Goal: Task Accomplishment & Management: Use online tool/utility

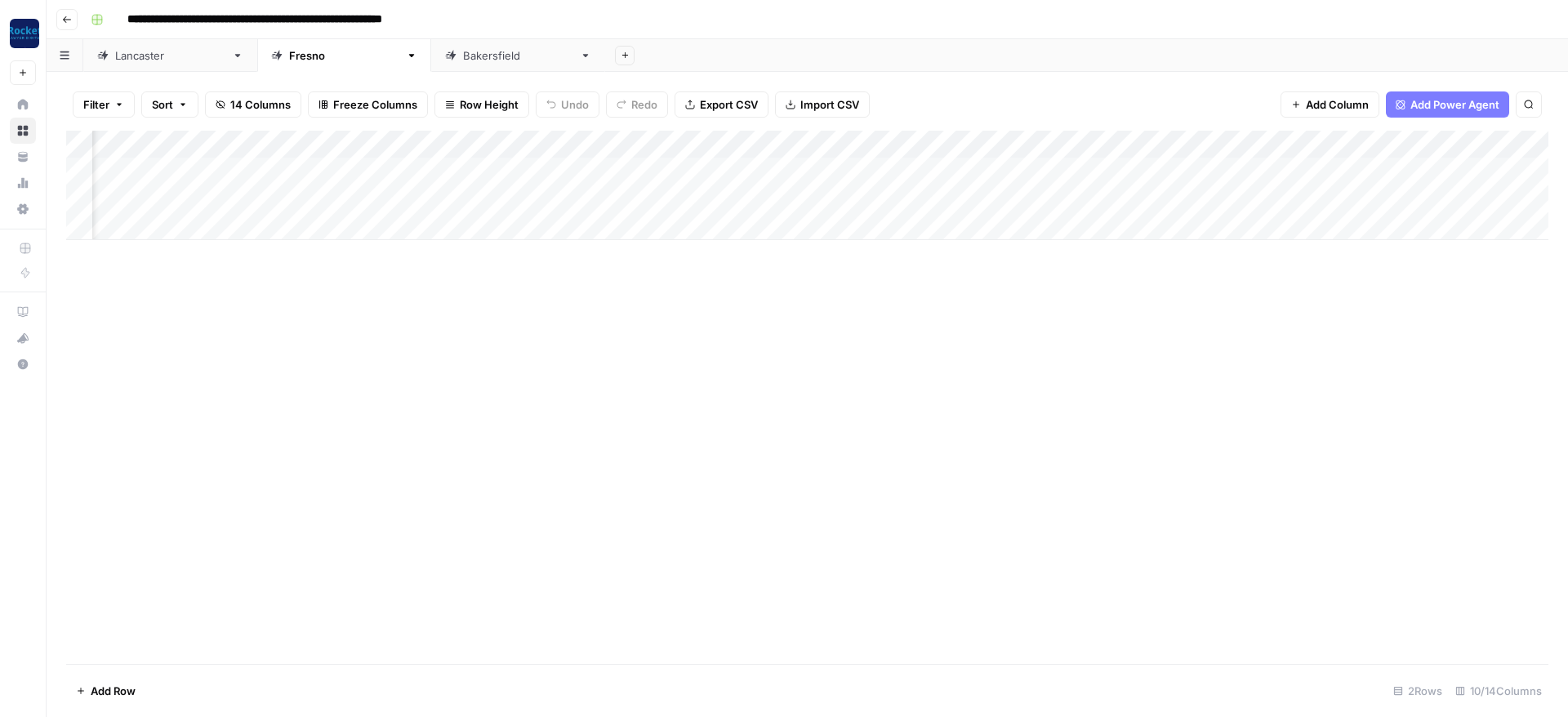
scroll to position [0, 441]
click at [1196, 170] on div "Add Column" at bounding box center [807, 185] width 1482 height 110
click at [1184, 193] on div "Add Column" at bounding box center [807, 185] width 1482 height 110
click at [1115, 167] on div "Add Column" at bounding box center [807, 185] width 1482 height 110
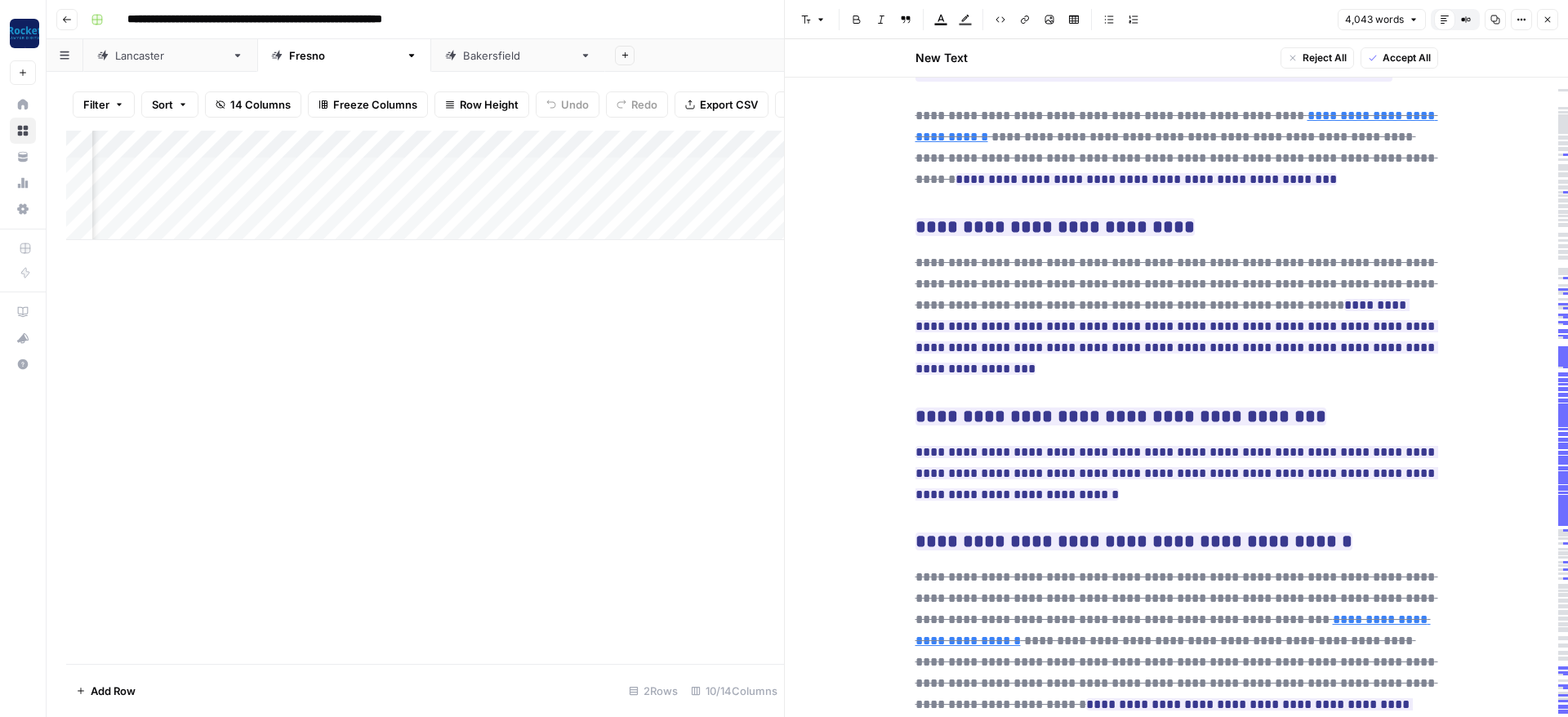
scroll to position [6073, 0]
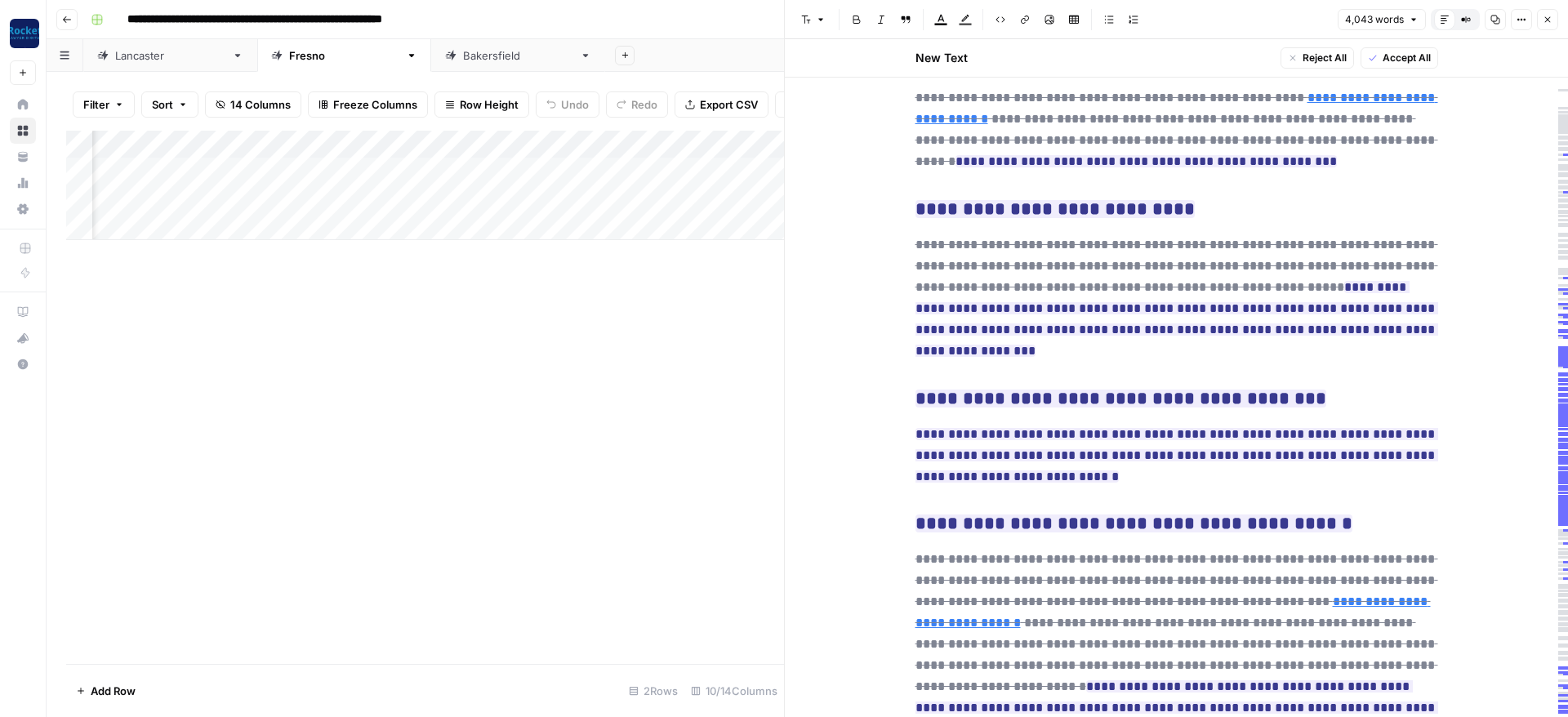
click at [1542, 16] on button "Close" at bounding box center [1547, 19] width 21 height 21
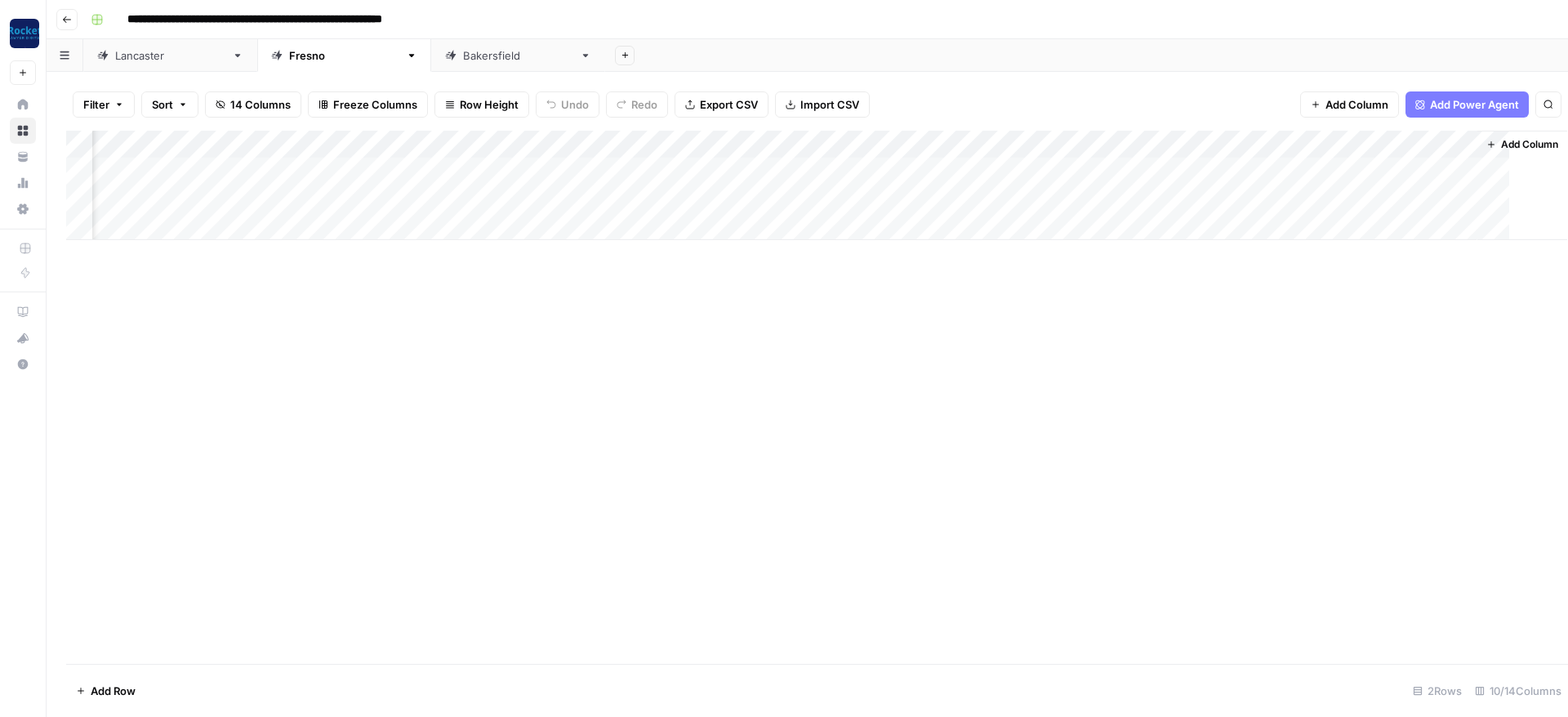
scroll to position [0, 440]
click at [463, 52] on div "[GEOGRAPHIC_DATA]" at bounding box center [518, 55] width 110 height 16
click at [1539, 139] on div "Add Column" at bounding box center [807, 199] width 1482 height 137
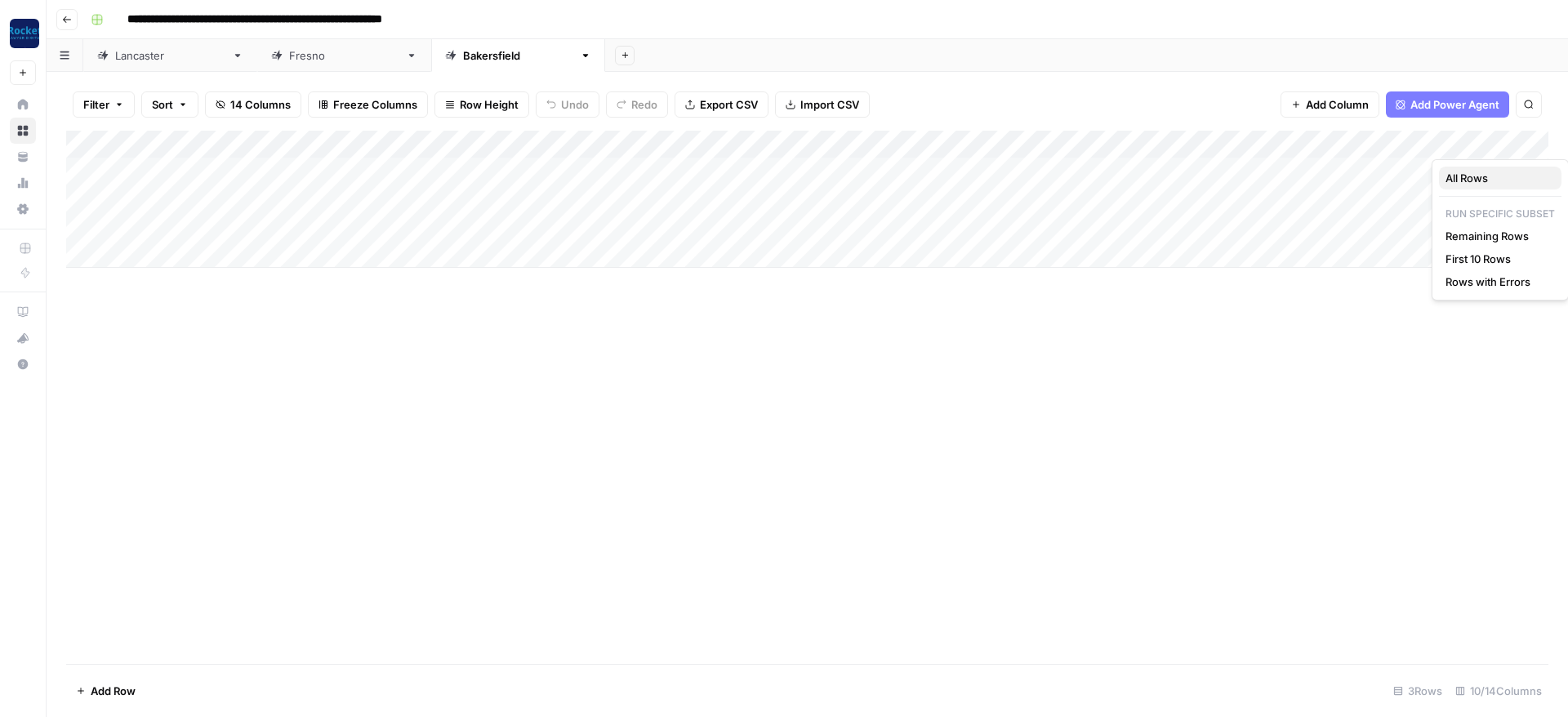
click at [1501, 170] on span "All Rows" at bounding box center [1497, 178] width 103 height 16
click at [135, 62] on div "[GEOGRAPHIC_DATA]" at bounding box center [170, 55] width 110 height 16
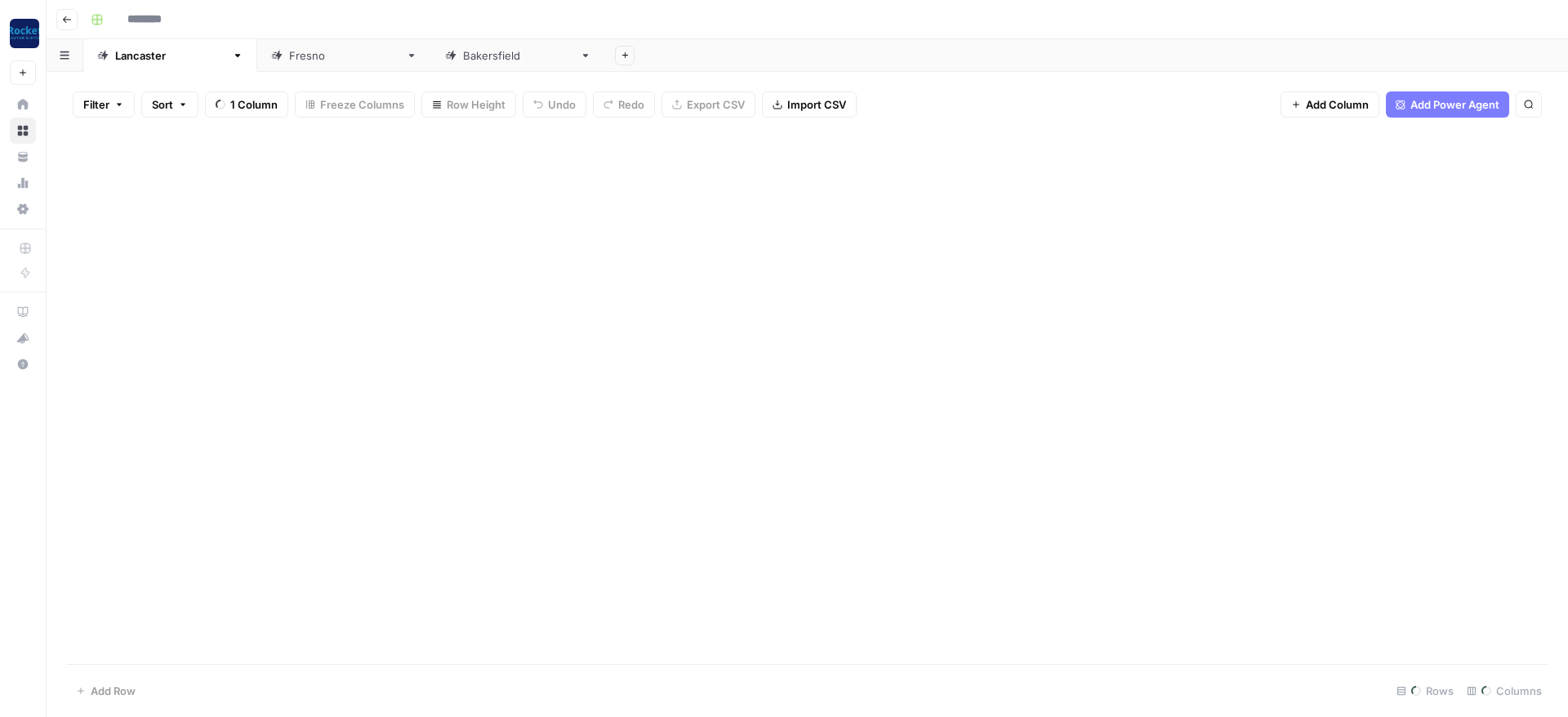
type input "**********"
click at [1425, 166] on div "Add Column" at bounding box center [807, 171] width 1482 height 82
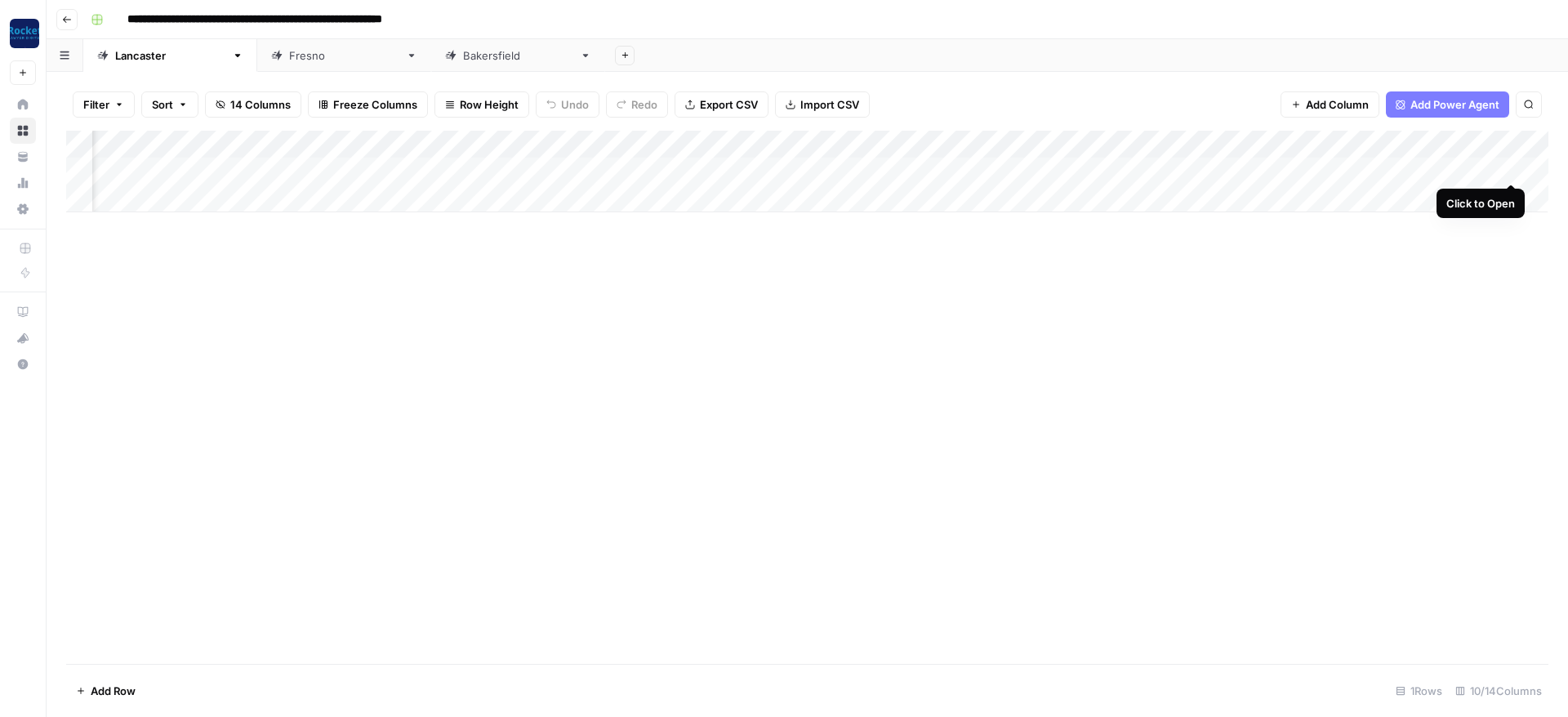
click at [1509, 171] on div "Add Column" at bounding box center [807, 171] width 1482 height 82
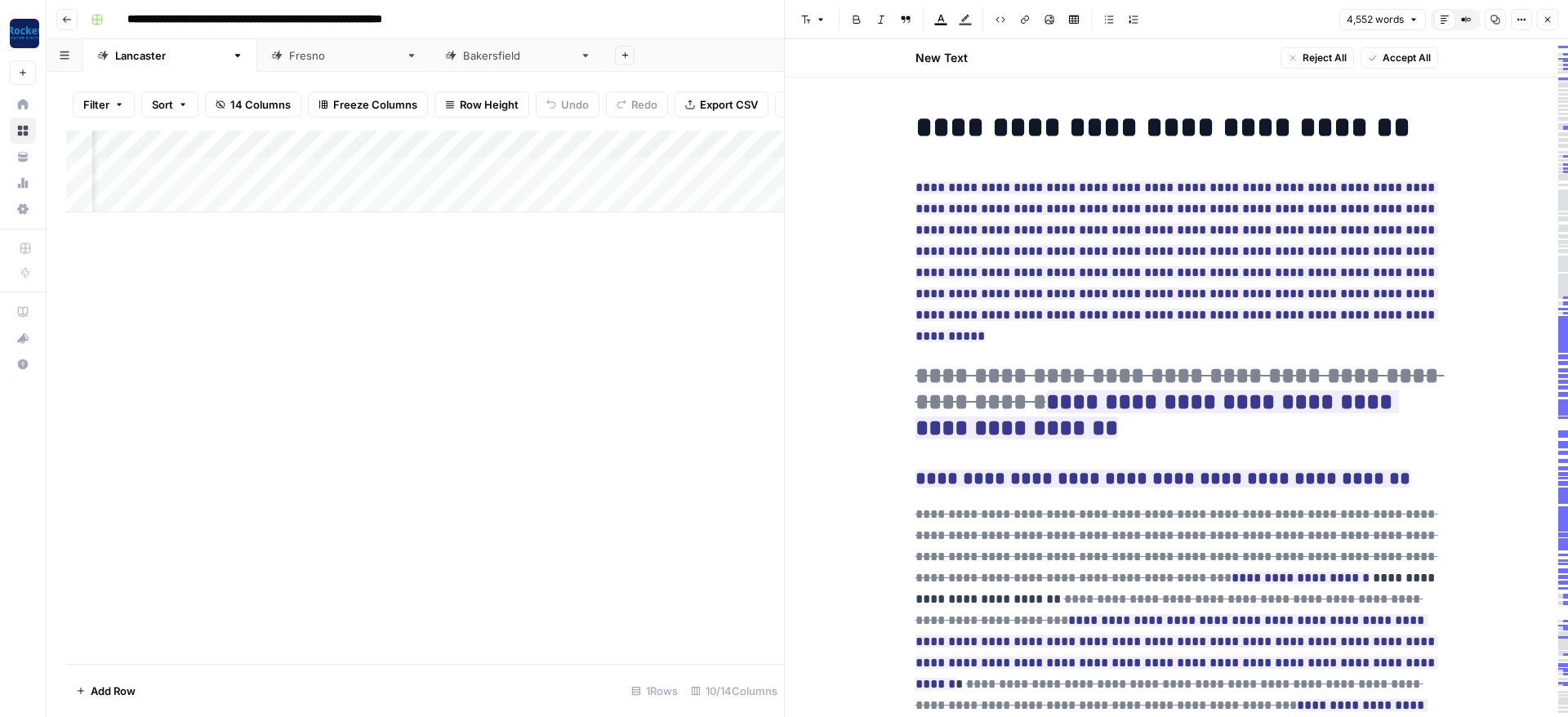
click at [1545, 17] on icon "button" at bounding box center [1548, 19] width 6 height 6
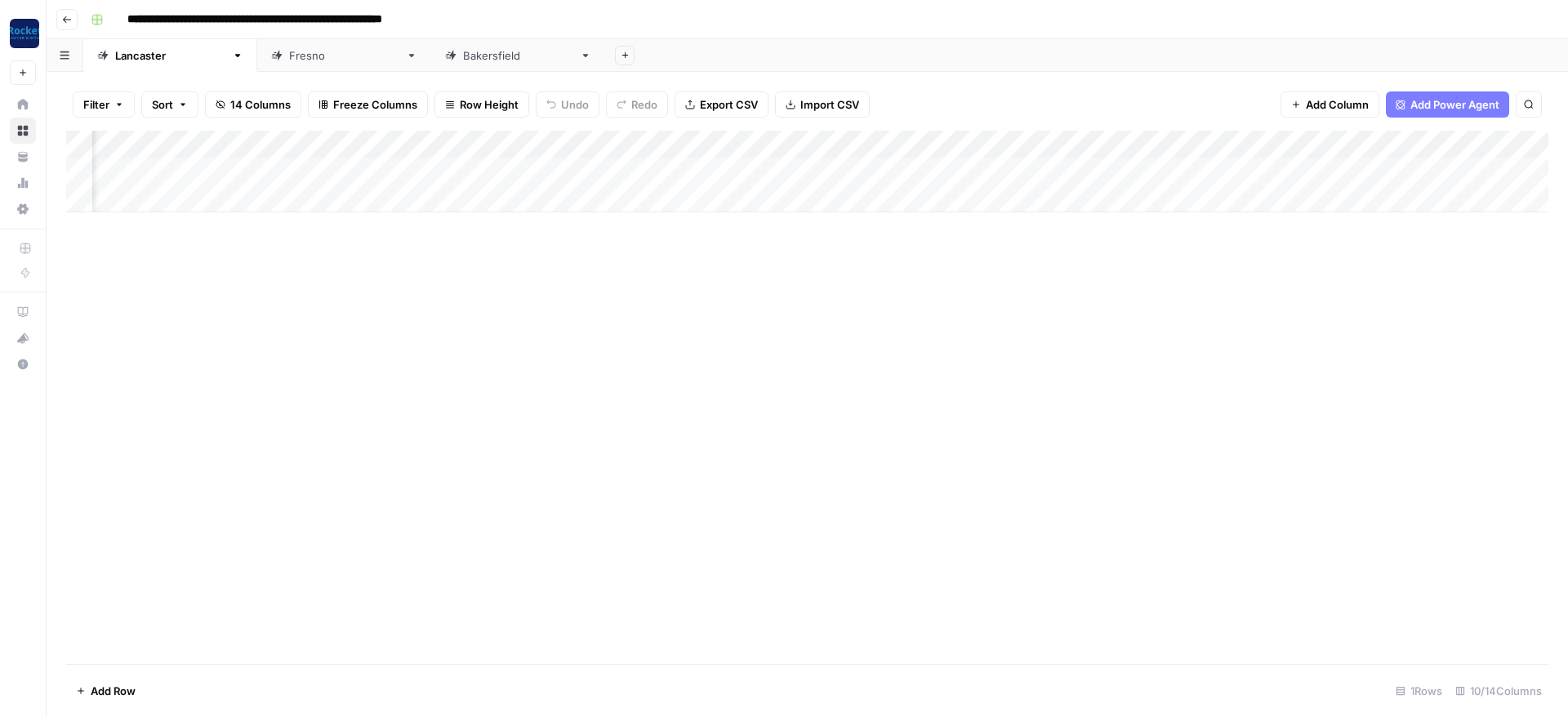
click at [1367, 140] on div "Add Column" at bounding box center [807, 171] width 1482 height 82
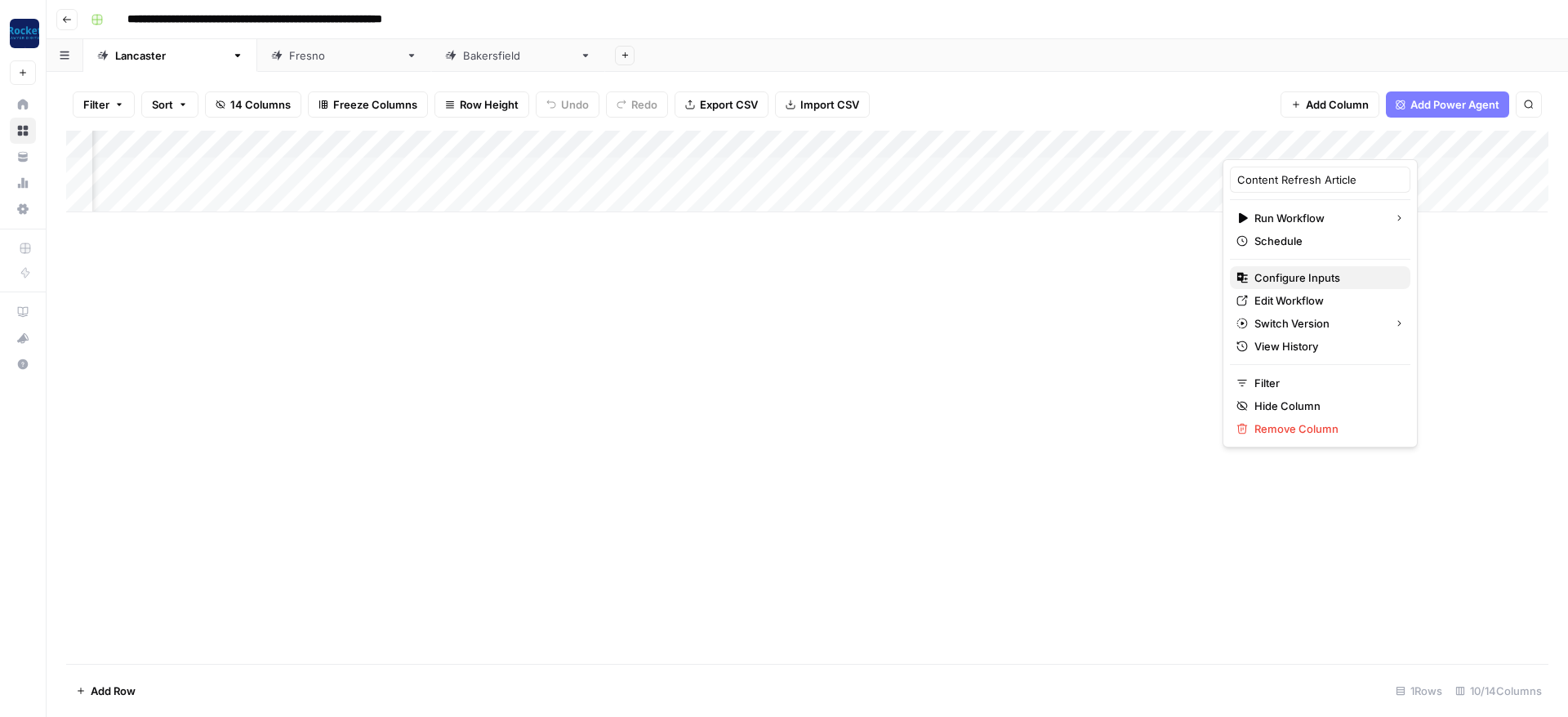
click at [1296, 275] on span "Configure Inputs" at bounding box center [1326, 277] width 143 height 16
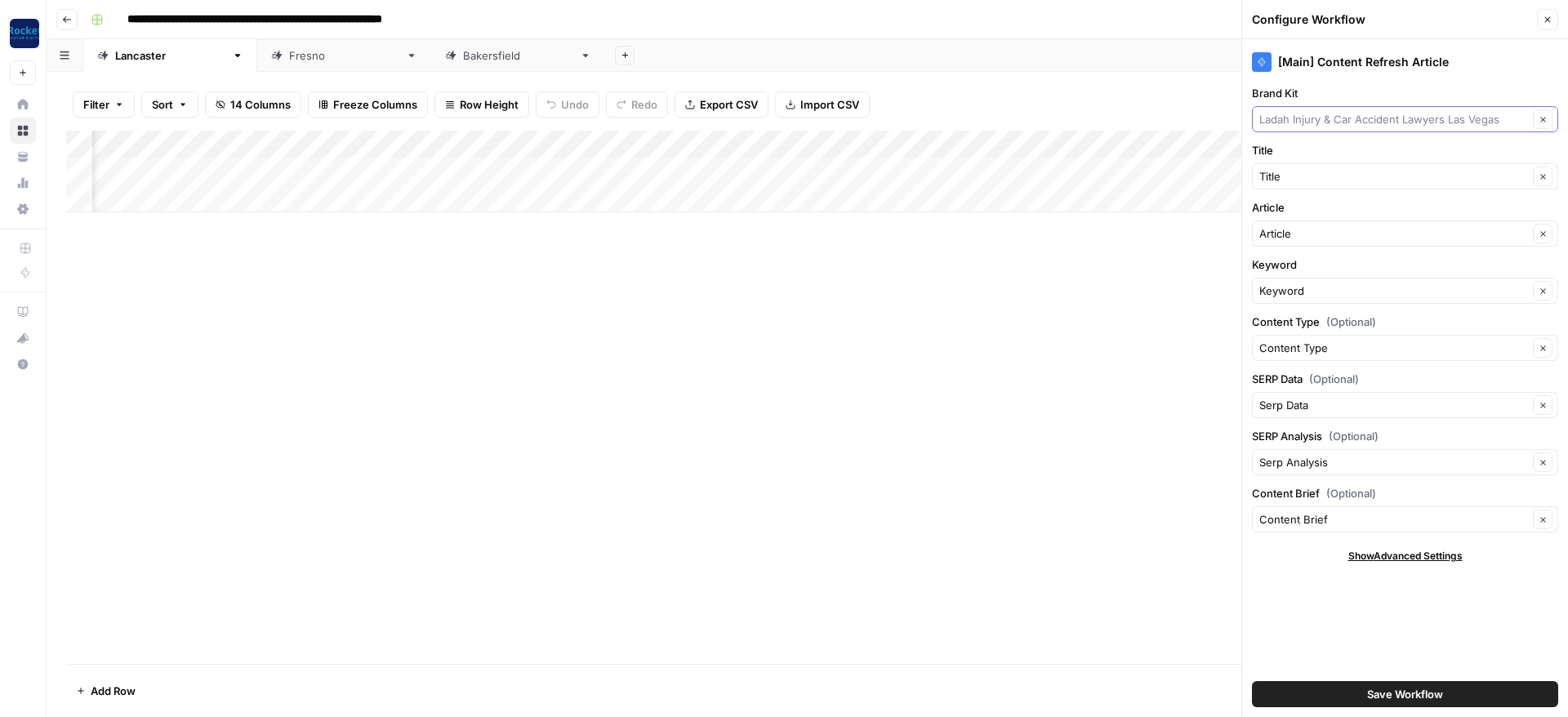
click at [1350, 118] on input "Brand Kit" at bounding box center [1393, 119] width 269 height 16
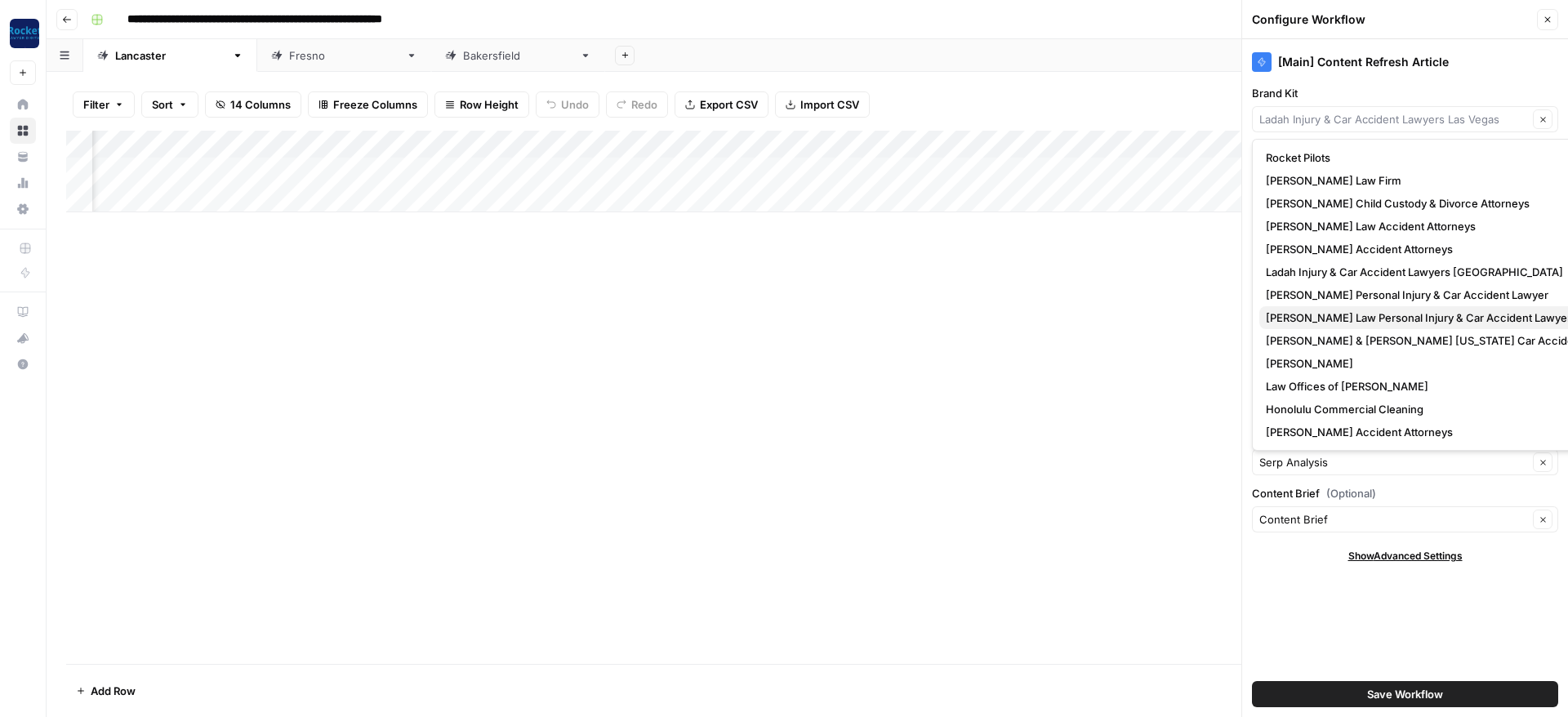
click at [1321, 319] on span "Kuzyk Law Personal Injury & Car Accident Lawyer" at bounding box center [1447, 317] width 362 height 16
type input "Kuzyk Law Personal Injury & Car Accident Lawyer"
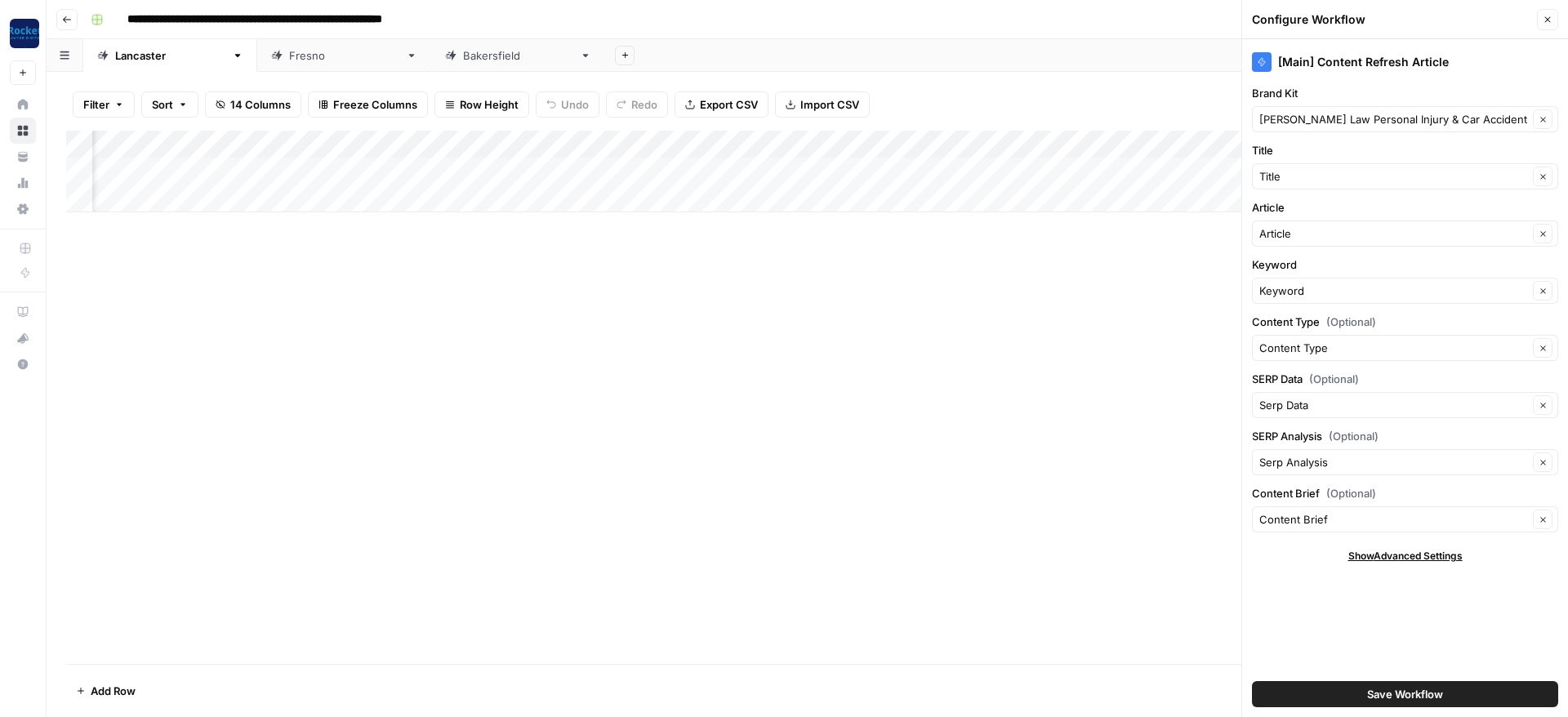
click at [1357, 691] on button "Save Workflow" at bounding box center [1404, 693] width 306 height 26
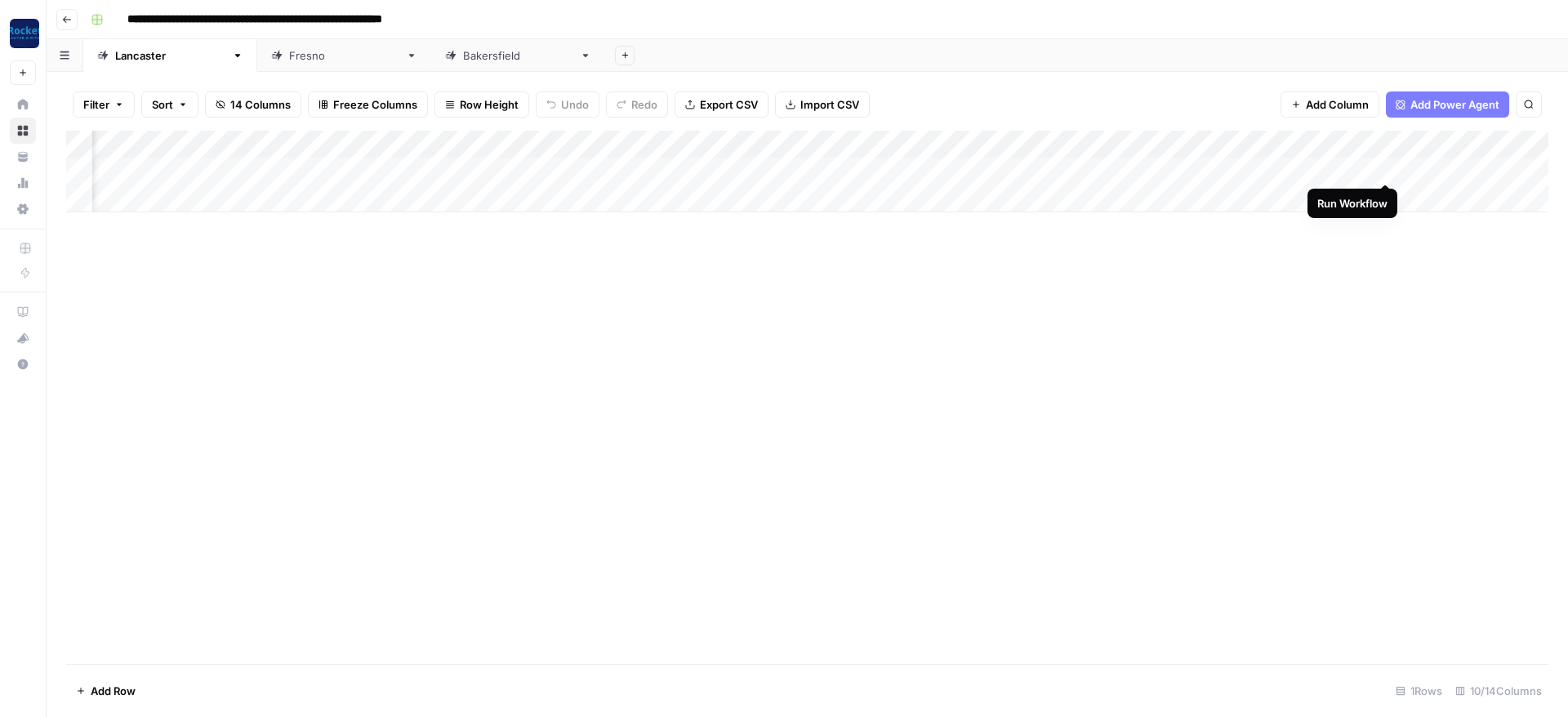
click at [1387, 165] on div "Add Column" at bounding box center [807, 171] width 1482 height 82
click at [1384, 166] on div "Add Column" at bounding box center [807, 171] width 1482 height 82
click at [747, 140] on div "Add Column" at bounding box center [807, 171] width 1482 height 82
click at [888, 141] on div "Add Column" at bounding box center [807, 171] width 1482 height 82
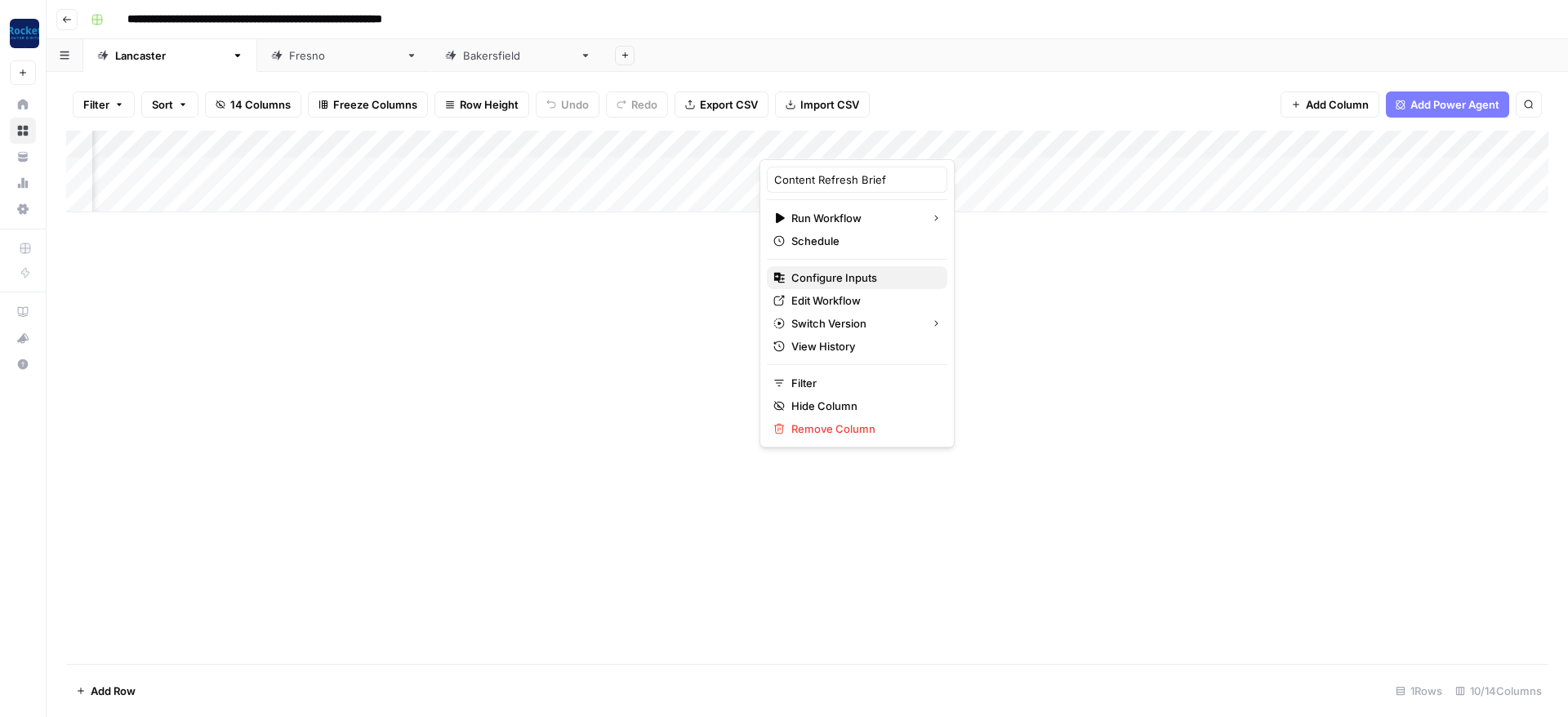
click at [809, 279] on span "Configure Inputs" at bounding box center [863, 277] width 143 height 16
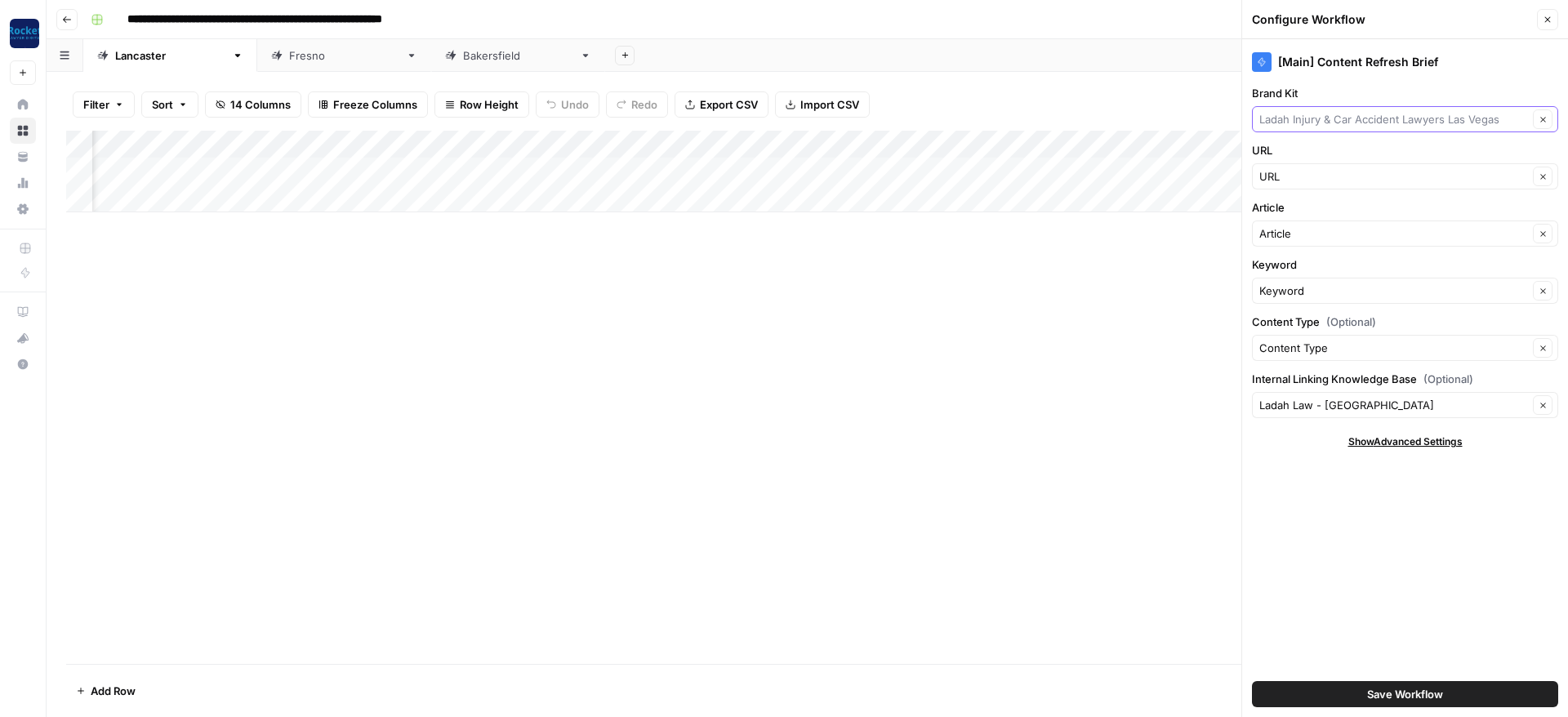
click at [1324, 120] on input "Brand Kit" at bounding box center [1393, 119] width 269 height 16
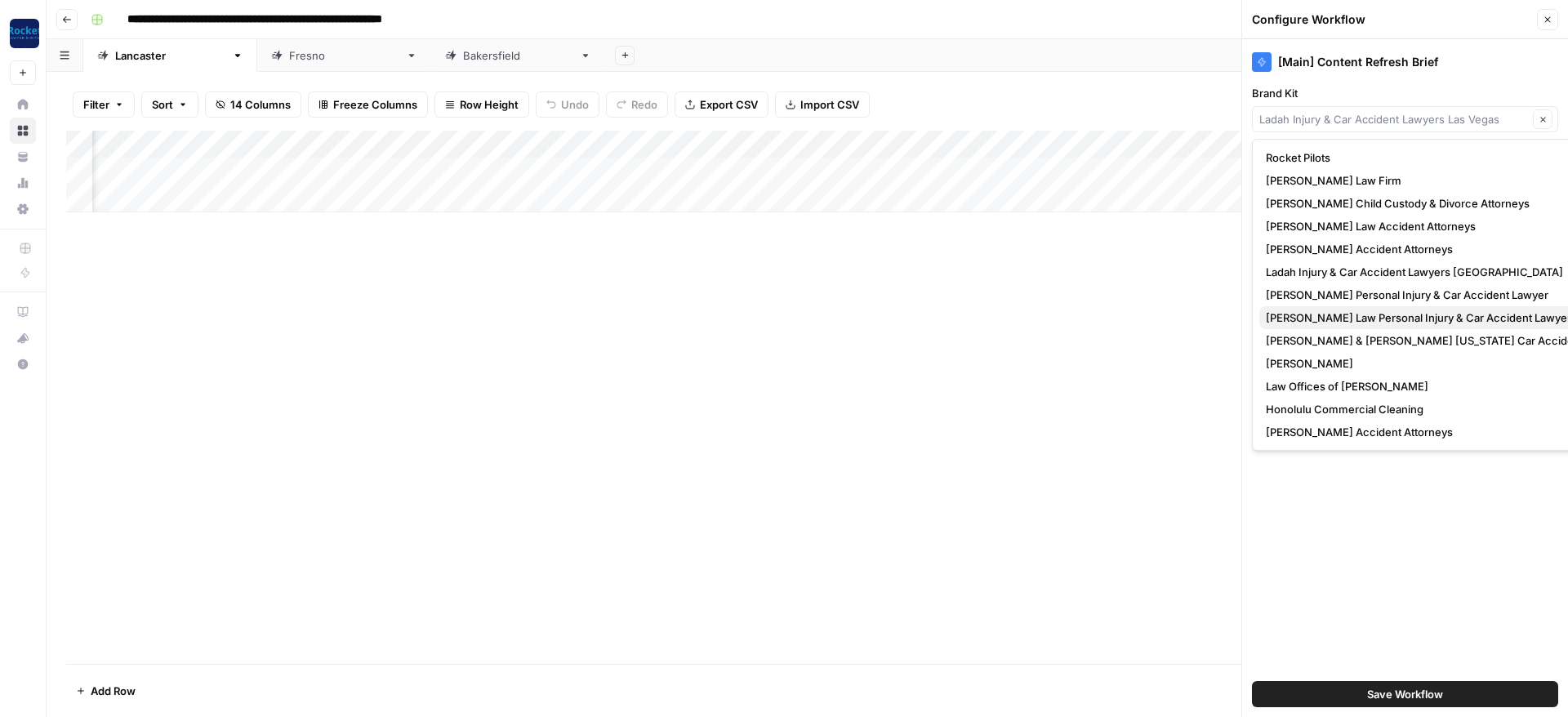
click at [1276, 314] on span "[PERSON_NAME] Law Personal Injury & Car Accident Lawyer" at bounding box center [1447, 317] width 362 height 16
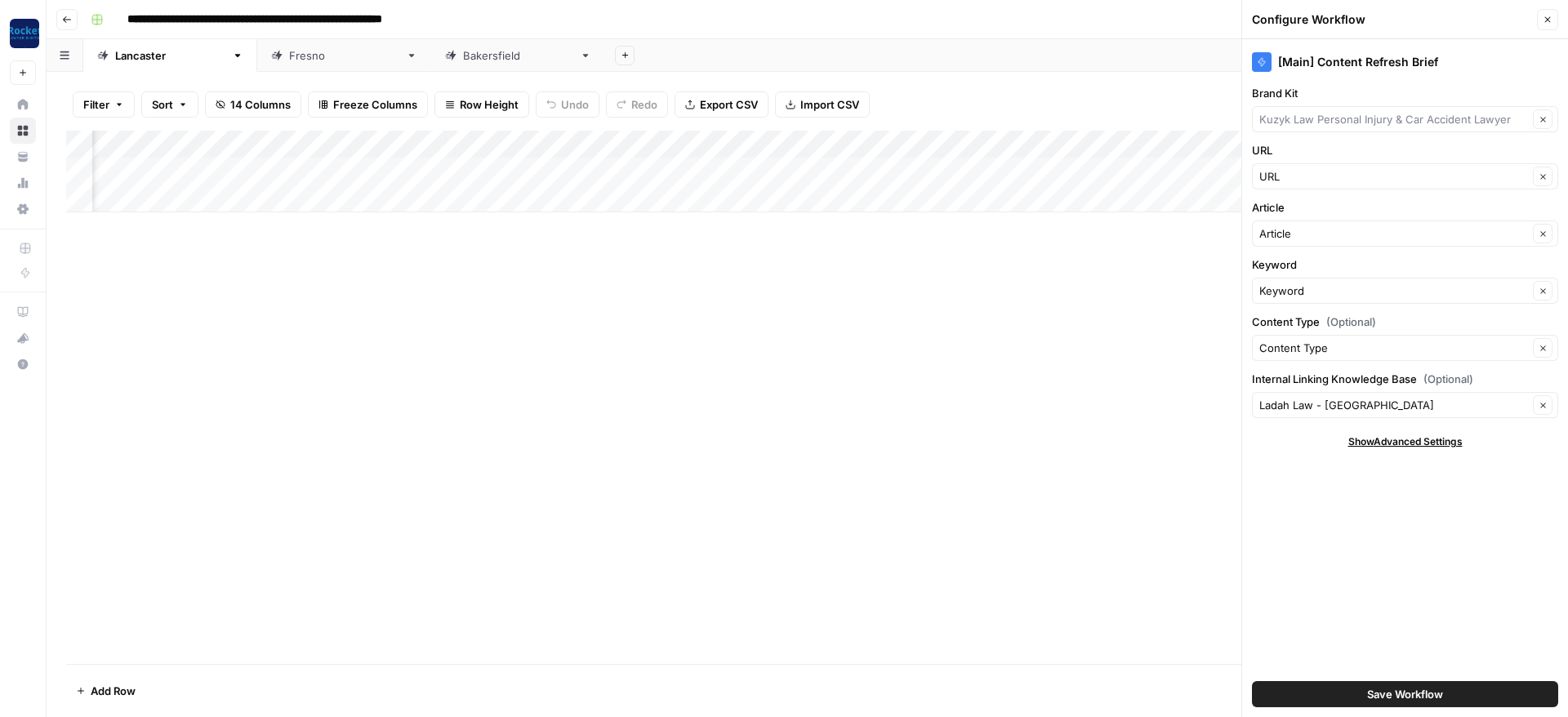
type input "[PERSON_NAME] Law Personal Injury & Car Accident Lawyer"
click at [917, 168] on div "Add Column" at bounding box center [807, 171] width 1482 height 82
click at [1550, 14] on icon "button" at bounding box center [1548, 19] width 10 height 10
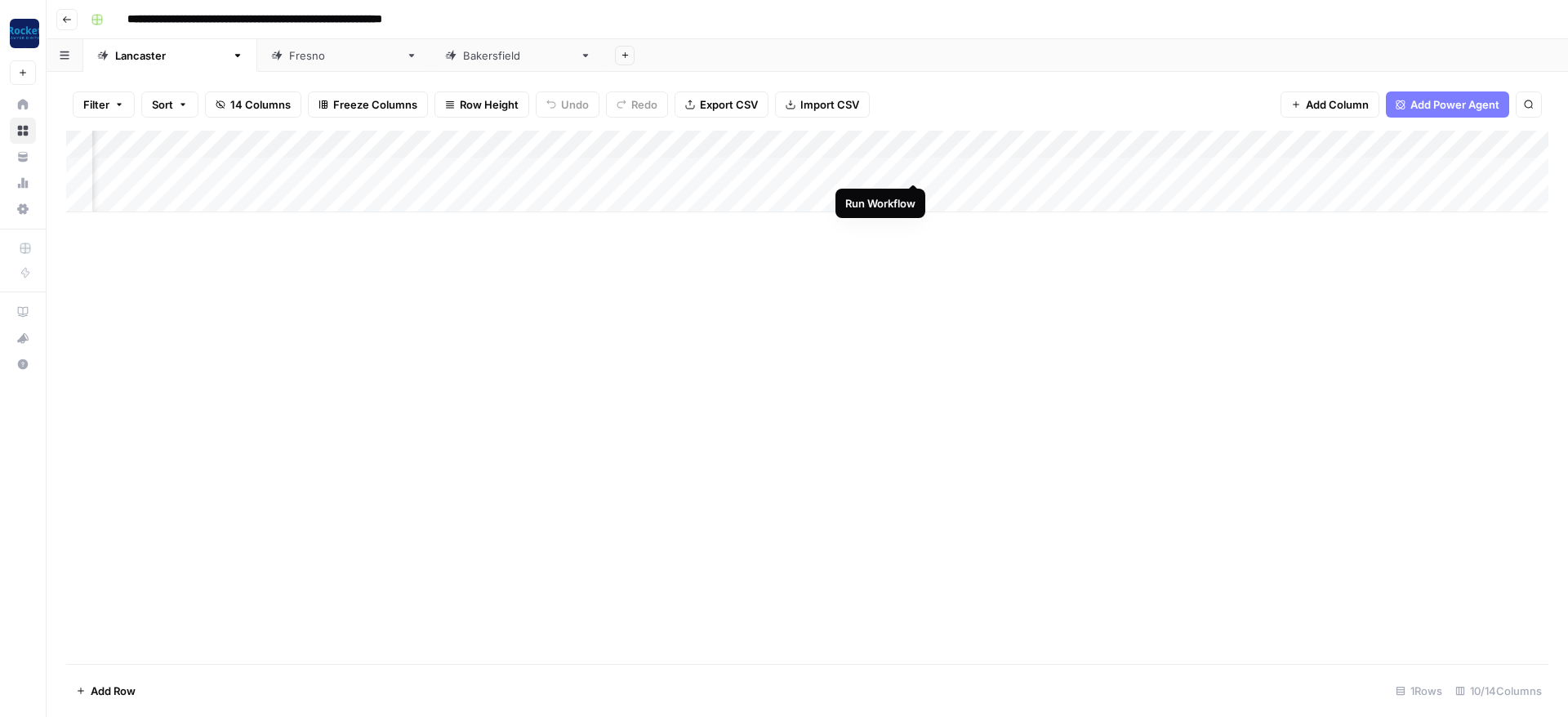
click at [916, 167] on div "Add Column" at bounding box center [807, 171] width 1482 height 82
click at [872, 294] on div "Add Column" at bounding box center [807, 397] width 1482 height 533
click at [919, 142] on div "Add Column" at bounding box center [807, 171] width 1482 height 82
click at [930, 174] on span "All Rows" at bounding box center [973, 178] width 103 height 16
click at [890, 169] on div "Add Column" at bounding box center [807, 171] width 1482 height 82
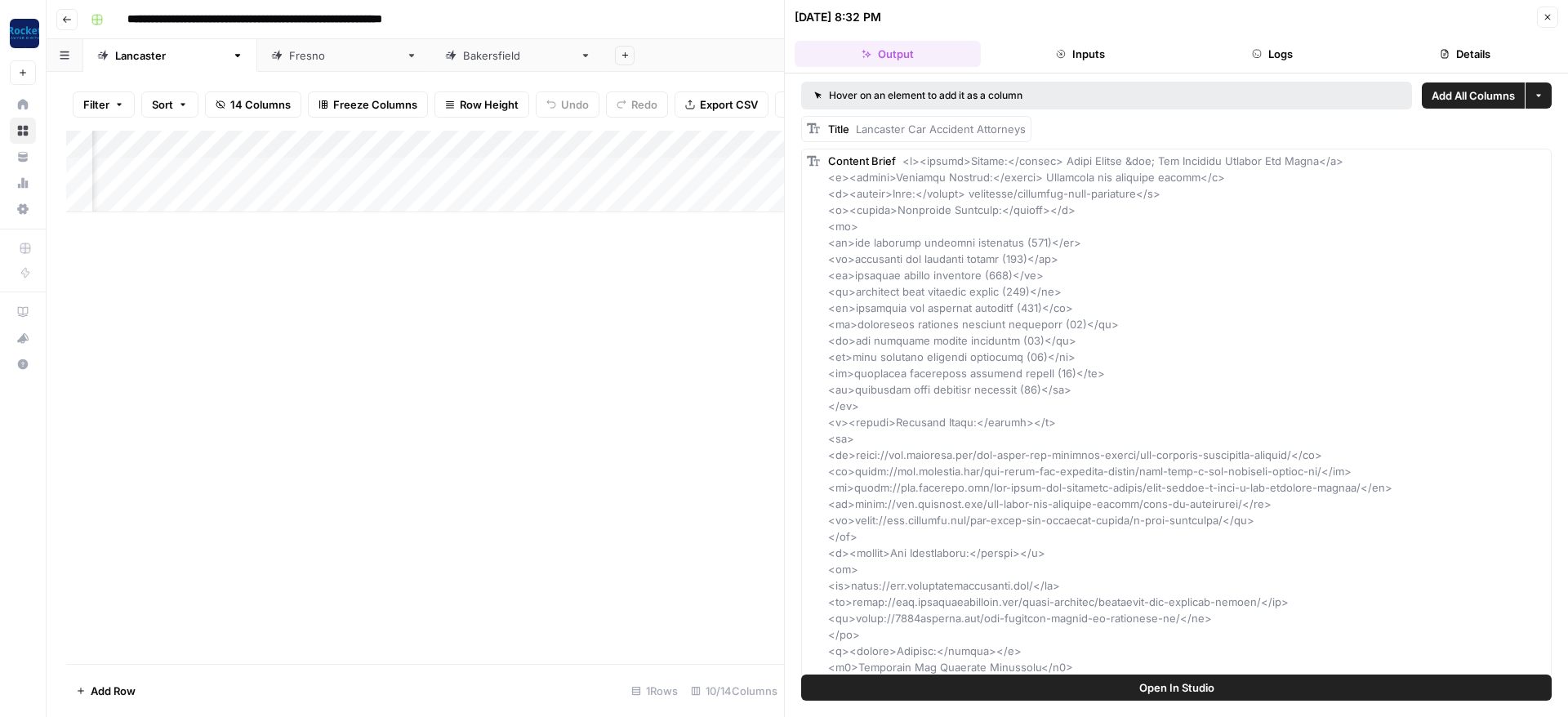
click at [1539, 16] on button "Close" at bounding box center [1547, 17] width 21 height 21
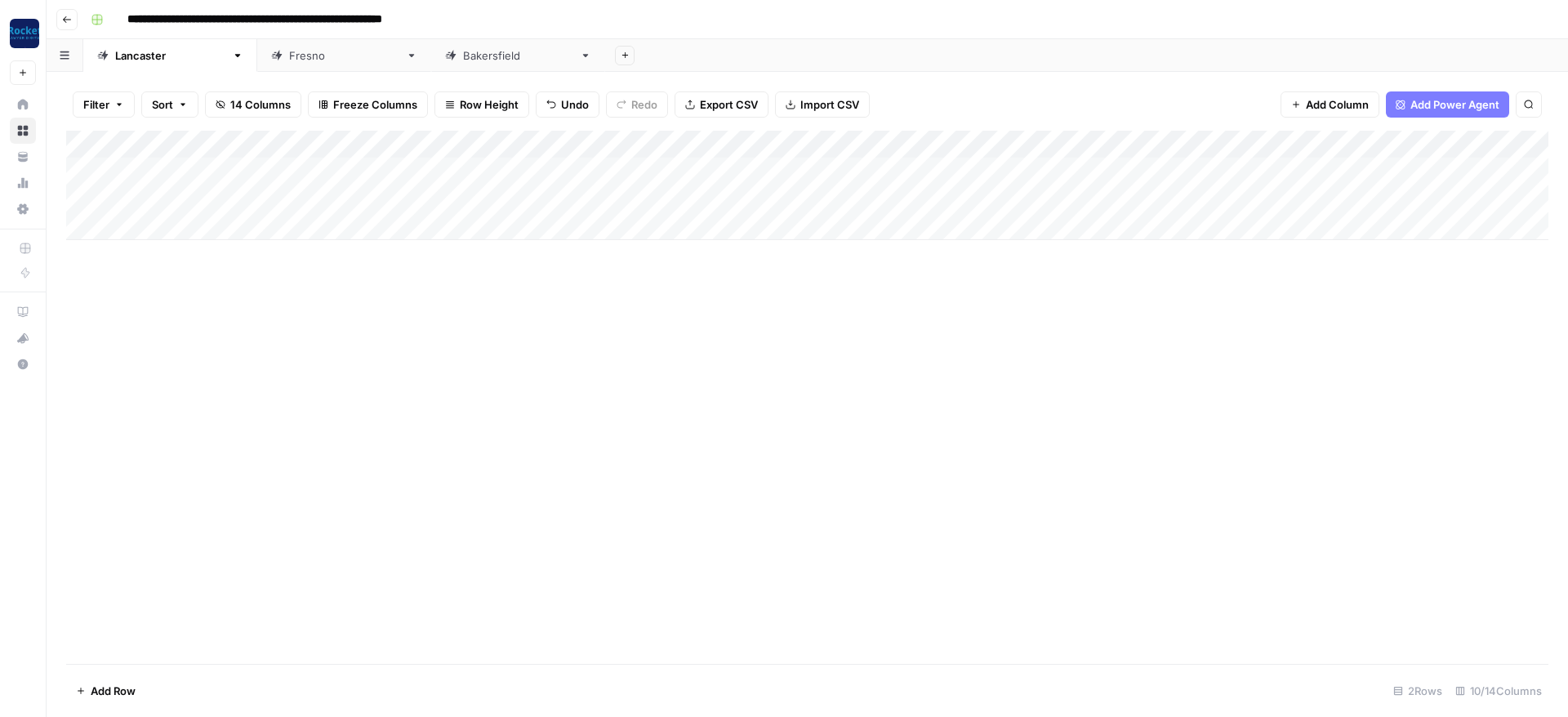
click at [309, 142] on div "Add Column" at bounding box center [807, 185] width 1482 height 110
click at [317, 137] on div "Add Column" at bounding box center [807, 185] width 1482 height 110
click at [432, 275] on div "Add Column" at bounding box center [807, 397] width 1482 height 533
click at [730, 140] on div "Add Column" at bounding box center [807, 185] width 1482 height 110
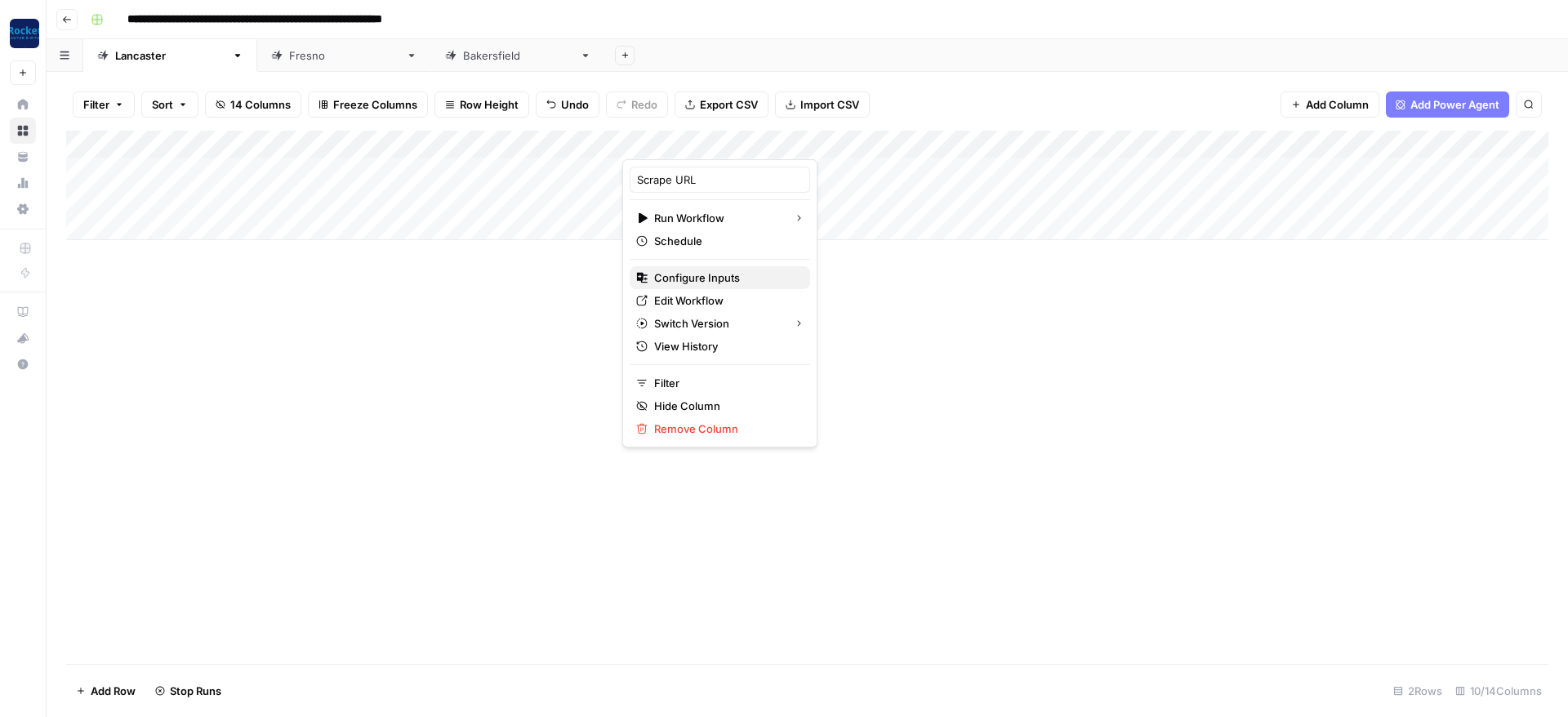
click at [650, 275] on div "Configure Inputs" at bounding box center [720, 277] width 168 height 16
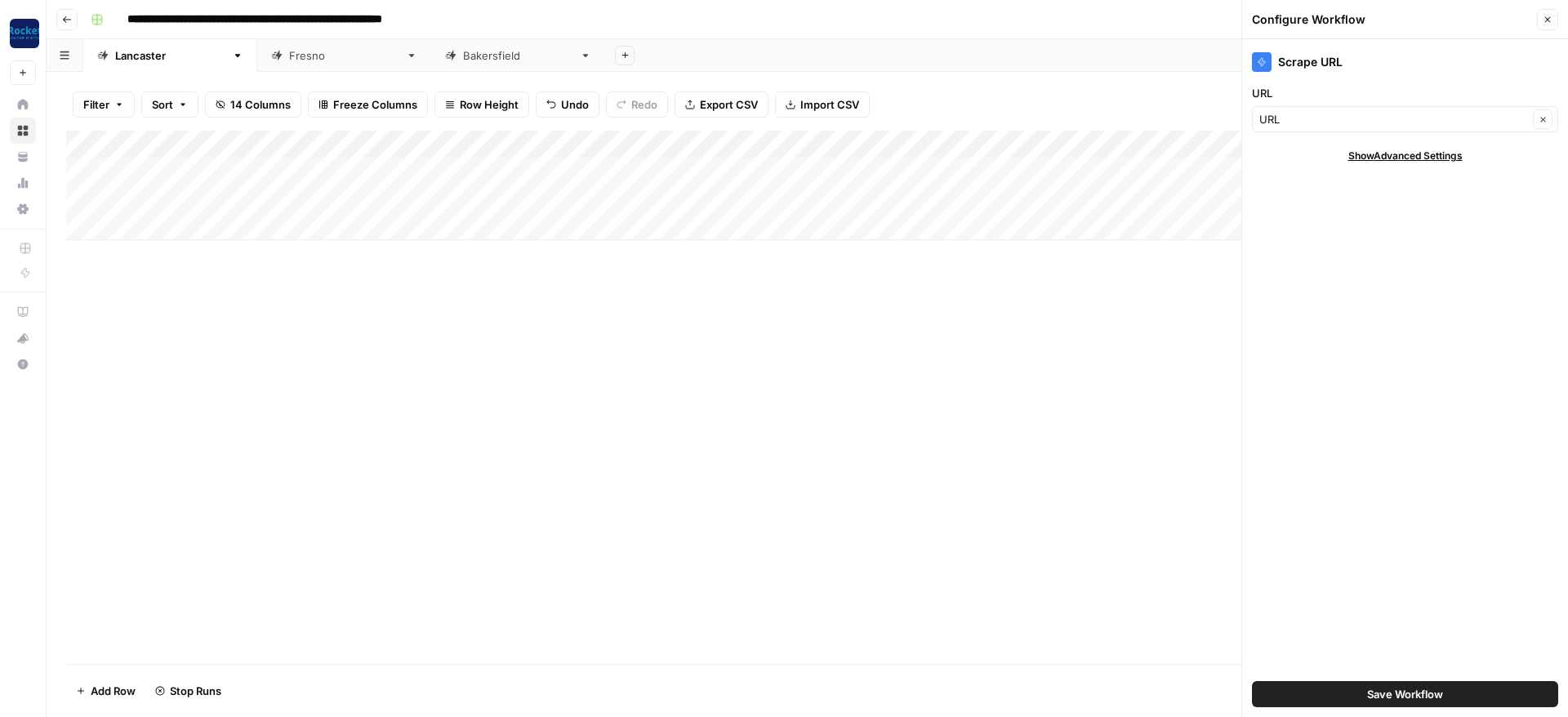
click at [1549, 22] on icon "button" at bounding box center [1548, 19] width 10 height 10
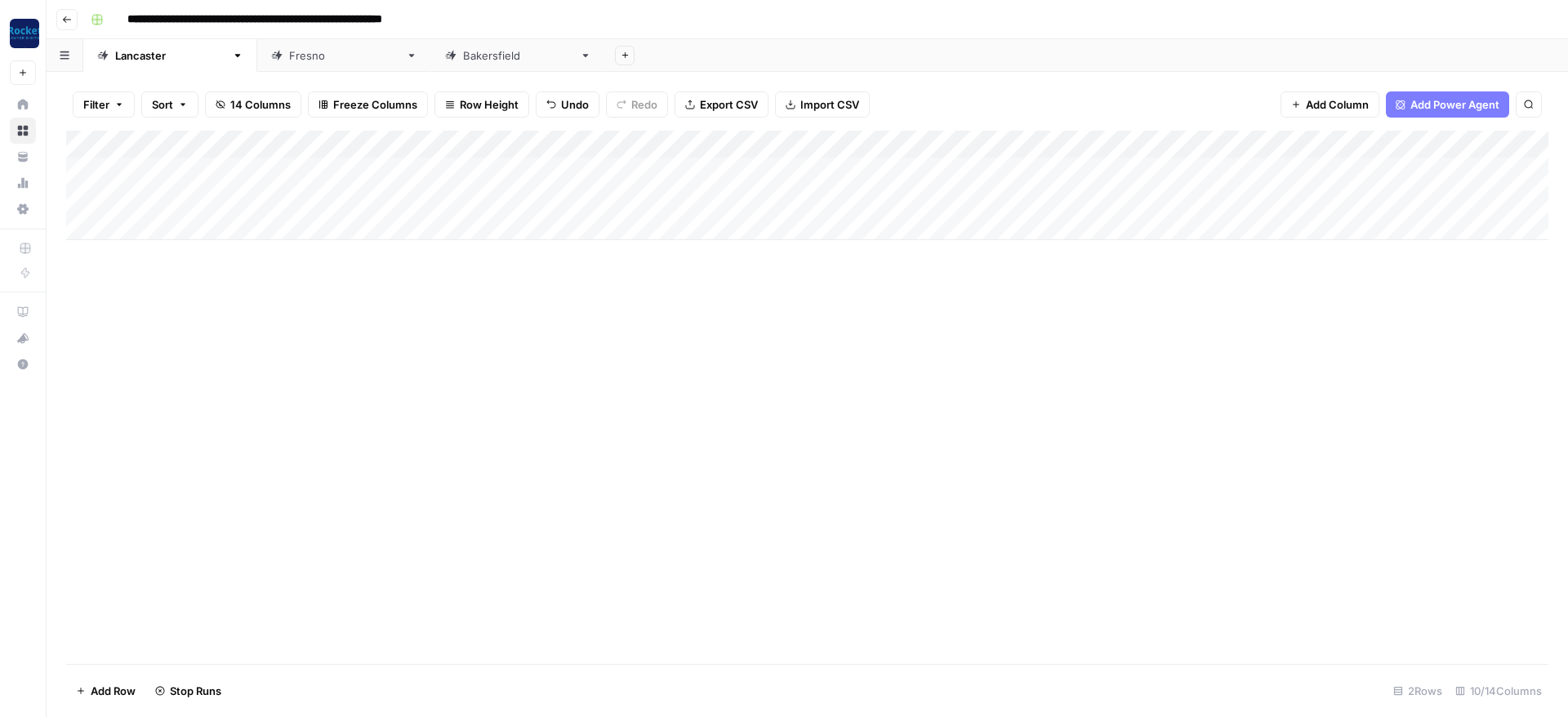
click at [851, 325] on div "Add Column" at bounding box center [807, 397] width 1482 height 533
click at [1054, 143] on div "Add Column" at bounding box center [807, 185] width 1482 height 110
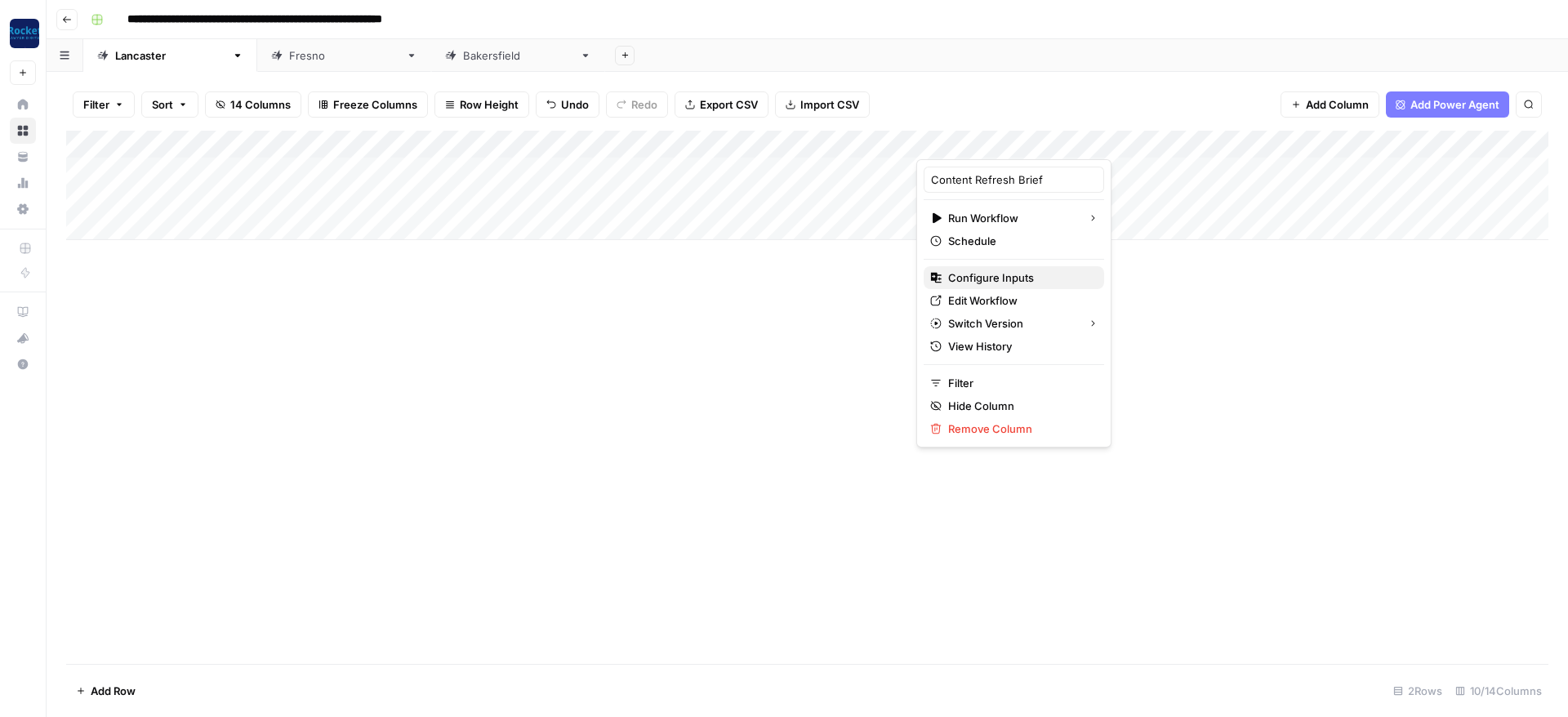
click at [1005, 276] on span "Configure Inputs" at bounding box center [1020, 277] width 143 height 16
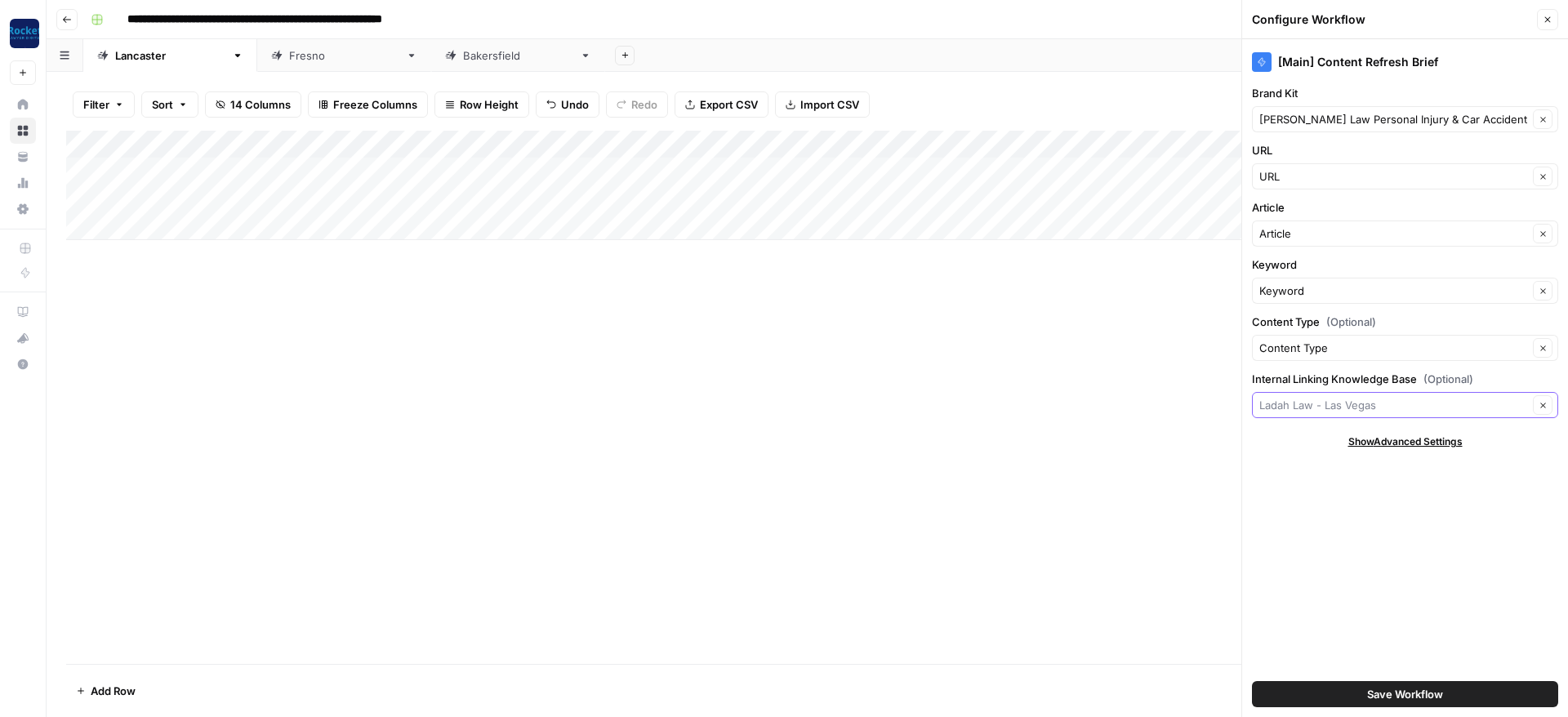
click at [1341, 400] on input "Internal Linking Knowledge Base (Optional)" at bounding box center [1393, 404] width 269 height 16
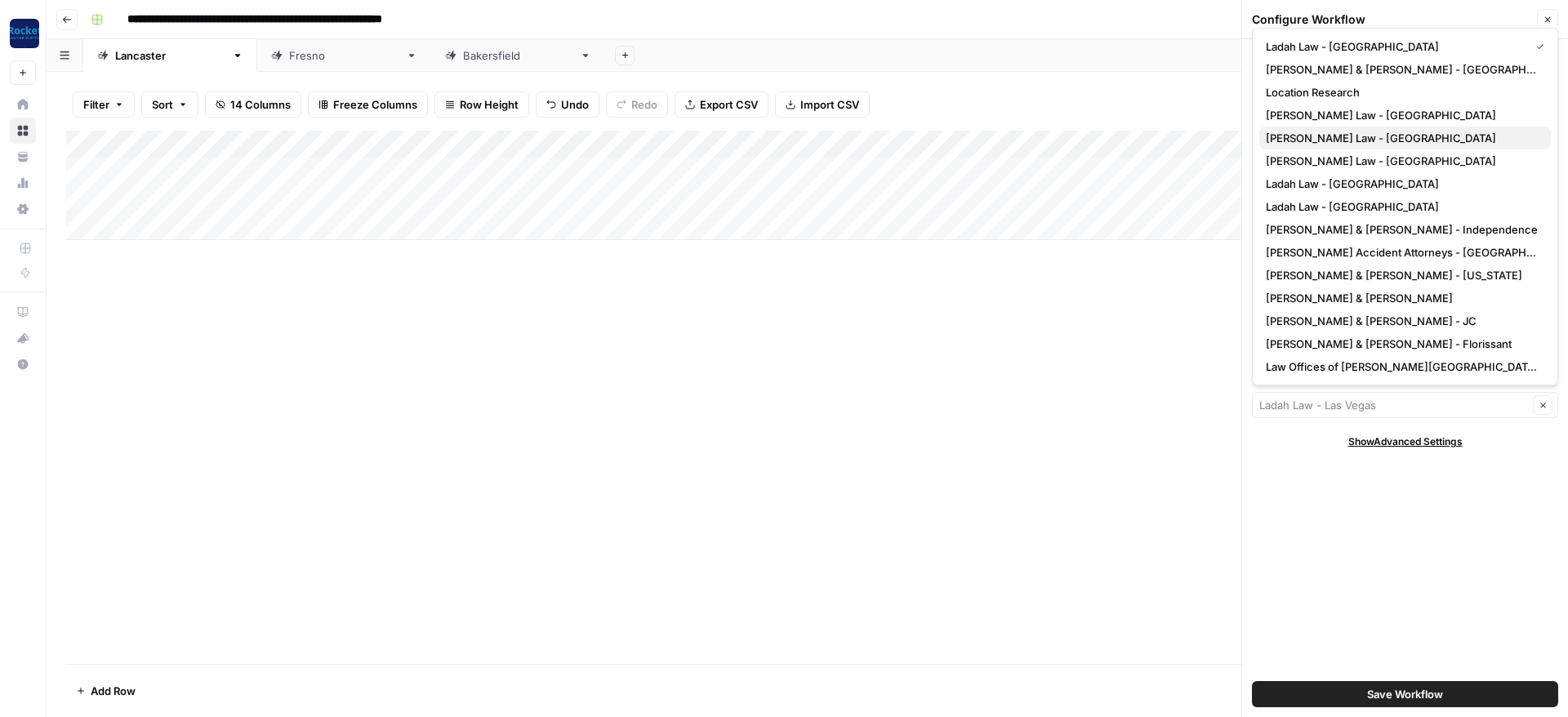
click at [1334, 136] on span "[PERSON_NAME] Law - [GEOGRAPHIC_DATA]" at bounding box center [1402, 137] width 272 height 16
type input "[PERSON_NAME] Law - [GEOGRAPHIC_DATA]"
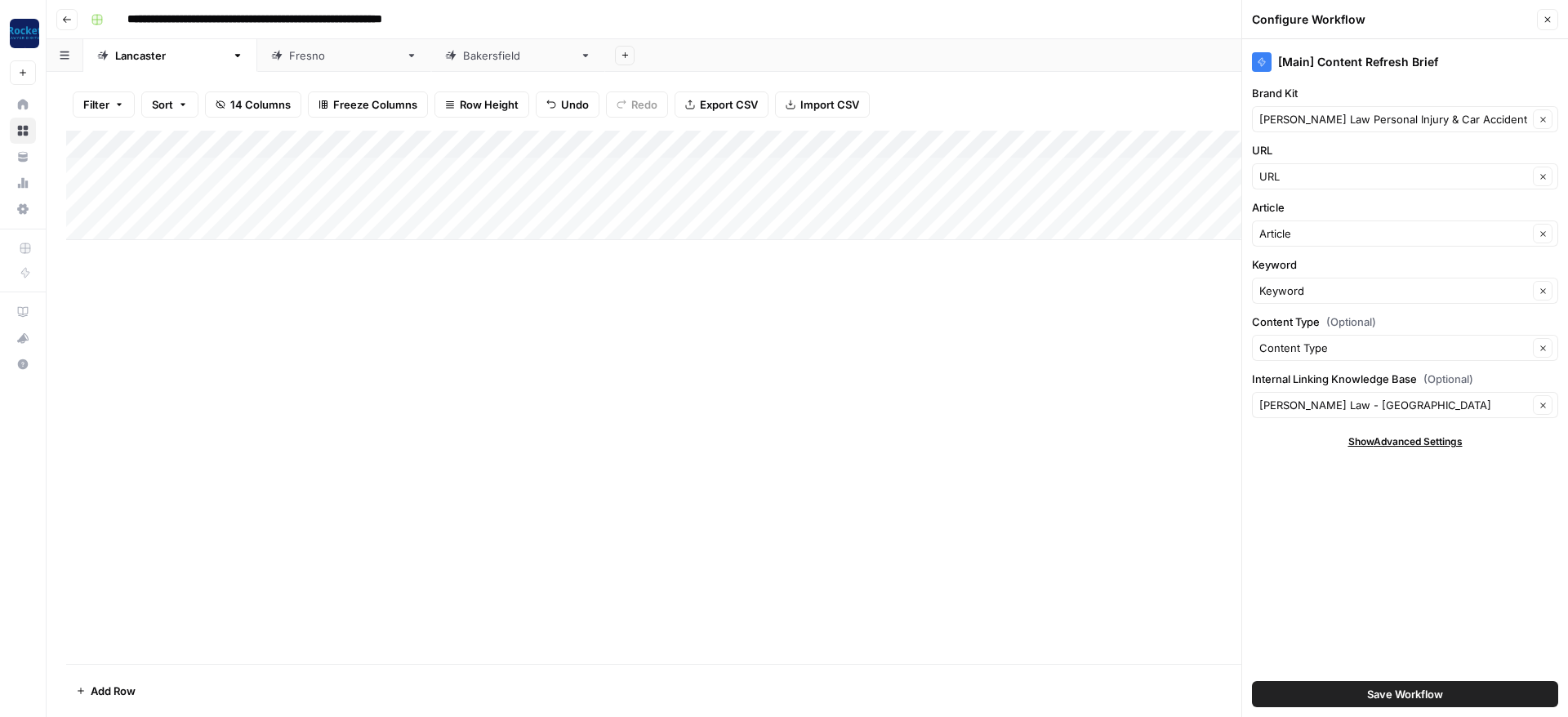
click at [1362, 695] on button "Save Workflow" at bounding box center [1404, 693] width 306 height 26
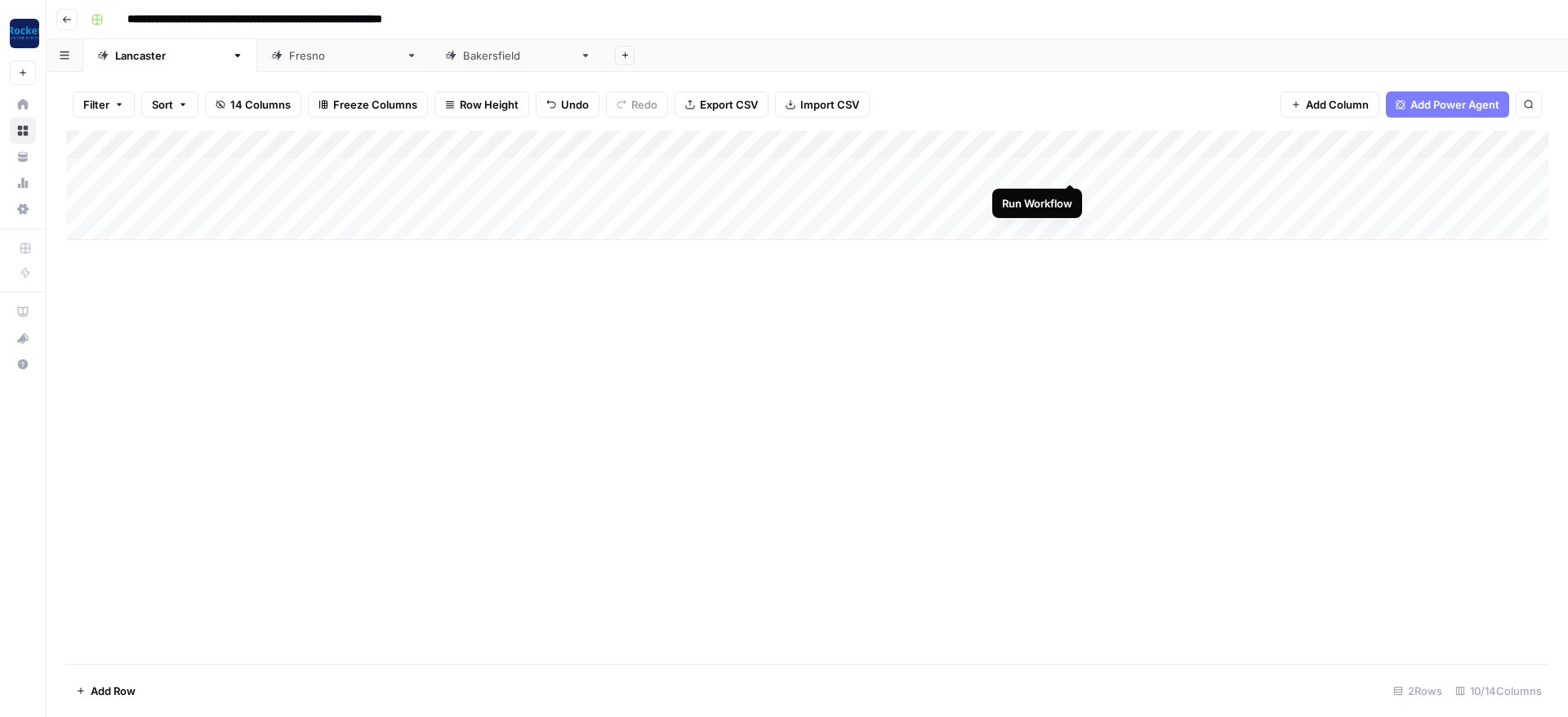
click at [1067, 164] on div "Add Column" at bounding box center [807, 185] width 1482 height 110
click at [905, 139] on div "Add Column" at bounding box center [807, 185] width 1482 height 110
click at [673, 320] on div "Add Column" at bounding box center [807, 397] width 1482 height 533
click at [735, 140] on div "Add Column" at bounding box center [807, 185] width 1482 height 110
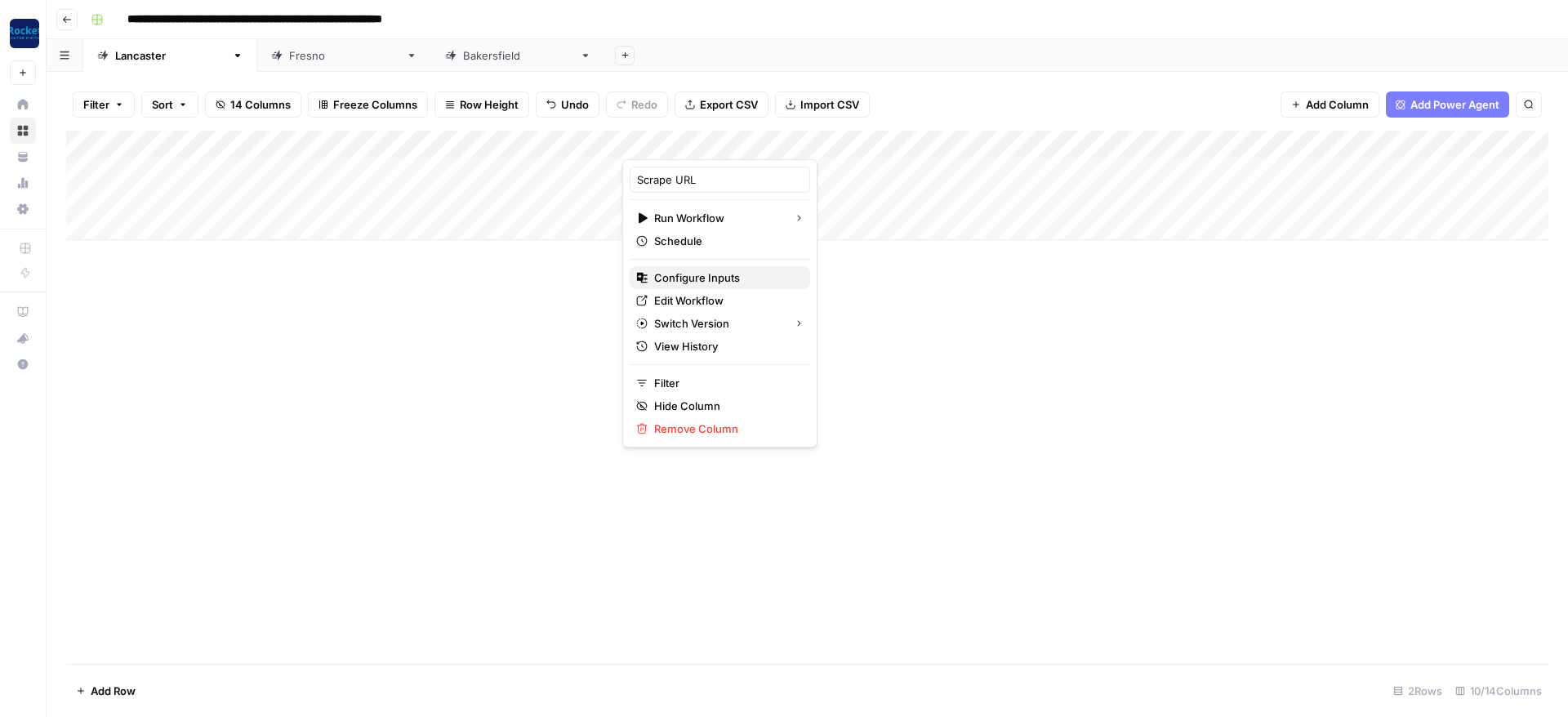
click at [695, 277] on span "Configure Inputs" at bounding box center [726, 277] width 143 height 16
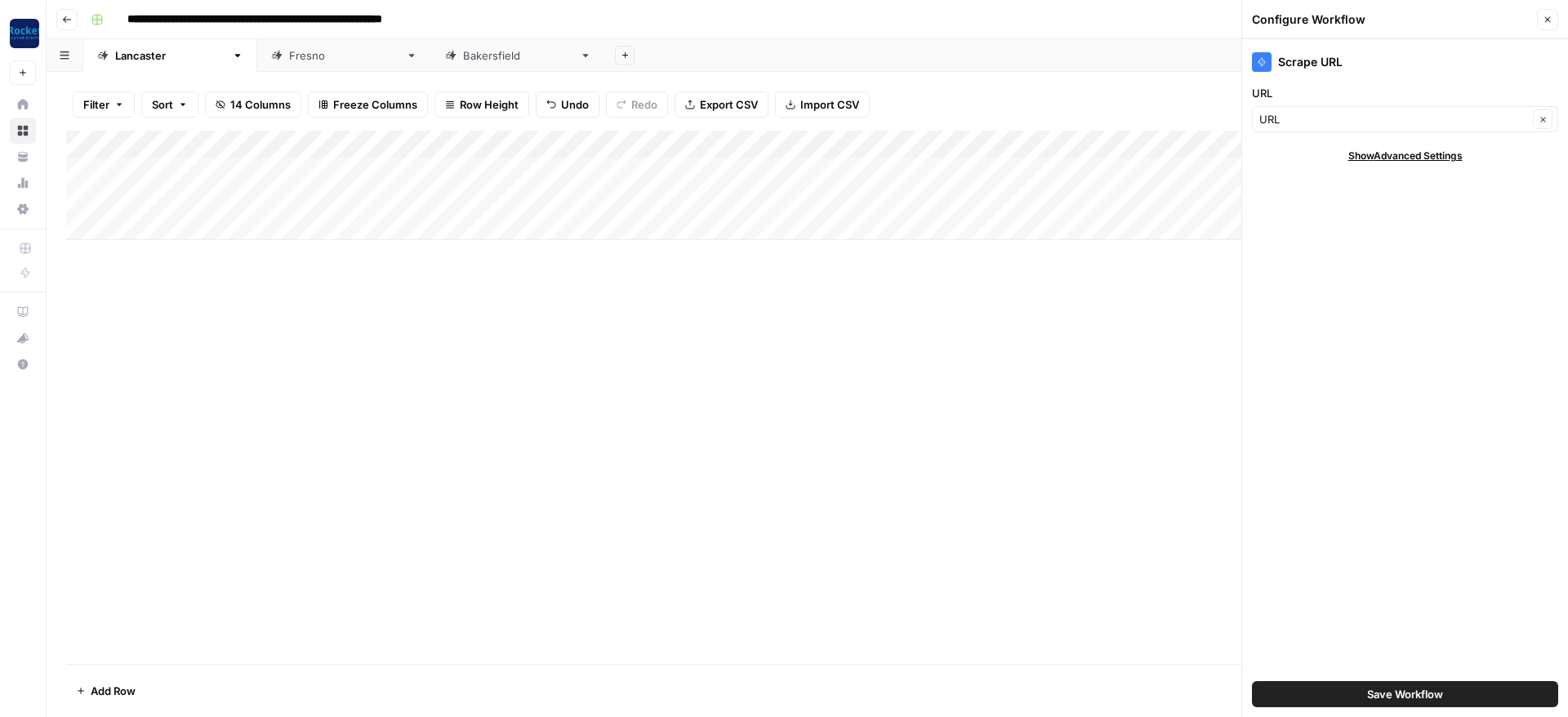
click at [1397, 151] on span "Show Advanced Settings" at bounding box center [1405, 155] width 115 height 14
click at [1546, 21] on icon "button" at bounding box center [1548, 19] width 6 height 6
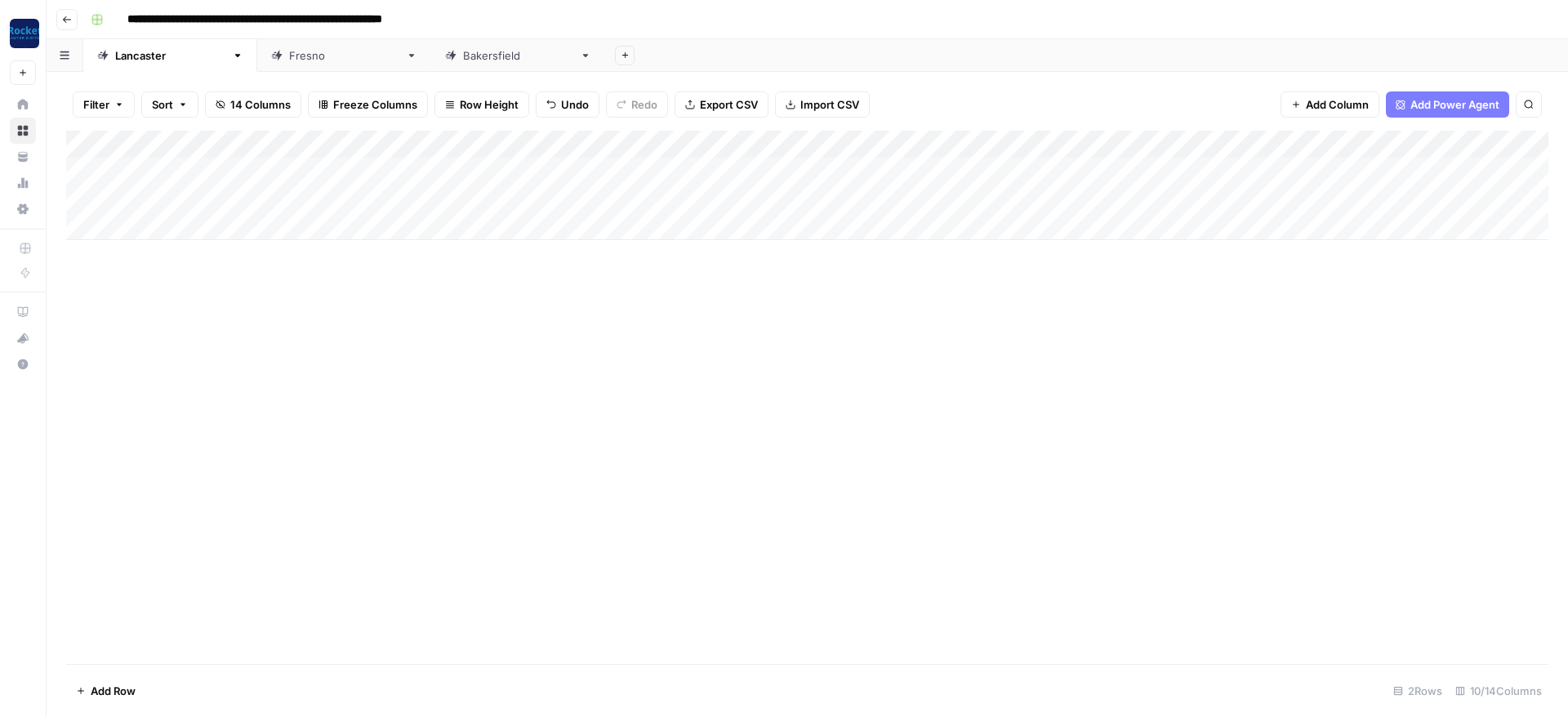
click at [232, 169] on div "Add Column" at bounding box center [807, 185] width 1482 height 110
click at [310, 169] on div "Add Column" at bounding box center [807, 185] width 1482 height 110
click at [854, 345] on div "Add Column" at bounding box center [807, 397] width 1482 height 533
click at [1538, 166] on div "Add Column" at bounding box center [807, 185] width 1482 height 110
click at [78, 195] on div "Add Column" at bounding box center [807, 185] width 1482 height 110
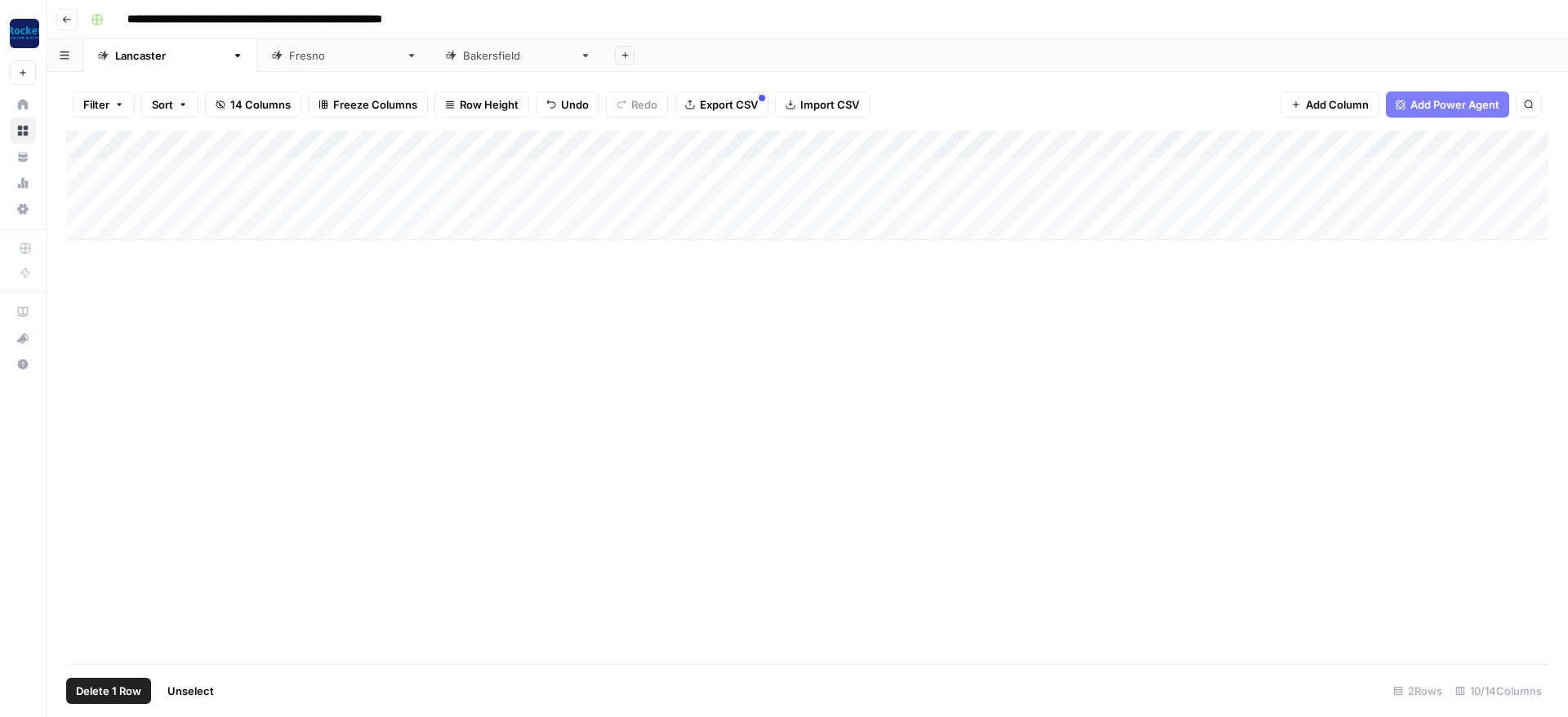
click at [132, 683] on span "Delete 1 Row" at bounding box center [109, 690] width 66 height 16
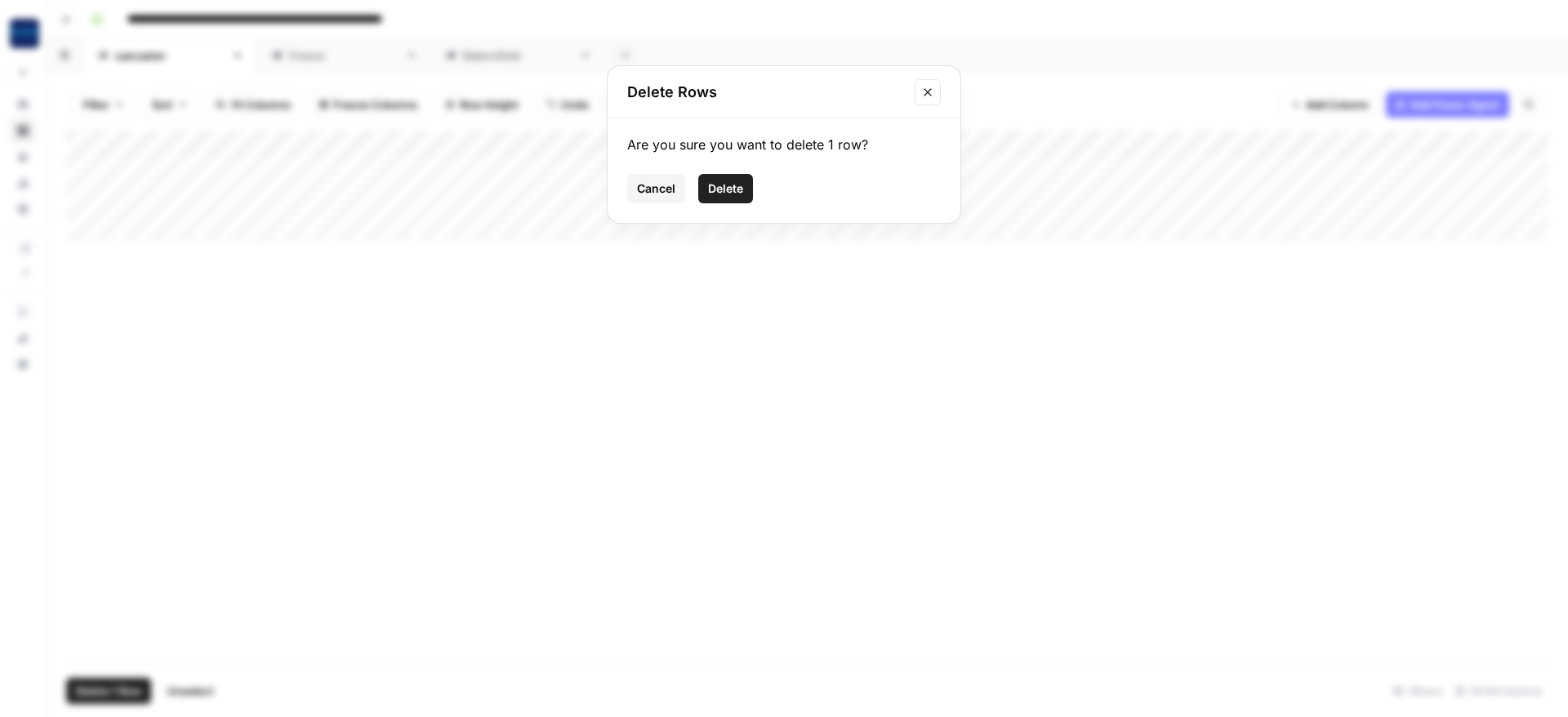
click at [745, 186] on button "Delete" at bounding box center [725, 188] width 55 height 29
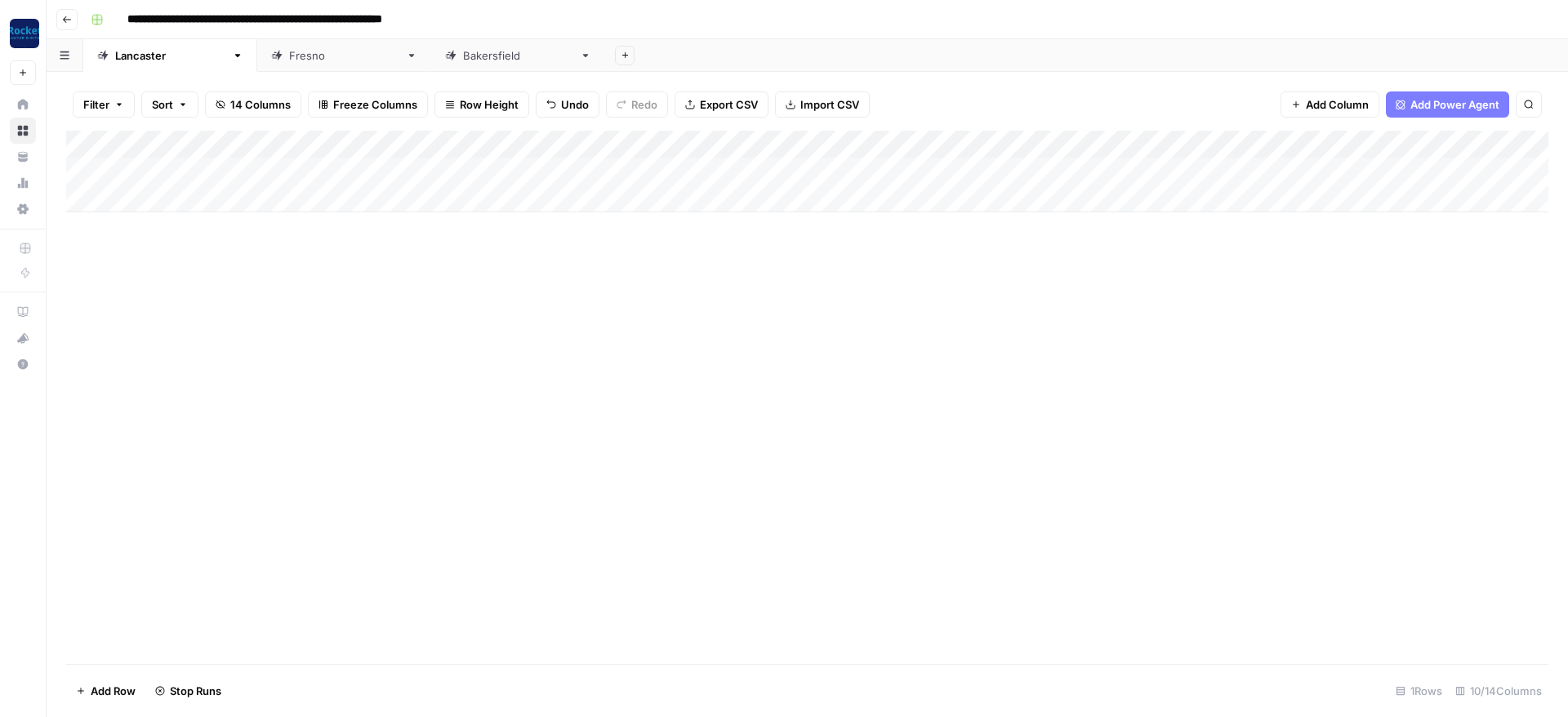
click at [767, 381] on div "Add Column" at bounding box center [807, 397] width 1482 height 533
click at [509, 365] on div "Add Column" at bounding box center [807, 397] width 1482 height 533
click at [257, 64] on link "Fresno" at bounding box center [344, 56] width 174 height 33
click at [1389, 167] on div "Add Column" at bounding box center [807, 185] width 1482 height 110
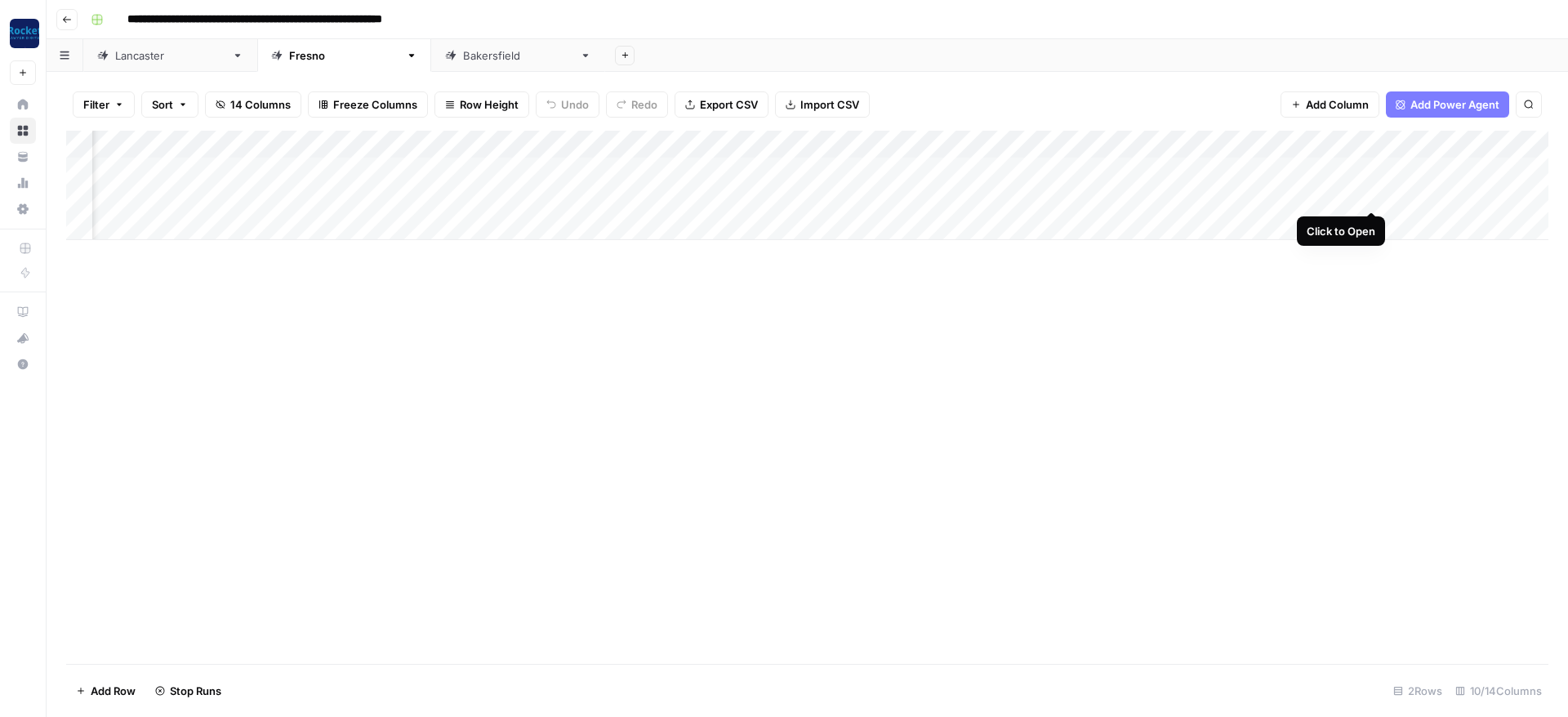
click at [1372, 194] on div "Add Column" at bounding box center [807, 185] width 1482 height 110
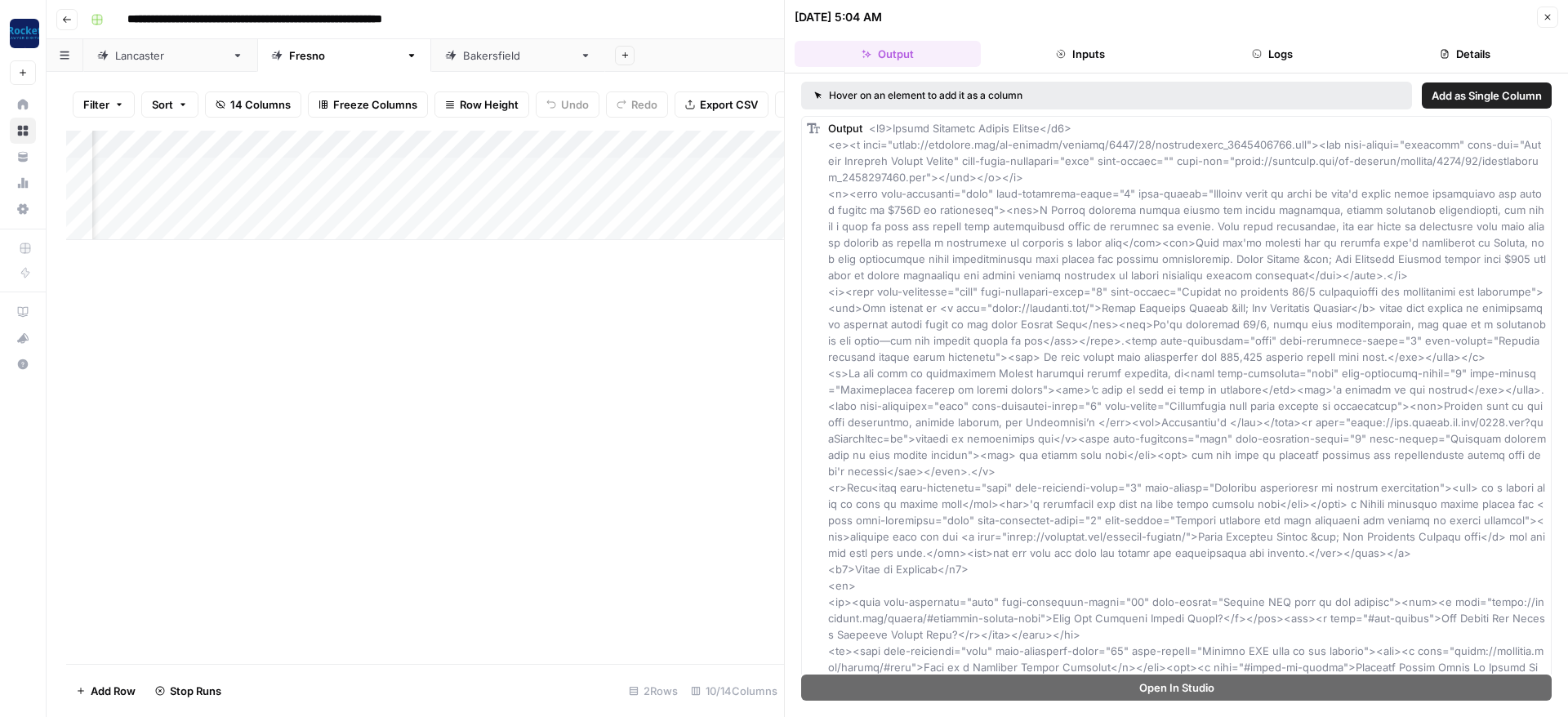
click at [1553, 19] on button "Close" at bounding box center [1547, 17] width 21 height 21
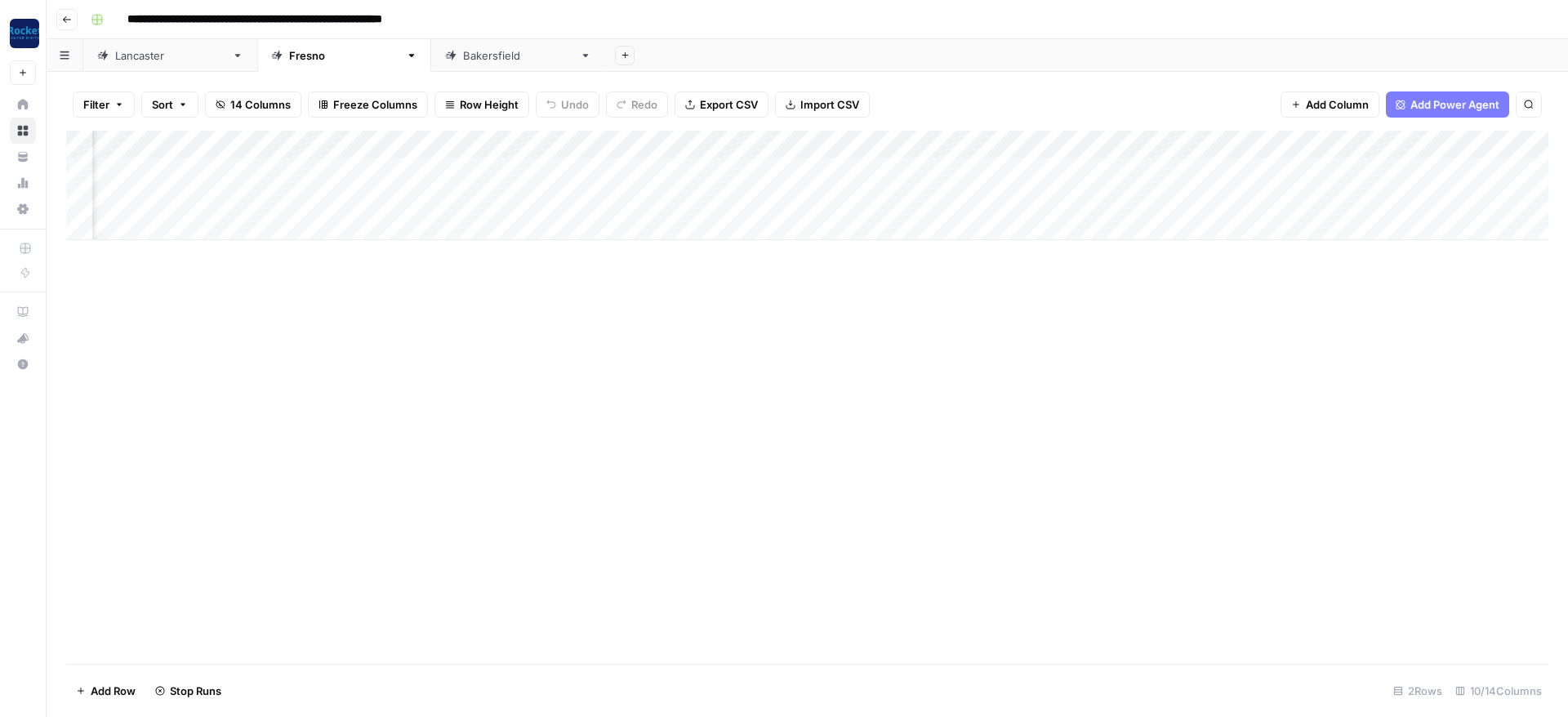
scroll to position [0, 459]
click at [1419, 192] on div "Add Column" at bounding box center [807, 185] width 1482 height 110
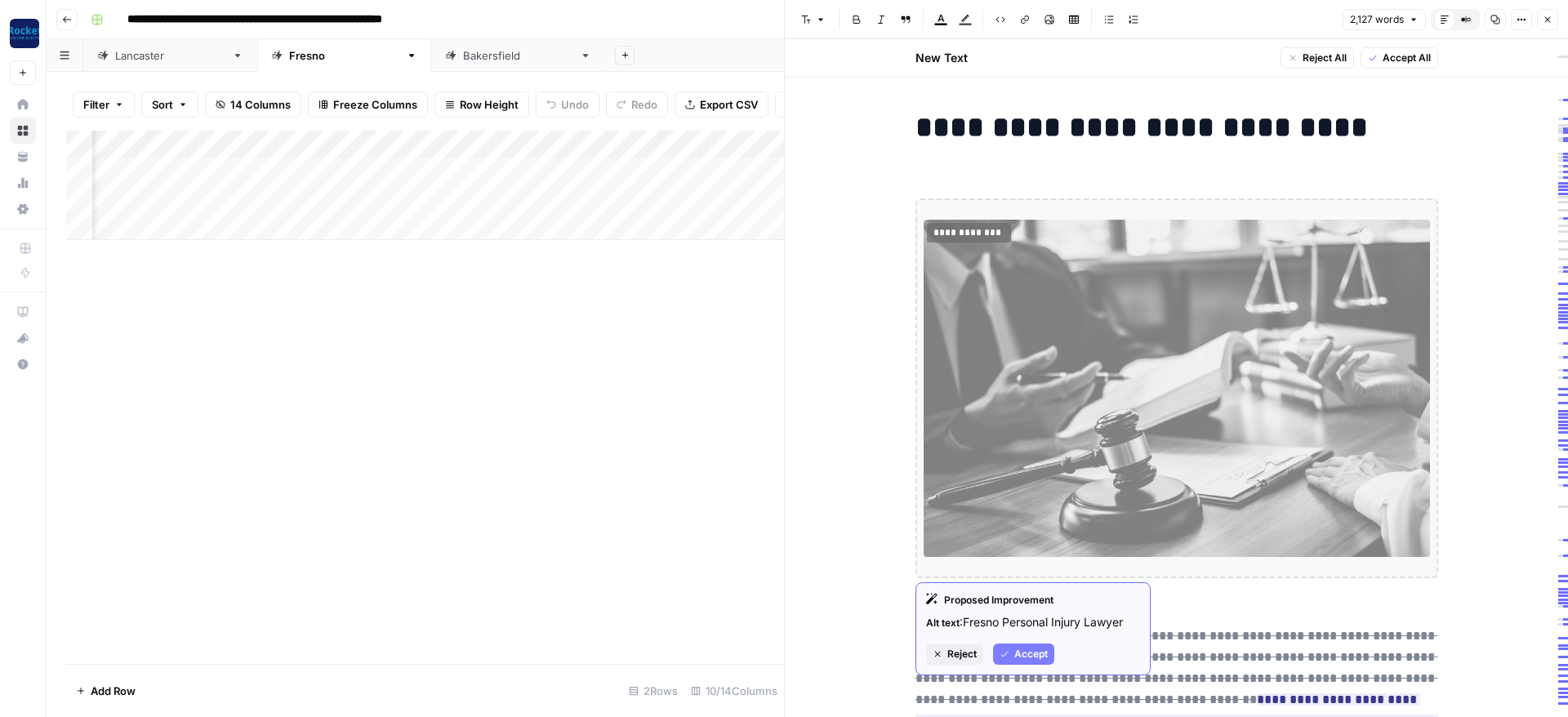
click at [1021, 337] on img at bounding box center [1177, 388] width 507 height 338
click at [1057, 427] on img at bounding box center [1177, 388] width 507 height 338
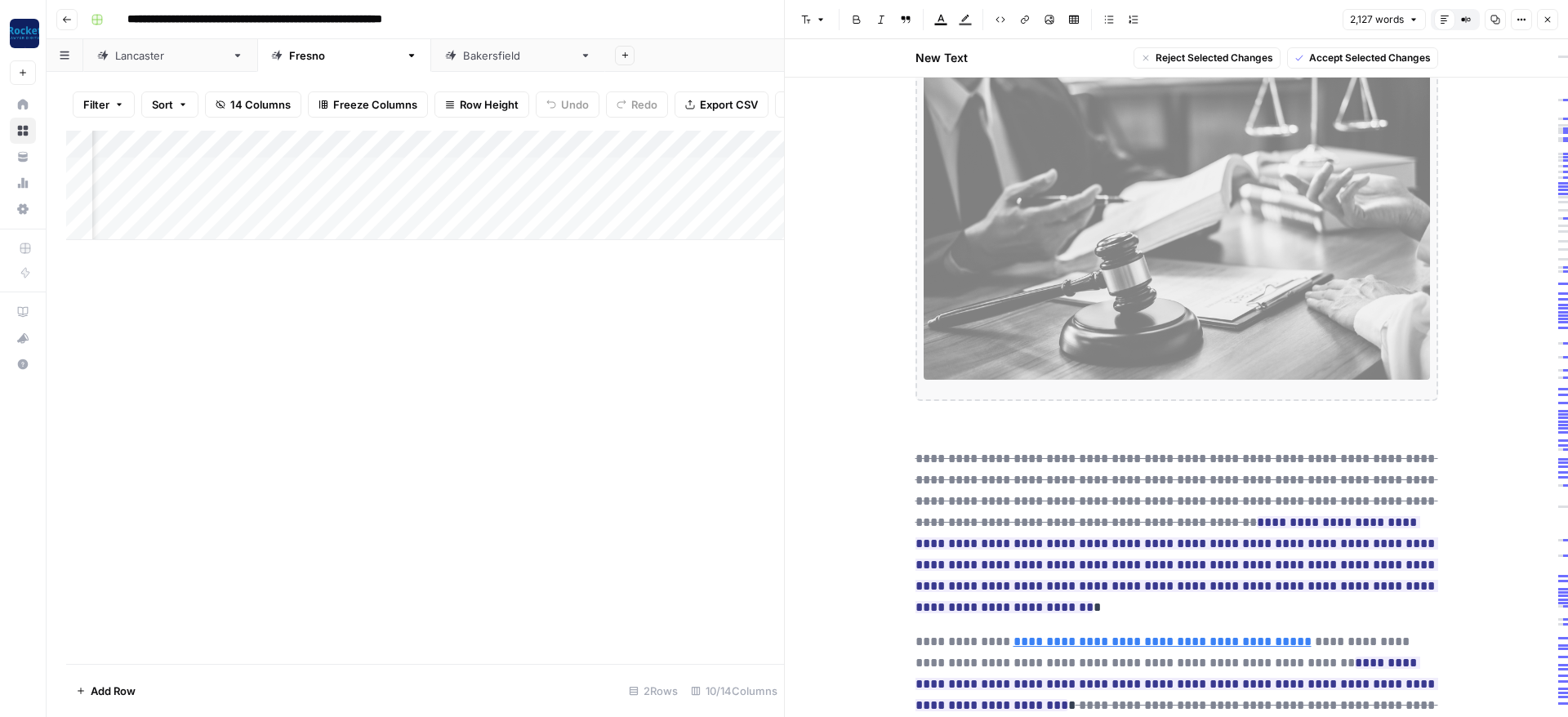
scroll to position [392, 0]
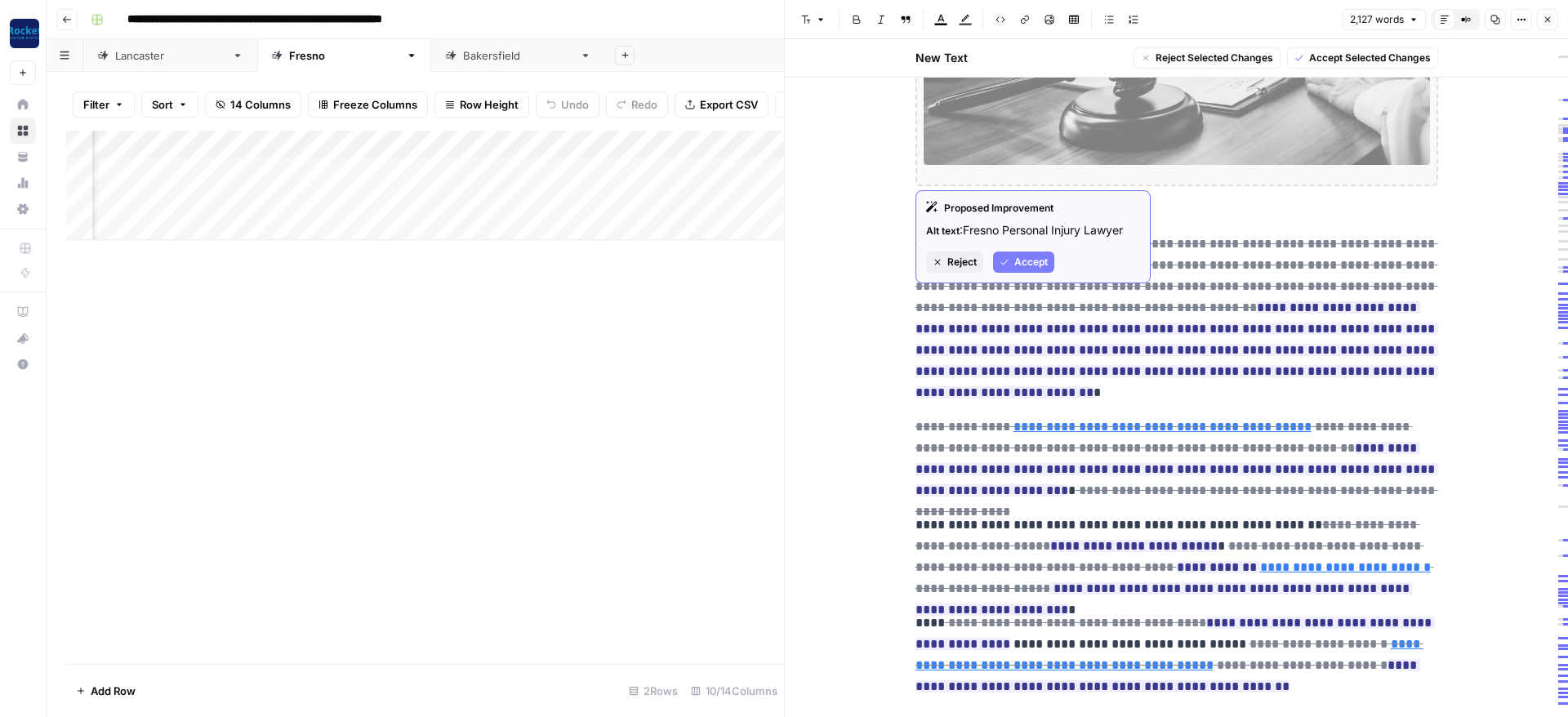
click at [1018, 254] on button "Accept" at bounding box center [1023, 261] width 62 height 21
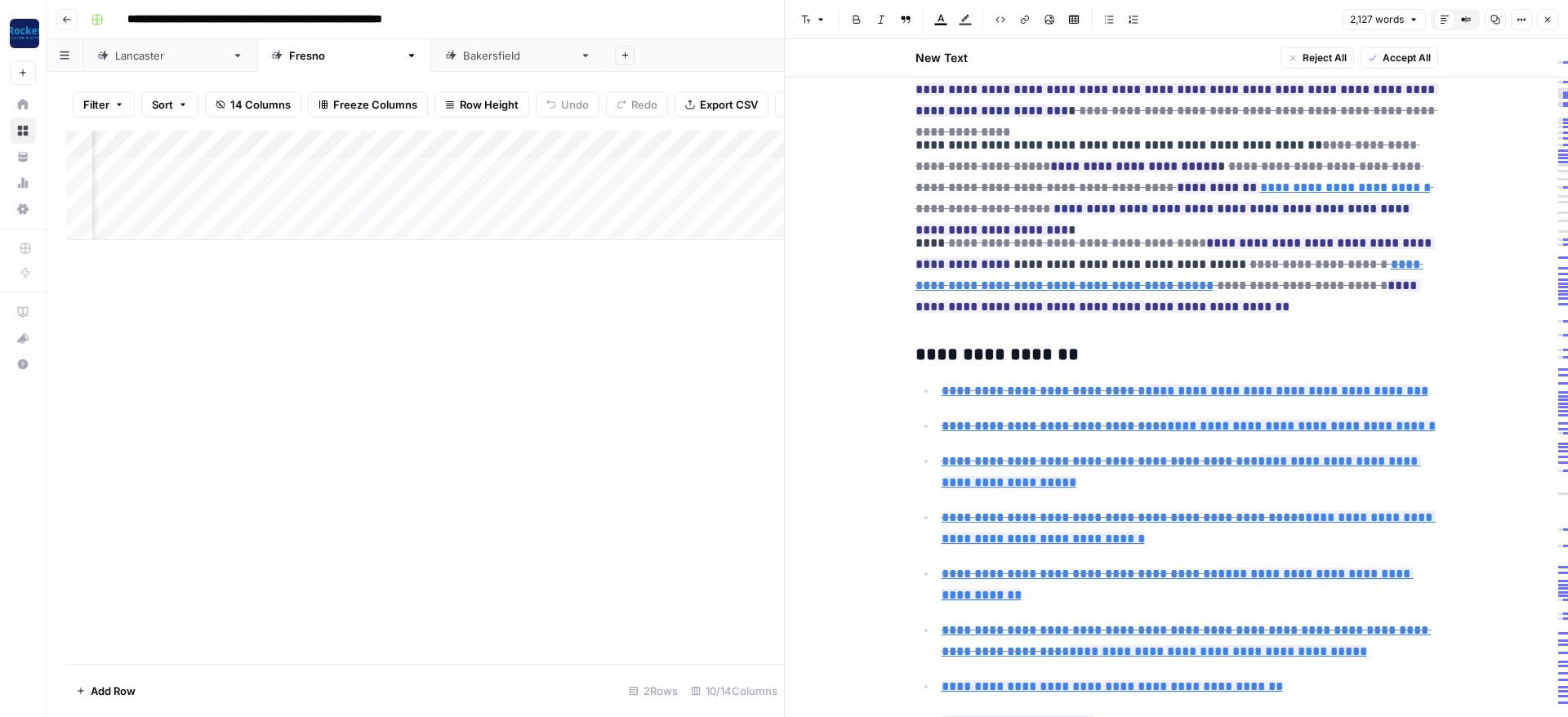
scroll to position [12, 0]
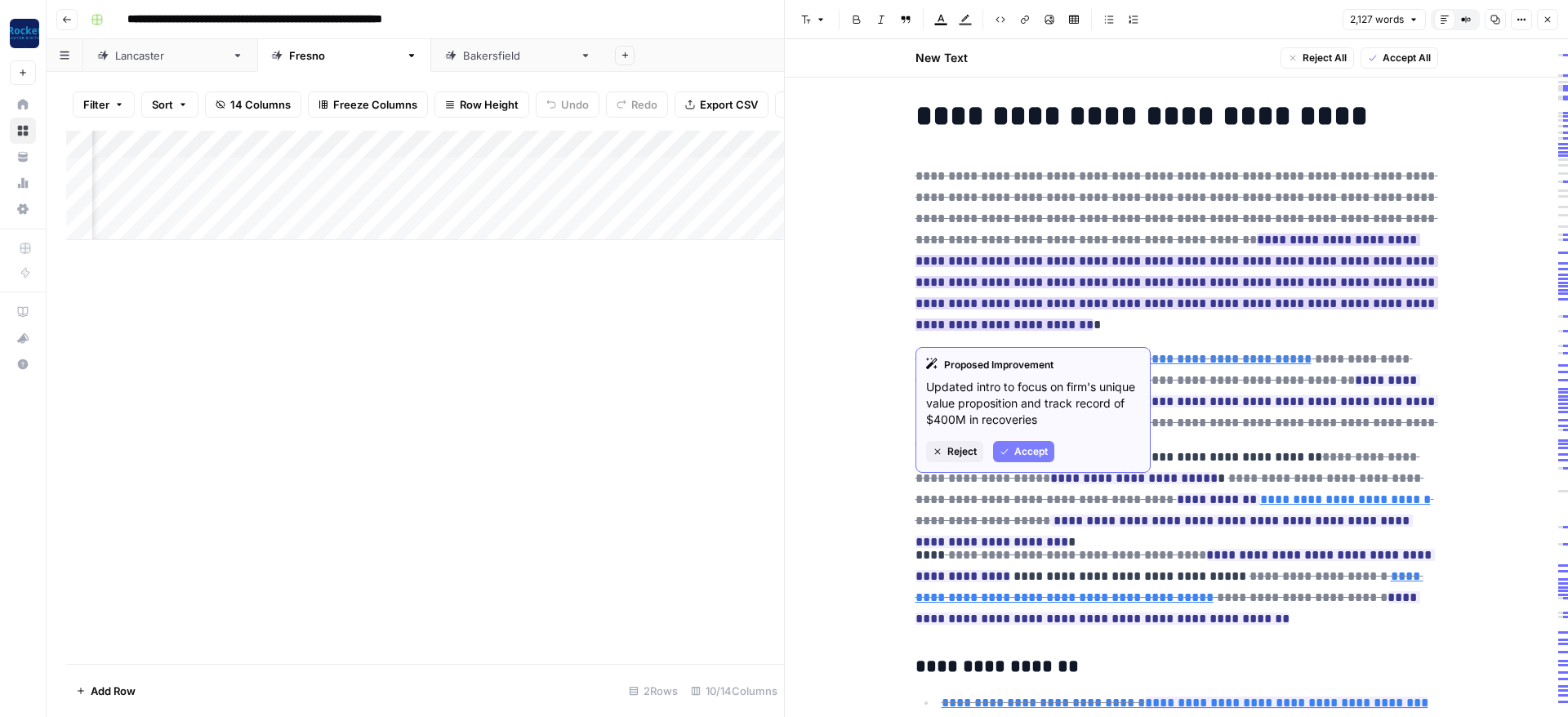
scroll to position [0, 0]
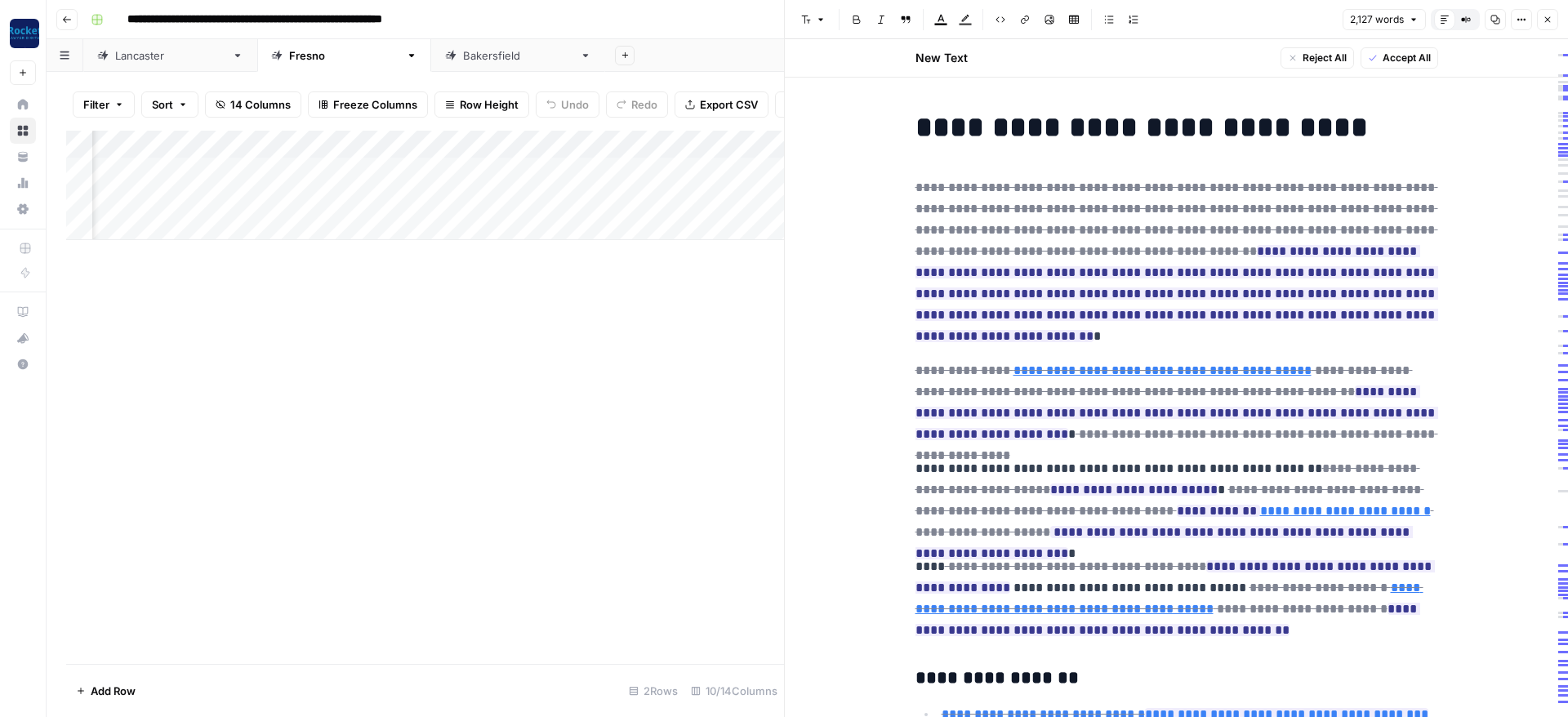
click at [1549, 21] on icon "button" at bounding box center [1548, 19] width 6 height 6
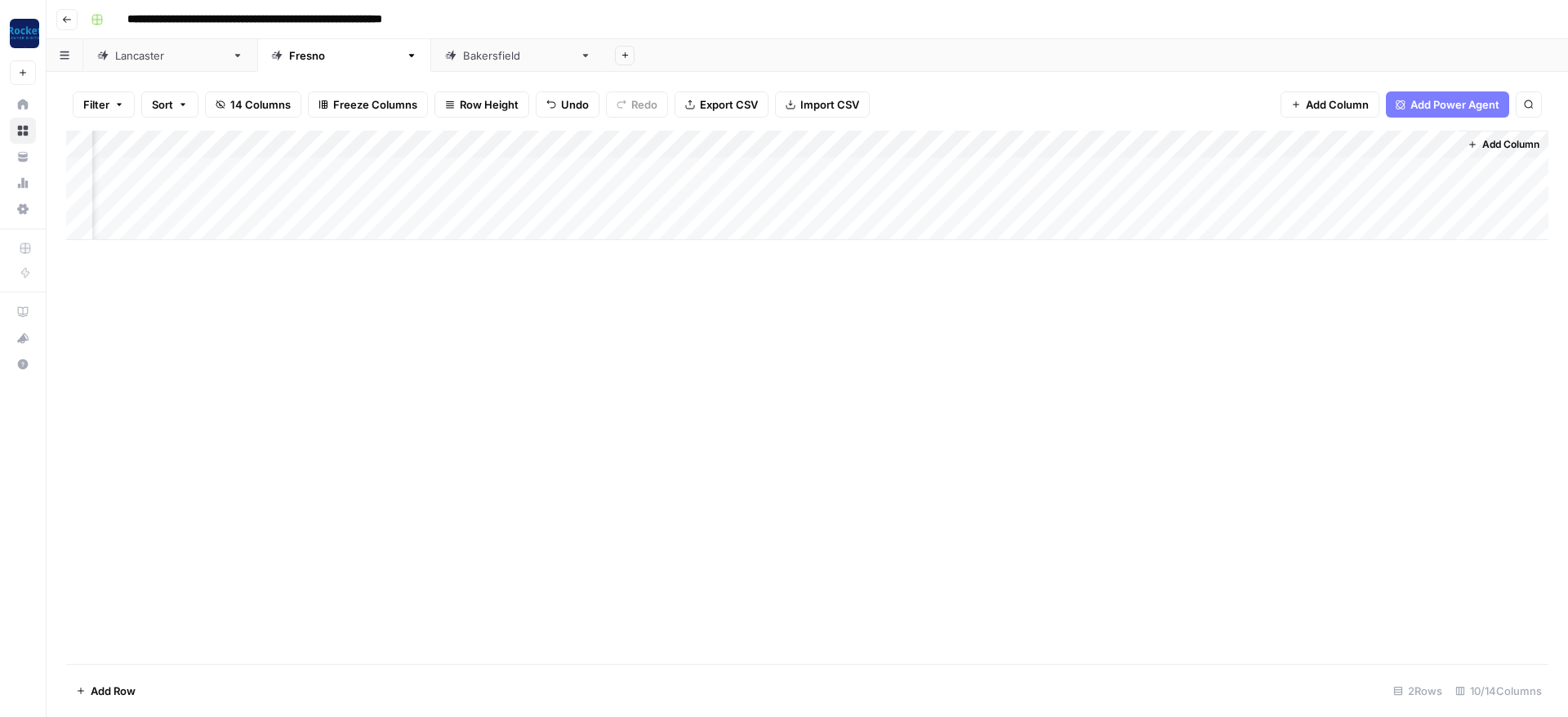
scroll to position [0, 440]
click at [510, 140] on div "Add Column" at bounding box center [807, 185] width 1482 height 110
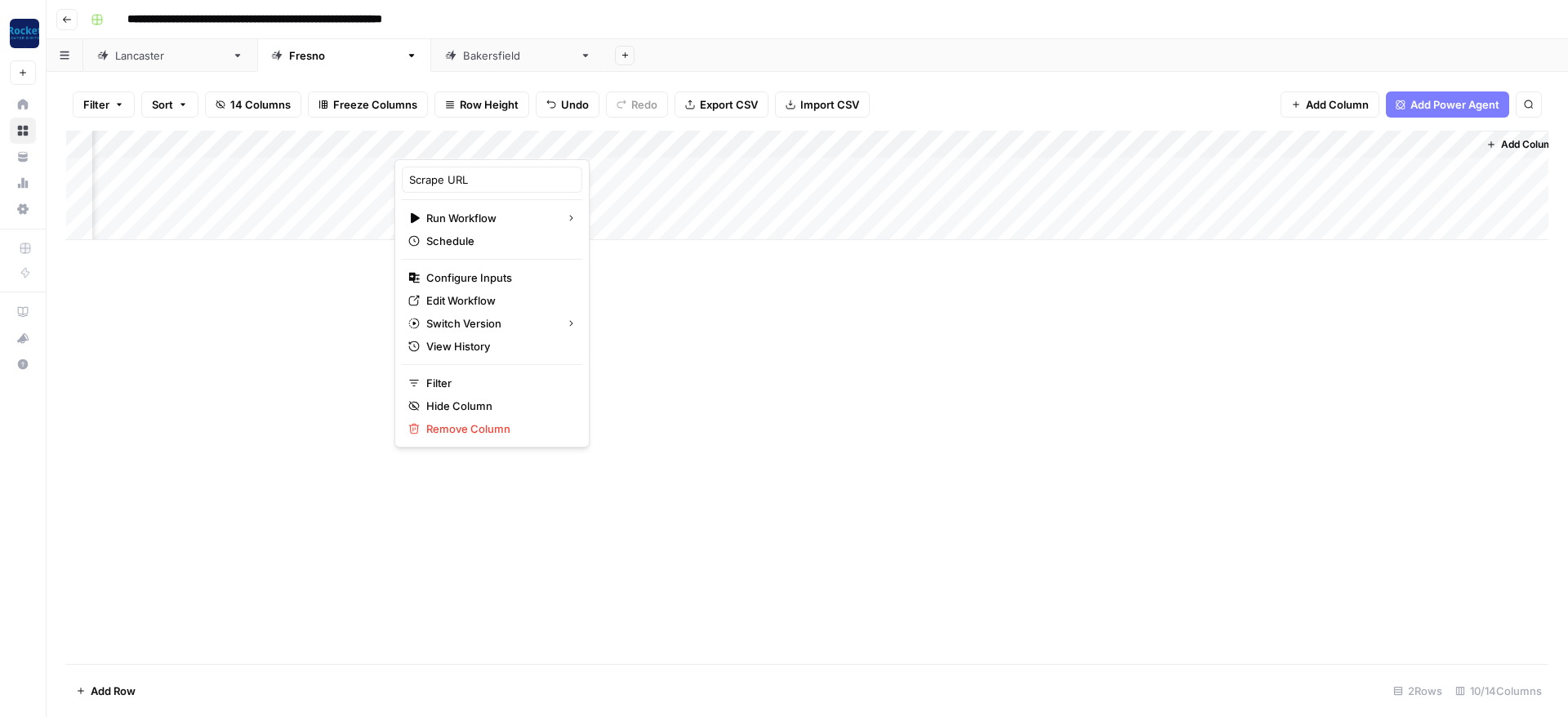
click at [824, 140] on div "Add Column" at bounding box center [807, 185] width 1482 height 110
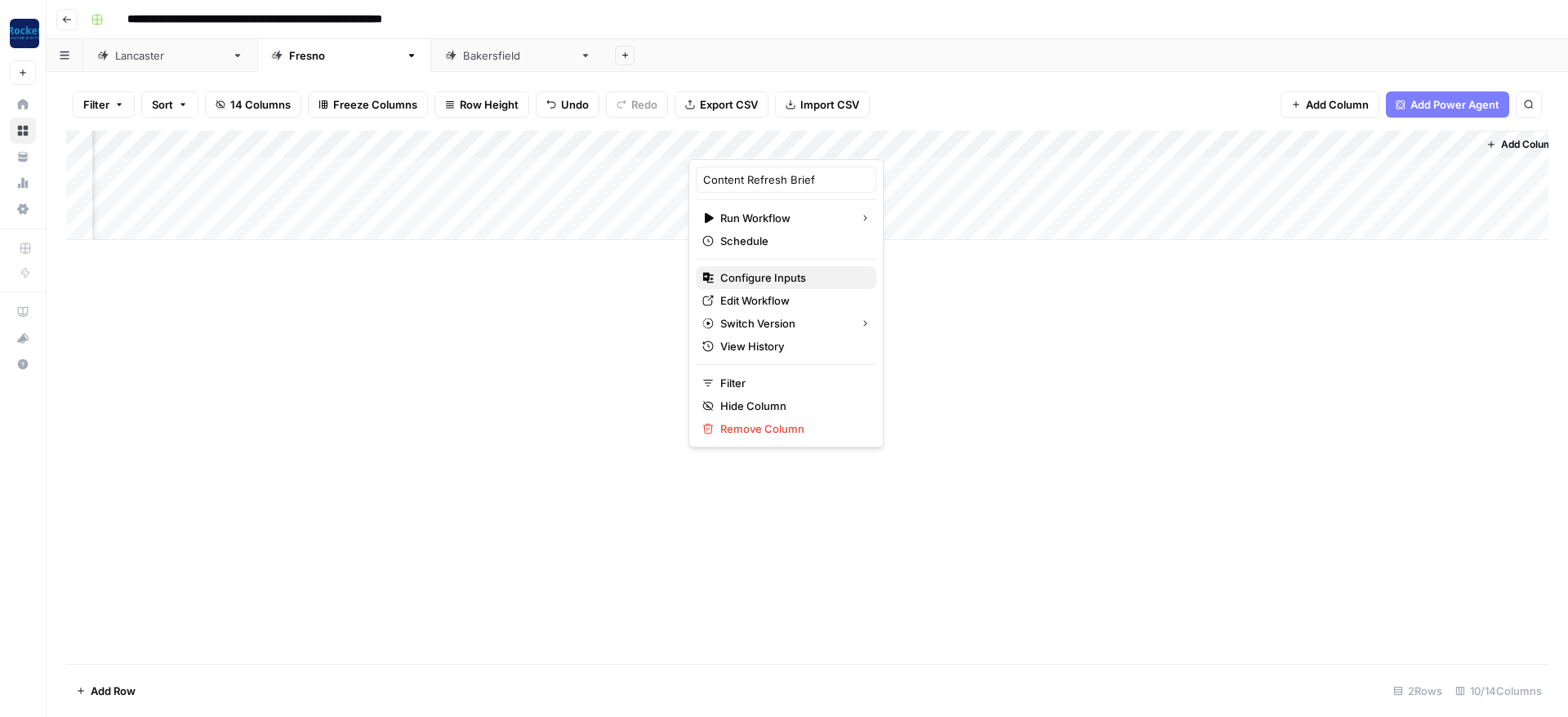
click at [758, 275] on span "Configure Inputs" at bounding box center [792, 277] width 143 height 16
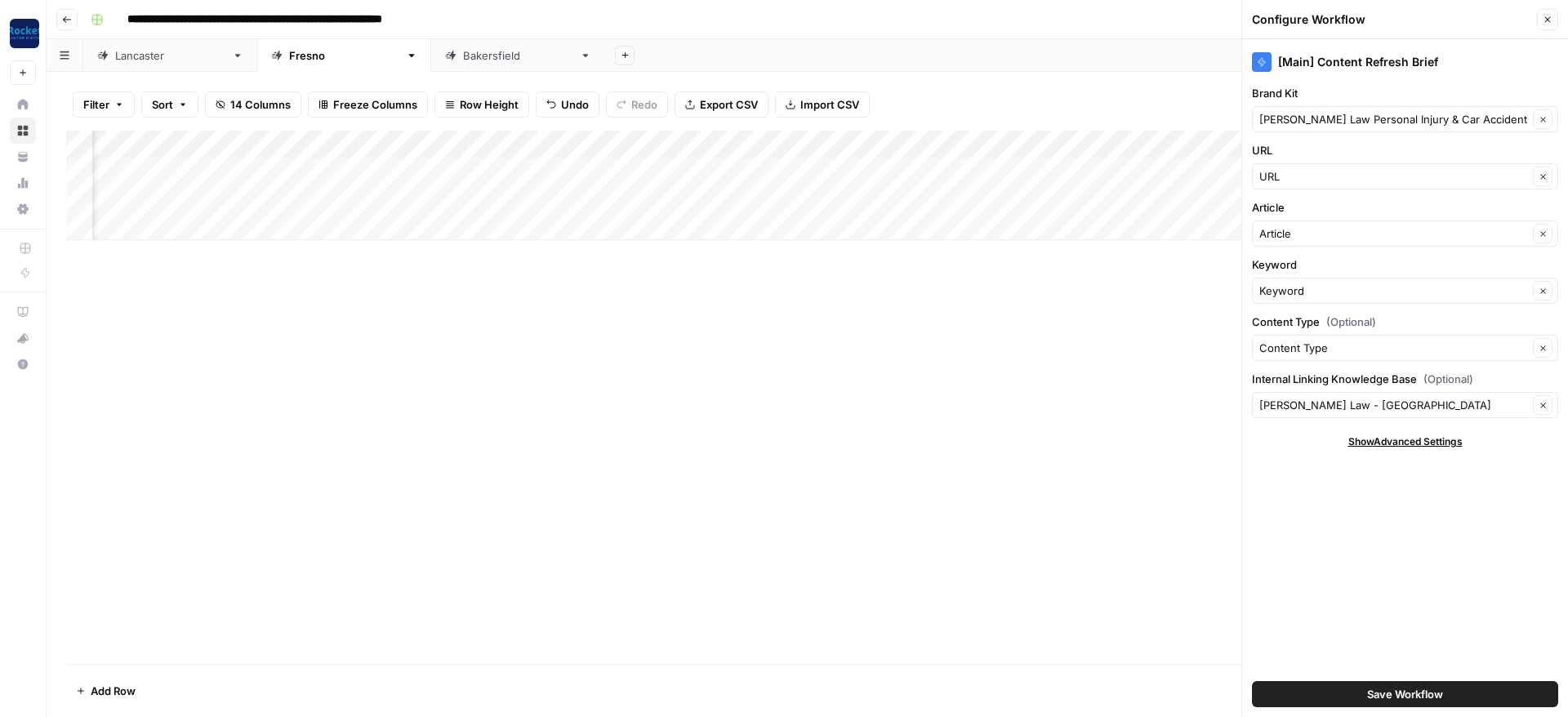
click at [1544, 21] on icon "button" at bounding box center [1548, 19] width 10 height 10
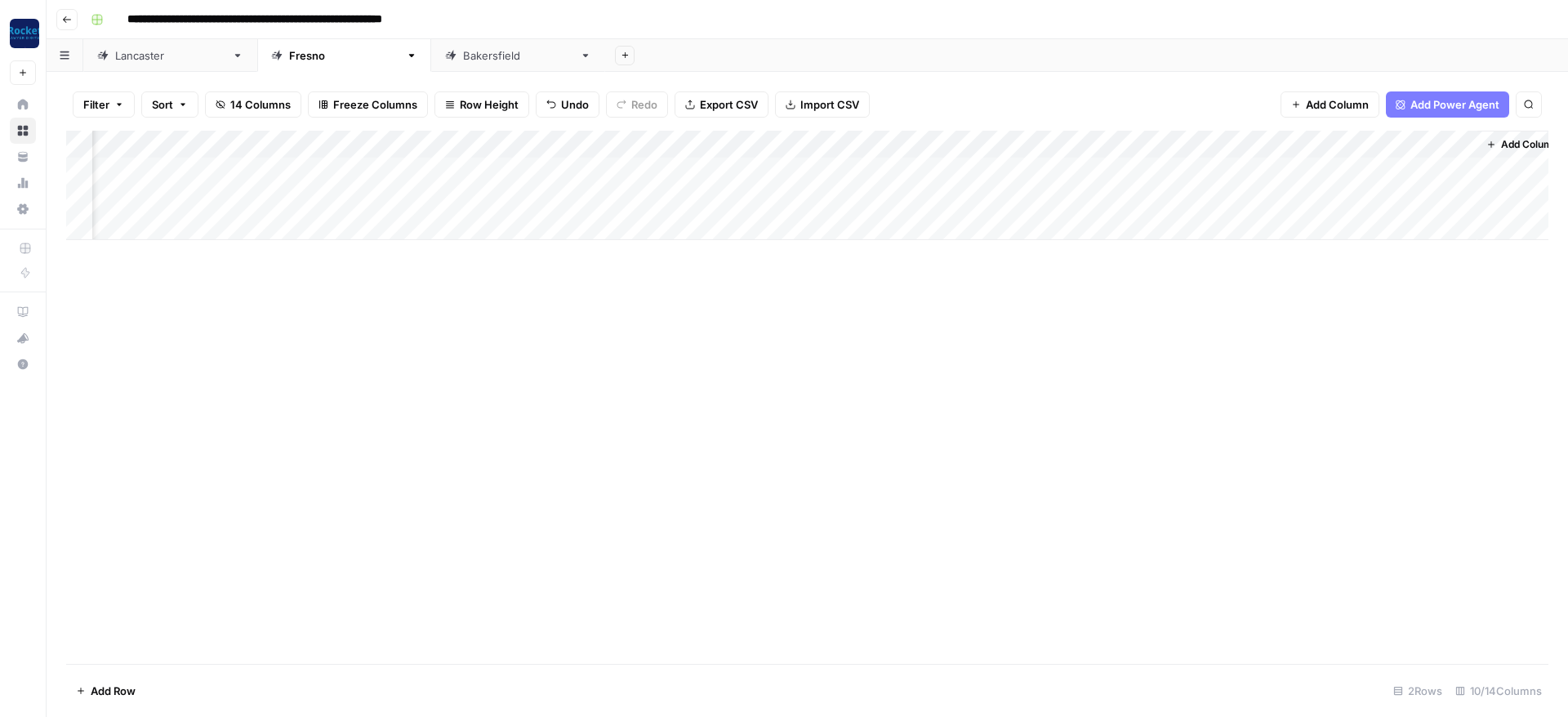
click at [1295, 139] on div "Add Column" at bounding box center [807, 185] width 1482 height 110
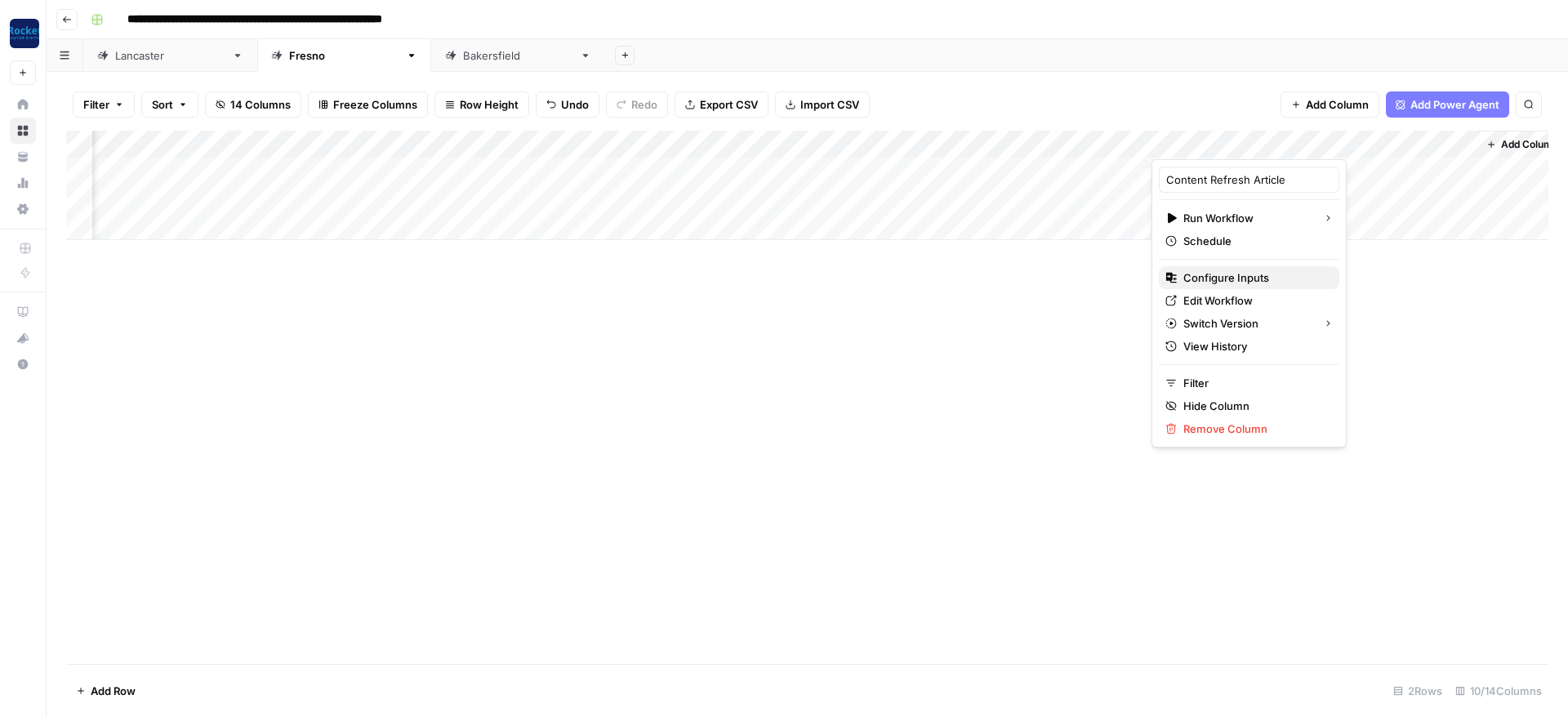
click at [1194, 281] on span "Configure Inputs" at bounding box center [1255, 277] width 143 height 16
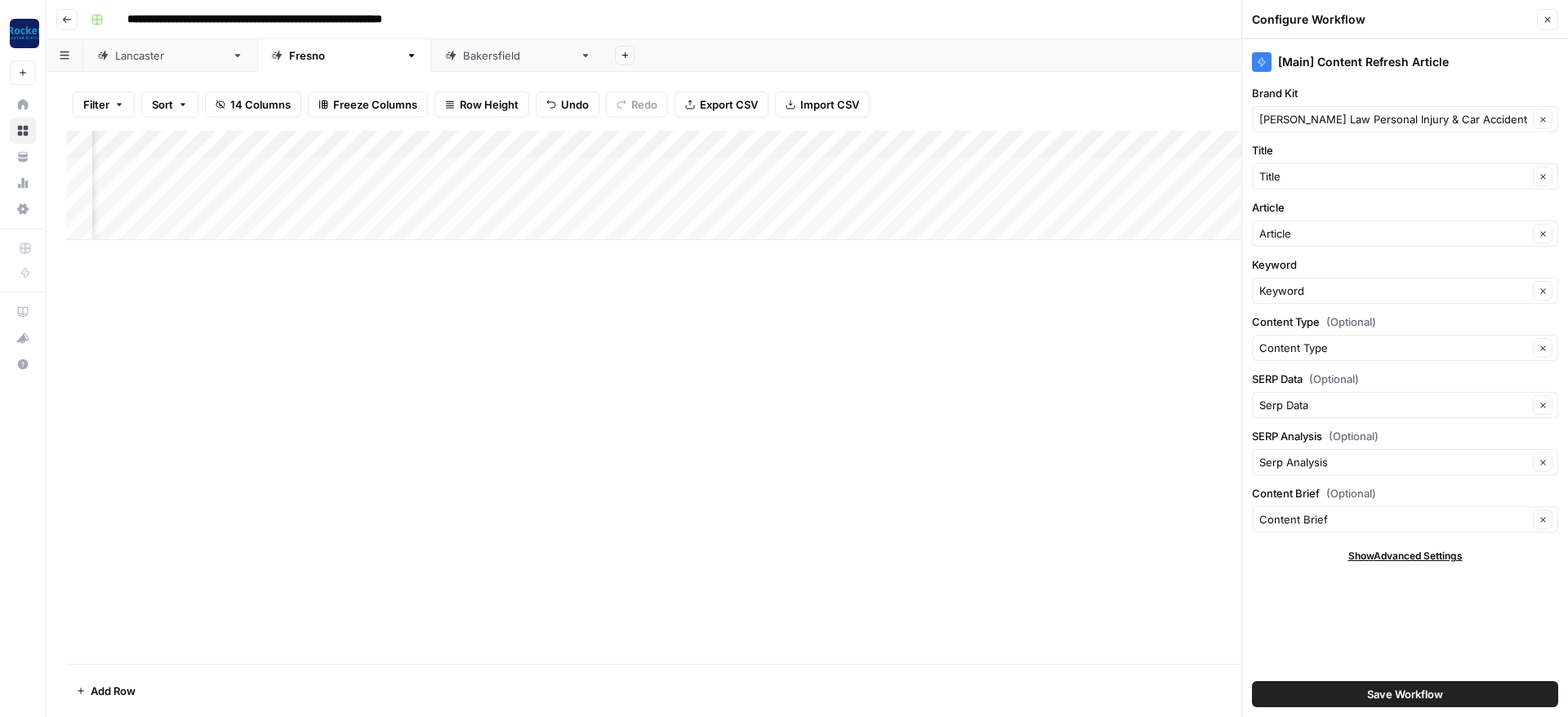
click at [1544, 20] on icon "button" at bounding box center [1548, 19] width 10 height 10
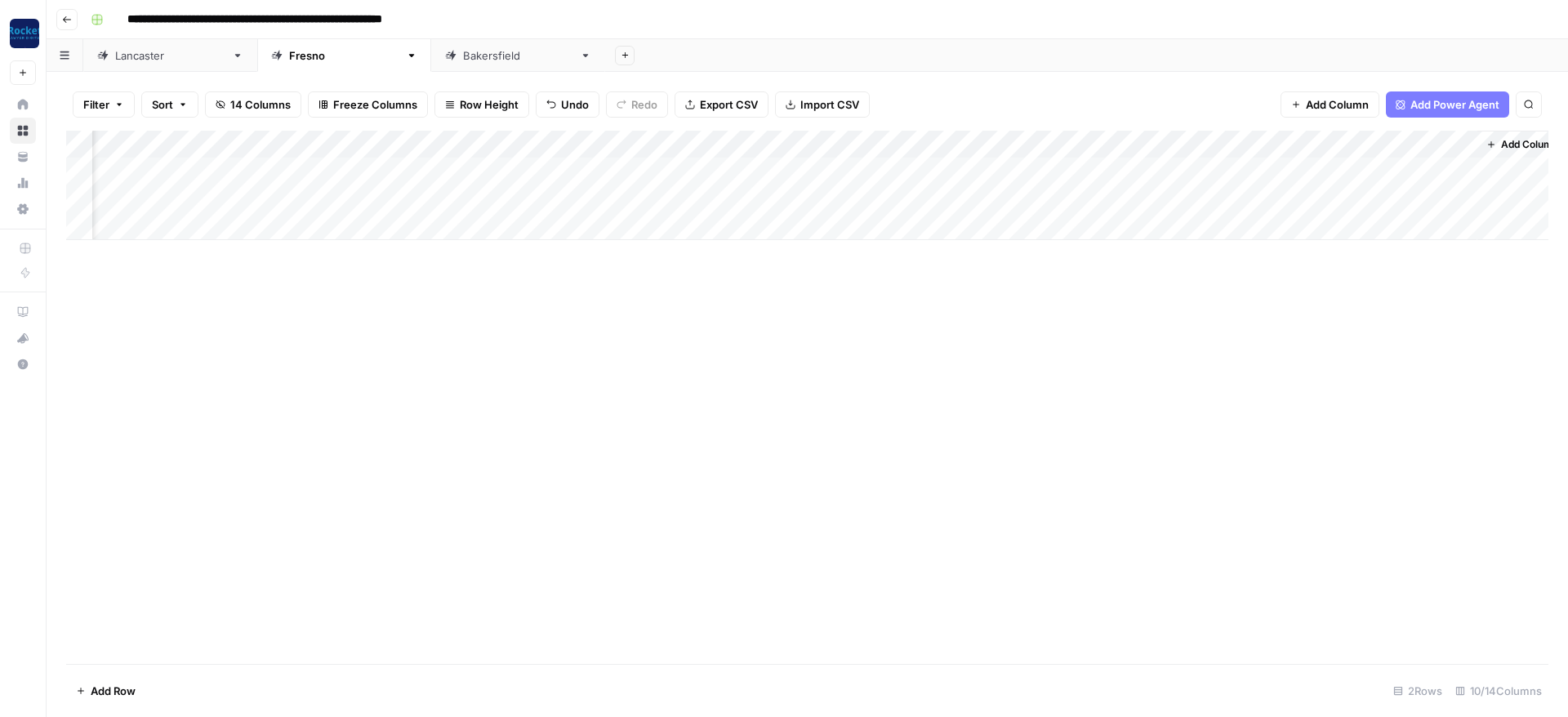
click at [669, 195] on div "Add Column" at bounding box center [807, 185] width 1482 height 110
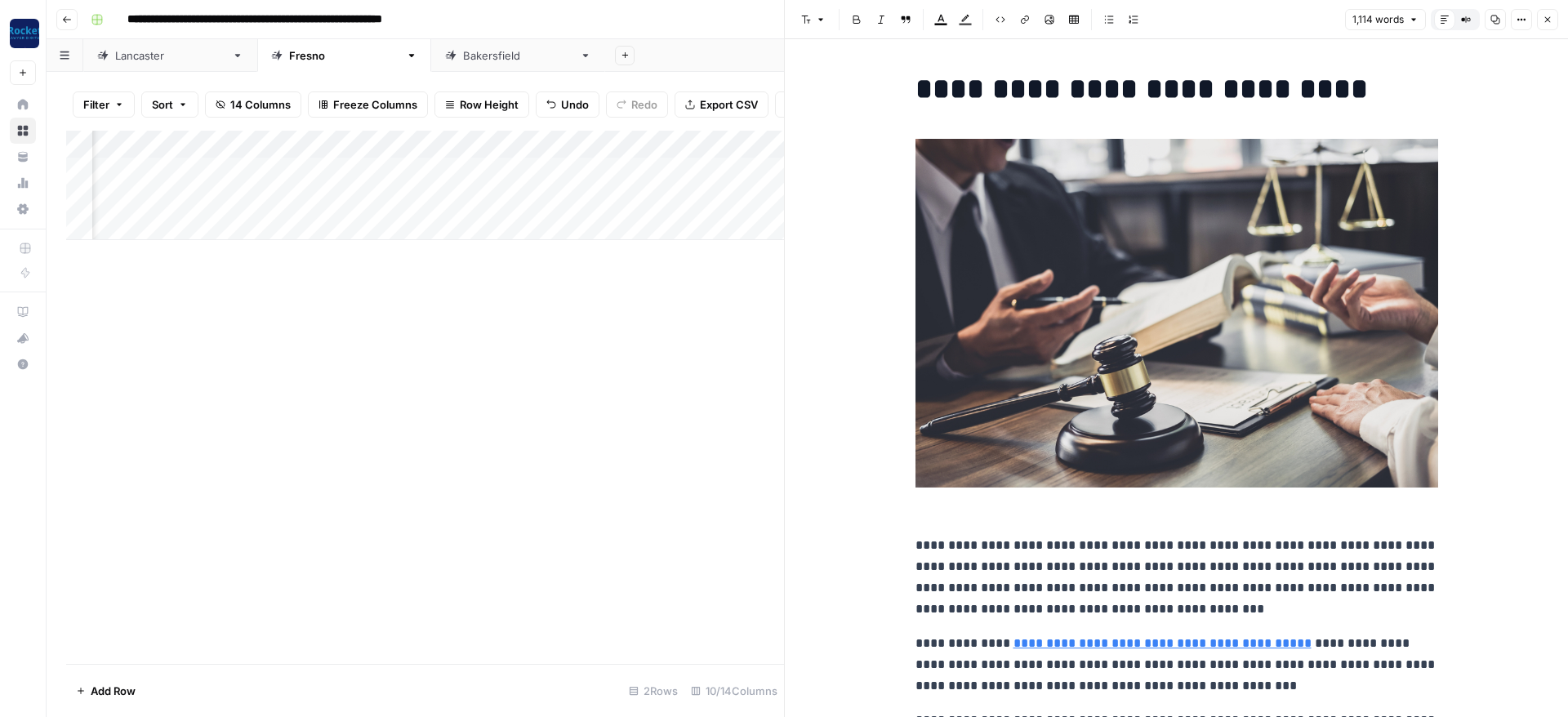
drag, startPoint x: 1540, startPoint y: 16, endPoint x: 1530, endPoint y: 20, distance: 10.8
click at [1541, 16] on button "Close" at bounding box center [1547, 19] width 21 height 21
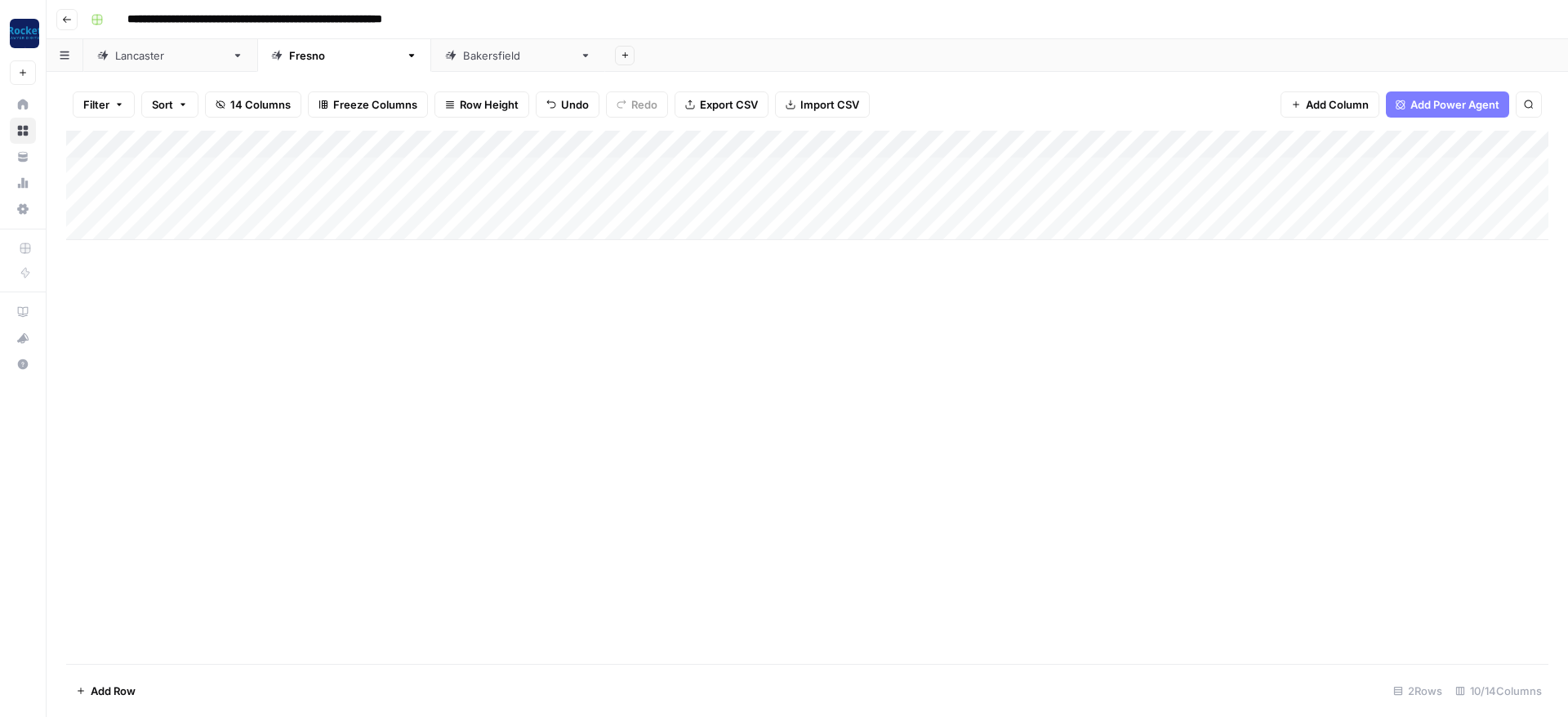
click at [1269, 136] on div "Add Column" at bounding box center [807, 185] width 1482 height 110
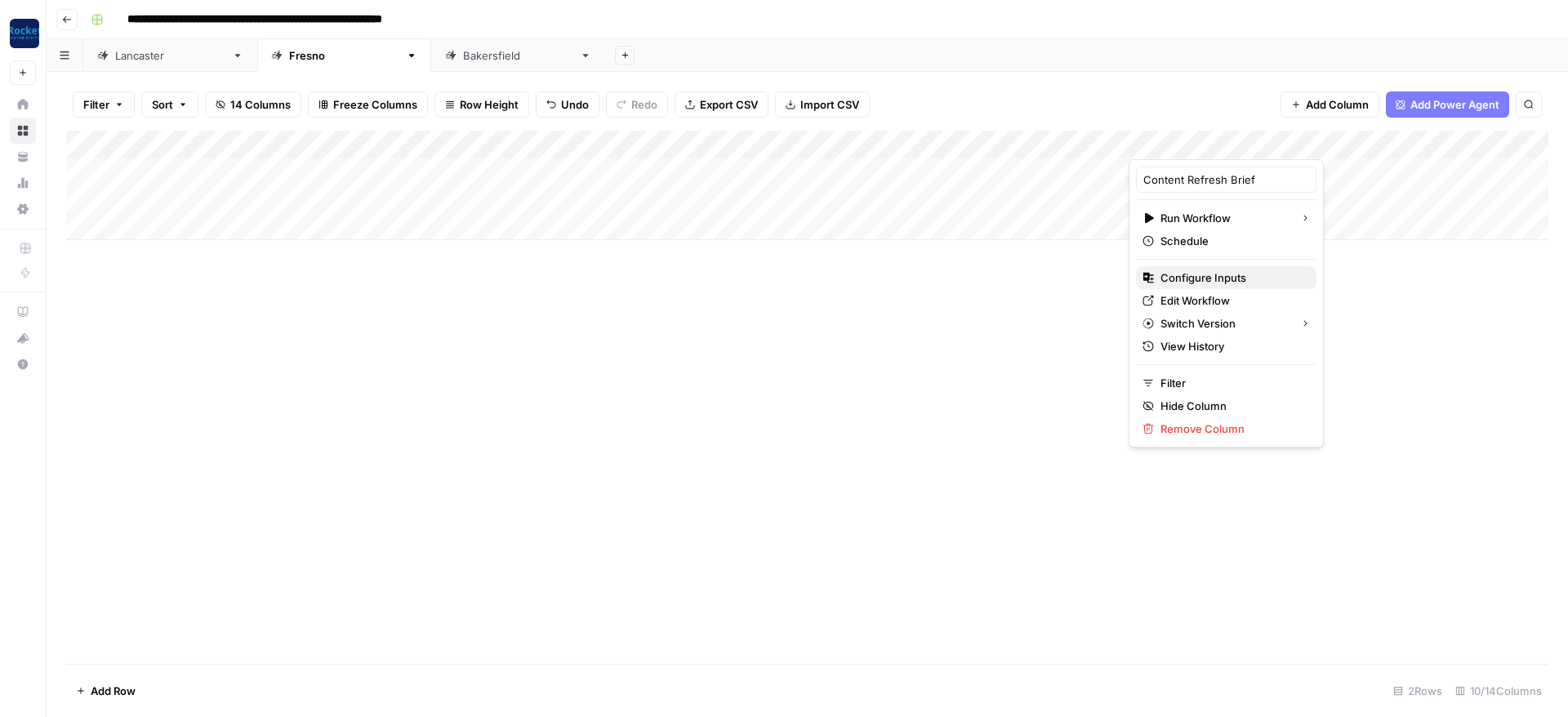
click at [1177, 271] on span "Configure Inputs" at bounding box center [1232, 277] width 143 height 16
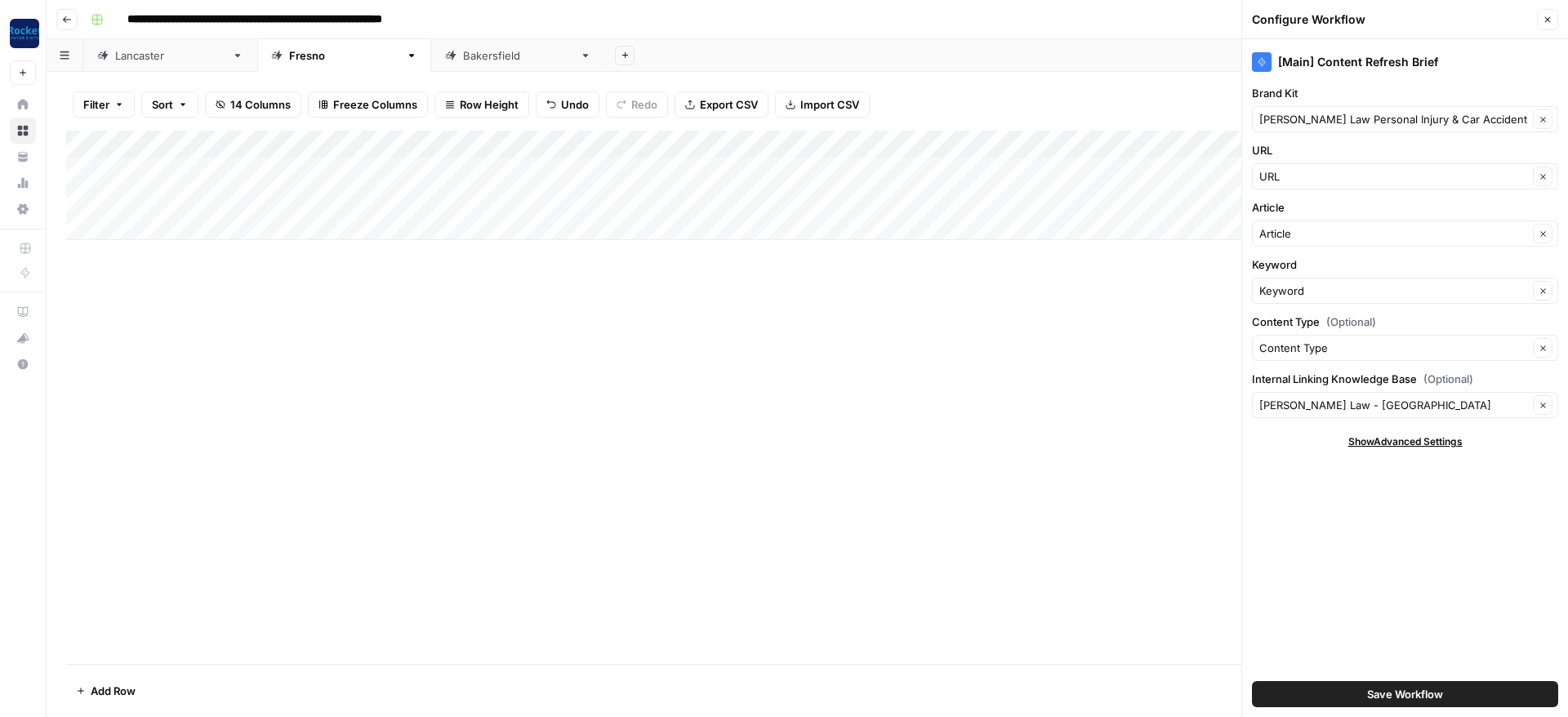
click at [1146, 417] on div "Add Column" at bounding box center [807, 397] width 1482 height 533
click at [1540, 22] on button "Close" at bounding box center [1547, 19] width 21 height 21
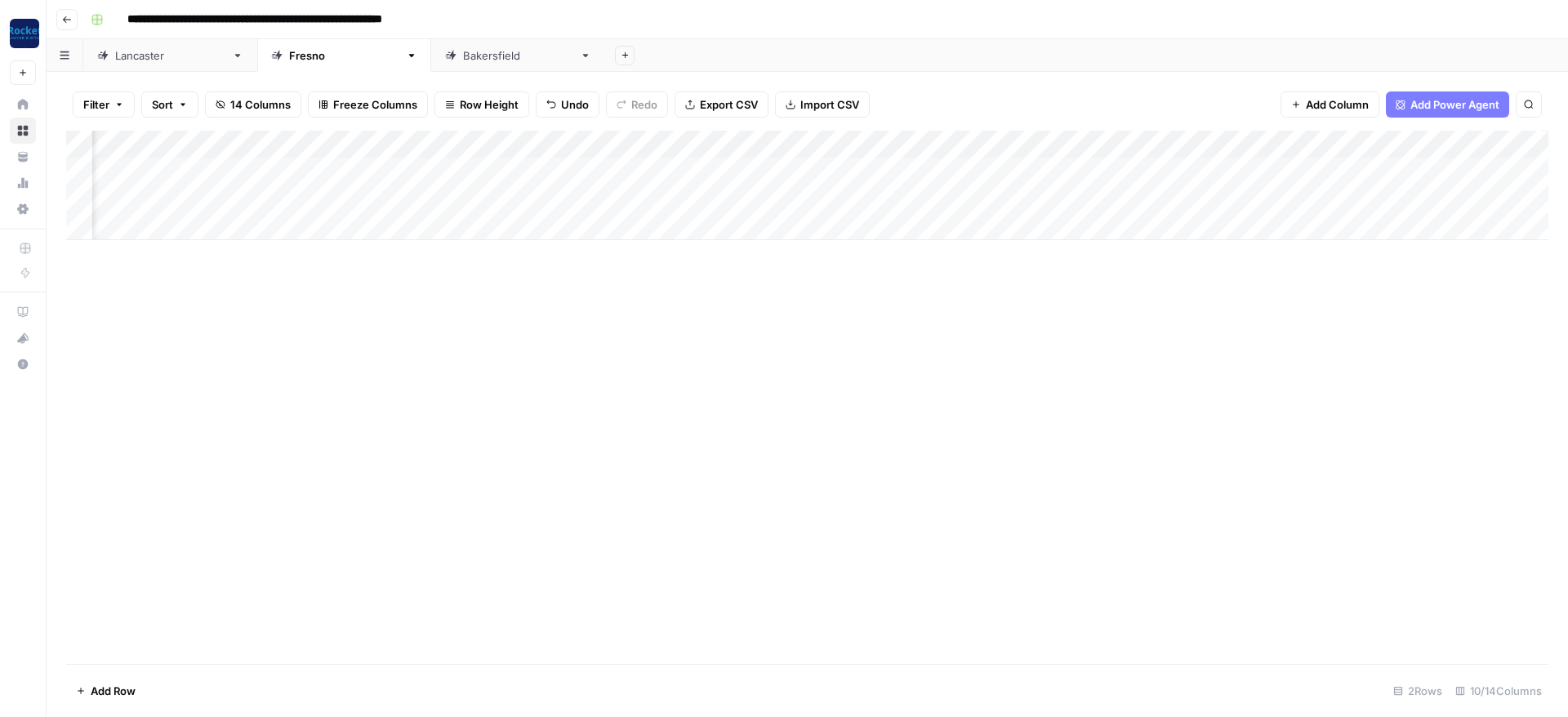
scroll to position [0, 392]
click at [867, 197] on div "Add Column" at bounding box center [807, 185] width 1482 height 110
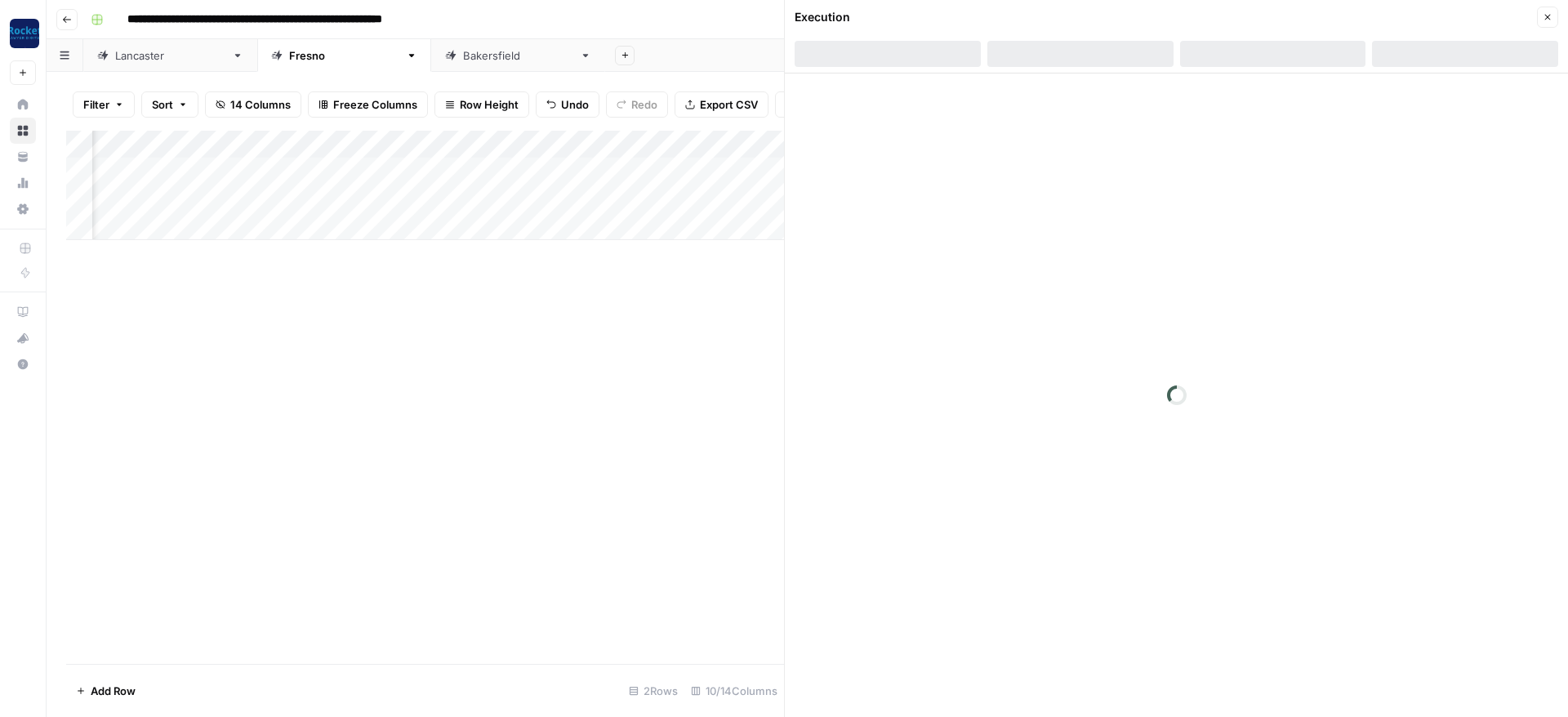
click at [1549, 13] on icon "button" at bounding box center [1548, 18] width 10 height 10
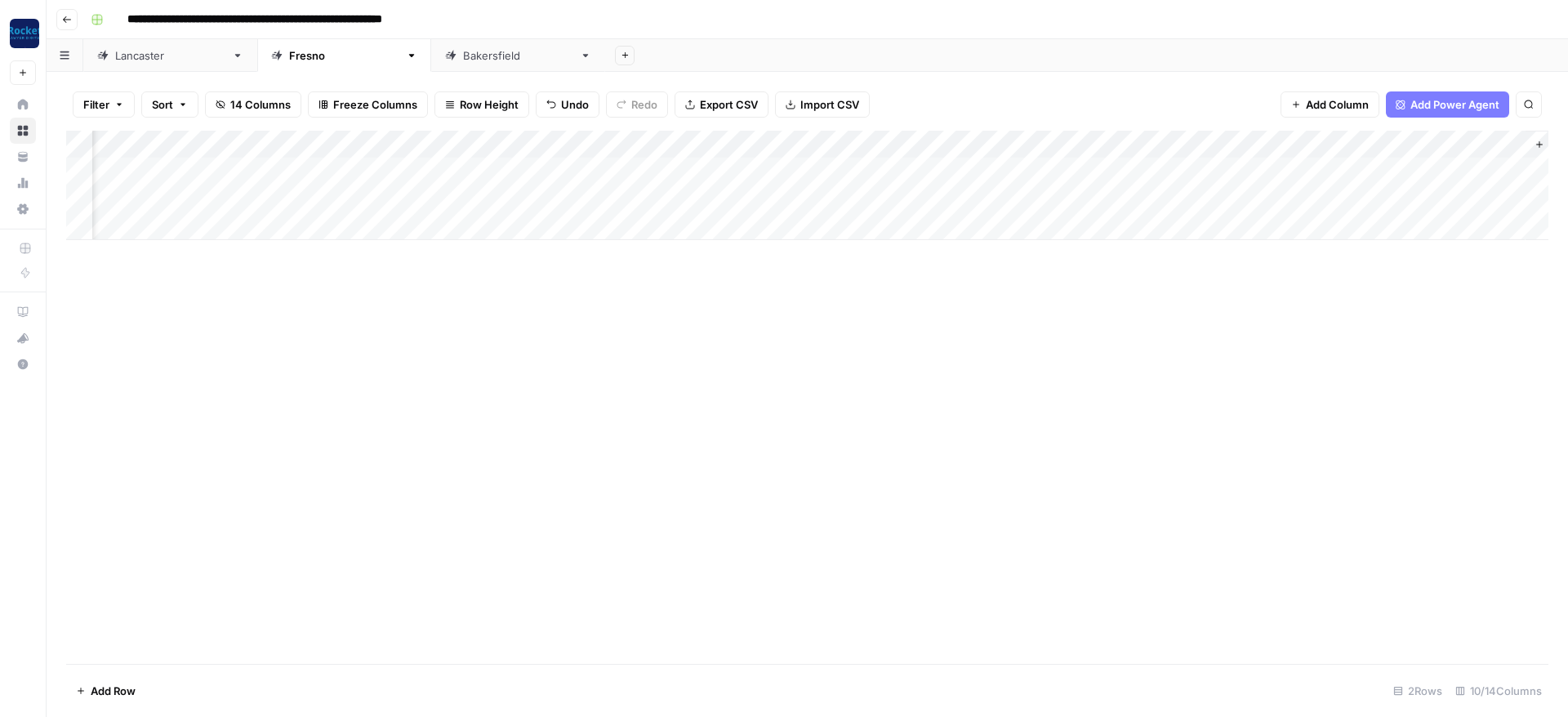
click at [1020, 199] on div "Add Column" at bounding box center [807, 185] width 1482 height 110
click at [1160, 195] on div "Add Column" at bounding box center [807, 185] width 1482 height 110
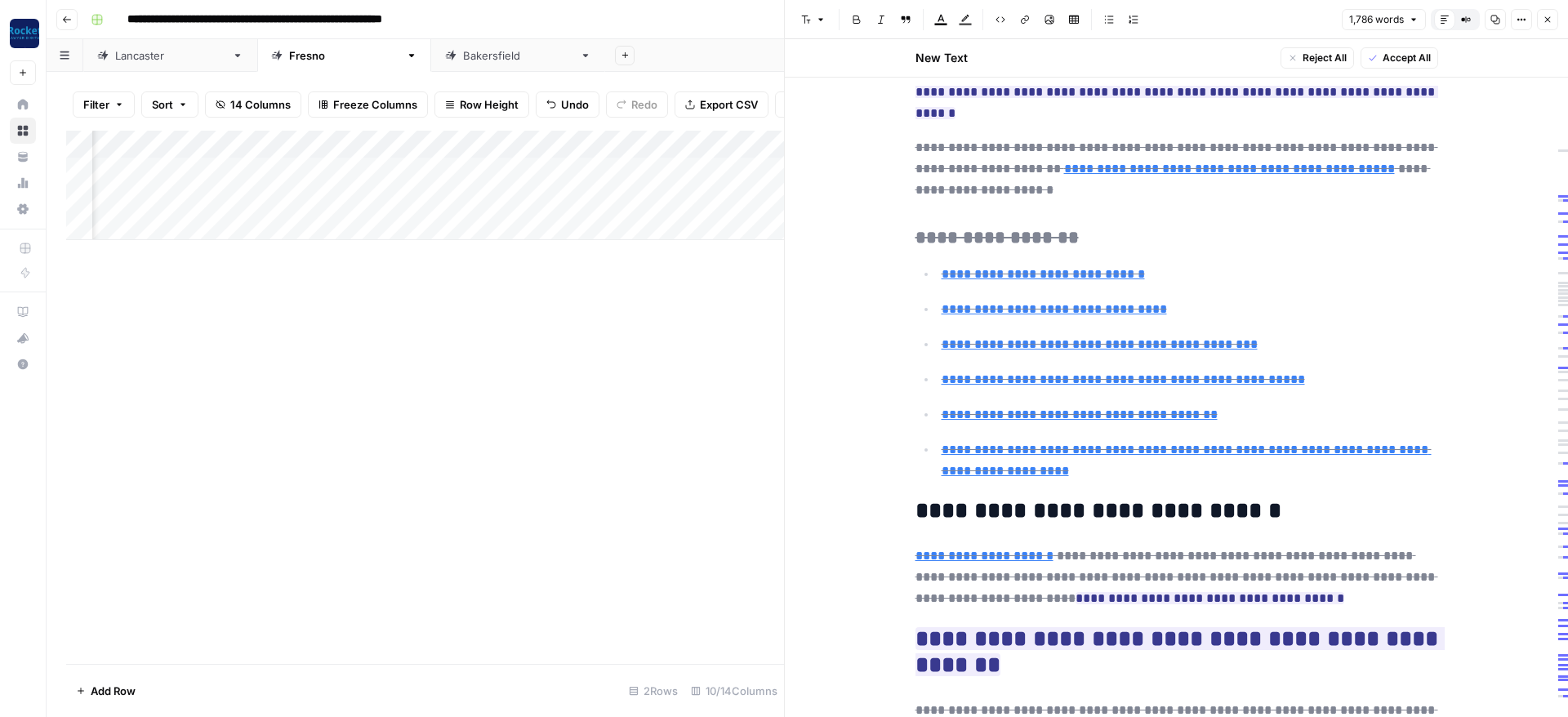
scroll to position [2155, 0]
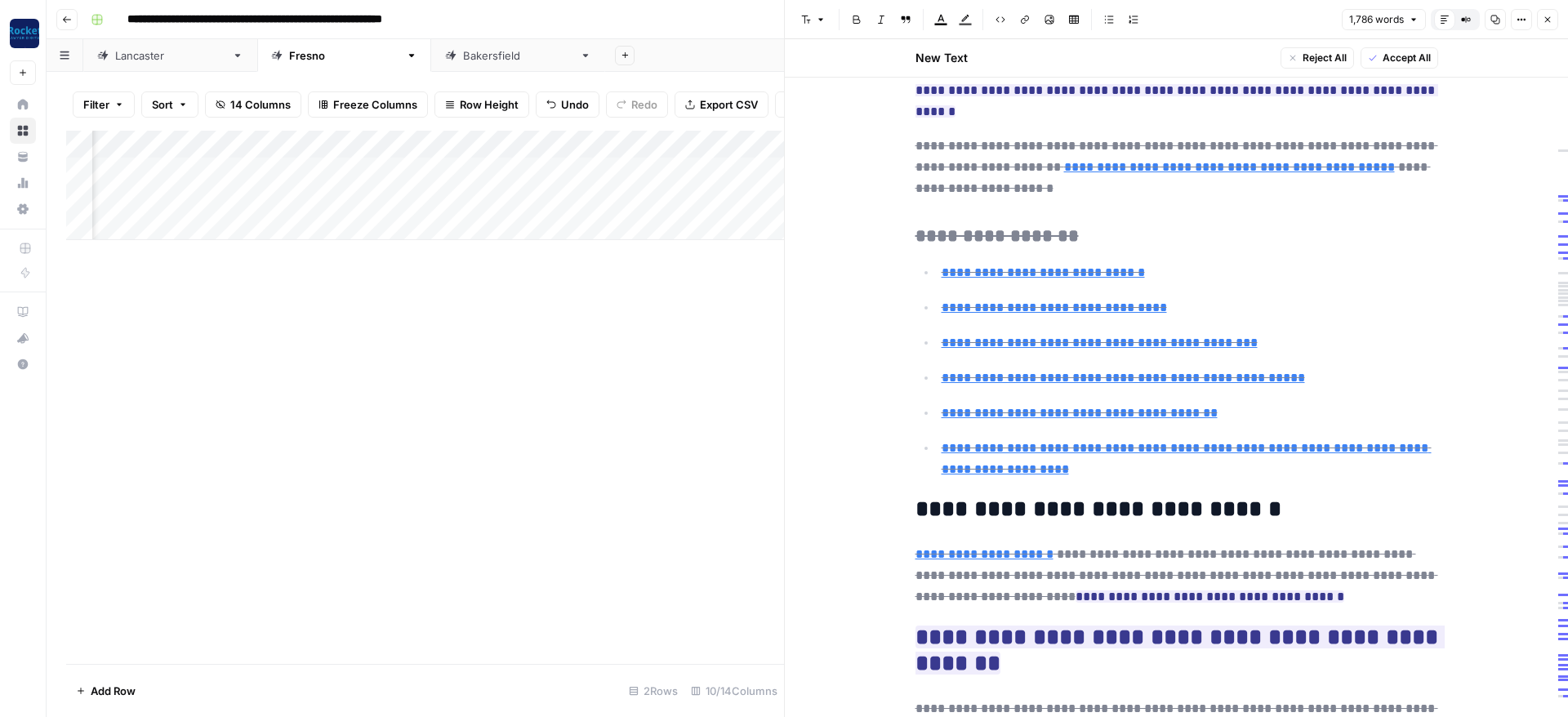
click at [1547, 23] on icon "button" at bounding box center [1548, 19] width 10 height 10
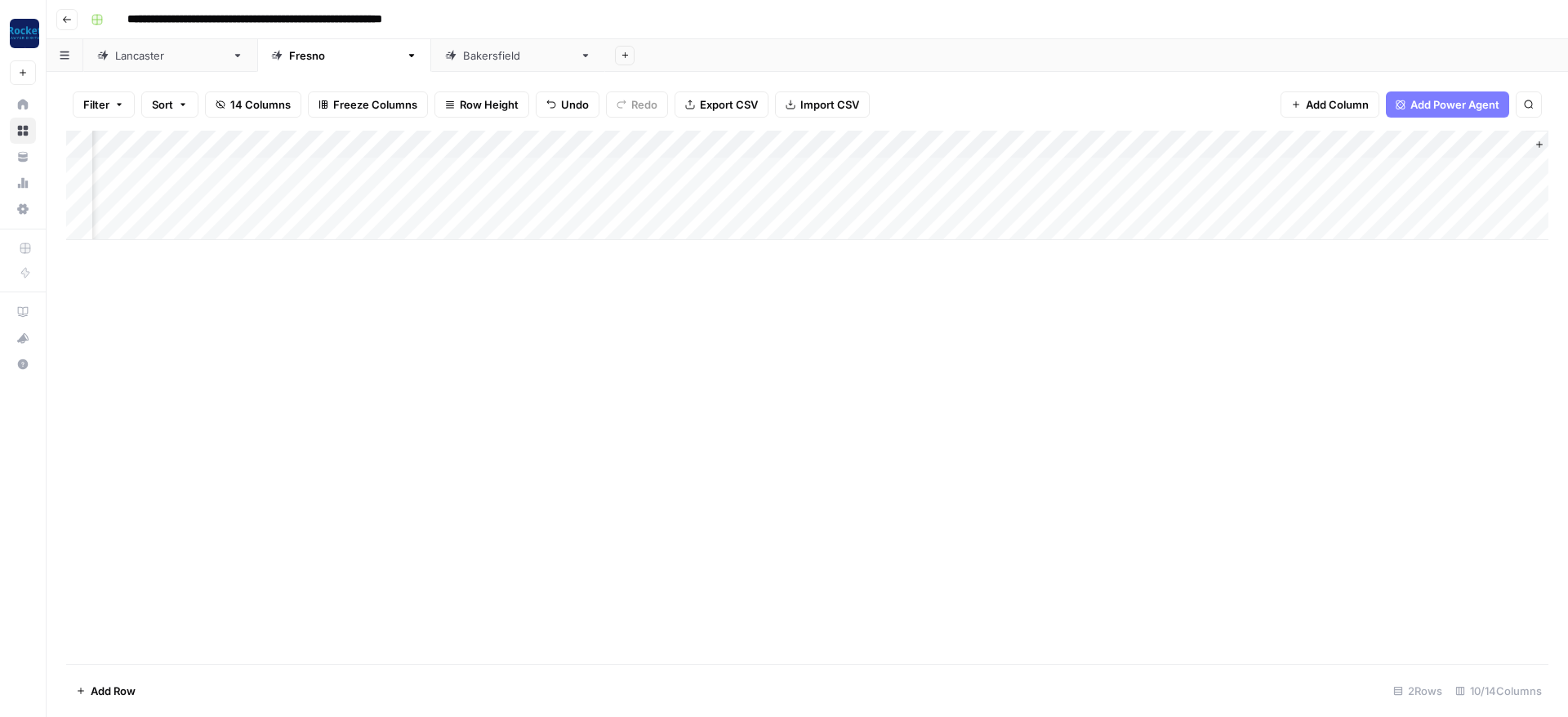
click at [1361, 195] on div "Add Column" at bounding box center [807, 185] width 1482 height 110
click at [463, 55] on div "Bakersfield" at bounding box center [518, 55] width 110 height 16
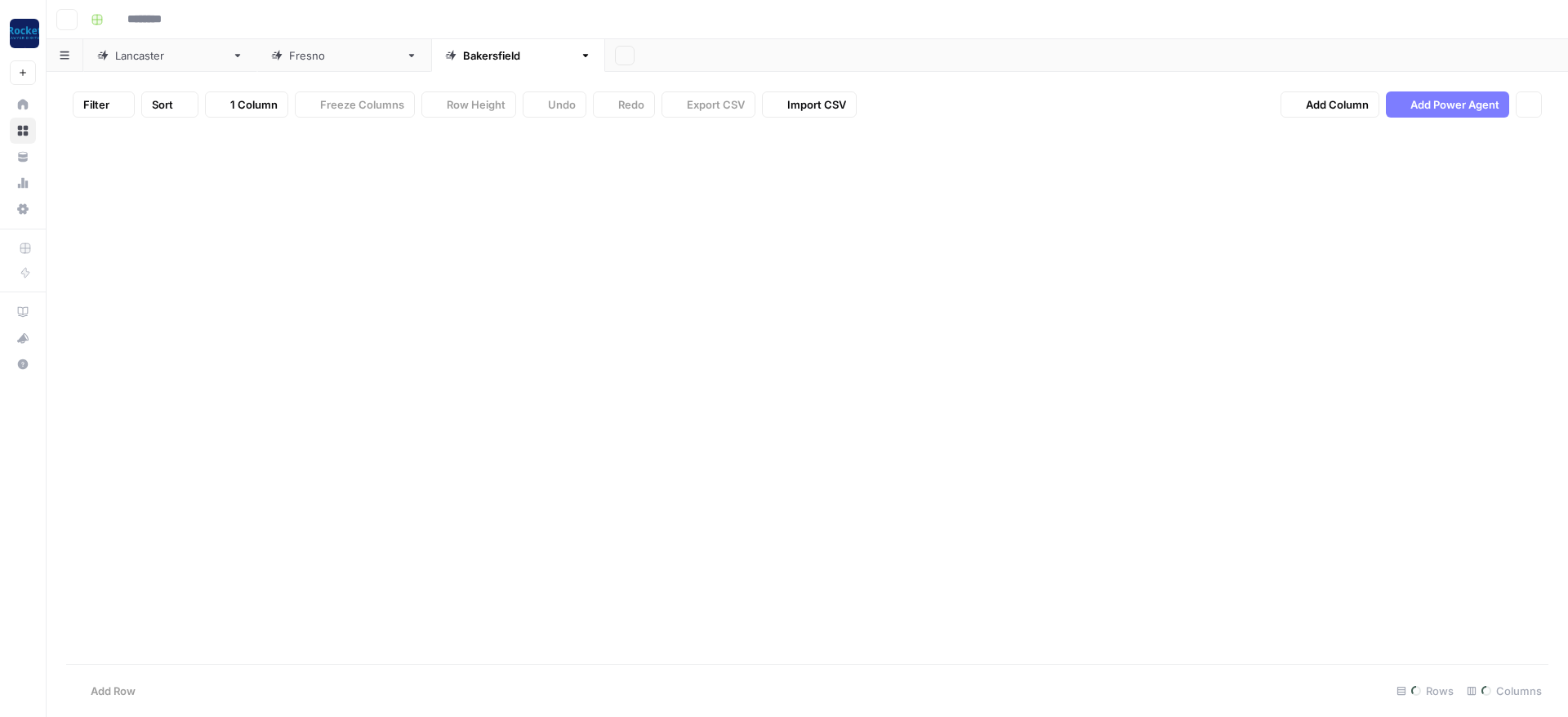
type input "**********"
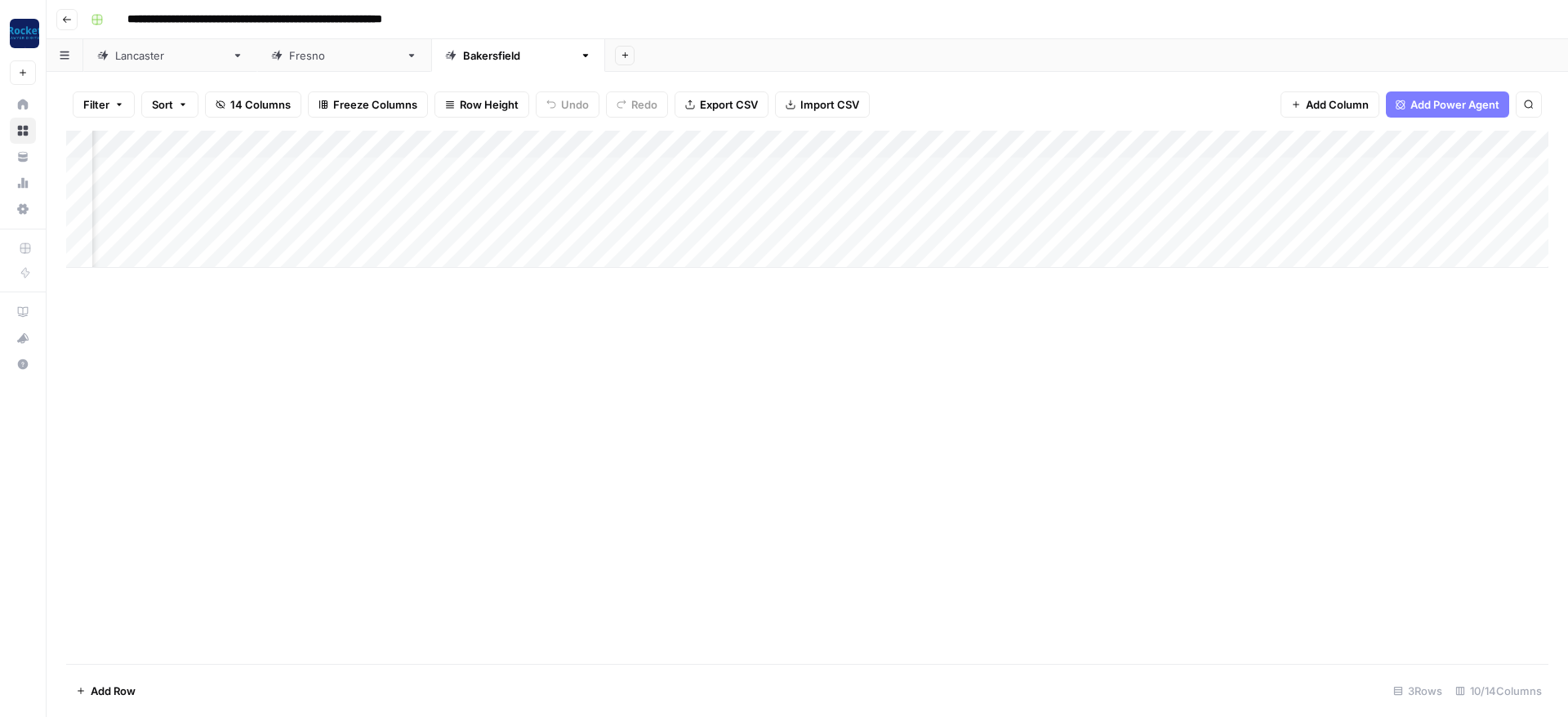
scroll to position [0, 147]
click at [903, 141] on div "Add Column" at bounding box center [807, 199] width 1482 height 137
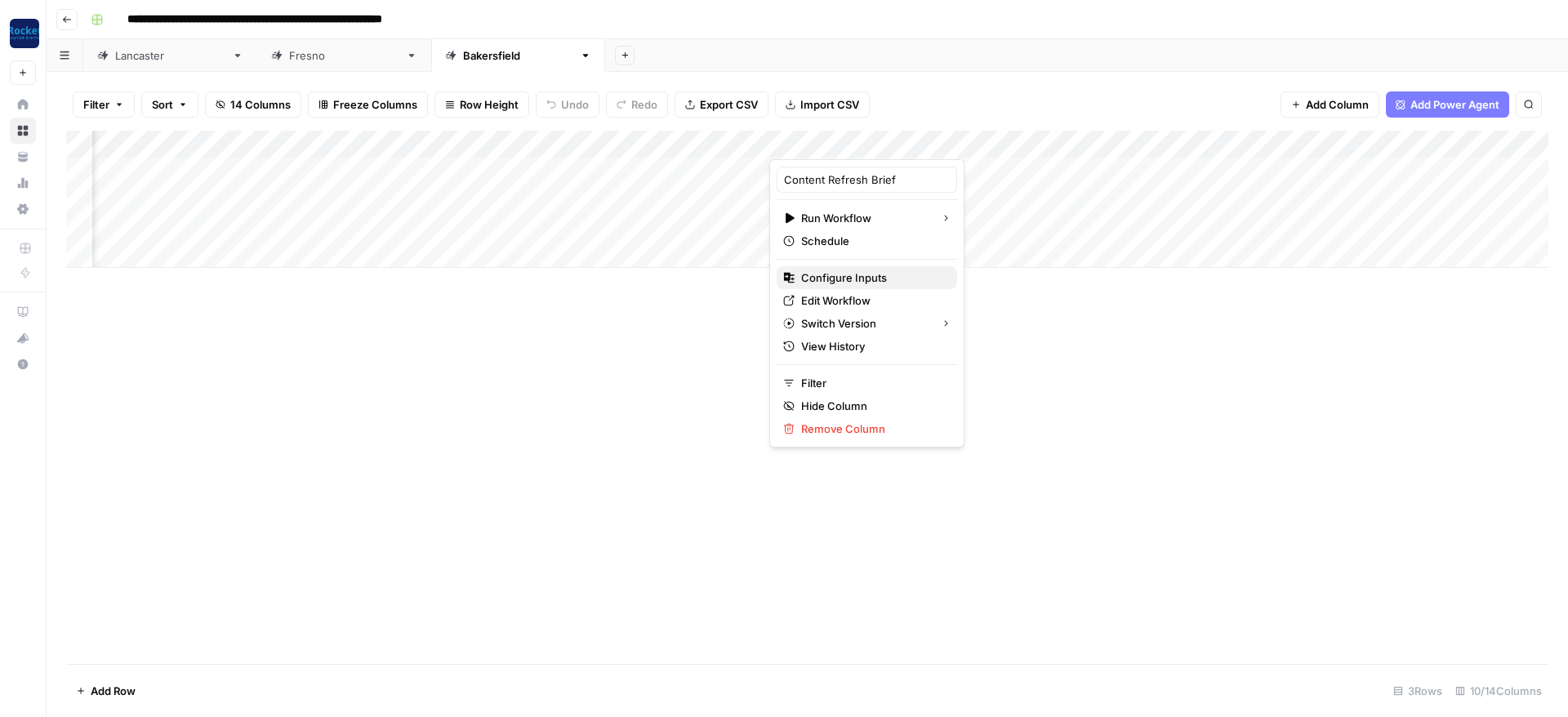
click at [849, 275] on span "Configure Inputs" at bounding box center [873, 277] width 143 height 16
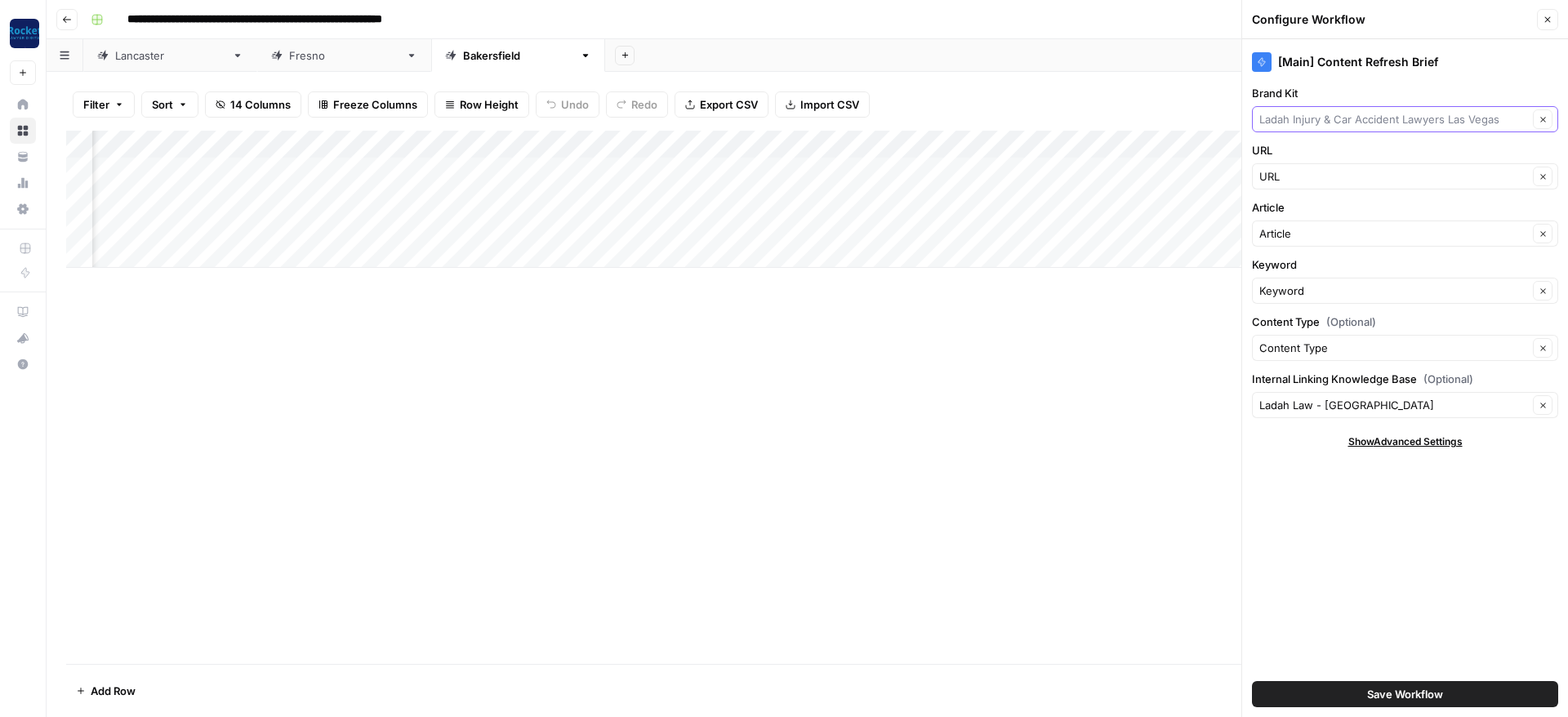
click at [1306, 121] on input "Brand Kit" at bounding box center [1393, 119] width 269 height 16
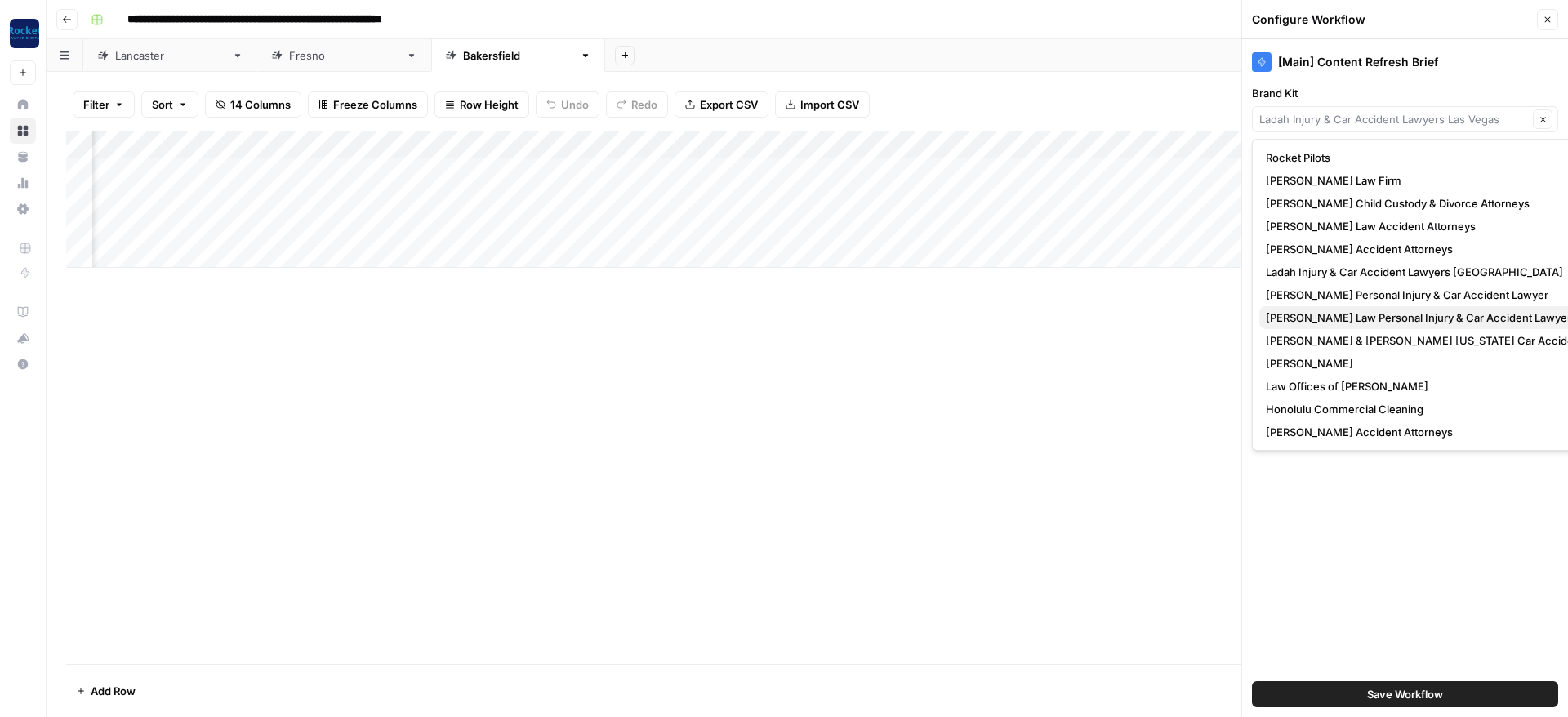
click at [1305, 320] on span "Kuzyk Law Personal Injury & Car Accident Lawyer" at bounding box center [1447, 317] width 362 height 16
type input "Kuzyk Law Personal Injury & Car Accident Lawyer"
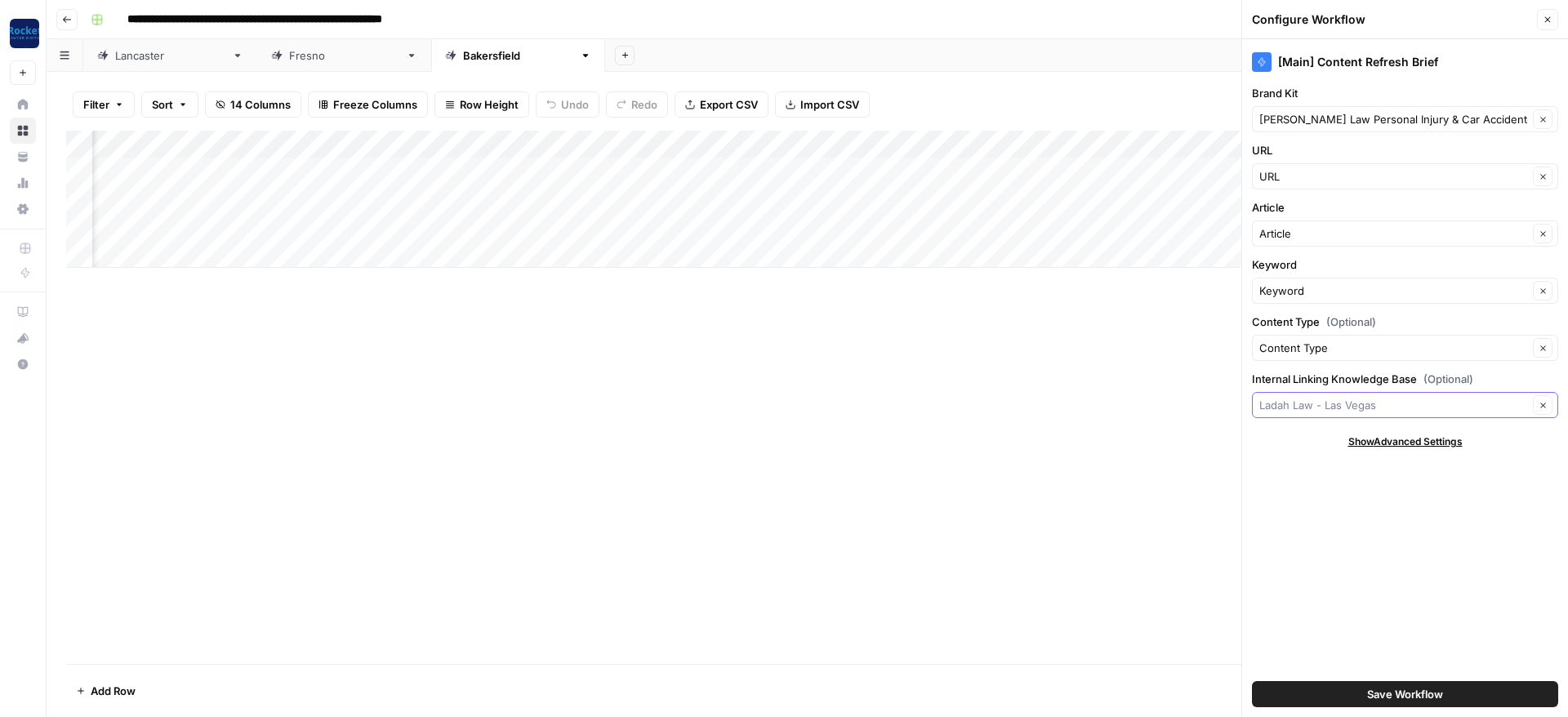
click at [1386, 404] on input "Internal Linking Knowledge Base (Optional)" at bounding box center [1393, 404] width 269 height 16
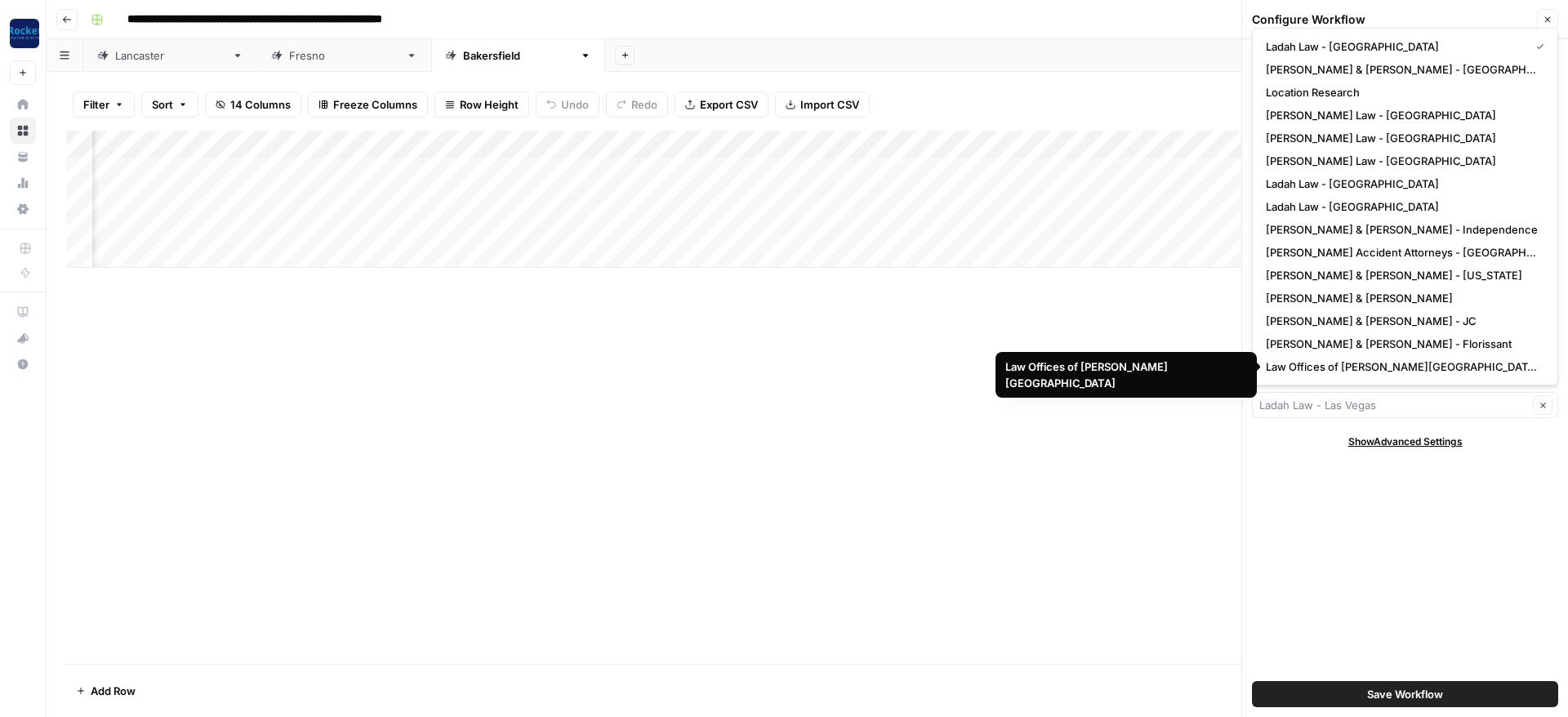
click at [1396, 394] on div "Clear" at bounding box center [1404, 404] width 306 height 26
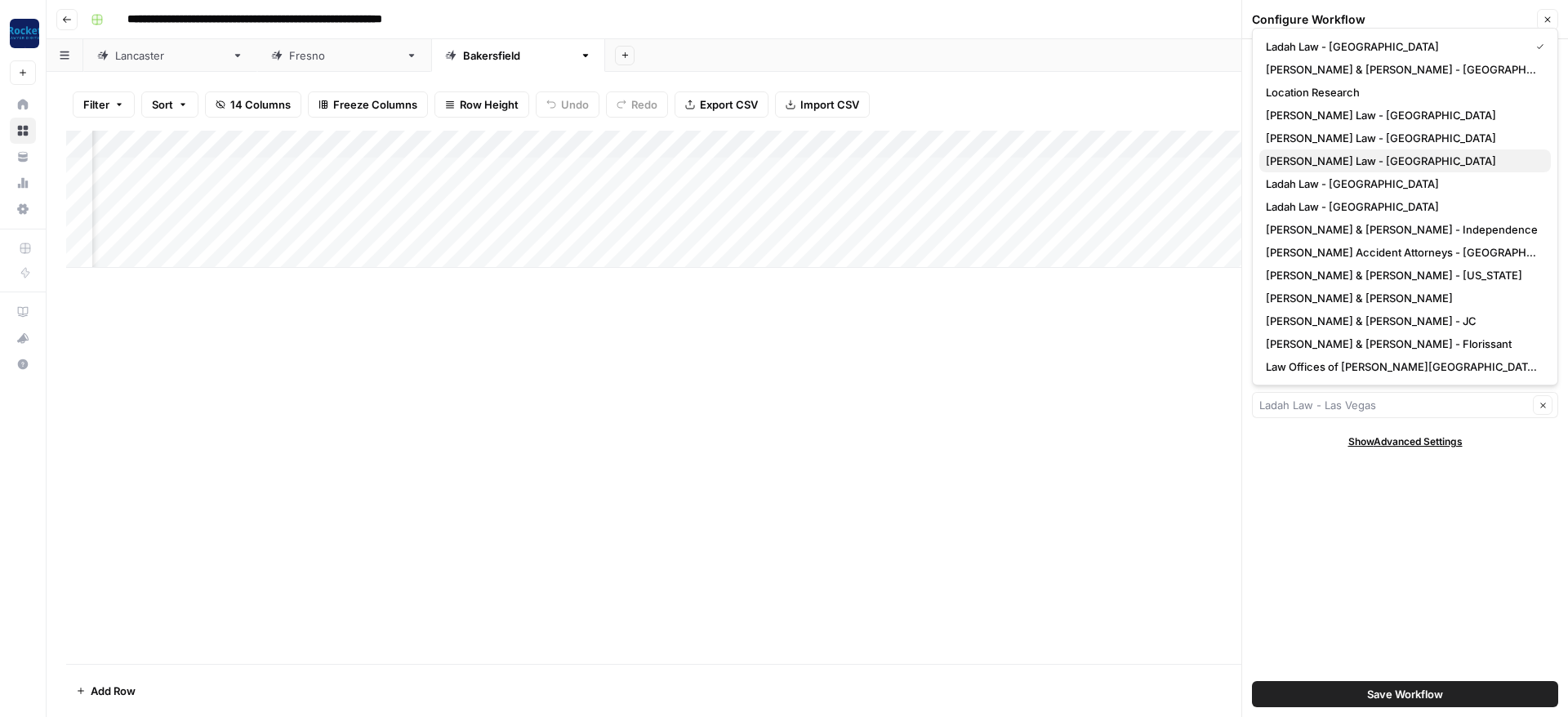
click at [1345, 155] on span "Kuzyk Law - Bakersfield" at bounding box center [1402, 160] width 272 height 16
type input "Kuzyk Law - Bakersfield"
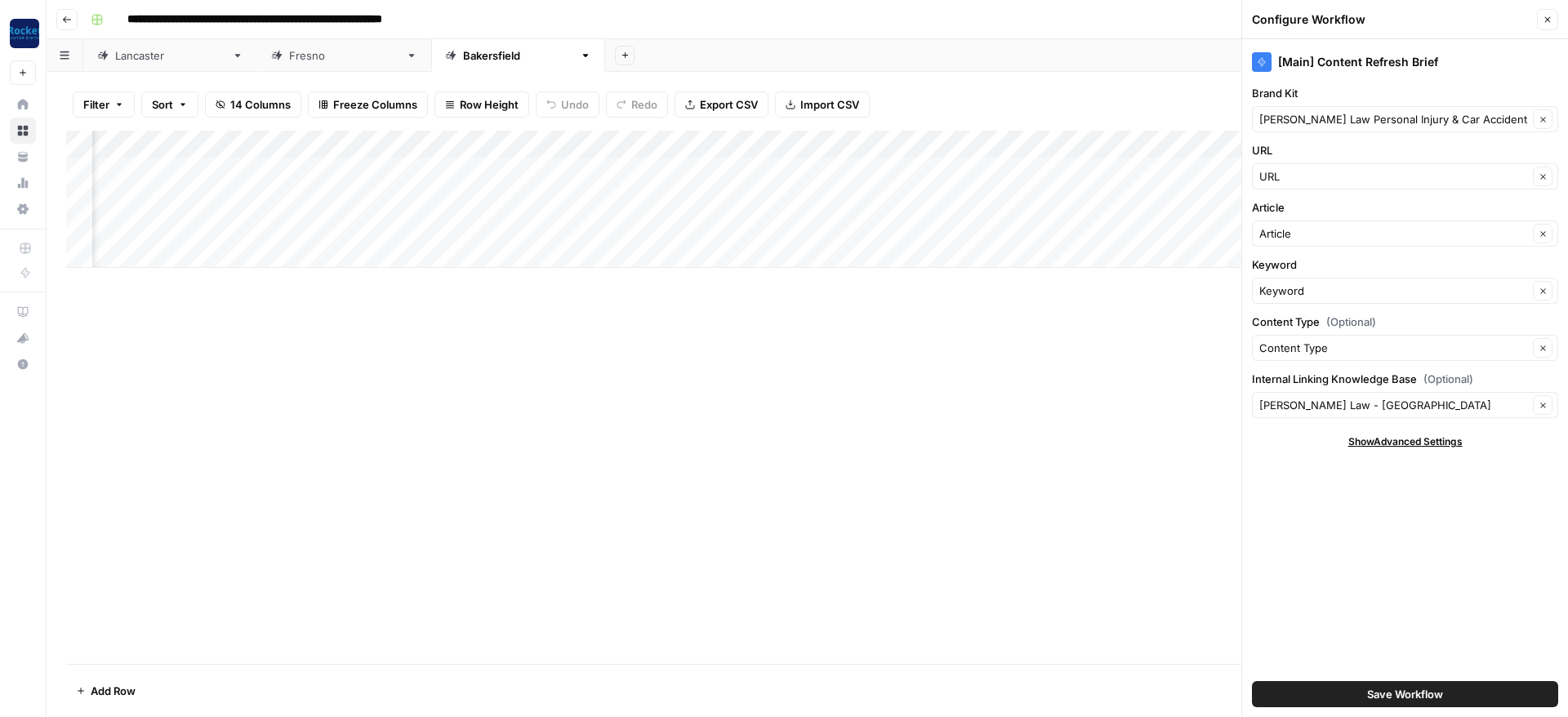
drag, startPoint x: 1401, startPoint y: 89, endPoint x: 1398, endPoint y: 97, distance: 8.5
click at [1401, 88] on label "Brand Kit" at bounding box center [1404, 93] width 306 height 16
click at [1401, 111] on input "Kuzyk Law Personal Injury & Car Accident Lawyer" at bounding box center [1393, 119] width 269 height 16
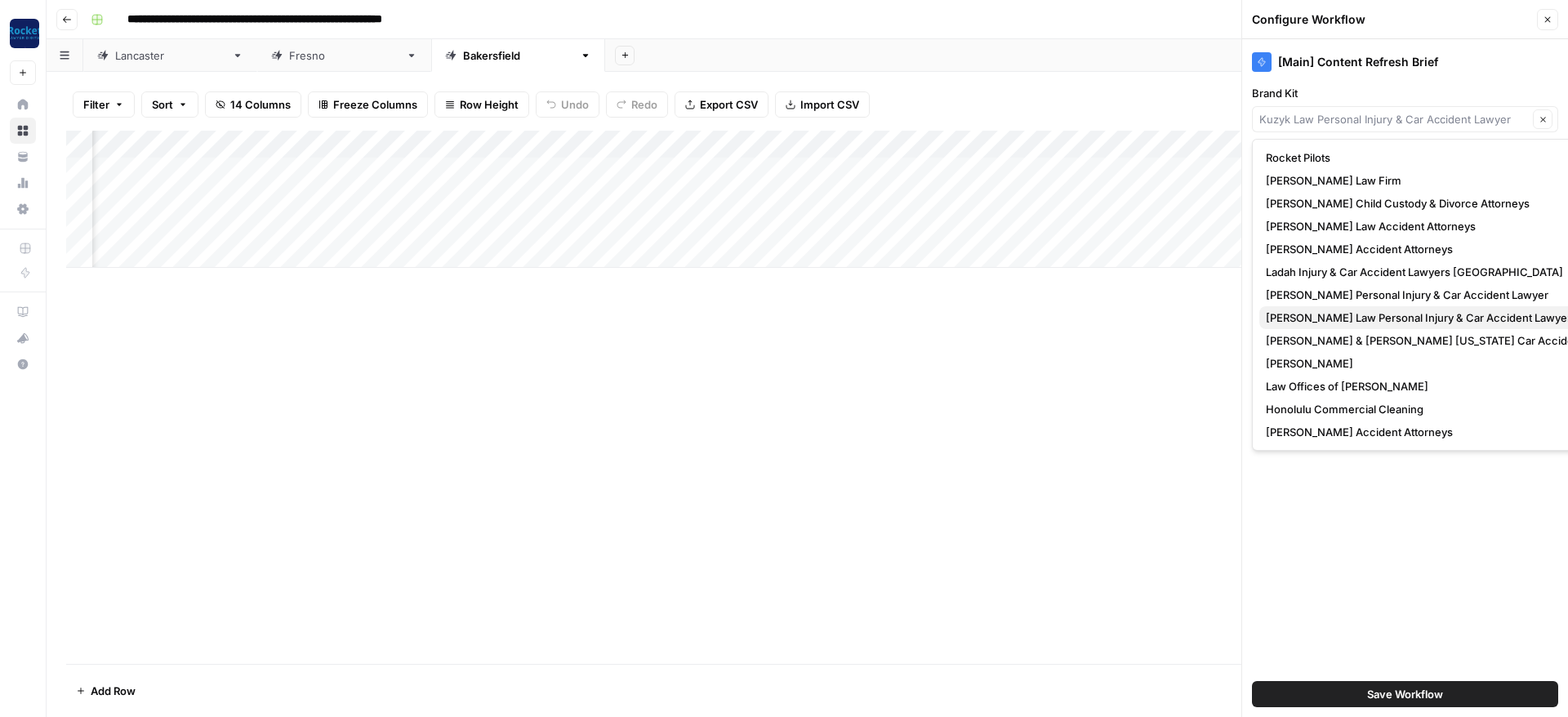
click at [1321, 313] on span "Kuzyk Law Personal Injury & Car Accident Lawyer" at bounding box center [1440, 317] width 348 height 16
type input "Kuzyk Law Personal Injury & Car Accident Lawyer"
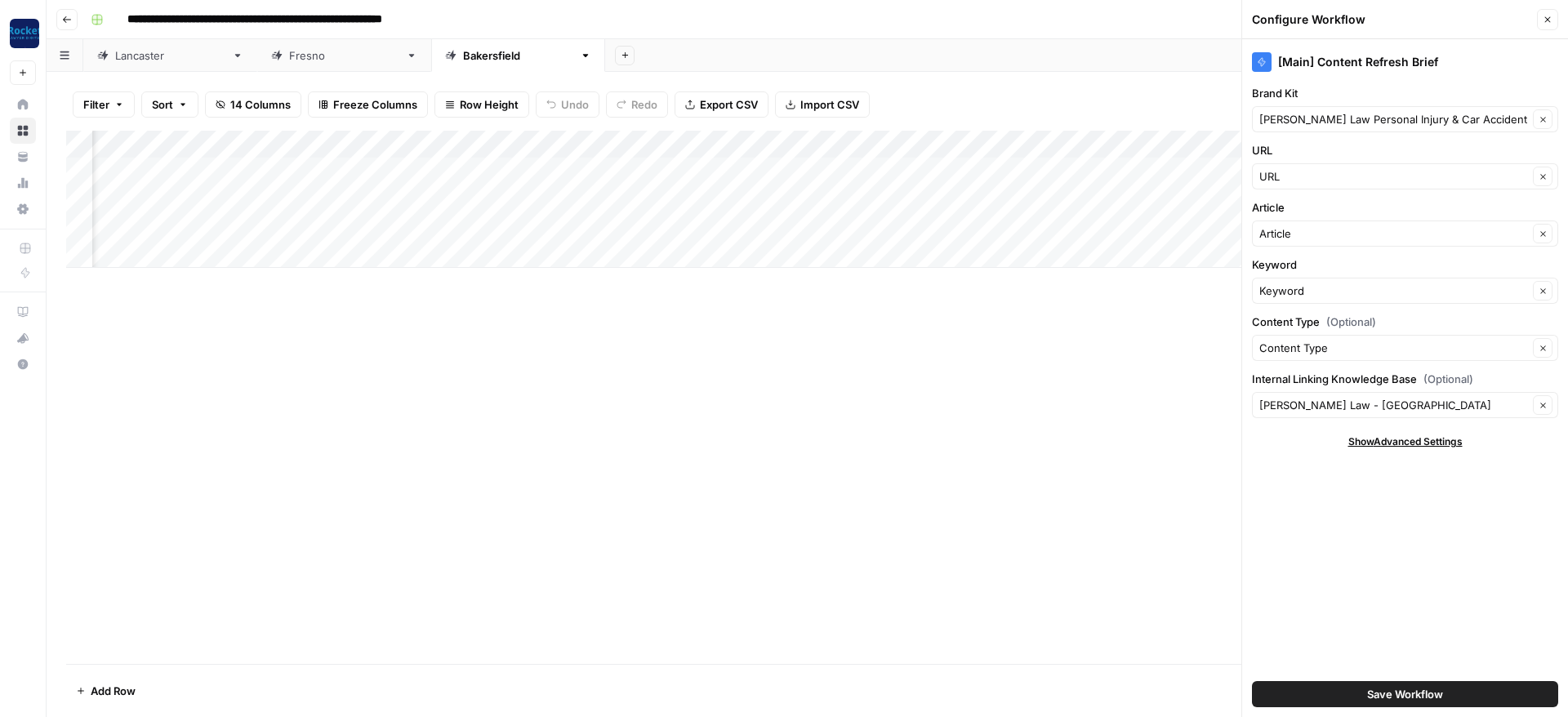
drag, startPoint x: 1326, startPoint y: 512, endPoint x: 1379, endPoint y: 609, distance: 110.5
click at [1328, 512] on div "[Main] Content Refresh Brief Brand Kit Kuzyk Law Personal Injury & Car Accident…" at bounding box center [1405, 378] width 326 height 677
click at [1399, 694] on span "Save Workflow" at bounding box center [1405, 693] width 76 height 16
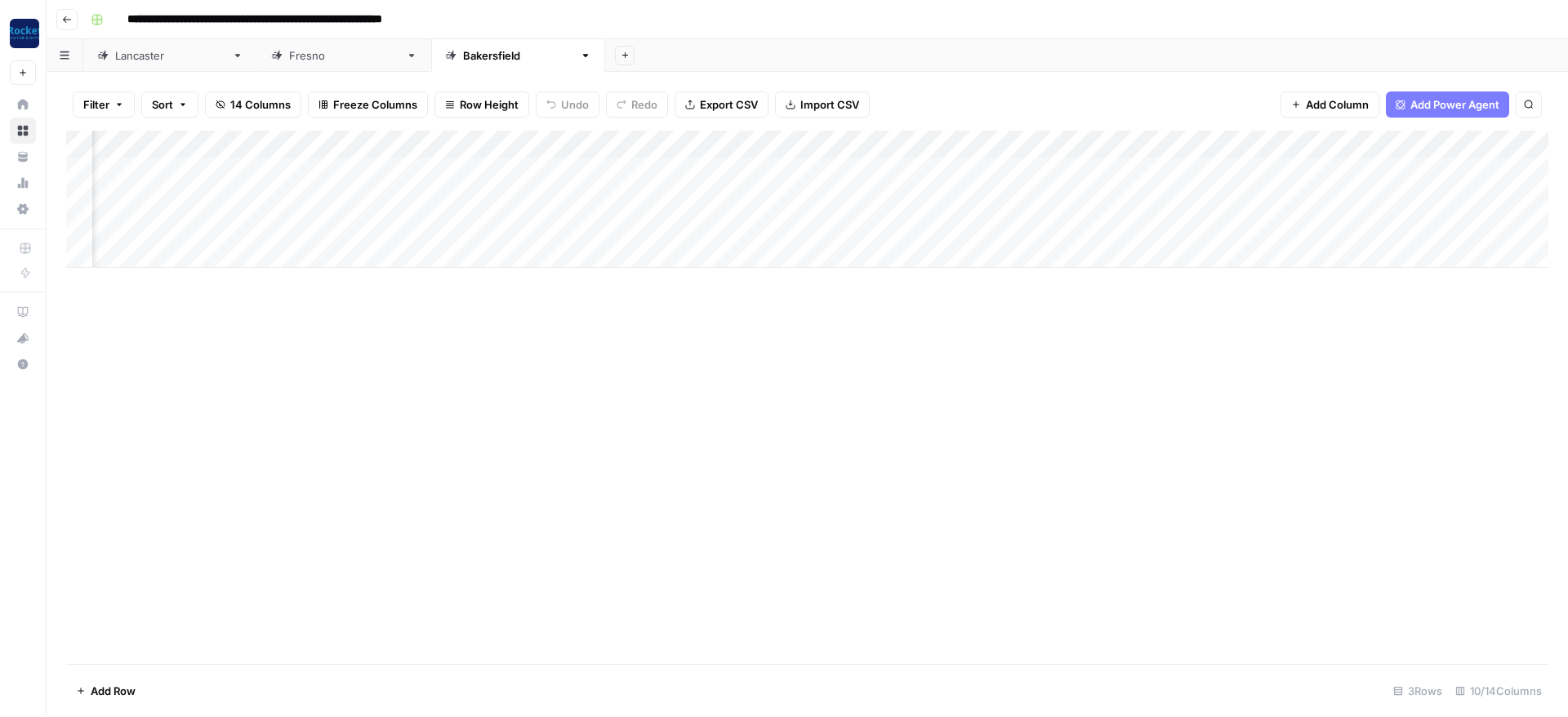
click at [1374, 141] on div "Add Column" at bounding box center [807, 199] width 1482 height 137
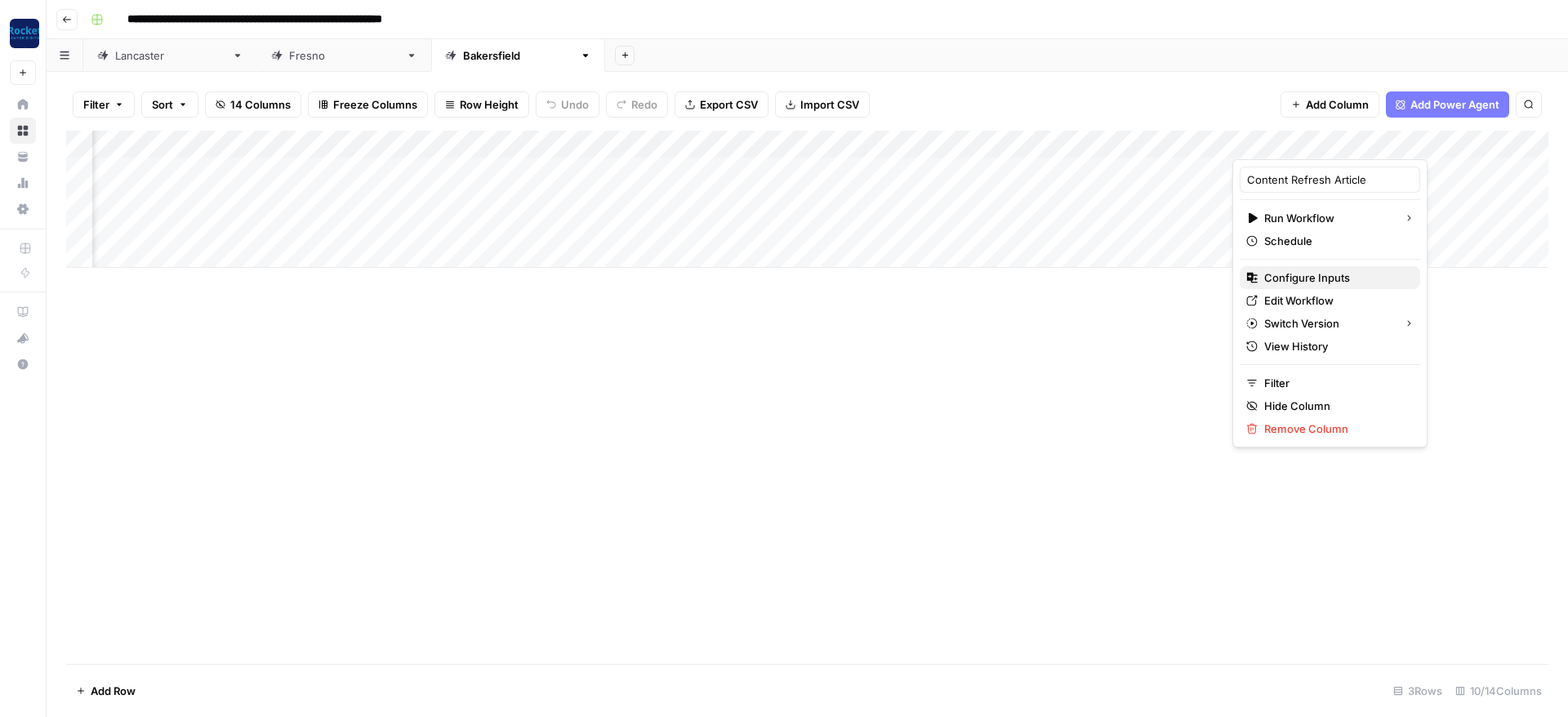
click at [1297, 273] on span "Configure Inputs" at bounding box center [1336, 277] width 143 height 16
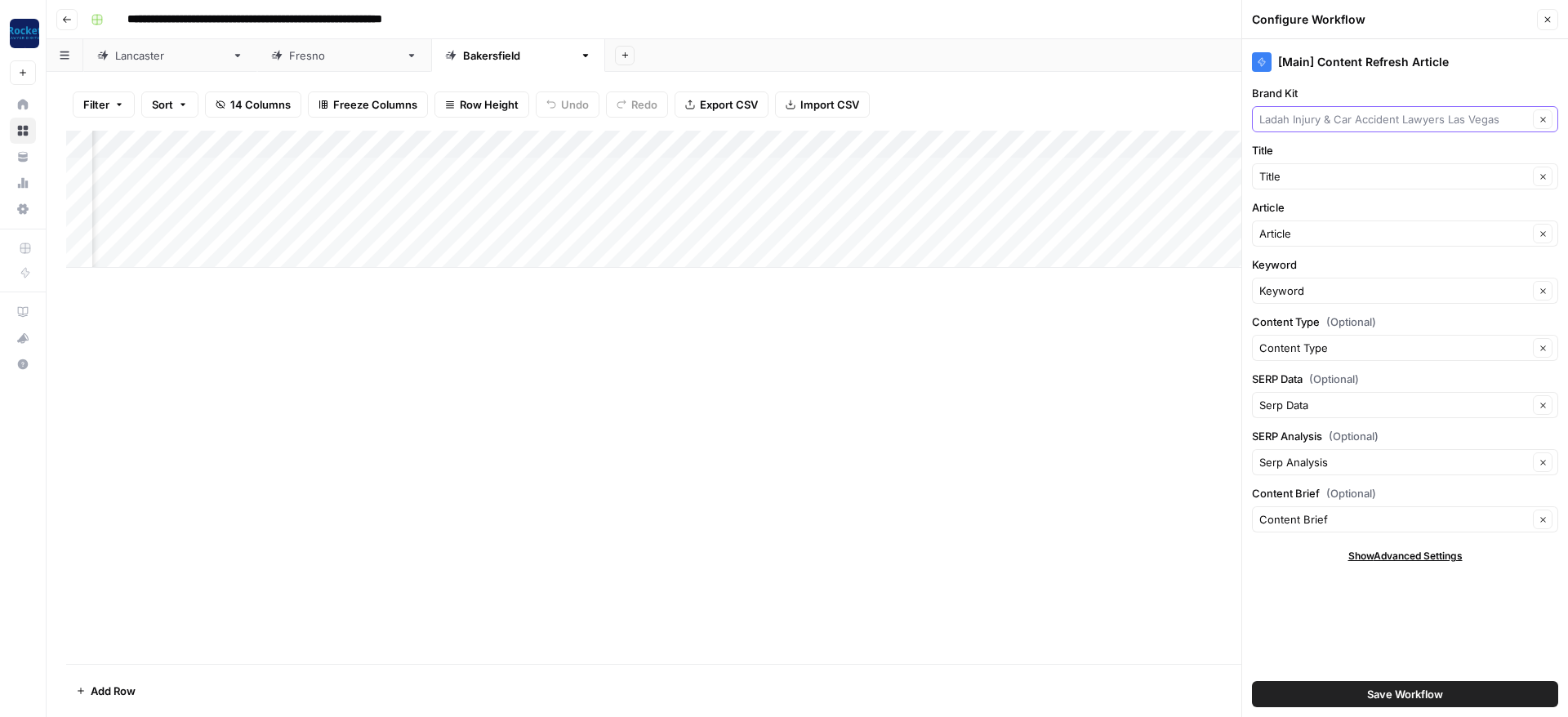
click at [1336, 126] on input "Brand Kit" at bounding box center [1393, 119] width 269 height 16
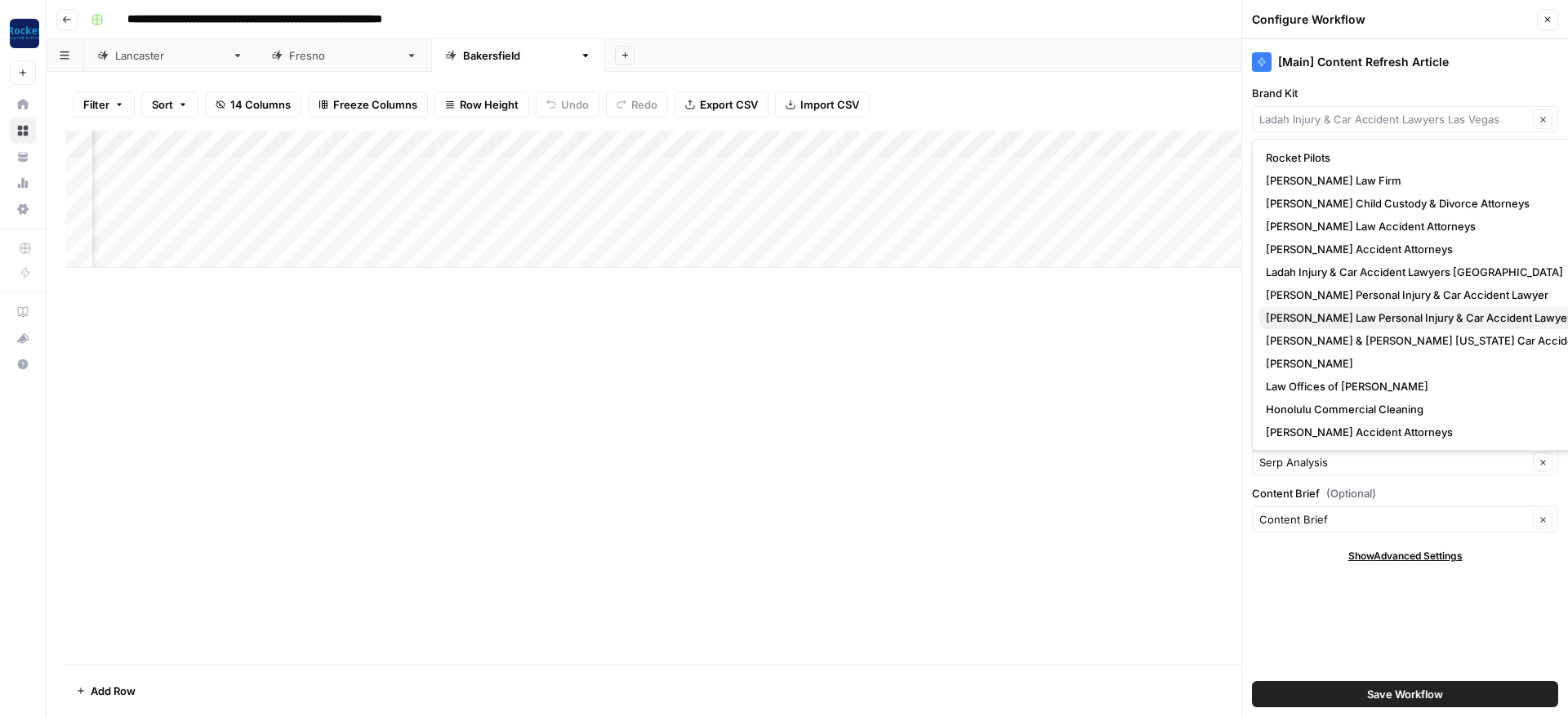
click at [1315, 318] on span "Kuzyk Law Personal Injury & Car Accident Lawyer" at bounding box center [1447, 317] width 362 height 16
type input "Kuzyk Law Personal Injury & Car Accident Lawyer"
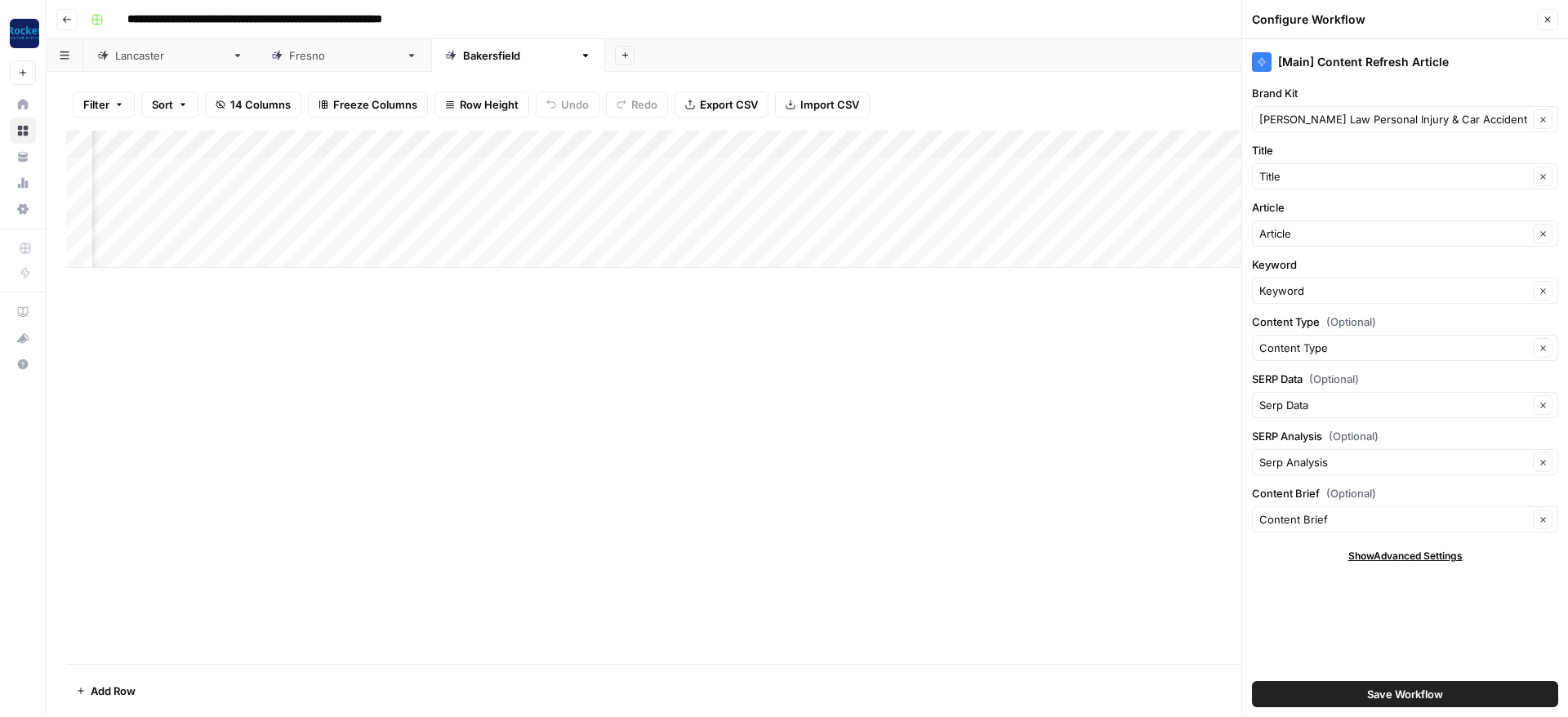
click at [1340, 698] on button "Save Workflow" at bounding box center [1404, 693] width 306 height 26
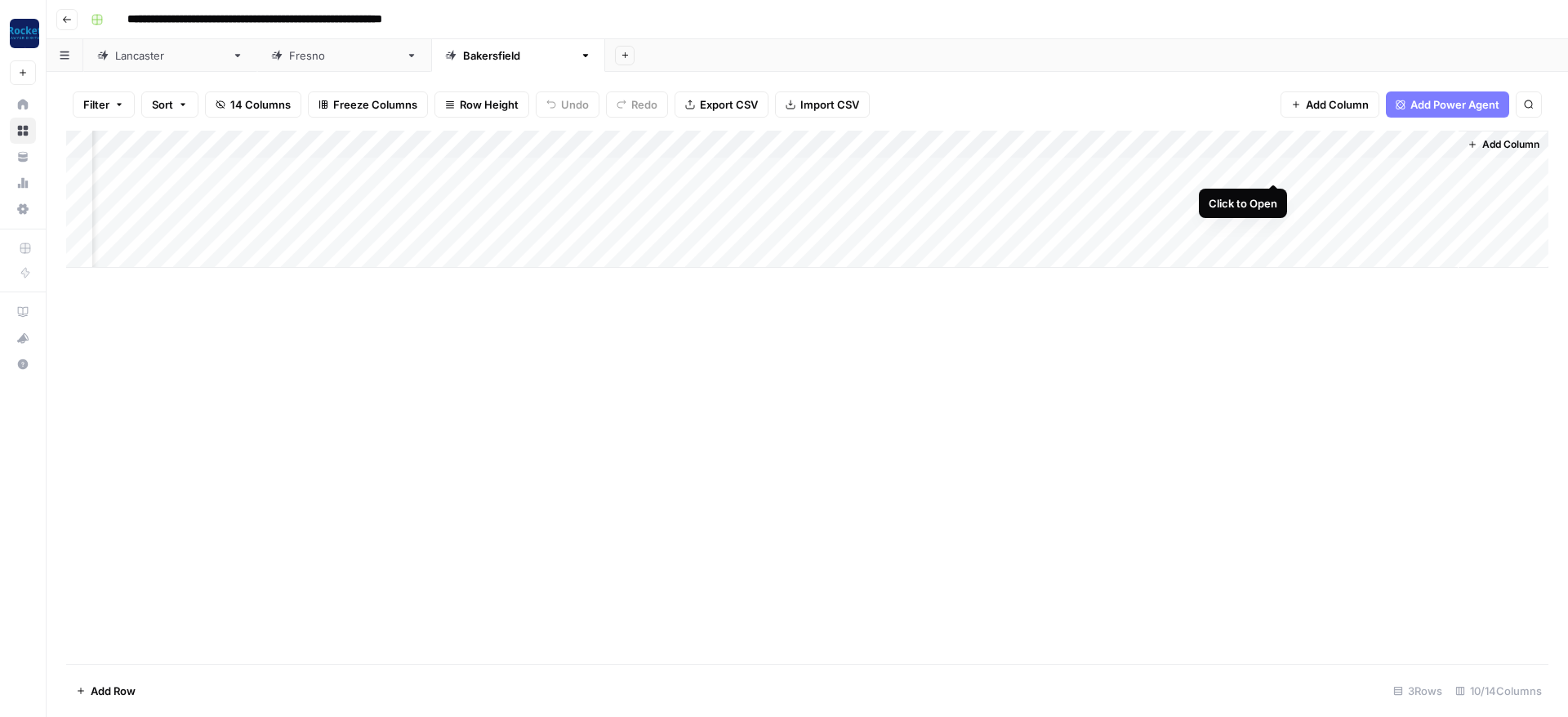
scroll to position [0, 0]
click at [1068, 169] on div "Add Column" at bounding box center [807, 199] width 1482 height 137
click at [81, 195] on div "Add Column" at bounding box center [807, 199] width 1482 height 137
click at [80, 222] on div "Add Column" at bounding box center [807, 199] width 1482 height 137
click at [105, 681] on button "Delete 2 Rows" at bounding box center [111, 690] width 92 height 26
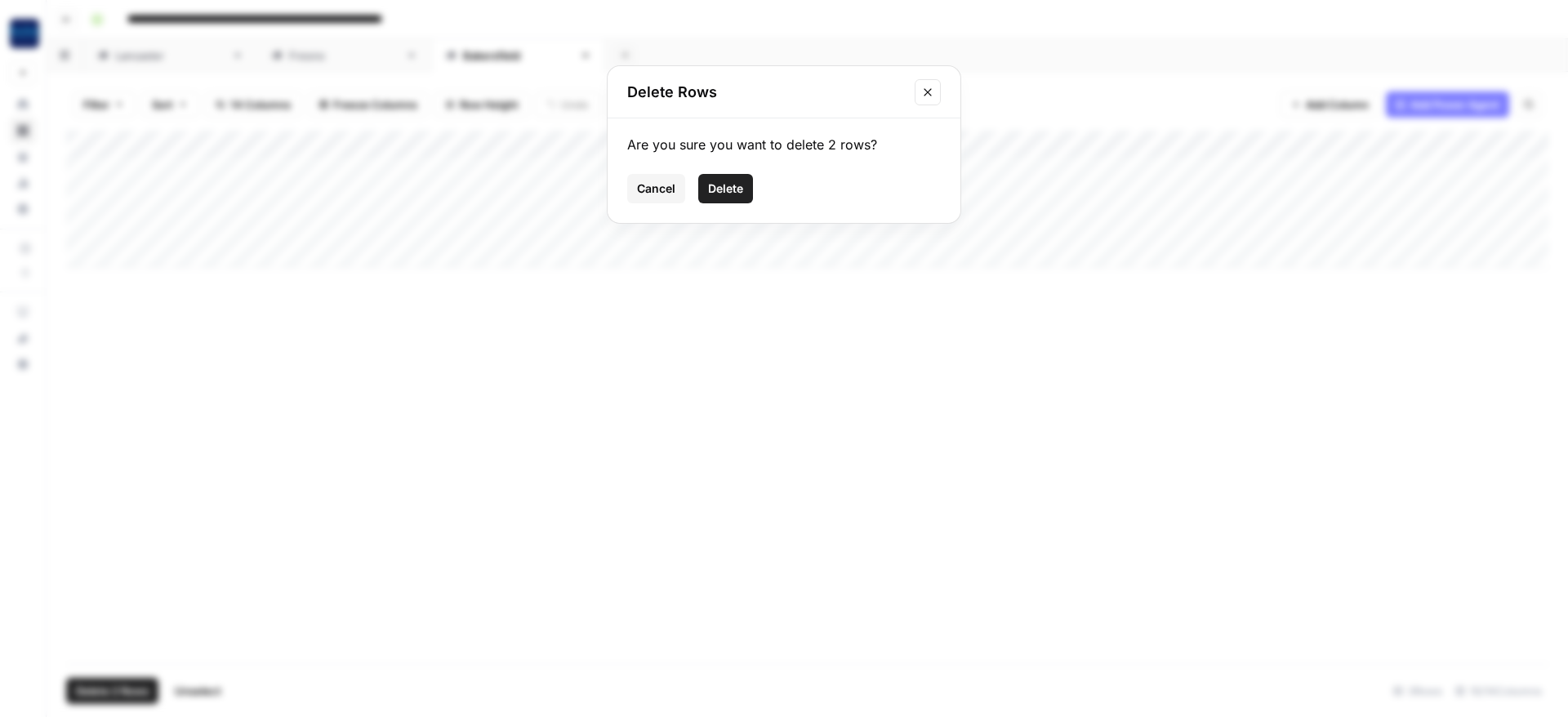
click at [733, 191] on span "Delete" at bounding box center [726, 188] width 35 height 16
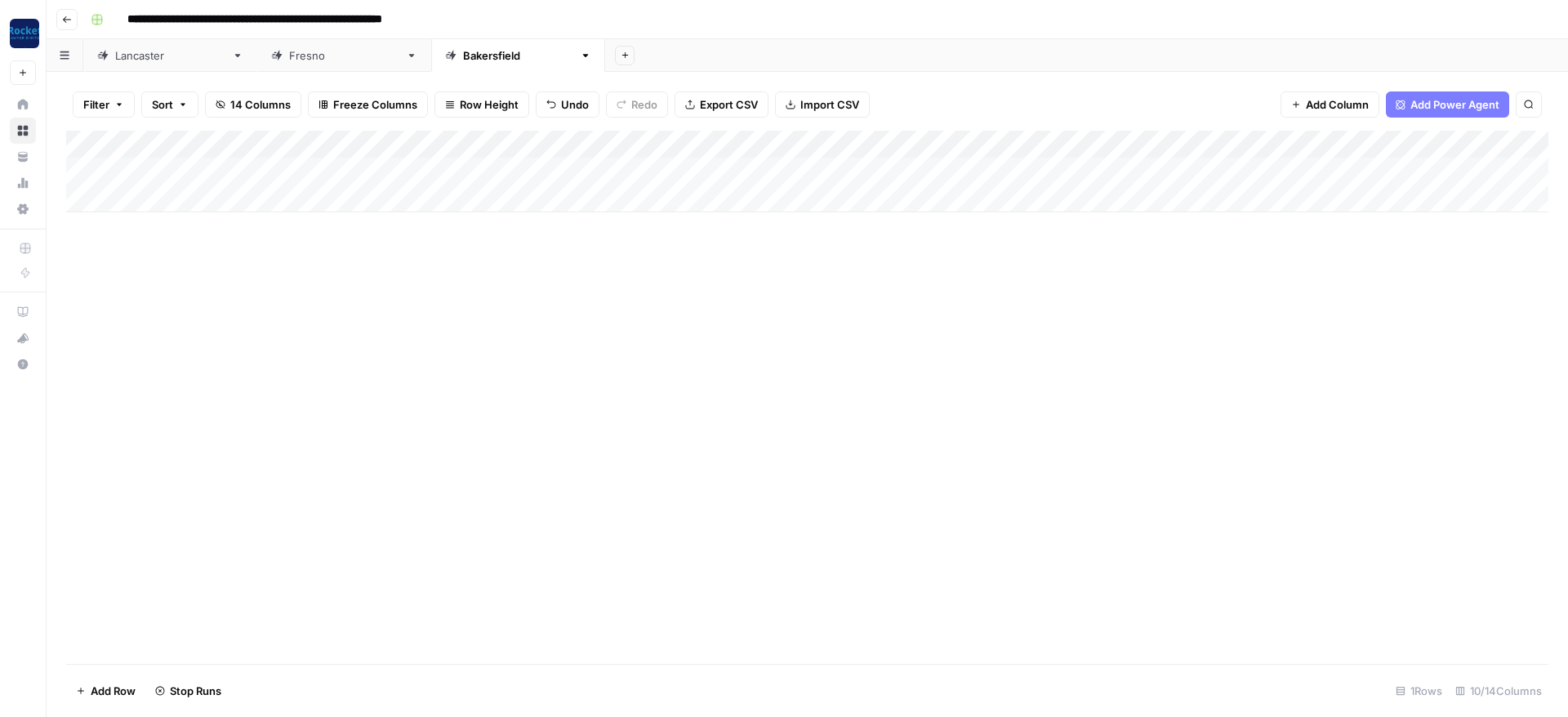
click at [861, 379] on div "Add Column" at bounding box center [807, 397] width 1482 height 533
click at [902, 166] on div "Add Column" at bounding box center [807, 171] width 1482 height 82
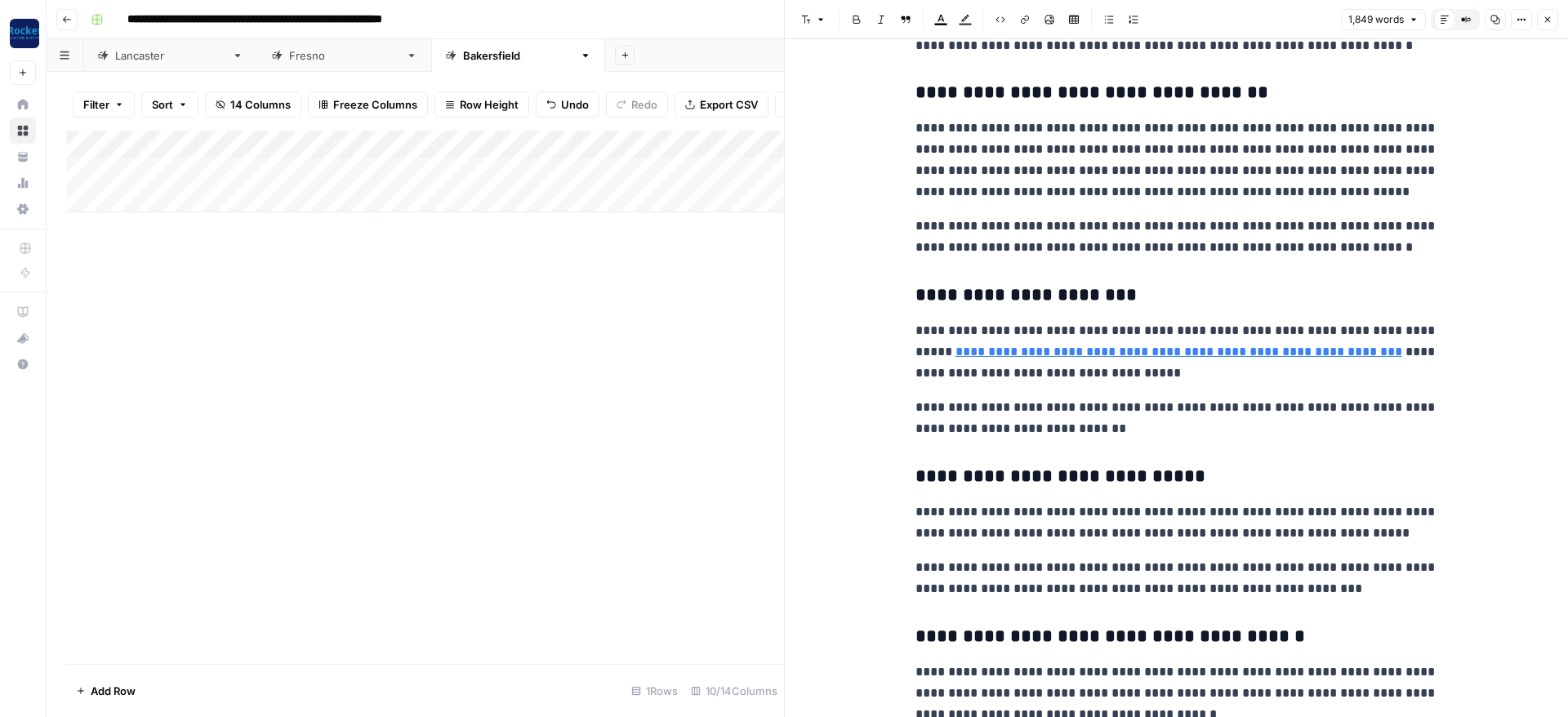
scroll to position [784, 0]
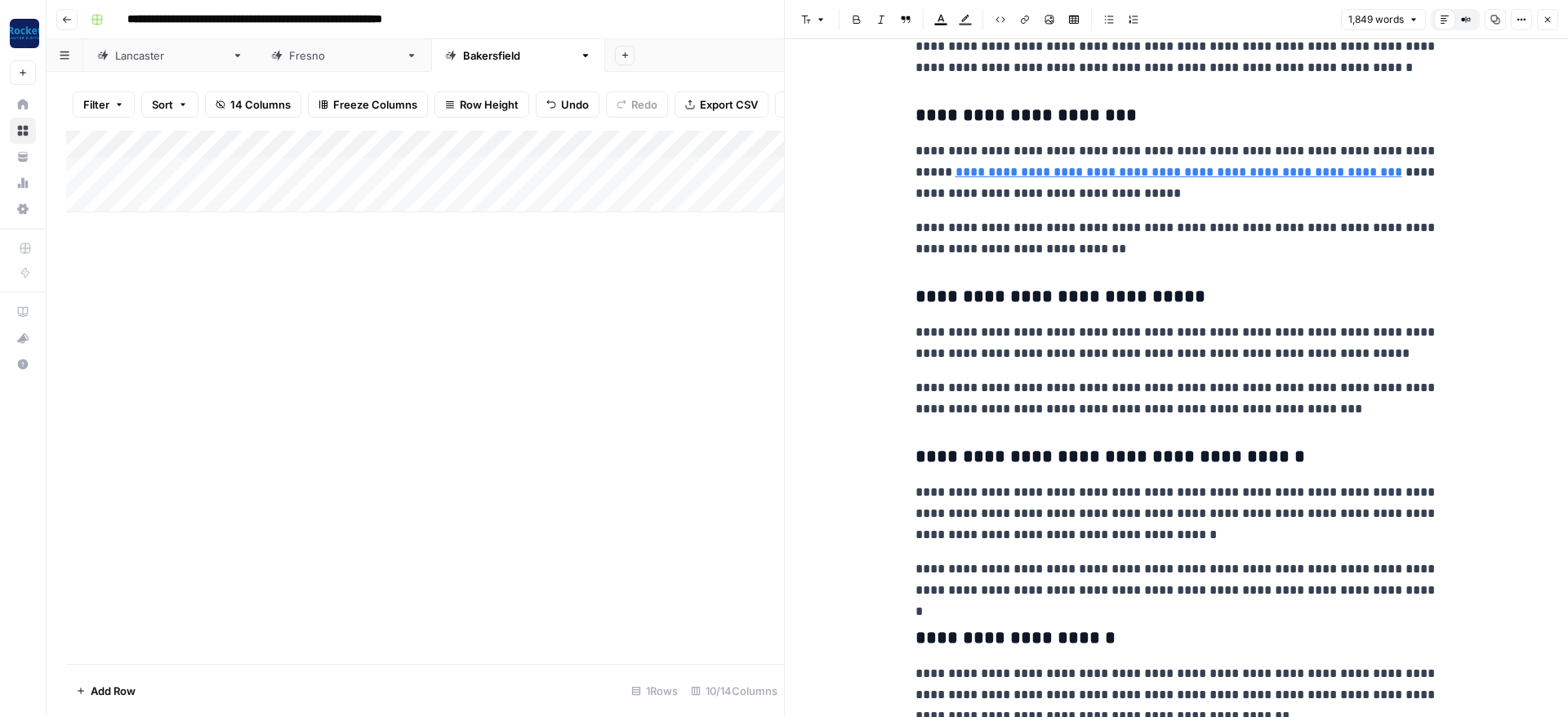
click at [1540, 20] on button "Close" at bounding box center [1547, 19] width 21 height 21
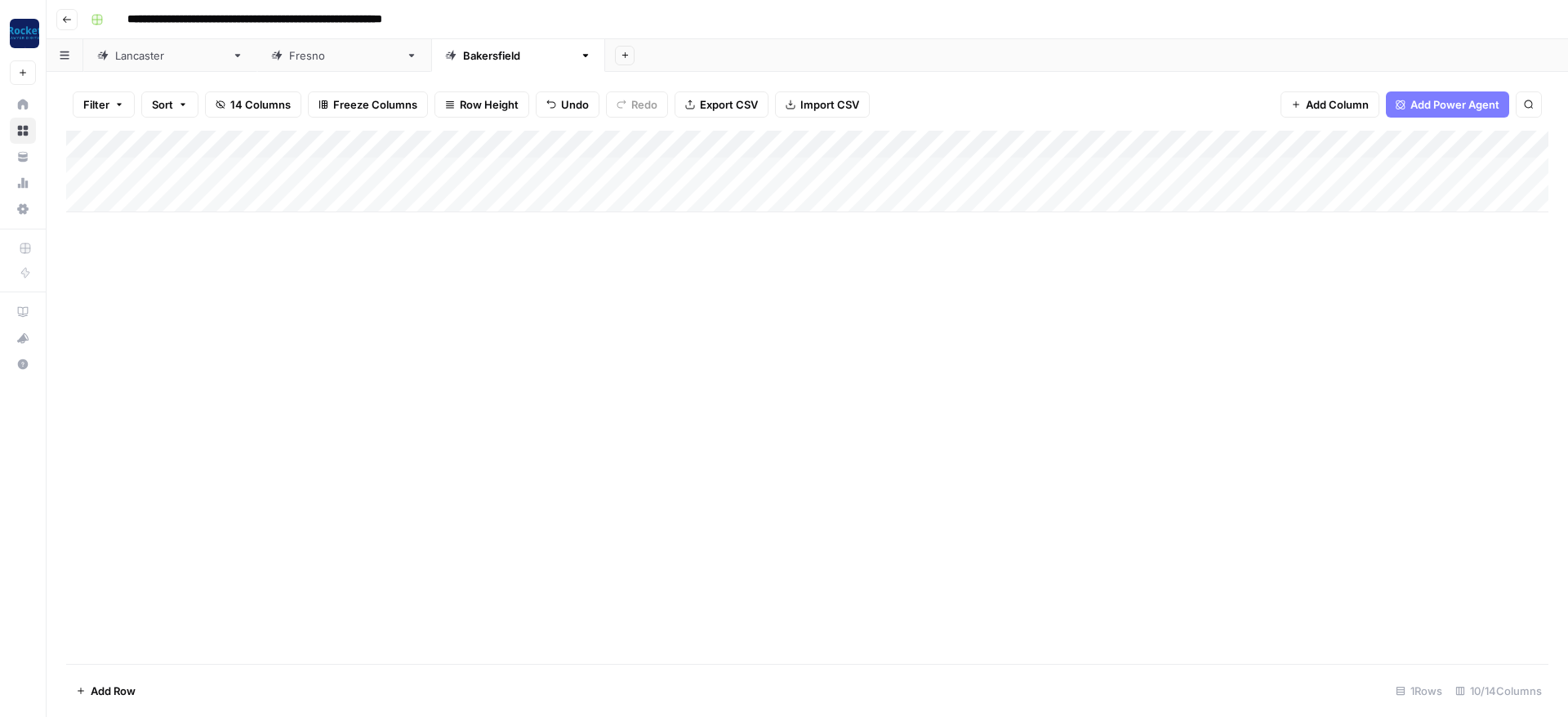
click at [990, 334] on div "Add Column" at bounding box center [807, 397] width 1482 height 533
click at [1417, 165] on div "Add Column" at bounding box center [807, 171] width 1482 height 82
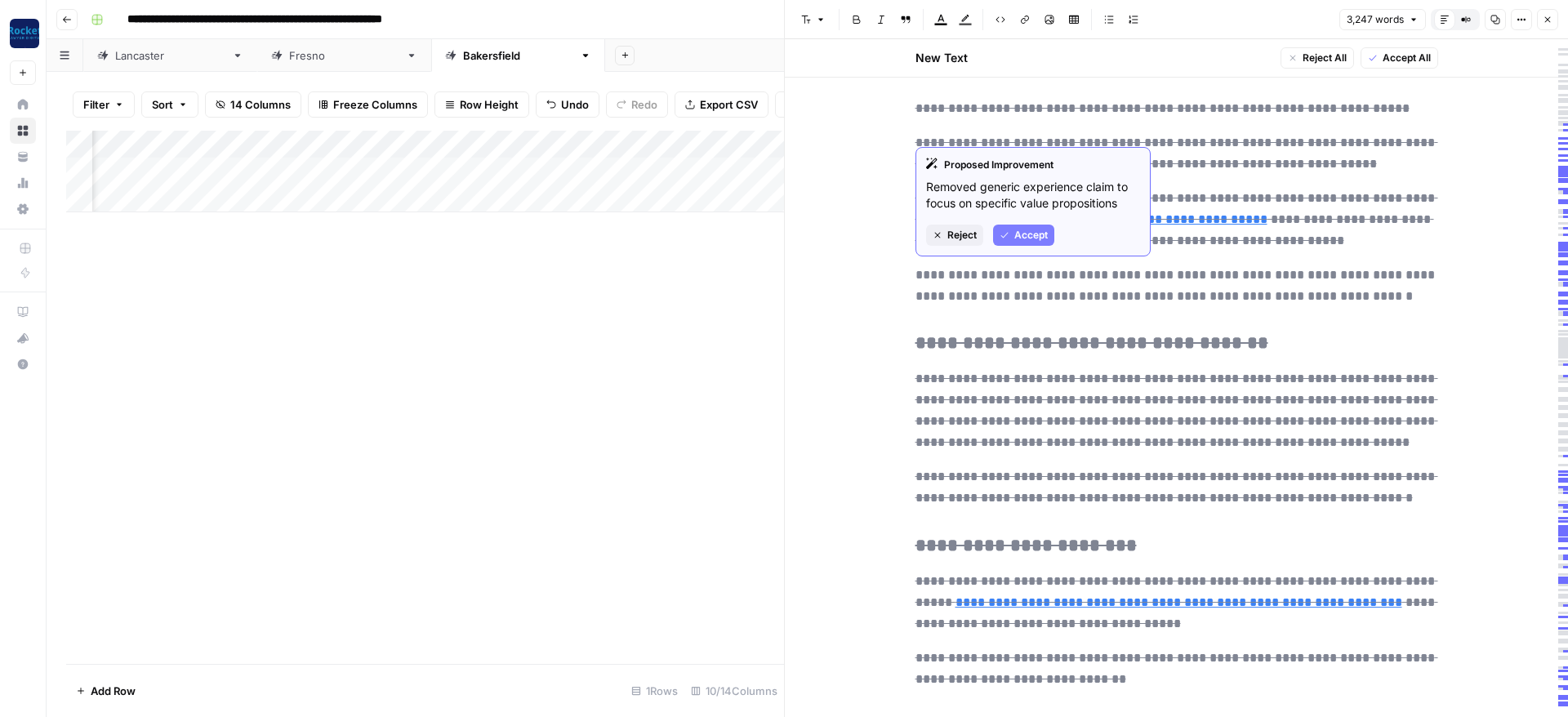
scroll to position [980, 0]
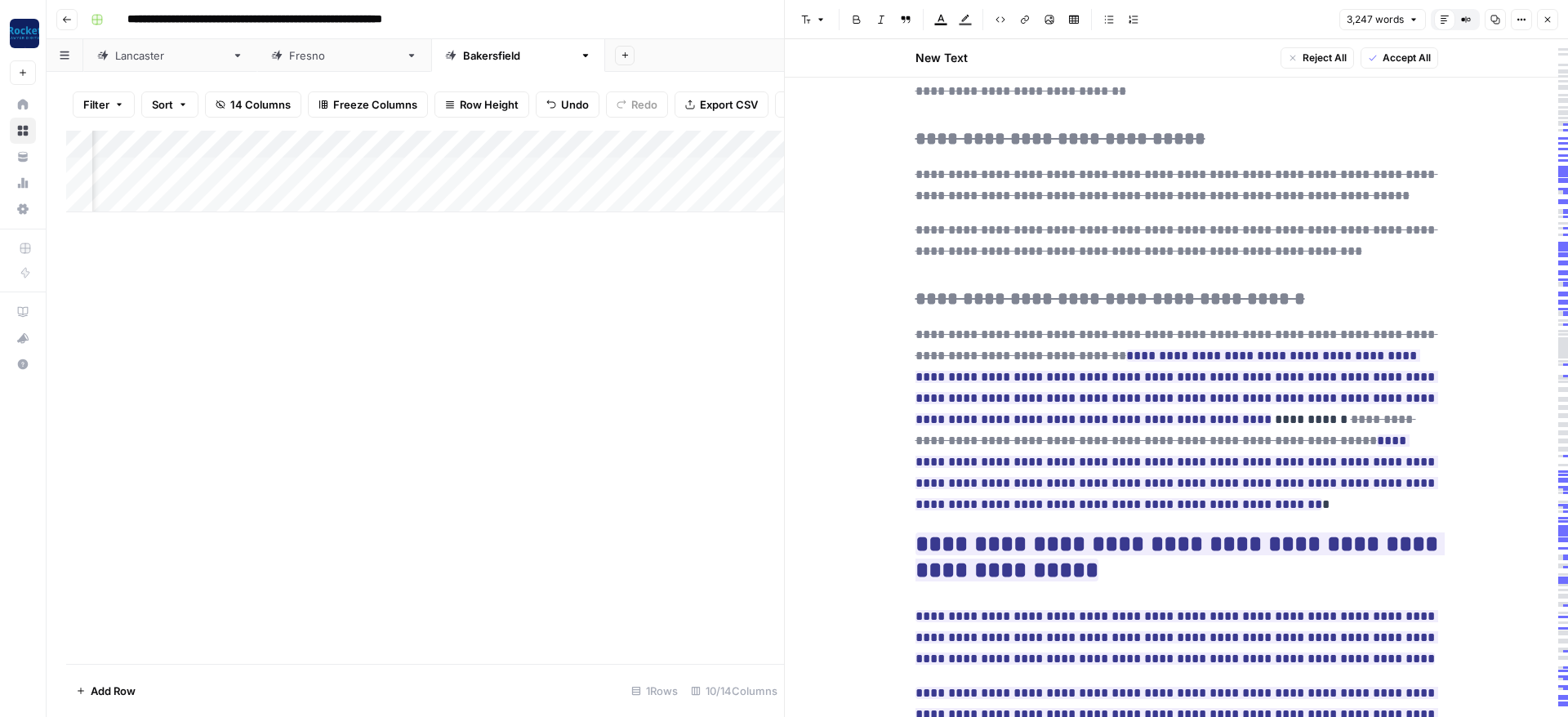
click at [1551, 13] on button "Close" at bounding box center [1547, 19] width 21 height 21
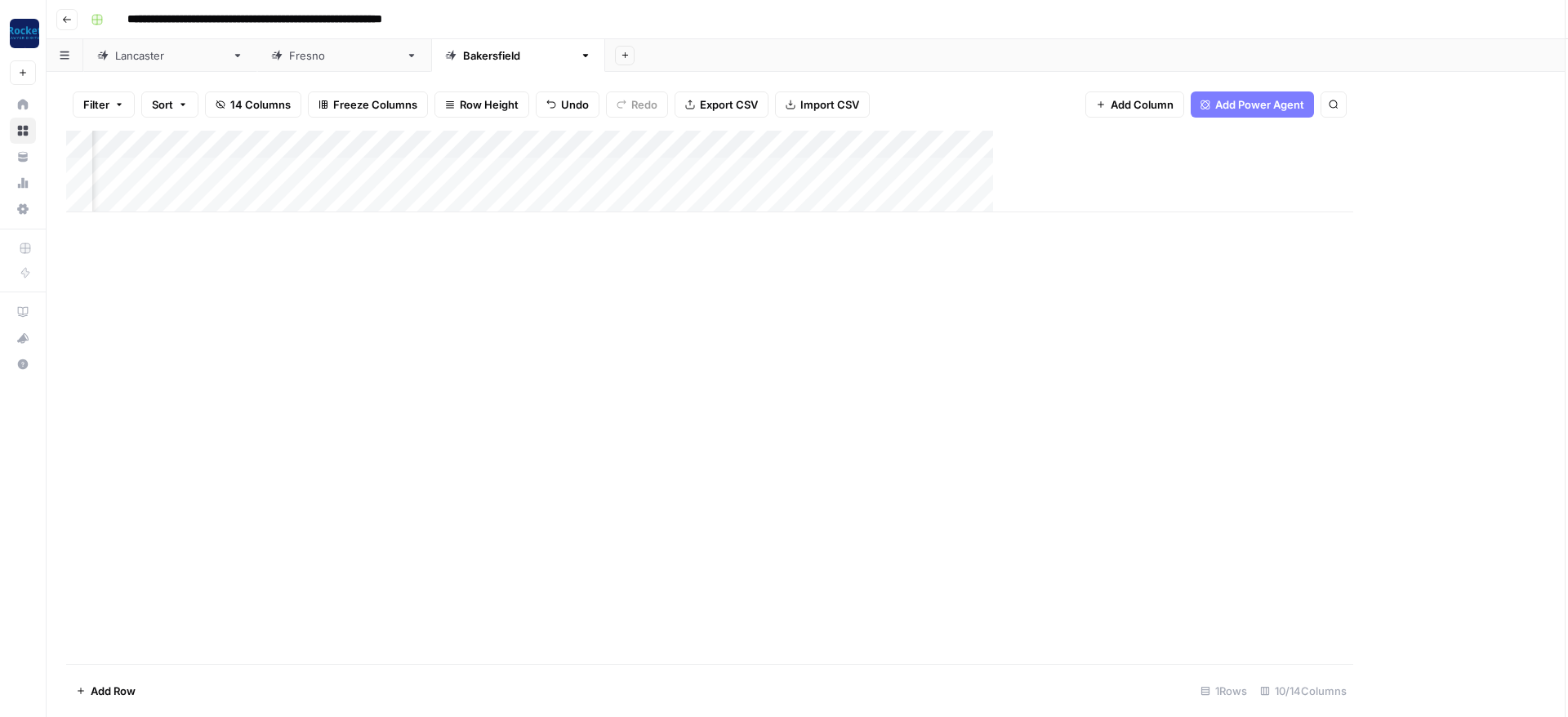
scroll to position [0, 228]
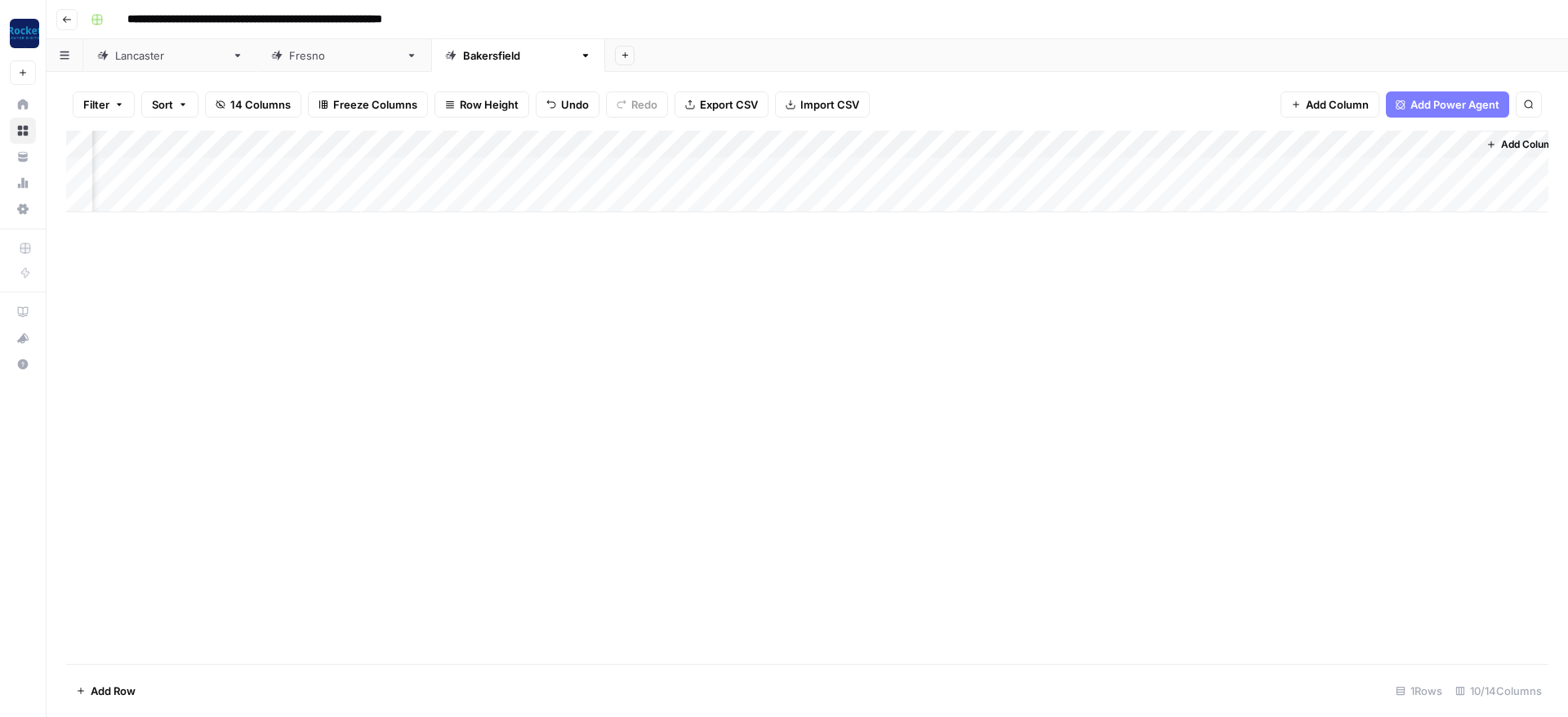
click at [158, 58] on div "Lancaster" at bounding box center [170, 55] width 110 height 16
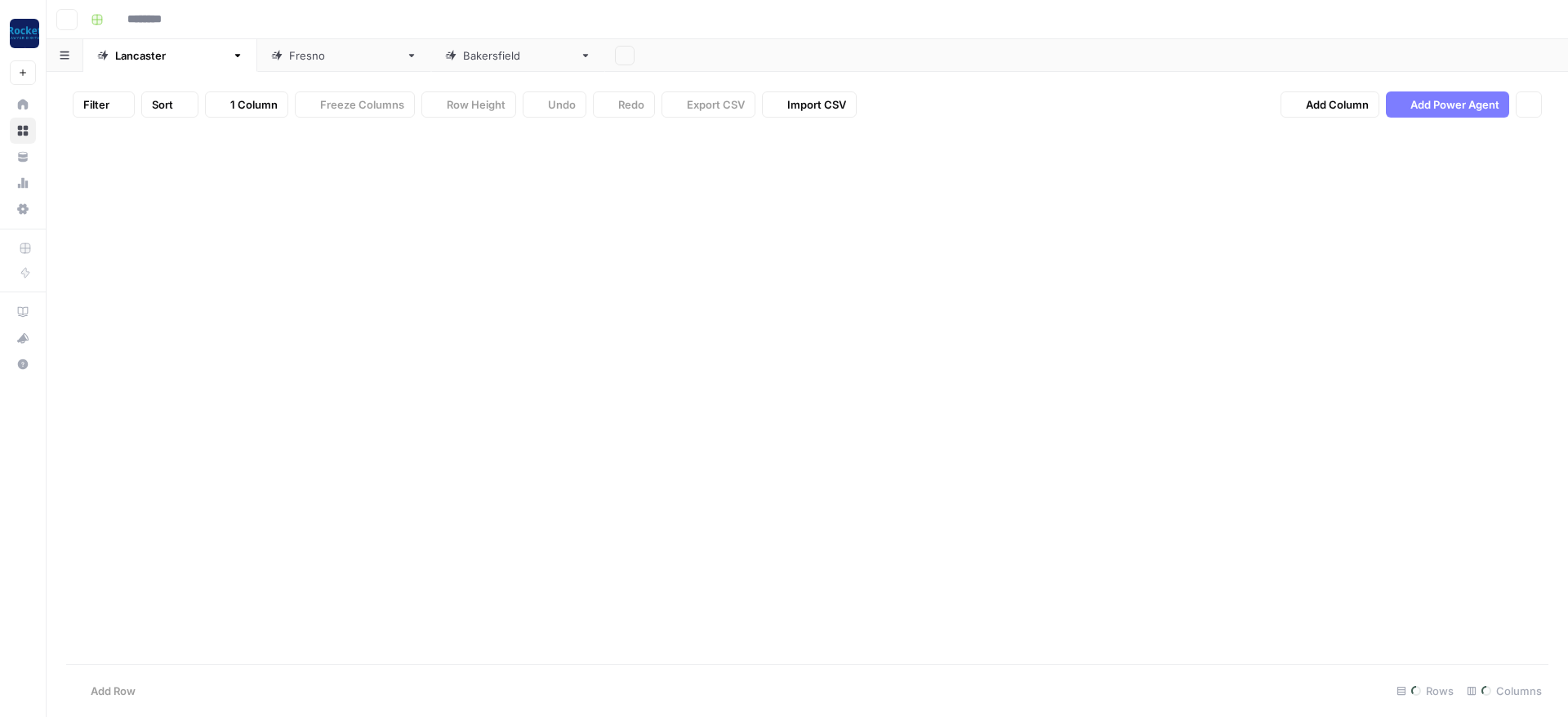
type input "**********"
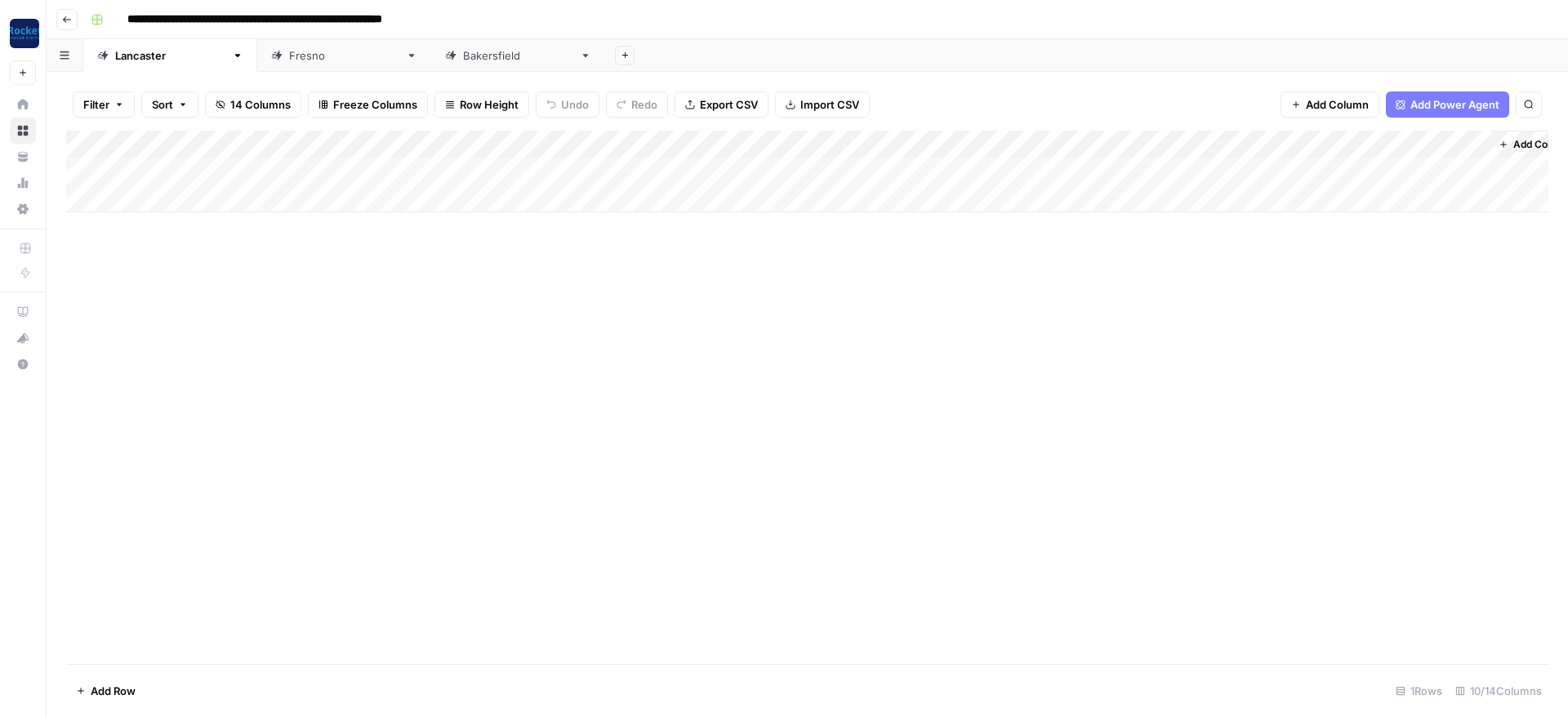
scroll to position [0, 248]
click at [1417, 167] on div "Add Column" at bounding box center [807, 171] width 1482 height 82
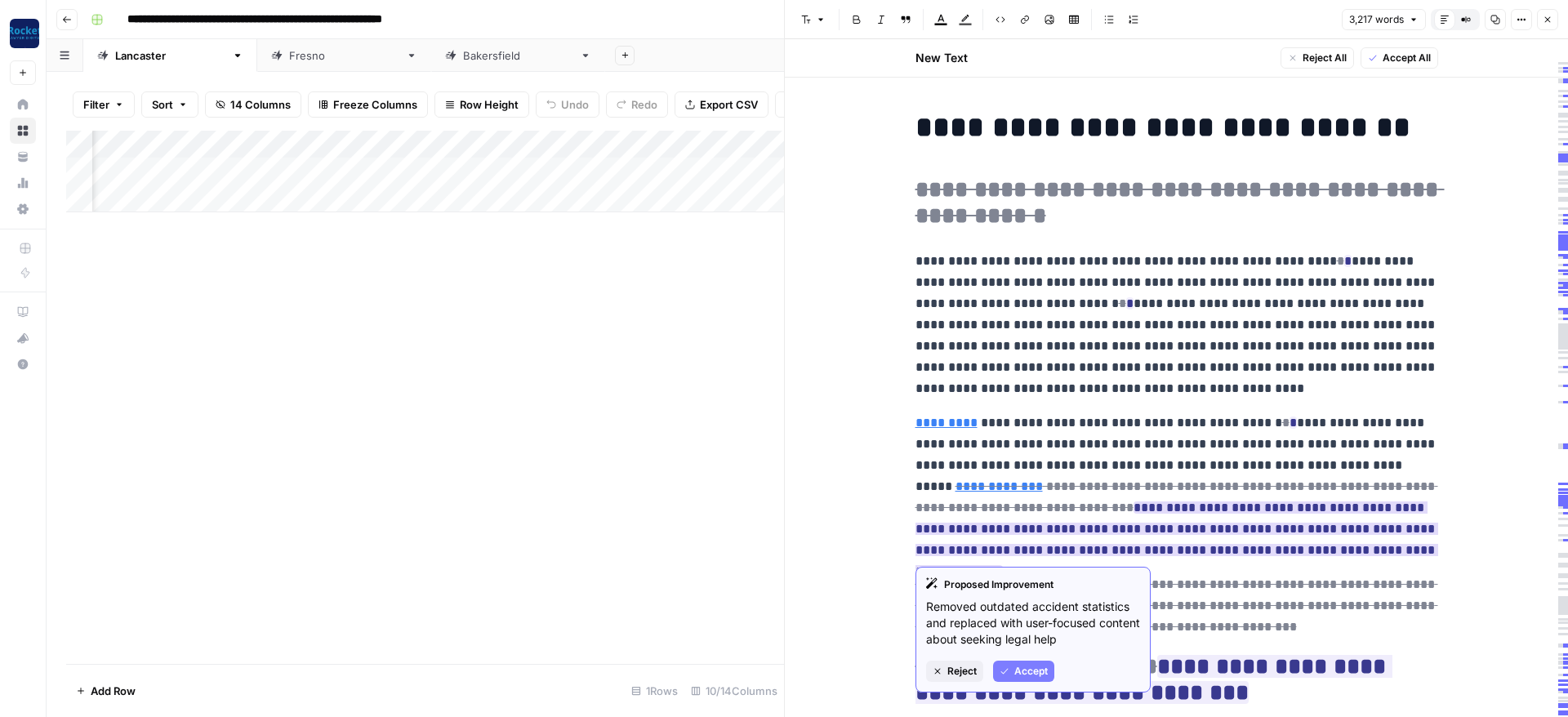
click at [1035, 665] on span "Accept" at bounding box center [1031, 671] width 34 height 14
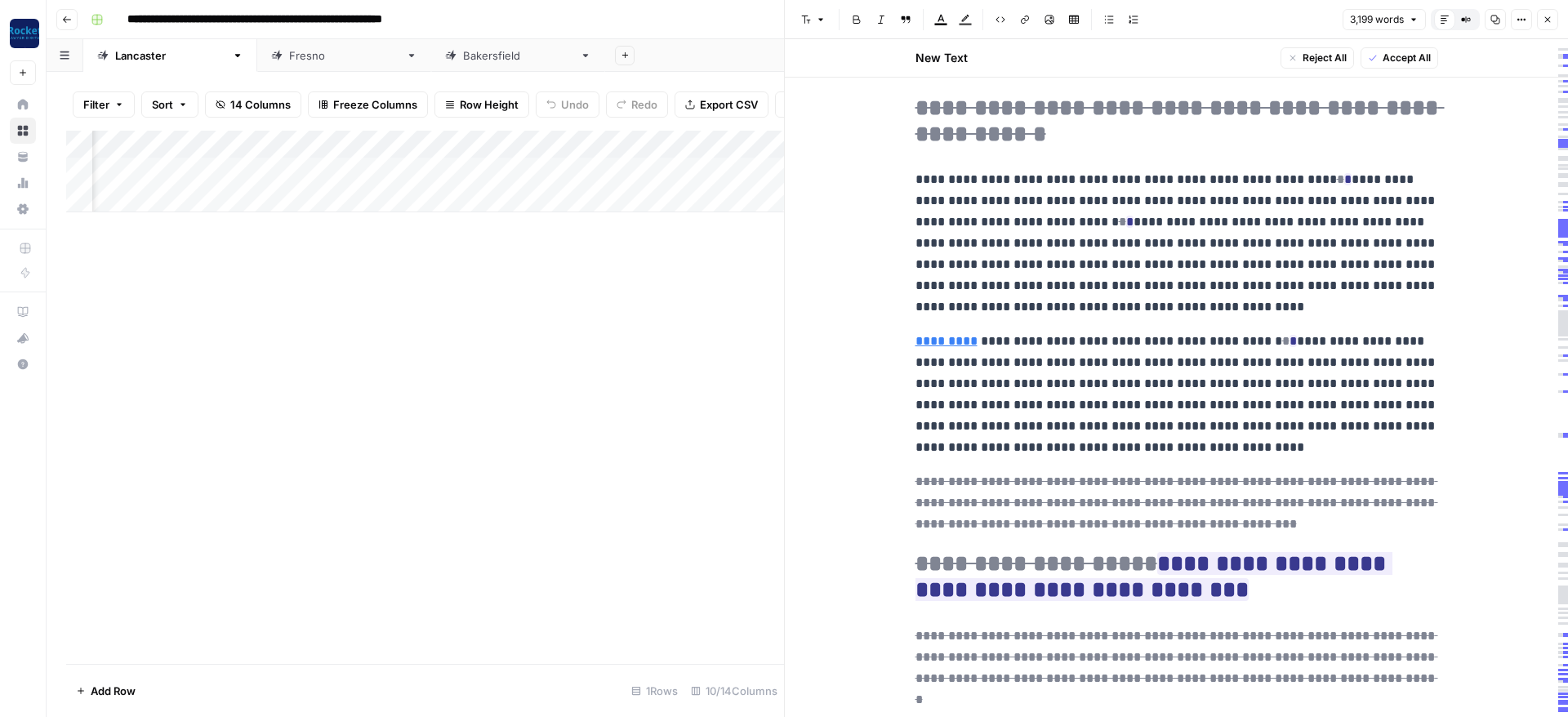
scroll to position [392, 0]
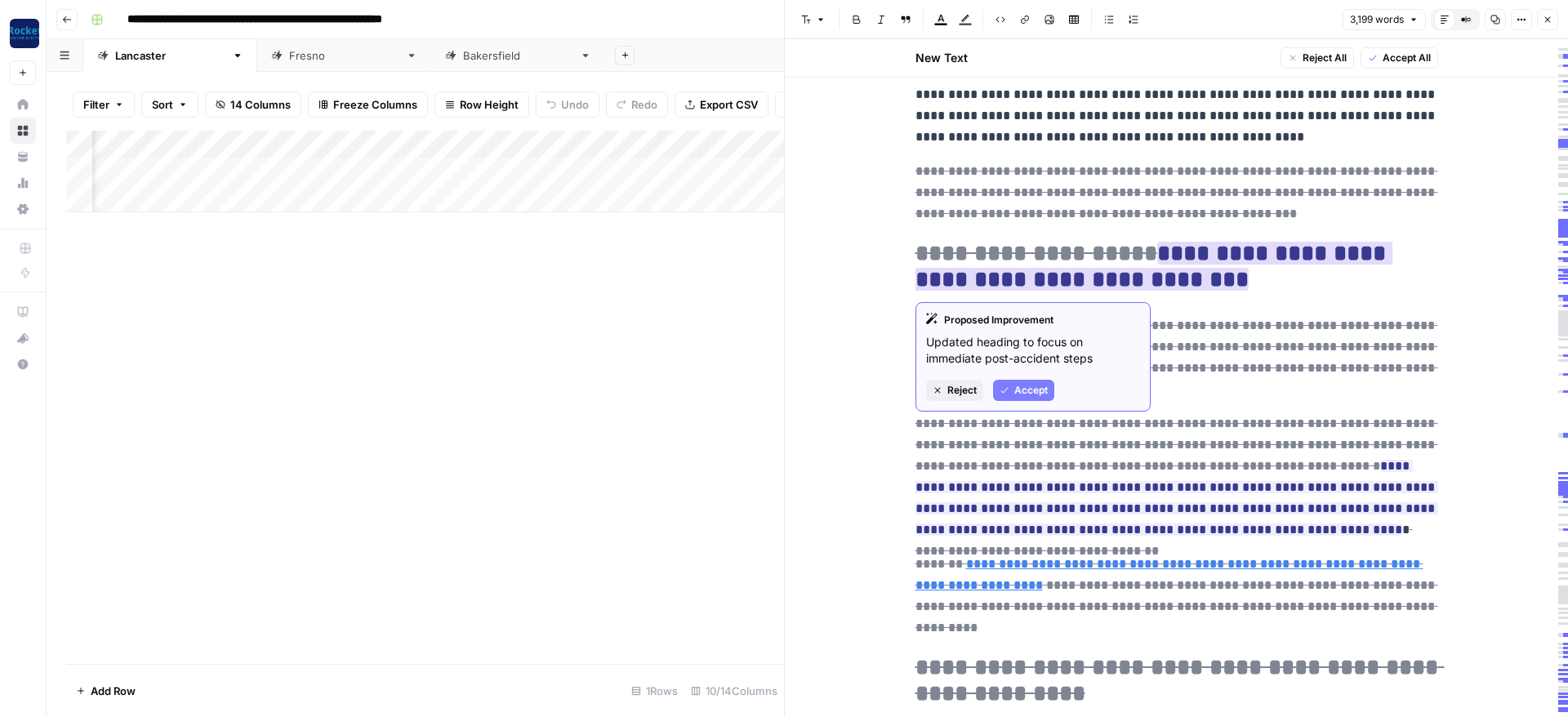
click at [1028, 384] on span "Accept" at bounding box center [1031, 389] width 34 height 14
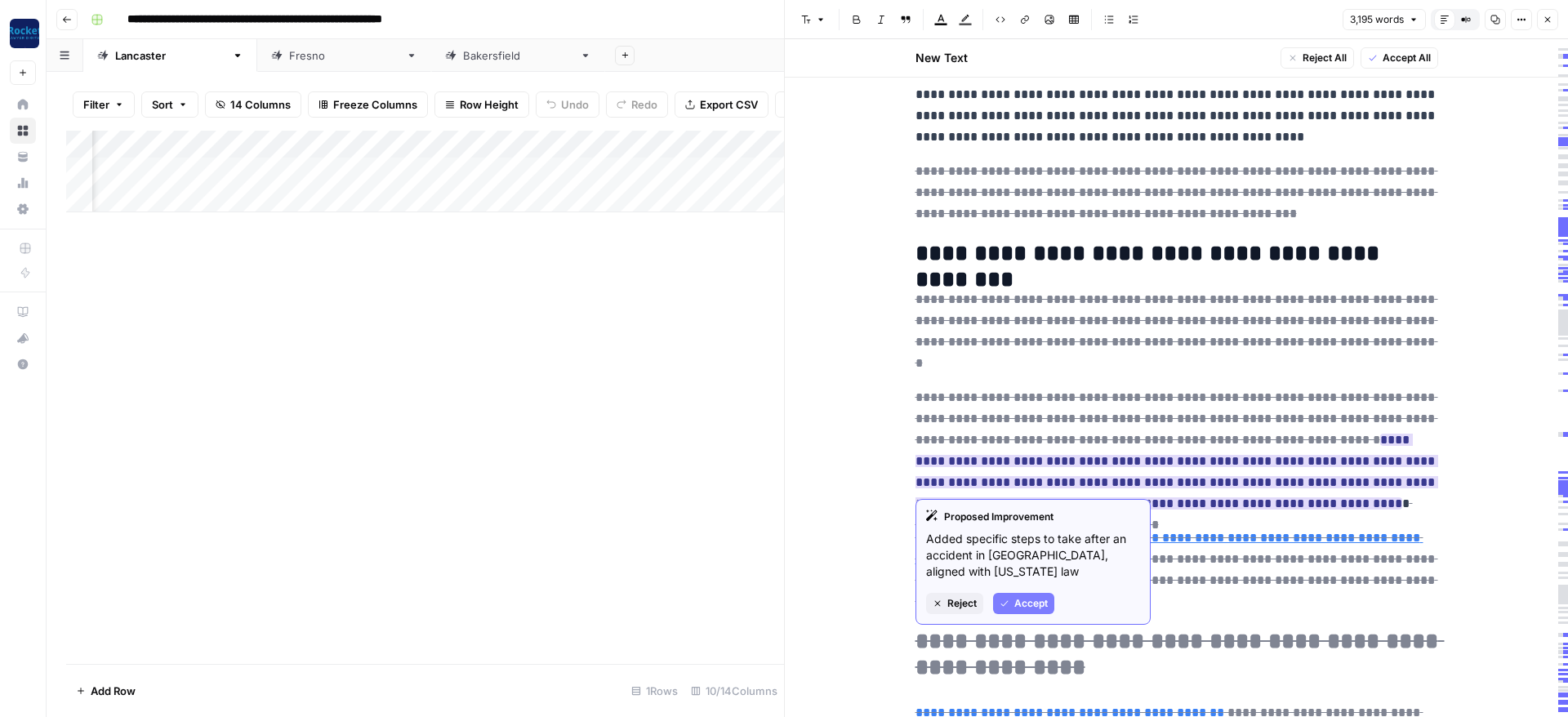
click at [1023, 600] on span "Accept" at bounding box center [1031, 602] width 34 height 14
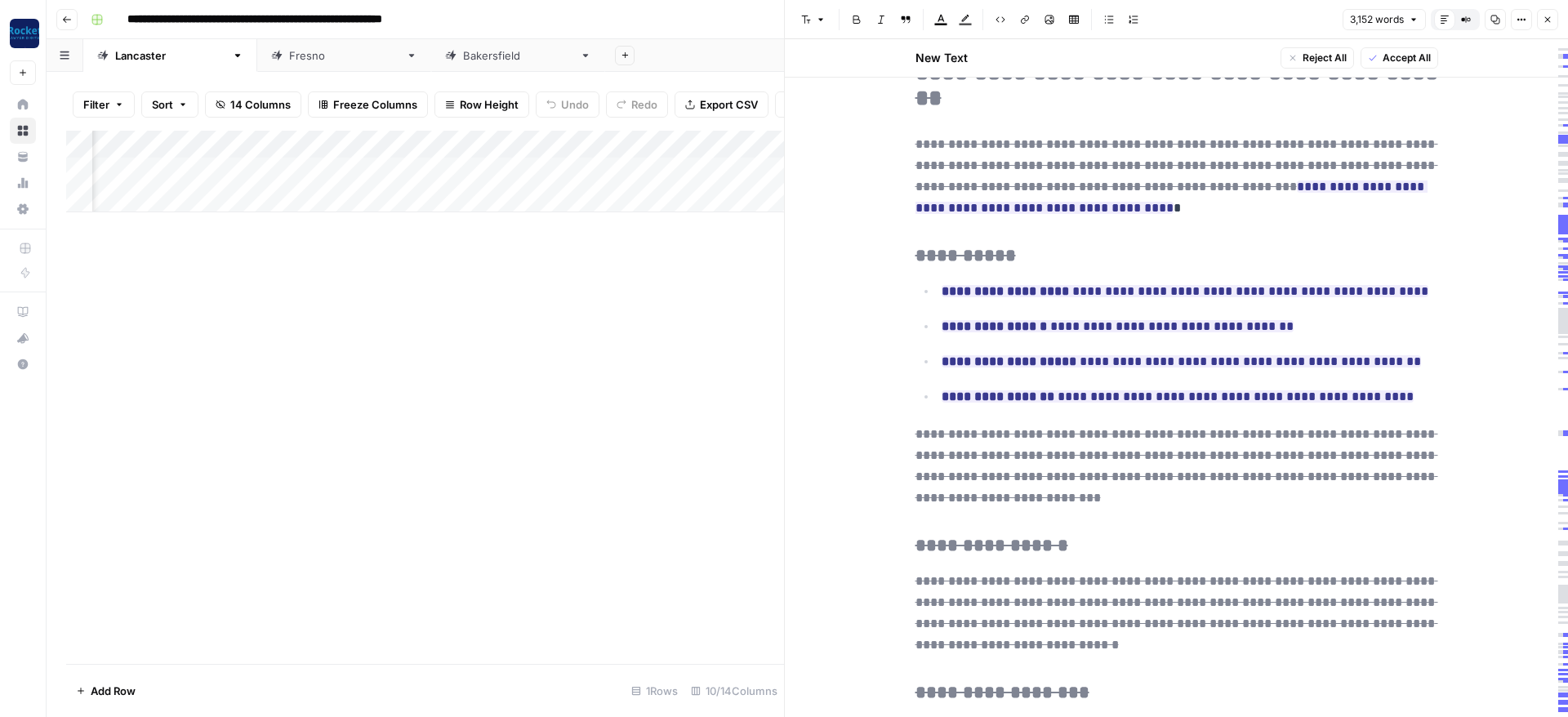
scroll to position [980, 0]
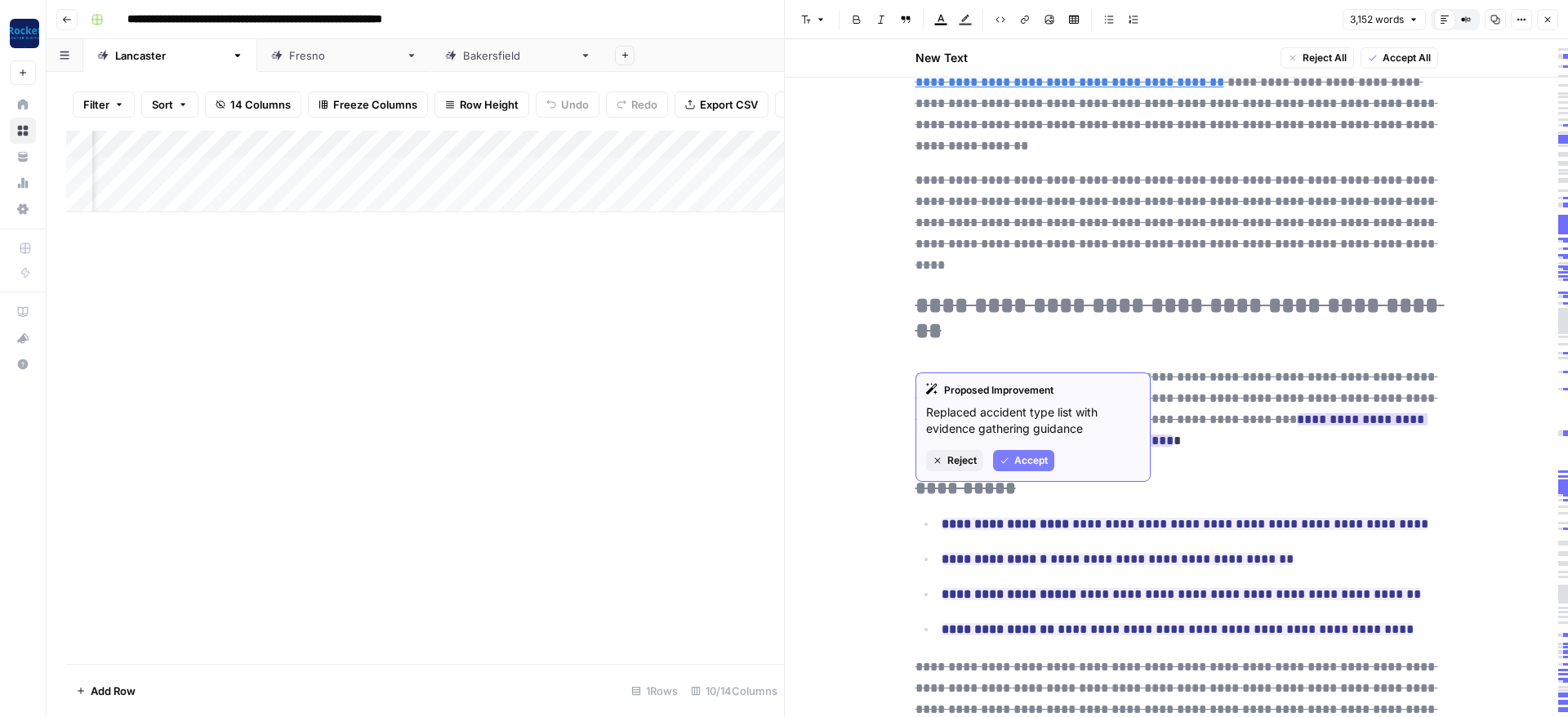
click at [1023, 454] on span "Accept" at bounding box center [1031, 460] width 34 height 14
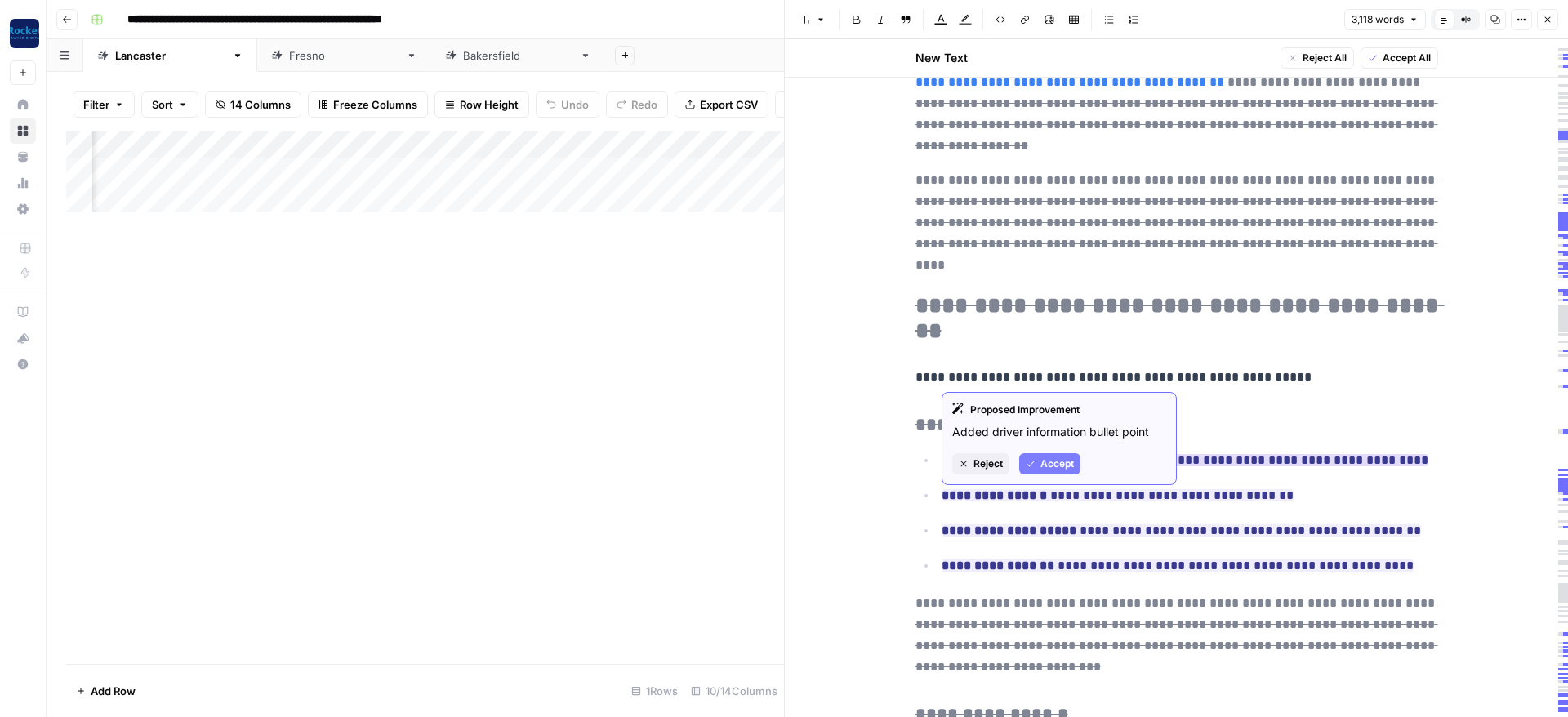
click at [1043, 458] on span "Accept" at bounding box center [1057, 463] width 34 height 14
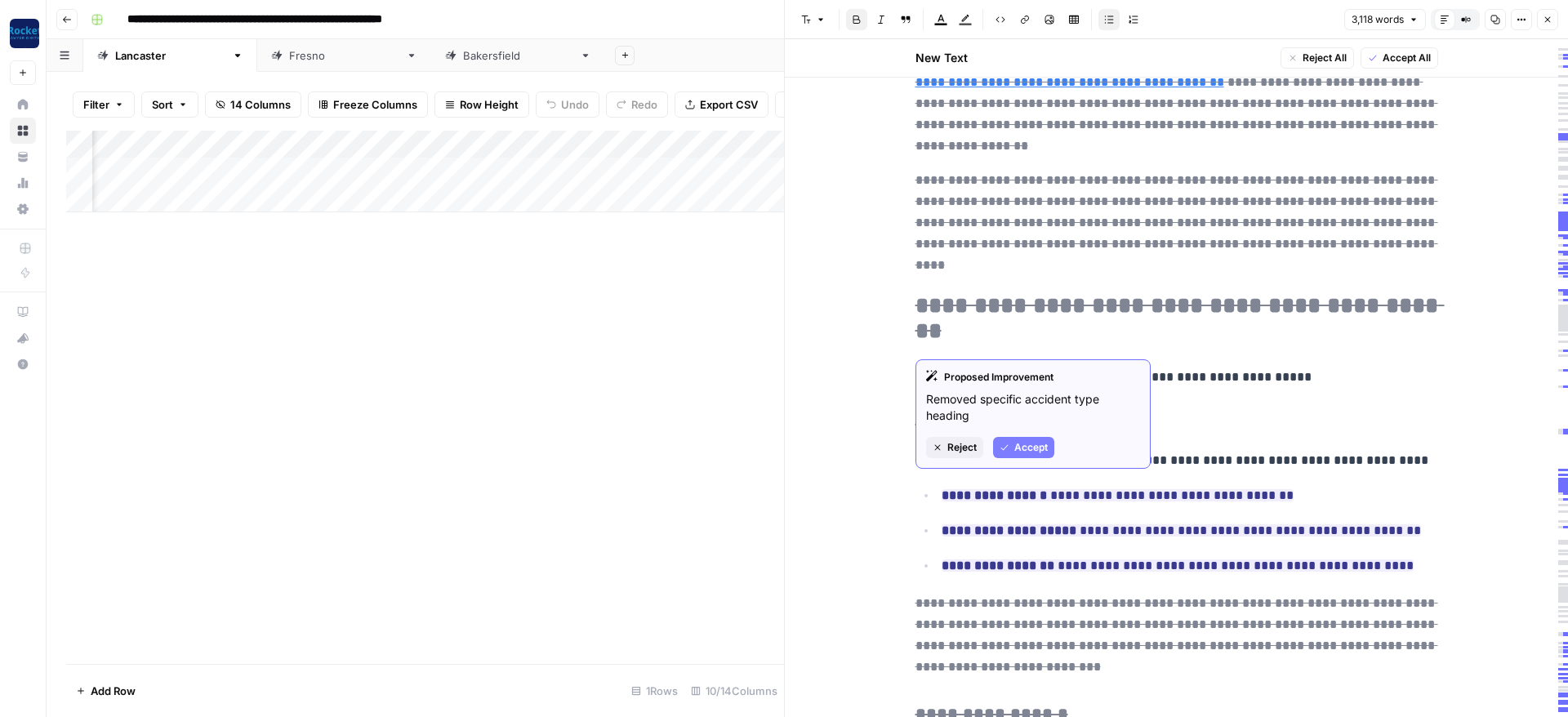
click at [1018, 448] on span "Accept" at bounding box center [1031, 447] width 34 height 14
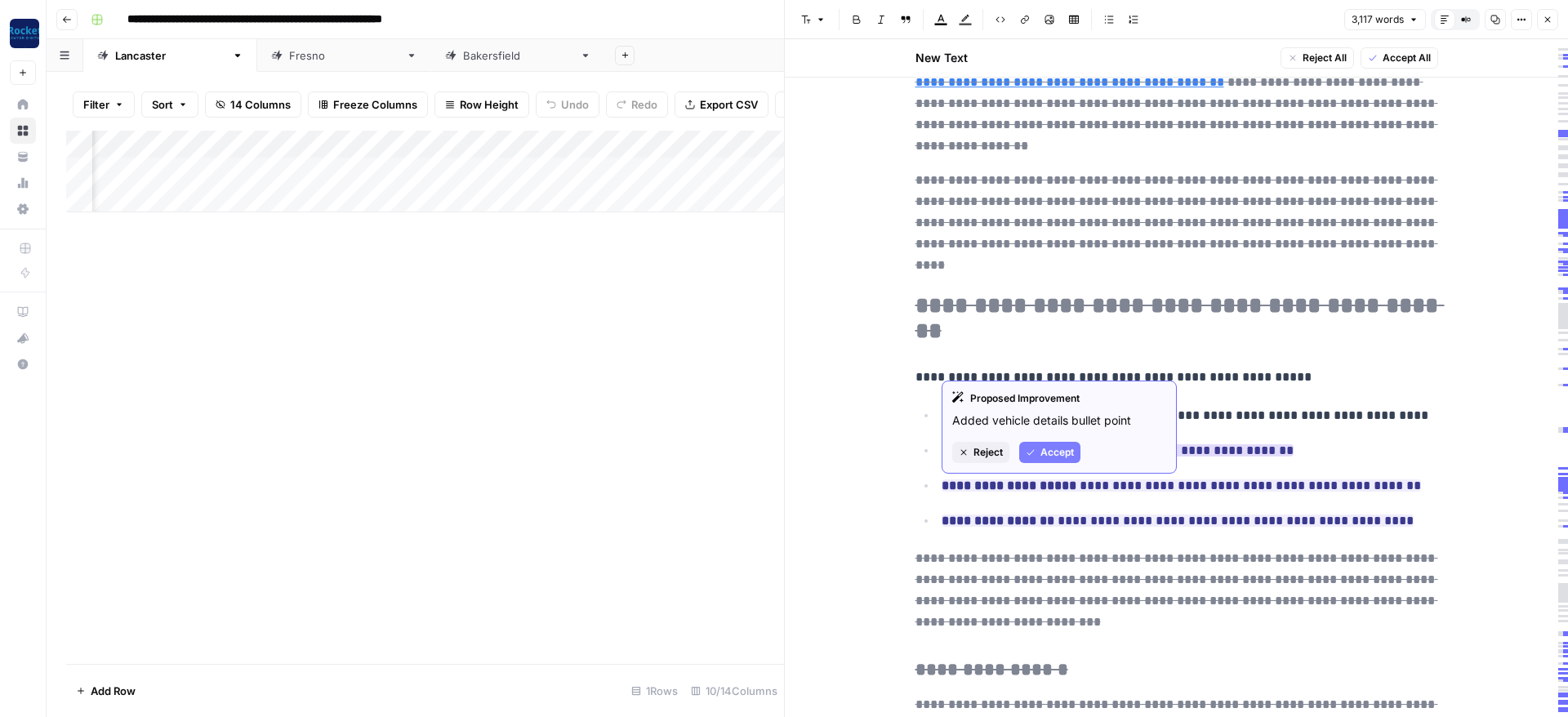
click at [1043, 443] on button "Accept" at bounding box center [1050, 452] width 62 height 21
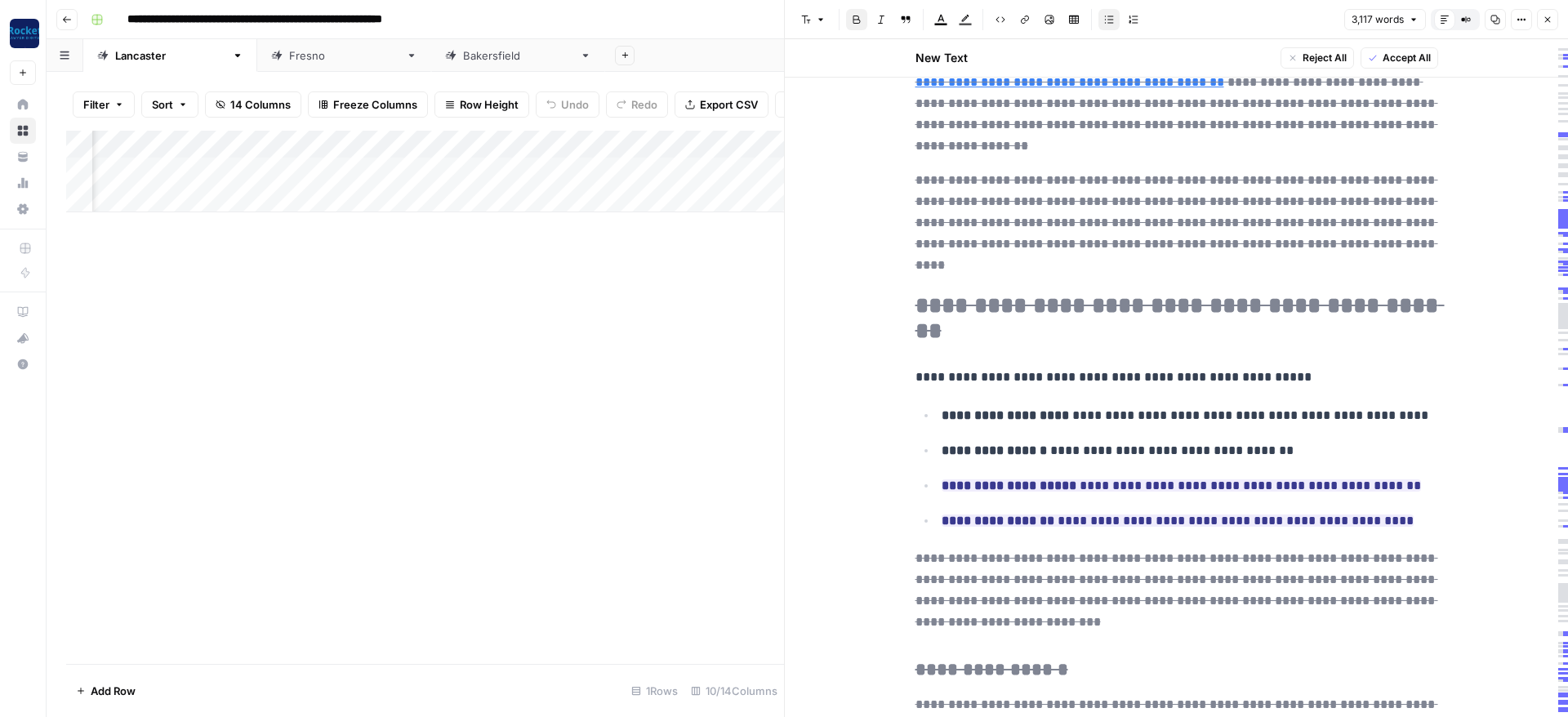
click at [1544, 20] on icon "button" at bounding box center [1548, 19] width 10 height 10
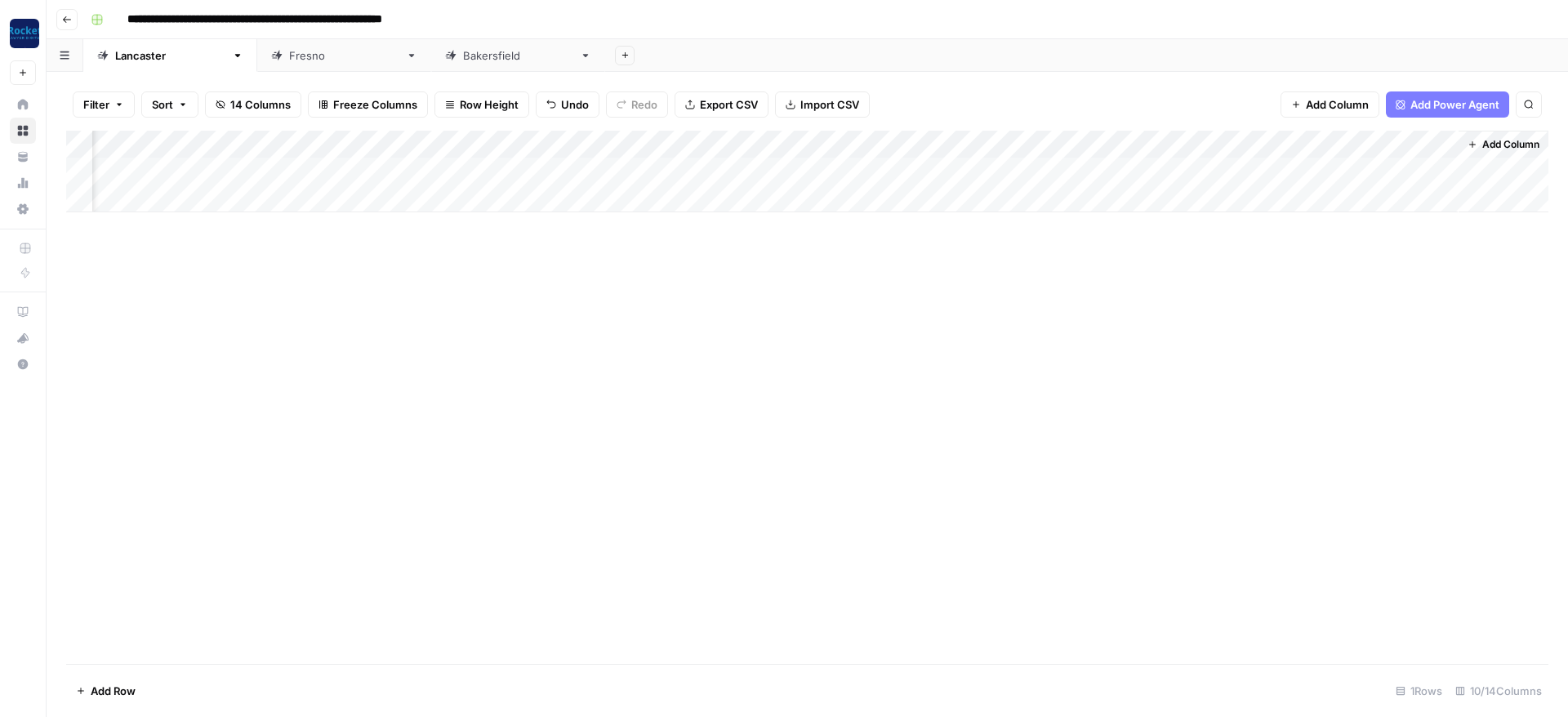
scroll to position [0, 228]
click at [1420, 164] on div "Add Column" at bounding box center [807, 171] width 1482 height 82
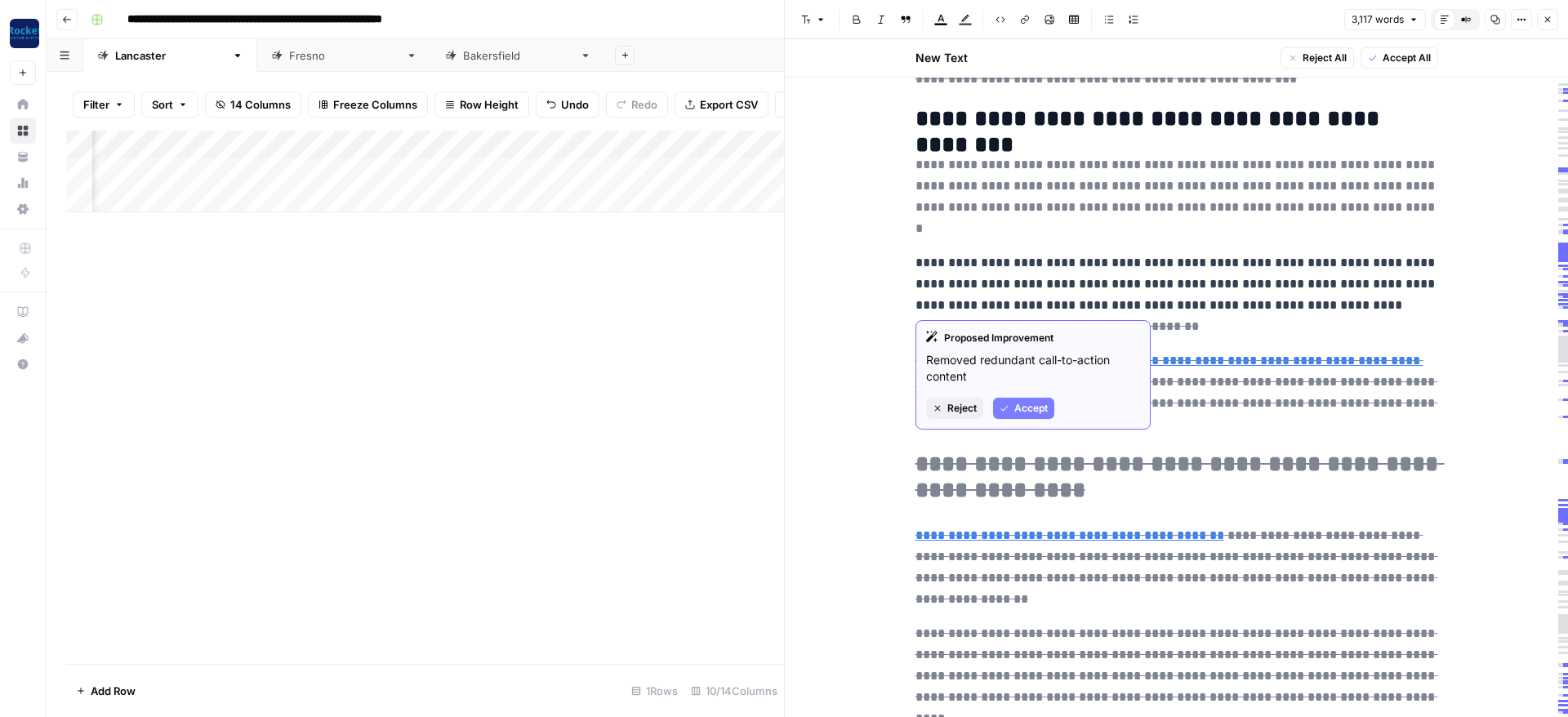
scroll to position [490, 0]
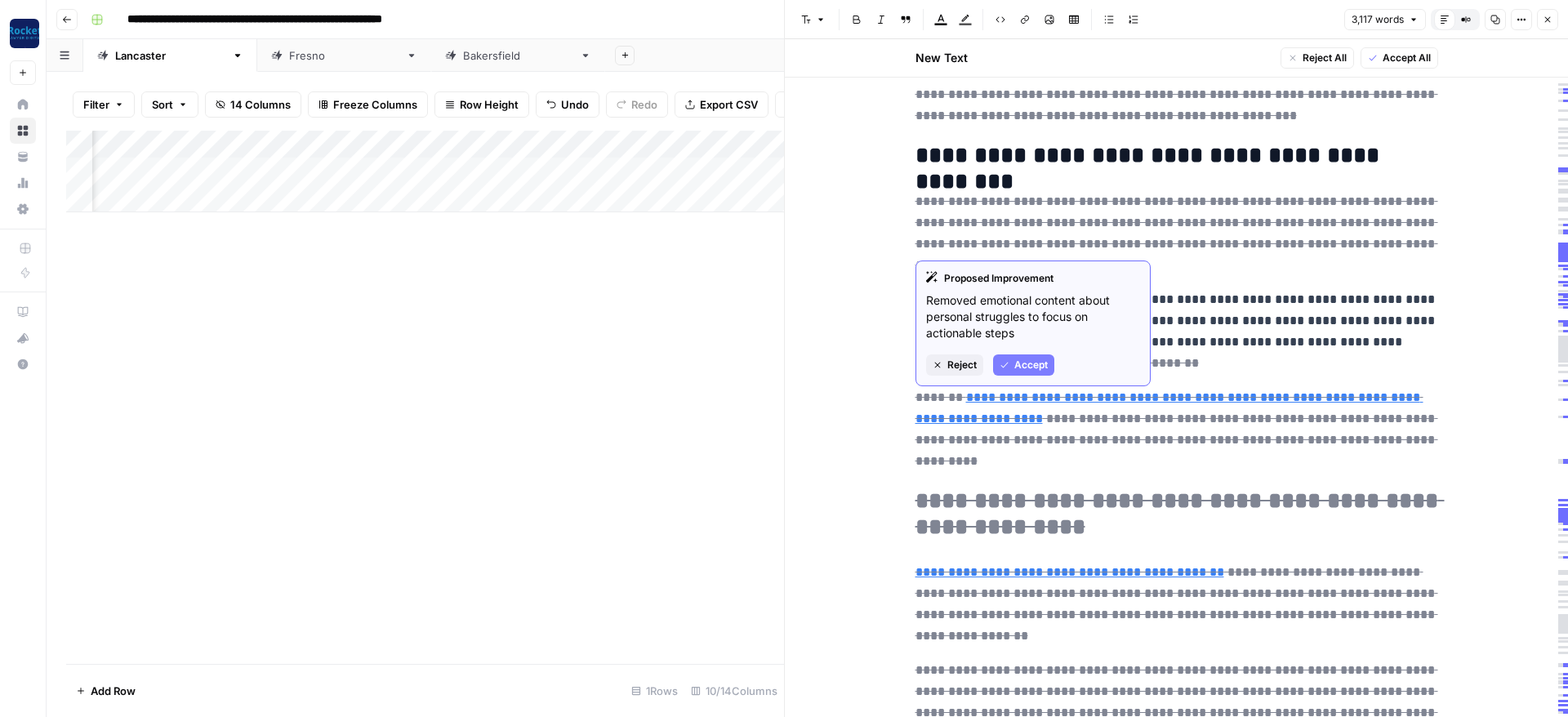
click at [1039, 361] on span "Accept" at bounding box center [1031, 364] width 34 height 14
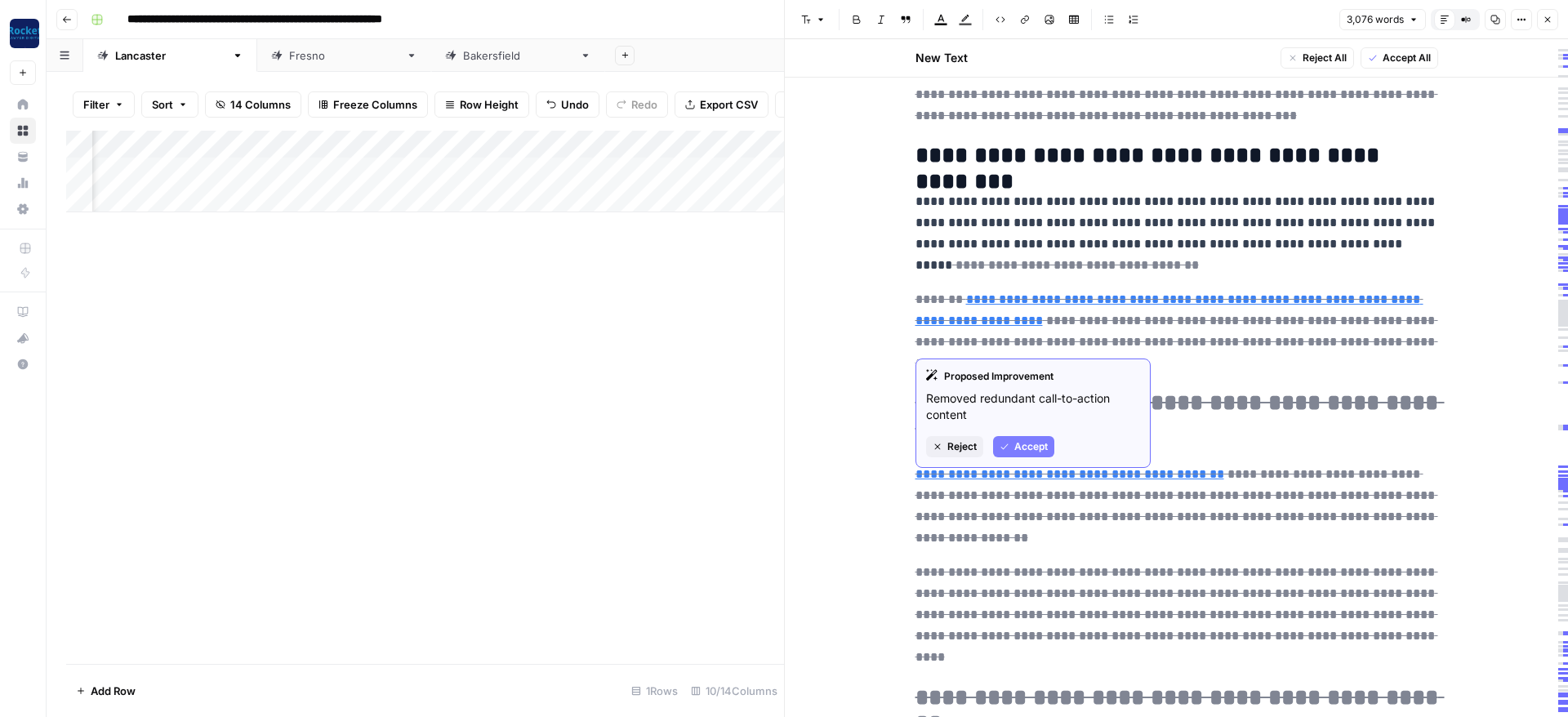
click at [1015, 446] on span "Accept" at bounding box center [1031, 446] width 34 height 14
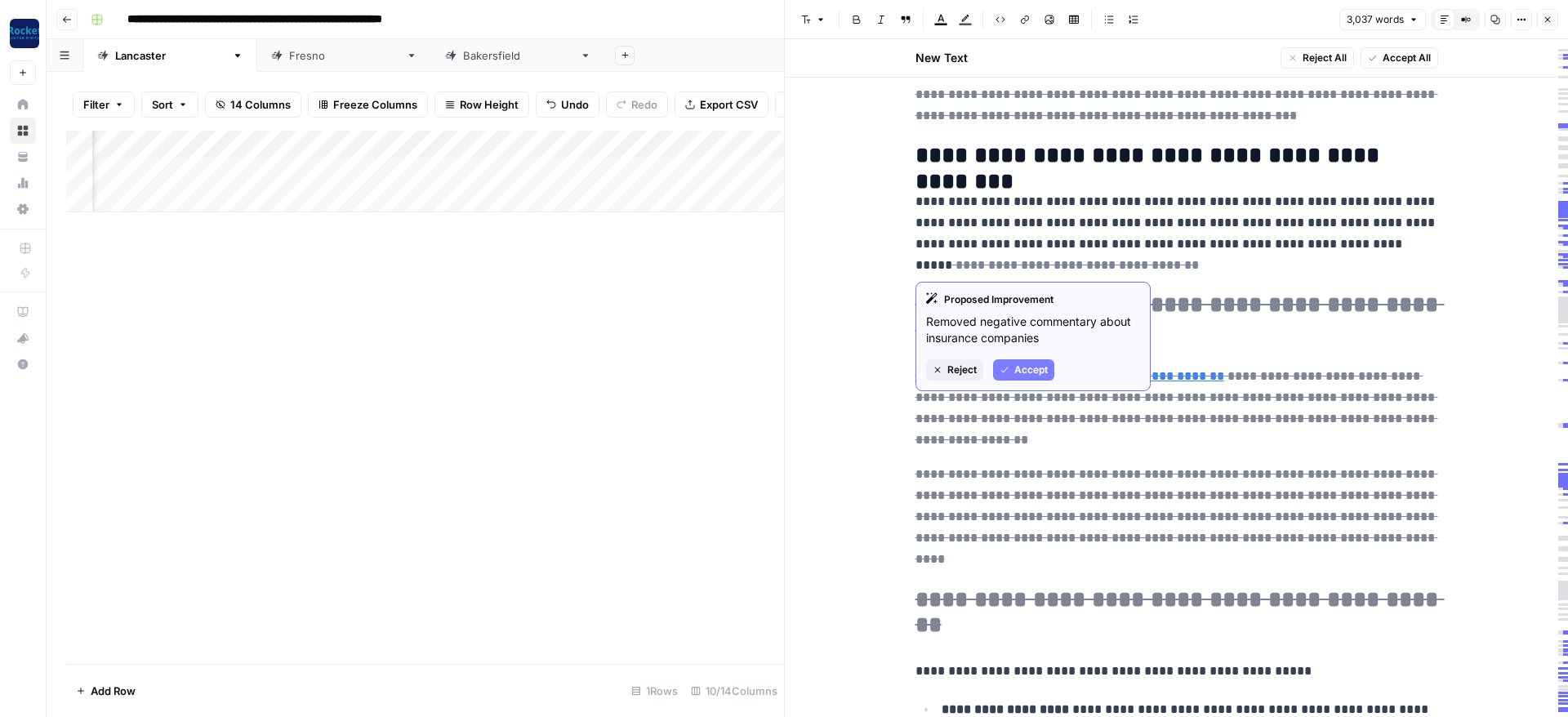
click at [1013, 368] on button "Accept" at bounding box center [1023, 369] width 62 height 21
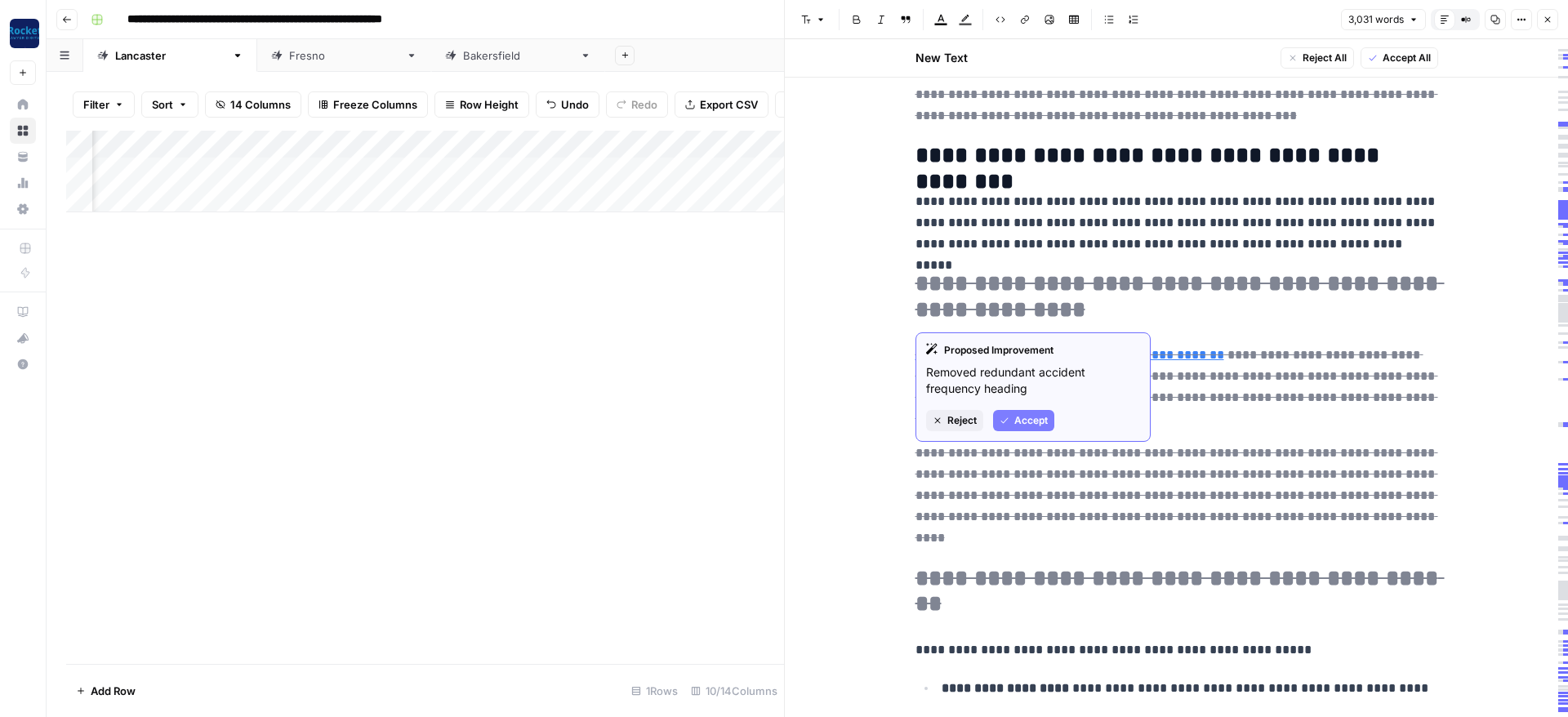
click at [1013, 420] on button "Accept" at bounding box center [1023, 420] width 62 height 21
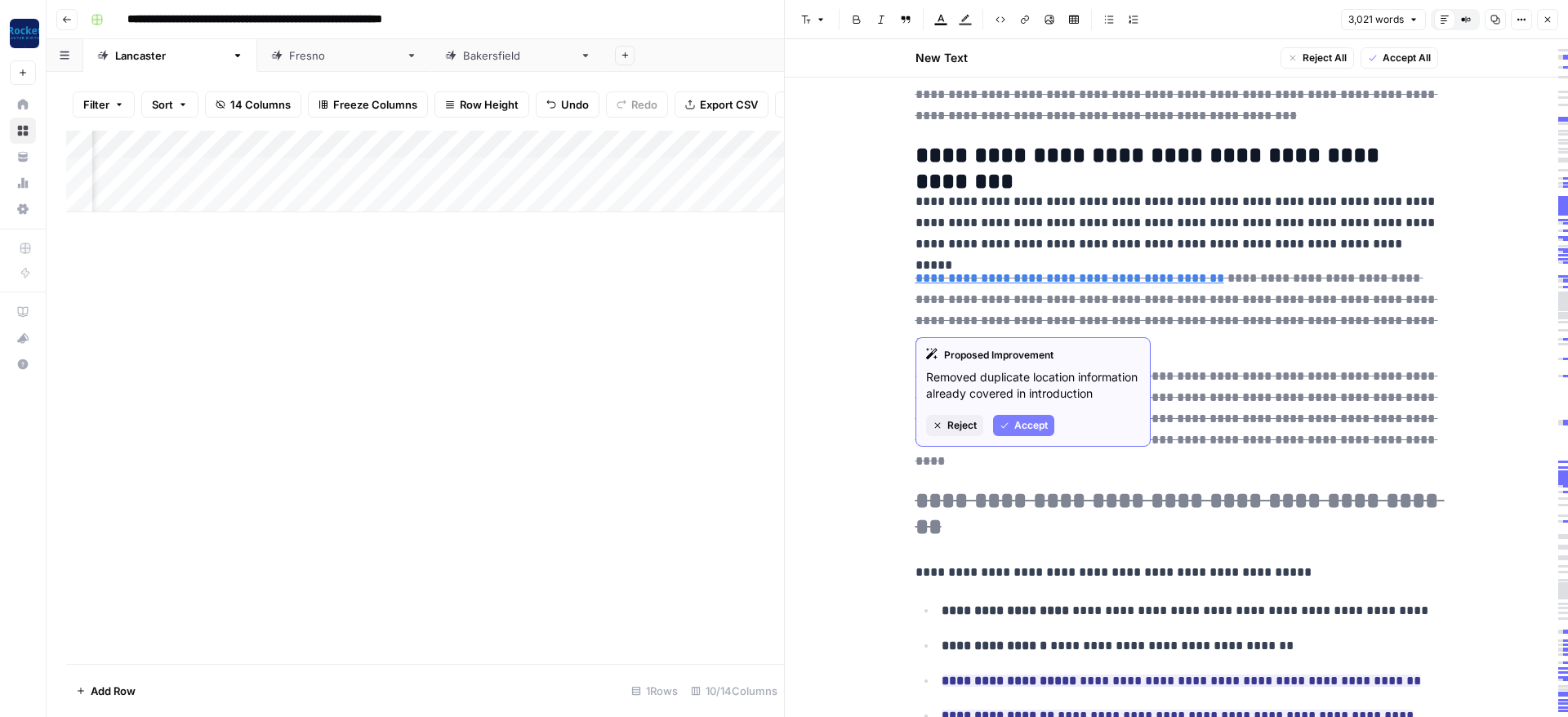
click at [1026, 426] on span "Accept" at bounding box center [1031, 425] width 34 height 14
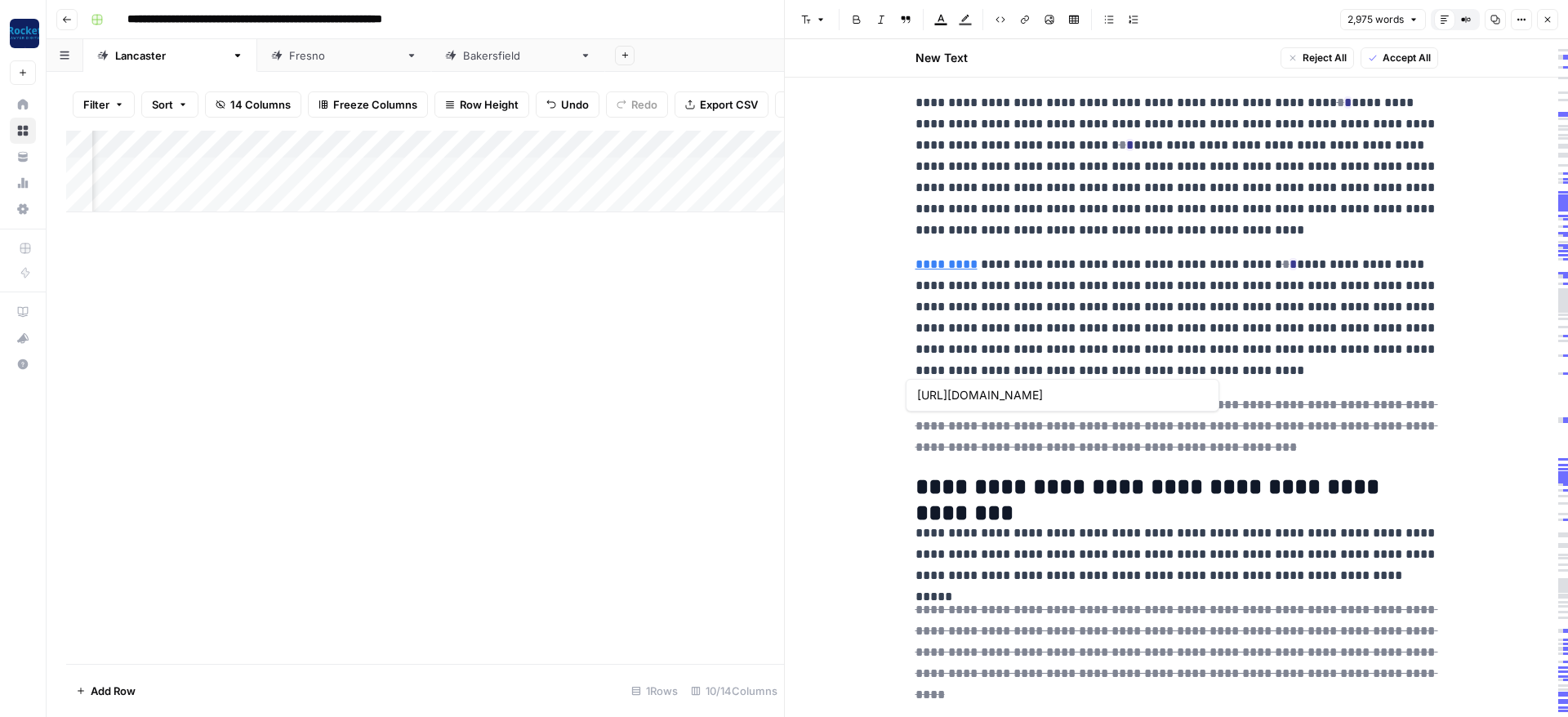
scroll to position [294, 0]
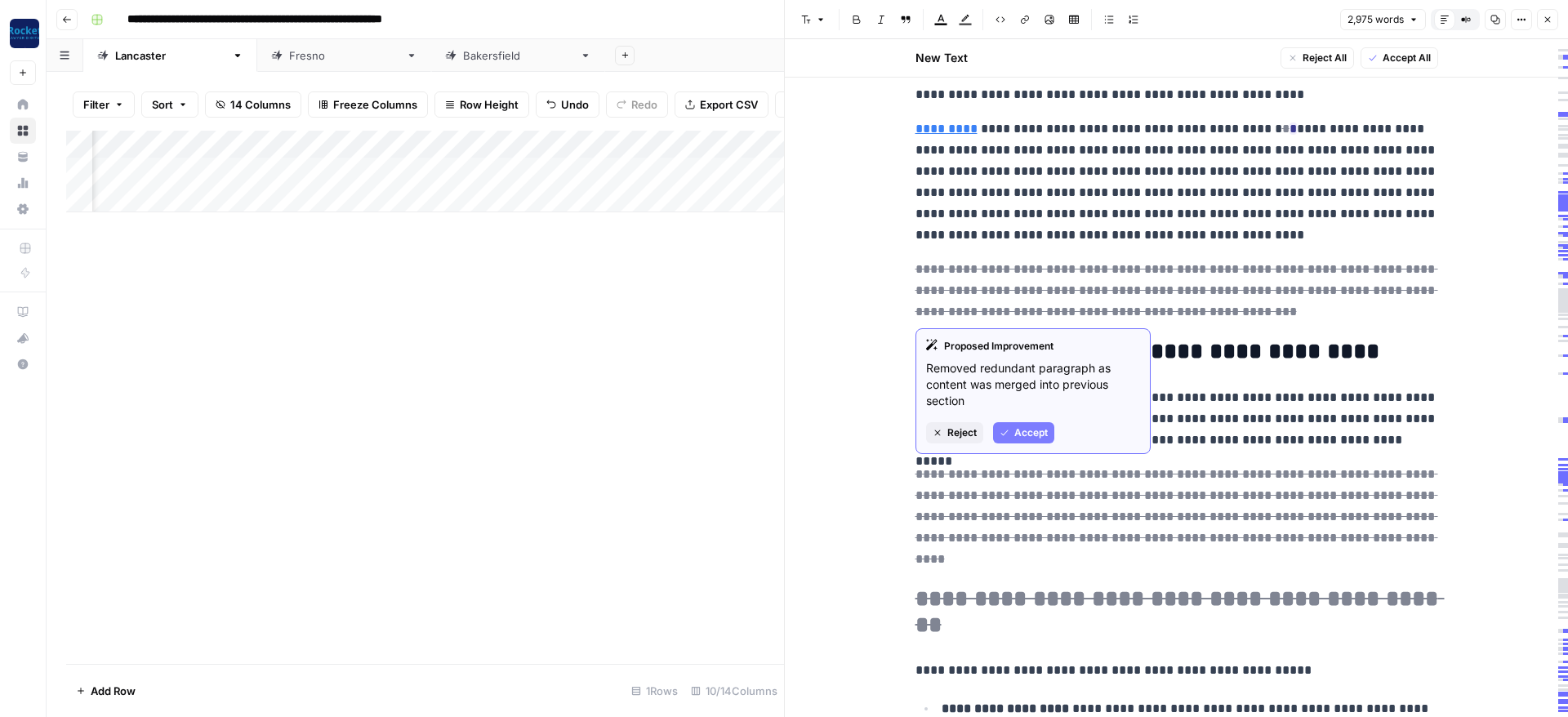
click at [1015, 436] on span "Accept" at bounding box center [1031, 432] width 34 height 14
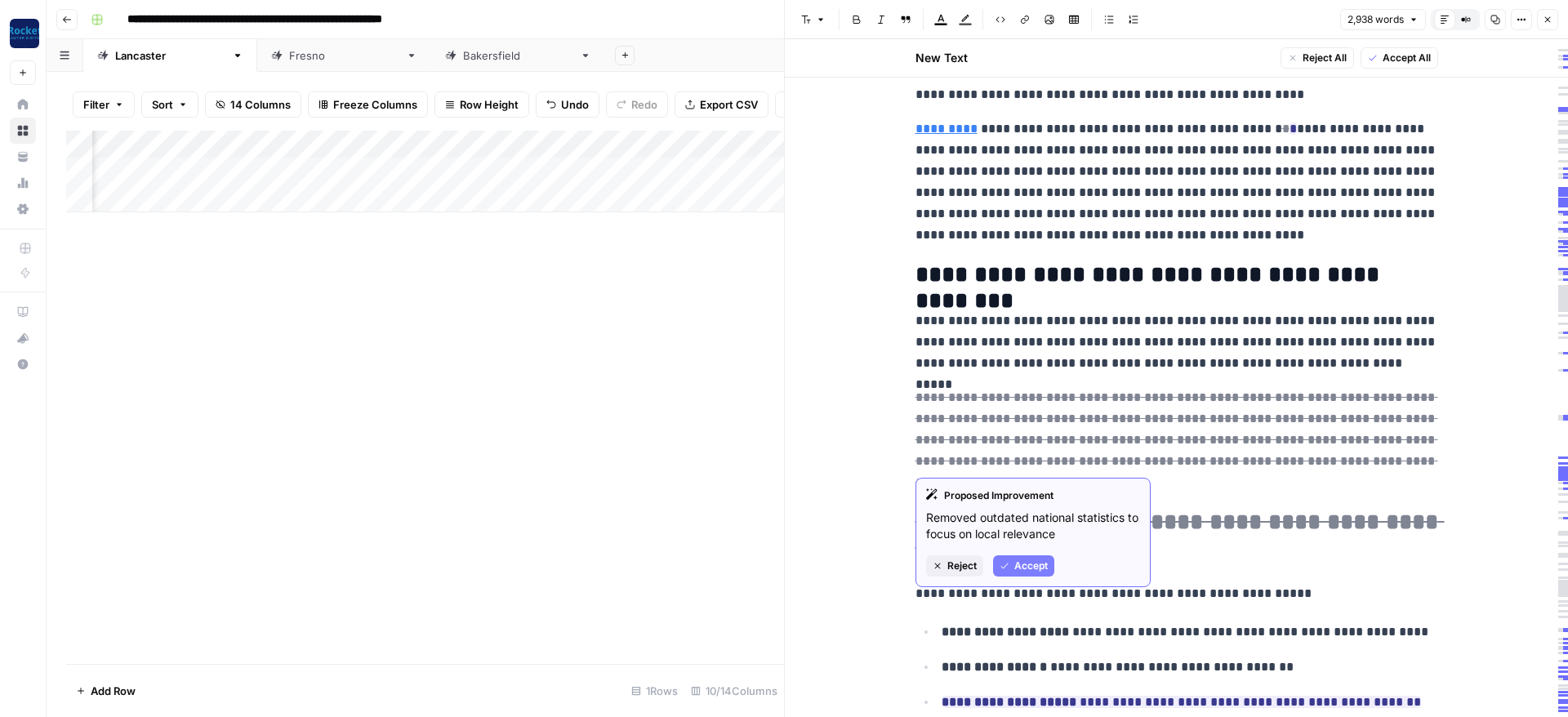
click at [1012, 558] on button "Accept" at bounding box center [1023, 565] width 62 height 21
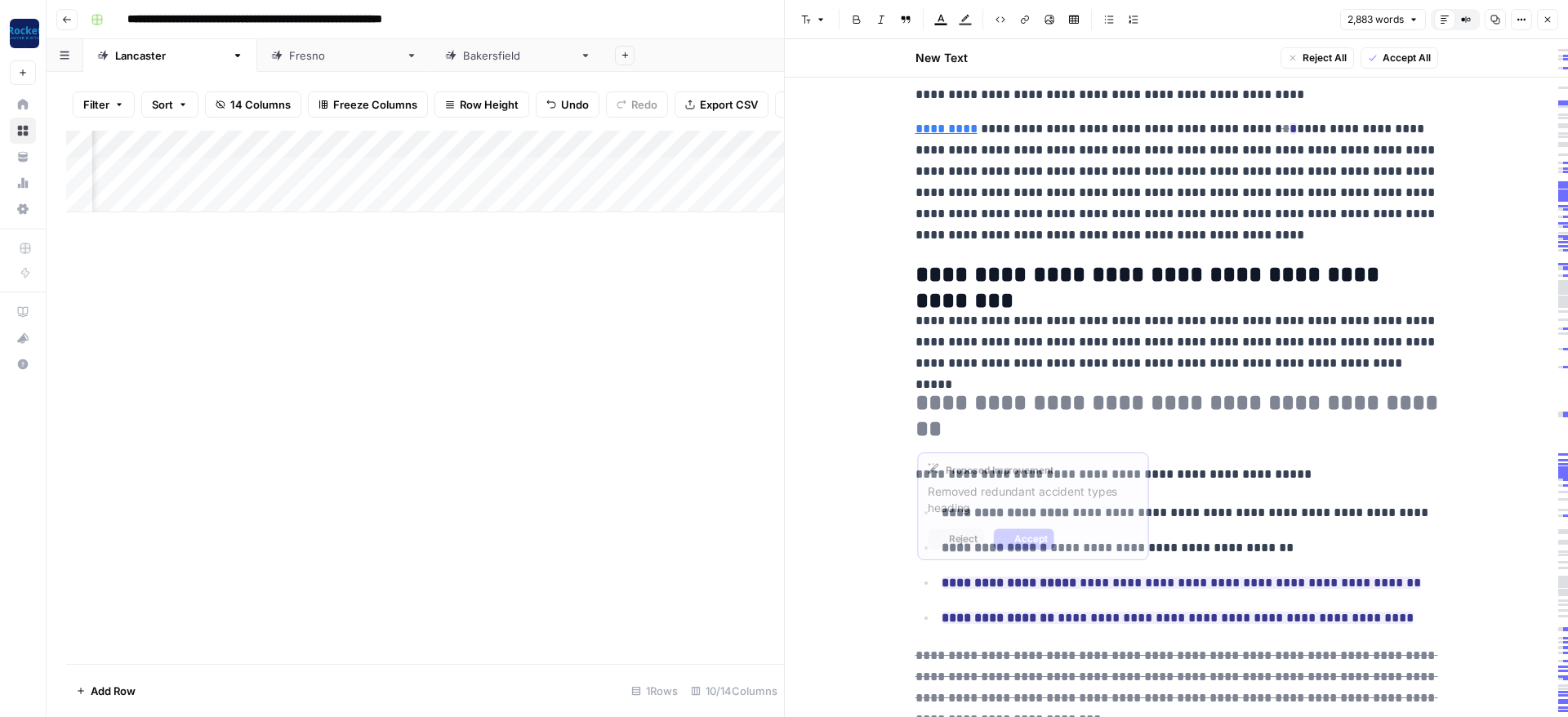
click at [1049, 404] on del "**********" at bounding box center [1180, 415] width 529 height 49
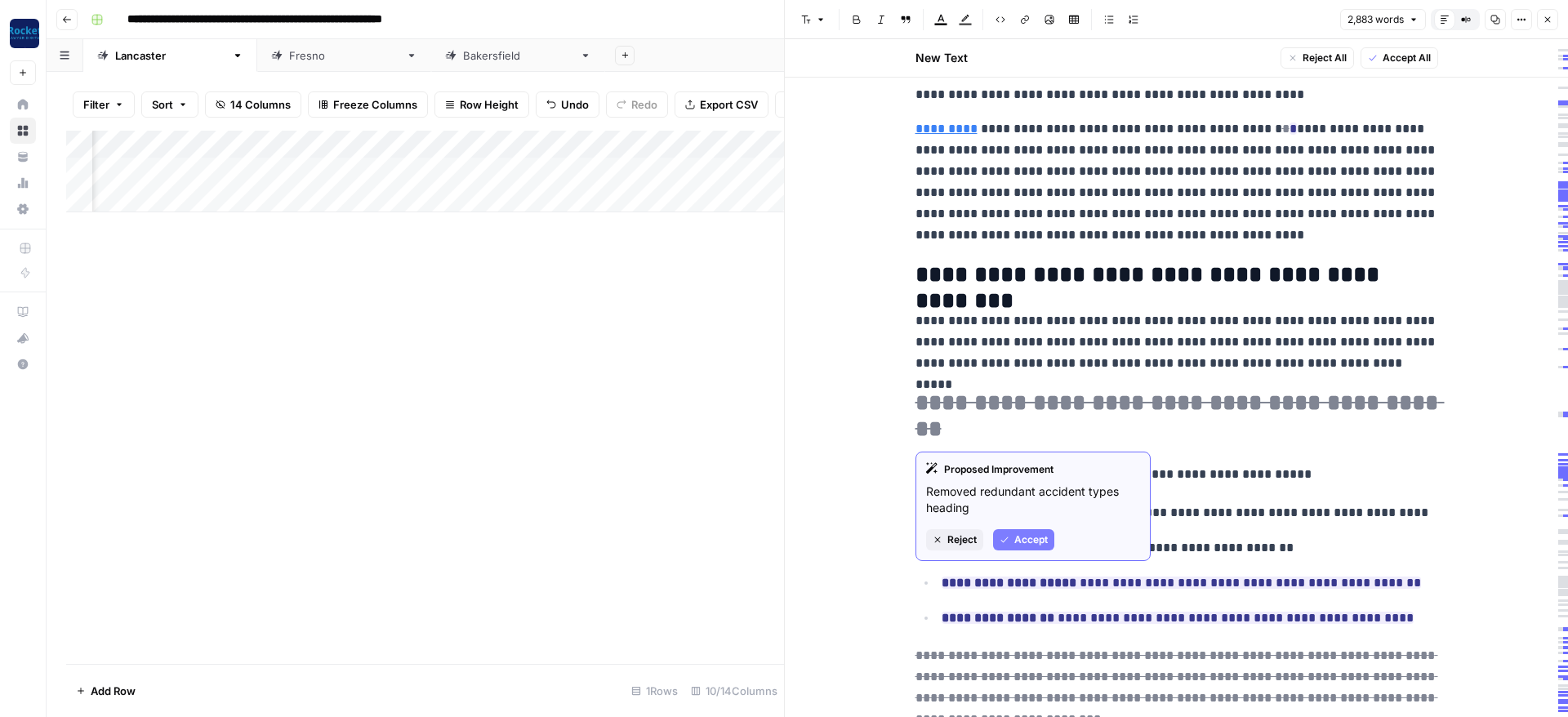
click at [1021, 538] on span "Accept" at bounding box center [1031, 539] width 34 height 14
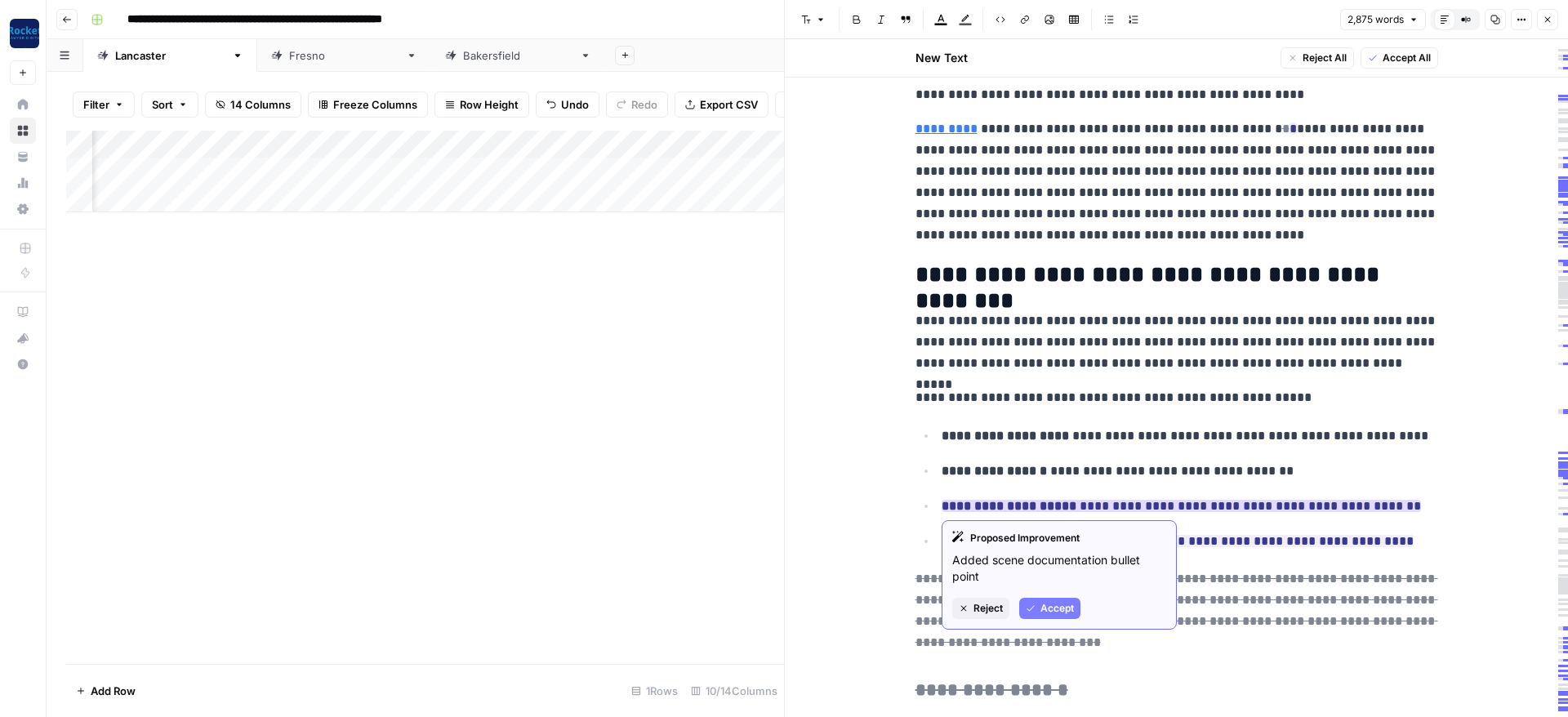
click at [1044, 600] on button "Accept" at bounding box center [1050, 607] width 62 height 21
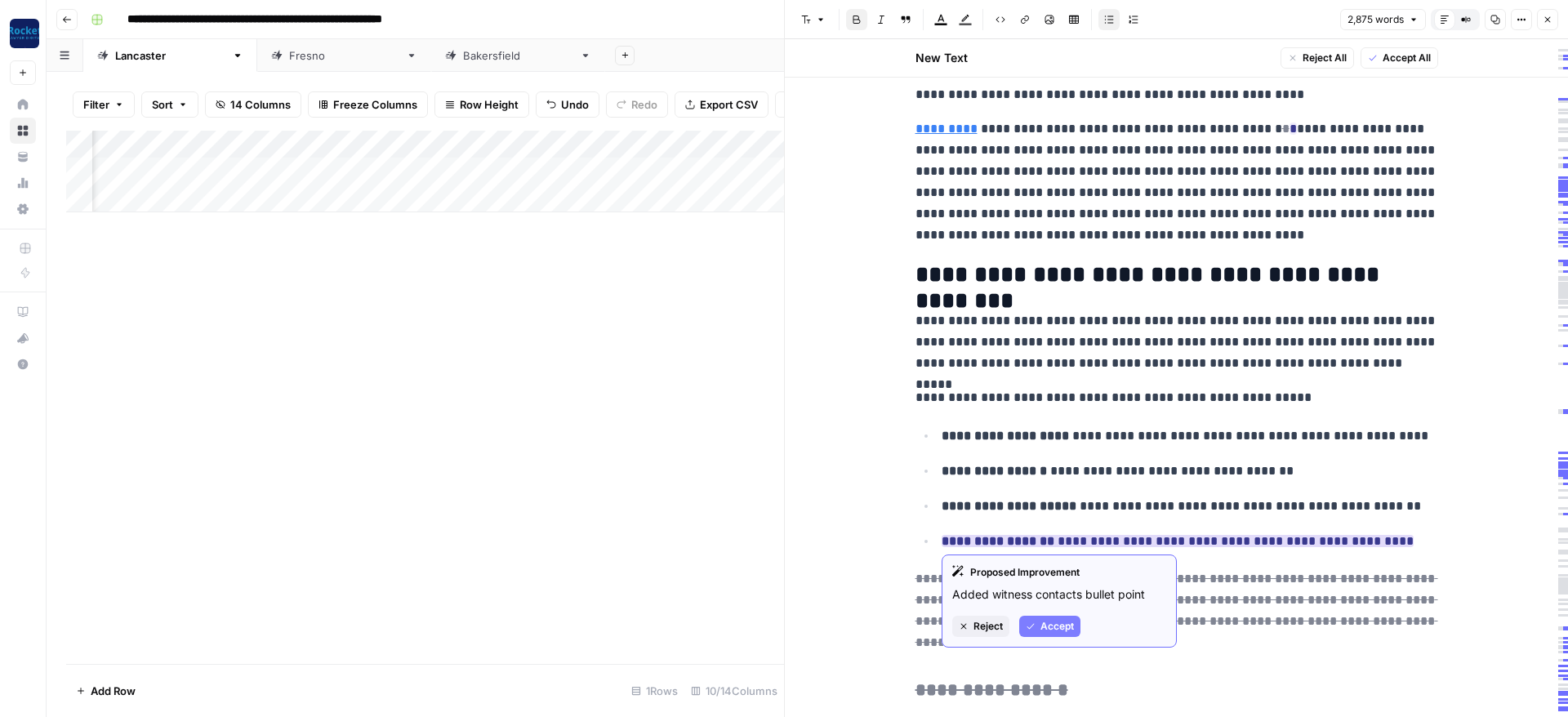
click at [1040, 626] on span "Accept" at bounding box center [1057, 625] width 34 height 14
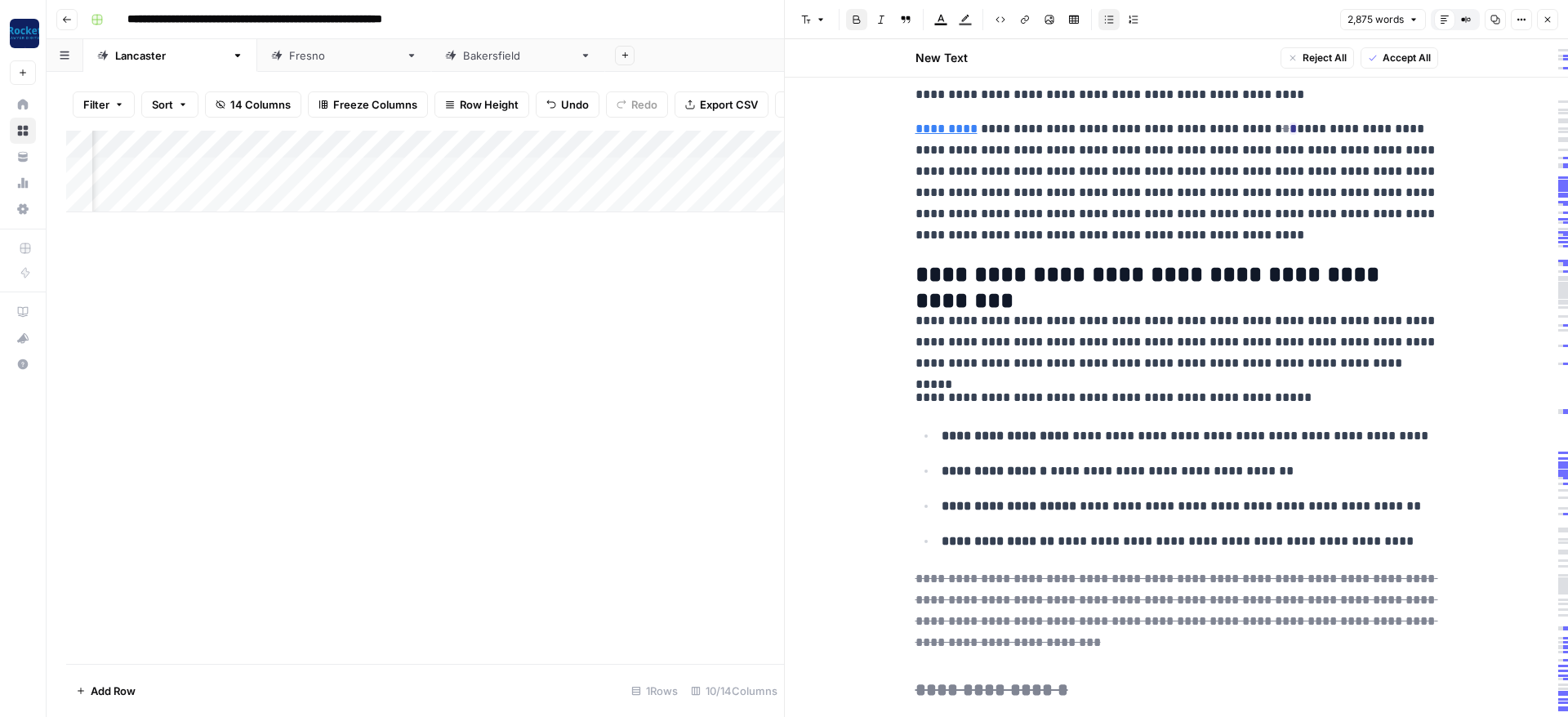
scroll to position [686, 0]
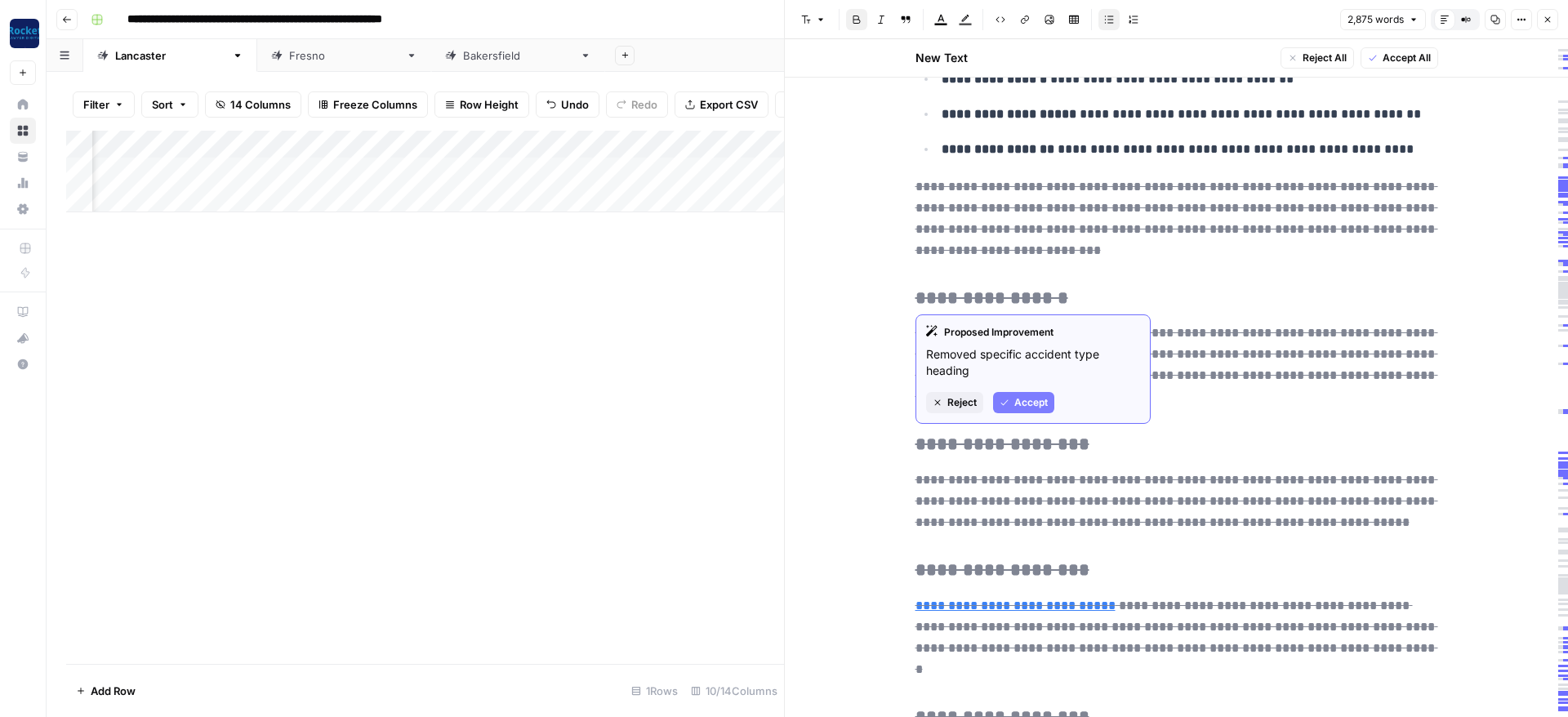
click at [1034, 391] on div "Proposed Improvement Removed specific accident type heading Reject Accept" at bounding box center [1033, 369] width 235 height 110
click at [1037, 399] on span "Accept" at bounding box center [1031, 402] width 34 height 14
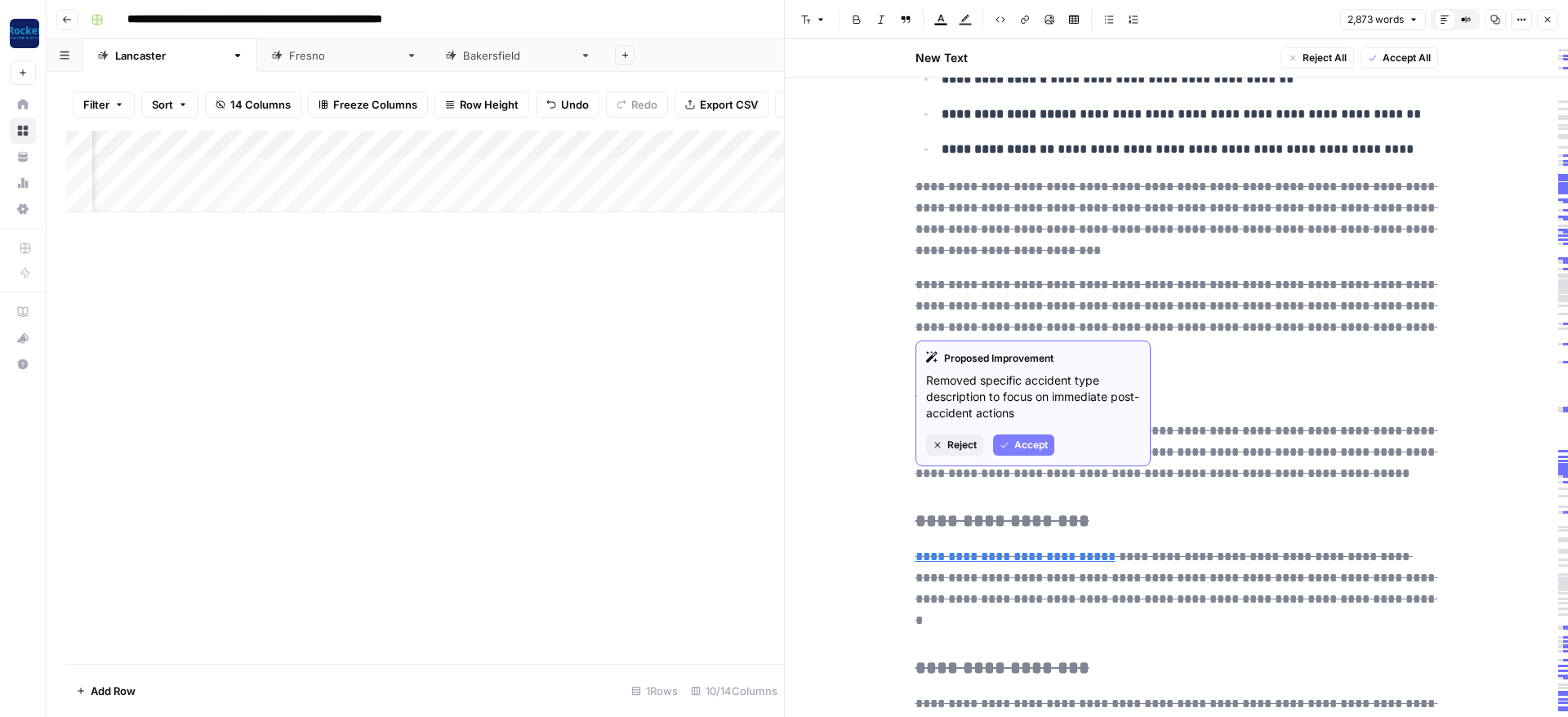
click at [1027, 437] on span "Accept" at bounding box center [1031, 444] width 34 height 14
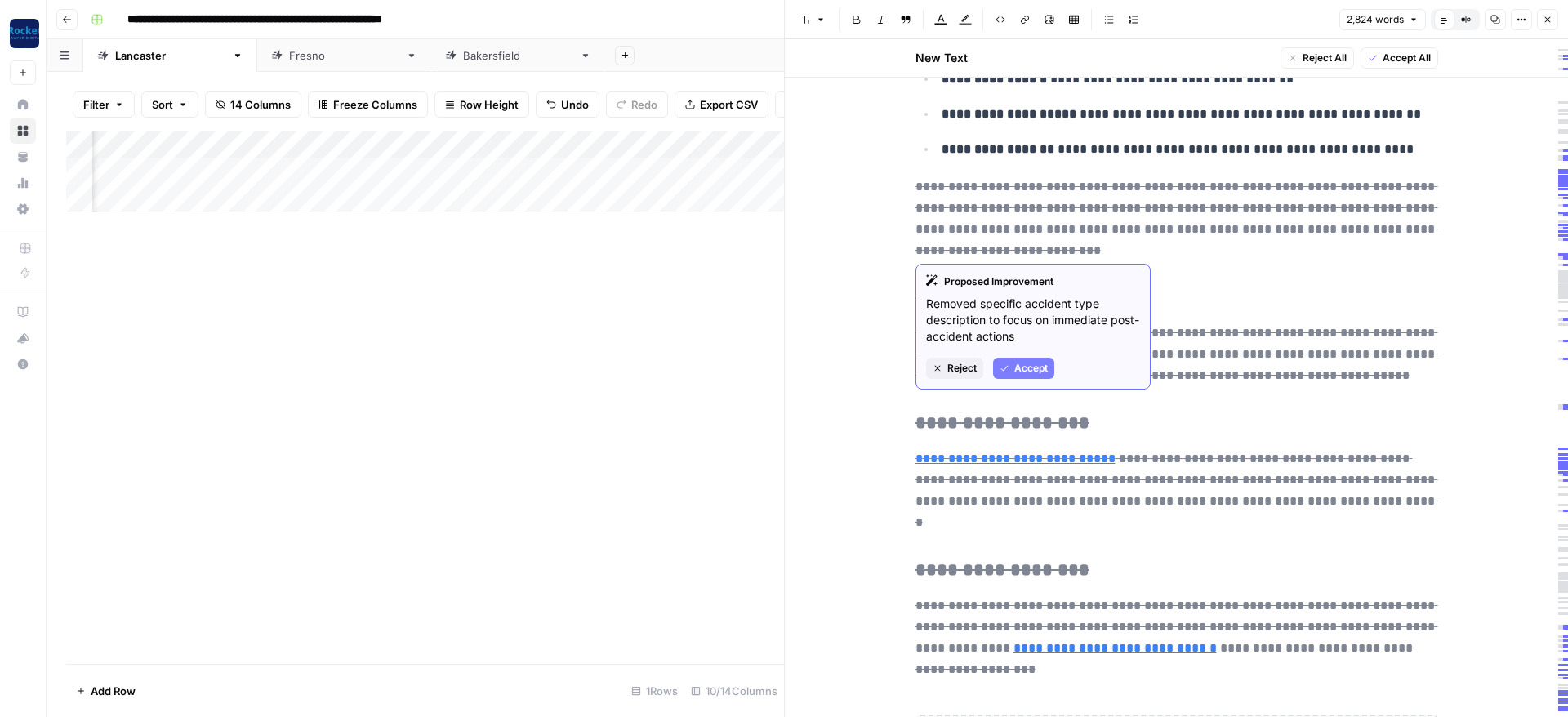
click at [1039, 367] on span "Accept" at bounding box center [1031, 367] width 34 height 14
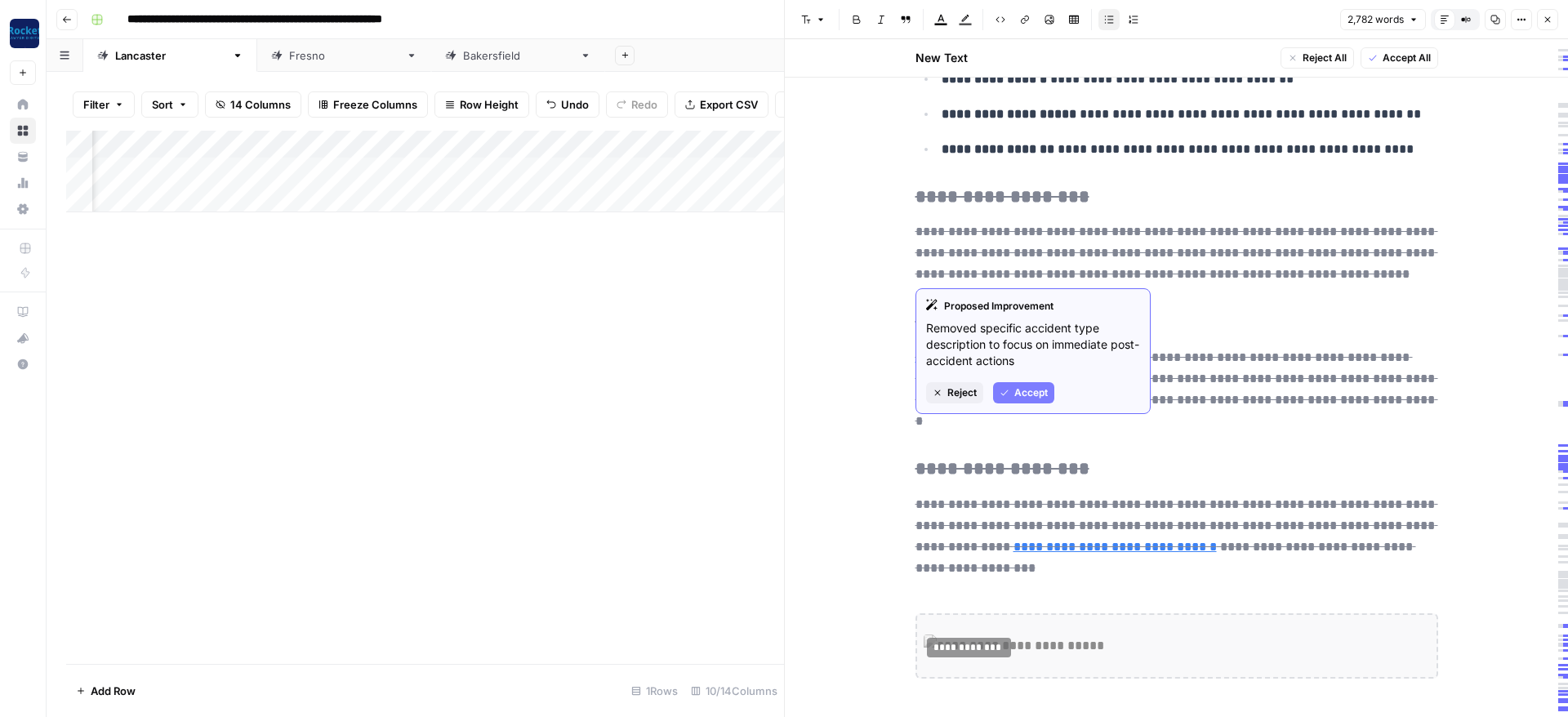
click at [1039, 390] on span "Accept" at bounding box center [1031, 392] width 34 height 14
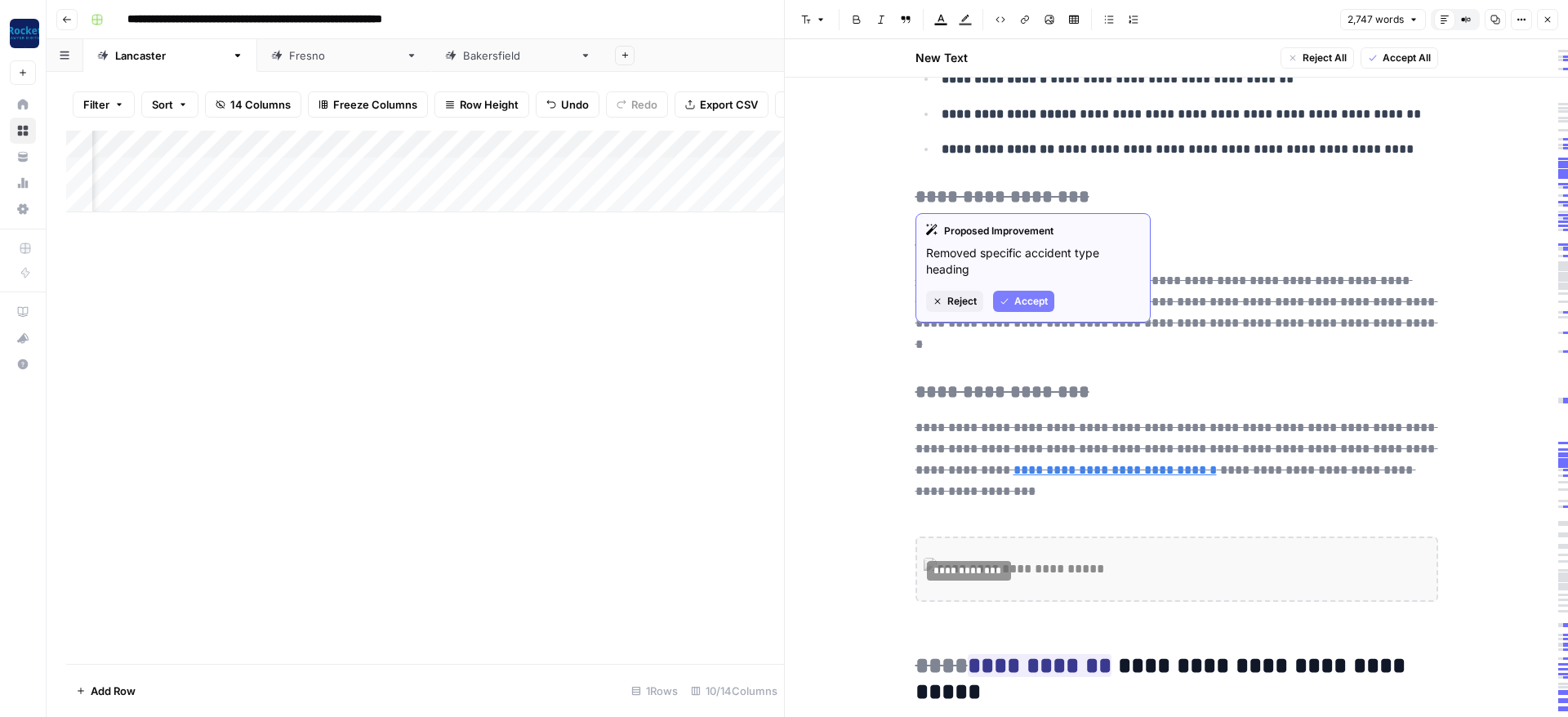
click at [1042, 293] on button "Accept" at bounding box center [1023, 301] width 62 height 21
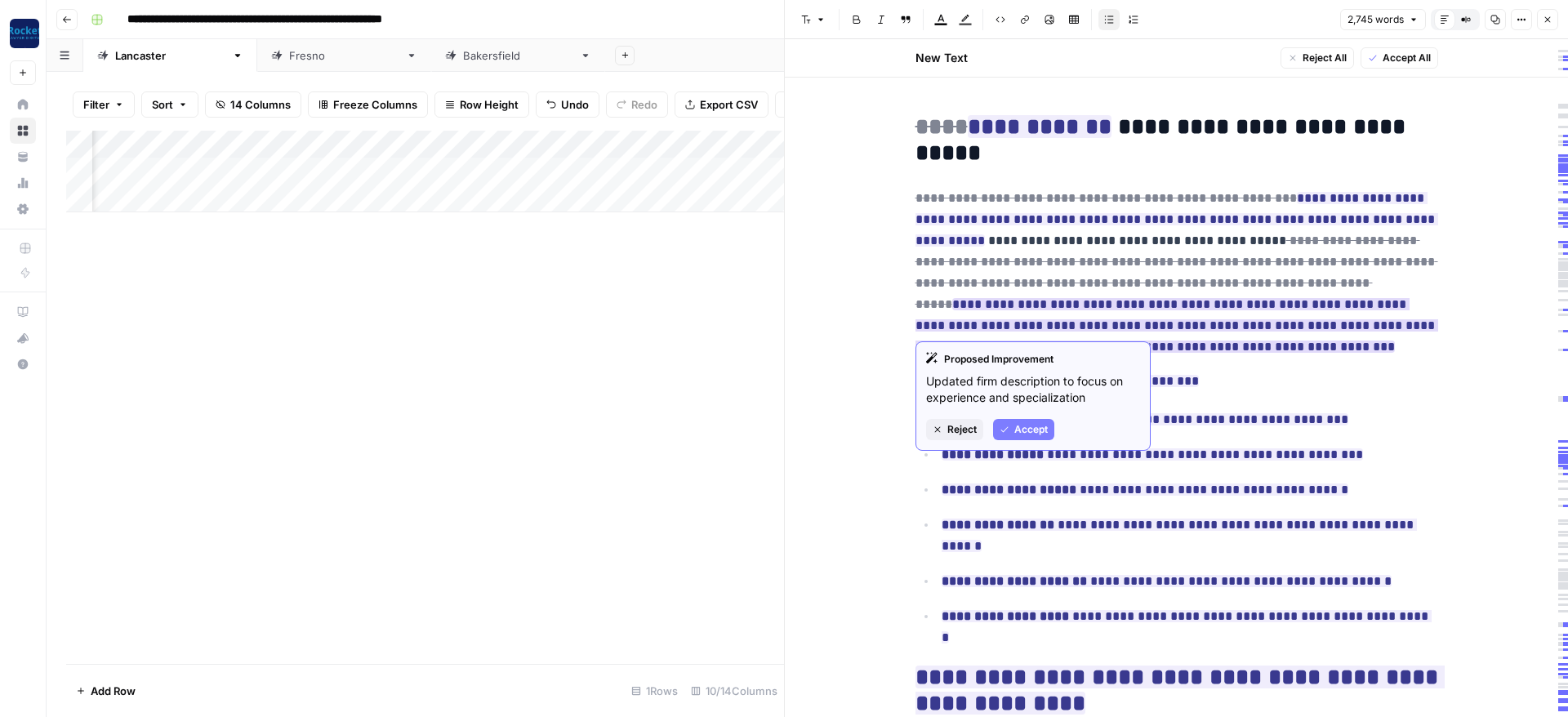
scroll to position [588, 0]
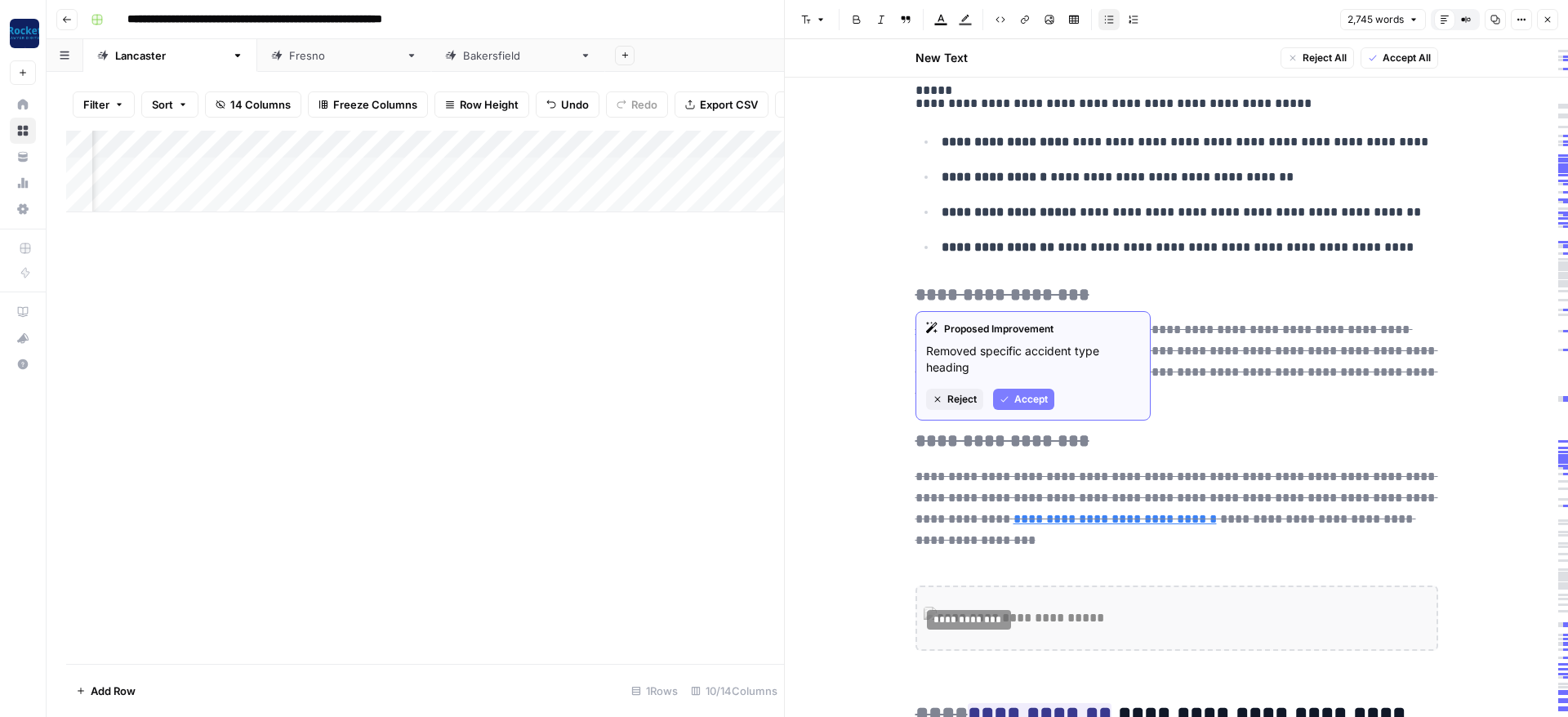
click at [1021, 399] on span "Accept" at bounding box center [1031, 399] width 34 height 14
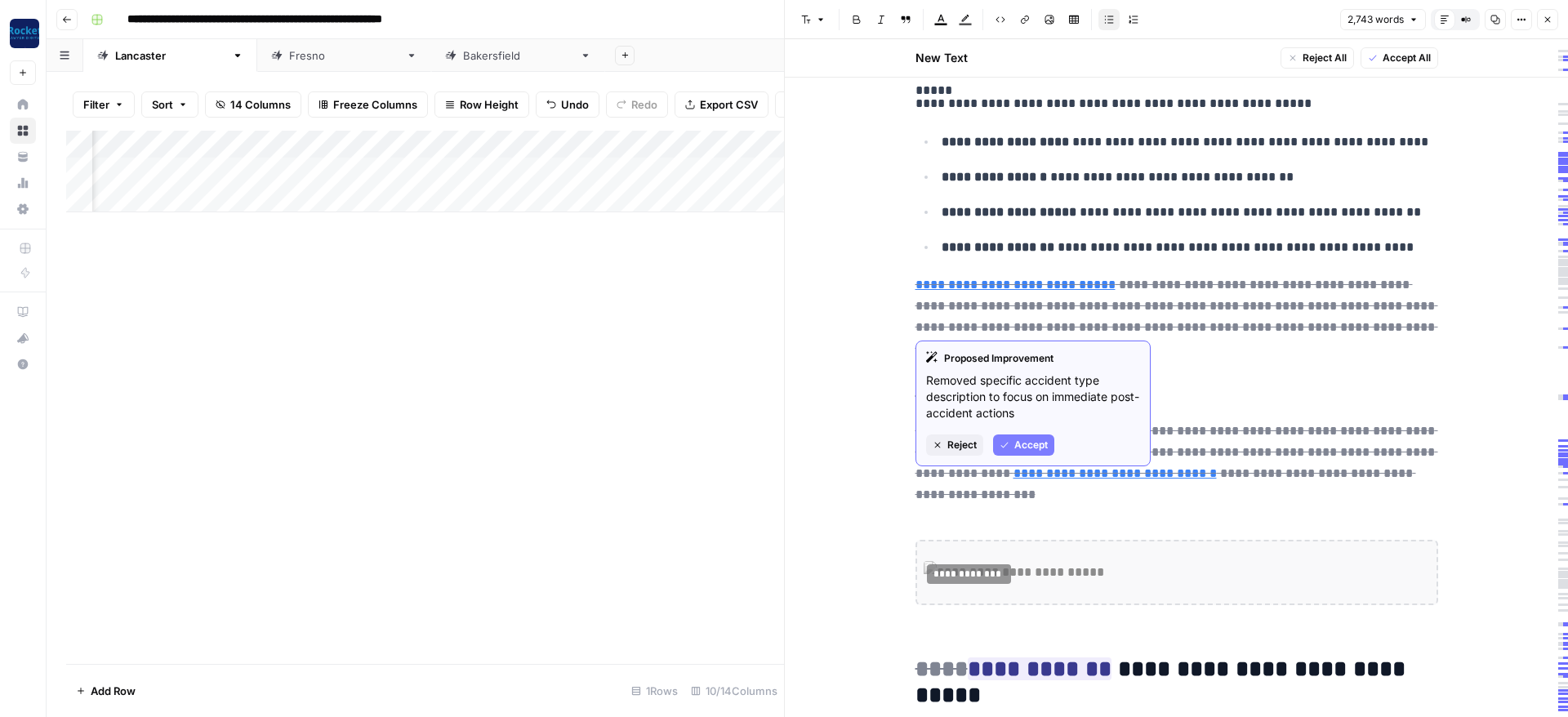
click at [1012, 438] on button "Accept" at bounding box center [1023, 444] width 62 height 21
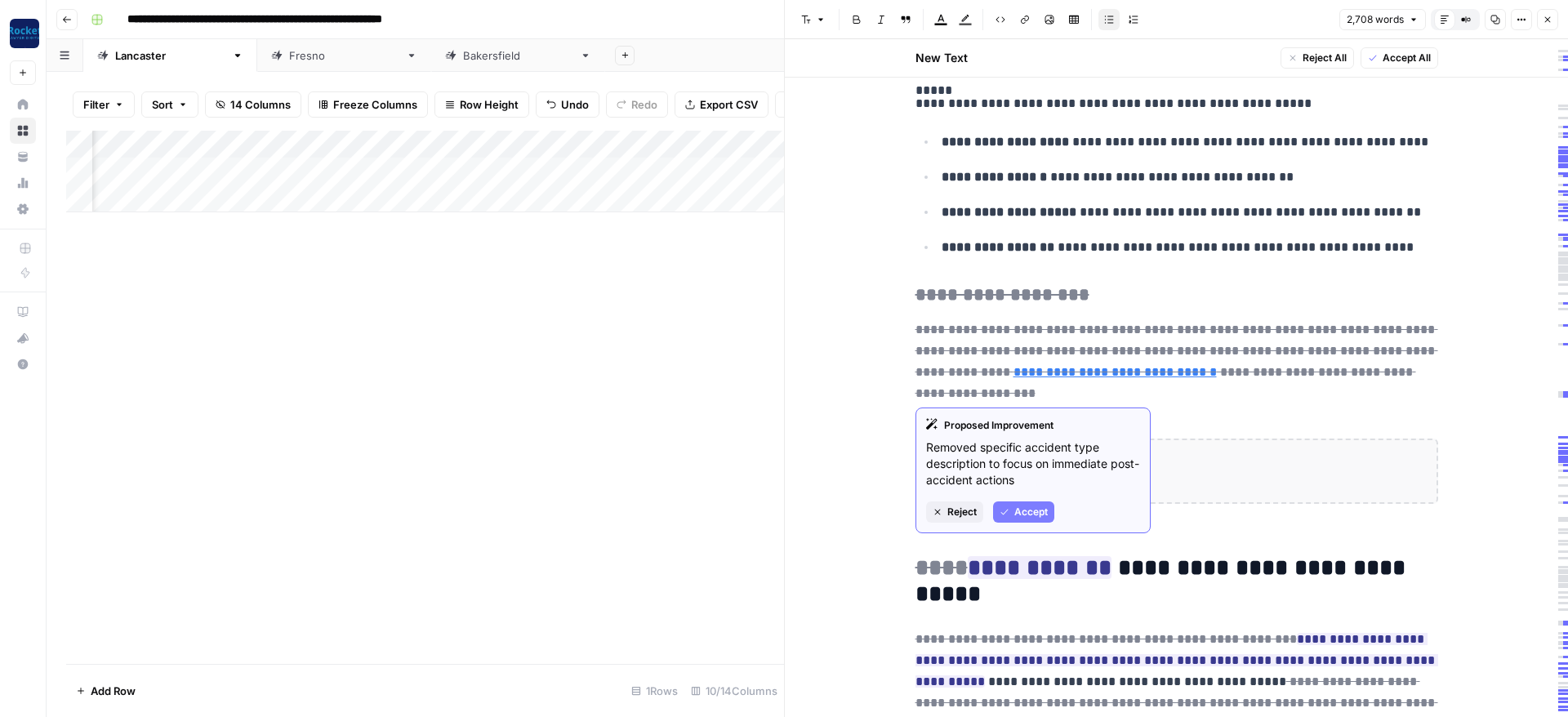
click at [1026, 512] on span "Accept" at bounding box center [1031, 511] width 34 height 14
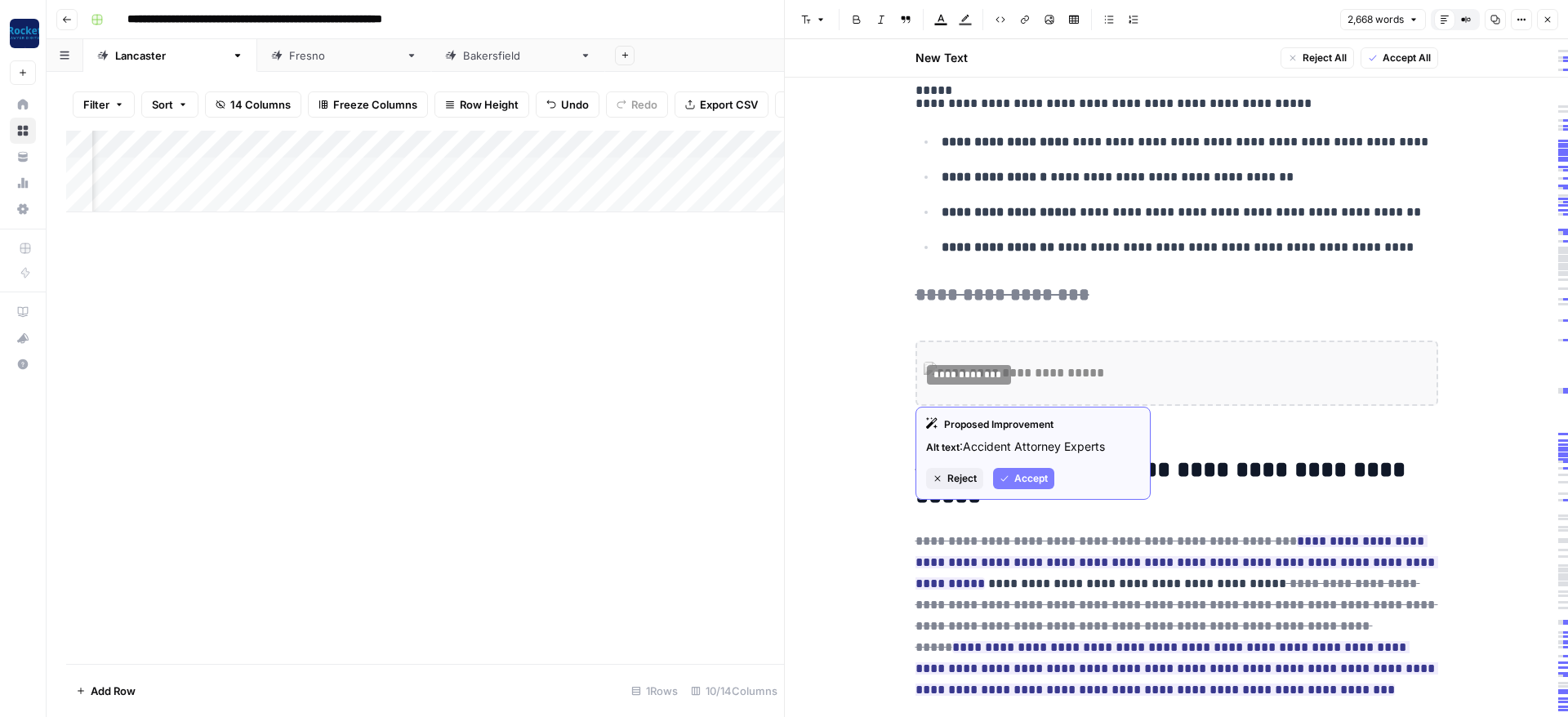
click at [1014, 479] on span "Accept" at bounding box center [1031, 478] width 34 height 14
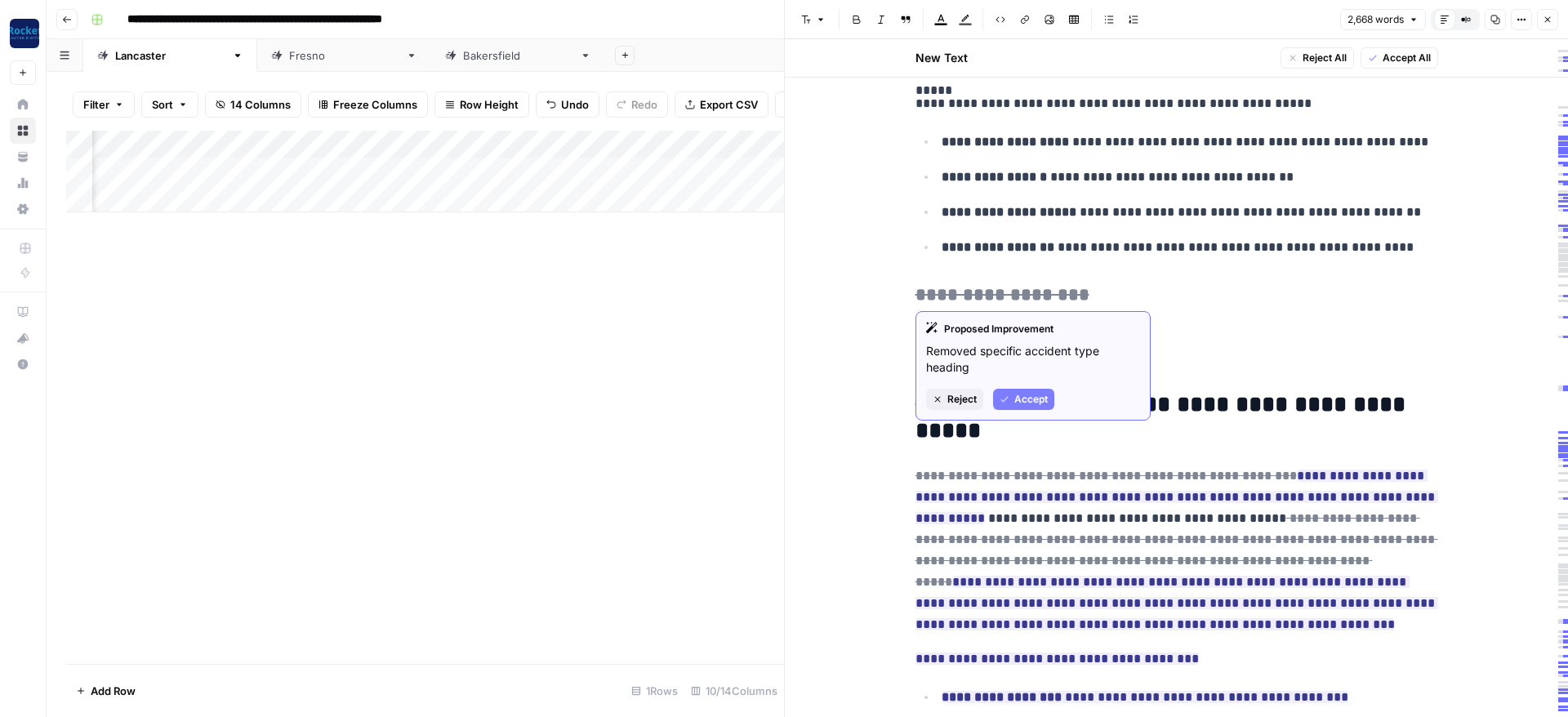
click at [1032, 401] on span "Accept" at bounding box center [1031, 399] width 34 height 14
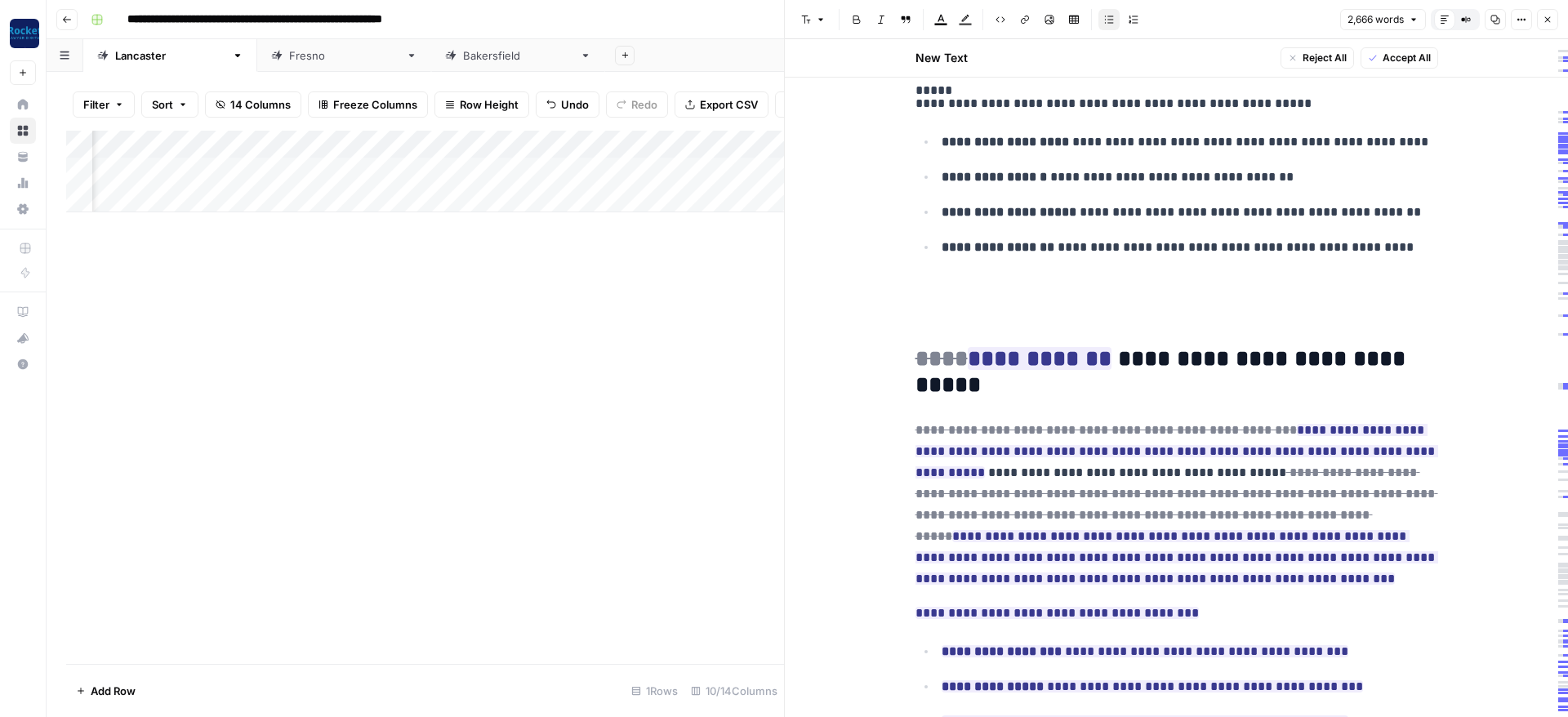
click at [999, 287] on p at bounding box center [1177, 285] width 523 height 21
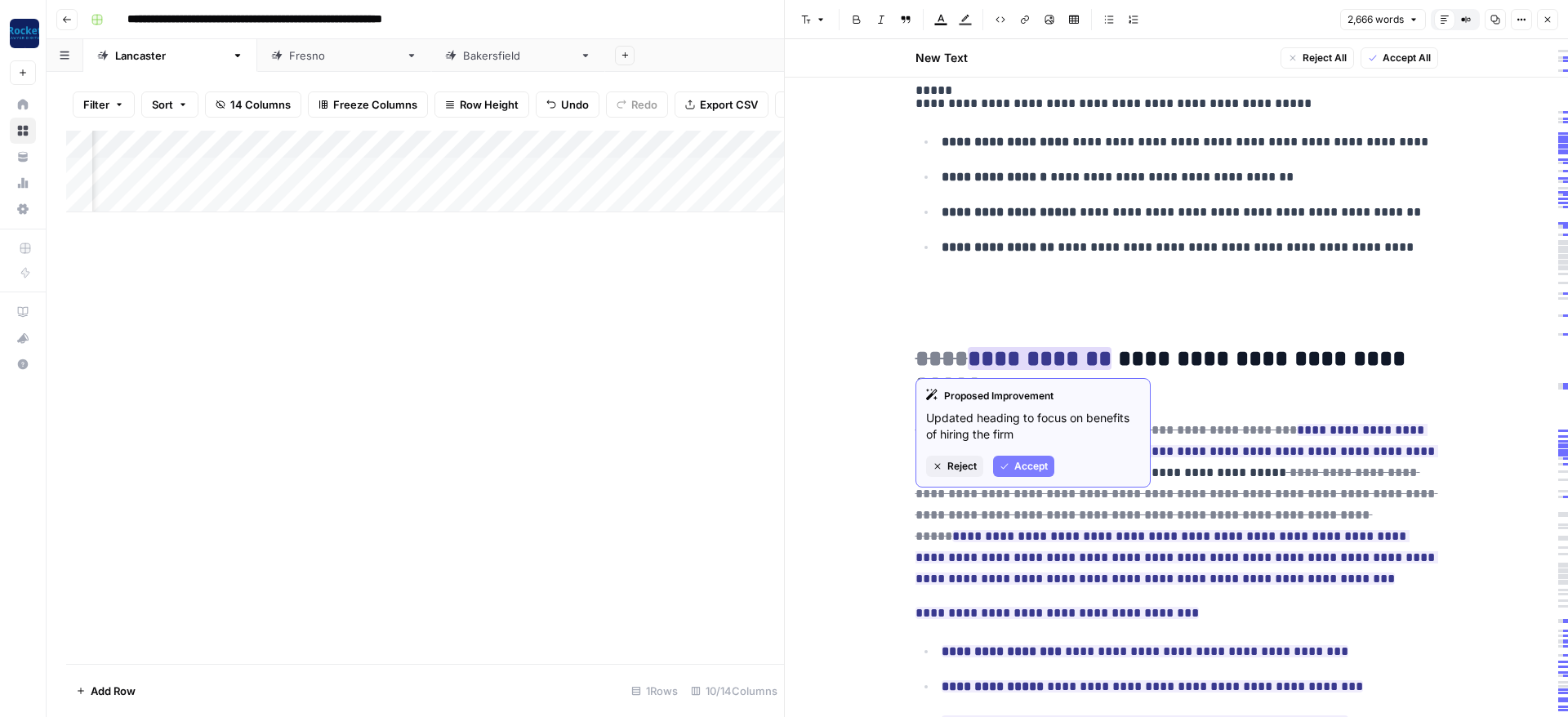
click at [1032, 459] on span "Accept" at bounding box center [1031, 465] width 34 height 14
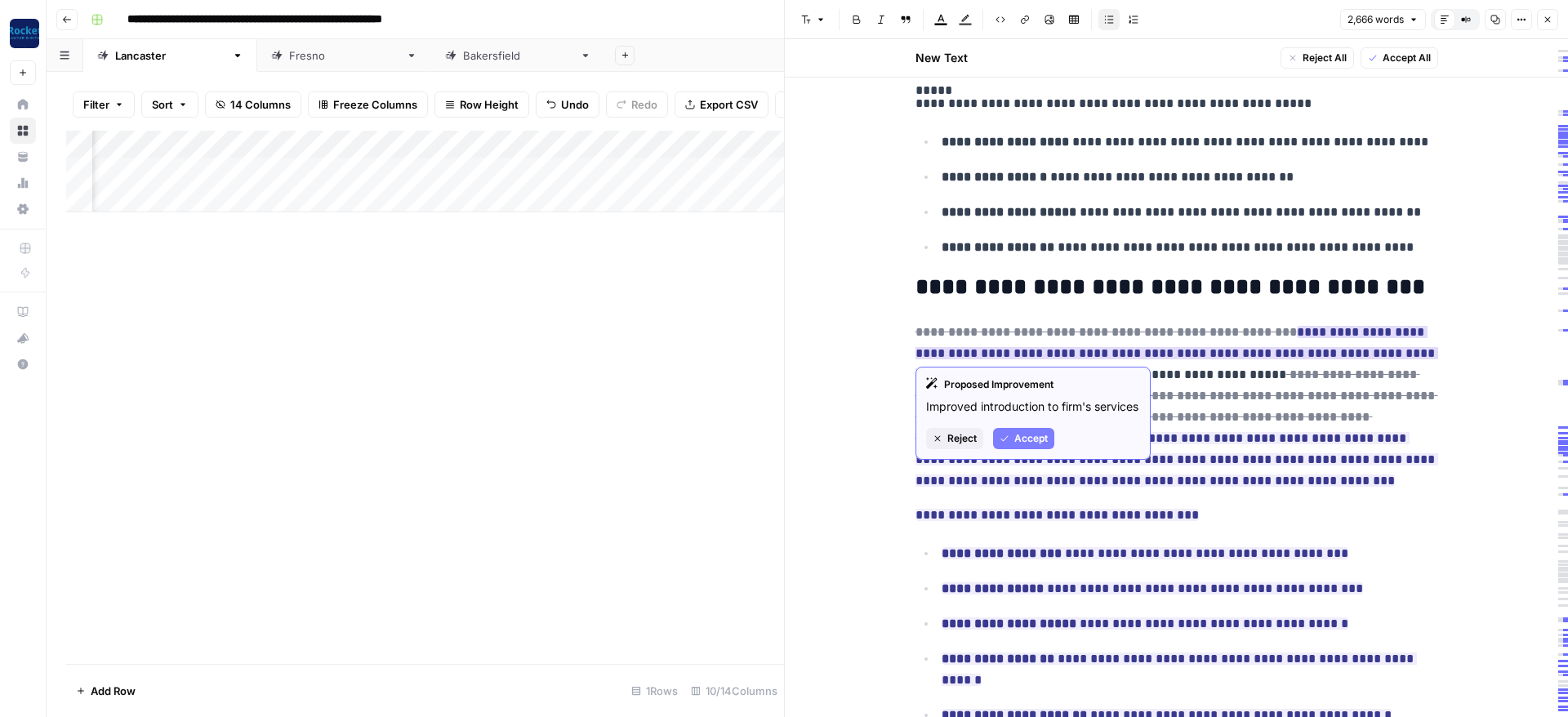
click at [1031, 446] on span "Accept" at bounding box center [1031, 438] width 34 height 14
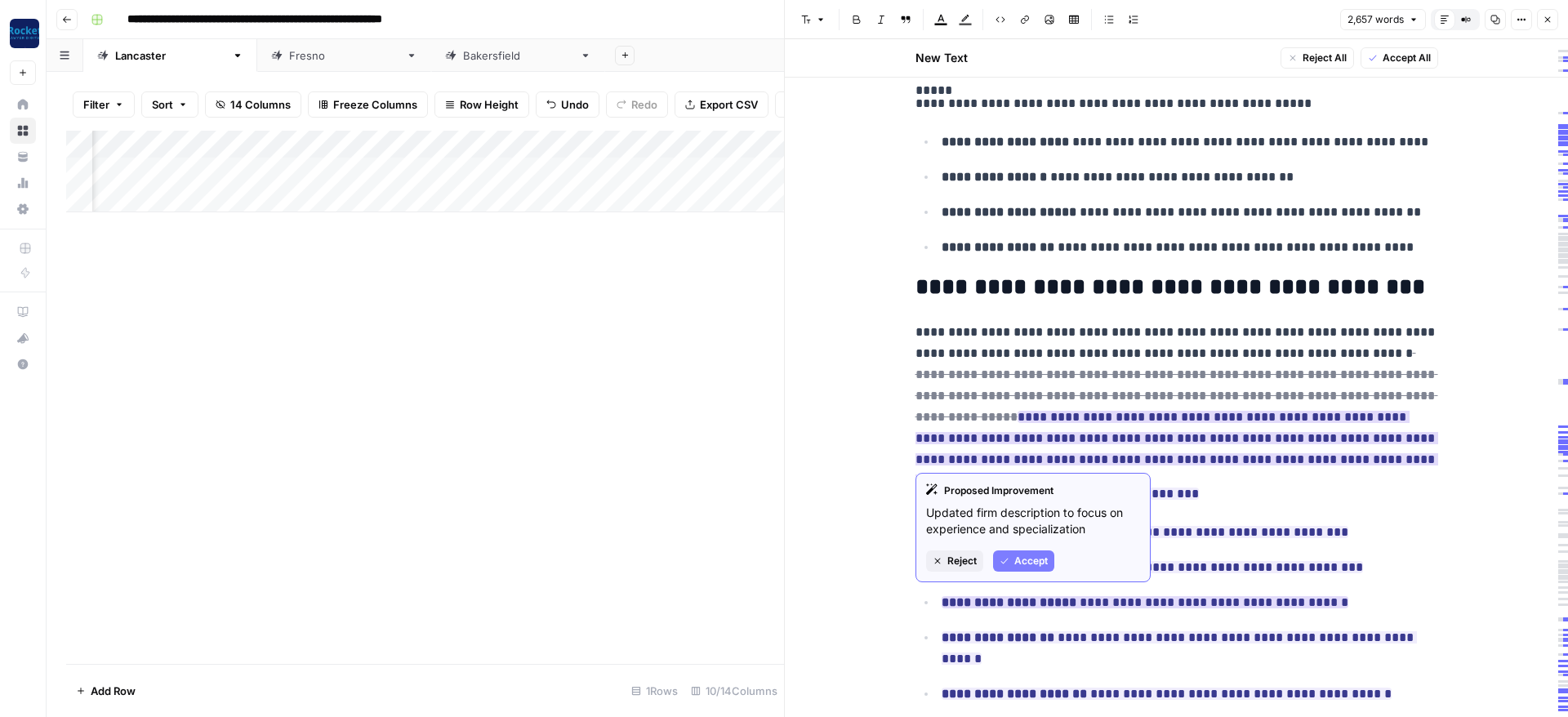
click at [1026, 557] on span "Accept" at bounding box center [1031, 560] width 34 height 14
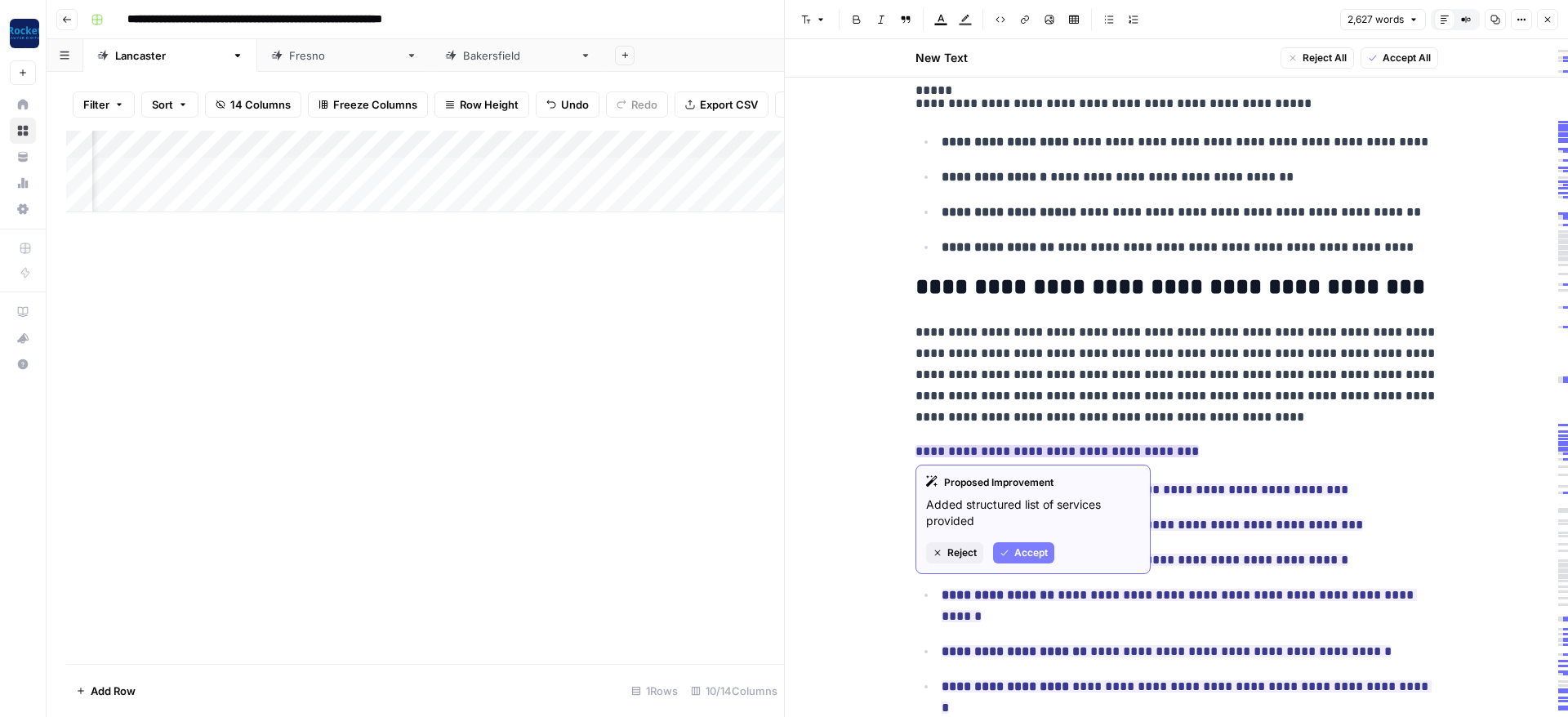
click at [1016, 556] on span "Accept" at bounding box center [1031, 552] width 34 height 14
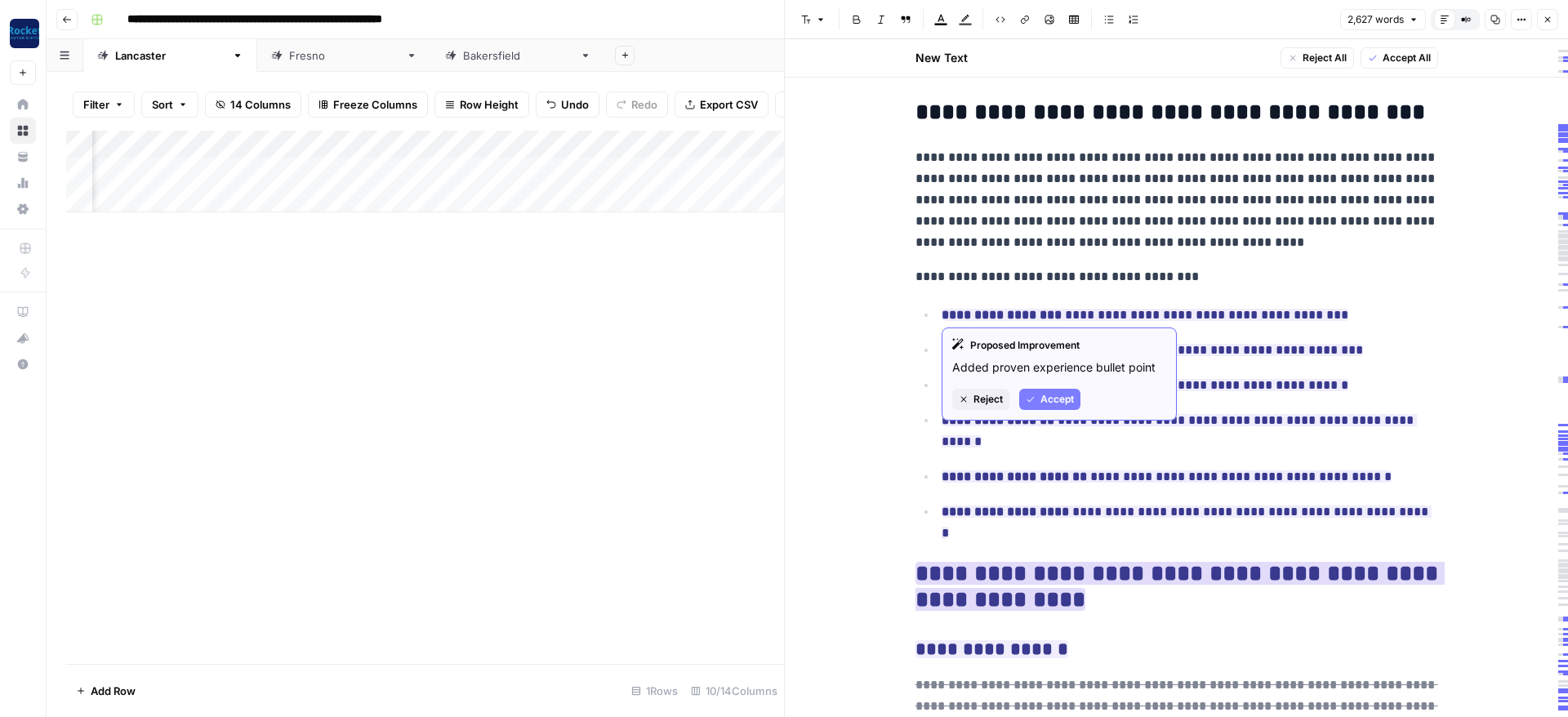
scroll to position [881, 0]
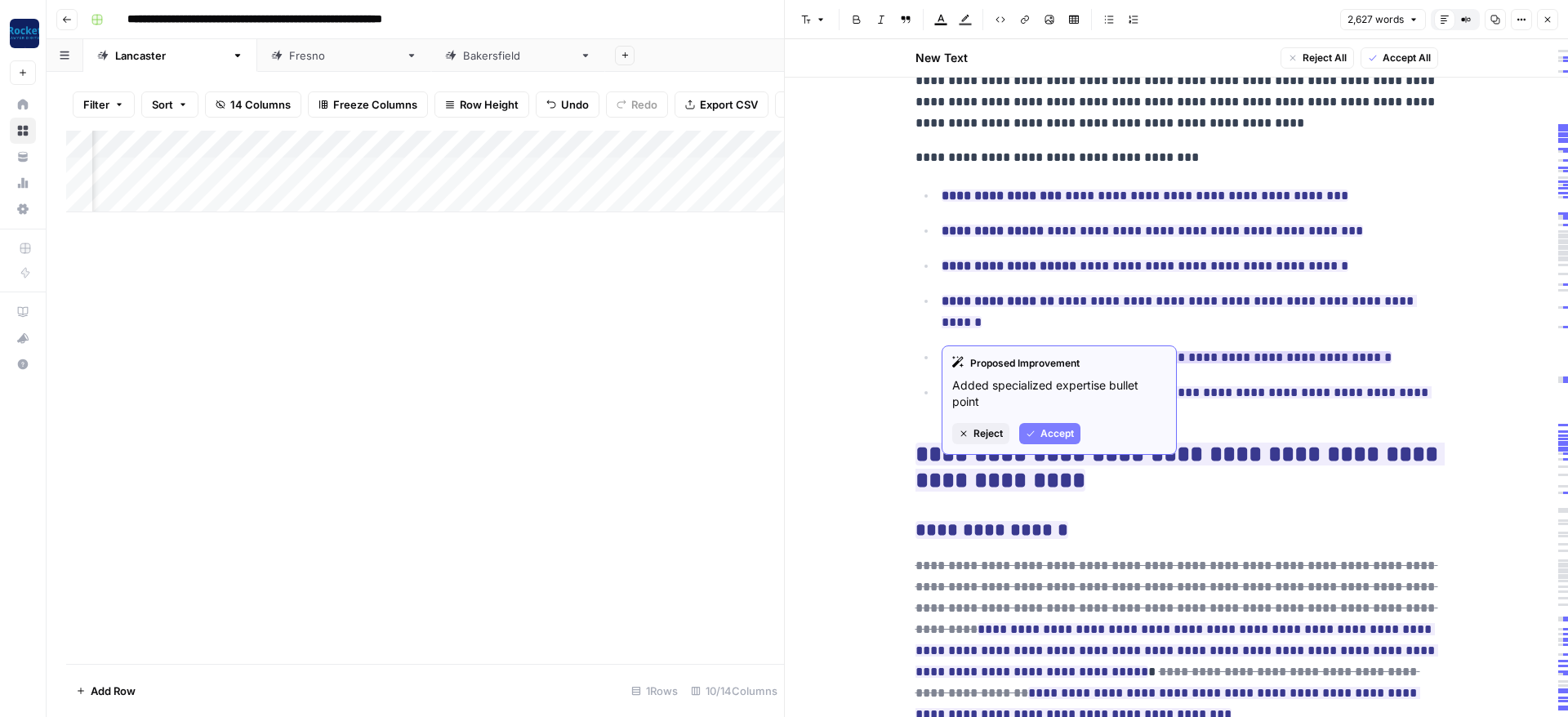
click at [1054, 428] on span "Accept" at bounding box center [1057, 433] width 34 height 14
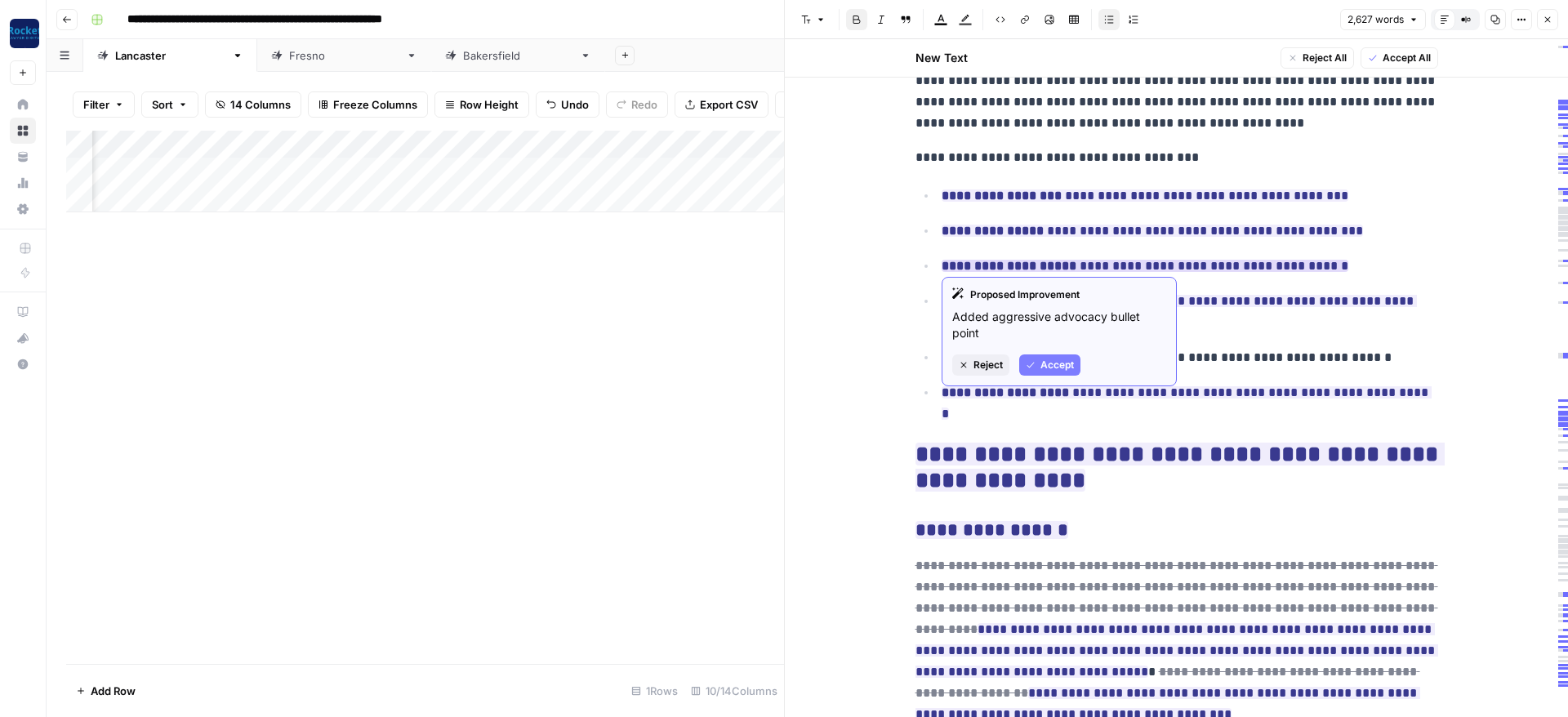
click at [1053, 362] on span "Accept" at bounding box center [1057, 364] width 34 height 14
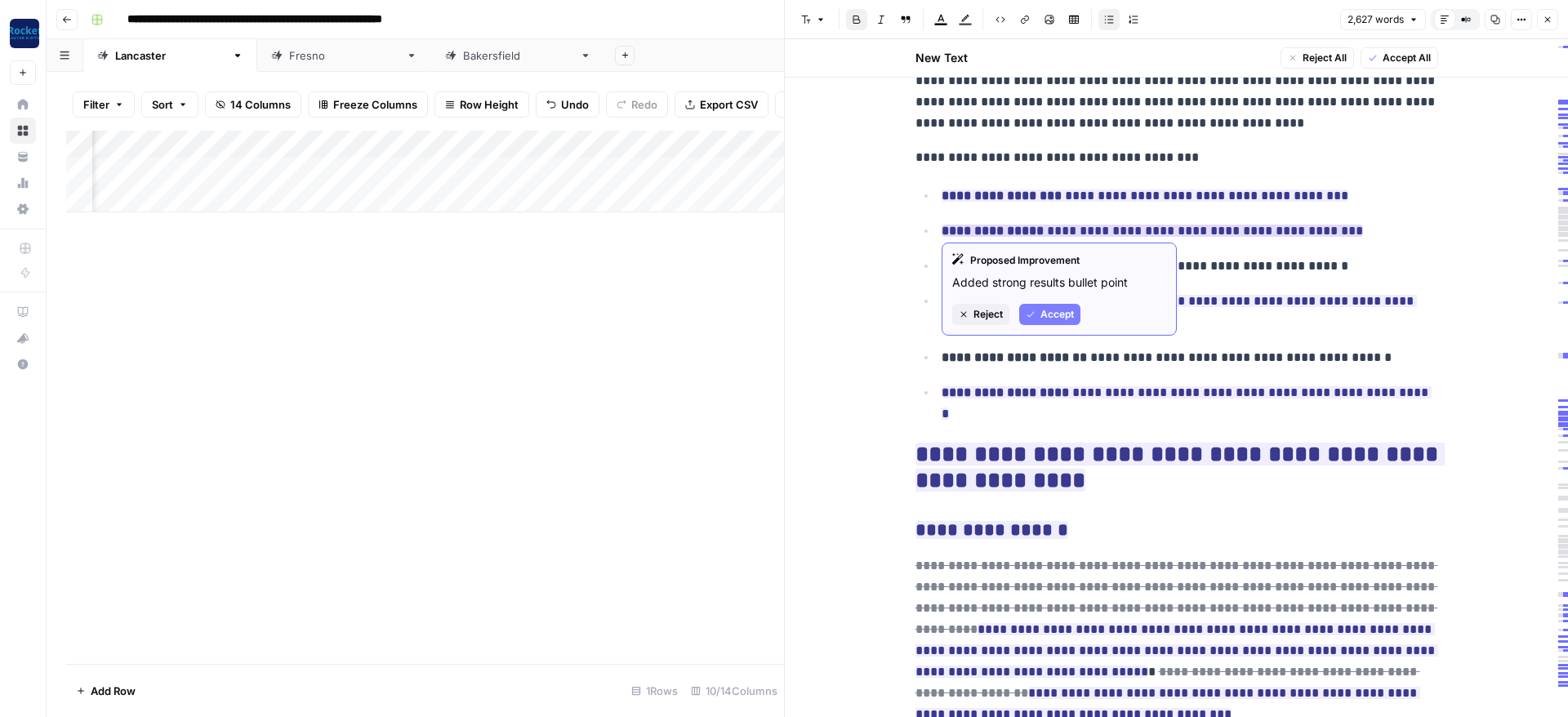
click at [1058, 313] on span "Accept" at bounding box center [1057, 313] width 34 height 14
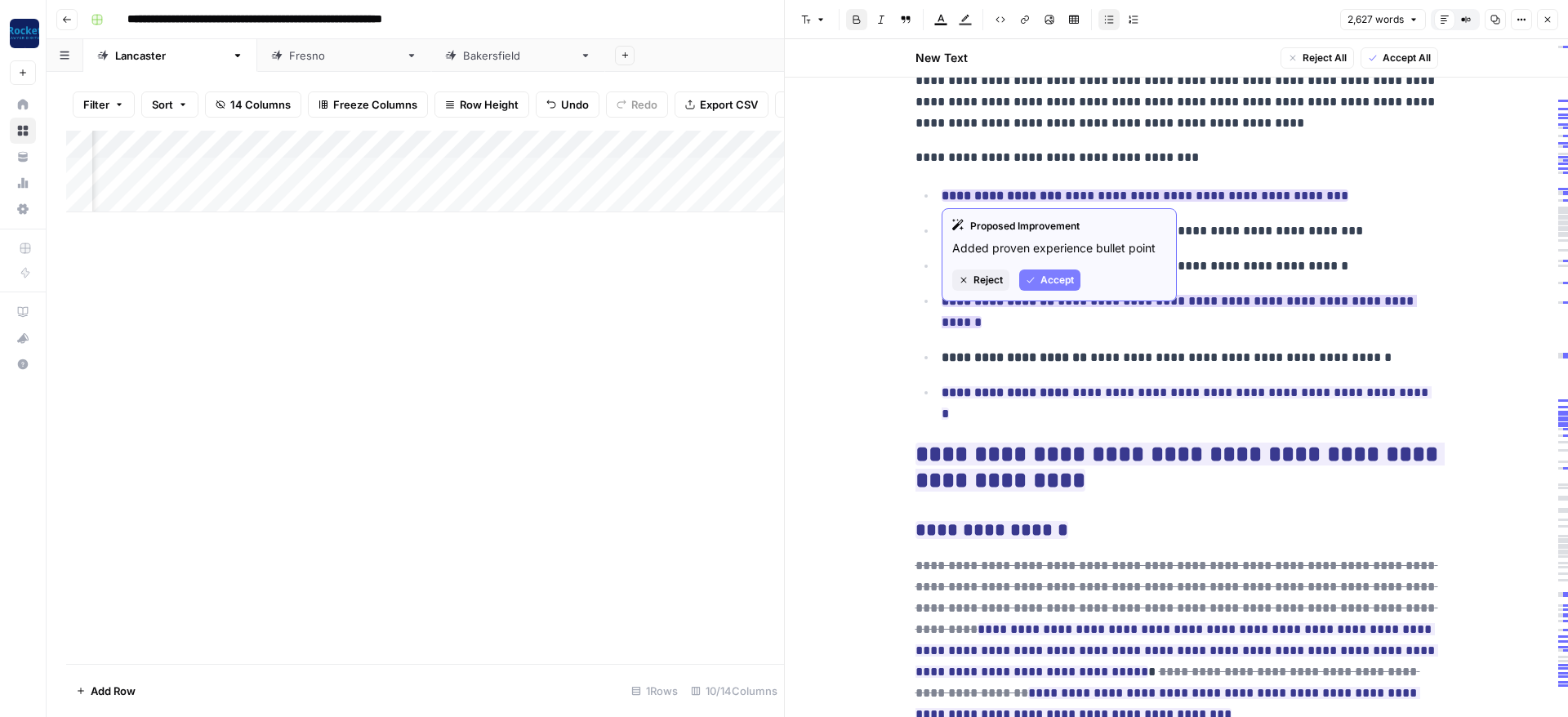
drag, startPoint x: 1059, startPoint y: 280, endPoint x: 1057, endPoint y: 289, distance: 9.2
click at [1057, 280] on span "Accept" at bounding box center [1057, 280] width 34 height 14
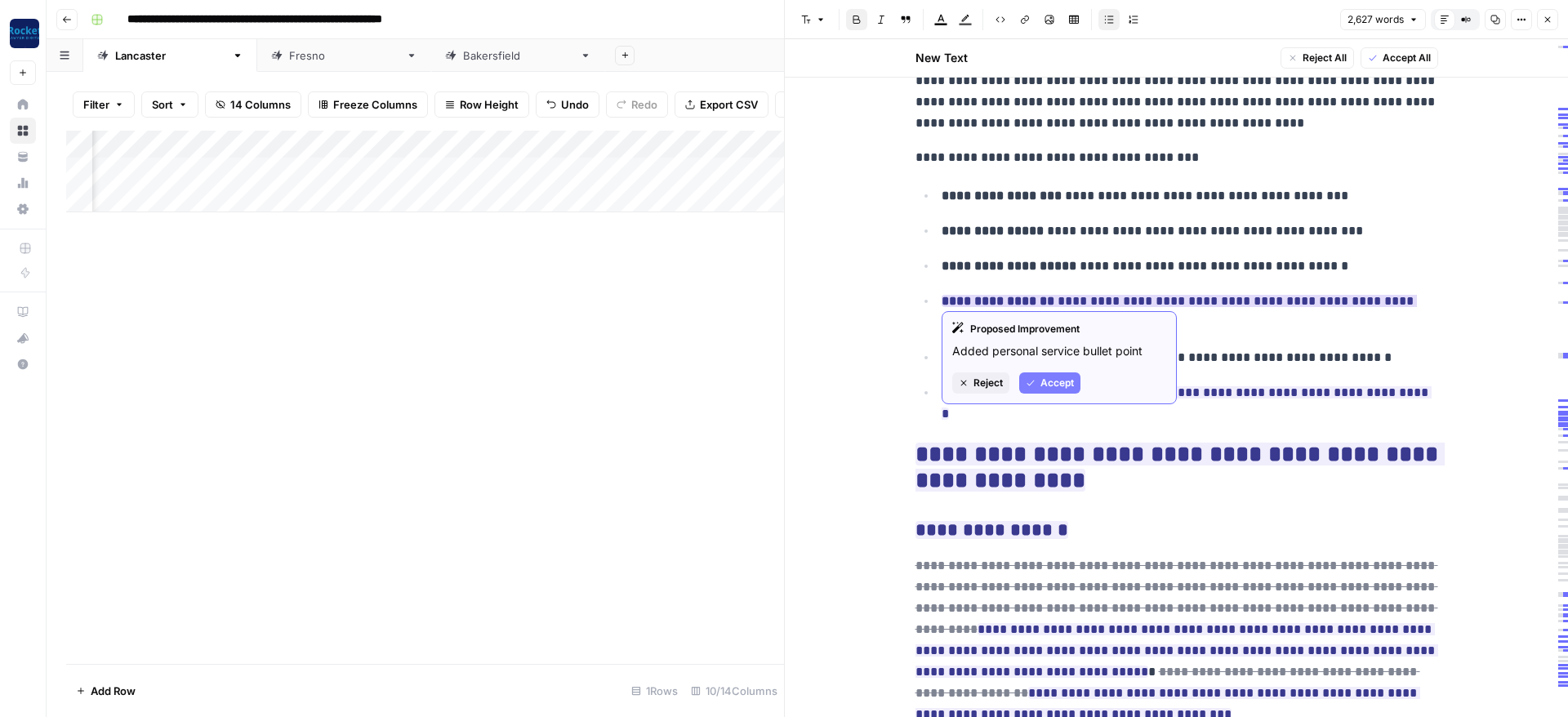
click at [1065, 379] on span "Accept" at bounding box center [1057, 383] width 34 height 14
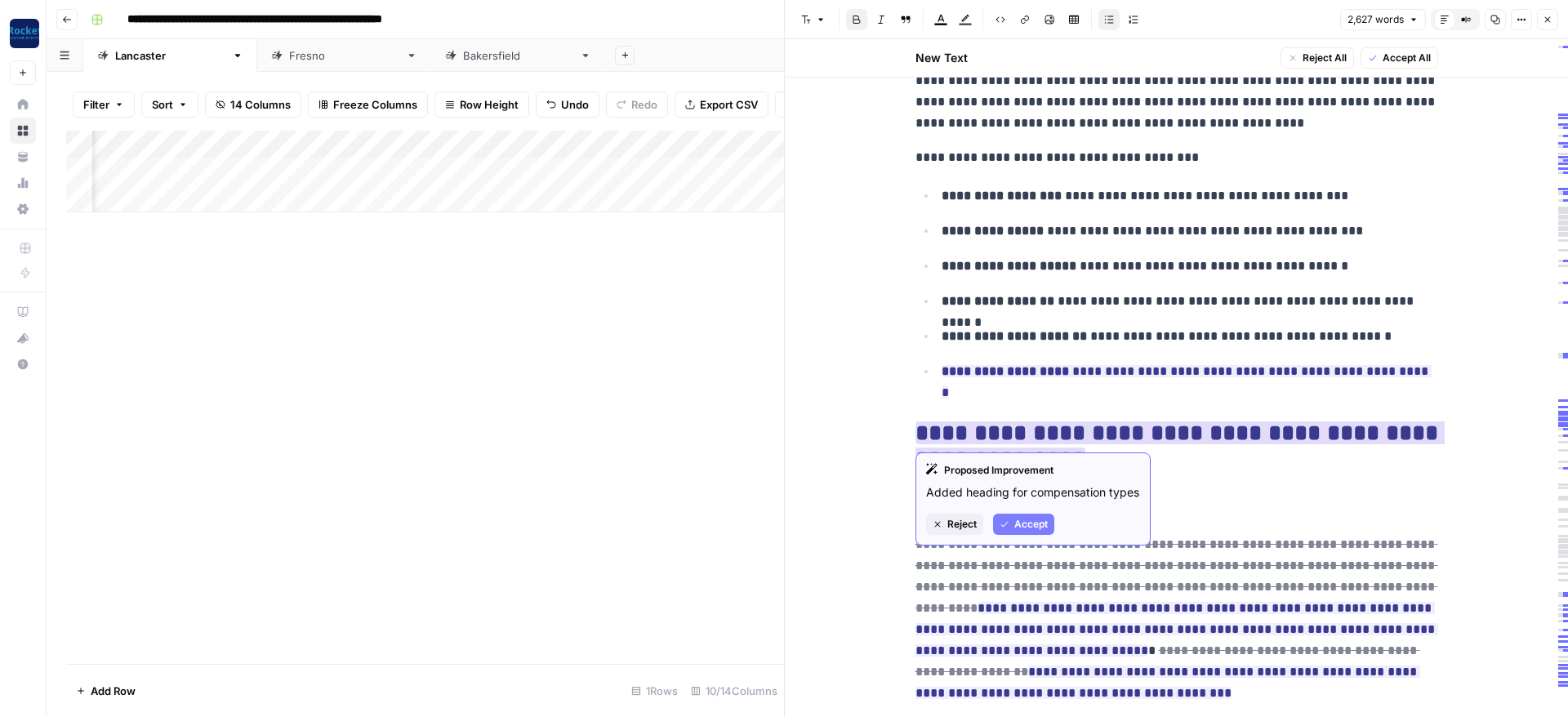
click at [1027, 522] on span "Accept" at bounding box center [1031, 523] width 34 height 14
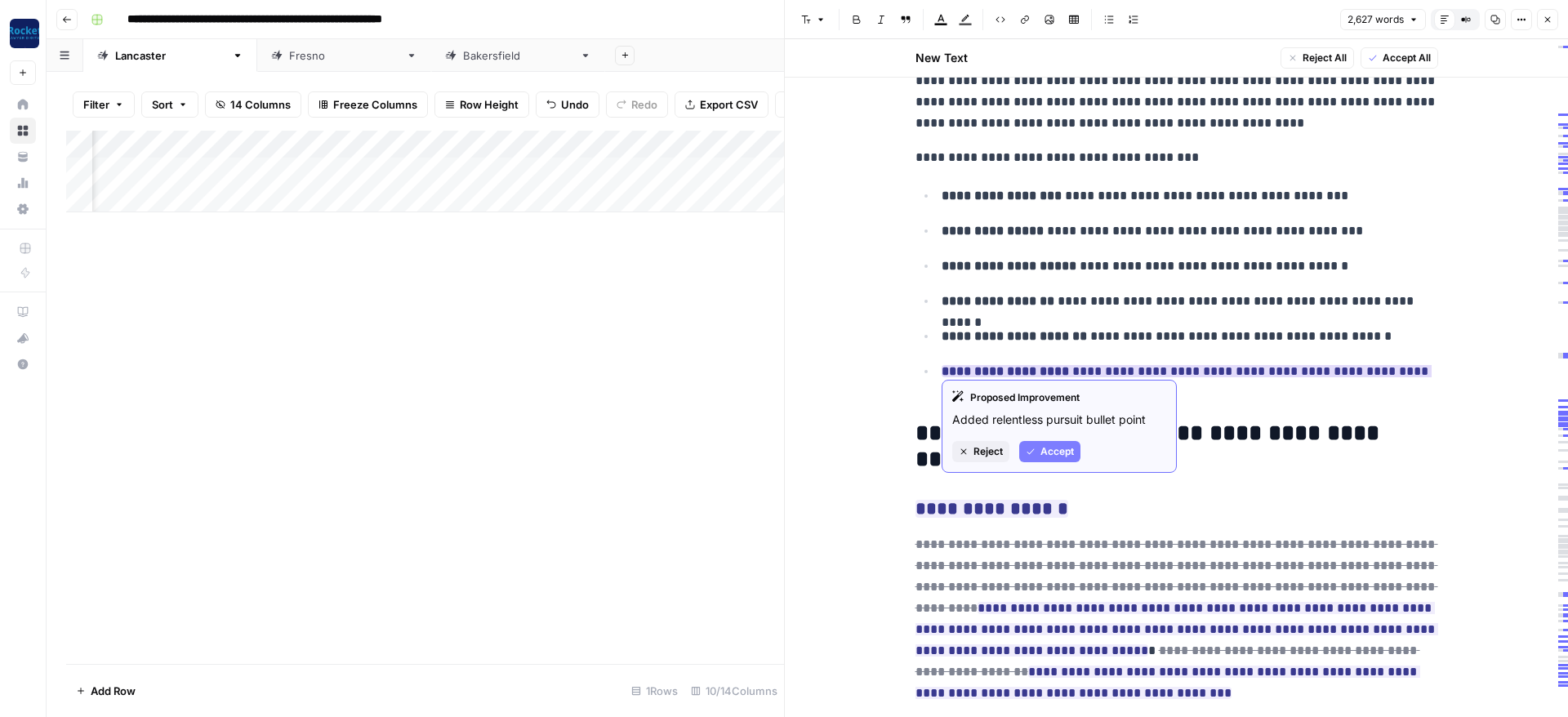
click at [1031, 450] on icon "button" at bounding box center [1031, 452] width 10 height 10
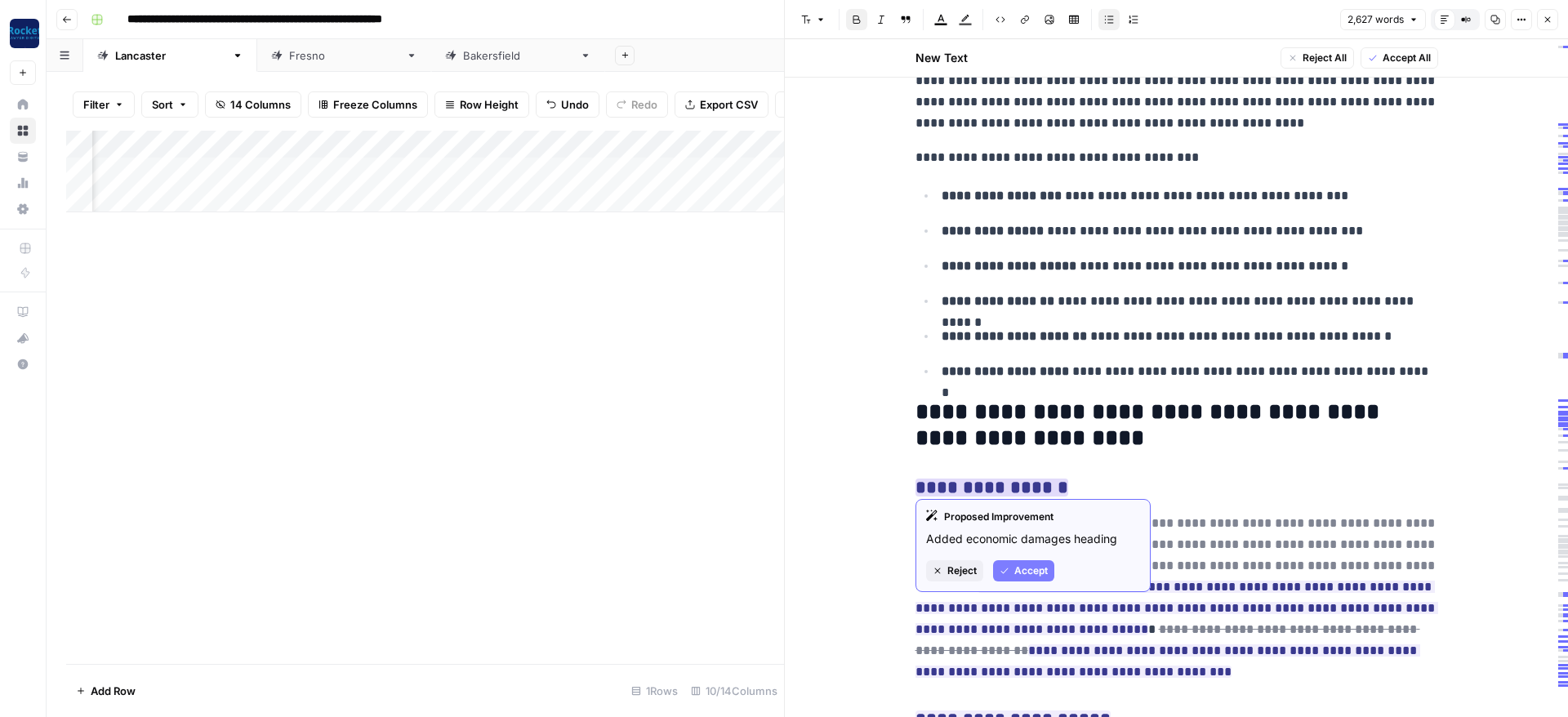
click at [1017, 563] on button "Accept" at bounding box center [1023, 570] width 62 height 21
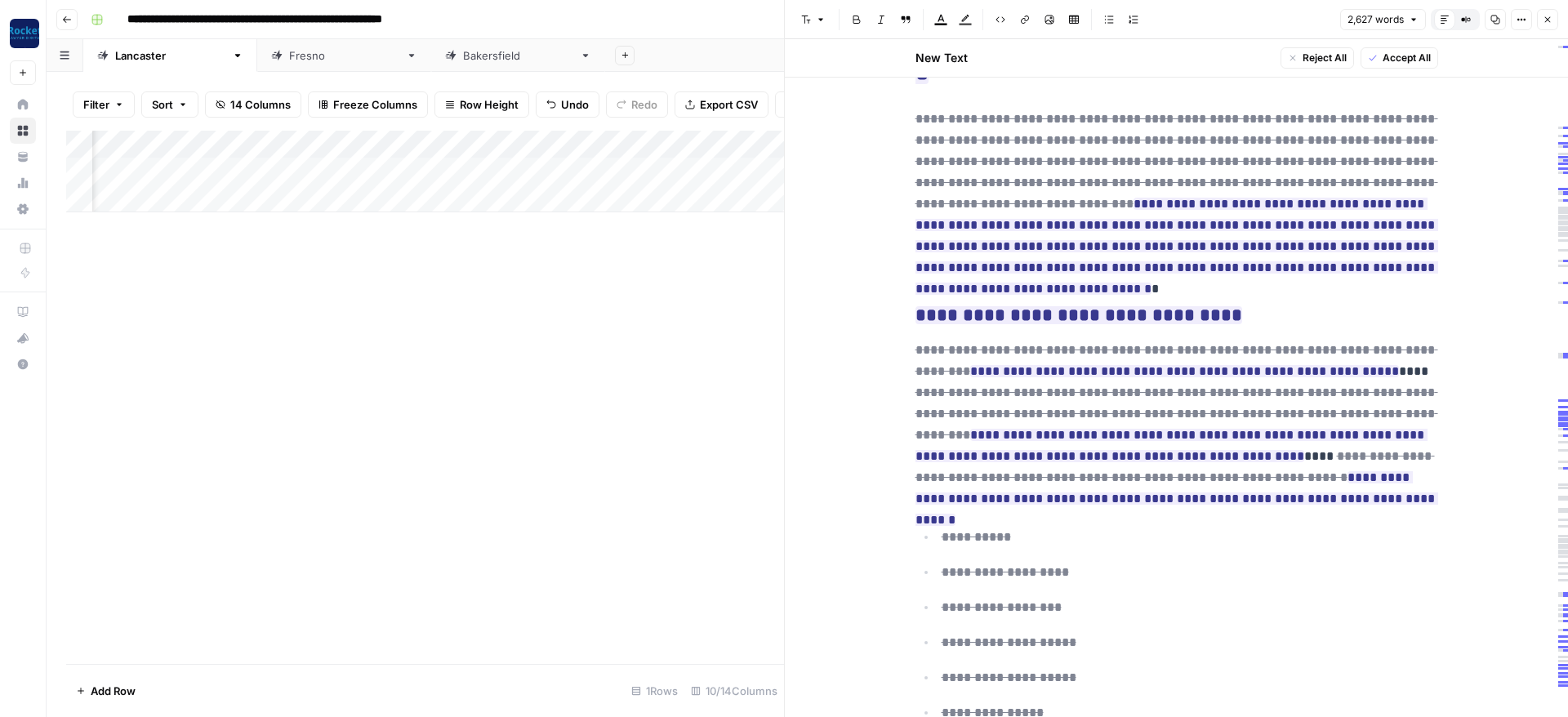
scroll to position [2448, 0]
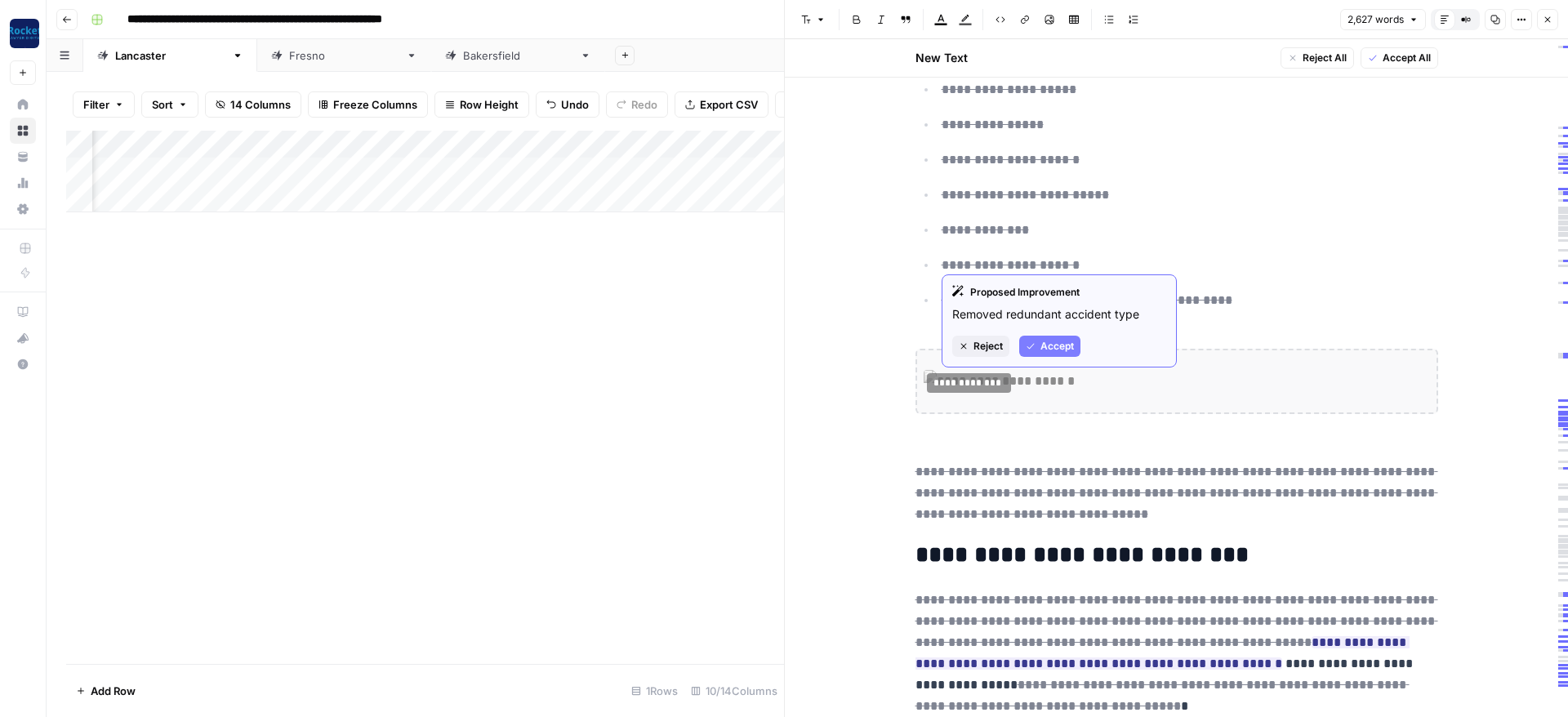
click at [1040, 345] on span "Accept" at bounding box center [1057, 345] width 34 height 14
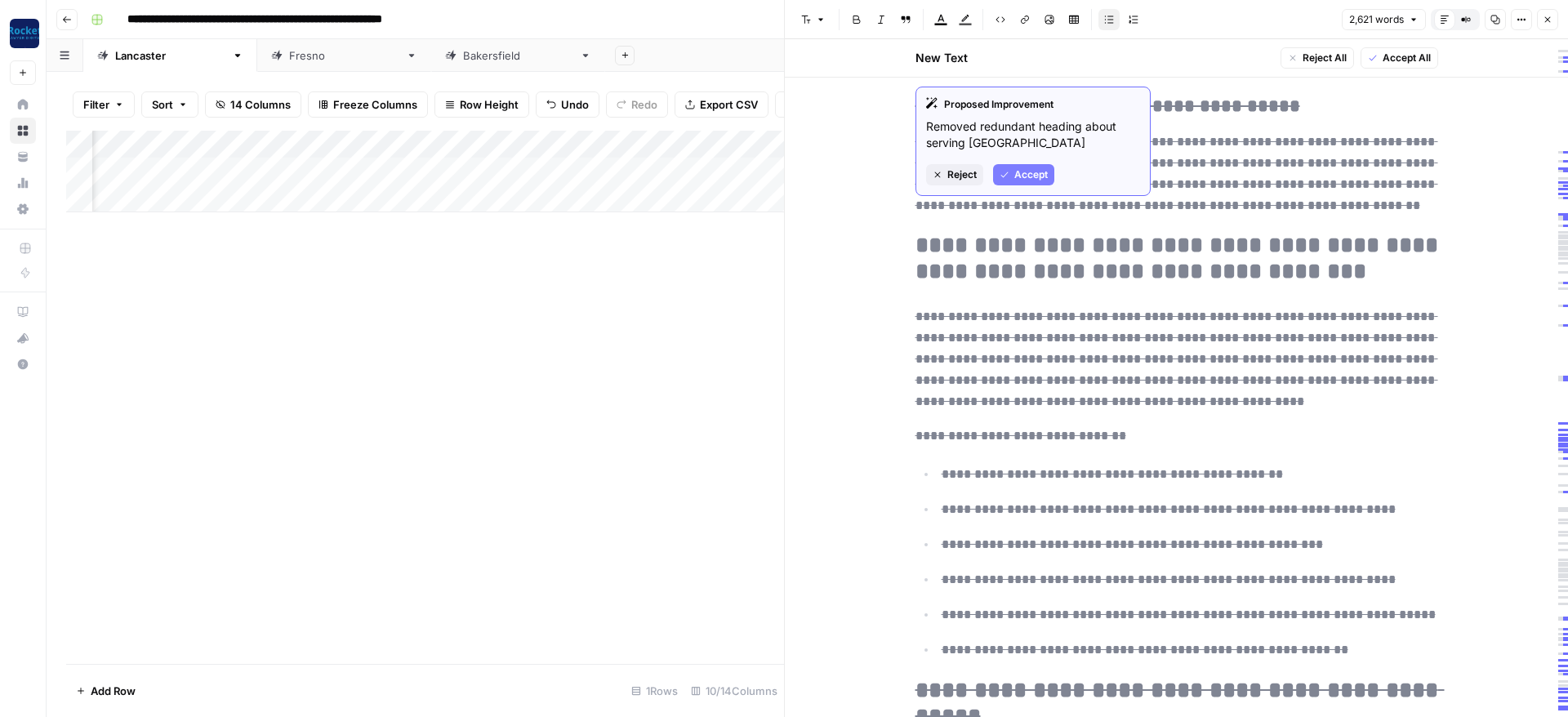
scroll to position [6073, 0]
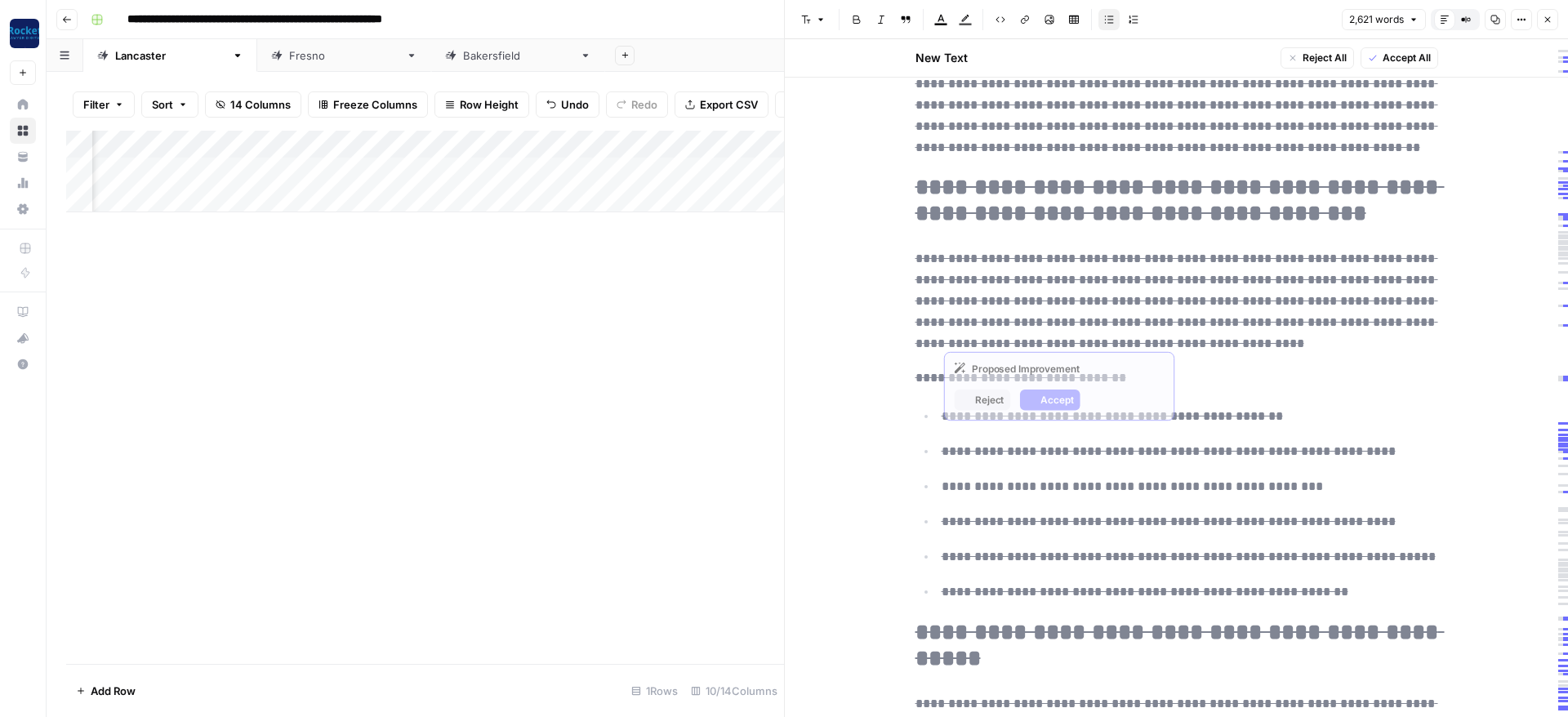
click at [975, 480] on del "**********" at bounding box center [1132, 486] width 381 height 13
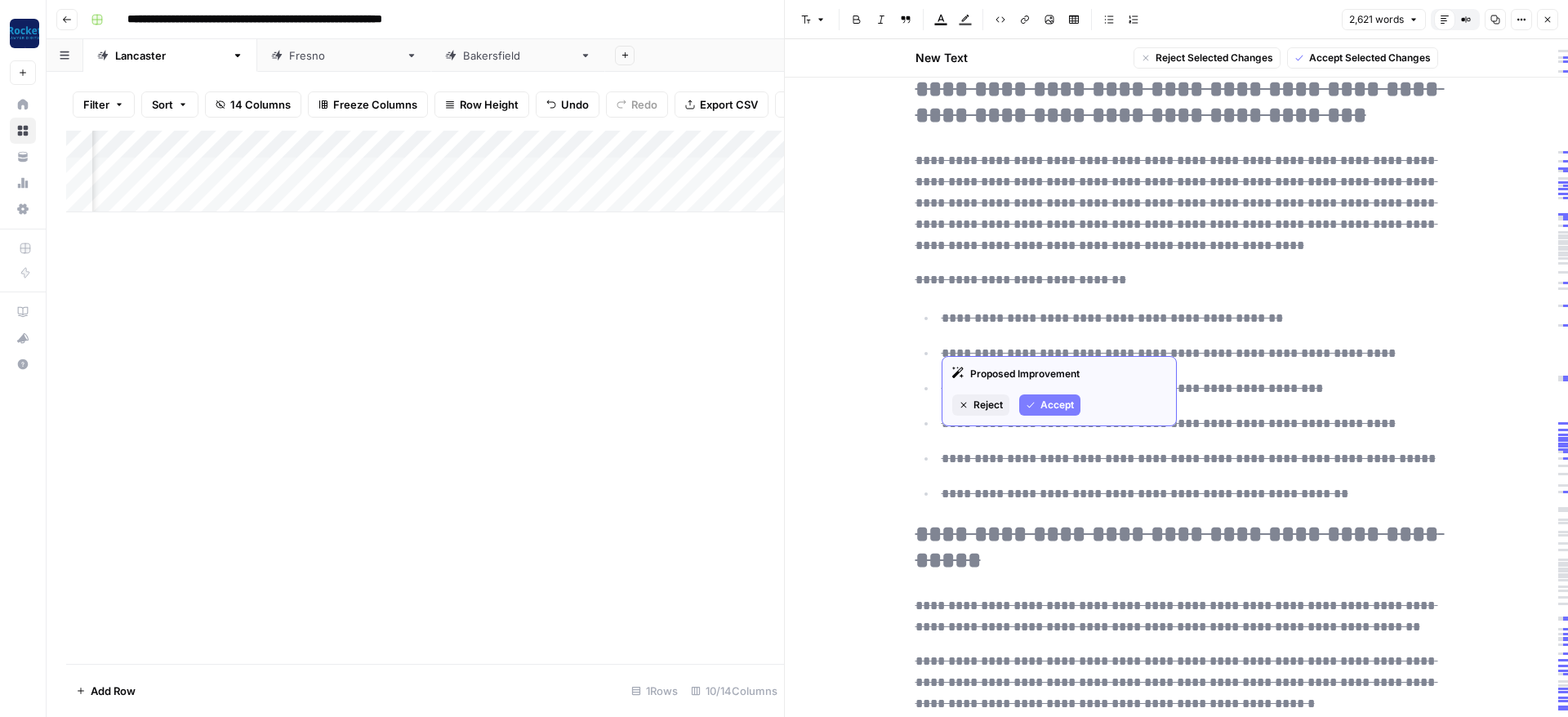
scroll to position [6367, 0]
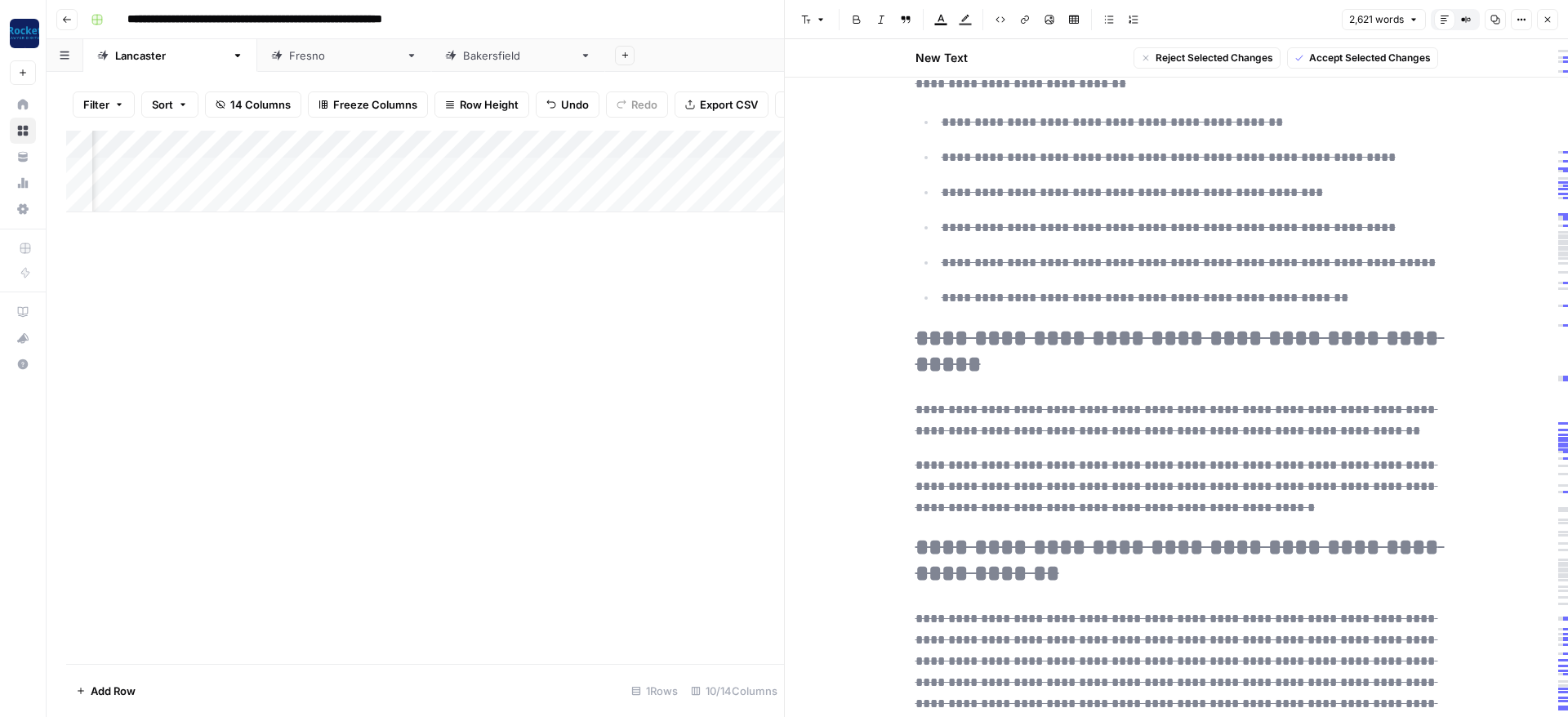
drag, startPoint x: 910, startPoint y: 228, endPoint x: 1289, endPoint y: 588, distance: 522.7
click at [1254, 56] on span "Reject Selected Changes" at bounding box center [1215, 57] width 118 height 14
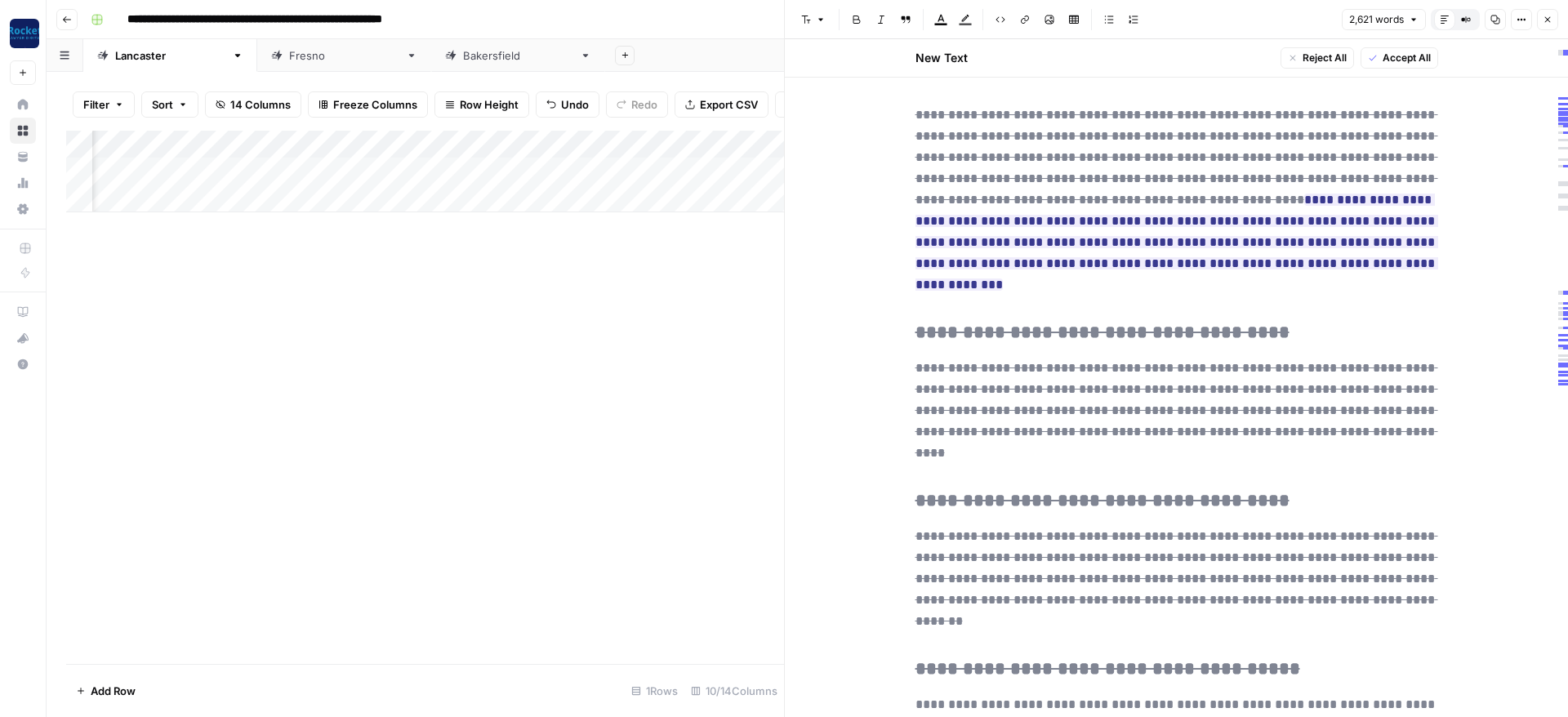
scroll to position [5485, 0]
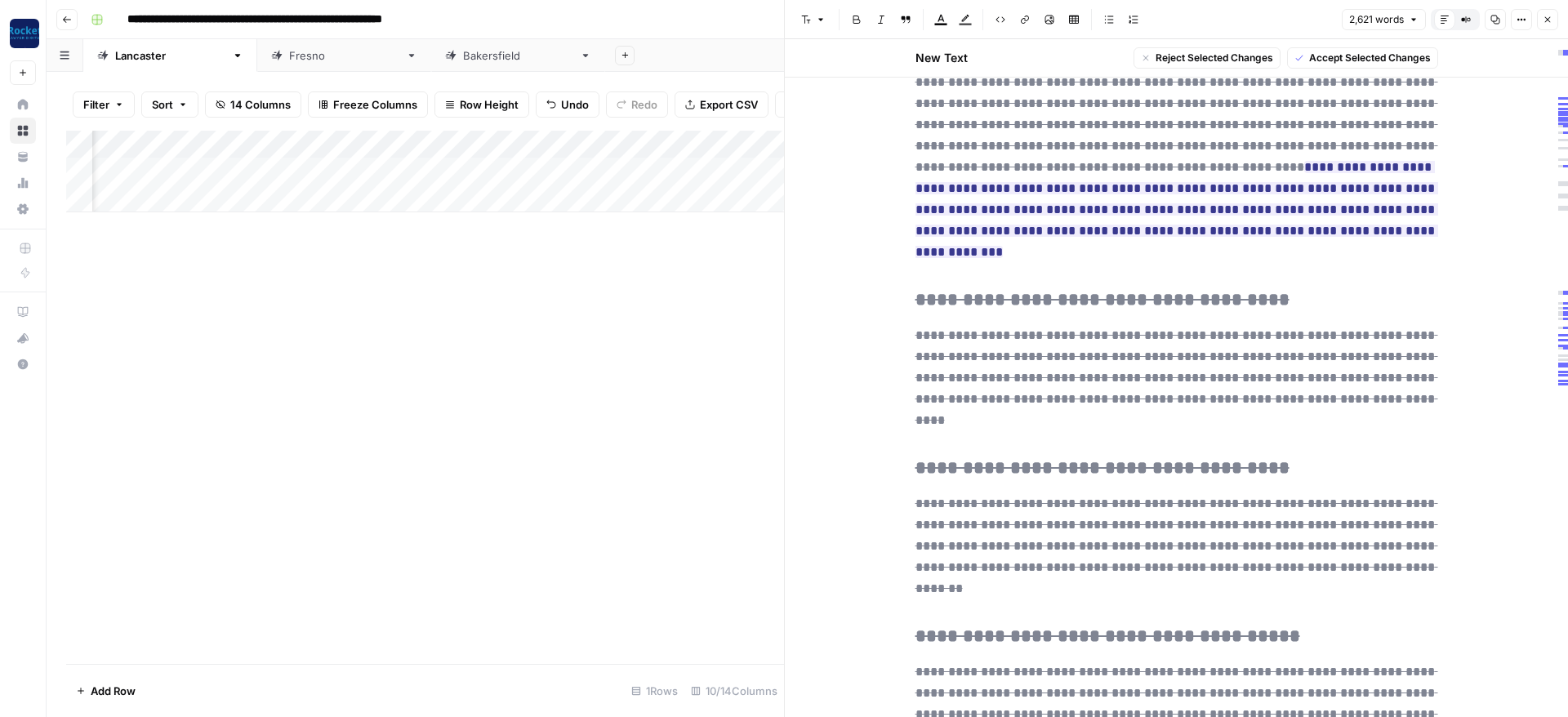
drag, startPoint x: 1146, startPoint y: 437, endPoint x: 877, endPoint y: 183, distance: 370.0
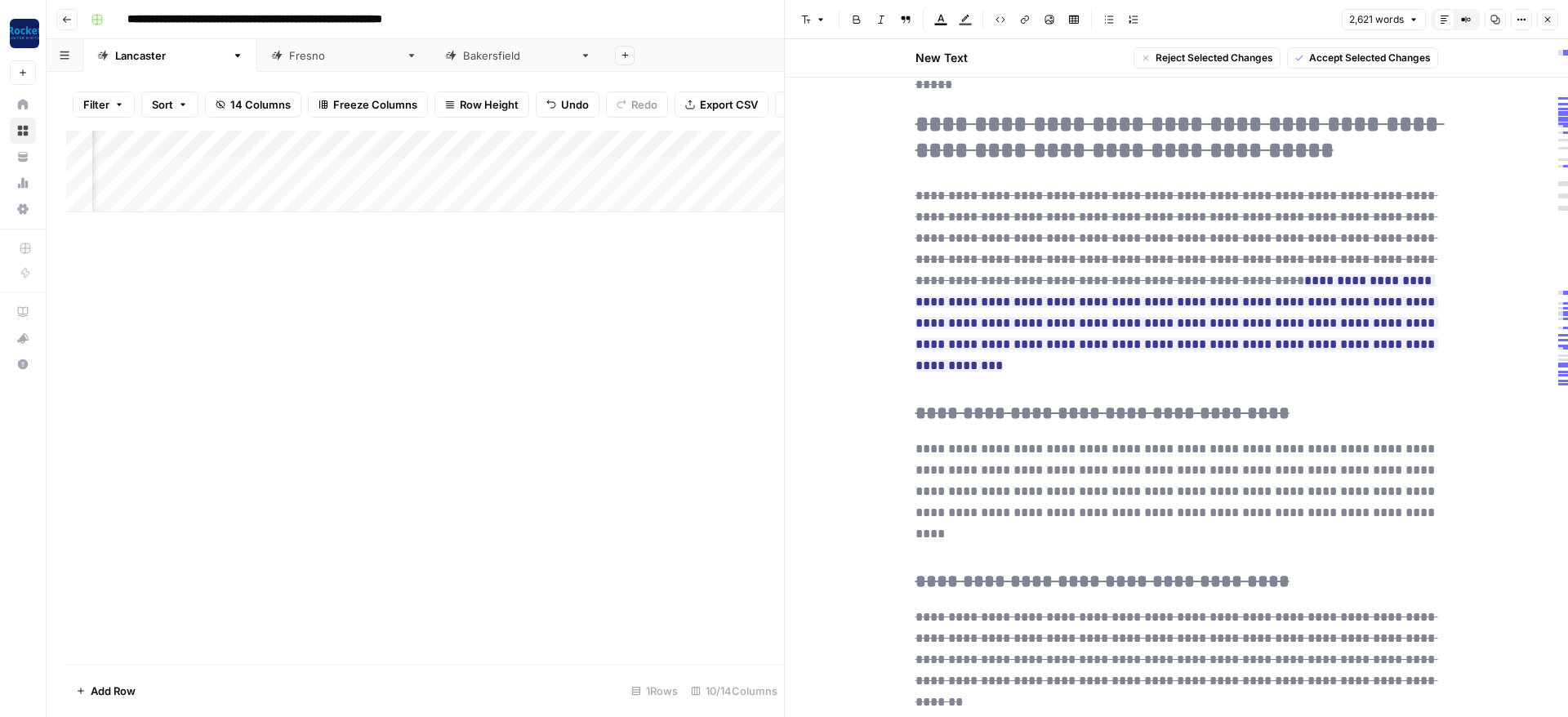
scroll to position [5387, 0]
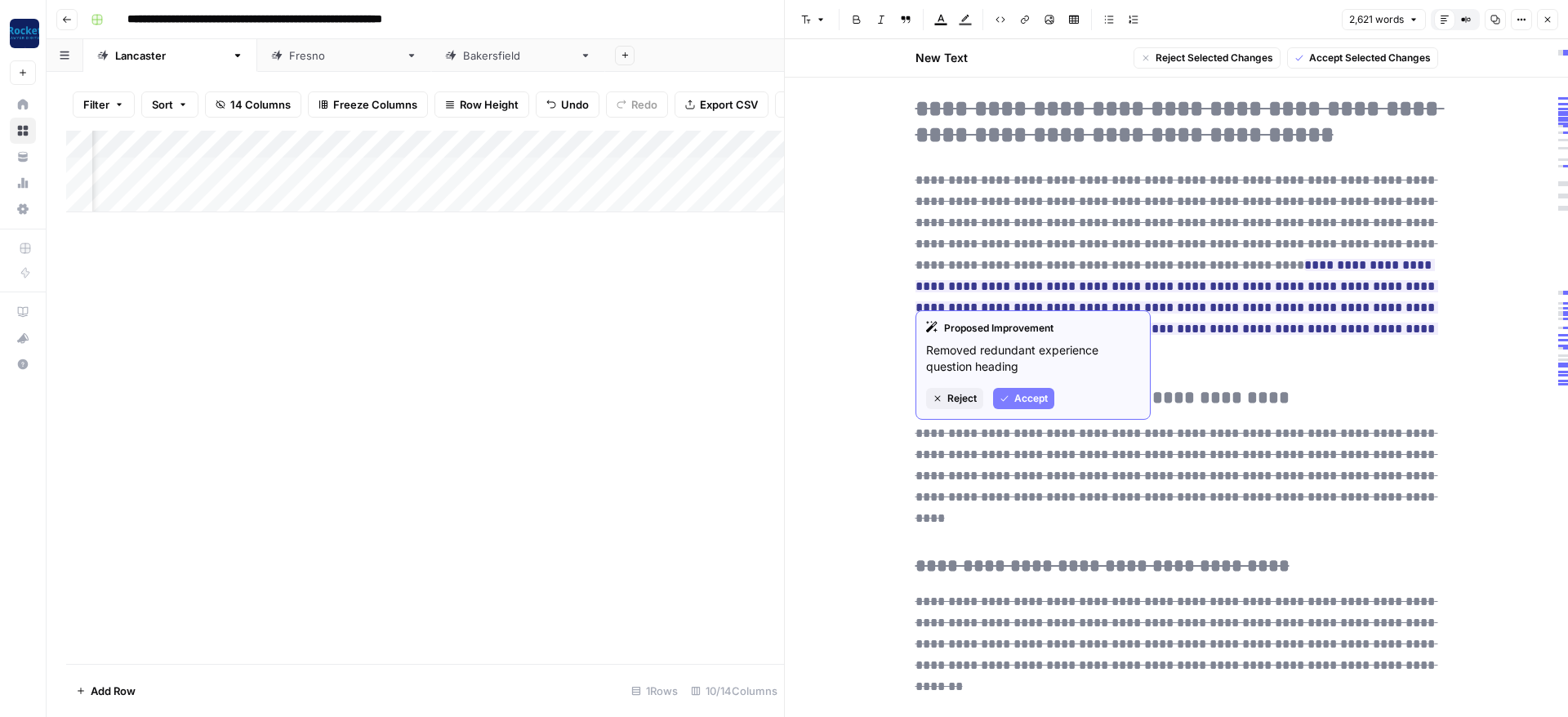
drag, startPoint x: 900, startPoint y: 324, endPoint x: 1223, endPoint y: 281, distance: 325.8
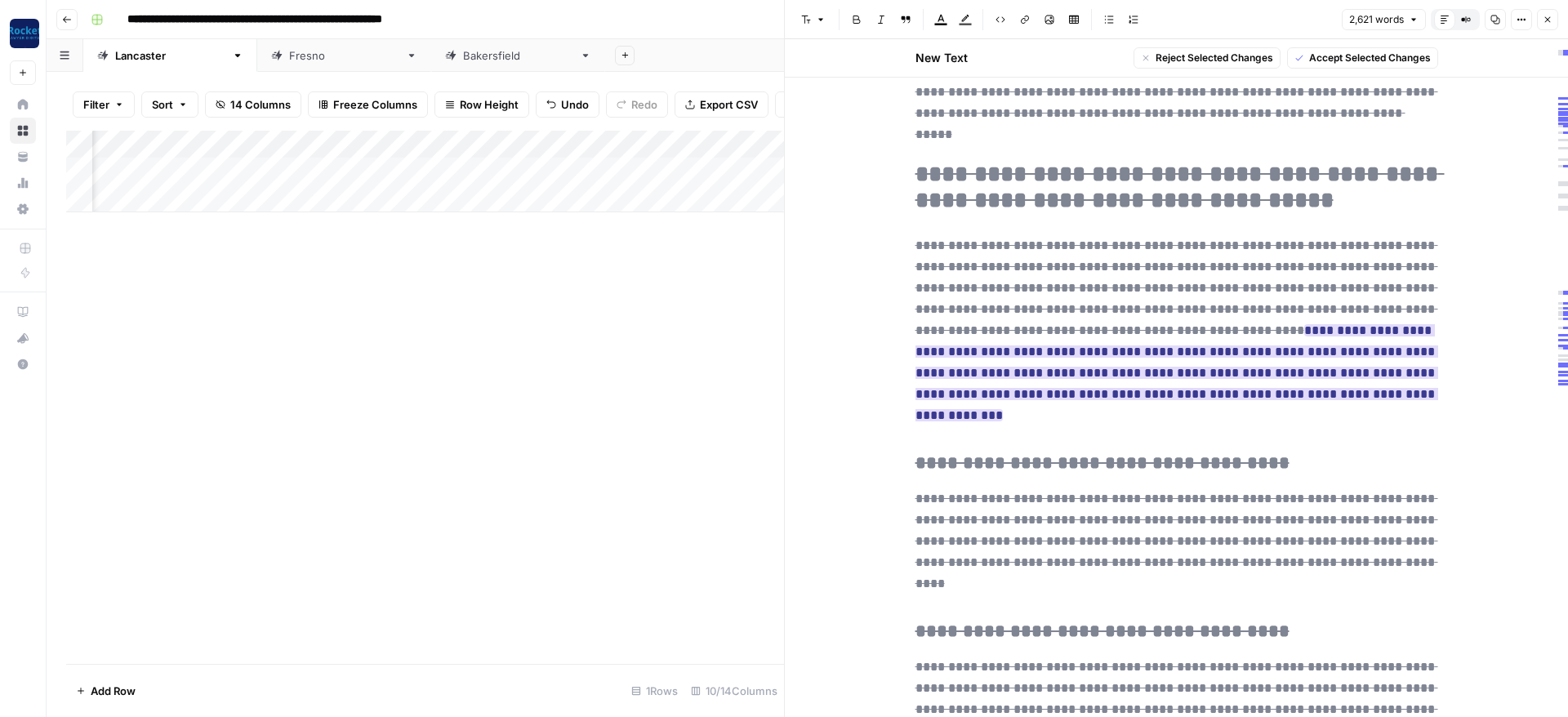
scroll to position [5289, 0]
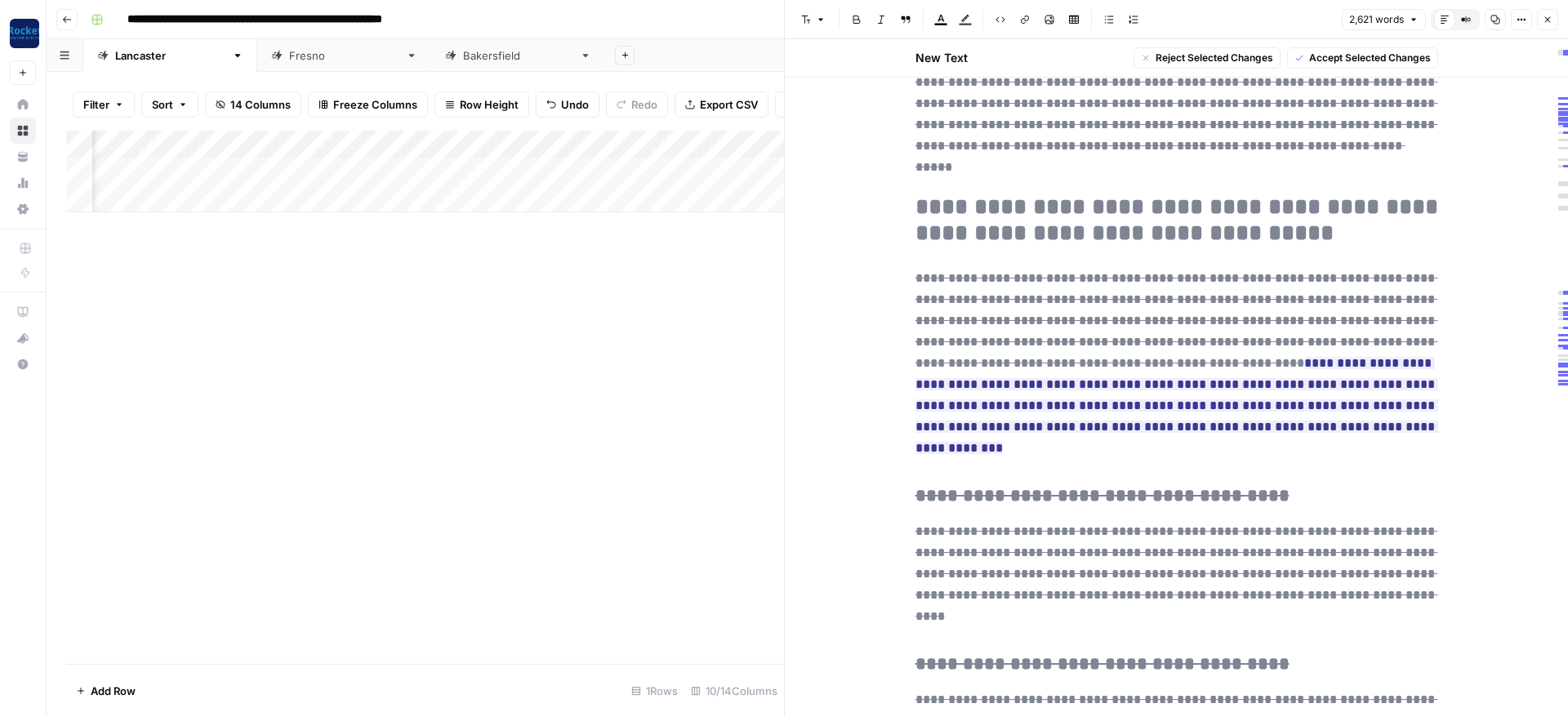
drag, startPoint x: 898, startPoint y: 101, endPoint x: 970, endPoint y: 123, distance: 75.3
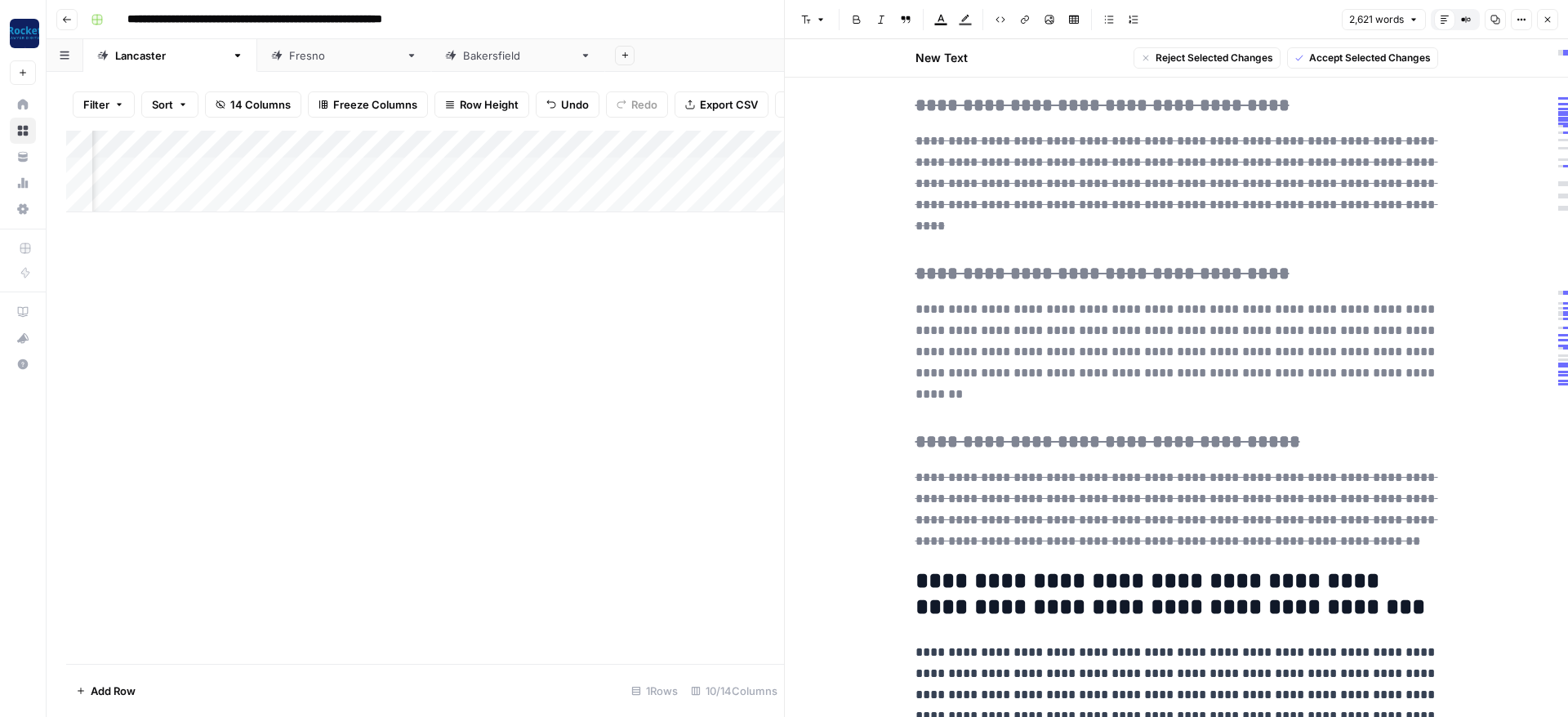
scroll to position [5681, 0]
drag, startPoint x: 908, startPoint y: 118, endPoint x: 1334, endPoint y: 227, distance: 439.7
click at [1175, 62] on span "Reject Selected Changes" at bounding box center [1215, 57] width 118 height 14
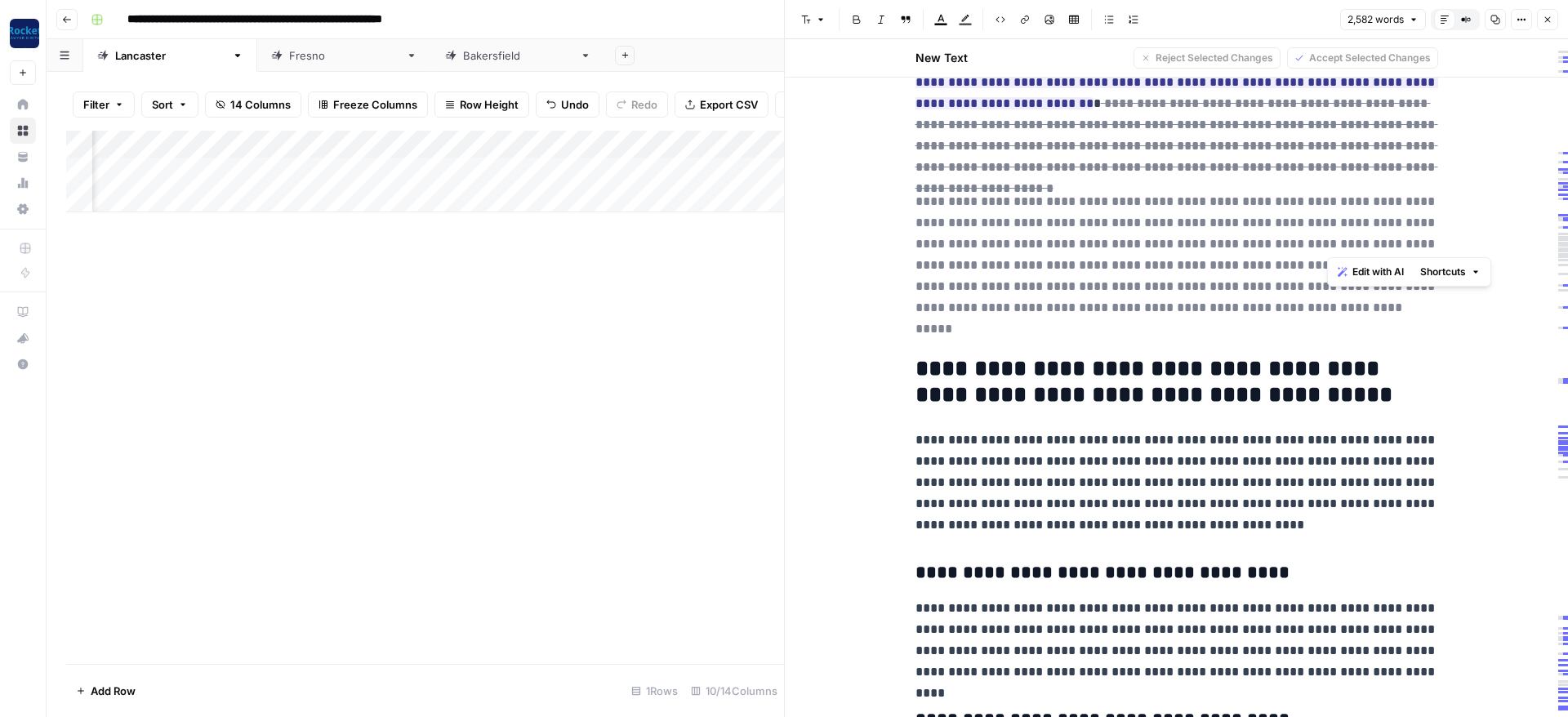
click at [1137, 245] on del "**********" at bounding box center [1177, 265] width 523 height 140
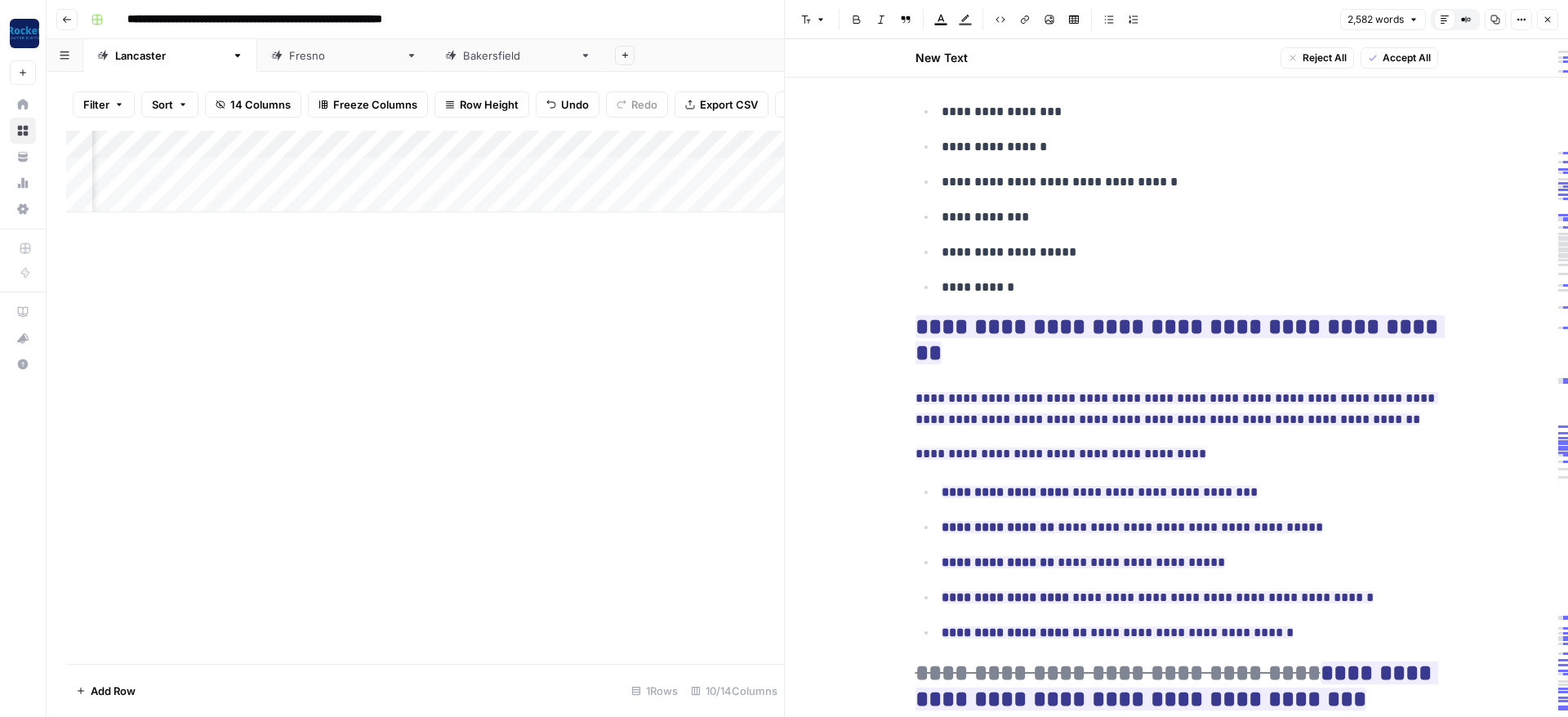
scroll to position [4344, 0]
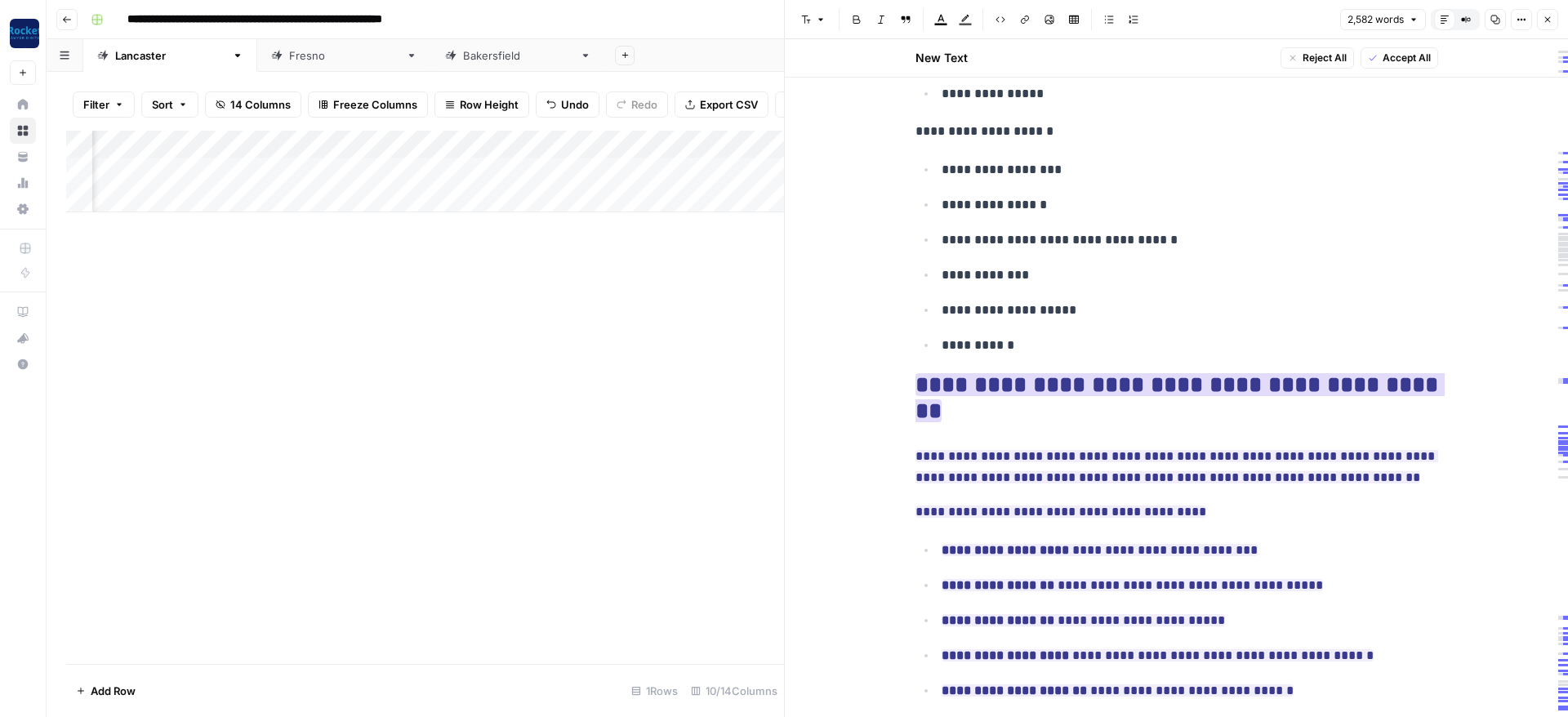
drag, startPoint x: 901, startPoint y: 322, endPoint x: 1103, endPoint y: 328, distance: 202.1
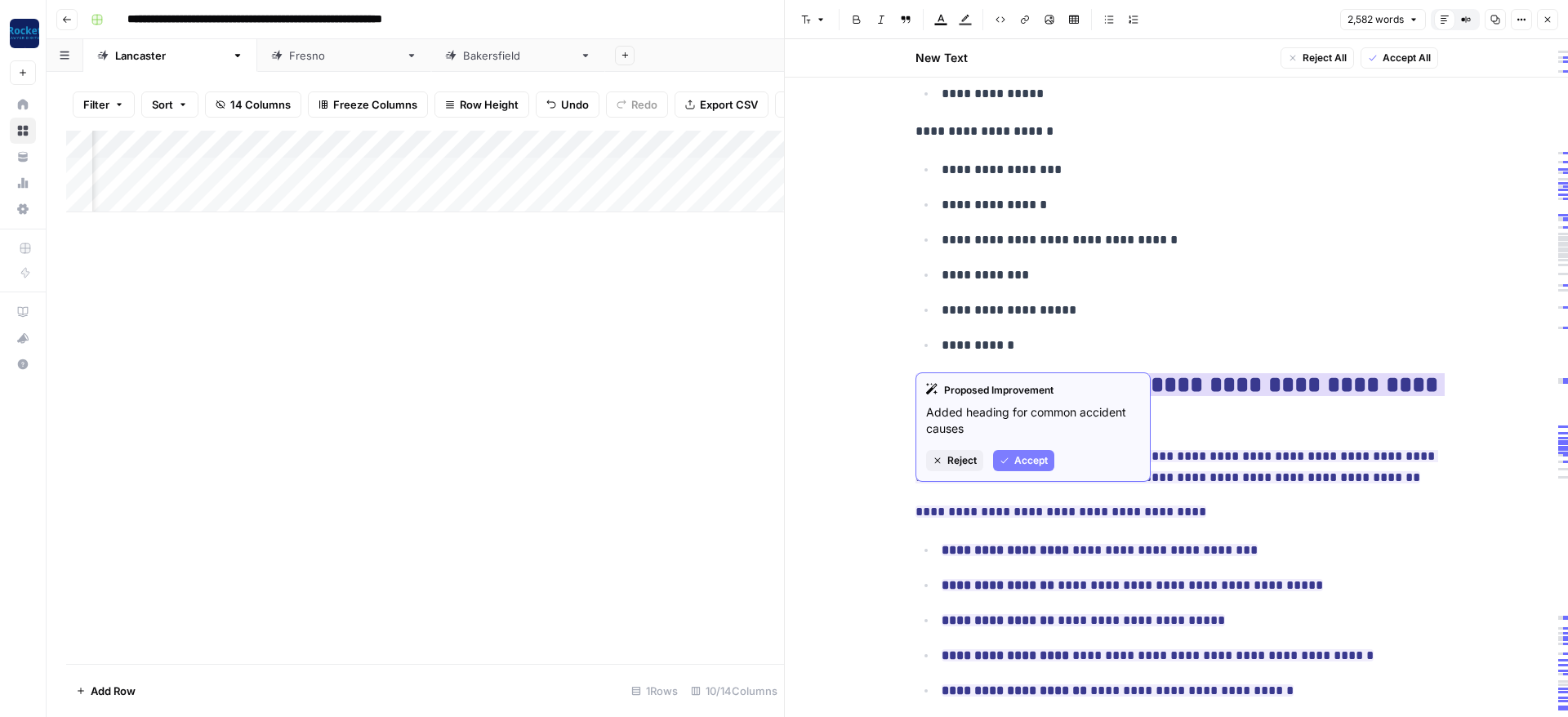
click at [942, 373] on ins "**********" at bounding box center [1180, 398] width 529 height 49
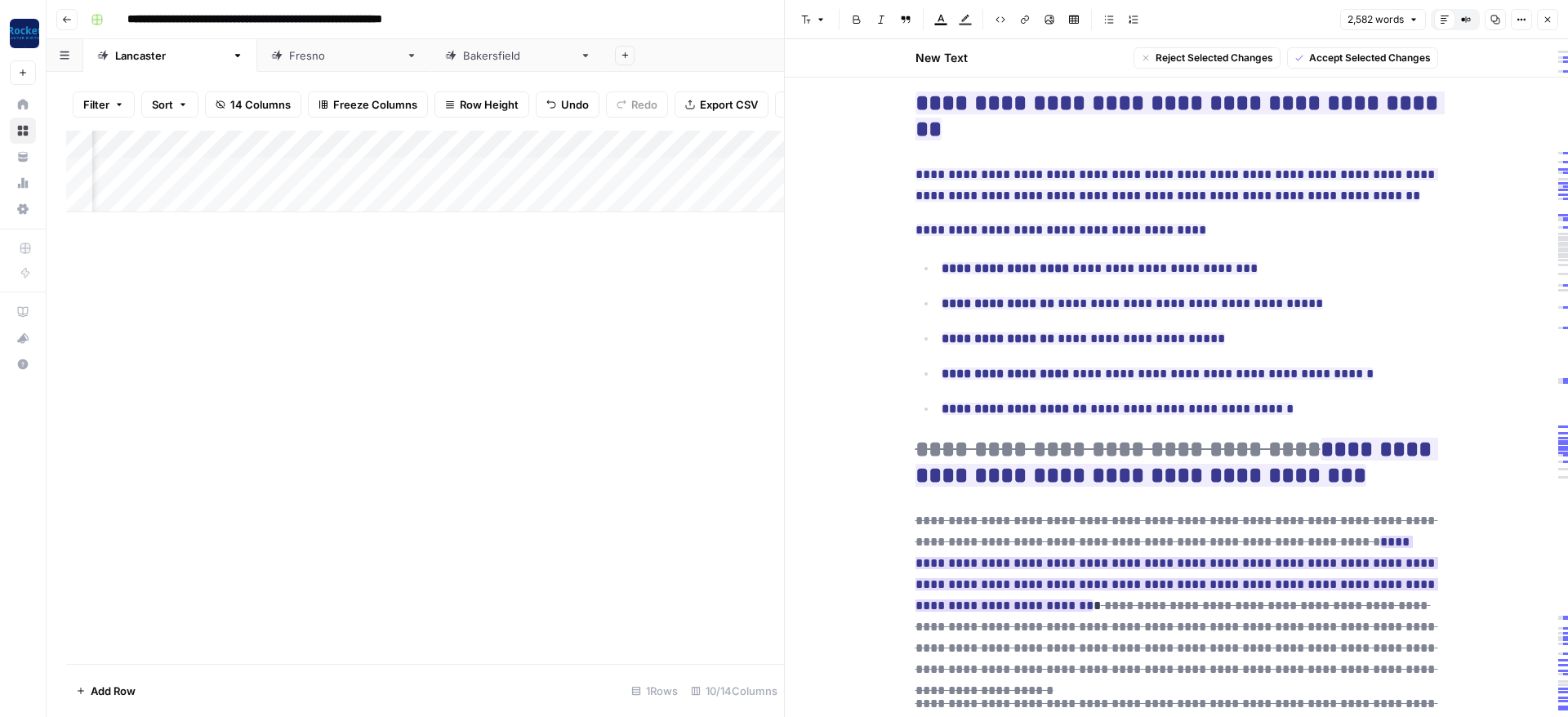
scroll to position [4638, 0]
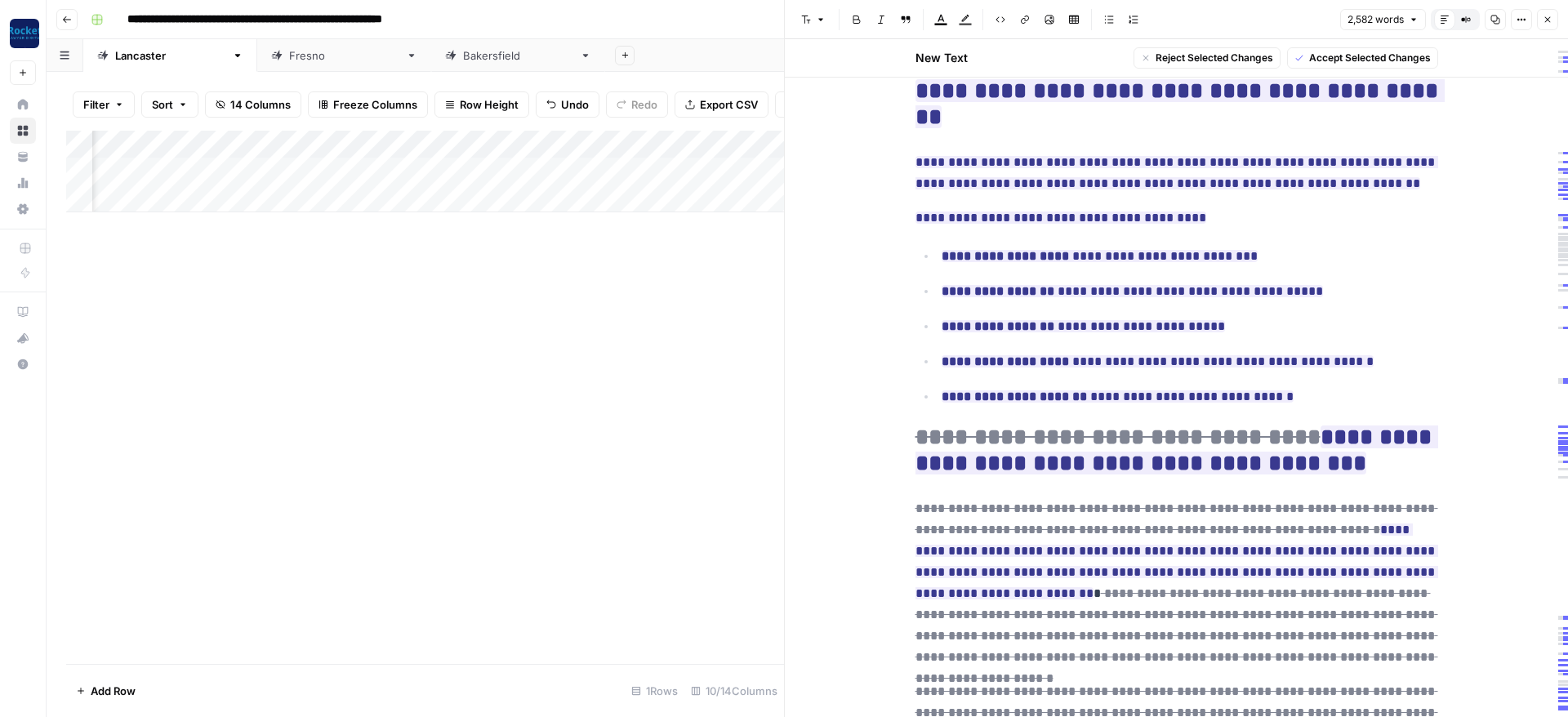
drag, startPoint x: 913, startPoint y: 326, endPoint x: 1429, endPoint y: 524, distance: 552.7
click at [1342, 56] on span "Accept Selected Changes" at bounding box center [1370, 57] width 121 height 14
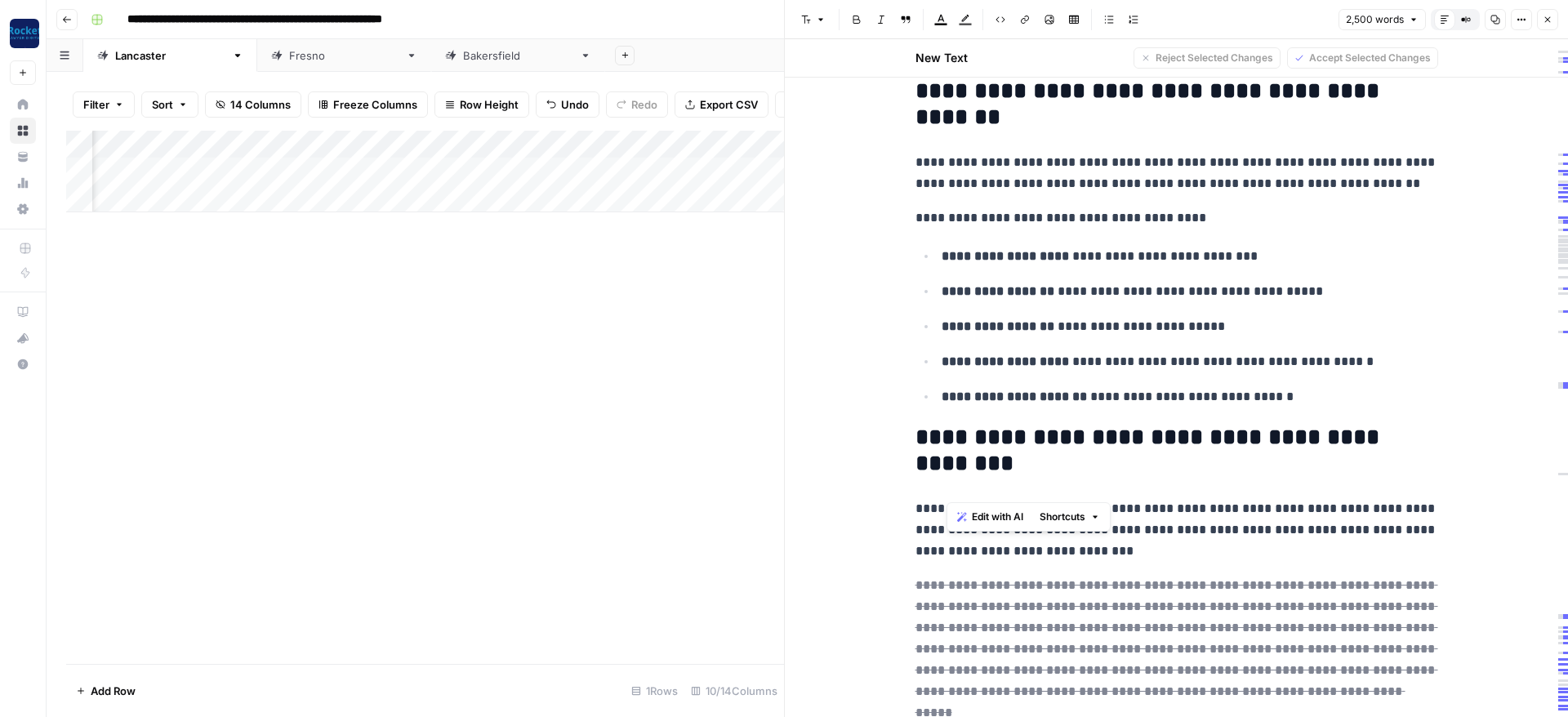
click at [1399, 284] on ul "**********" at bounding box center [1177, 326] width 523 height 163
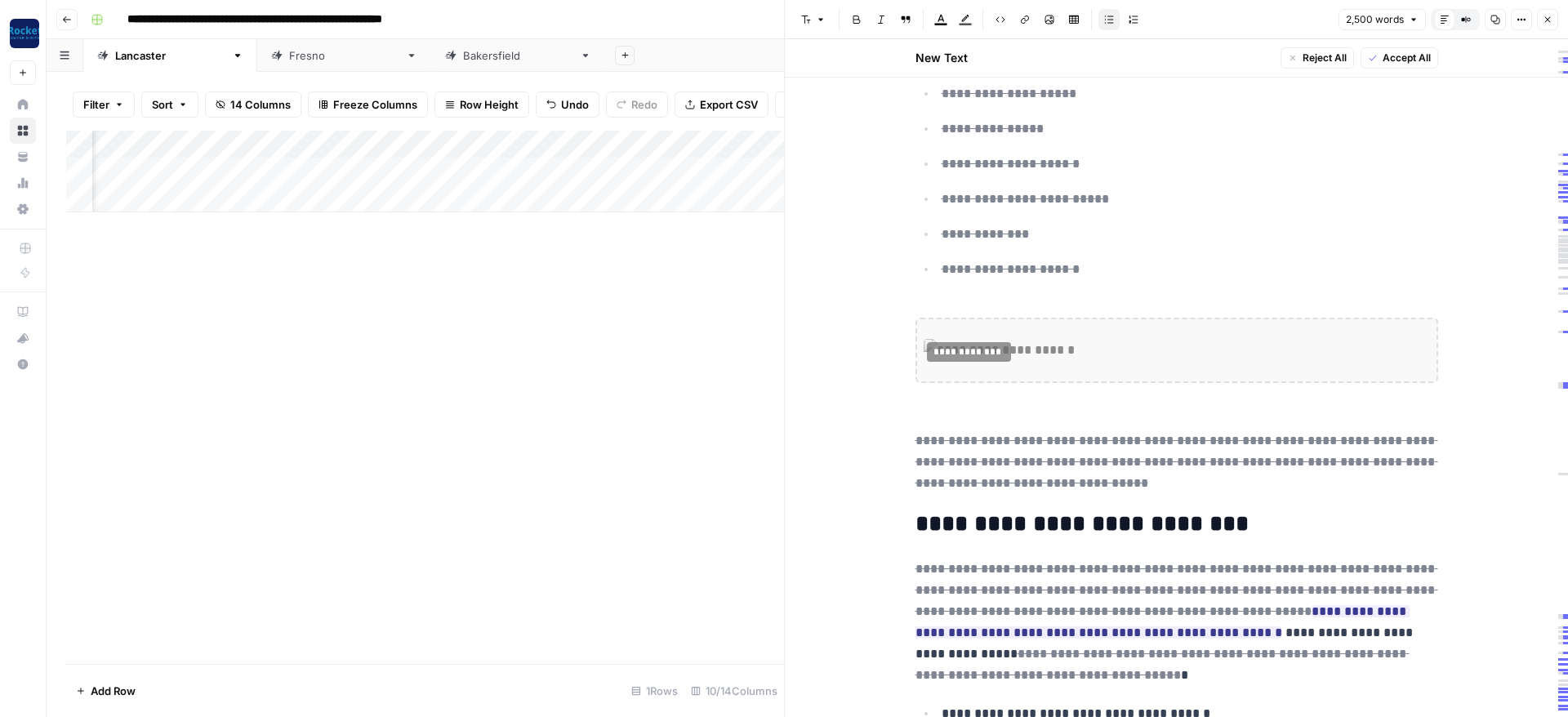
scroll to position [2385, 0]
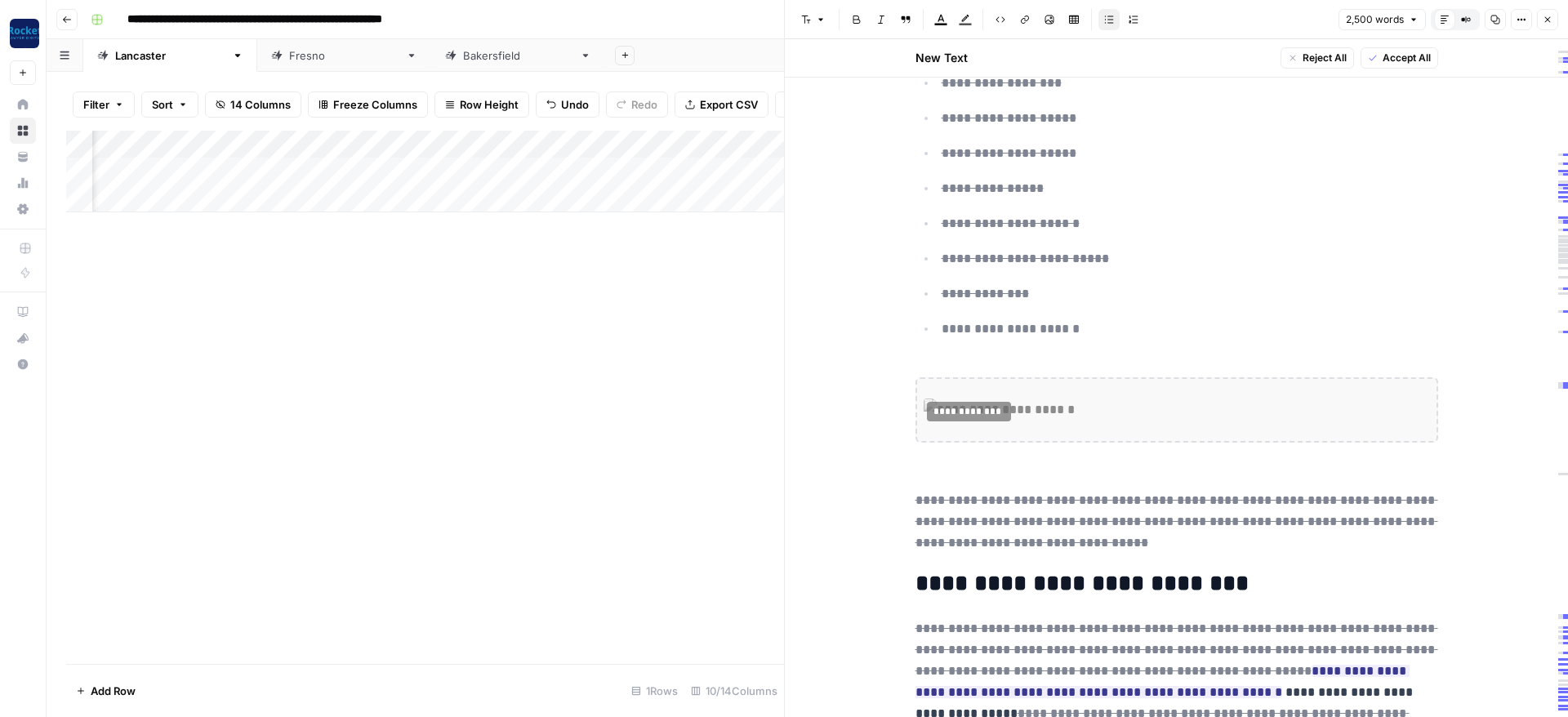
drag, startPoint x: 1458, startPoint y: 353, endPoint x: 954, endPoint y: 279, distance: 509.4
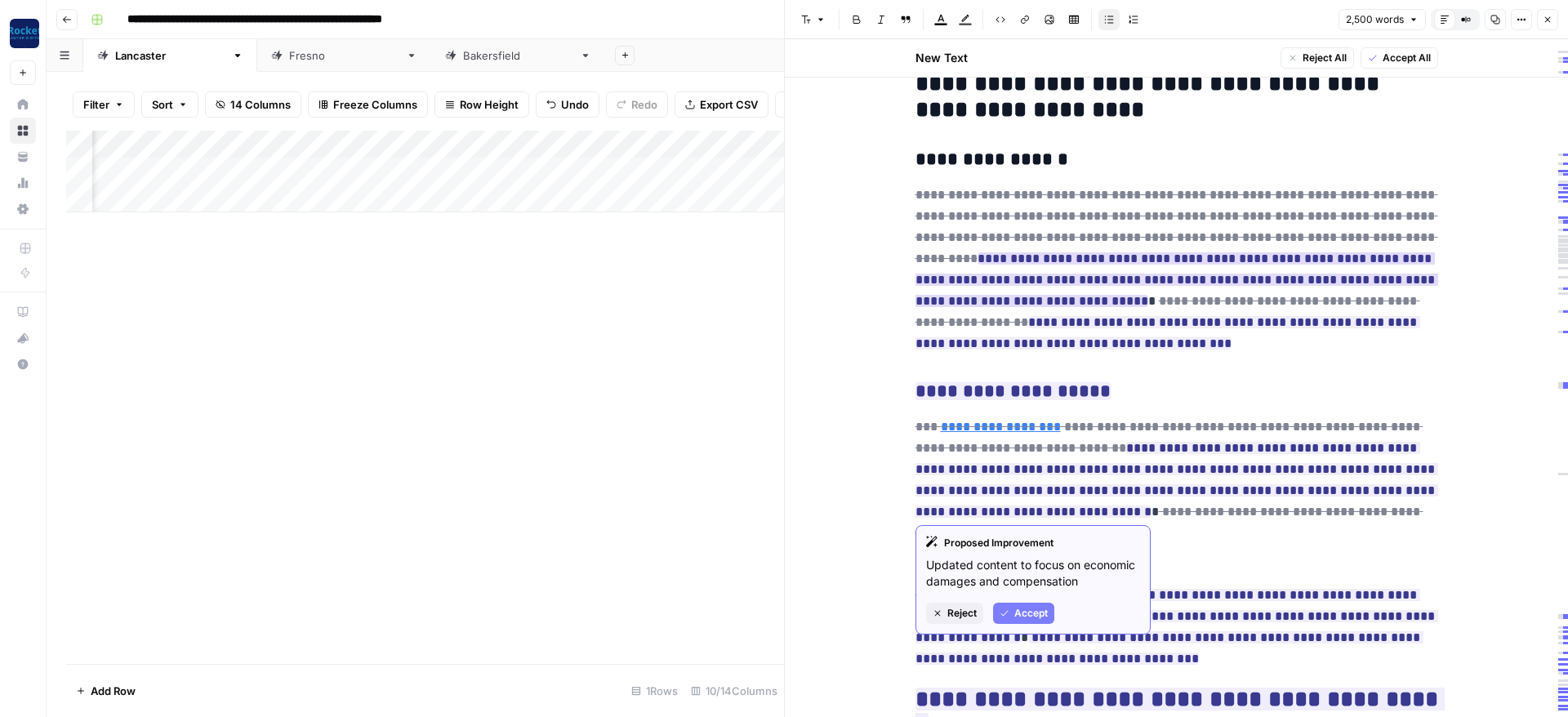
scroll to position [622, 0]
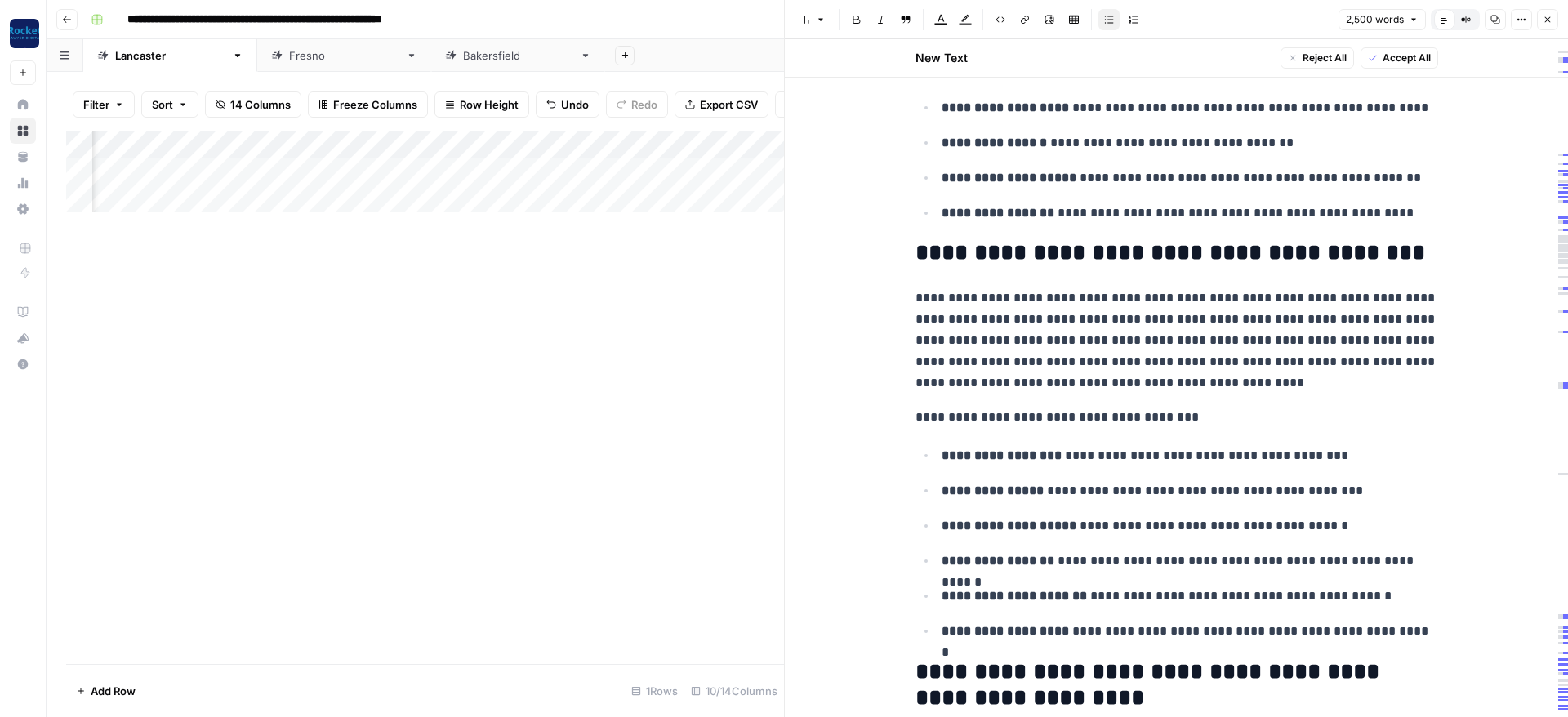
drag, startPoint x: 934, startPoint y: 249, endPoint x: 1057, endPoint y: 265, distance: 124.0
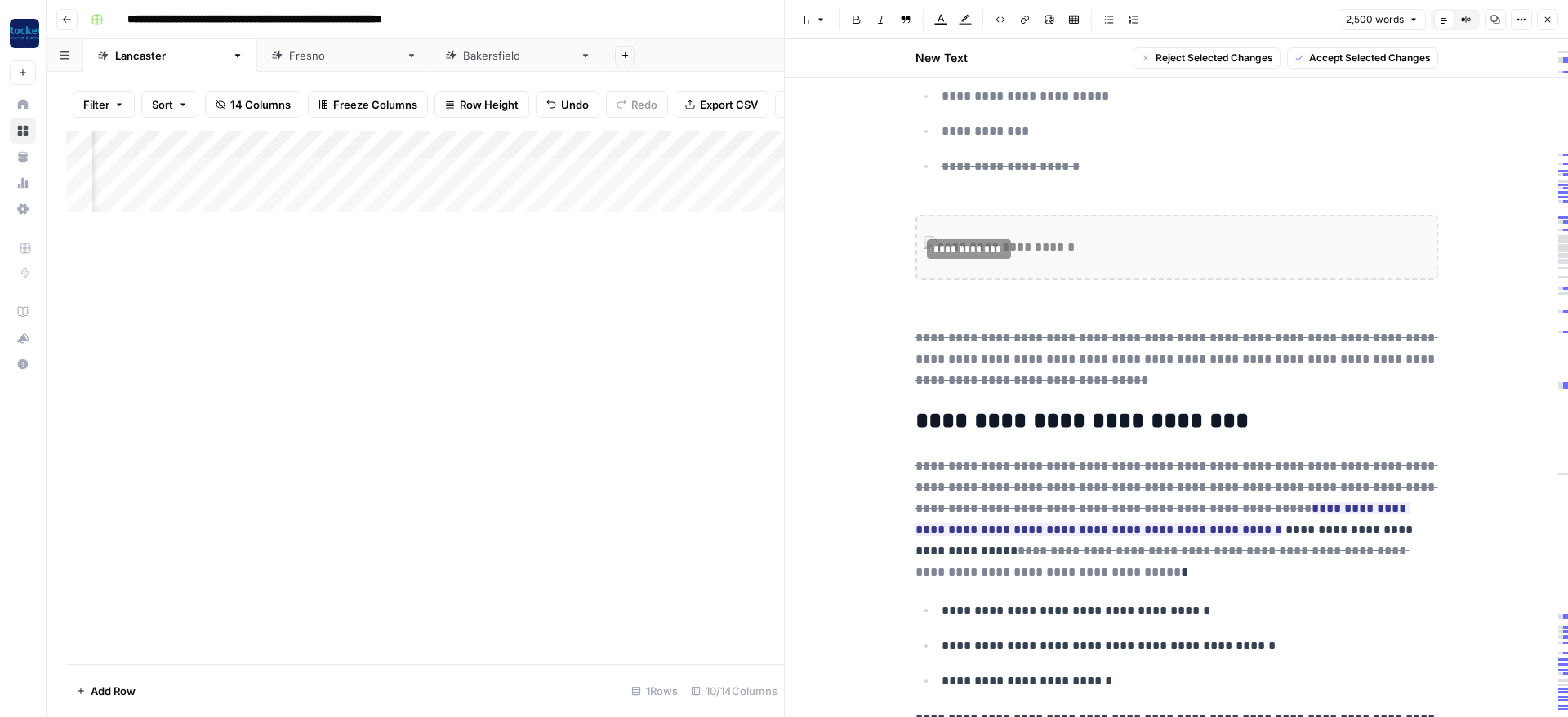
scroll to position [2581, 0]
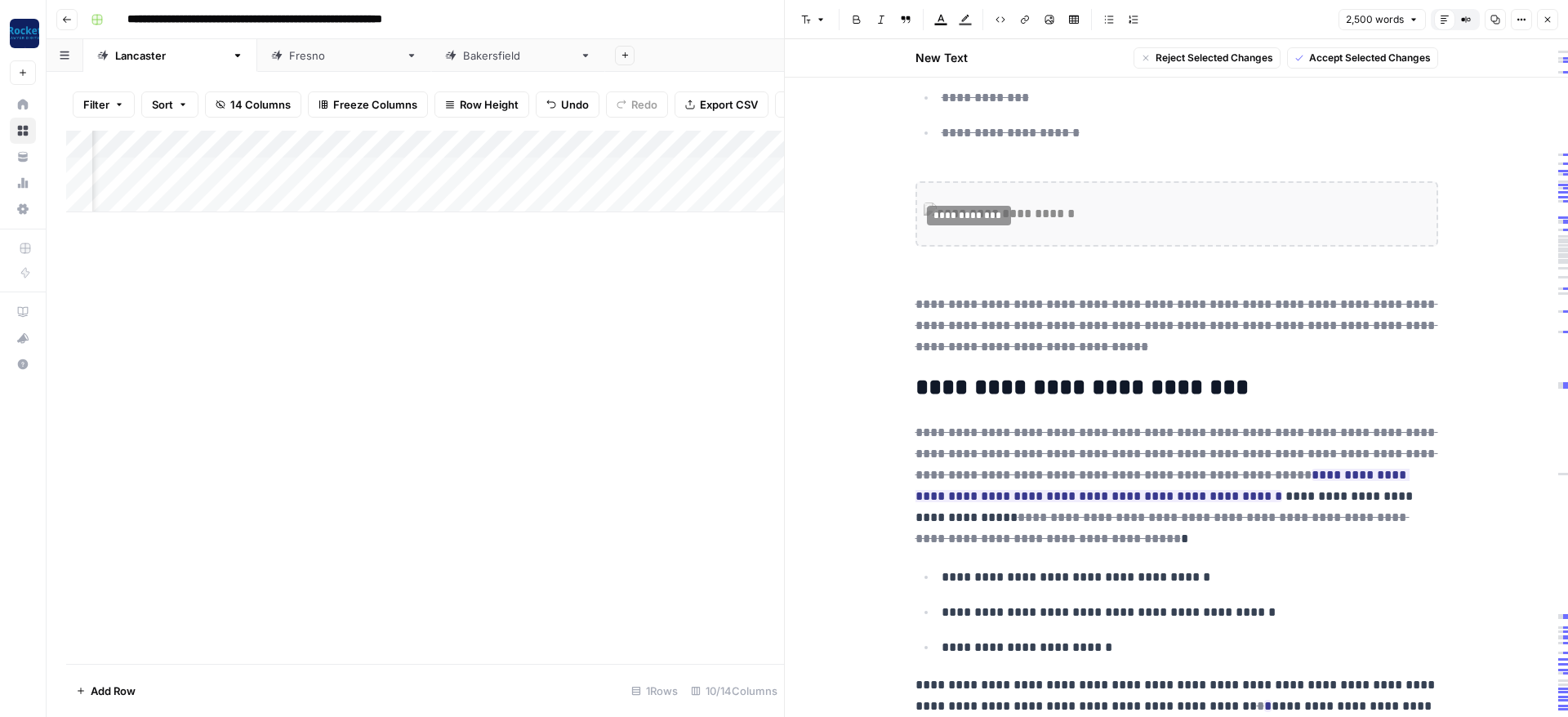
drag, startPoint x: 959, startPoint y: 253, endPoint x: 1457, endPoint y: 506, distance: 558.6
click at [1351, 61] on span "Accept Selected Changes" at bounding box center [1370, 57] width 121 height 14
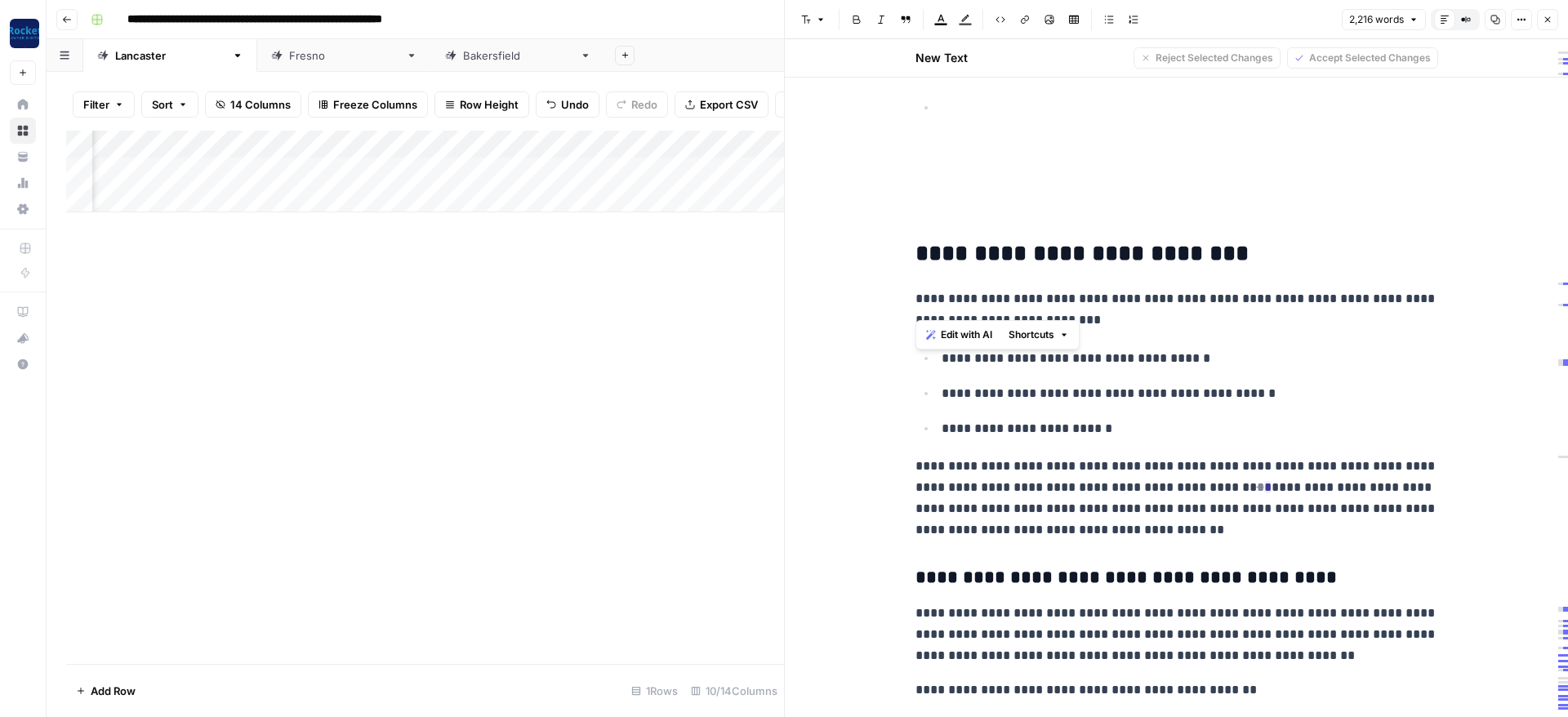
click at [1127, 288] on p "**********" at bounding box center [1177, 309] width 523 height 42
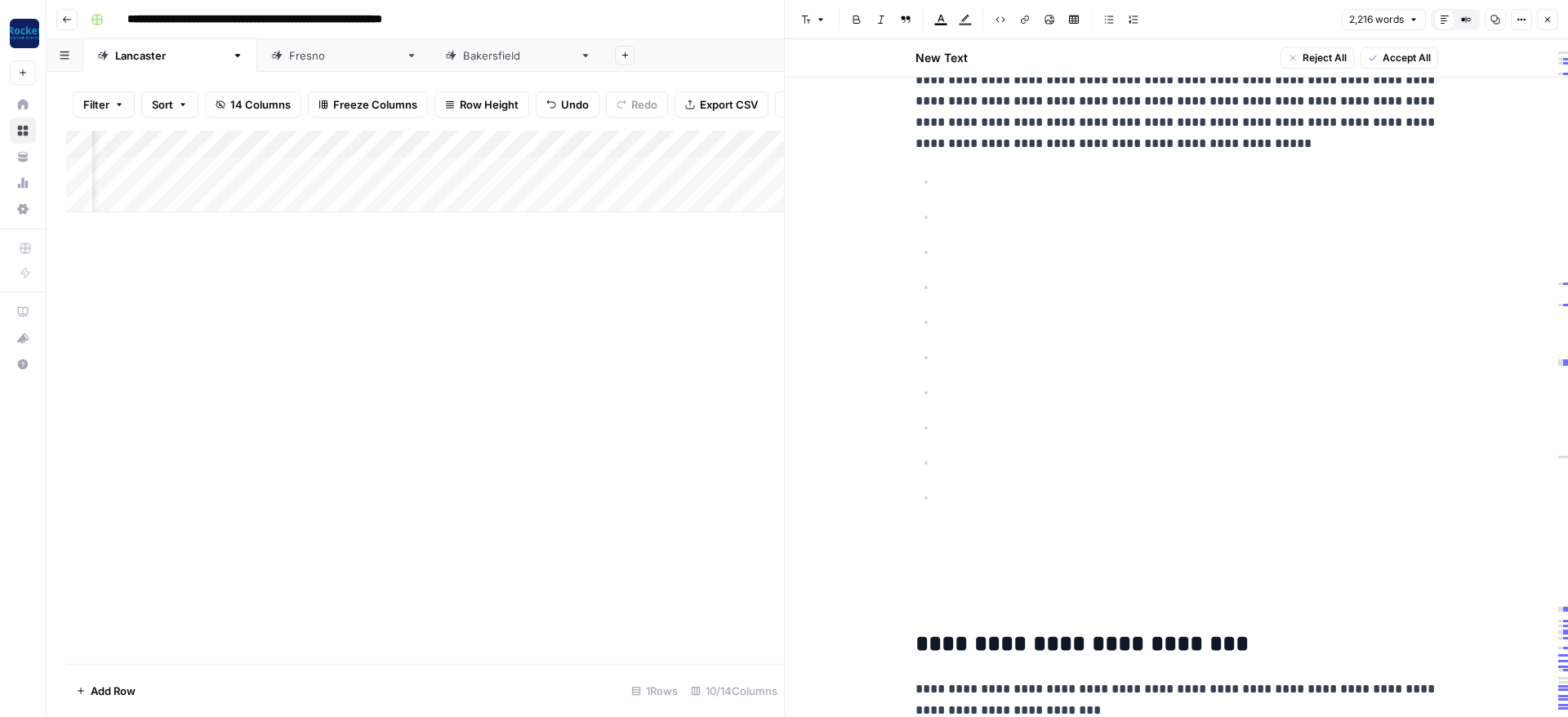
scroll to position [1870, 0]
click at [1018, 302] on ul at bounding box center [1177, 340] width 523 height 338
drag, startPoint x: 975, startPoint y: 558, endPoint x: 891, endPoint y: 178, distance: 389.2
drag, startPoint x: 916, startPoint y: 175, endPoint x: 1068, endPoint y: 344, distance: 227.3
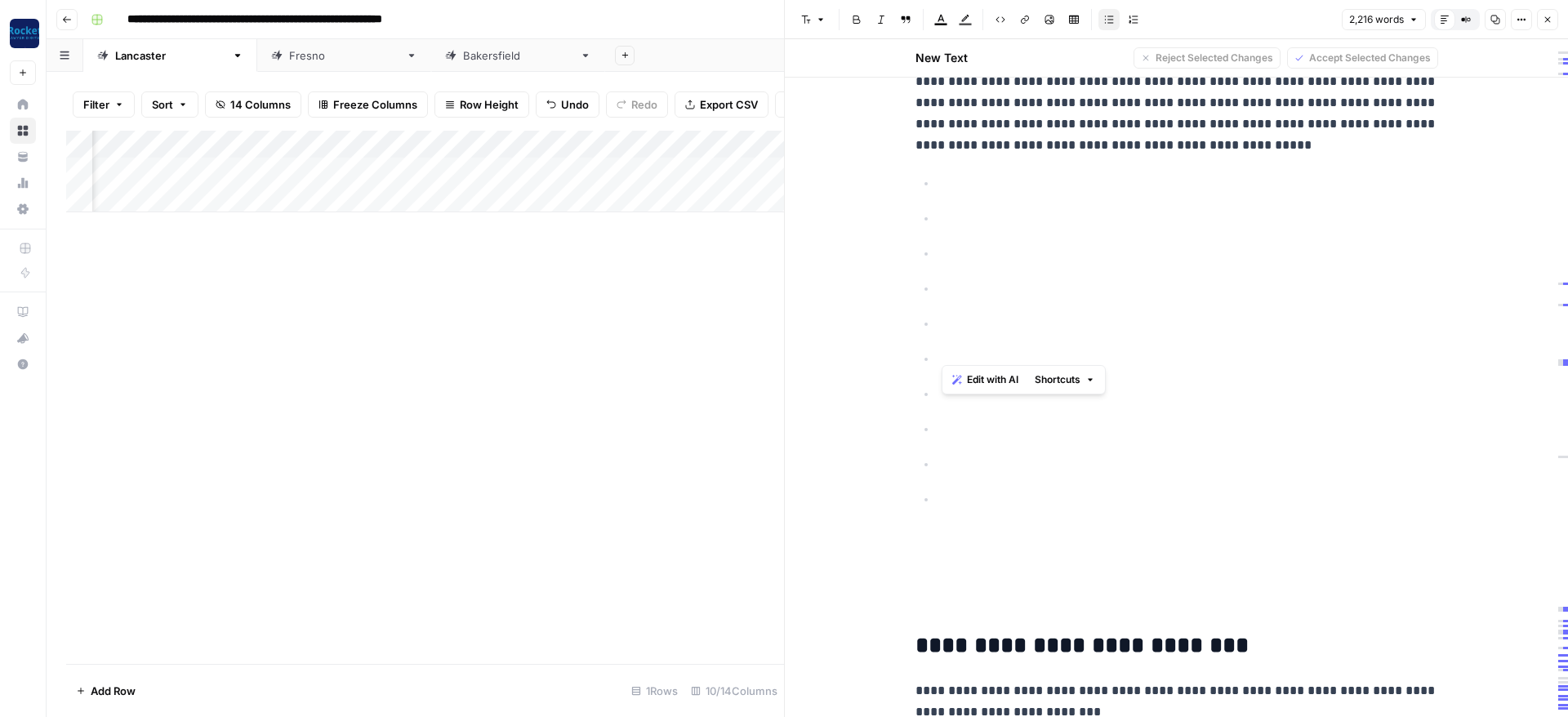
click at [1068, 344] on ul at bounding box center [1177, 340] width 523 height 338
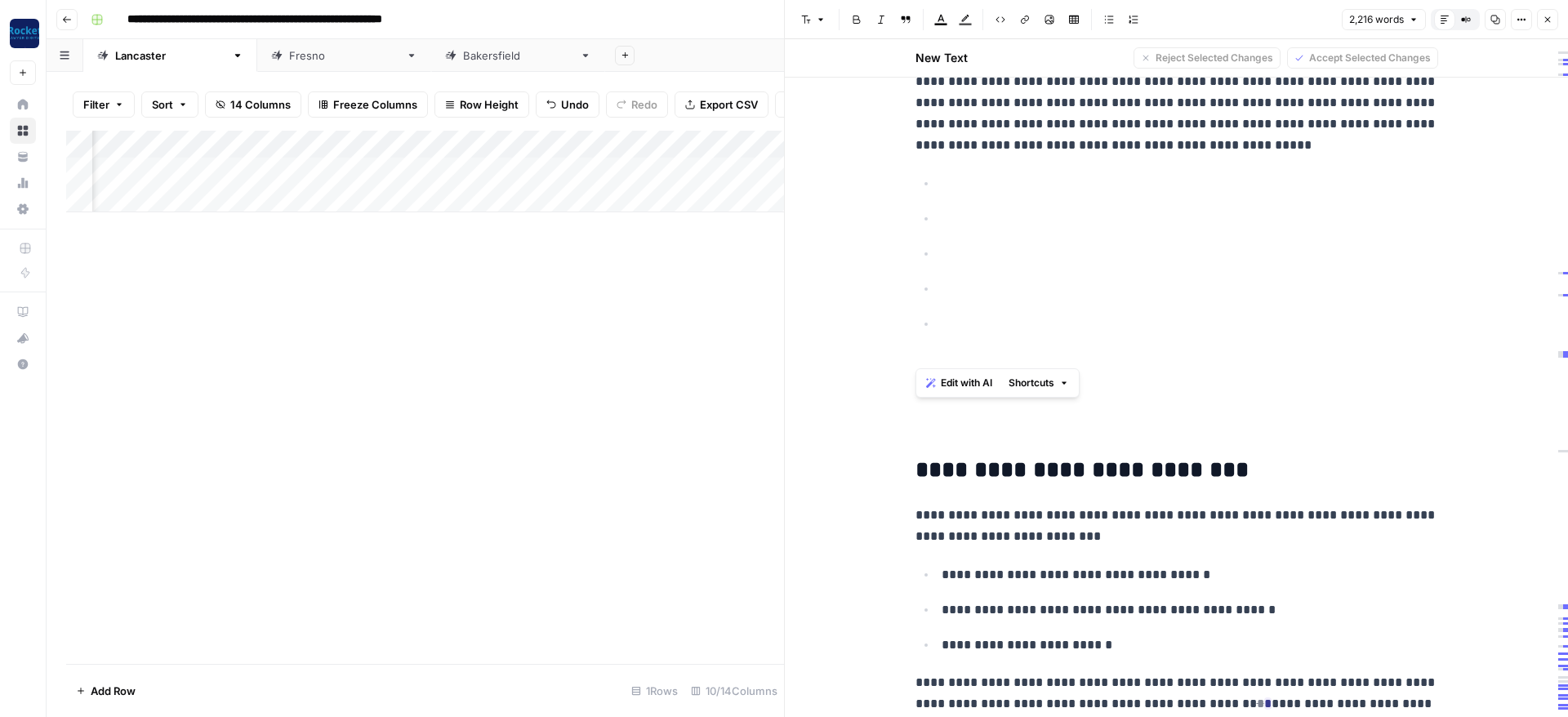
drag, startPoint x: 995, startPoint y: 352, endPoint x: 921, endPoint y: 164, distance: 202.0
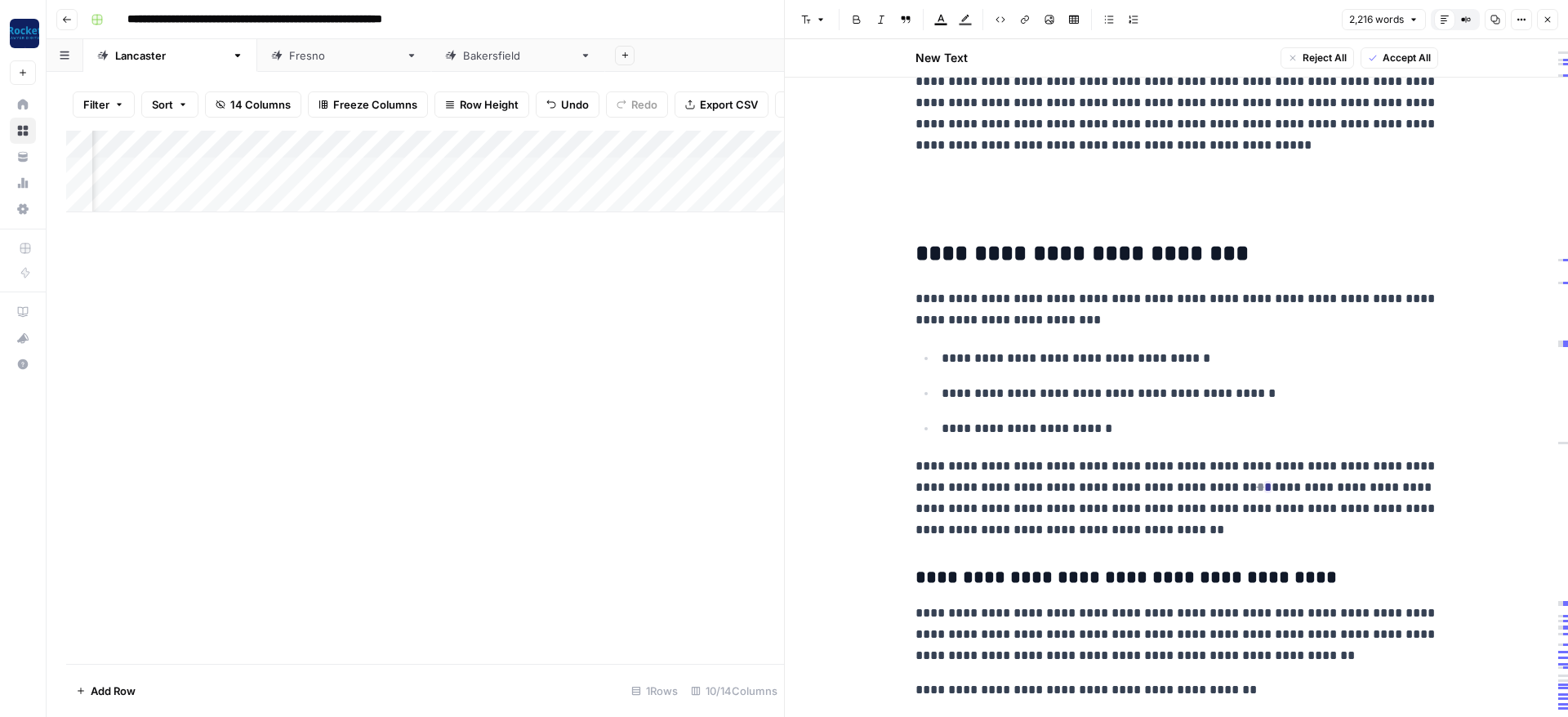
click at [973, 174] on p at bounding box center [1177, 179] width 523 height 21
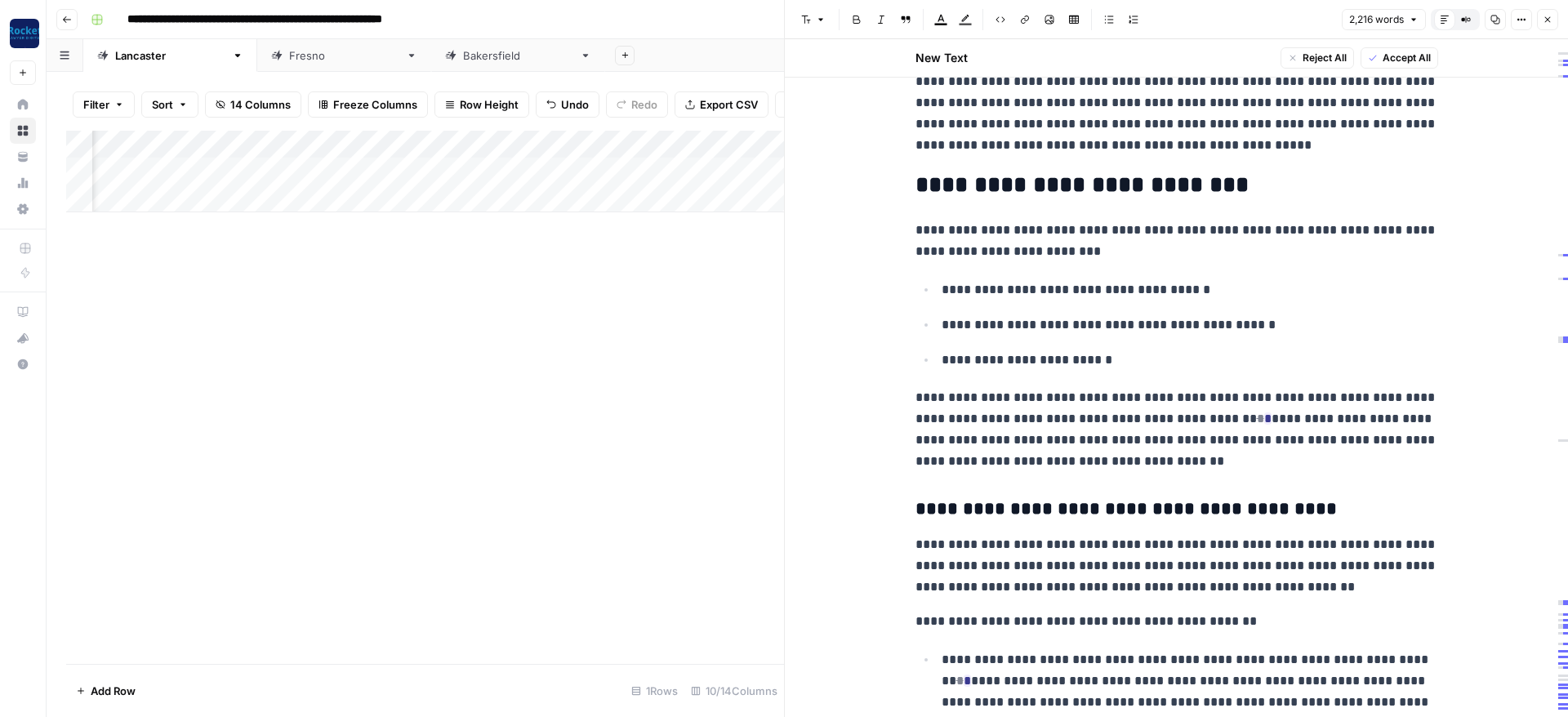
click at [966, 174] on h2 "**********" at bounding box center [1177, 185] width 523 height 26
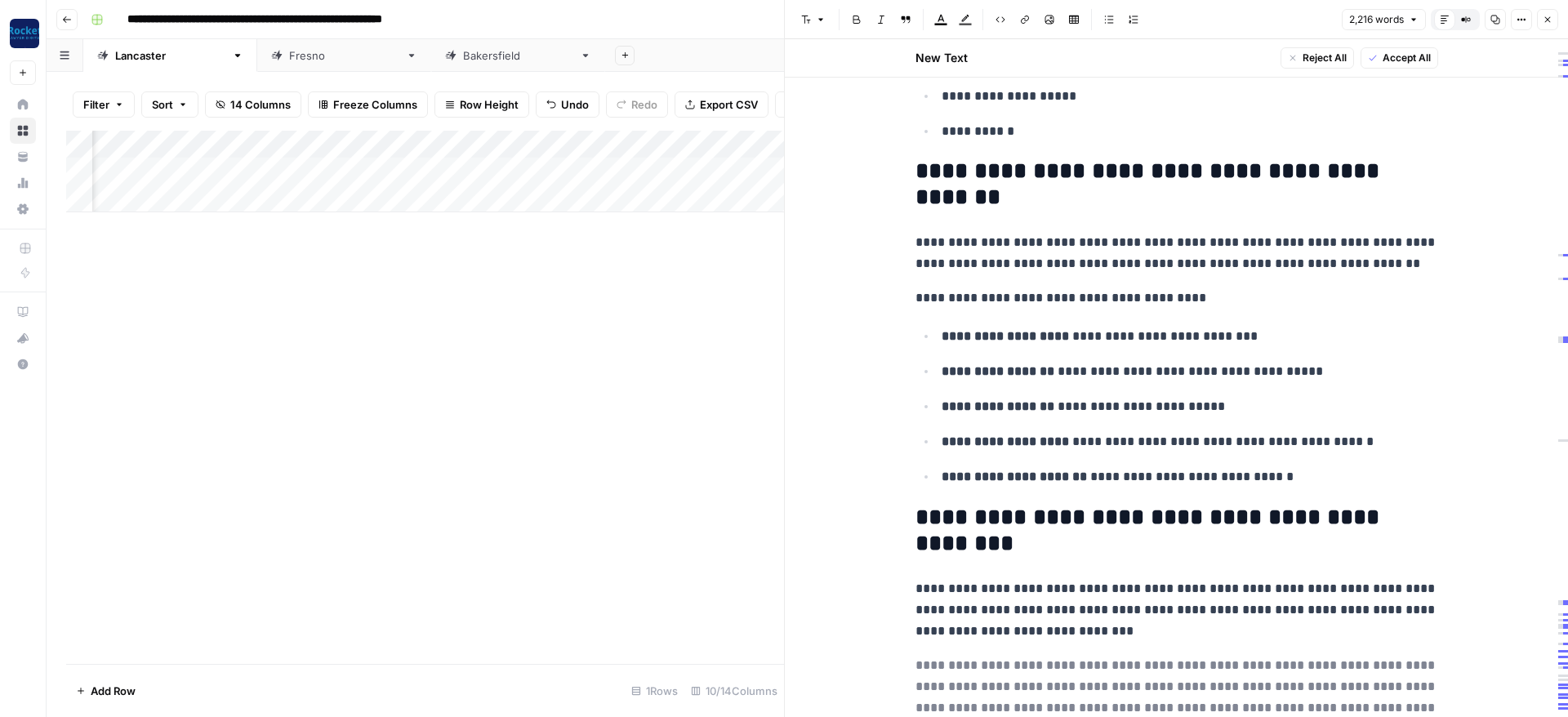
scroll to position [3928, 0]
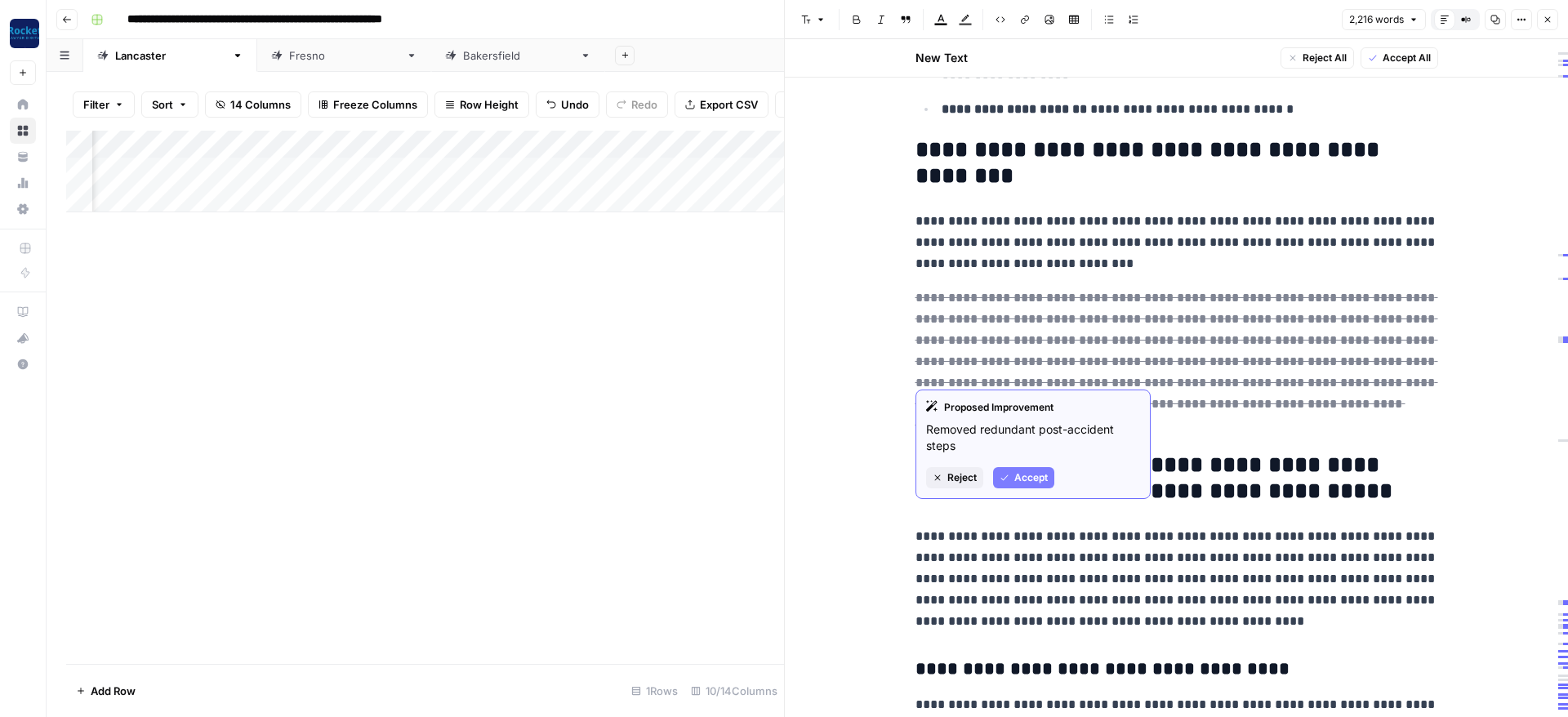
click at [1028, 475] on span "Accept" at bounding box center [1031, 477] width 34 height 14
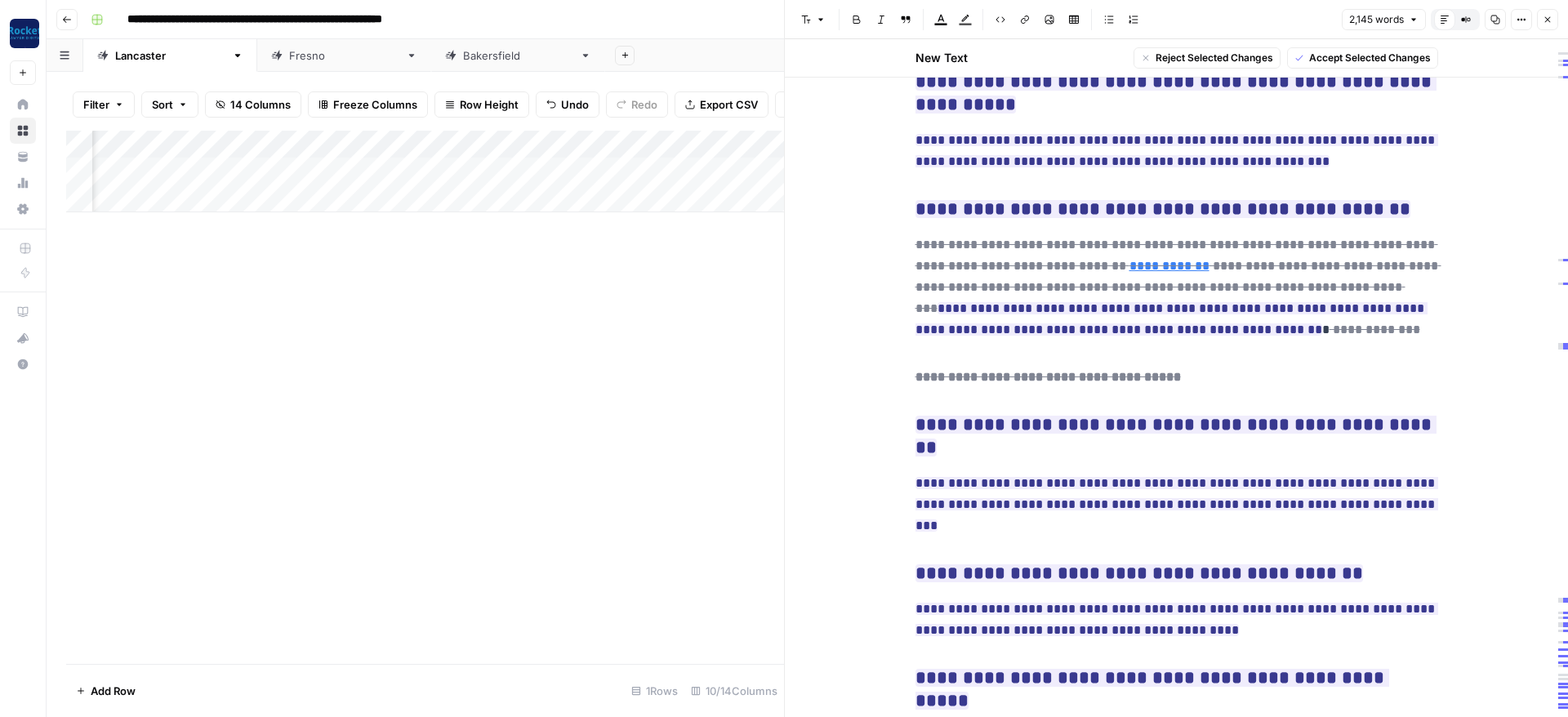
scroll to position [6202, 0]
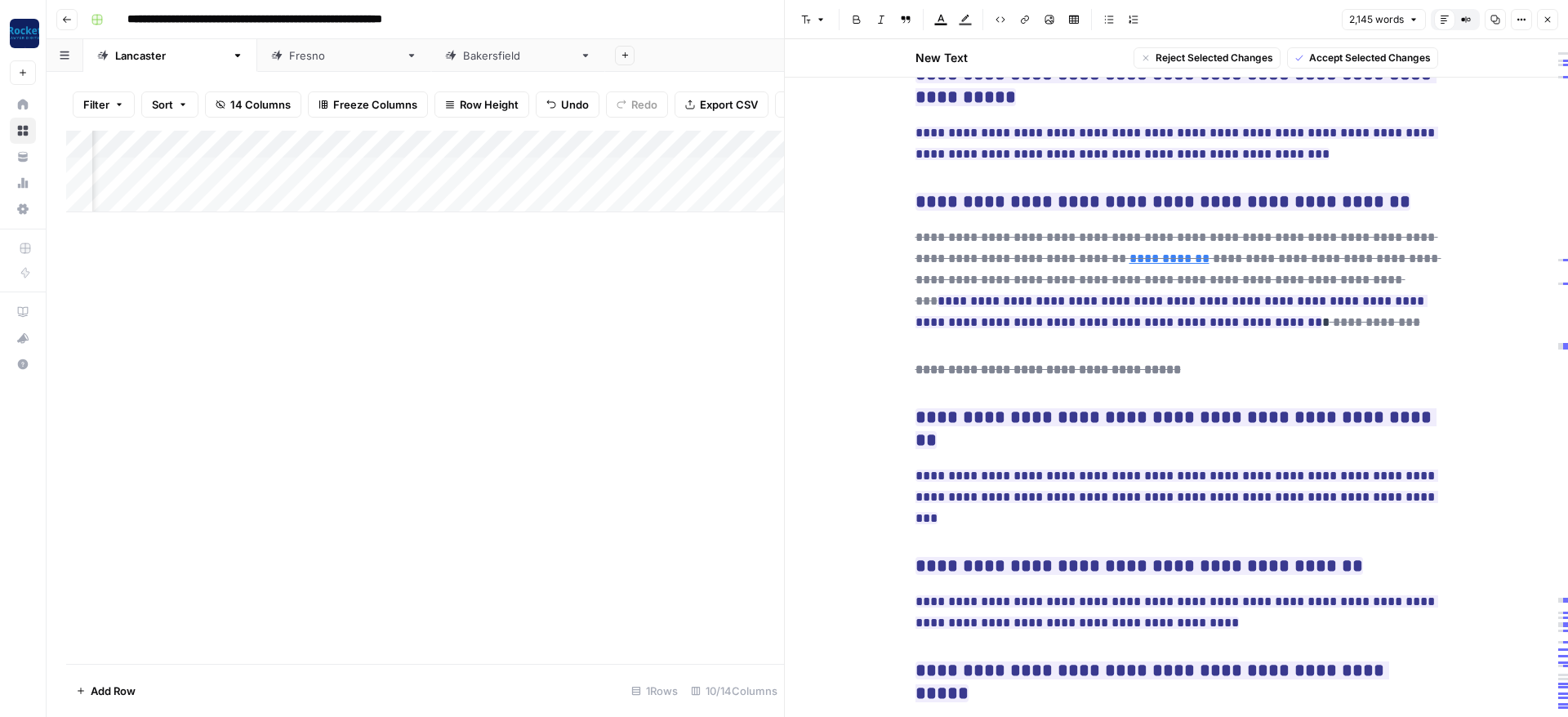
drag, startPoint x: 915, startPoint y: 327, endPoint x: 1442, endPoint y: 679, distance: 633.7
click at [1391, 56] on span "Accept Selected Changes" at bounding box center [1370, 57] width 121 height 14
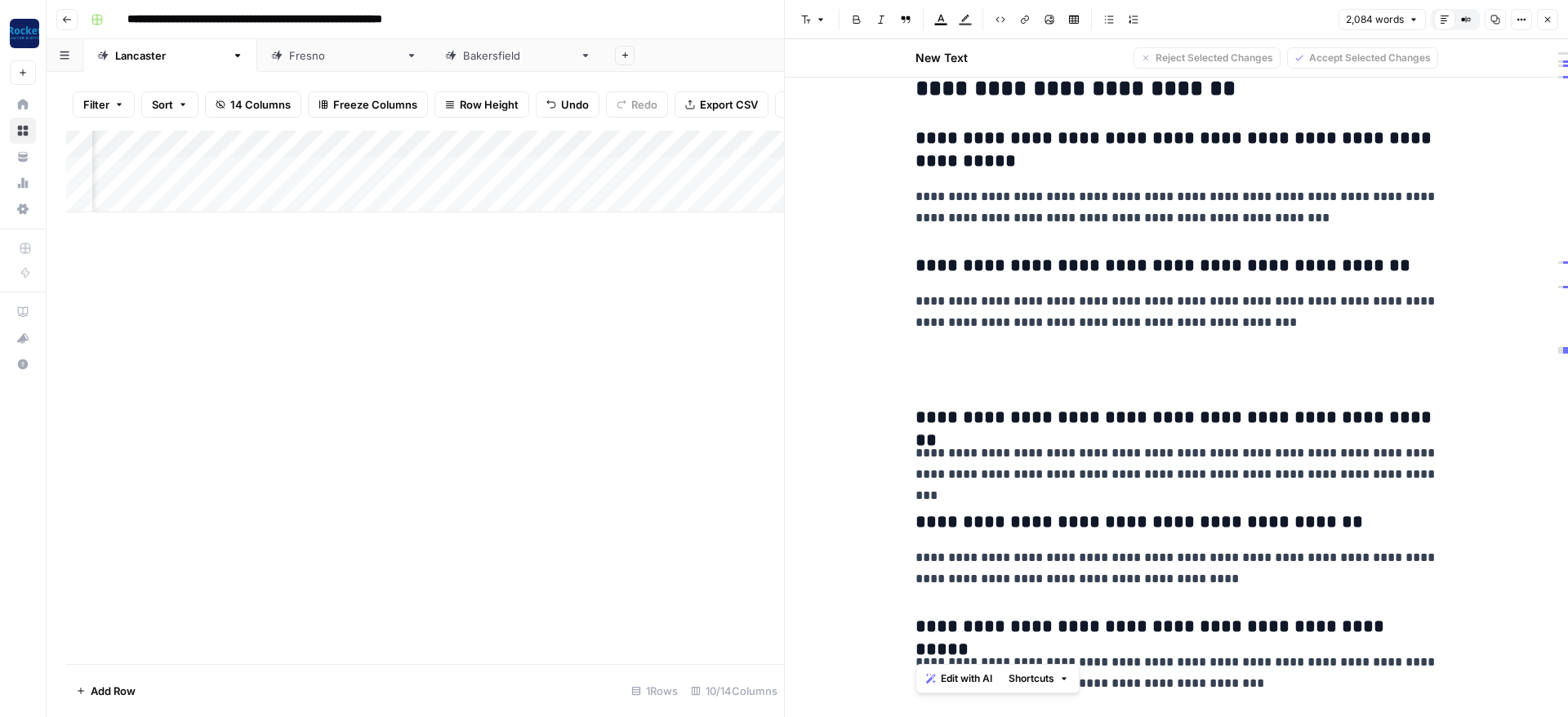
click at [1297, 254] on h3 "**********" at bounding box center [1177, 265] width 523 height 23
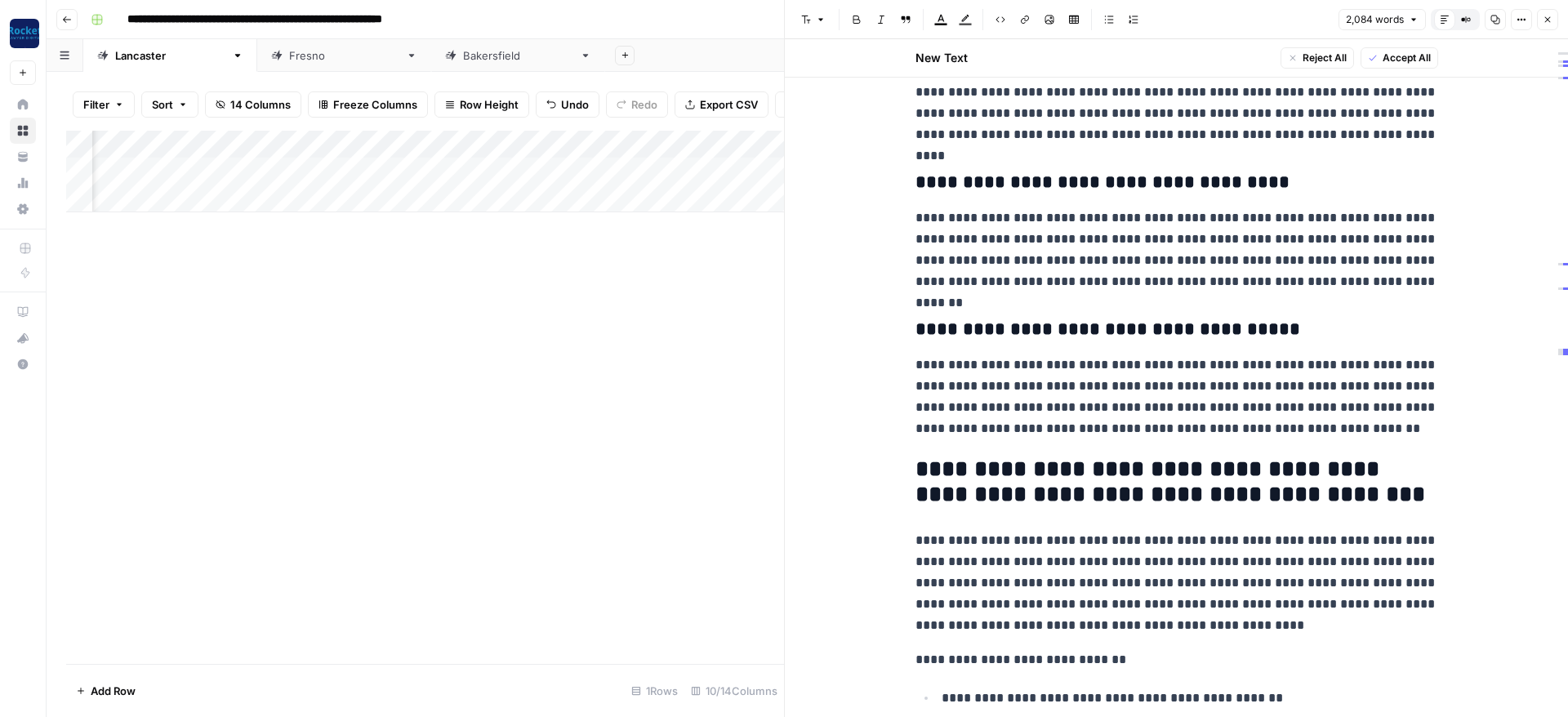
scroll to position [4694, 0]
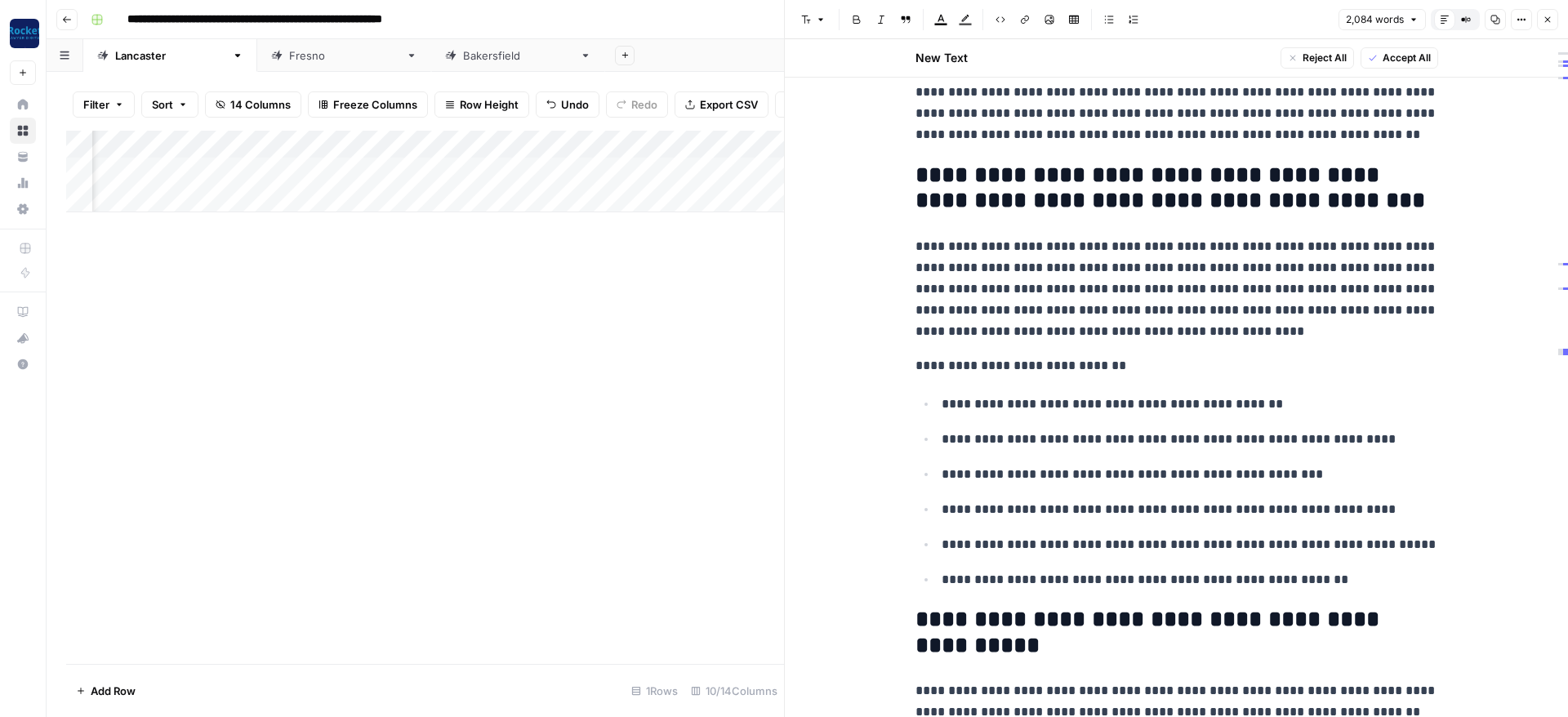
click at [1049, 393] on ul "**********" at bounding box center [1177, 491] width 523 height 197
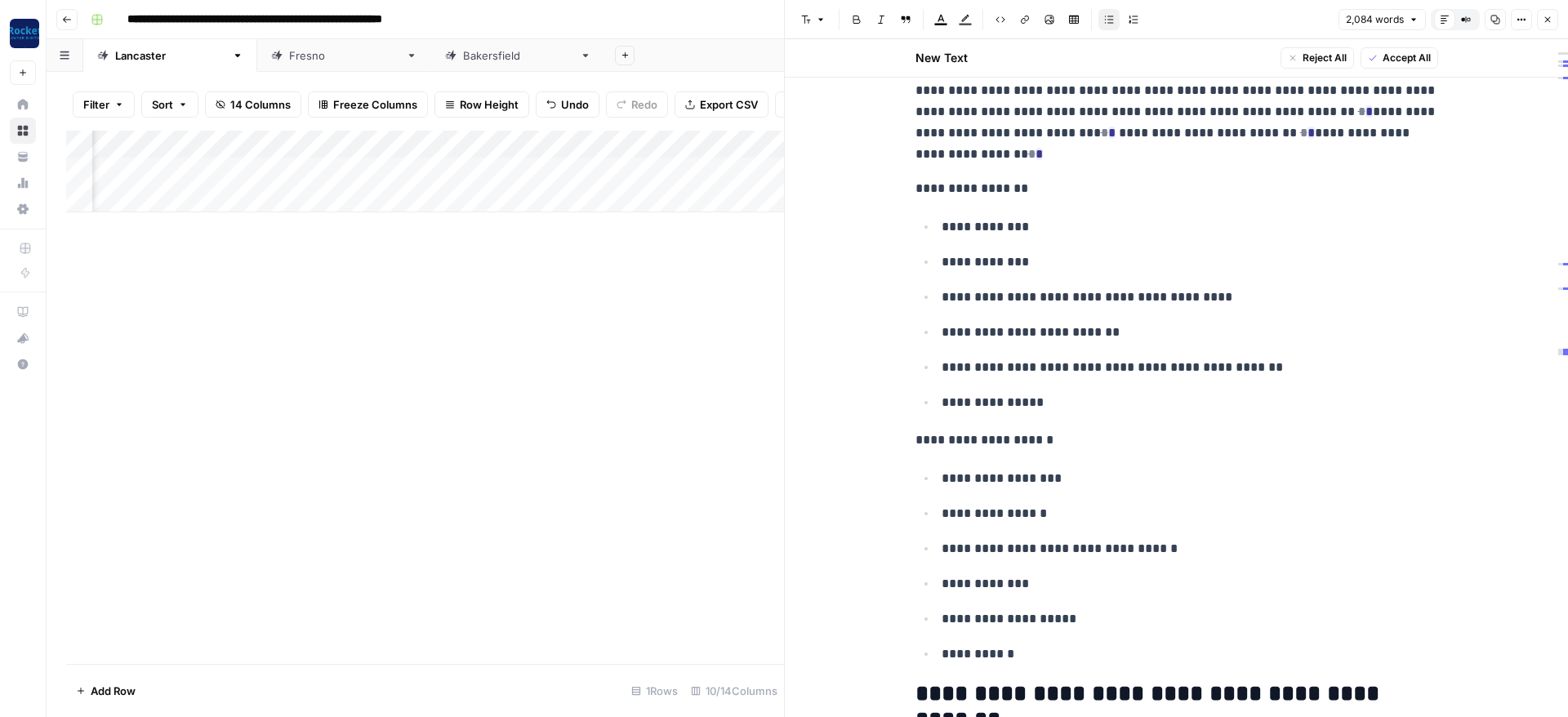
scroll to position [3028, 0]
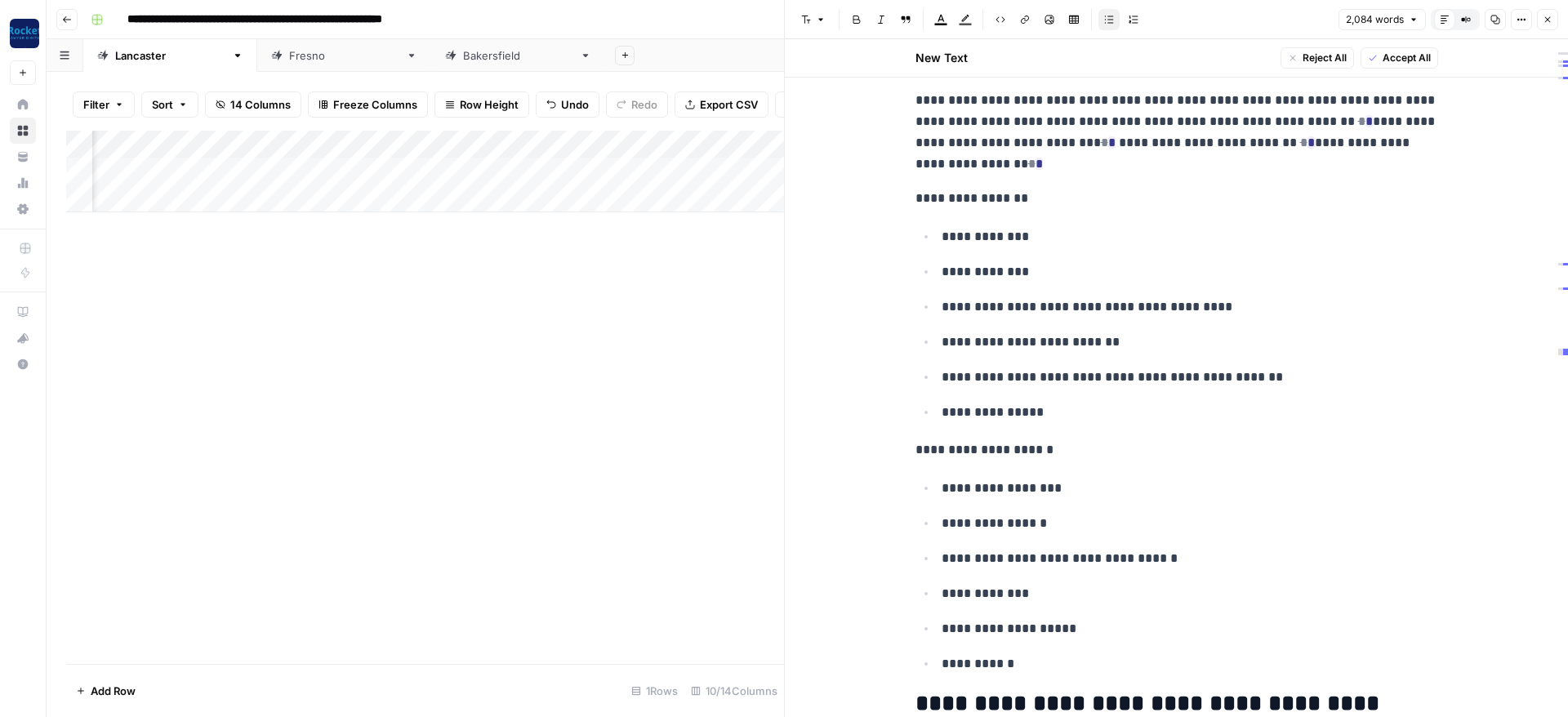
click at [1217, 190] on p "**********" at bounding box center [1177, 198] width 523 height 21
type input "article"
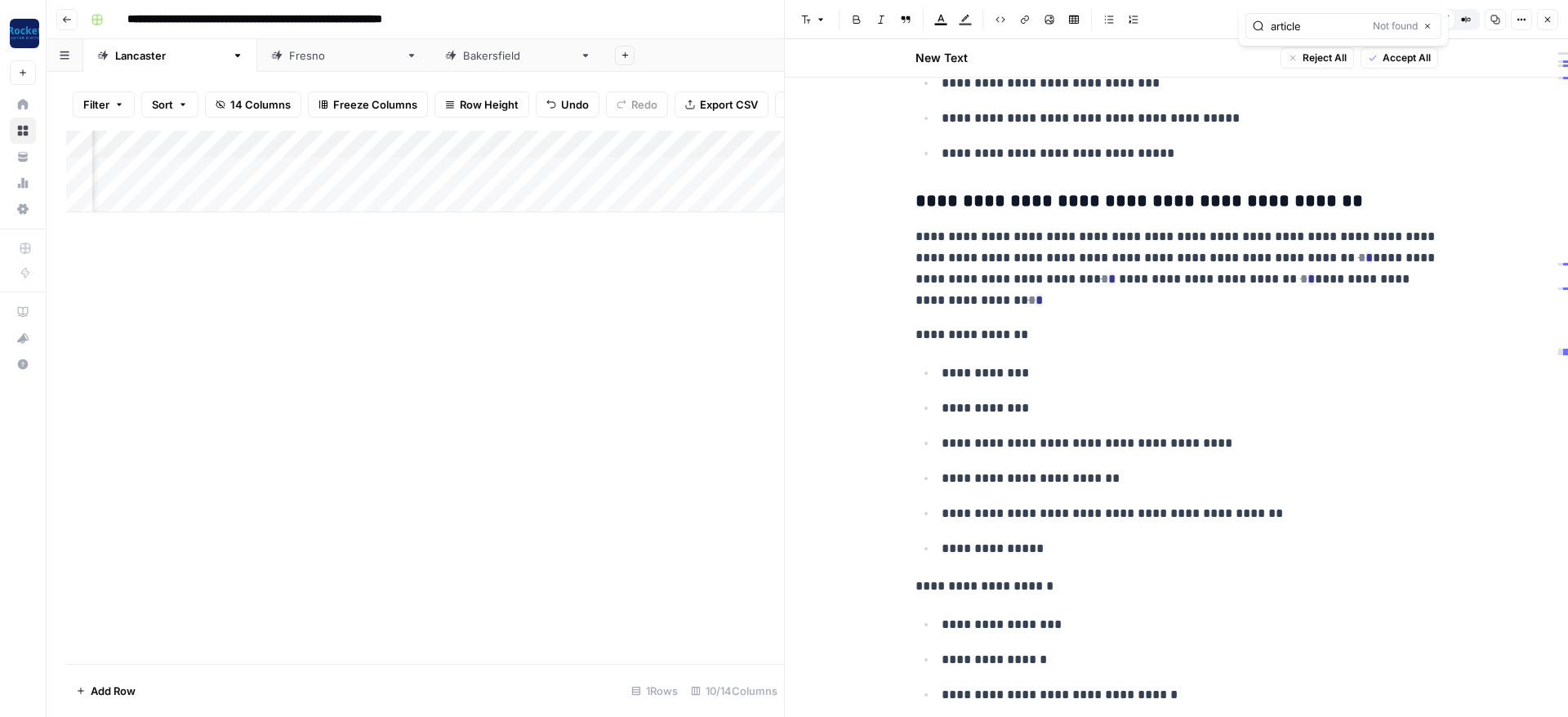
scroll to position [2833, 0]
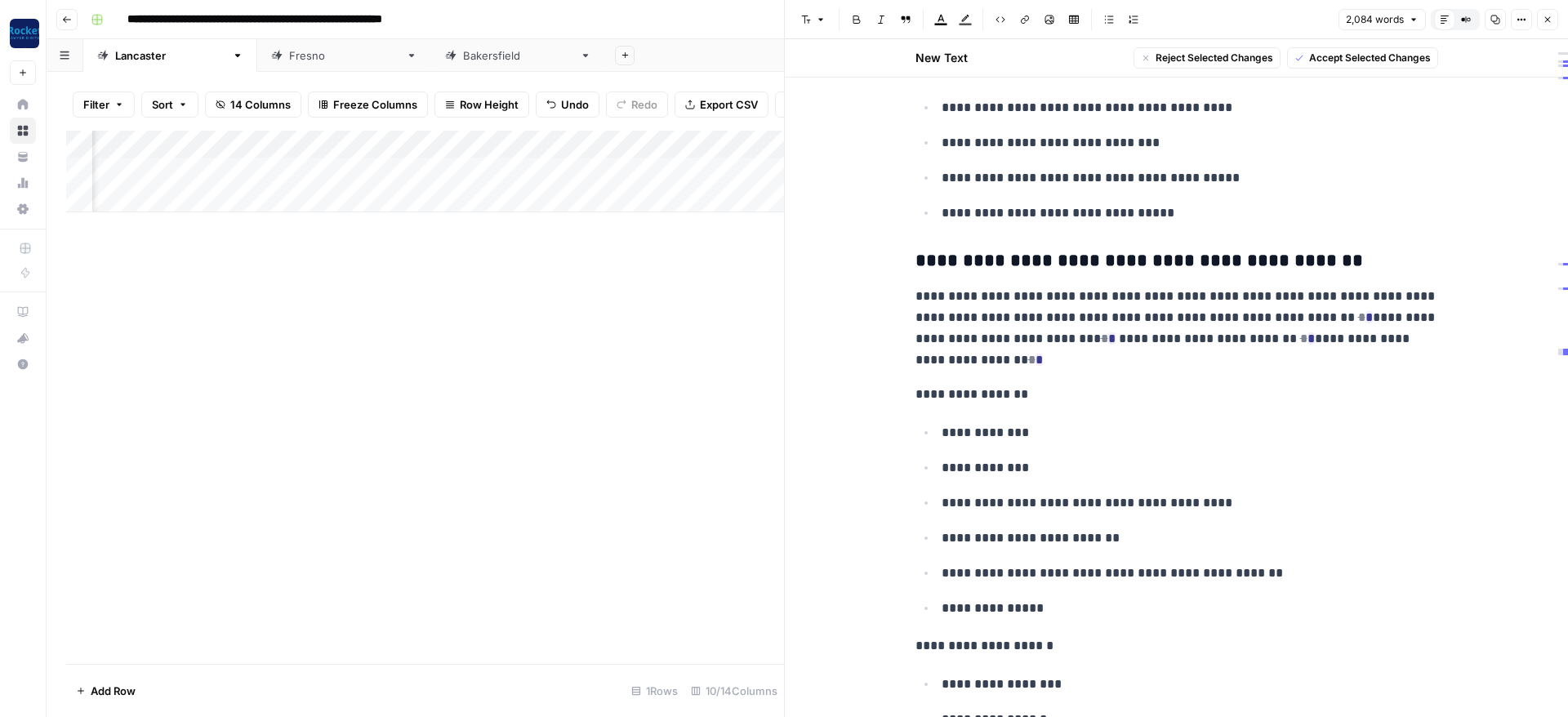
drag, startPoint x: 1023, startPoint y: 301, endPoint x: 922, endPoint y: 196, distance: 145.7
click at [922, 196] on div "**********" at bounding box center [1176, 602] width 542 height 6661
click at [1341, 53] on span "Accept Selected Changes" at bounding box center [1370, 57] width 121 height 14
click at [1212, 185] on ul "**********" at bounding box center [1177, 125] width 523 height 197
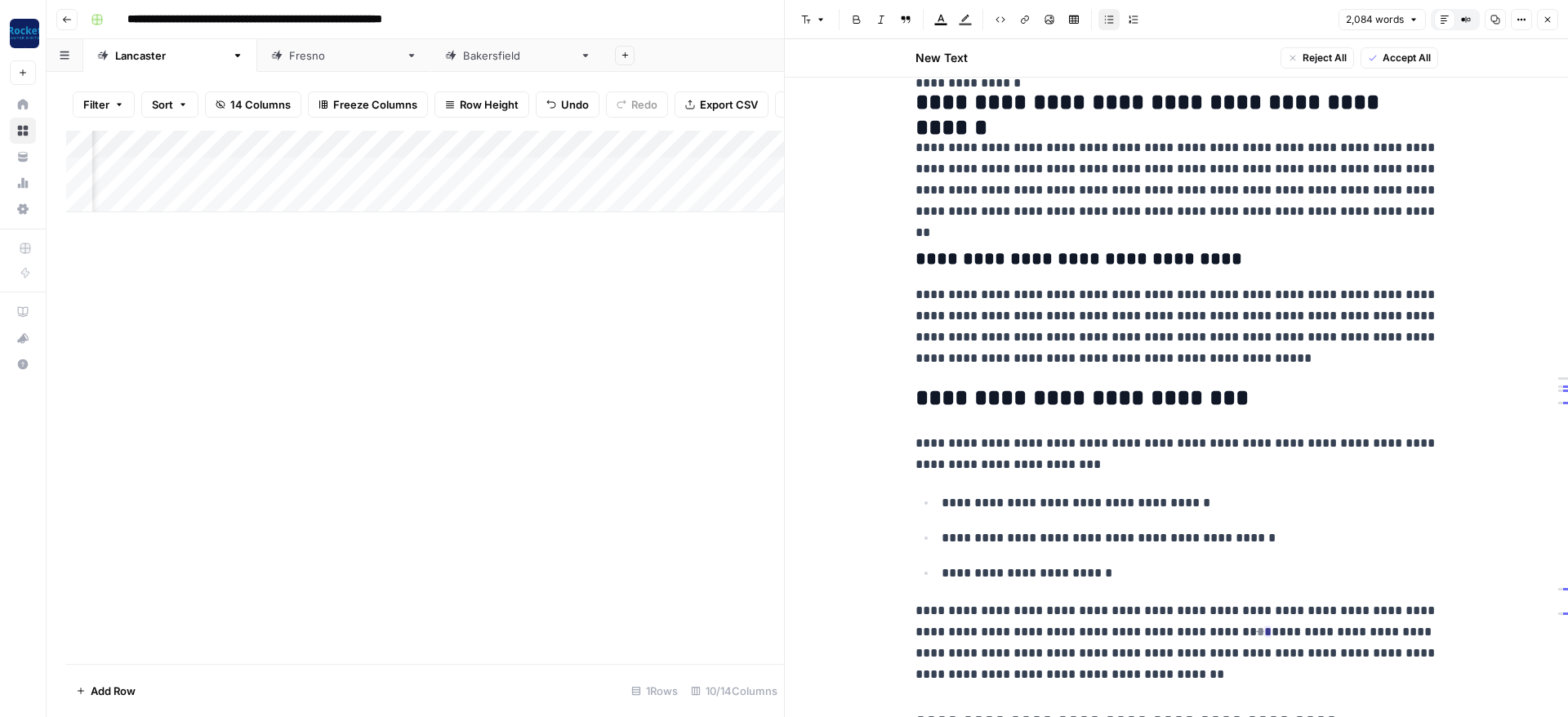
scroll to position [1559, 0]
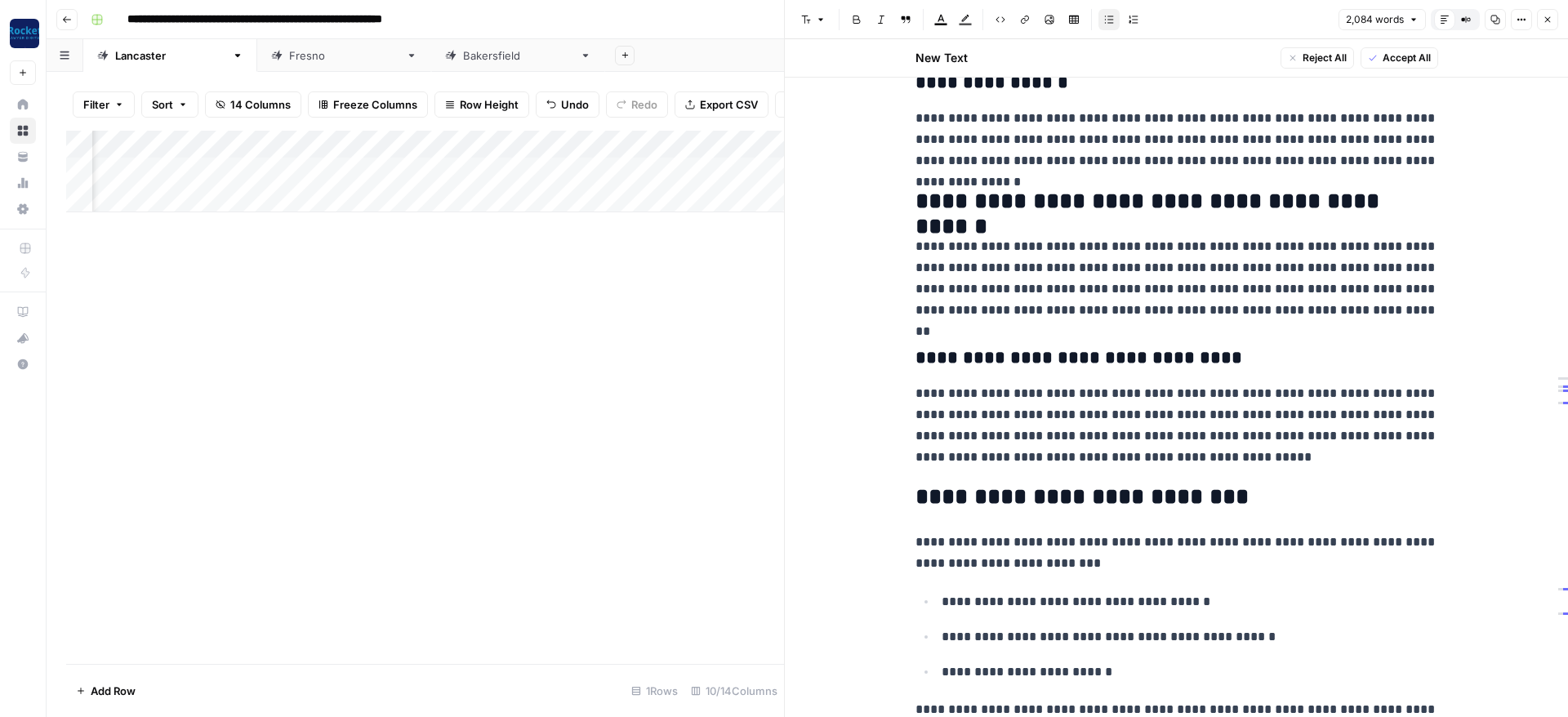
click at [1395, 56] on span "Accept All" at bounding box center [1406, 57] width 48 height 14
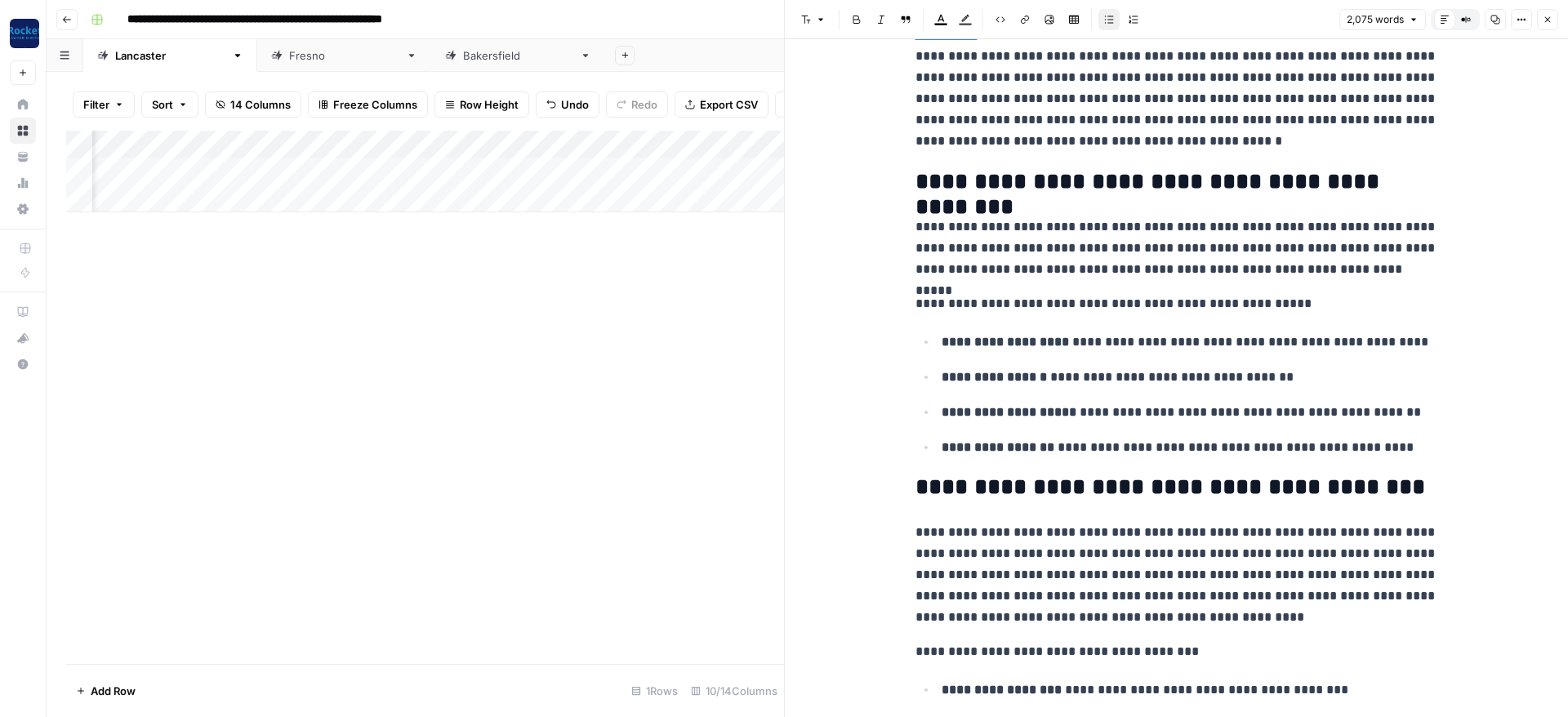
scroll to position [0, 0]
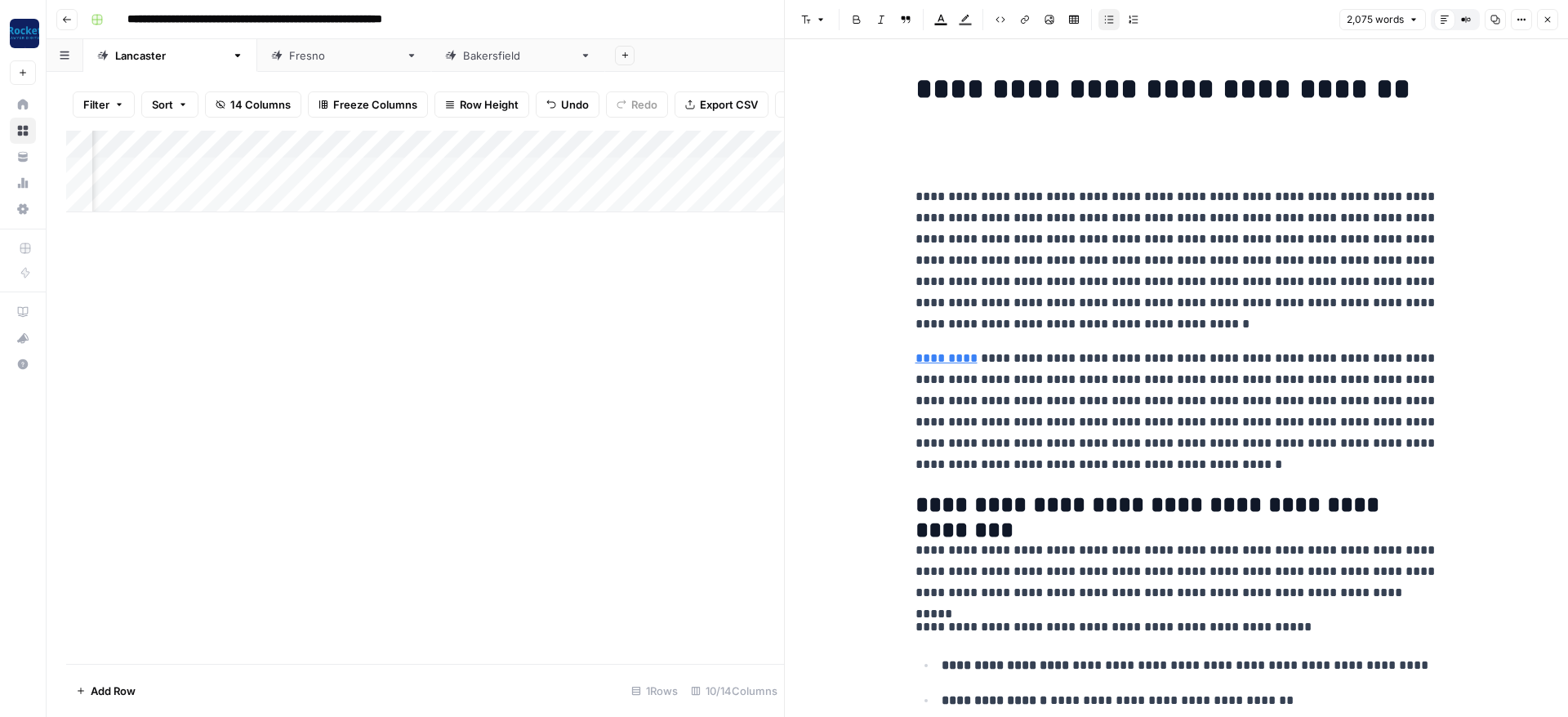
click at [1148, 147] on h2 at bounding box center [1177, 152] width 523 height 26
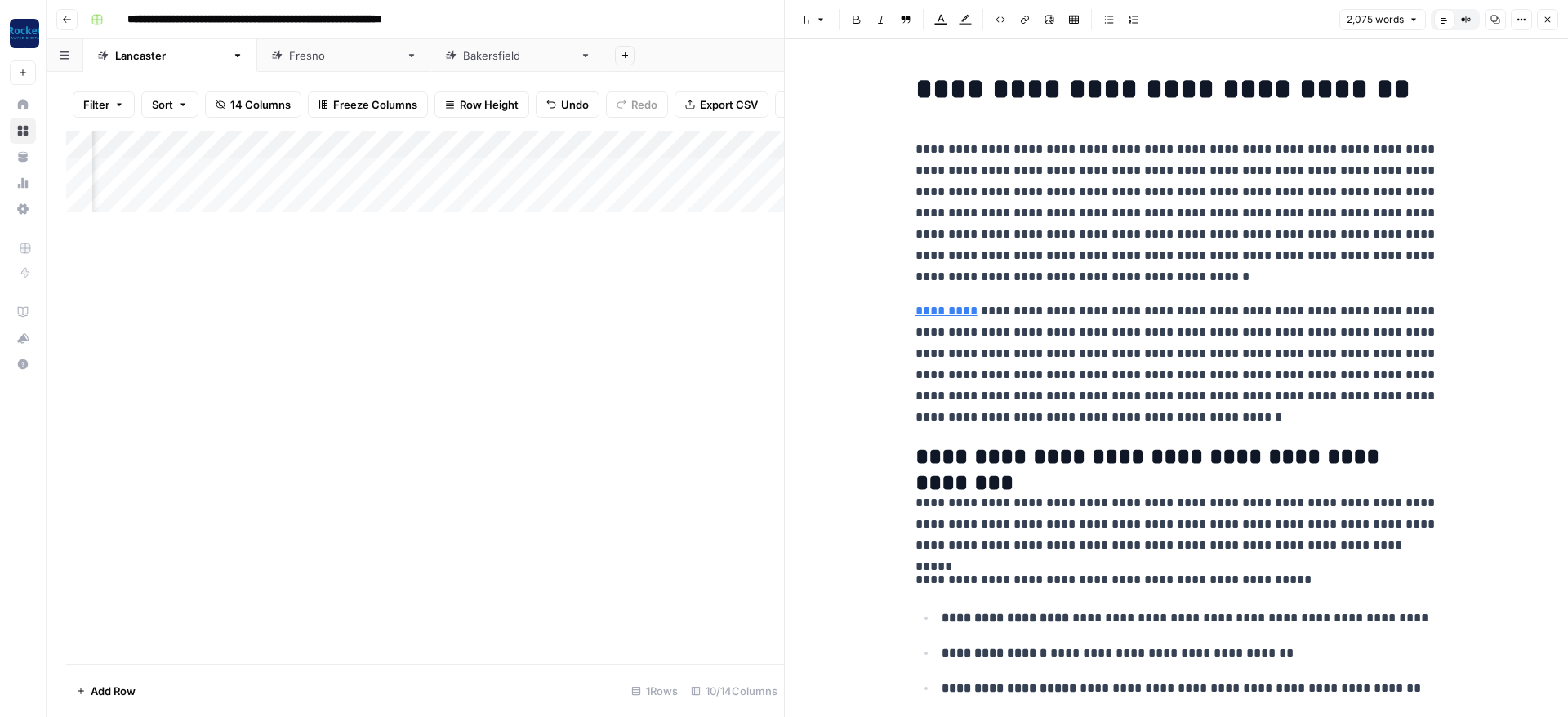
click at [1157, 213] on p "**********" at bounding box center [1177, 213] width 523 height 148
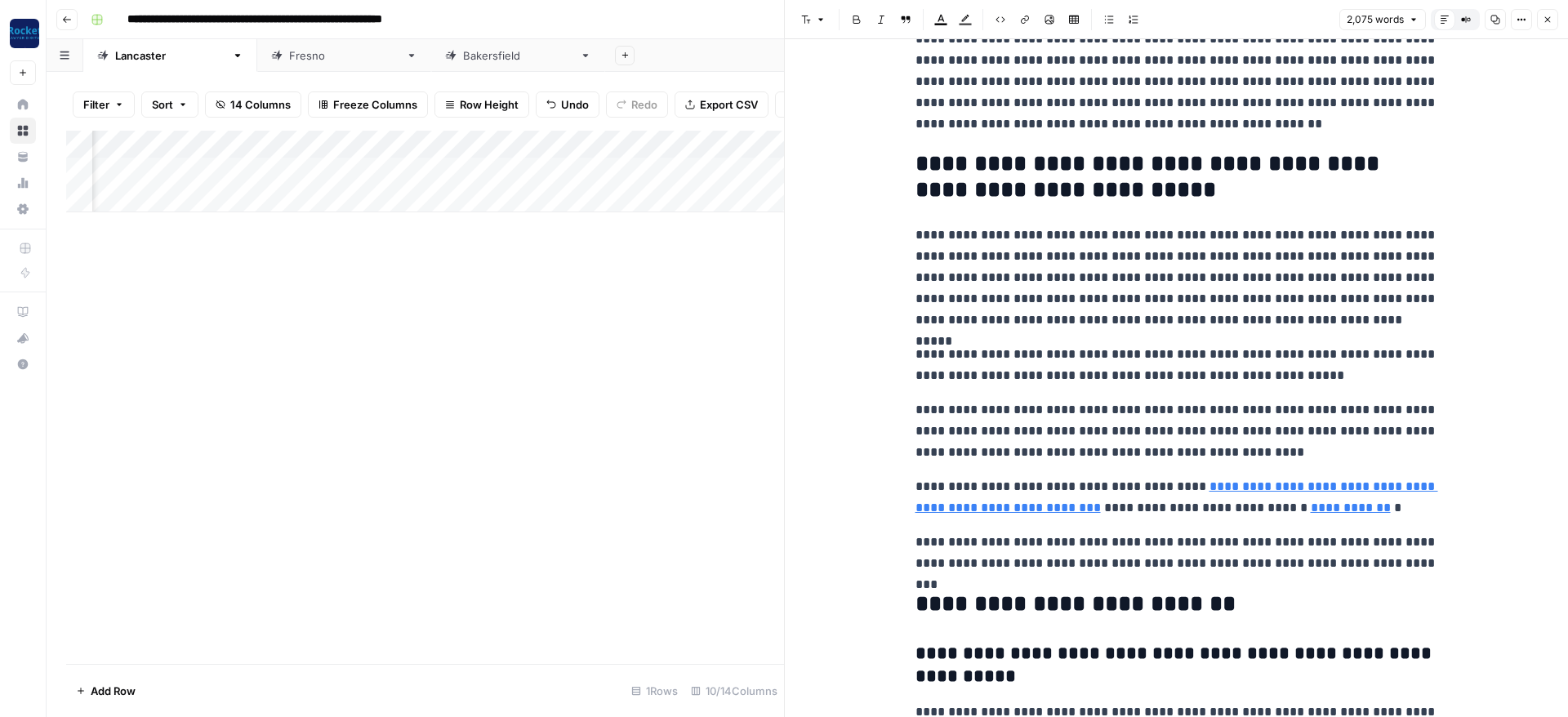
scroll to position [5877, 0]
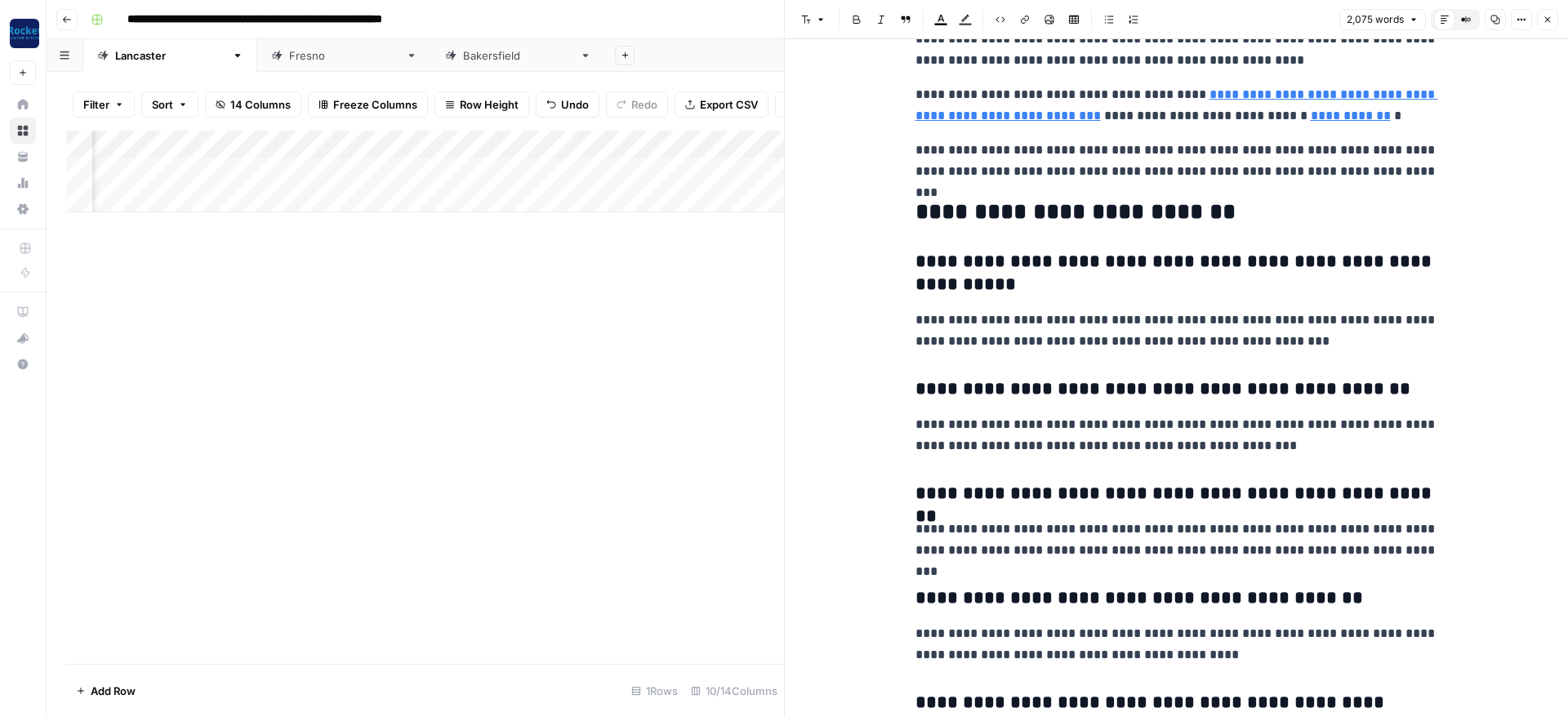
click at [1522, 19] on icon "button" at bounding box center [1522, 19] width 3 height 3
click at [1443, 96] on span "Copy Link" at bounding box center [1472, 92] width 78 height 16
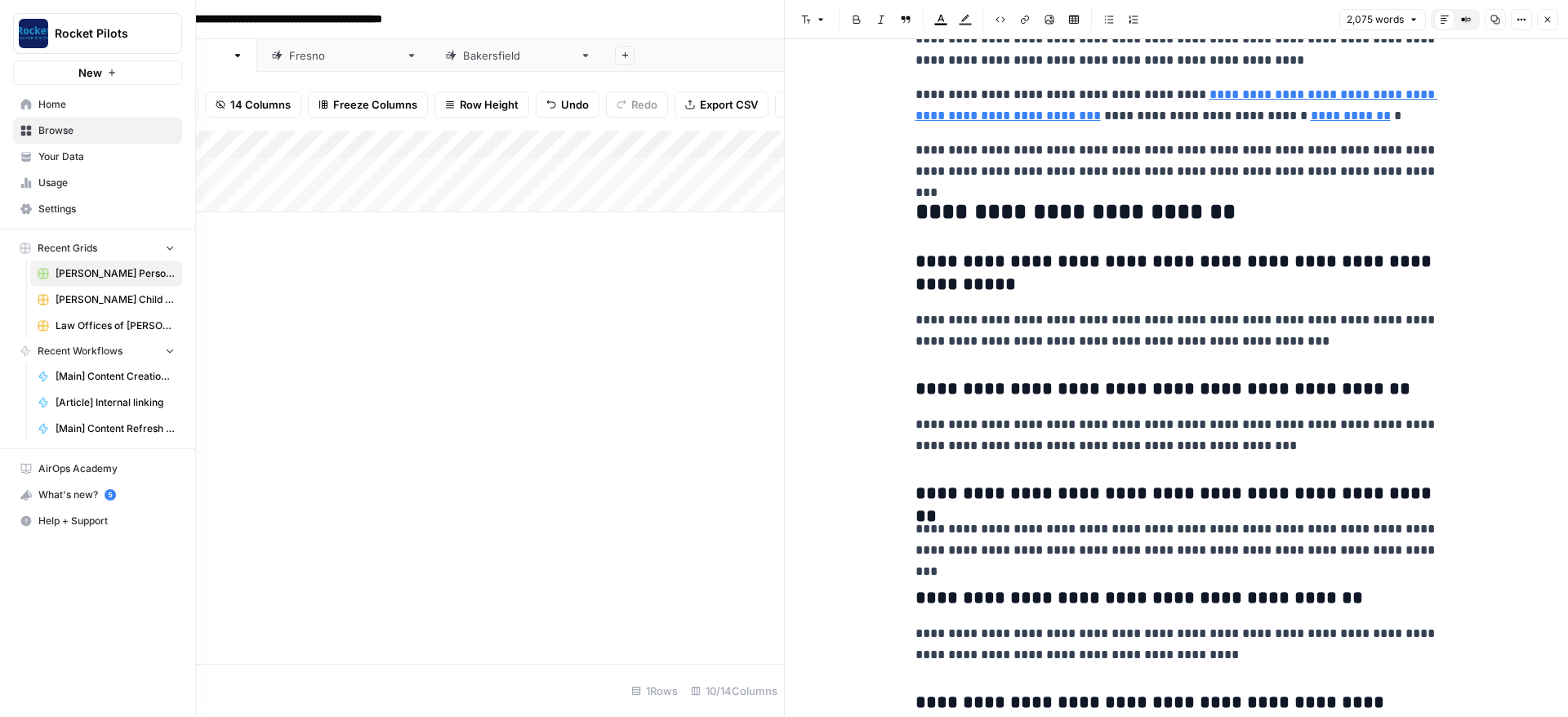
click at [20, 99] on icon at bounding box center [26, 104] width 12 height 12
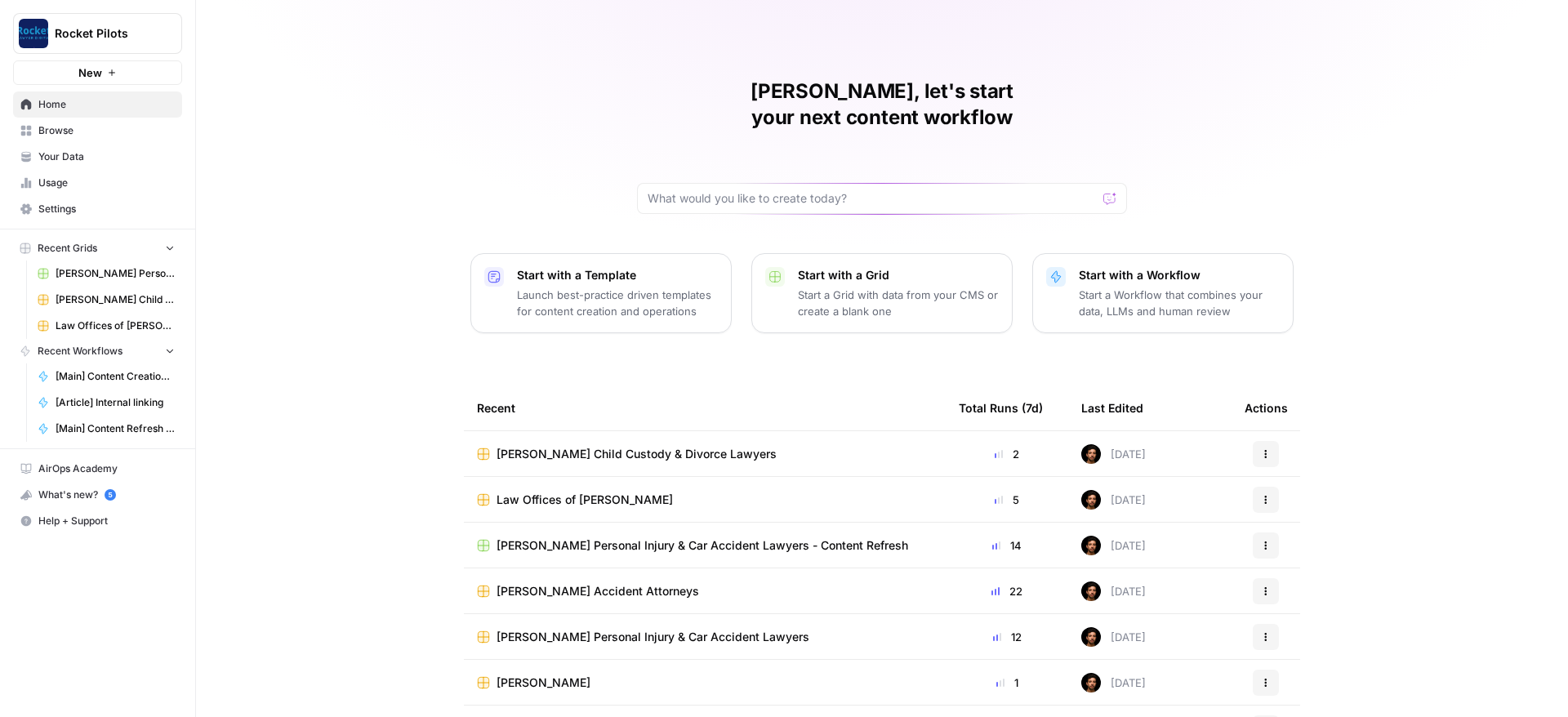
click at [1270, 449] on icon "button" at bounding box center [1266, 454] width 10 height 10
click at [1297, 463] on span "Duplicate" at bounding box center [1350, 465] width 131 height 16
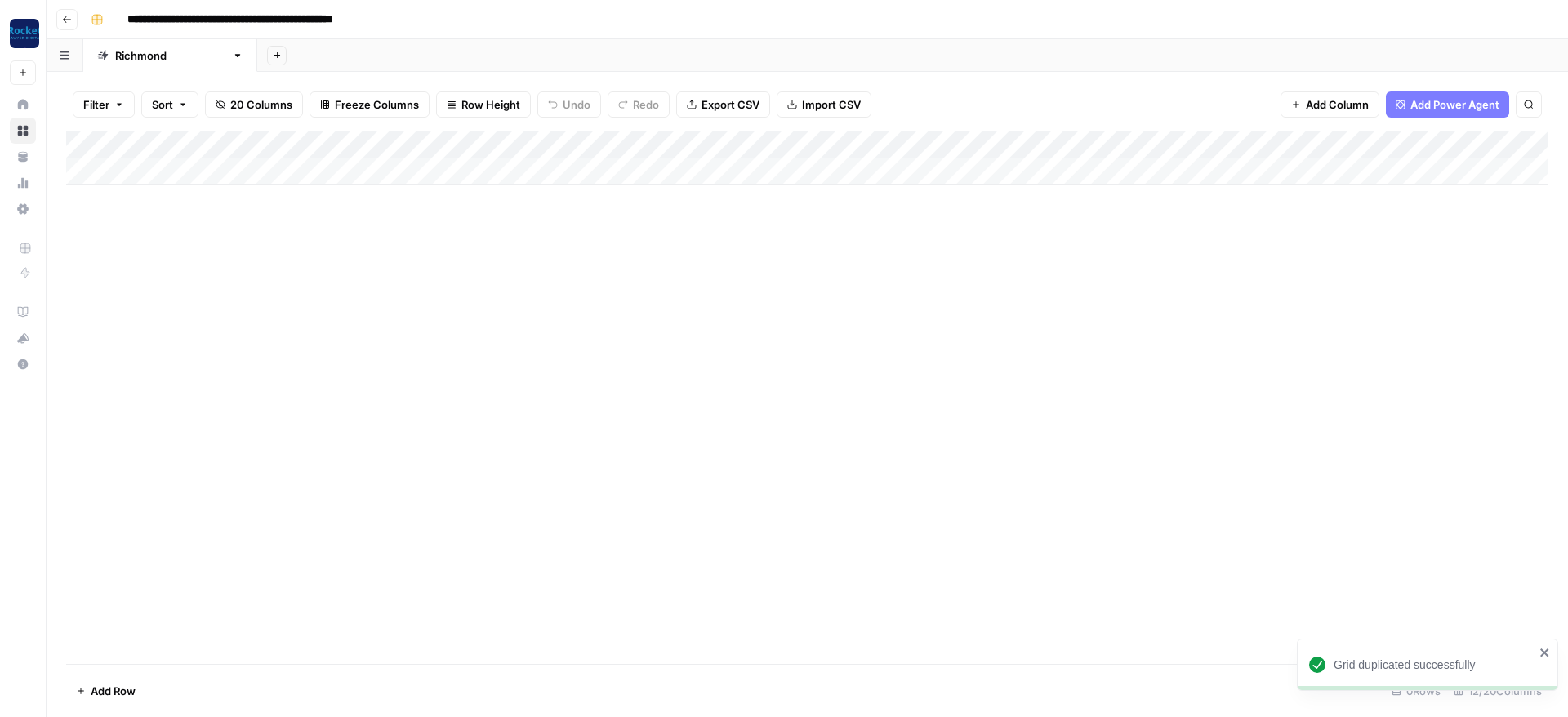
click at [239, 21] on input "**********" at bounding box center [274, 19] width 309 height 26
paste input
type input "**********"
click at [376, 24] on div "**********" at bounding box center [818, 19] width 1468 height 26
click at [426, 313] on div "Add Column" at bounding box center [807, 397] width 1482 height 533
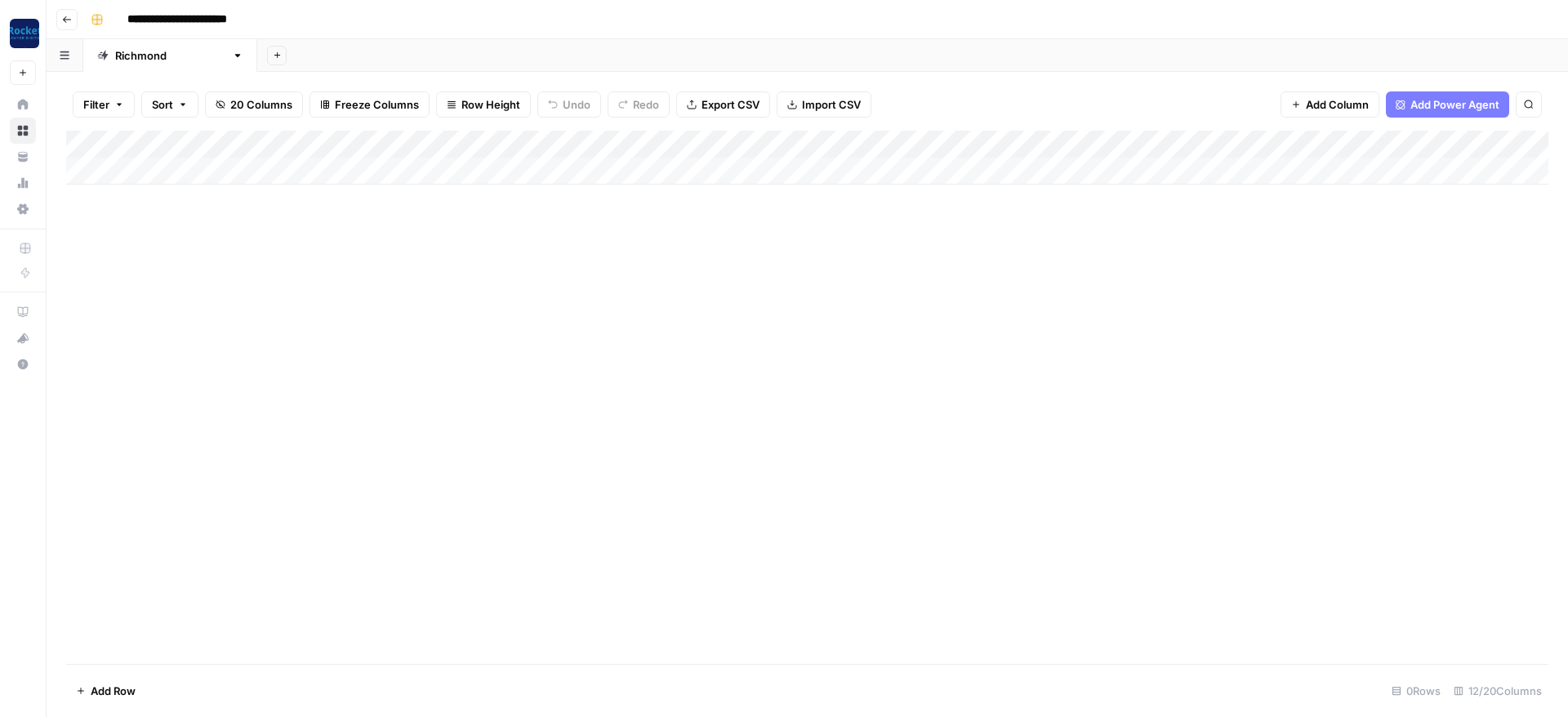
click at [145, 164] on div "Add Column" at bounding box center [807, 158] width 1482 height 54
click at [141, 196] on div "Add Column" at bounding box center [807, 171] width 1482 height 82
click at [328, 169] on div "Add Column" at bounding box center [807, 185] width 1482 height 110
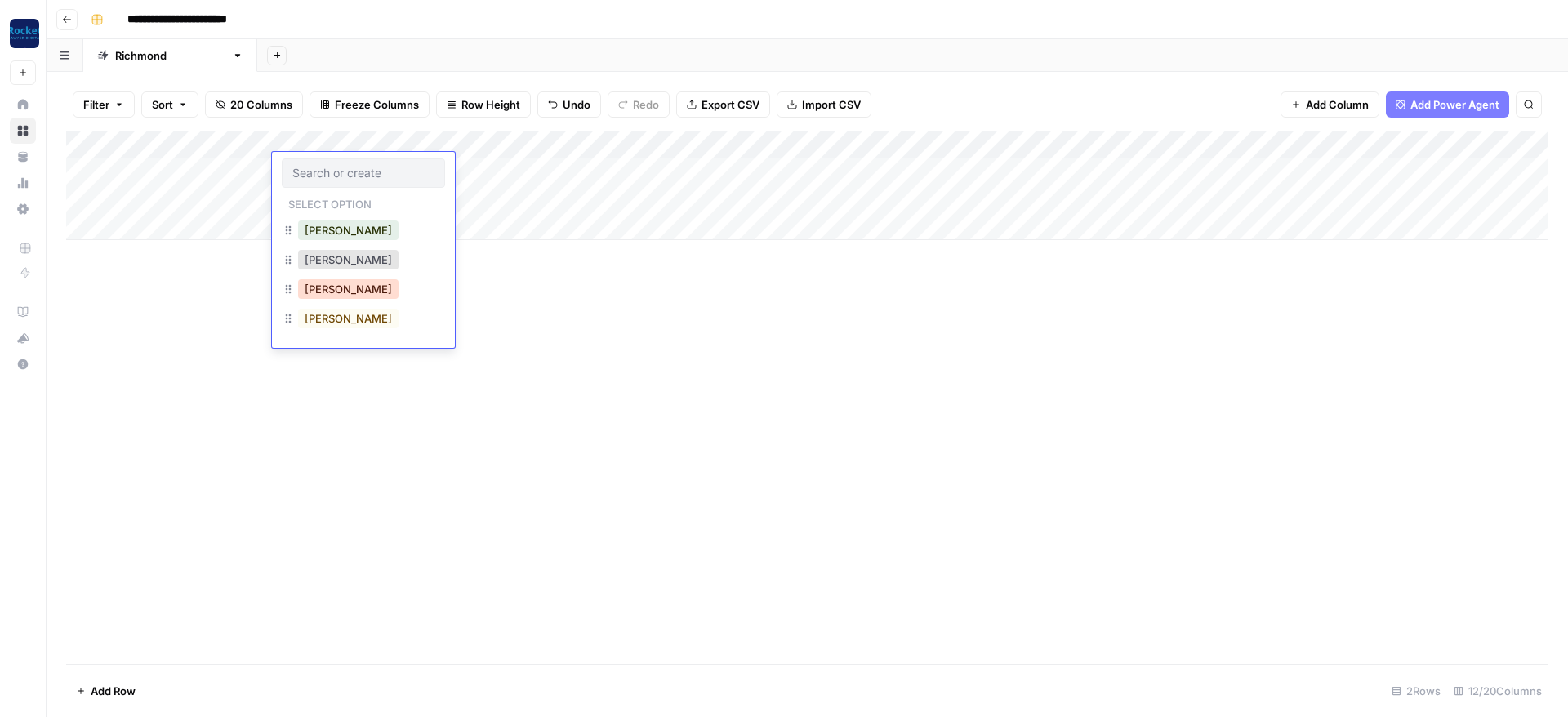
click at [320, 283] on button "Lucas" at bounding box center [348, 288] width 100 height 19
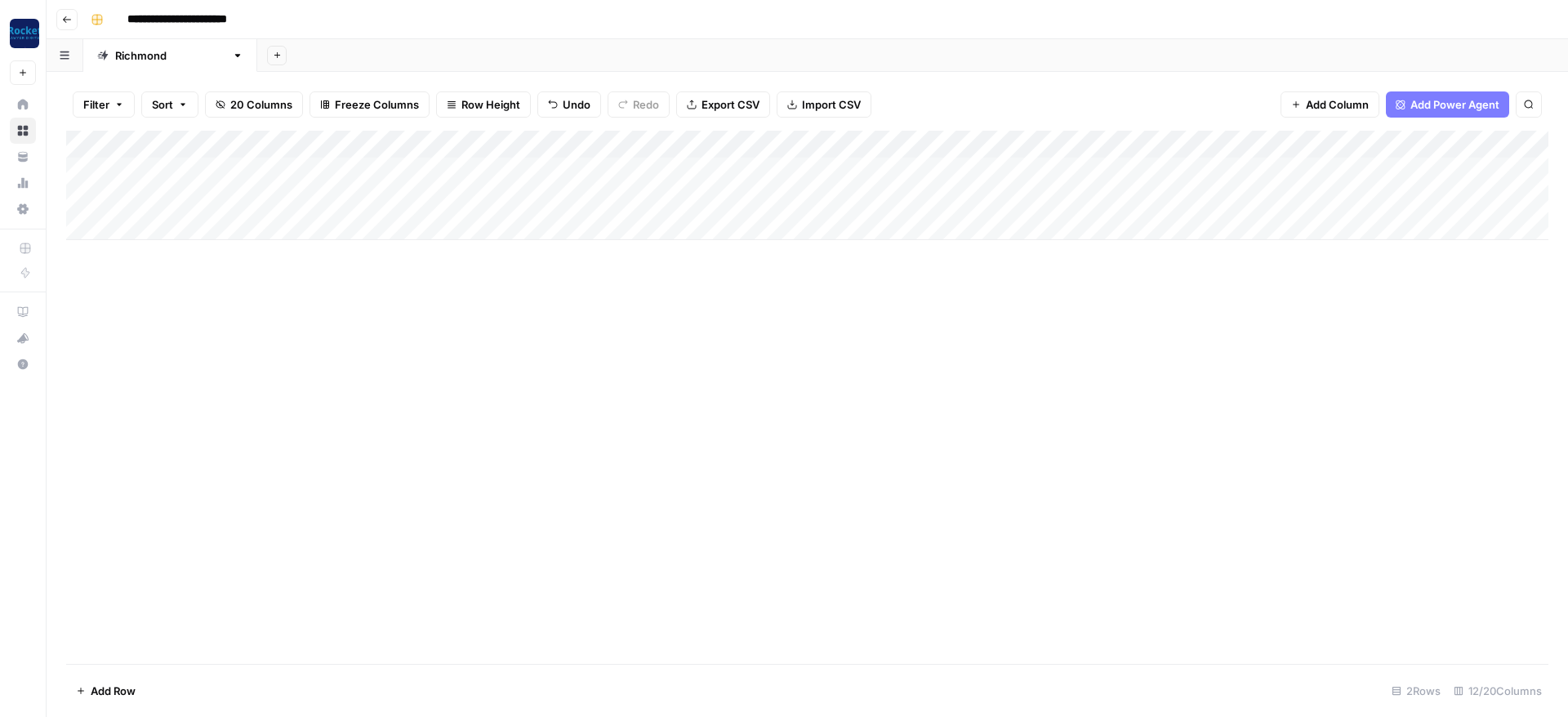
click at [311, 195] on div "Add Column" at bounding box center [807, 185] width 1482 height 110
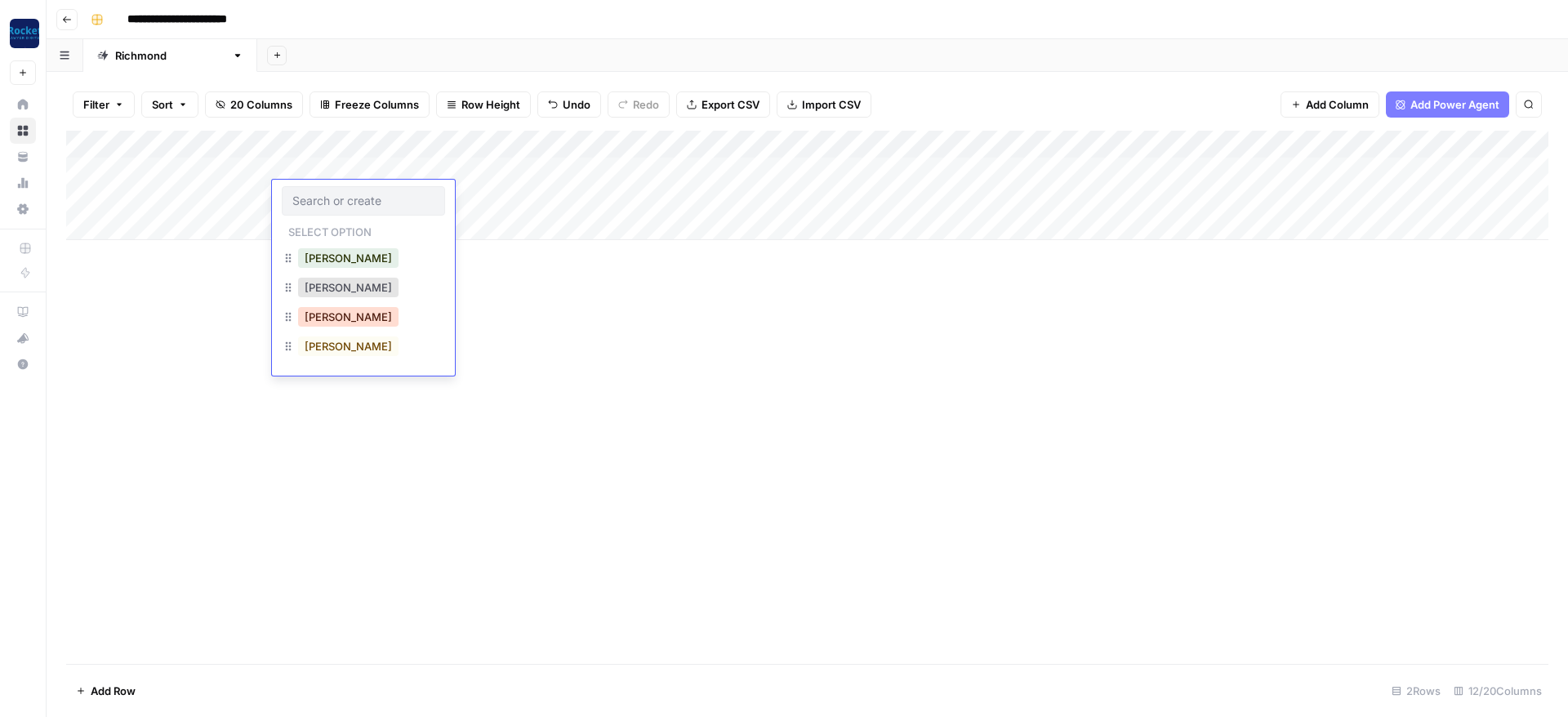
click at [317, 315] on button "Lucas" at bounding box center [348, 316] width 100 height 19
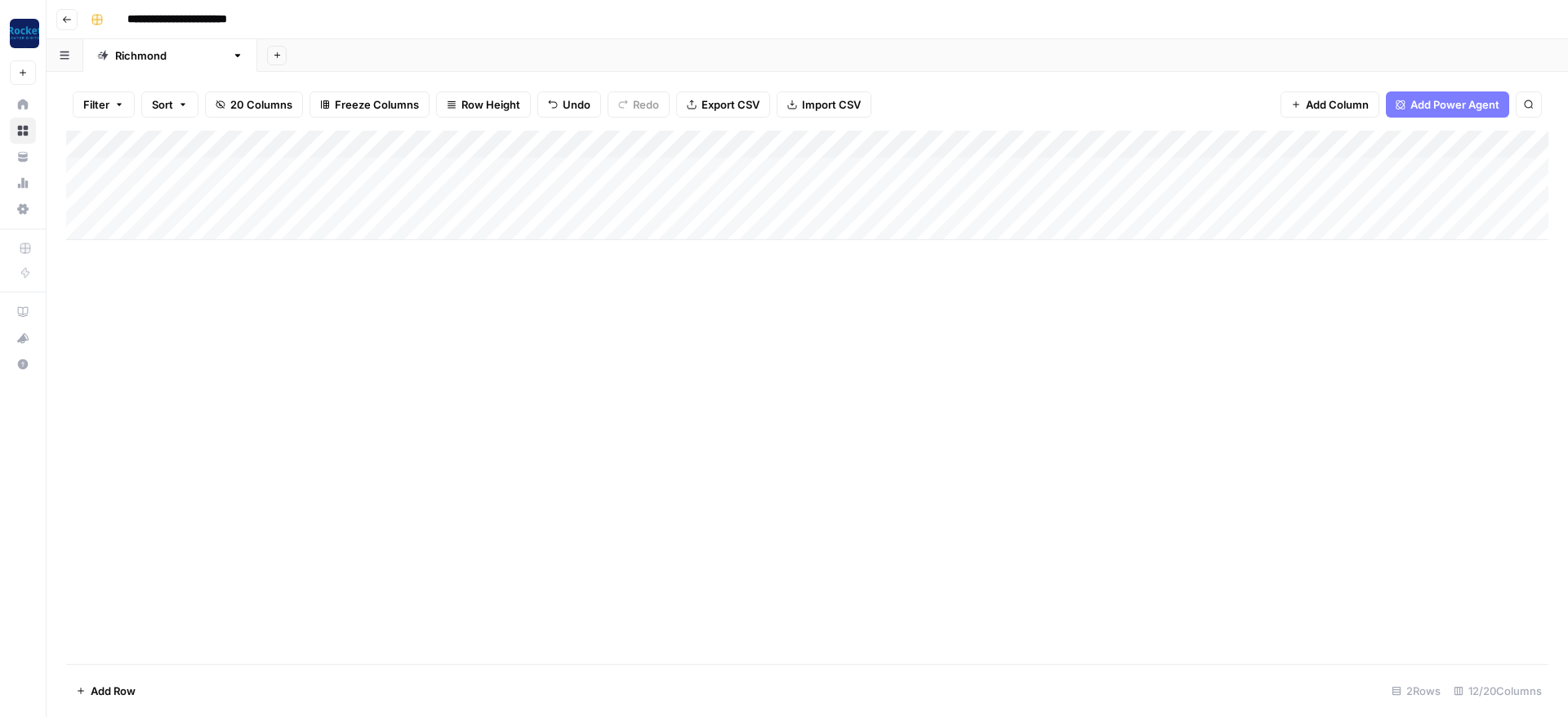
click at [577, 169] on div "Add Column" at bounding box center [807, 185] width 1482 height 110
click at [588, 158] on div "Add Column" at bounding box center [807, 185] width 1482 height 110
click at [574, 234] on button "Blog Post" at bounding box center [566, 230] width 61 height 19
click at [585, 193] on div "Add Column" at bounding box center [807, 185] width 1482 height 110
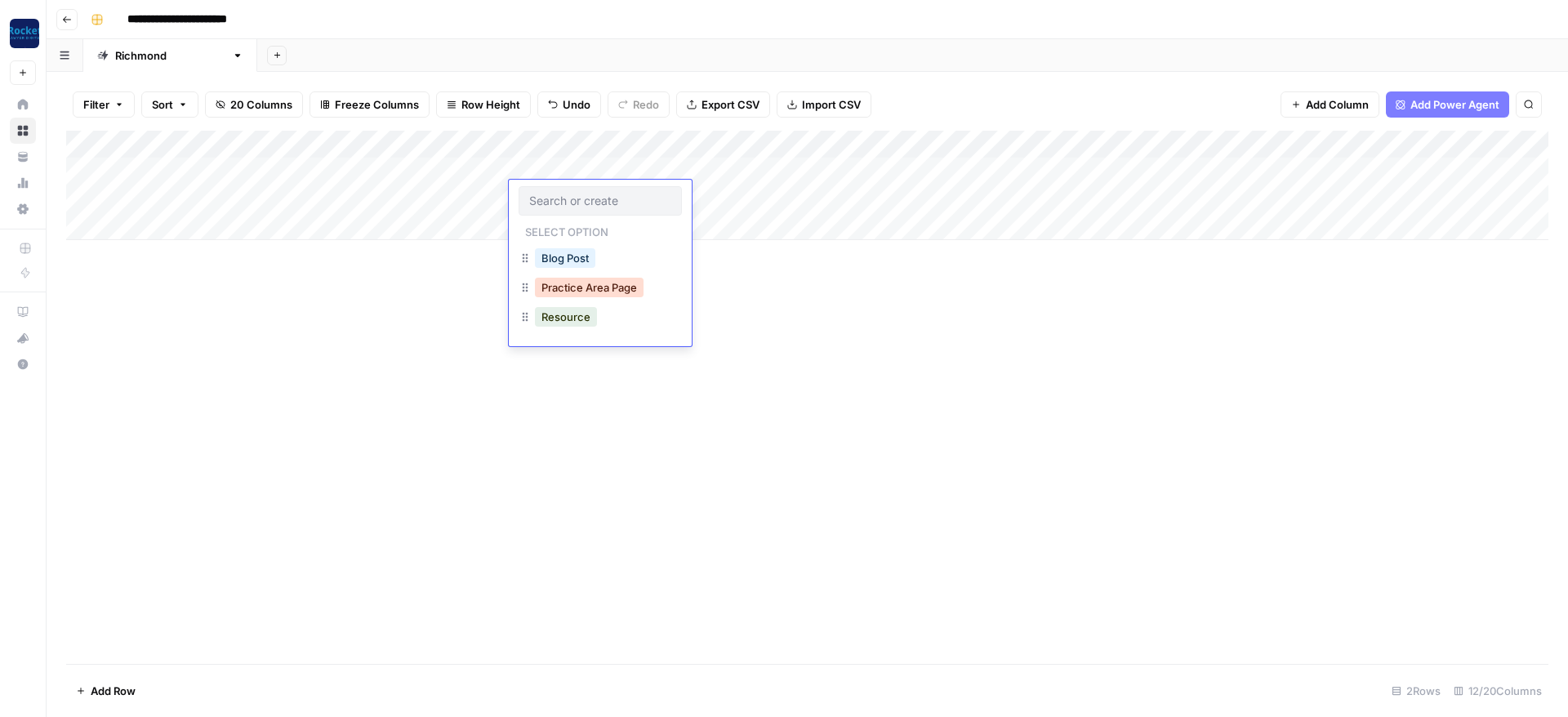
click at [569, 286] on button "Practice Area Page" at bounding box center [589, 286] width 109 height 19
click at [775, 139] on div "Add Column" at bounding box center [807, 185] width 1482 height 110
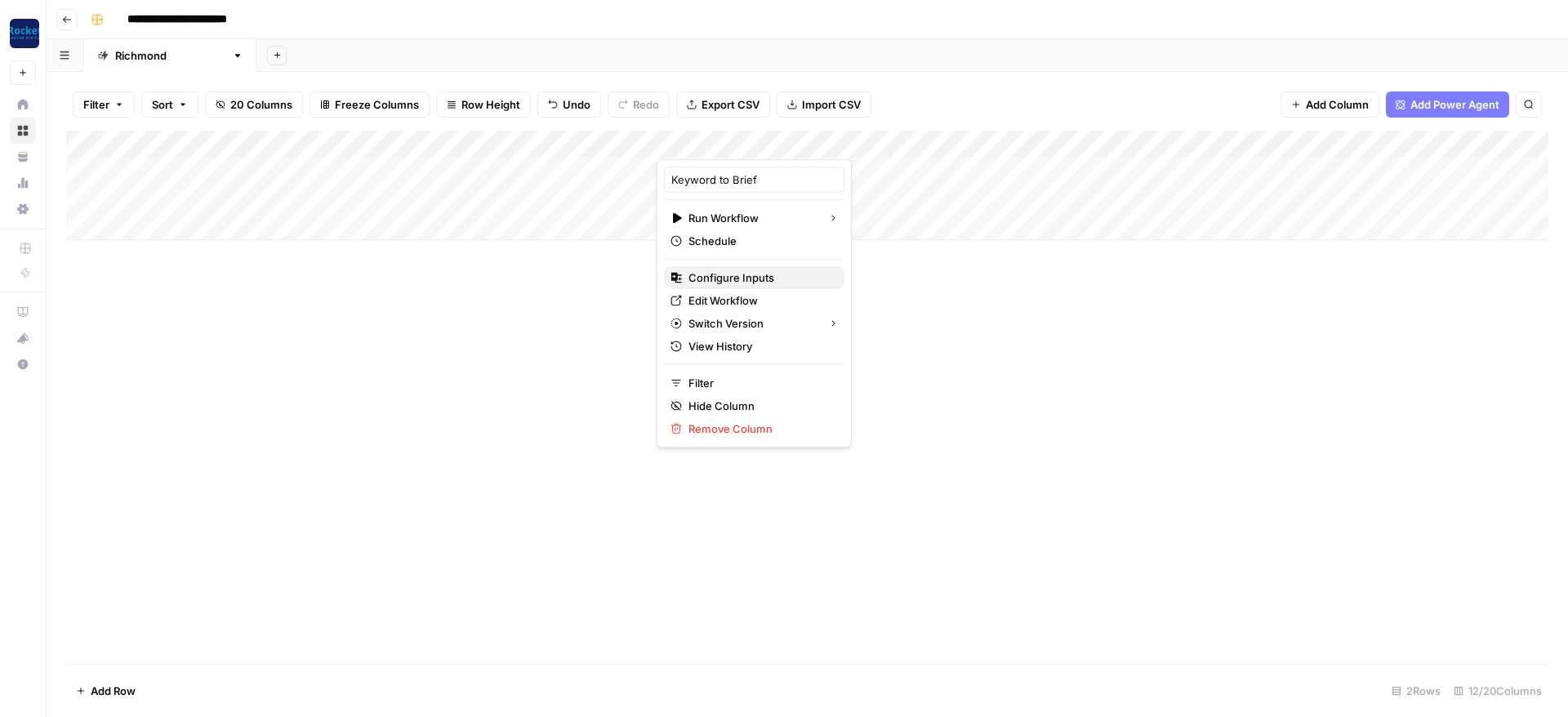
click at [724, 281] on span "Configure Inputs" at bounding box center [760, 277] width 143 height 16
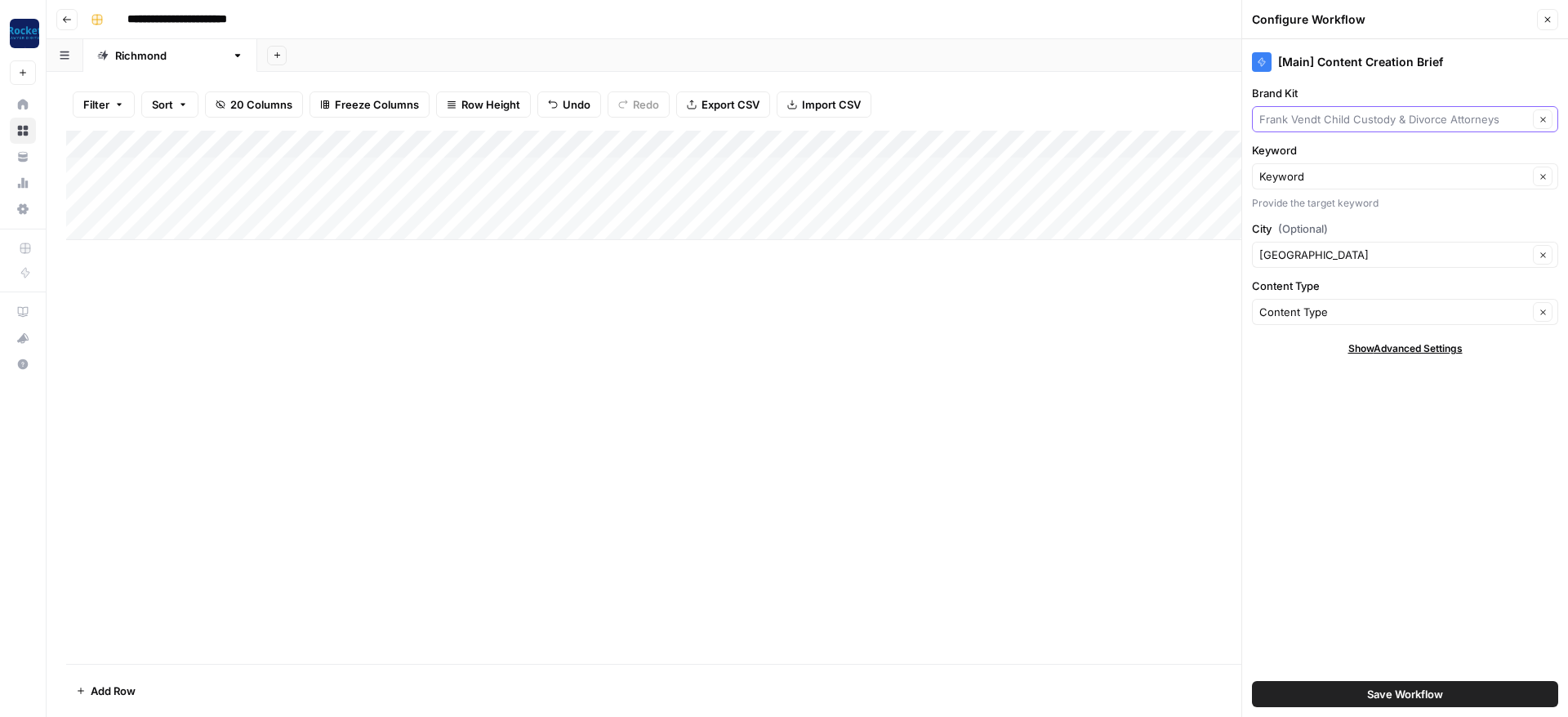
click at [1305, 121] on input "Brand Kit" at bounding box center [1393, 119] width 269 height 16
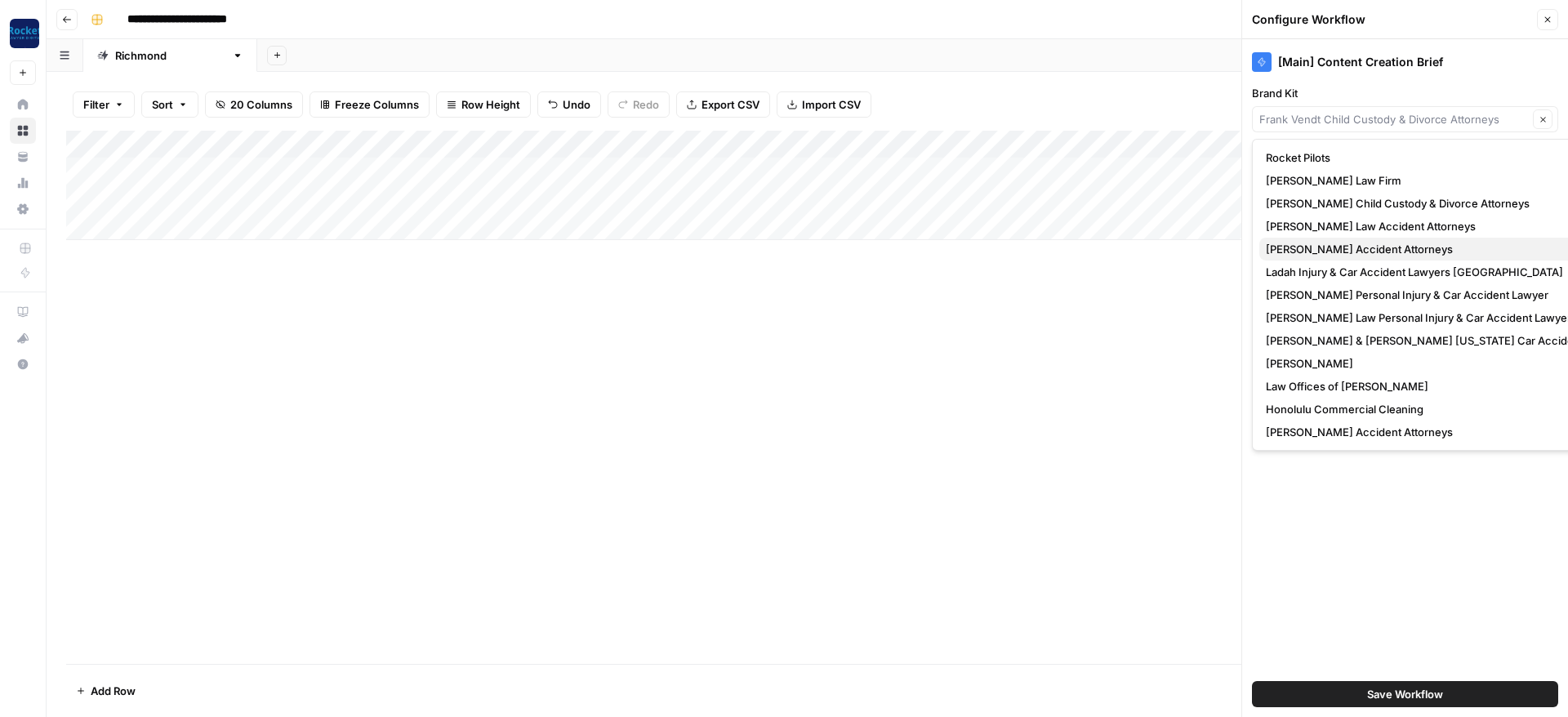
click at [1308, 249] on span "[PERSON_NAME] Accident Attorneys" at bounding box center [1447, 249] width 362 height 16
type input "[PERSON_NAME] Accident Attorneys"
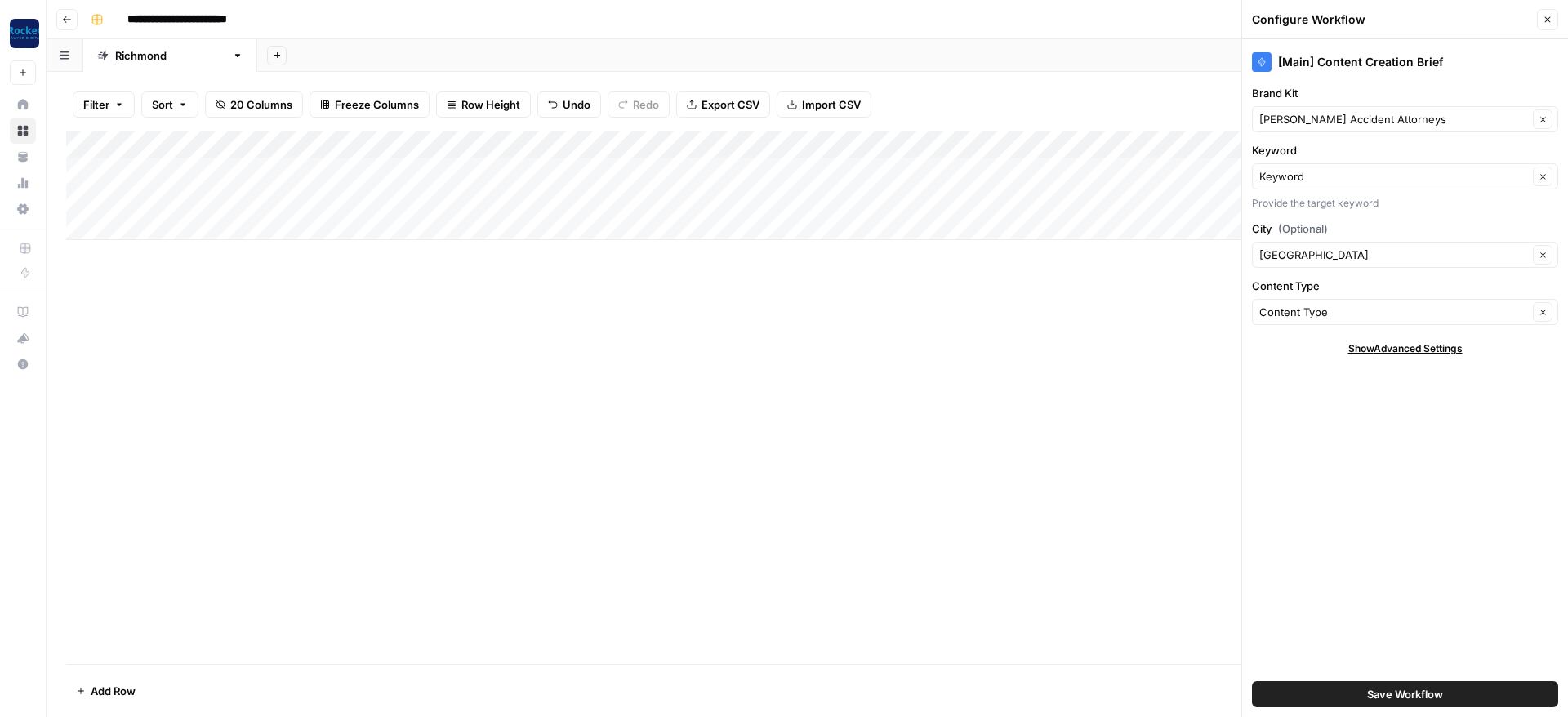
click at [1321, 682] on button "Save Workflow" at bounding box center [1404, 693] width 306 height 26
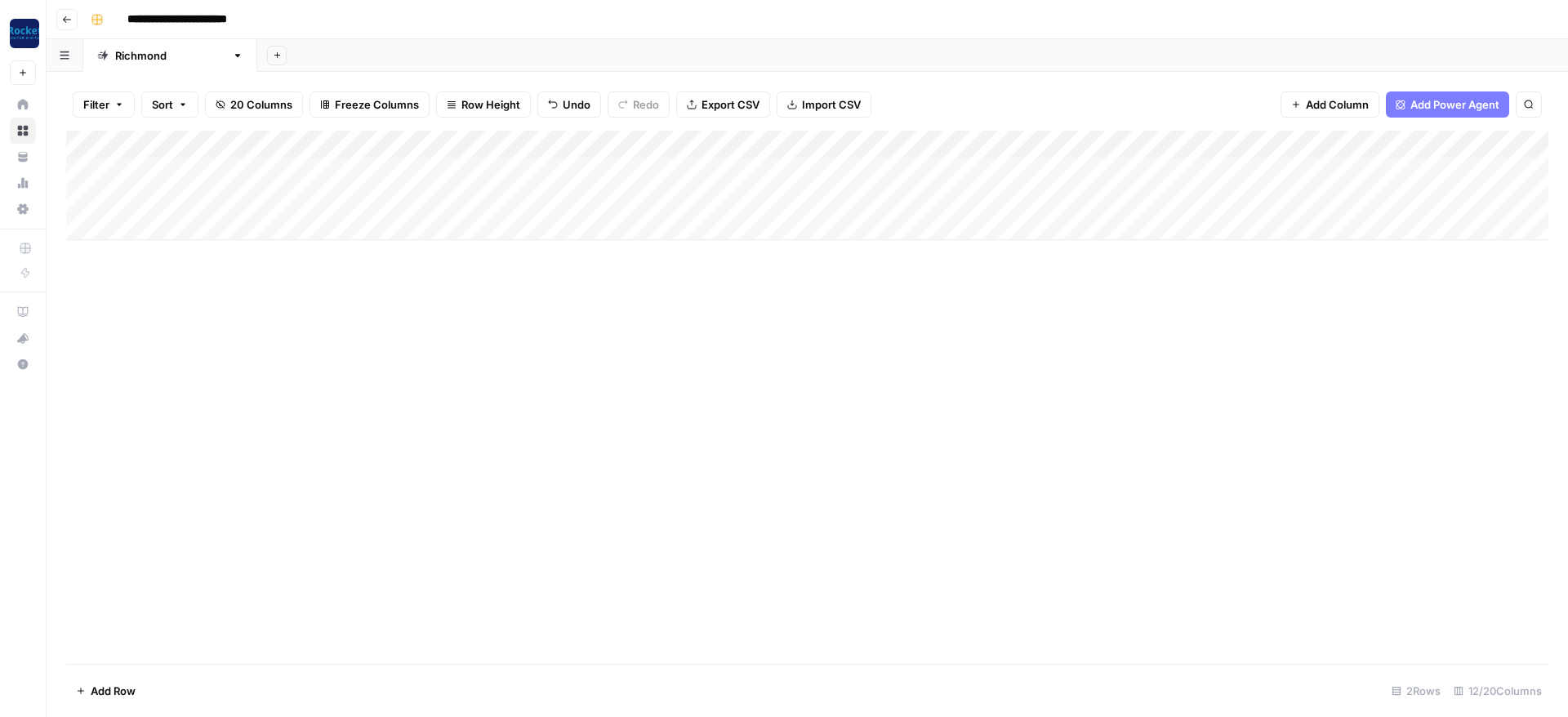
click at [1363, 140] on div "Add Column" at bounding box center [807, 185] width 1482 height 110
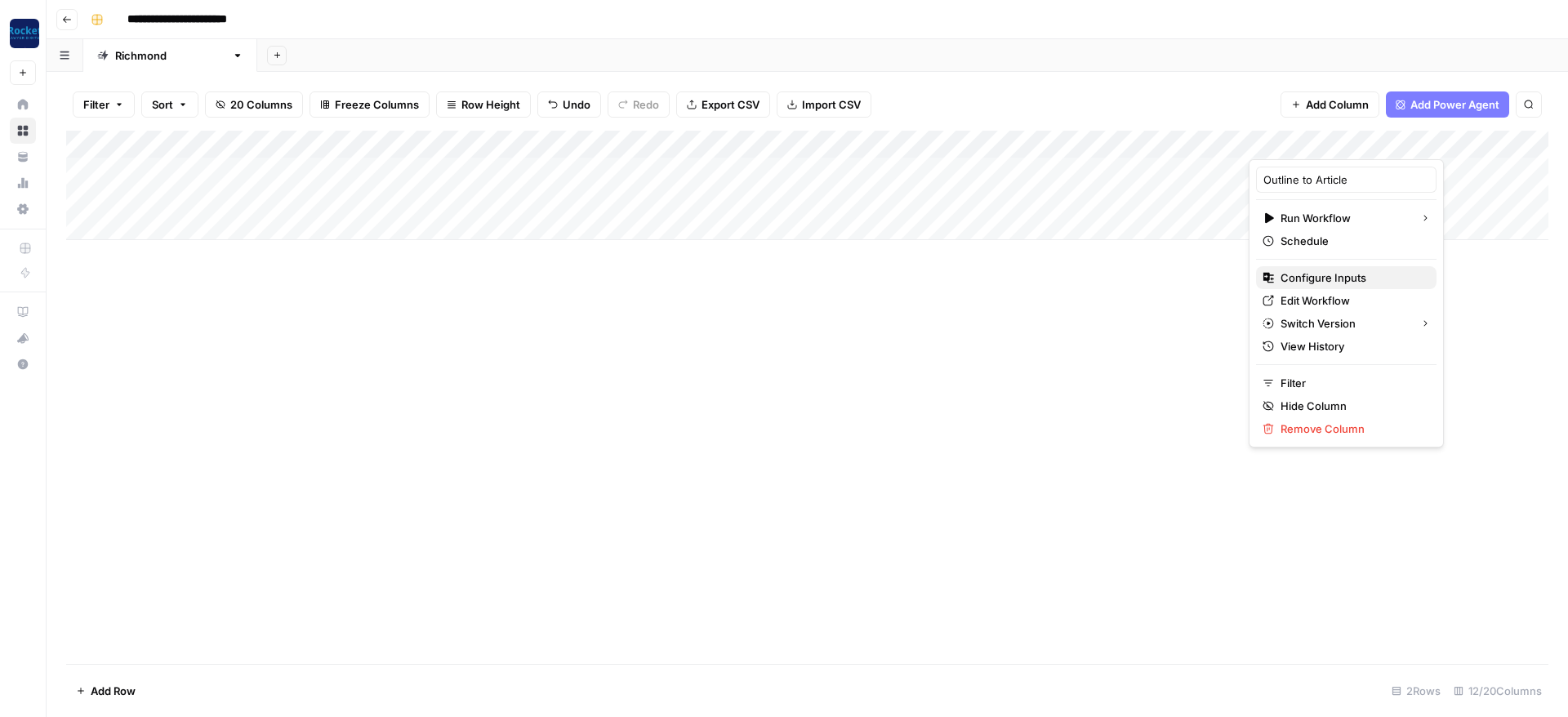
click at [1318, 267] on button "Configure Inputs" at bounding box center [1346, 277] width 180 height 23
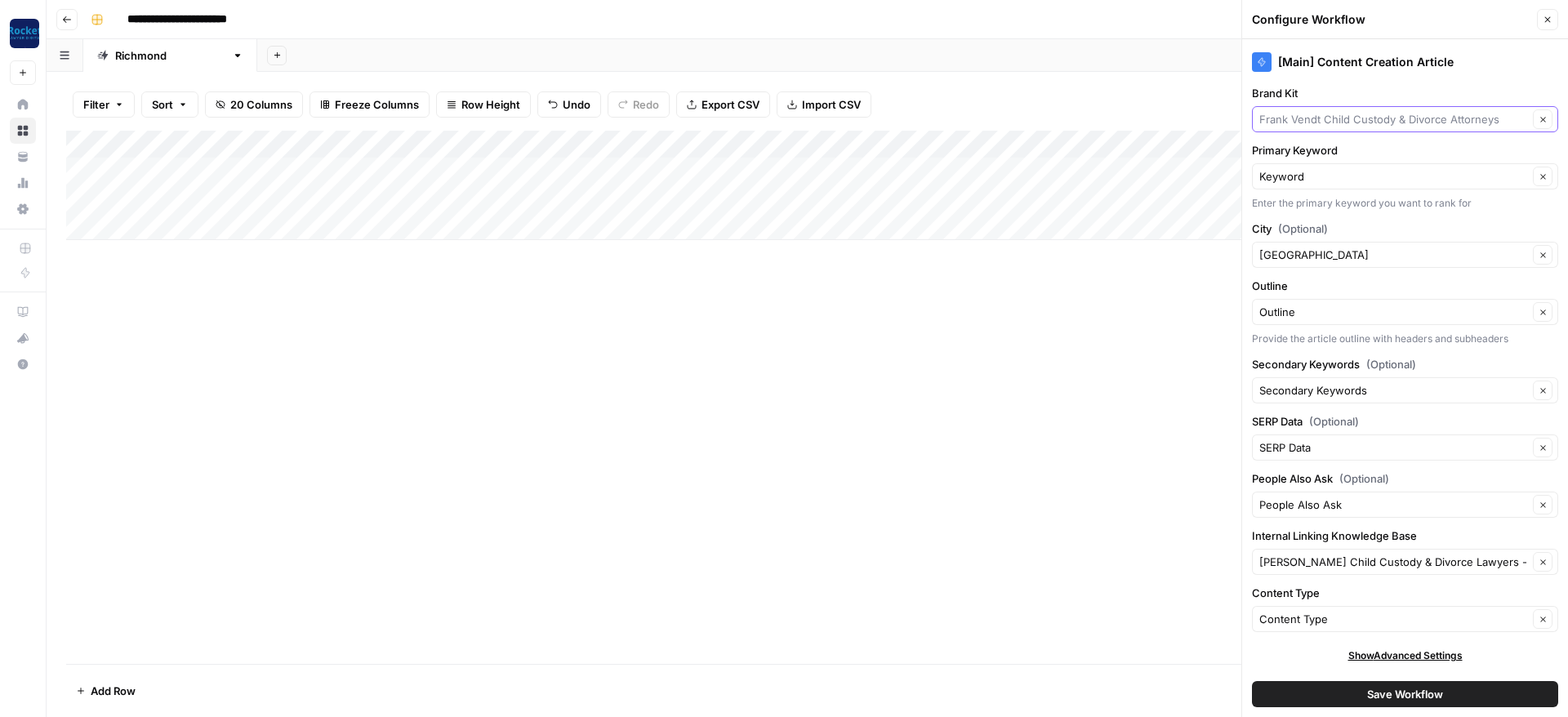
click at [1345, 118] on input "Brand Kit" at bounding box center [1393, 119] width 269 height 16
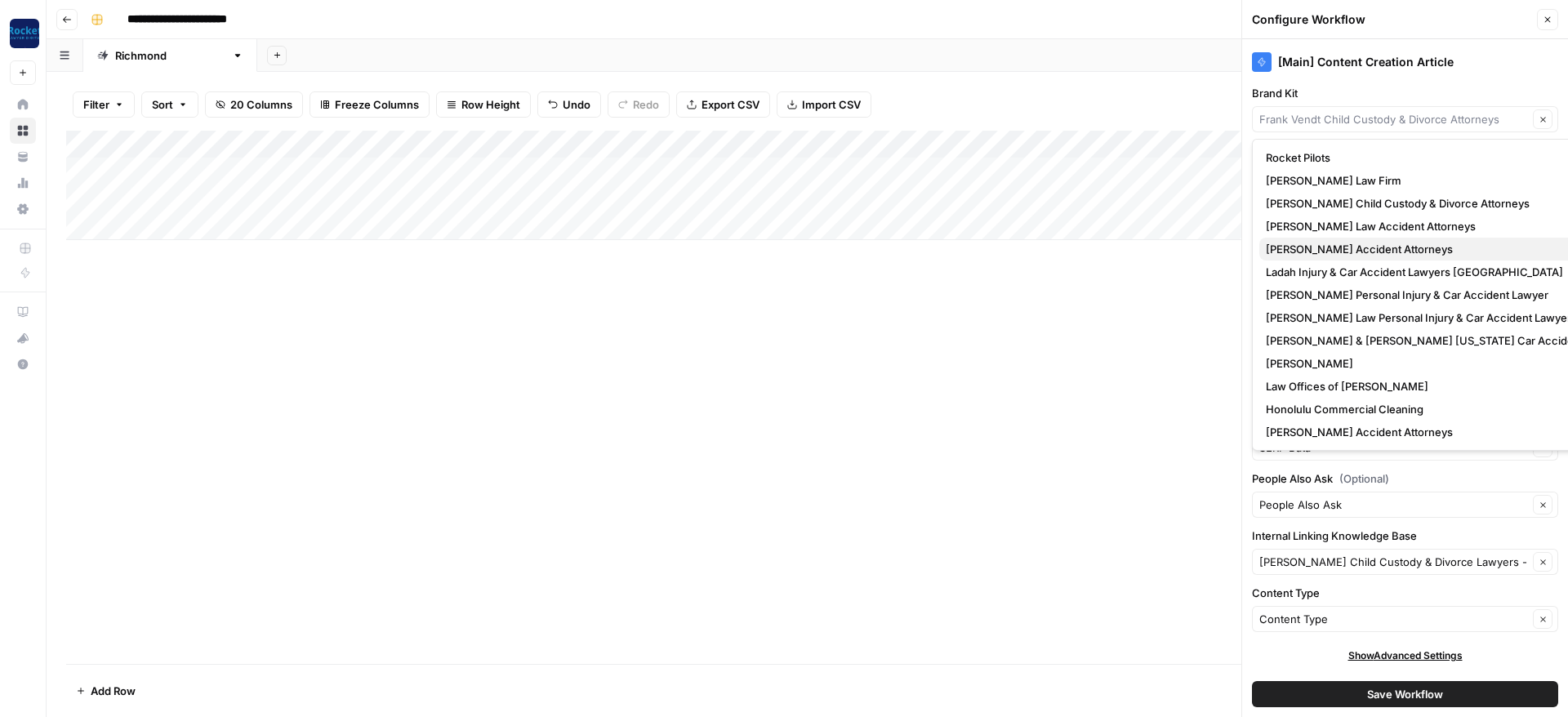
click at [1312, 247] on span "[PERSON_NAME] Accident Attorneys" at bounding box center [1447, 249] width 362 height 16
type input "[PERSON_NAME] Accident Attorneys"
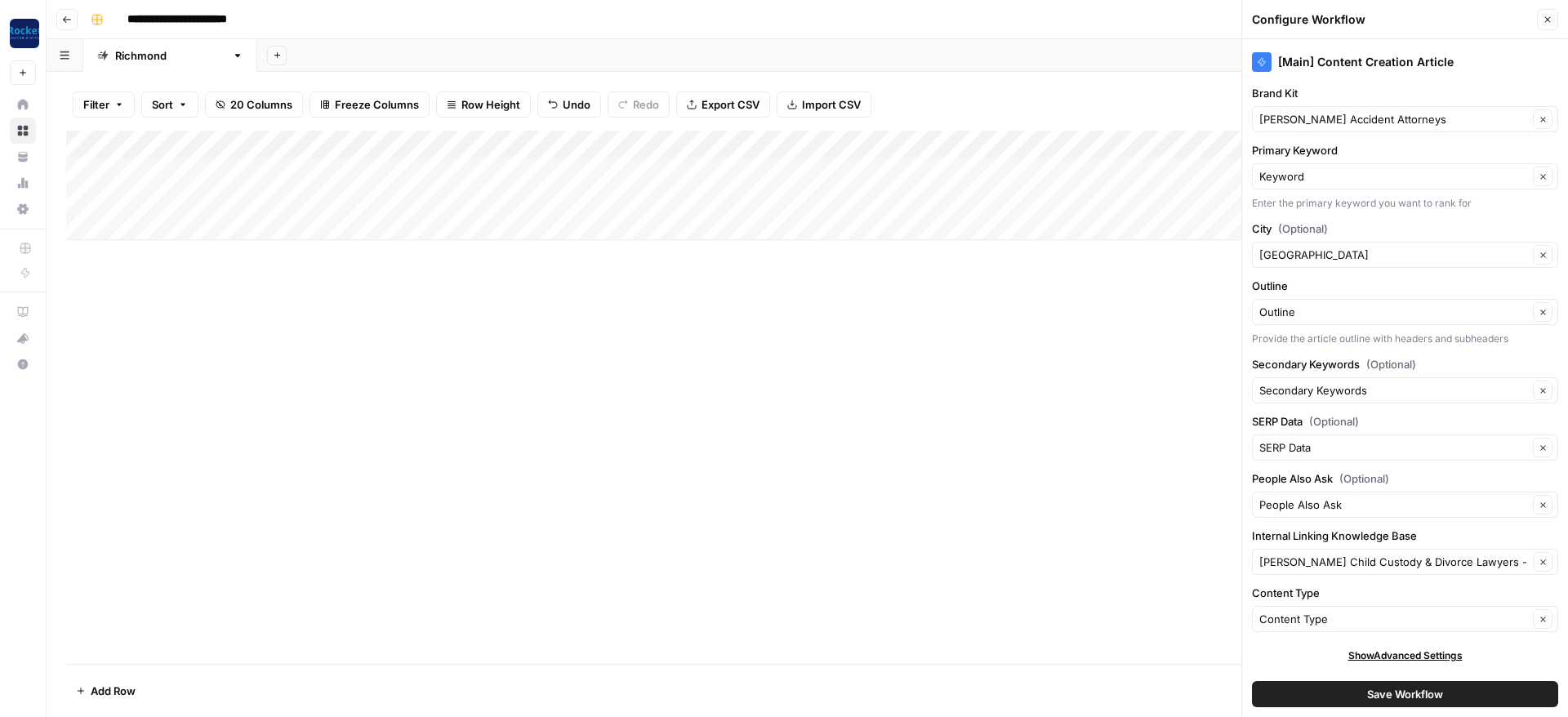
click at [1315, 570] on div "Frank Vendt Child Custody & Divorce Lawyers - Richmond Clear" at bounding box center [1404, 561] width 306 height 26
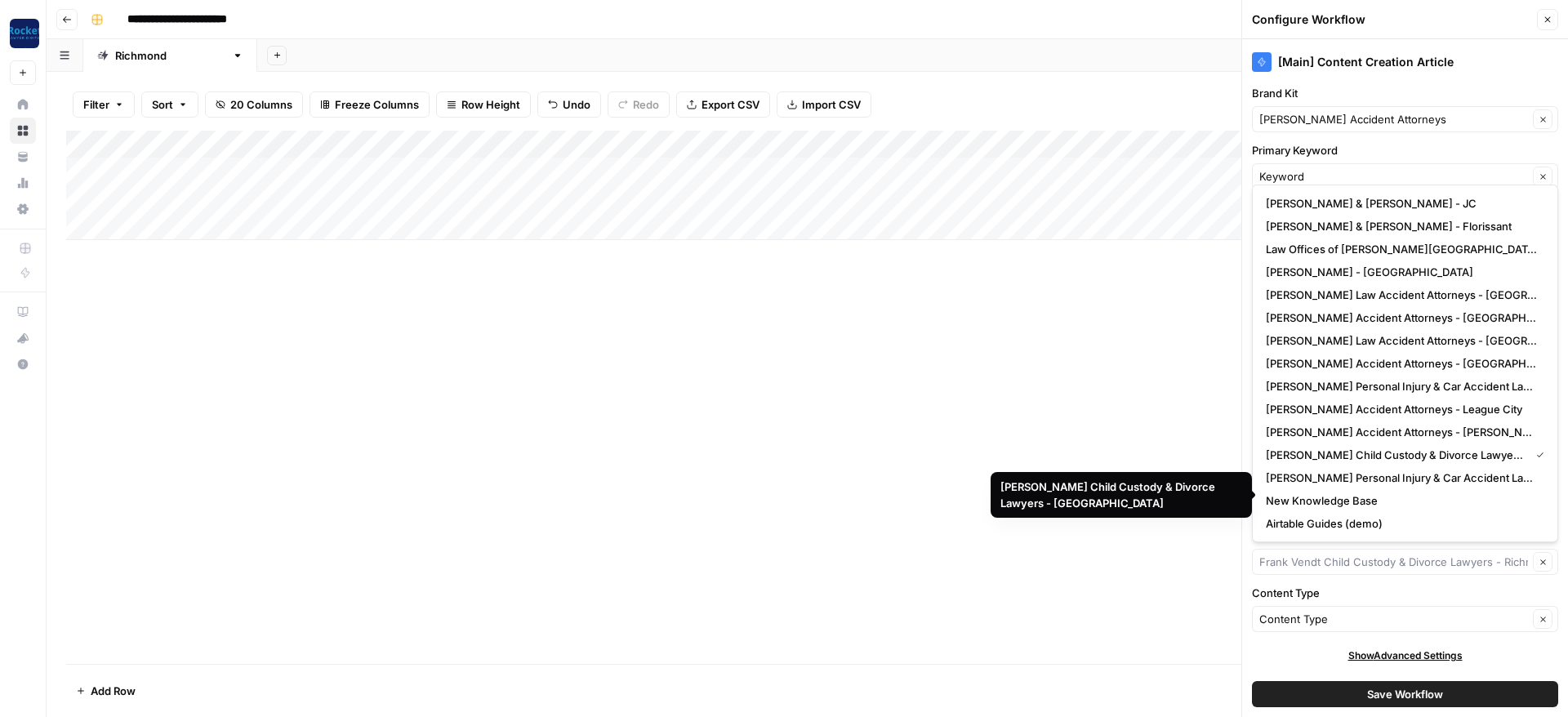
scroll to position [176, 0]
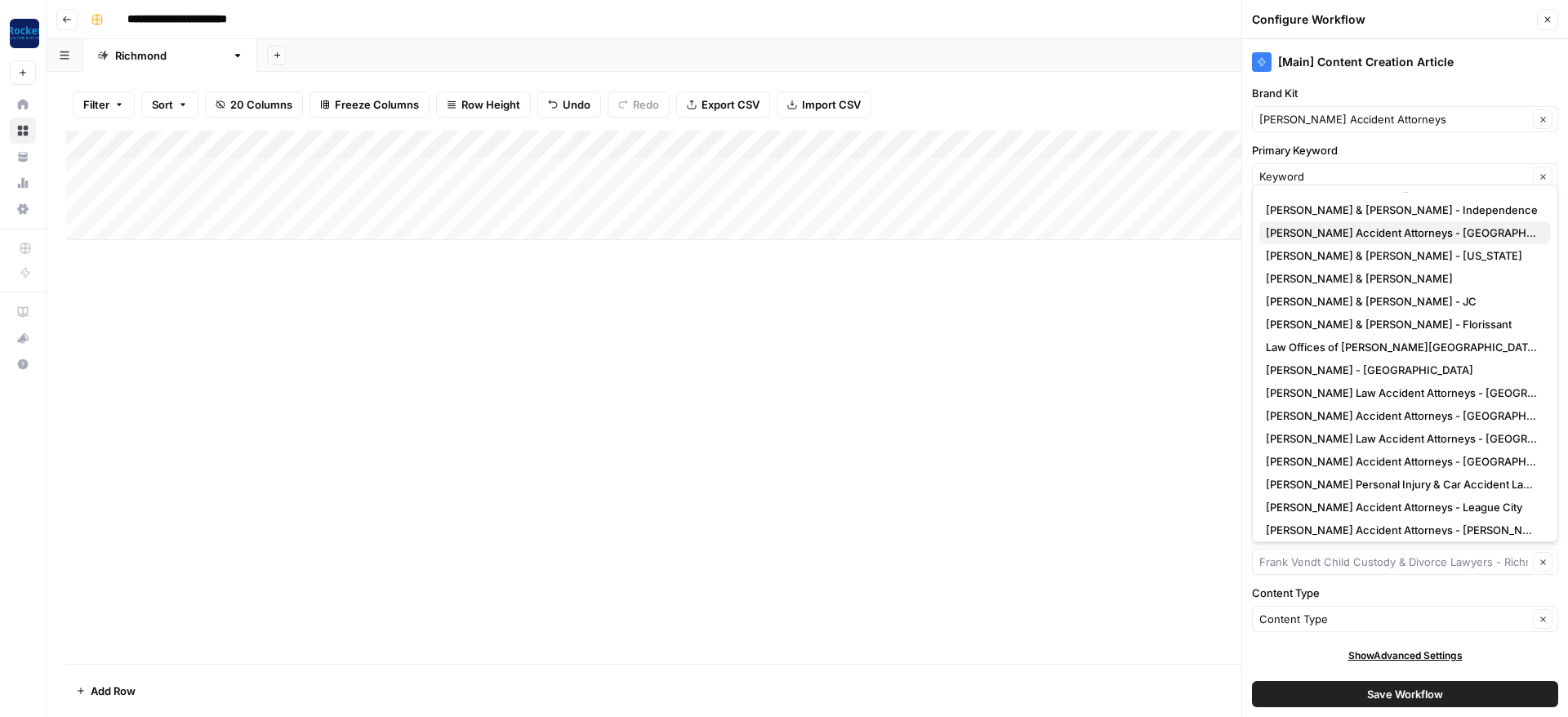
click at [1318, 228] on span "Vendt Accident Attorneys - Richmond" at bounding box center [1402, 232] width 272 height 16
type input "Vendt Accident Attorneys - Richmond"
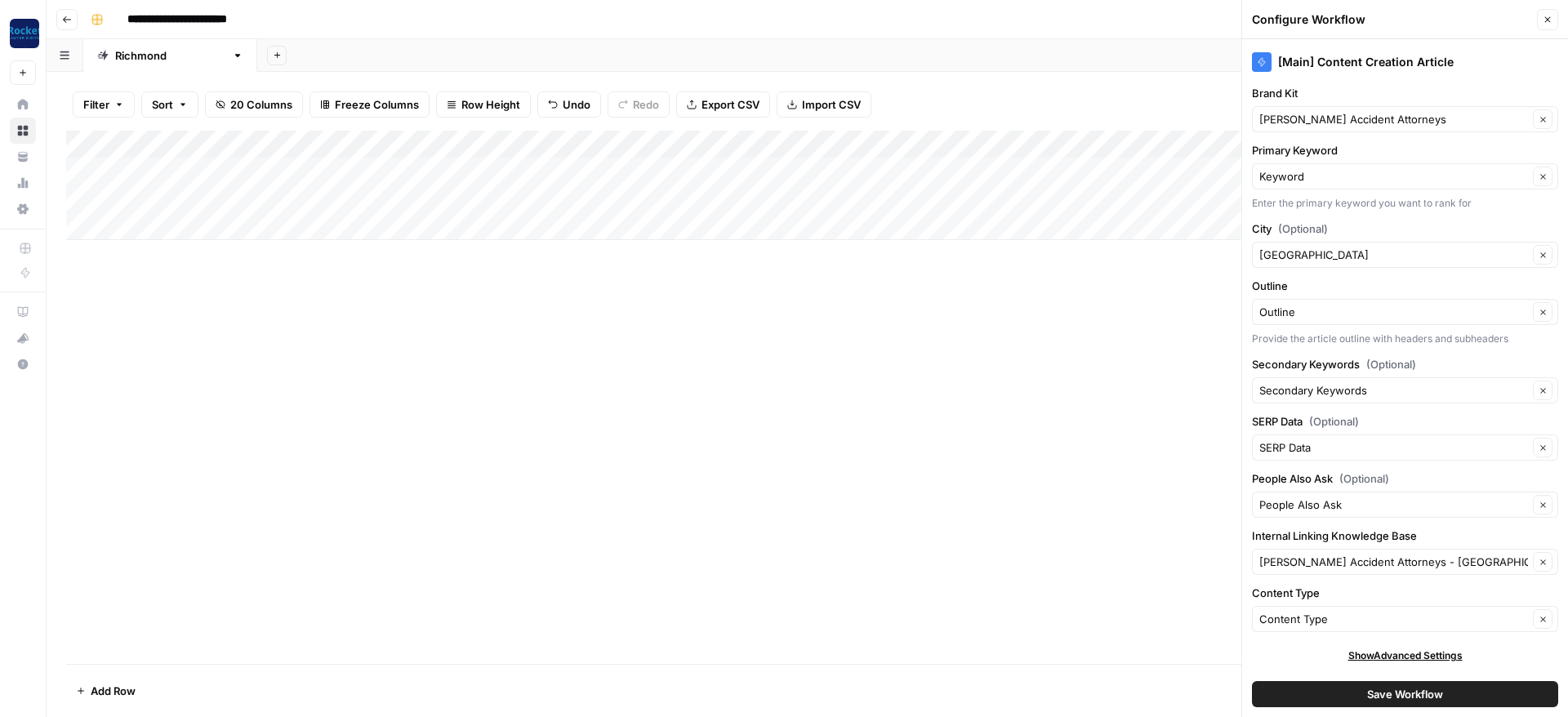
click at [1359, 694] on button "Save Workflow" at bounding box center [1404, 693] width 306 height 26
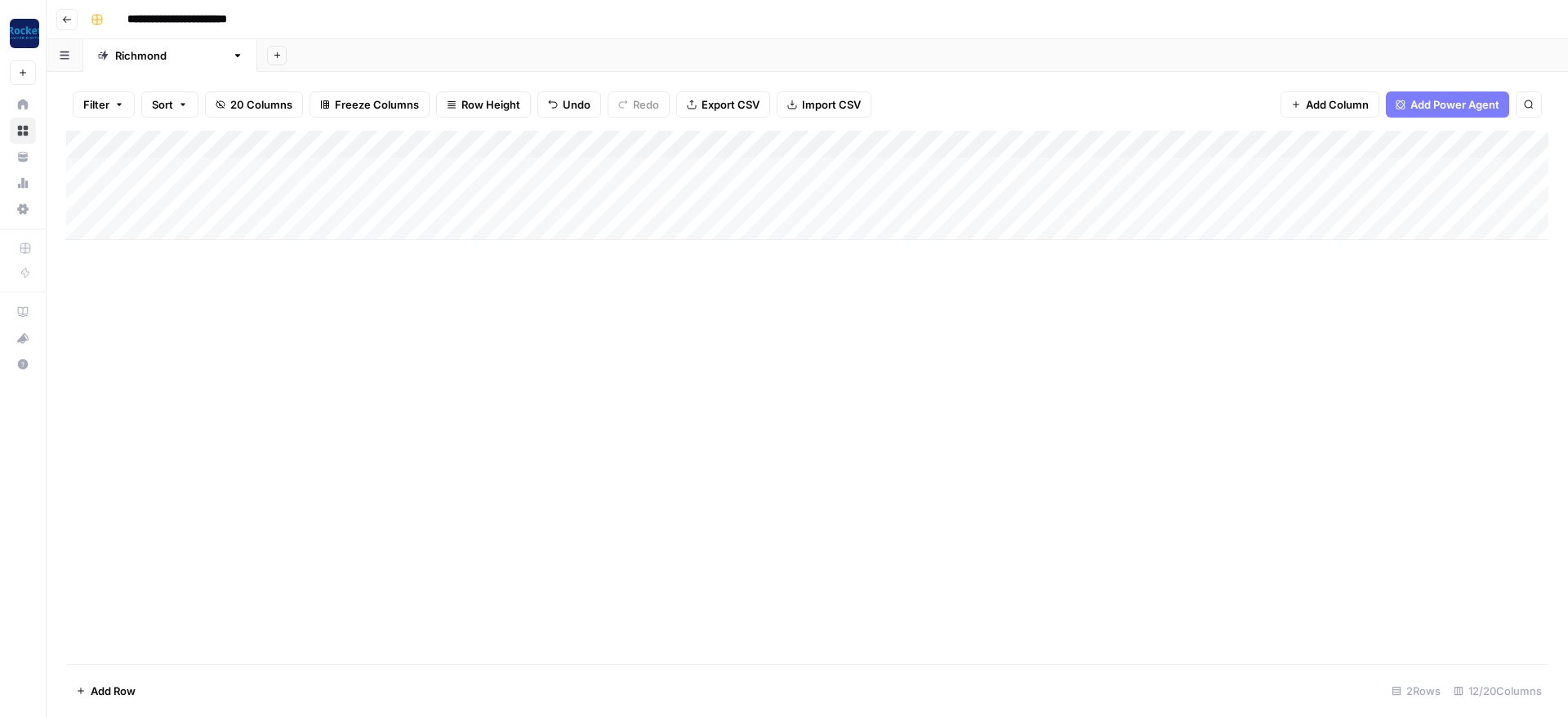
click at [1057, 430] on div "Add Column" at bounding box center [807, 397] width 1482 height 533
click at [182, 164] on div "Add Column" at bounding box center [807, 185] width 1482 height 110
click at [185, 169] on div "Add Column" at bounding box center [807, 185] width 1482 height 110
type textarea "**********"
click at [186, 185] on div "Add Column" at bounding box center [807, 185] width 1482 height 110
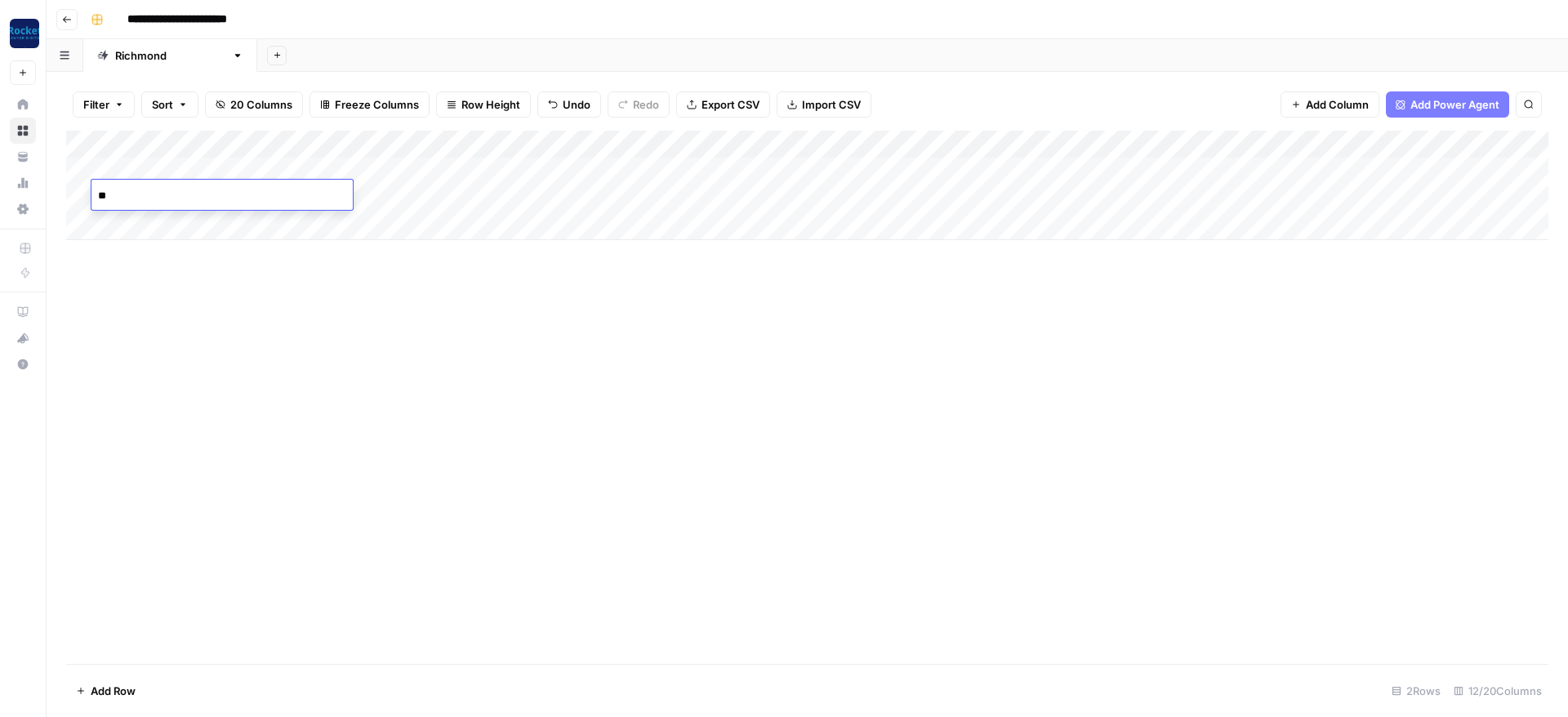
type textarea "*"
type textarea "**********"
click at [338, 366] on div "Add Column" at bounding box center [807, 397] width 1482 height 533
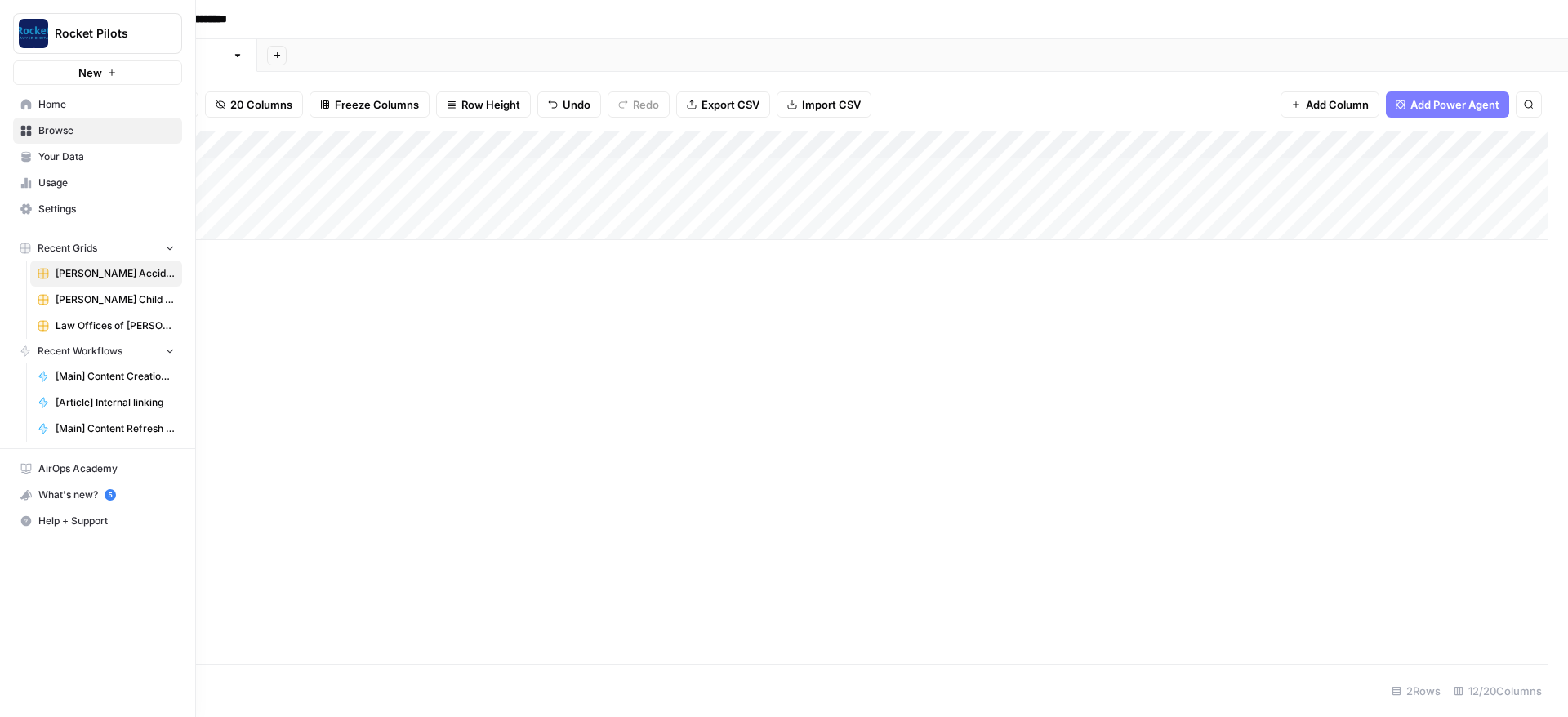
click at [50, 110] on span "Home" at bounding box center [107, 104] width 137 height 14
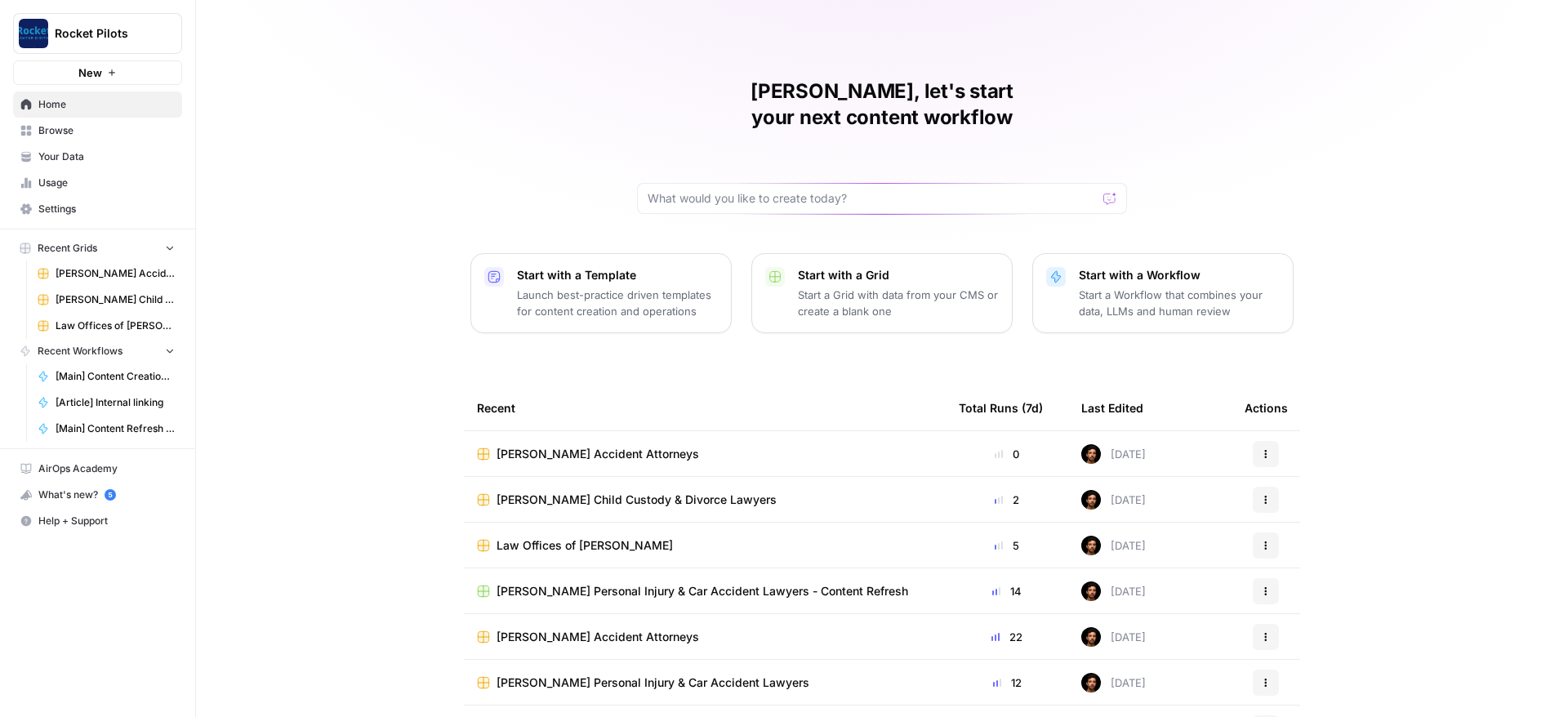
click at [56, 157] on span "Your Data" at bounding box center [107, 156] width 137 height 14
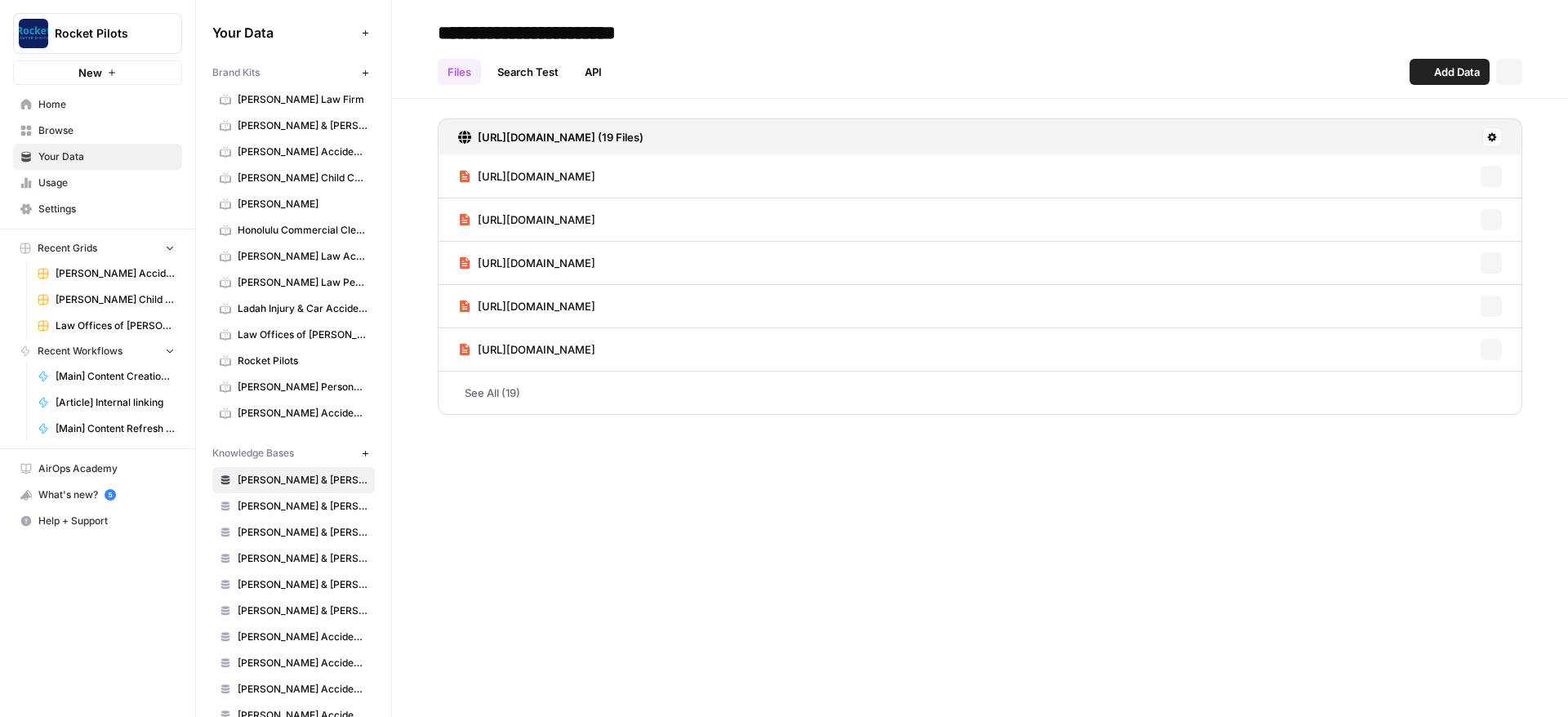
click at [59, 136] on span "Browse" at bounding box center [107, 130] width 137 height 14
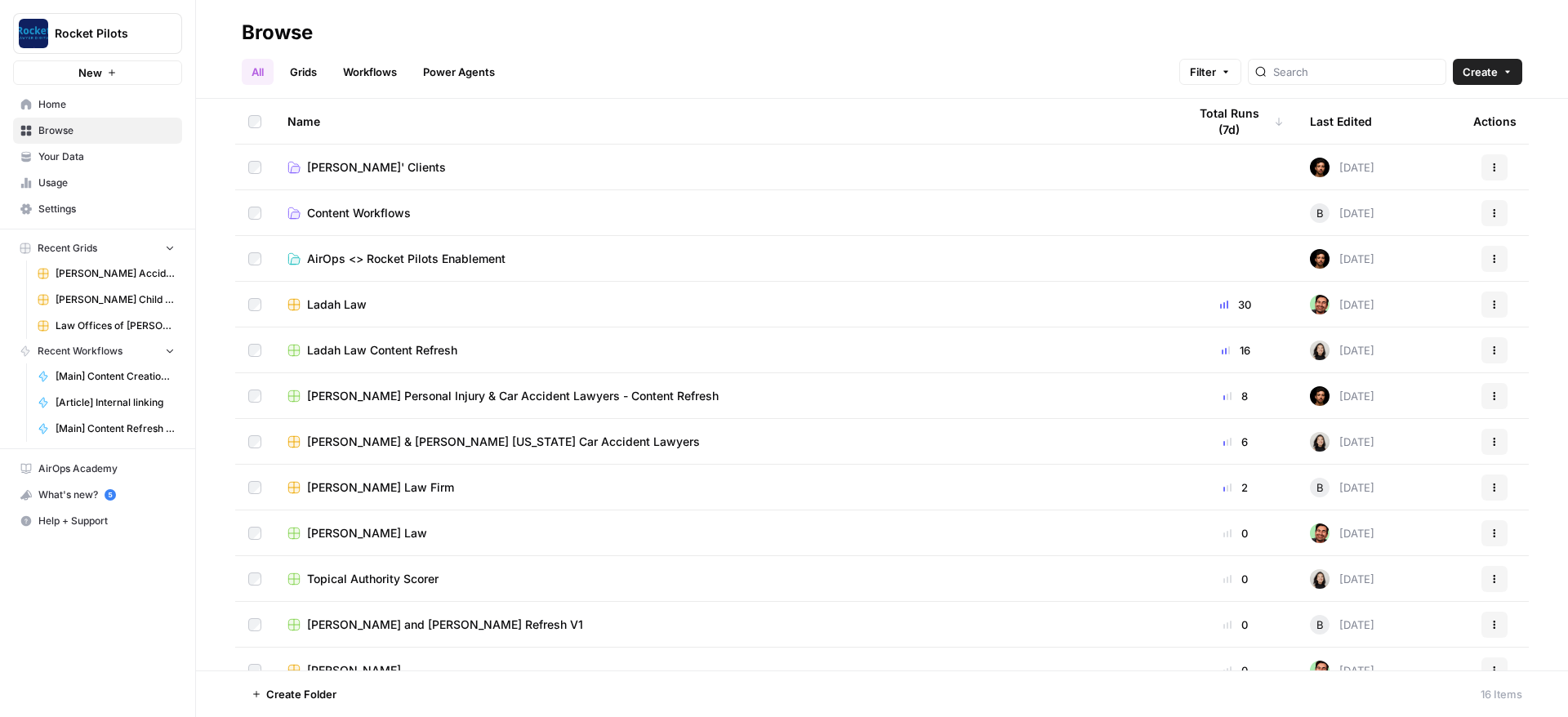
click at [332, 172] on span "[PERSON_NAME]' Clients" at bounding box center [376, 167] width 139 height 16
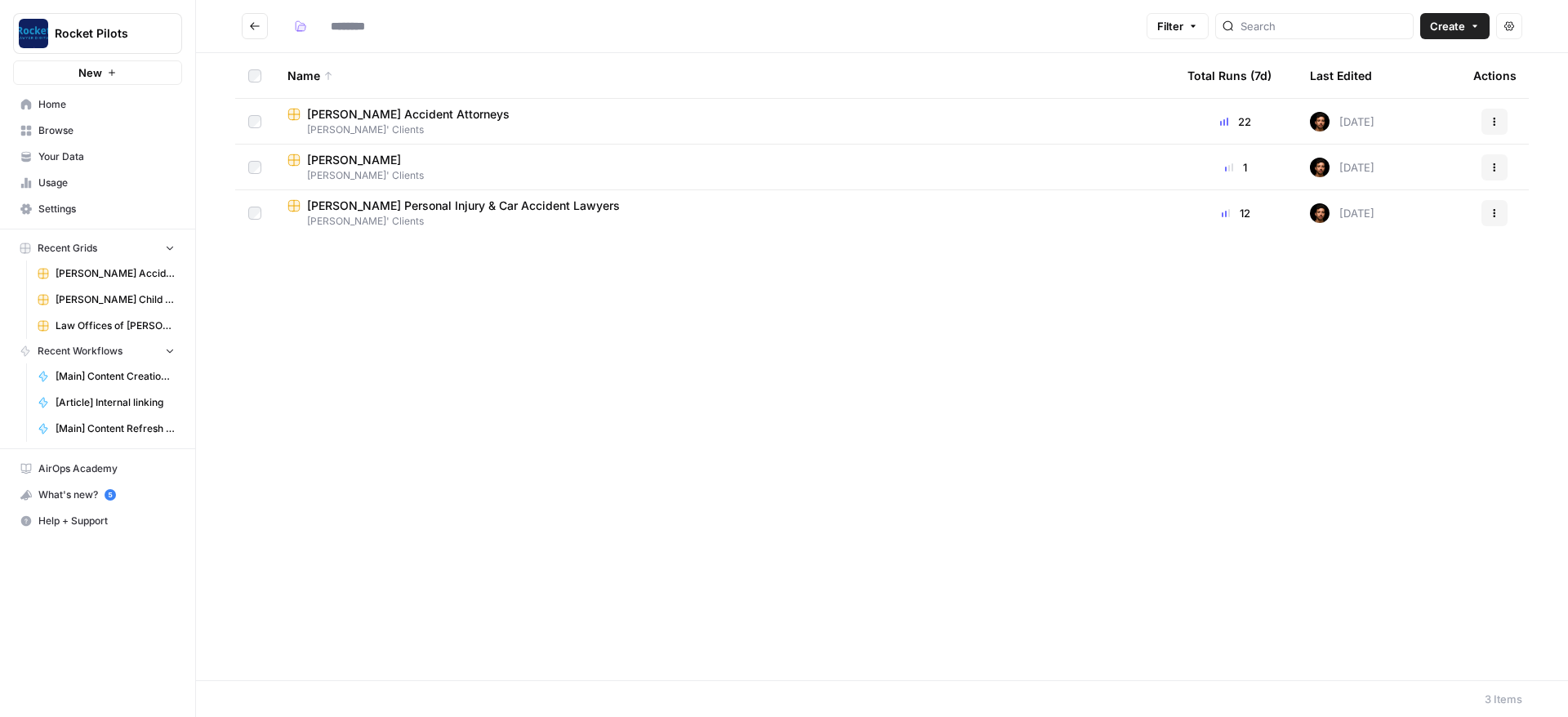
type input "**********"
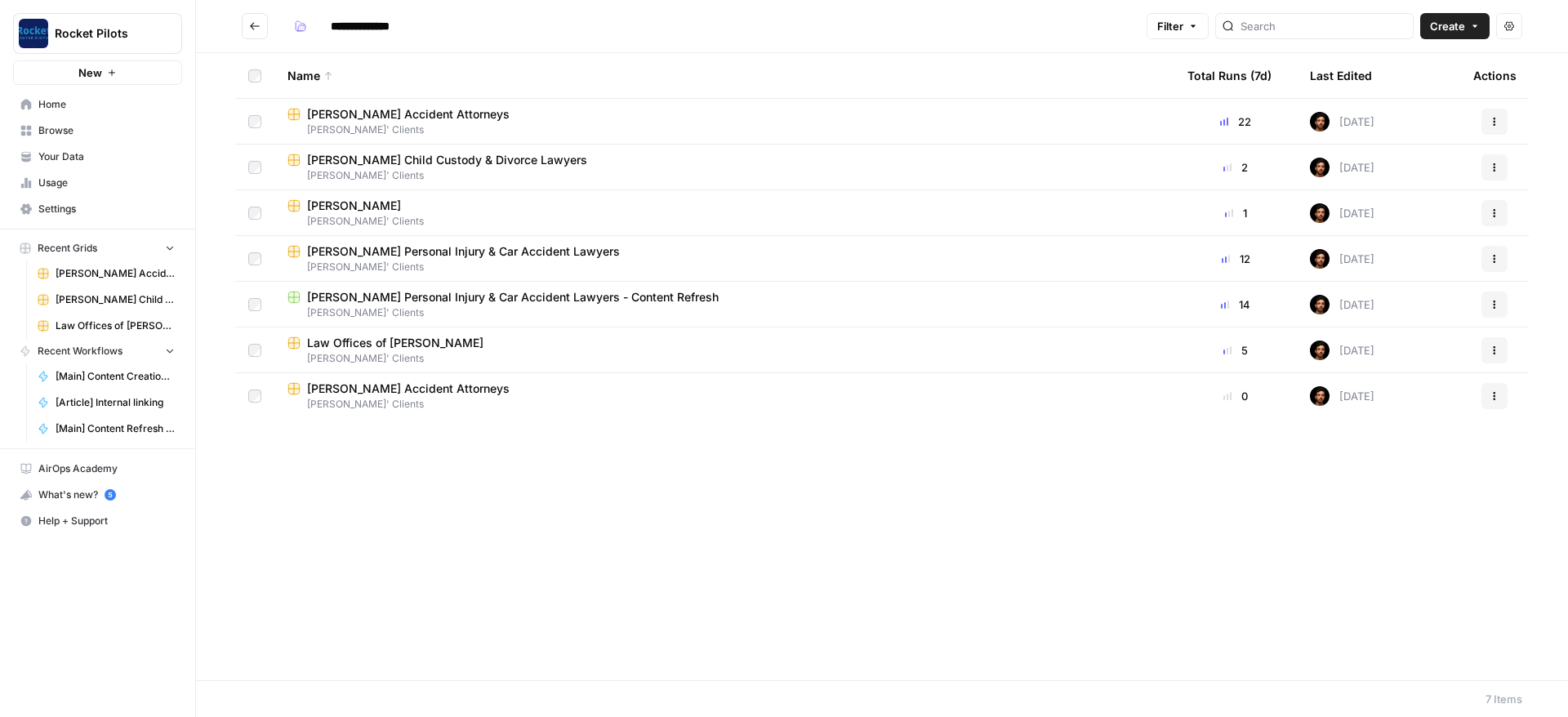
click at [258, 27] on icon "Go back" at bounding box center [255, 26] width 12 height 12
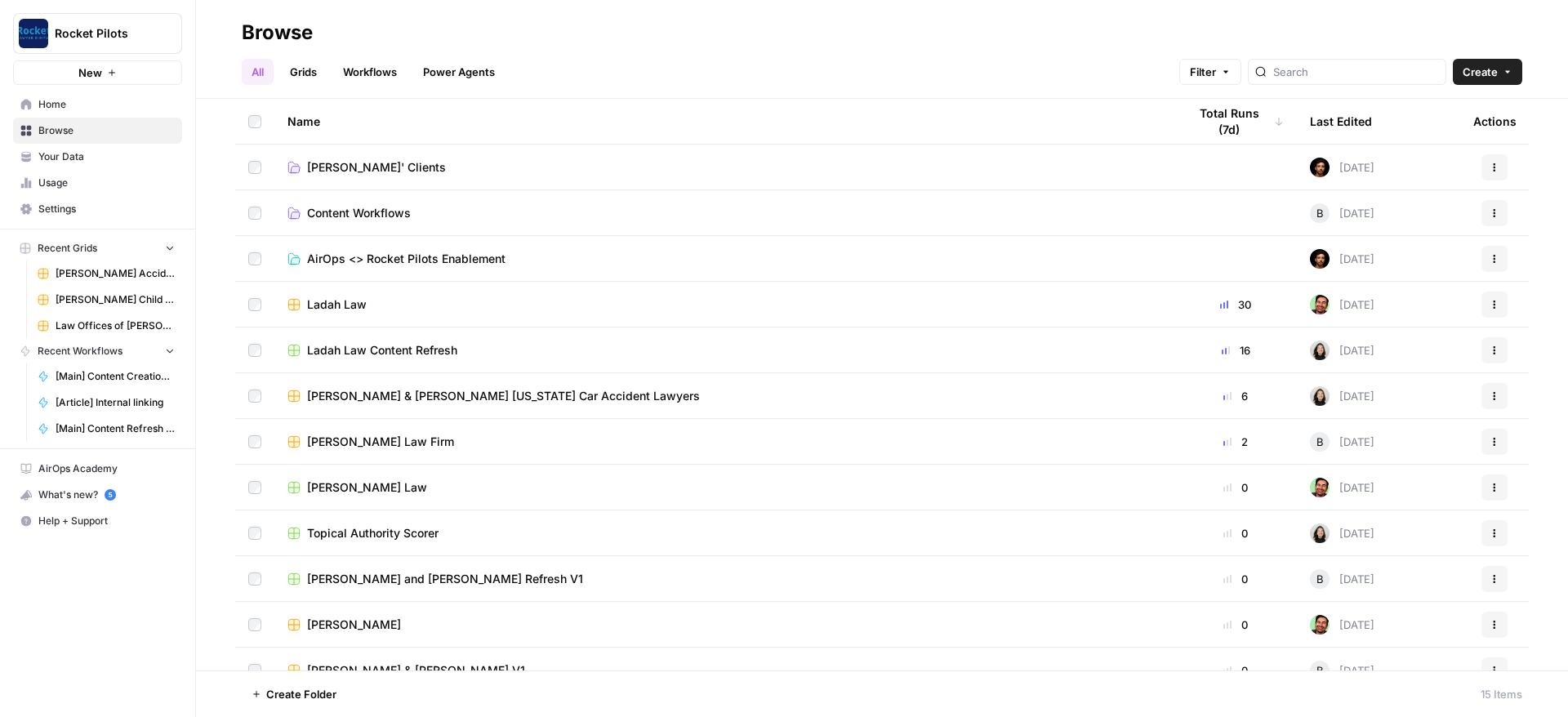
click at [408, 161] on link "[PERSON_NAME]' Clients" at bounding box center [724, 167] width 874 height 16
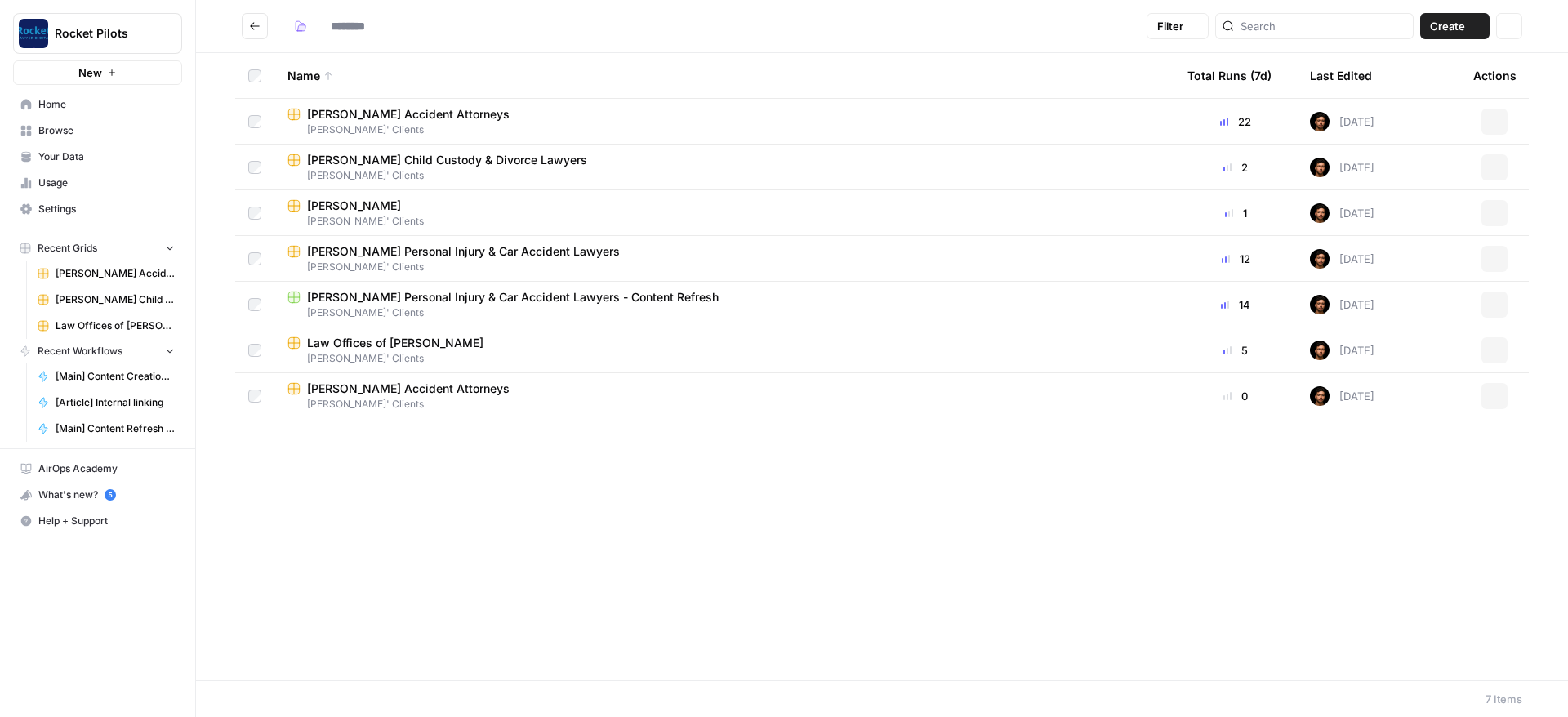
type input "**********"
click at [261, 27] on button "Go back" at bounding box center [255, 26] width 26 height 26
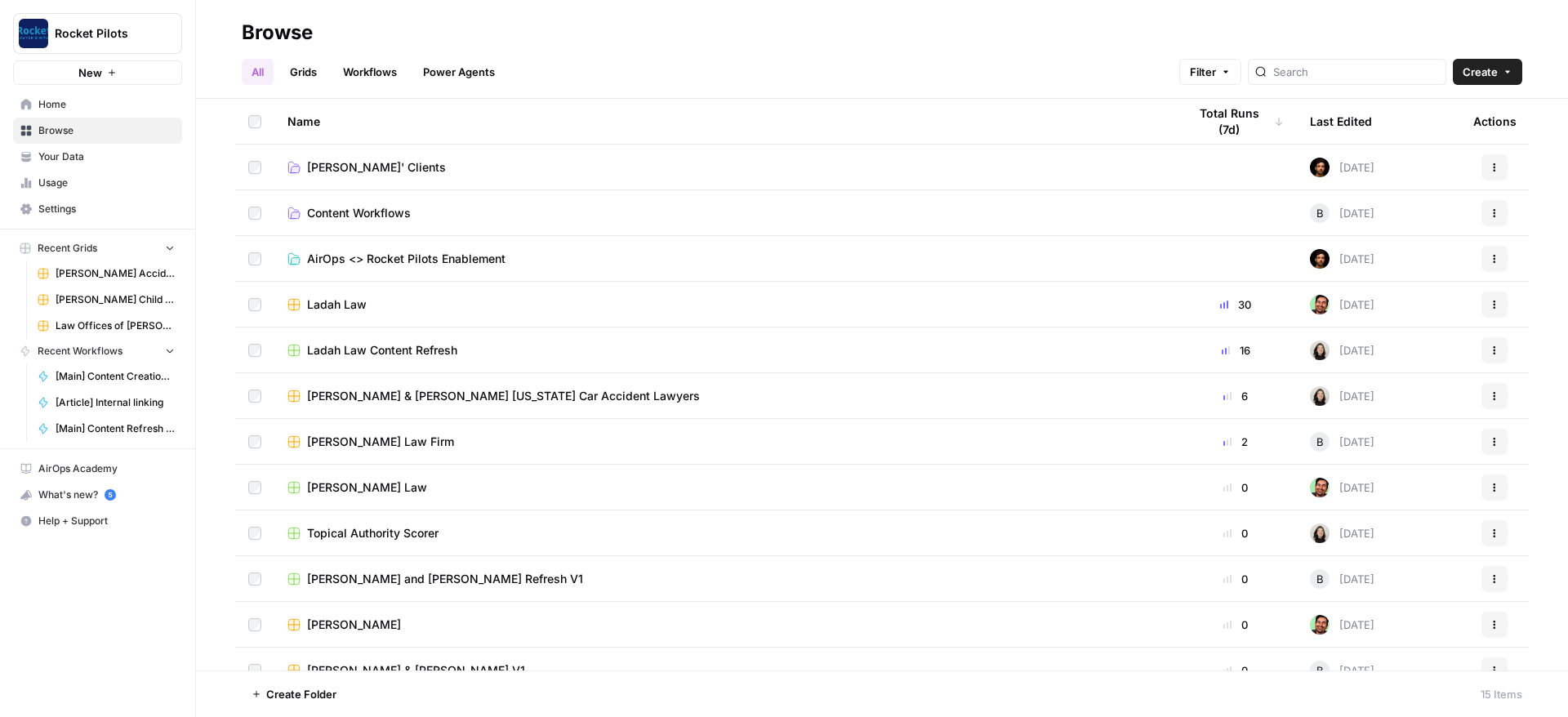
click at [395, 165] on link "[PERSON_NAME]' Clients" at bounding box center [724, 167] width 874 height 16
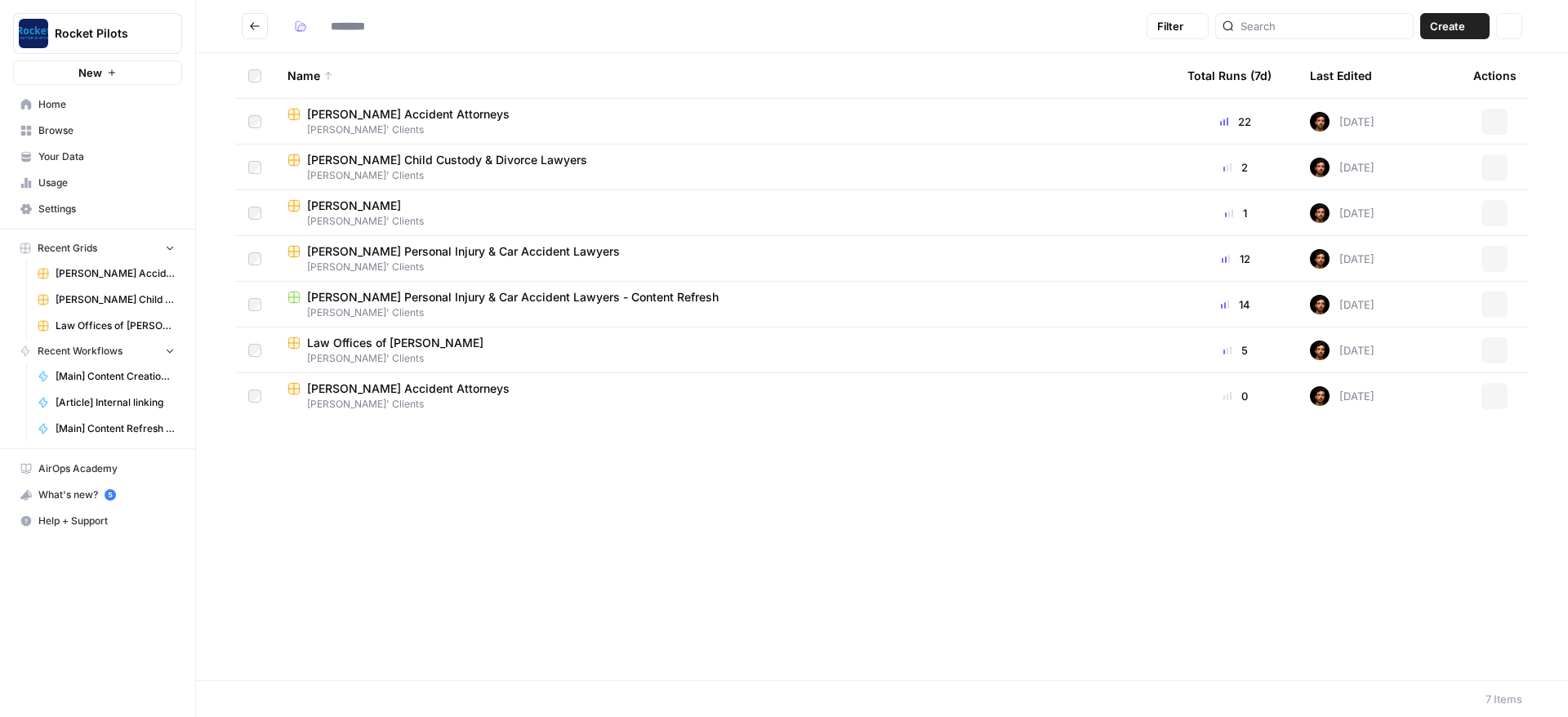
type input "**********"
click at [503, 388] on div "[PERSON_NAME] Accident Attorneys" at bounding box center [724, 388] width 874 height 16
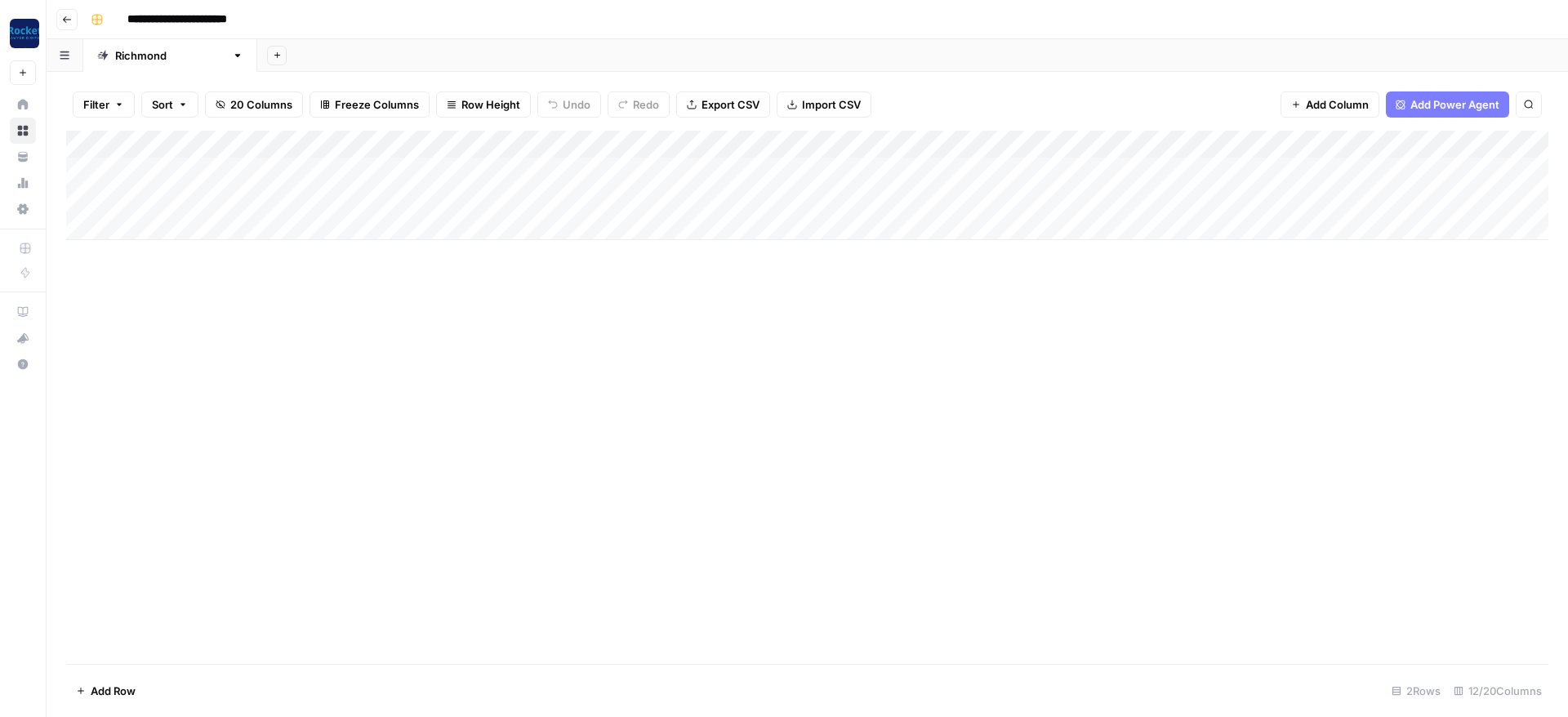
click at [719, 163] on div "Add Column" at bounding box center [807, 185] width 1482 height 110
click at [738, 190] on div "Add Column" at bounding box center [807, 185] width 1482 height 110
click at [771, 142] on div "Add Column" at bounding box center [807, 185] width 1482 height 110
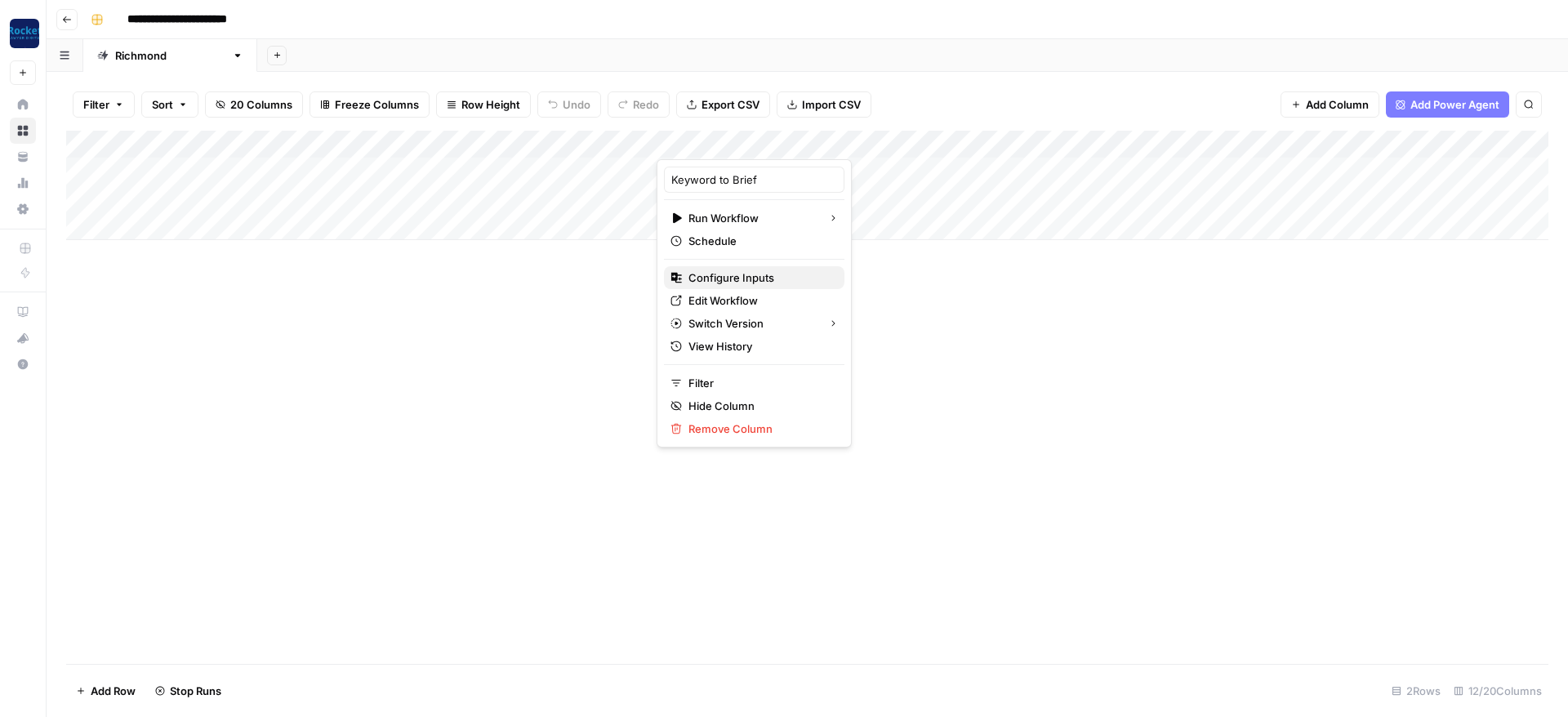
click at [713, 274] on span "Configure Inputs" at bounding box center [760, 277] width 143 height 16
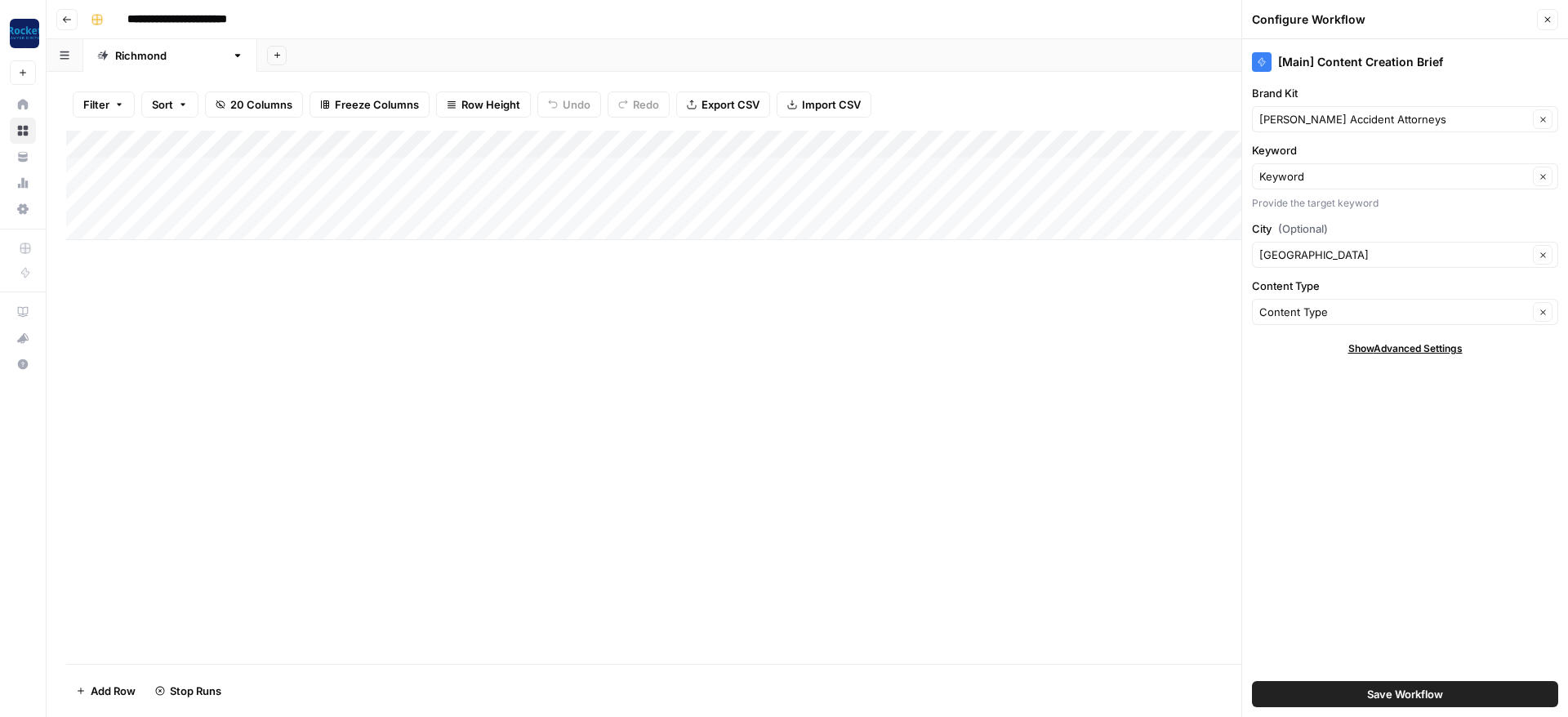
click at [1549, 19] on icon "button" at bounding box center [1548, 19] width 10 height 10
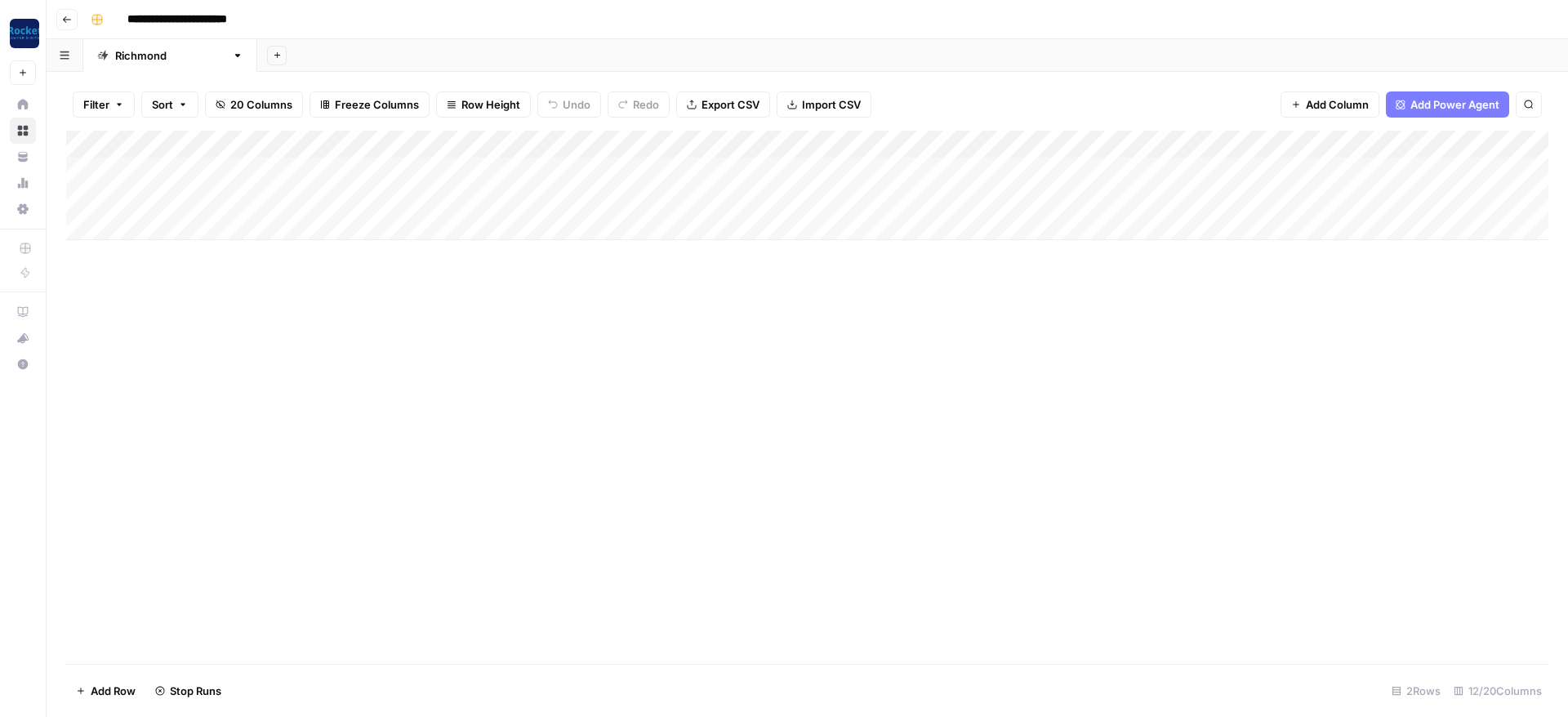
click at [721, 478] on div "Add Column" at bounding box center [807, 397] width 1482 height 533
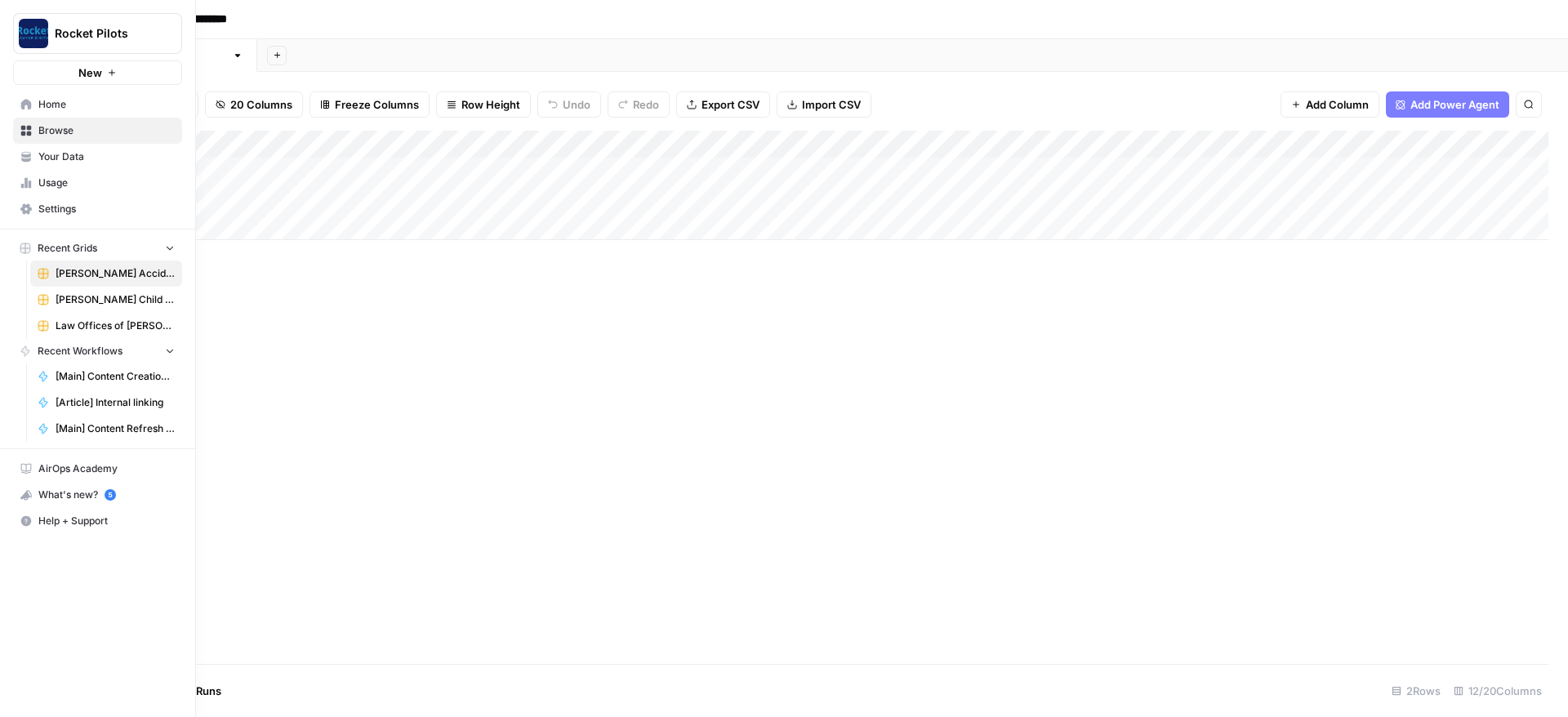
click at [62, 114] on link "Home" at bounding box center [98, 104] width 169 height 26
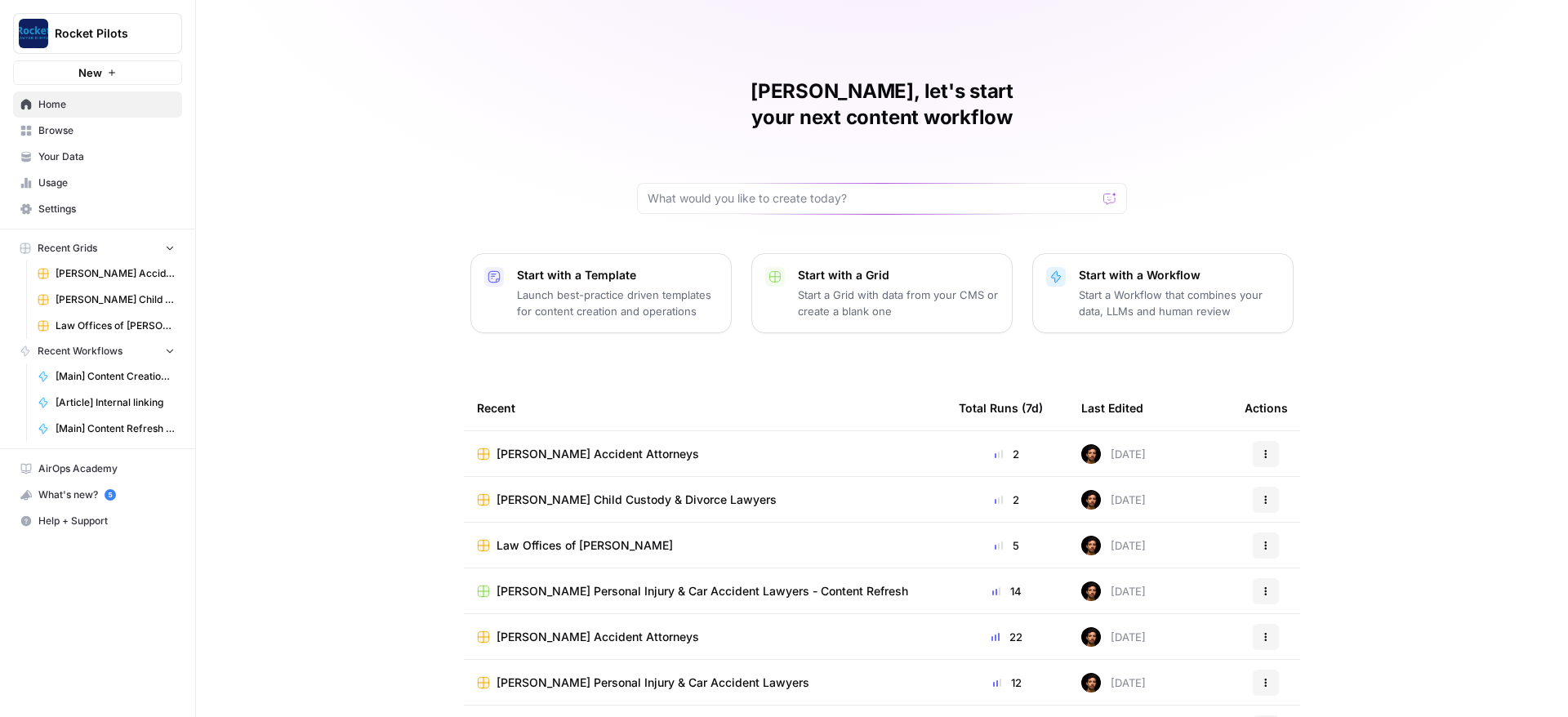
click at [1261, 449] on icon "button" at bounding box center [1266, 454] width 10 height 10
click at [1290, 463] on span "Duplicate" at bounding box center [1350, 465] width 131 height 16
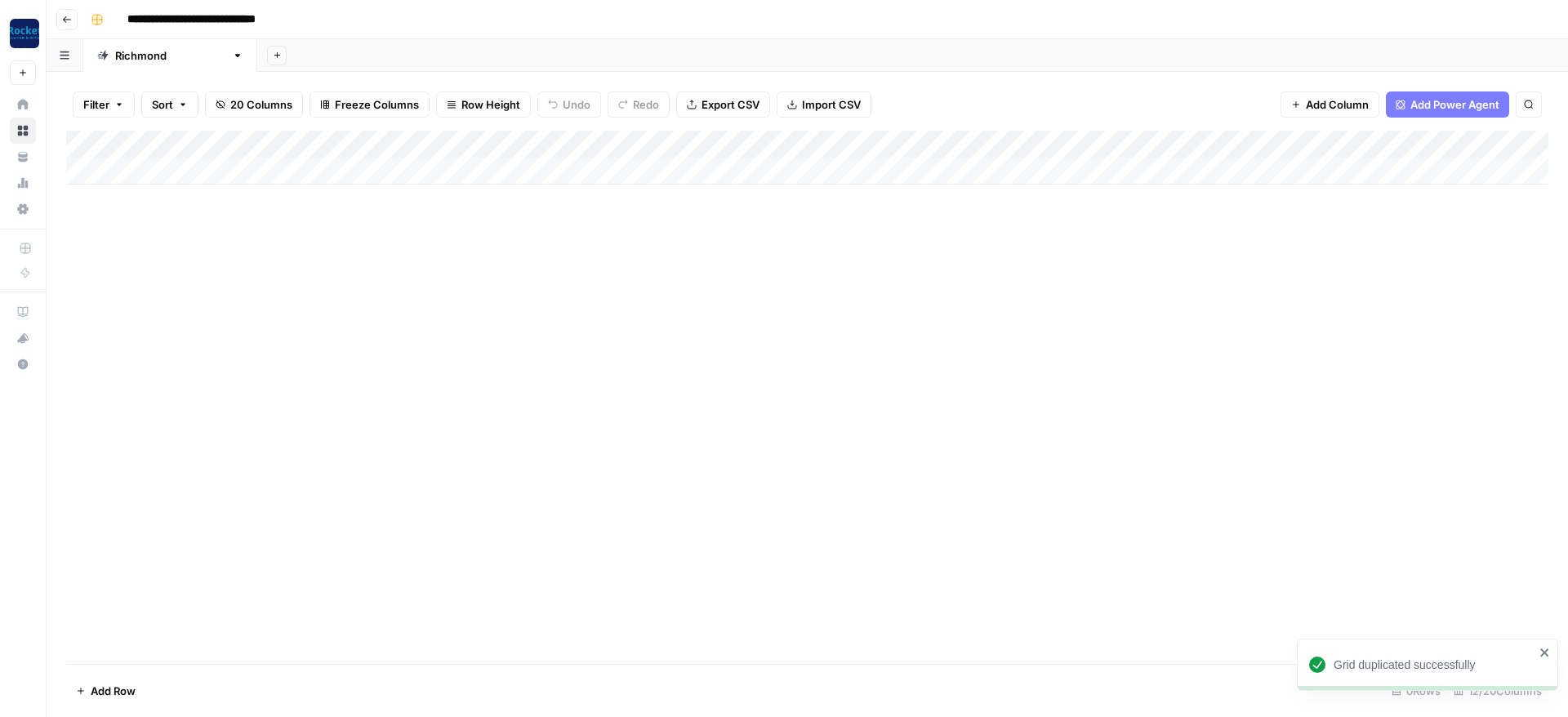
click at [275, 20] on input "**********" at bounding box center [218, 19] width 197 height 26
paste input
click at [153, 56] on div "Richmond" at bounding box center [170, 55] width 110 height 16
type input "**********"
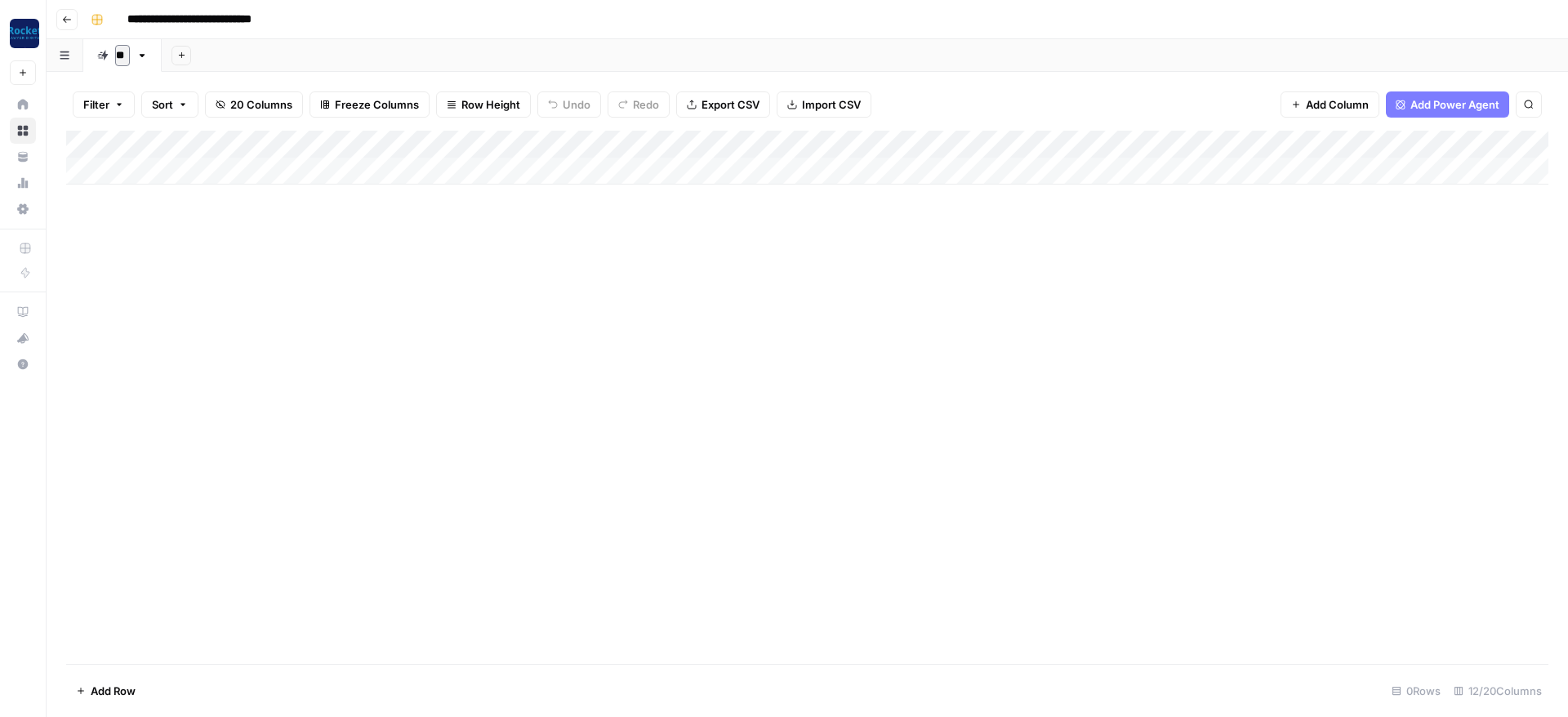
type input "*"
type input "**********"
click at [319, 160] on div "Add Column" at bounding box center [807, 158] width 1482 height 54
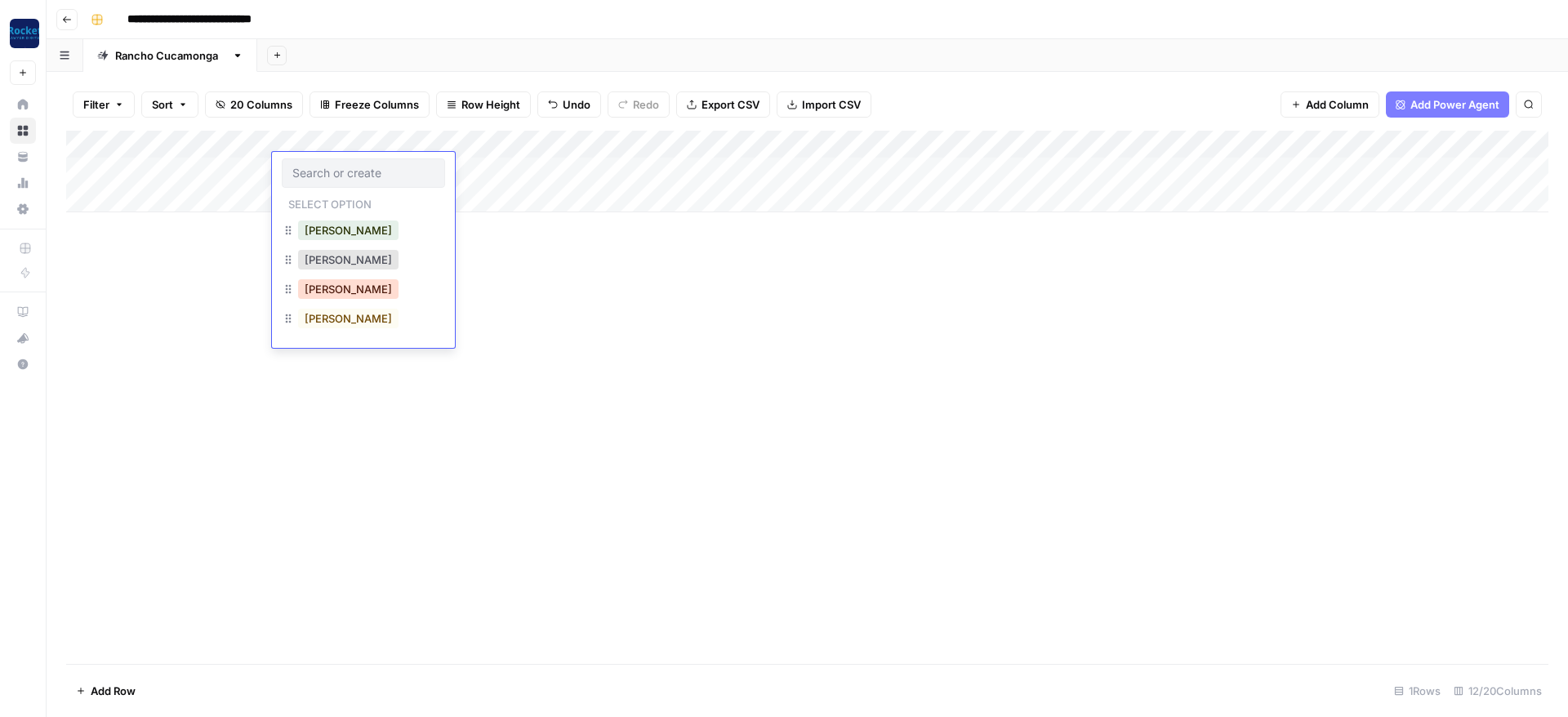
drag, startPoint x: 322, startPoint y: 293, endPoint x: 285, endPoint y: 280, distance: 39.2
click at [321, 293] on button "Lucas" at bounding box center [348, 288] width 100 height 19
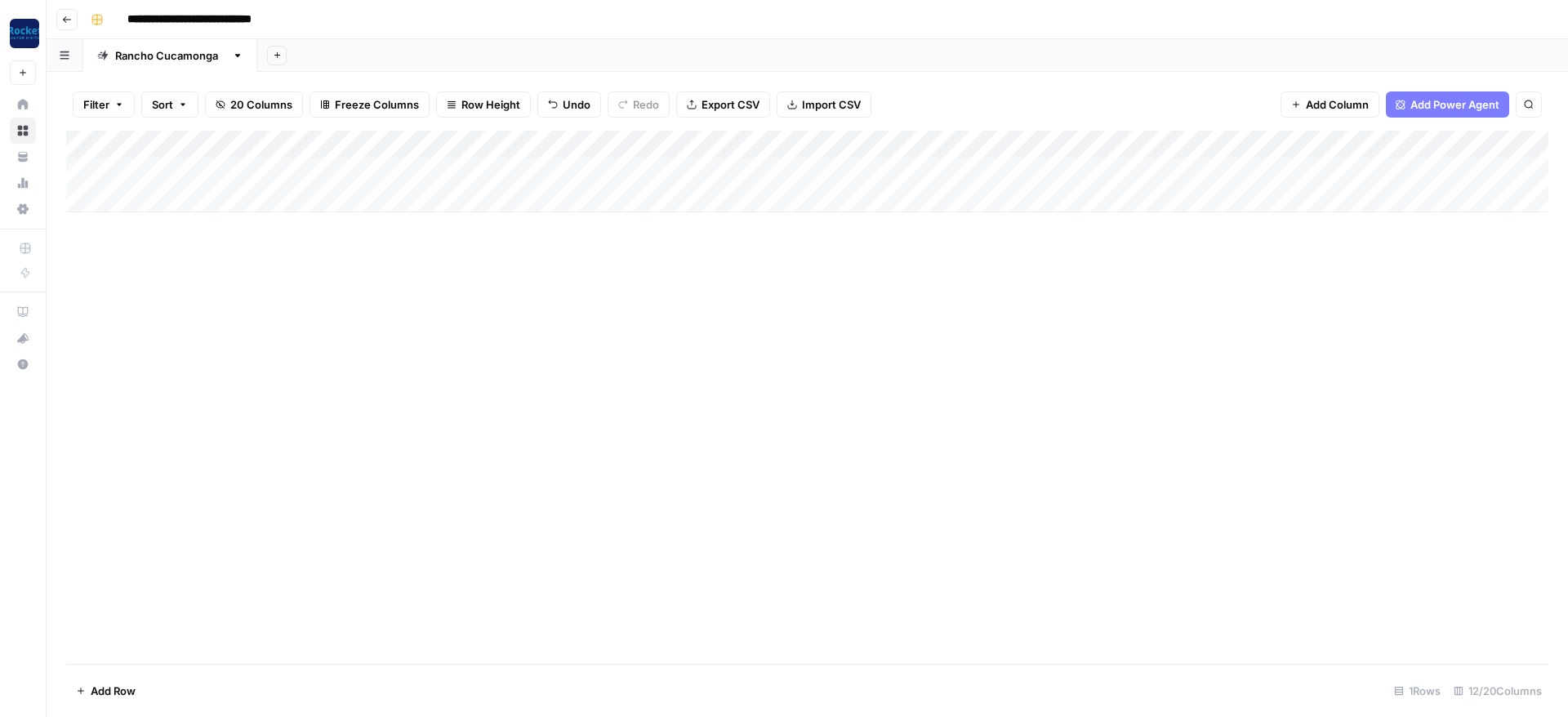
click at [597, 169] on div "Add Column" at bounding box center [807, 171] width 1482 height 82
click at [884, 327] on div "Add Column" at bounding box center [807, 397] width 1482 height 533
click at [612, 169] on div "Add Column" at bounding box center [807, 171] width 1482 height 82
click at [774, 247] on div "Add Column" at bounding box center [807, 397] width 1482 height 533
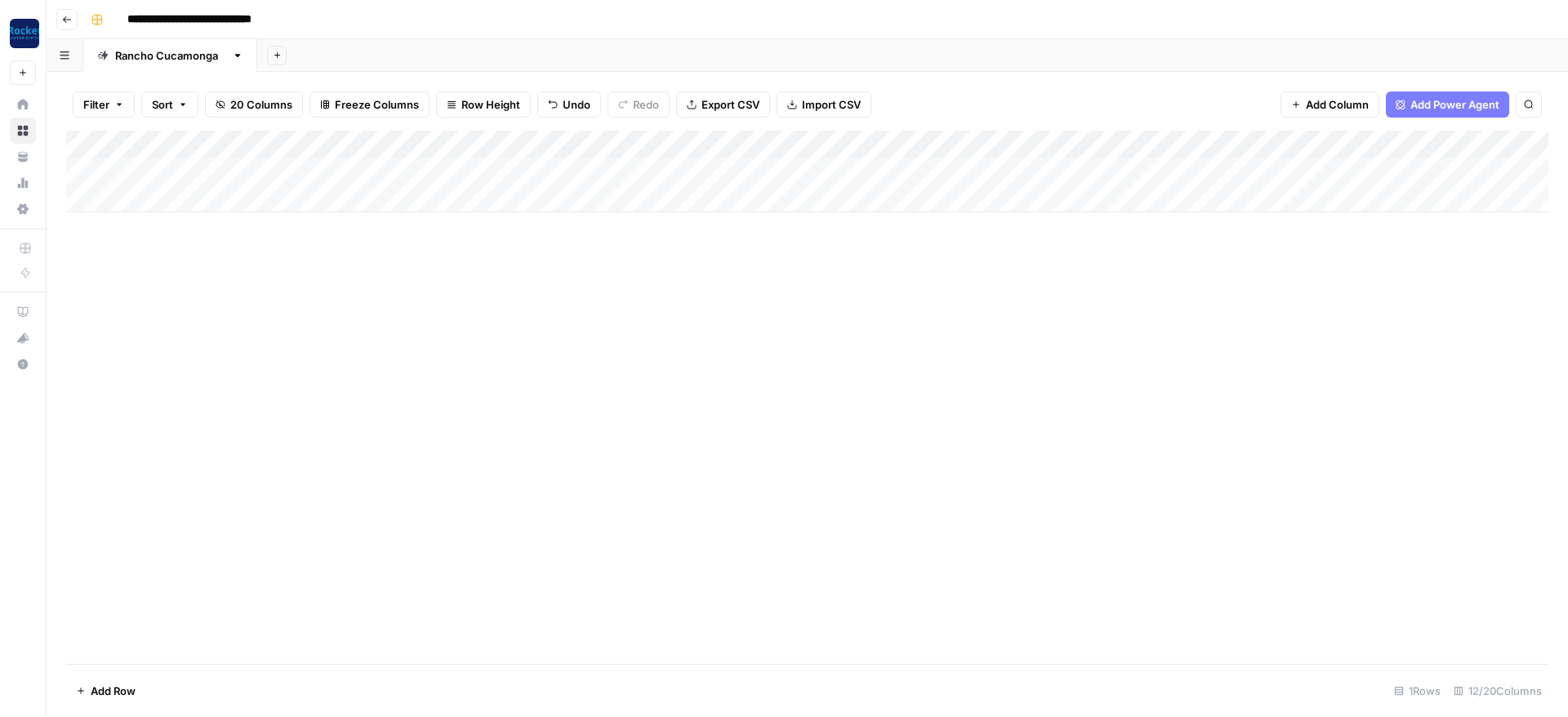
click at [771, 138] on div "Add Column" at bounding box center [807, 171] width 1482 height 82
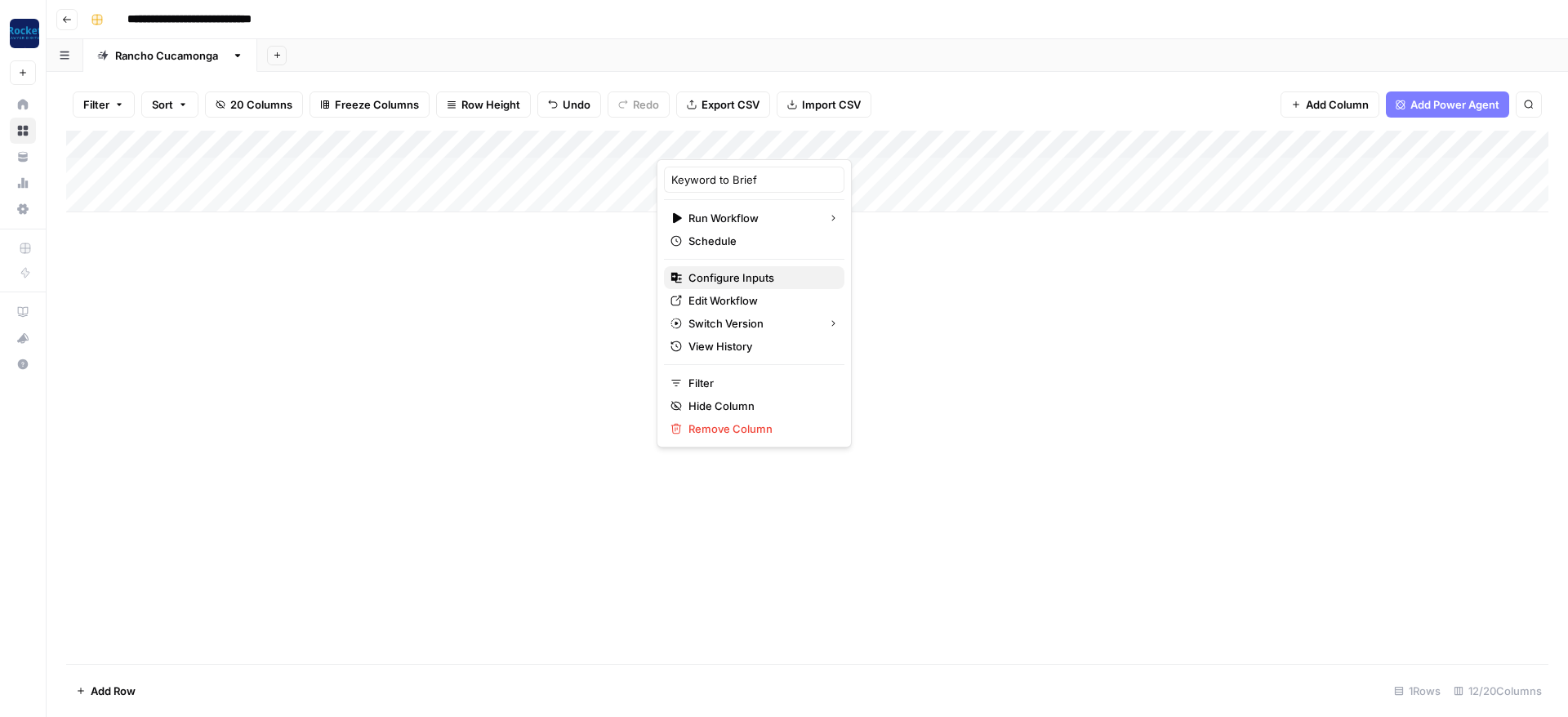
click at [718, 278] on span "Configure Inputs" at bounding box center [760, 277] width 143 height 16
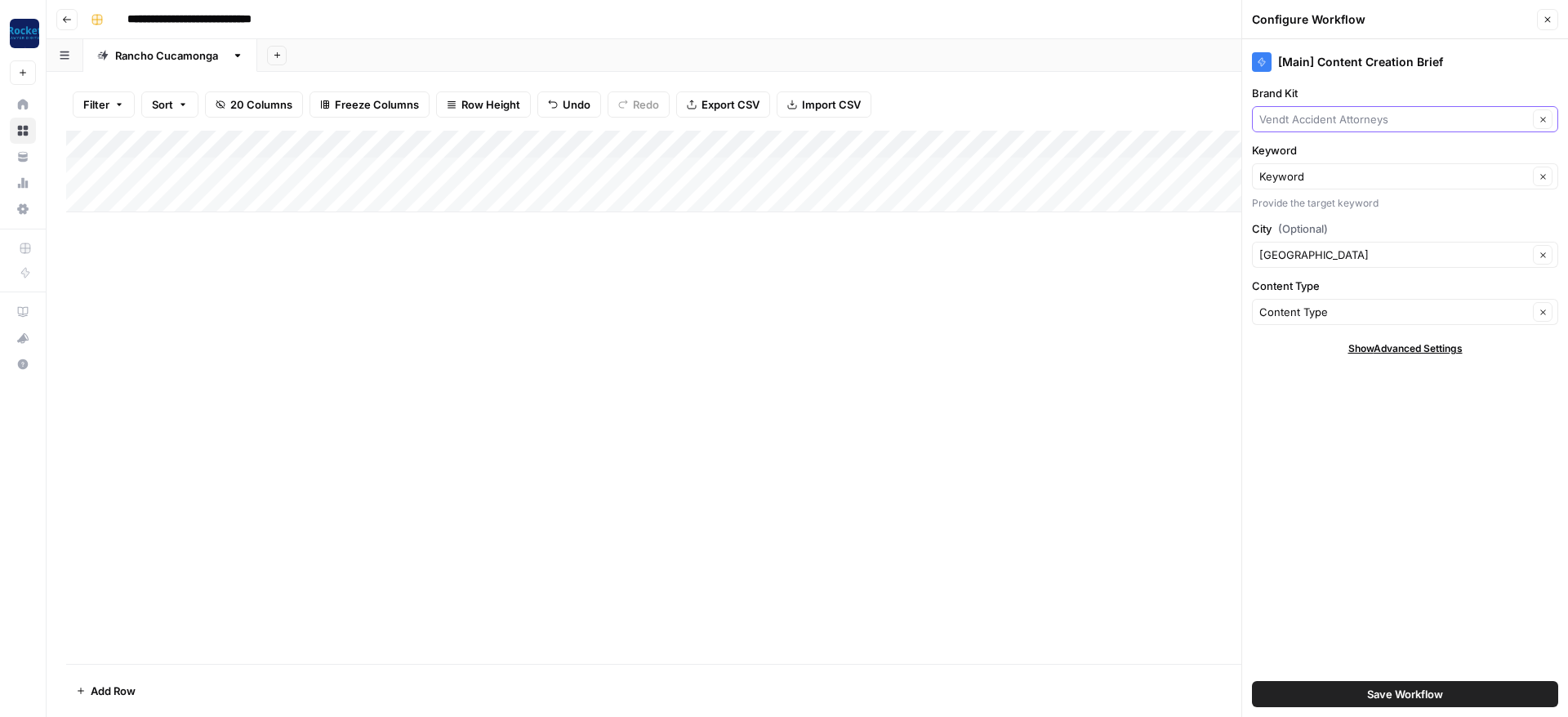
click at [1331, 120] on input "Brand Kit" at bounding box center [1393, 119] width 269 height 16
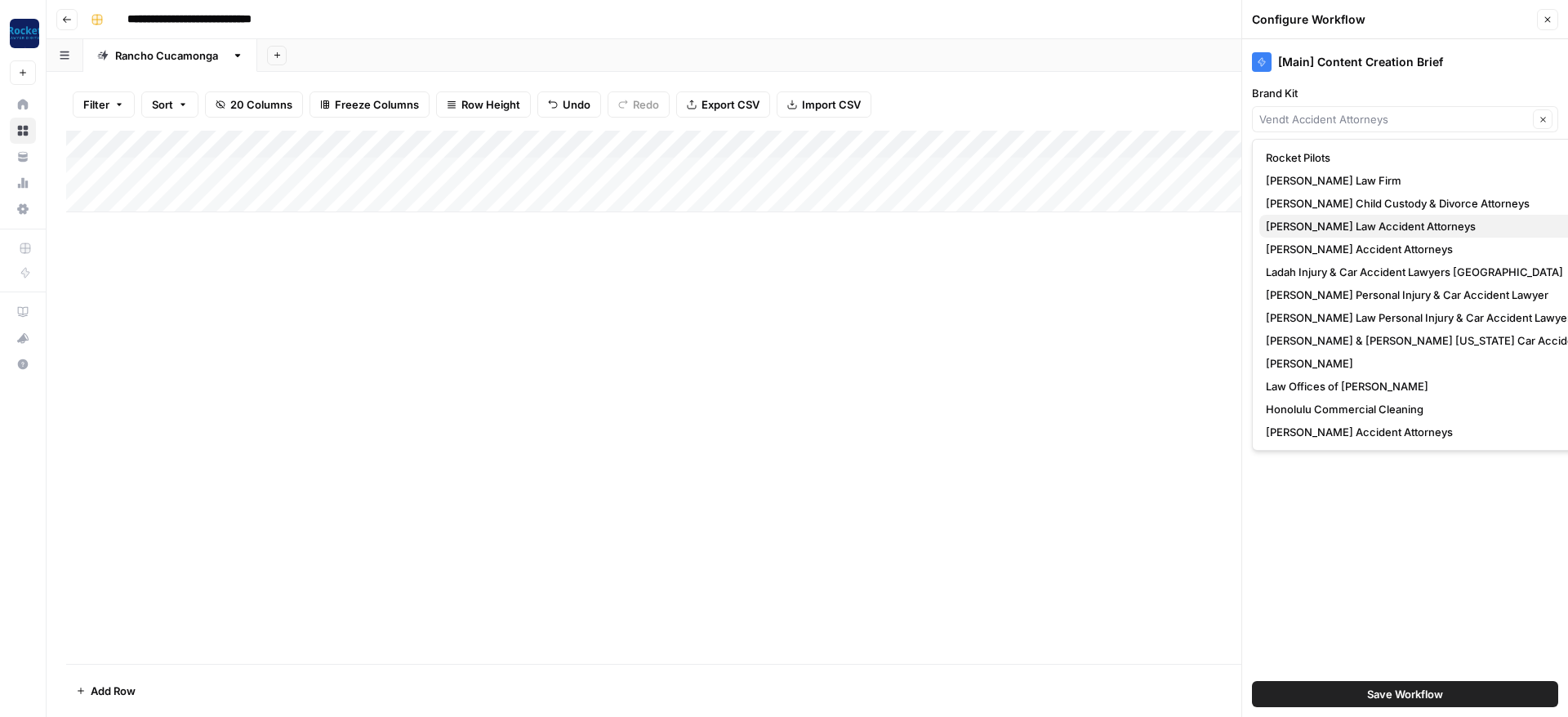
click at [1314, 228] on span "[PERSON_NAME] Law Accident Attorneys" at bounding box center [1447, 226] width 362 height 16
type input "[PERSON_NAME] Law Accident Attorneys"
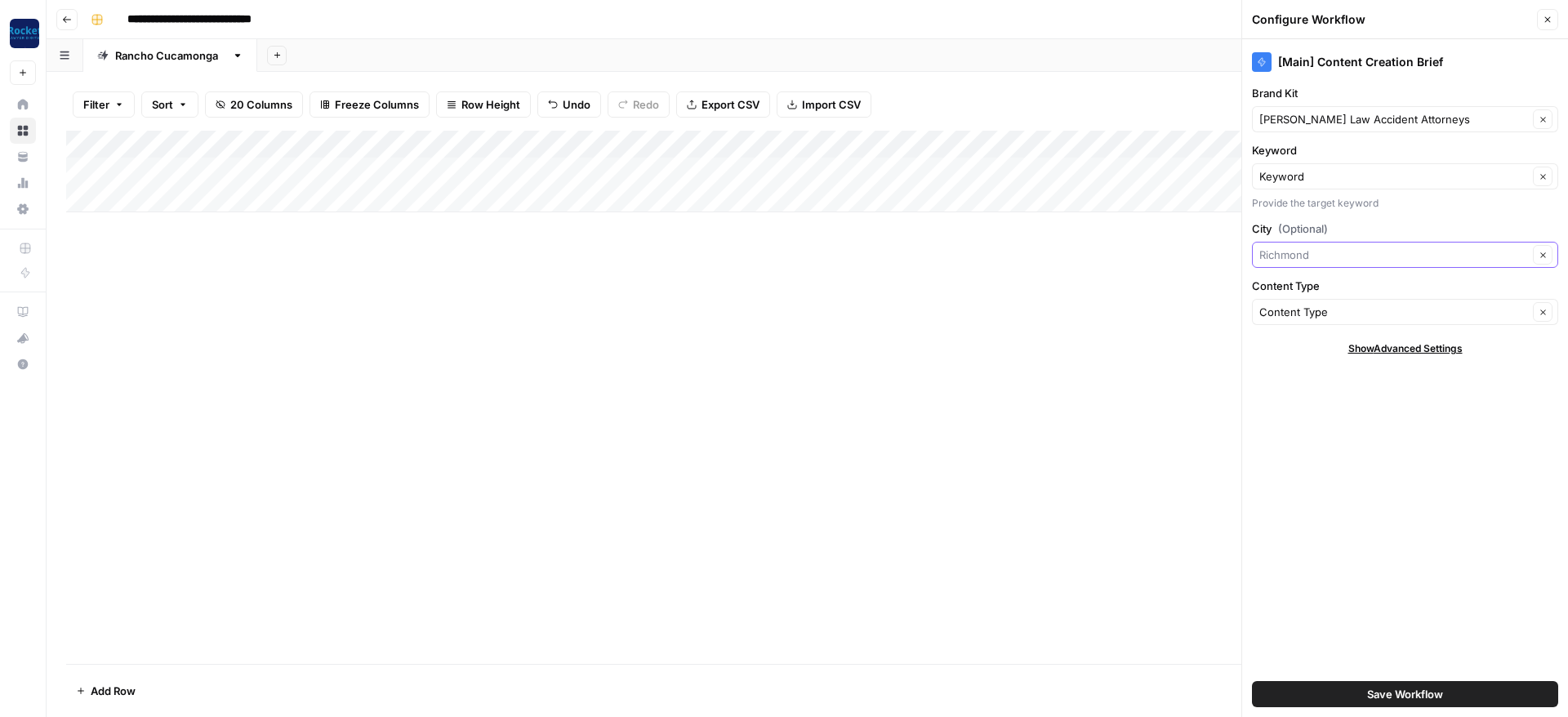
drag, startPoint x: 1286, startPoint y: 249, endPoint x: 1044, endPoint y: 214, distance: 244.5
click at [1259, 247] on input "City (Optional)" at bounding box center [1393, 254] width 269 height 16
type input "Rancho Cucamonga"
click at [1420, 528] on div "[Main] Content Creation Brief Brand Kit Krasney Law Accident Attorneys Clear Ke…" at bounding box center [1405, 378] width 326 height 677
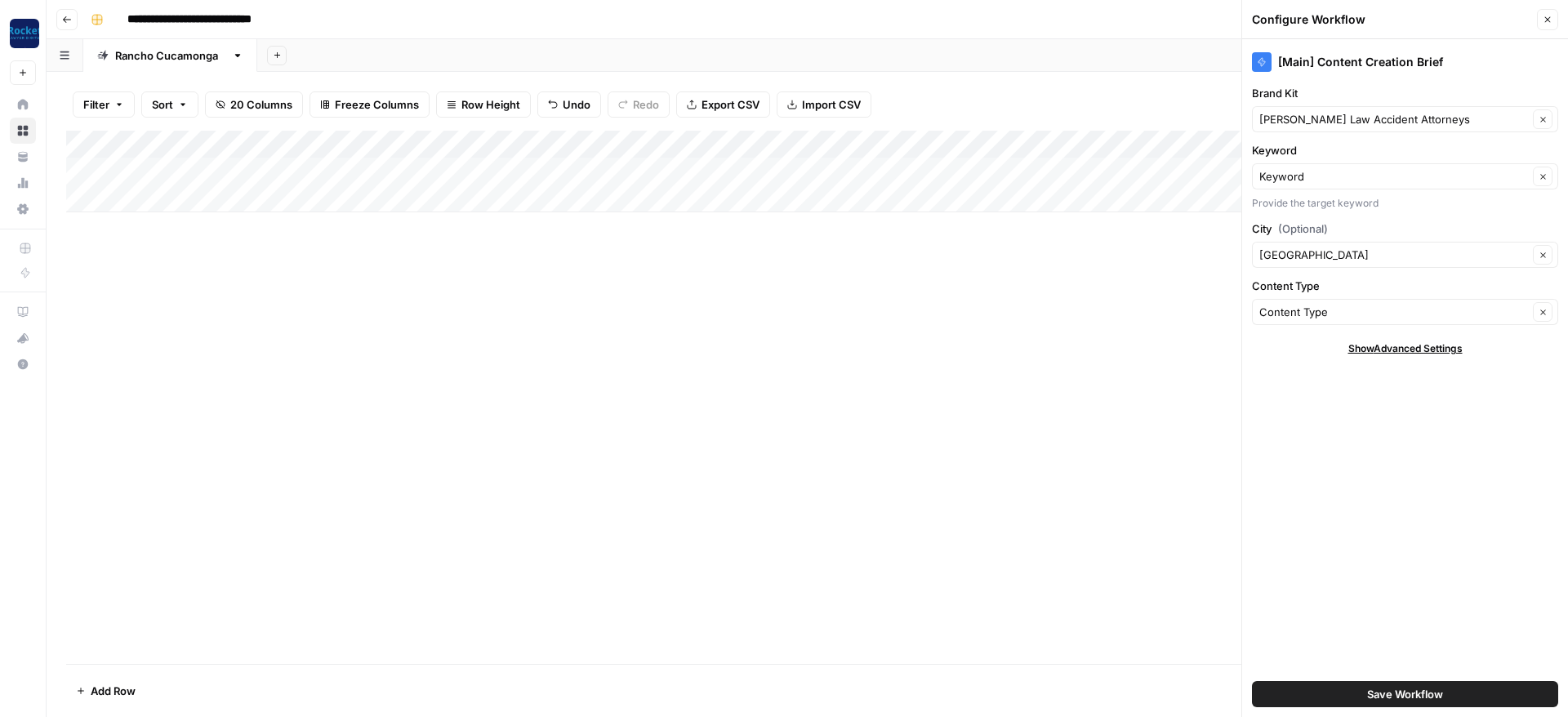
click at [1425, 689] on span "Save Workflow" at bounding box center [1405, 693] width 76 height 16
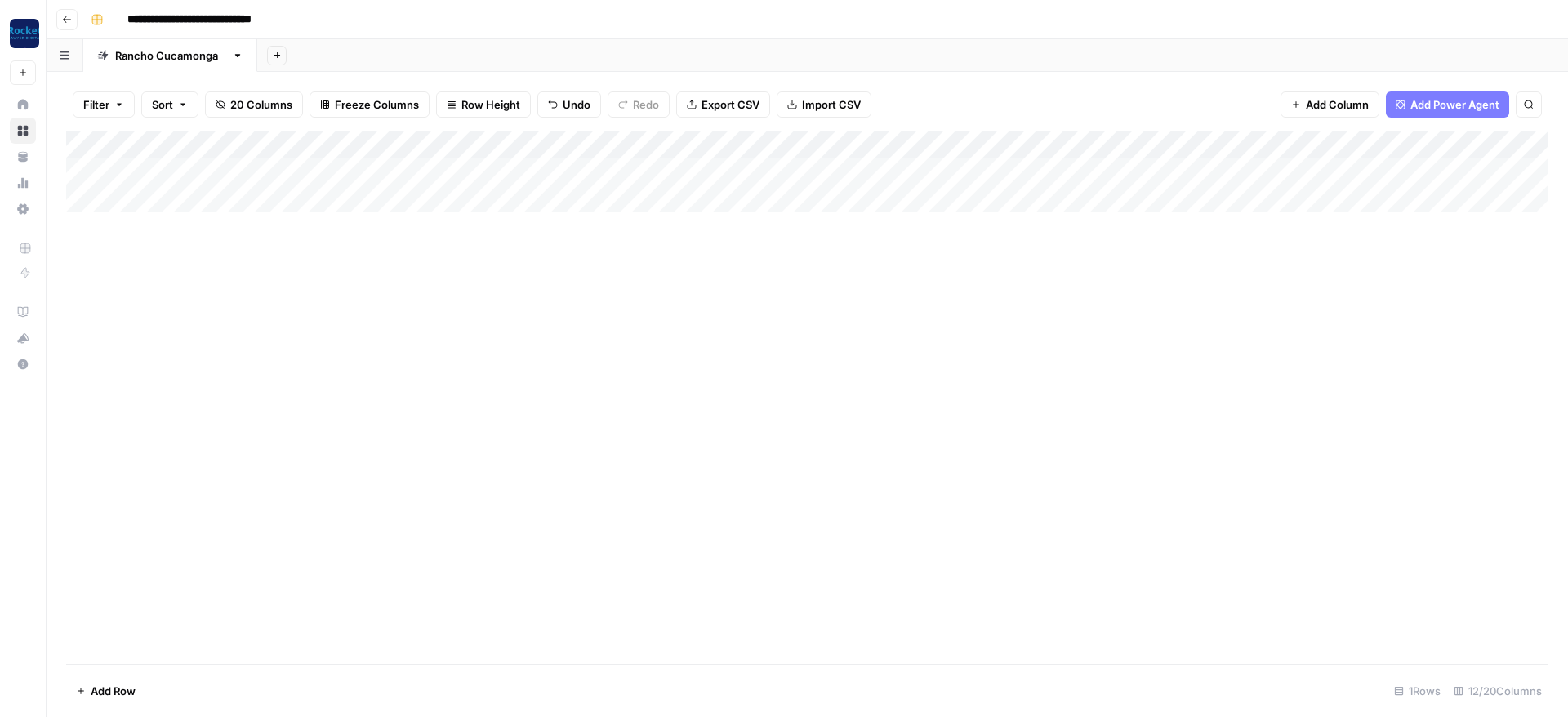
click at [1361, 138] on div "Add Column" at bounding box center [807, 171] width 1482 height 82
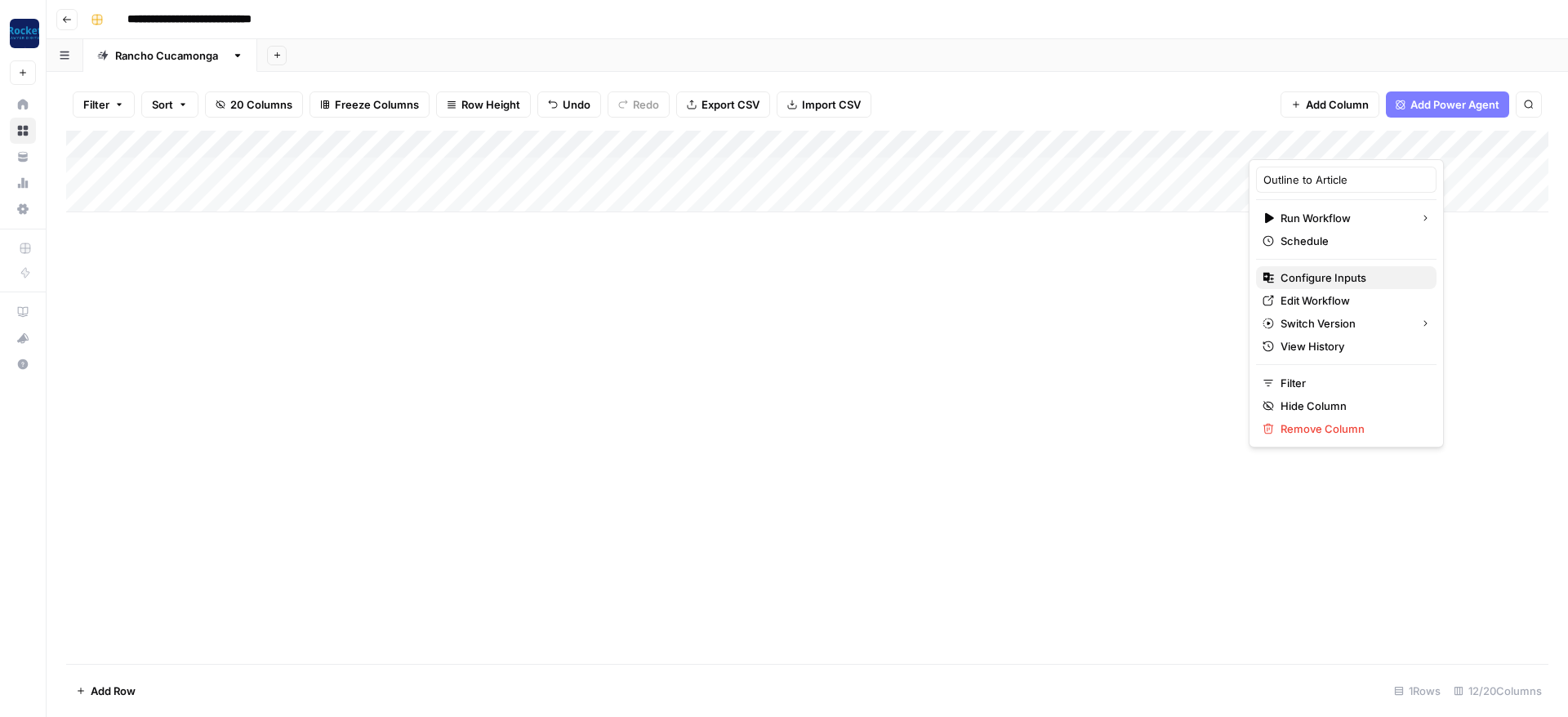
click at [1302, 284] on span "Configure Inputs" at bounding box center [1352, 277] width 143 height 16
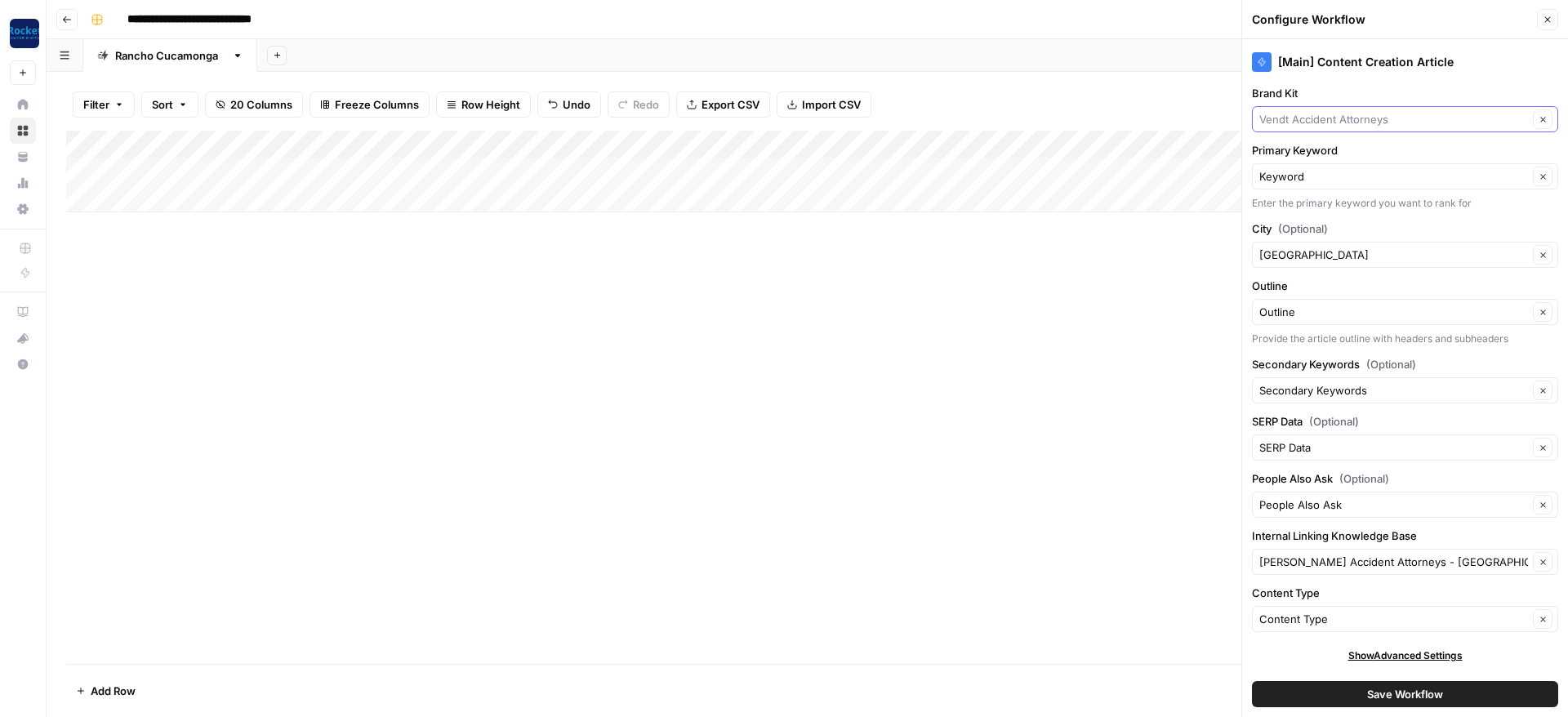
click at [1356, 121] on input "Brand Kit" at bounding box center [1393, 119] width 269 height 16
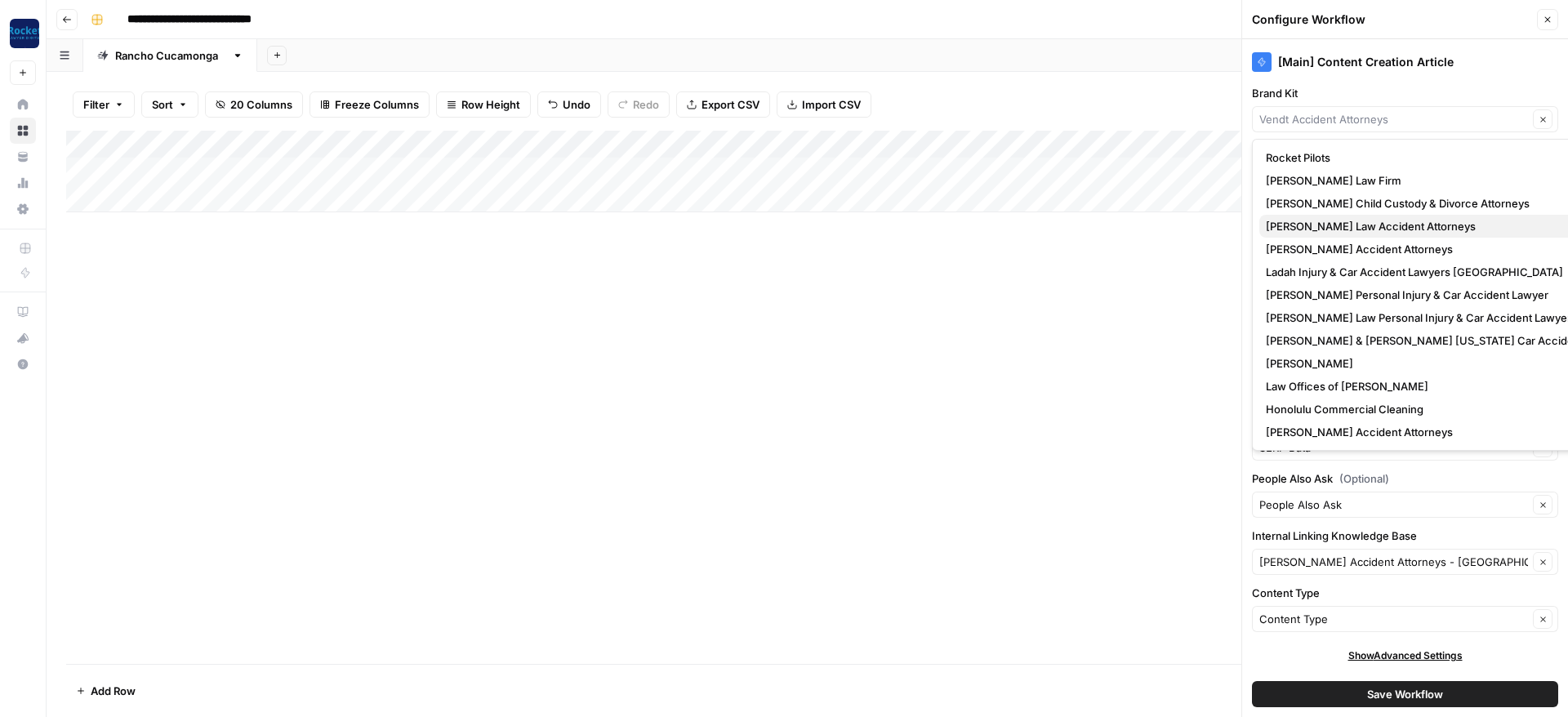
click at [1330, 229] on span "[PERSON_NAME] Law Accident Attorneys" at bounding box center [1447, 226] width 362 height 16
type input "[PERSON_NAME] Law Accident Attorneys"
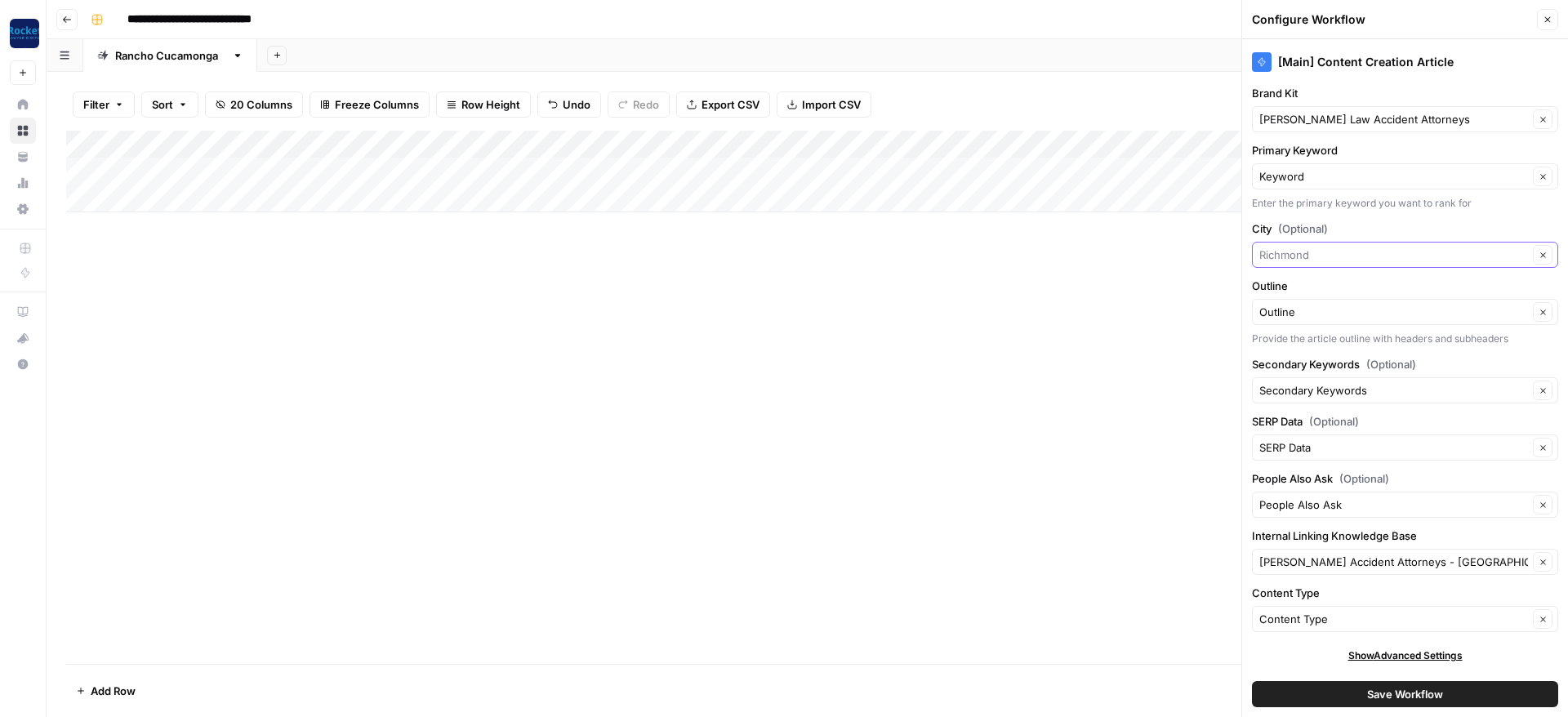
drag, startPoint x: 1339, startPoint y: 249, endPoint x: 1049, endPoint y: 229, distance: 290.7
click at [1259, 247] on input "City (Optional)" at bounding box center [1393, 254] width 269 height 16
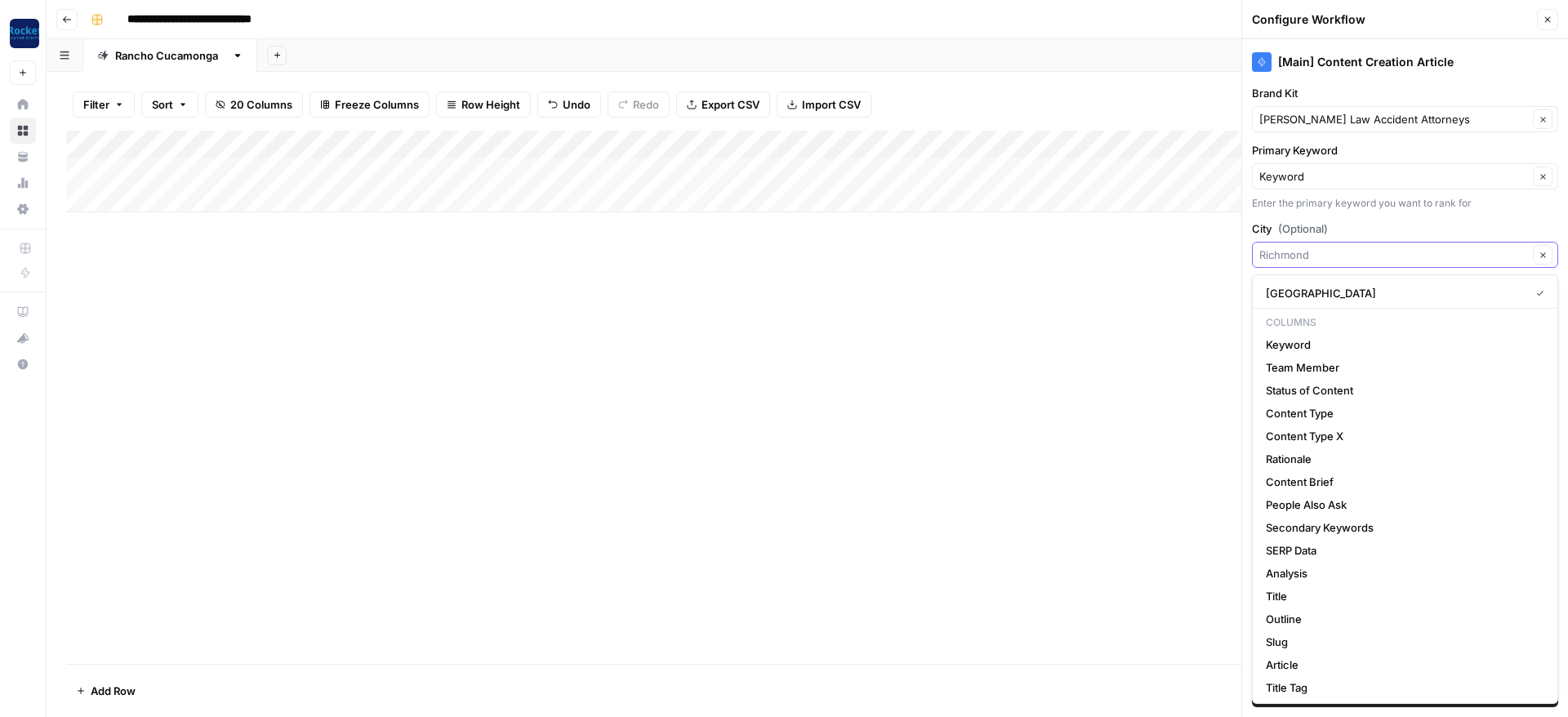
paste input "Rancho Cucamonga"
type input "Rancho Cucamonga"
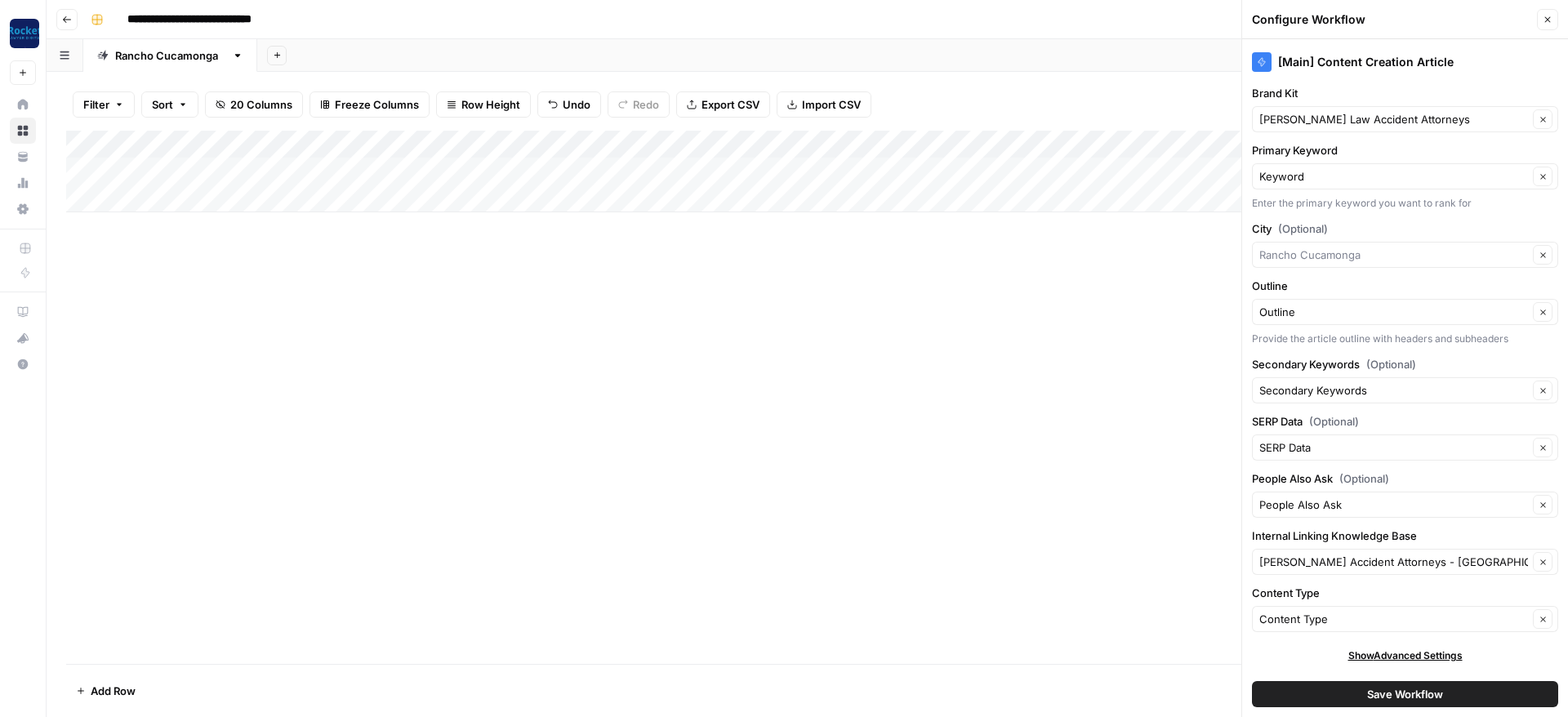
type input "Rancho Cucamonga"
click at [1340, 577] on div "[Main] Content Creation Article Brand Kit Krasney Law Accident Attorneys Clear …" at bounding box center [1405, 378] width 326 height 677
click at [1345, 565] on input "Internal Linking Knowledge Base" at bounding box center [1393, 561] width 269 height 16
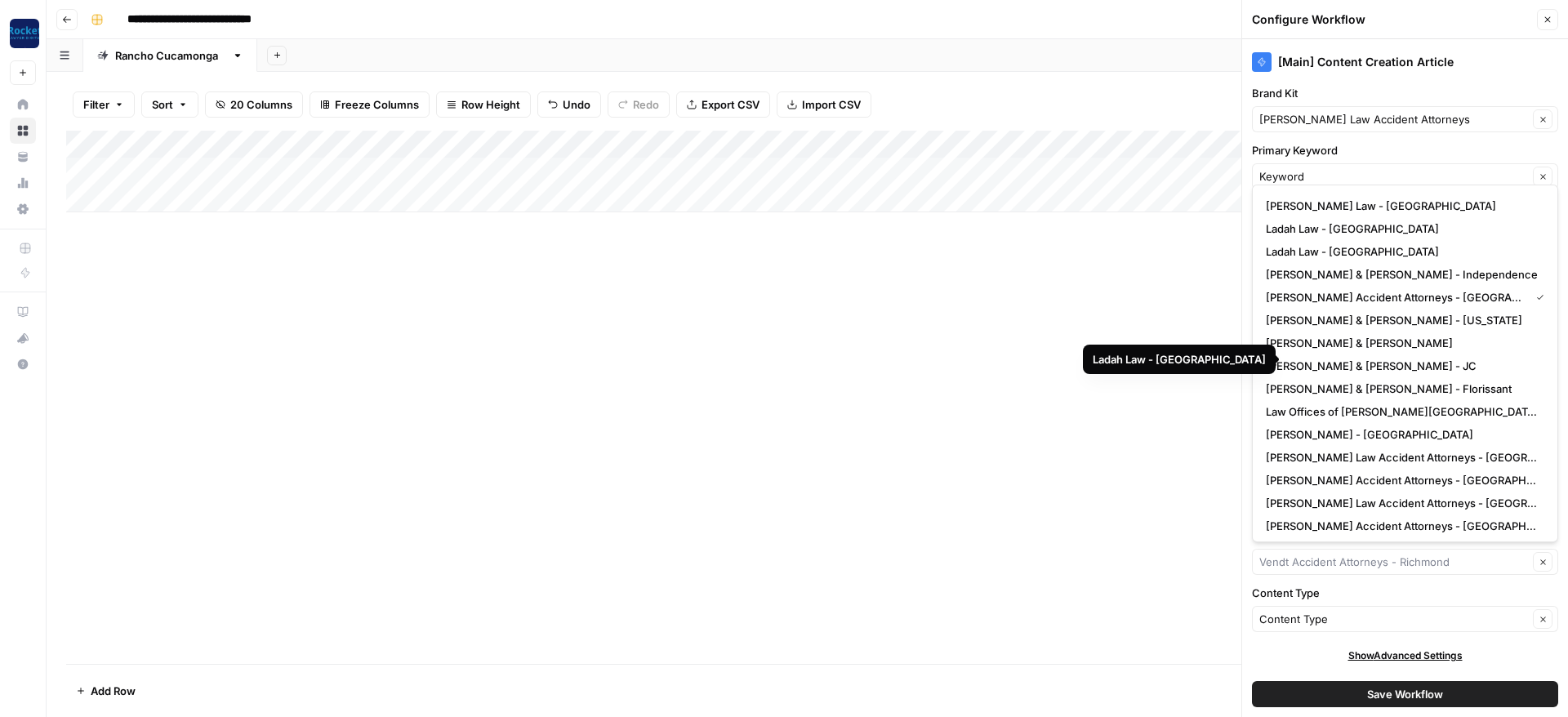
scroll to position [275, 0]
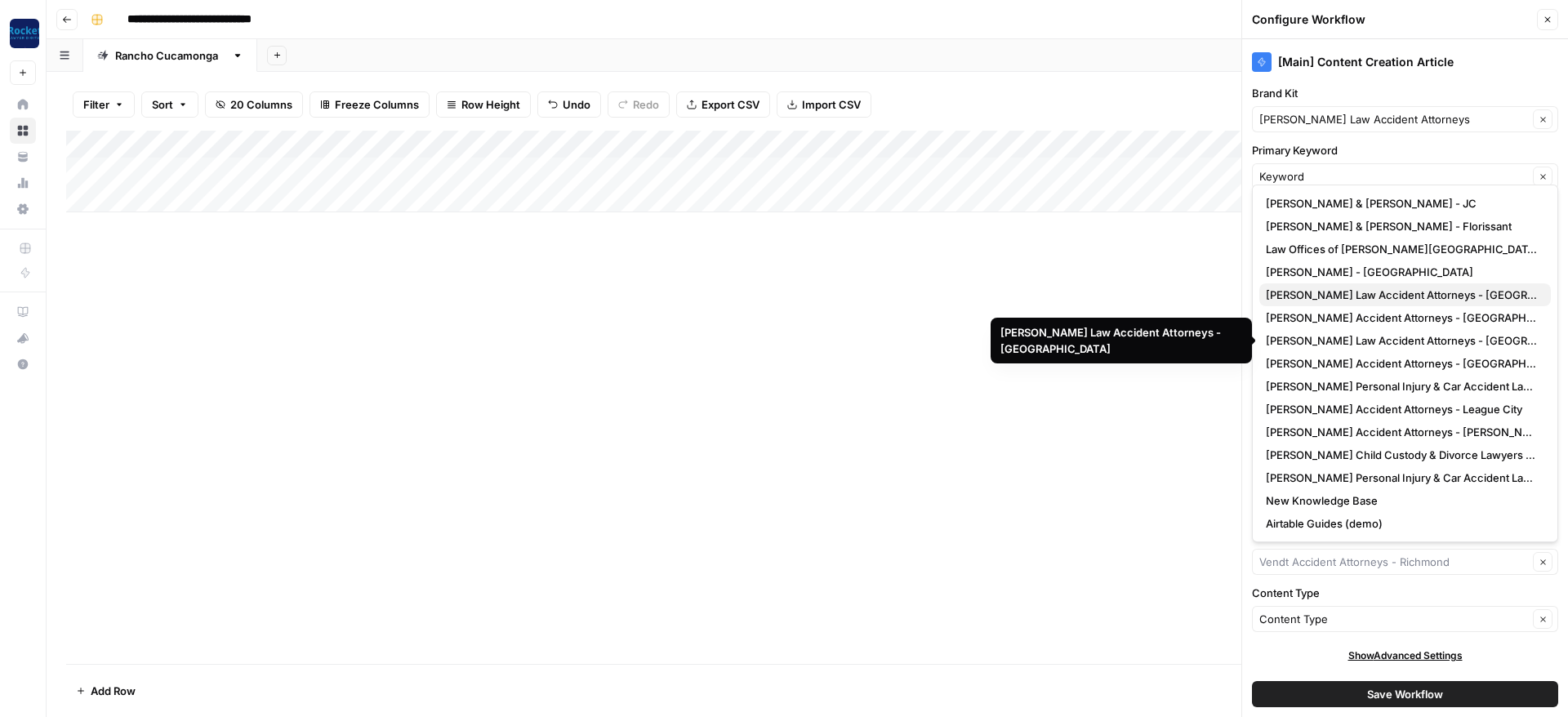
click at [1346, 297] on span "Krasney Law Accident Attorneys - Rancho Cucamonga" at bounding box center [1402, 294] width 272 height 16
type input "Krasney Law Accident Attorneys - Rancho Cucamonga"
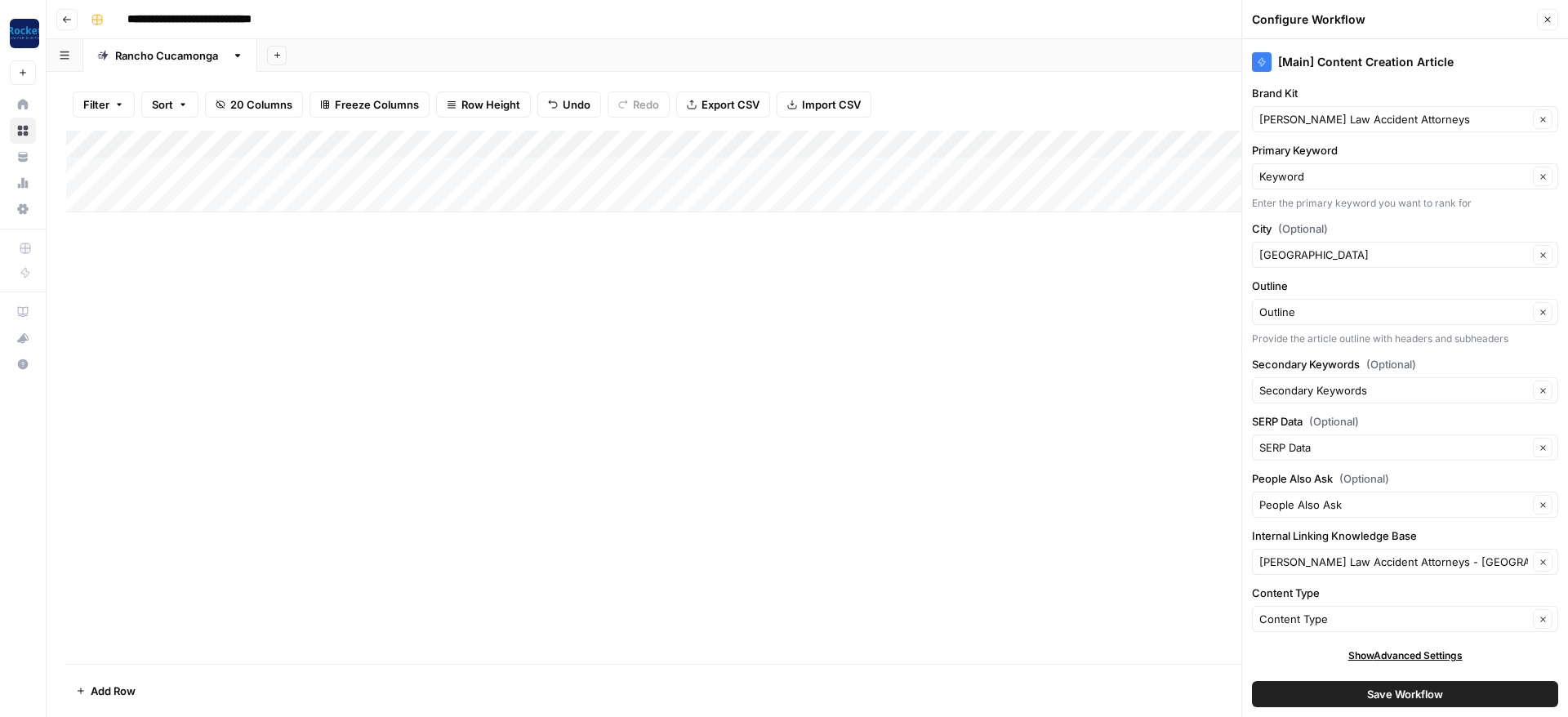
click at [1355, 689] on button "Save Workflow" at bounding box center [1404, 693] width 306 height 26
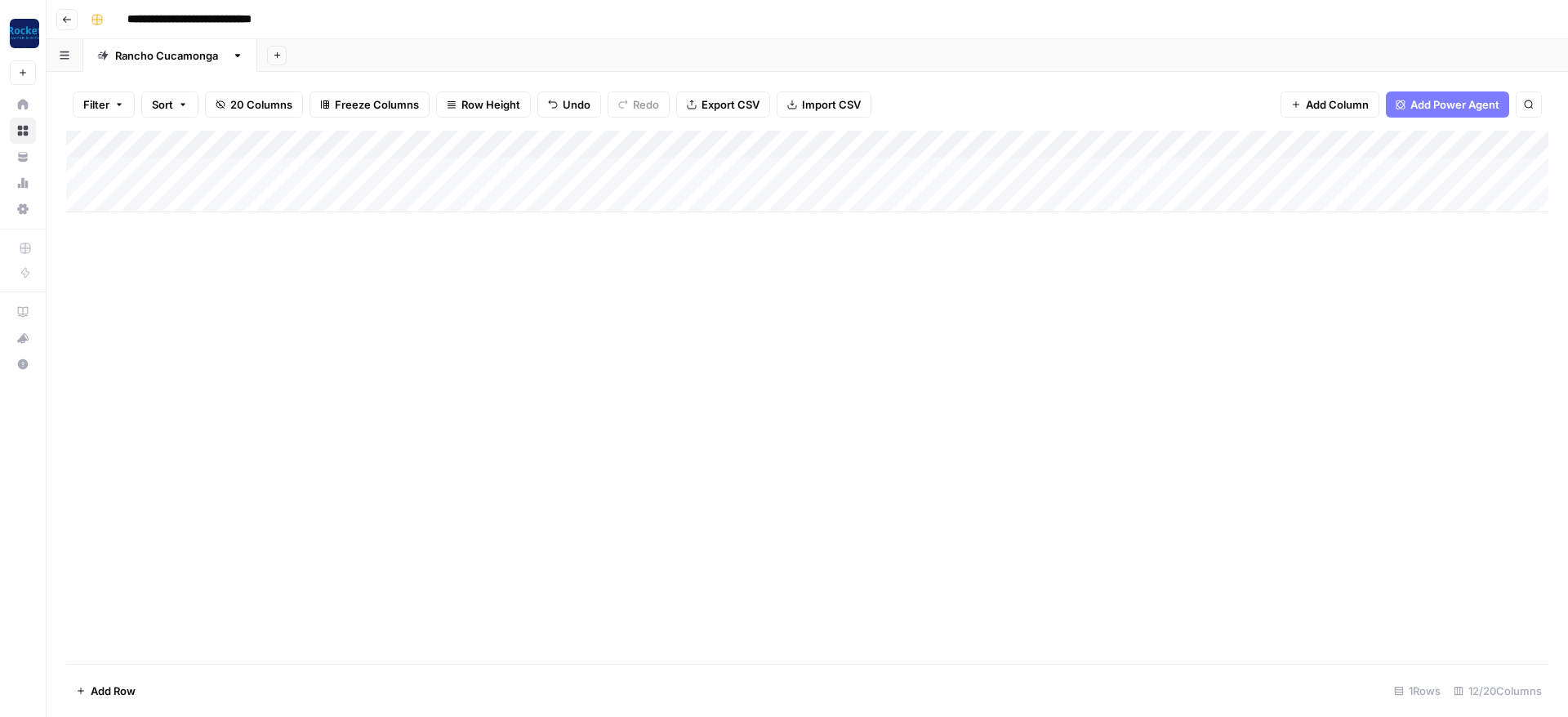
click at [960, 406] on div "Add Column" at bounding box center [807, 397] width 1482 height 533
click at [232, 56] on icon "button" at bounding box center [238, 56] width 12 height 12
click at [269, 107] on span "Duplicate Sheet" at bounding box center [295, 109] width 78 height 16
click at [334, 59] on div "Rancho Cucamonga" at bounding box center [344, 55] width 110 height 16
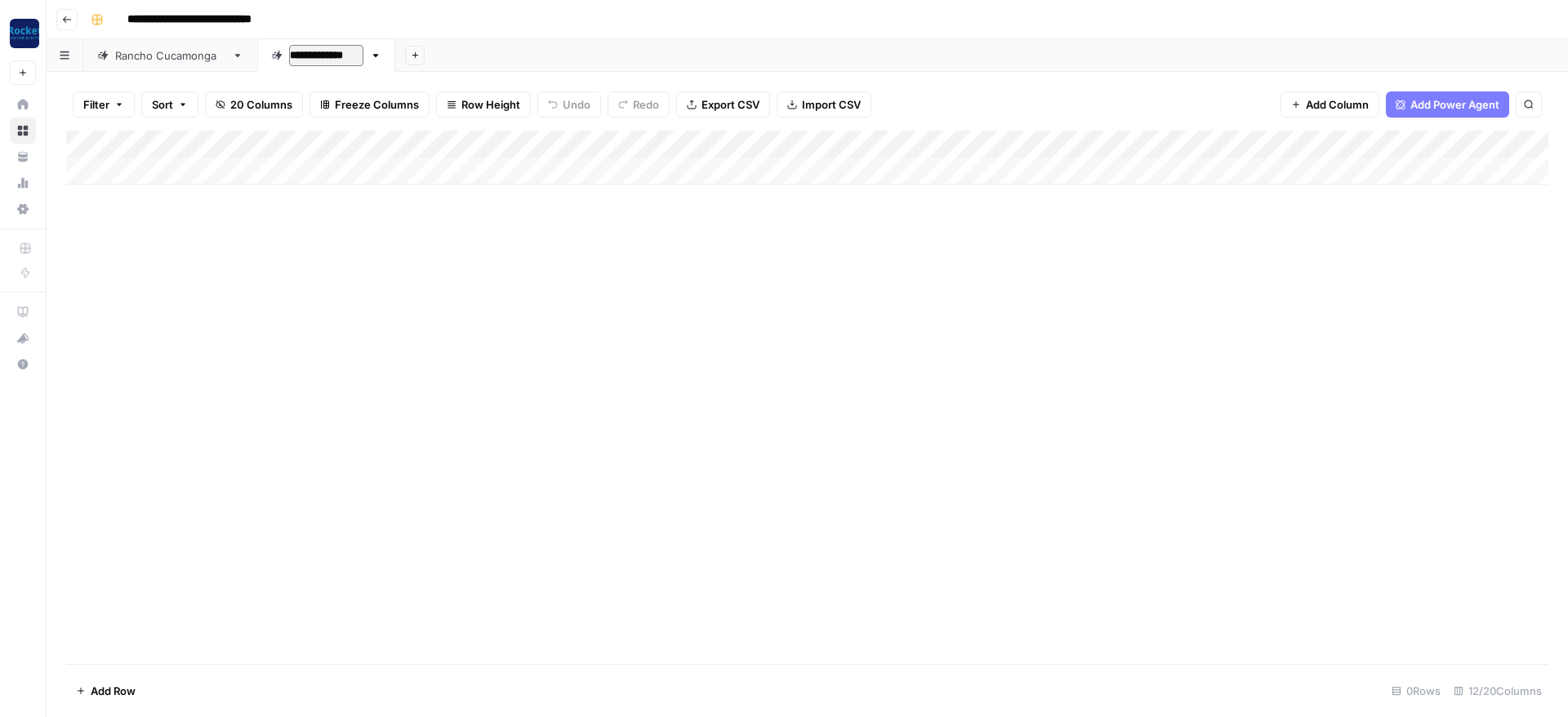
type input "**********"
click at [349, 158] on div "Add Column" at bounding box center [807, 158] width 1482 height 54
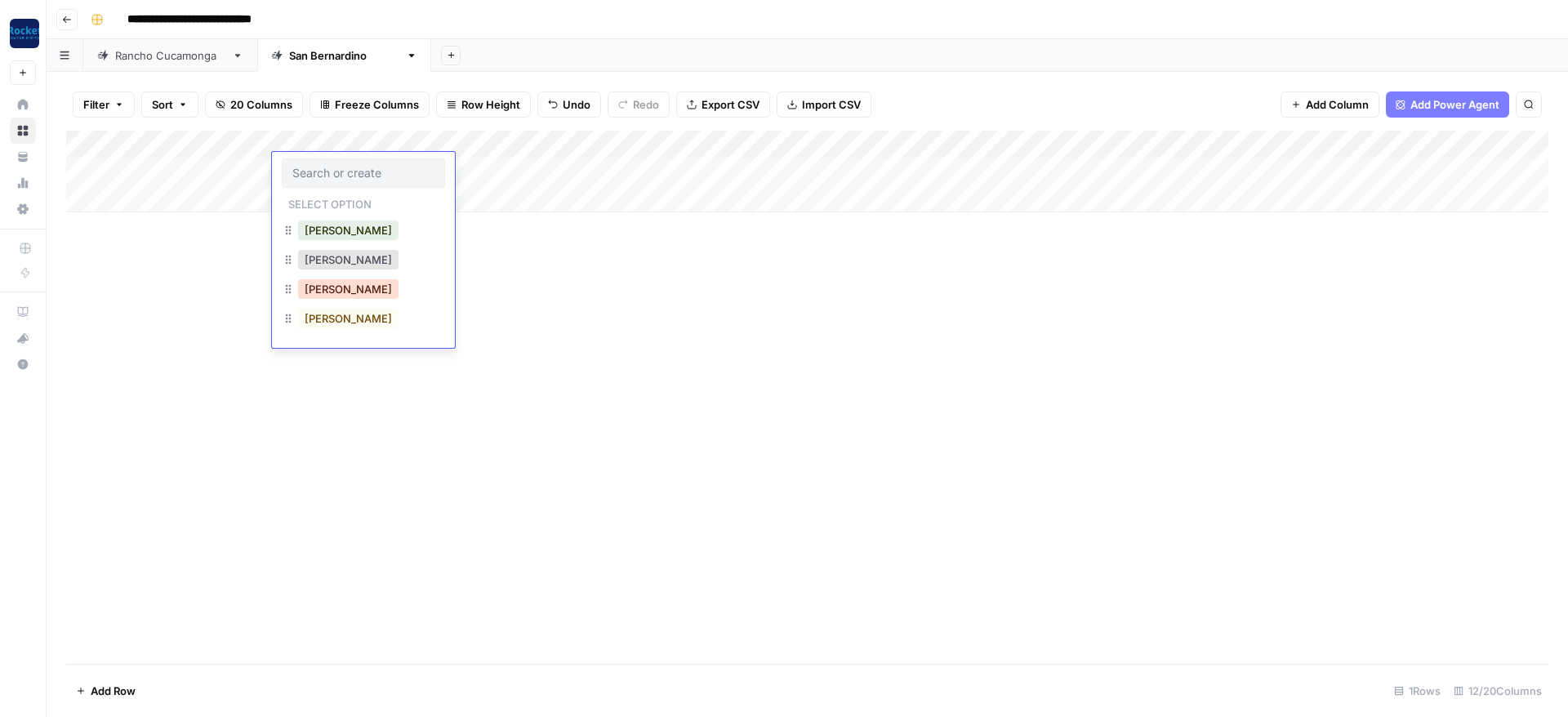
click at [321, 287] on button "Lucas" at bounding box center [348, 288] width 100 height 19
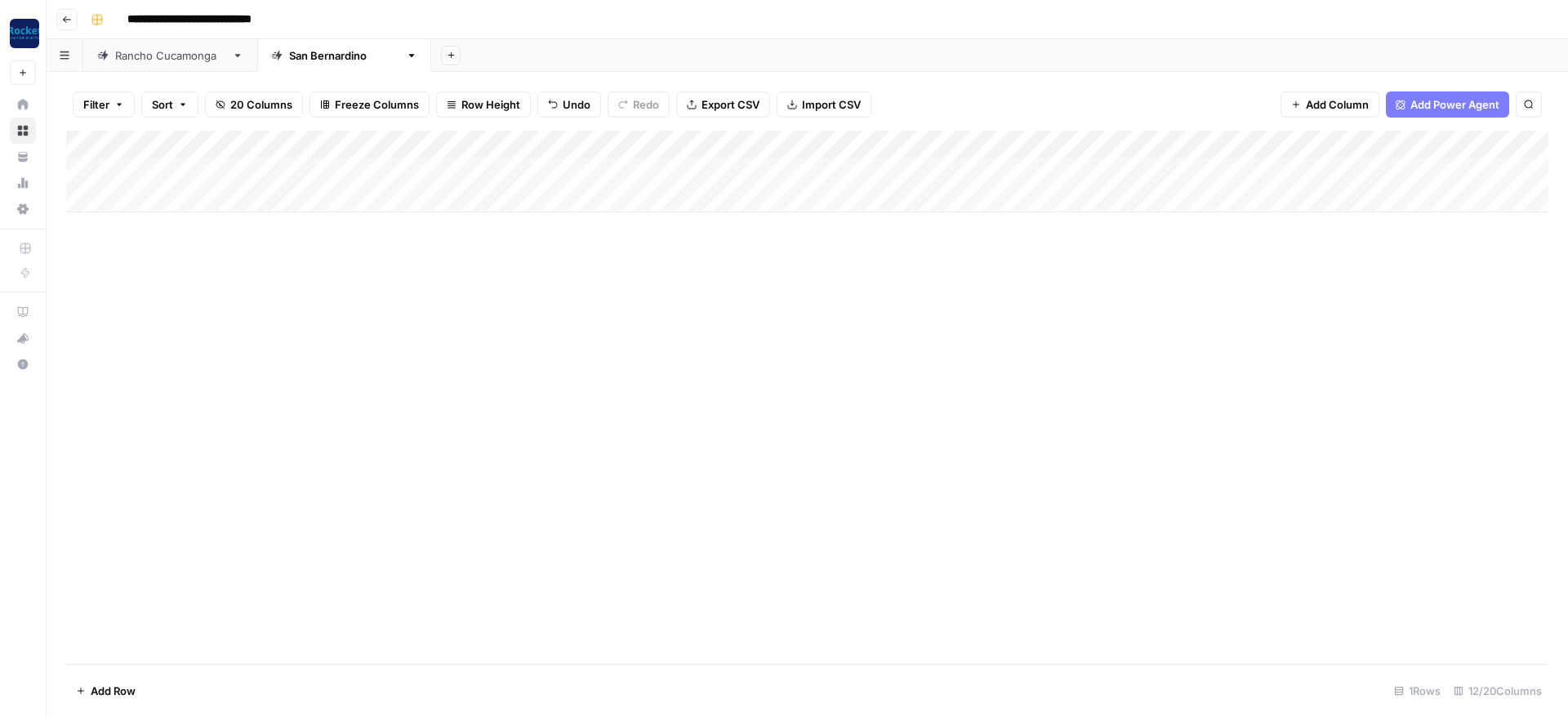
click at [773, 142] on div "Add Column" at bounding box center [807, 171] width 1482 height 82
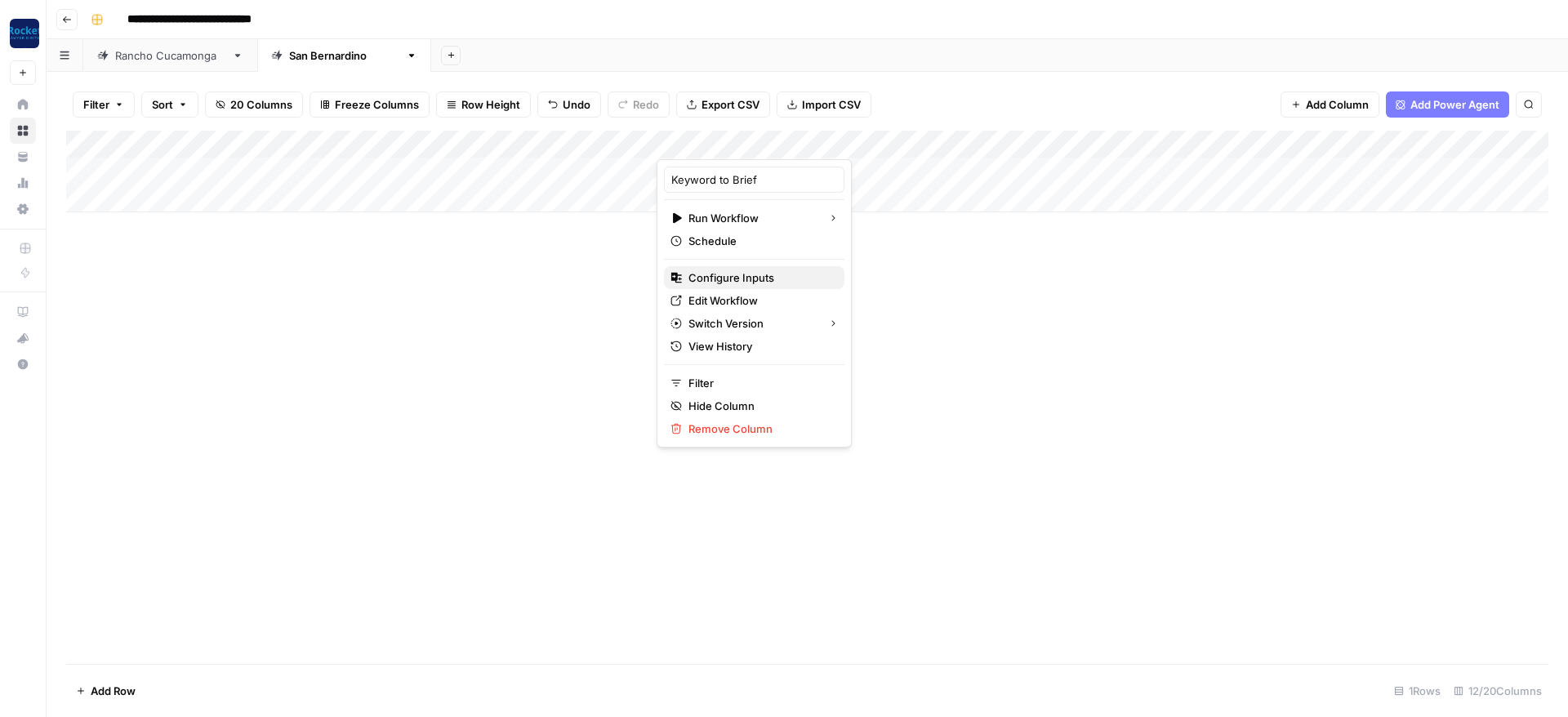
click at [738, 277] on span "Configure Inputs" at bounding box center [760, 277] width 143 height 16
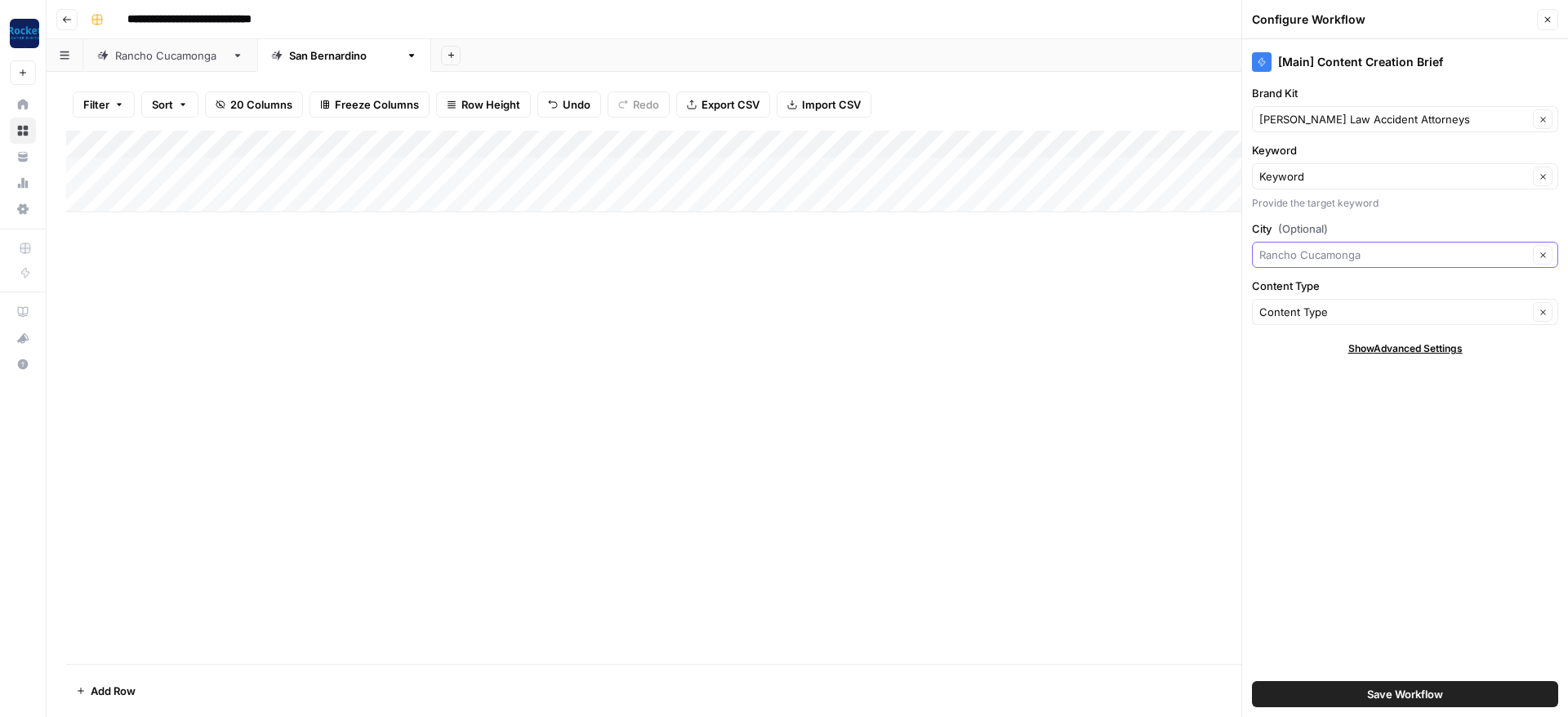
click at [1393, 260] on input "City (Optional)" at bounding box center [1393, 254] width 269 height 16
type input "San Bernardino"
click at [1443, 681] on button "Save Workflow" at bounding box center [1404, 693] width 306 height 26
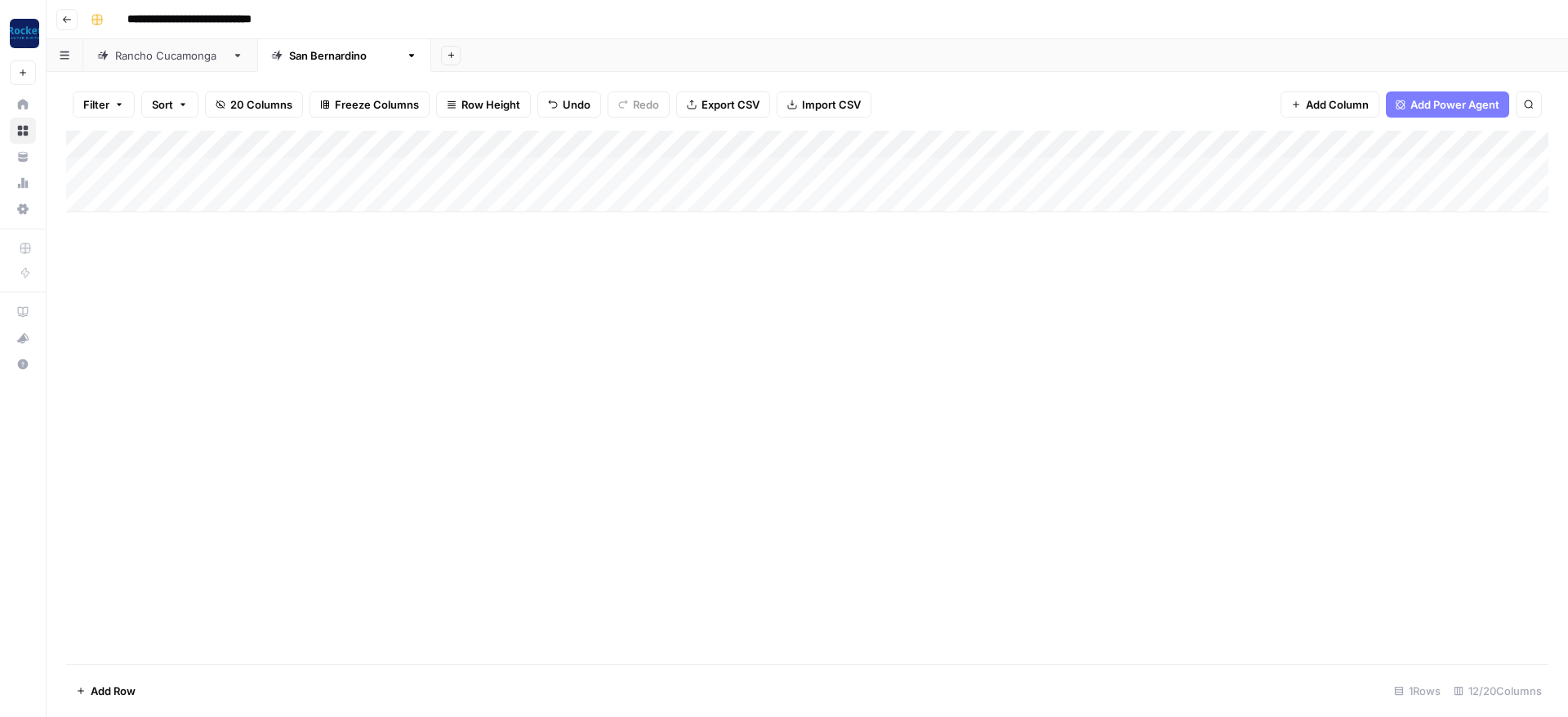
click at [1361, 140] on div "Add Column" at bounding box center [807, 171] width 1482 height 82
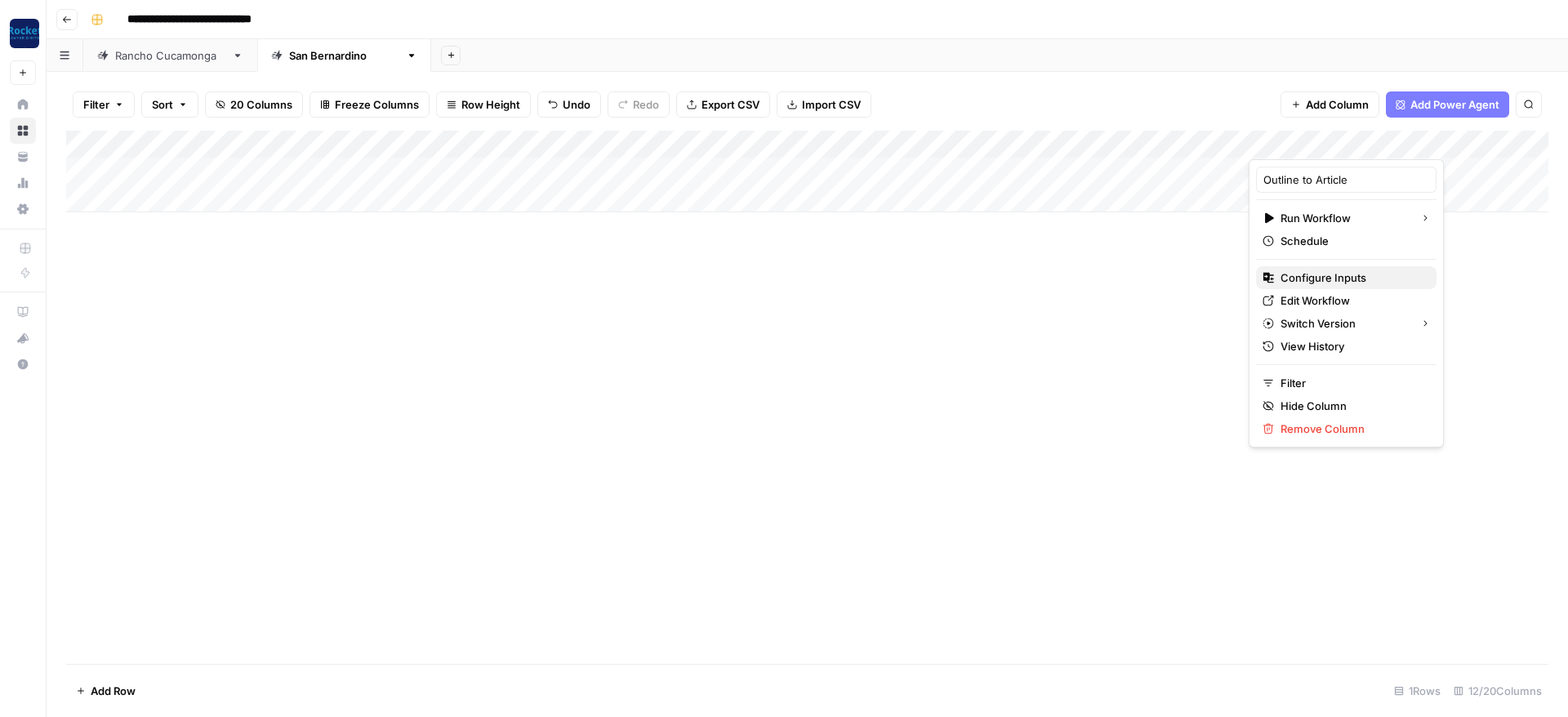
click at [1317, 271] on span "Configure Inputs" at bounding box center [1352, 277] width 143 height 16
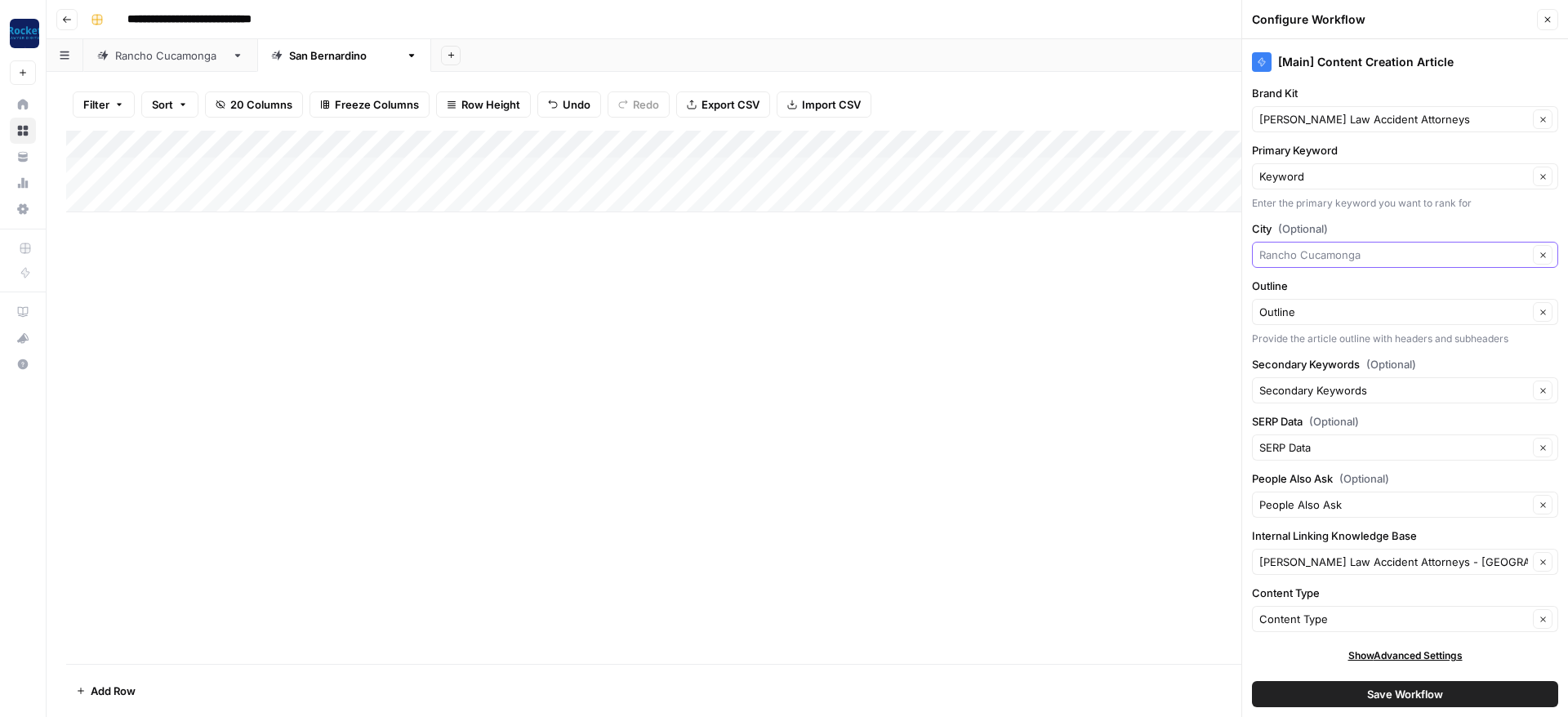
click at [1377, 253] on input "City (Optional)" at bounding box center [1393, 254] width 269 height 16
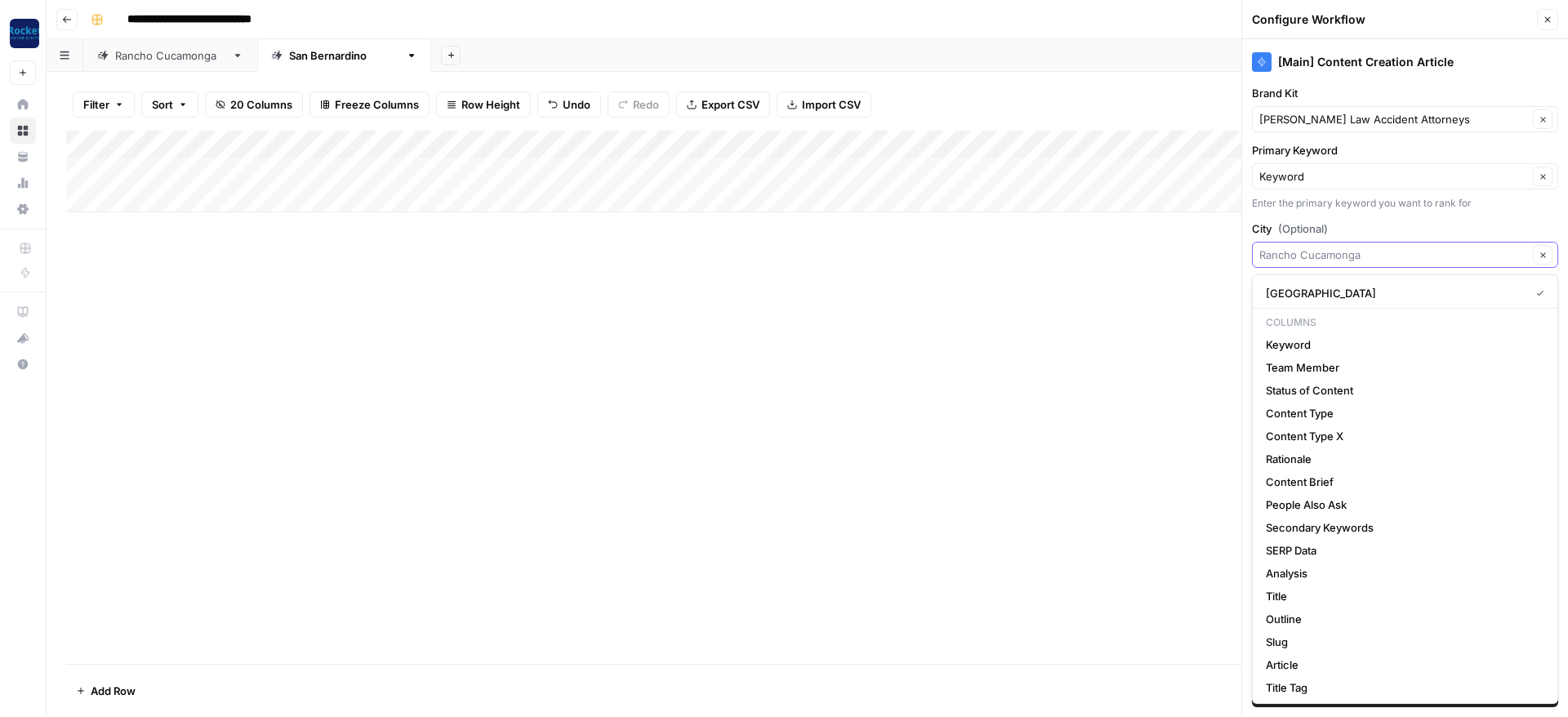
paste input "San Bernardino"
type input "San Bernardino"
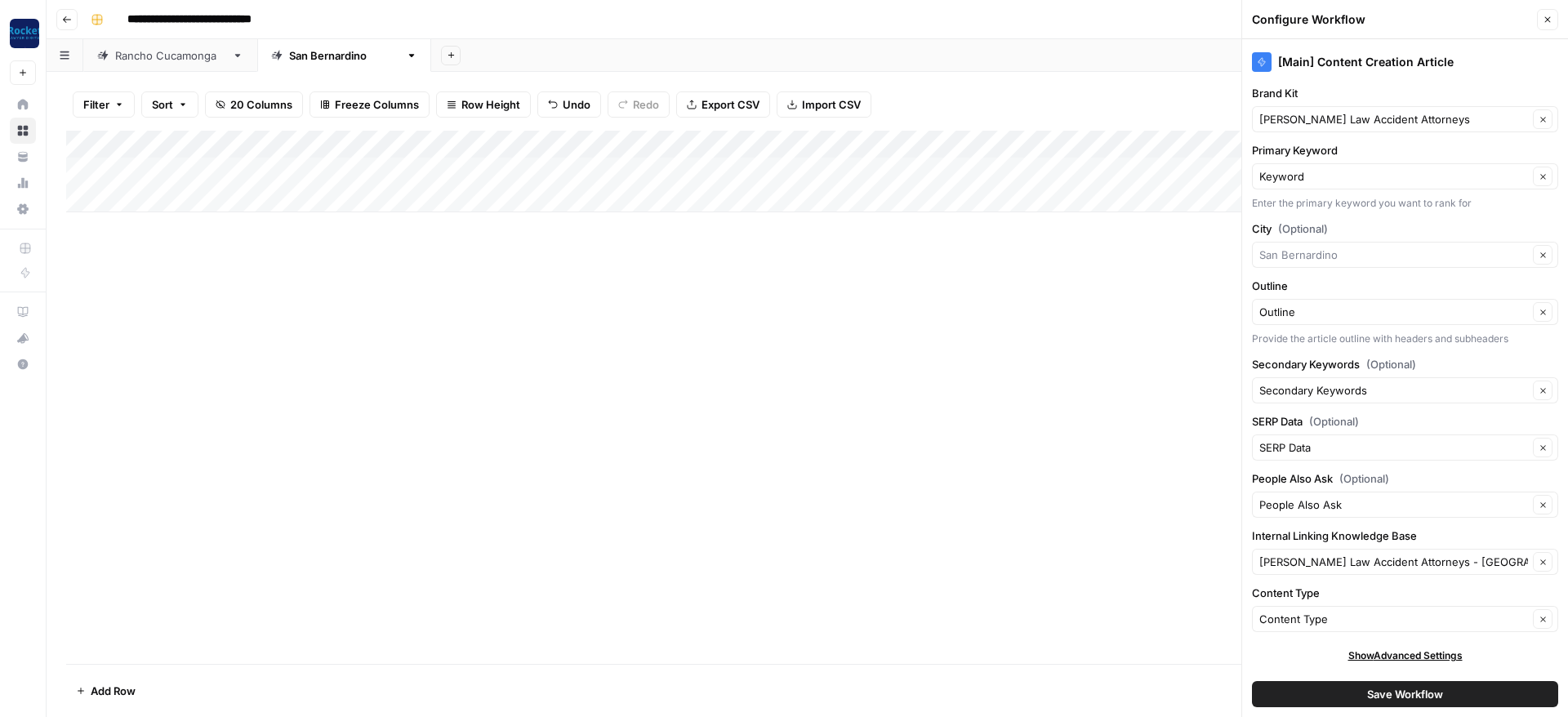
type input "San Bernardino"
click at [1321, 549] on div "Krasney Law Accident Attorneys - Rancho Cucamonga Clear" at bounding box center [1404, 561] width 306 height 26
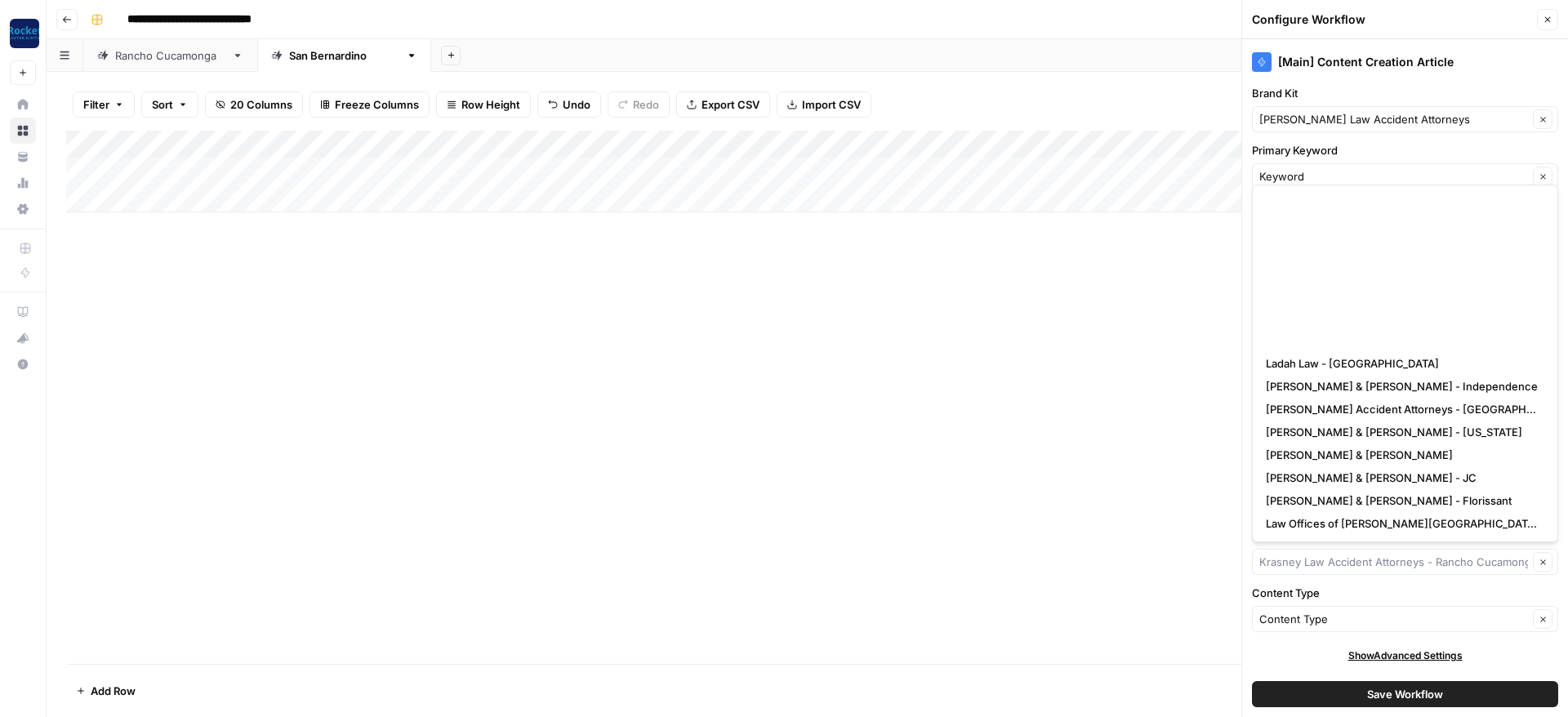
scroll to position [275, 0]
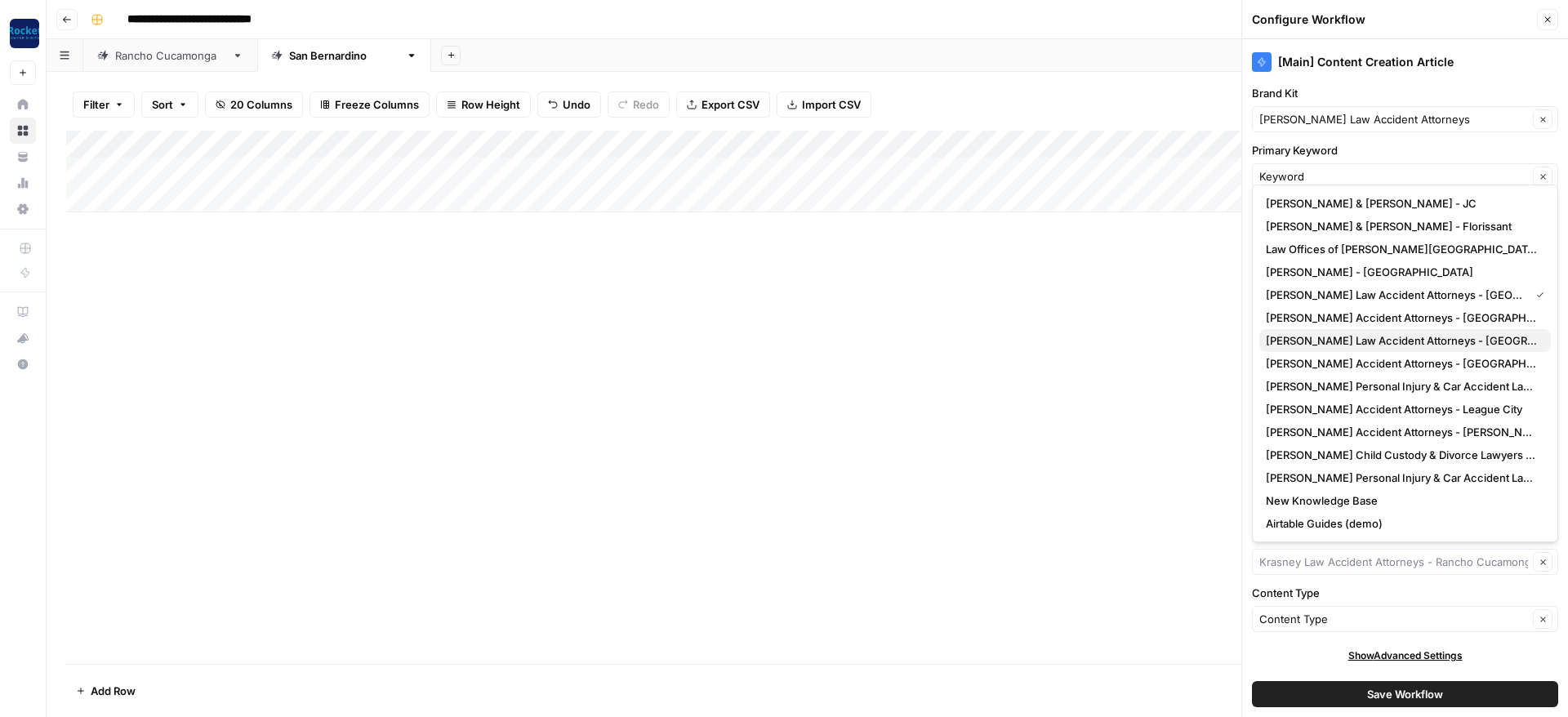
click at [1405, 335] on span "Krasney Law Accident Attorneys - San Bernardino" at bounding box center [1402, 340] width 272 height 16
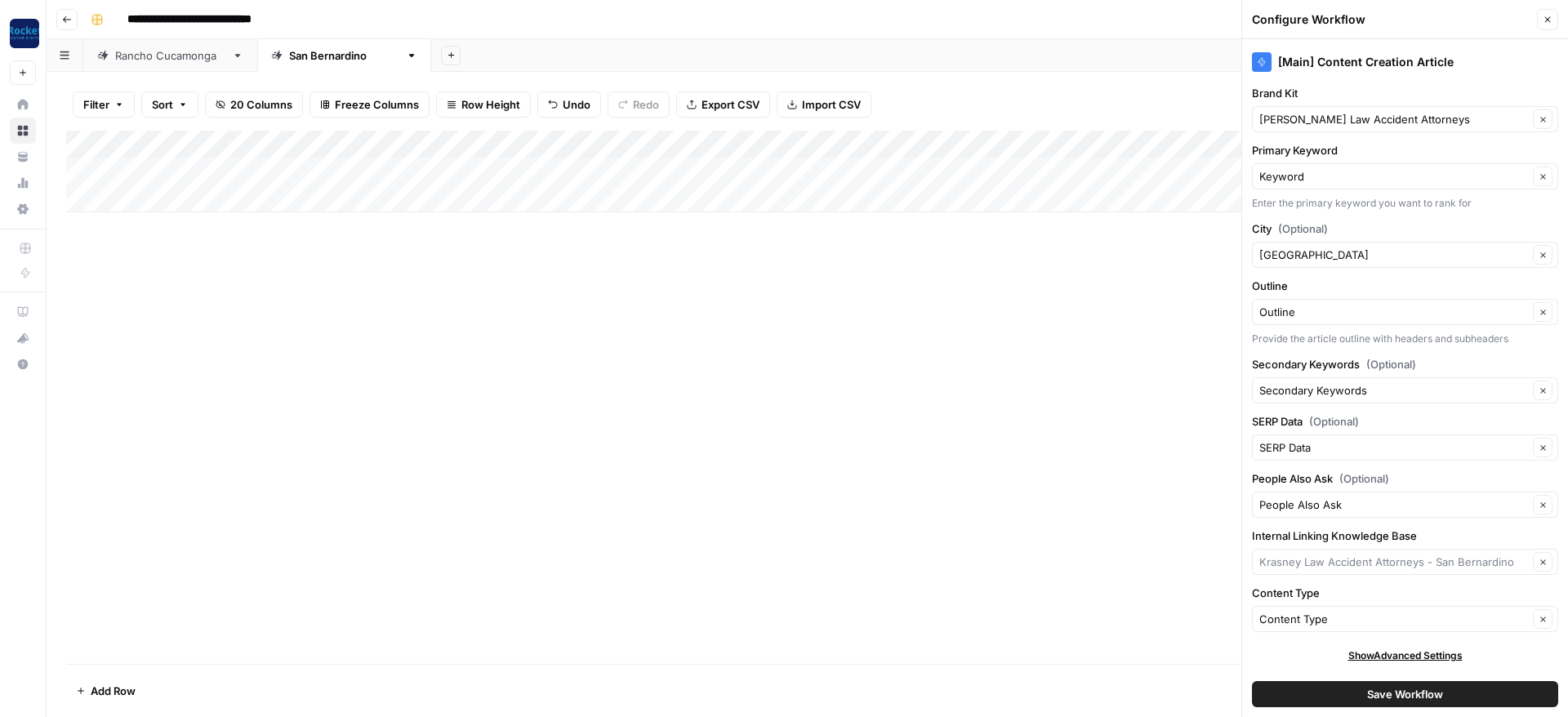
type input "Krasney Law Accident Attorneys - San Bernardino"
click at [1356, 686] on button "Save Workflow" at bounding box center [1404, 693] width 306 height 26
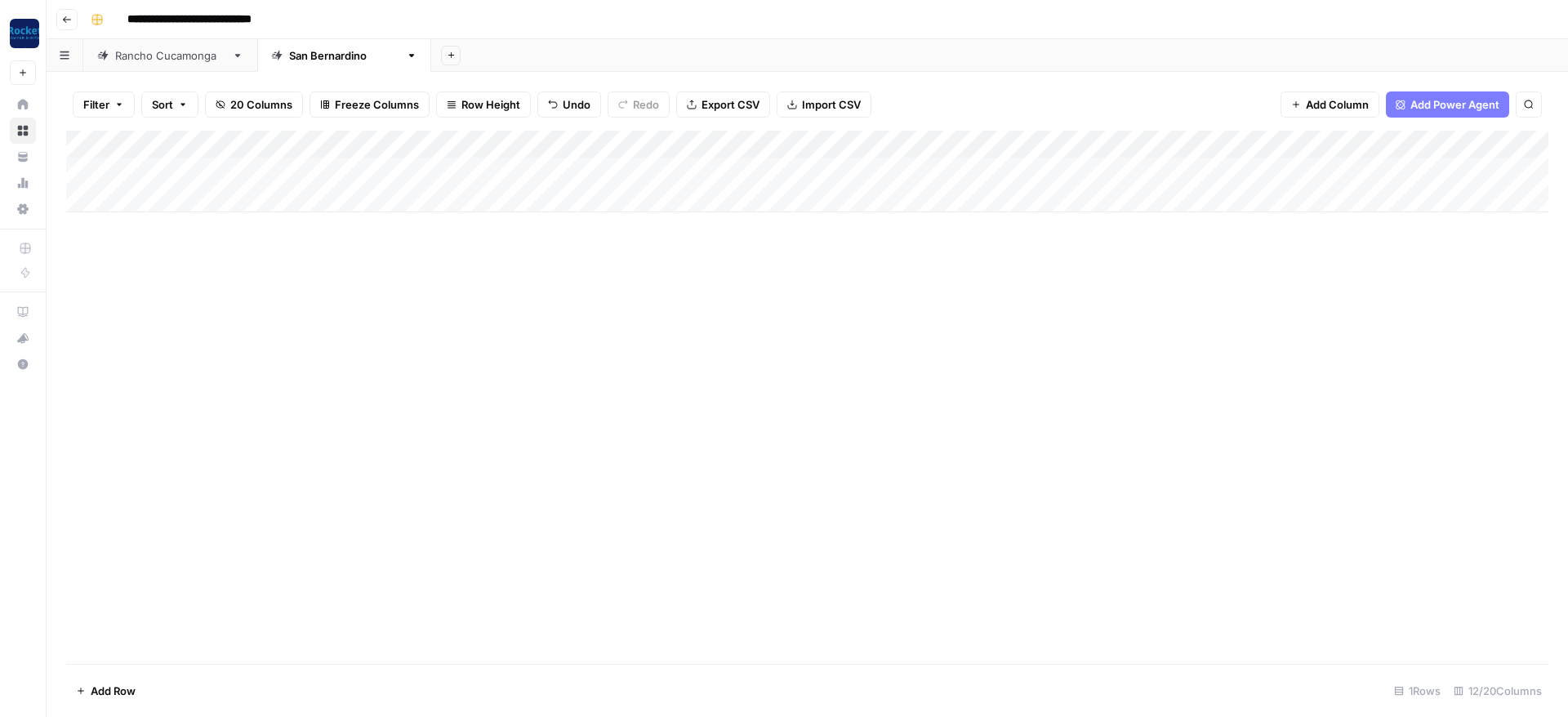
click at [1034, 391] on div "Add Column" at bounding box center [807, 397] width 1482 height 533
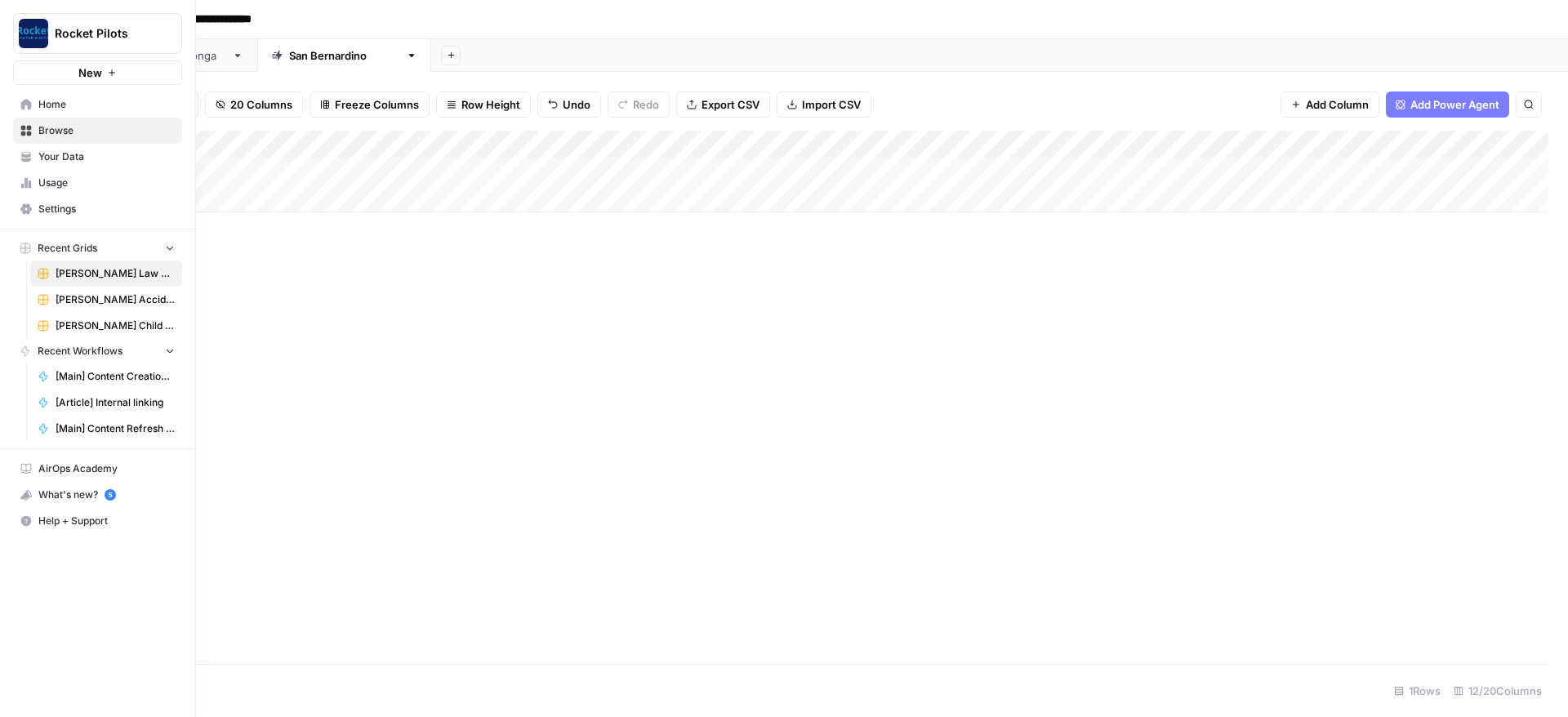
click at [92, 304] on span "[PERSON_NAME] Accident Attorneys" at bounding box center [115, 299] width 119 height 14
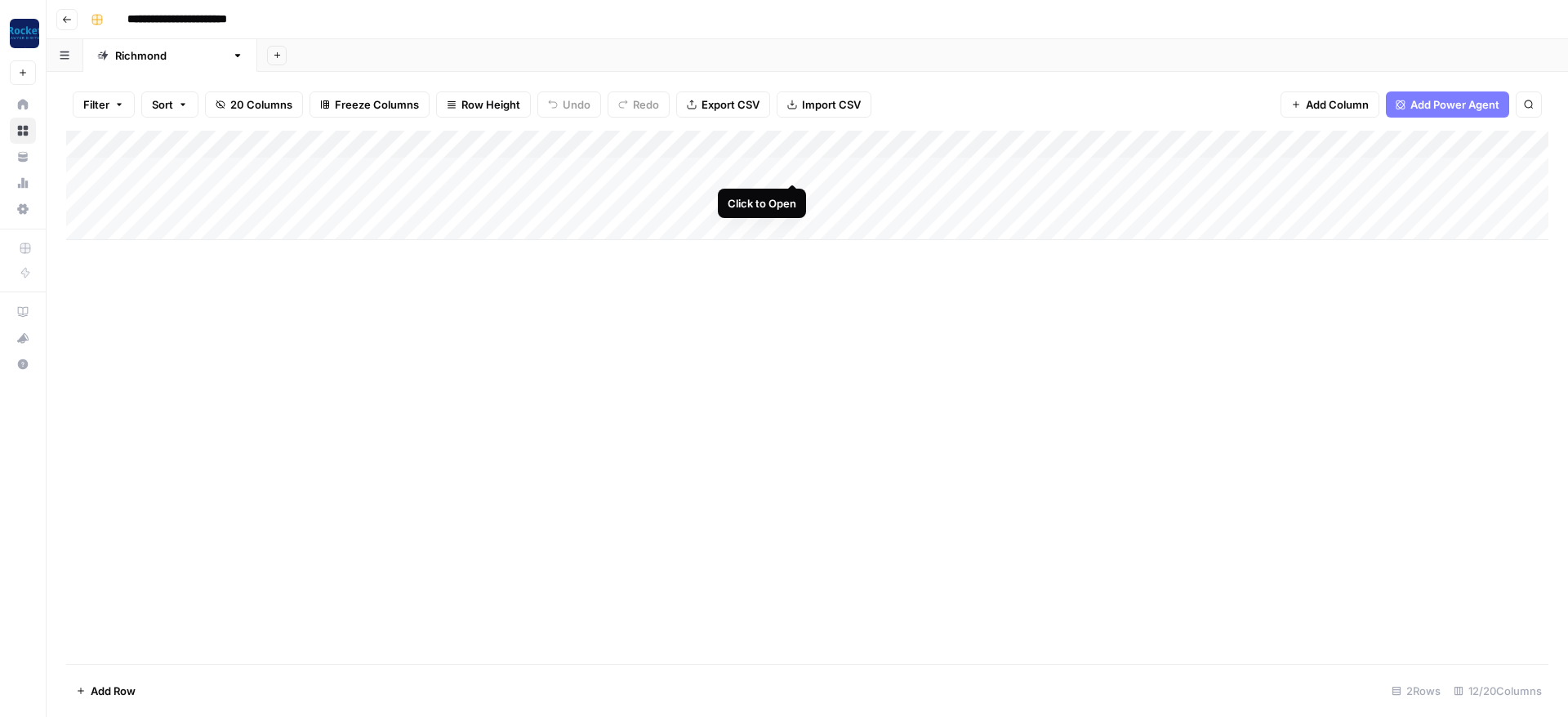
click at [792, 169] on div "Add Column" at bounding box center [807, 185] width 1482 height 110
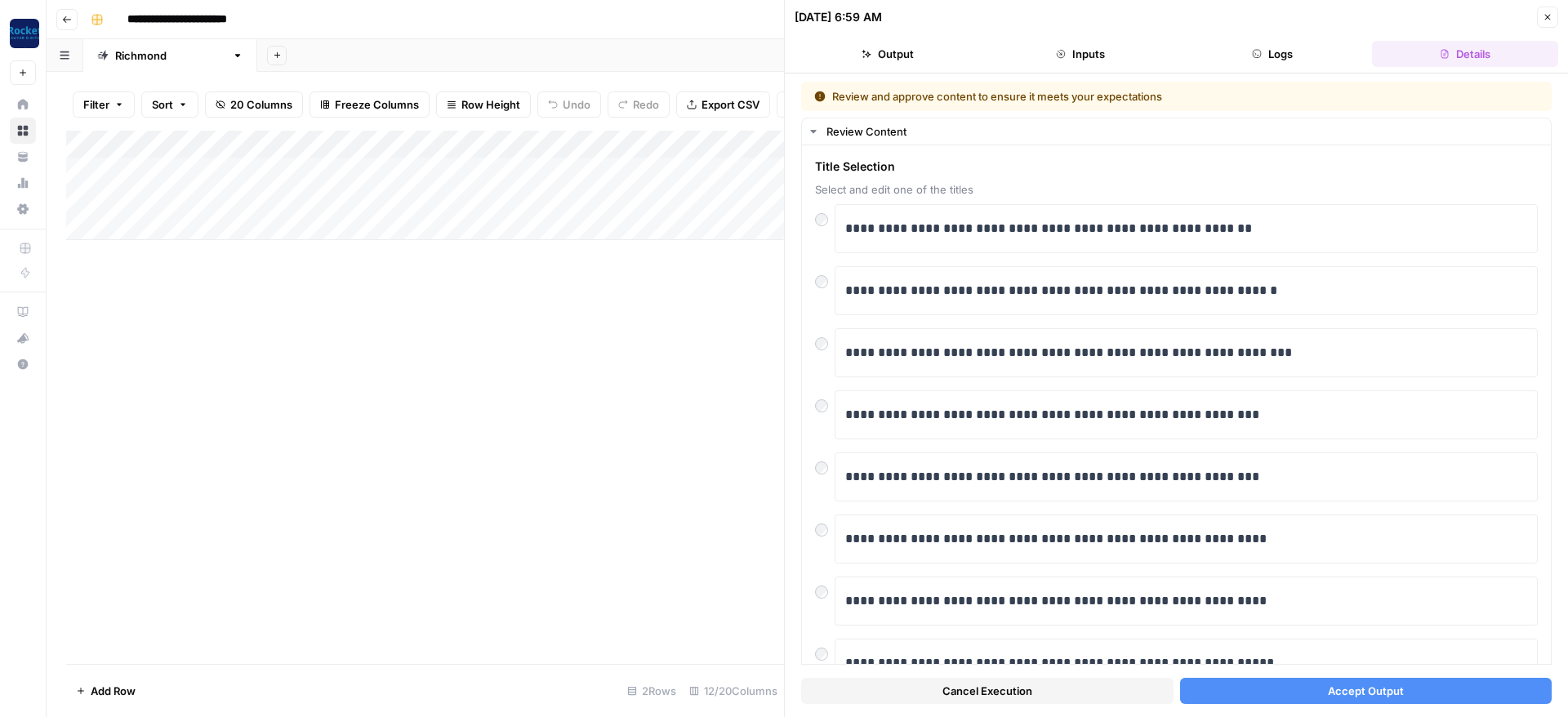
click at [1258, 687] on button "Accept Output" at bounding box center [1367, 690] width 373 height 26
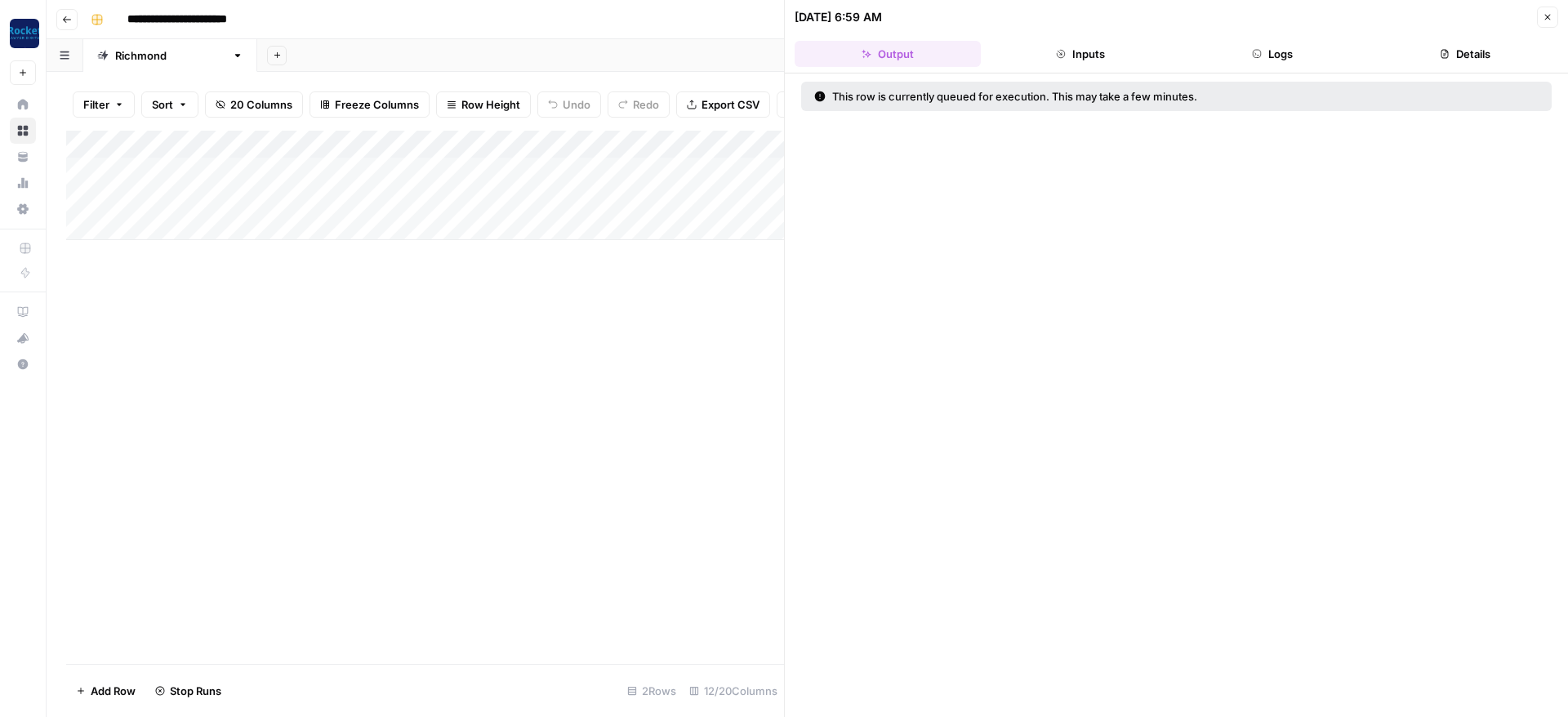
click at [1550, 15] on icon "button" at bounding box center [1548, 18] width 10 height 10
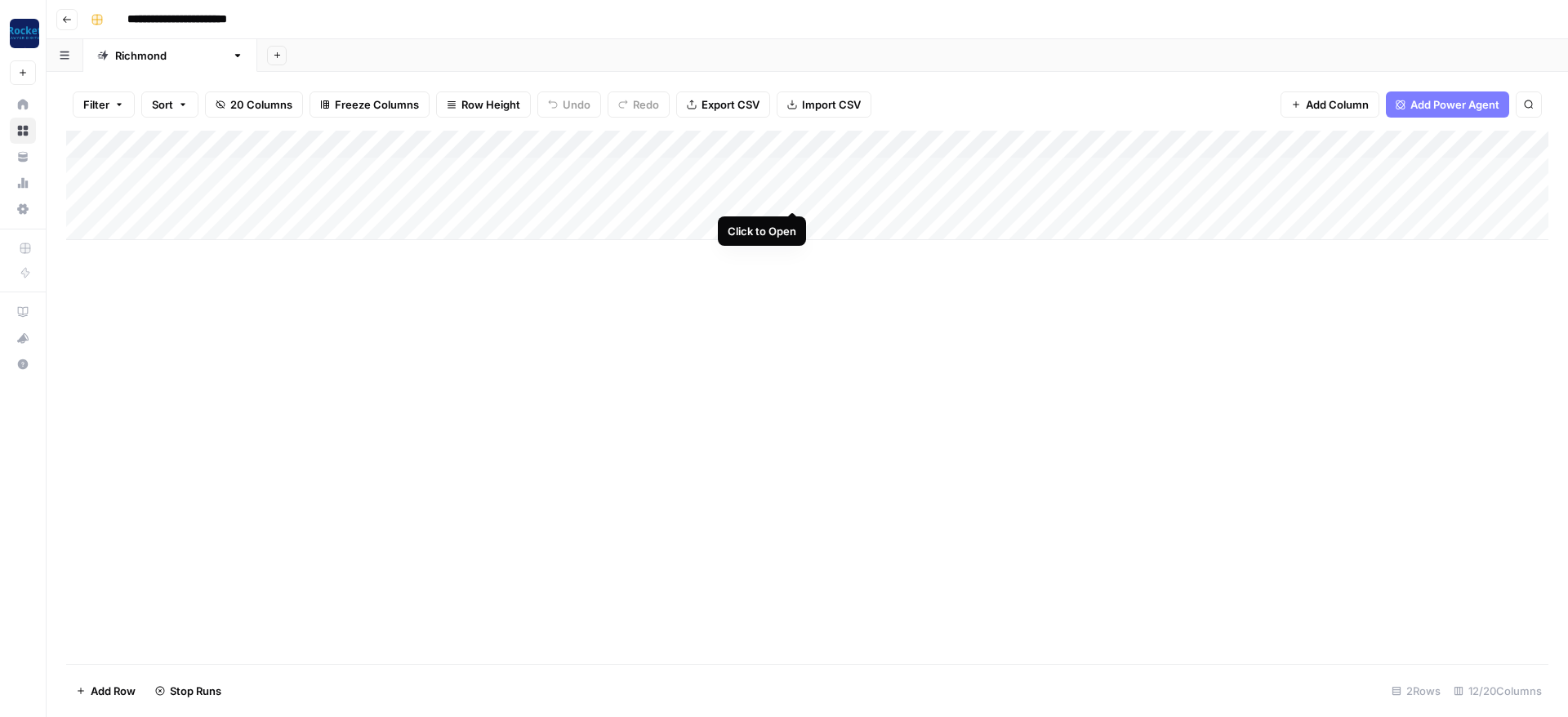
click at [792, 194] on div "Add Column" at bounding box center [807, 185] width 1482 height 110
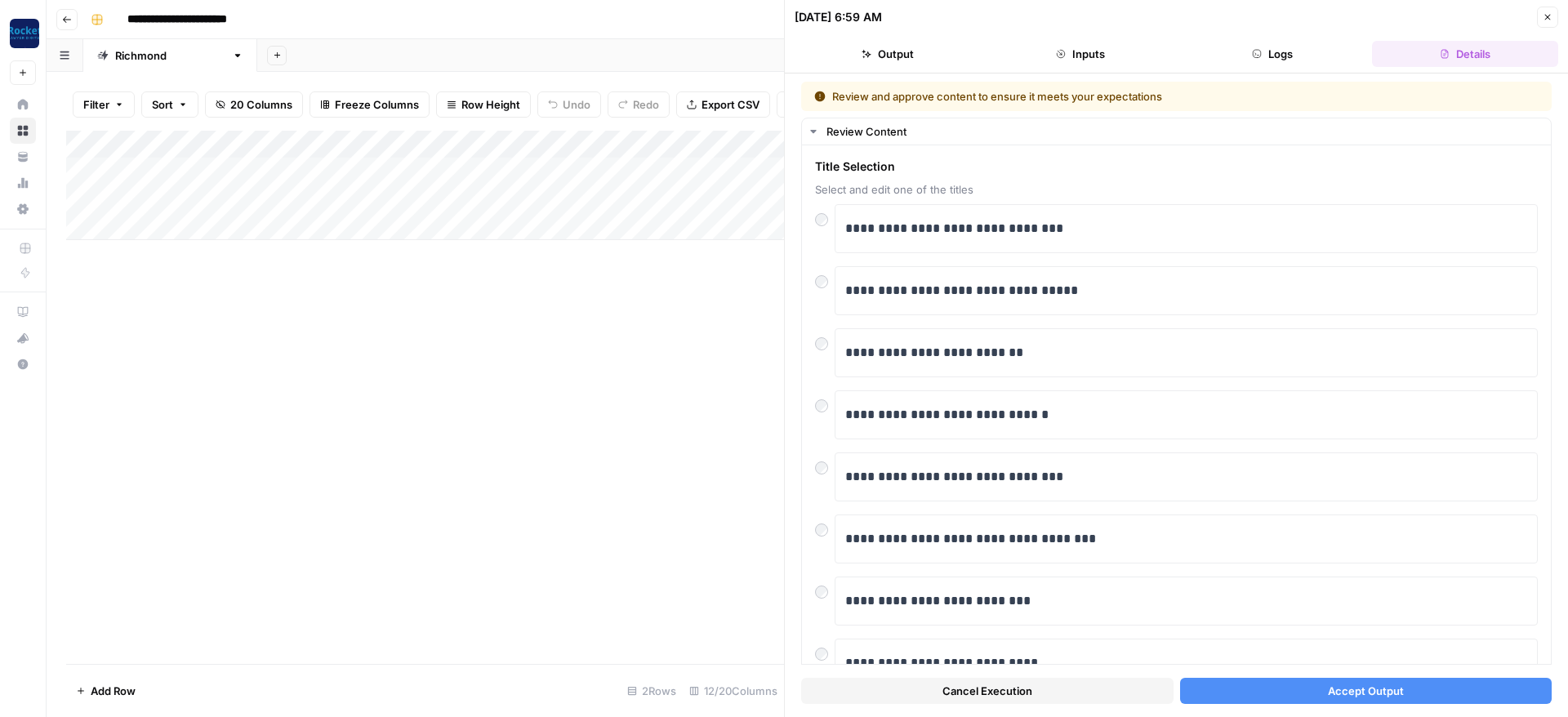
click at [1291, 691] on button "Accept Output" at bounding box center [1367, 690] width 373 height 26
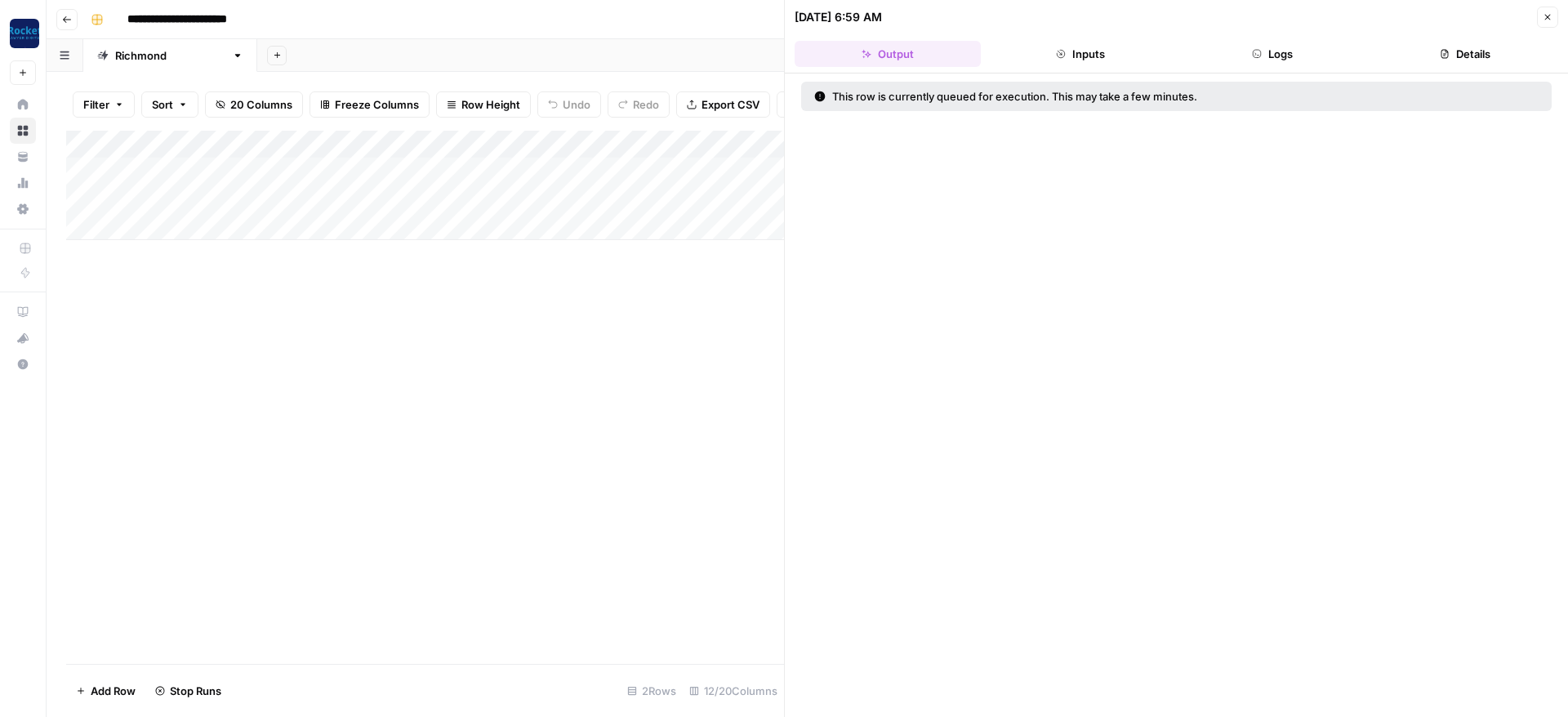
click at [1544, 19] on icon "button" at bounding box center [1548, 18] width 10 height 10
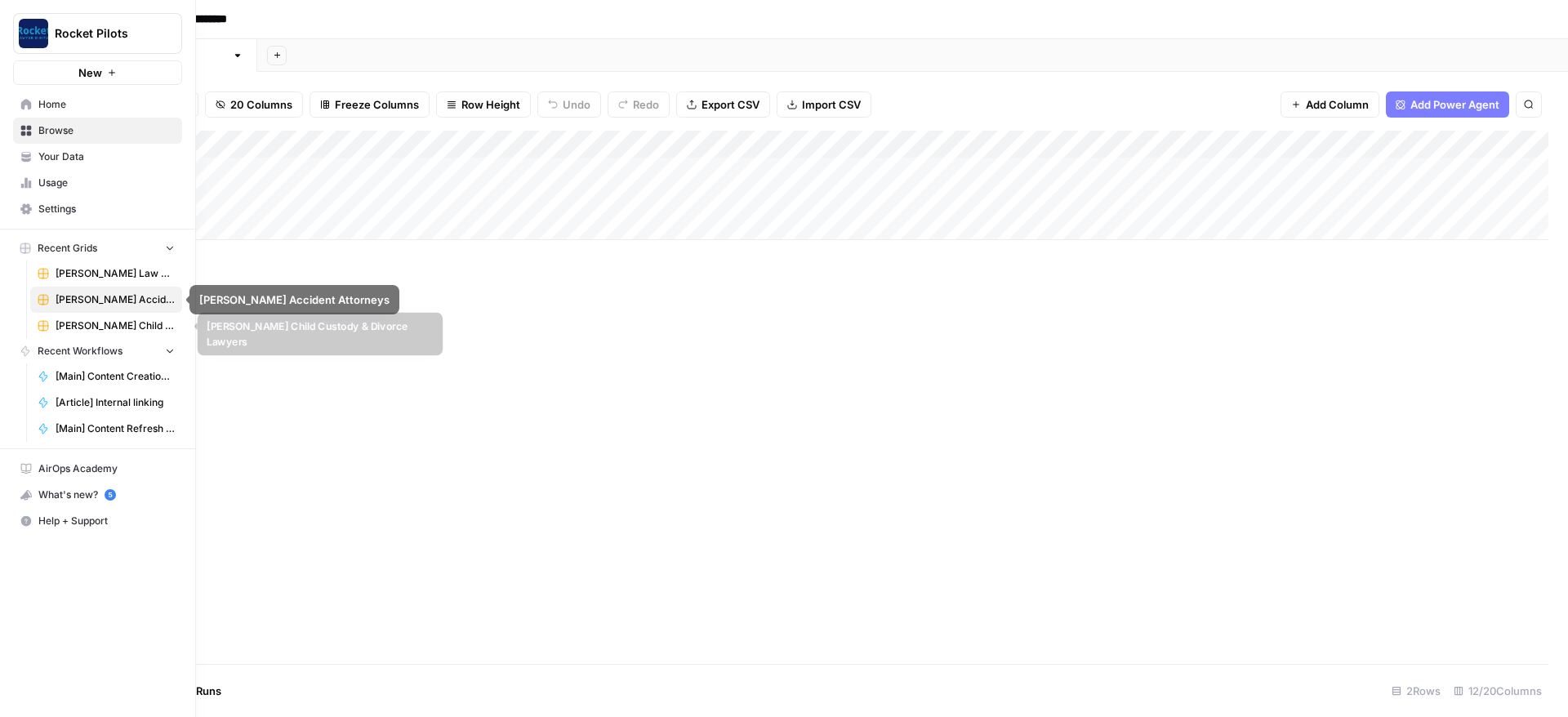
click at [82, 324] on span "[PERSON_NAME] Child Custody & Divorce Lawyers" at bounding box center [115, 325] width 119 height 14
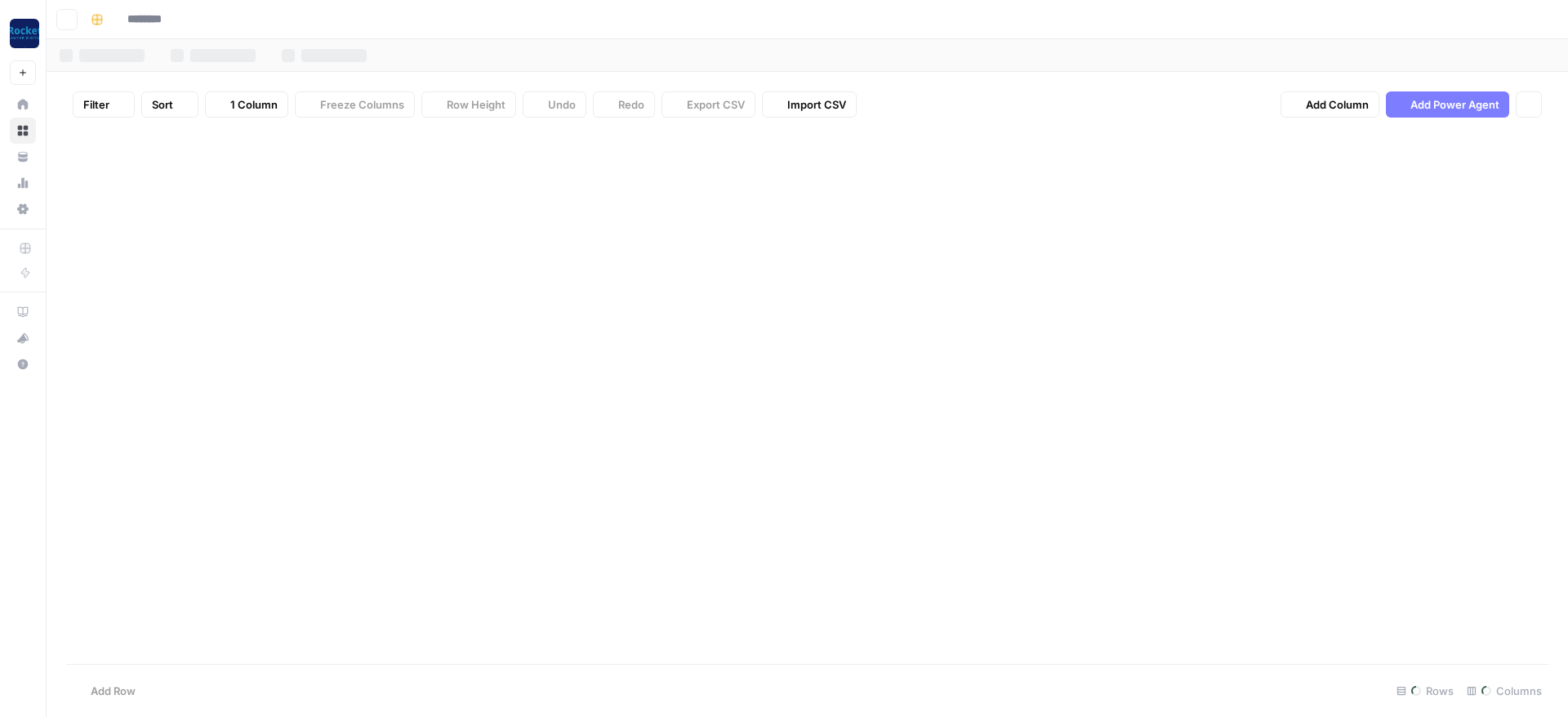
type input "**********"
click at [793, 165] on div "Add Column" at bounding box center [807, 185] width 1482 height 110
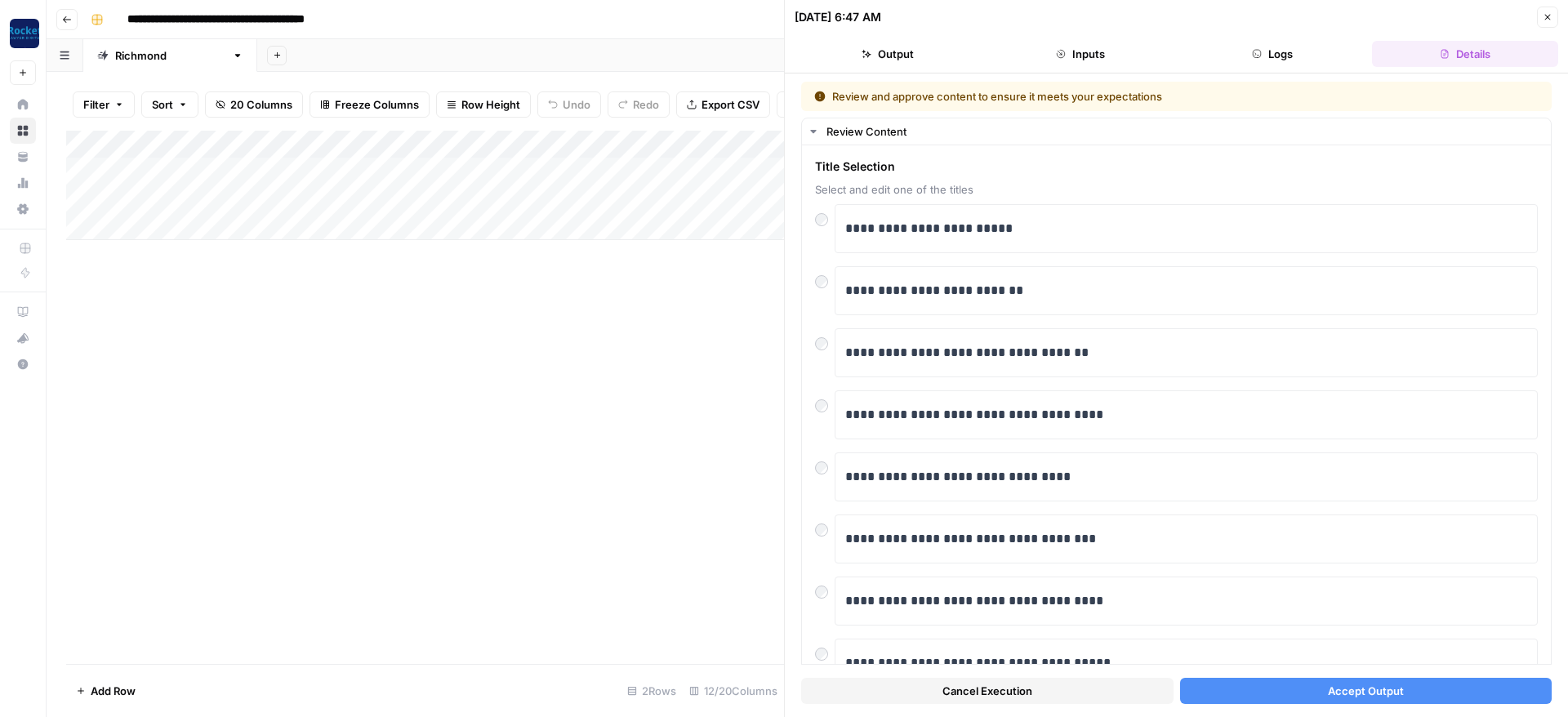
drag, startPoint x: 1281, startPoint y: 690, endPoint x: 1273, endPoint y: 687, distance: 8.5
click at [1282, 690] on button "Accept Output" at bounding box center [1367, 690] width 373 height 26
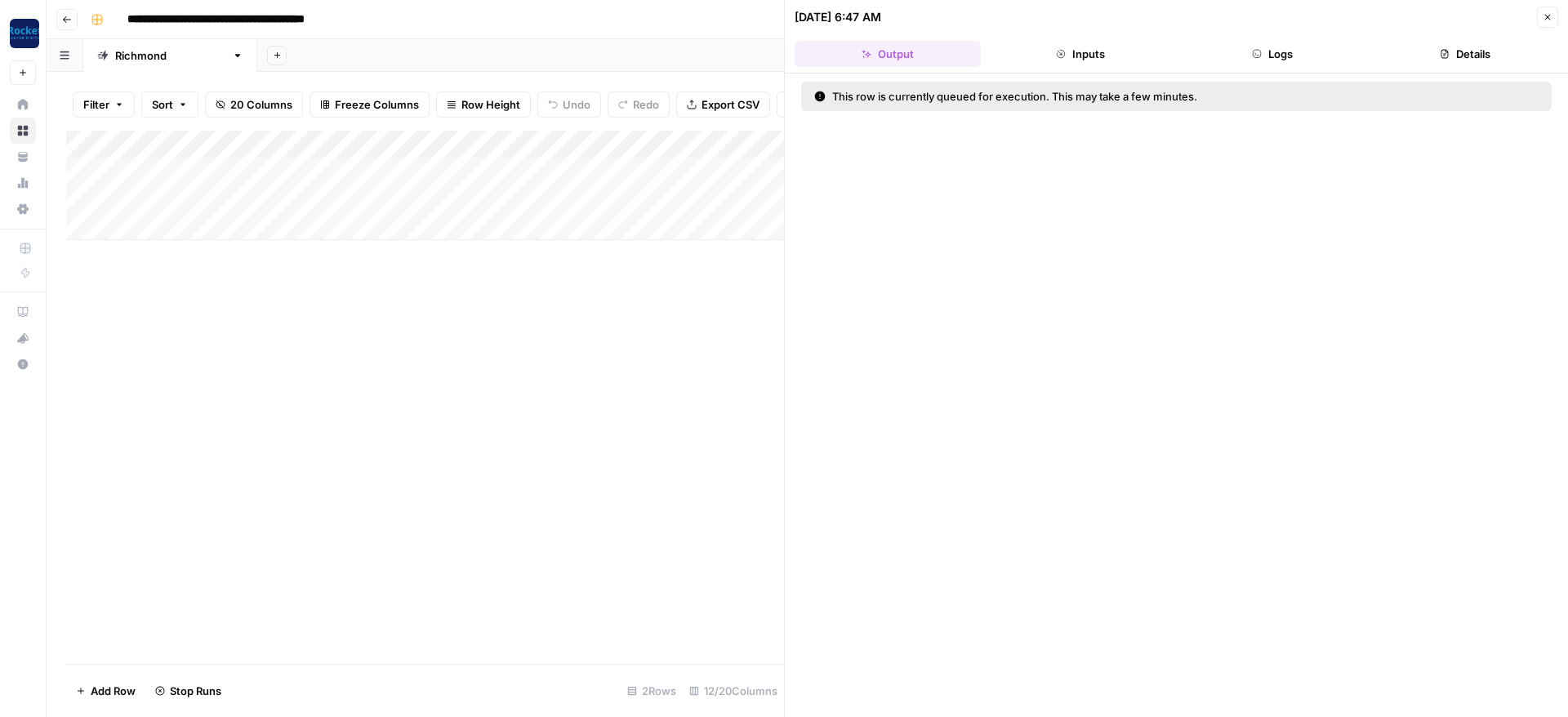
click at [1546, 19] on icon "button" at bounding box center [1548, 18] width 10 height 10
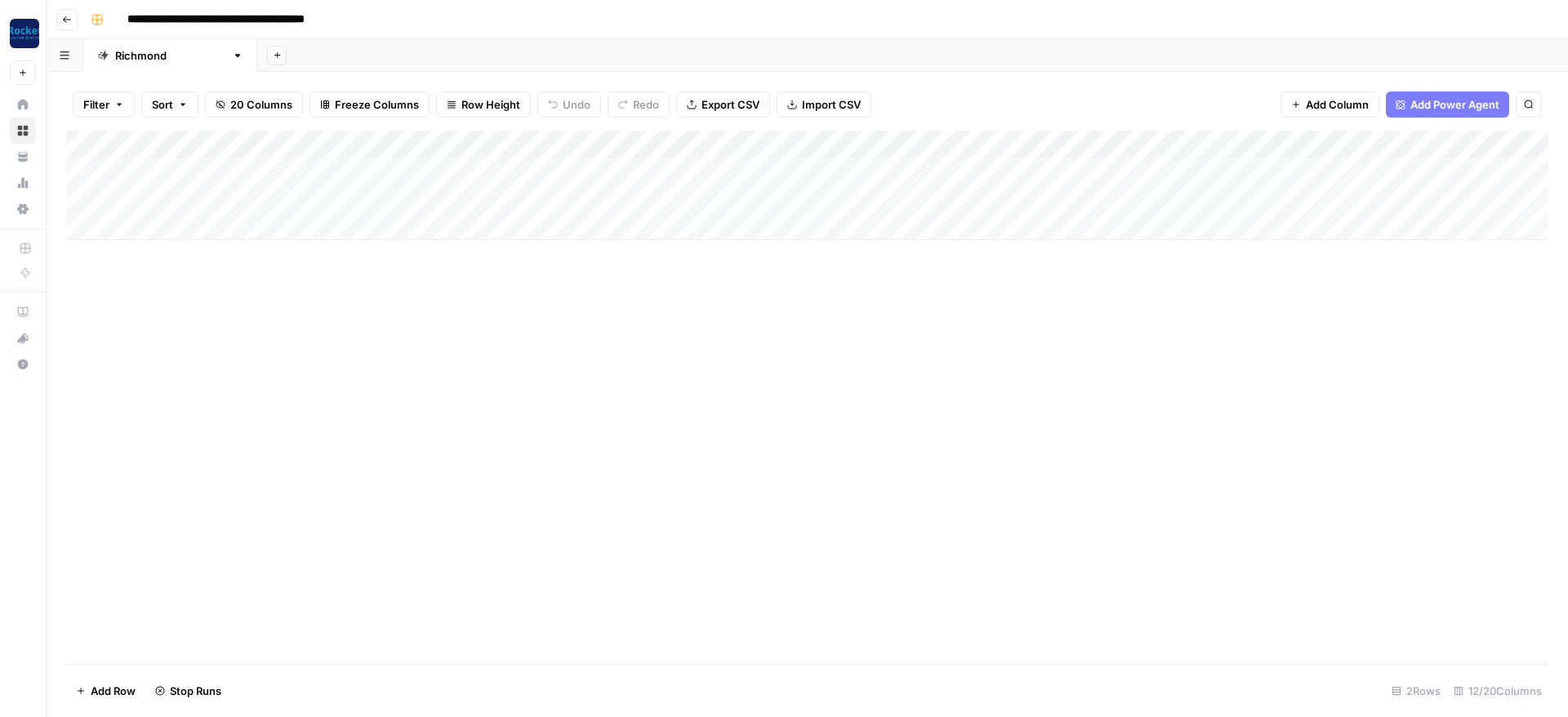
click at [769, 194] on div "Add Column" at bounding box center [807, 185] width 1482 height 110
click at [793, 190] on div "Add Column" at bounding box center [807, 185] width 1482 height 110
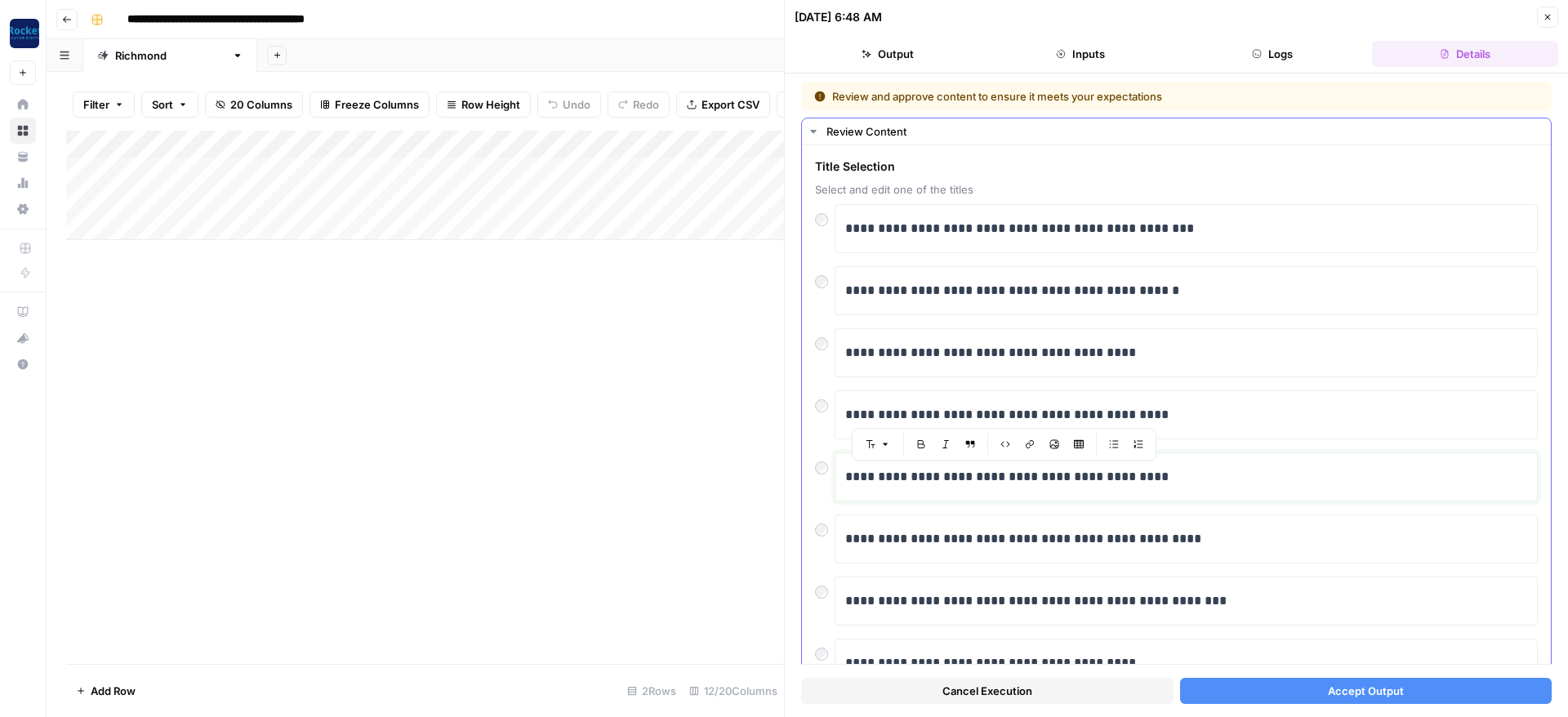
drag, startPoint x: 1186, startPoint y: 475, endPoint x: 788, endPoint y: 438, distance: 399.7
click at [846, 459] on div "**********" at bounding box center [1186, 476] width 682 height 35
copy p "**********"
drag, startPoint x: 1147, startPoint y: 352, endPoint x: 737, endPoint y: 348, distance: 410.0
click at [846, 350] on div "**********" at bounding box center [1186, 352] width 682 height 35
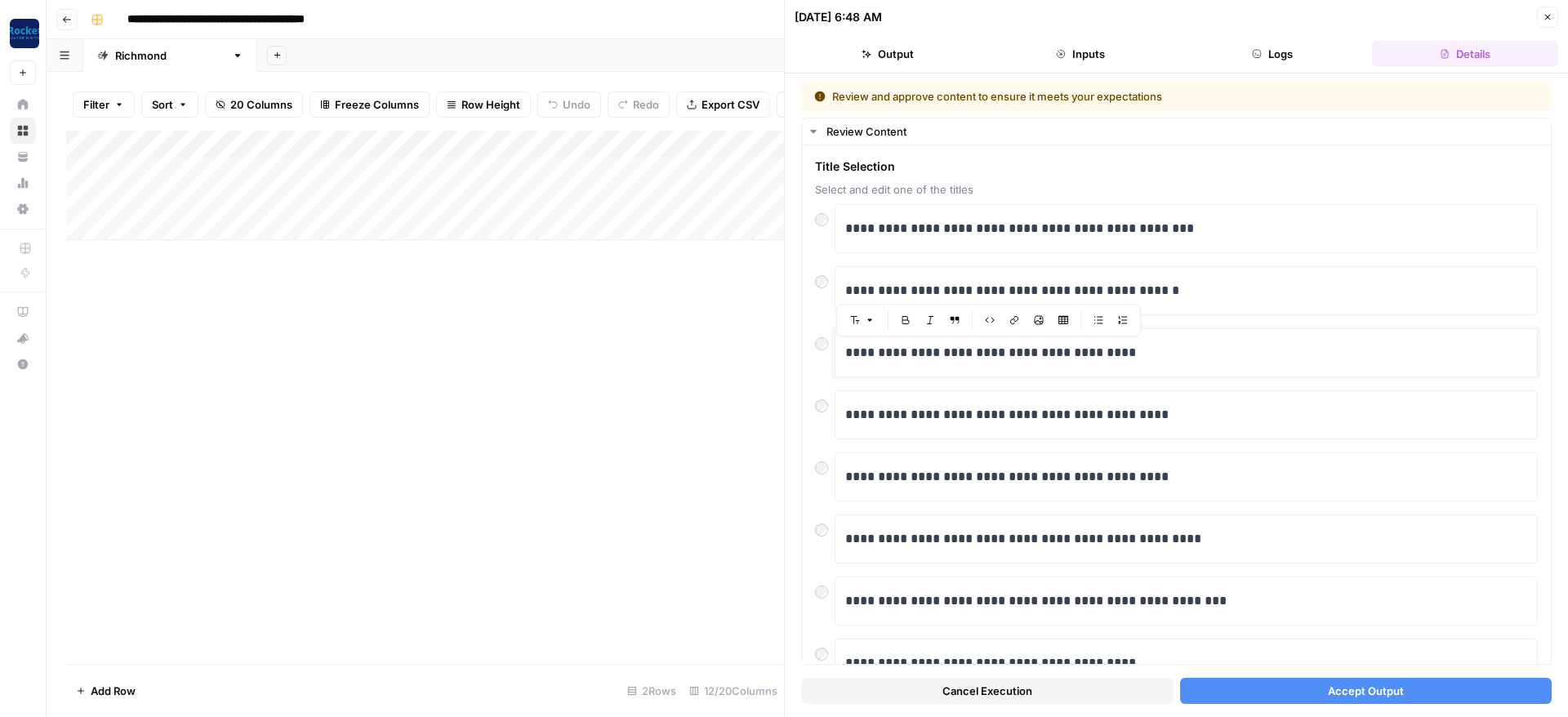
copy p "**********"
click at [1291, 690] on button "Accept Output" at bounding box center [1367, 690] width 373 height 26
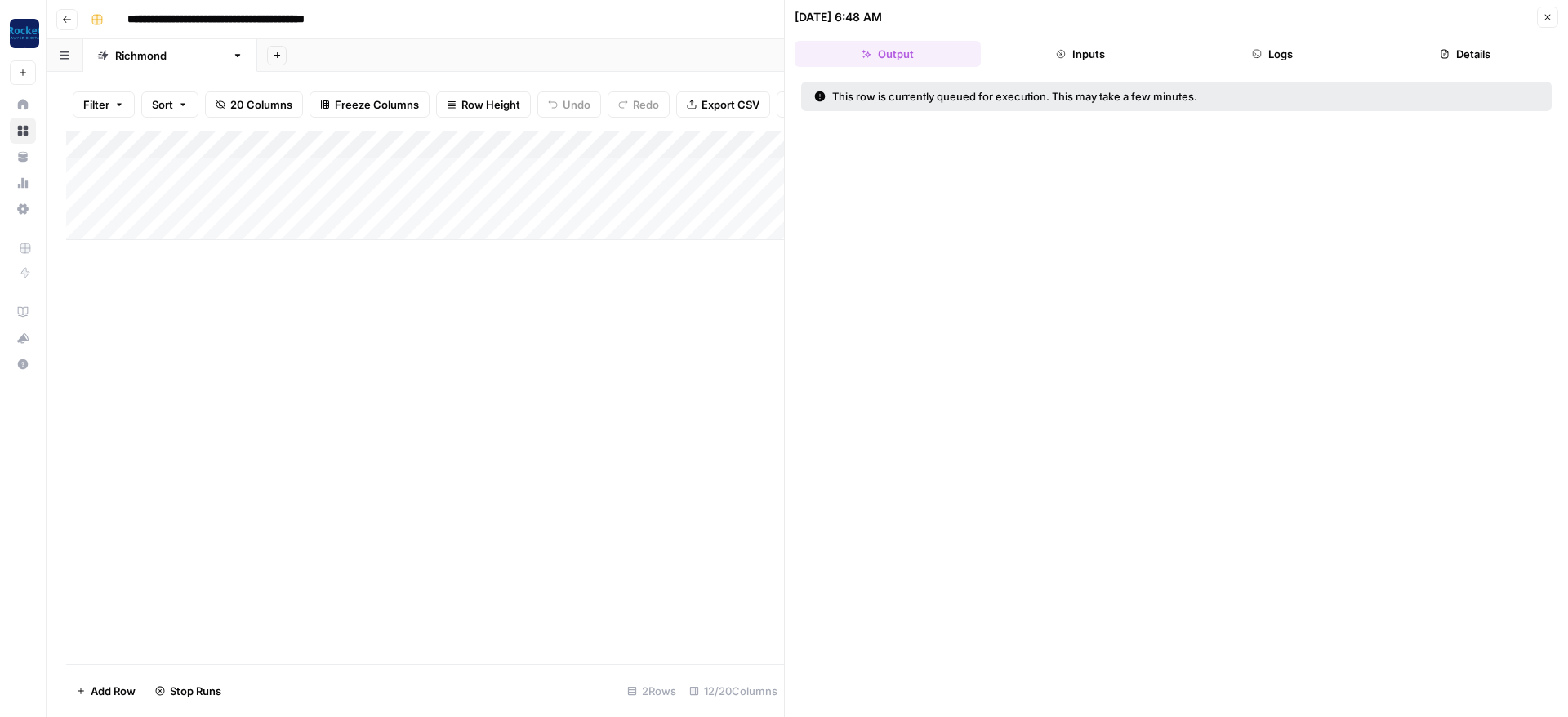
click at [741, 168] on div "Add Column" at bounding box center [425, 185] width 718 height 110
click at [774, 167] on div "Add Column" at bounding box center [425, 185] width 718 height 110
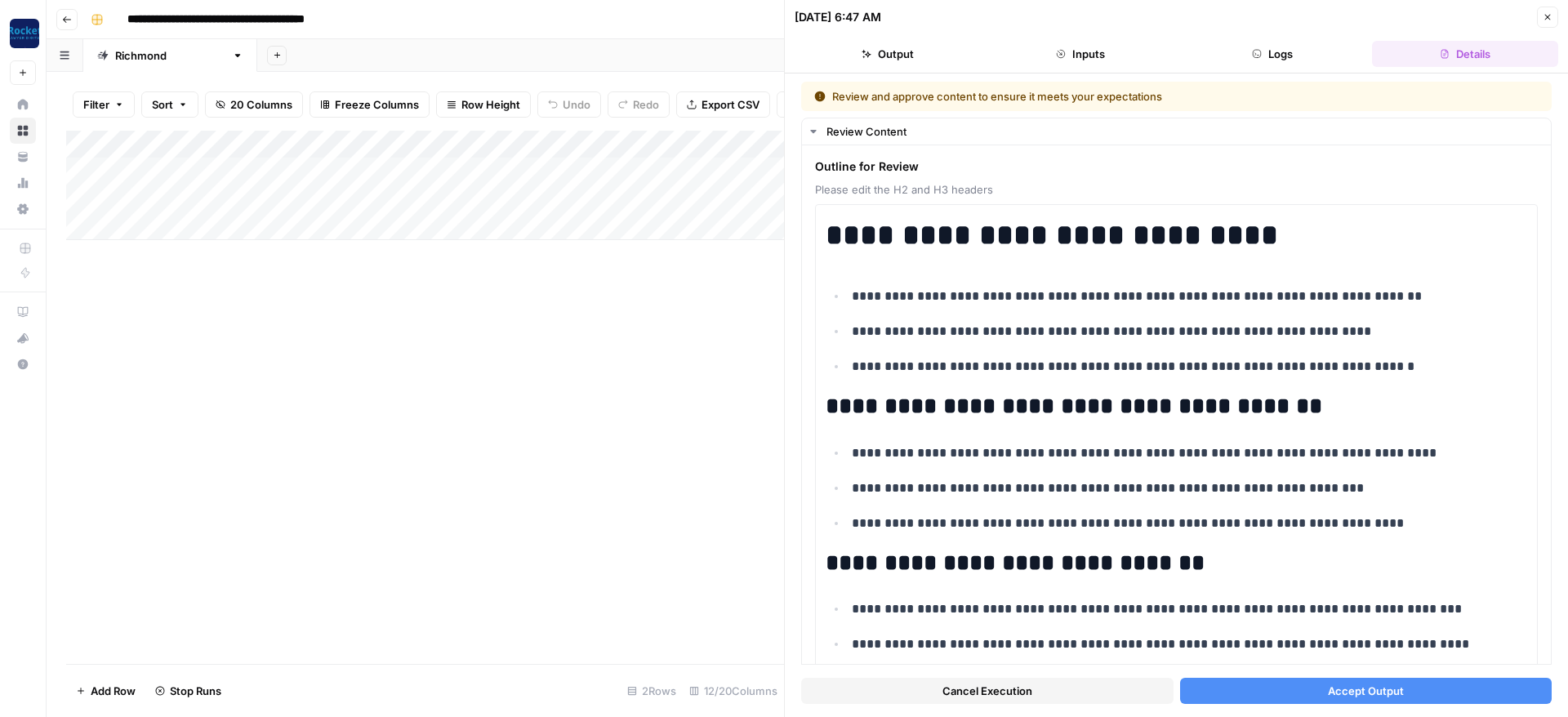
click at [1270, 691] on button "Accept Output" at bounding box center [1367, 690] width 373 height 26
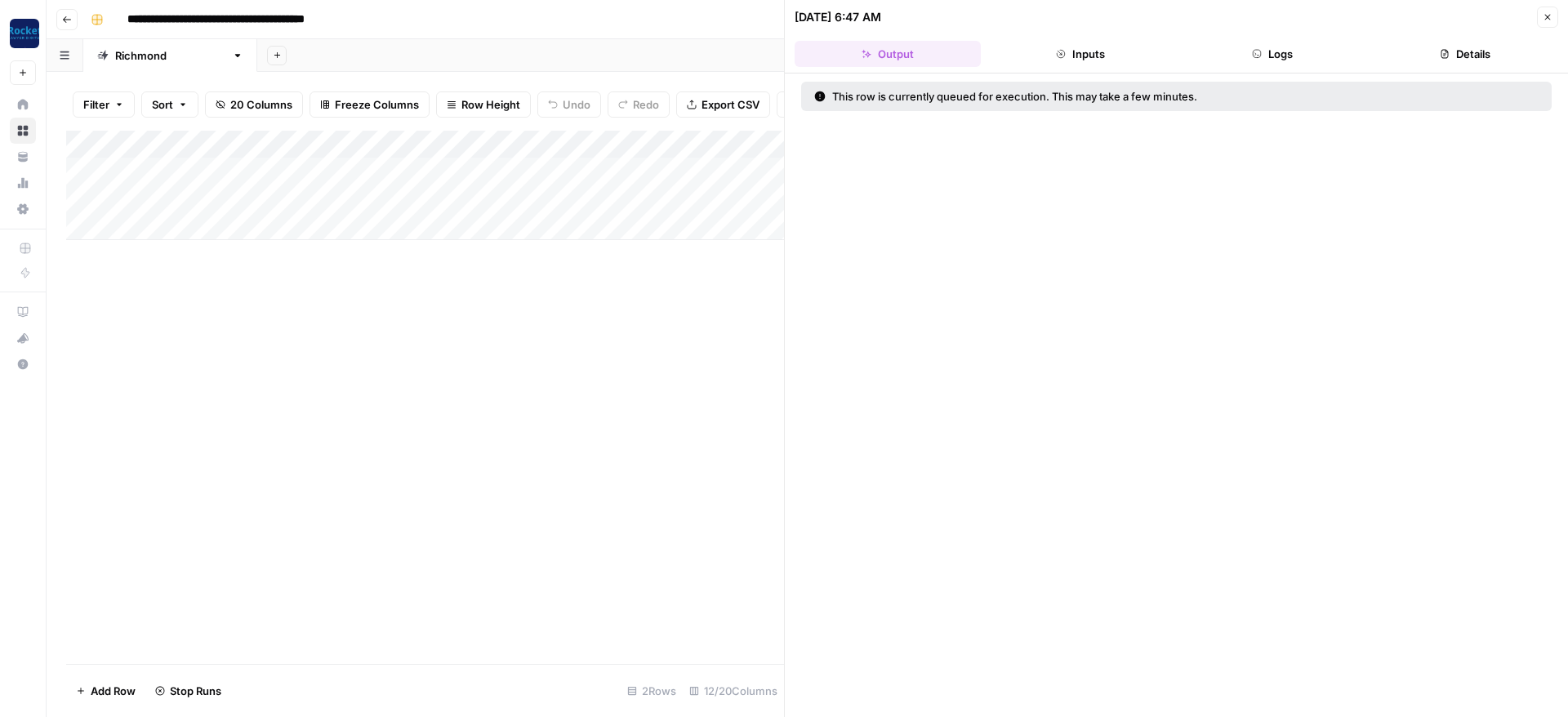
click at [1546, 13] on icon "button" at bounding box center [1548, 18] width 10 height 10
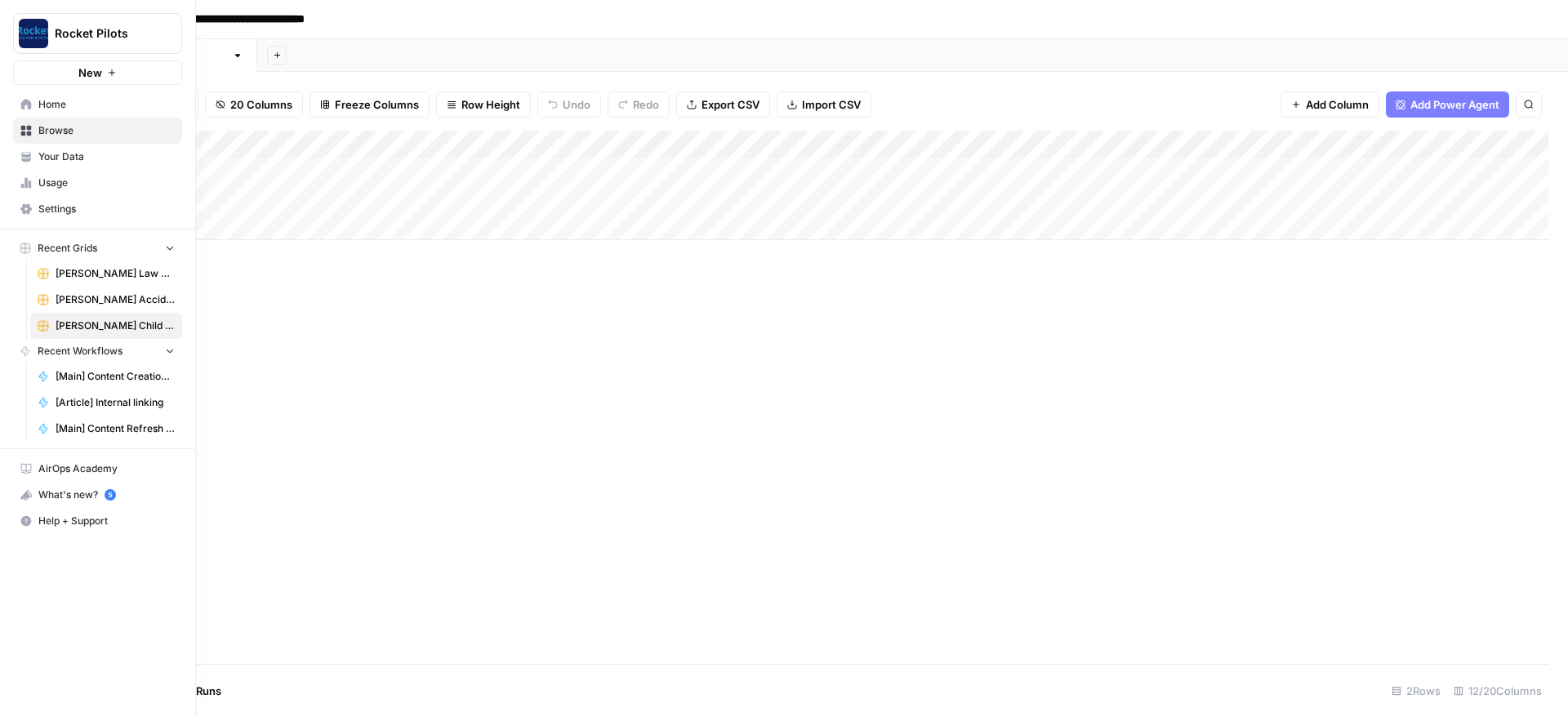
click at [71, 269] on span "[PERSON_NAME] Law Accident Attorneys" at bounding box center [115, 273] width 119 height 14
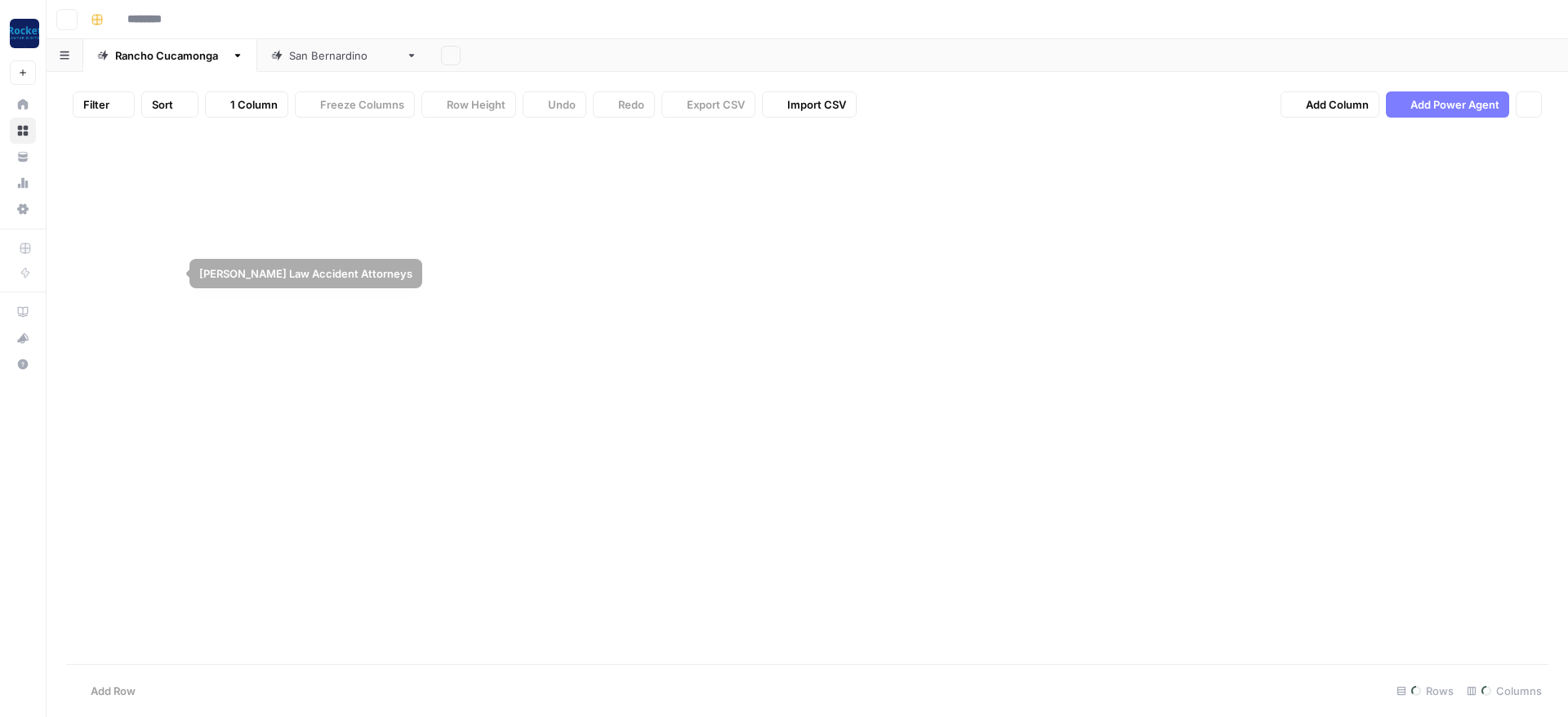
type input "**********"
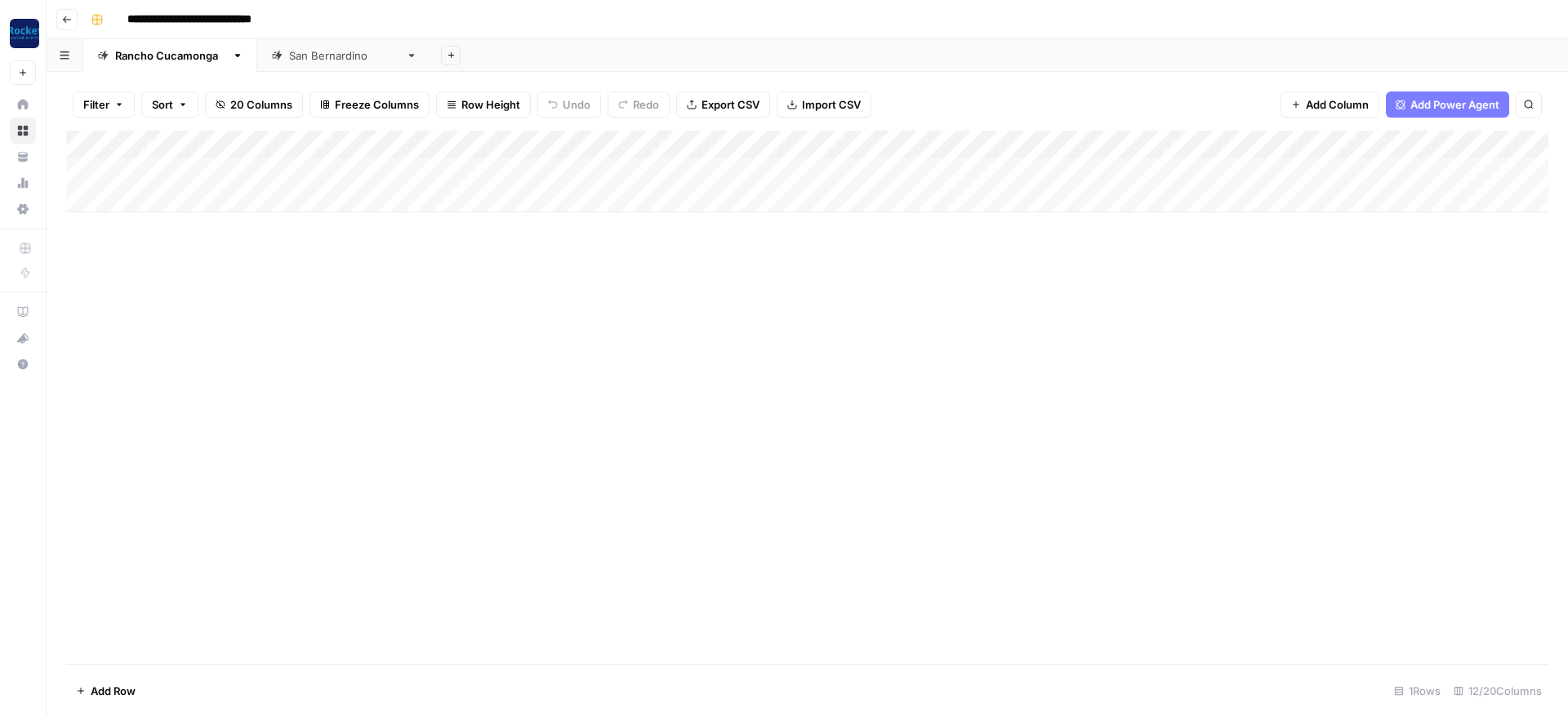
click at [146, 195] on div "Add Column" at bounding box center [807, 171] width 1482 height 82
click at [447, 304] on div "Add Column" at bounding box center [807, 397] width 1482 height 533
click at [79, 192] on div "Add Column" at bounding box center [807, 185] width 1482 height 110
click at [104, 691] on span "Delete 1 Row" at bounding box center [109, 690] width 66 height 16
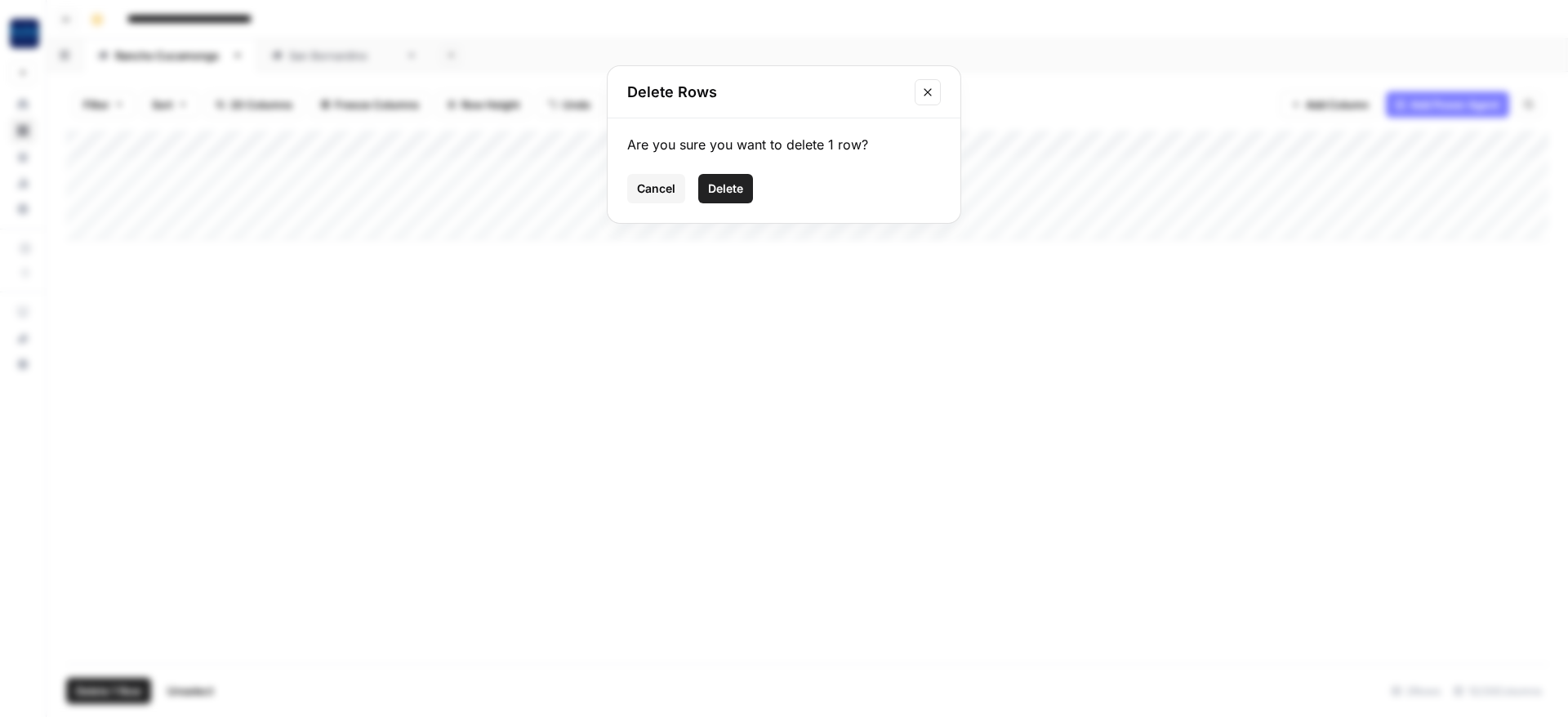
click at [733, 187] on span "Delete" at bounding box center [726, 188] width 35 height 16
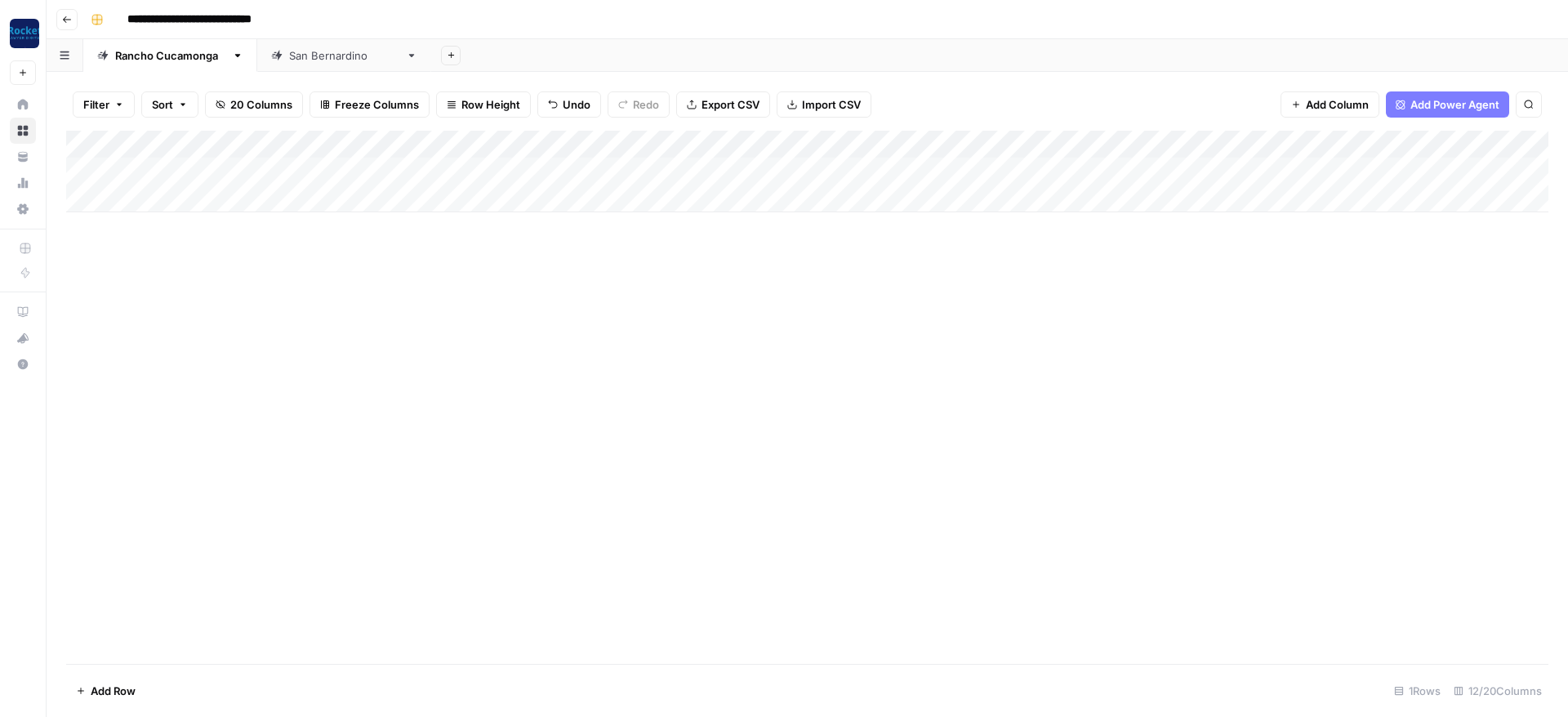
click at [162, 164] on div "Add Column" at bounding box center [807, 171] width 1482 height 82
click at [277, 163] on textarea "*" at bounding box center [223, 168] width 261 height 23
paste textarea "**********"
type textarea "**********"
click at [425, 383] on div "Add Column" at bounding box center [807, 397] width 1482 height 533
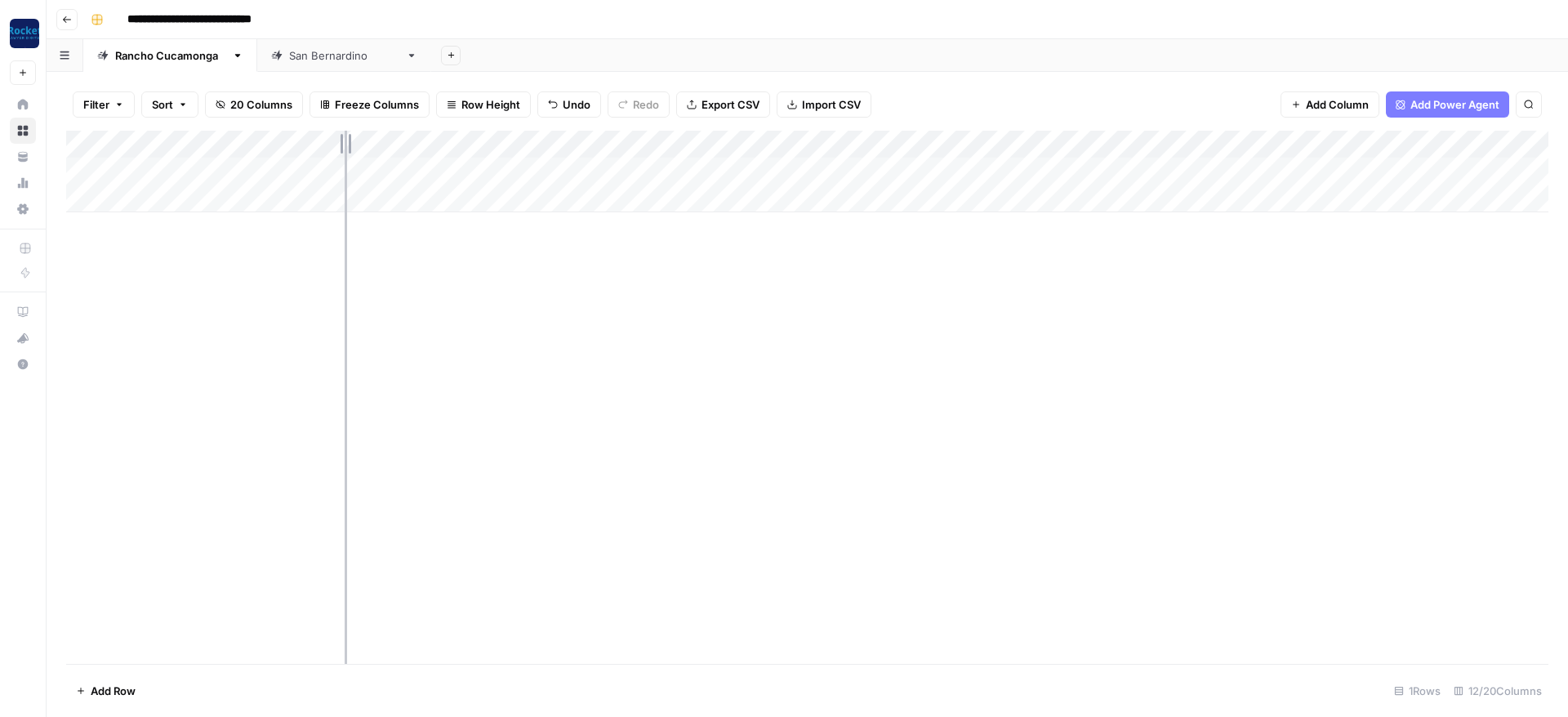
drag, startPoint x: 275, startPoint y: 136, endPoint x: 345, endPoint y: 139, distance: 70.1
click at [345, 139] on div "Add Column" at bounding box center [807, 171] width 1482 height 82
click at [341, 132] on div "Add Column" at bounding box center [807, 171] width 1482 height 82
click at [173, 136] on div "Add Column" at bounding box center [807, 171] width 1482 height 82
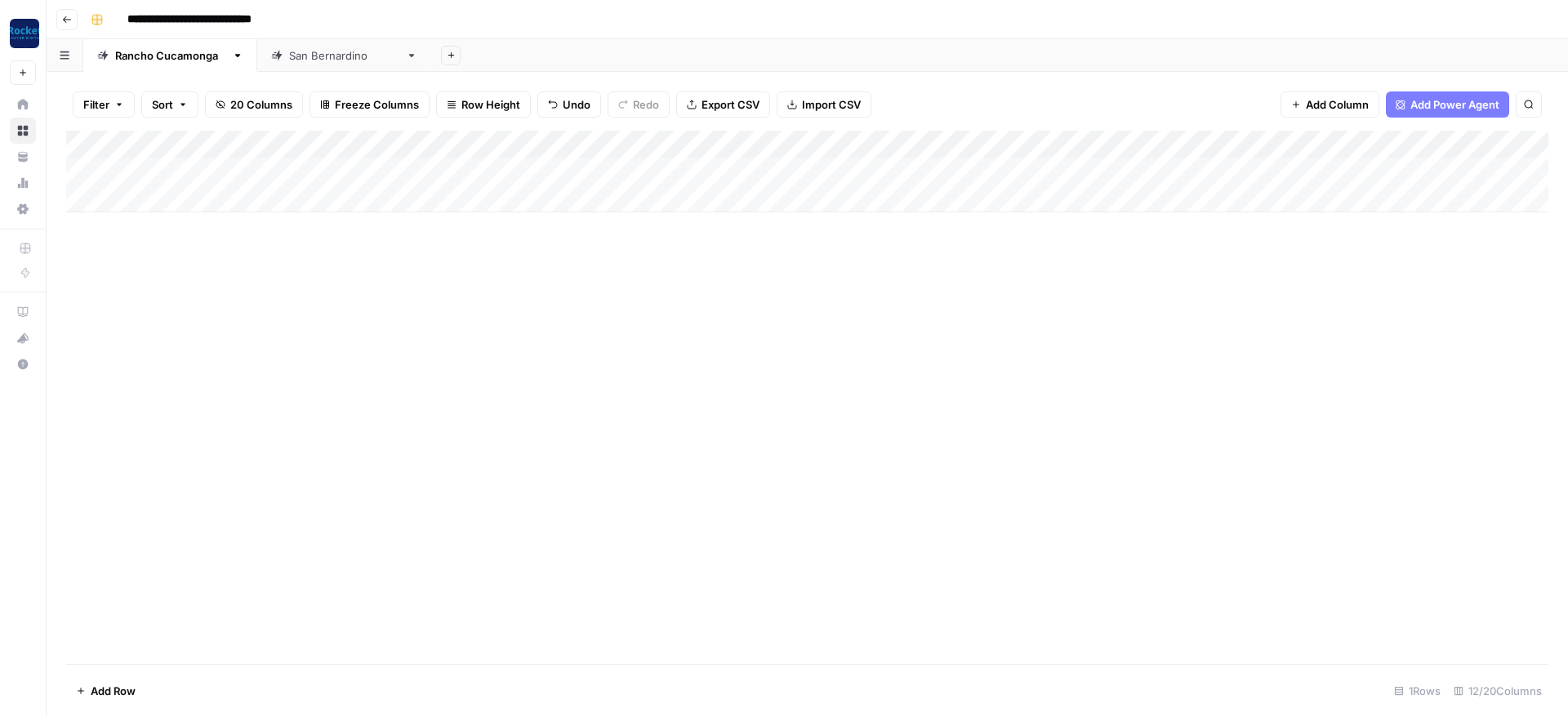
click at [173, 136] on div "Add Column" at bounding box center [807, 171] width 1482 height 82
click at [307, 140] on div "Add Column" at bounding box center [807, 171] width 1482 height 82
click at [487, 366] on div "Add Column" at bounding box center [807, 397] width 1482 height 533
click at [327, 360] on div "Add Column" at bounding box center [807, 397] width 1482 height 533
click at [1043, 56] on div "Add Sheet" at bounding box center [1000, 56] width 1137 height 33
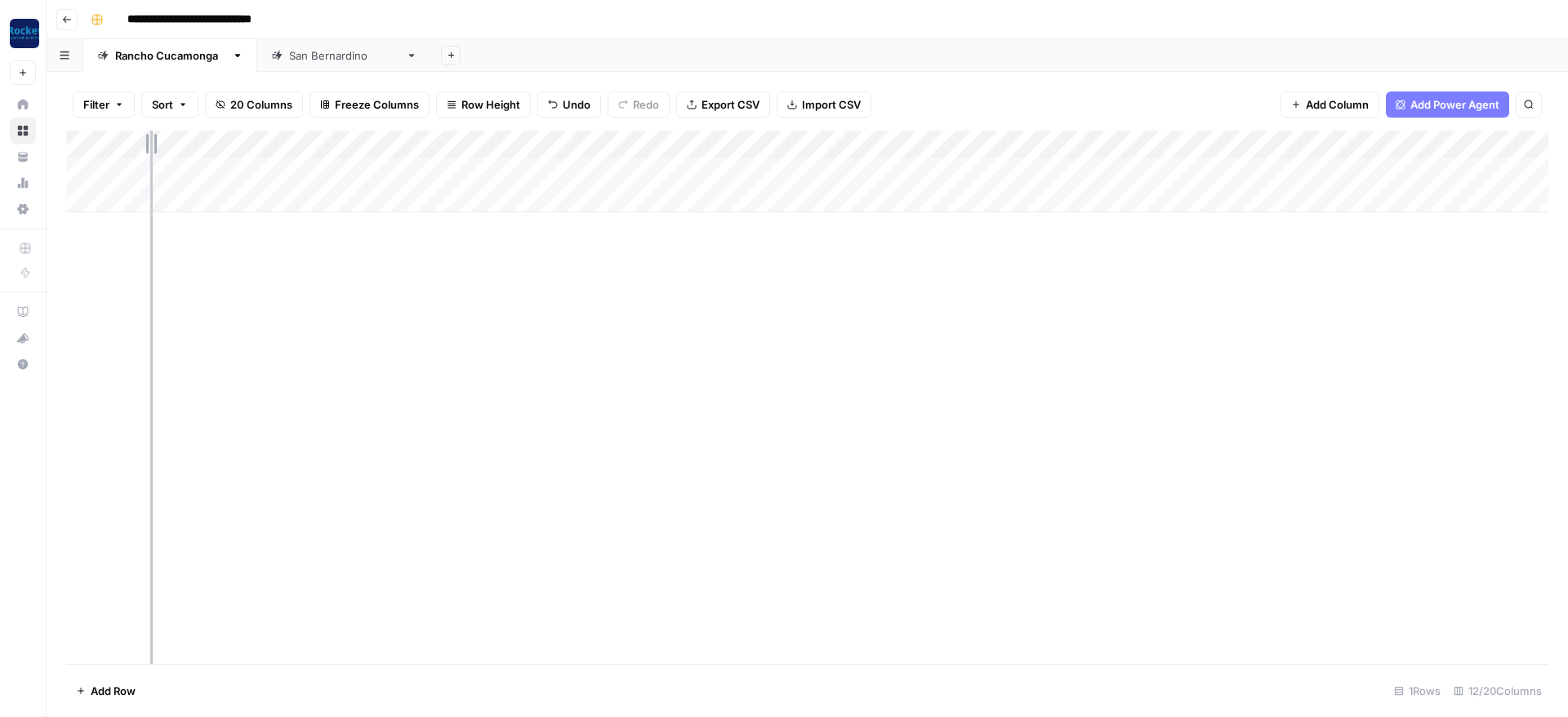
click at [150, 136] on div "Add Column" at bounding box center [807, 171] width 1482 height 82
click at [166, 142] on div "Add Column" at bounding box center [807, 171] width 1482 height 82
drag, startPoint x: 173, startPoint y: 143, endPoint x: 234, endPoint y: 144, distance: 61.0
click at [233, 144] on div "Add Column" at bounding box center [807, 171] width 1482 height 82
click at [232, 149] on div "Add Column" at bounding box center [807, 171] width 1482 height 82
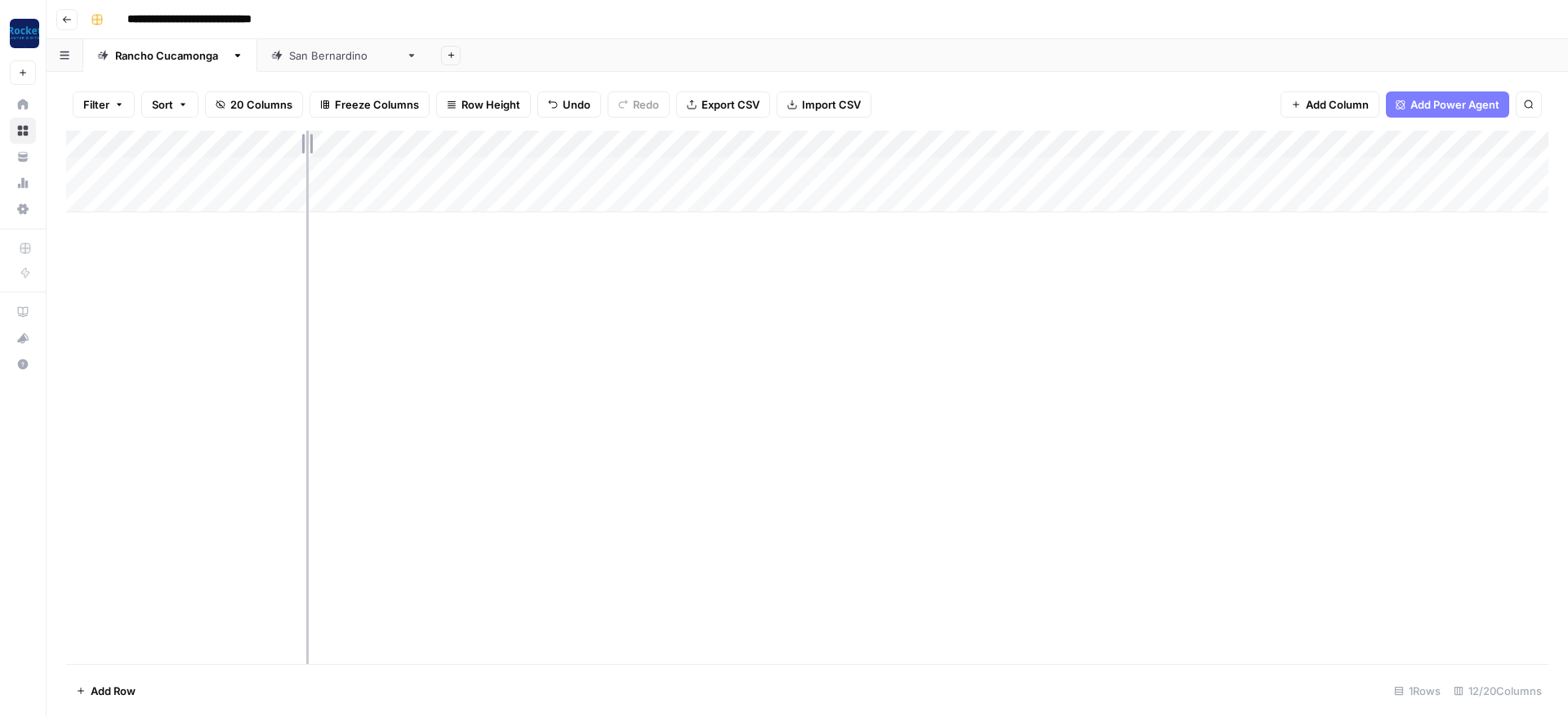
click at [306, 311] on div "Add Column" at bounding box center [807, 397] width 1482 height 533
click at [170, 145] on div "Add Column" at bounding box center [807, 171] width 1482 height 82
click at [173, 142] on div "Add Column" at bounding box center [807, 171] width 1482 height 82
click at [172, 142] on div "Add Column" at bounding box center [807, 171] width 1482 height 82
click at [171, 142] on div "Add Column" at bounding box center [807, 171] width 1482 height 82
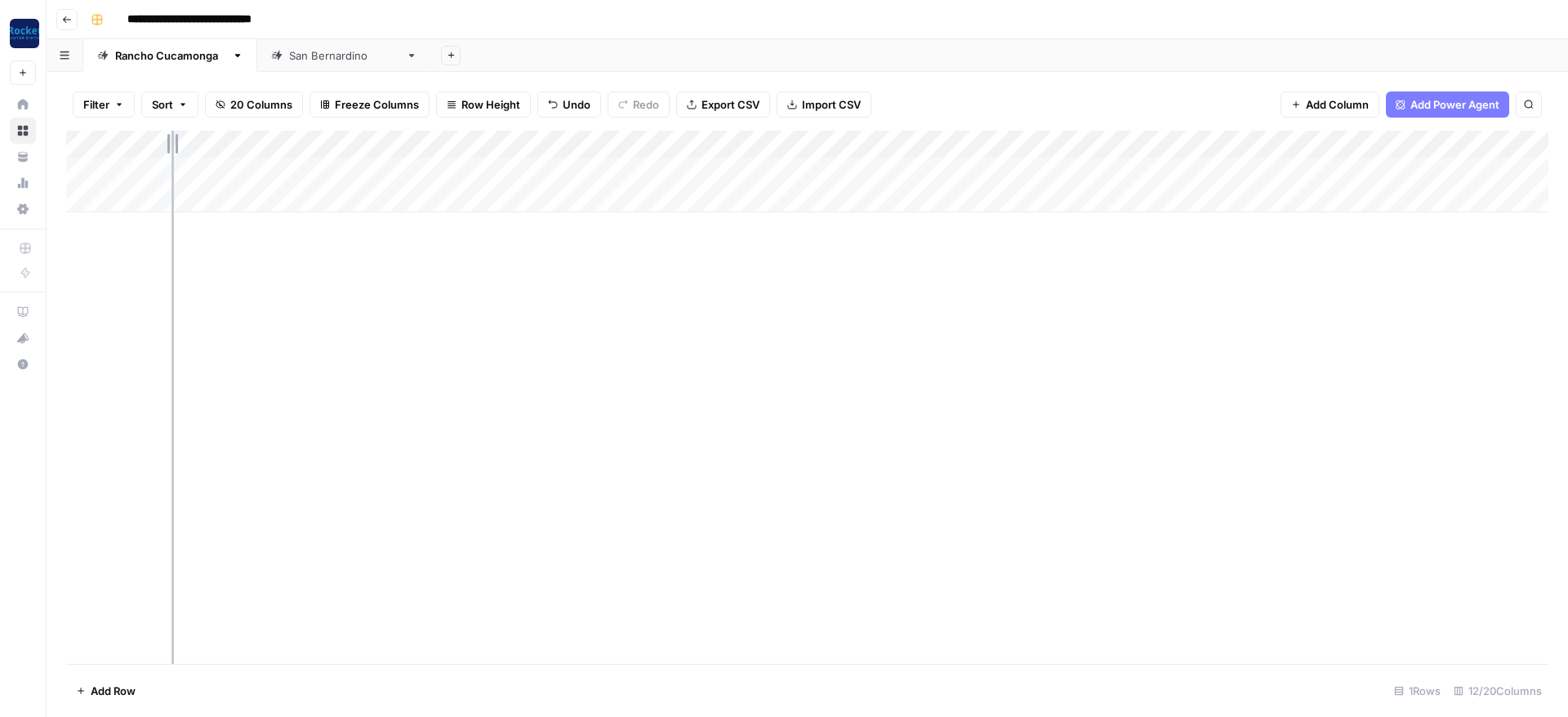
click at [171, 142] on div "Add Column" at bounding box center [807, 171] width 1482 height 82
click at [165, 139] on div "Add Column" at bounding box center [807, 171] width 1482 height 82
click at [142, 140] on div "Add Column" at bounding box center [807, 171] width 1482 height 82
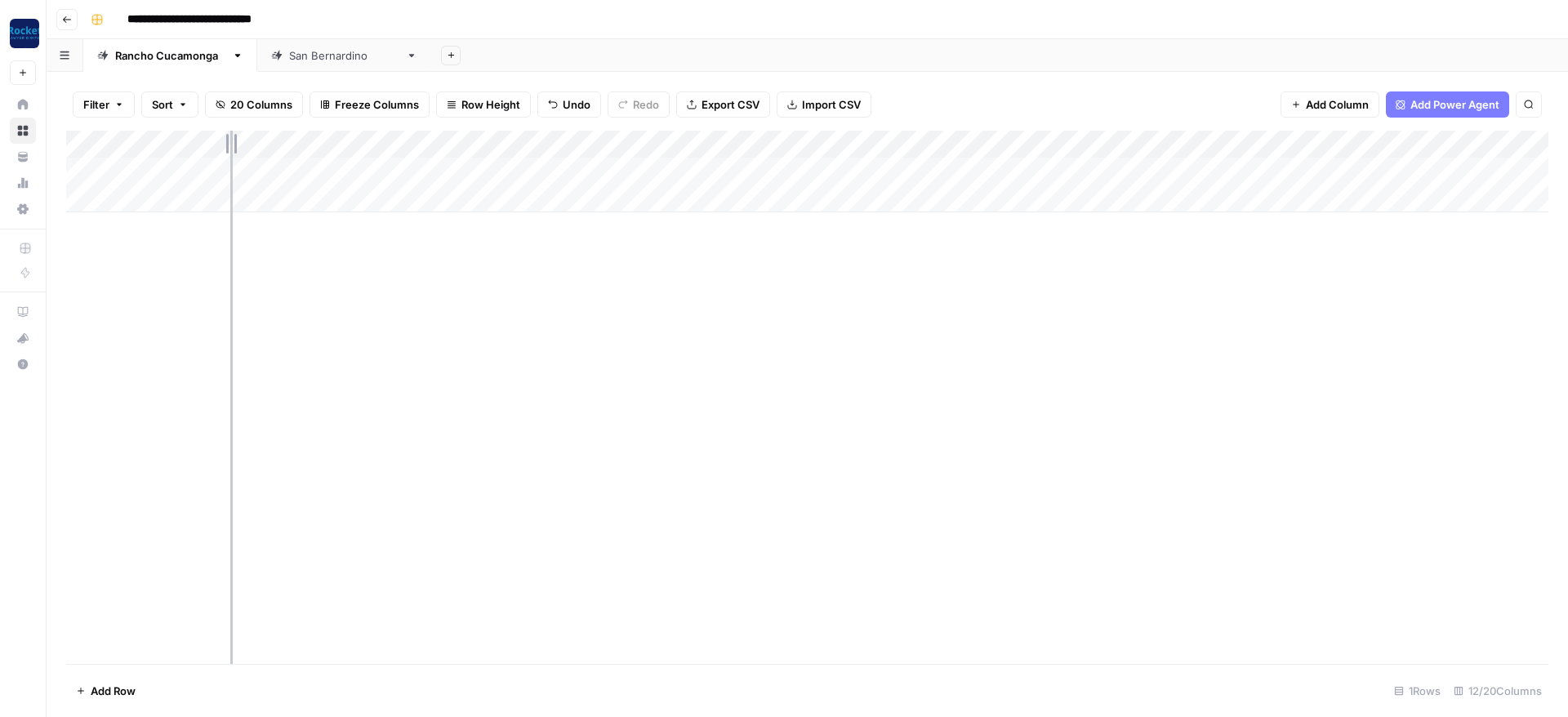
click at [230, 188] on div "Add Column" at bounding box center [807, 171] width 1482 height 82
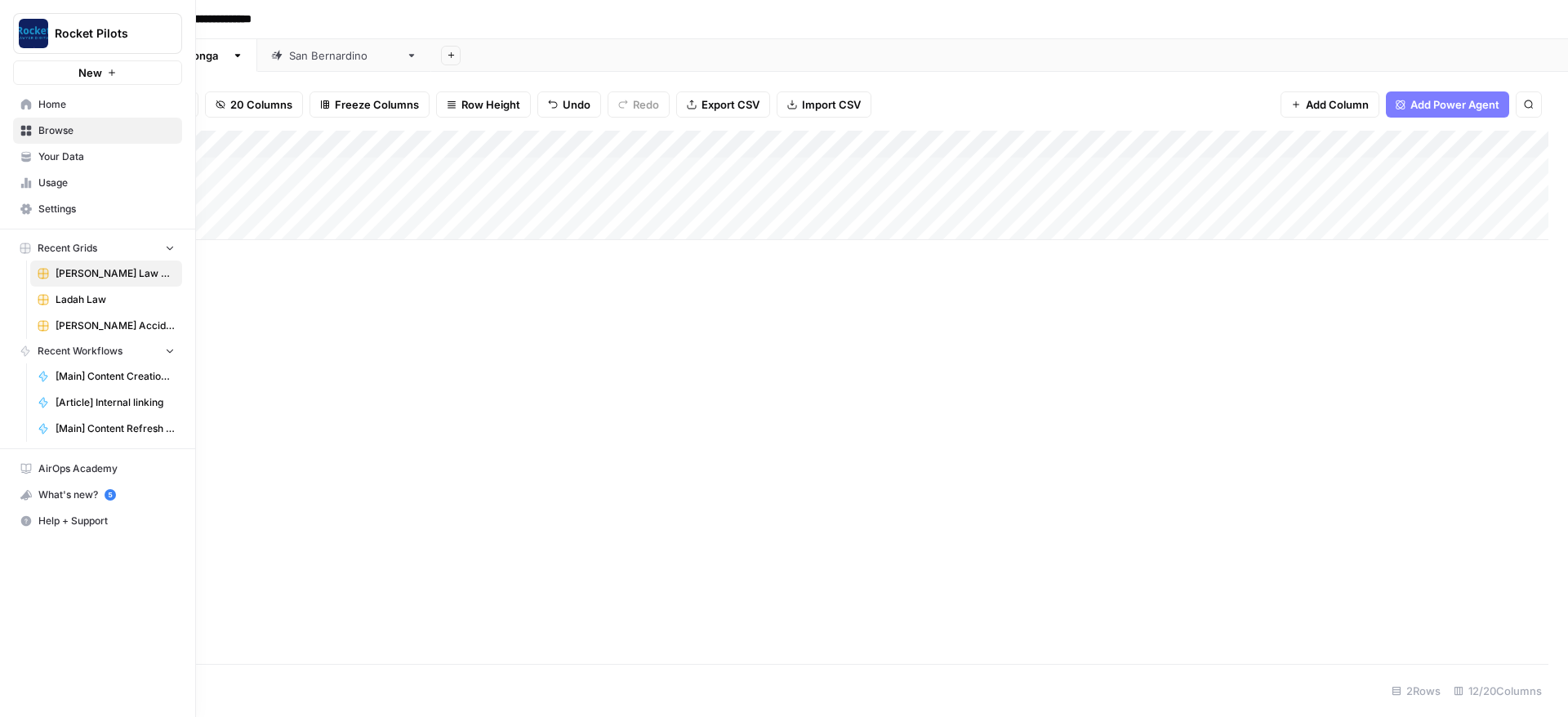
click at [54, 133] on span "Browse" at bounding box center [107, 130] width 137 height 14
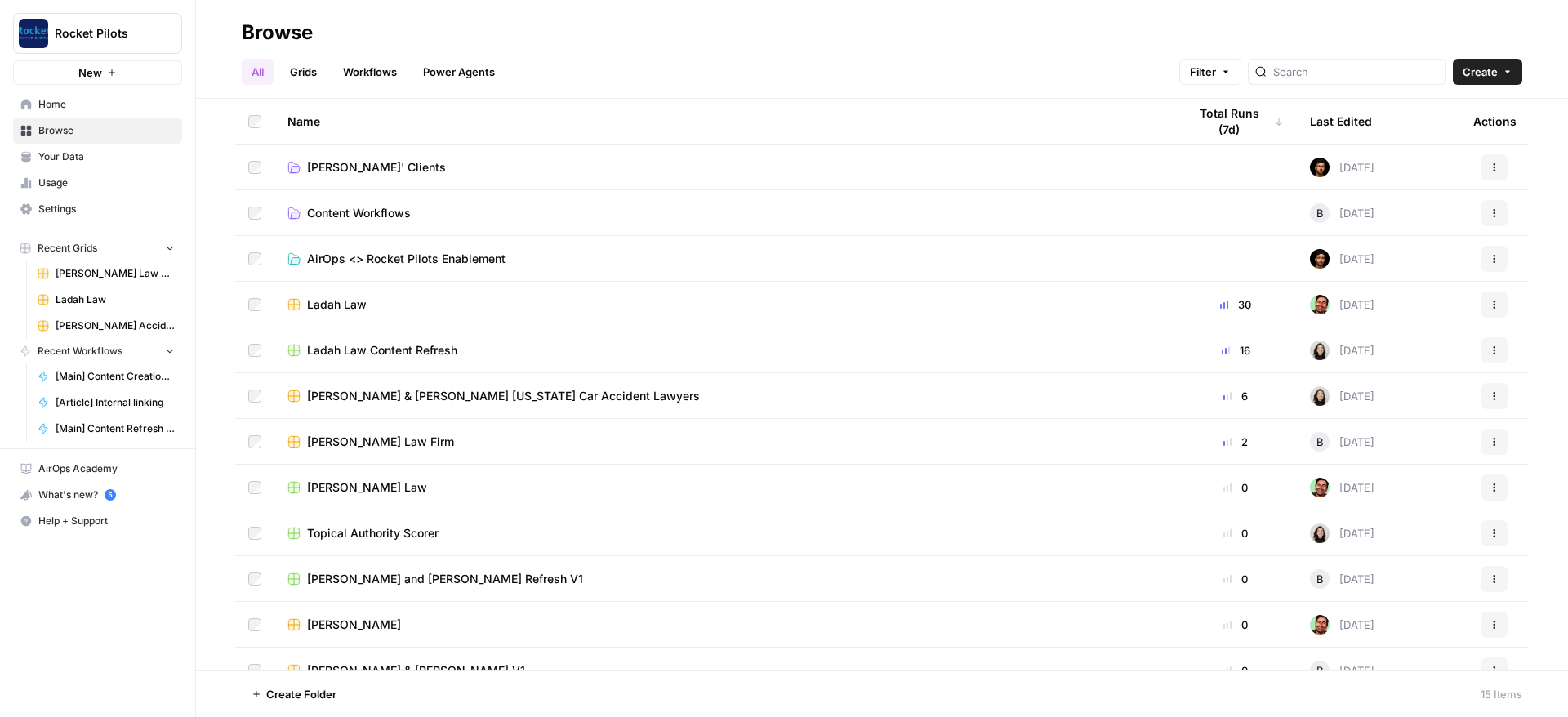
click at [346, 165] on span "[PERSON_NAME]' Clients" at bounding box center [376, 167] width 139 height 16
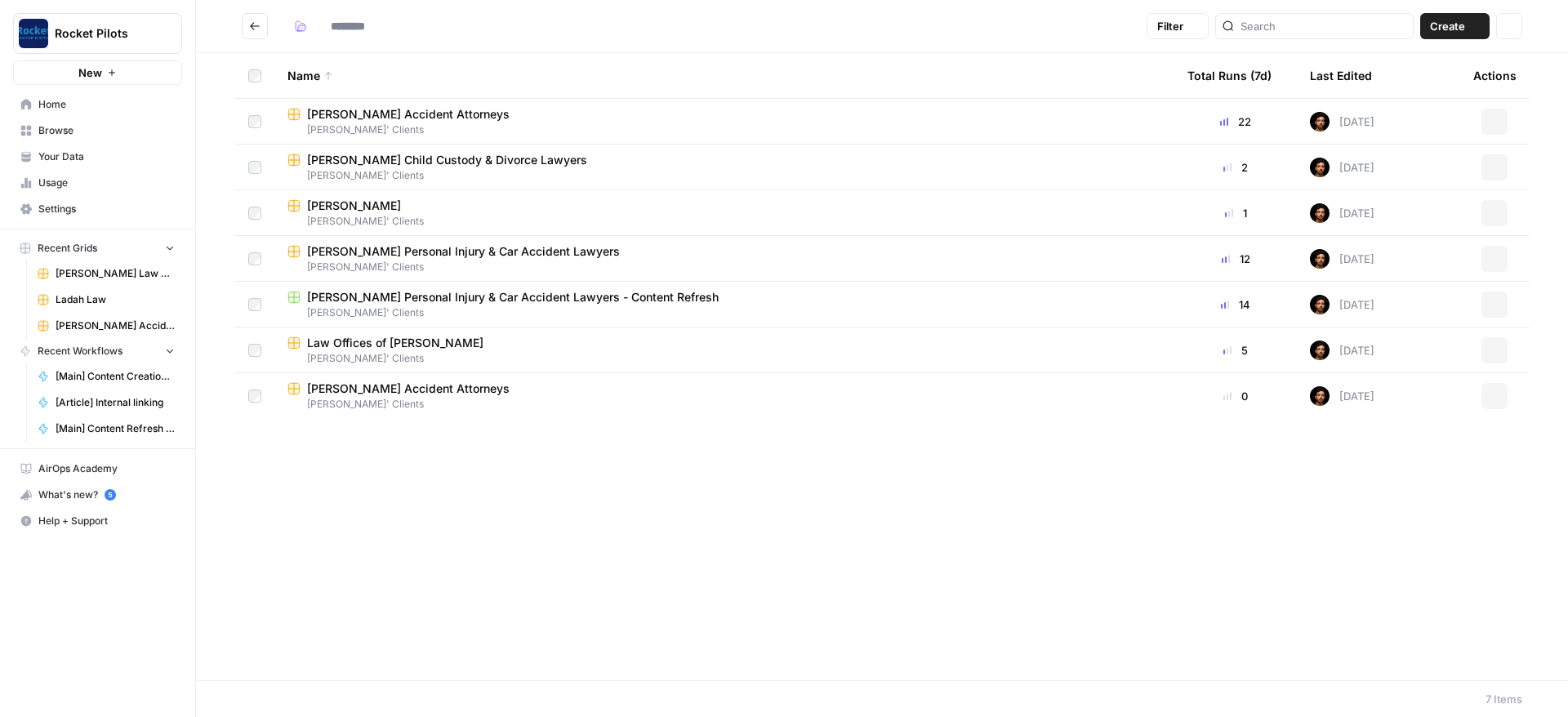
type input "**********"
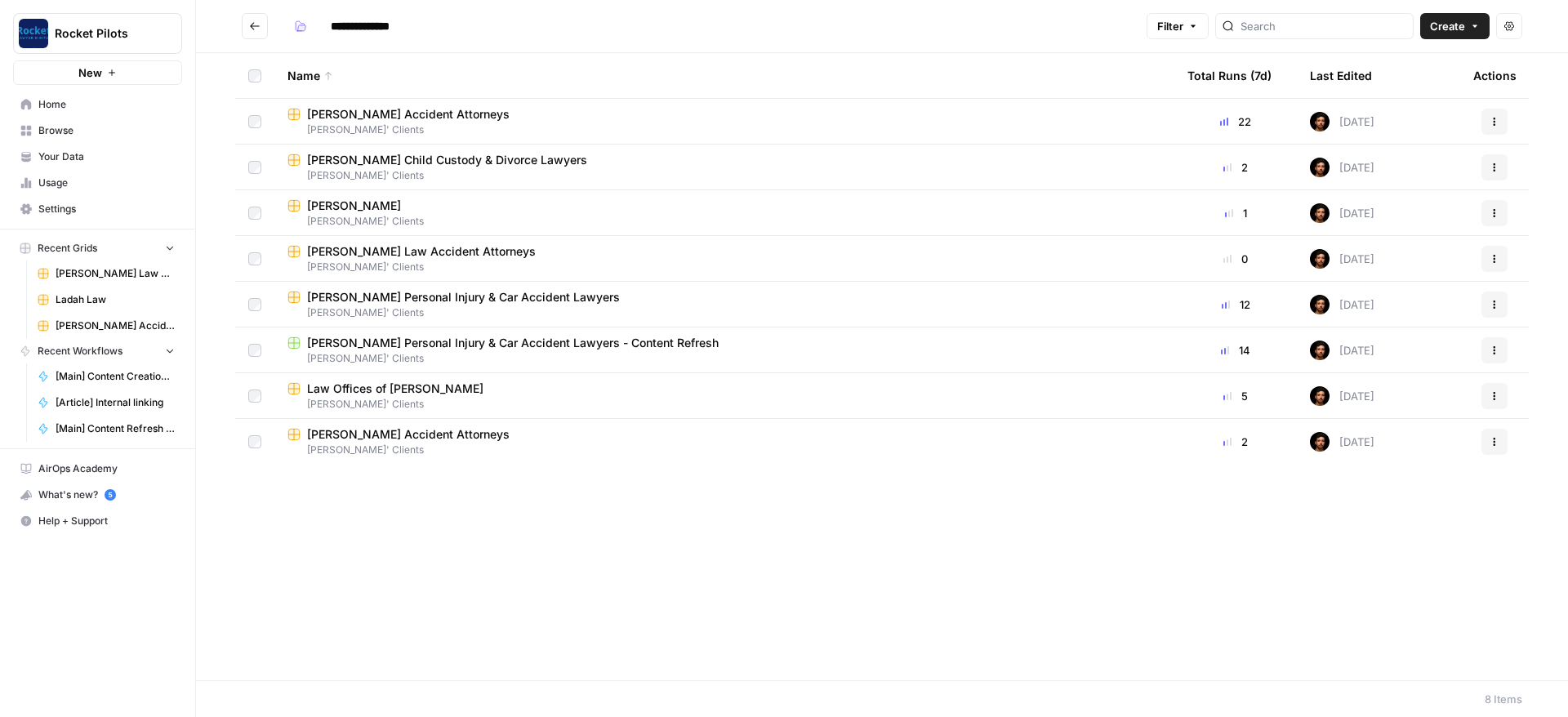
click at [413, 253] on span "[PERSON_NAME] Law Accident Attorneys" at bounding box center [421, 251] width 228 height 16
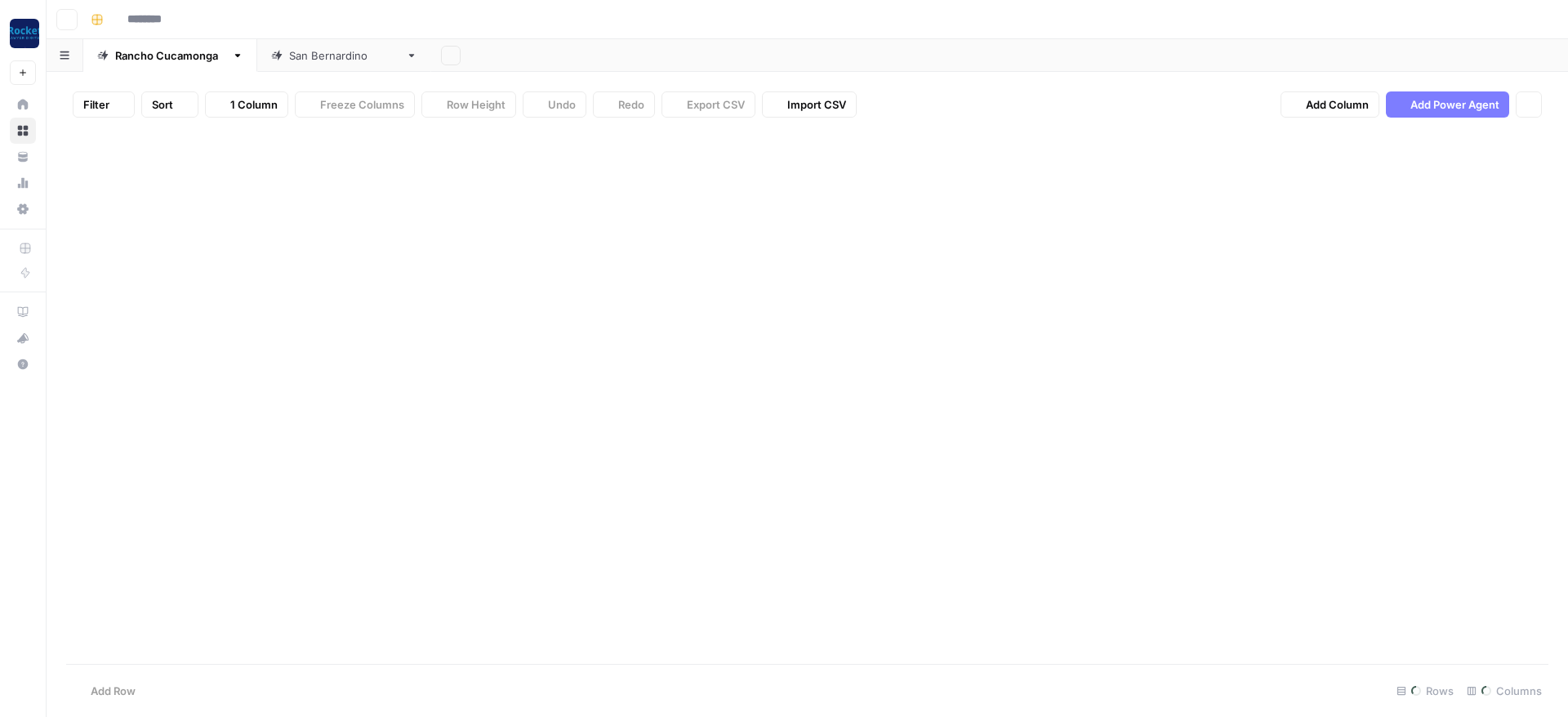
type input "**********"
drag, startPoint x: 173, startPoint y: 134, endPoint x: 346, endPoint y: 124, distance: 173.3
click at [346, 124] on div "Filter Sort 20 Columns Freeze Columns Row Height Undo Redo Export CSV Import CS…" at bounding box center [807, 393] width 1522 height 645
click at [286, 186] on div "Add Column" at bounding box center [807, 185] width 1482 height 110
click at [846, 142] on div "Add Column" at bounding box center [807, 185] width 1482 height 110
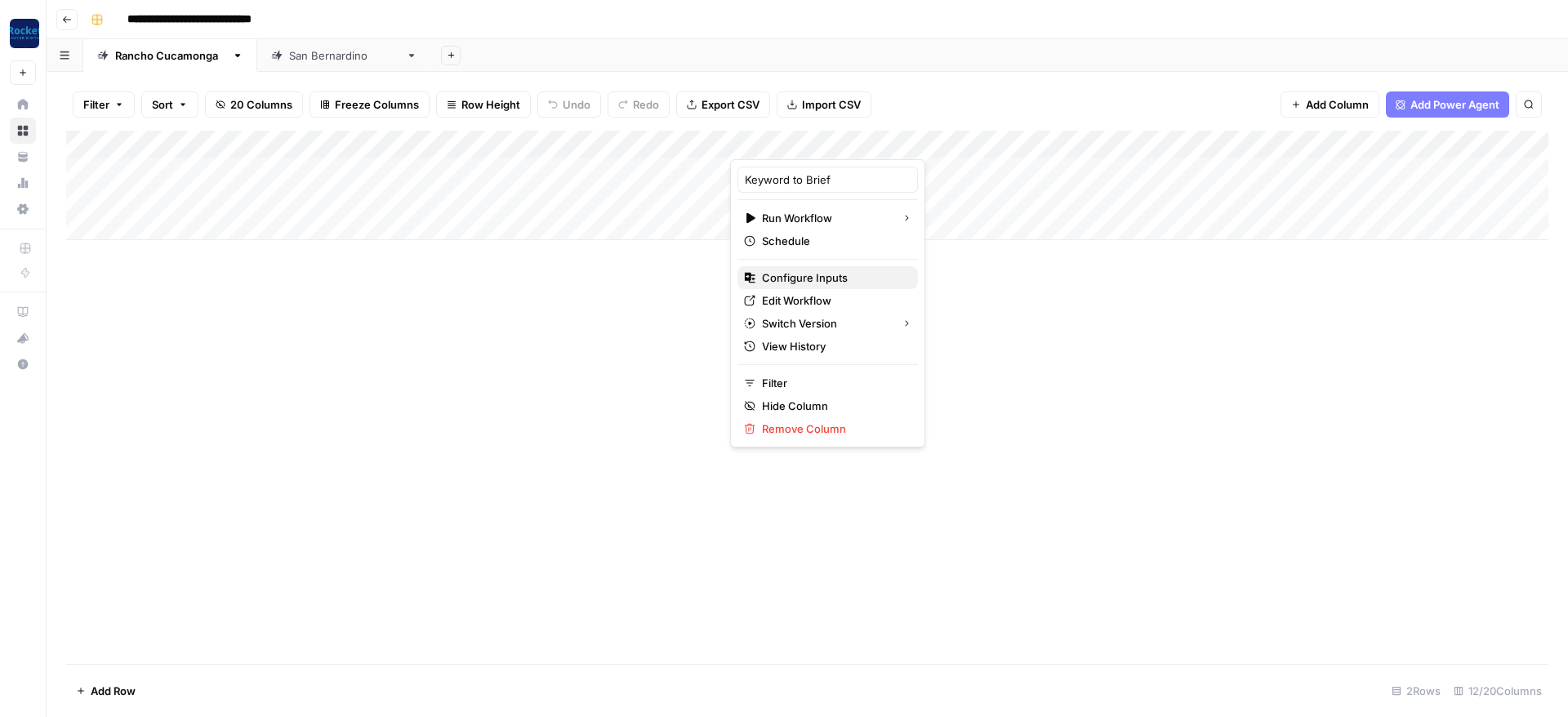
click at [792, 276] on span "Configure Inputs" at bounding box center [834, 277] width 143 height 16
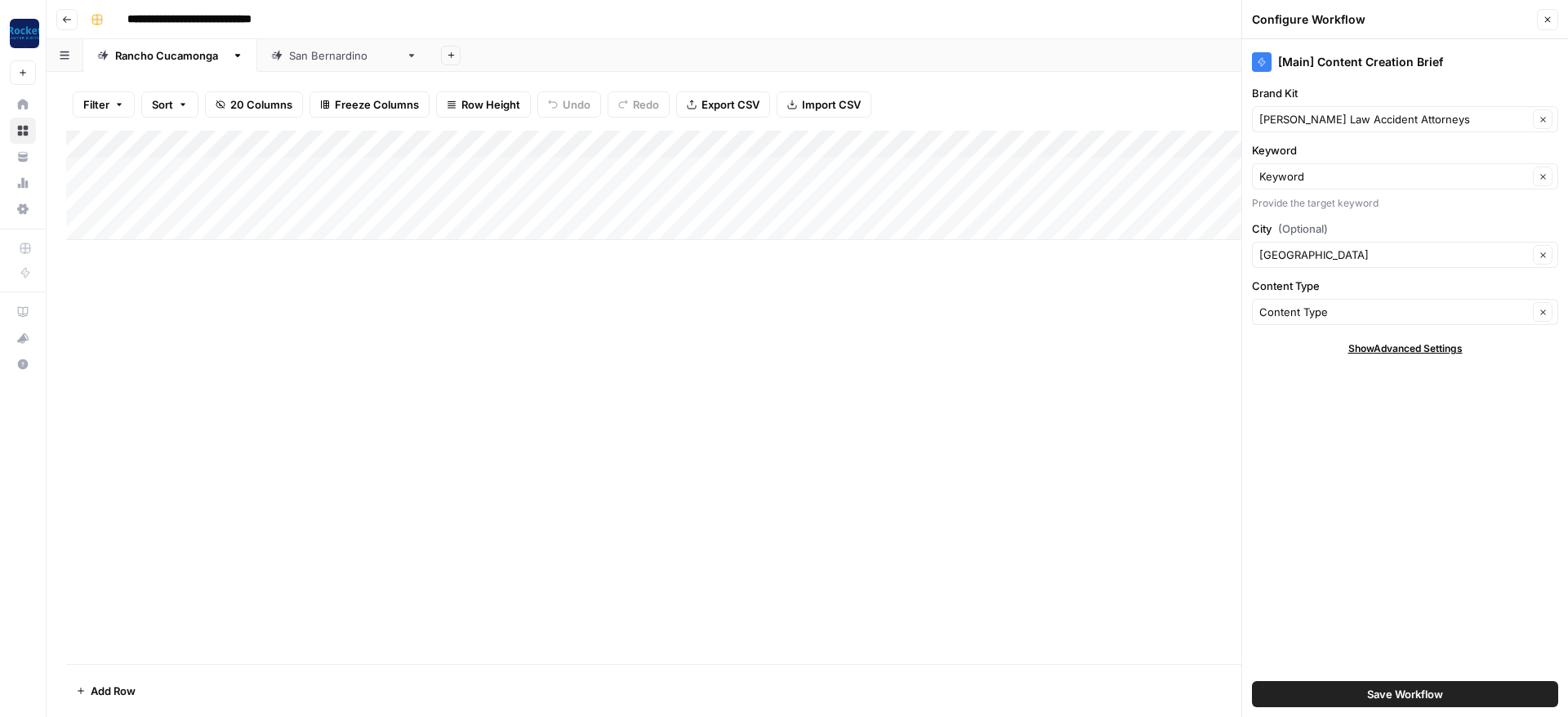
click at [1542, 19] on button "Close" at bounding box center [1547, 19] width 21 height 21
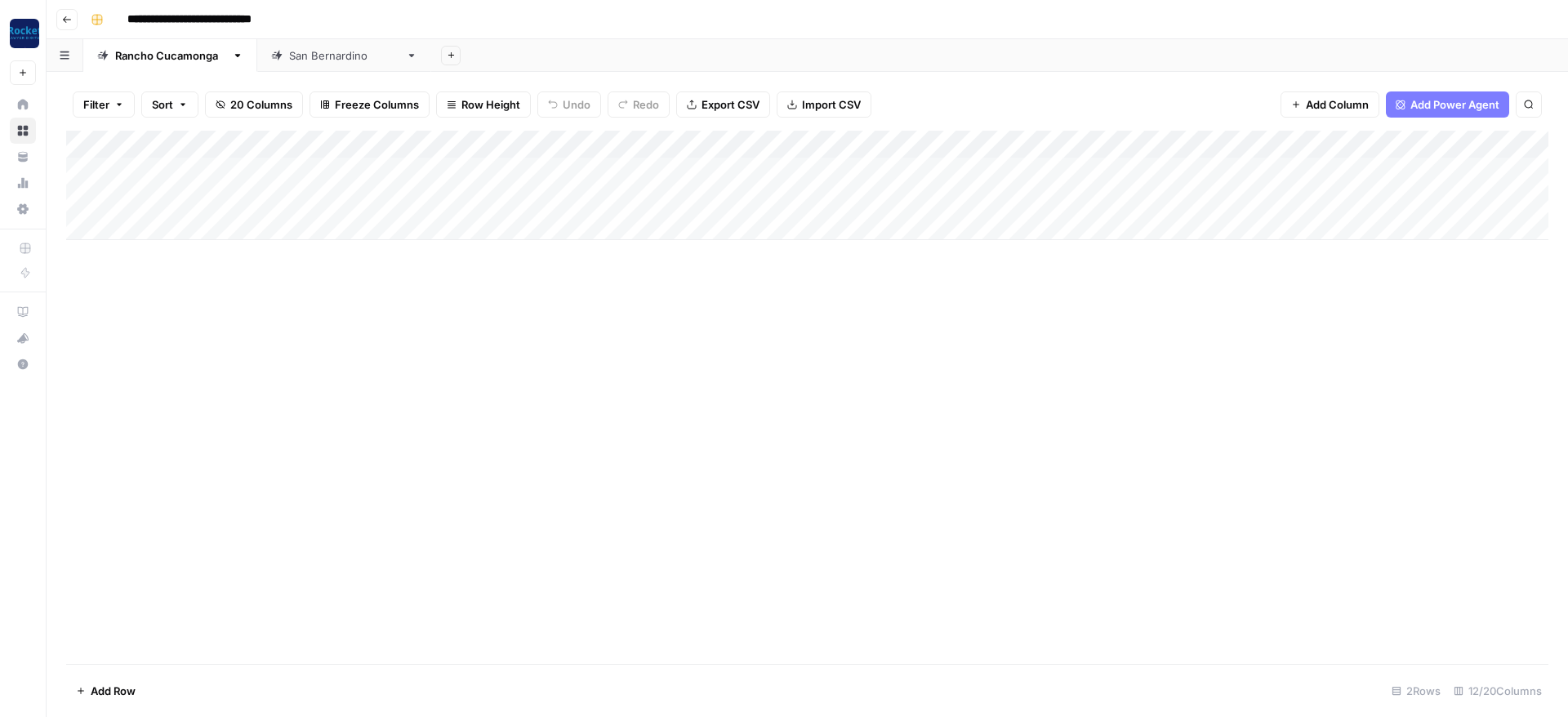
click at [649, 158] on div "Add Column" at bounding box center [807, 185] width 1482 height 110
click at [649, 159] on div "Add Column" at bounding box center [807, 185] width 1482 height 110
click at [654, 254] on button "Practice Area Page" at bounding box center [663, 259] width 109 height 19
click at [169, 191] on div "Add Column" at bounding box center [807, 185] width 1482 height 110
click at [648, 194] on div "Add Column" at bounding box center [807, 185] width 1482 height 110
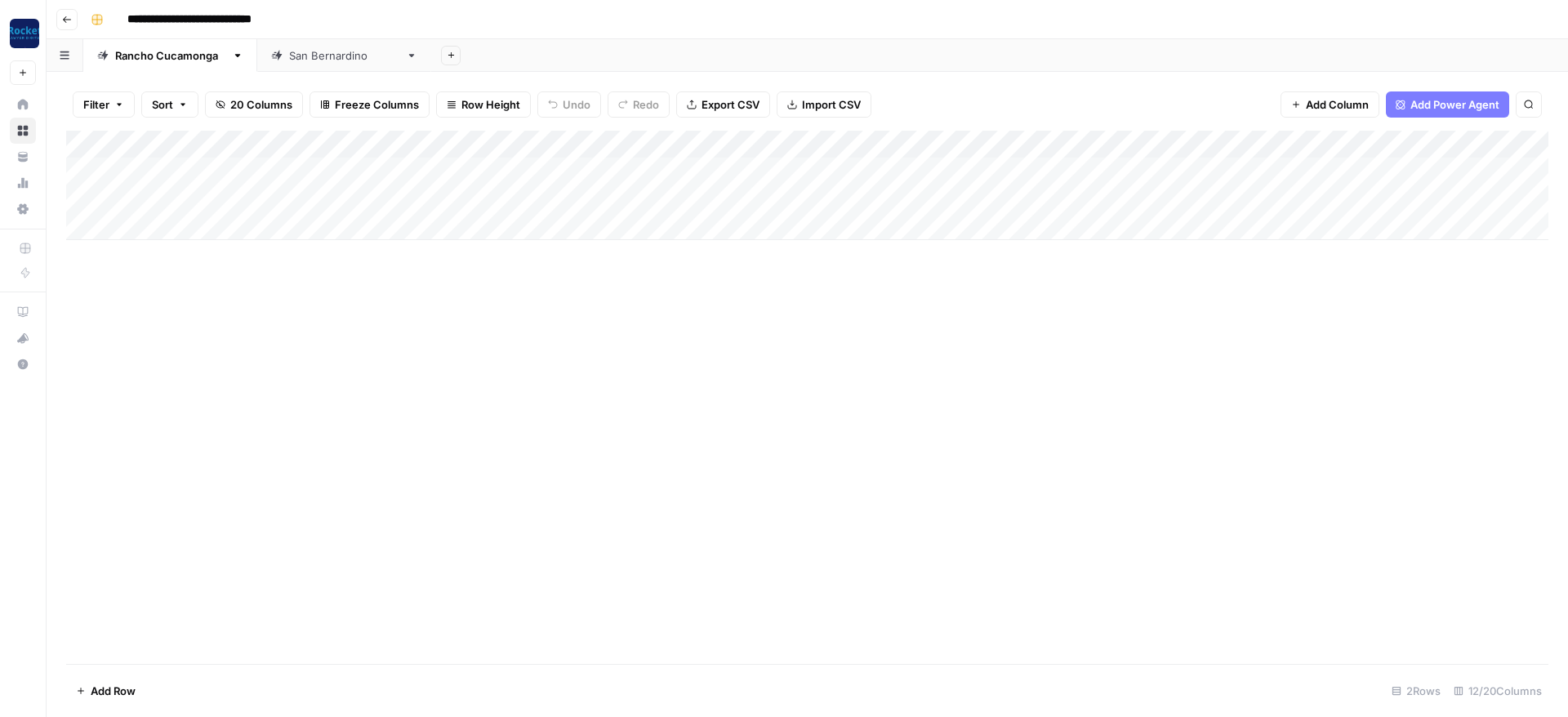
click at [648, 194] on div "Add Column" at bounding box center [807, 185] width 1482 height 110
click at [642, 257] on button "Blog Post" at bounding box center [639, 258] width 61 height 19
click at [228, 190] on div "Add Column" at bounding box center [807, 185] width 1482 height 110
click at [196, 193] on div "Add Column" at bounding box center [807, 185] width 1482 height 110
type textarea "**********"
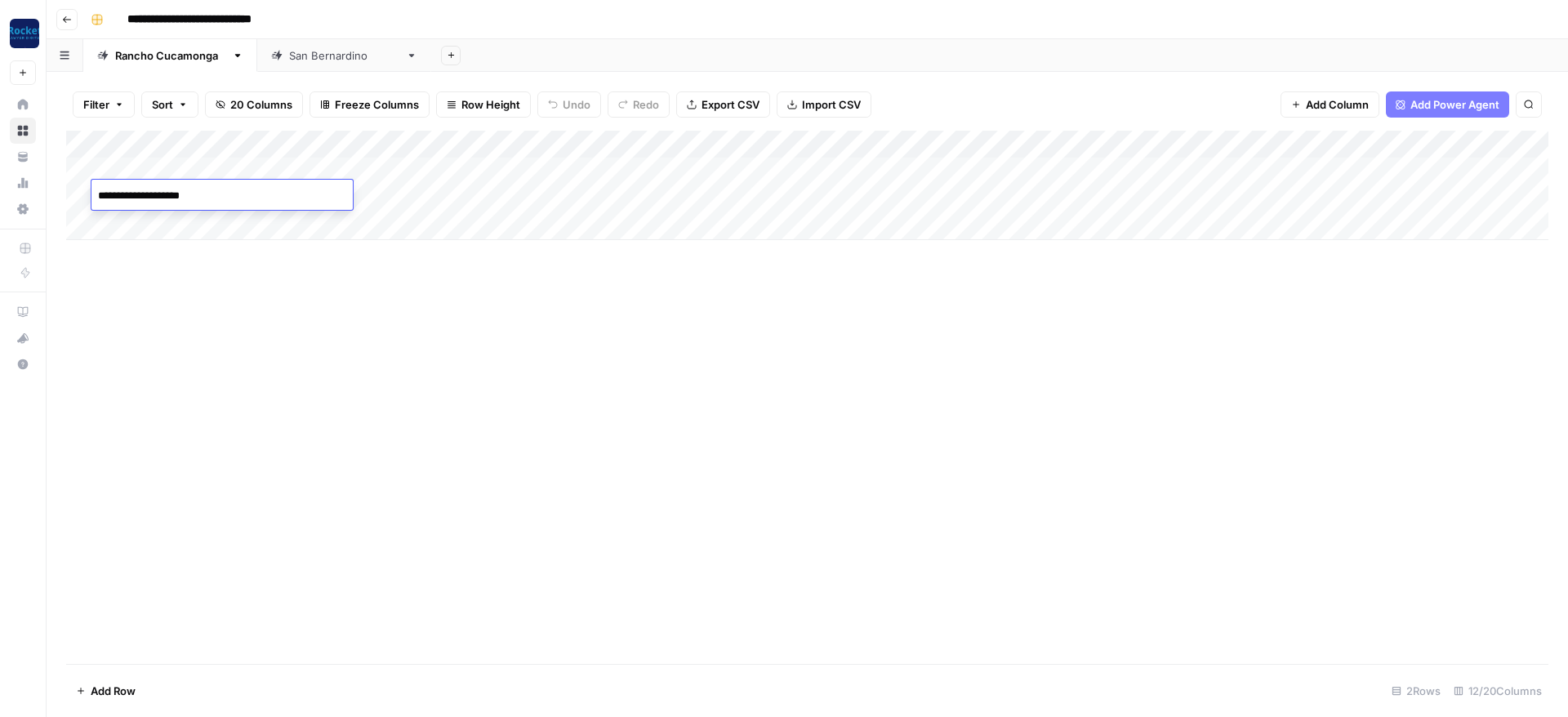
click at [402, 169] on div "Add Column" at bounding box center [807, 185] width 1482 height 110
click at [867, 139] on div "Add Column" at bounding box center [807, 185] width 1482 height 110
click at [921, 184] on span "All Rows" at bounding box center [926, 178] width 103 height 16
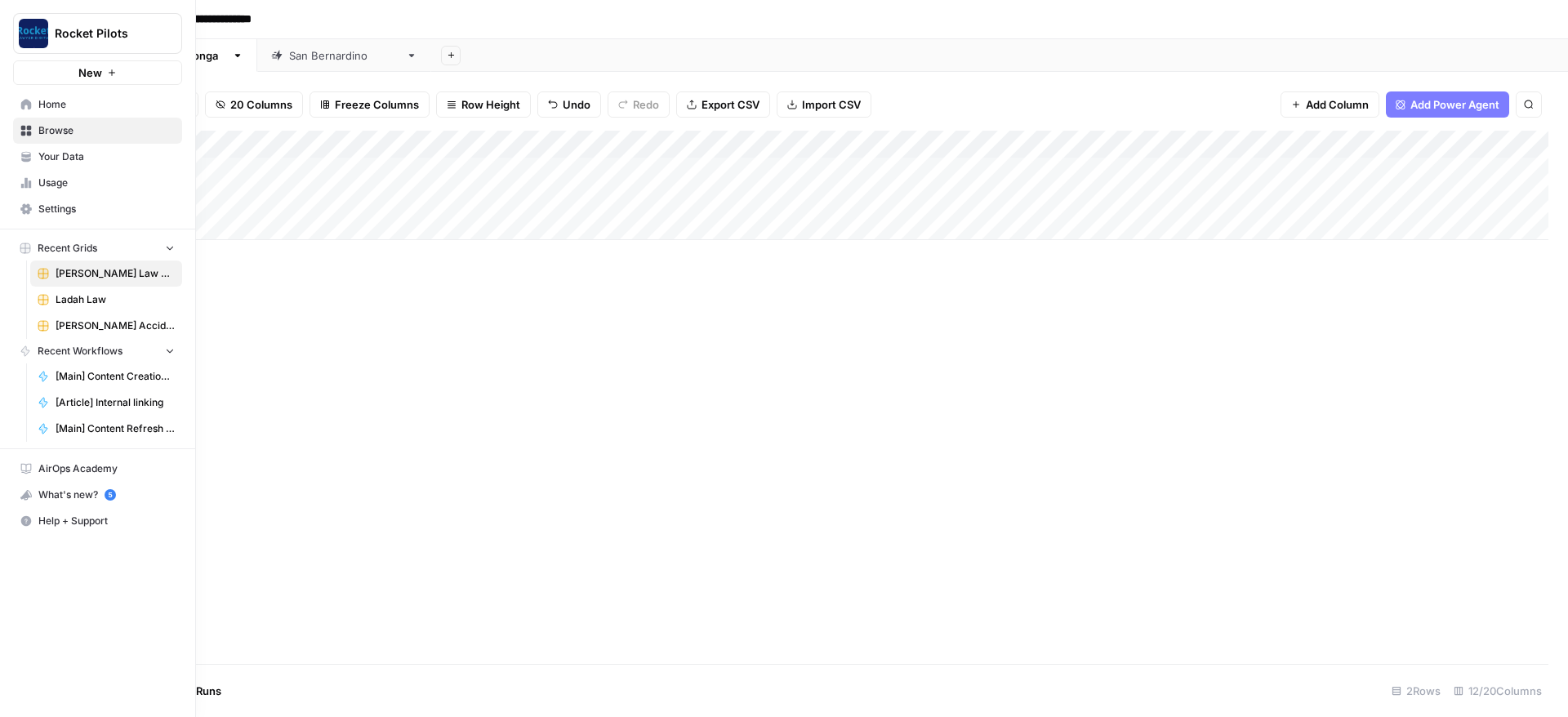
click at [94, 299] on span "Ladah Law" at bounding box center [115, 299] width 119 height 14
click at [76, 322] on span "[PERSON_NAME] Accident Attorneys" at bounding box center [115, 325] width 119 height 14
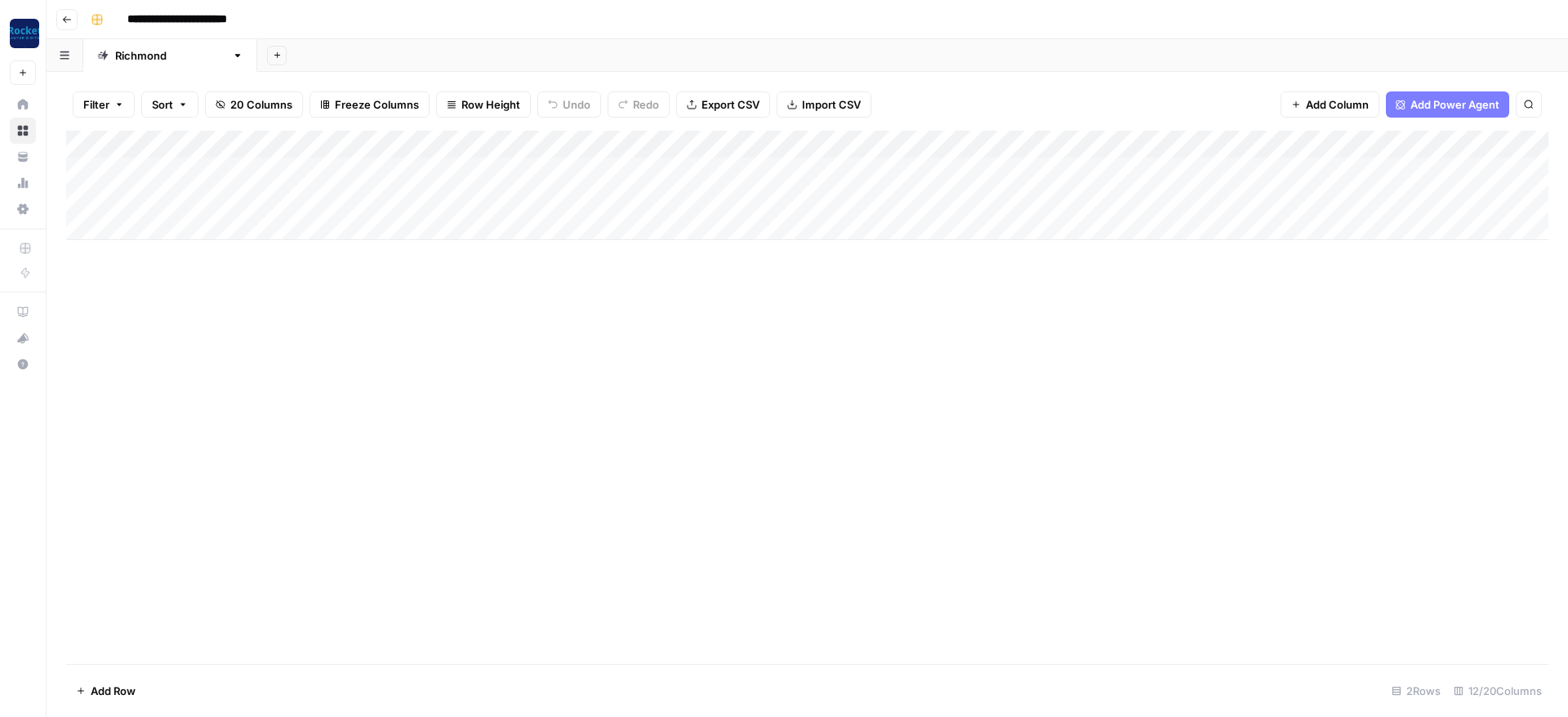
click at [789, 167] on div "Add Column" at bounding box center [807, 185] width 1482 height 110
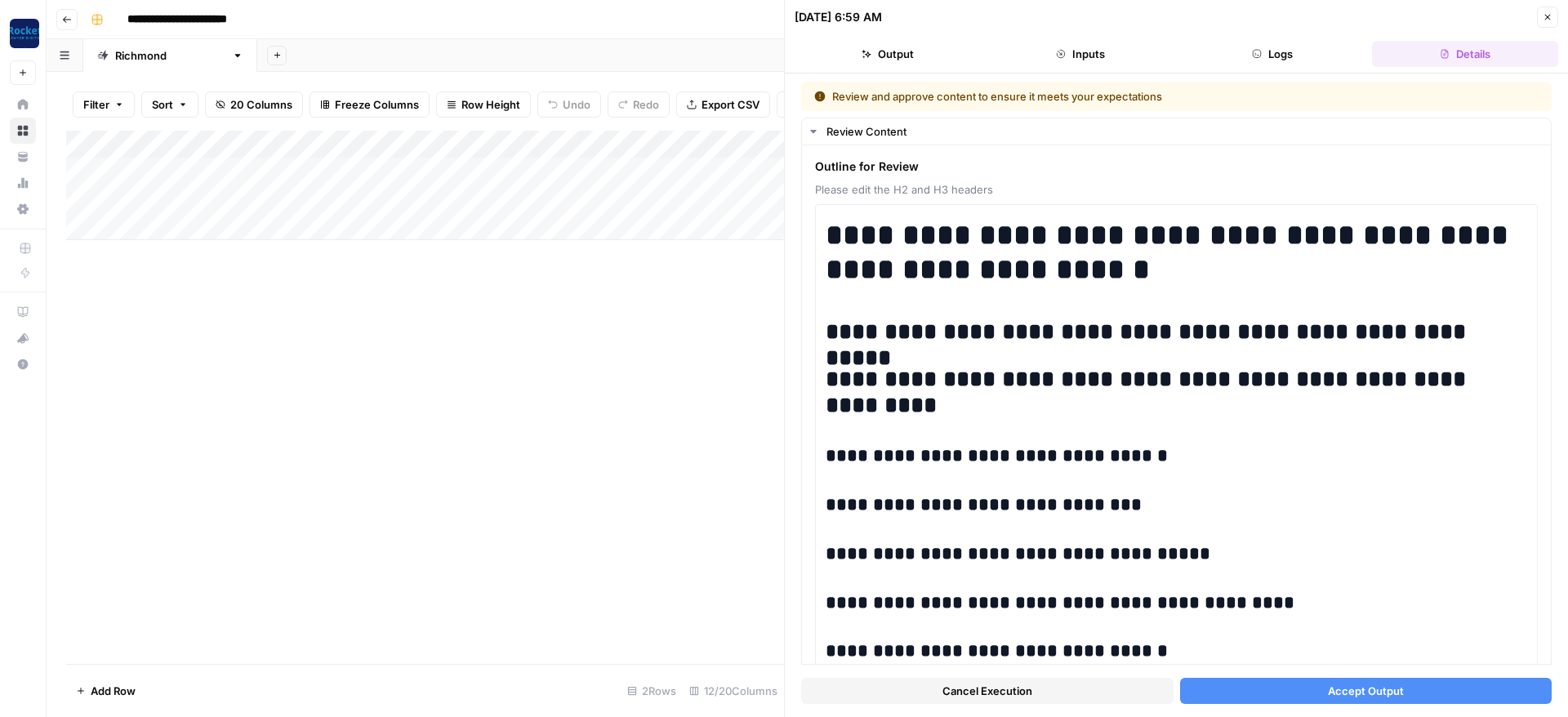
click at [1235, 689] on button "Accept Output" at bounding box center [1367, 690] width 373 height 26
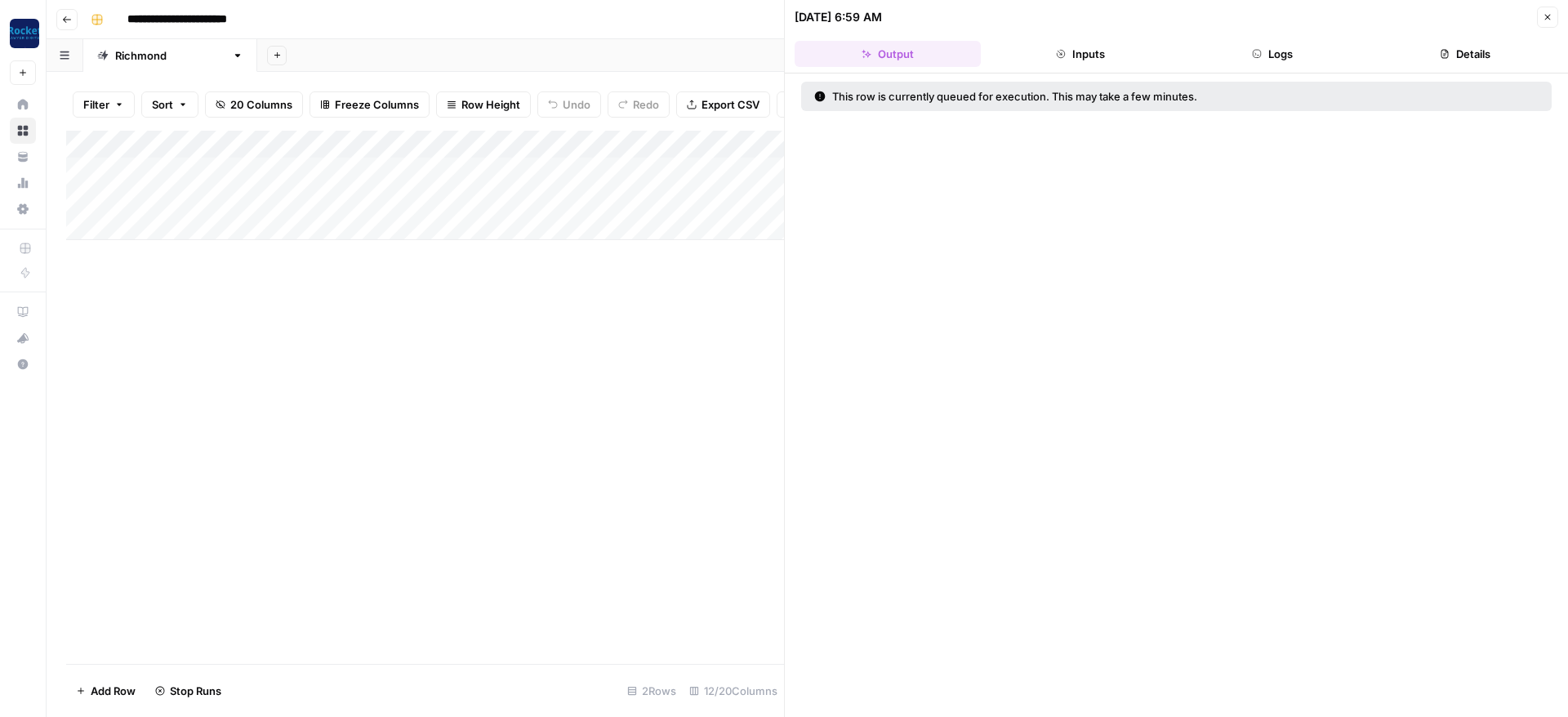
click at [738, 196] on div "Add Column" at bounding box center [425, 185] width 718 height 110
click at [749, 194] on div "Add Column" at bounding box center [425, 185] width 718 height 110
click at [773, 196] on div at bounding box center [733, 195] width 153 height 30
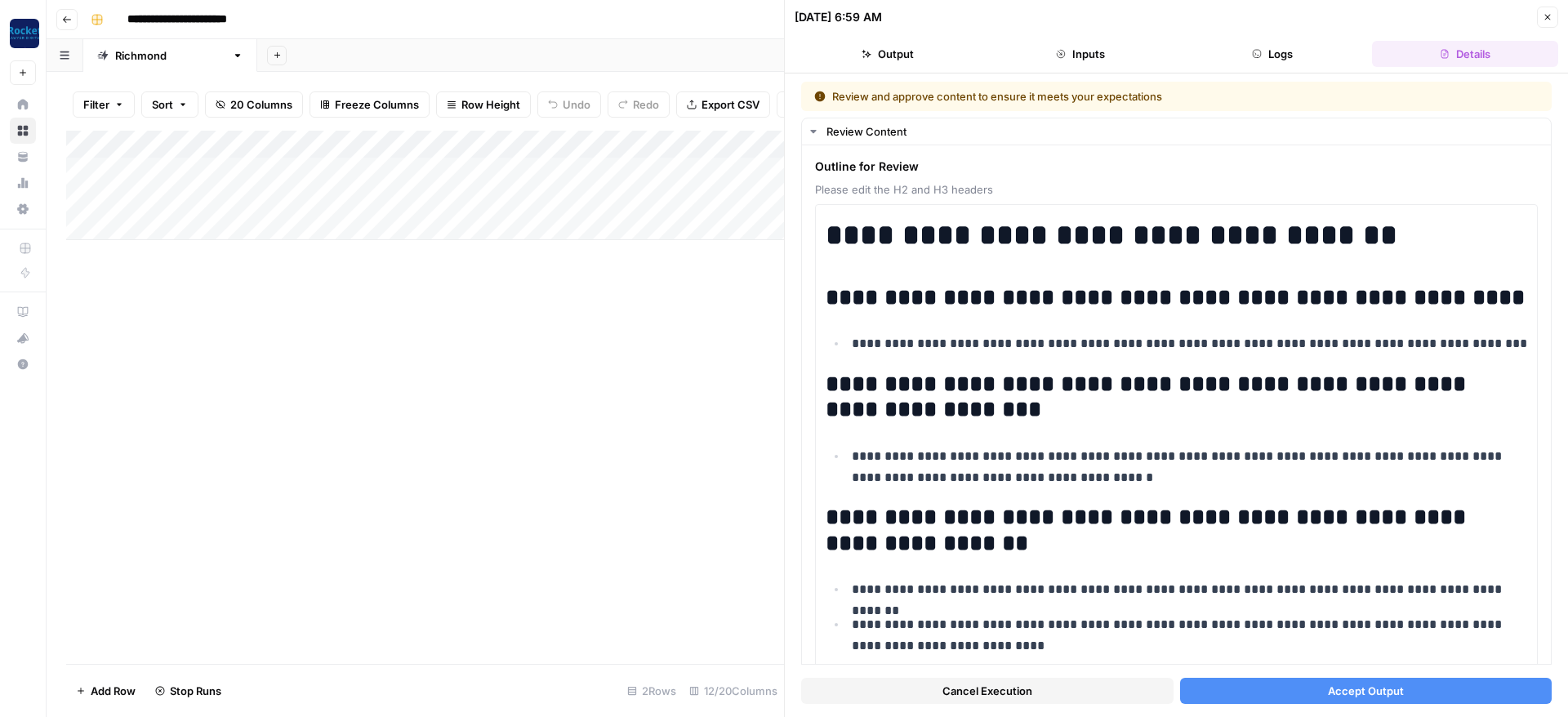
click at [1268, 693] on button "Accept Output" at bounding box center [1367, 690] width 373 height 26
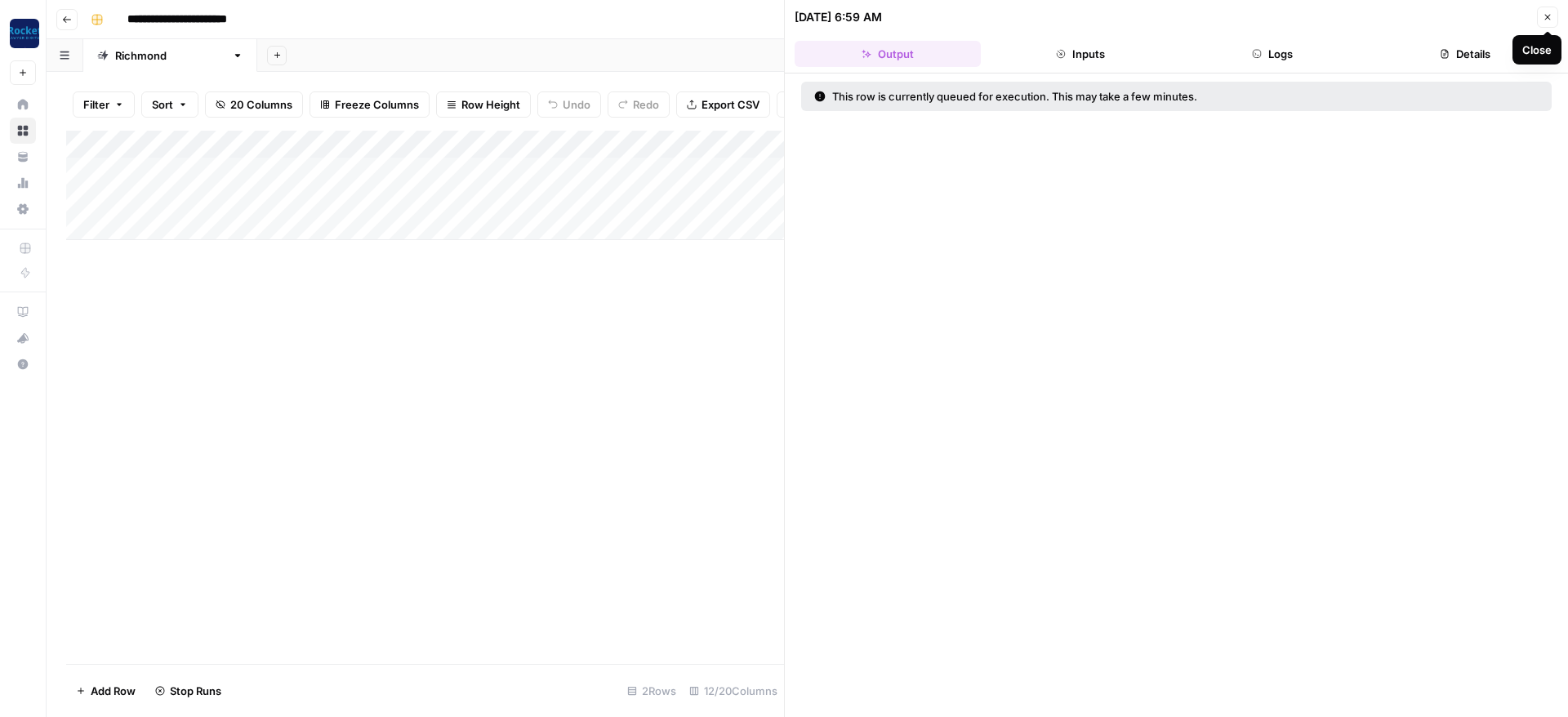
click at [1550, 19] on icon "button" at bounding box center [1548, 18] width 10 height 10
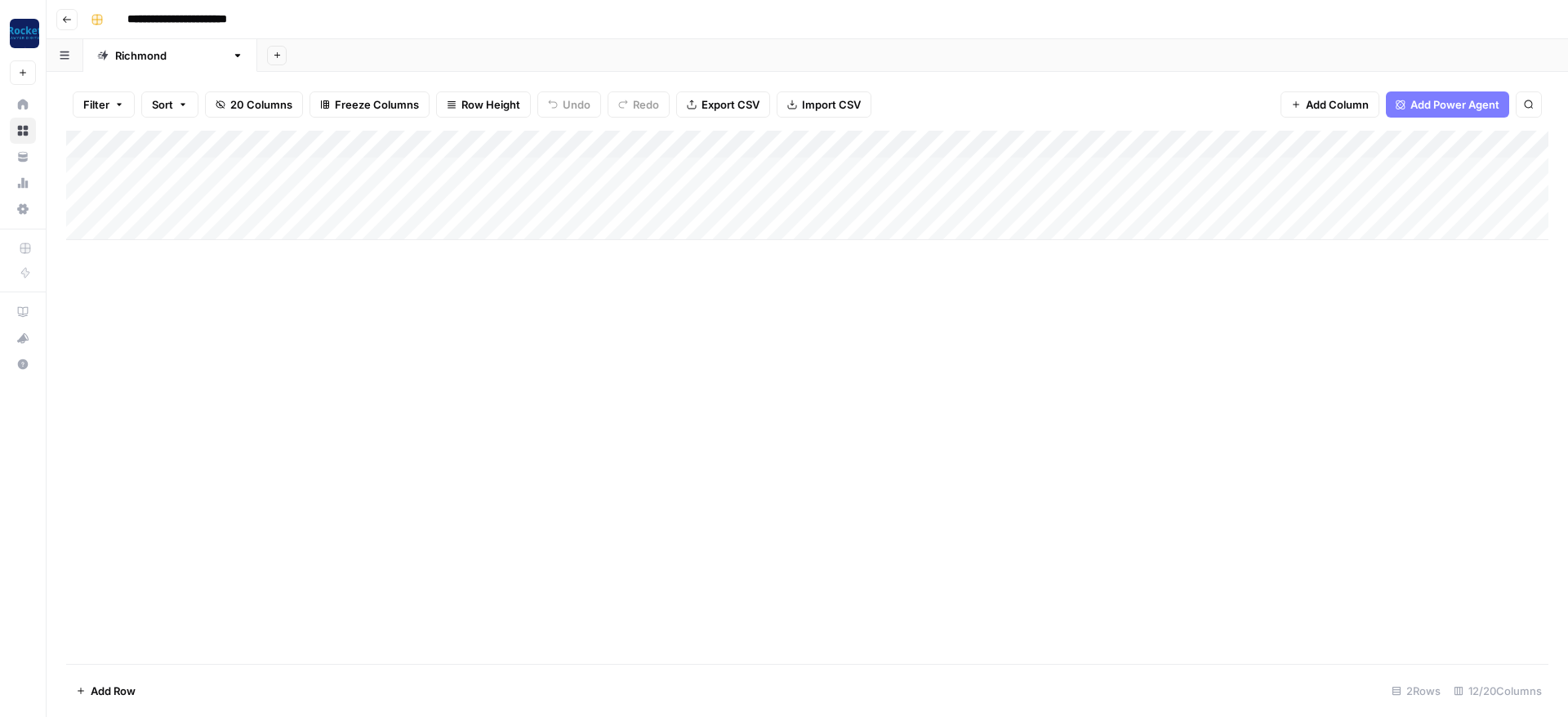
click at [106, 364] on div "Add Column" at bounding box center [807, 397] width 1482 height 533
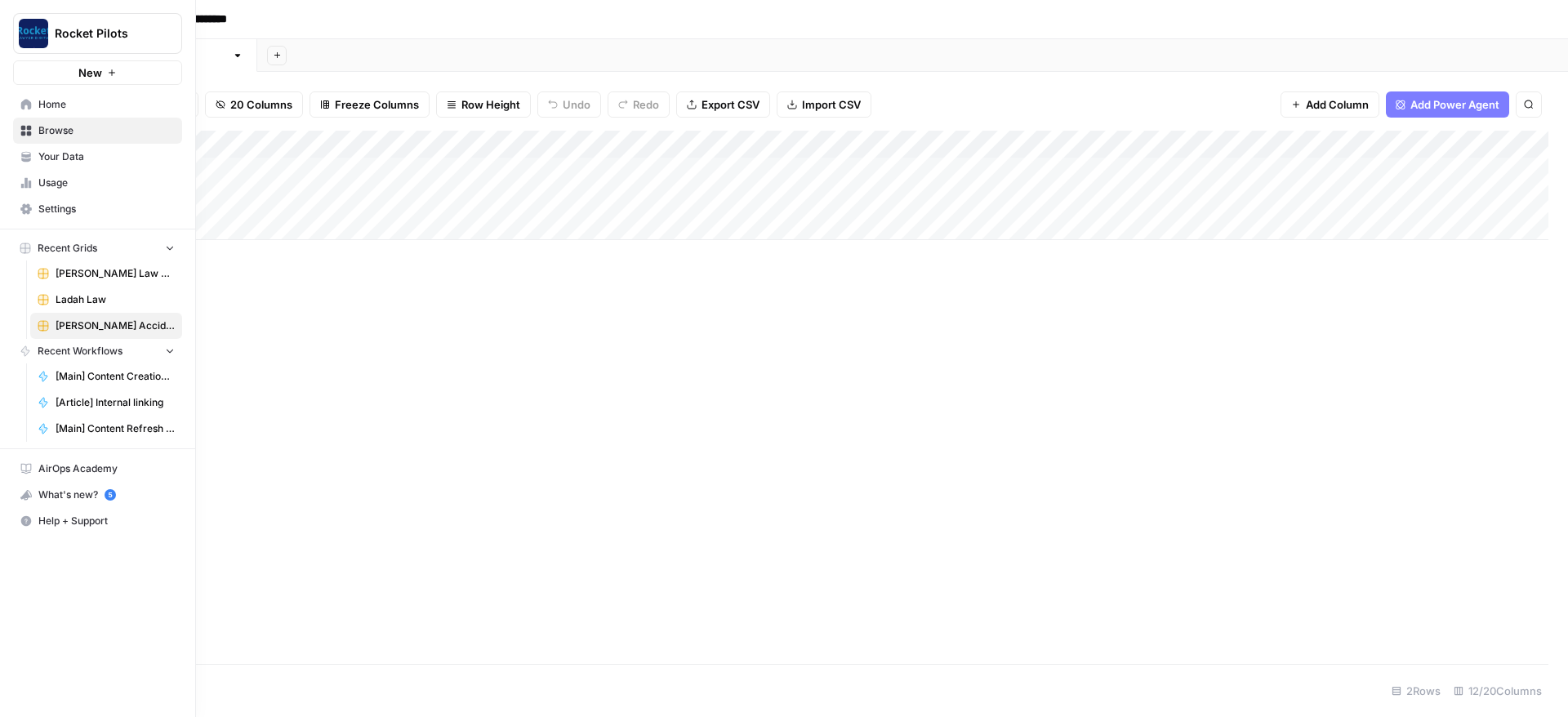
click at [60, 104] on span "Home" at bounding box center [107, 104] width 137 height 14
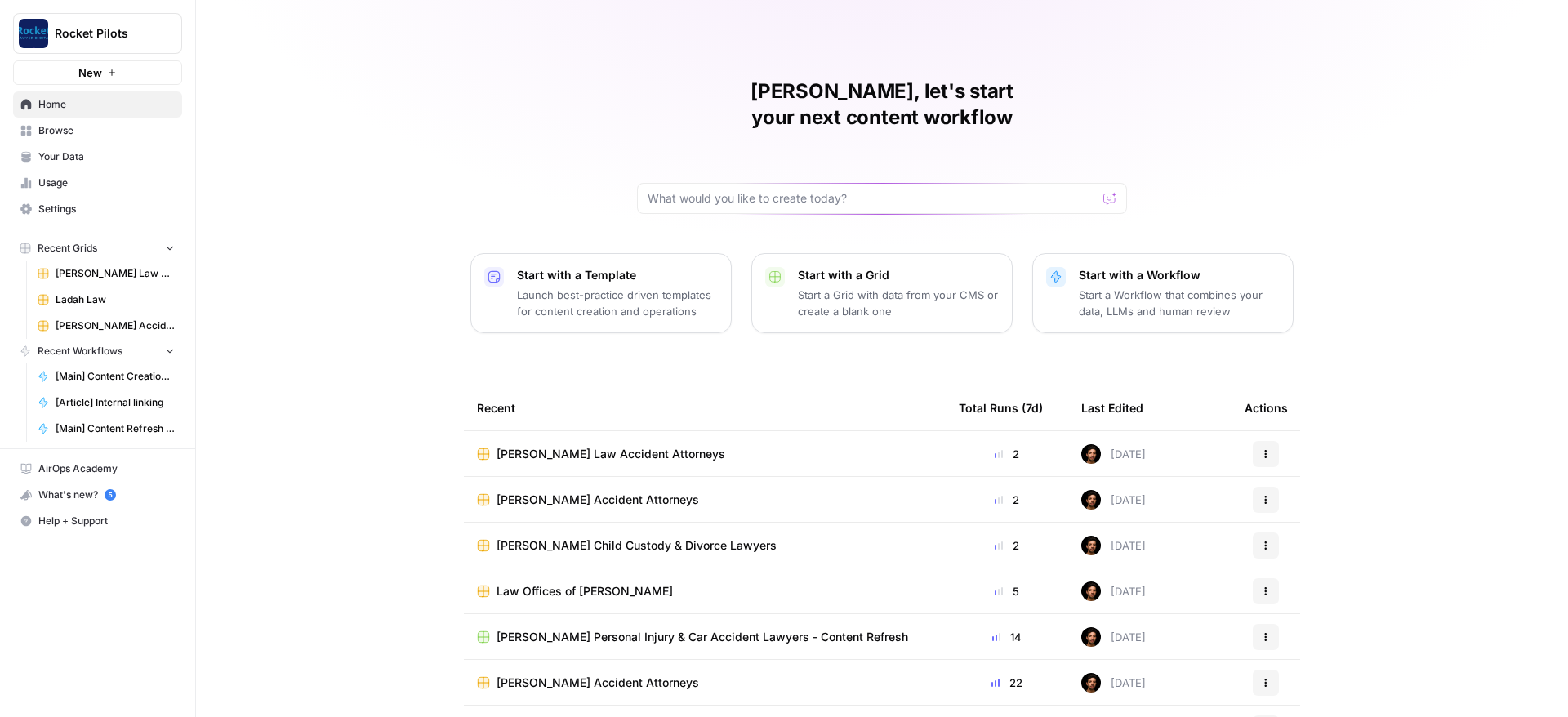
click at [67, 157] on span "Your Data" at bounding box center [107, 156] width 137 height 14
click at [62, 124] on span "Browse" at bounding box center [107, 130] width 137 height 14
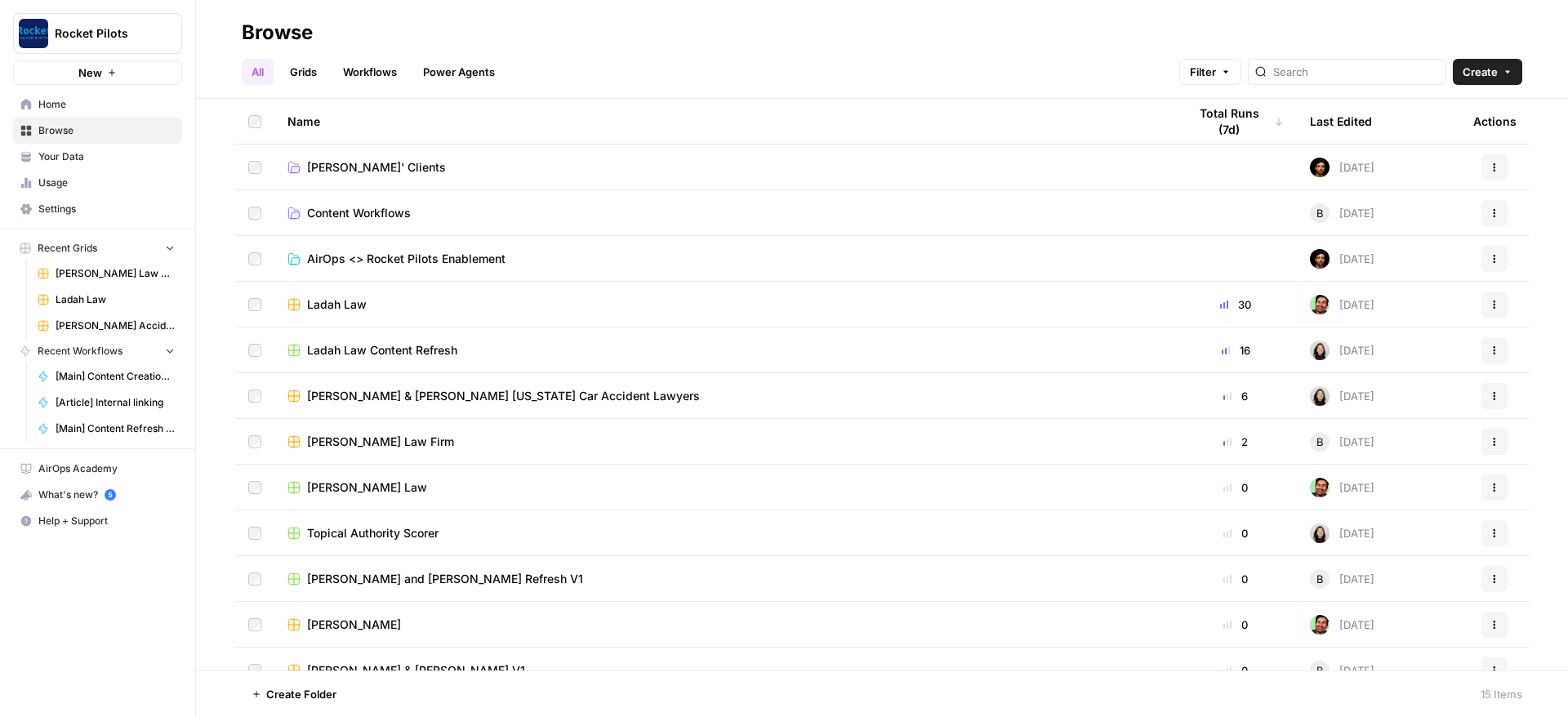
click at [389, 163] on link "[PERSON_NAME]' Clients" at bounding box center [724, 167] width 874 height 16
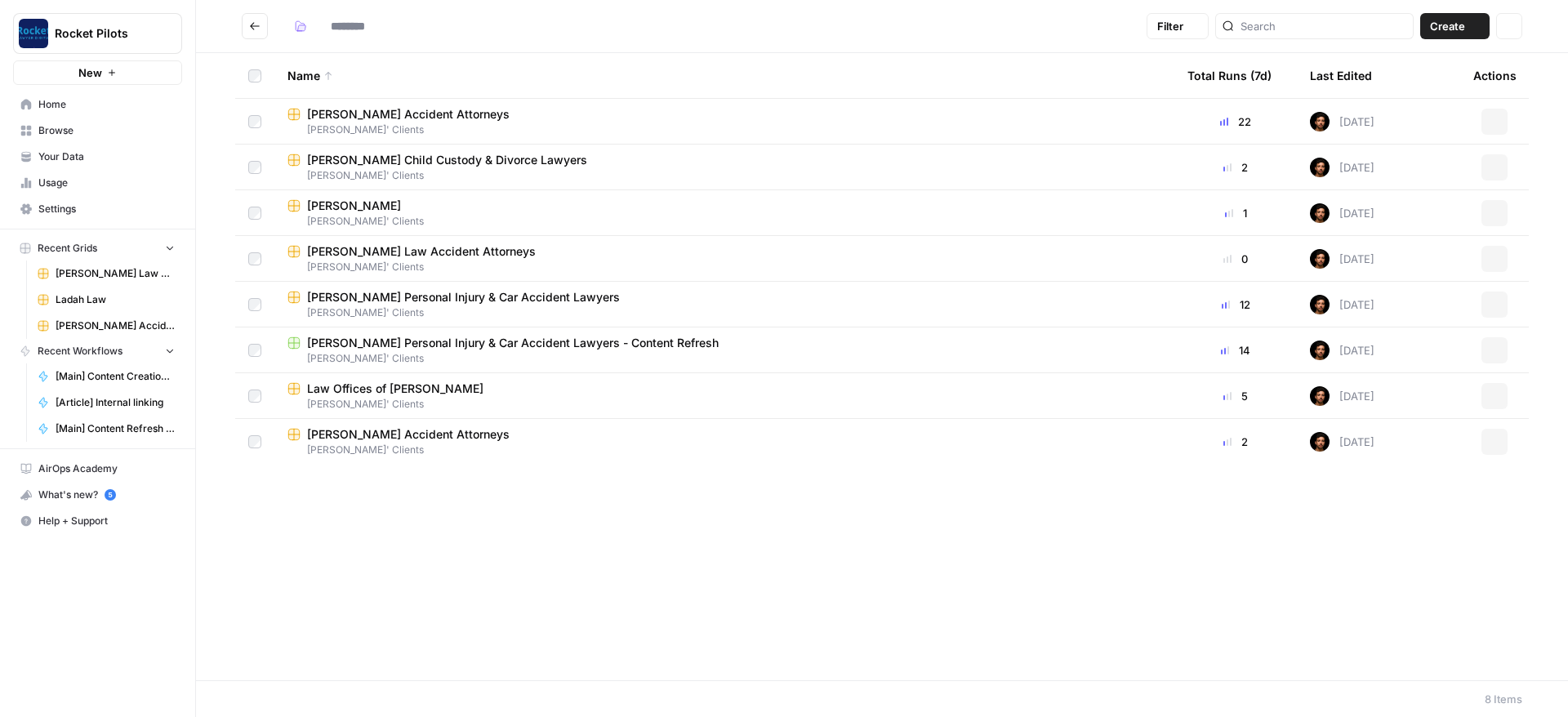
type input "**********"
click at [1356, 72] on div "Last Edited" at bounding box center [1341, 75] width 62 height 45
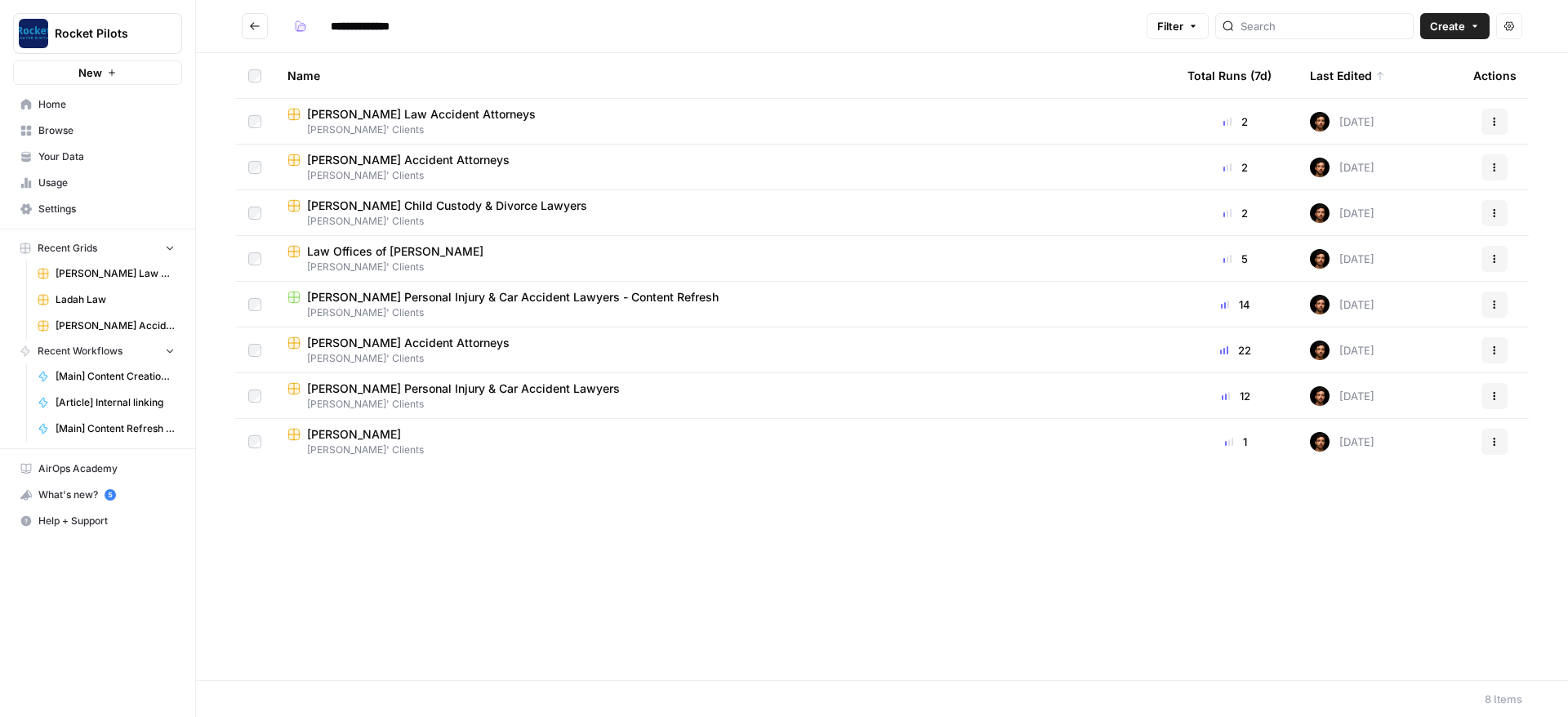
drag, startPoint x: 382, startPoint y: 155, endPoint x: 367, endPoint y: 174, distance: 24.2
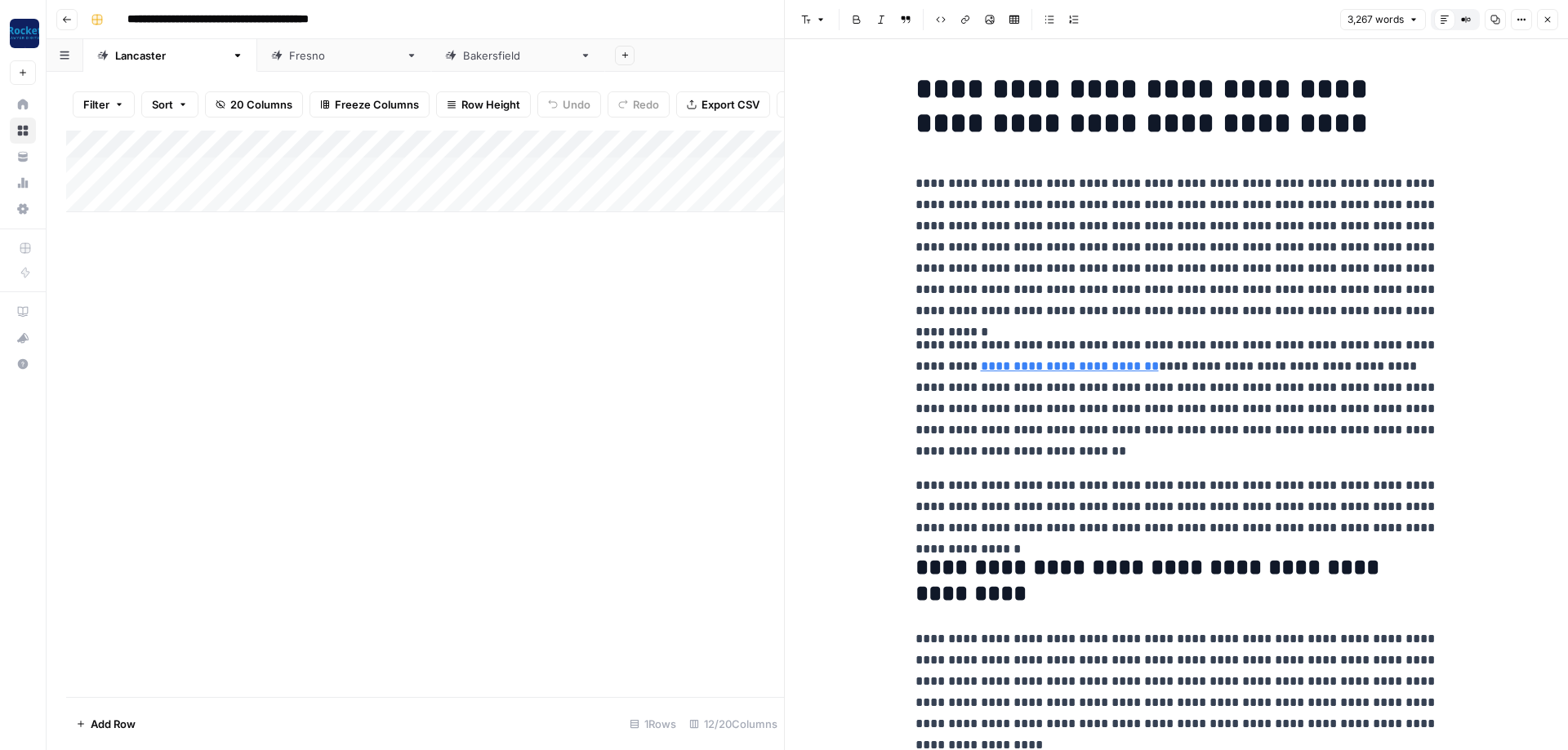
click at [1544, 16] on icon "button" at bounding box center [1548, 19] width 10 height 10
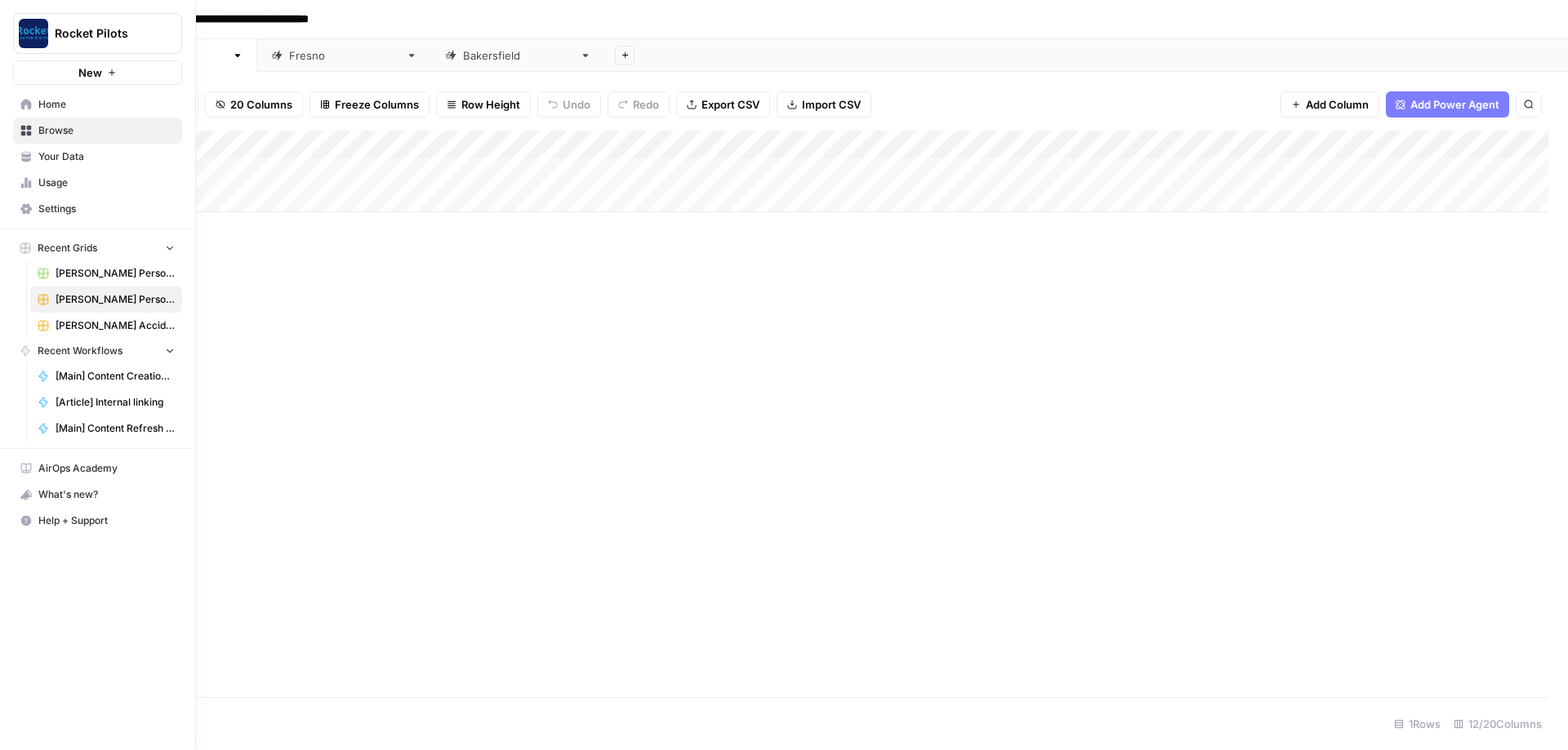
click at [66, 275] on span "[PERSON_NAME] Personal Injury & Car Accident Lawyers - Content Refresh" at bounding box center [115, 273] width 119 height 14
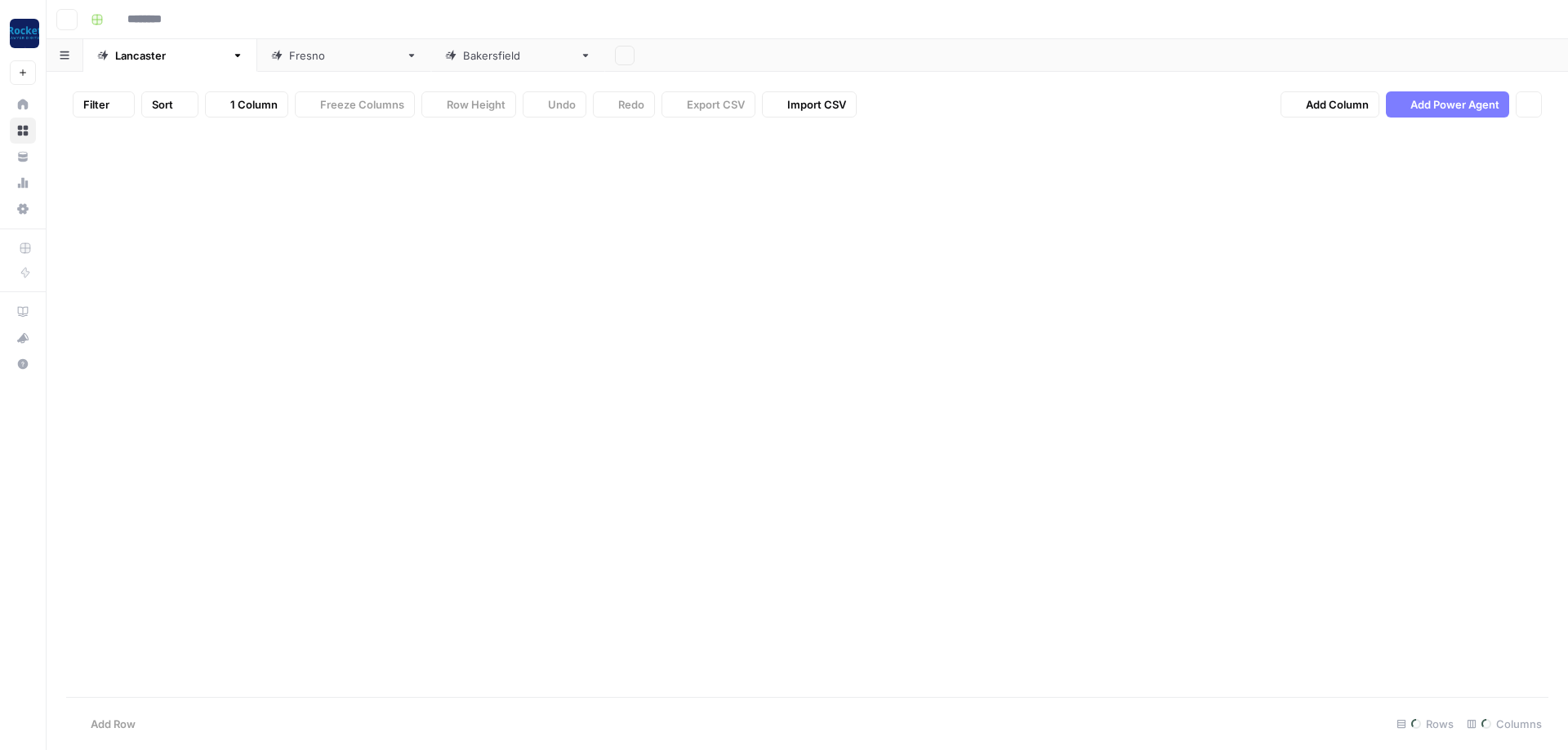
type input "**********"
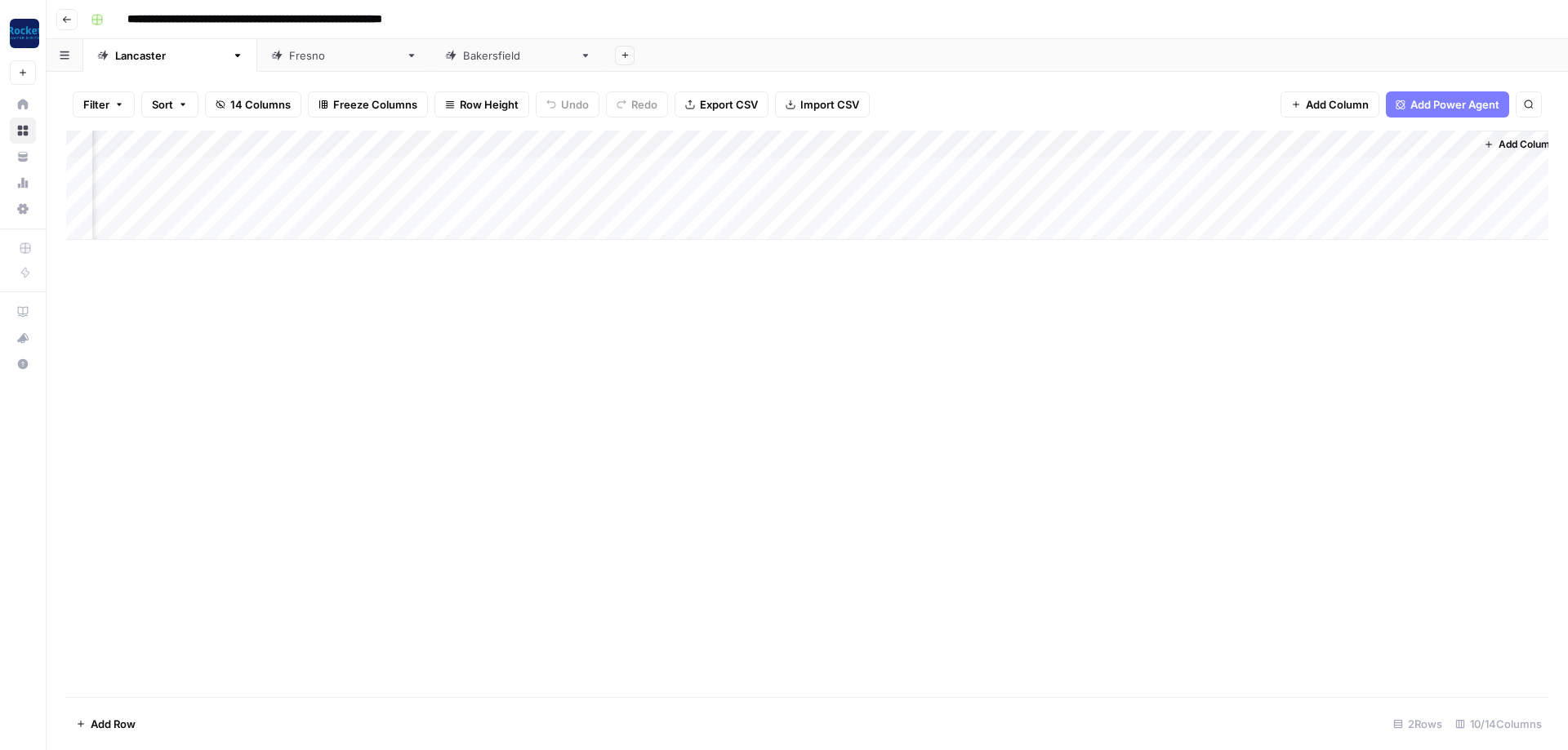
scroll to position [0, 245]
click at [289, 61] on div "[GEOGRAPHIC_DATA]" at bounding box center [344, 55] width 110 height 16
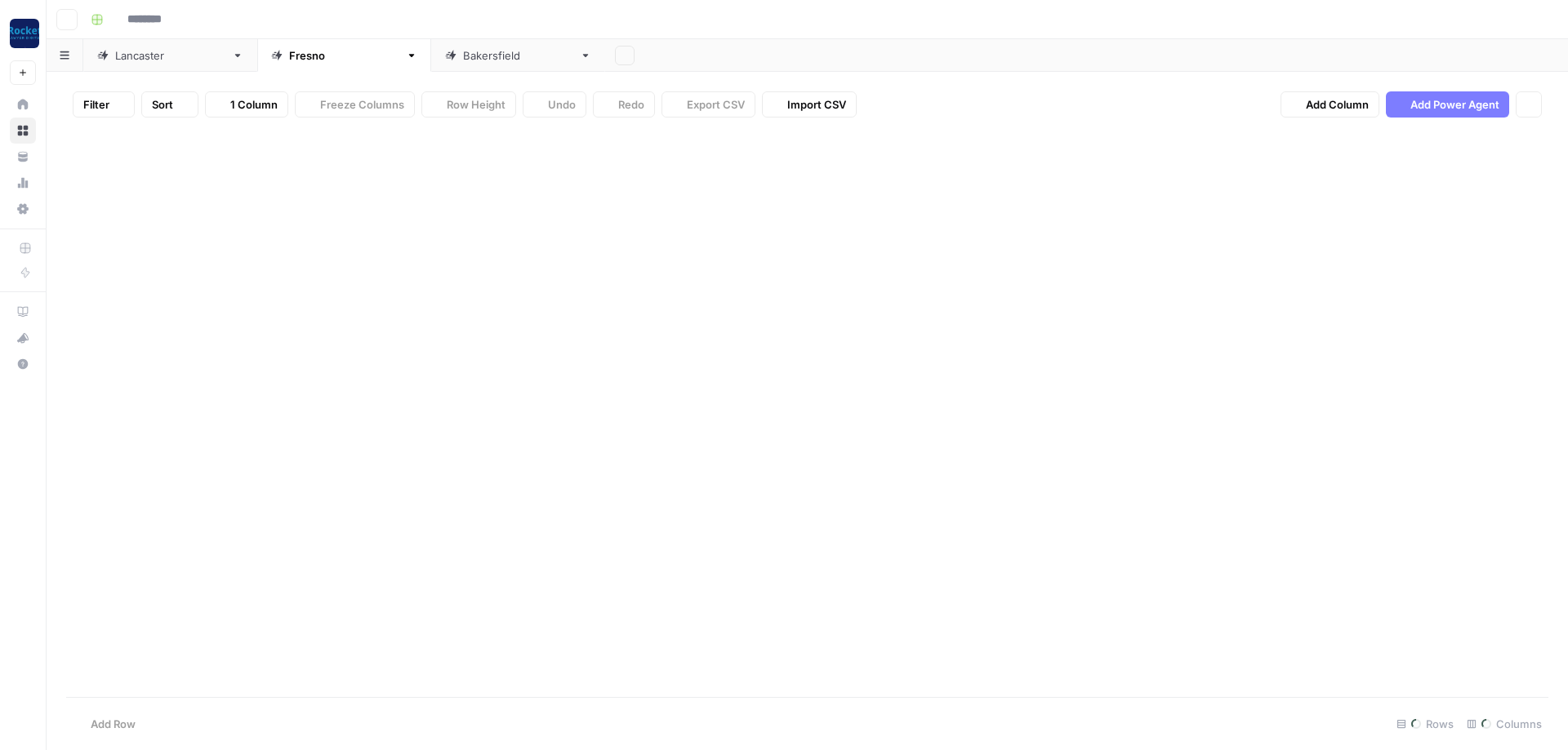
type input "**********"
click at [463, 56] on div "[GEOGRAPHIC_DATA]" at bounding box center [518, 55] width 110 height 16
click at [129, 56] on div "[GEOGRAPHIC_DATA]" at bounding box center [170, 55] width 110 height 16
click at [427, 140] on div "Add Column" at bounding box center [807, 185] width 1482 height 110
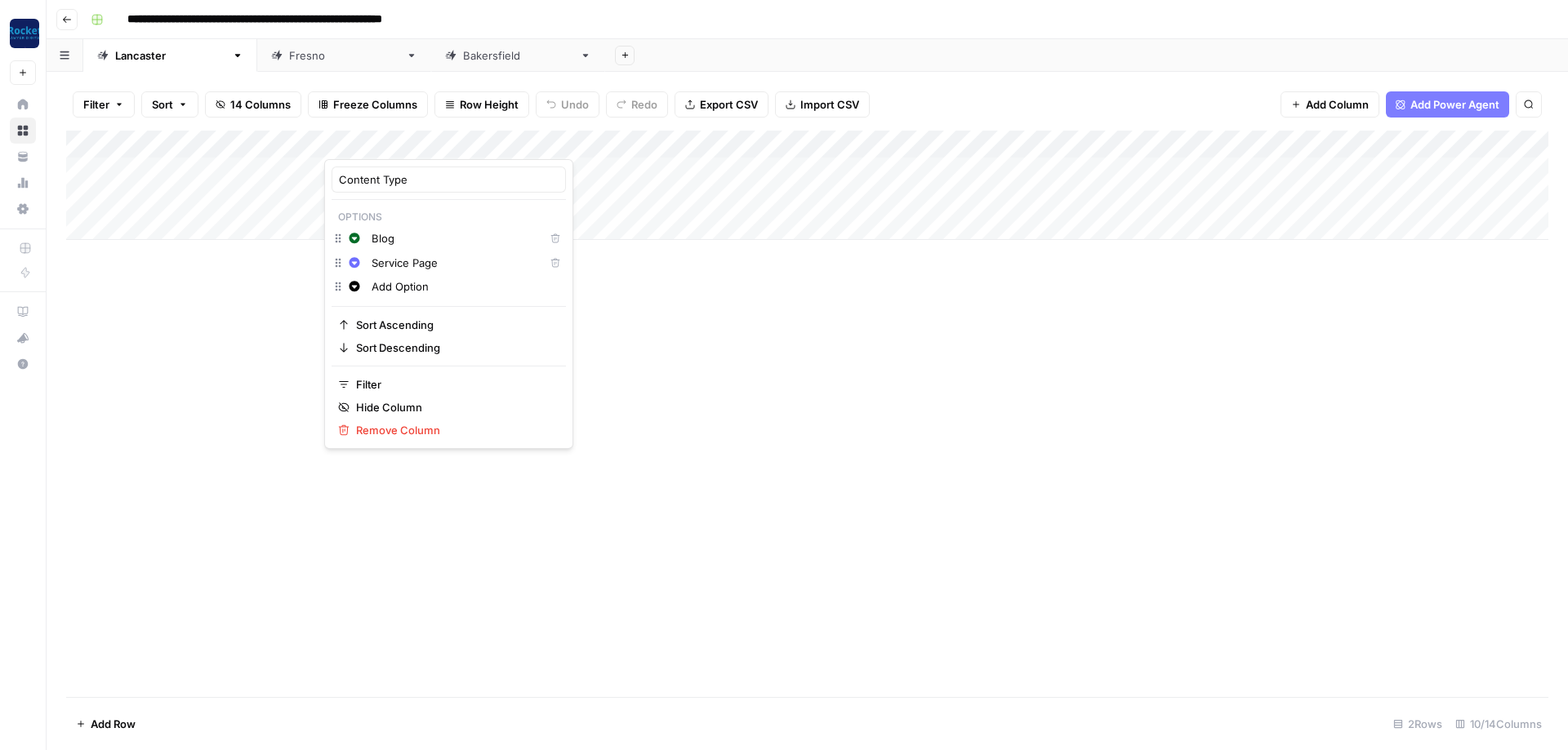
click at [740, 138] on div "Add Column" at bounding box center [807, 185] width 1482 height 110
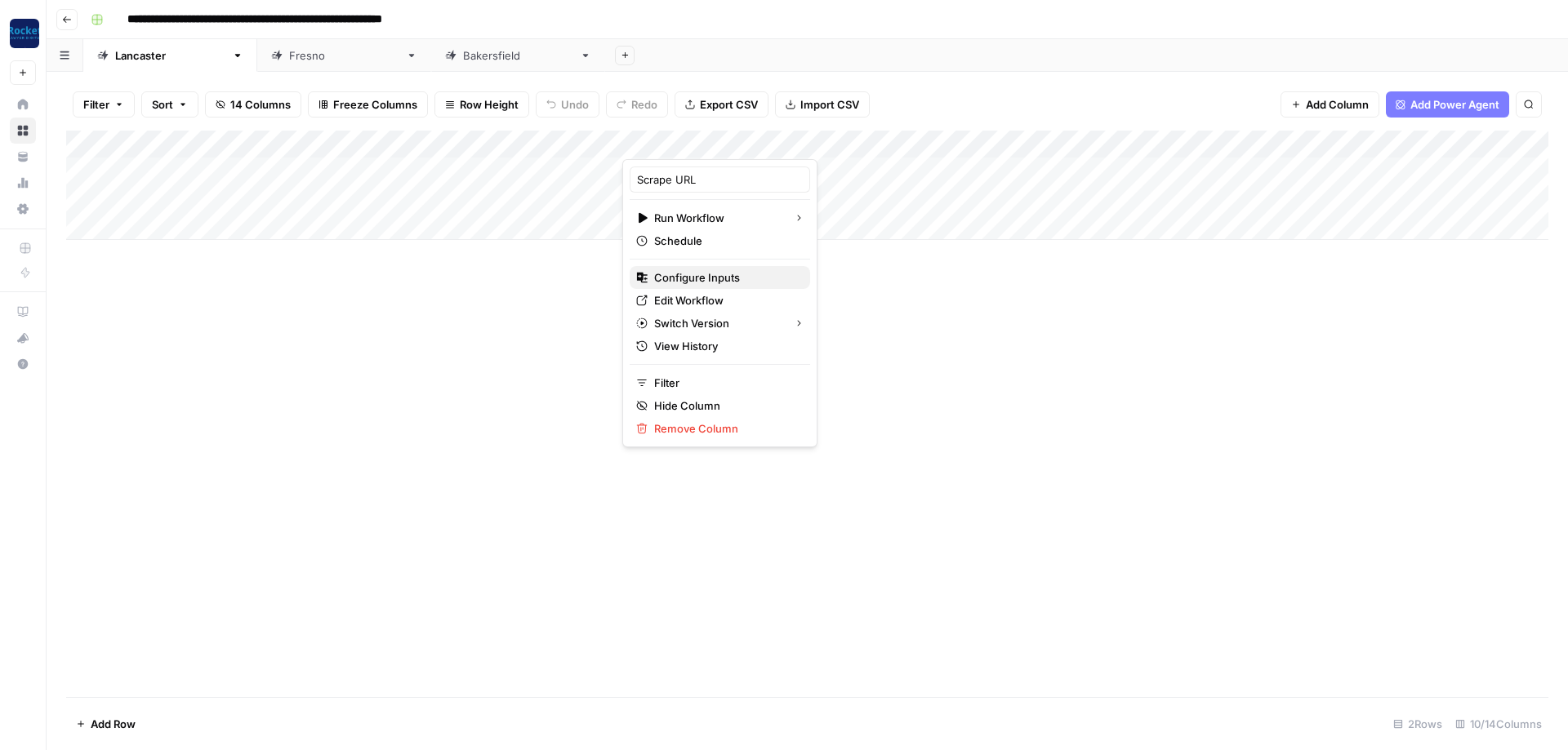
click at [717, 275] on span "Configure Inputs" at bounding box center [726, 277] width 143 height 16
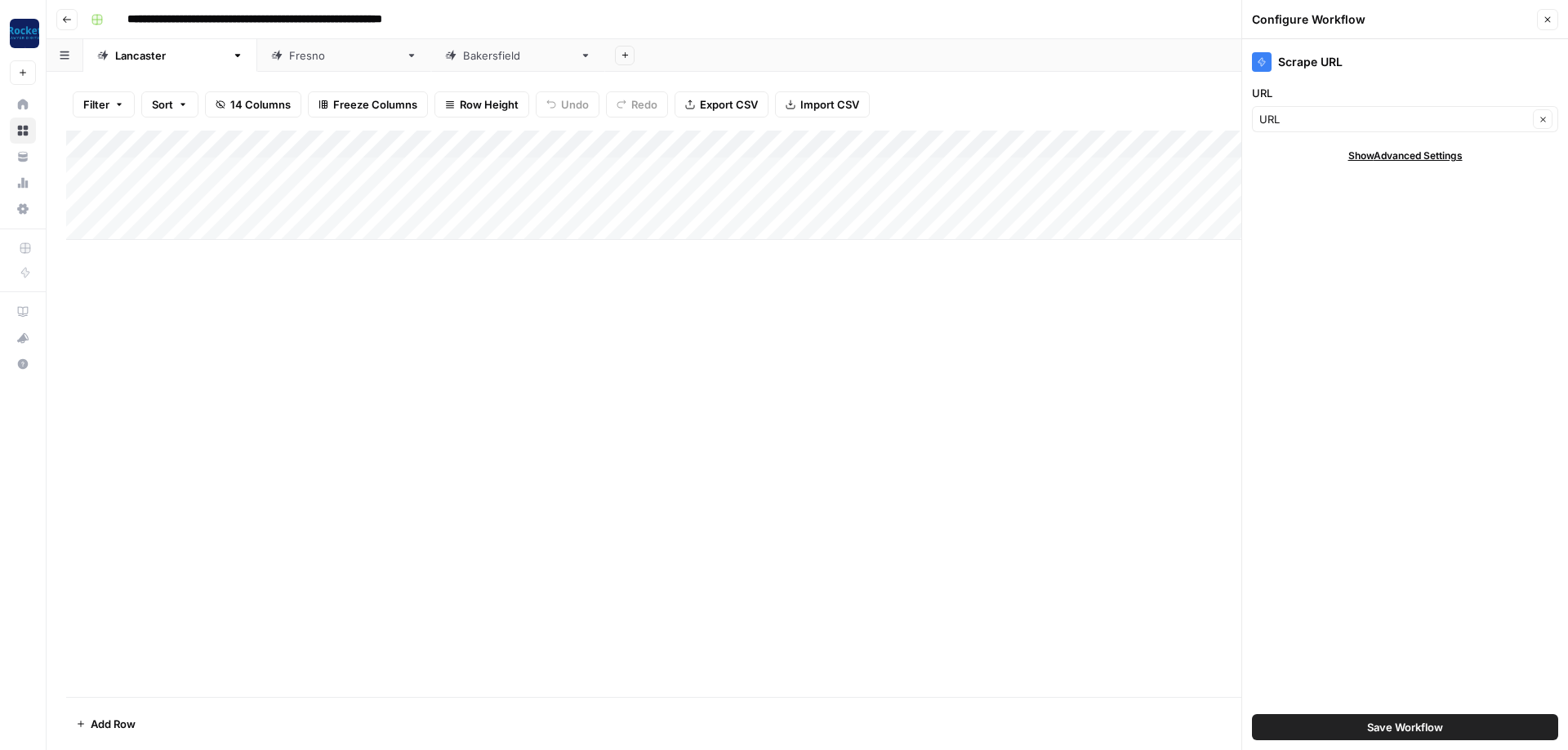
click at [1433, 151] on span "Show Advanced Settings" at bounding box center [1405, 155] width 115 height 14
click at [1547, 19] on icon "button" at bounding box center [1548, 19] width 6 height 6
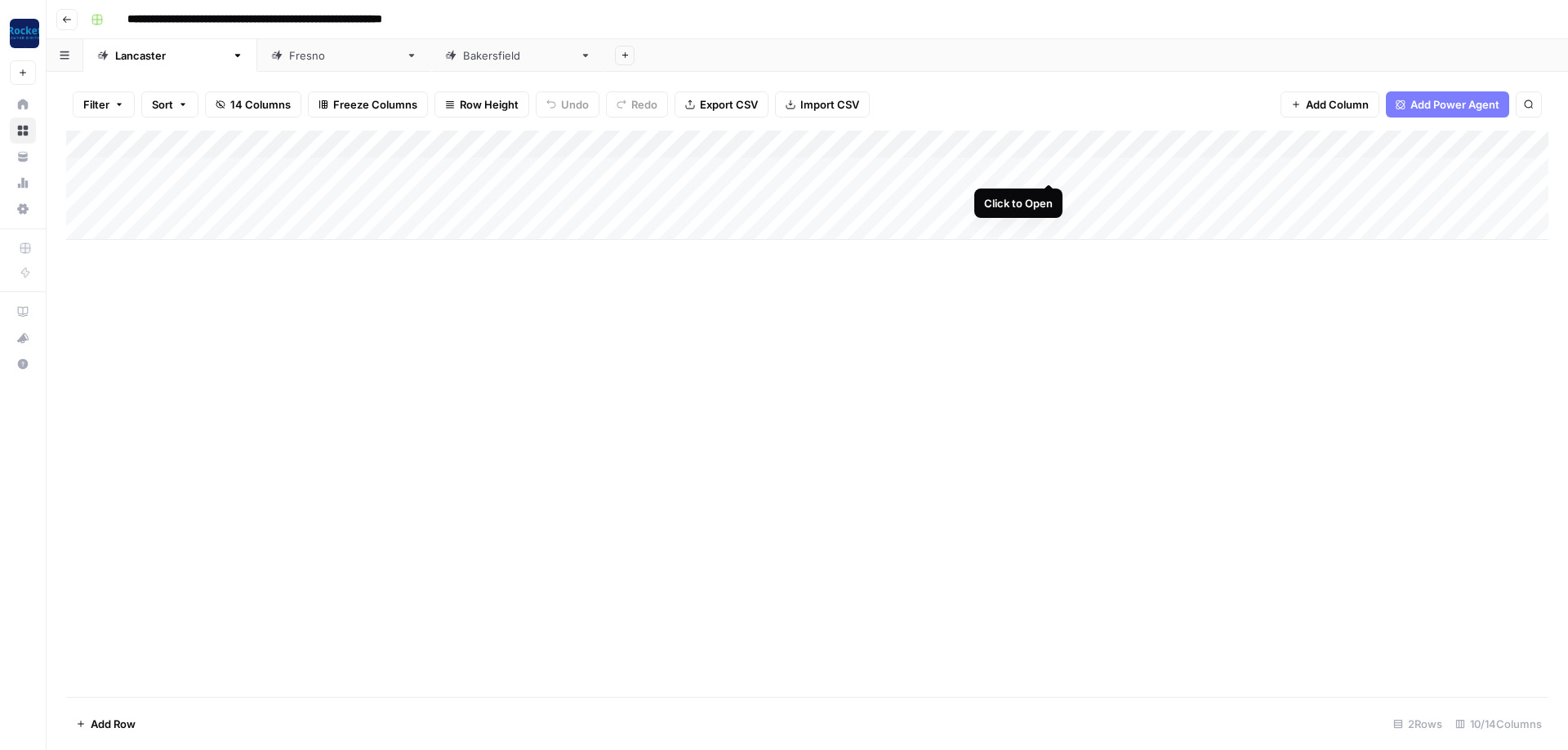
click at [1055, 163] on div "Add Column" at bounding box center [807, 185] width 1482 height 110
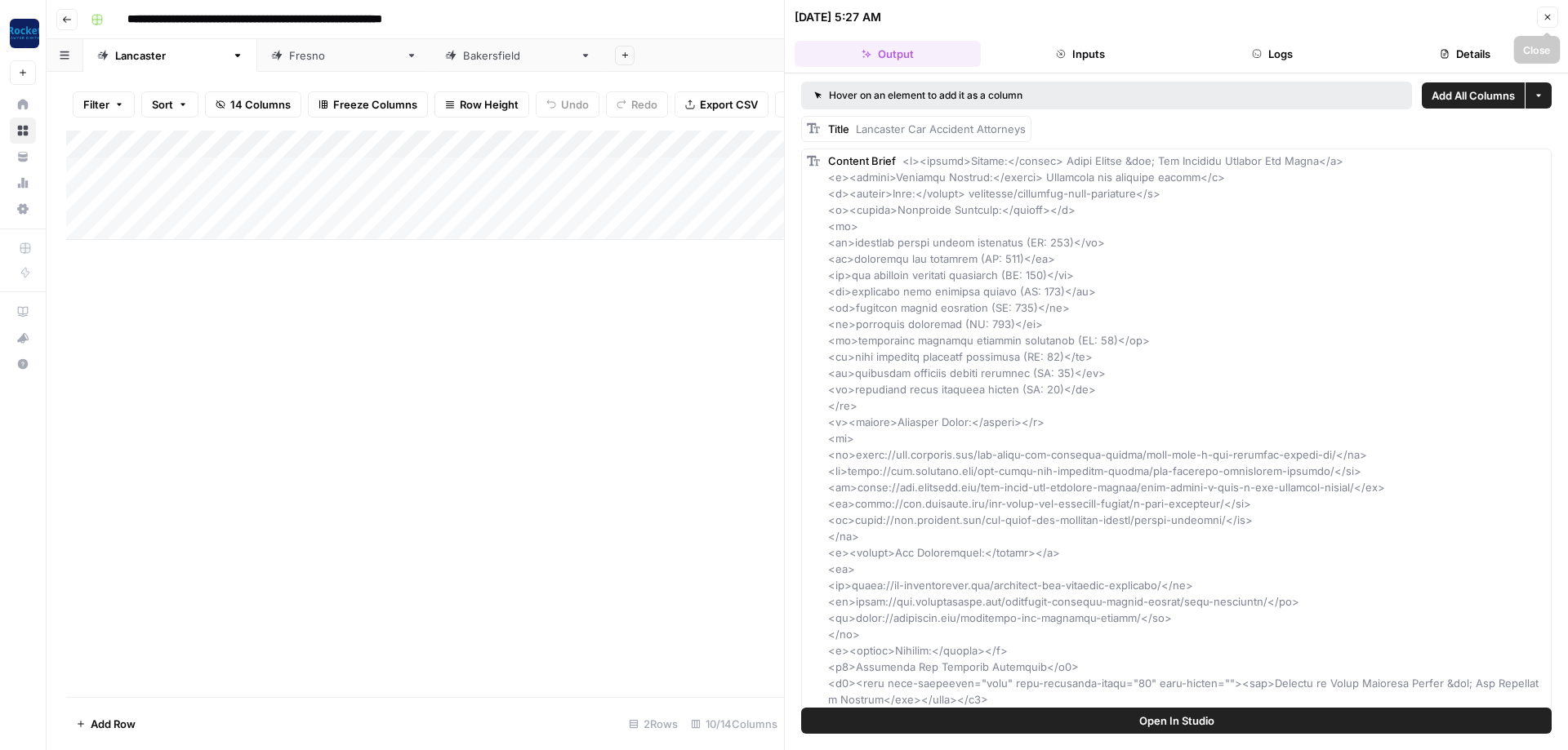
click at [1552, 13] on icon "button" at bounding box center [1548, 18] width 10 height 10
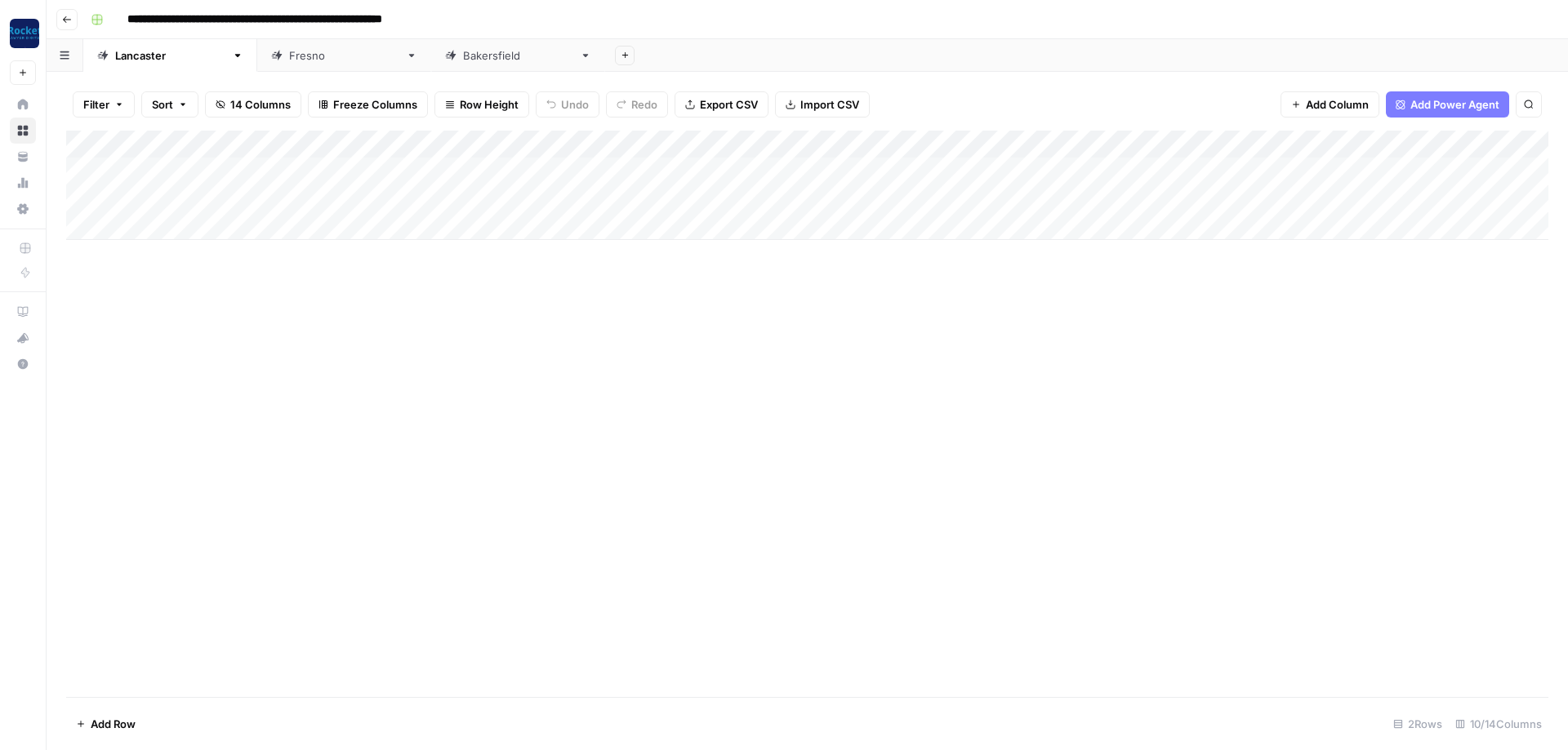
click at [905, 142] on div "Add Column" at bounding box center [807, 185] width 1482 height 110
drag, startPoint x: 678, startPoint y: 297, endPoint x: 681, endPoint y: 272, distance: 25.2
click at [679, 297] on div "Add Column" at bounding box center [807, 414] width 1482 height 566
click at [1056, 144] on div "Add Column" at bounding box center [807, 185] width 1482 height 110
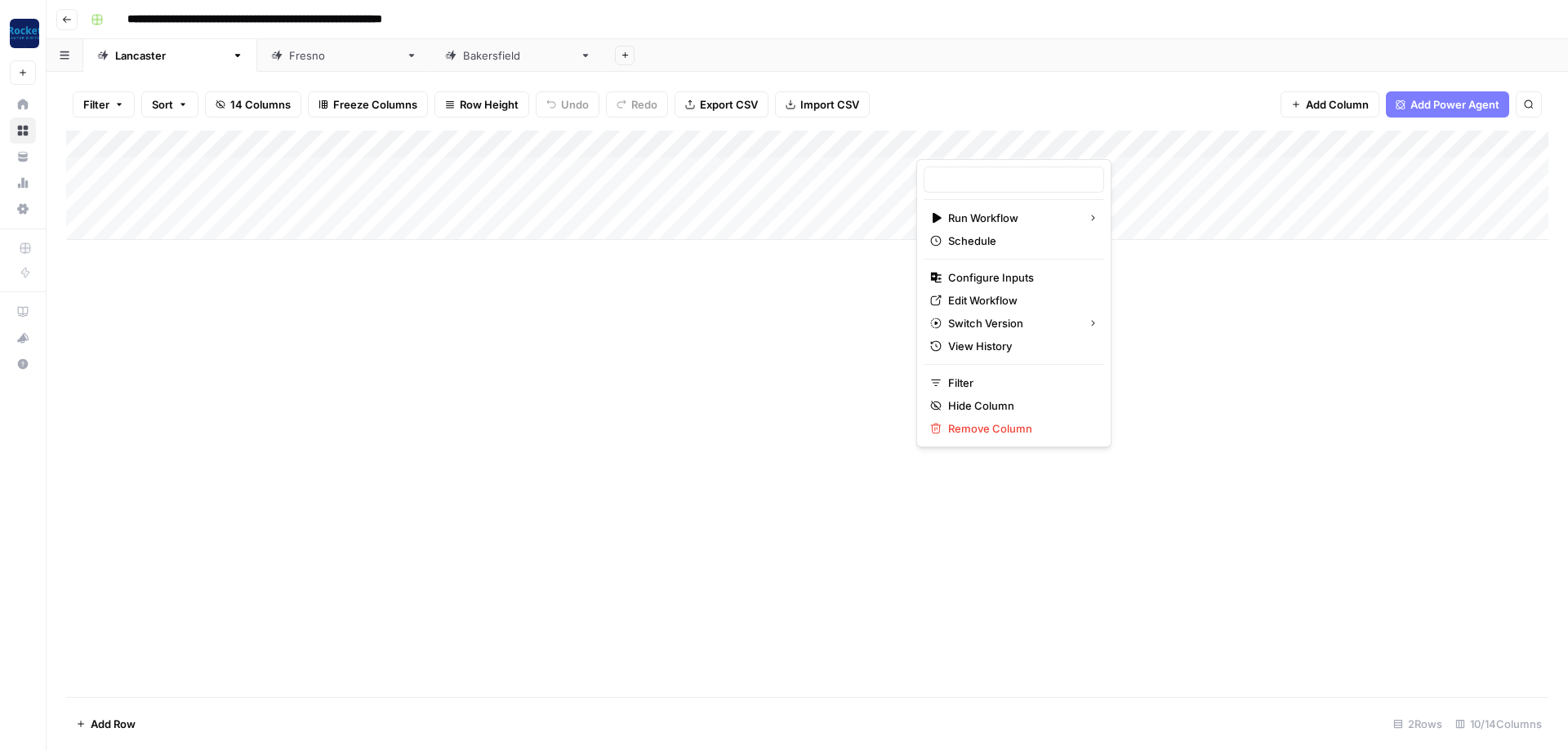
type input "Content Refresh Brief"
click at [994, 281] on span "Configure Inputs" at bounding box center [1020, 277] width 143 height 16
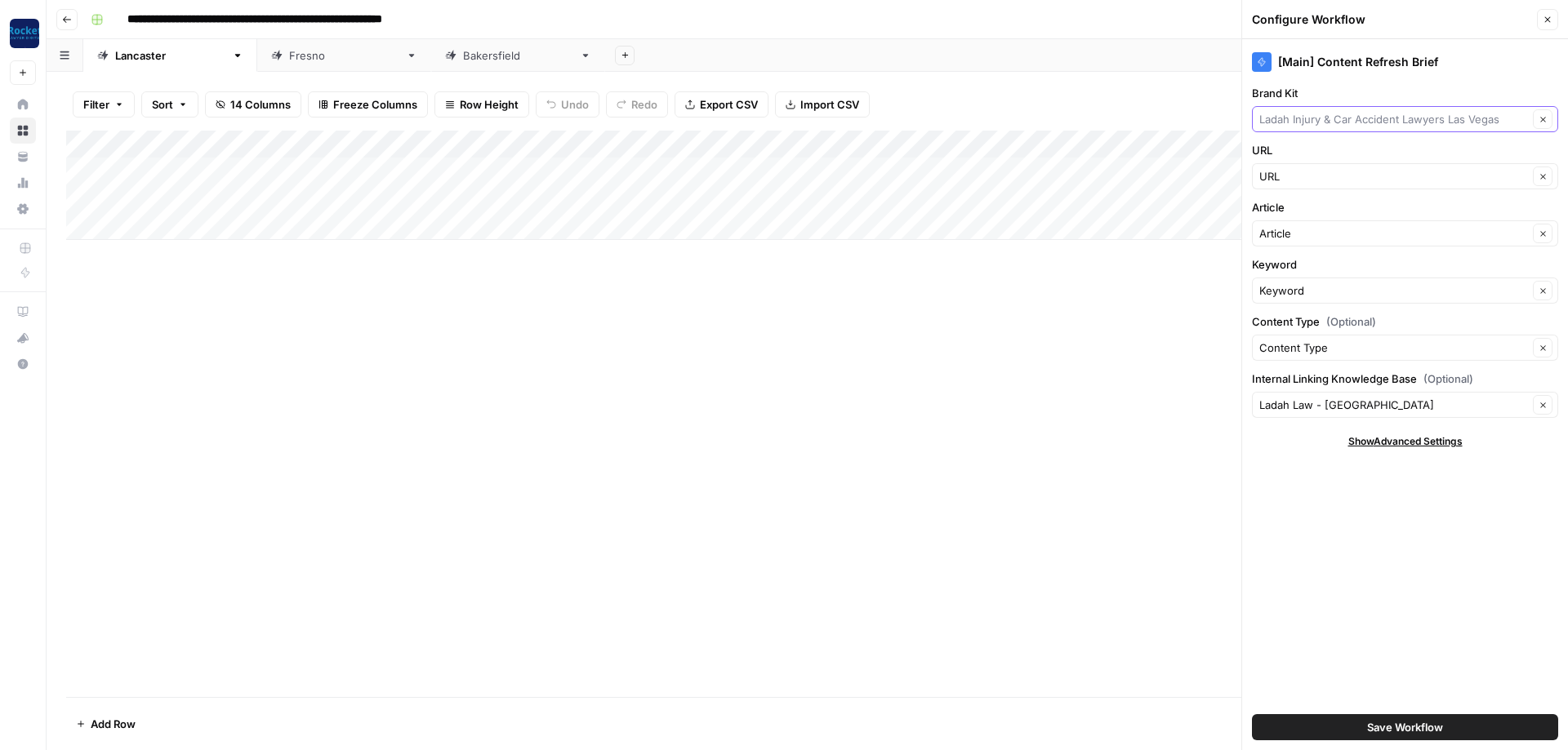
click at [1320, 118] on input "Brand Kit" at bounding box center [1393, 119] width 269 height 16
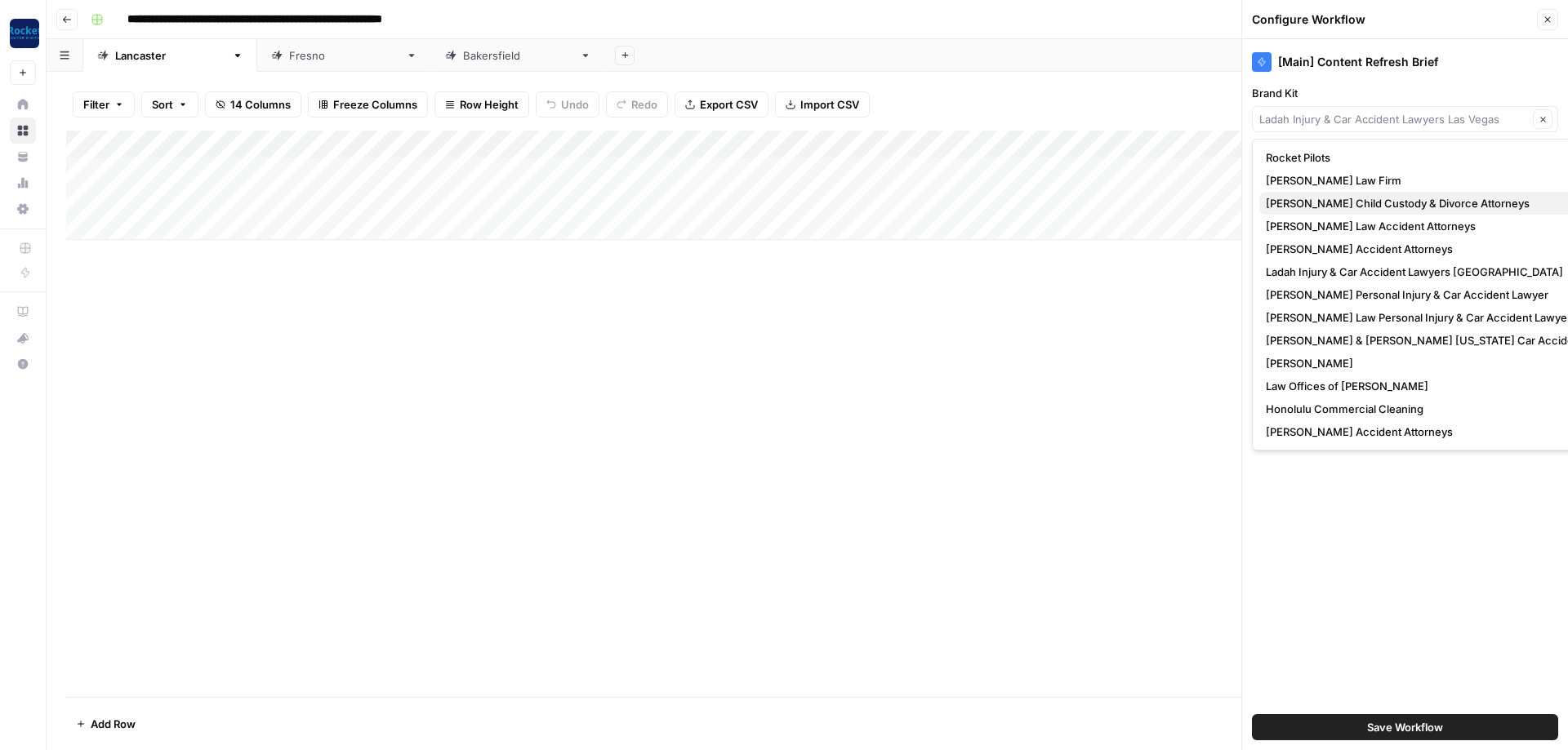
click at [1321, 209] on span "[PERSON_NAME] Child Custody & Divorce Attorneys" at bounding box center [1447, 203] width 362 height 16
type input "[PERSON_NAME] Child Custody & Divorce Attorneys"
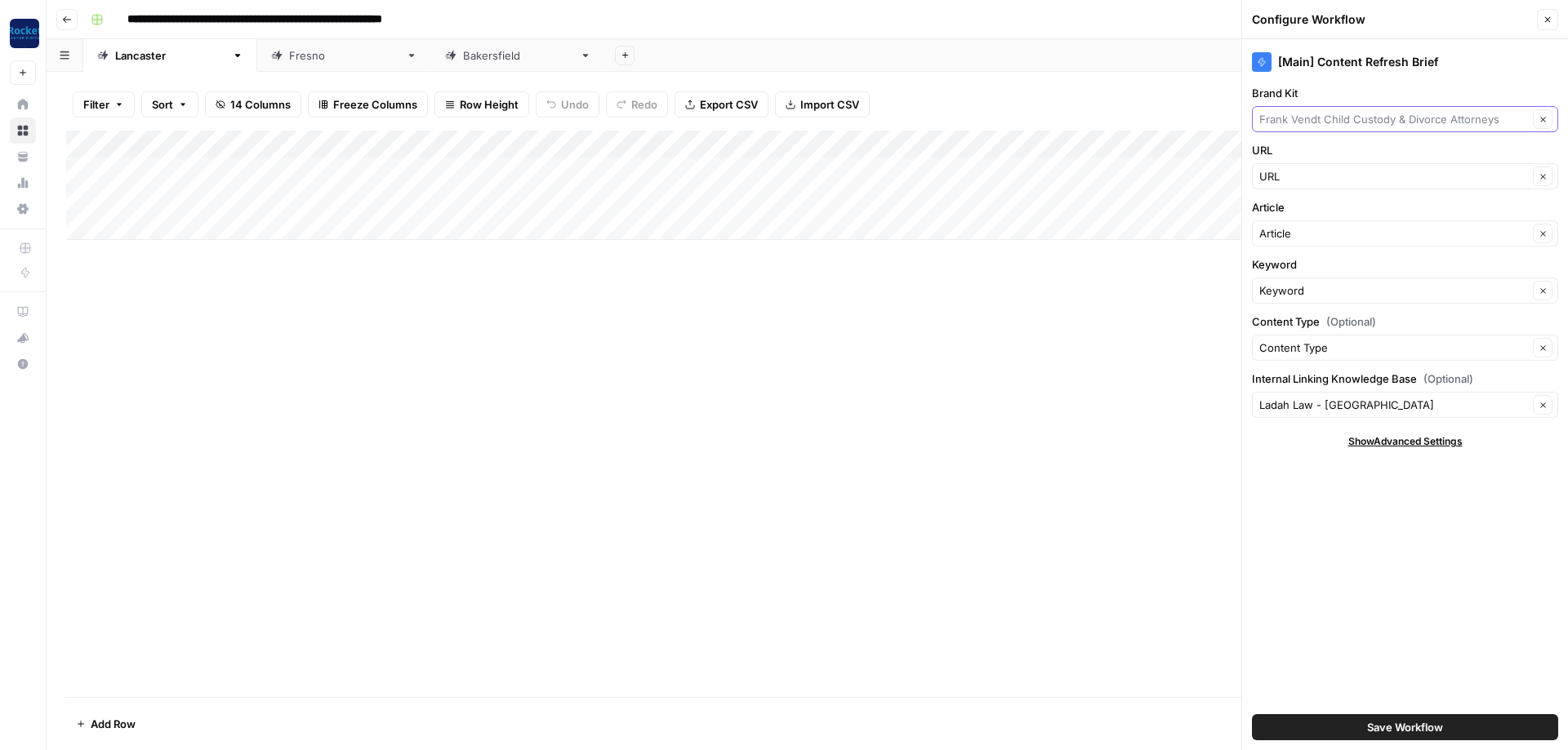
click at [1299, 115] on input "Brand Kit" at bounding box center [1393, 119] width 269 height 16
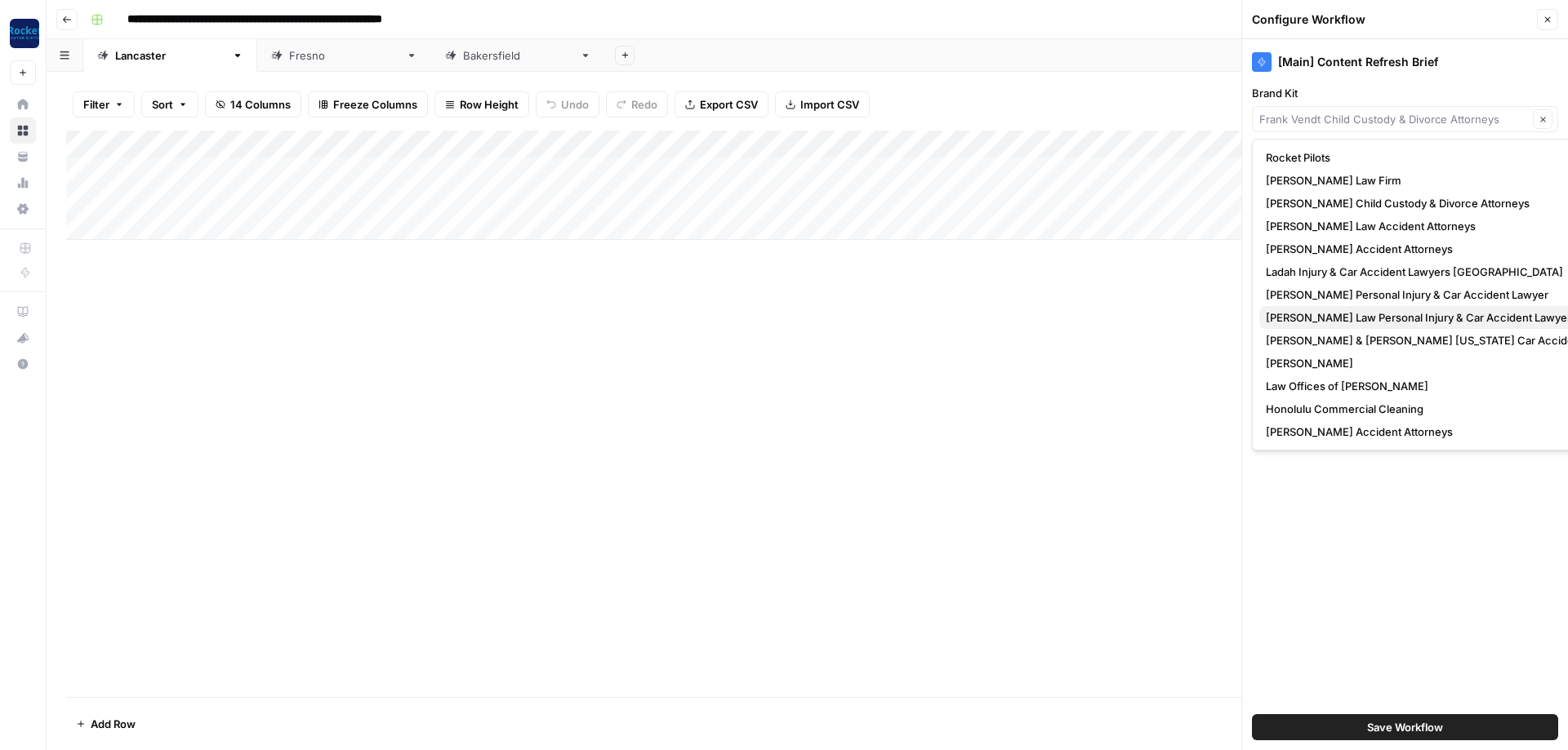
click at [1313, 308] on button "[PERSON_NAME] Law Personal Injury & Car Accident Lawyer" at bounding box center [1450, 317] width 382 height 23
type input "[PERSON_NAME] Law Personal Injury & Car Accident Lawyer"
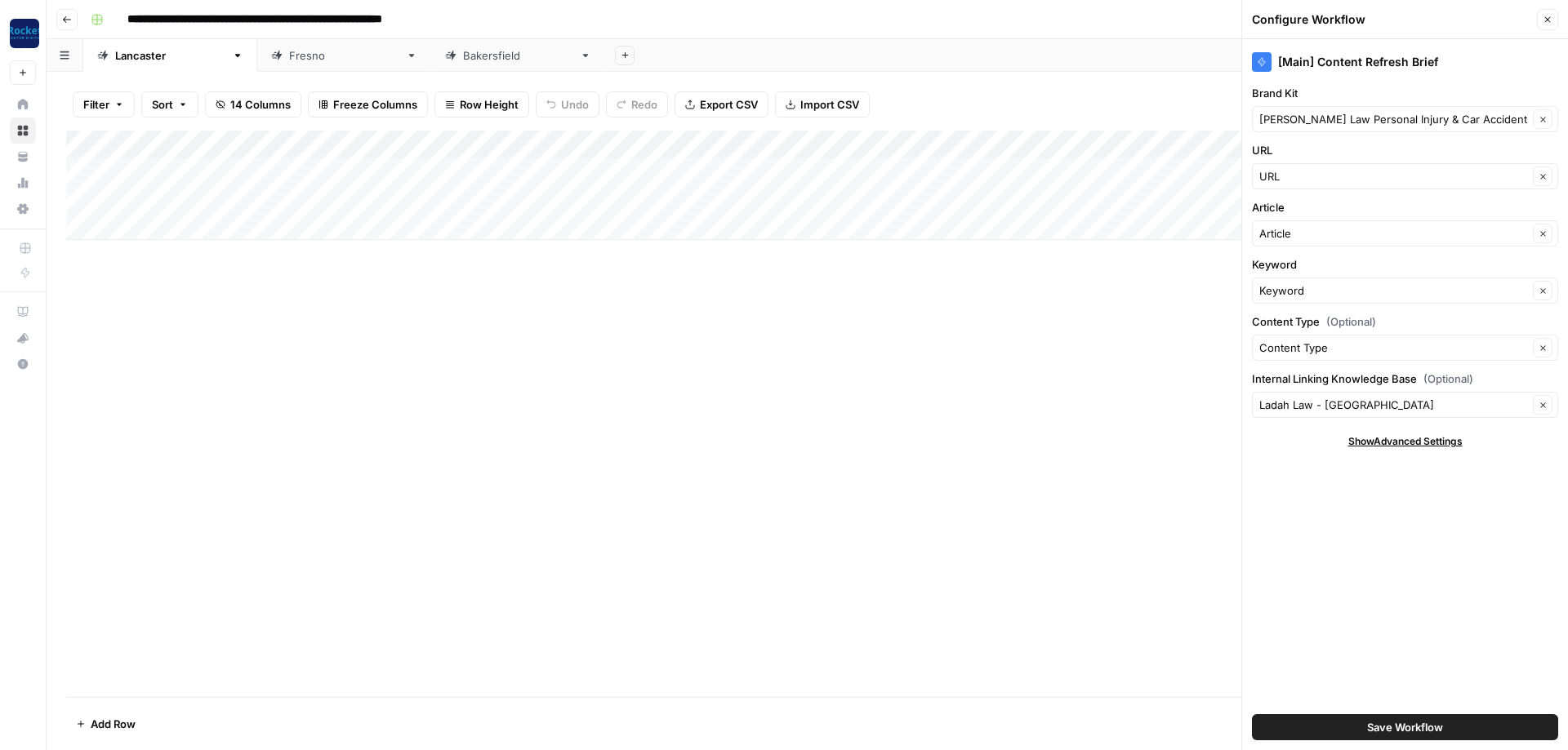
click at [1367, 722] on button "Save Workflow" at bounding box center [1404, 727] width 306 height 26
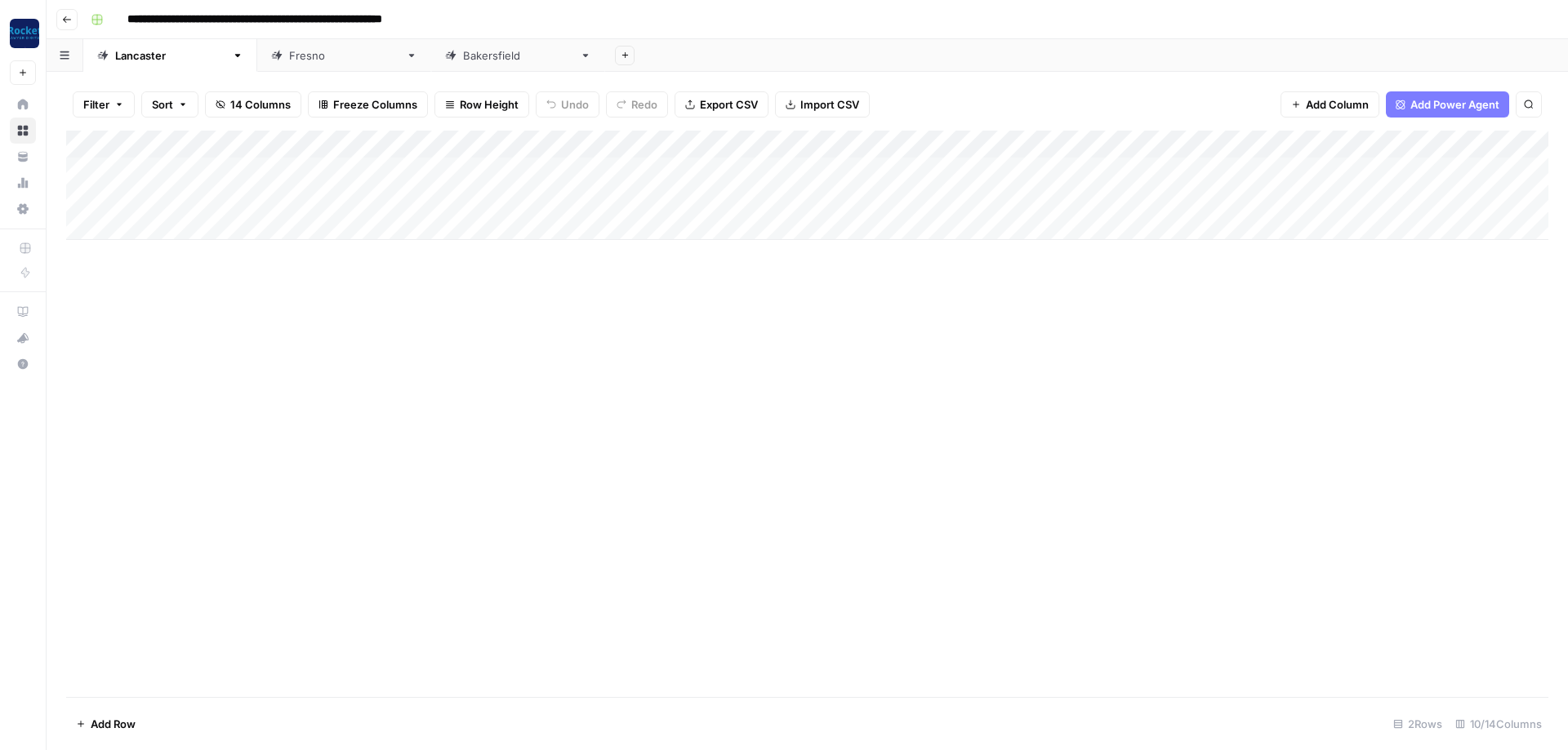
click at [1367, 140] on div "Add Column" at bounding box center [807, 185] width 1482 height 110
click at [1523, 137] on div "Add Column" at bounding box center [807, 185] width 1482 height 110
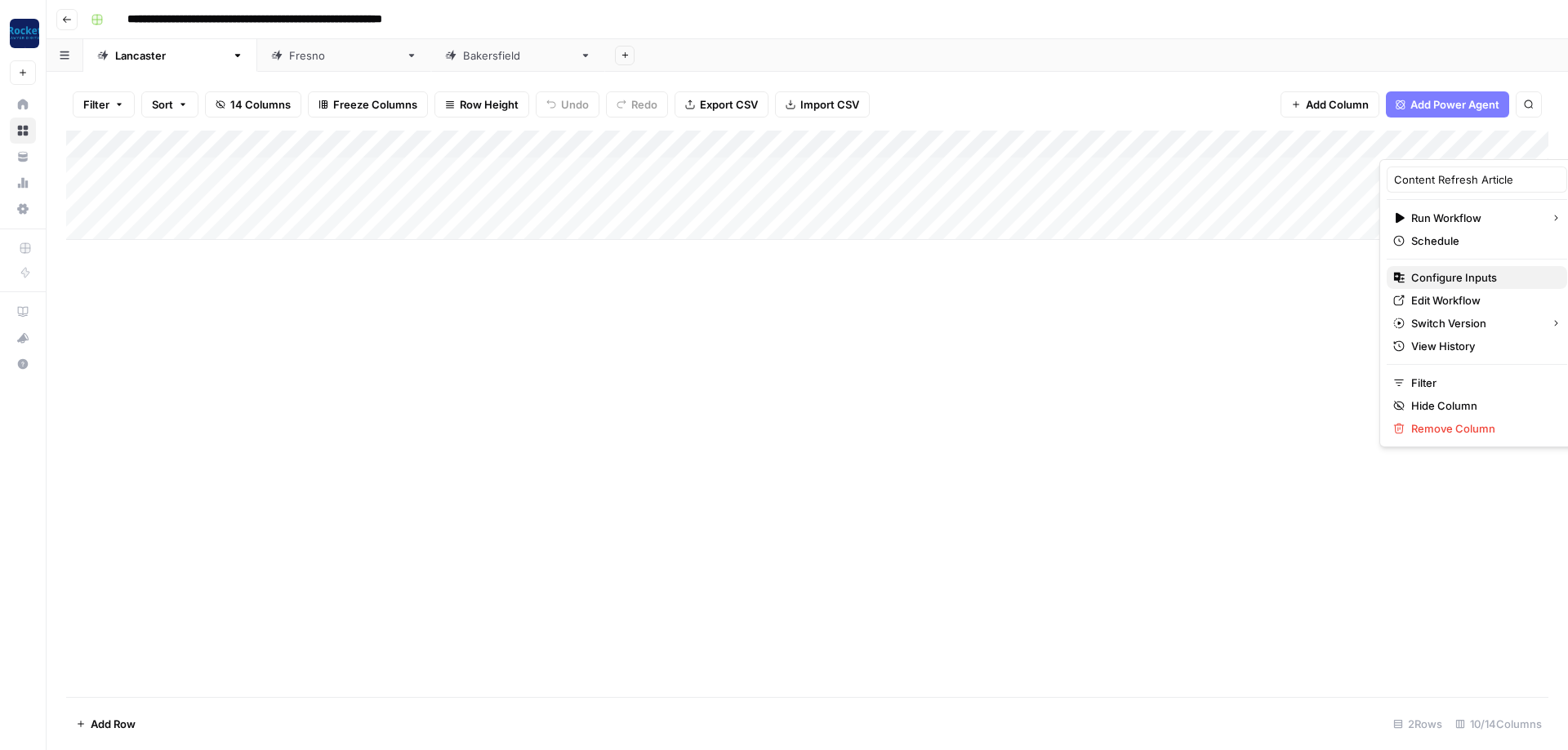
click at [1441, 275] on span "Configure Inputs" at bounding box center [1483, 277] width 143 height 16
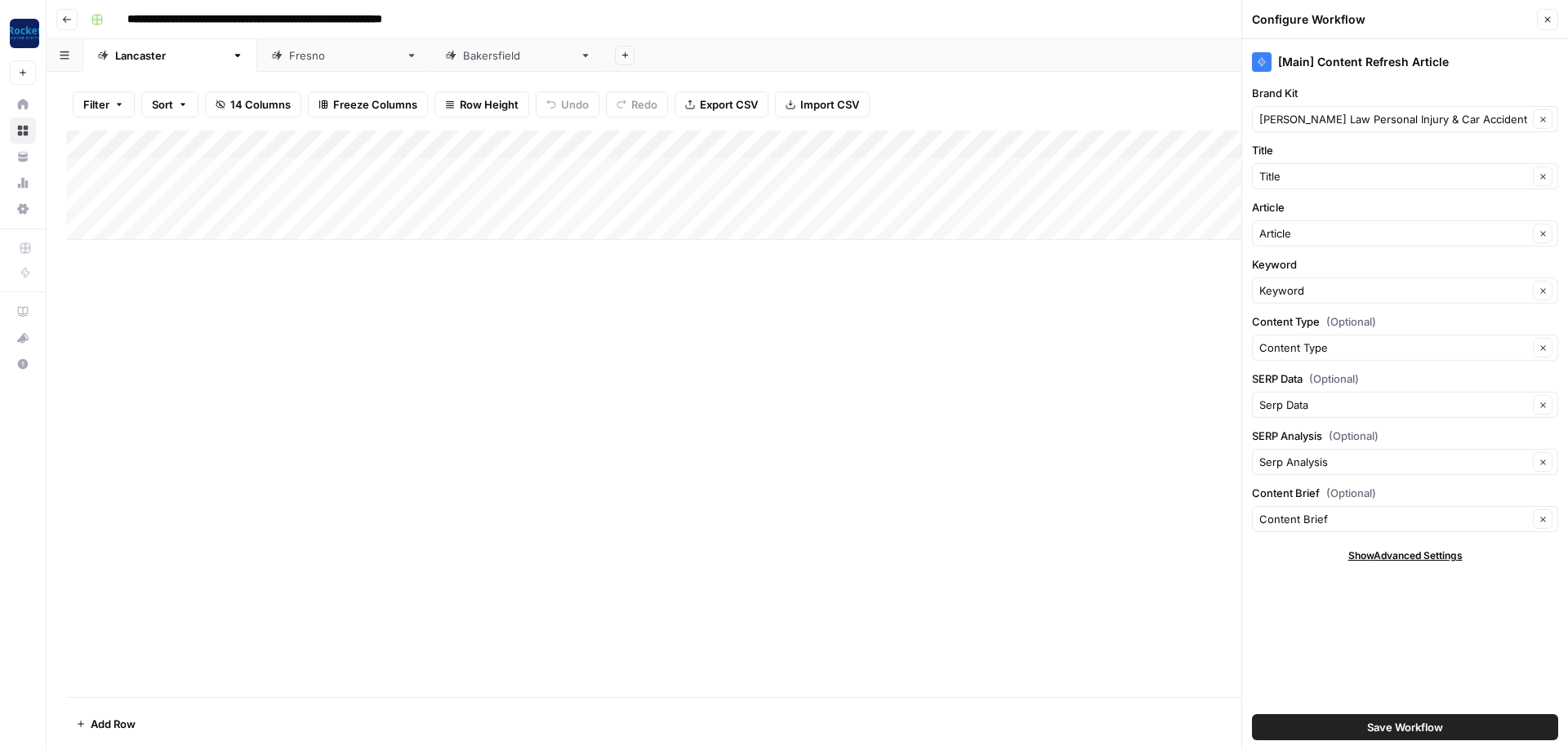
click at [1075, 497] on div "Add Column" at bounding box center [807, 414] width 1482 height 566
click at [1262, 719] on button "Save Workflow" at bounding box center [1404, 727] width 306 height 26
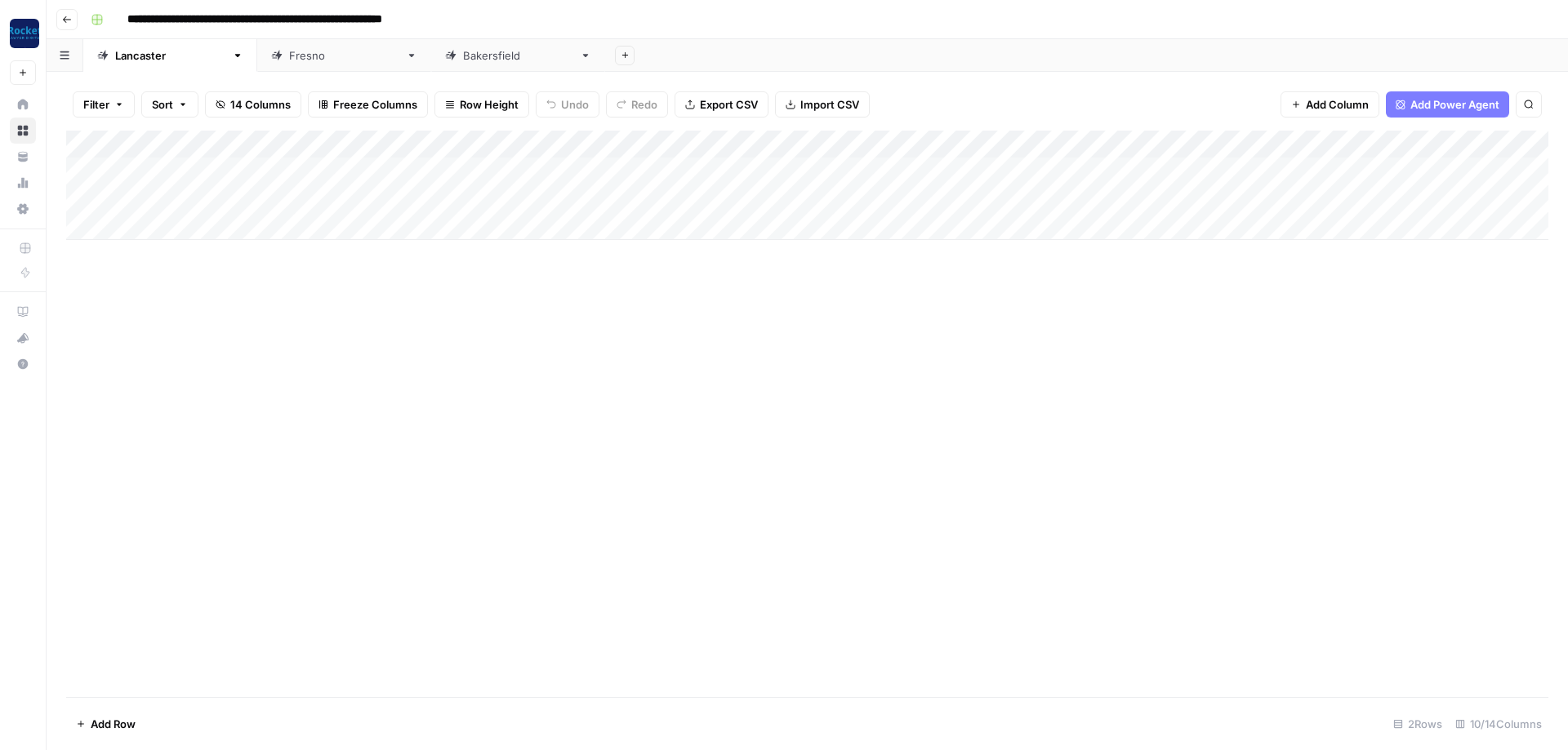
click at [1072, 138] on div "Add Column" at bounding box center [807, 185] width 1482 height 110
click at [1003, 329] on div "Add Column" at bounding box center [807, 414] width 1482 height 566
click at [1069, 163] on div "Add Column" at bounding box center [807, 185] width 1482 height 110
click at [289, 54] on div "[GEOGRAPHIC_DATA]" at bounding box center [344, 55] width 110 height 16
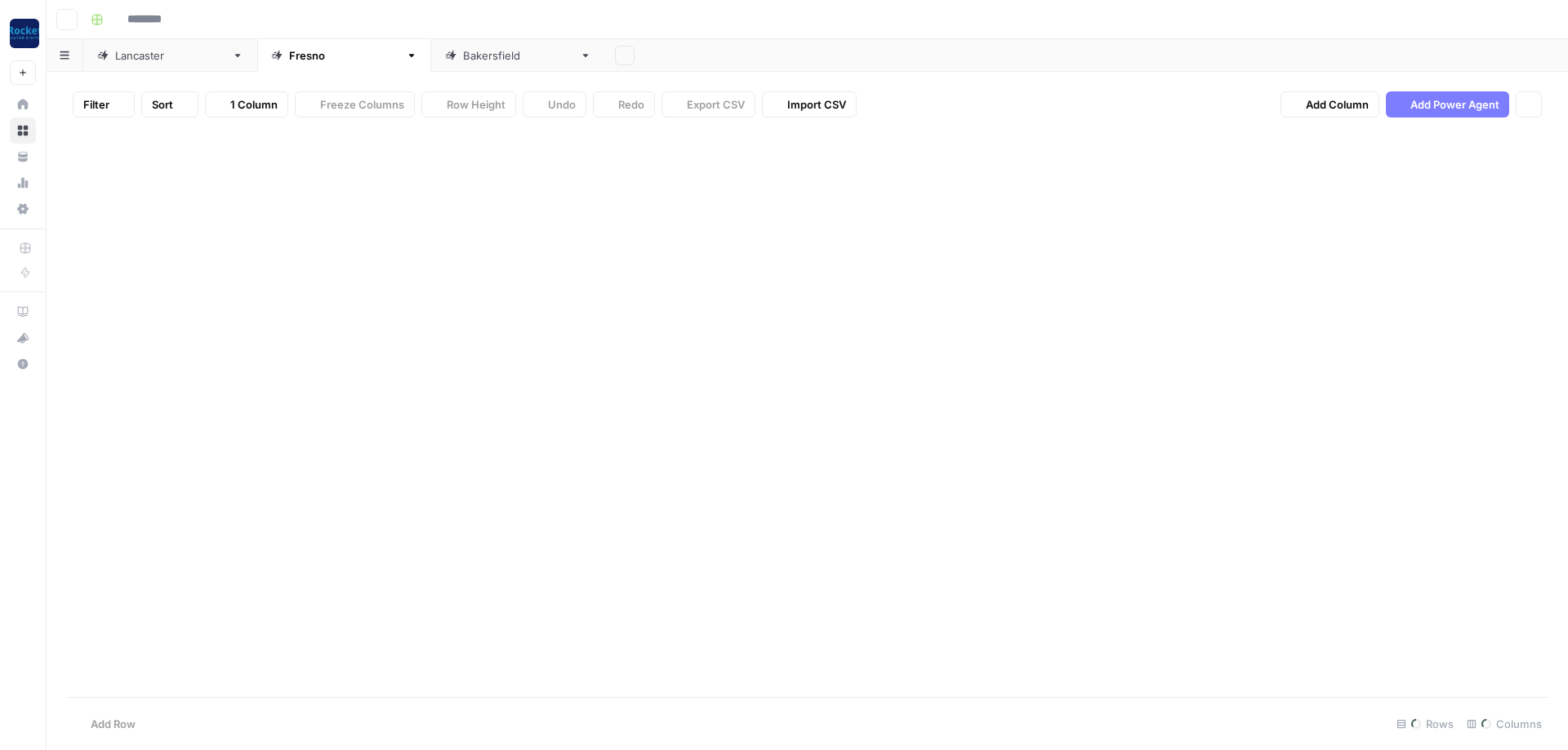
type input "**********"
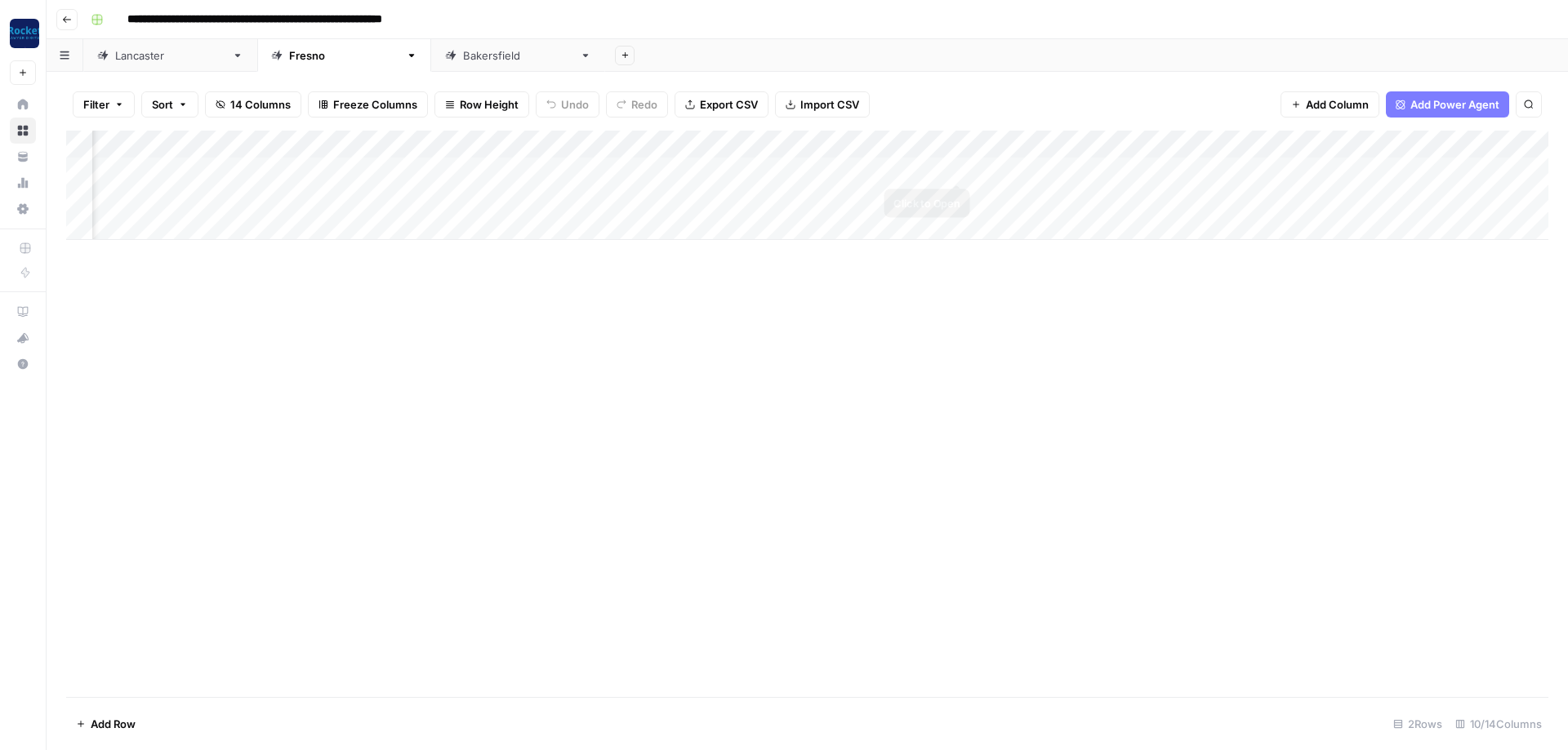
scroll to position [0, 343]
click at [1408, 167] on div "Add Column" at bounding box center [807, 185] width 1482 height 110
click at [1262, 142] on div "Add Column" at bounding box center [807, 185] width 1482 height 110
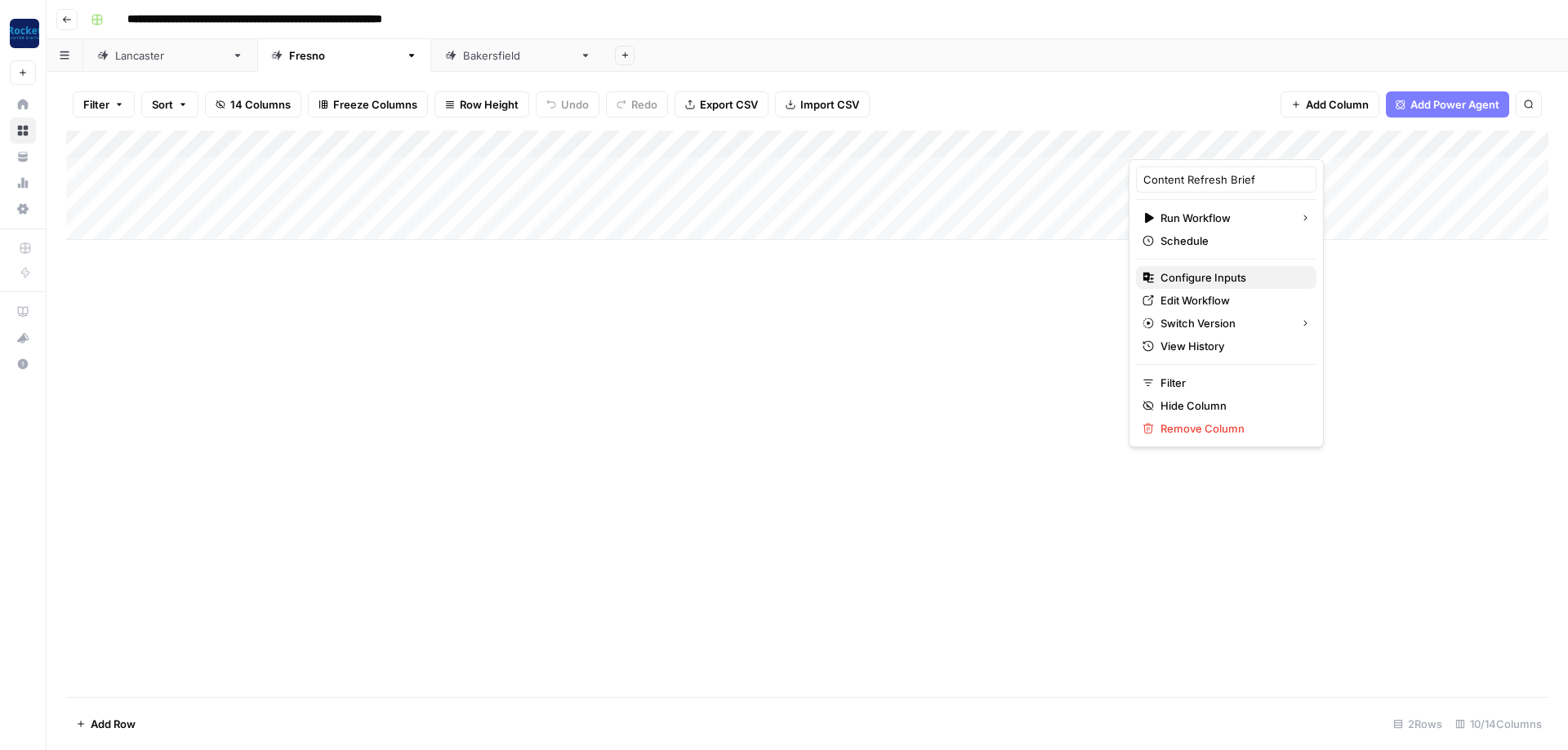
click at [1208, 278] on span "Configure Inputs" at bounding box center [1232, 277] width 143 height 16
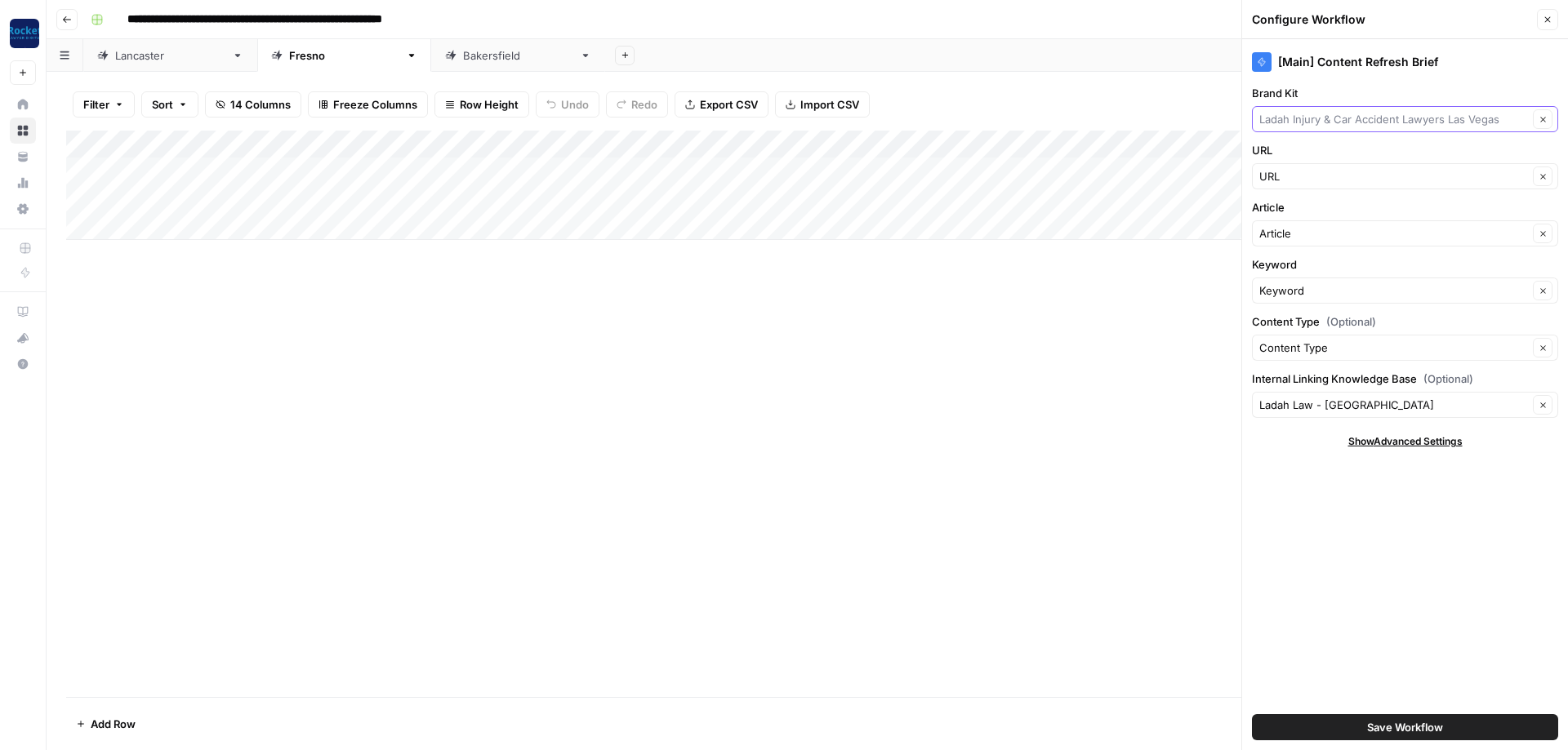
click at [1320, 115] on input "Brand Kit" at bounding box center [1393, 119] width 269 height 16
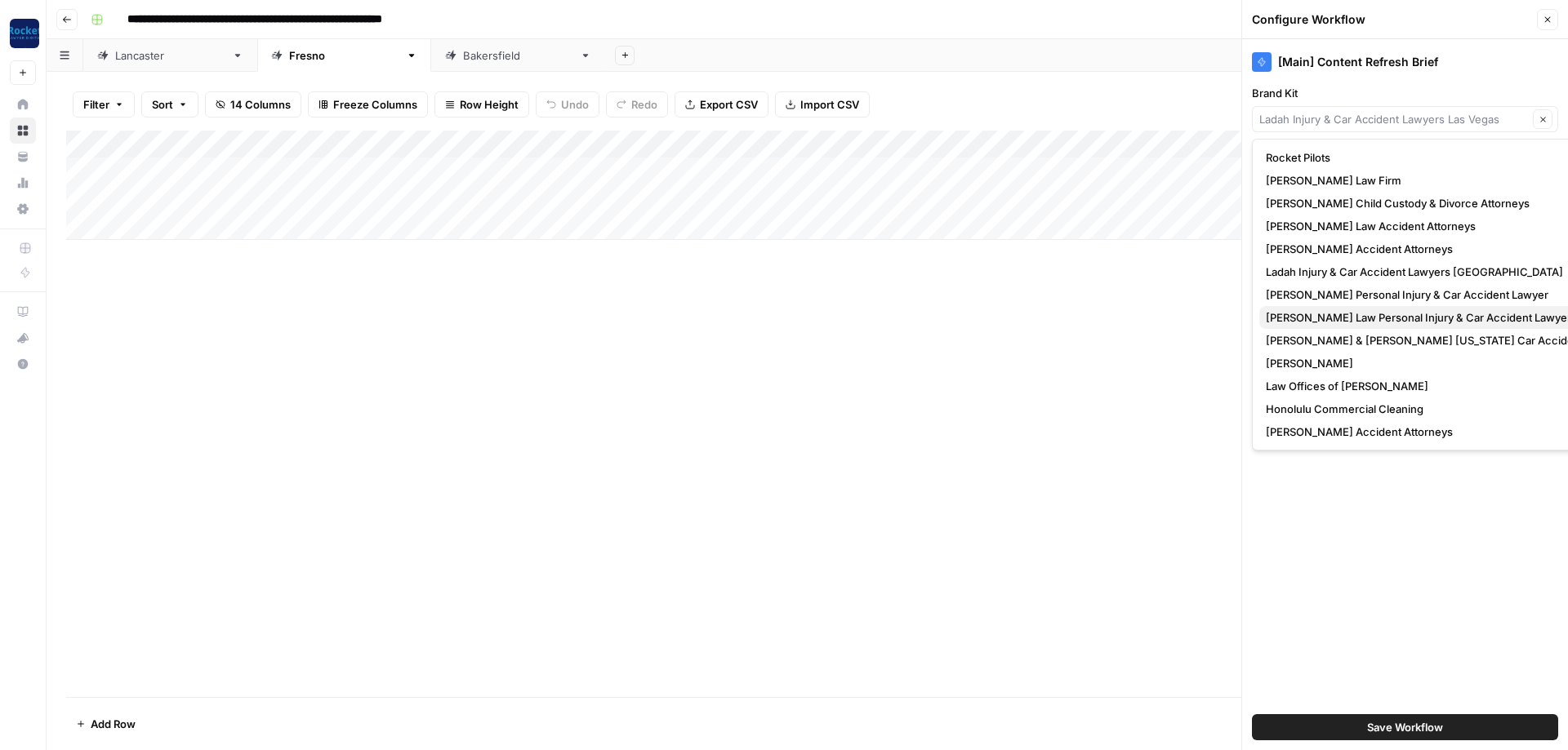
click at [1291, 313] on span "[PERSON_NAME] Law Personal Injury & Car Accident Lawyer" at bounding box center [1447, 317] width 362 height 16
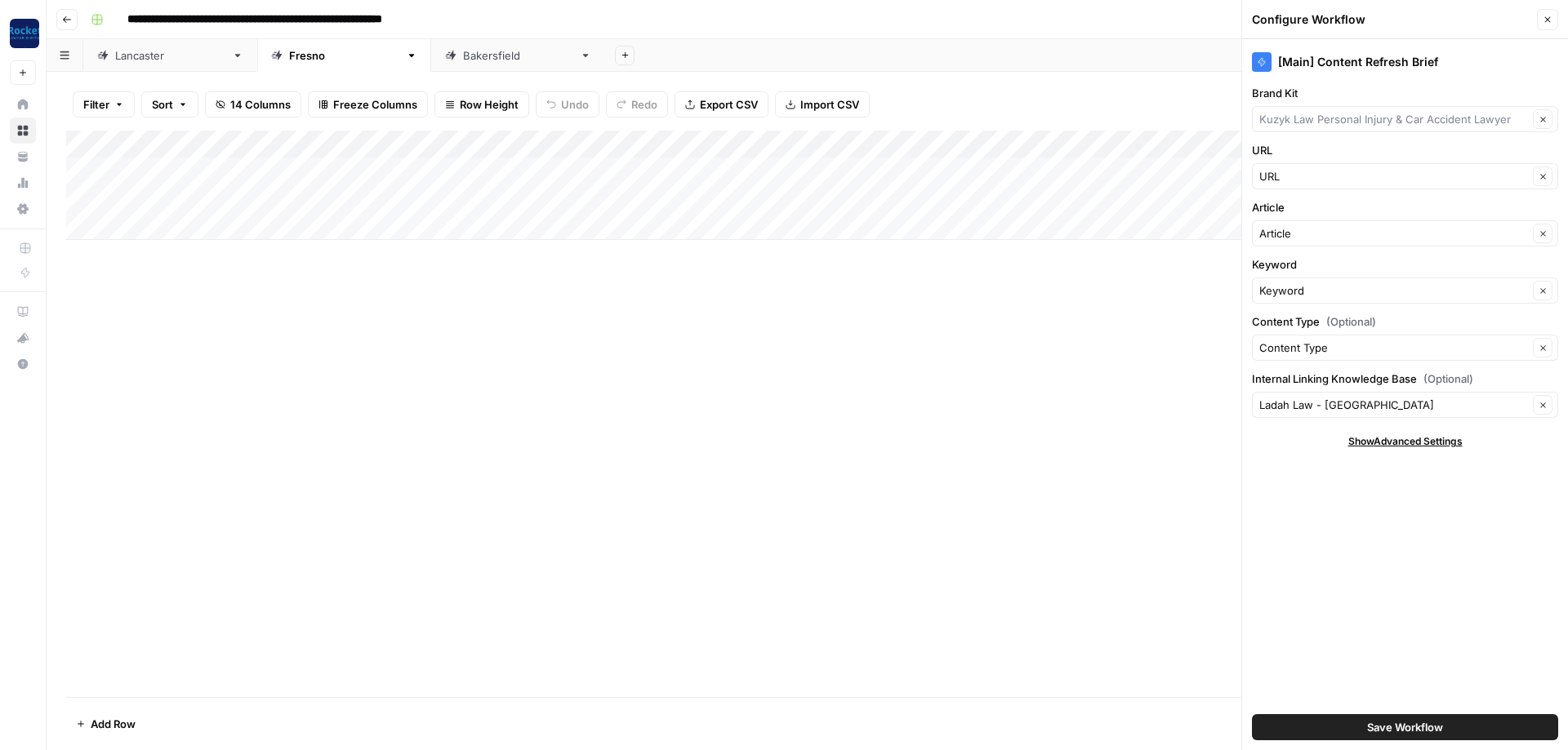
type input "[PERSON_NAME] Law Personal Injury & Car Accident Lawyer"
click at [1317, 405] on input "Internal Linking Knowledge Base (Optional)" at bounding box center [1393, 404] width 269 height 16
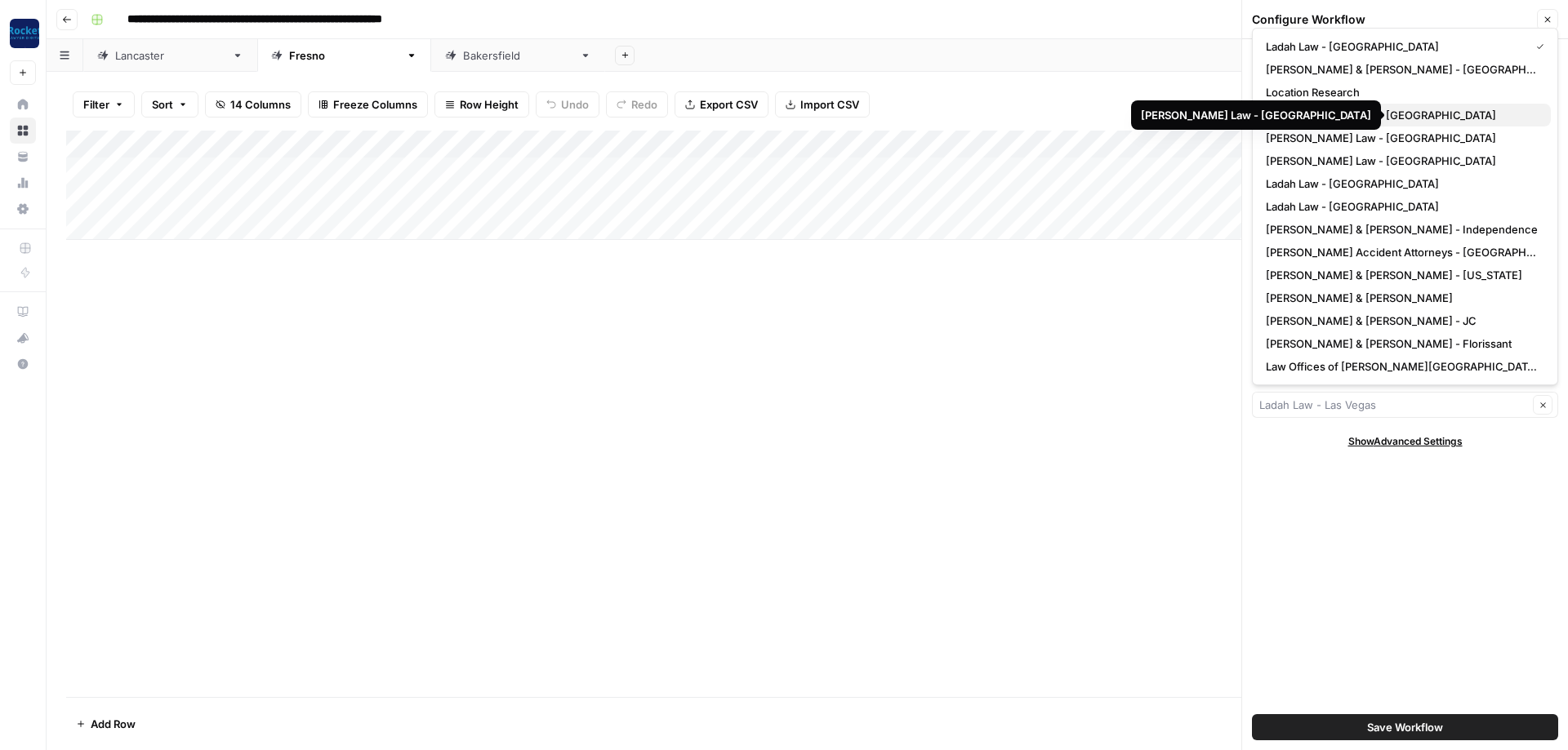
click at [1315, 117] on span "Kuzyk Law - Fresno" at bounding box center [1402, 115] width 272 height 16
type input "Kuzyk Law - Fresno"
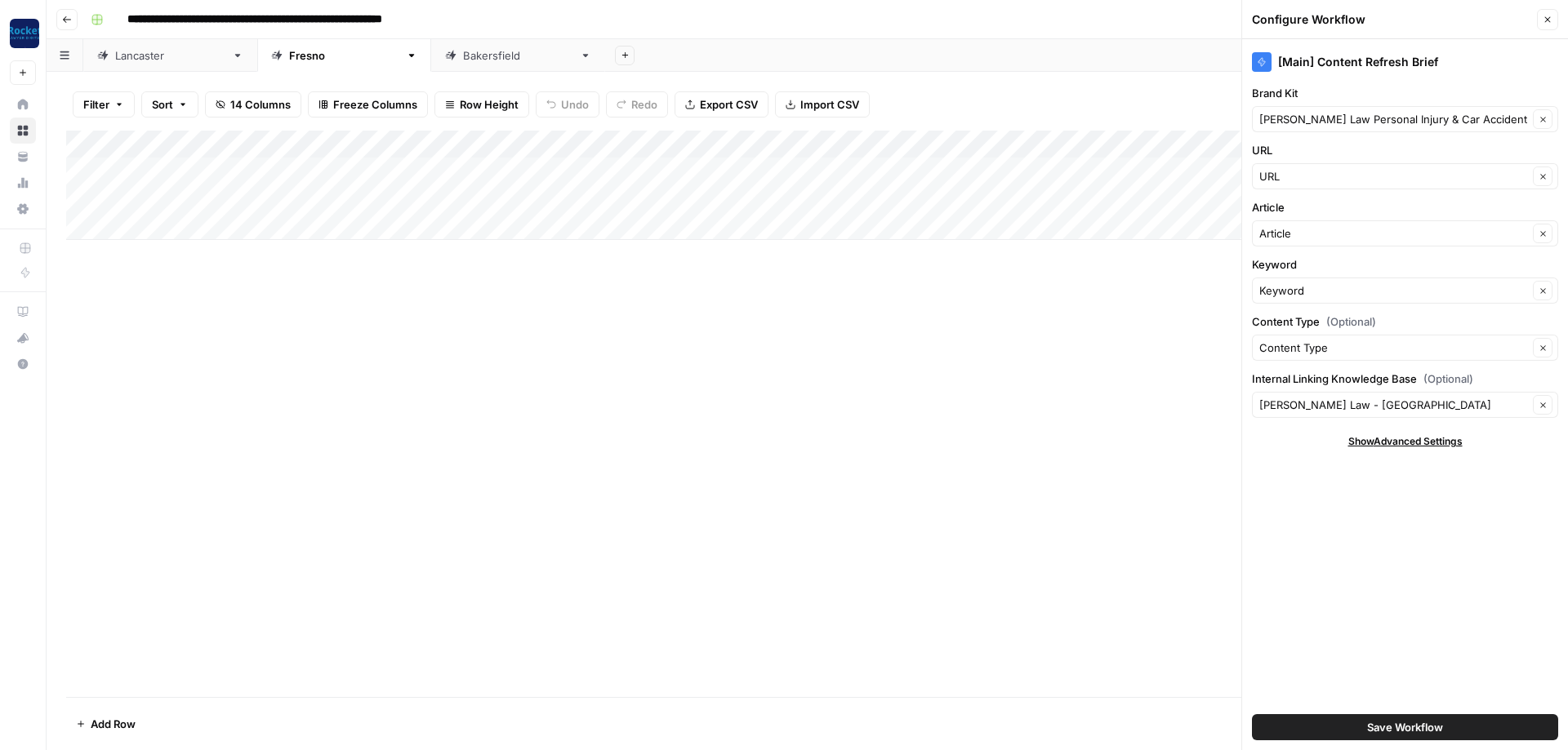
click at [1324, 719] on button "Save Workflow" at bounding box center [1404, 727] width 306 height 26
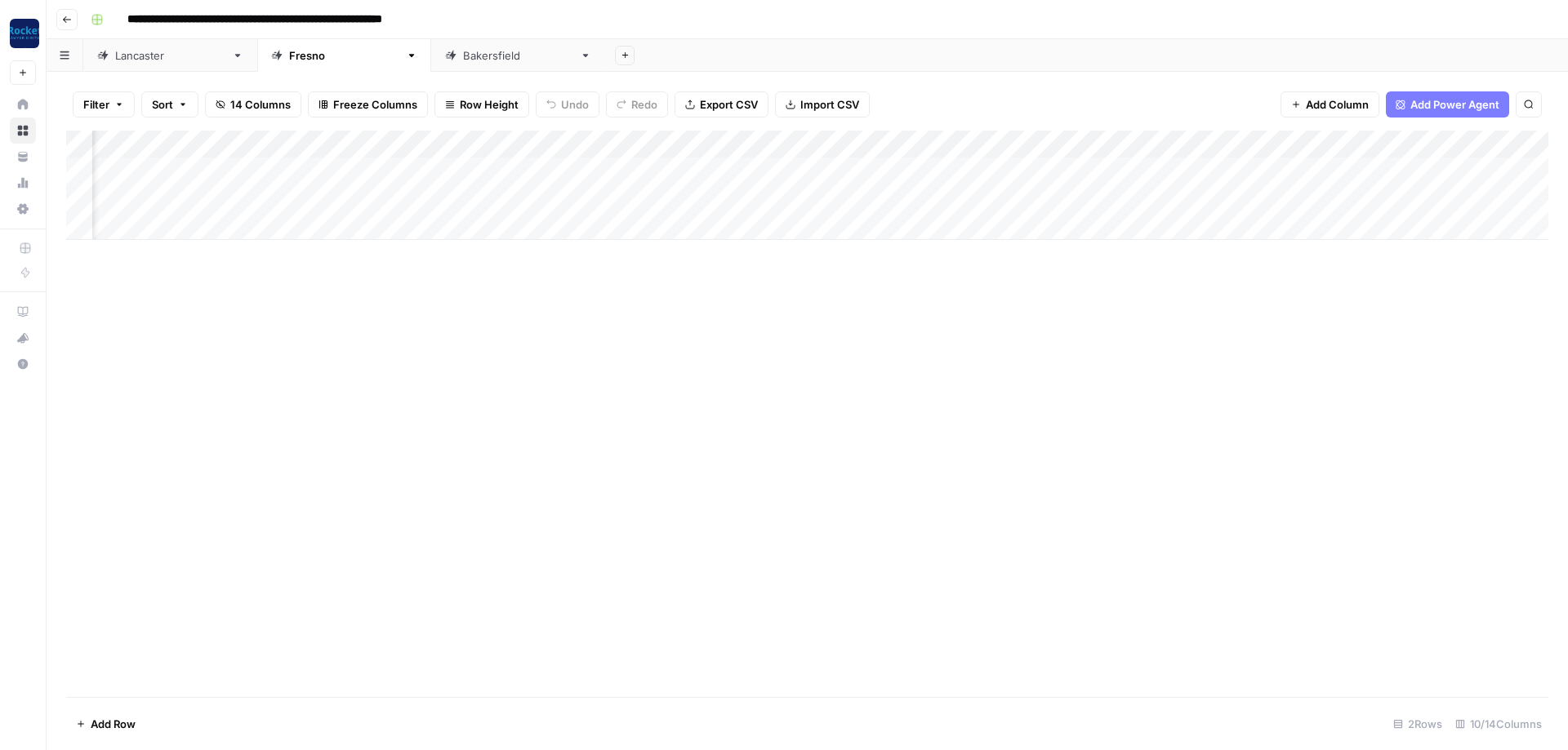
scroll to position [0, 294]
click at [1442, 137] on div "Add Column" at bounding box center [807, 185] width 1482 height 110
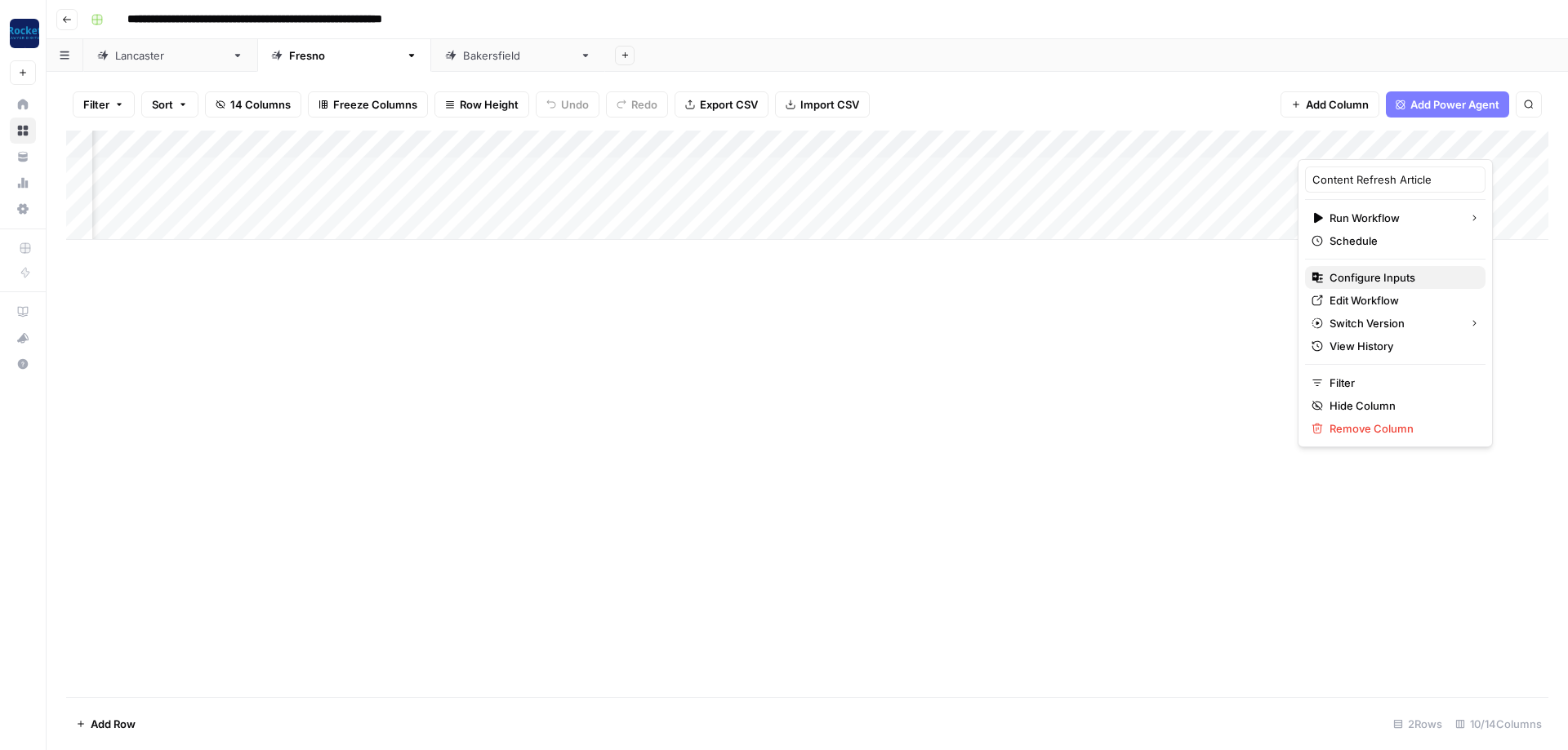
click at [1368, 278] on span "Configure Inputs" at bounding box center [1401, 277] width 143 height 16
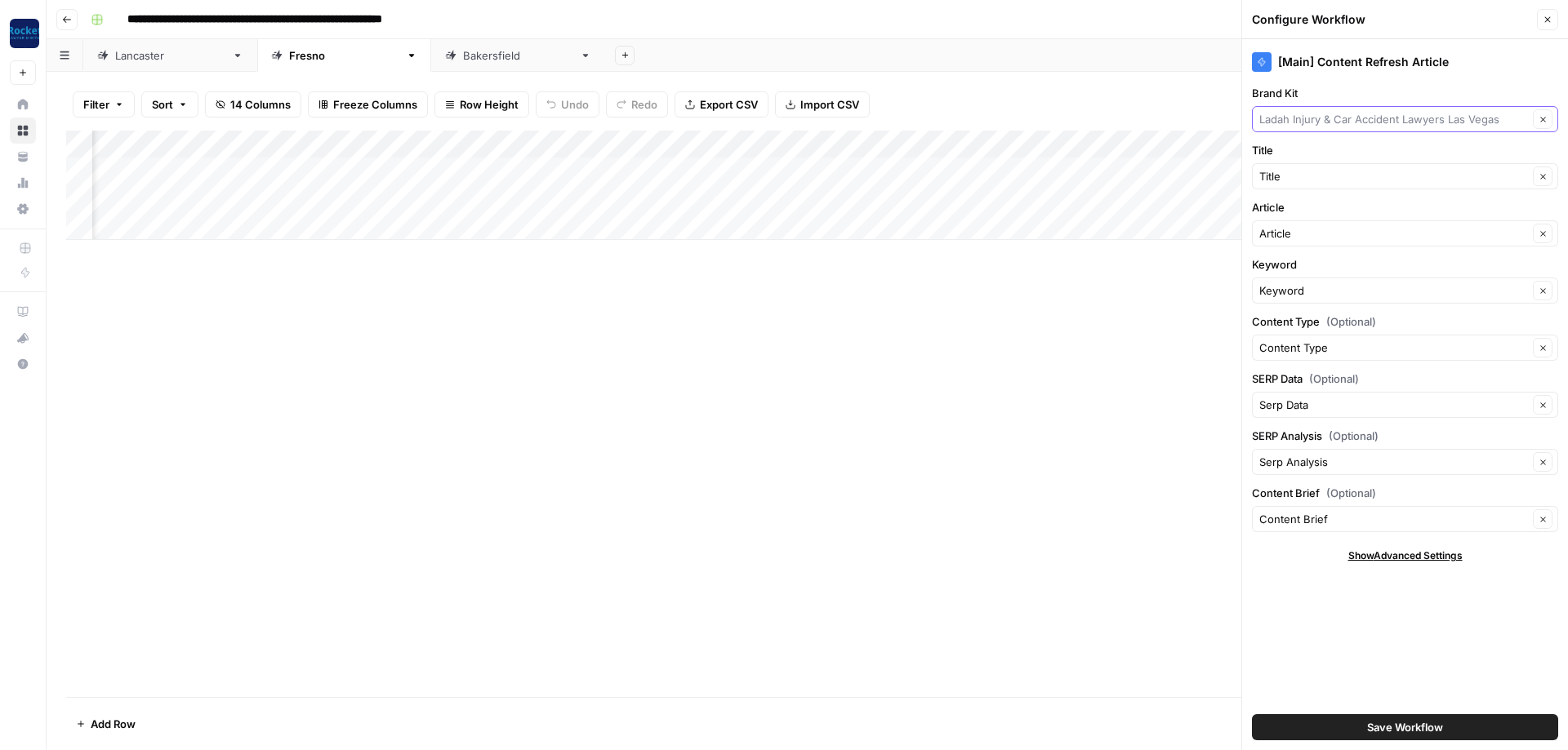
click at [1327, 113] on input "Brand Kit" at bounding box center [1393, 119] width 269 height 16
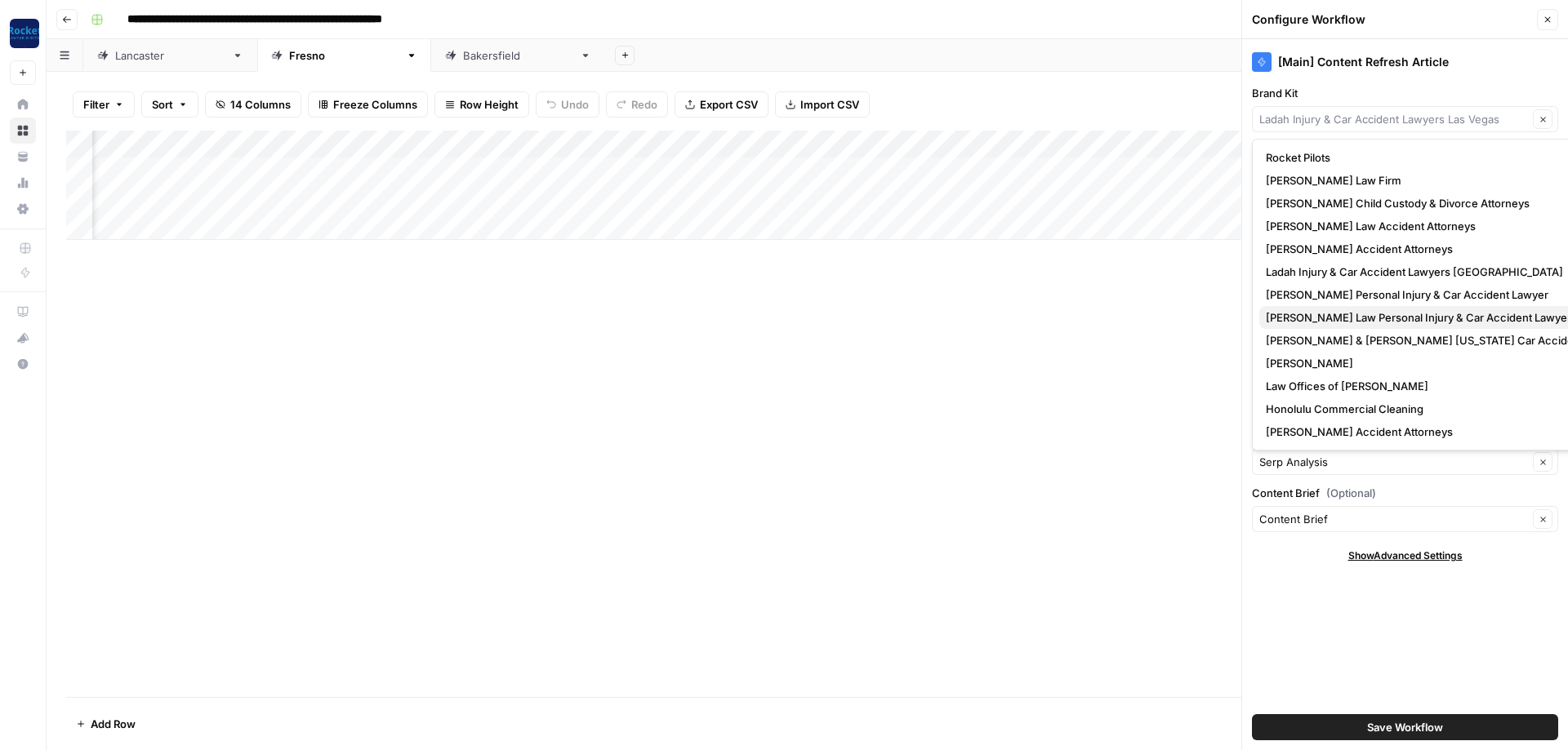
click at [1327, 322] on span "Kuzyk Law Personal Injury & Car Accident Lawyer" at bounding box center [1447, 317] width 362 height 16
type input "Kuzyk Law Personal Injury & Car Accident Lawyer"
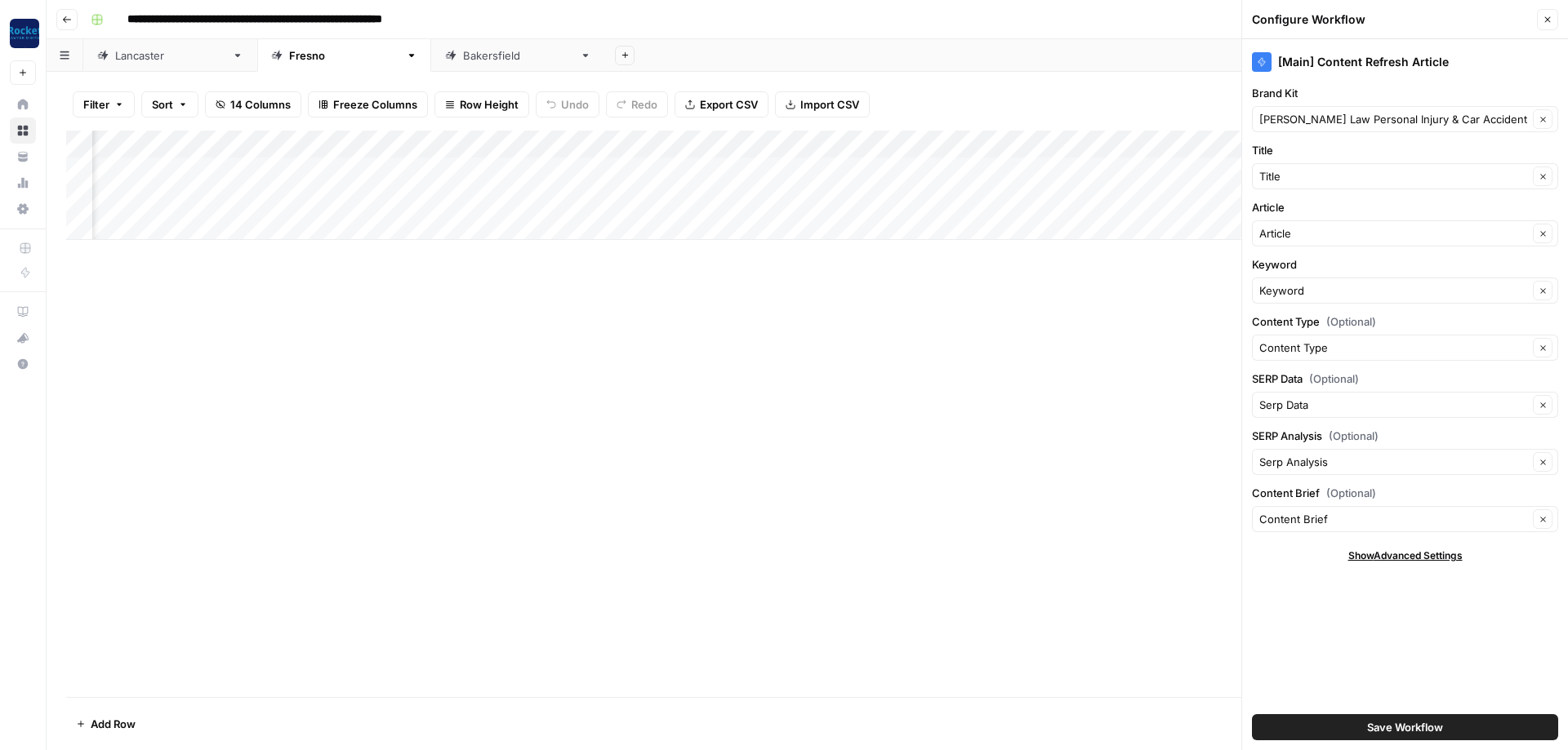
click at [1332, 725] on button "Save Workflow" at bounding box center [1404, 727] width 306 height 26
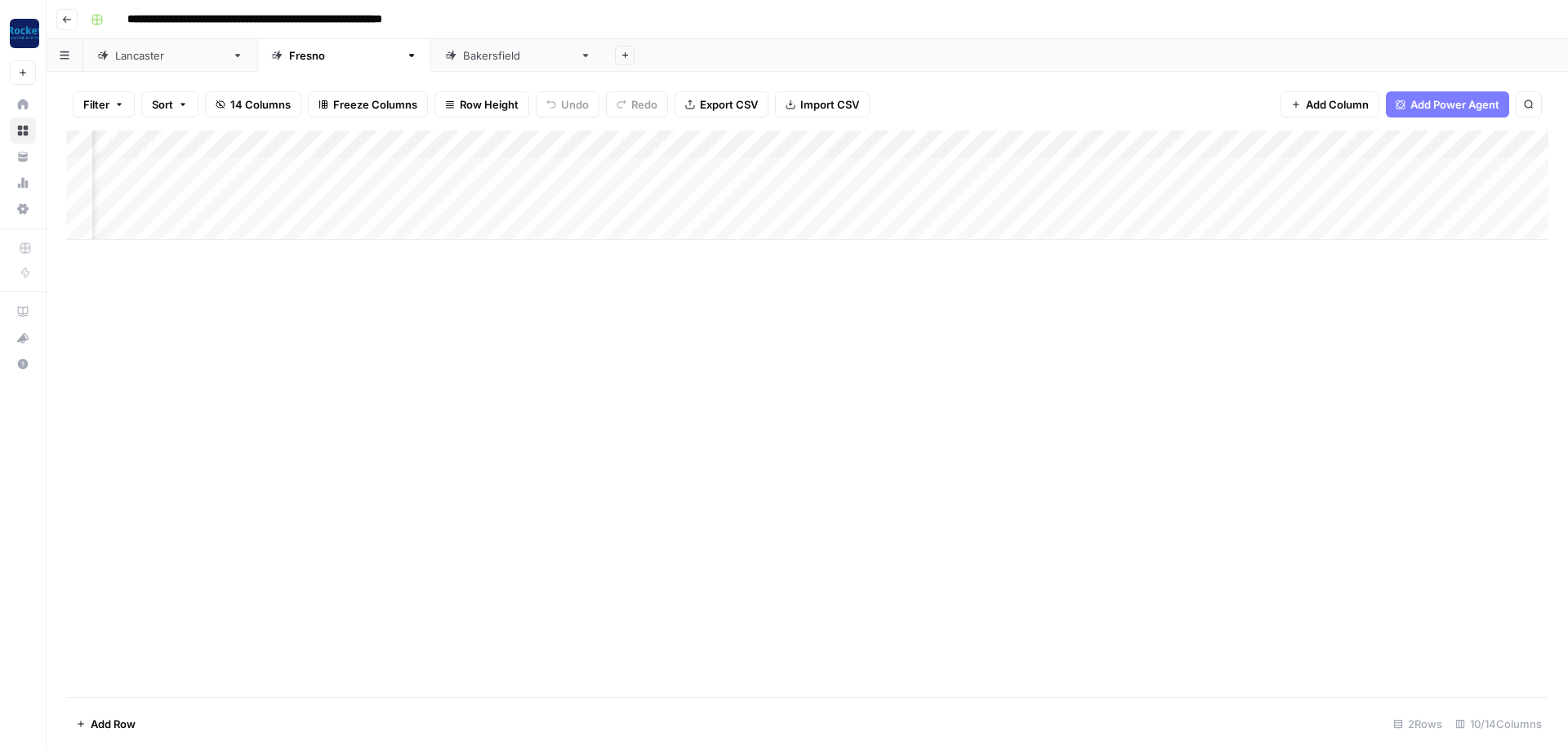
scroll to position [0, 147]
click at [1136, 139] on div "Add Column" at bounding box center [807, 185] width 1482 height 110
click at [1169, 169] on button "All Rows" at bounding box center [1198, 178] width 122 height 23
click at [136, 336] on div "Add Column" at bounding box center [807, 414] width 1482 height 566
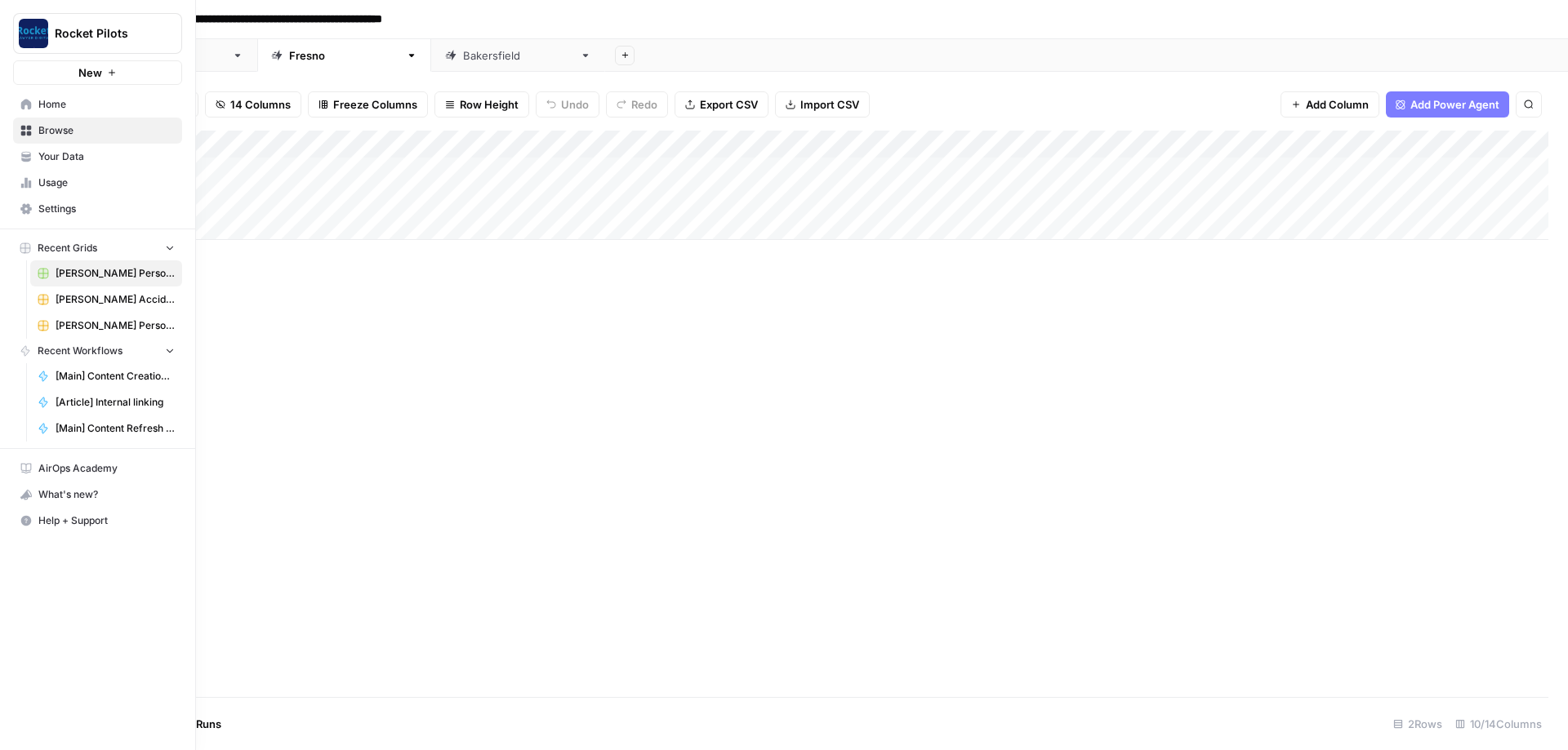
click at [54, 137] on span "Browse" at bounding box center [107, 130] width 137 height 14
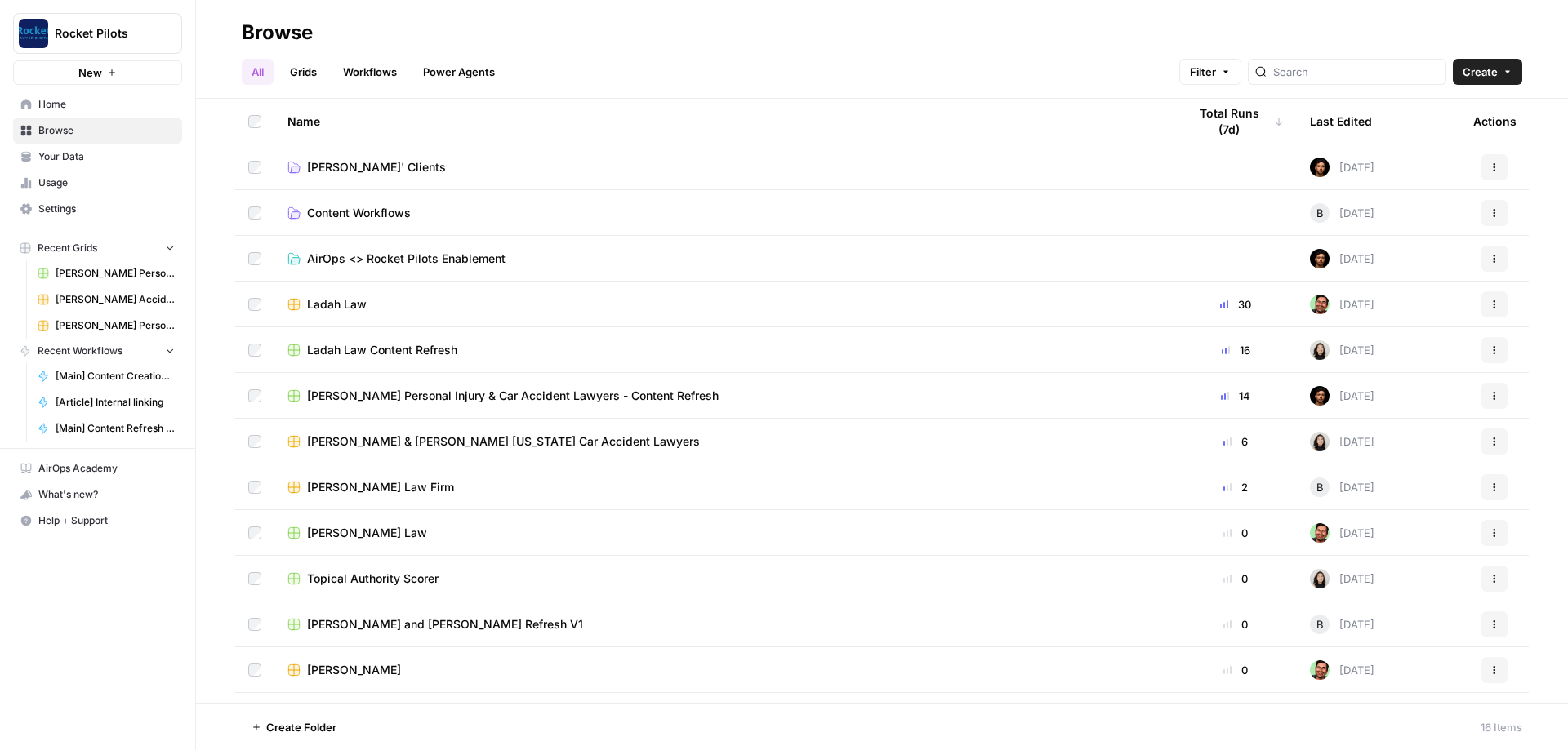
click at [1490, 399] on icon "button" at bounding box center [1495, 396] width 10 height 10
drag, startPoint x: 1368, startPoint y: 41, endPoint x: 1266, endPoint y: 92, distance: 114.0
click at [1367, 41] on h2 "Browse" at bounding box center [882, 32] width 1281 height 26
click at [419, 161] on link "Lucas' Clients" at bounding box center [724, 167] width 874 height 16
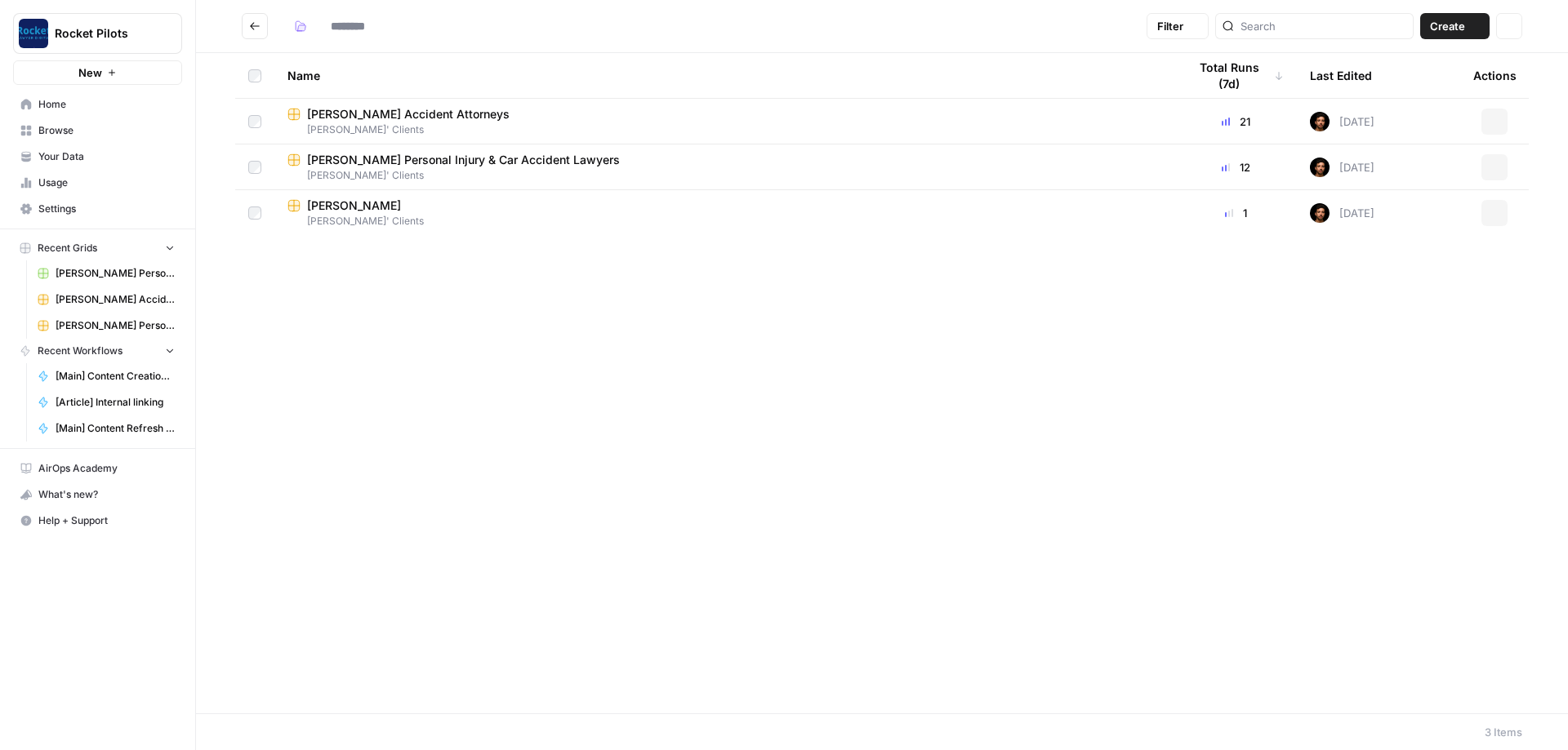
type input "**********"
click at [1496, 167] on icon "button" at bounding box center [1495, 168] width 10 height 10
click at [1426, 211] on span "Duplicate" at bounding box center [1421, 205] width 131 height 16
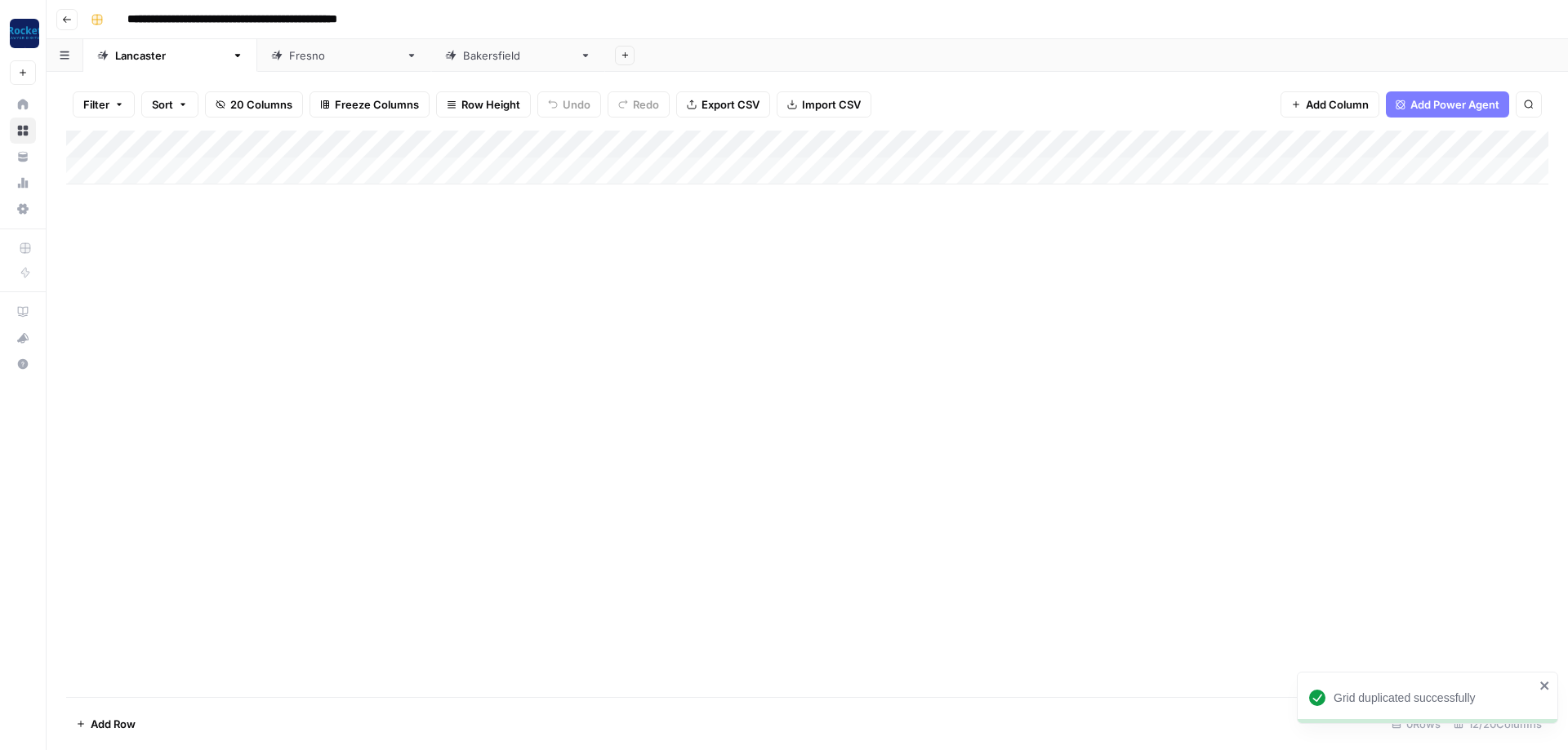
click at [330, 19] on input "**********" at bounding box center [275, 19] width 310 height 26
type input "**********"
click at [126, 62] on div "Lancaster" at bounding box center [170, 55] width 110 height 16
type input "**********"
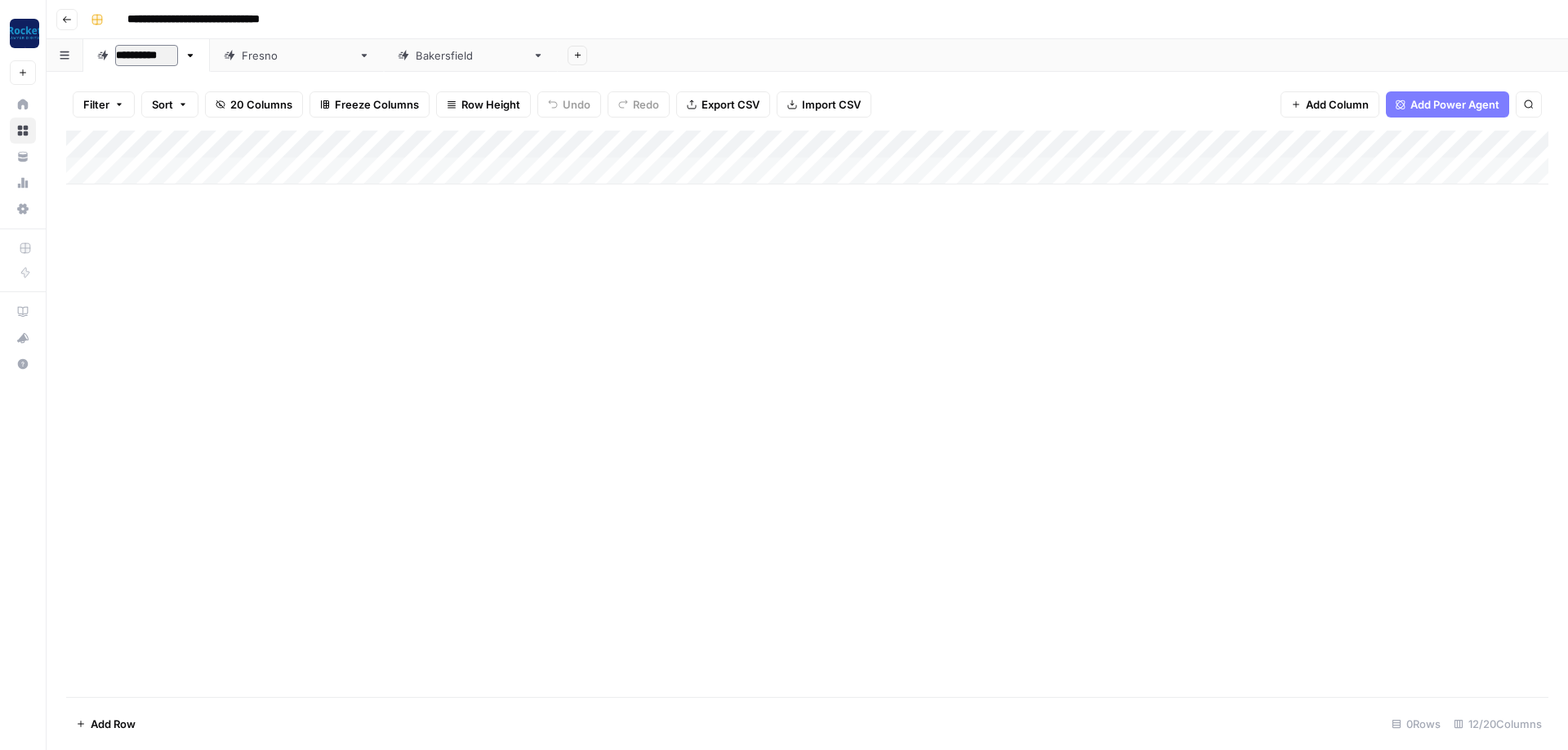
click at [277, 56] on link "Fresno" at bounding box center [297, 56] width 174 height 33
click at [405, 55] on icon "button" at bounding box center [411, 56] width 12 height 12
click at [317, 154] on button "Delete Sheet" at bounding box center [336, 146] width 116 height 23
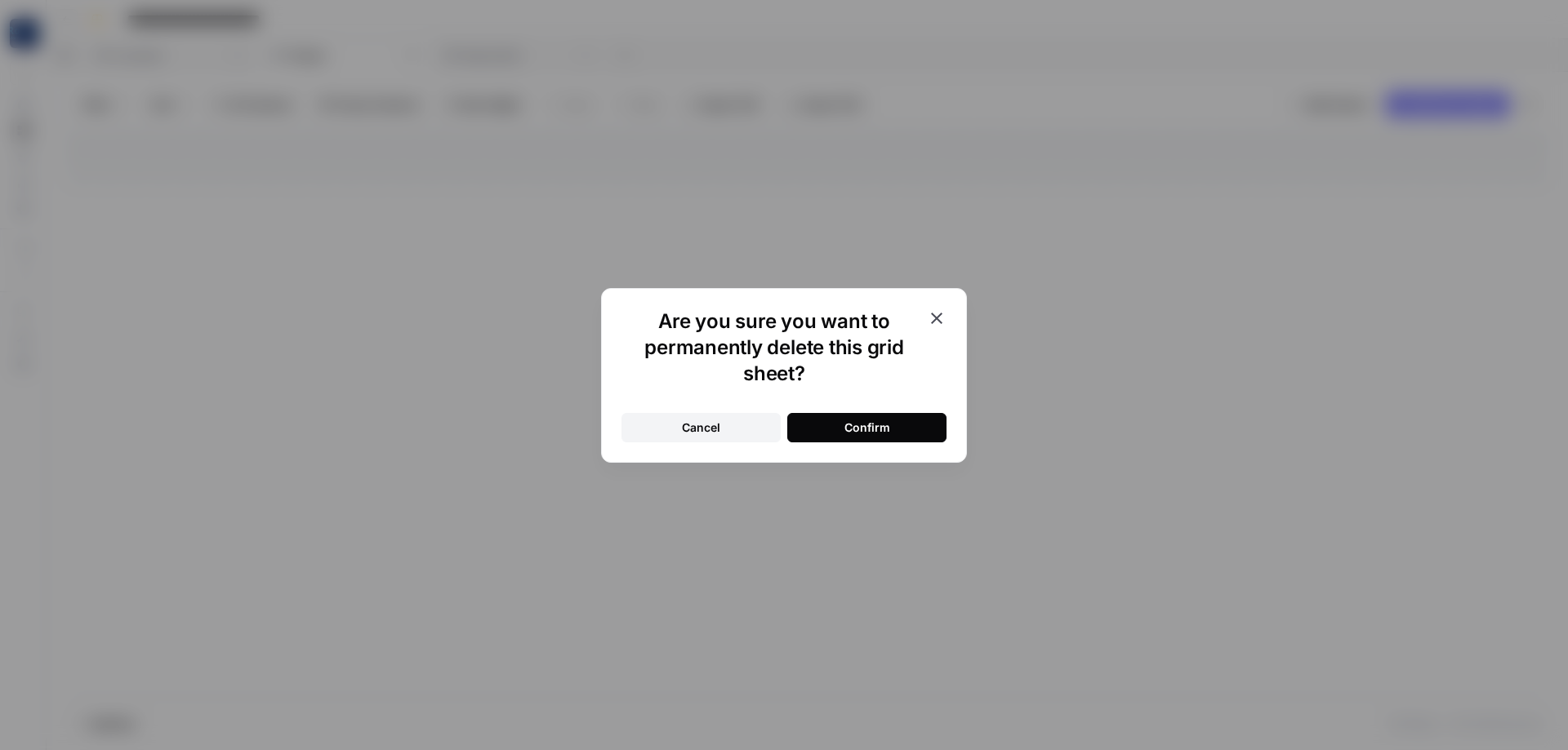
click at [856, 419] on button "Confirm" at bounding box center [867, 427] width 159 height 29
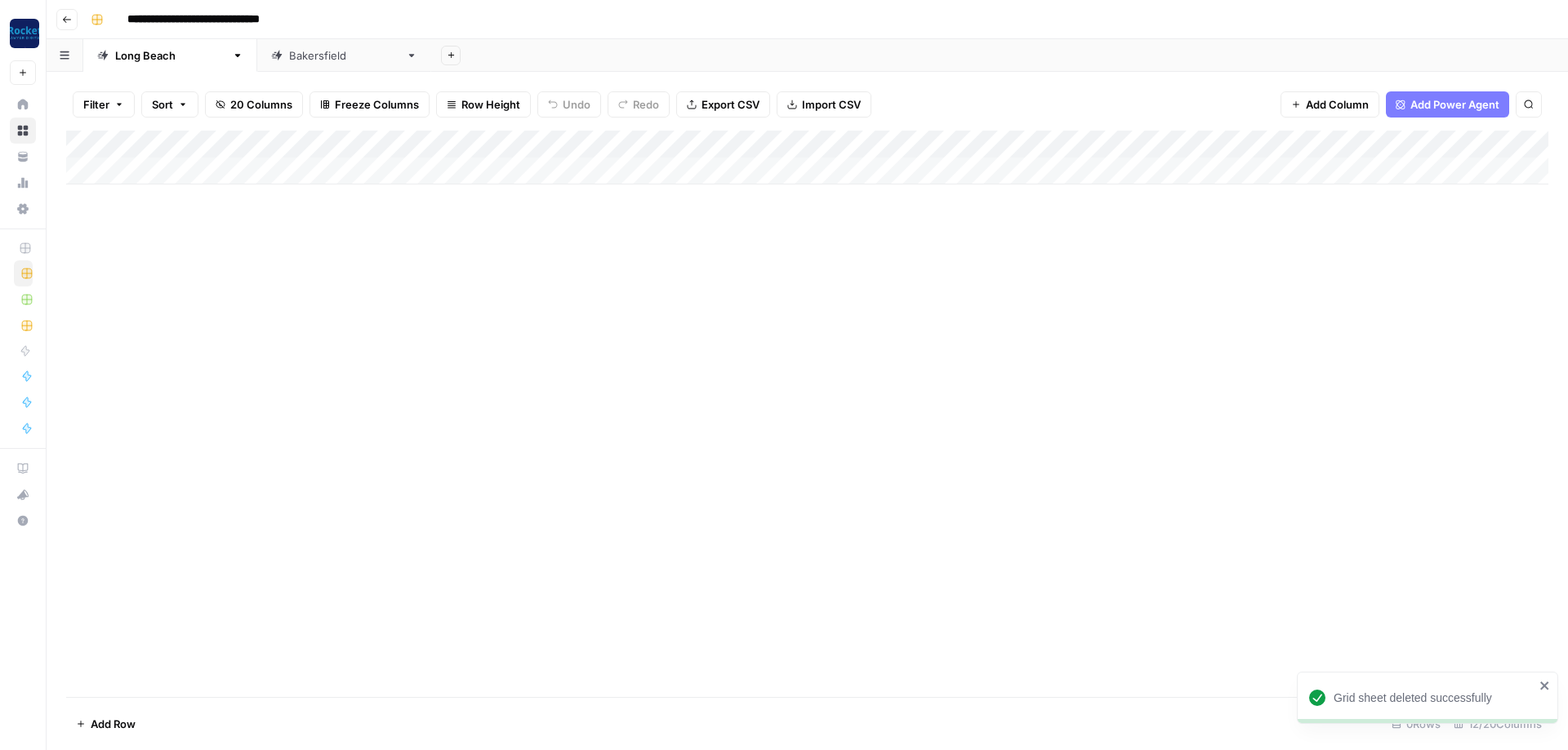
click at [409, 55] on icon at bounding box center [411, 56] width 6 height 3
type input "**********"
click at [405, 56] on icon "button" at bounding box center [411, 56] width 12 height 12
click at [351, 146] on span "Delete Sheet" at bounding box center [374, 146] width 78 height 16
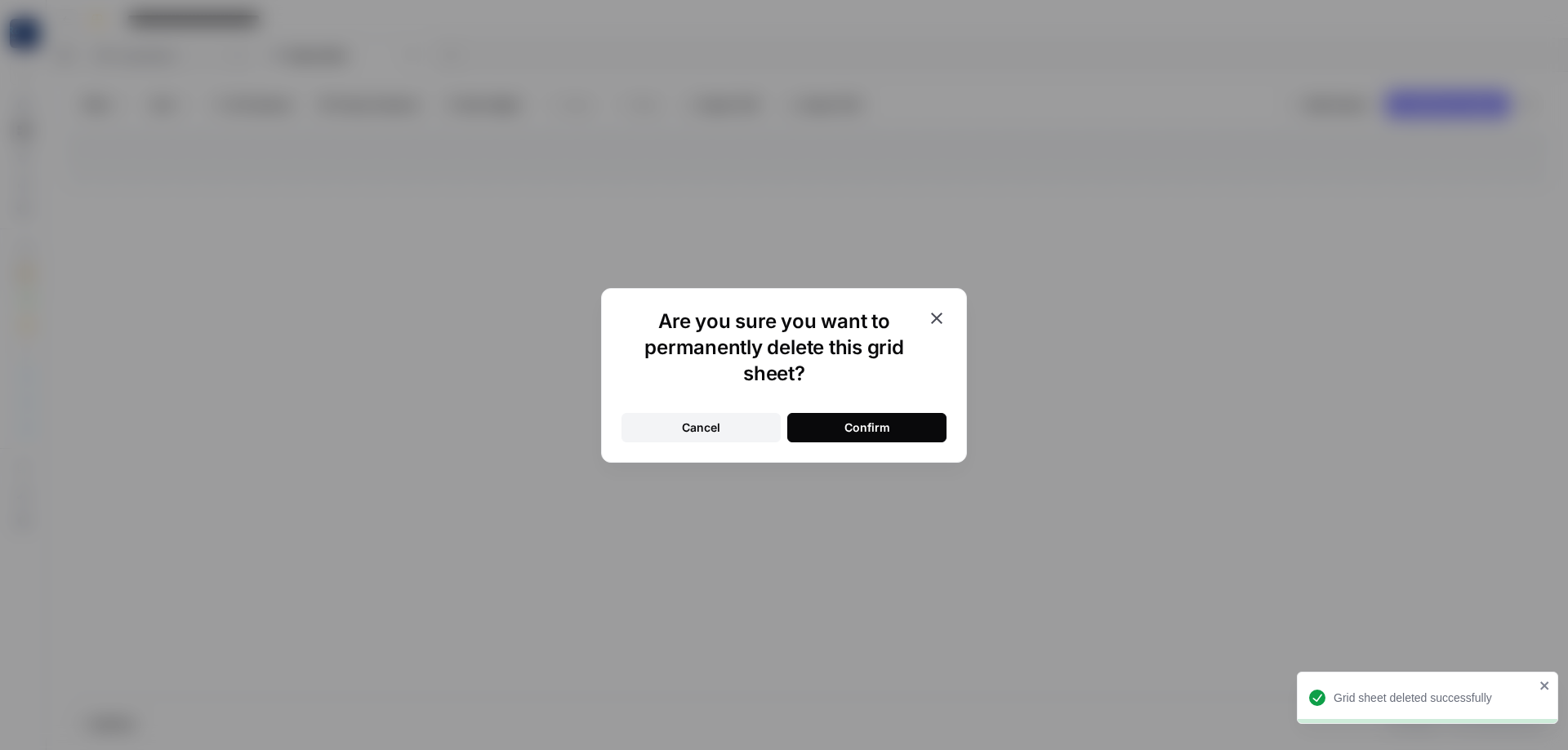
click at [905, 428] on button "Confirm" at bounding box center [867, 427] width 159 height 29
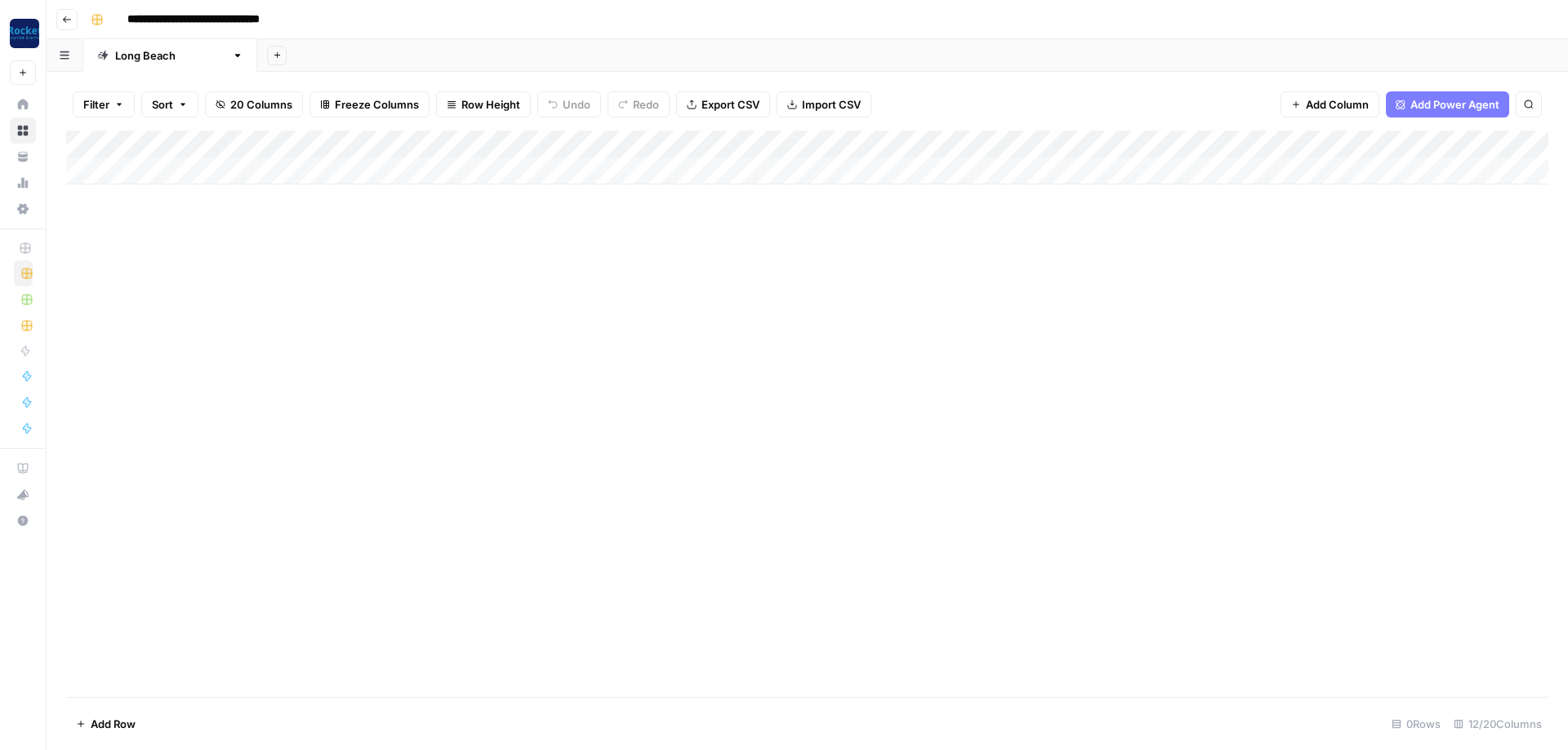
click at [174, 159] on div "Add Column" at bounding box center [807, 158] width 1482 height 54
type textarea "**********"
click at [353, 155] on div "Add Column" at bounding box center [807, 171] width 1482 height 82
click at [368, 169] on div "Add Column" at bounding box center [807, 171] width 1482 height 82
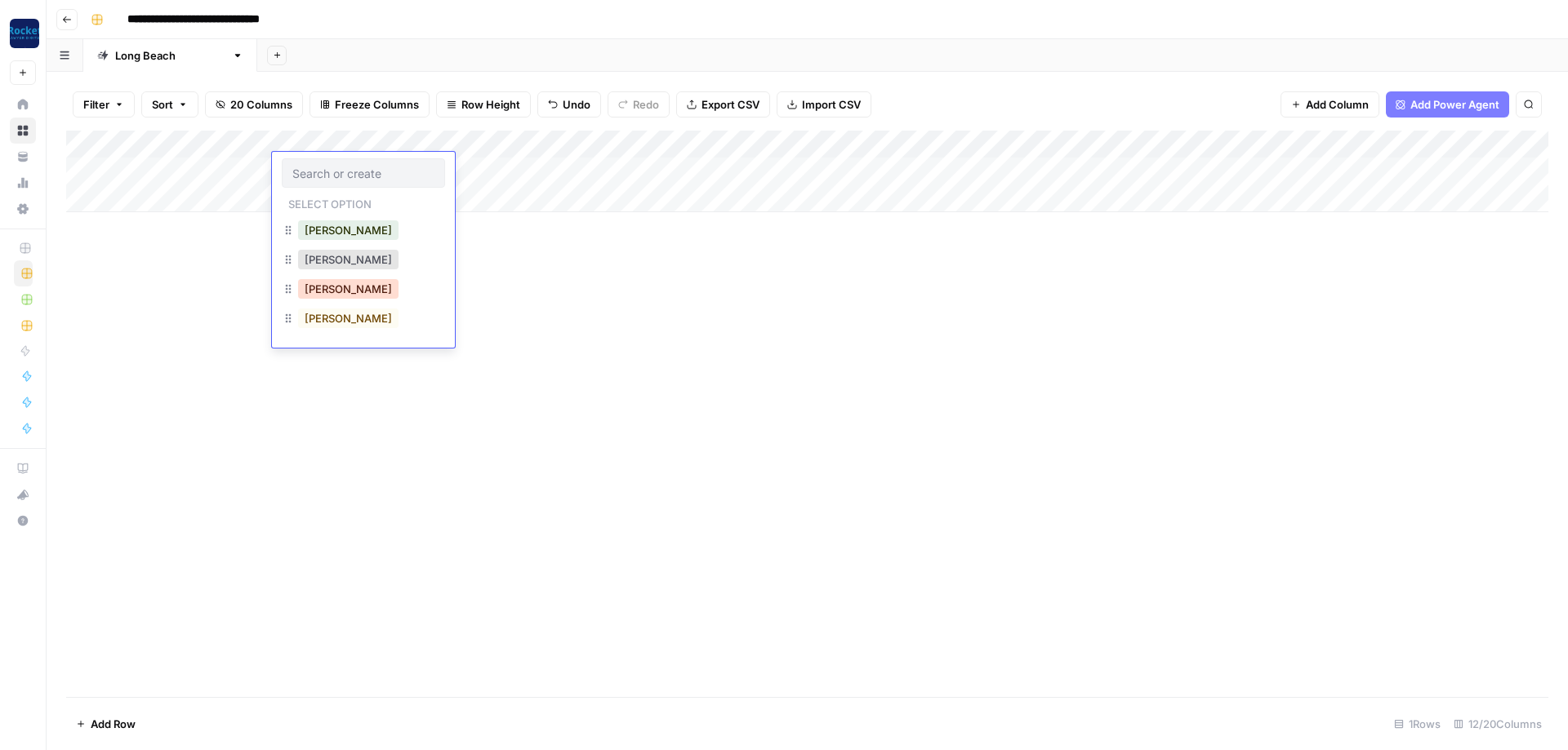
click at [330, 287] on button "Lucas" at bounding box center [348, 288] width 100 height 19
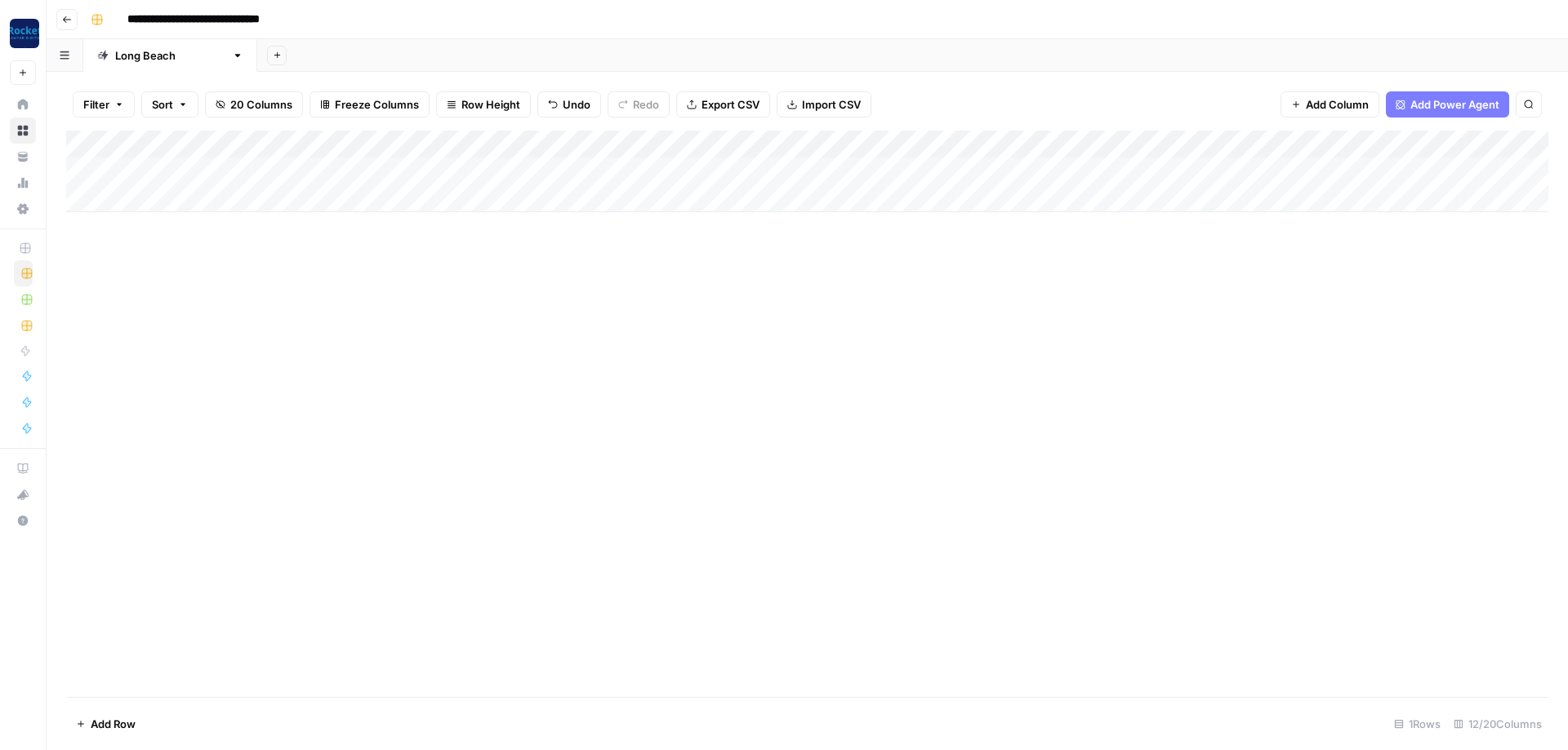
click at [631, 158] on div "Add Column" at bounding box center [807, 171] width 1482 height 82
click at [631, 158] on div "Add Column" at bounding box center [807, 171] width 1482 height 82
click at [577, 228] on button "Blog Post" at bounding box center [566, 230] width 61 height 19
click at [153, 185] on div "Add Column" at bounding box center [807, 171] width 1482 height 82
click at [110, 191] on div "Add Column" at bounding box center [807, 171] width 1482 height 82
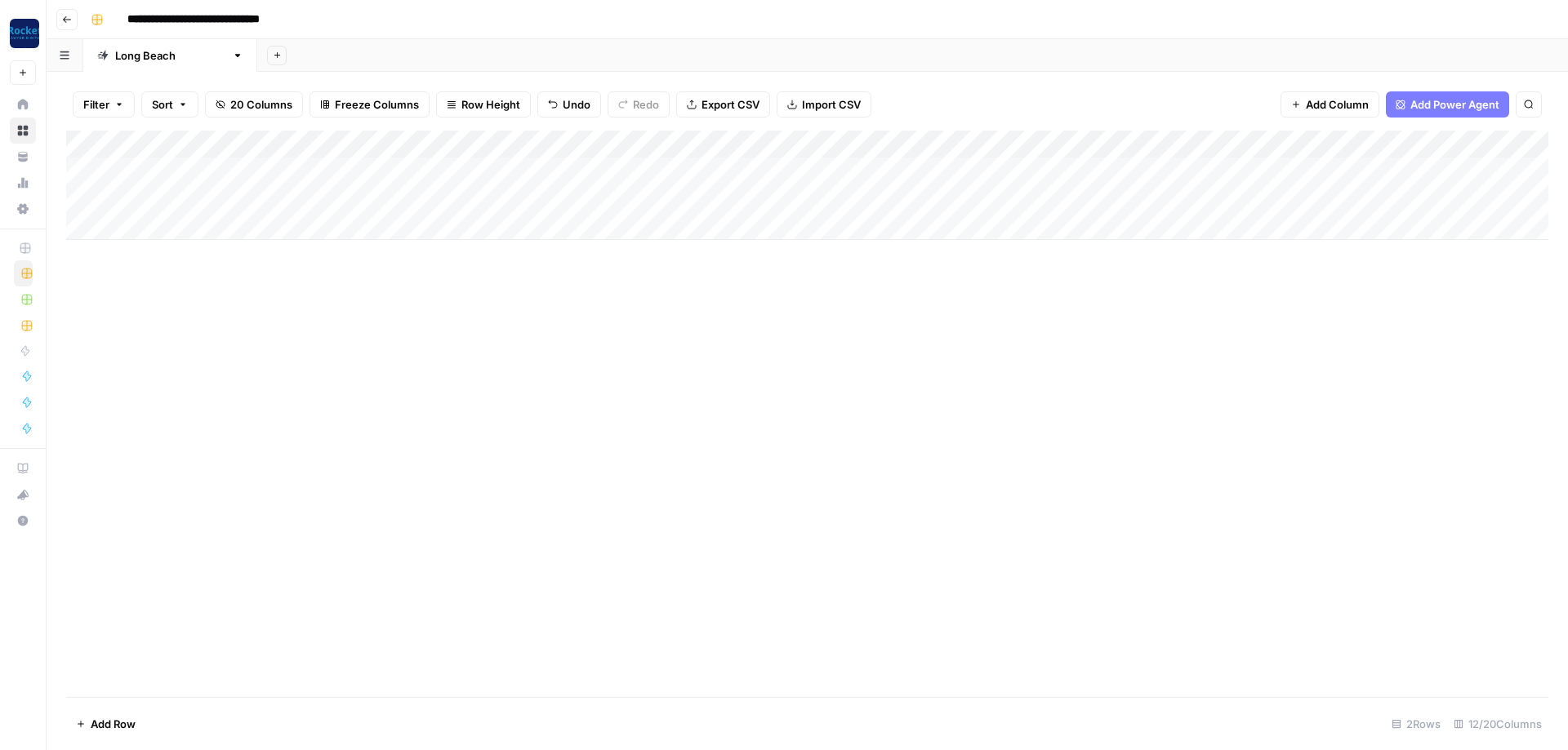
click at [117, 219] on div "Add Column" at bounding box center [807, 185] width 1482 height 110
click at [132, 195] on div "Add Column" at bounding box center [807, 199] width 1482 height 137
type textarea "*"
type textarea "**********"
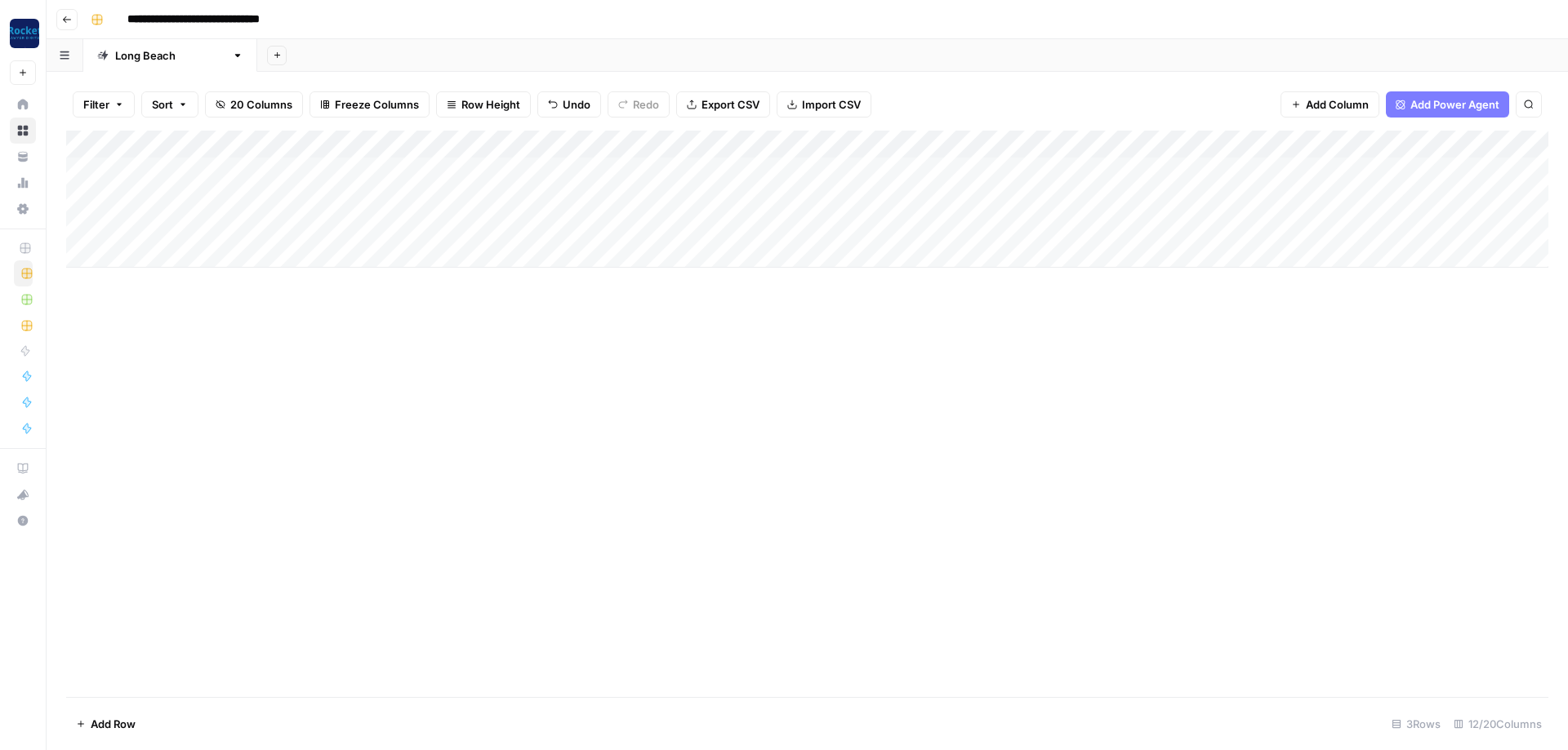
click at [732, 163] on div "Add Column" at bounding box center [807, 199] width 1482 height 137
click at [725, 196] on div "Add Column" at bounding box center [807, 199] width 1482 height 137
click at [792, 169] on div "Add Column" at bounding box center [807, 199] width 1482 height 137
click at [791, 196] on div "Add Column" at bounding box center [807, 199] width 1482 height 137
click at [774, 141] on div "Add Column" at bounding box center [807, 199] width 1482 height 137
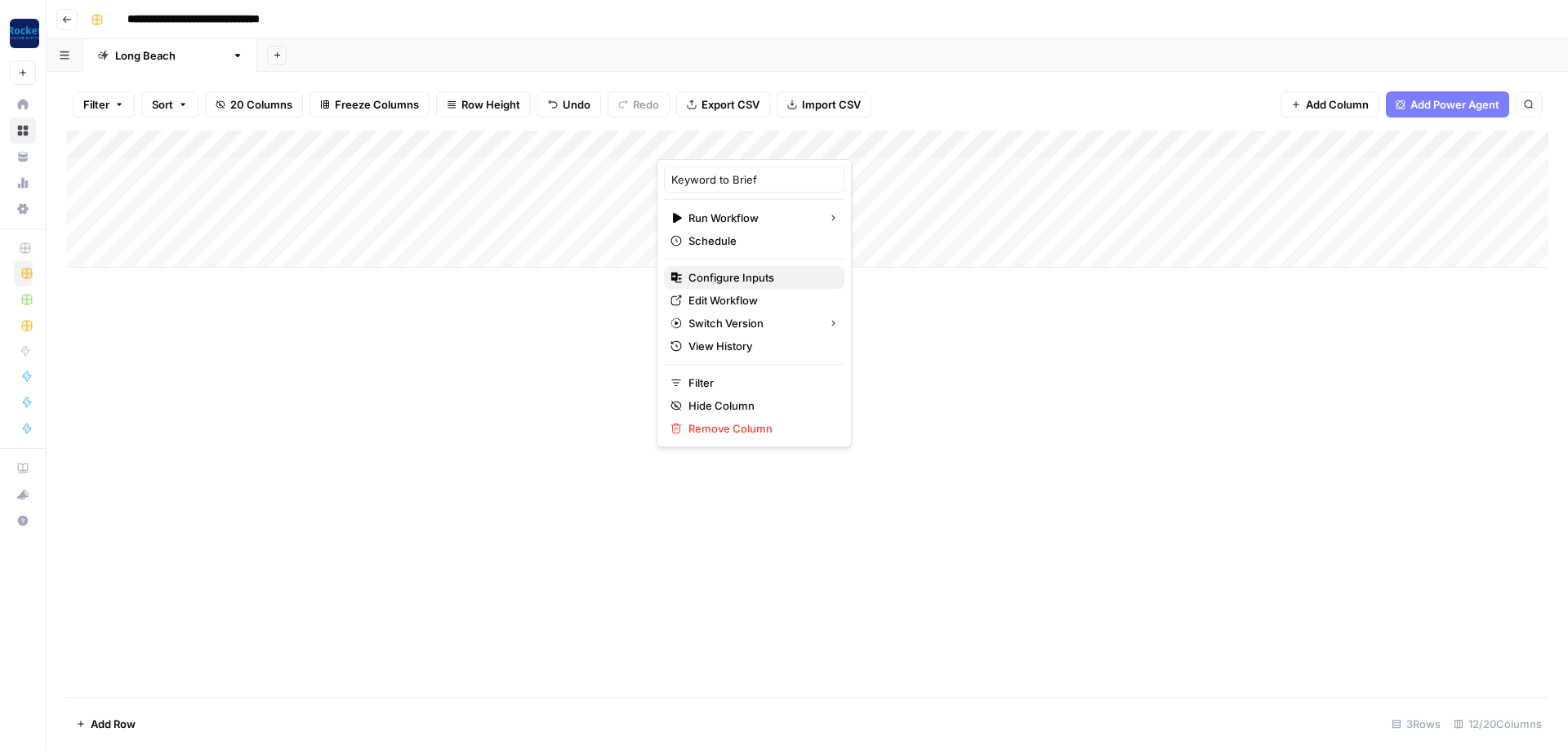
click at [733, 282] on span "Configure Inputs" at bounding box center [760, 277] width 143 height 16
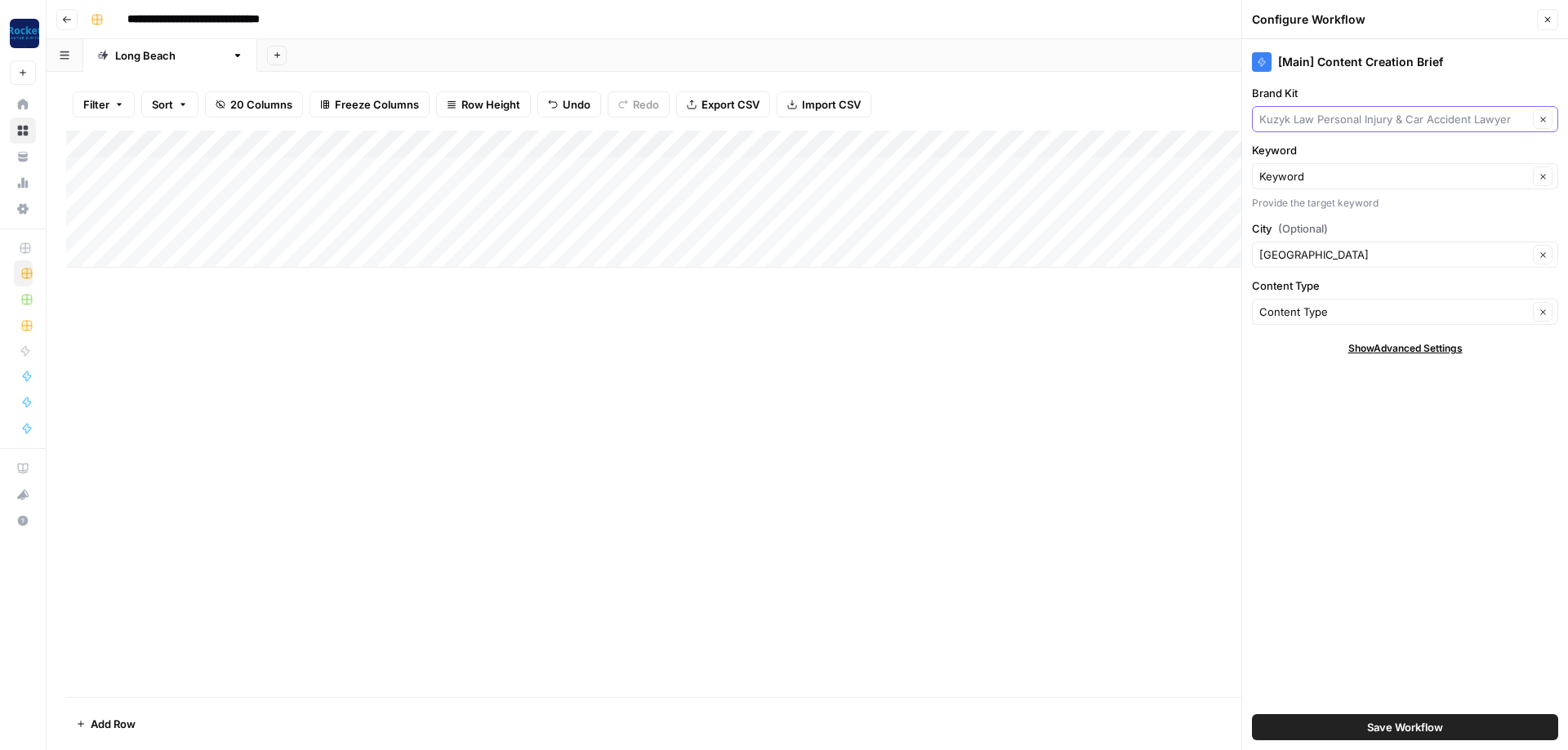
click at [1407, 118] on input "Brand Kit" at bounding box center [1393, 119] width 269 height 16
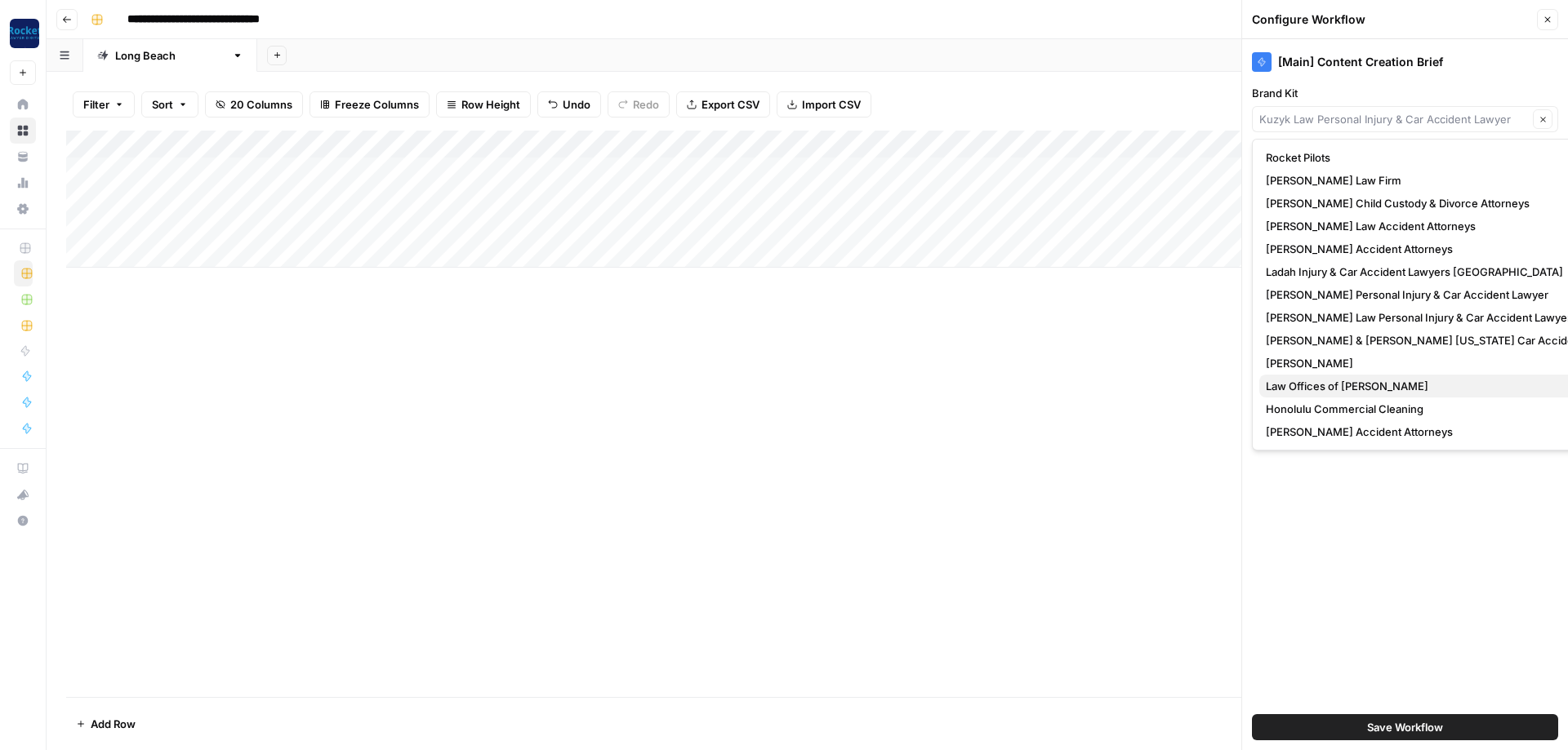
click at [1306, 389] on span "Law Offices of [PERSON_NAME]" at bounding box center [1447, 386] width 362 height 16
type input "Law Offices of [PERSON_NAME]"
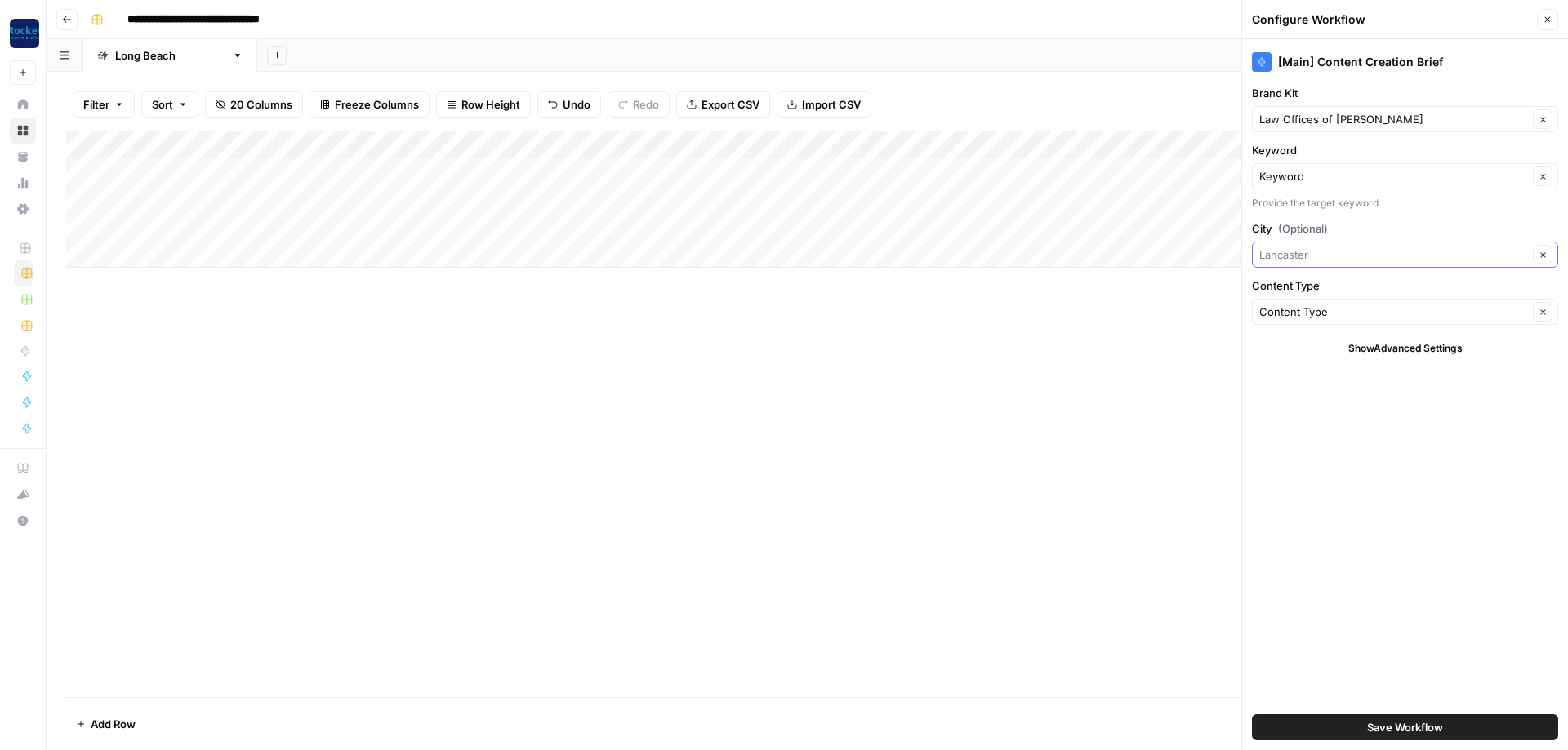
click at [1329, 252] on input "City (Optional)" at bounding box center [1393, 254] width 269 height 16
type input "Long Beach"
click at [1453, 730] on button "Save Workflow" at bounding box center [1404, 727] width 306 height 26
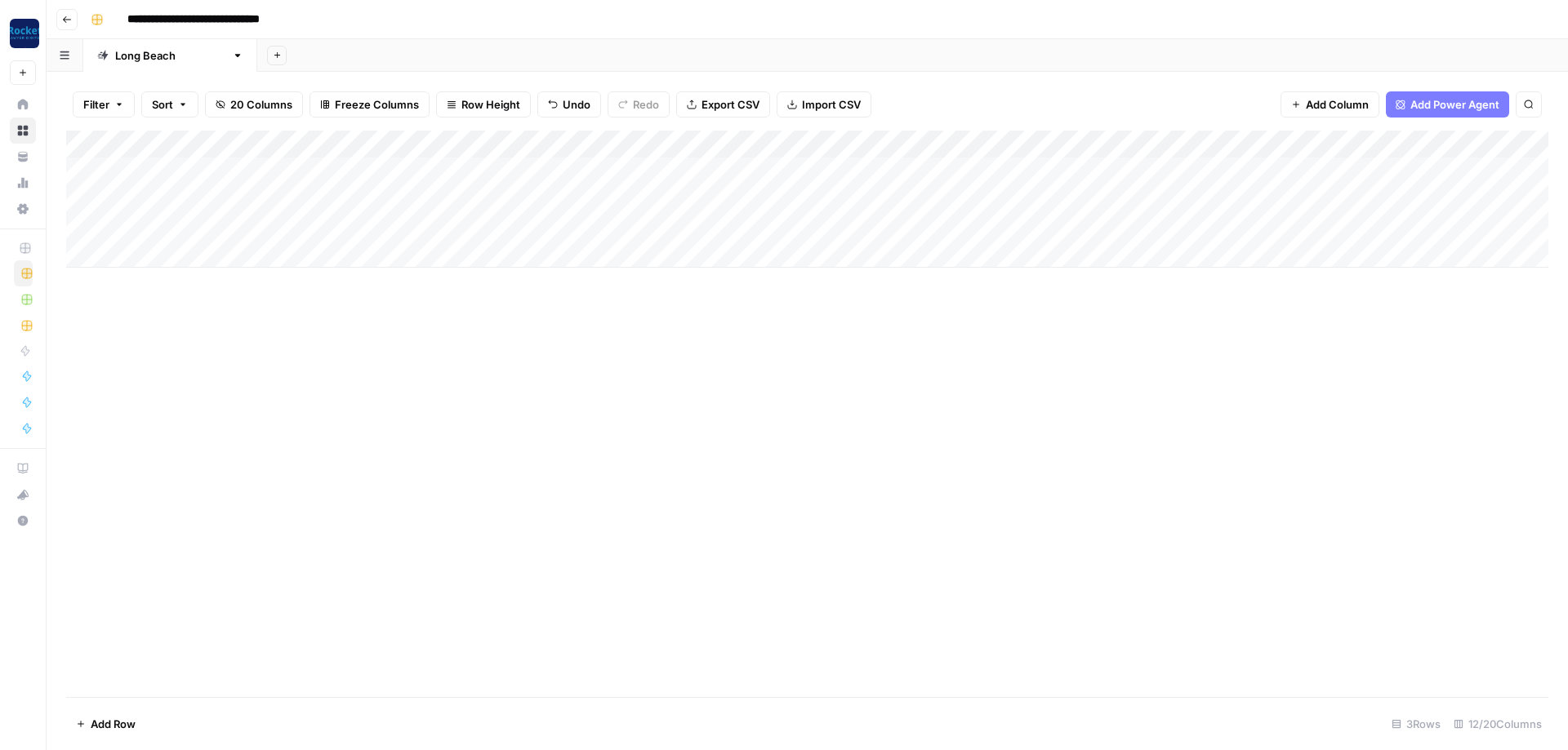
click at [1361, 142] on div "Add Column" at bounding box center [807, 199] width 1482 height 137
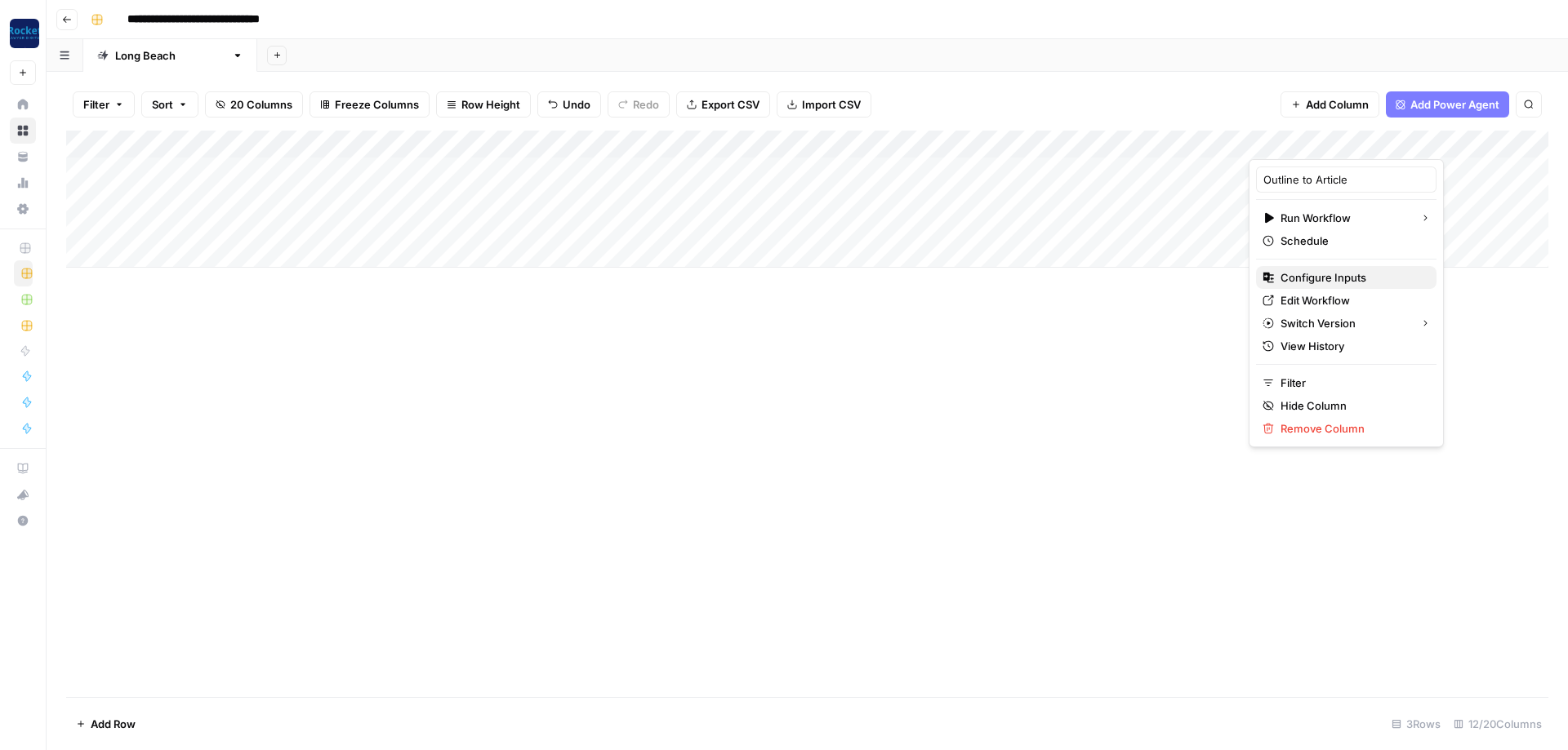
click at [1299, 275] on span "Configure Inputs" at bounding box center [1352, 277] width 143 height 16
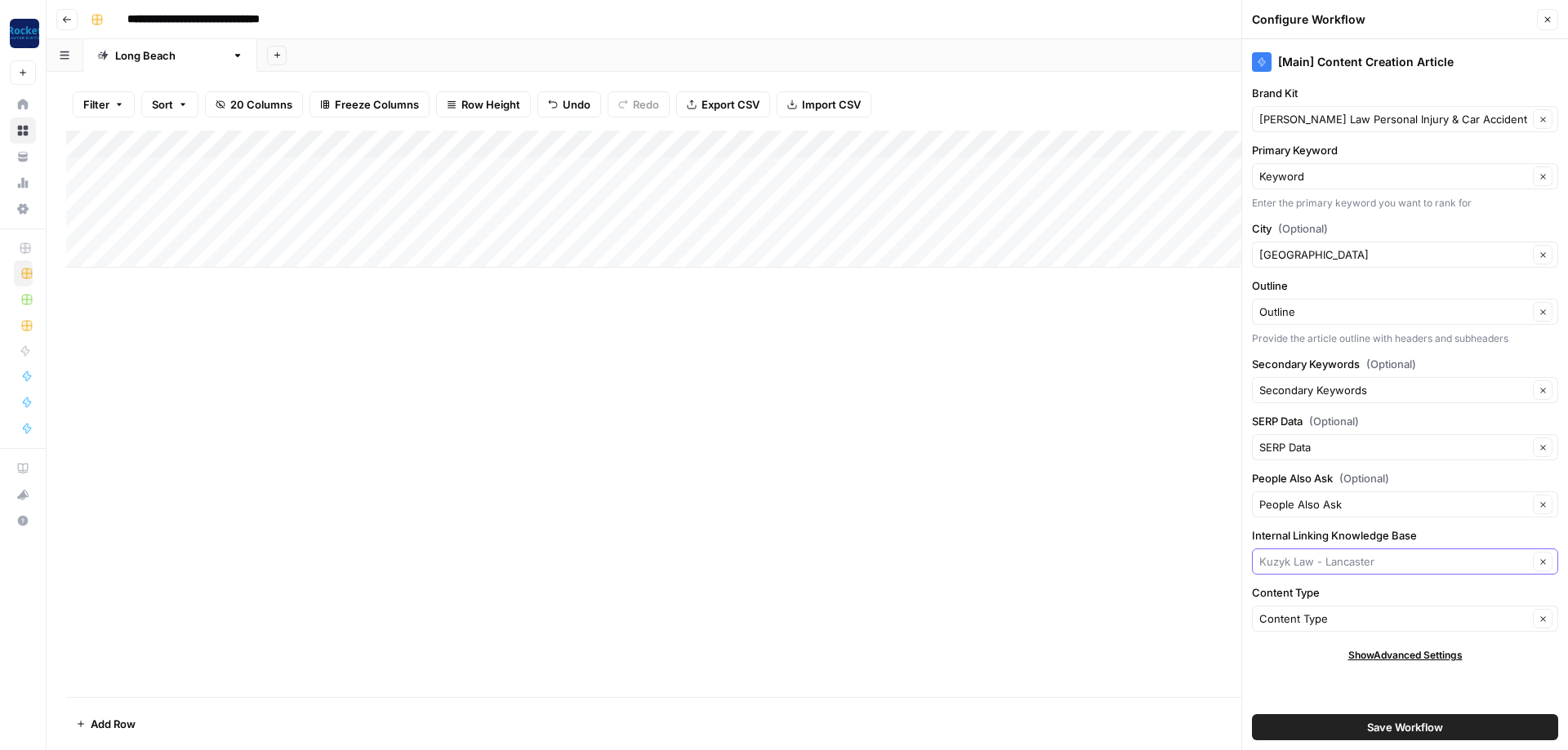
click at [1366, 564] on input "Internal Linking Knowledge Base" at bounding box center [1393, 561] width 269 height 16
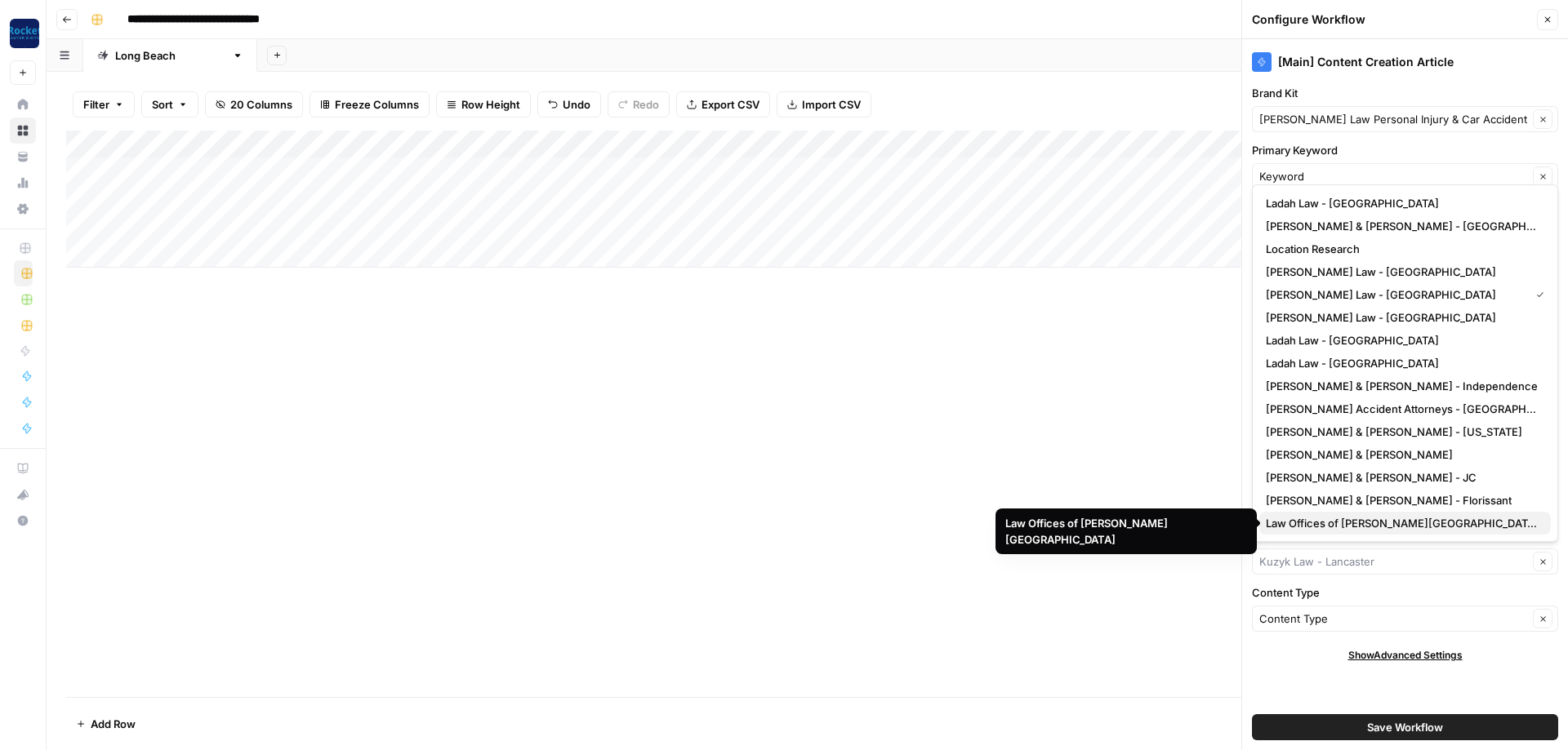
click at [1345, 521] on span "Law Offices of Charles D. Naylor - Long Beach" at bounding box center [1402, 522] width 272 height 16
type input "Law Offices of Charles D. Naylor - Long Beach"
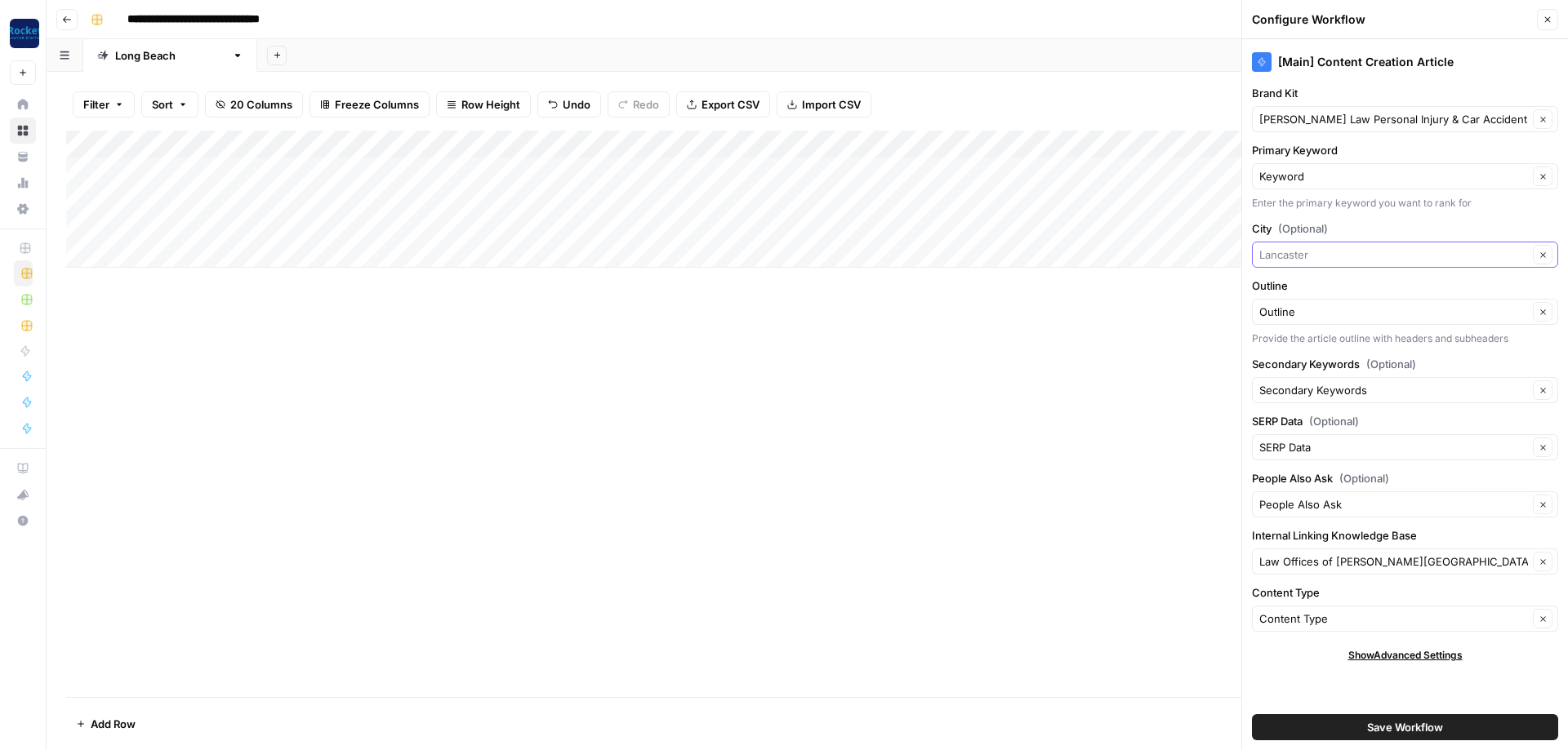
drag, startPoint x: 1355, startPoint y: 254, endPoint x: 959, endPoint y: 213, distance: 398.1
click at [1259, 247] on input "City (Optional)" at bounding box center [1393, 254] width 269 height 16
type input "Long Beach"
click at [1365, 118] on input "Brand Kit" at bounding box center [1393, 119] width 269 height 16
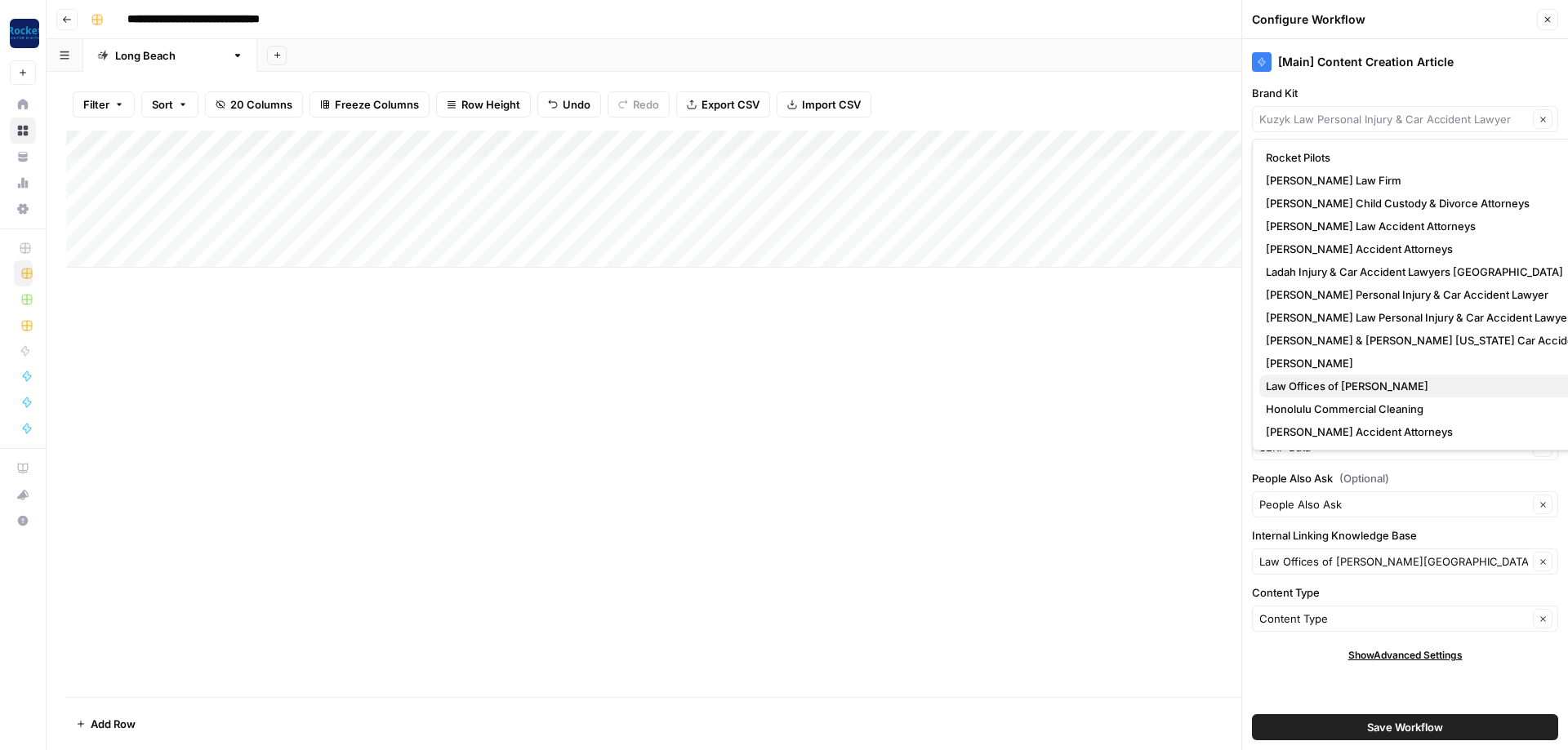
click at [1331, 383] on span "Law Offices of [PERSON_NAME]" at bounding box center [1447, 386] width 362 height 16
type input "Law Offices of [PERSON_NAME]"
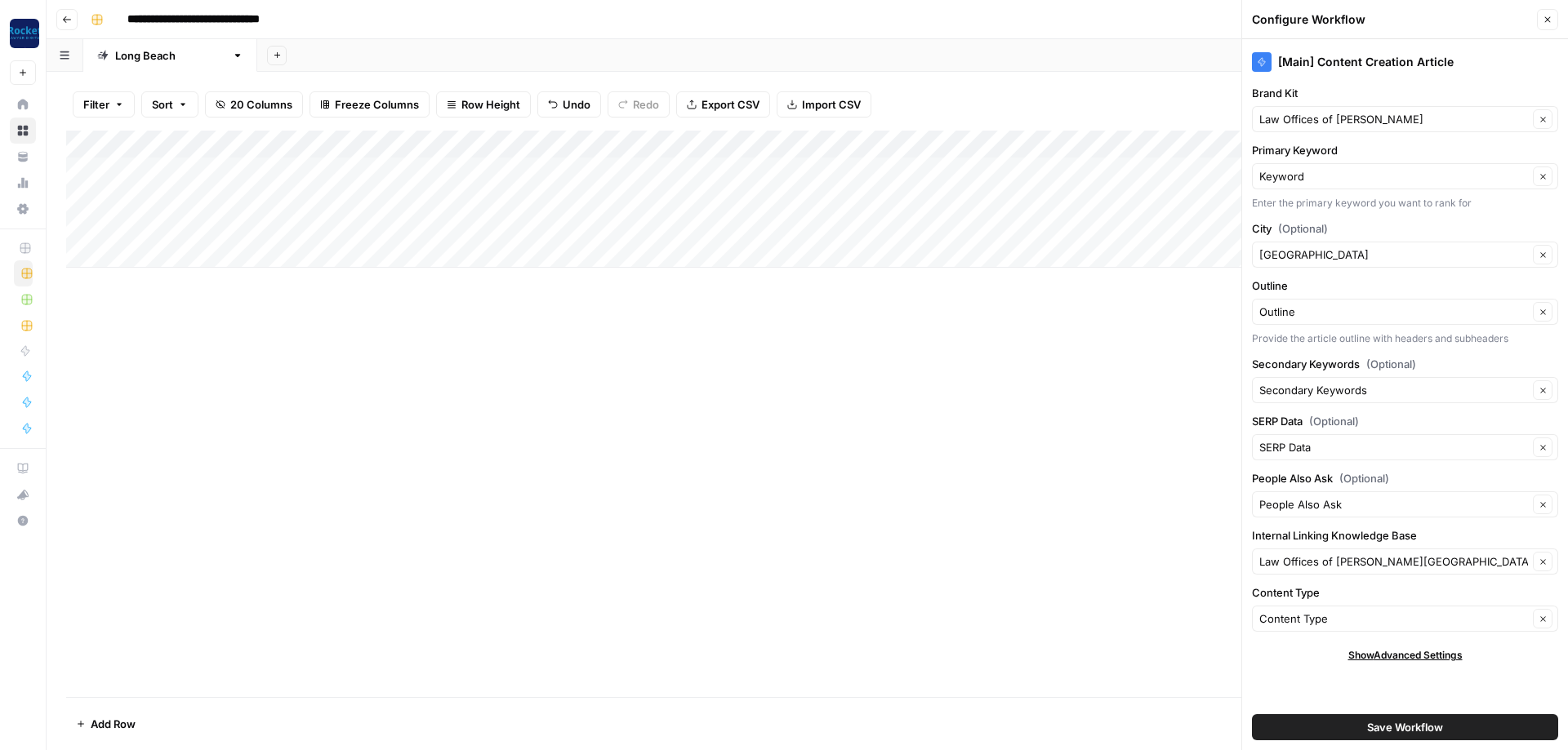
click at [1372, 732] on span "Save Workflow" at bounding box center [1405, 726] width 76 height 16
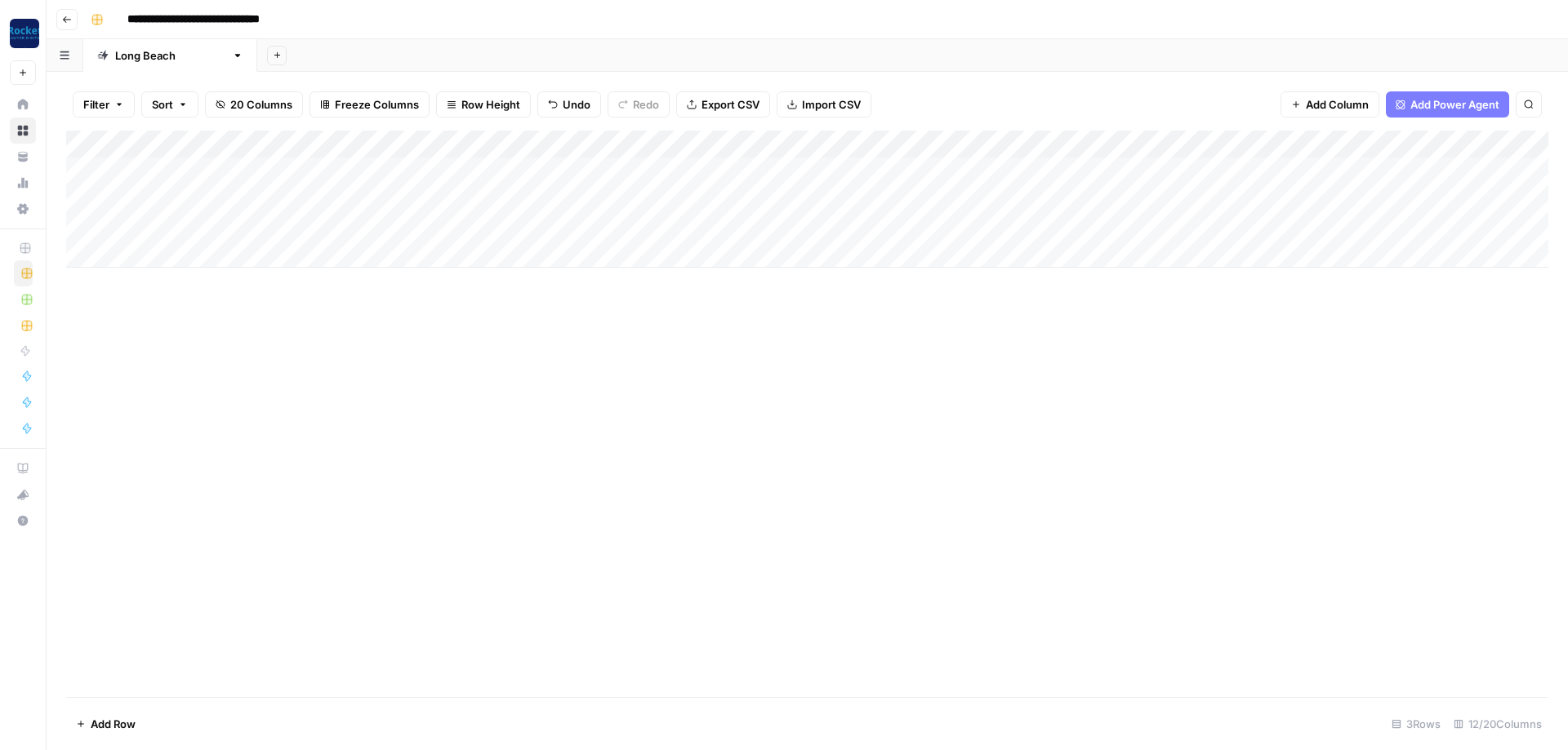
click at [1115, 411] on div "Add Column" at bounding box center [807, 414] width 1482 height 566
click at [792, 140] on div "Add Column" at bounding box center [807, 199] width 1482 height 137
click at [855, 180] on span "All Rows" at bounding box center [851, 178] width 103 height 16
click at [791, 222] on div "Add Column" at bounding box center [807, 199] width 1482 height 137
drag, startPoint x: 527, startPoint y: 321, endPoint x: 540, endPoint y: 306, distance: 19.8
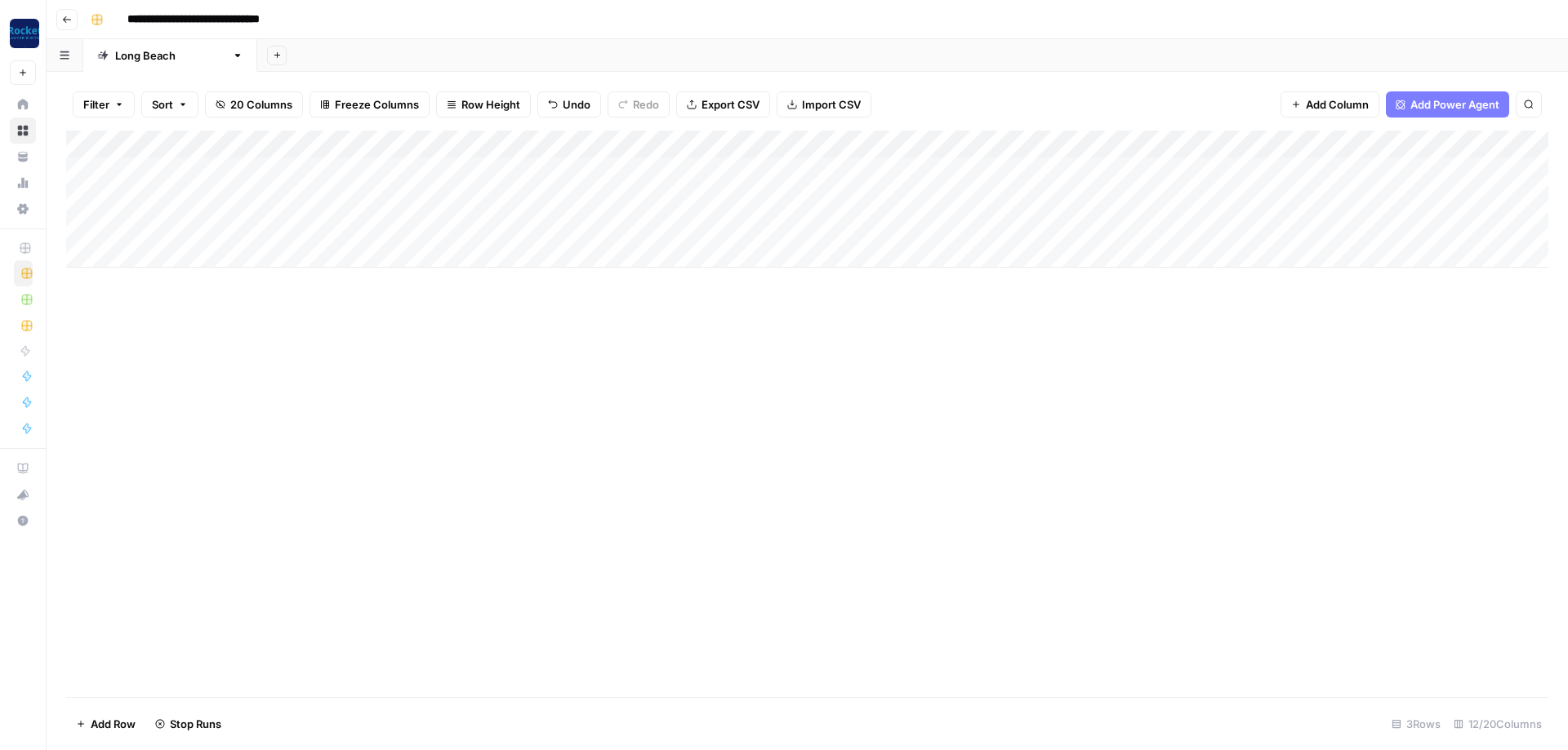
click at [528, 320] on div "Add Column" at bounding box center [807, 414] width 1482 height 566
drag, startPoint x: 746, startPoint y: 350, endPoint x: 757, endPoint y: 346, distance: 11.7
click at [749, 351] on div "Add Column" at bounding box center [807, 414] width 1482 height 566
click at [892, 220] on div "Add Column" at bounding box center [807, 199] width 1482 height 137
click at [792, 164] on div "Add Column" at bounding box center [807, 213] width 1482 height 165
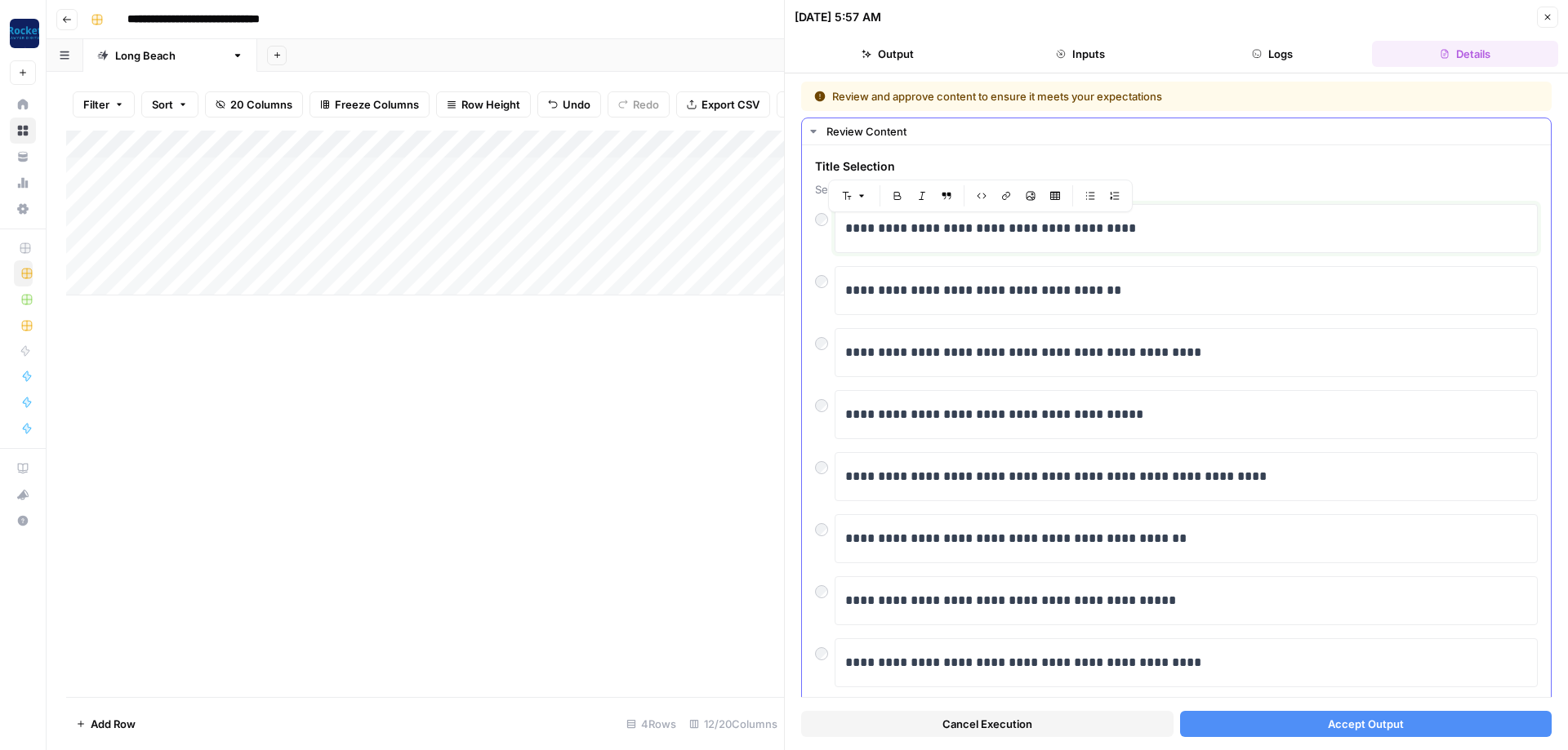
copy p "**********"
drag, startPoint x: 1160, startPoint y: 233, endPoint x: 835, endPoint y: 229, distance: 325.0
click at [846, 229] on div "**********" at bounding box center [1186, 228] width 682 height 35
click at [1242, 728] on button "Accept Output" at bounding box center [1367, 724] width 373 height 26
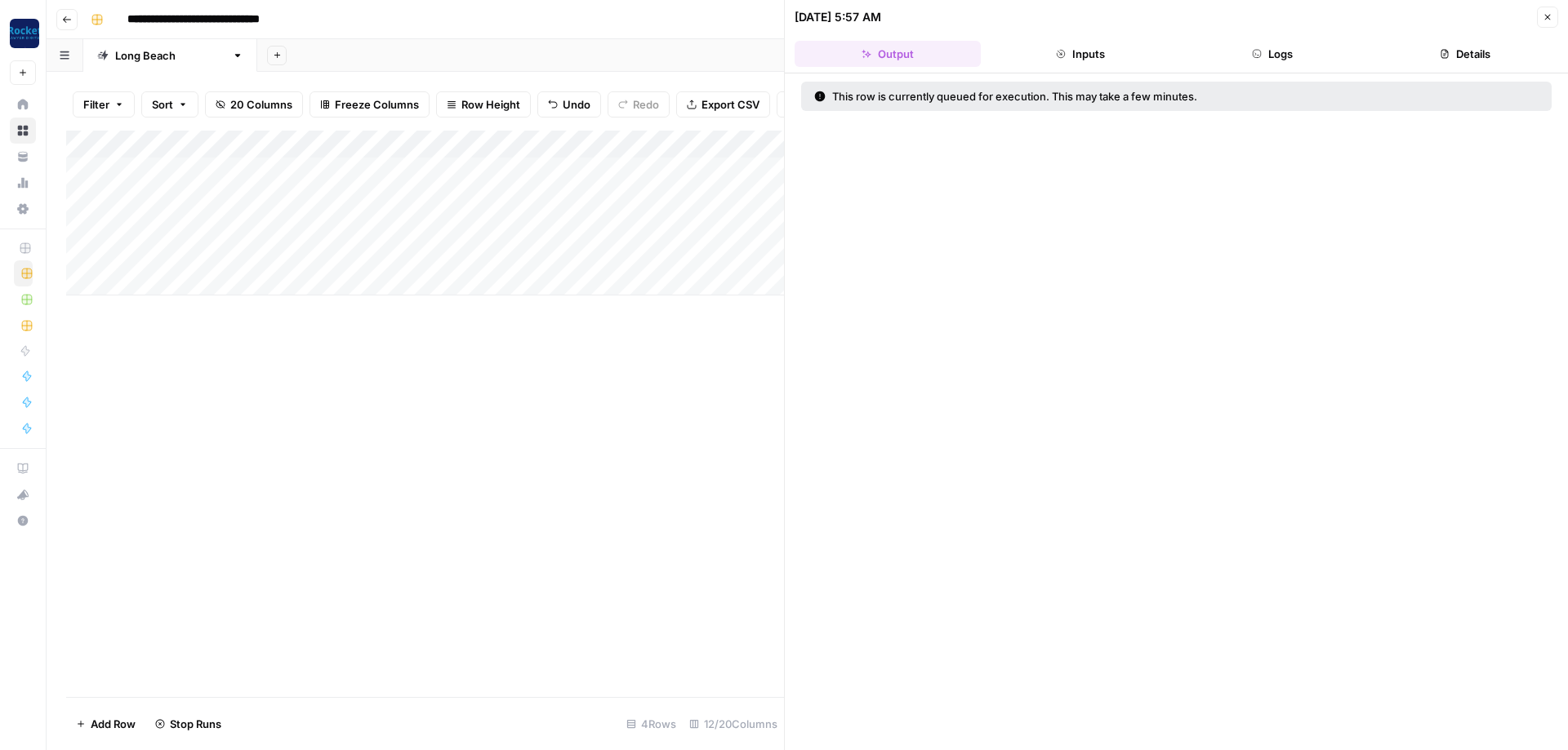
click at [1547, 15] on icon "button" at bounding box center [1548, 18] width 10 height 10
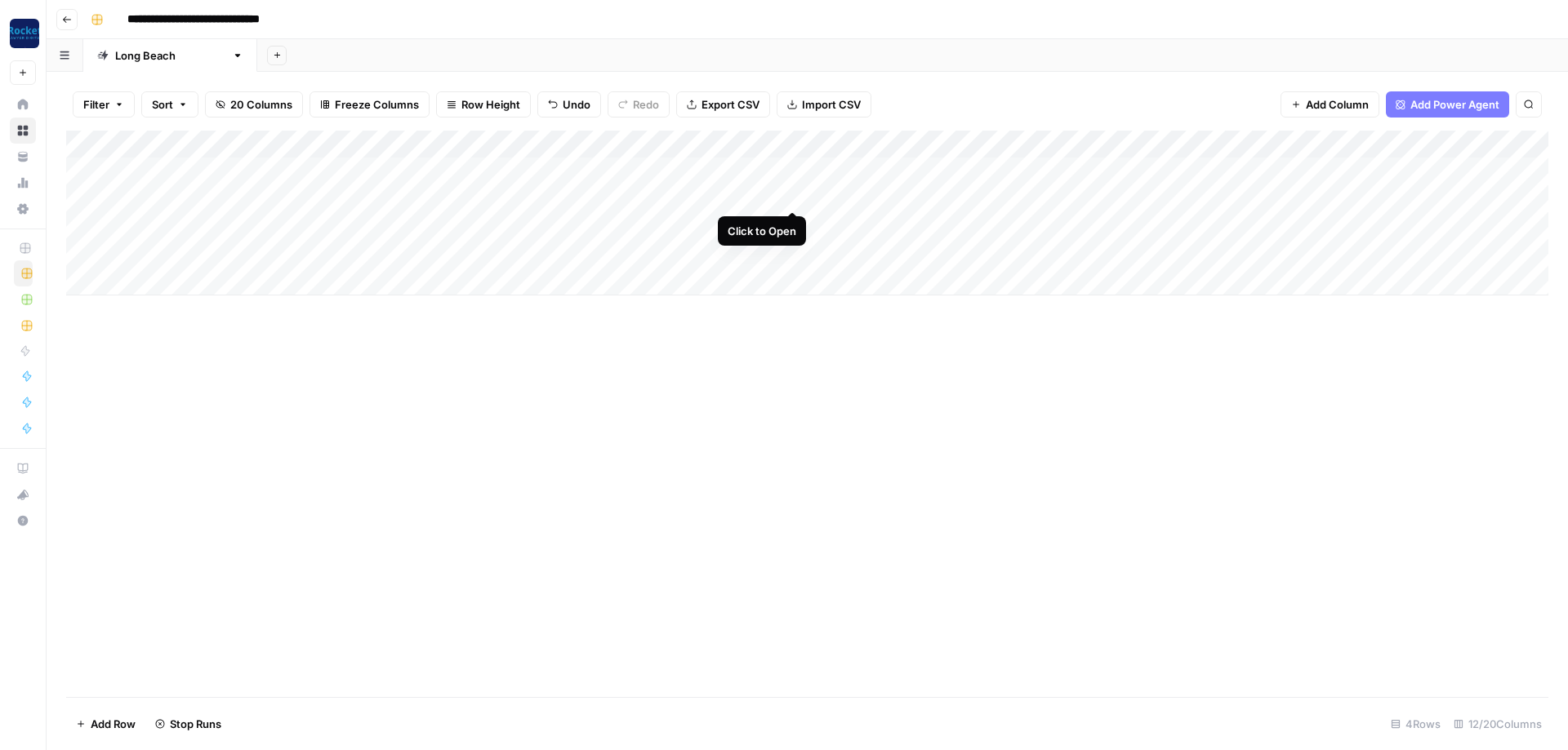
click at [795, 190] on div "Add Column" at bounding box center [807, 213] width 1482 height 165
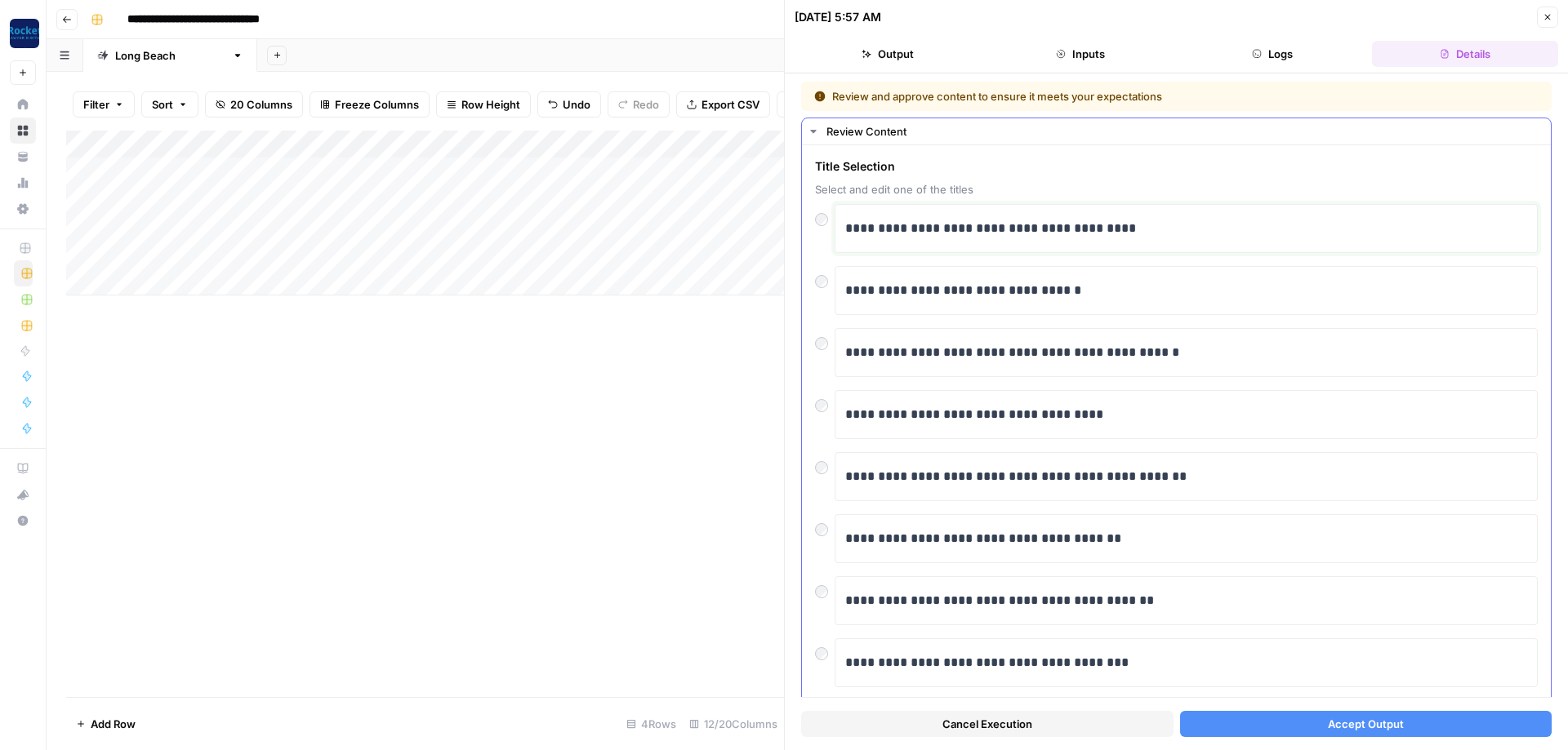
copy p "**********"
drag, startPoint x: 1154, startPoint y: 232, endPoint x: 844, endPoint y: 232, distance: 310.0
click at [846, 232] on div "**********" at bounding box center [1186, 228] width 682 height 35
click at [1249, 731] on button "Accept Output" at bounding box center [1367, 724] width 373 height 26
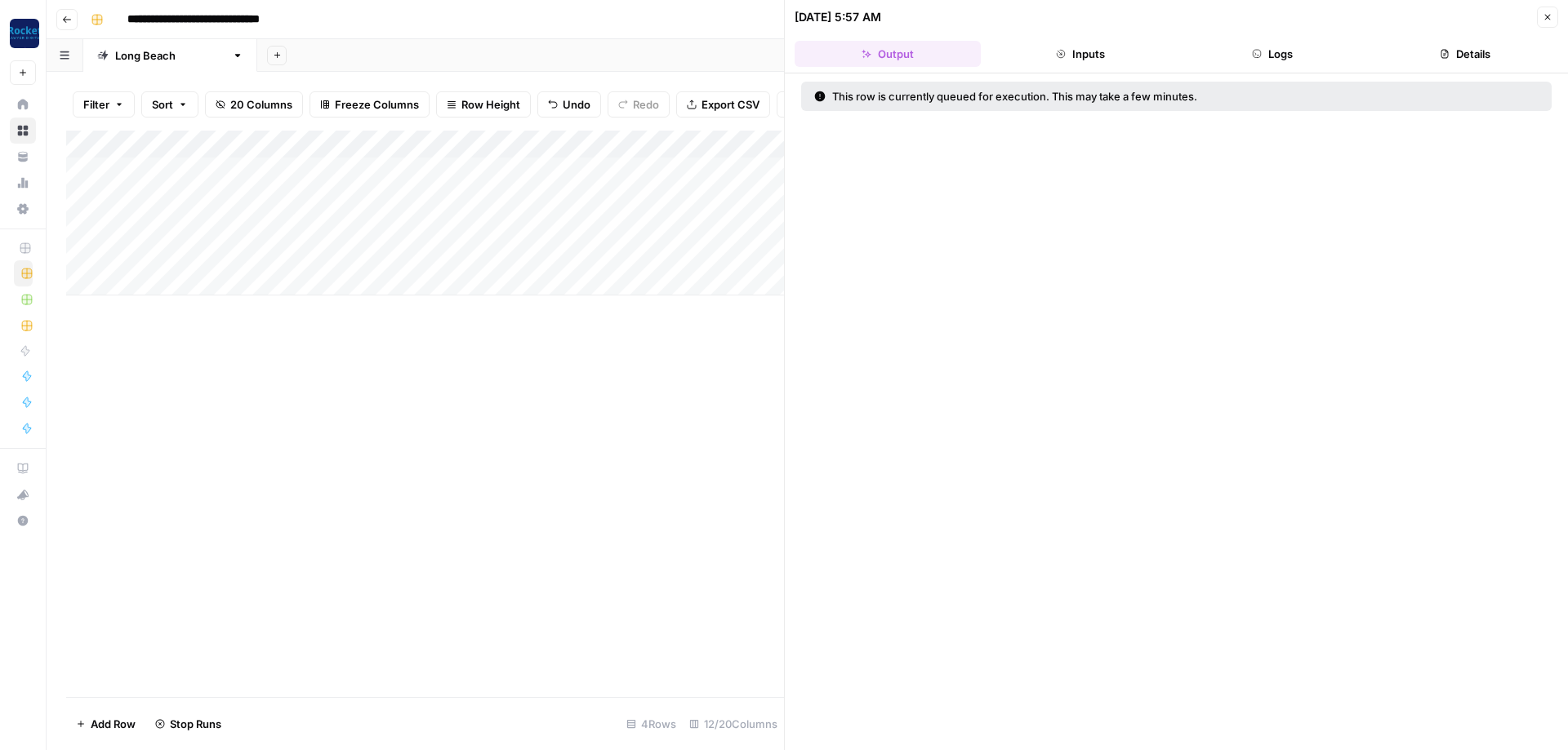
click at [1544, 16] on icon "button" at bounding box center [1548, 18] width 10 height 10
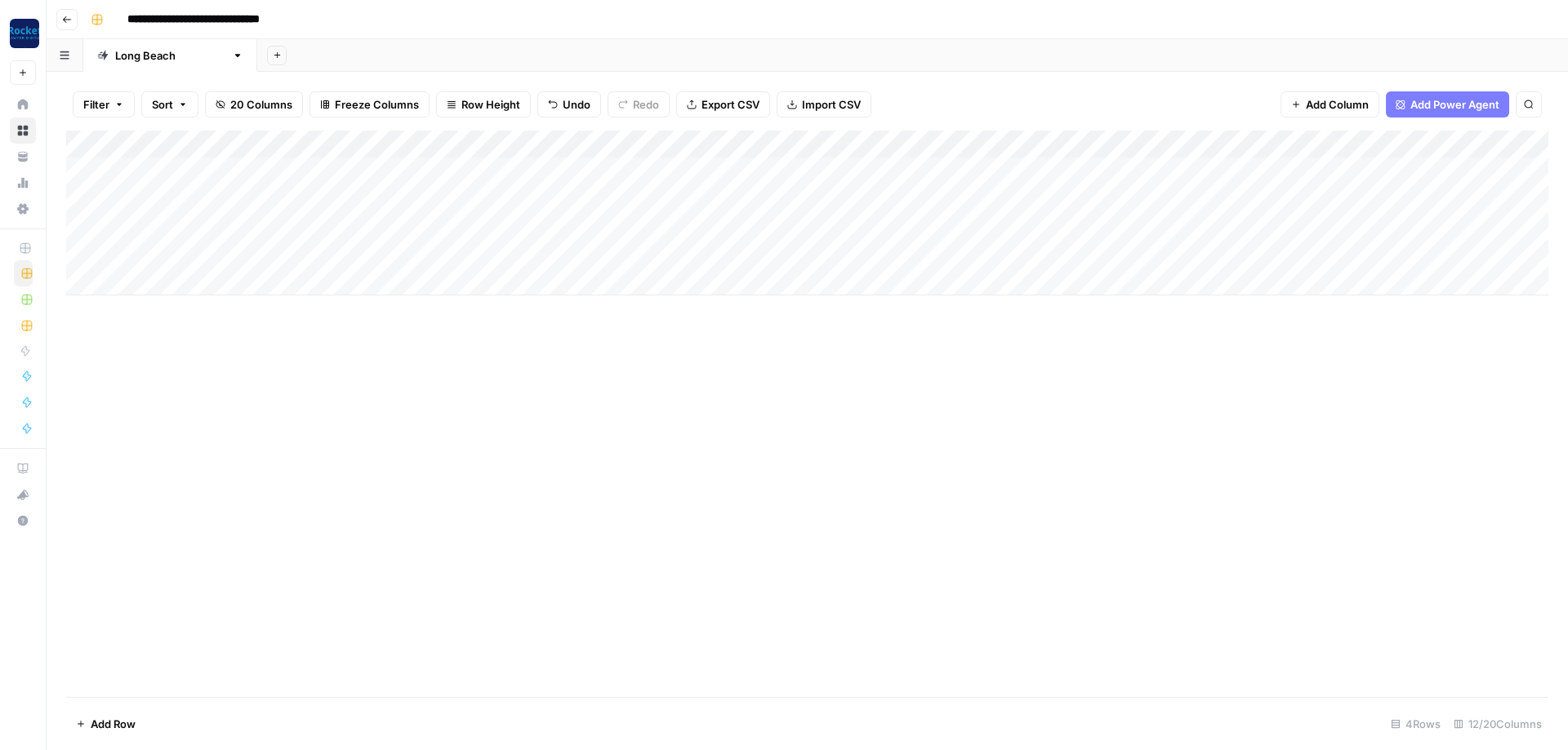
click at [168, 217] on div "Add Column" at bounding box center [807, 213] width 1482 height 165
click at [169, 217] on div "Add Column" at bounding box center [807, 213] width 1482 height 165
type textarea "**********"
click at [343, 230] on div "Add Column" at bounding box center [807, 213] width 1482 height 165
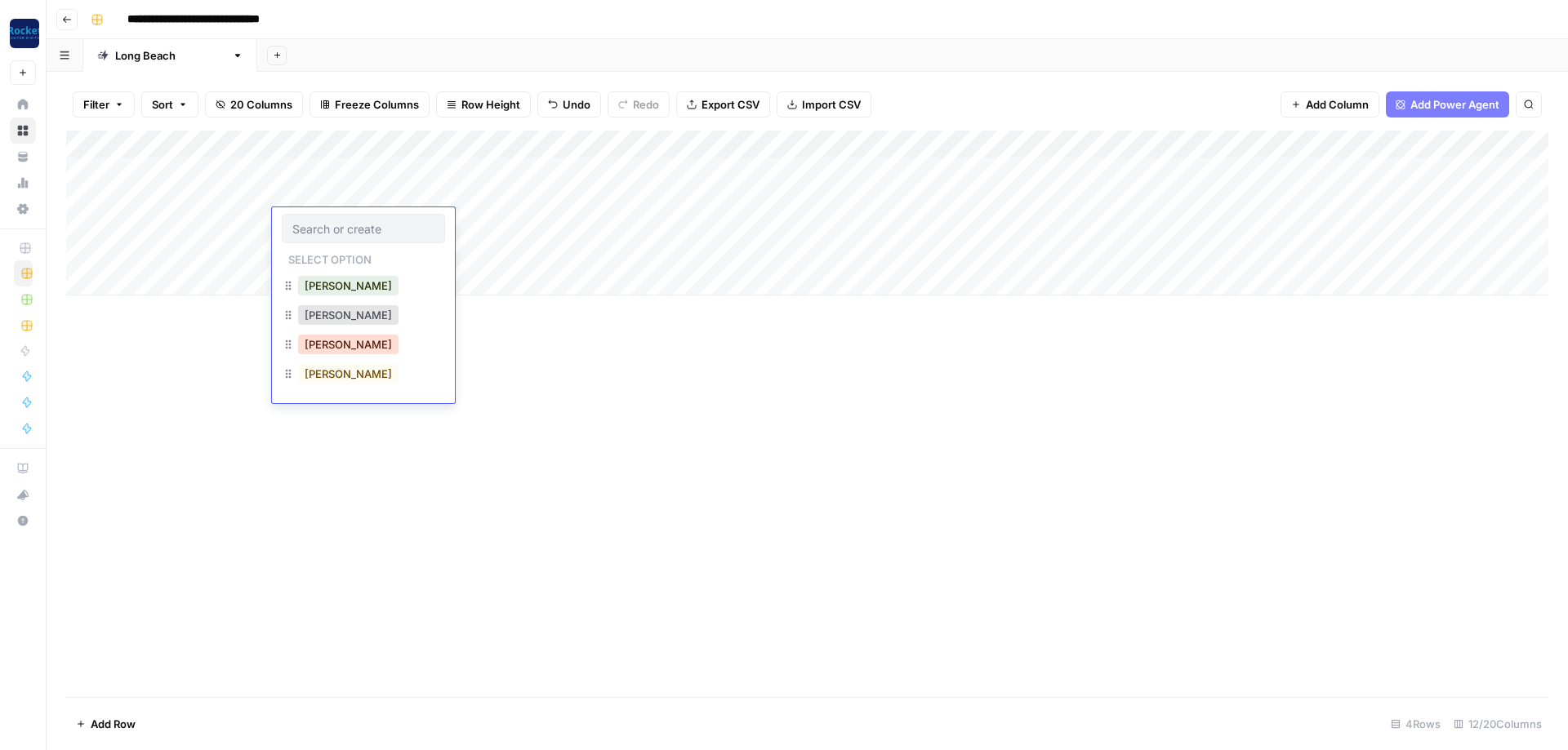
click at [320, 338] on button "Lucas" at bounding box center [348, 344] width 100 height 19
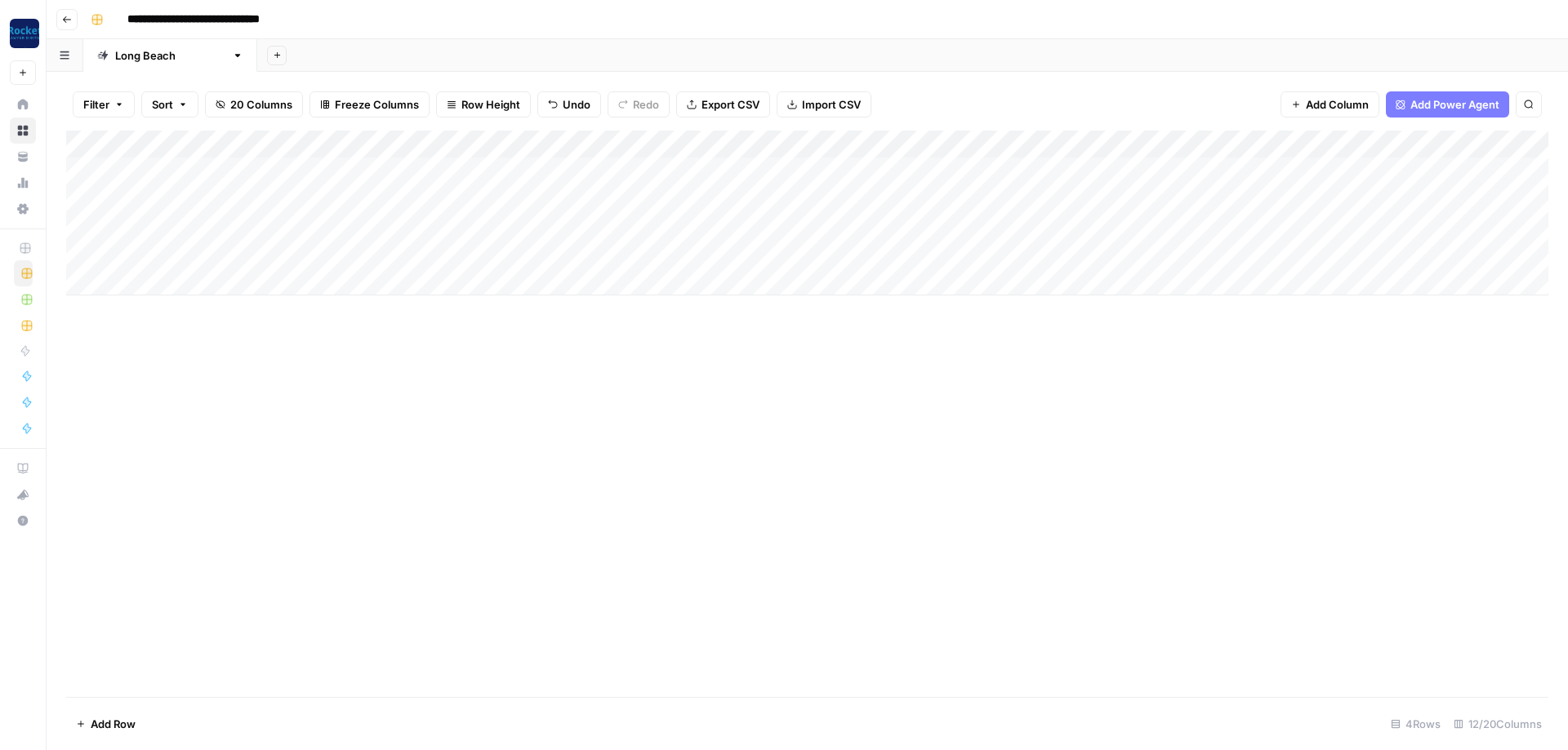
click at [604, 226] on div "Add Column" at bounding box center [807, 213] width 1482 height 165
click at [582, 313] on button "Practice Area Page" at bounding box center [589, 314] width 109 height 19
click at [790, 220] on div "Add Column" at bounding box center [807, 213] width 1482 height 165
click at [792, 168] on div "Add Column" at bounding box center [807, 213] width 1482 height 165
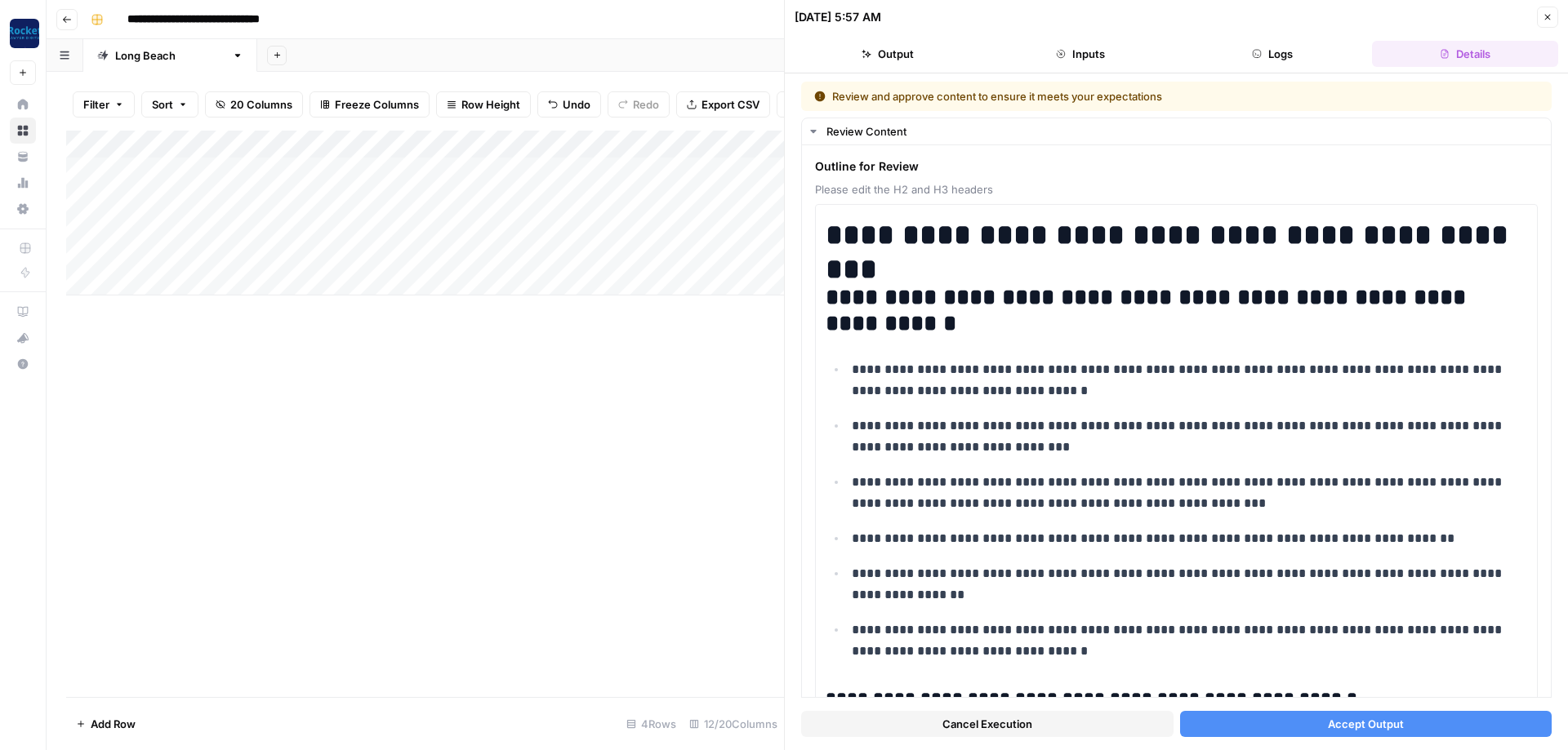
click at [1308, 732] on button "Accept Output" at bounding box center [1367, 724] width 373 height 26
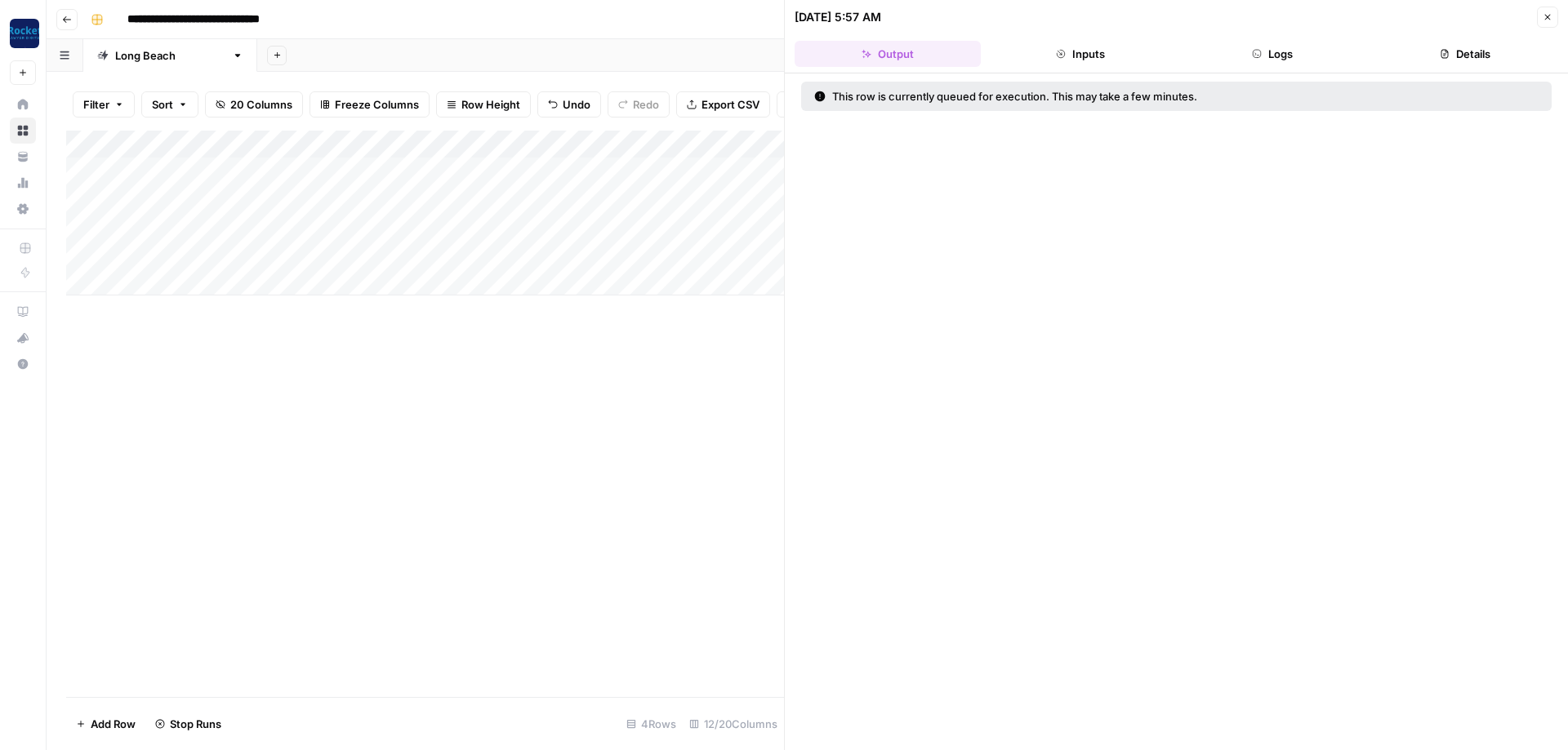
click at [761, 194] on div "Add Column" at bounding box center [425, 213] width 718 height 165
click at [760, 195] on div "Add Column" at bounding box center [425, 213] width 718 height 165
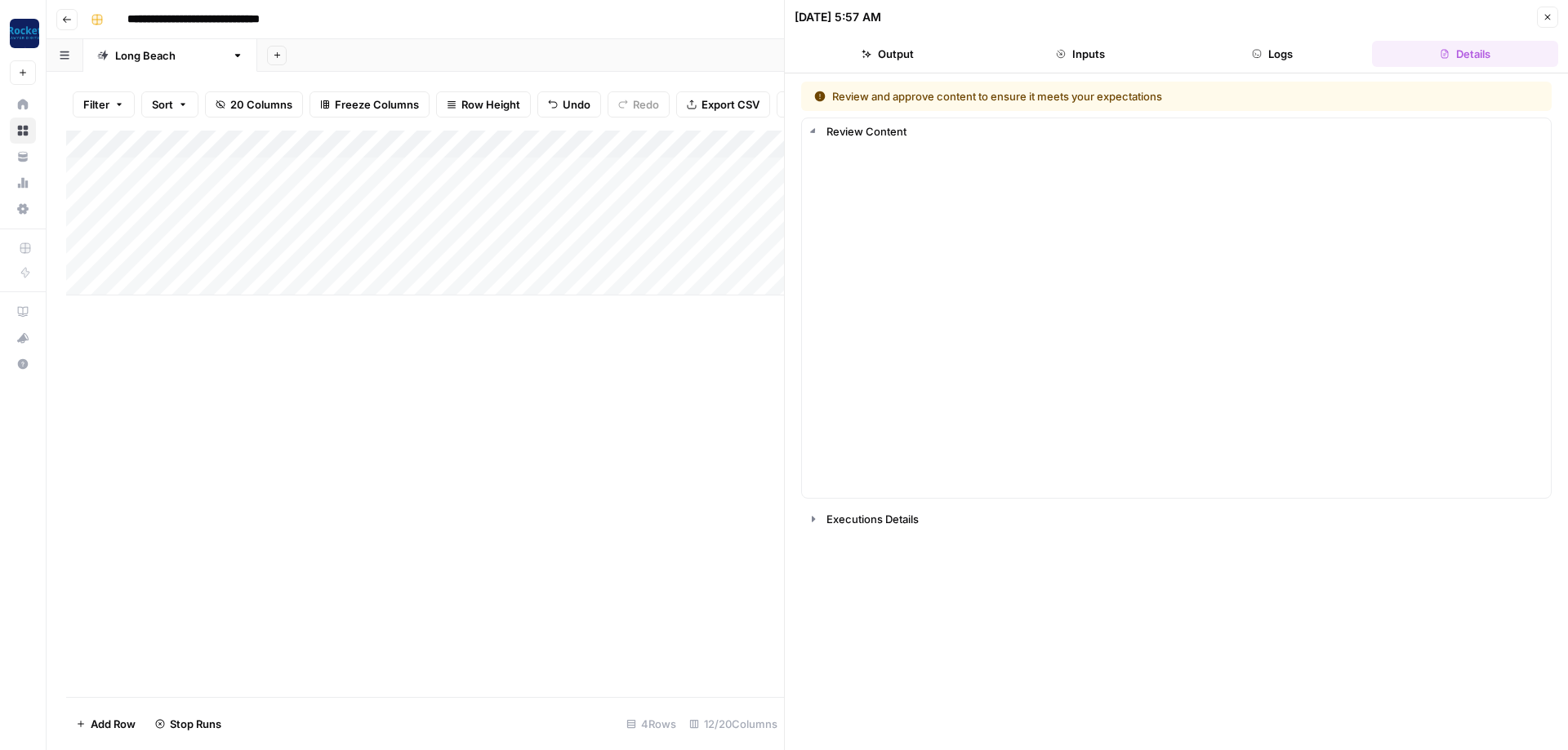
click at [728, 197] on div at bounding box center [733, 195] width 153 height 30
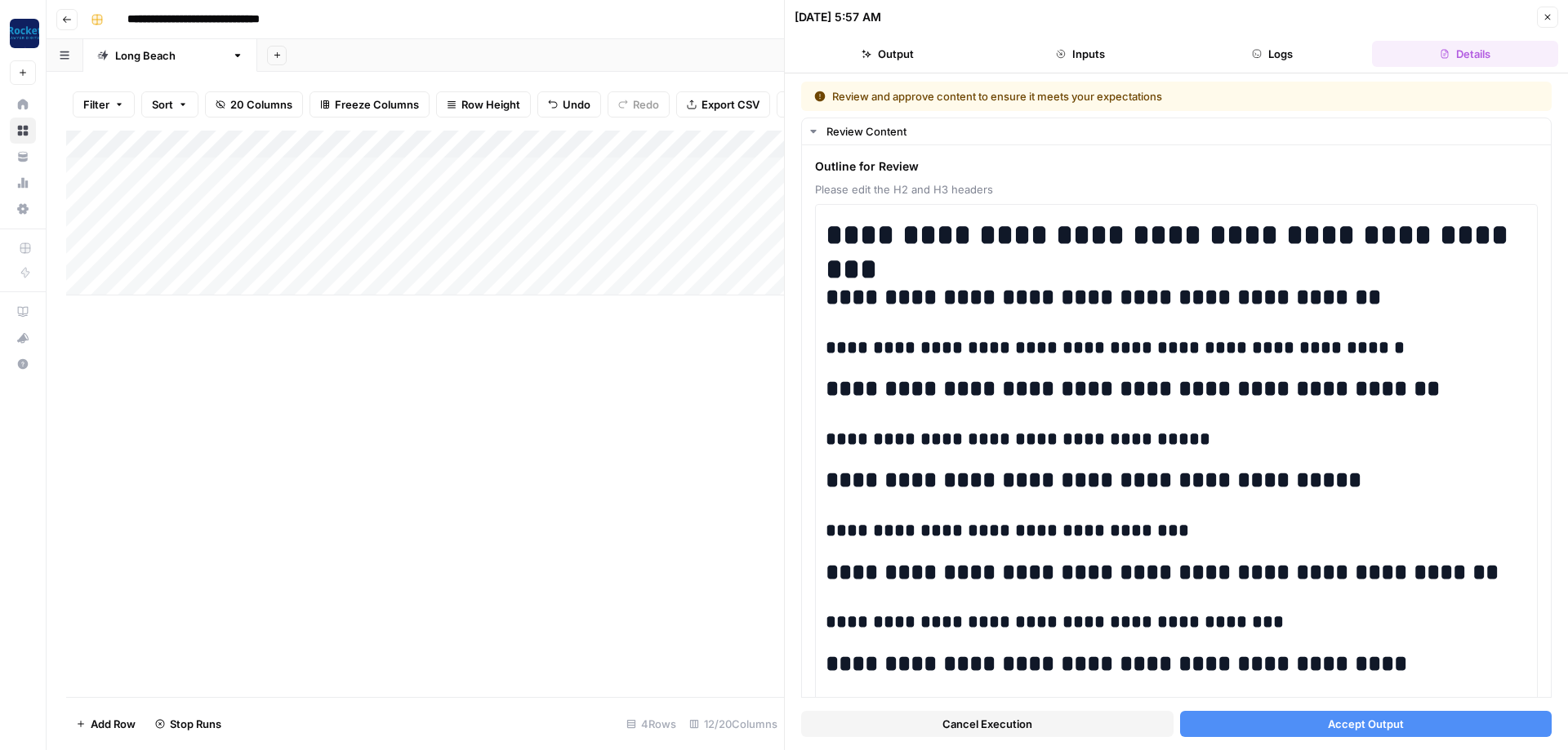
click at [1328, 716] on button "Accept Output" at bounding box center [1367, 724] width 373 height 26
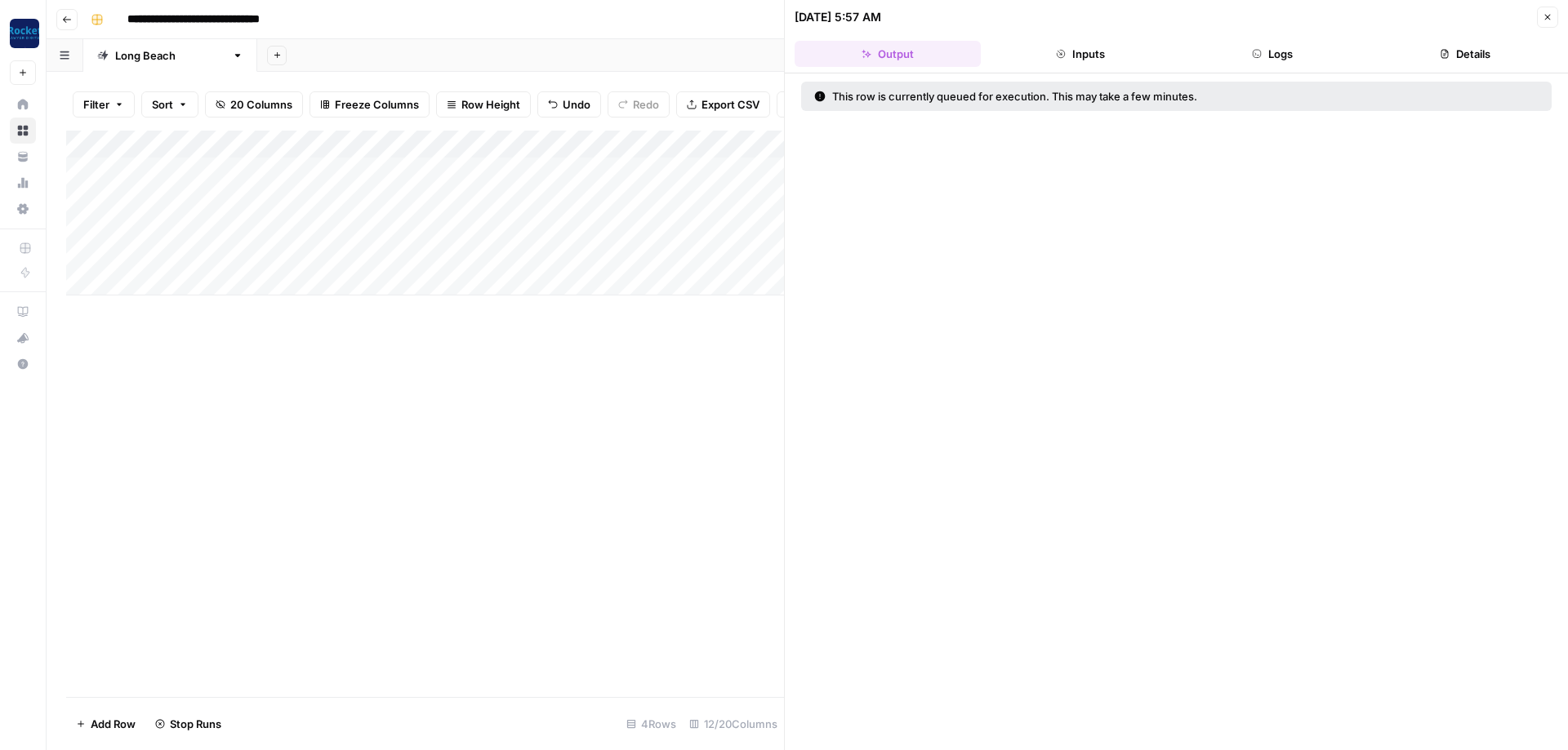
click at [721, 222] on div "Add Column" at bounding box center [425, 213] width 718 height 165
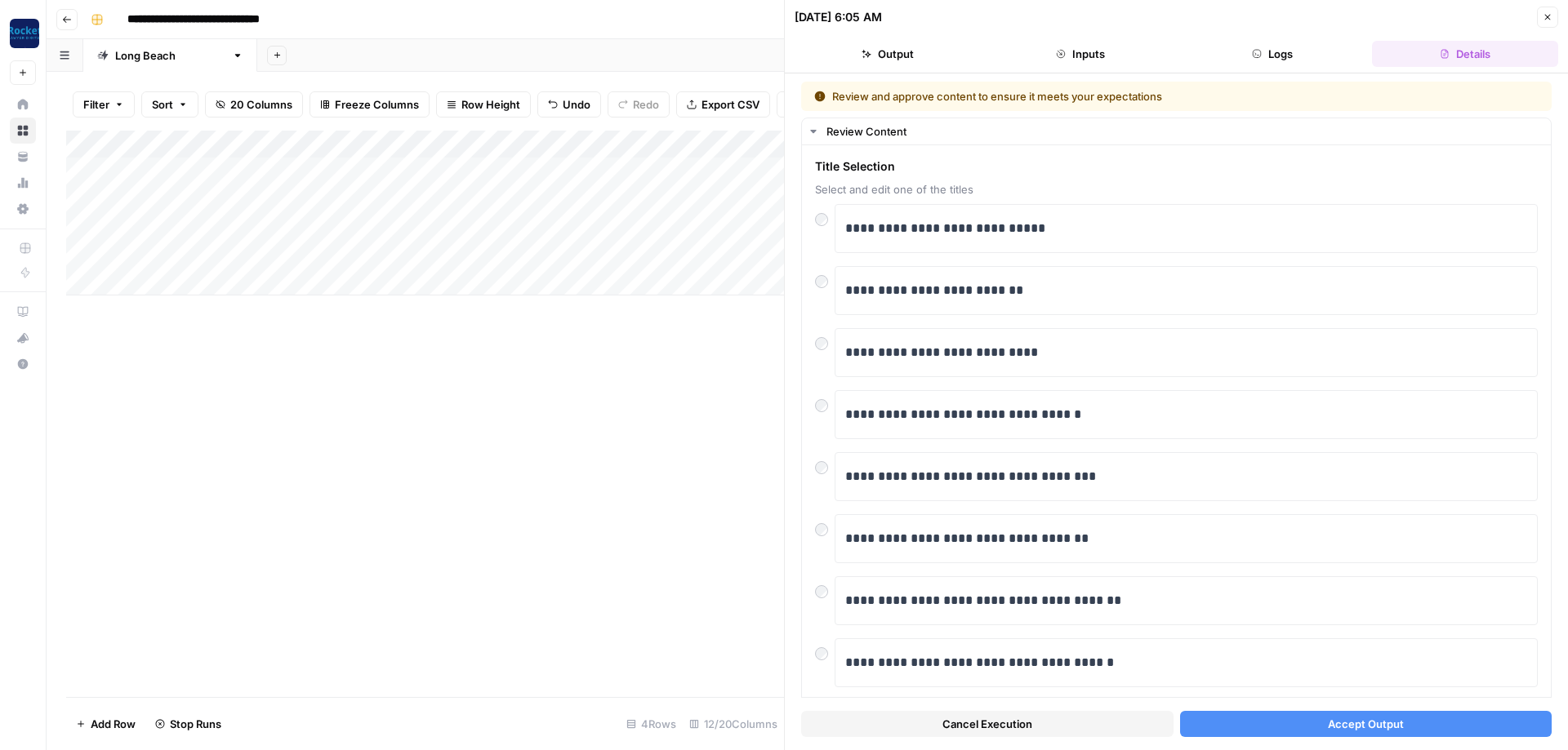
click at [1297, 722] on button "Accept Output" at bounding box center [1367, 724] width 373 height 26
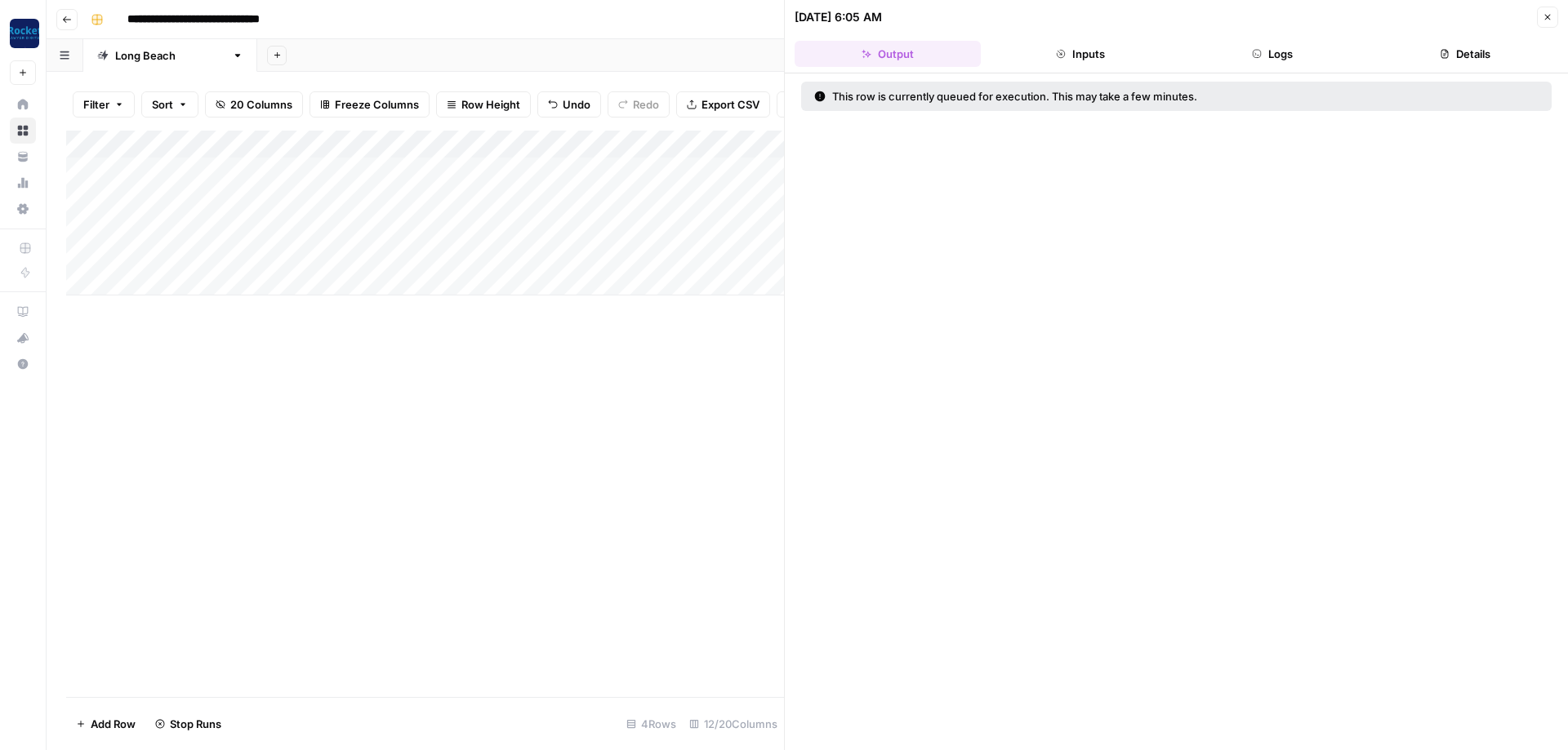
click at [1555, 19] on button "Close" at bounding box center [1547, 17] width 21 height 21
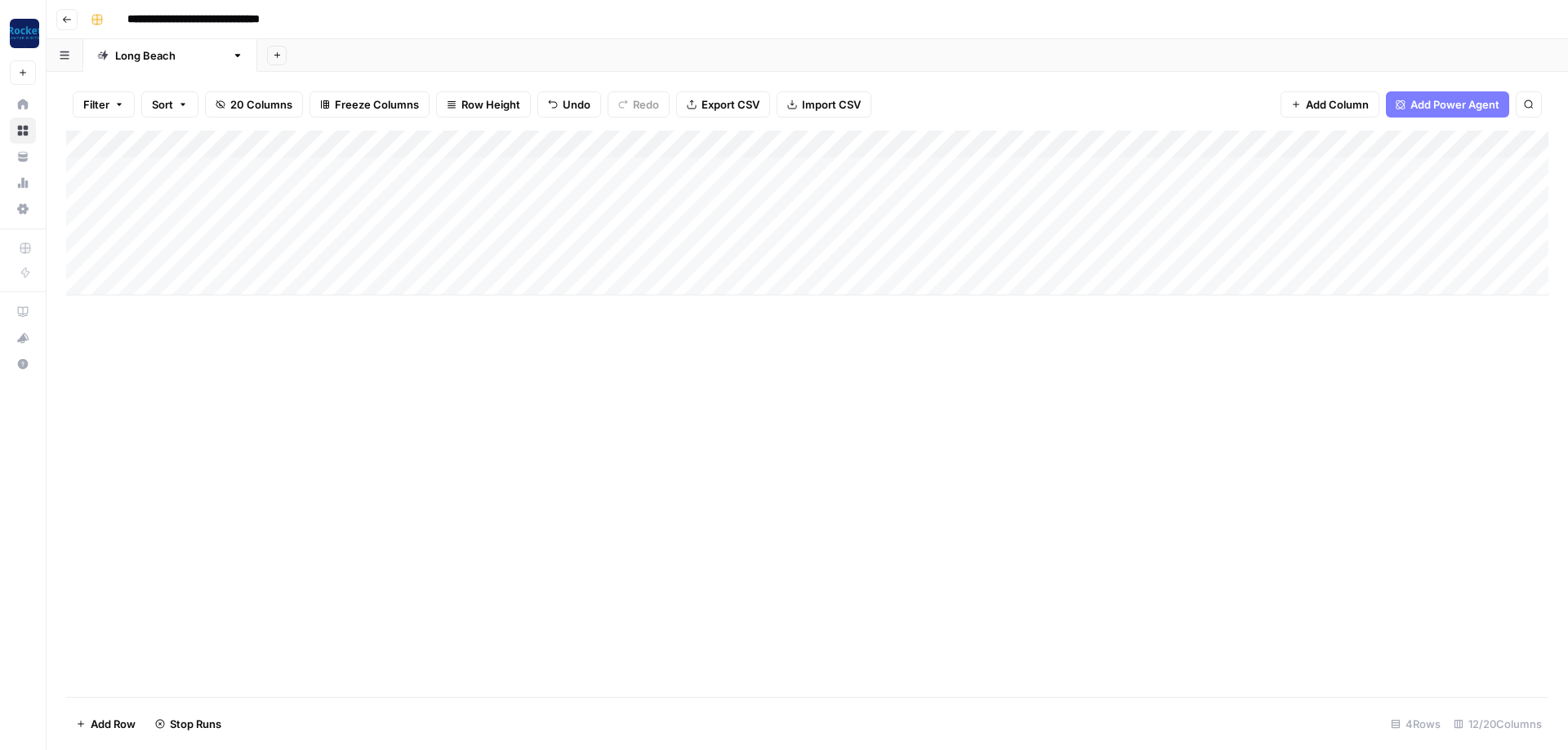
click at [77, 249] on div "Add Column" at bounding box center [807, 213] width 1482 height 165
click at [103, 731] on span "Delete 1 Row" at bounding box center [109, 724] width 66 height 16
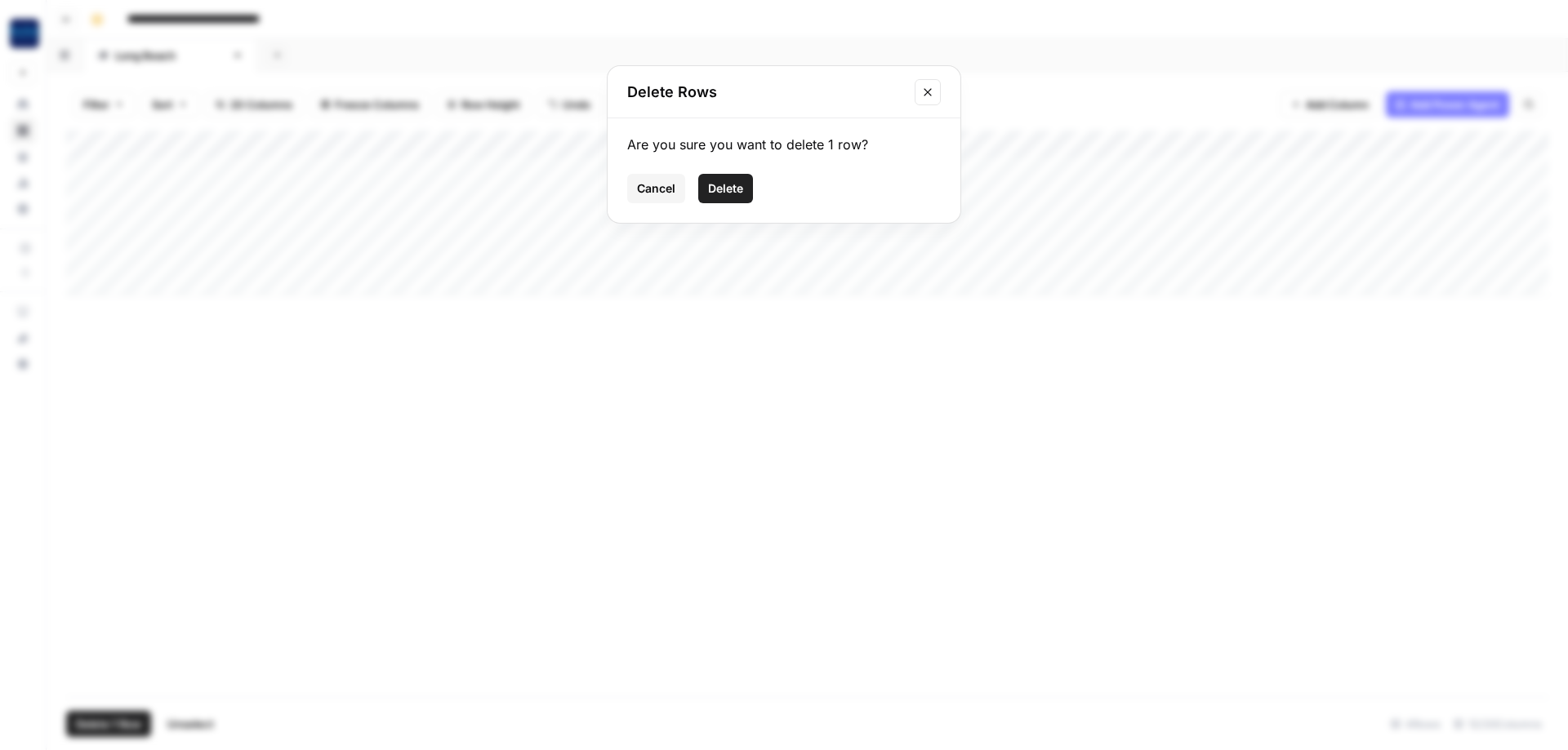
click at [726, 177] on button "Delete" at bounding box center [725, 188] width 55 height 29
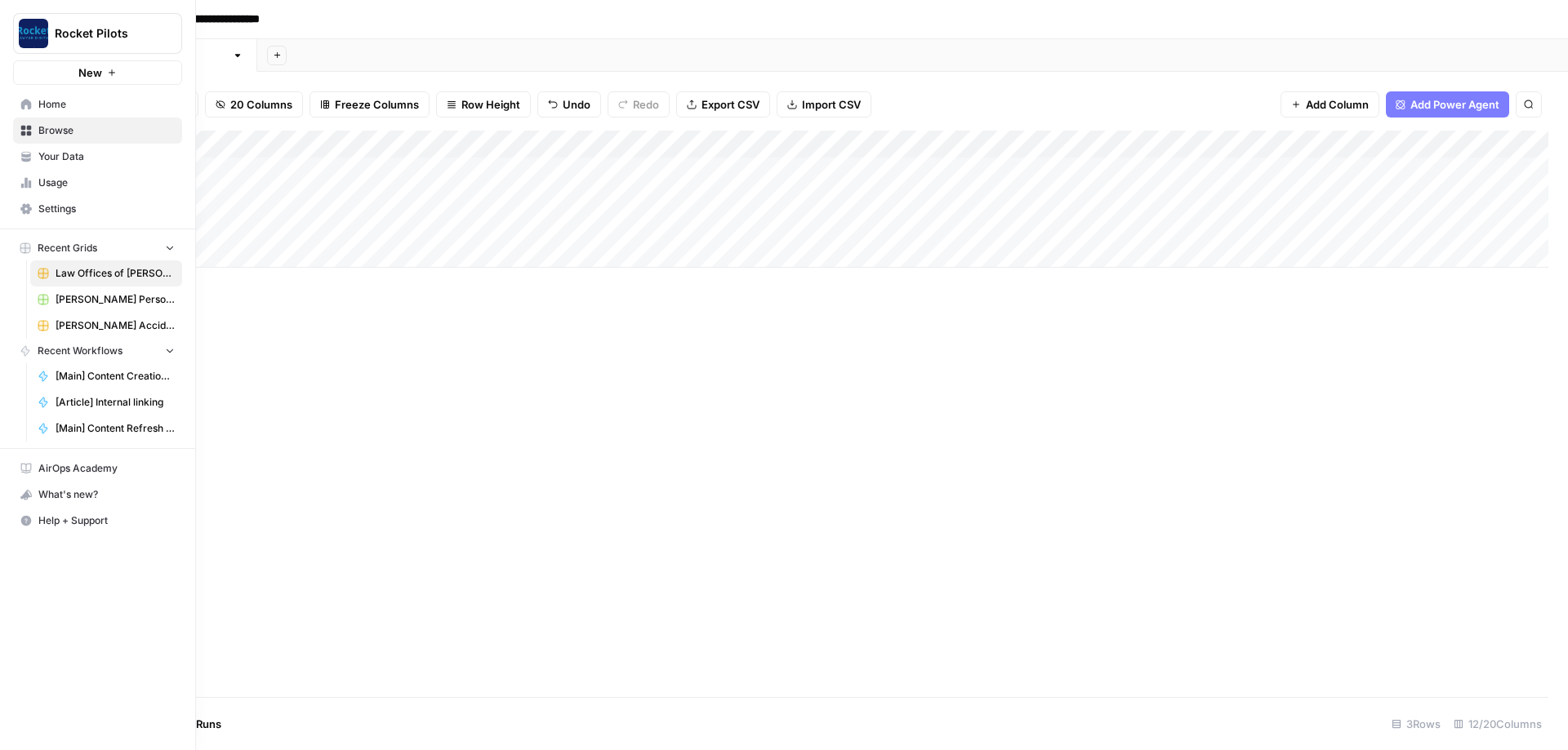
click at [47, 105] on span "Home" at bounding box center [107, 104] width 137 height 14
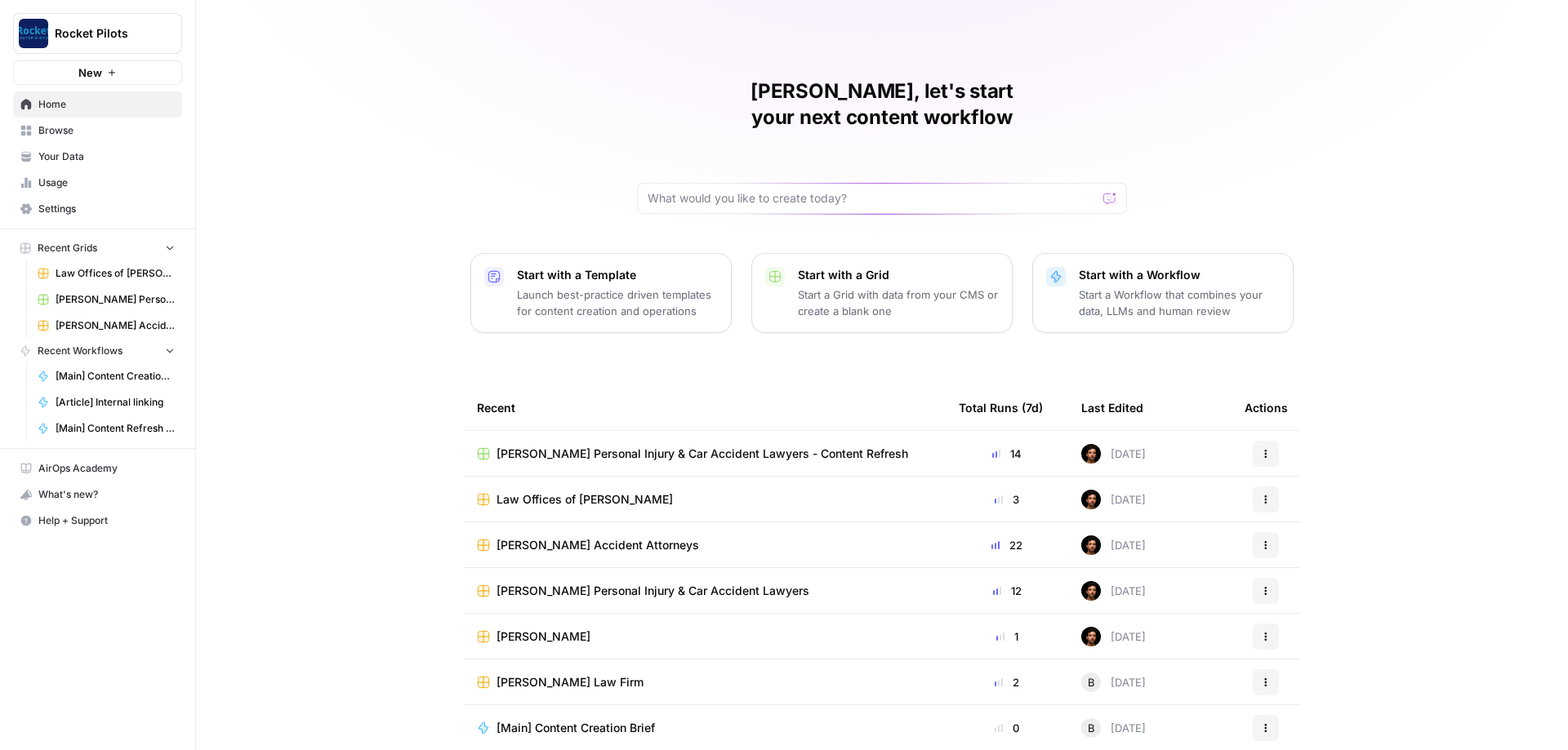
click at [1270, 578] on button "Actions" at bounding box center [1265, 591] width 26 height 26
click at [1279, 603] on div "Duplicate" at bounding box center [1345, 603] width 155 height 16
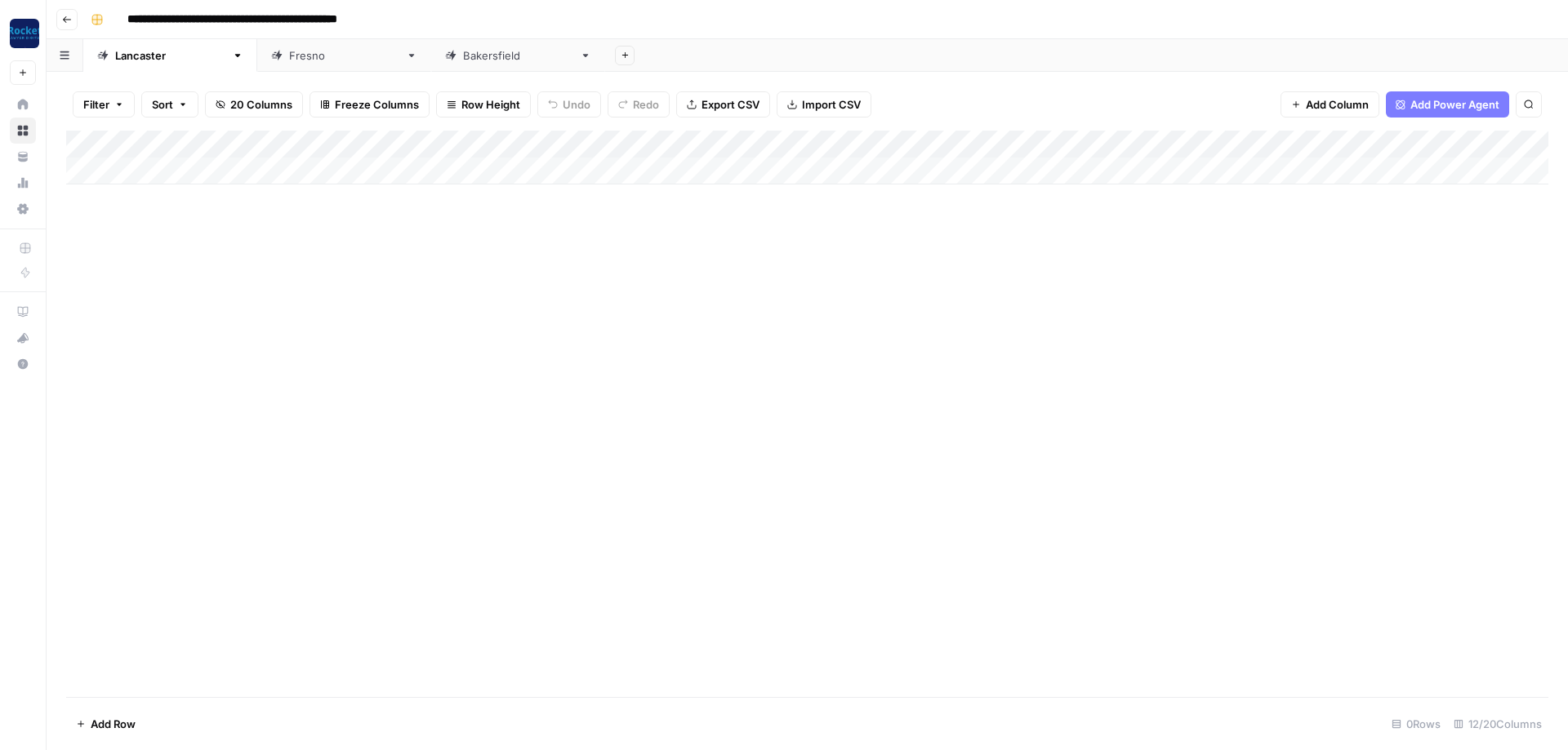
click at [270, 24] on input "**********" at bounding box center [275, 19] width 310 height 26
type input "**********"
click at [580, 60] on icon at bounding box center [586, 56] width 12 height 12
type input "**********"
click at [580, 59] on icon "button" at bounding box center [586, 56] width 12 height 12
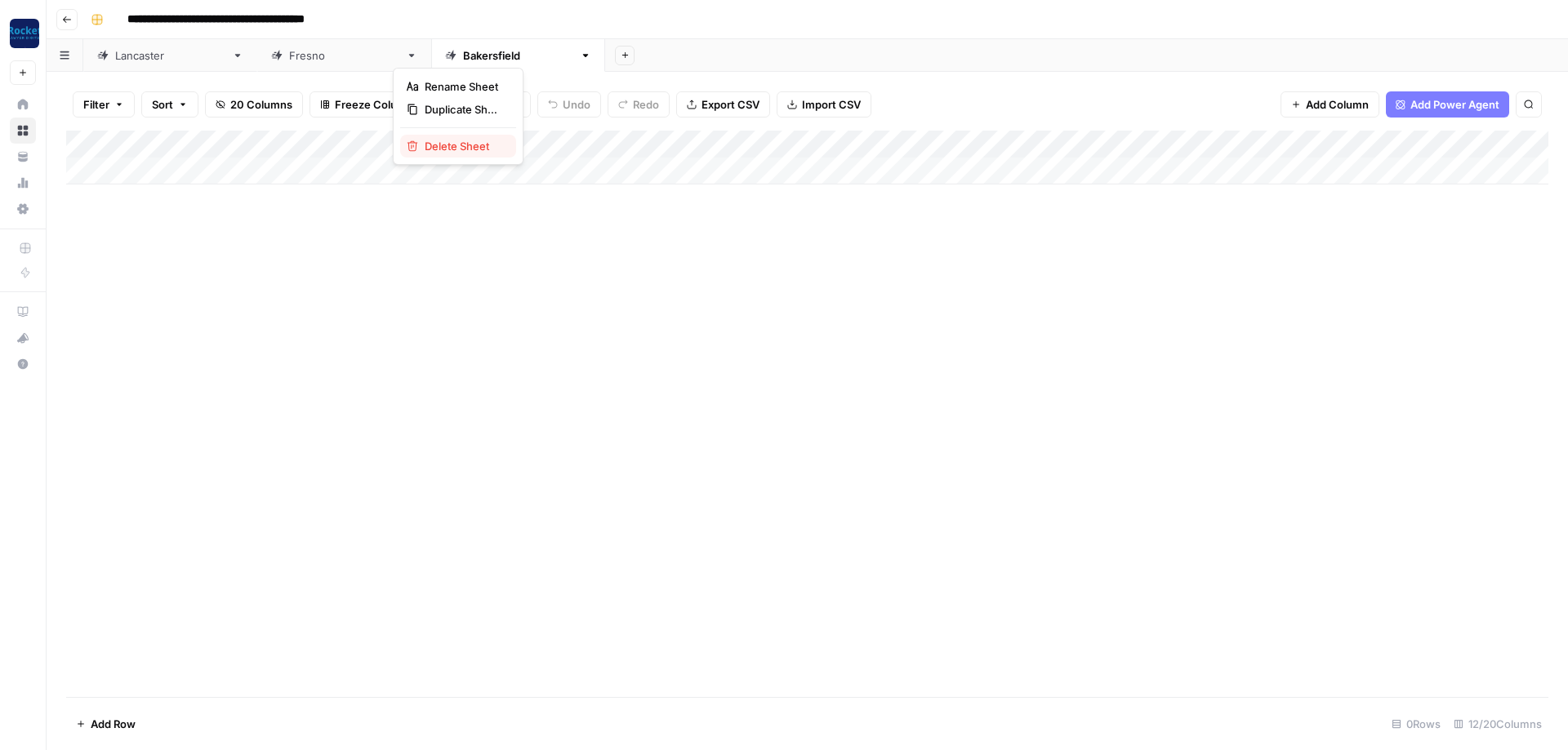
click at [445, 155] on button "Delete Sheet" at bounding box center [459, 146] width 116 height 23
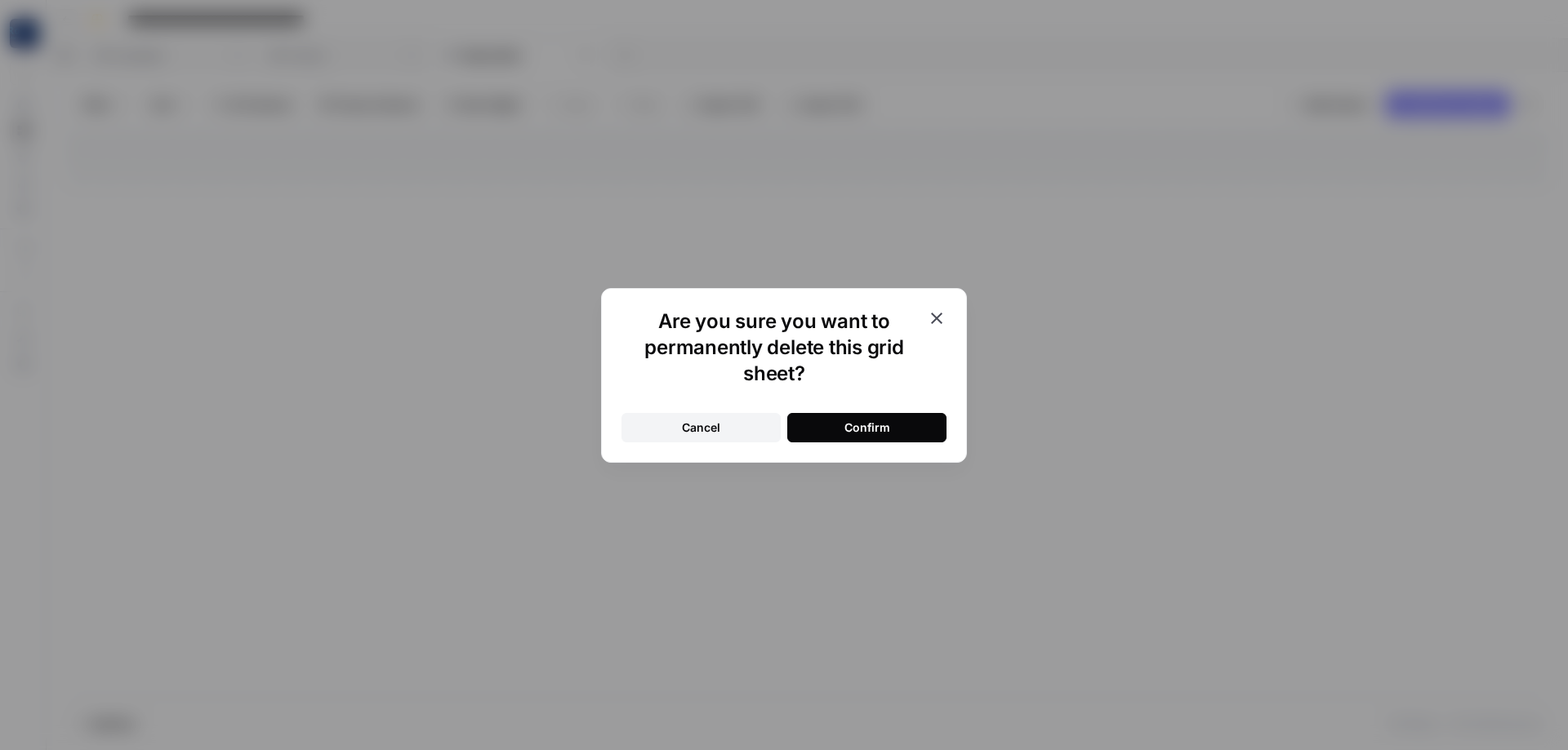
click at [855, 437] on button "Confirm" at bounding box center [867, 427] width 159 height 29
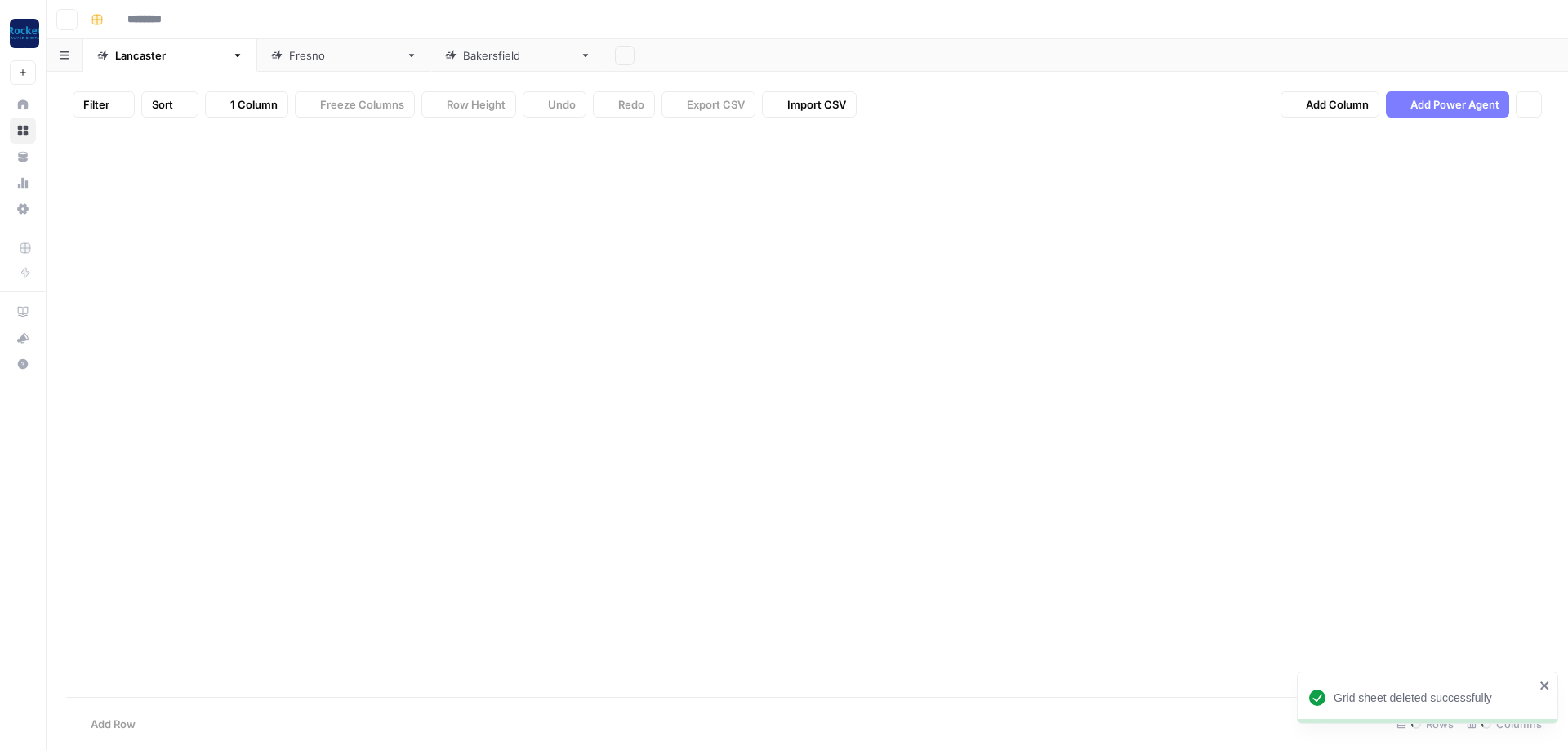
type input "**********"
click at [405, 54] on icon at bounding box center [411, 56] width 12 height 12
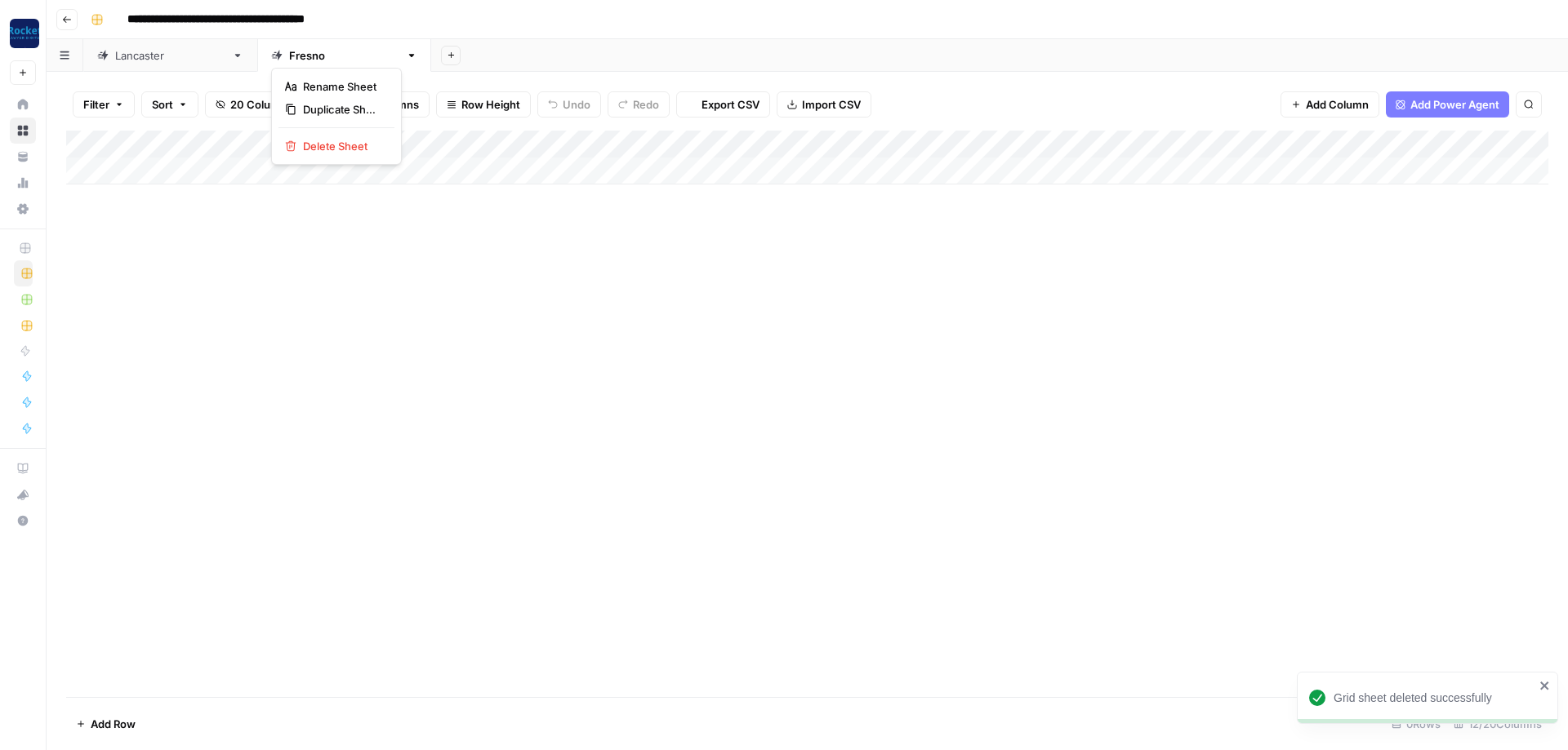
click at [405, 50] on button "button" at bounding box center [411, 56] width 12 height 12
click at [328, 151] on span "Delete Sheet" at bounding box center [341, 146] width 78 height 16
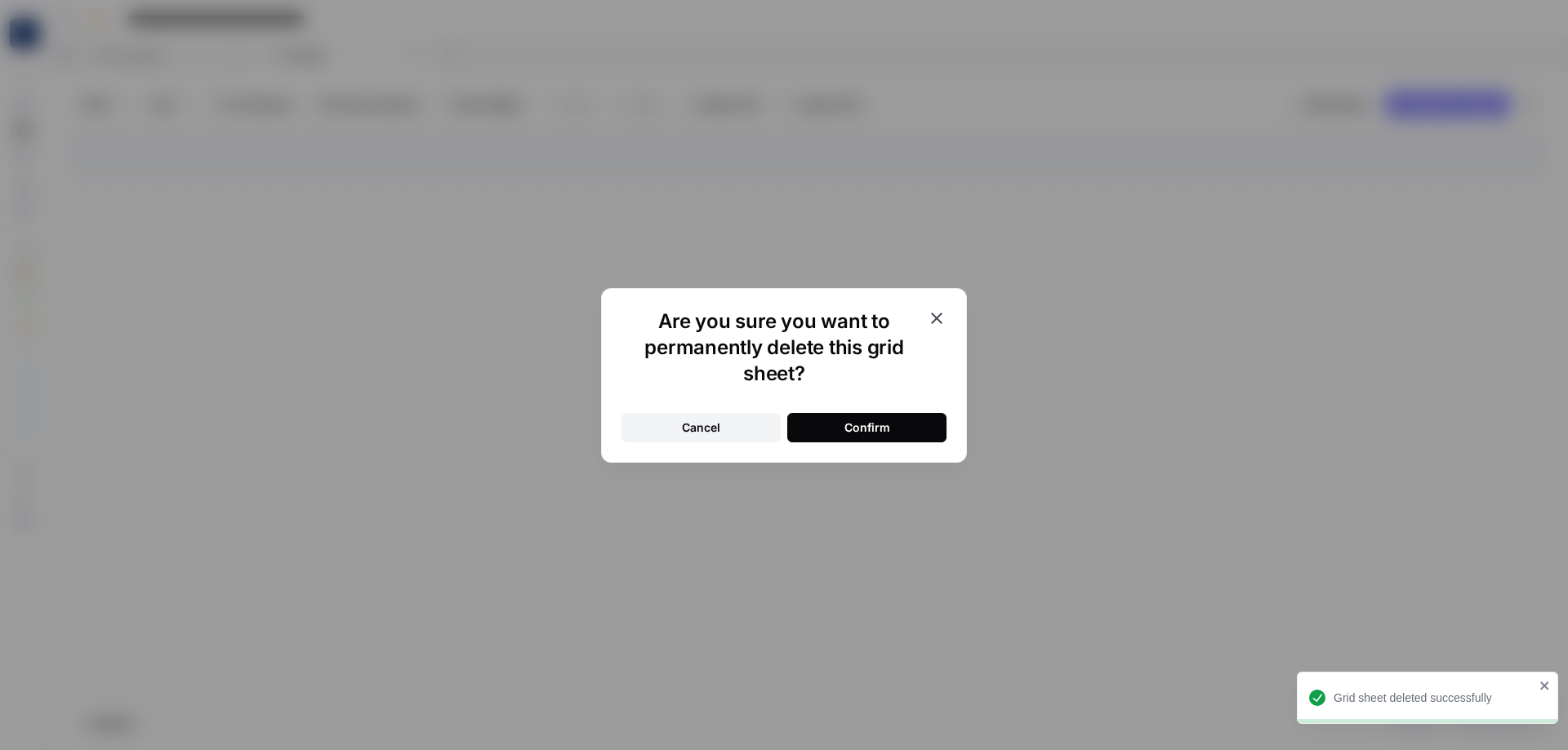
click at [858, 426] on div "Confirm" at bounding box center [867, 427] width 46 height 16
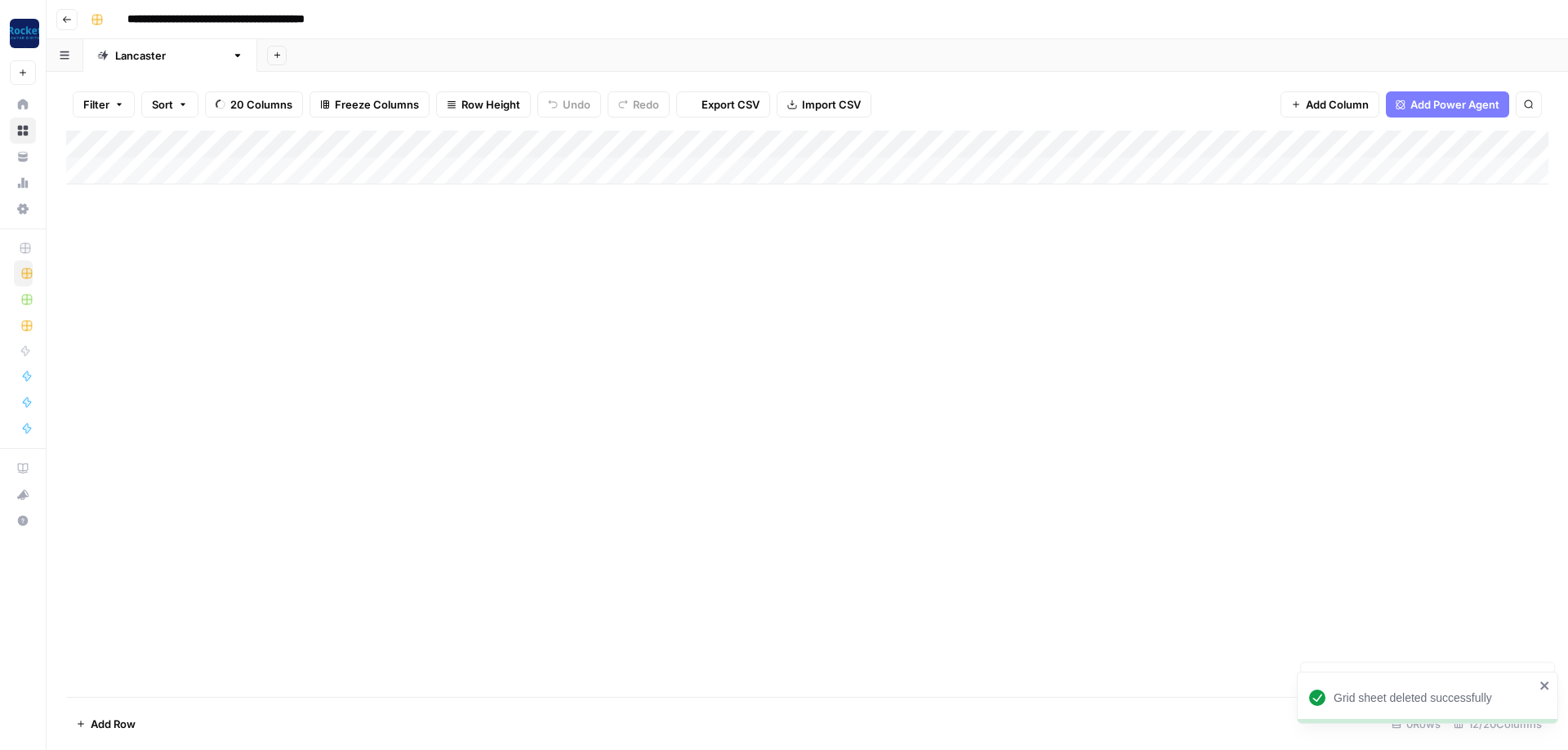
click at [140, 56] on div "Lancaster" at bounding box center [170, 55] width 110 height 16
type input "********"
click at [258, 263] on div "Add Column" at bounding box center [807, 414] width 1482 height 566
click at [773, 142] on div "Add Column" at bounding box center [807, 158] width 1482 height 54
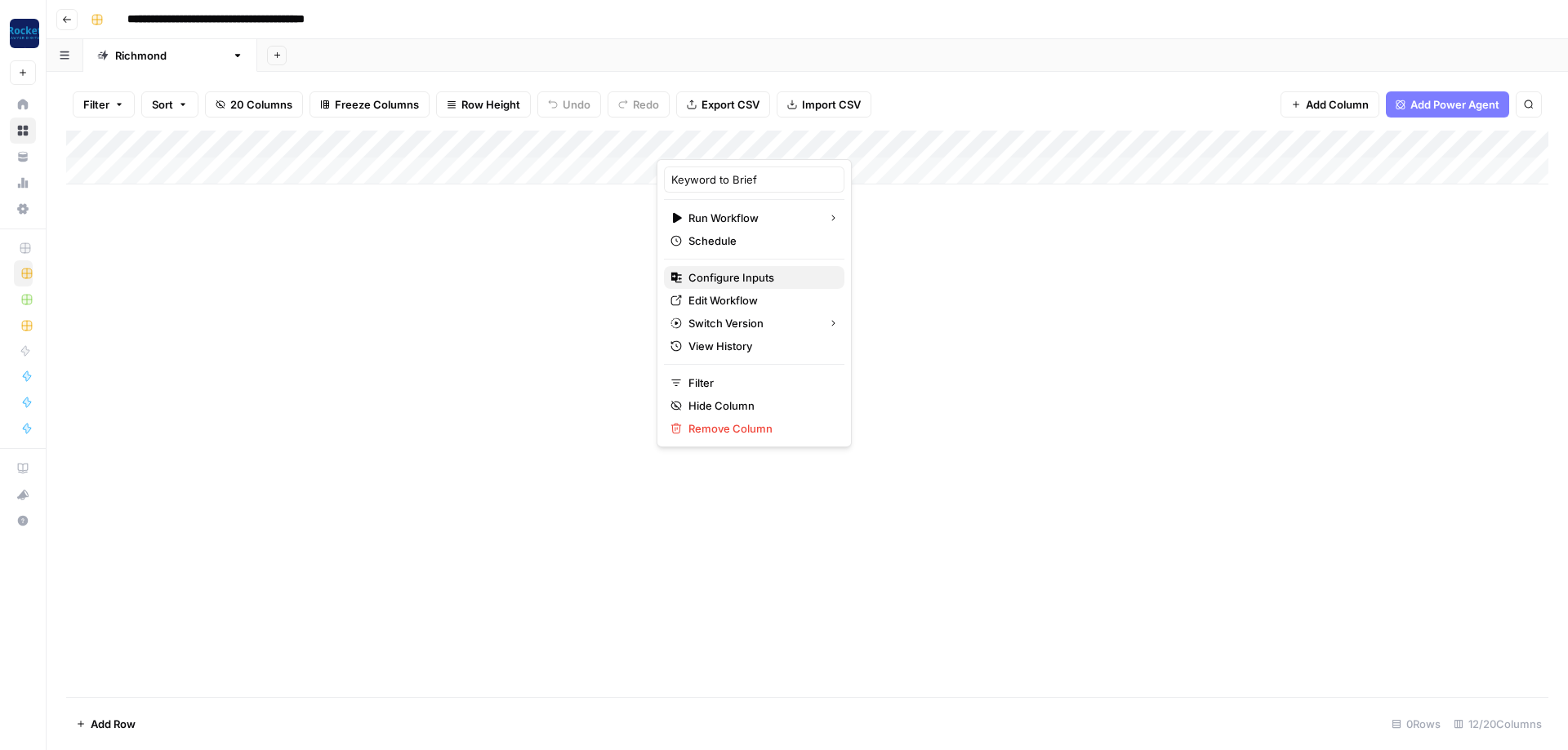
click at [728, 271] on span "Configure Inputs" at bounding box center [760, 277] width 143 height 16
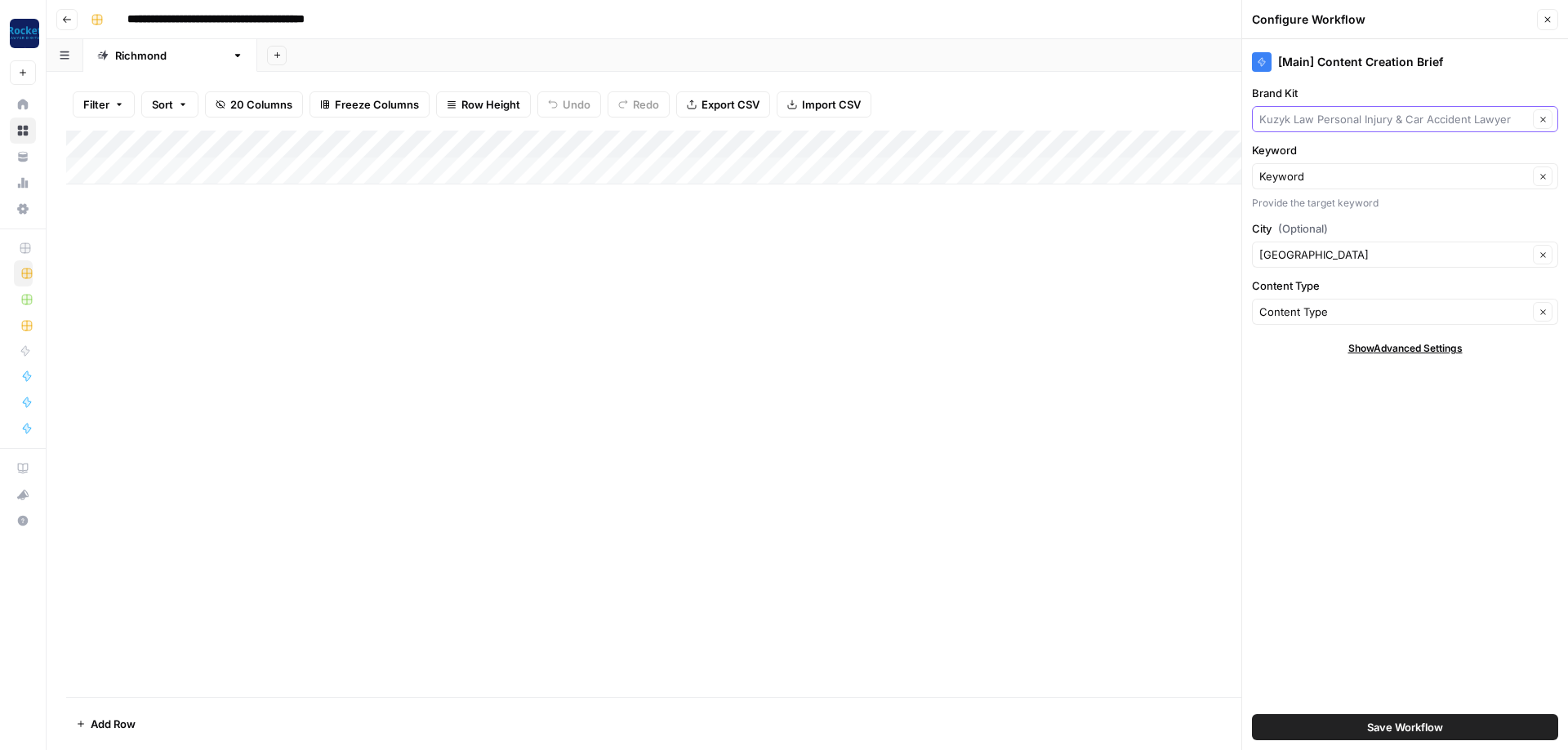
click at [1321, 121] on input "Brand Kit" at bounding box center [1393, 119] width 269 height 16
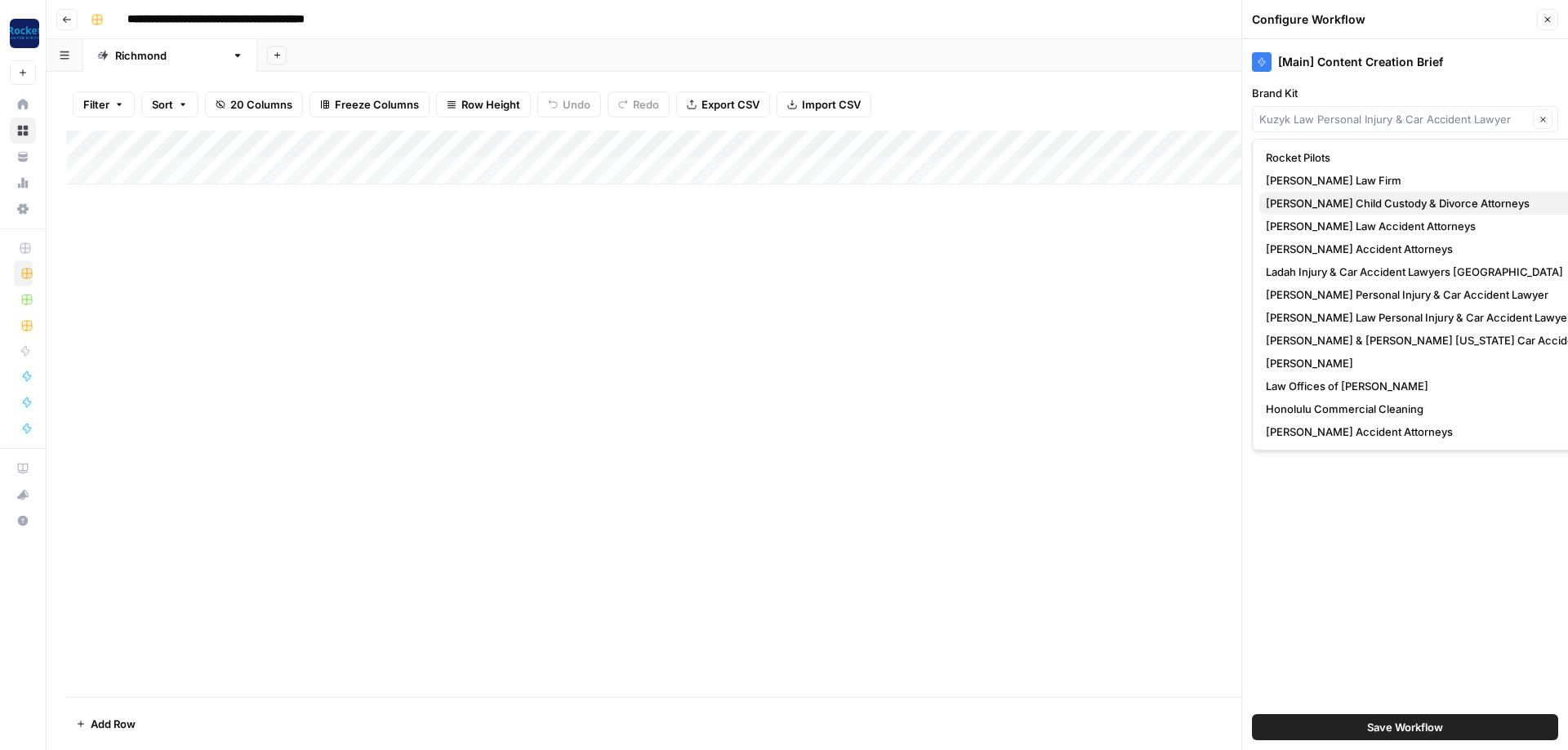
click at [1320, 194] on button "[PERSON_NAME] Child Custody & Divorce Attorneys" at bounding box center [1450, 203] width 382 height 23
type input "[PERSON_NAME] Child Custody & Divorce Attorneys"
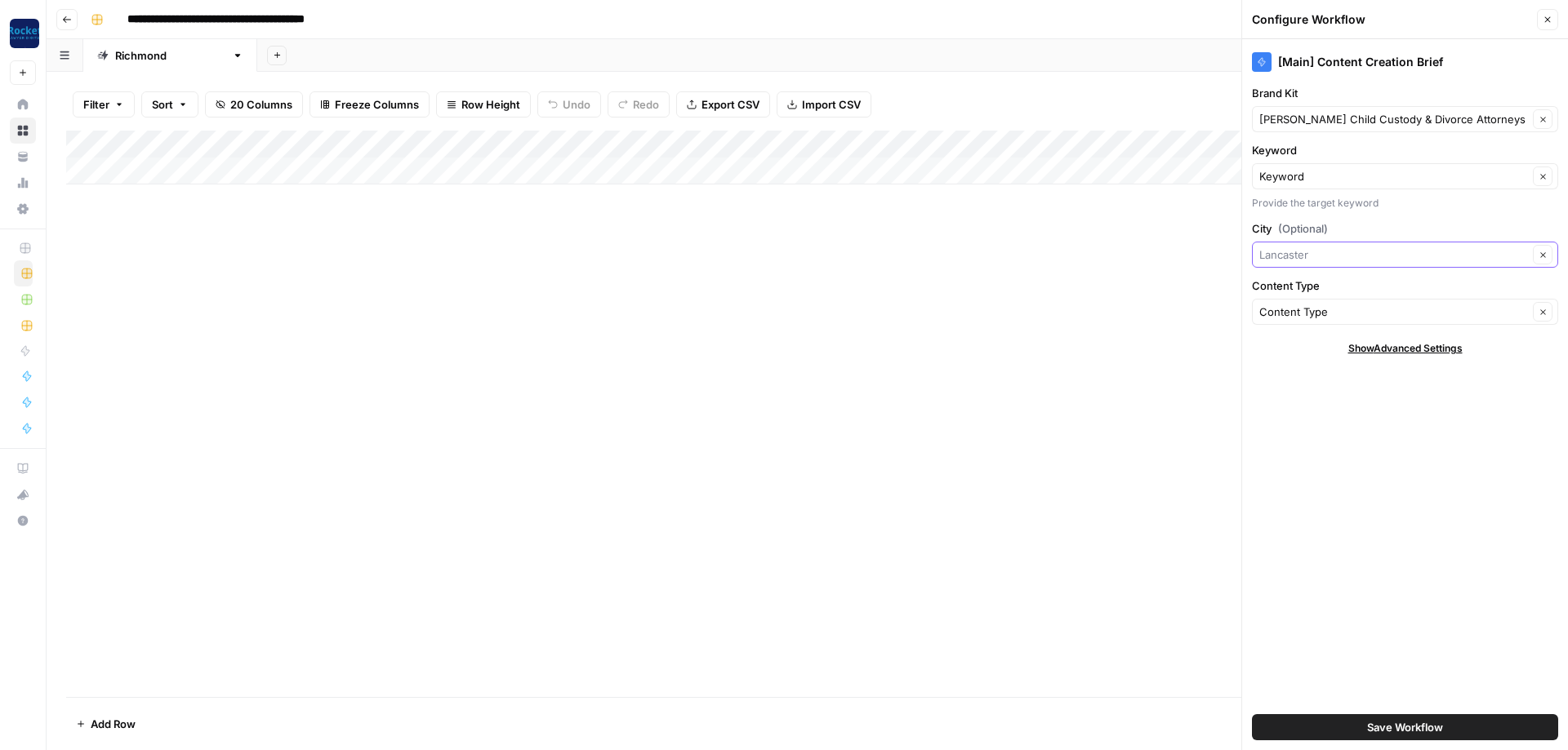
drag, startPoint x: 1328, startPoint y: 249, endPoint x: 935, endPoint y: 206, distance: 395.3
click at [1259, 247] on input "City (Optional)" at bounding box center [1393, 254] width 269 height 16
type input "Richmond"
click at [1421, 723] on span "Save Workflow" at bounding box center [1405, 726] width 76 height 16
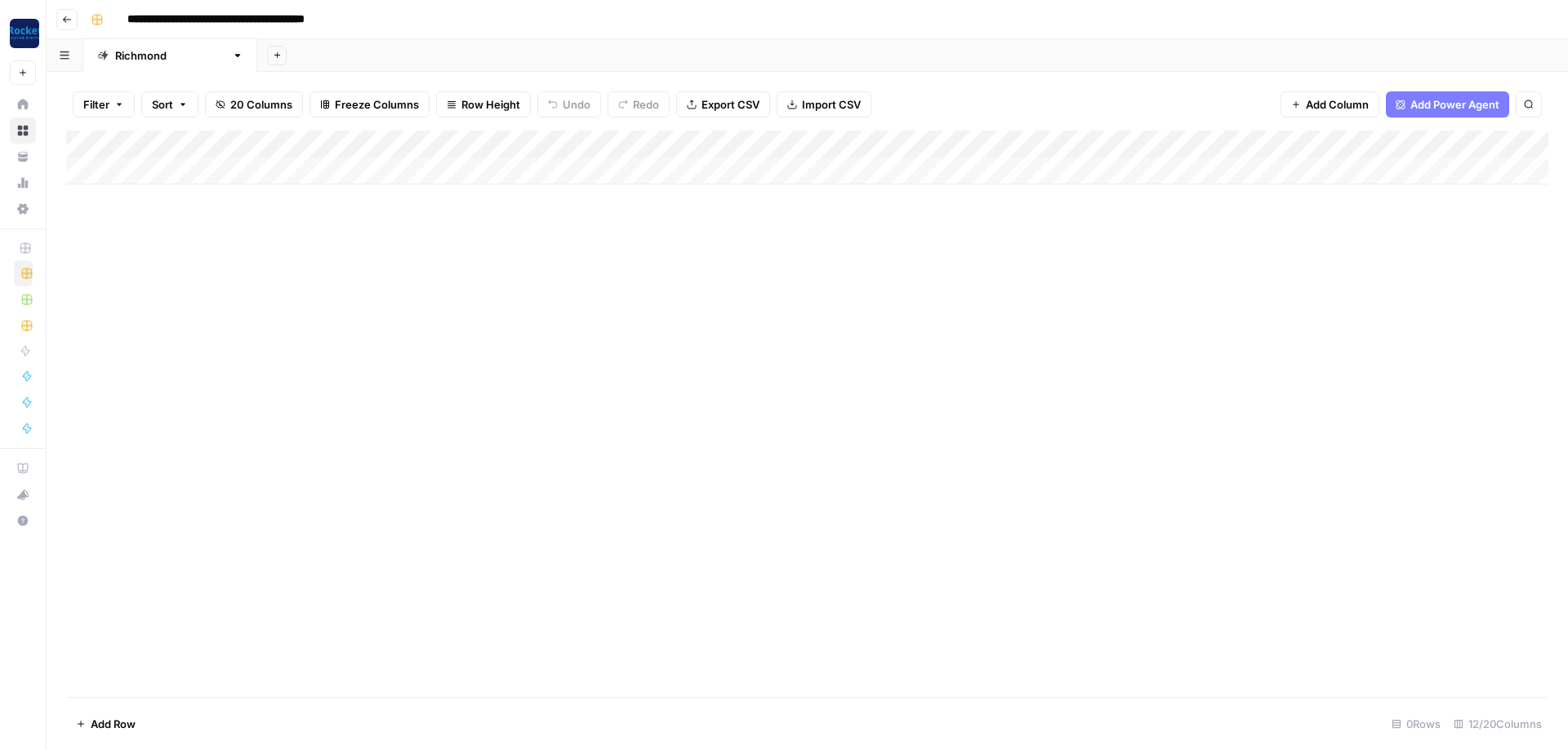
click at [1361, 142] on div "Add Column" at bounding box center [807, 158] width 1482 height 54
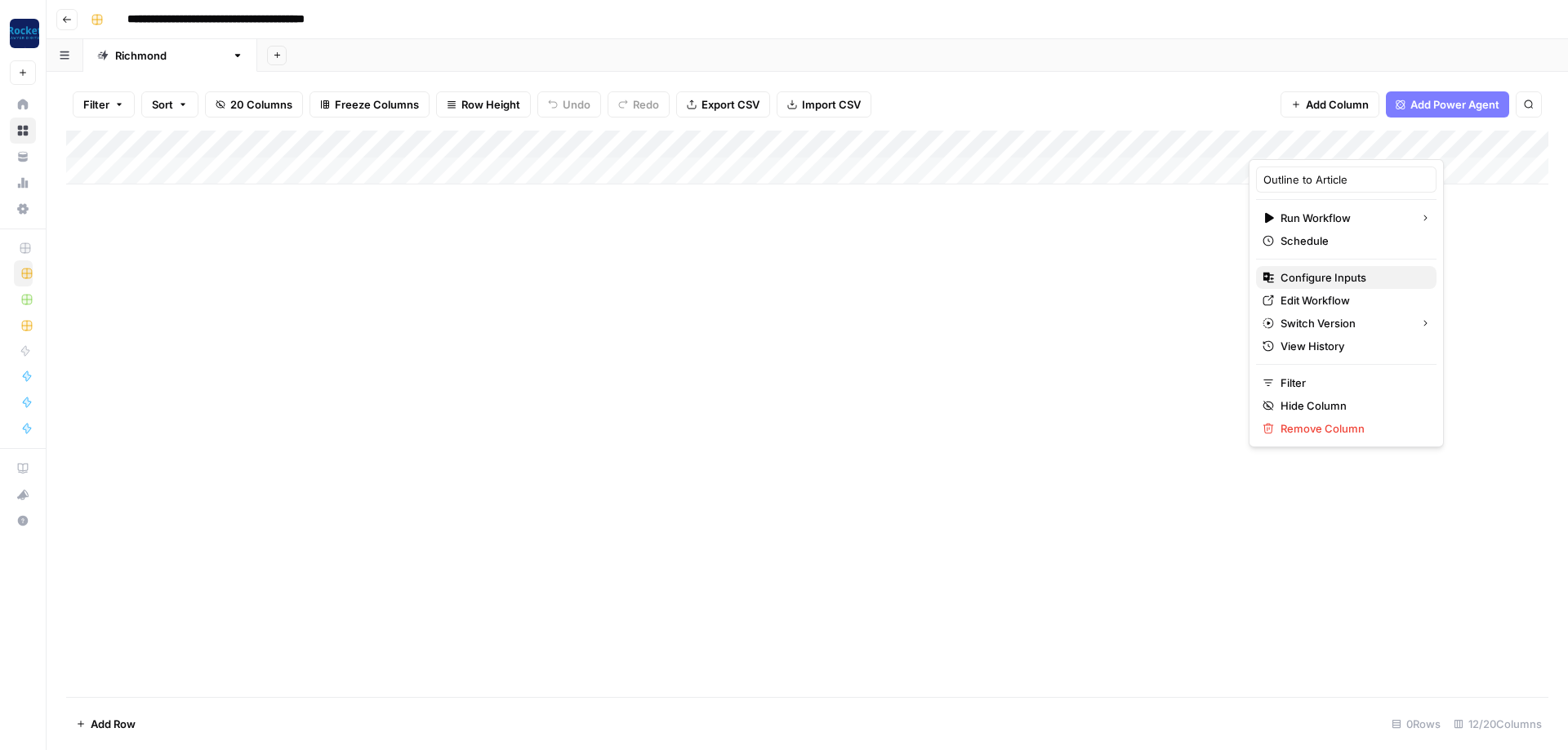
click at [1330, 275] on span "Configure Inputs" at bounding box center [1352, 277] width 143 height 16
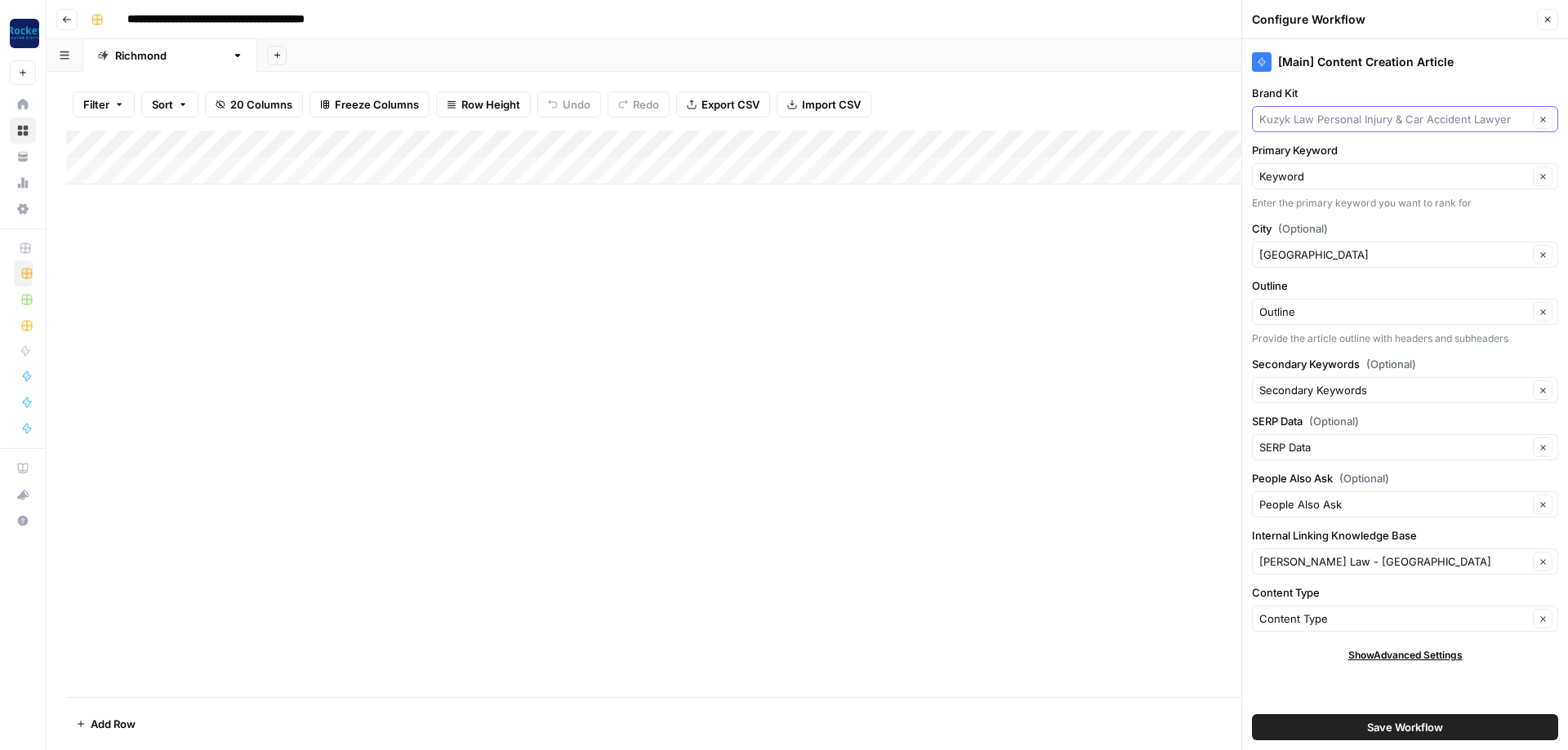
click at [1345, 121] on input "Brand Kit" at bounding box center [1393, 119] width 269 height 16
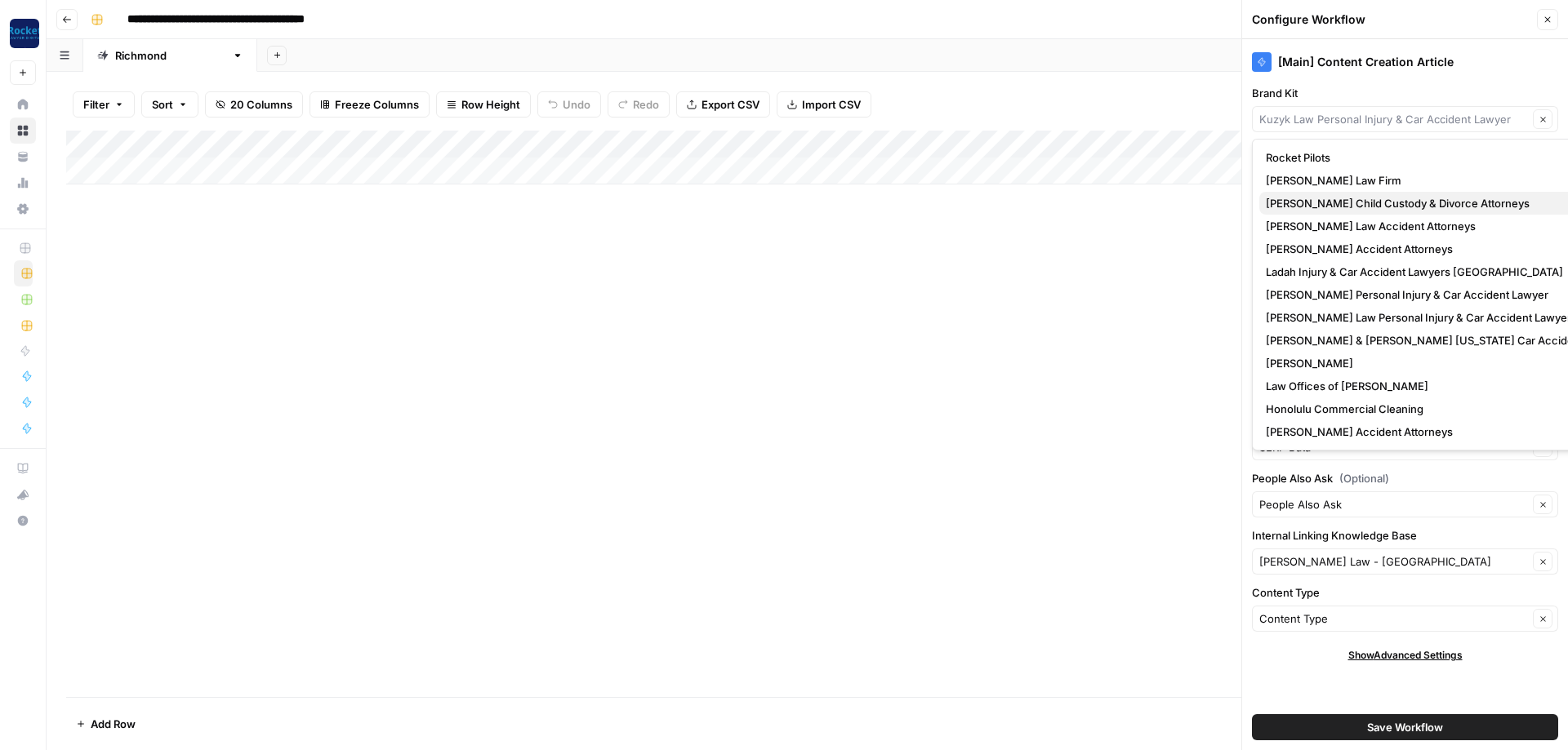
click at [1345, 210] on span "[PERSON_NAME] Child Custody & Divorce Attorneys" at bounding box center [1447, 203] width 362 height 16
type input "[PERSON_NAME] Child Custody & Divorce Attorneys"
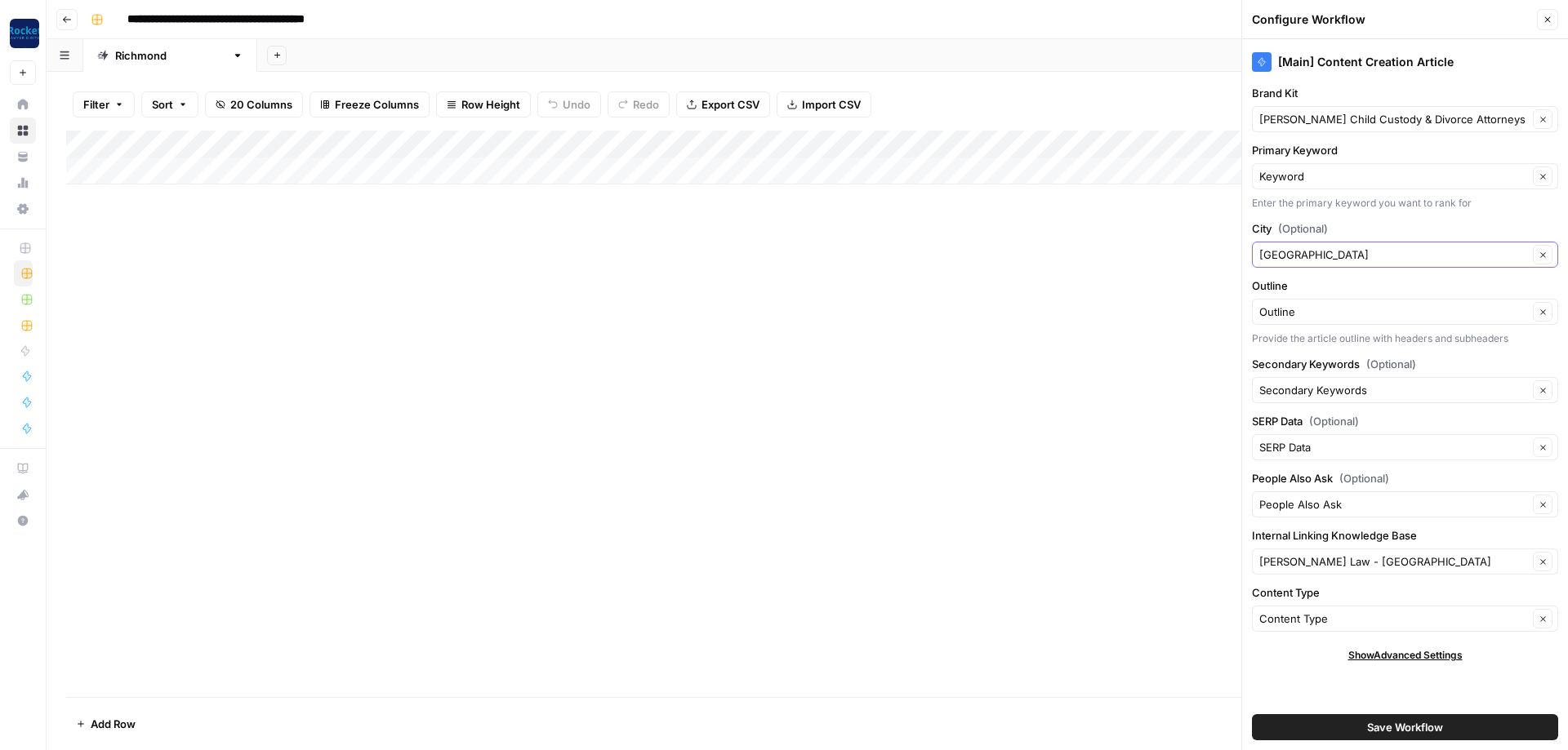
drag, startPoint x: 1331, startPoint y: 258, endPoint x: 1073, endPoint y: 206, distance: 263.2
click at [1259, 251] on input "Lancaster" at bounding box center [1393, 254] width 269 height 16
type input "Richmond"
click at [1327, 578] on div "[Main] Content Creation Article Brand Kit Frank Vendt Child Custody & Divorce A…" at bounding box center [1405, 395] width 326 height 711
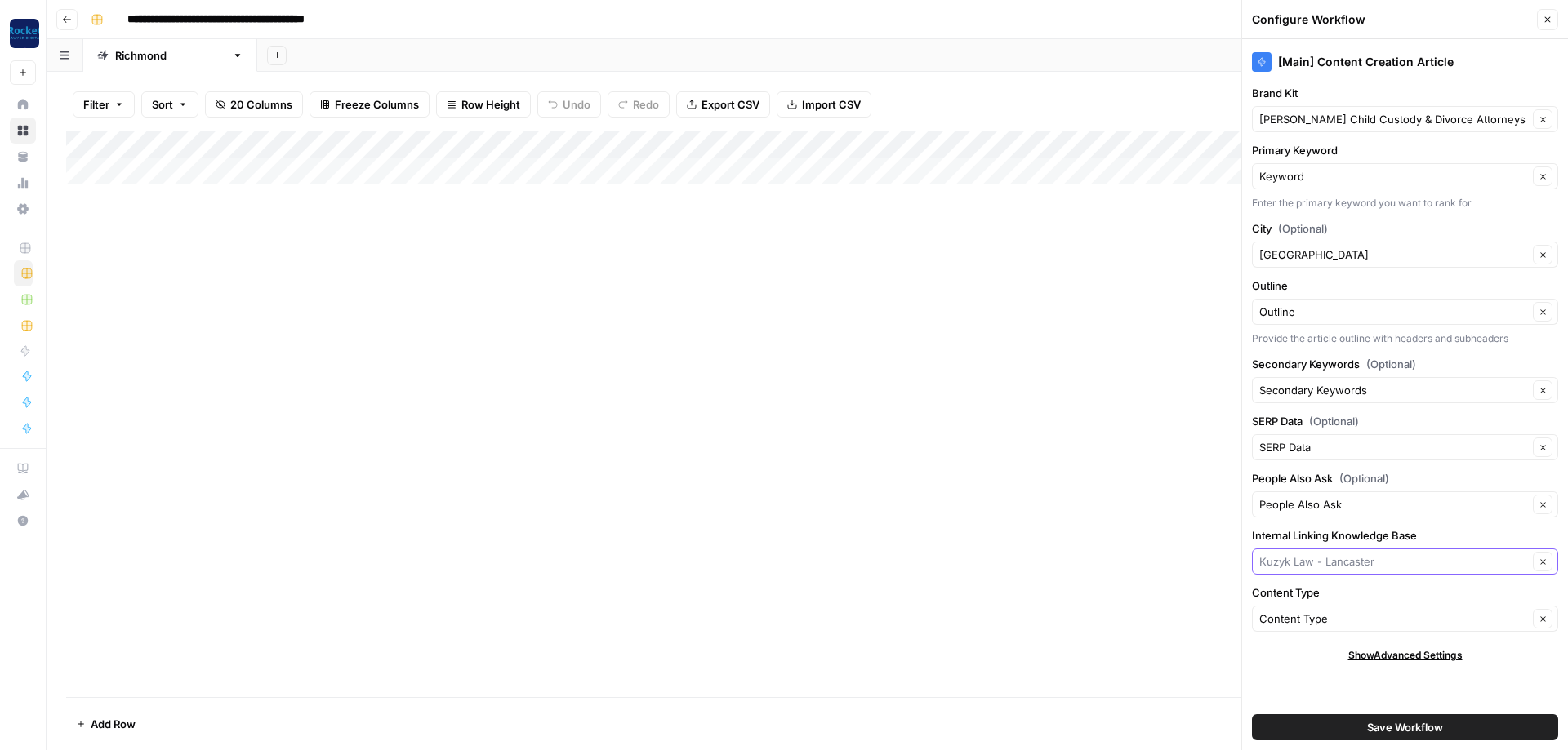
click at [1329, 565] on input "Internal Linking Knowledge Base" at bounding box center [1393, 561] width 269 height 16
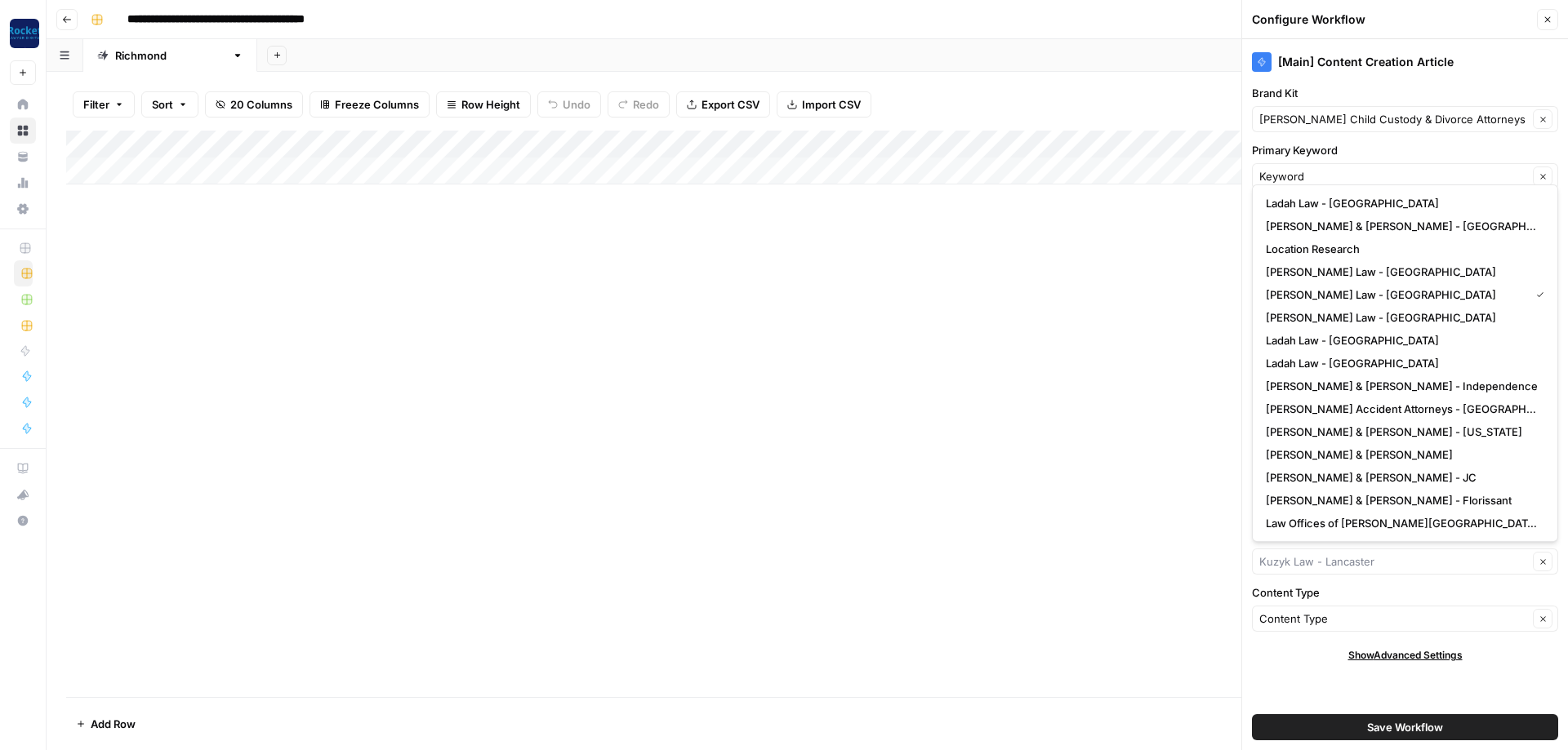
scroll to position [275, 0]
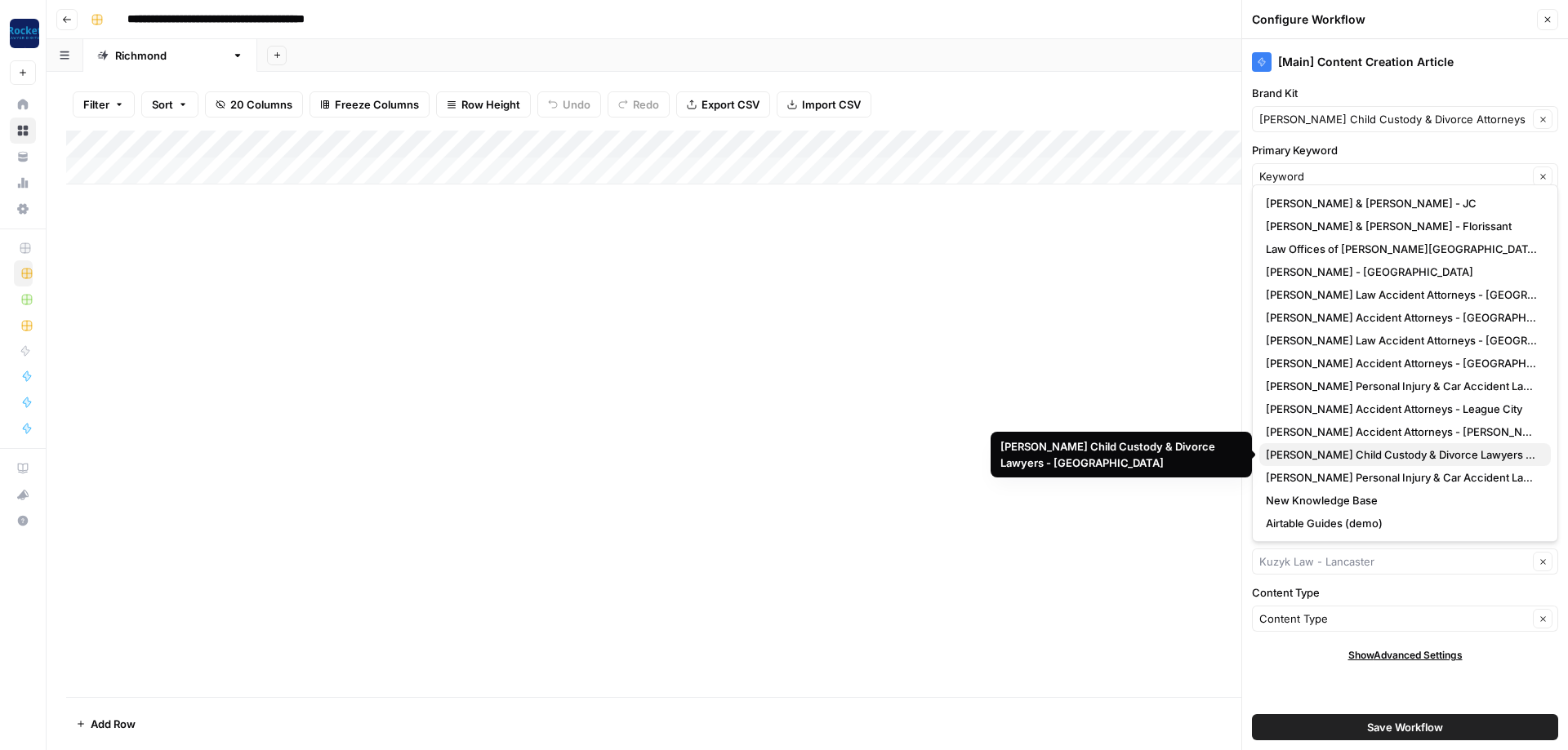
click at [1349, 456] on span "[PERSON_NAME] Child Custody & Divorce Lawyers - [GEOGRAPHIC_DATA]" at bounding box center [1402, 454] width 272 height 16
type input "[PERSON_NAME] Child Custody & Divorce Lawyers - [GEOGRAPHIC_DATA]"
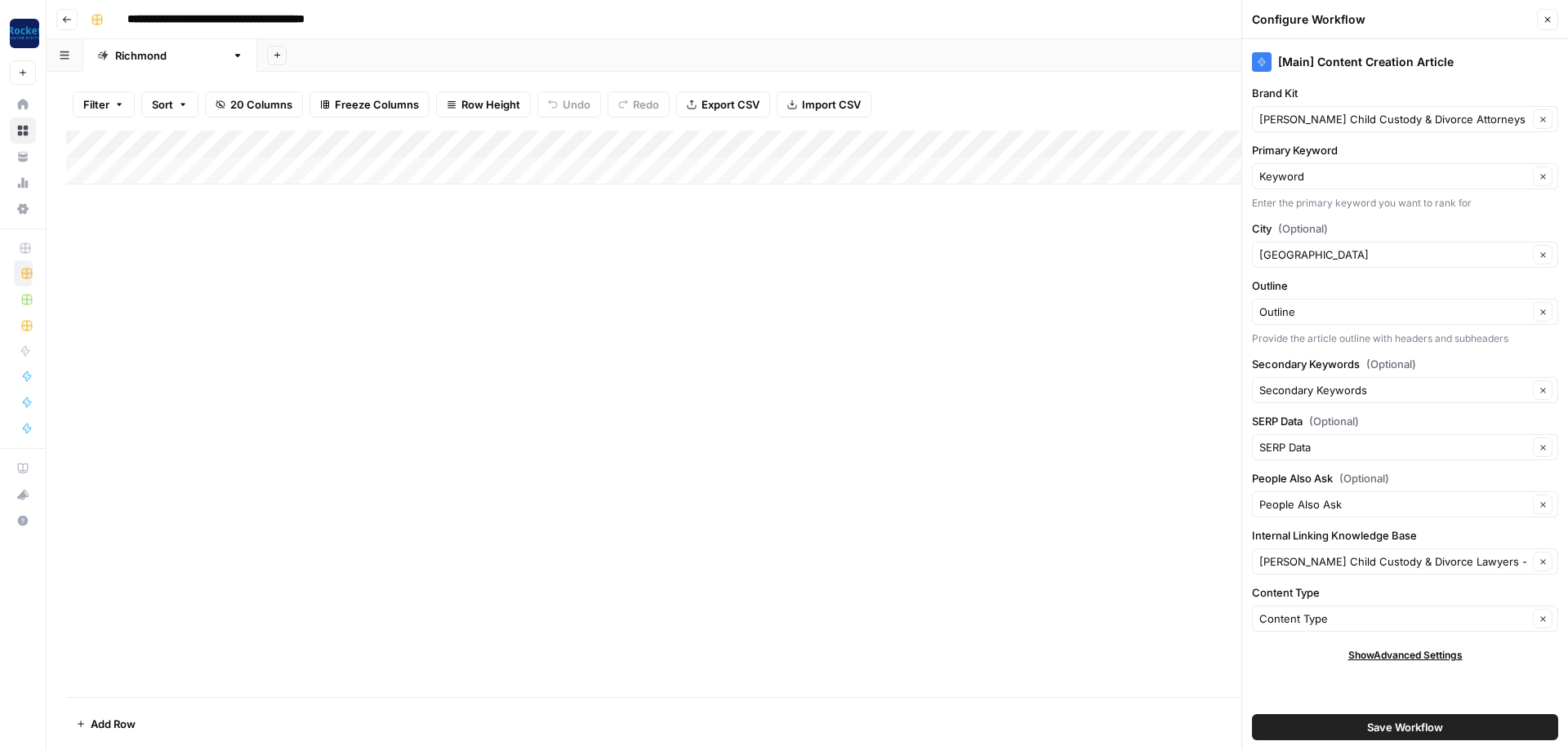
click at [1388, 724] on span "Save Workflow" at bounding box center [1405, 726] width 76 height 16
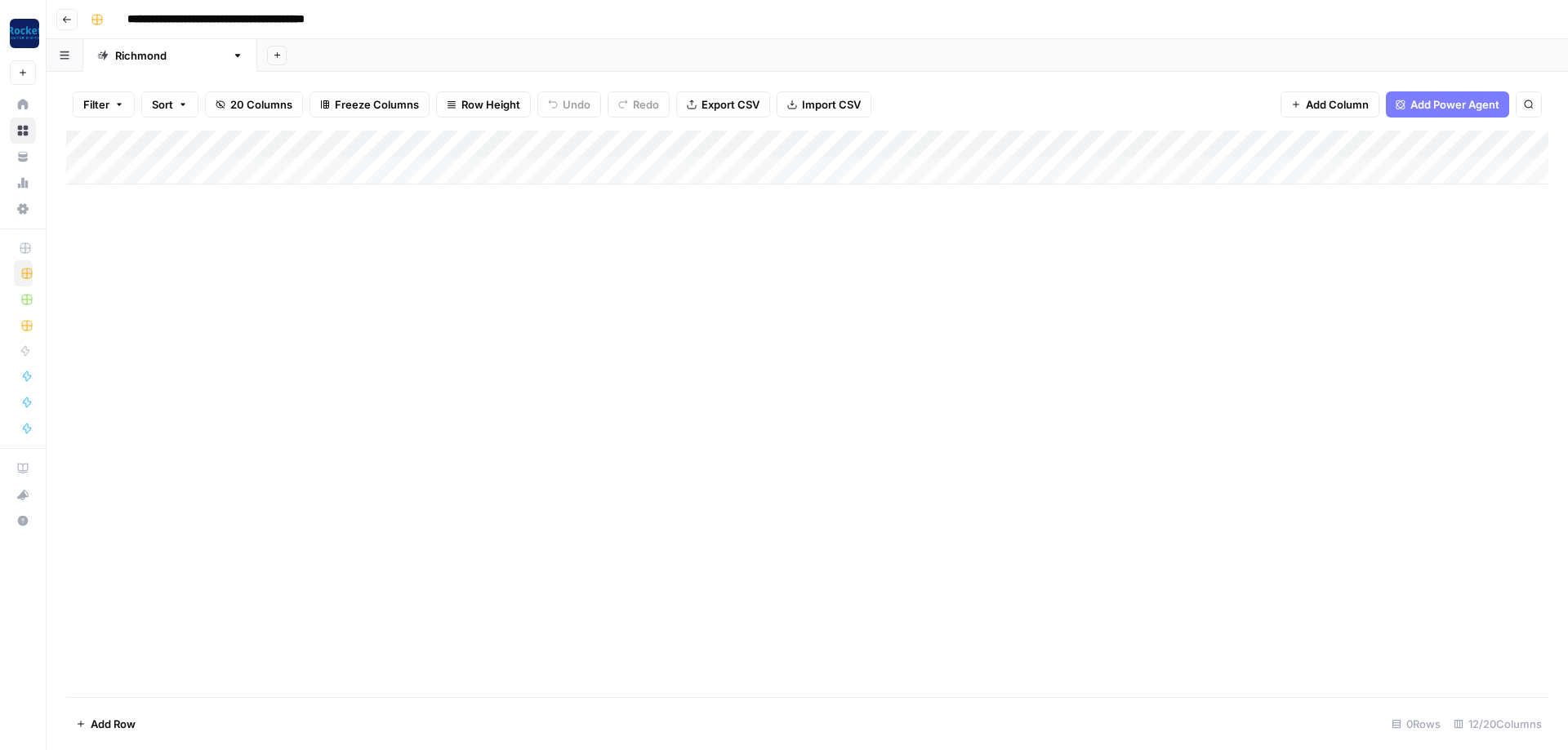
click at [1071, 394] on div "Add Column" at bounding box center [807, 414] width 1482 height 566
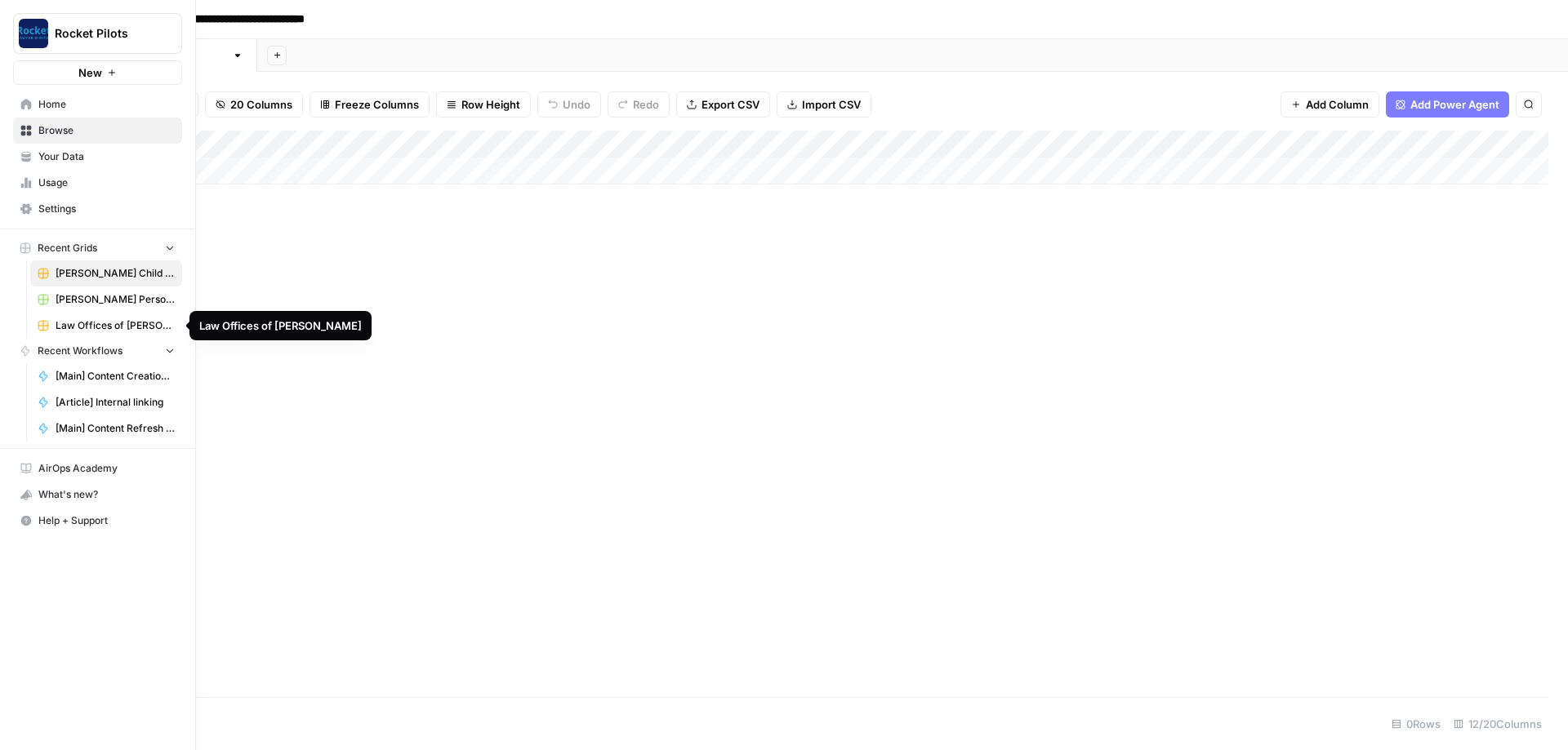
click at [115, 324] on span "Law Offices of [PERSON_NAME]" at bounding box center [115, 325] width 119 height 14
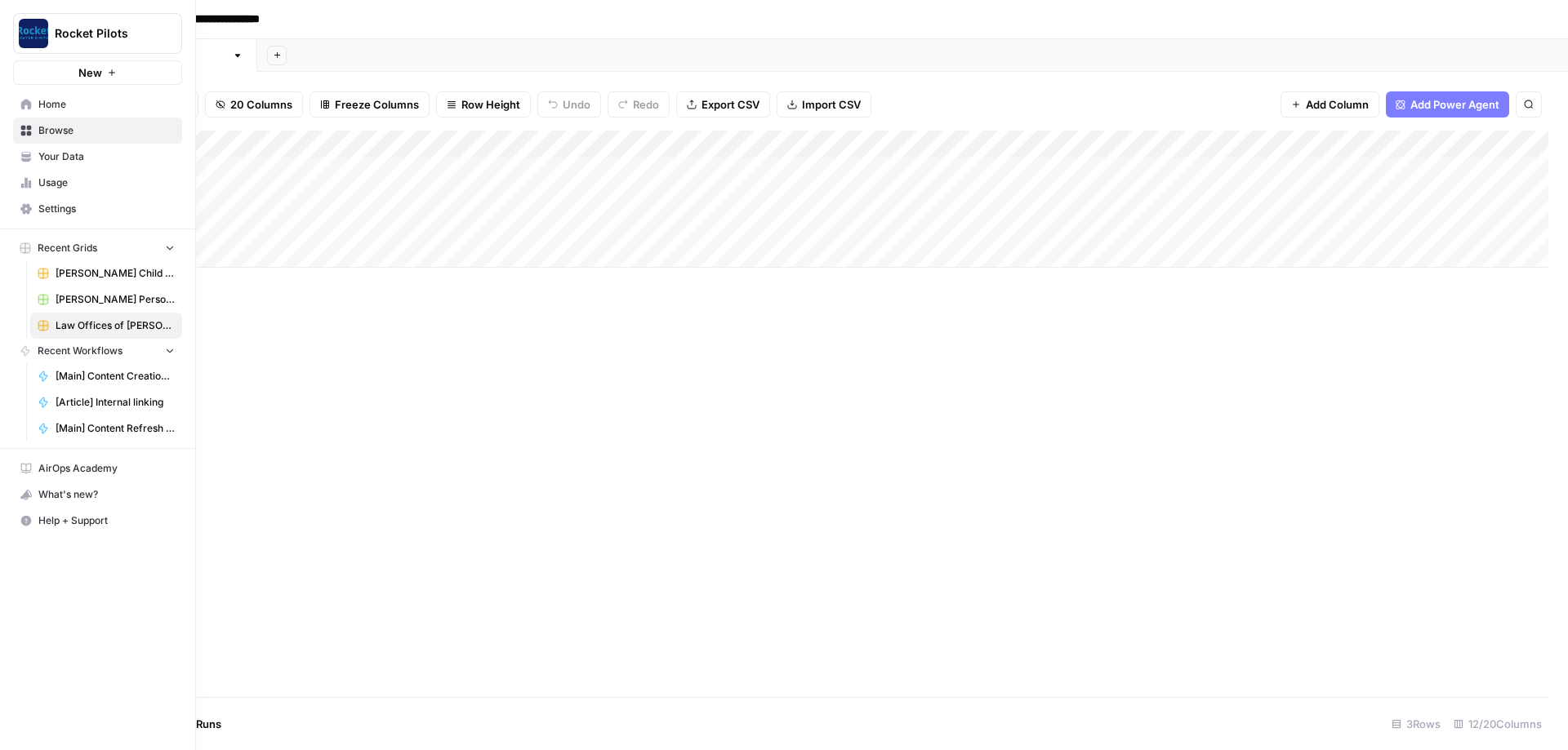
click at [102, 299] on span "[PERSON_NAME] Personal Injury & Car Accident Lawyers - Content Refresh" at bounding box center [115, 299] width 119 height 14
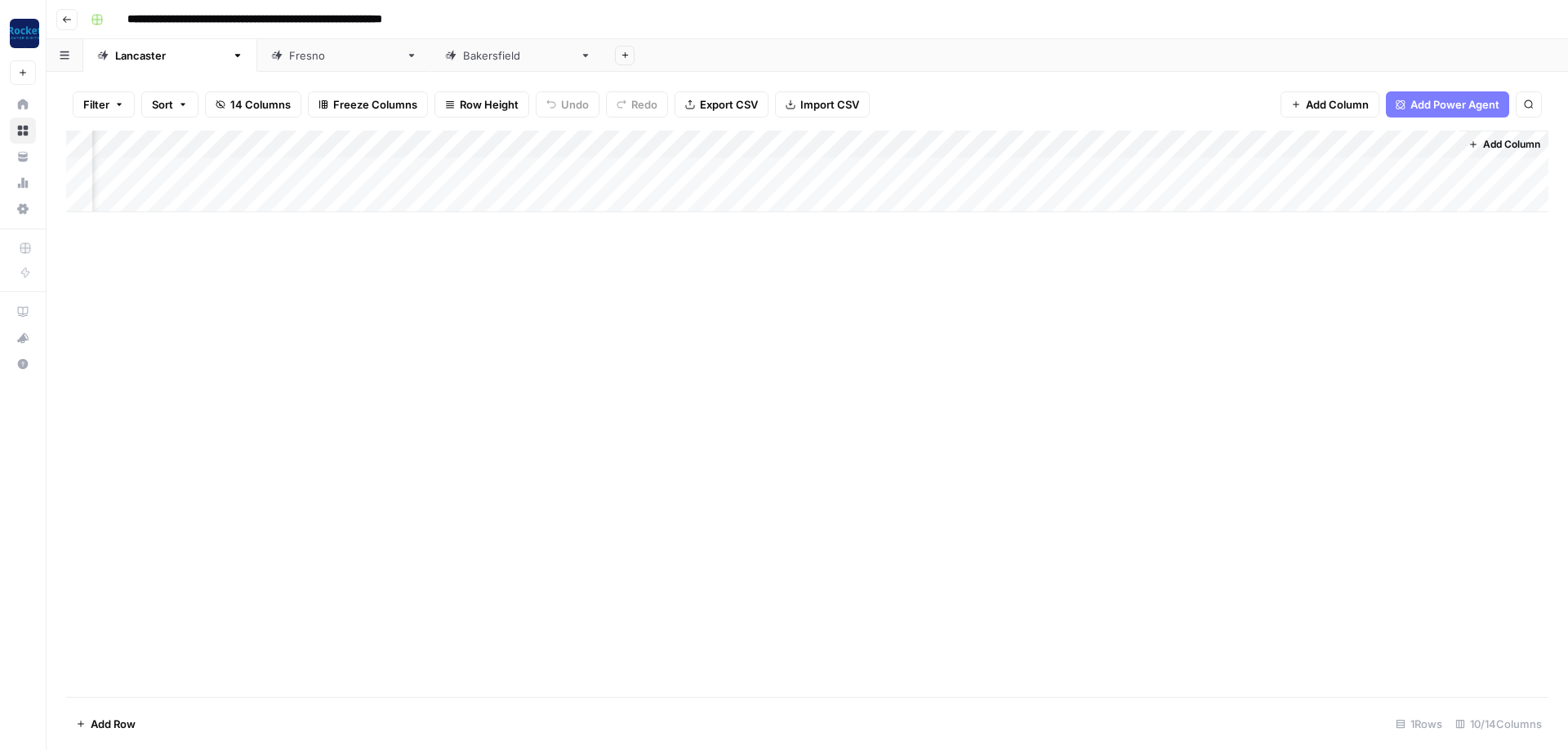
scroll to position [0, 248]
click at [1090, 165] on div "Add Column" at bounding box center [807, 171] width 1482 height 82
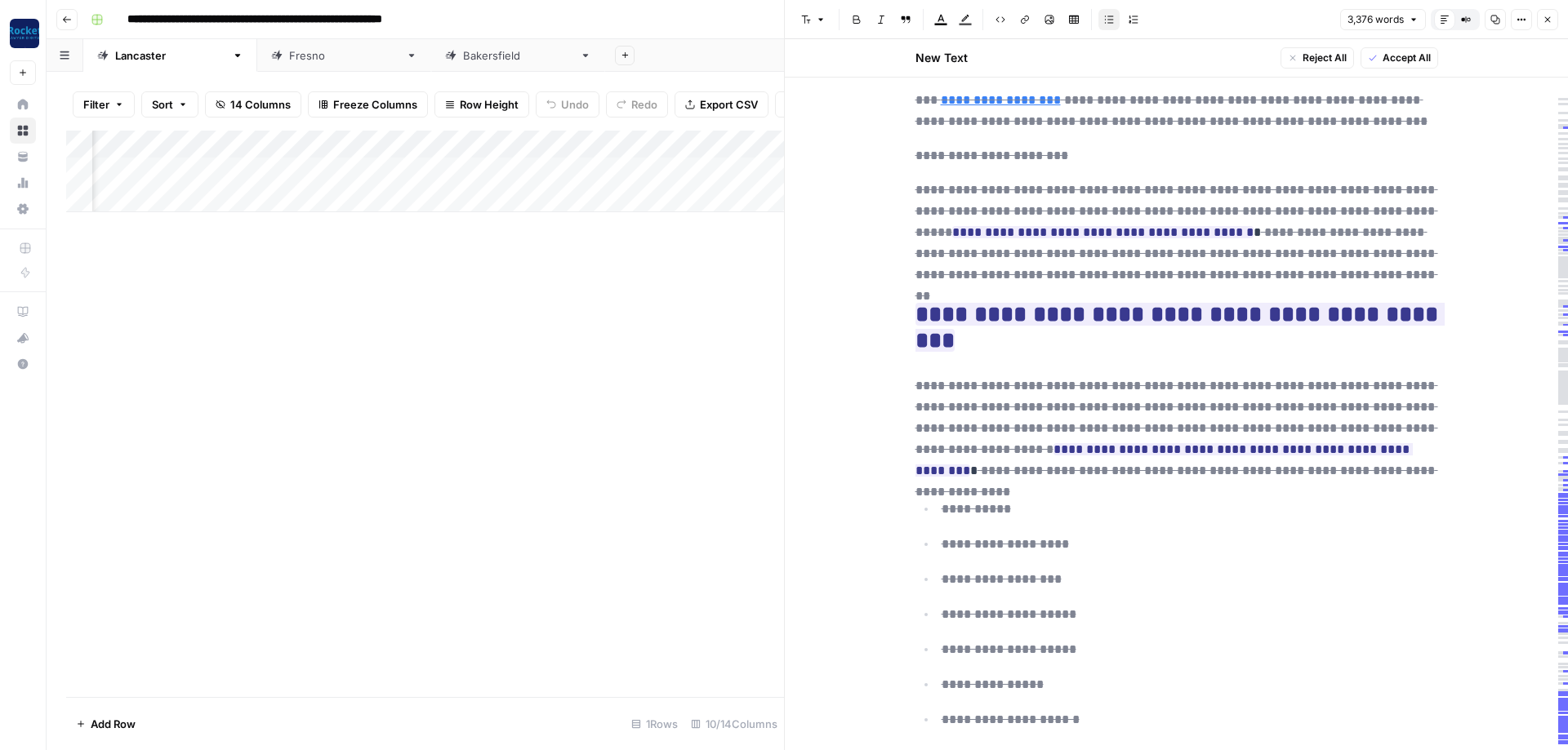
scroll to position [3429, 0]
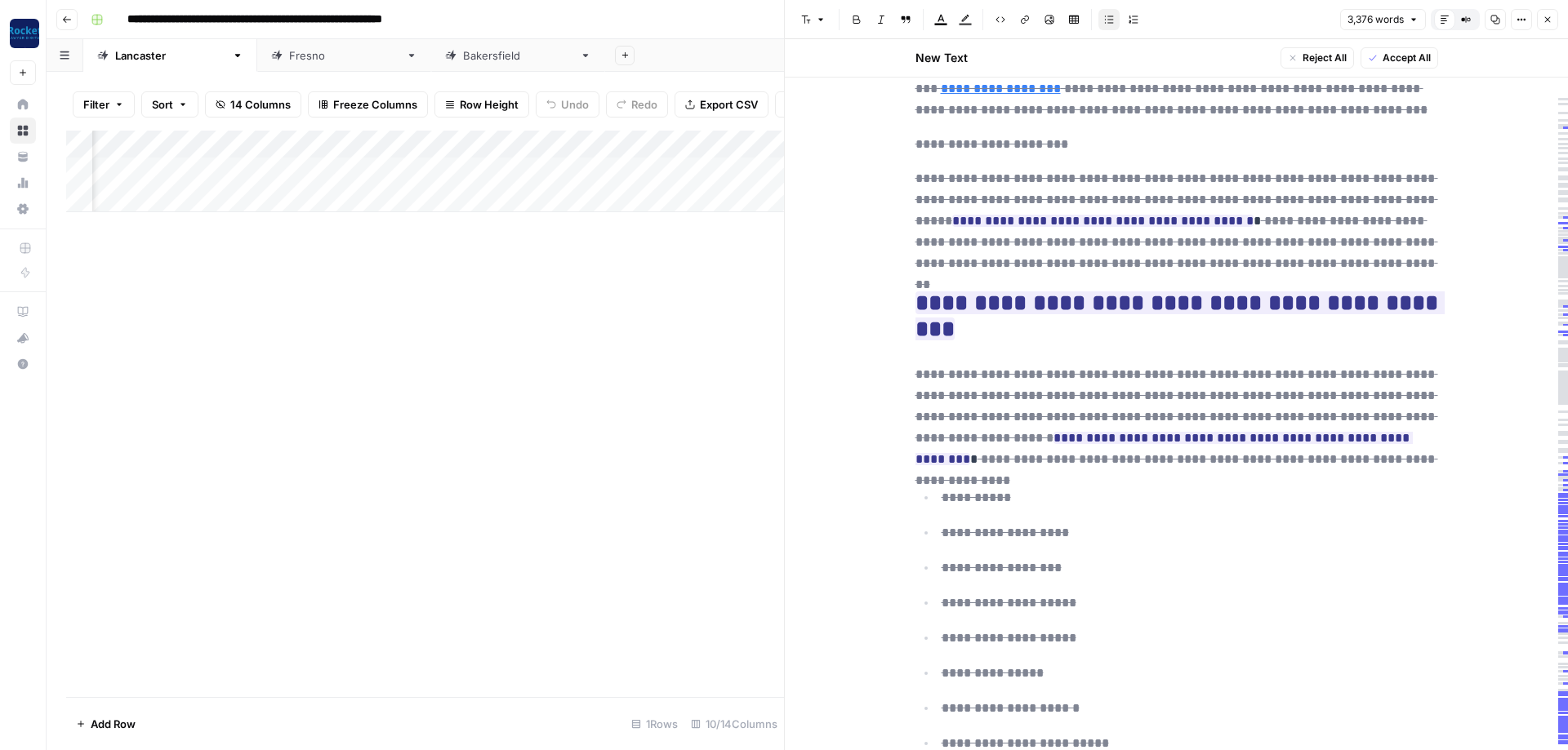
click at [1538, 20] on button "Close" at bounding box center [1547, 19] width 21 height 21
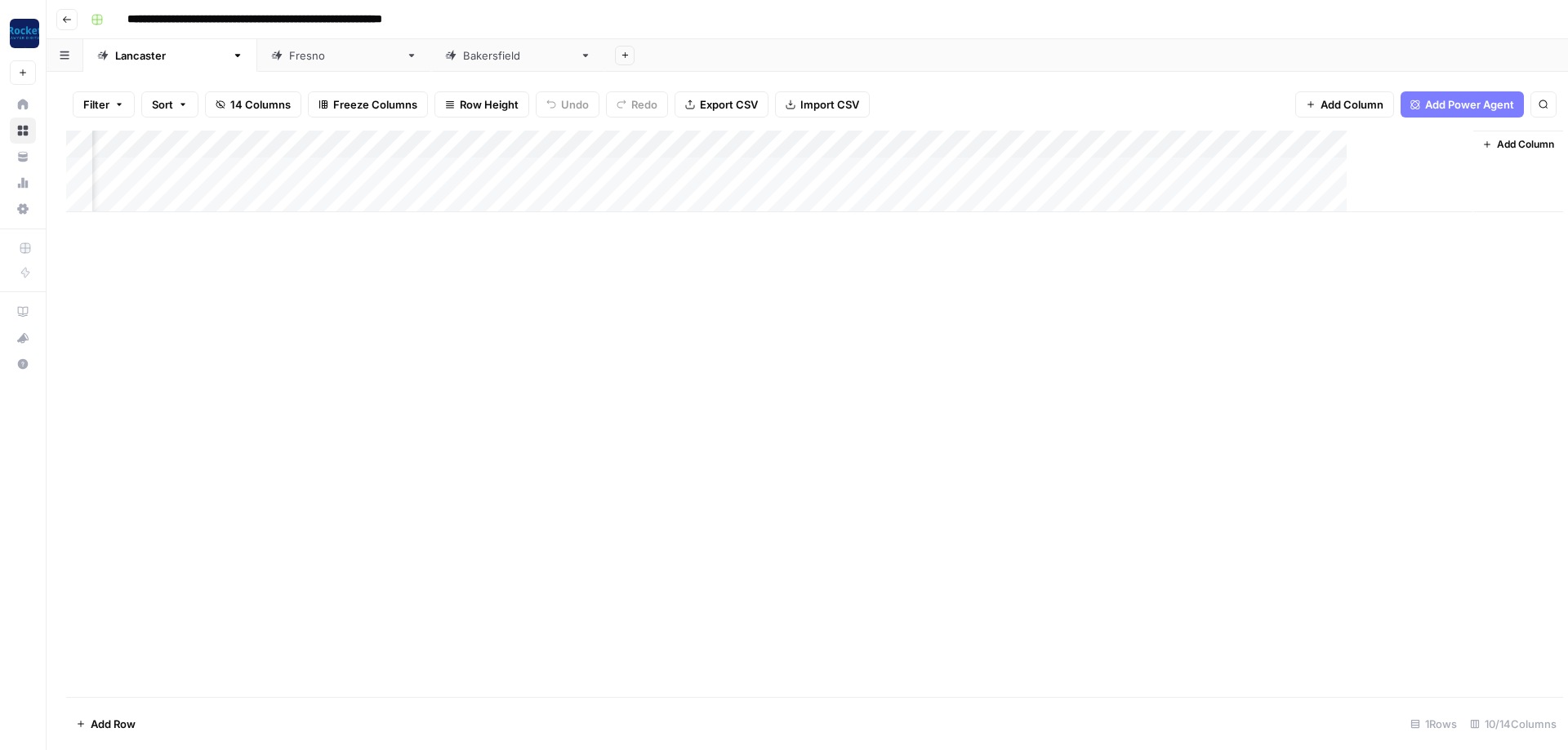
scroll to position [0, 228]
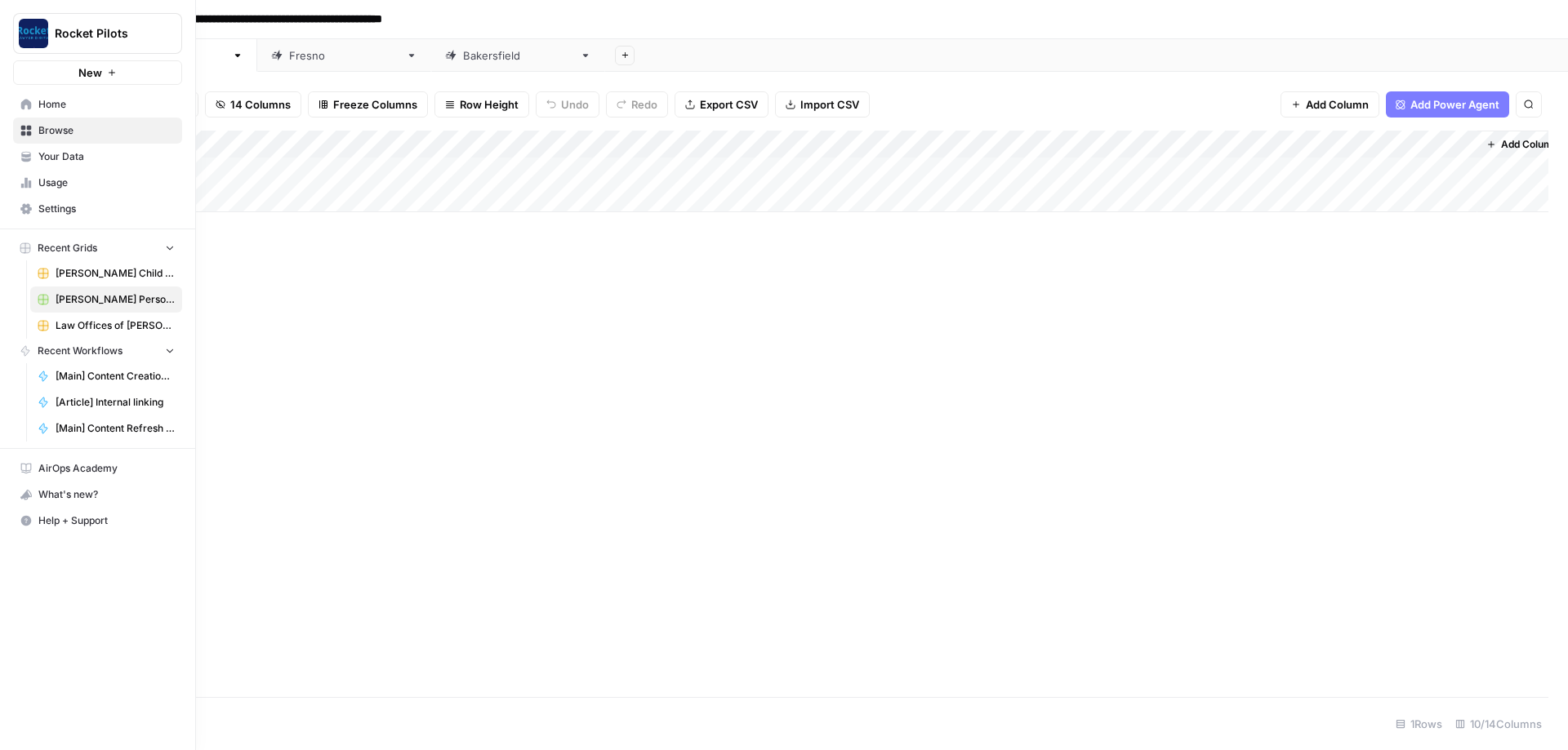
click at [118, 332] on span "Law Offices of [PERSON_NAME]" at bounding box center [115, 325] width 119 height 14
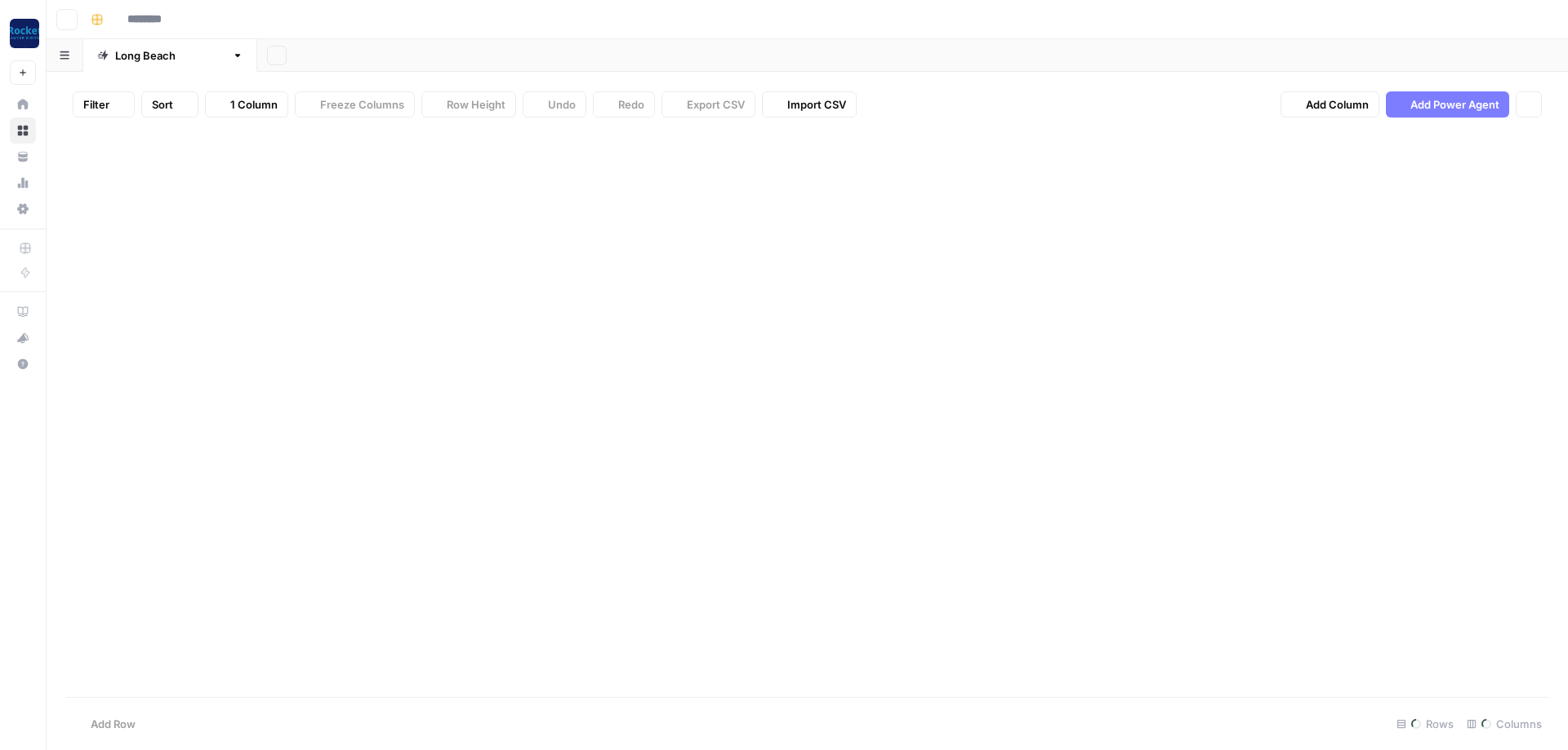
type input "**********"
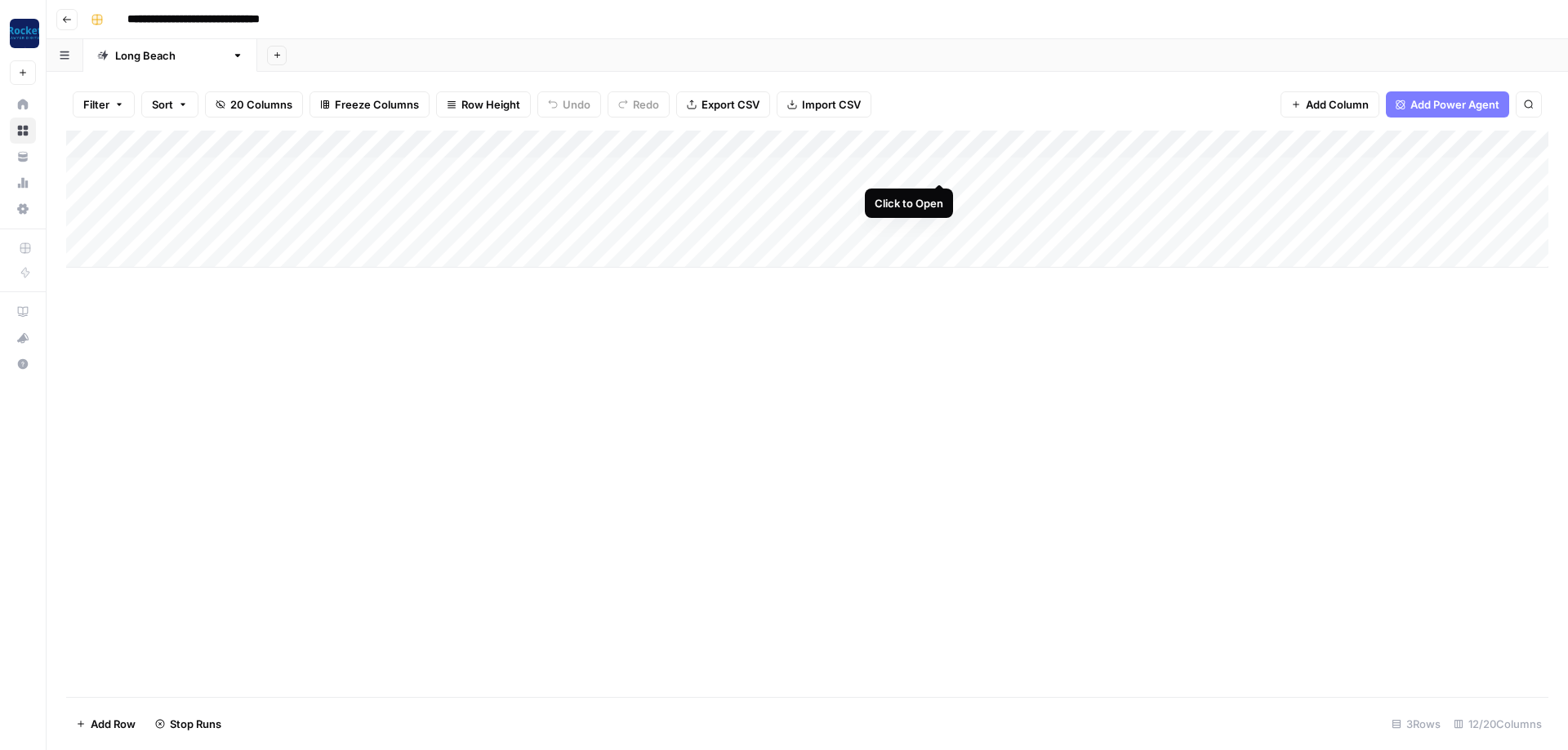
click at [941, 166] on div "Add Column" at bounding box center [807, 199] width 1482 height 137
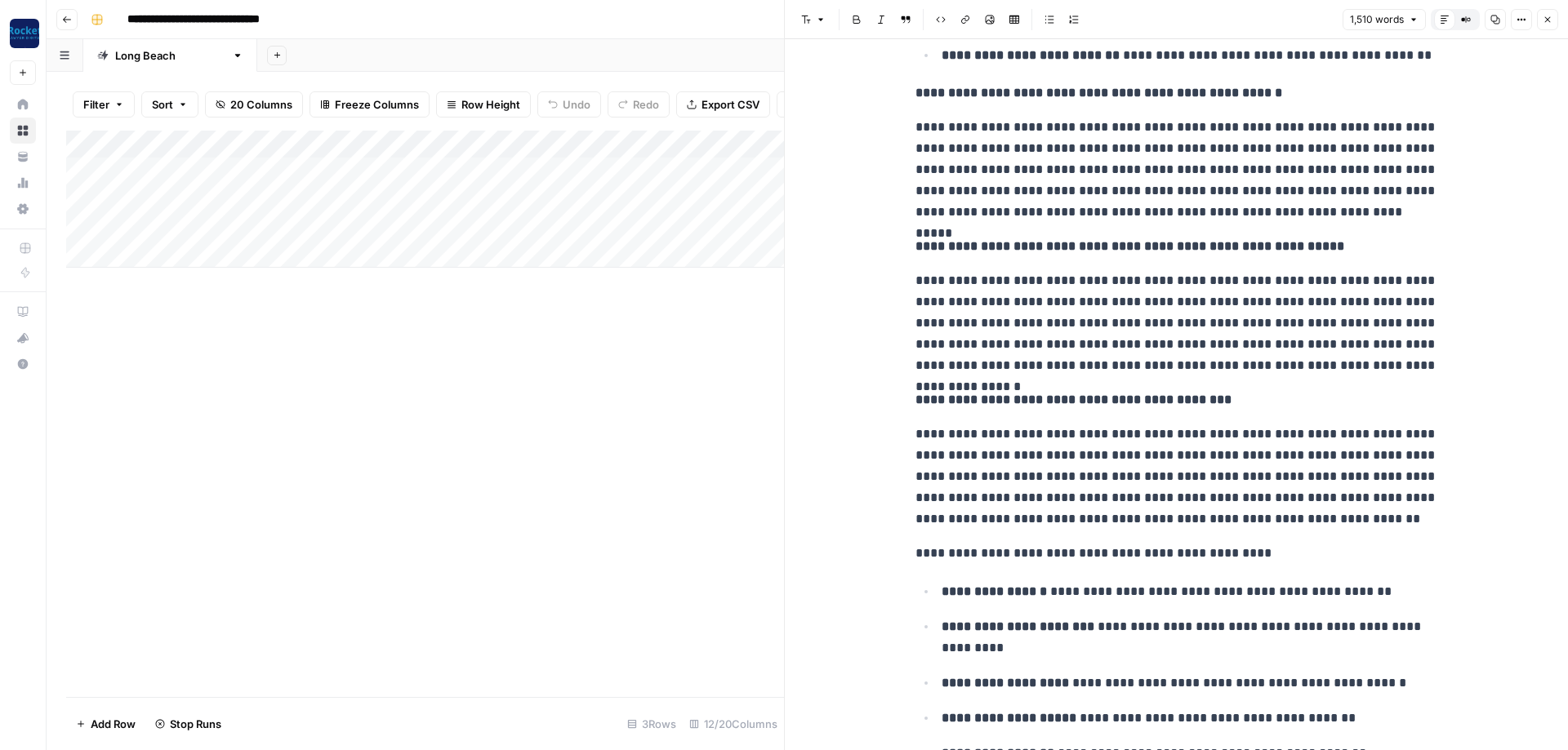
scroll to position [1862, 0]
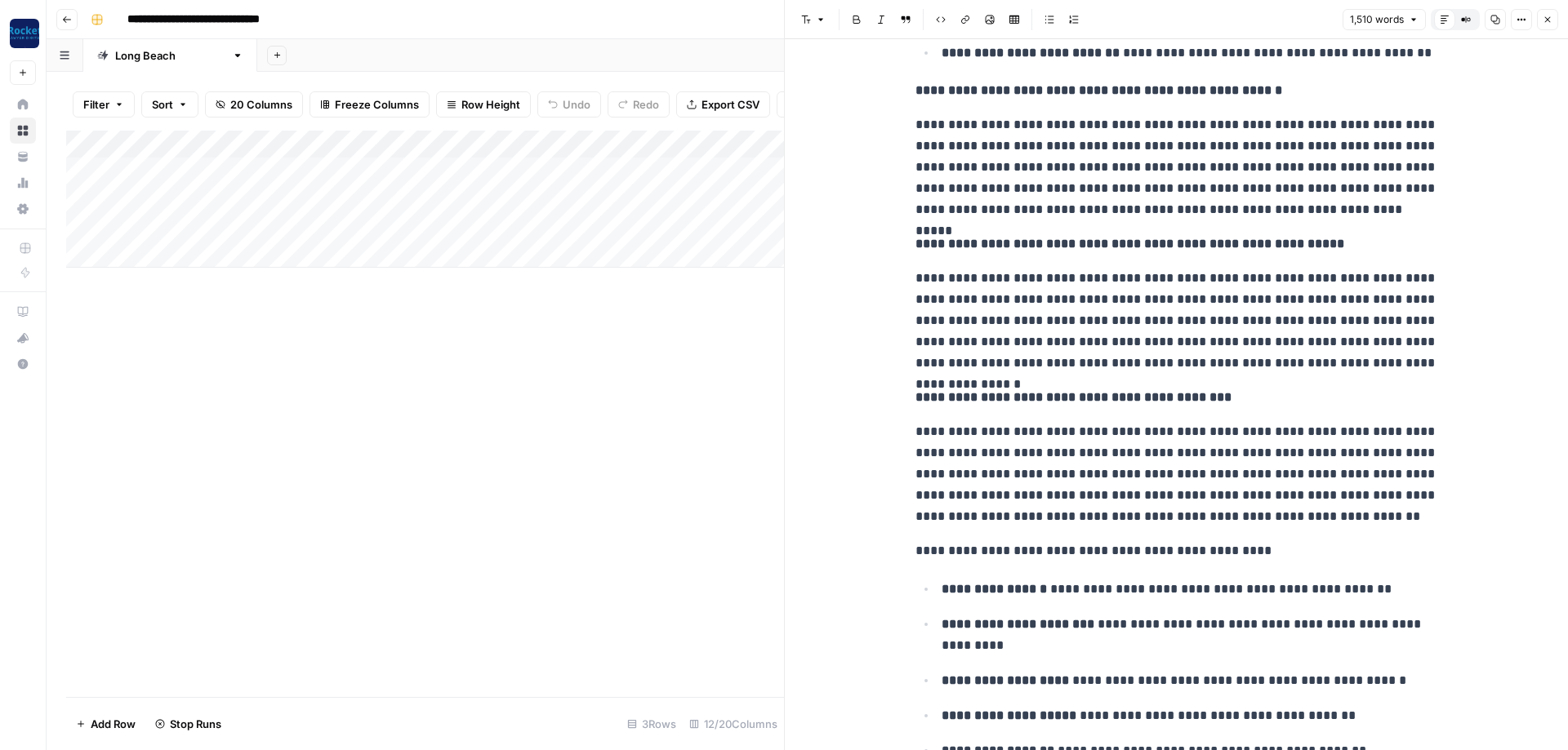
click at [1549, 22] on icon "button" at bounding box center [1548, 19] width 10 height 10
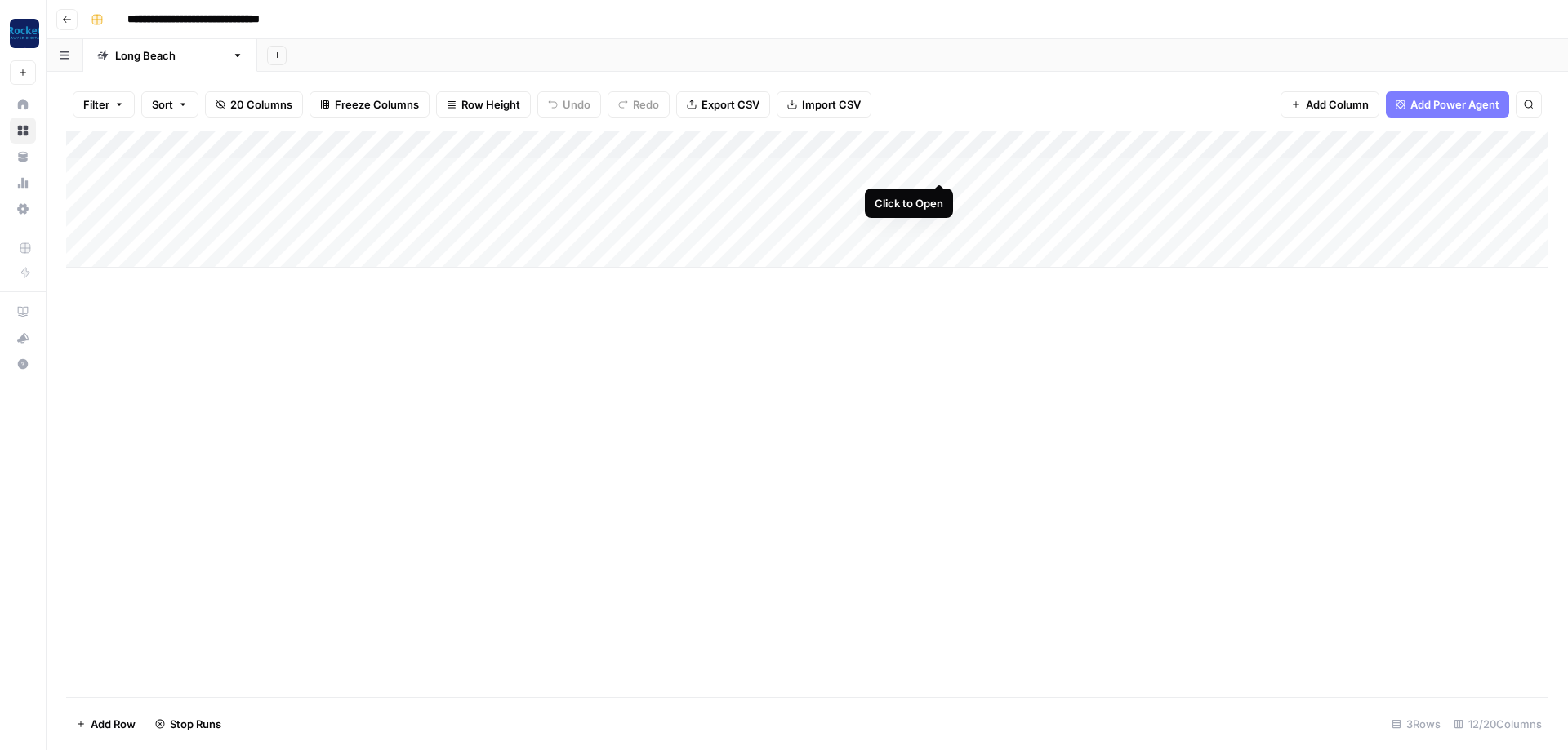
click at [942, 166] on div "Add Column" at bounding box center [807, 199] width 1482 height 137
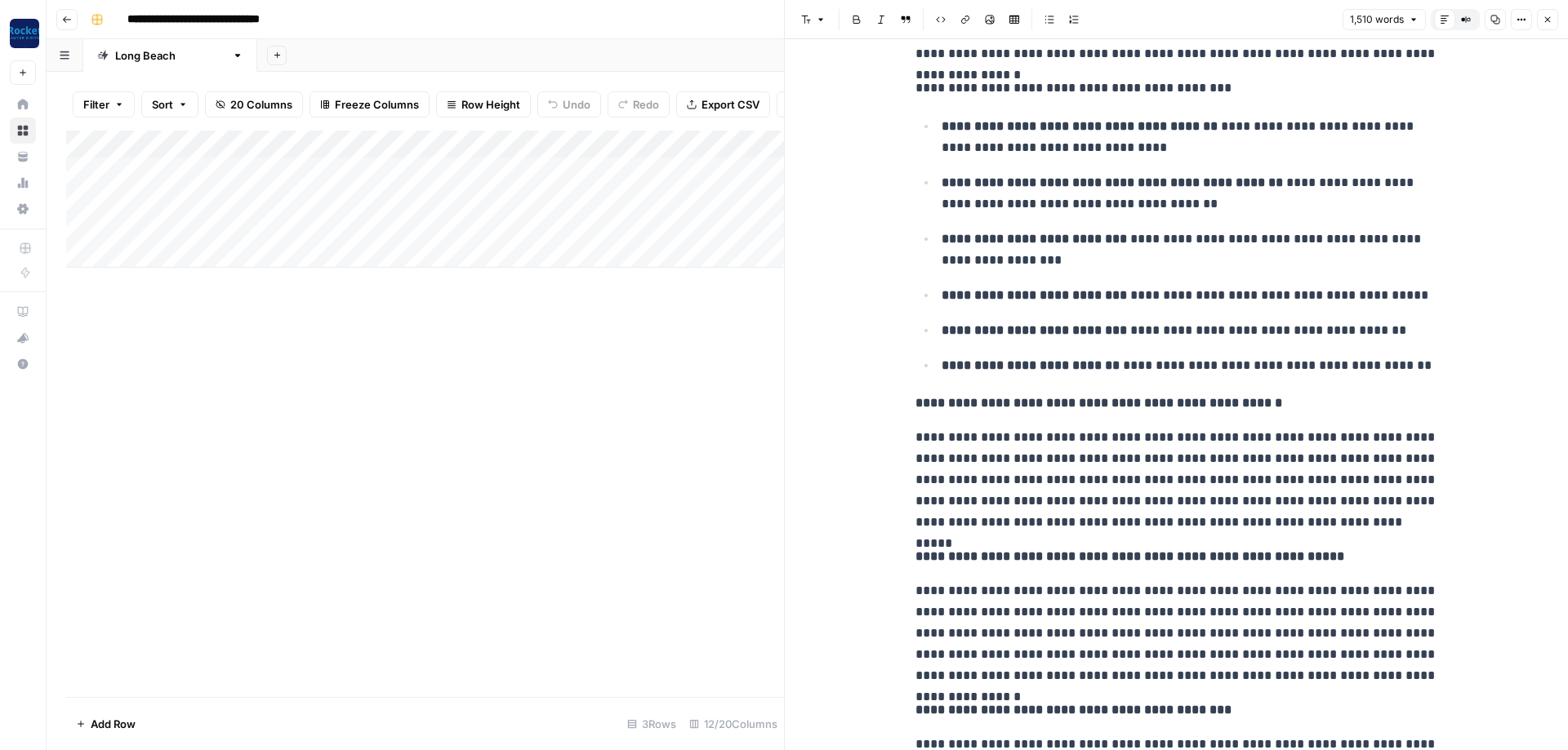
scroll to position [1567, 0]
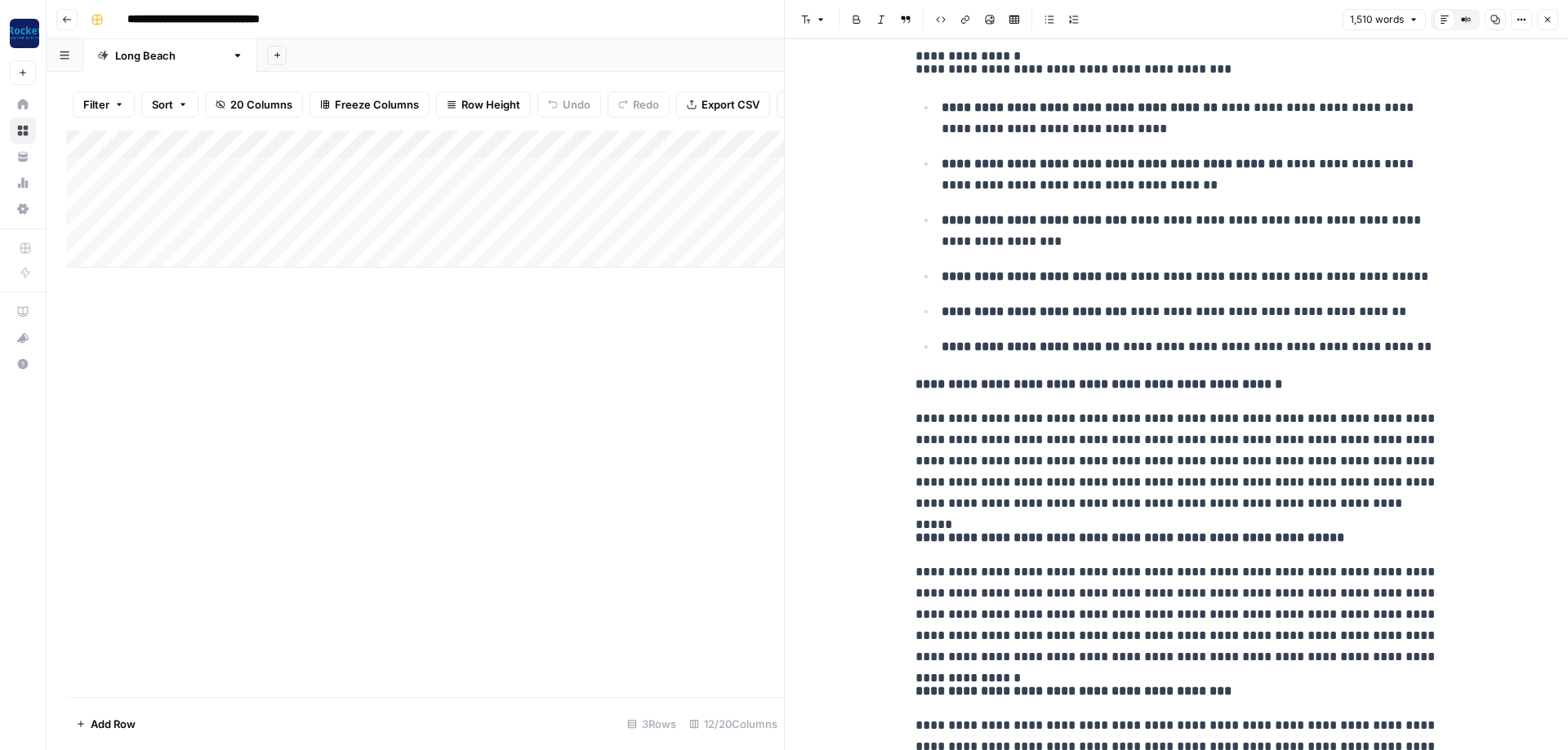
click at [1544, 13] on button "Close" at bounding box center [1547, 19] width 21 height 21
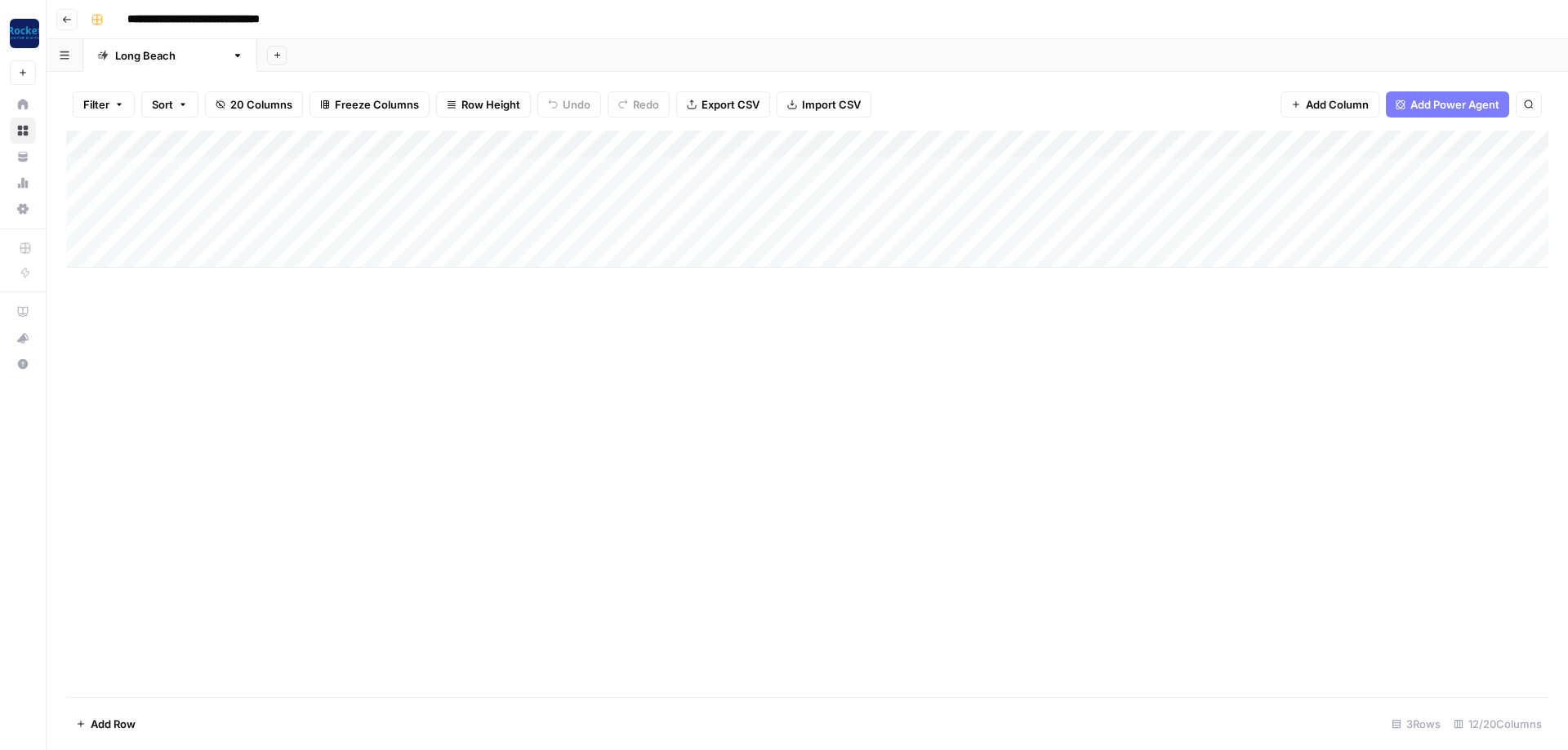
click at [939, 195] on div "Add Column" at bounding box center [807, 199] width 1482 height 137
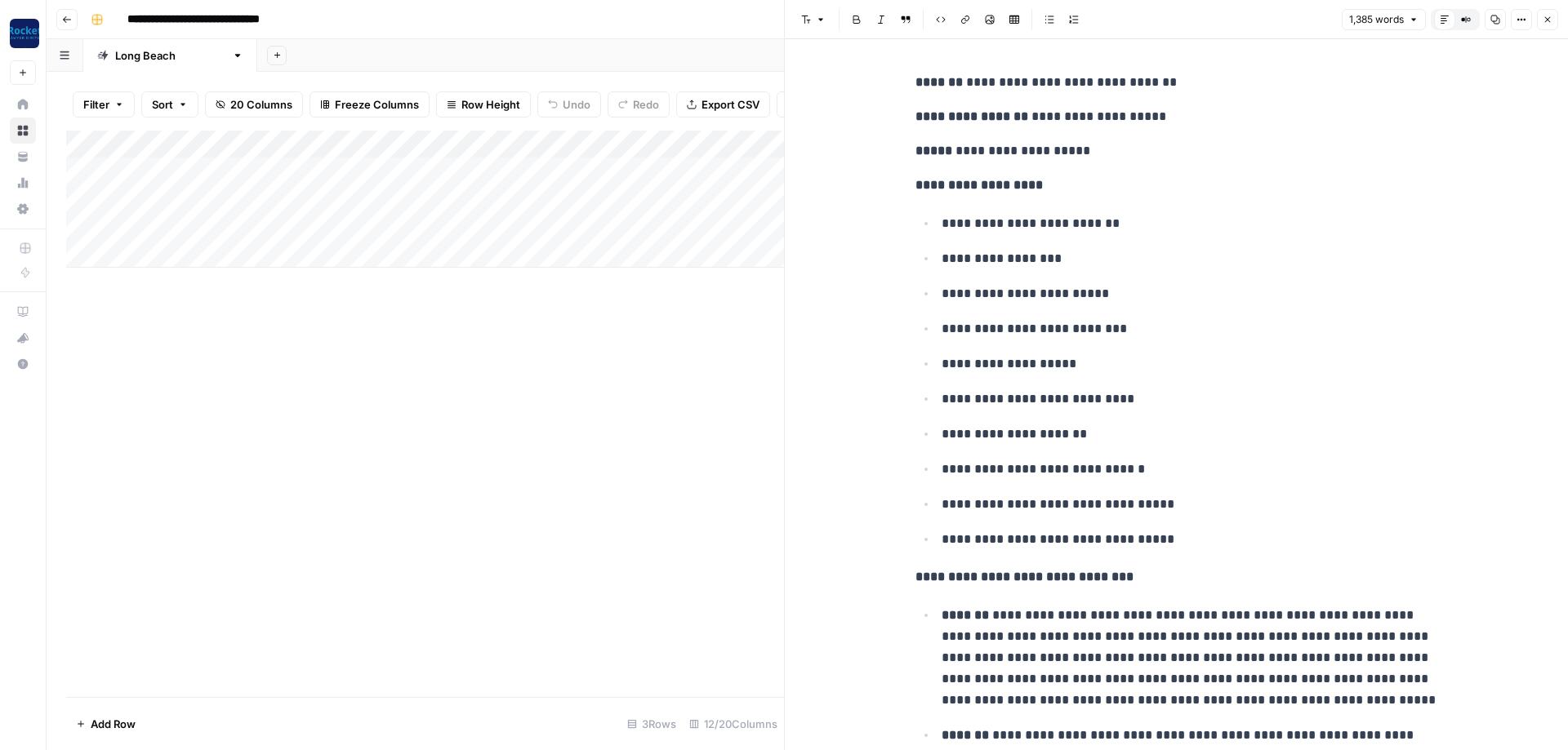
click at [1545, 18] on icon "button" at bounding box center [1548, 19] width 10 height 10
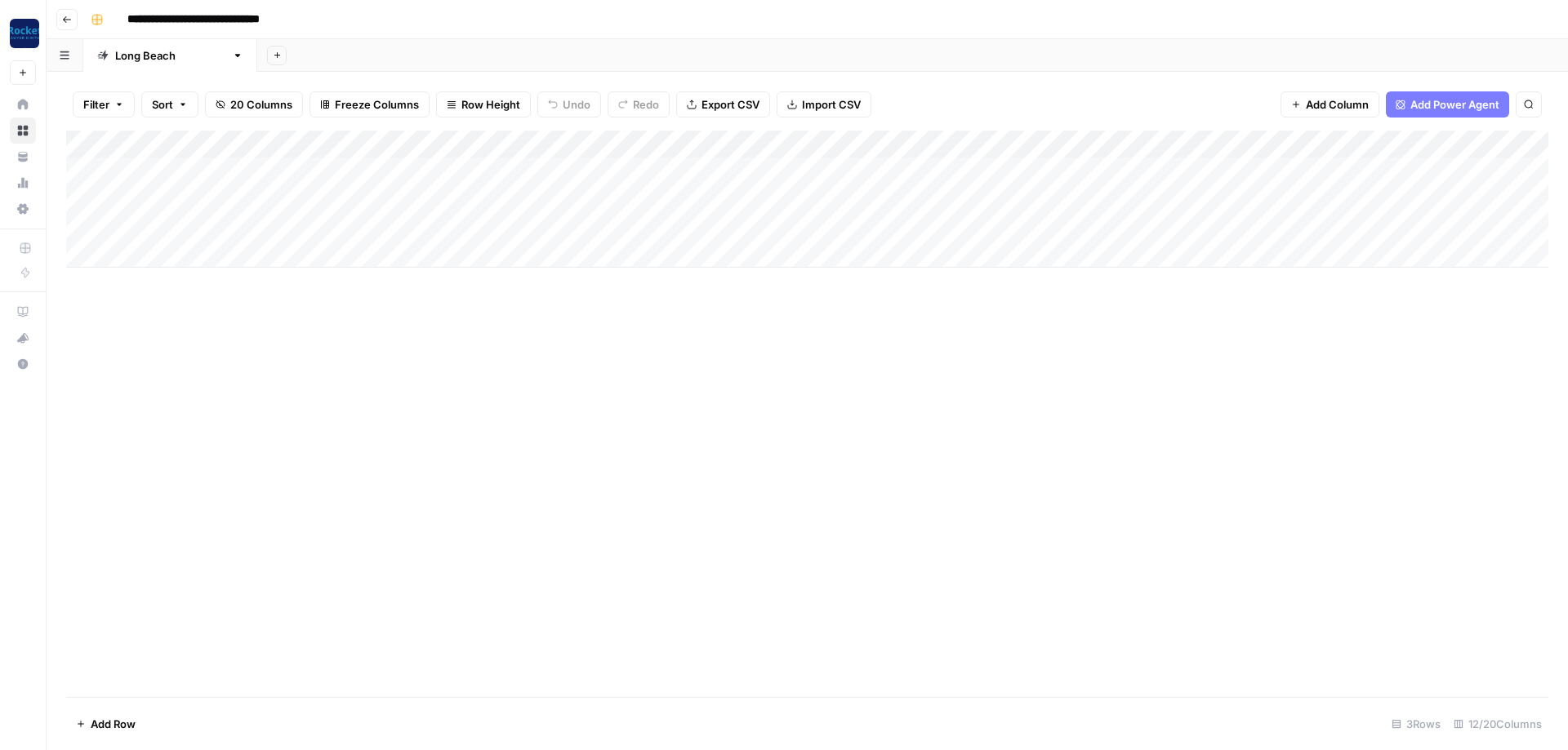
click at [791, 222] on div "Add Column" at bounding box center [807, 199] width 1482 height 137
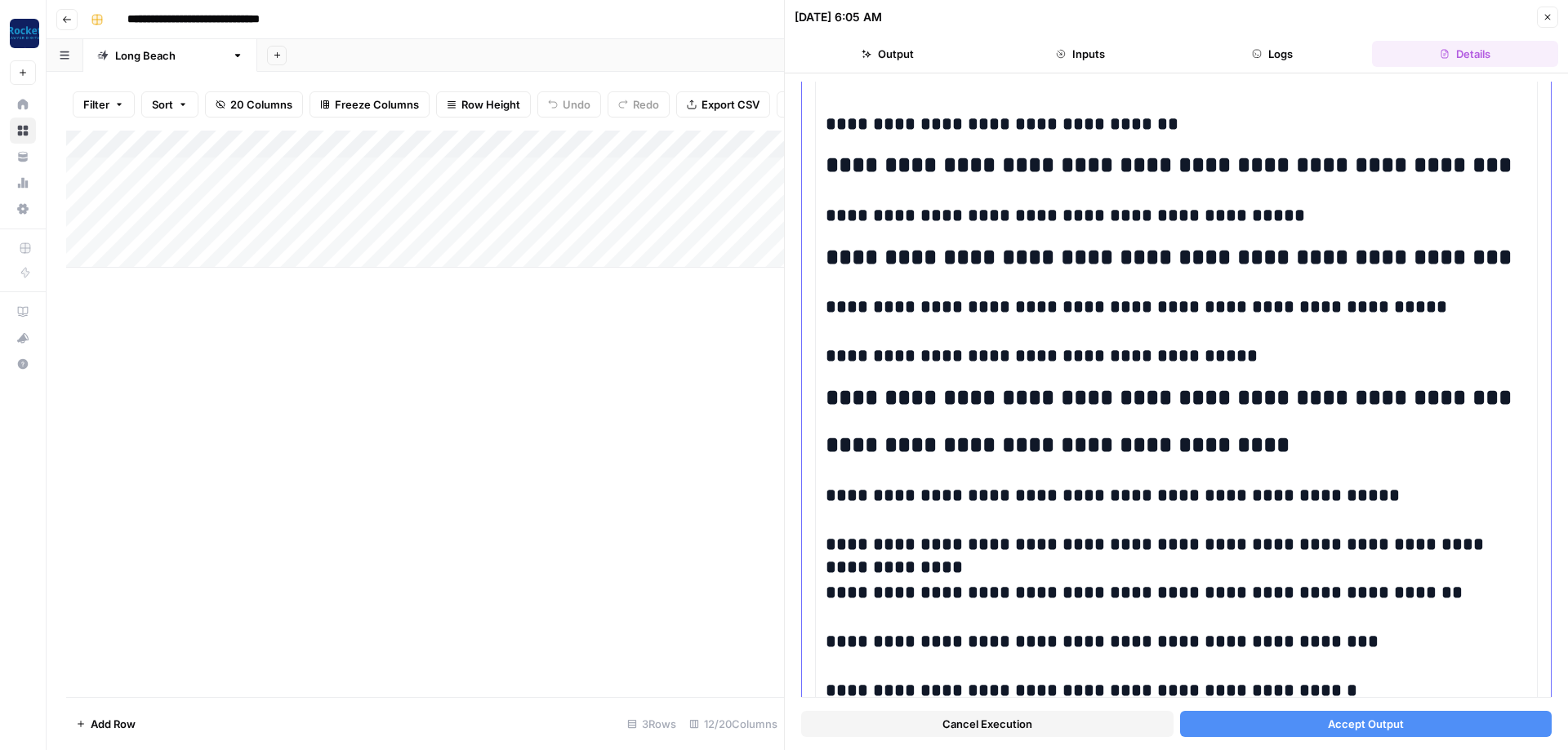
scroll to position [978, 0]
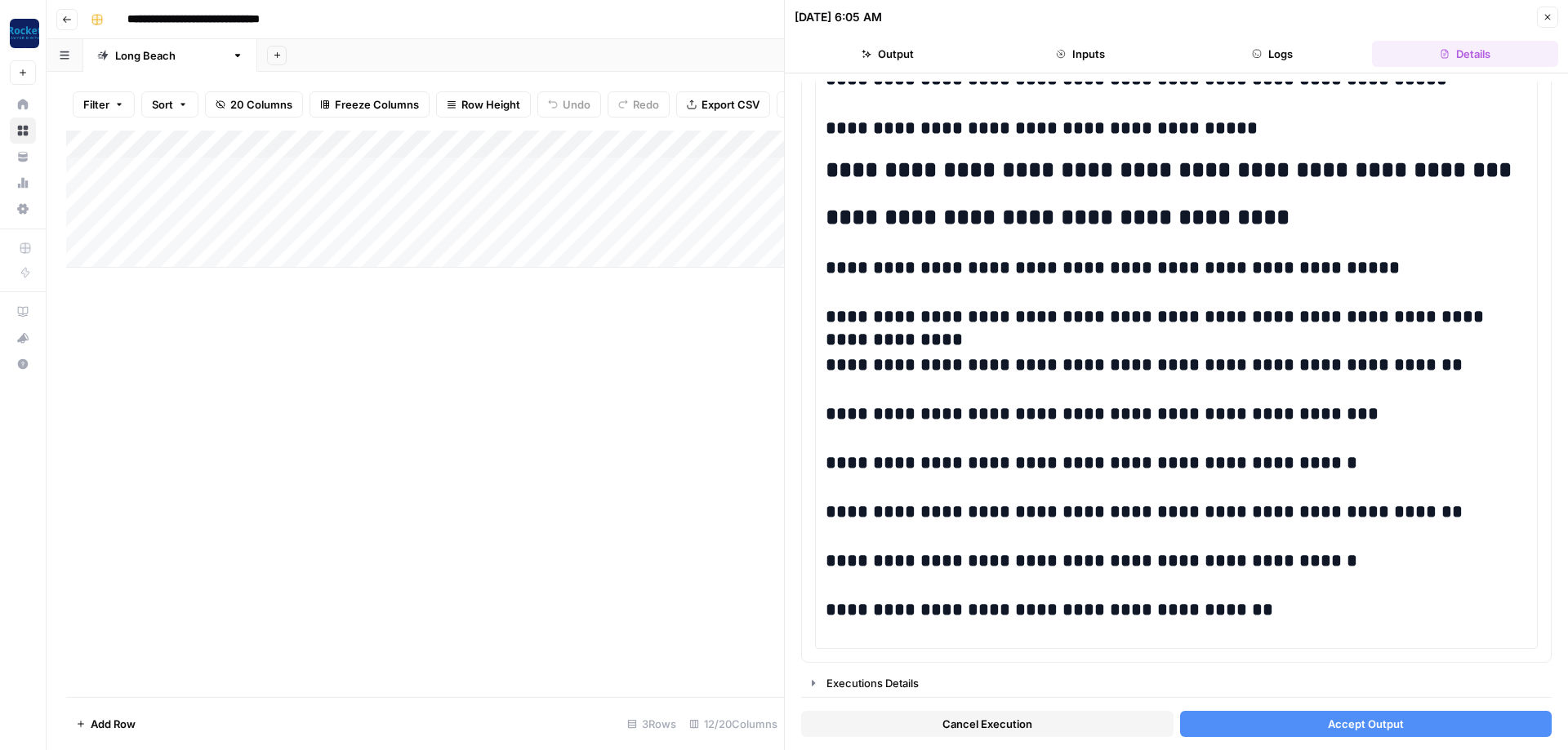
click at [1355, 719] on span "Accept Output" at bounding box center [1366, 724] width 76 height 16
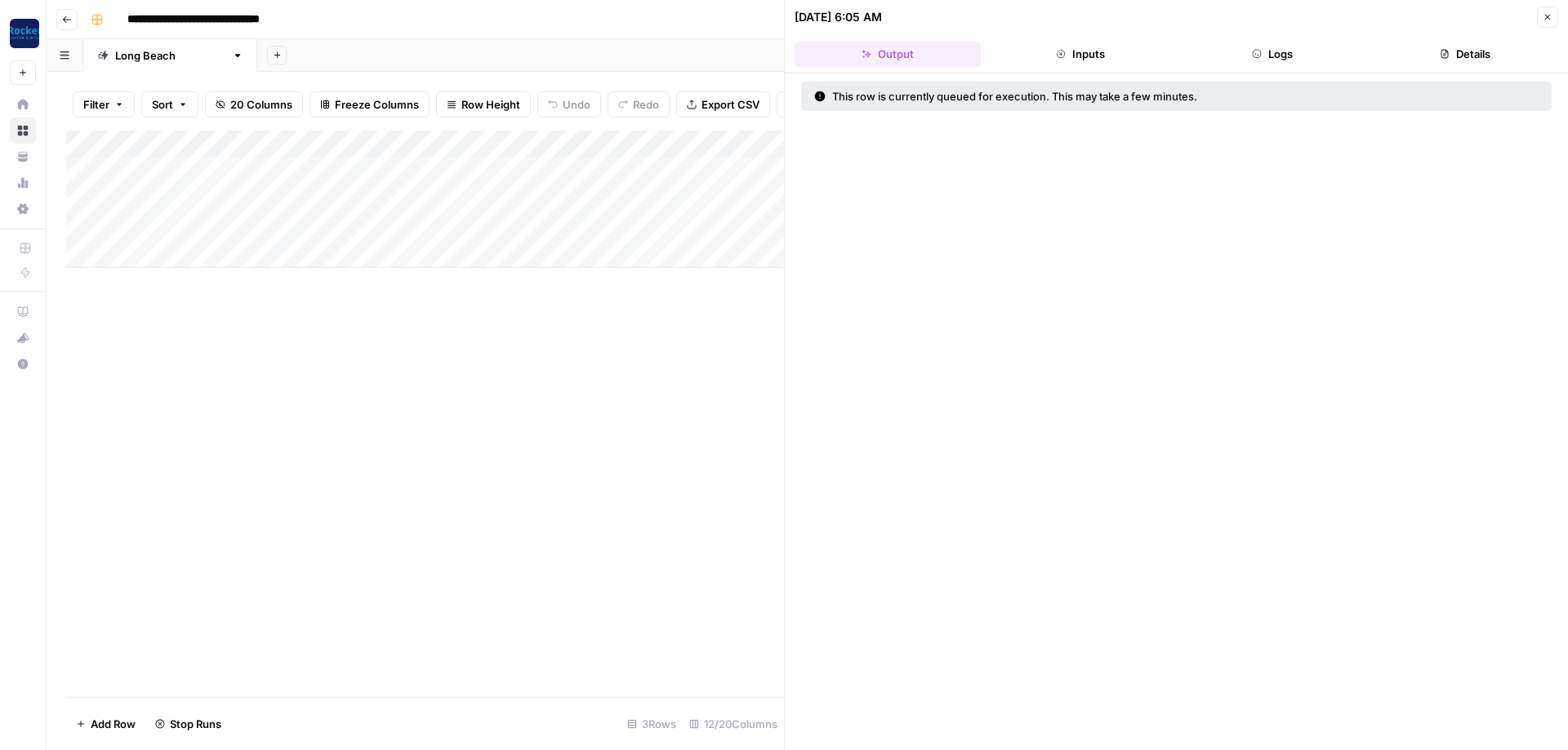
click at [1549, 19] on icon "button" at bounding box center [1548, 18] width 10 height 10
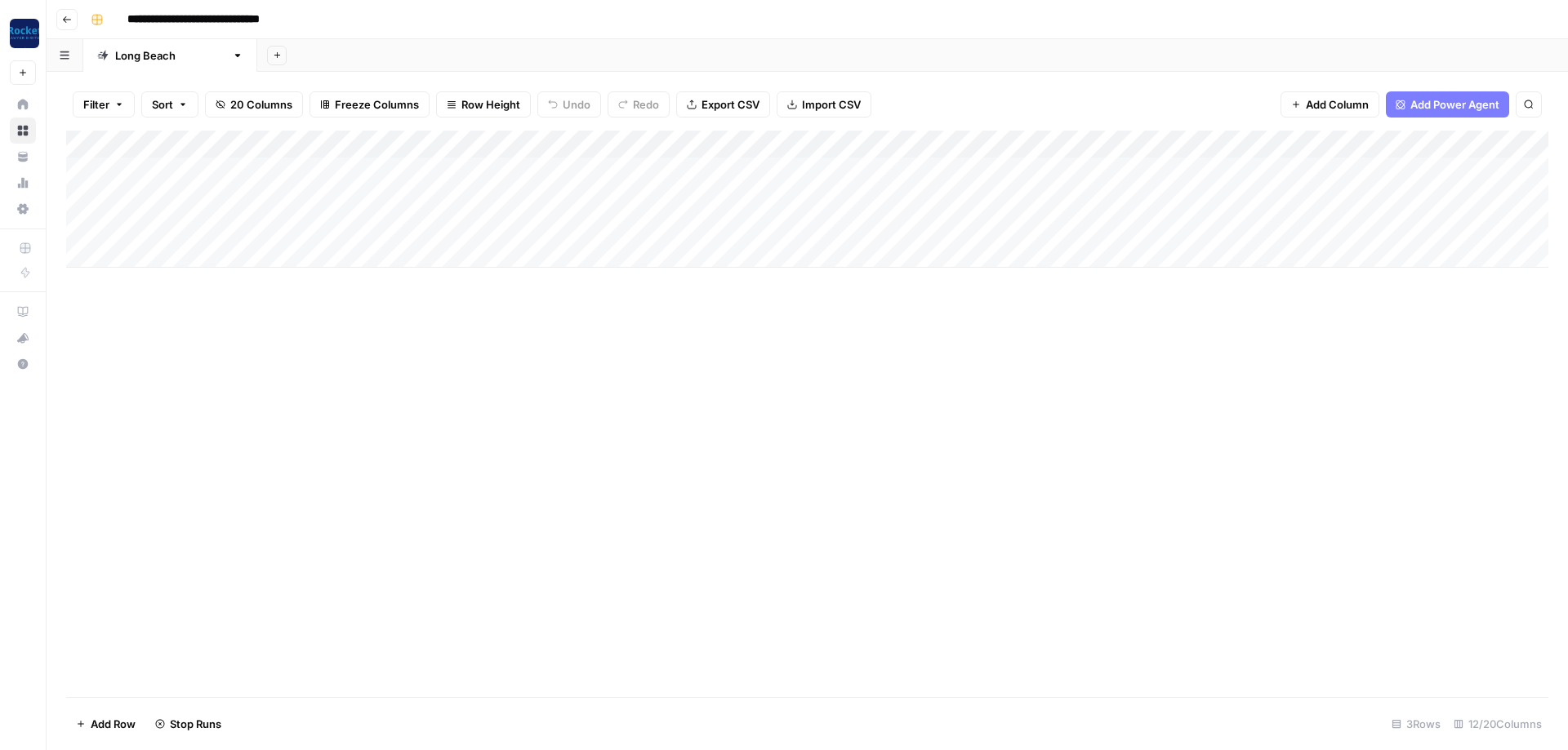
click at [1321, 162] on div "Add Column" at bounding box center [807, 199] width 1482 height 137
click at [1321, 190] on div "Add Column" at bounding box center [807, 199] width 1482 height 137
click at [67, 22] on icon "button" at bounding box center [67, 19] width 10 height 10
type input "**********"
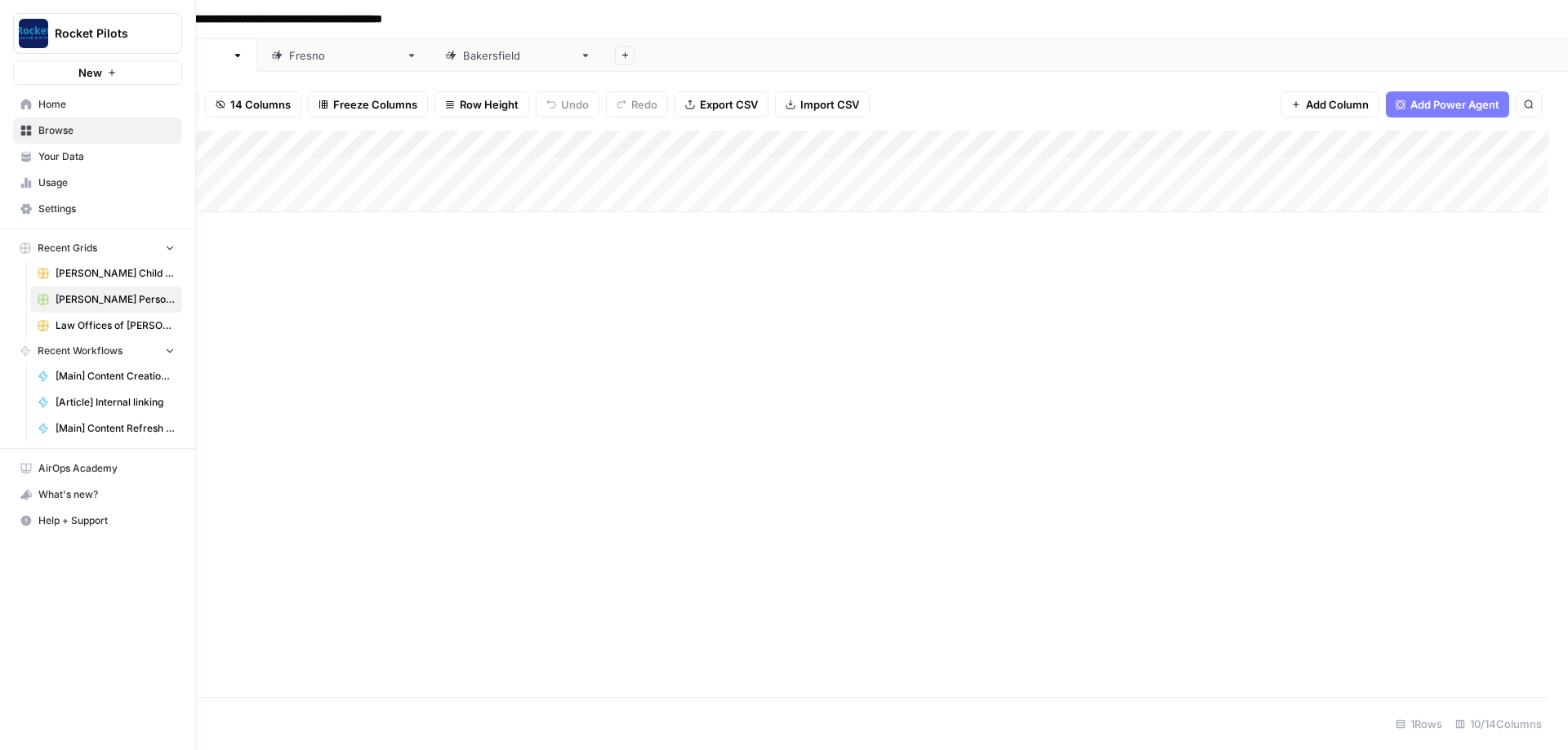
click at [43, 128] on span "Browse" at bounding box center [107, 130] width 137 height 14
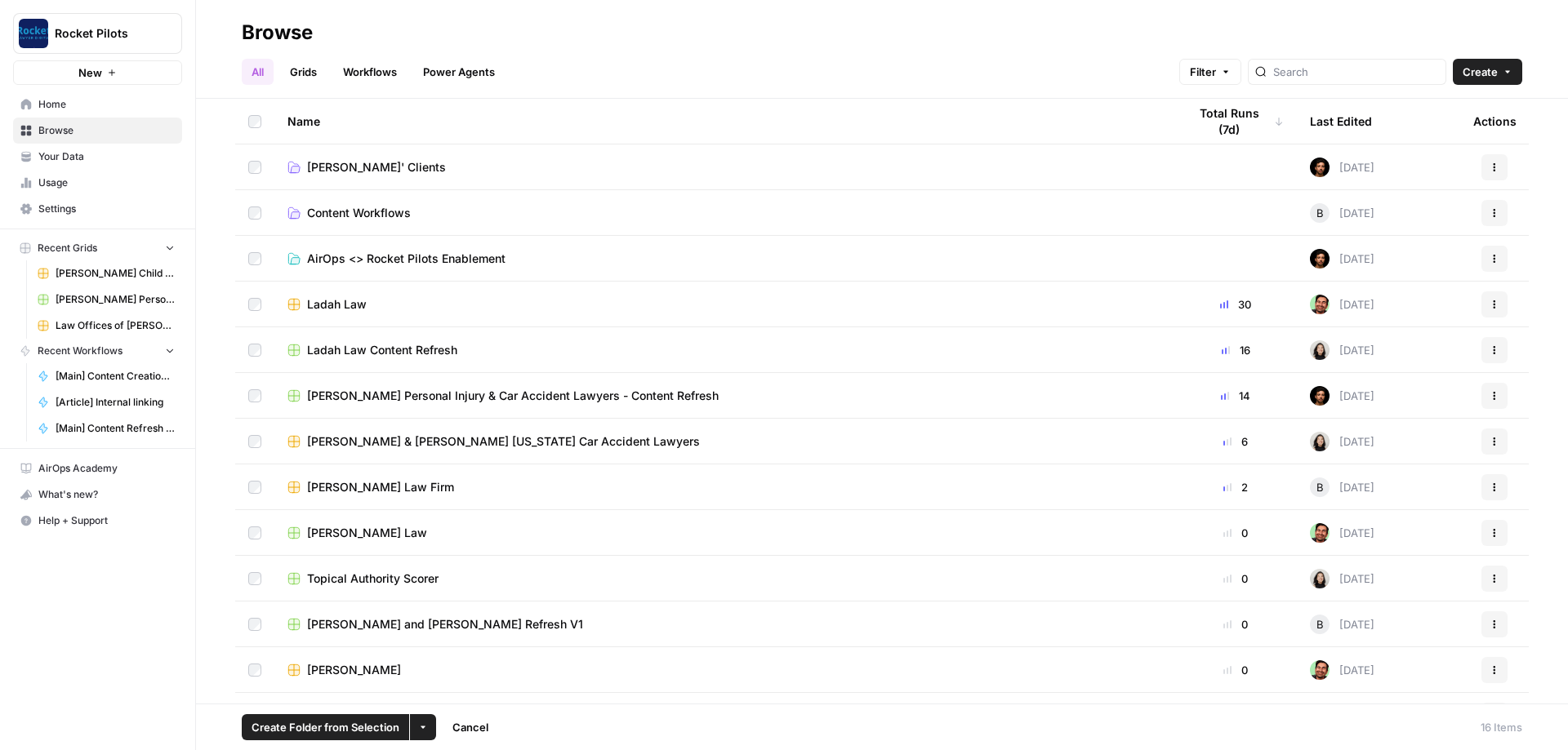
click at [1500, 393] on button "Actions" at bounding box center [1494, 395] width 26 height 26
click at [1388, 494] on span "Move To" at bounding box center [1421, 493] width 131 height 16
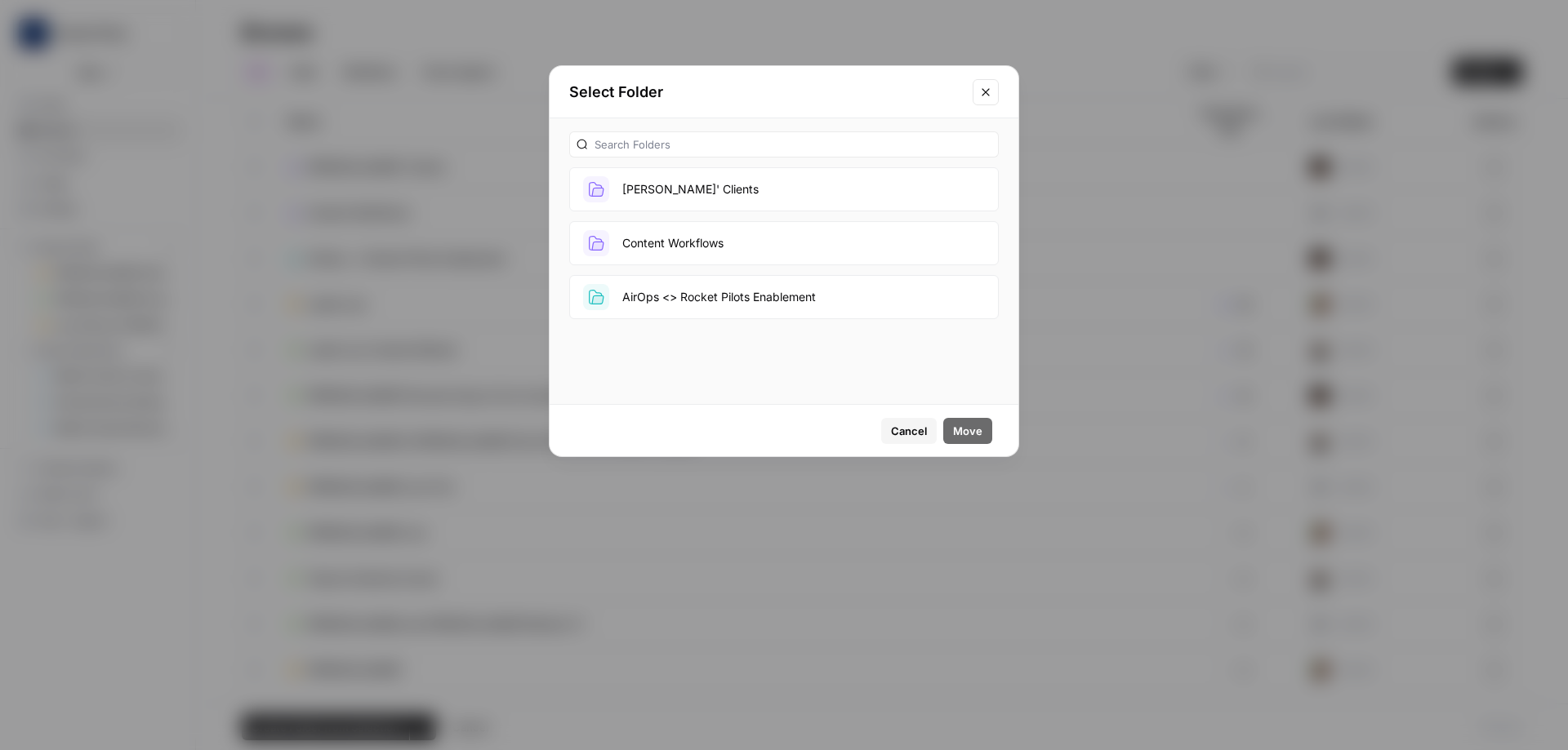
click at [646, 188] on button "Lucas' Clients" at bounding box center [784, 190] width 430 height 44
click at [969, 433] on span "Move" at bounding box center [968, 431] width 30 height 16
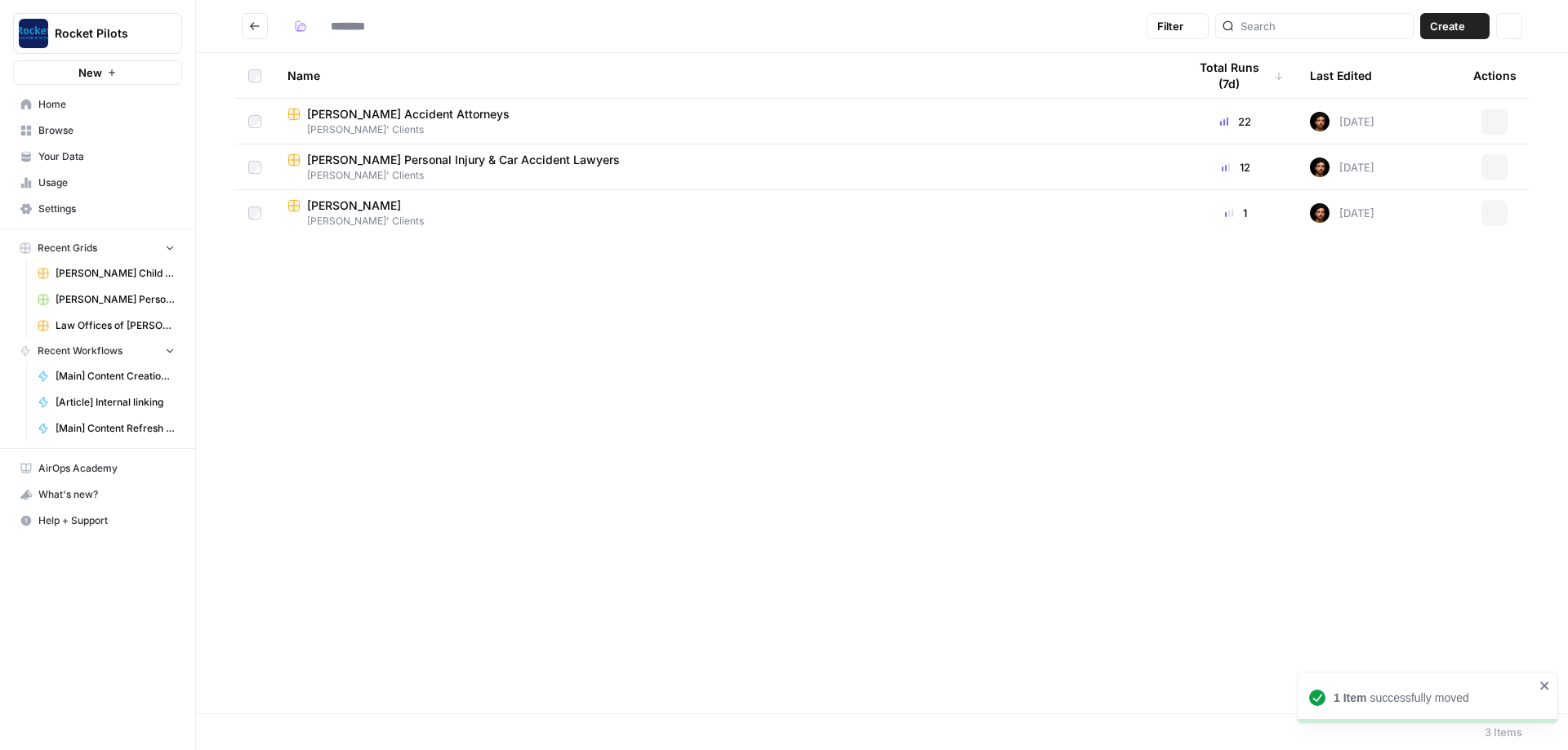
type input "**********"
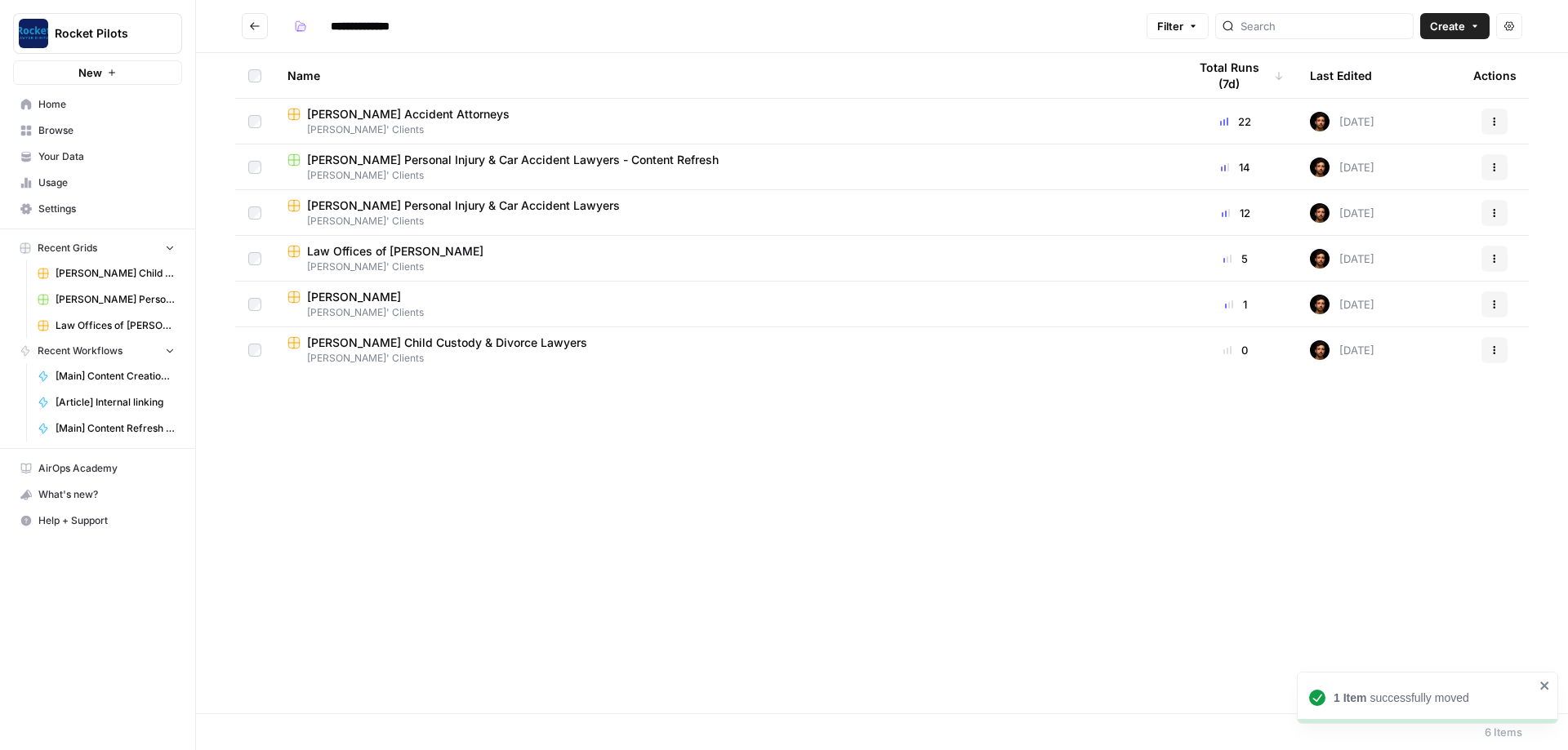
click at [519, 429] on div "Name Total Runs (7d) Last Edited Actions DeHoyos Accident Attorneys Lucas' Clie…" at bounding box center [883, 383] width 1372 height 661
click at [307, 77] on div "Name" at bounding box center [724, 75] width 874 height 45
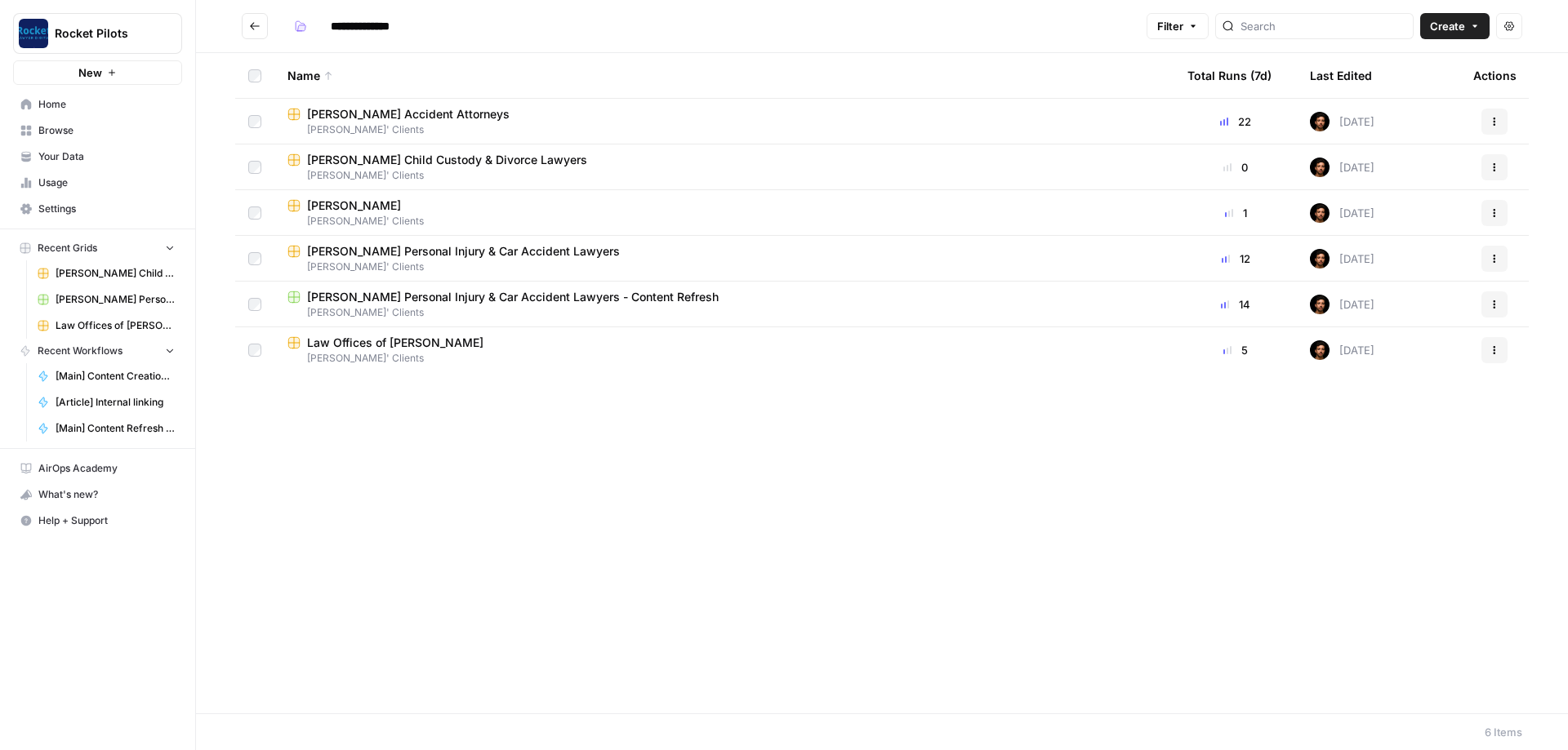
click at [658, 506] on div "Name Total Runs (7d) Last Edited Actions DeHoyos Accident Attorneys Lucas' Clie…" at bounding box center [883, 383] width 1372 height 661
click at [67, 104] on span "Home" at bounding box center [107, 104] width 137 height 14
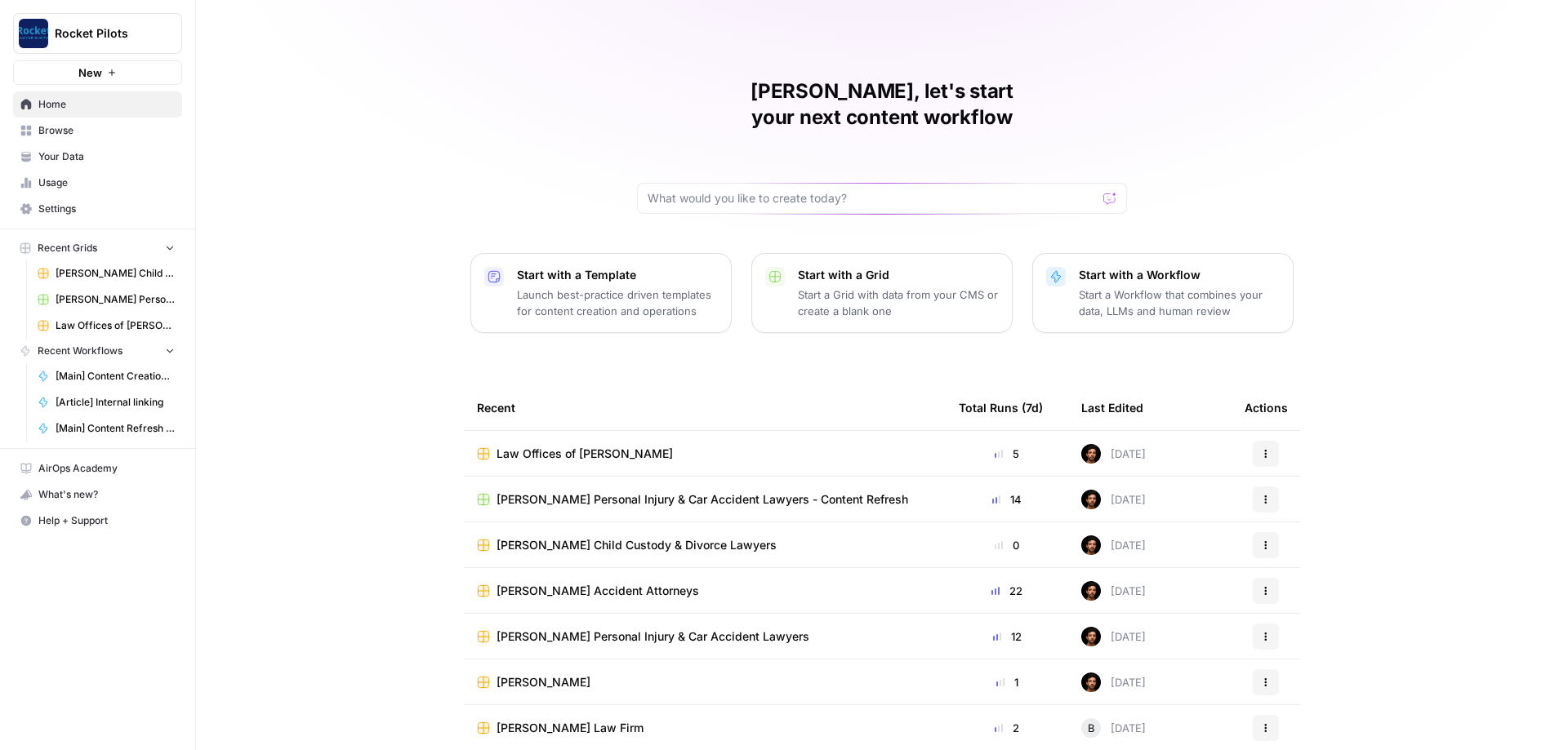
click at [81, 268] on span "Frank Vendt Child Custody & Divorce Lawyers" at bounding box center [115, 273] width 119 height 14
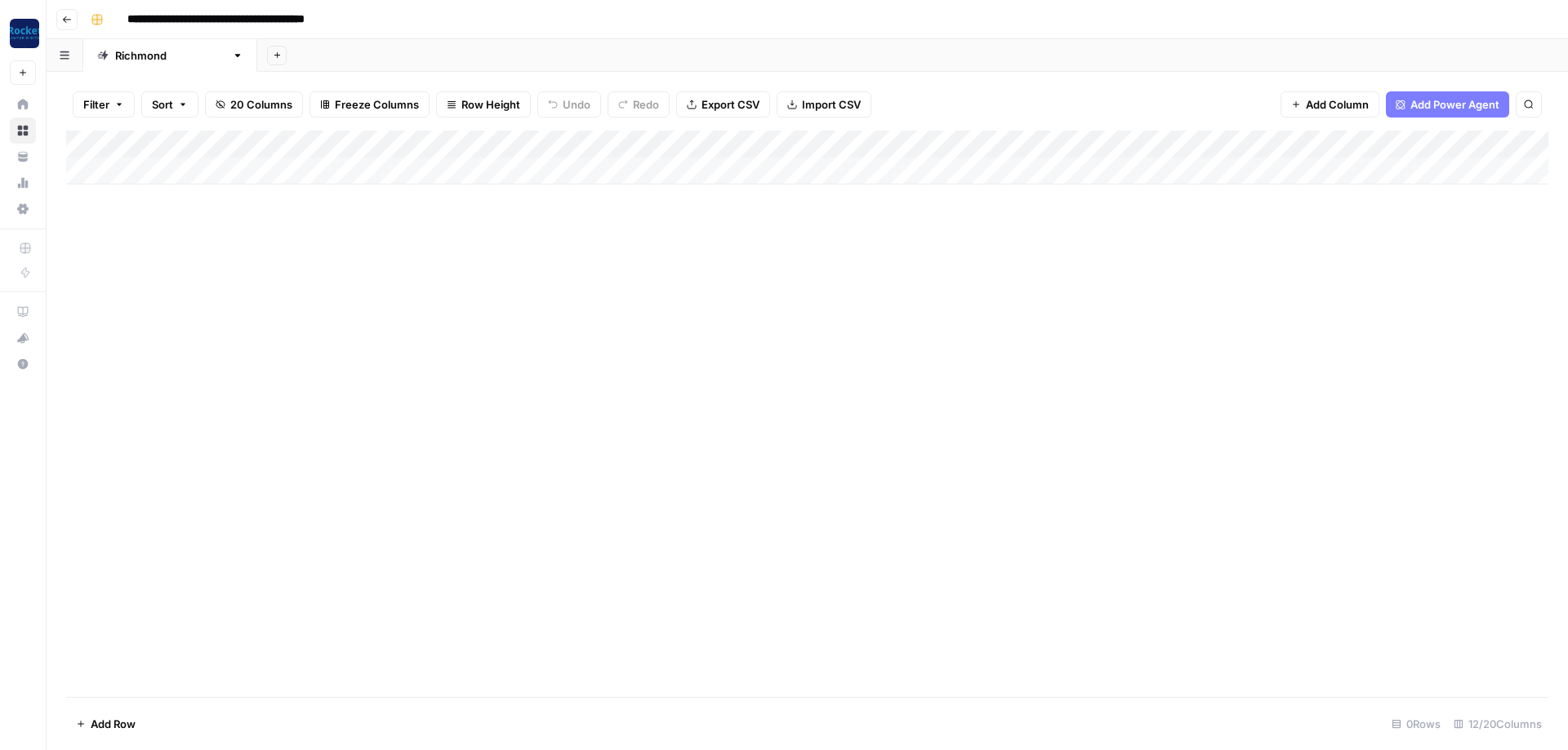
click at [772, 138] on div "Add Column" at bounding box center [807, 158] width 1482 height 54
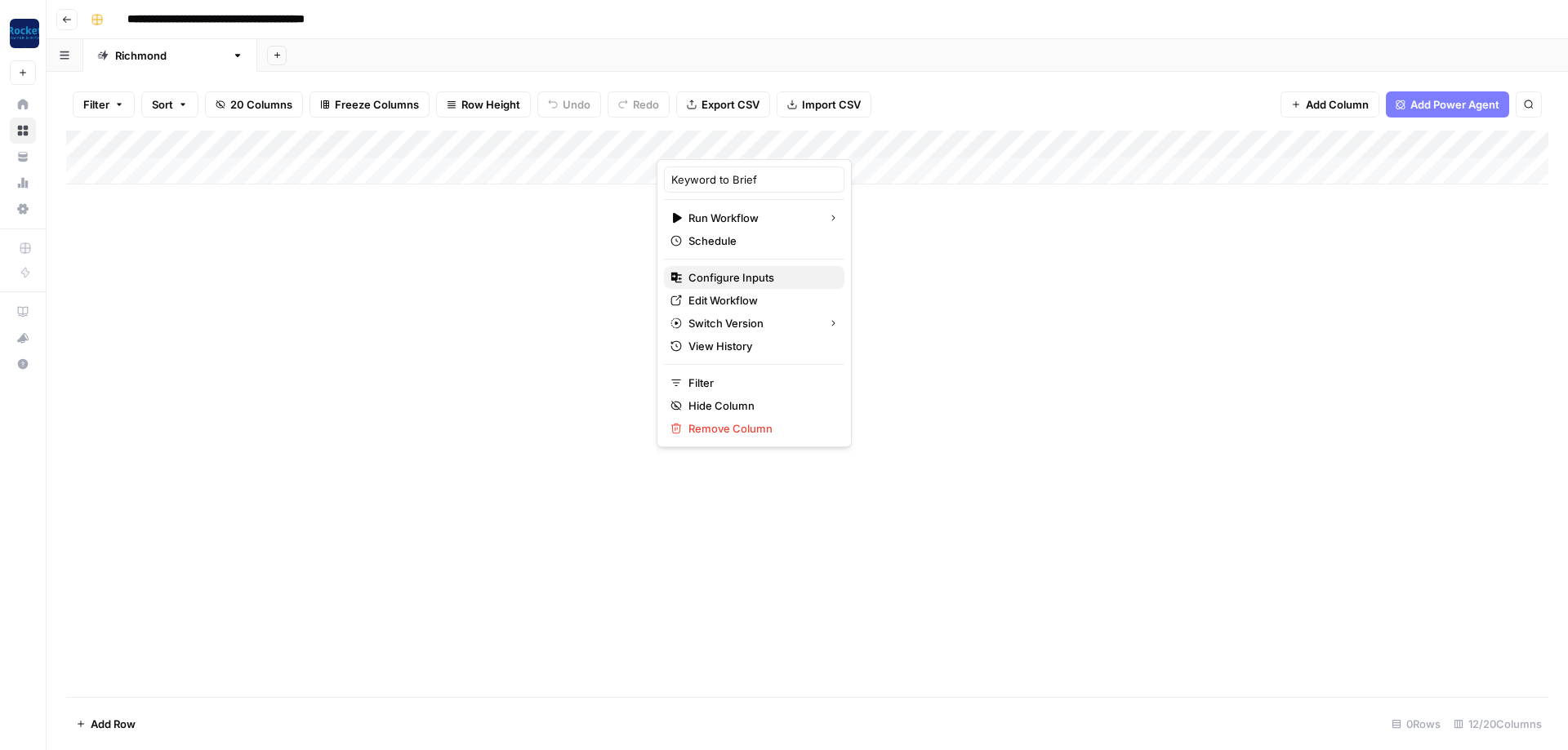
click at [722, 276] on span "Configure Inputs" at bounding box center [760, 277] width 143 height 16
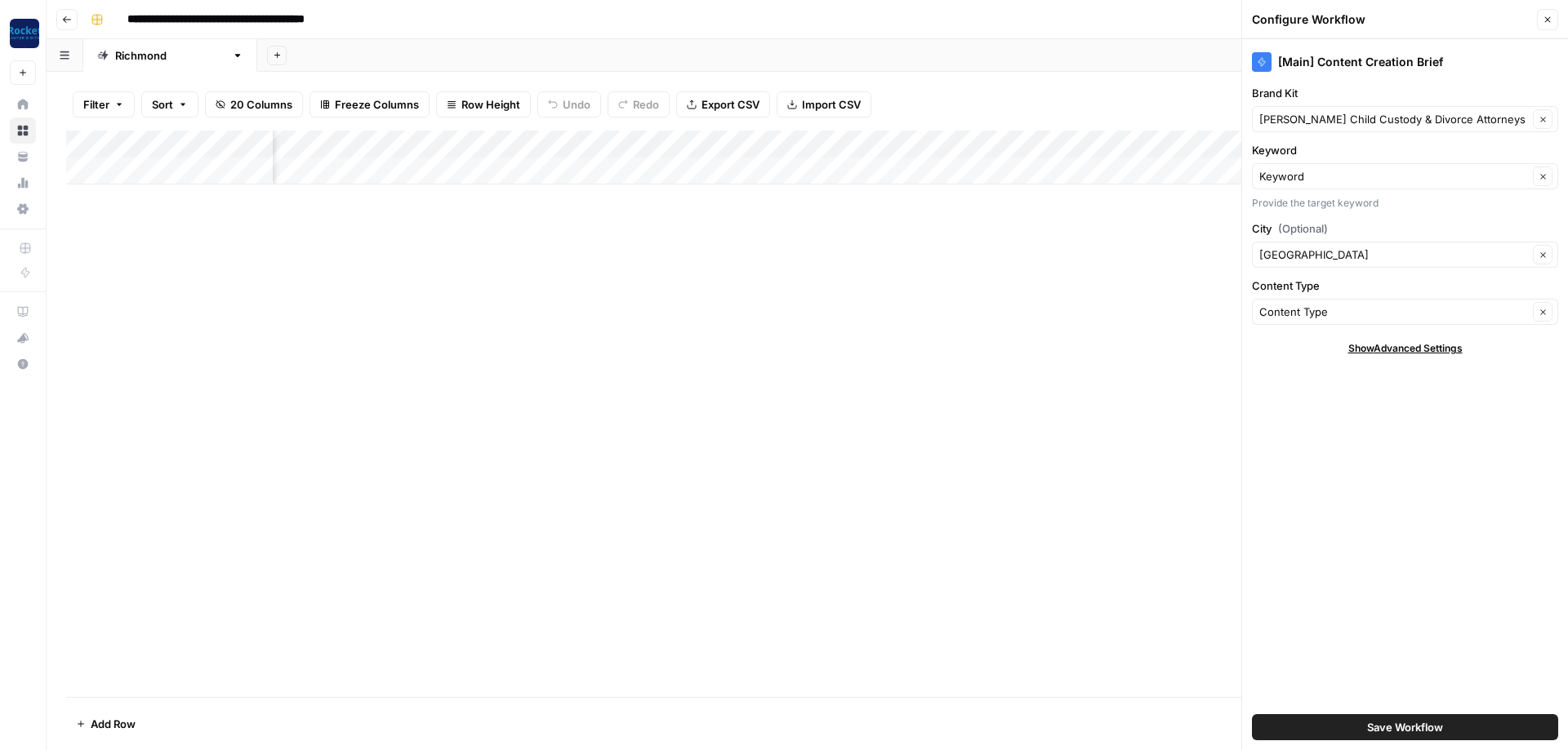
scroll to position [0, 615]
click at [748, 144] on div "Add Column" at bounding box center [807, 158] width 1482 height 54
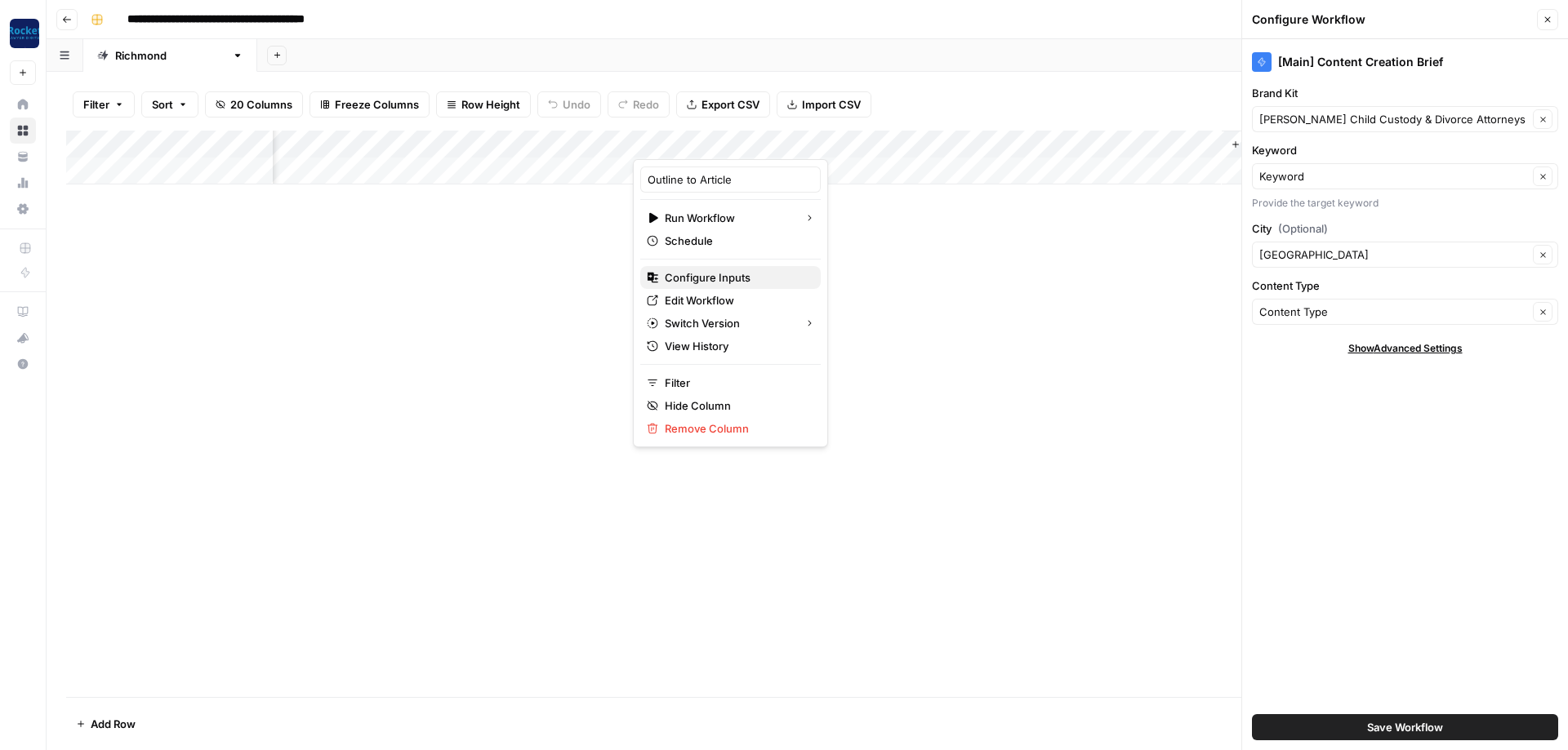
click at [701, 273] on span "Configure Inputs" at bounding box center [737, 277] width 143 height 16
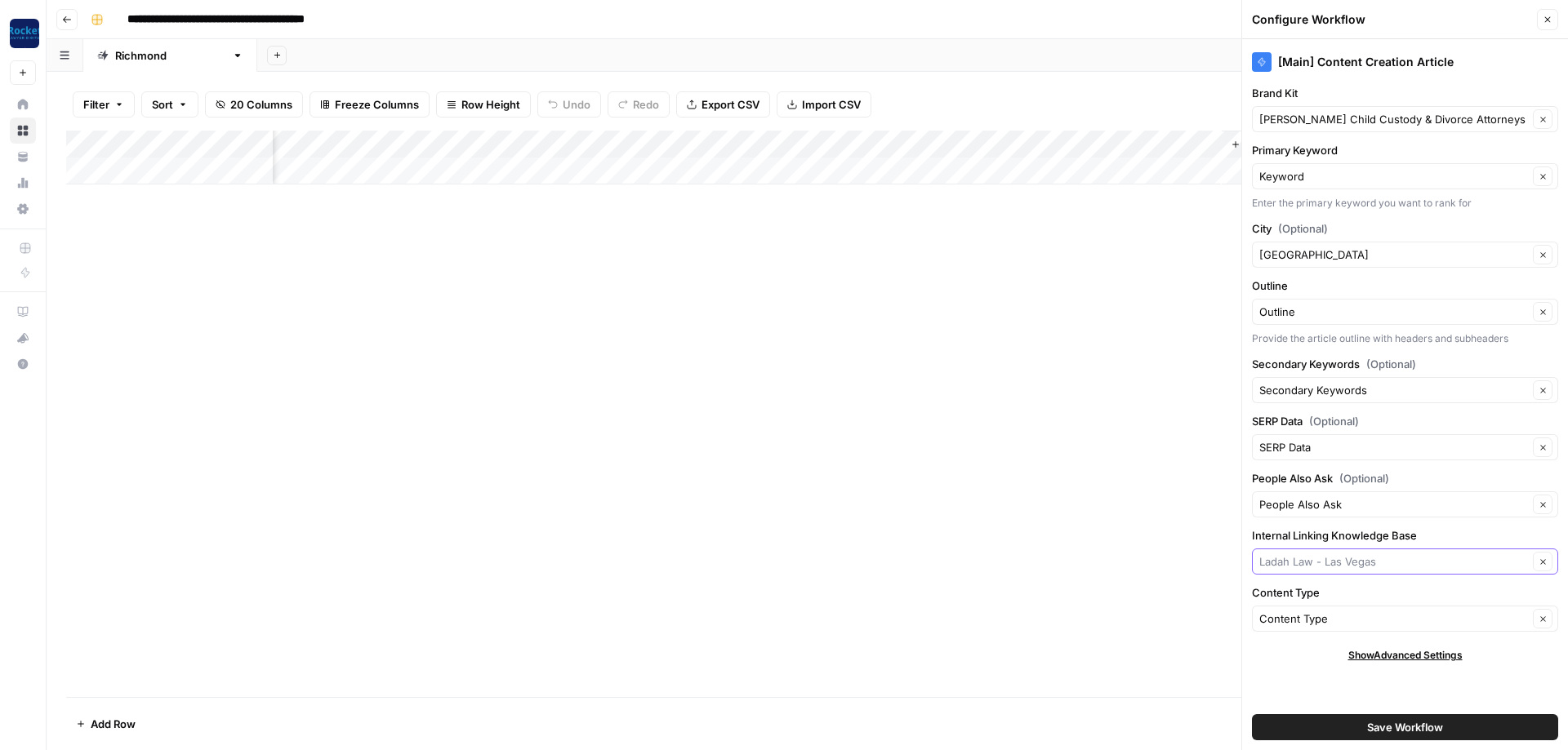
click at [1393, 559] on input "Internal Linking Knowledge Base" at bounding box center [1393, 561] width 269 height 16
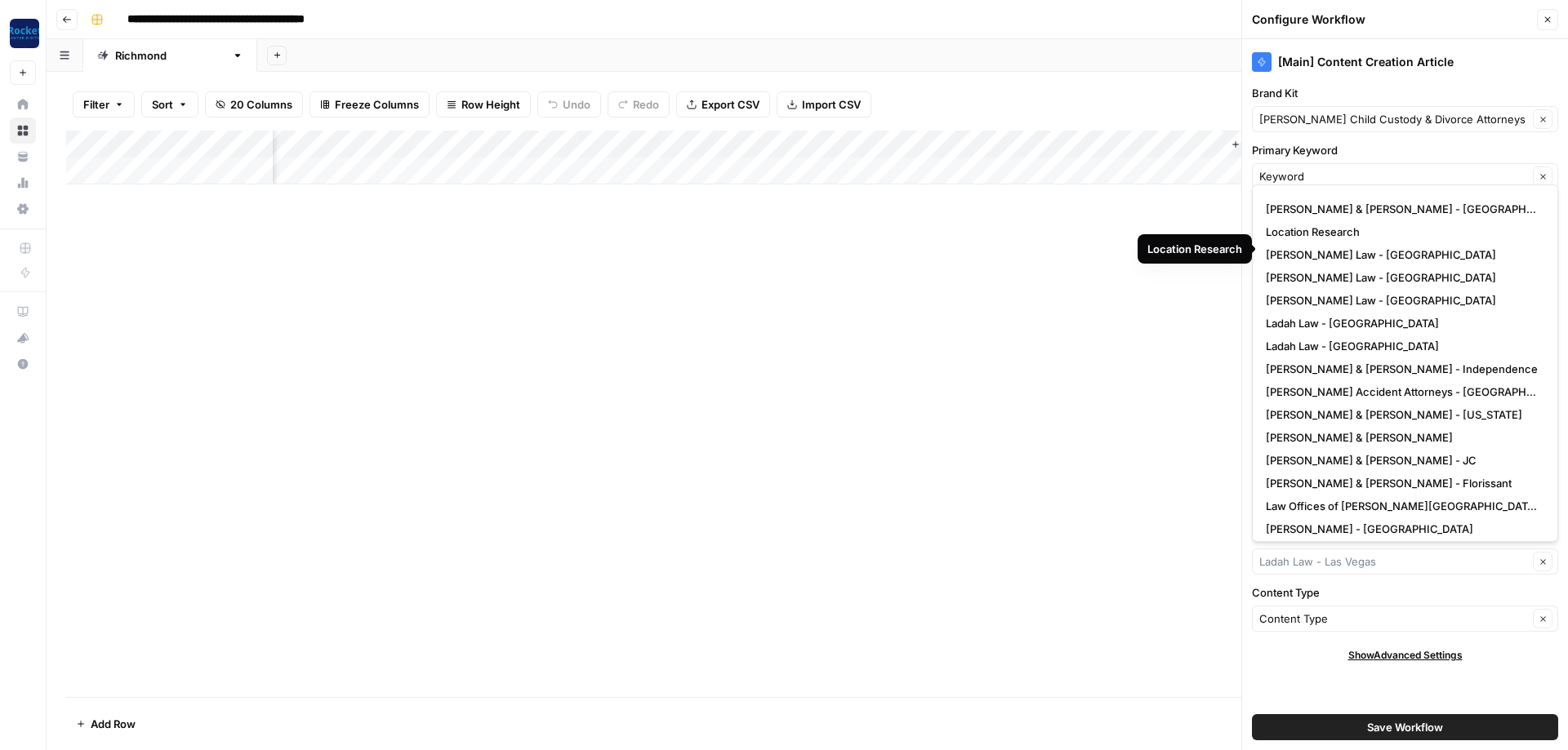
scroll to position [275, 0]
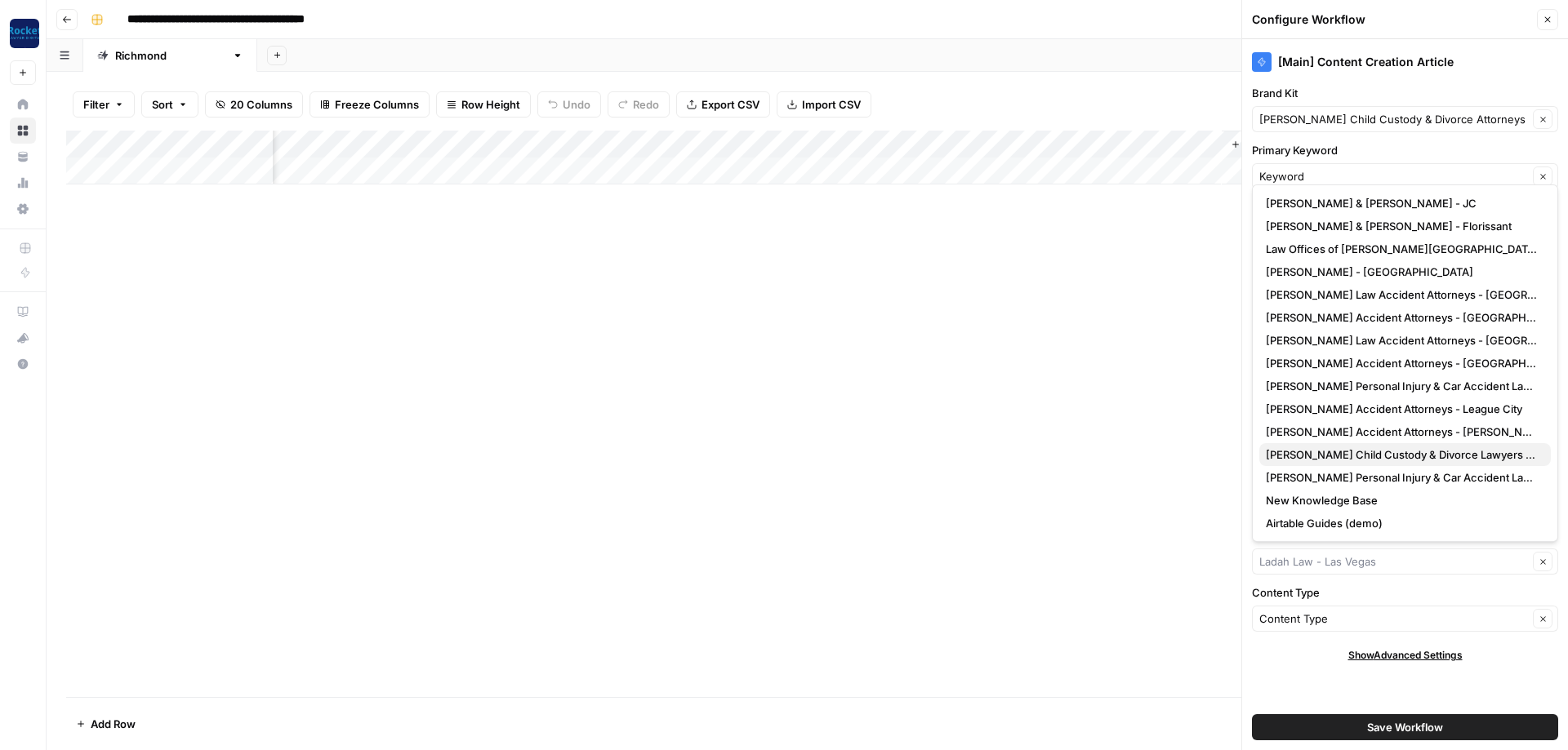
click at [1312, 455] on span "Frank Vendt Child Custody & Divorce Lawyers - Richmond" at bounding box center [1402, 454] width 272 height 16
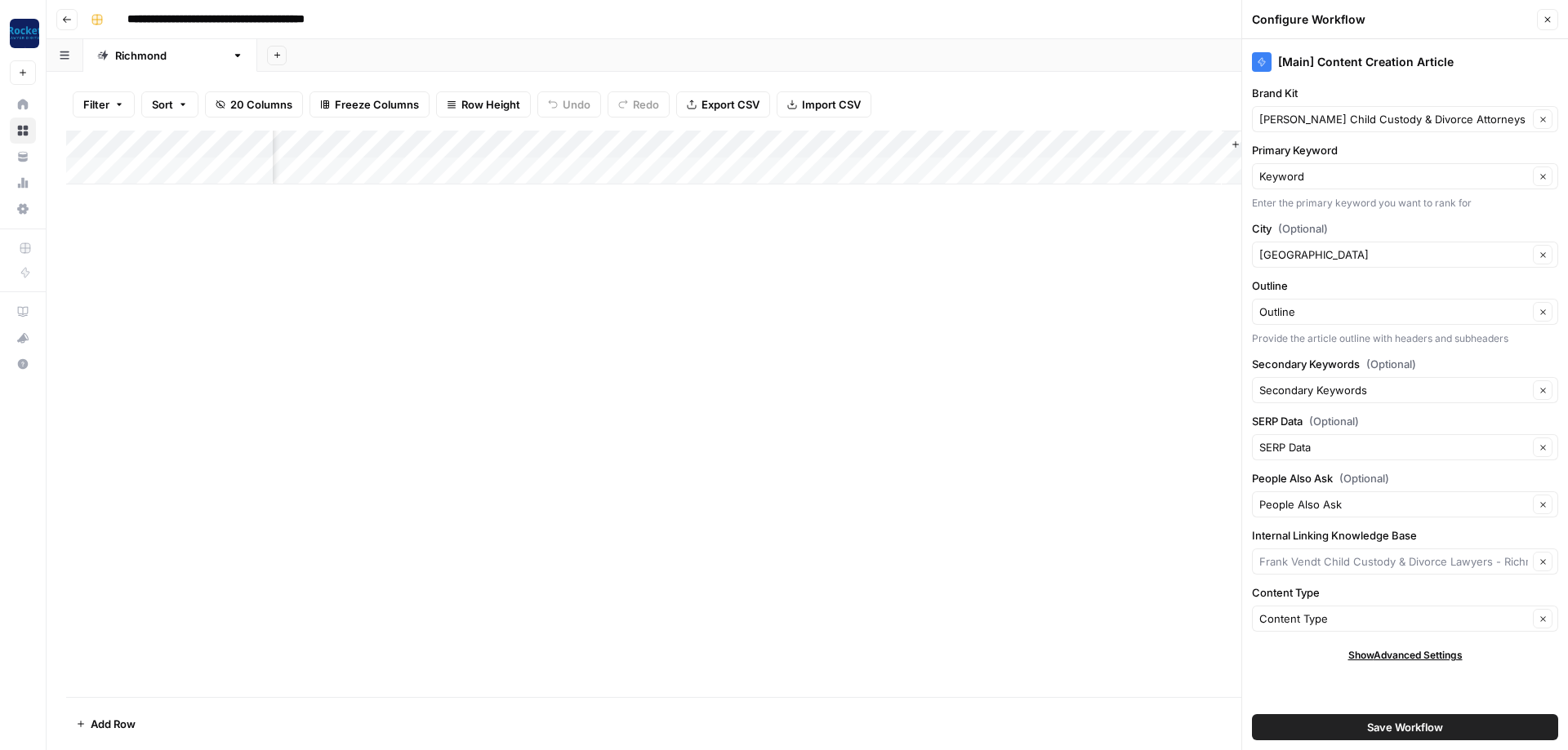
type input "Frank Vendt Child Custody & Divorce Lawyers - Richmond"
click at [1330, 726] on button "Save Workflow" at bounding box center [1404, 727] width 306 height 26
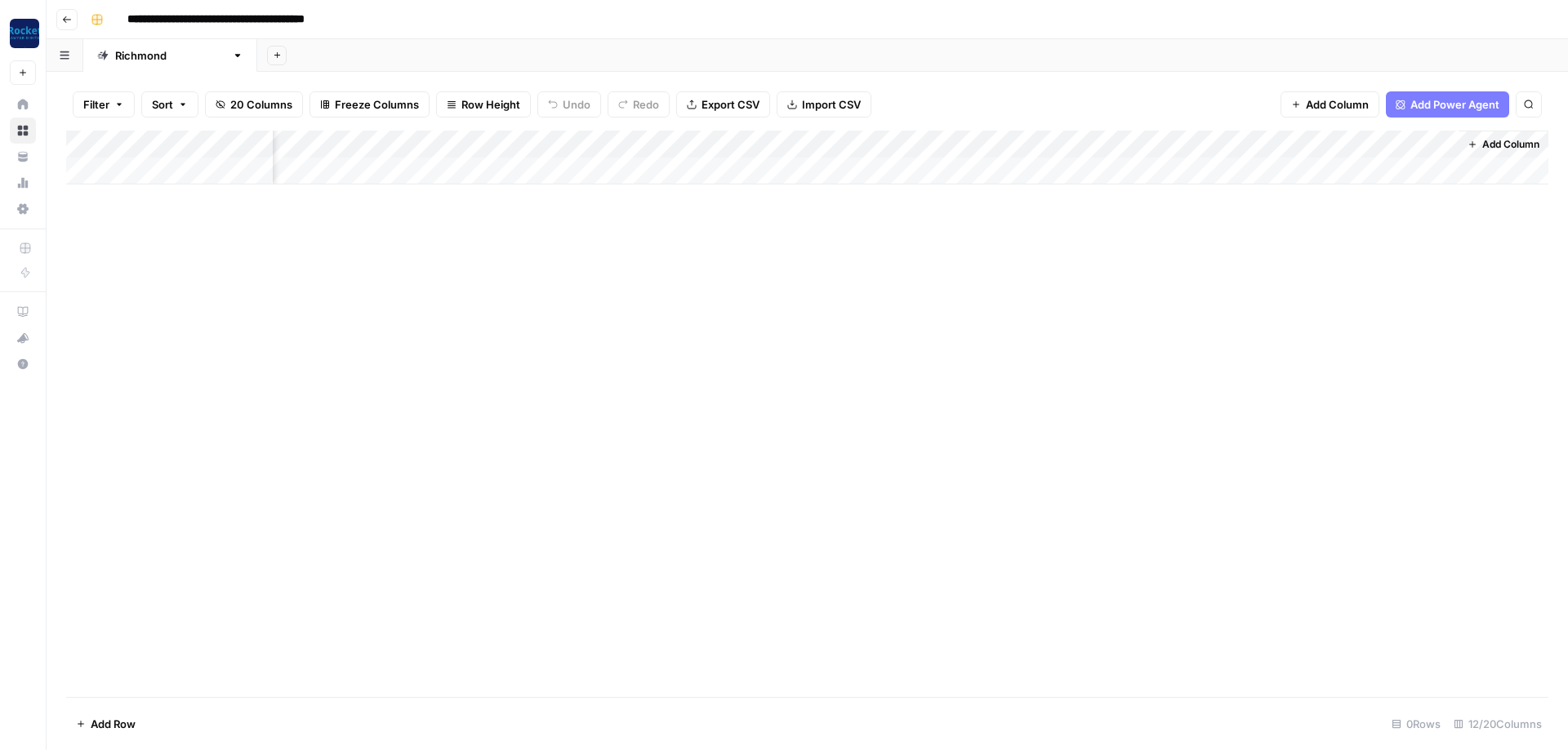
click at [1040, 400] on div "Add Column" at bounding box center [807, 414] width 1482 height 566
click at [447, 304] on div "Add Column" at bounding box center [807, 414] width 1482 height 566
click at [154, 169] on div "Add Column" at bounding box center [807, 158] width 1482 height 54
type textarea "**********"
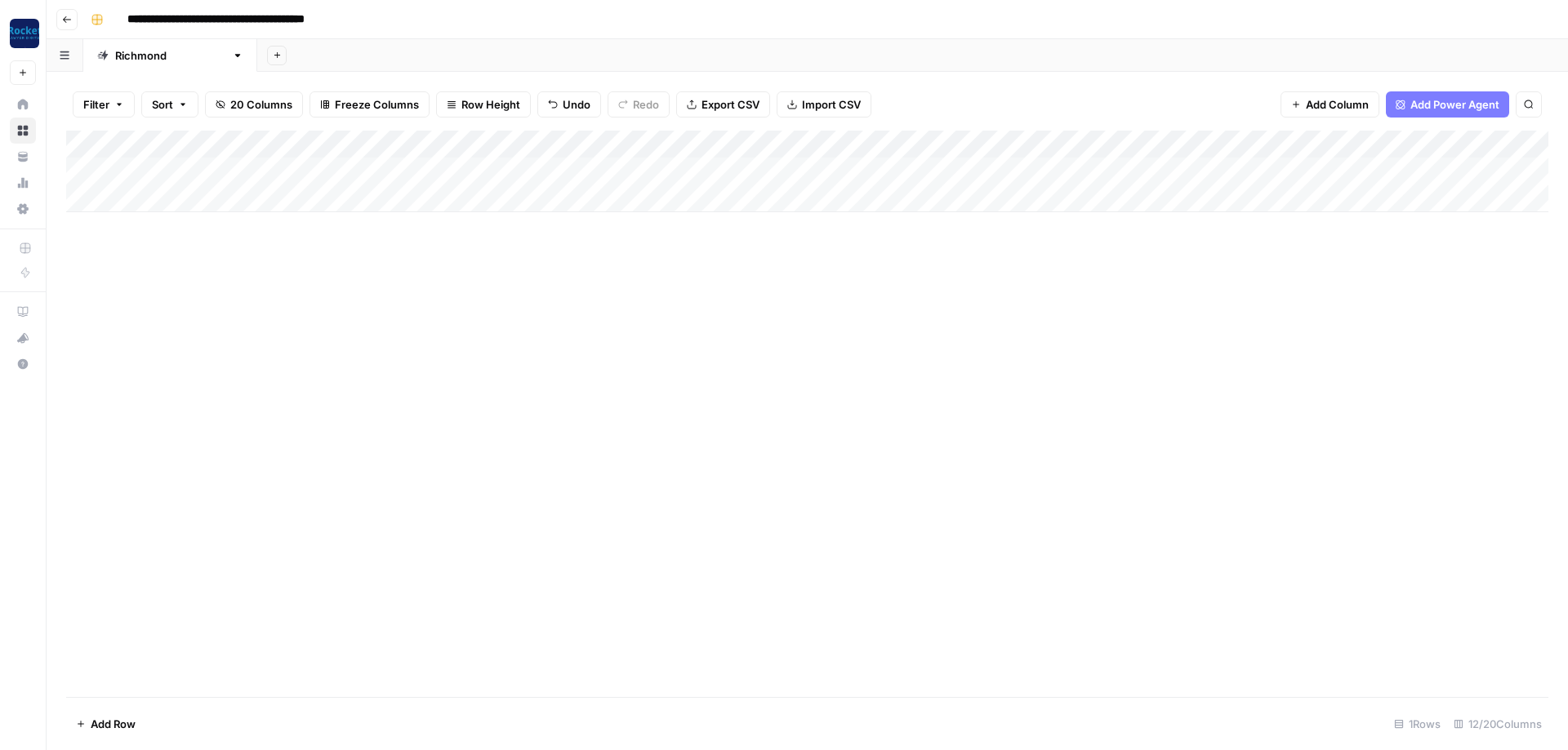
click at [353, 164] on div "Add Column" at bounding box center [807, 171] width 1482 height 82
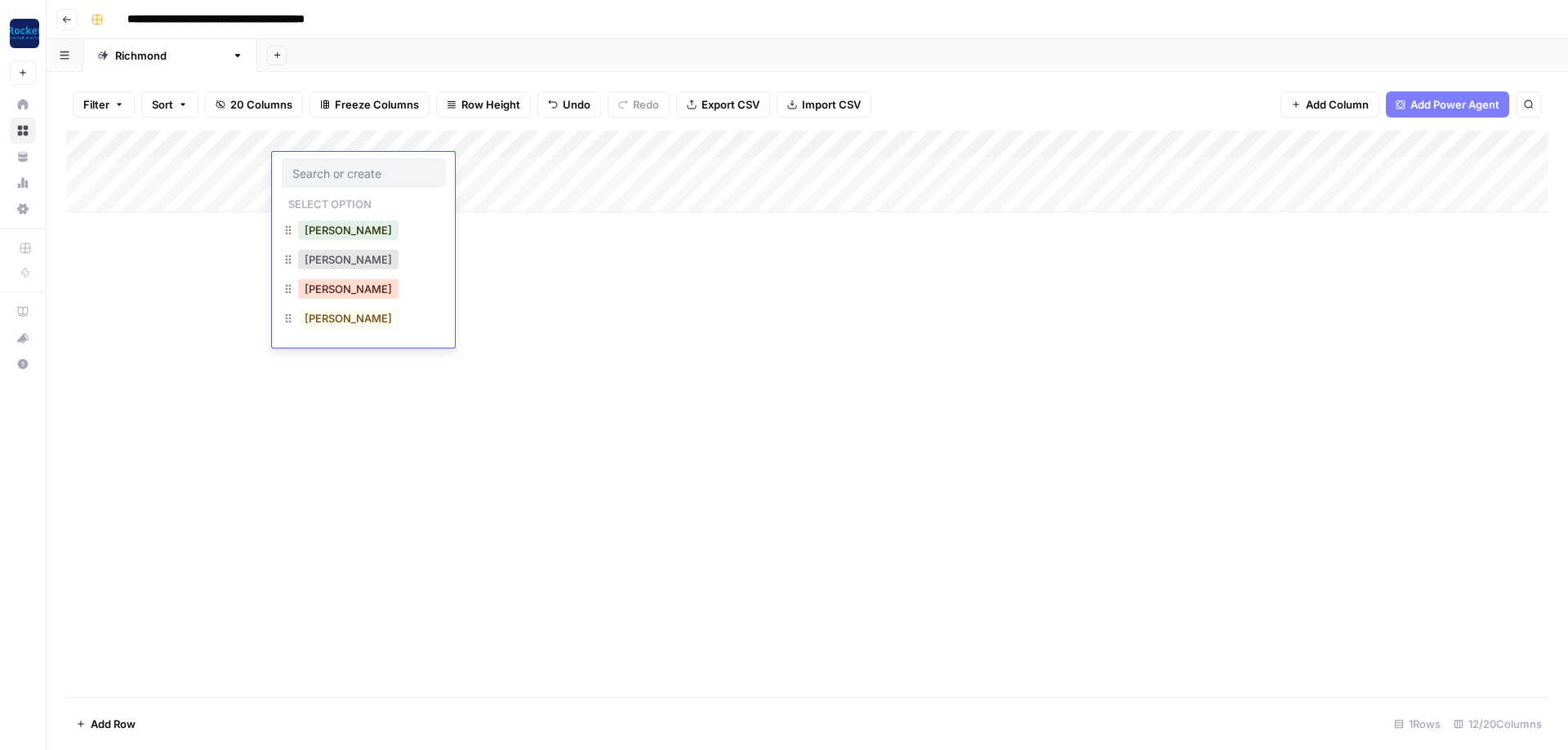
click at [309, 292] on button "Lucas" at bounding box center [348, 288] width 100 height 19
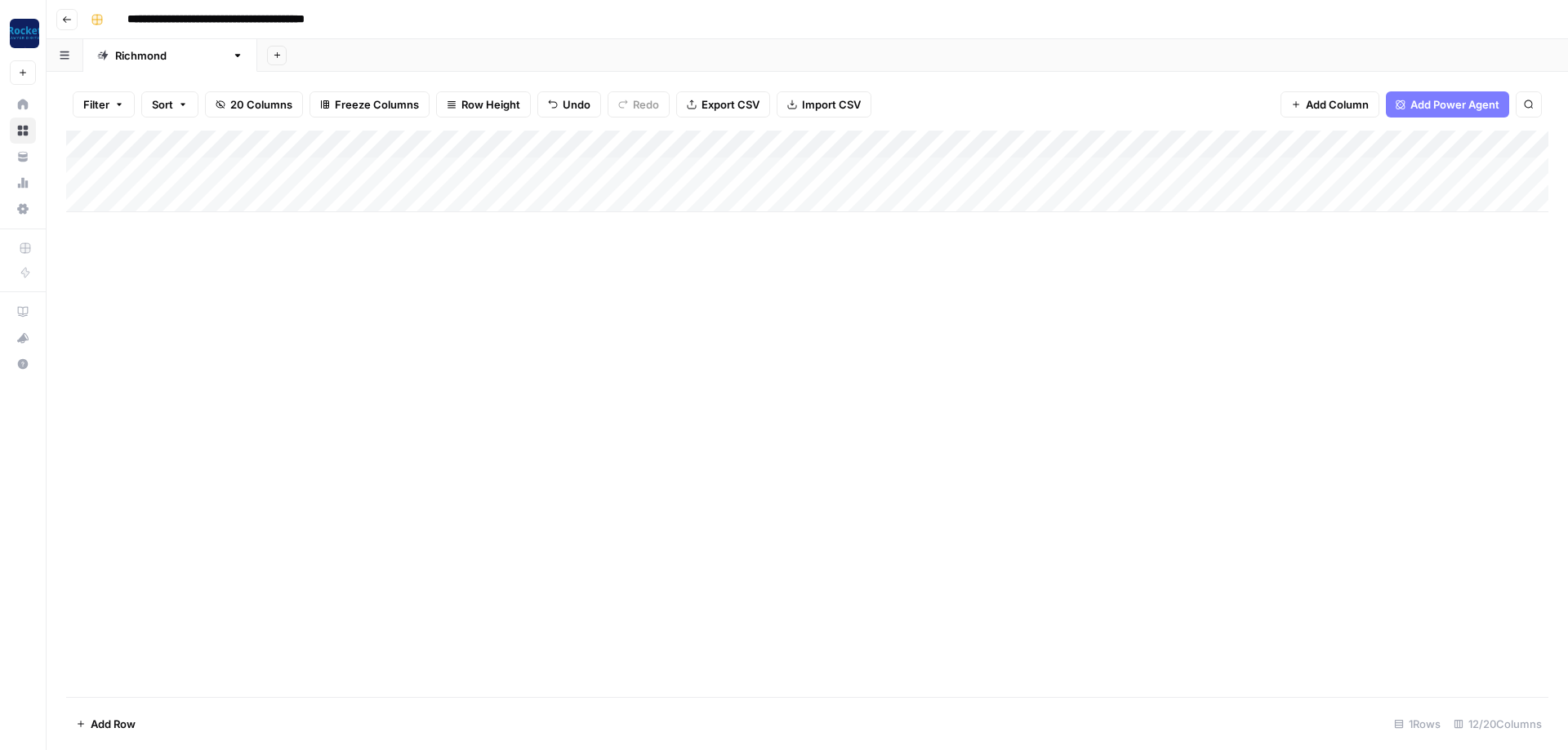
click at [449, 165] on div "Add Column" at bounding box center [807, 171] width 1482 height 82
click at [595, 172] on div "Add Column" at bounding box center [807, 171] width 1482 height 82
click at [589, 263] on button "Practice Area Page" at bounding box center [589, 259] width 109 height 19
click at [674, 169] on div "Add Column" at bounding box center [807, 171] width 1482 height 82
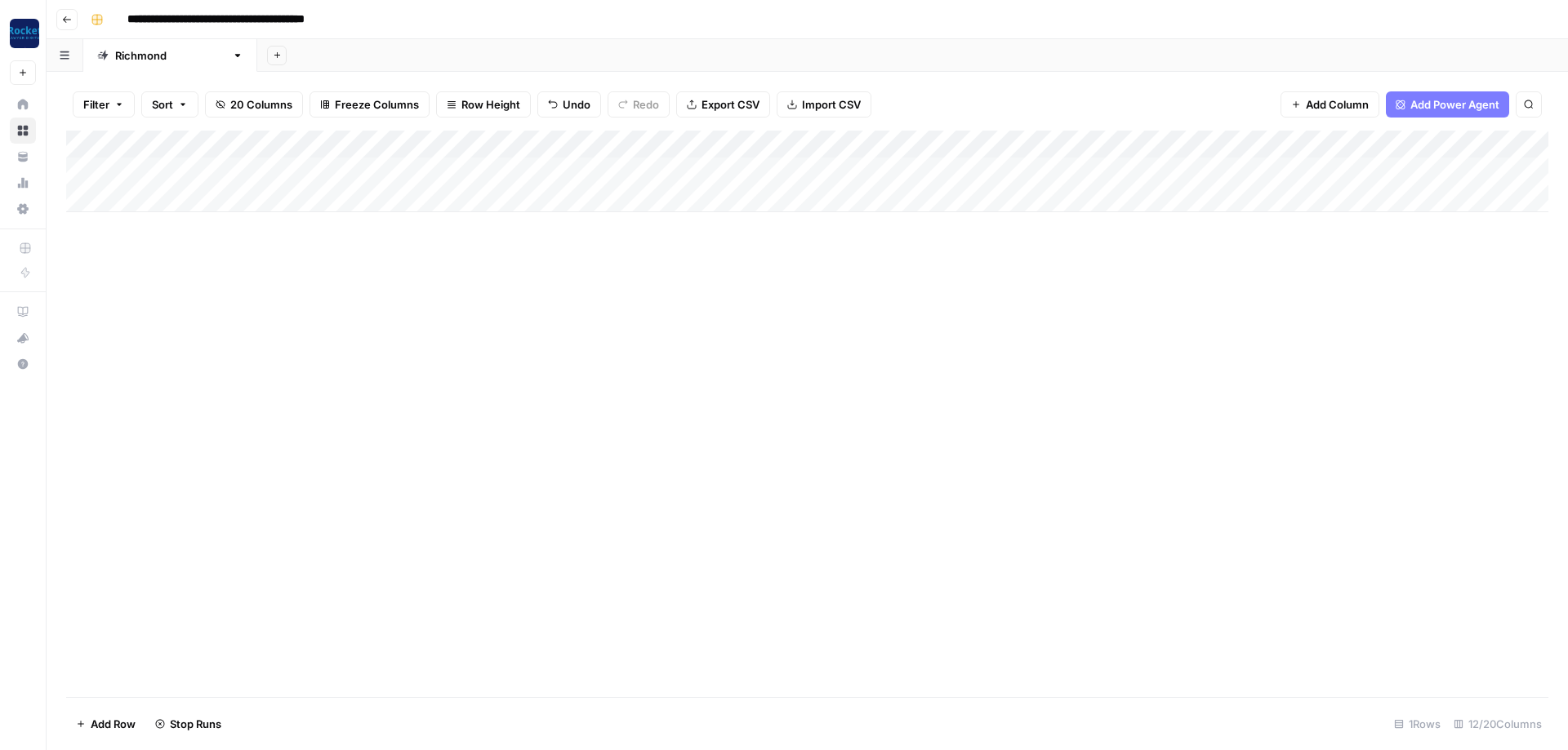
click at [780, 142] on div "Add Column" at bounding box center [807, 171] width 1482 height 82
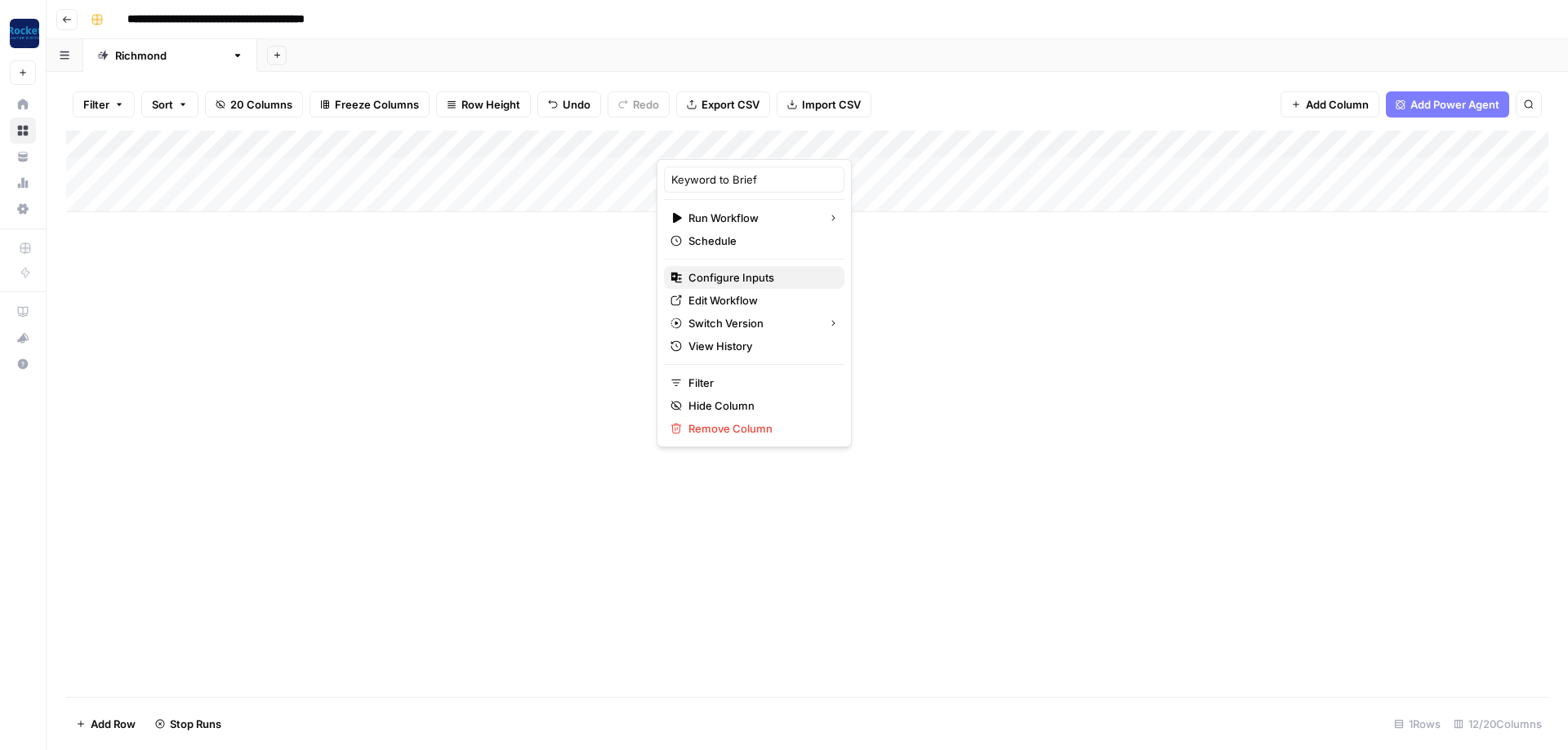
click at [728, 280] on span "Configure Inputs" at bounding box center [760, 277] width 143 height 16
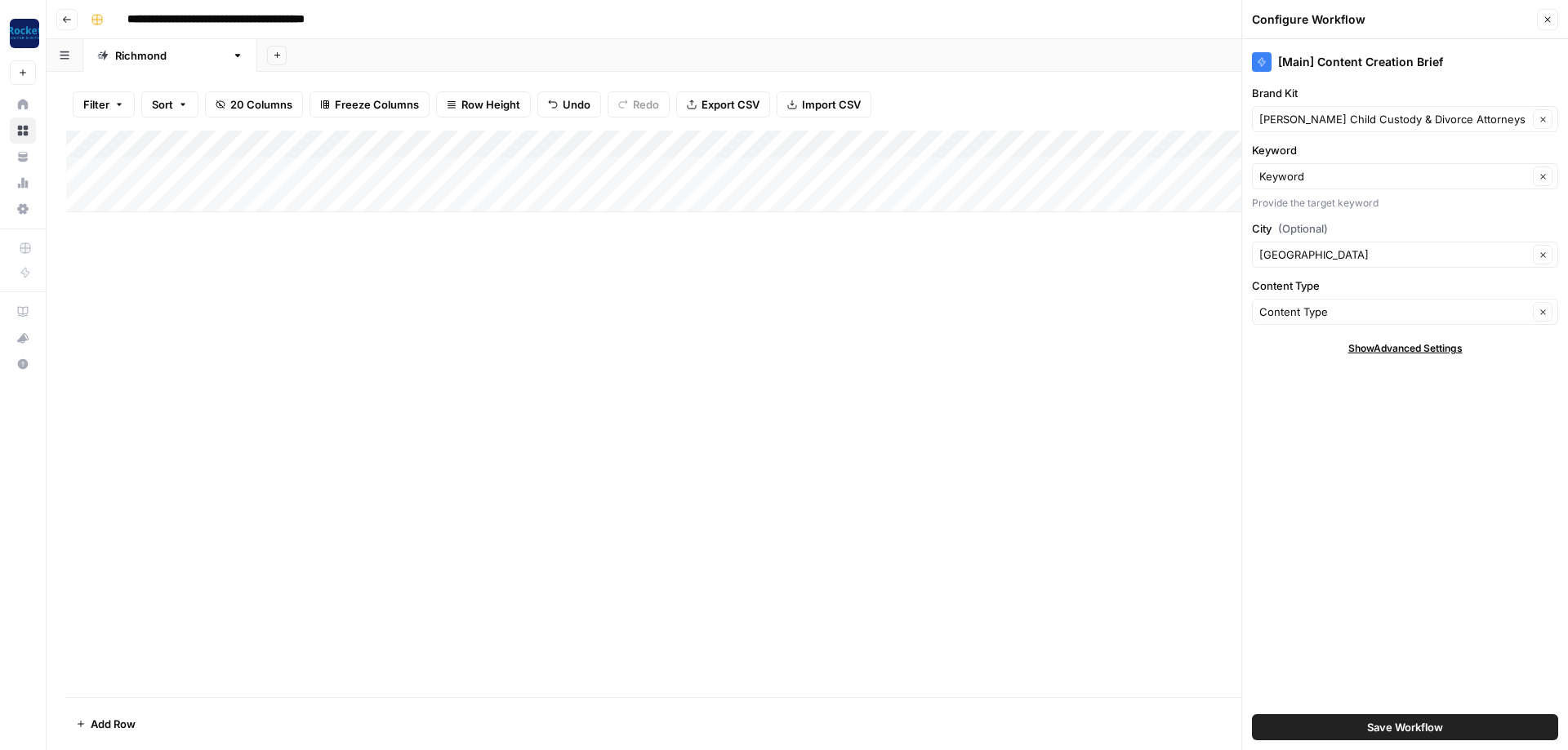
click at [1544, 19] on icon "button" at bounding box center [1548, 19] width 10 height 10
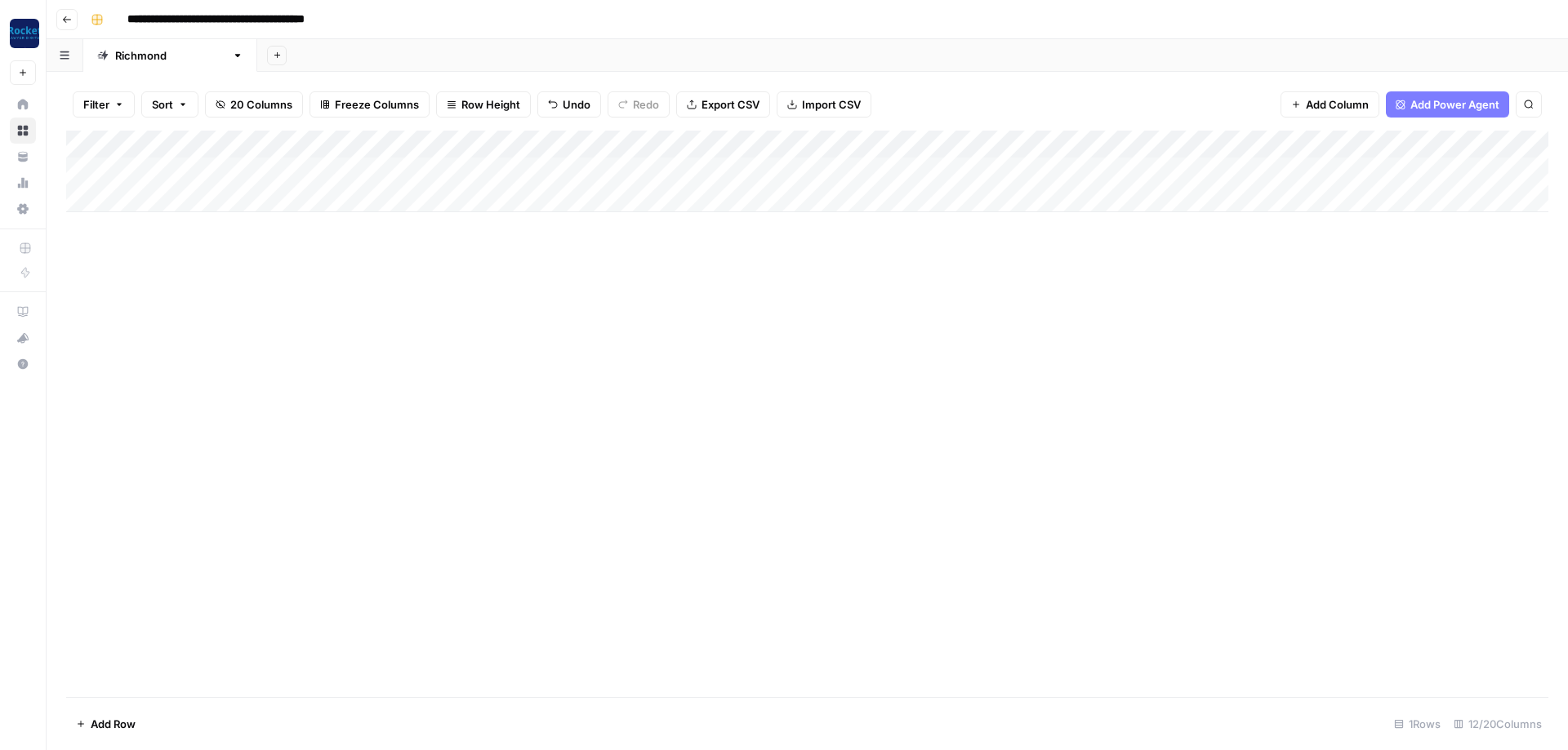
click at [95, 184] on div "Add Column" at bounding box center [807, 171] width 1482 height 82
type textarea "**********"
click at [732, 195] on div "Add Column" at bounding box center [807, 185] width 1482 height 110
click at [223, 13] on input "**********" at bounding box center [254, 19] width 268 height 26
click at [435, 15] on div "**********" at bounding box center [818, 19] width 1468 height 26
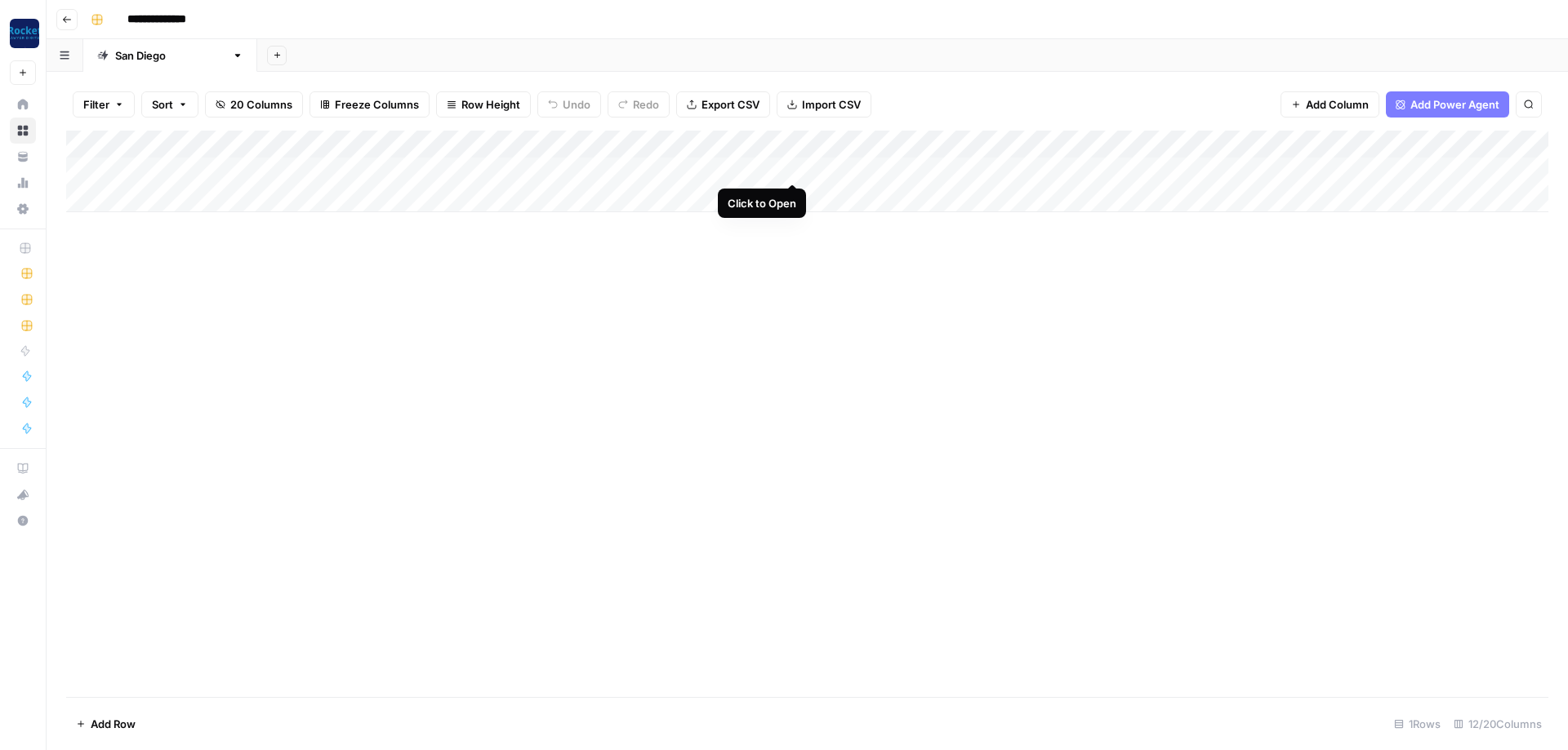
click at [785, 169] on div "Add Column" at bounding box center [807, 171] width 1482 height 82
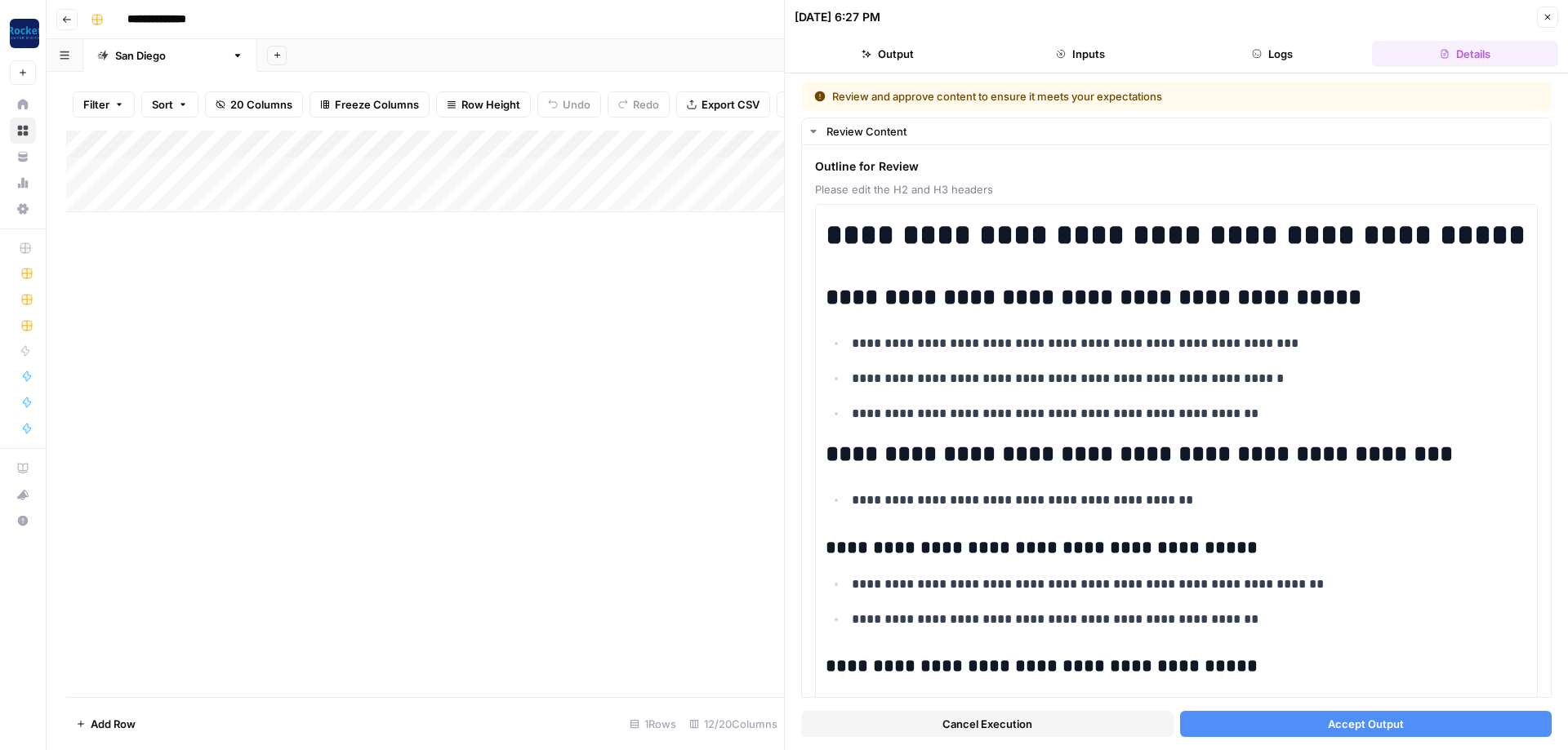
click at [1408, 725] on button "Accept Output" at bounding box center [1367, 724] width 373 height 26
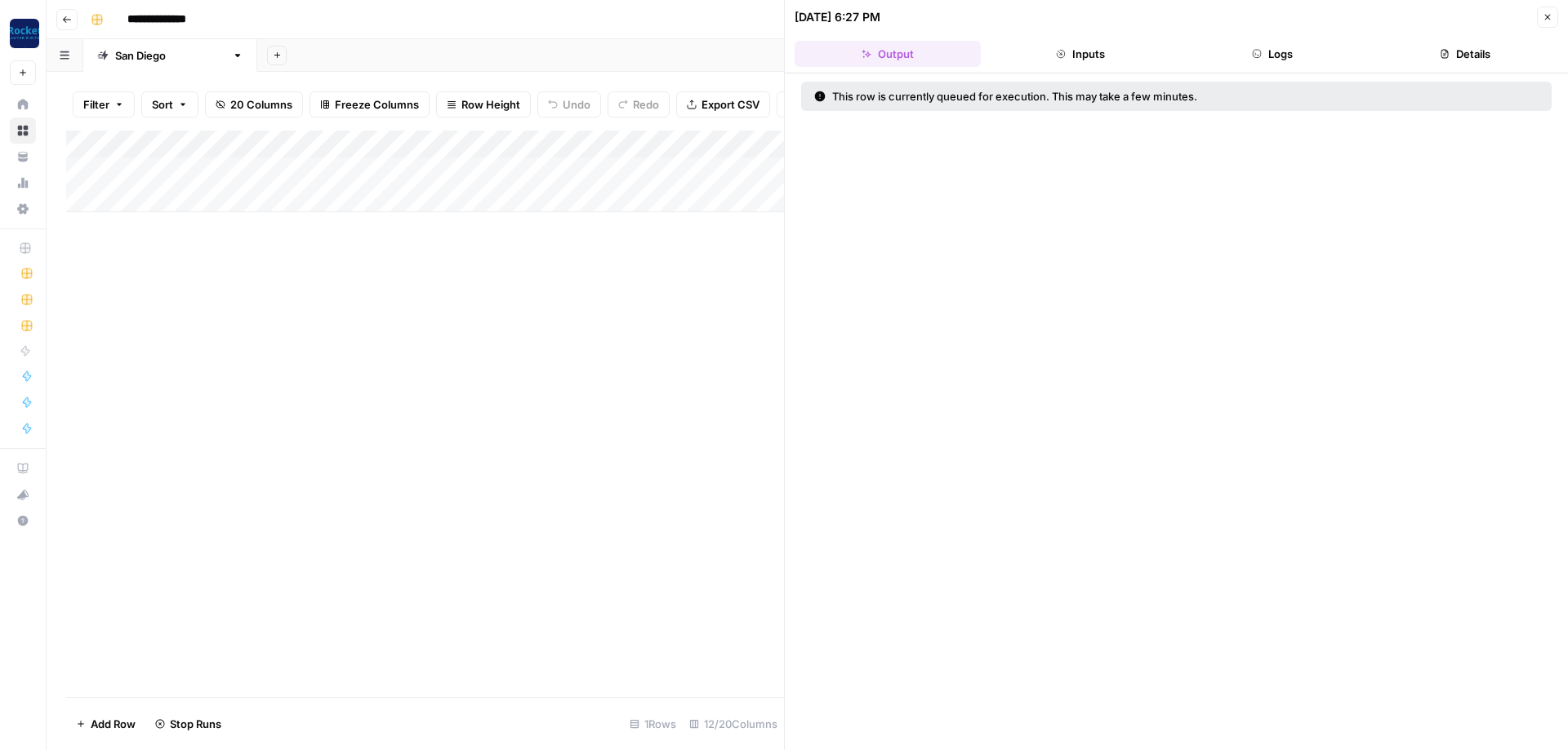
click at [1544, 17] on icon "button" at bounding box center [1548, 18] width 10 height 10
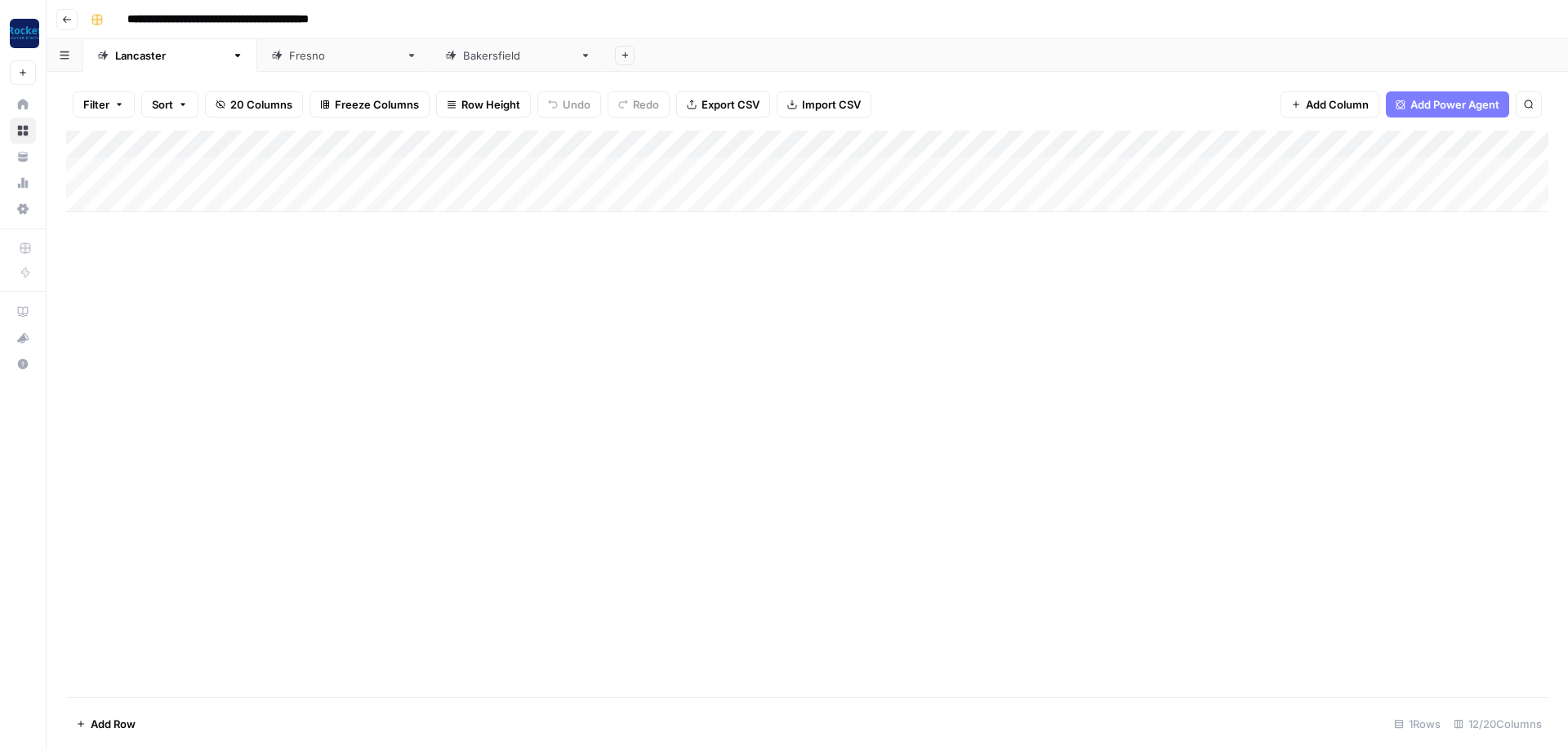
scroll to position [0, 379]
click at [144, 171] on div "Add Column" at bounding box center [807, 171] width 1482 height 82
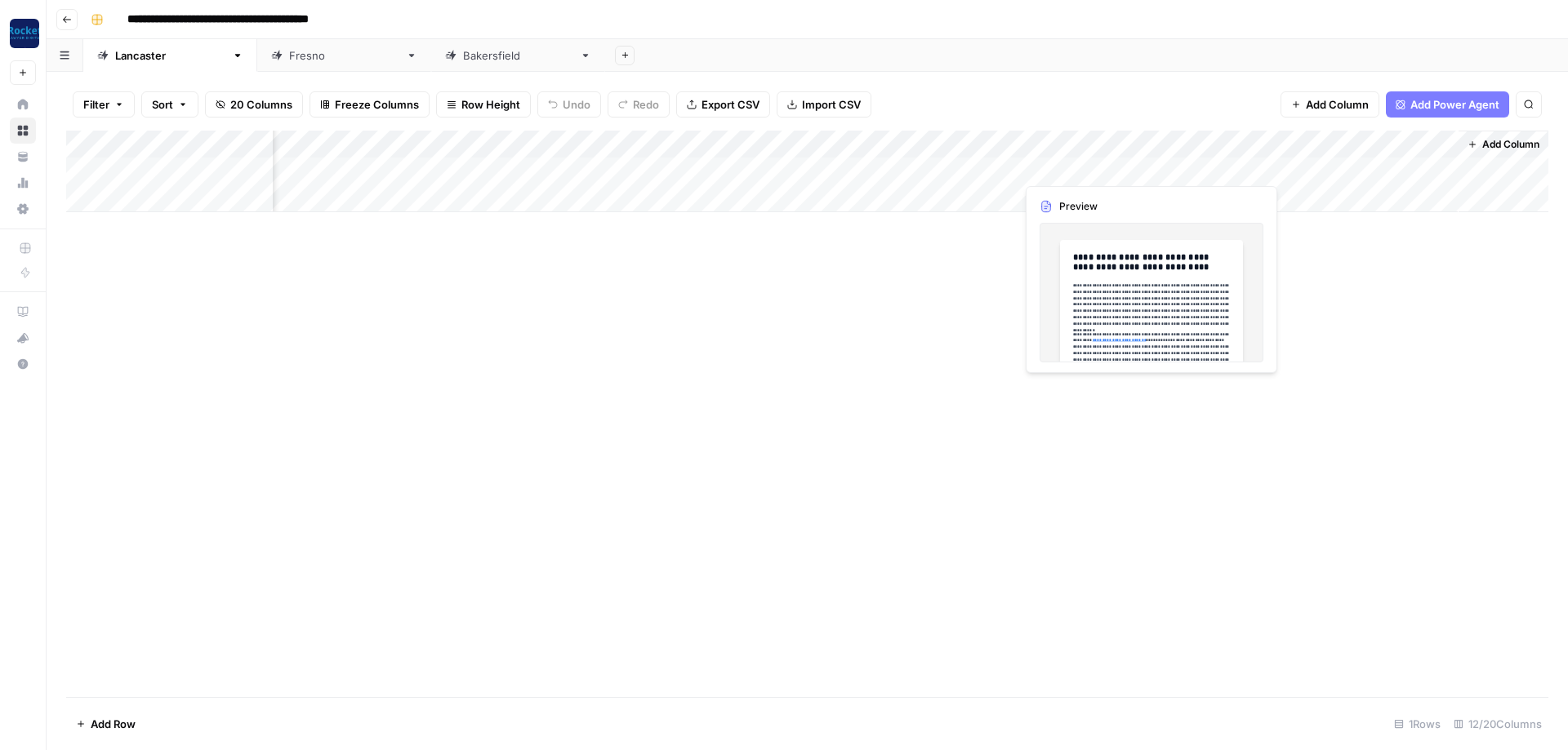
click at [1056, 165] on div "Add Column" at bounding box center [807, 171] width 1482 height 82
click at [1150, 222] on div "Add Column" at bounding box center [807, 414] width 1482 height 566
click at [1101, 167] on div "Add Column" at bounding box center [807, 171] width 1482 height 82
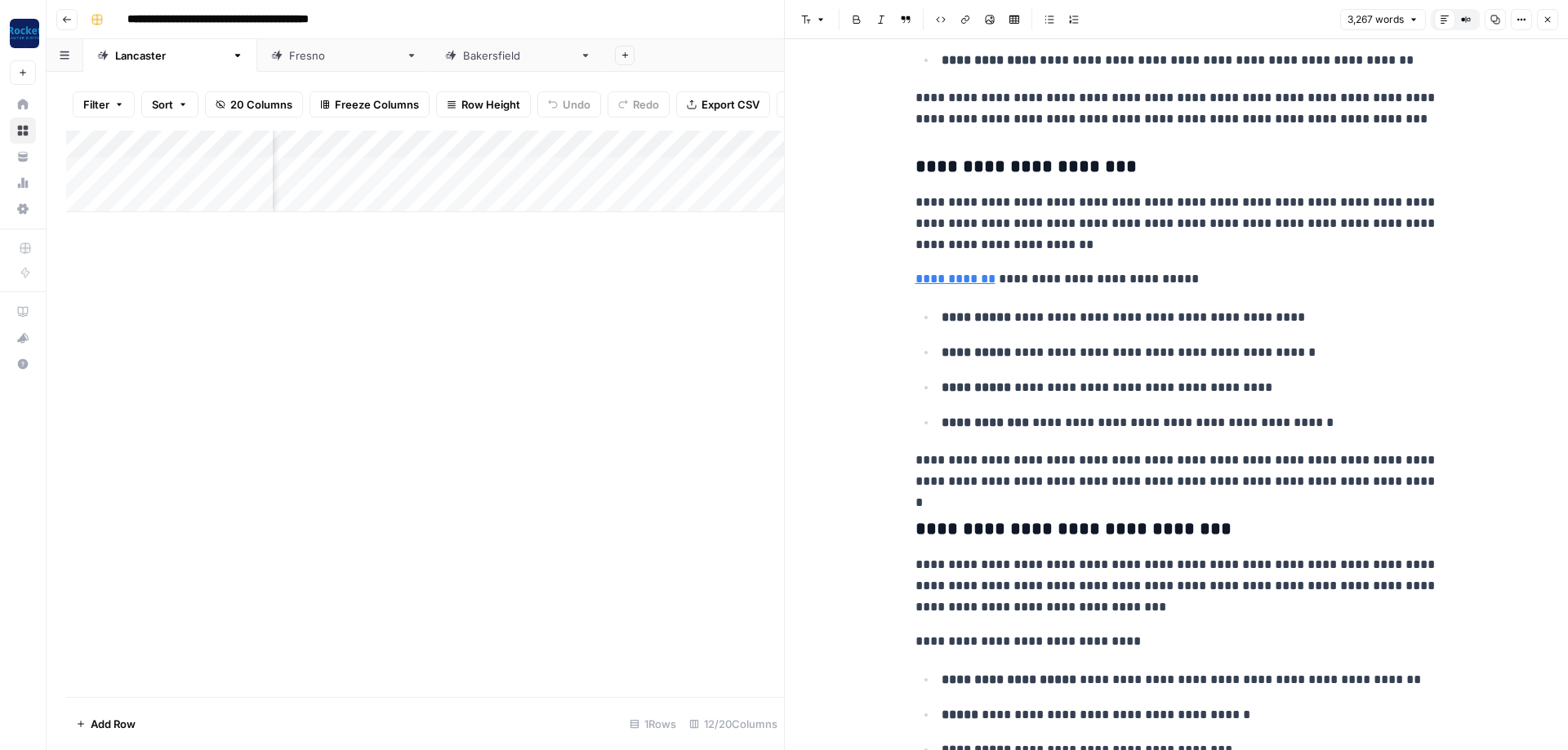
scroll to position [8229, 0]
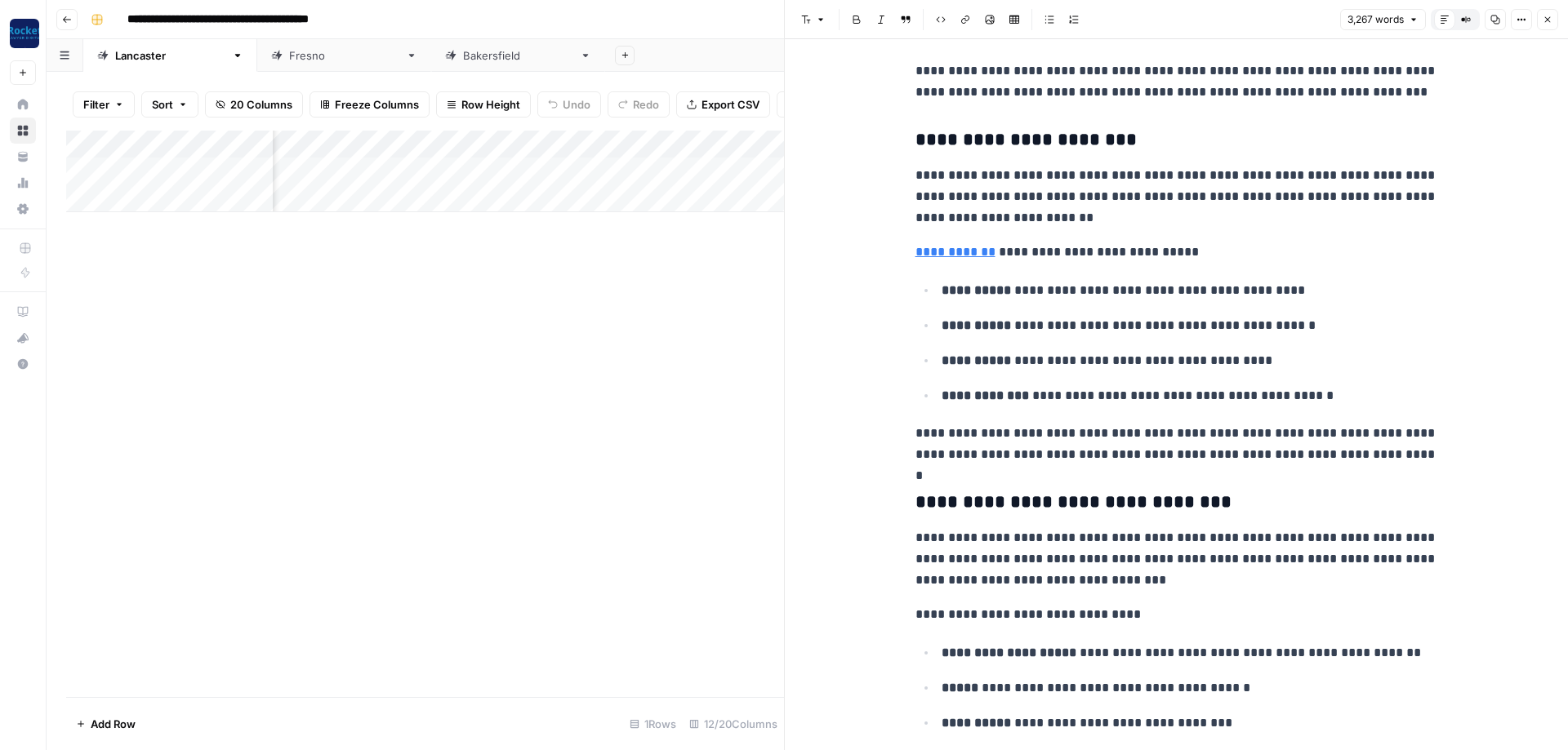
click at [1524, 23] on icon "button" at bounding box center [1522, 19] width 10 height 10
click at [1456, 85] on span "Copy Link" at bounding box center [1472, 92] width 78 height 16
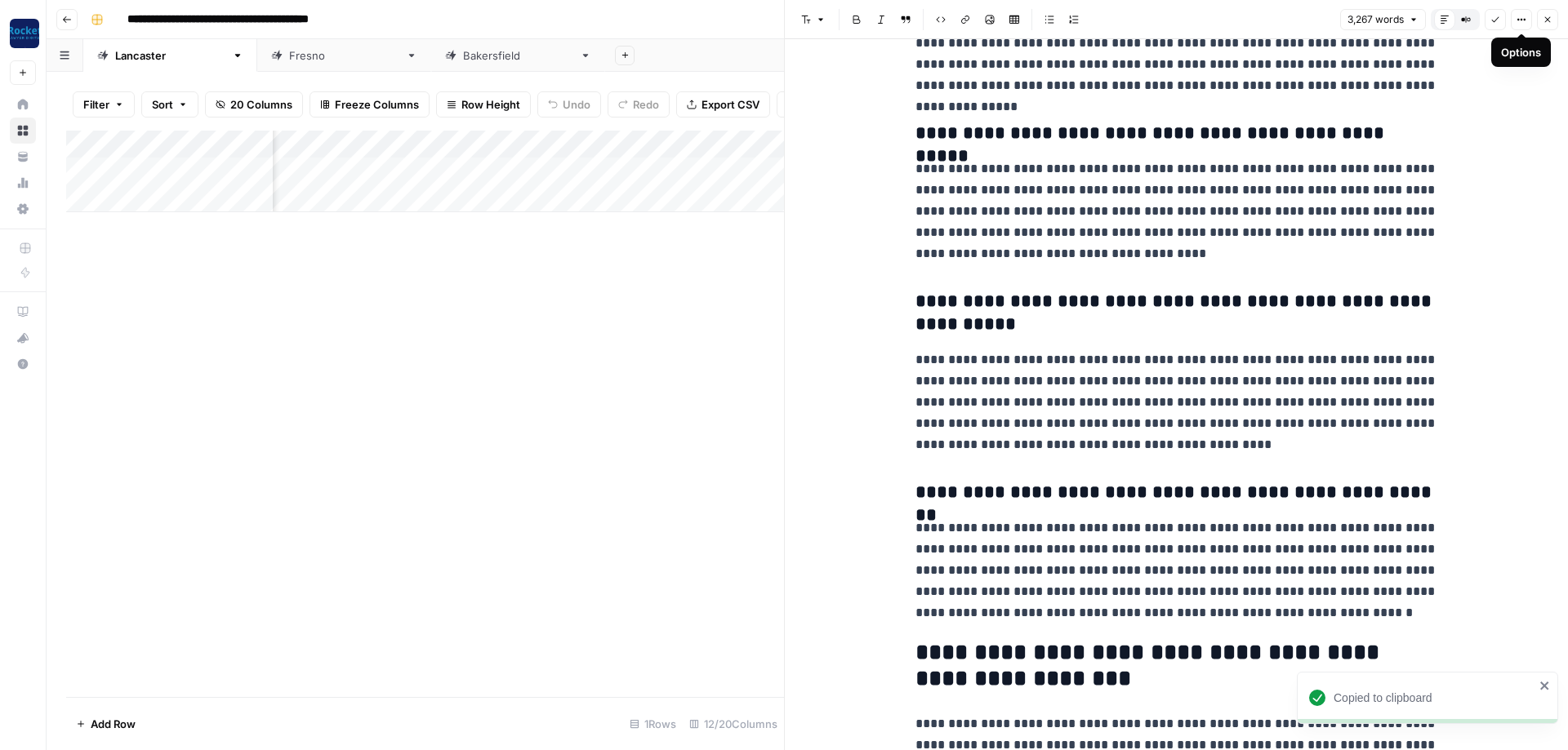
scroll to position [9601, 0]
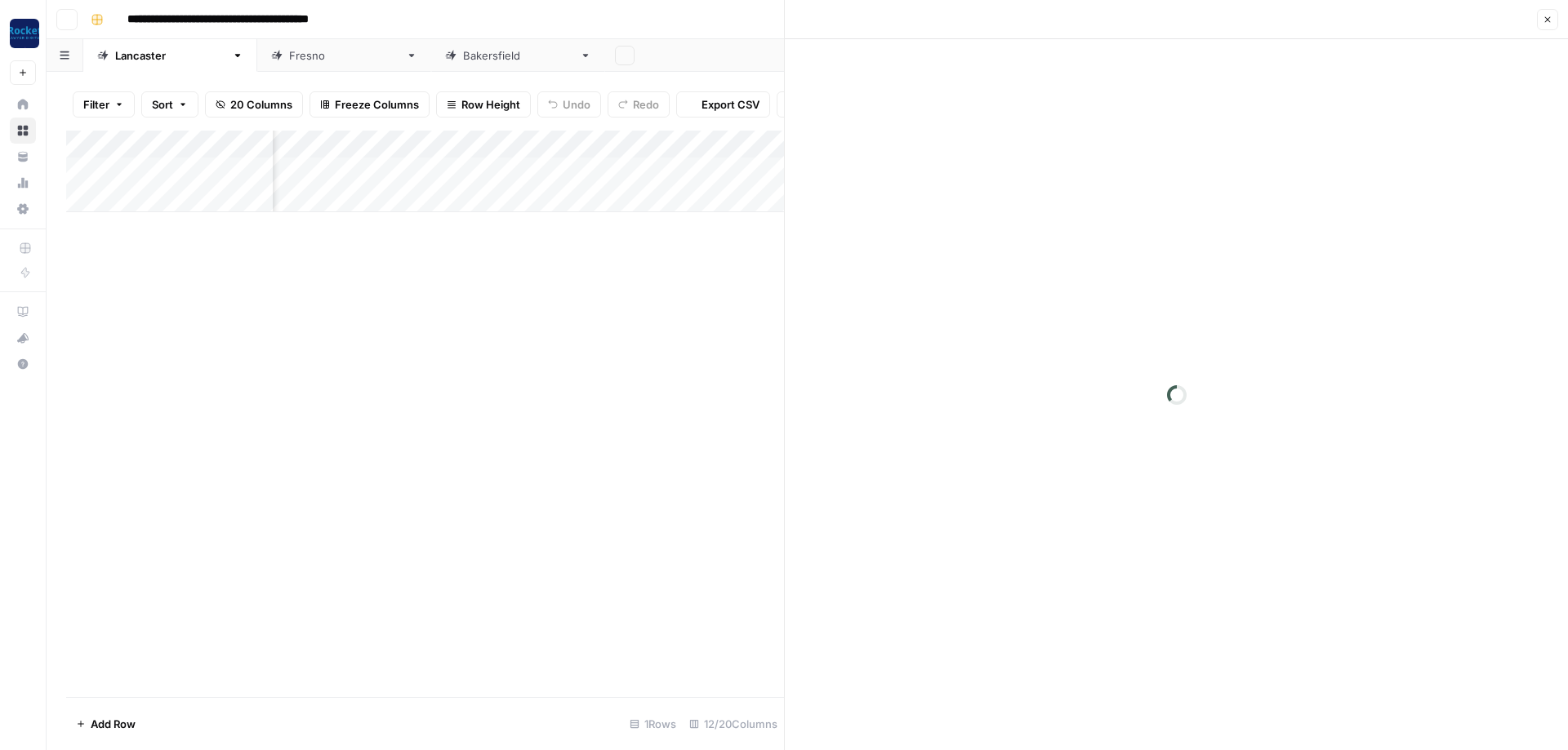
scroll to position [0, 797]
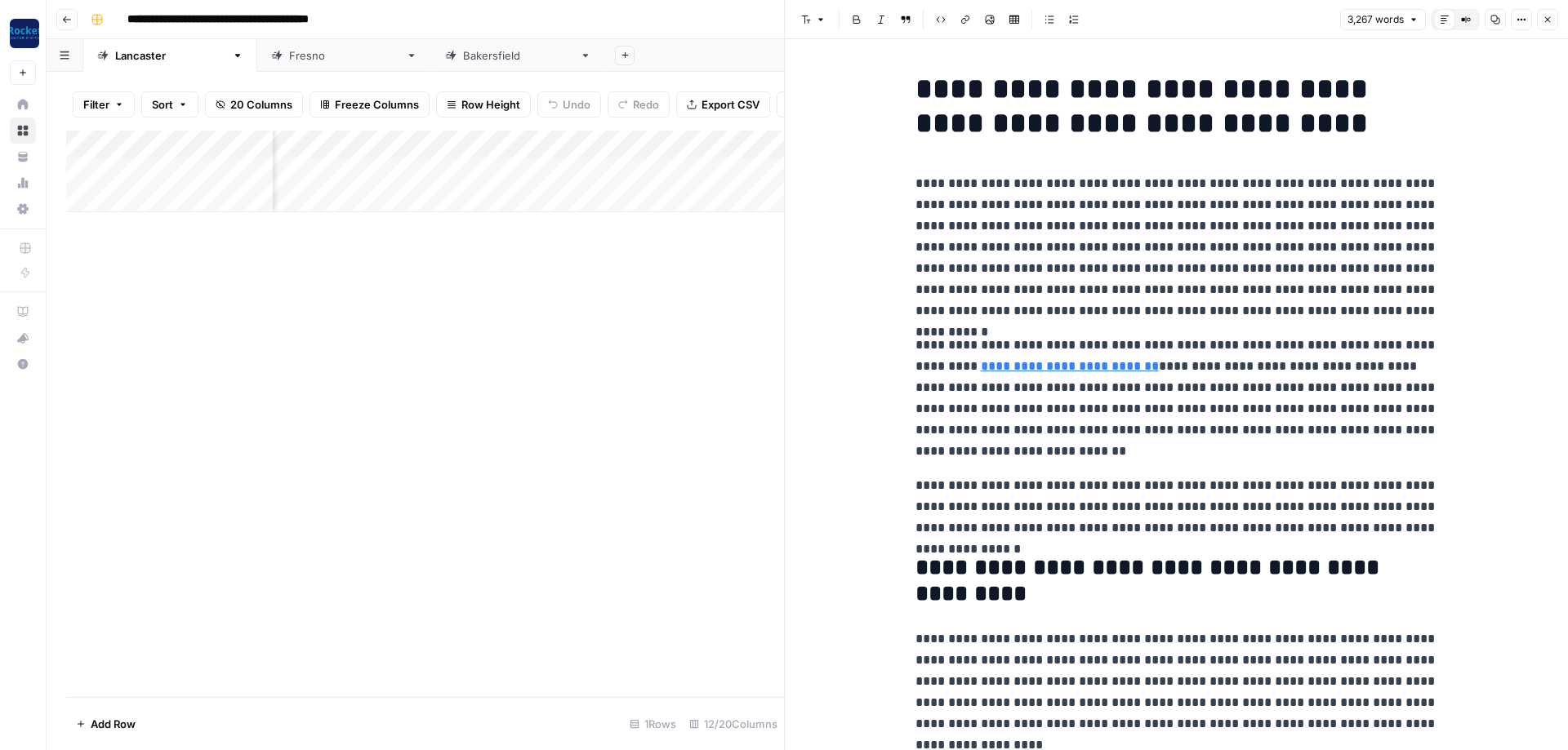
click at [289, 54] on div "[GEOGRAPHIC_DATA]" at bounding box center [344, 55] width 110 height 16
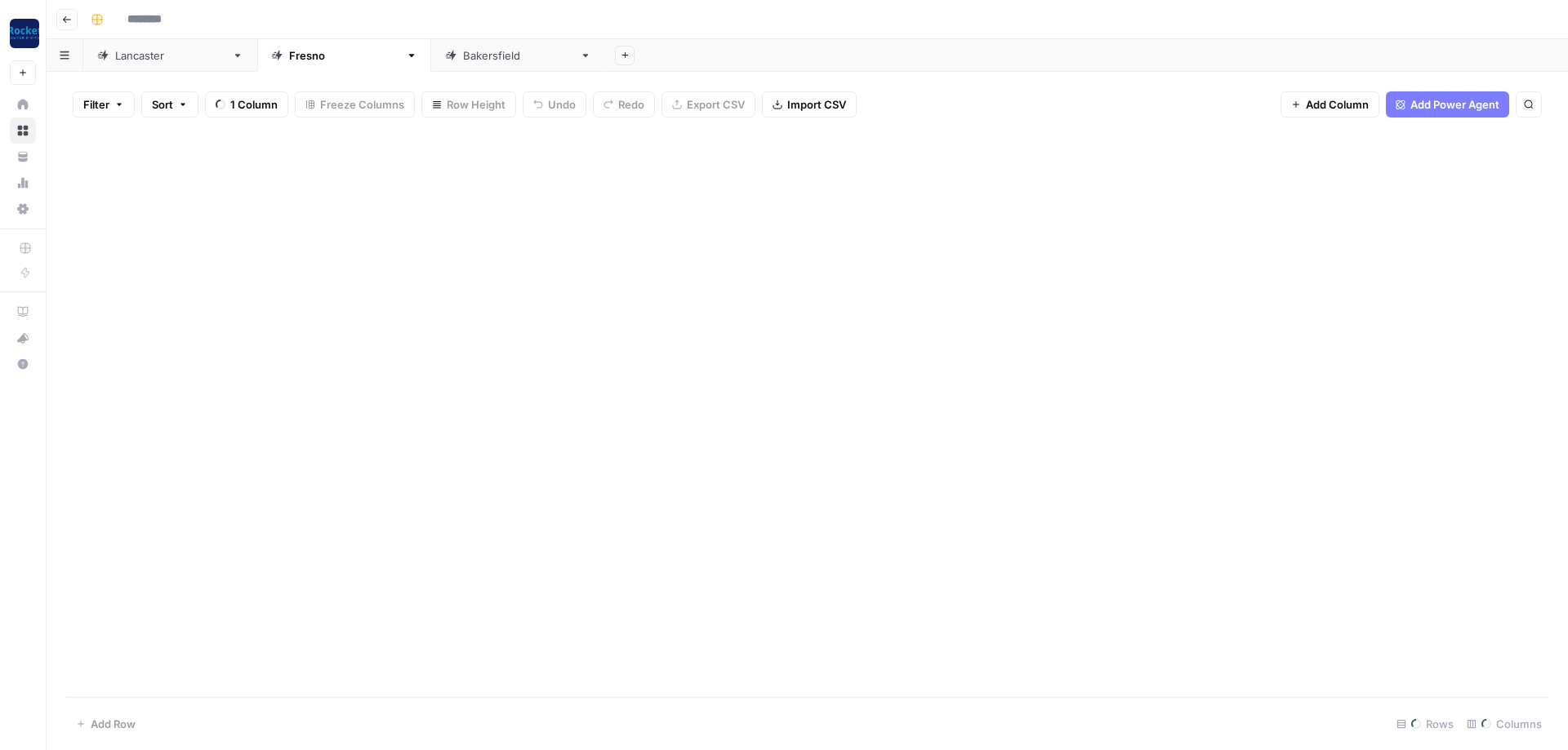
type input "**********"
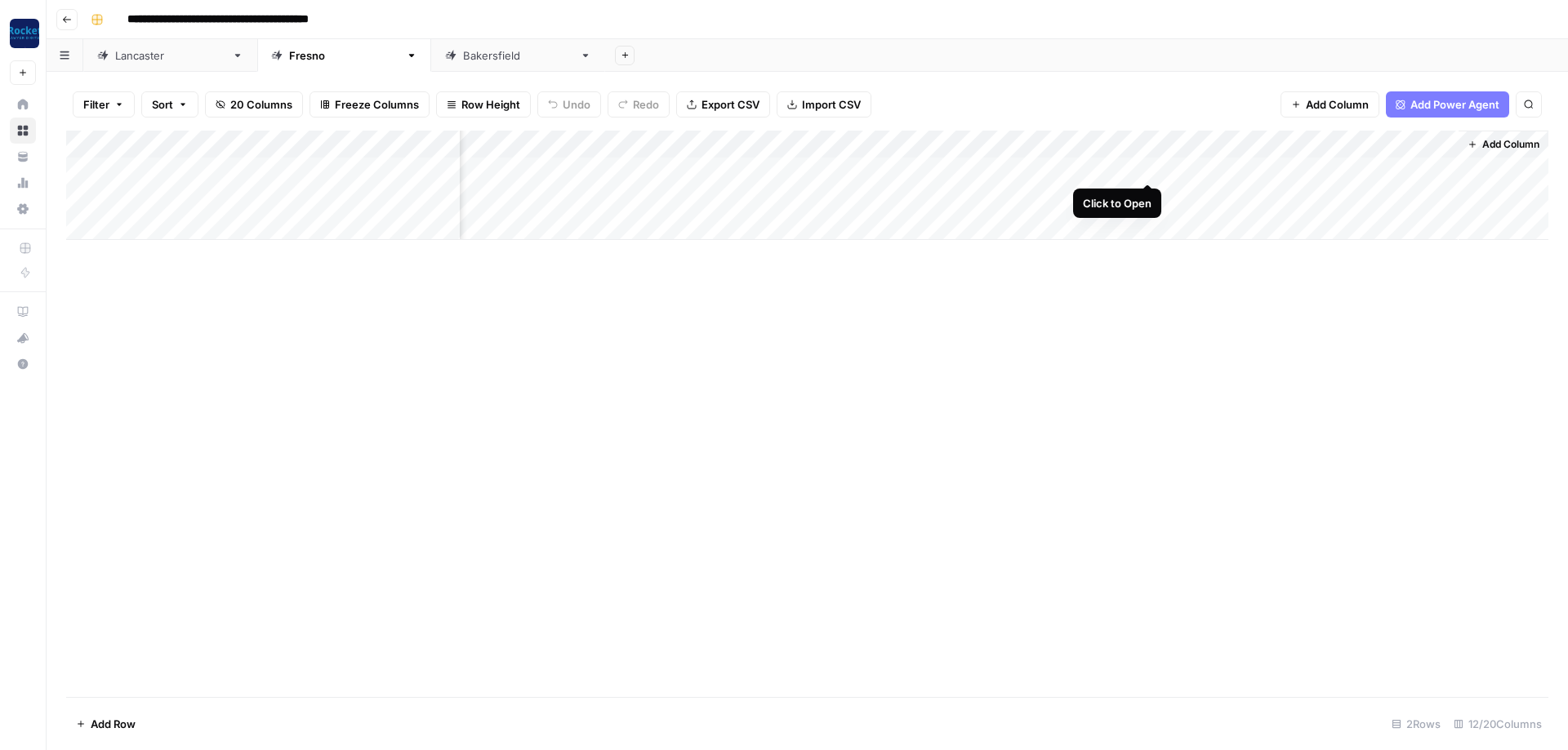
click at [1147, 166] on div "Add Column" at bounding box center [807, 185] width 1482 height 110
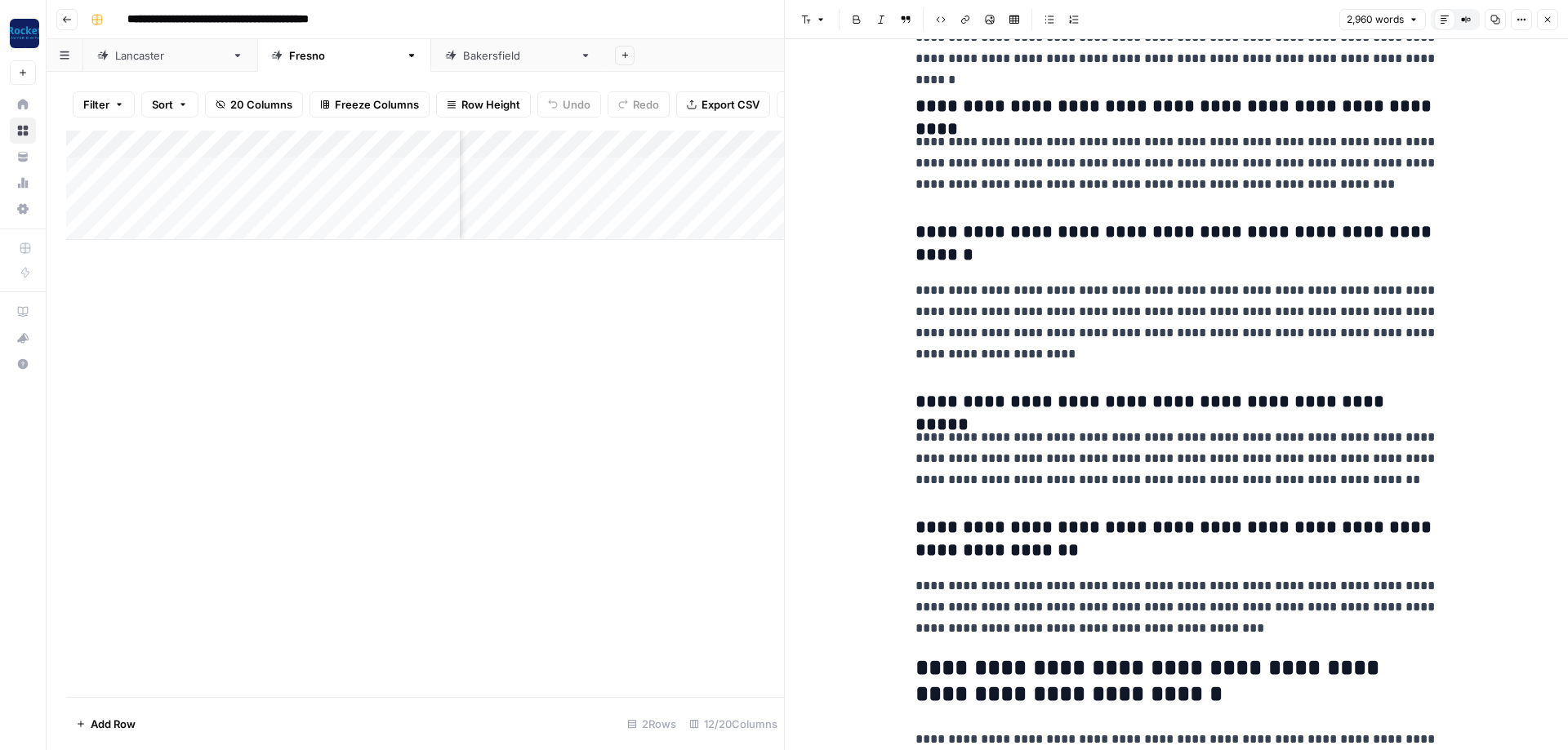
scroll to position [8670, 0]
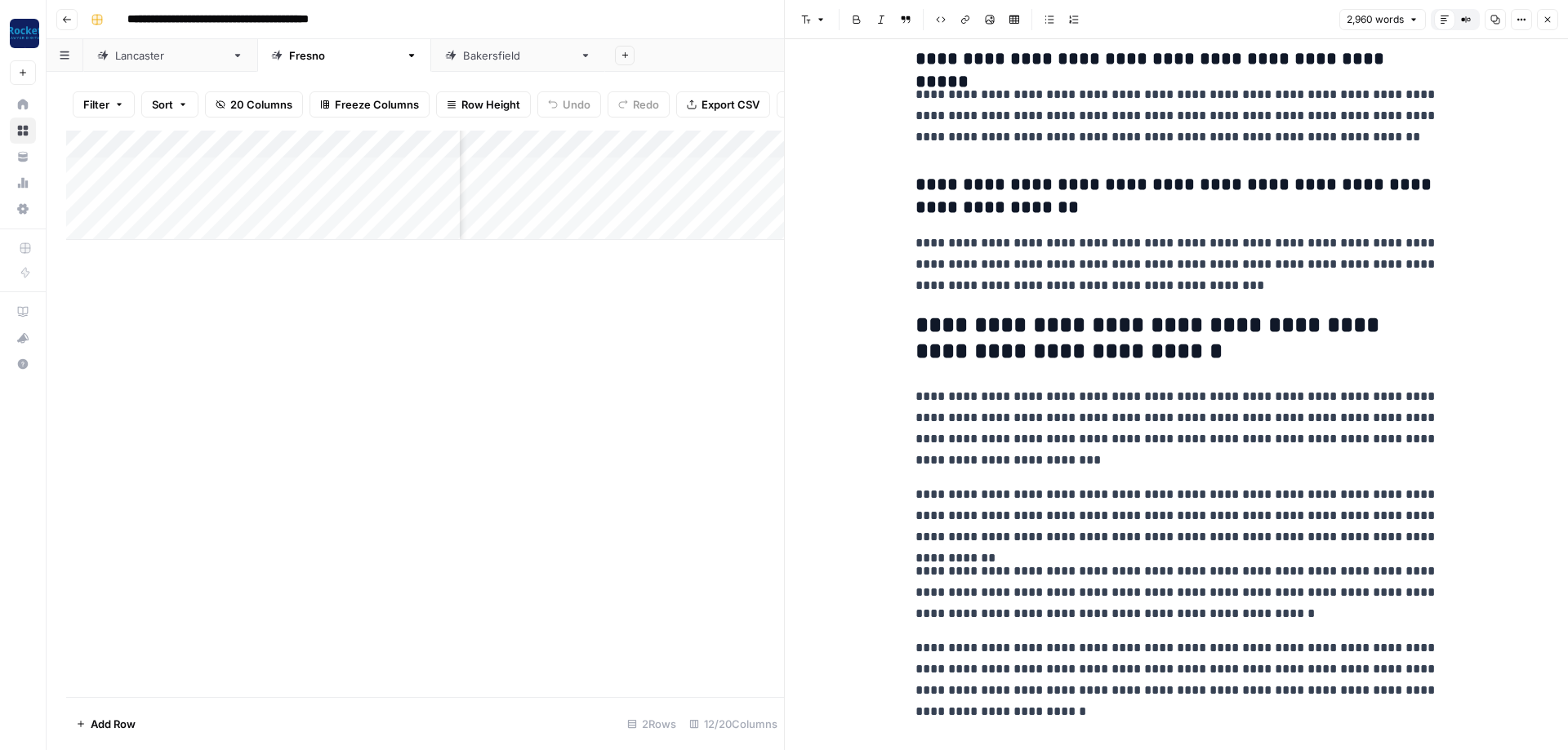
click at [1539, 17] on button "Close" at bounding box center [1547, 19] width 21 height 21
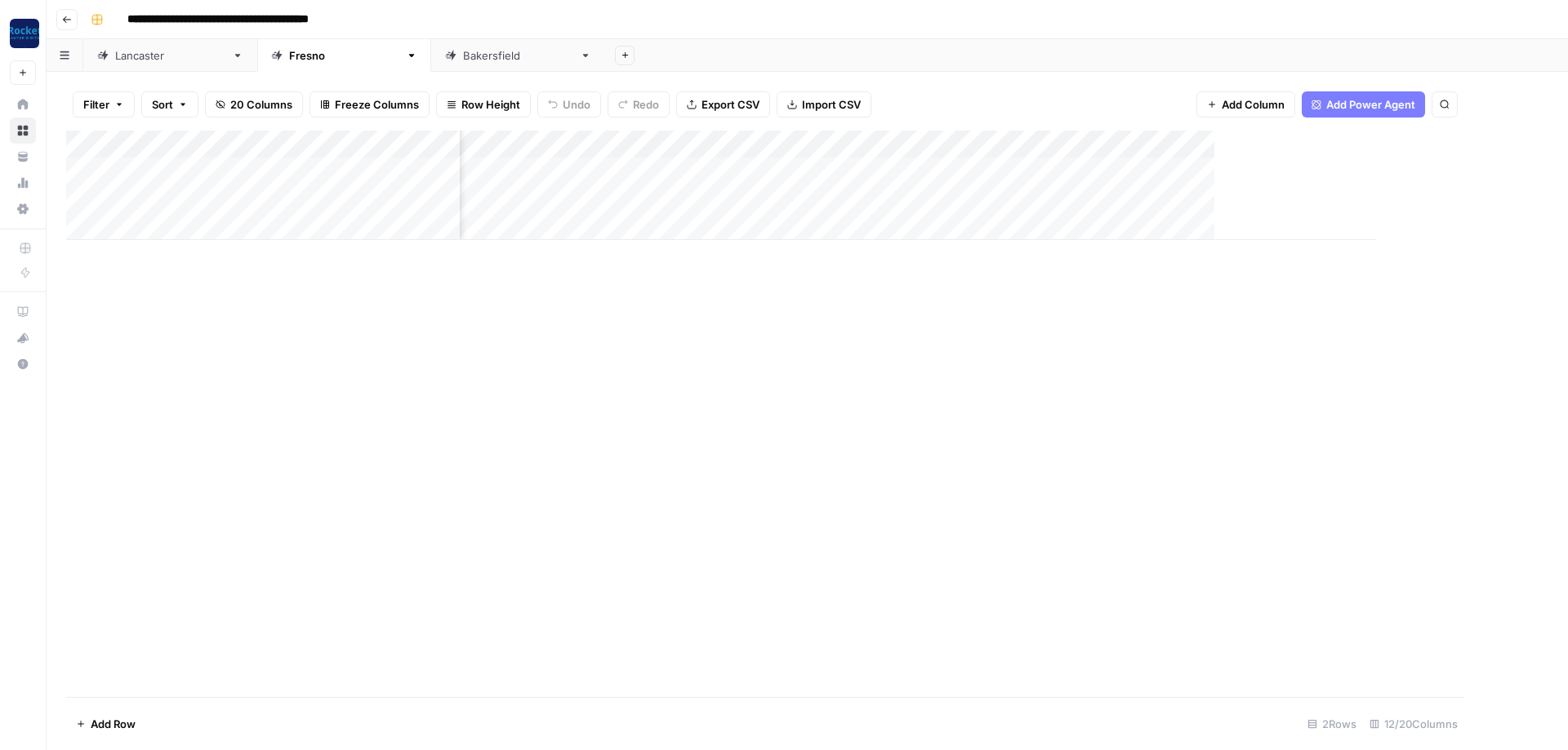
scroll to position [0, 547]
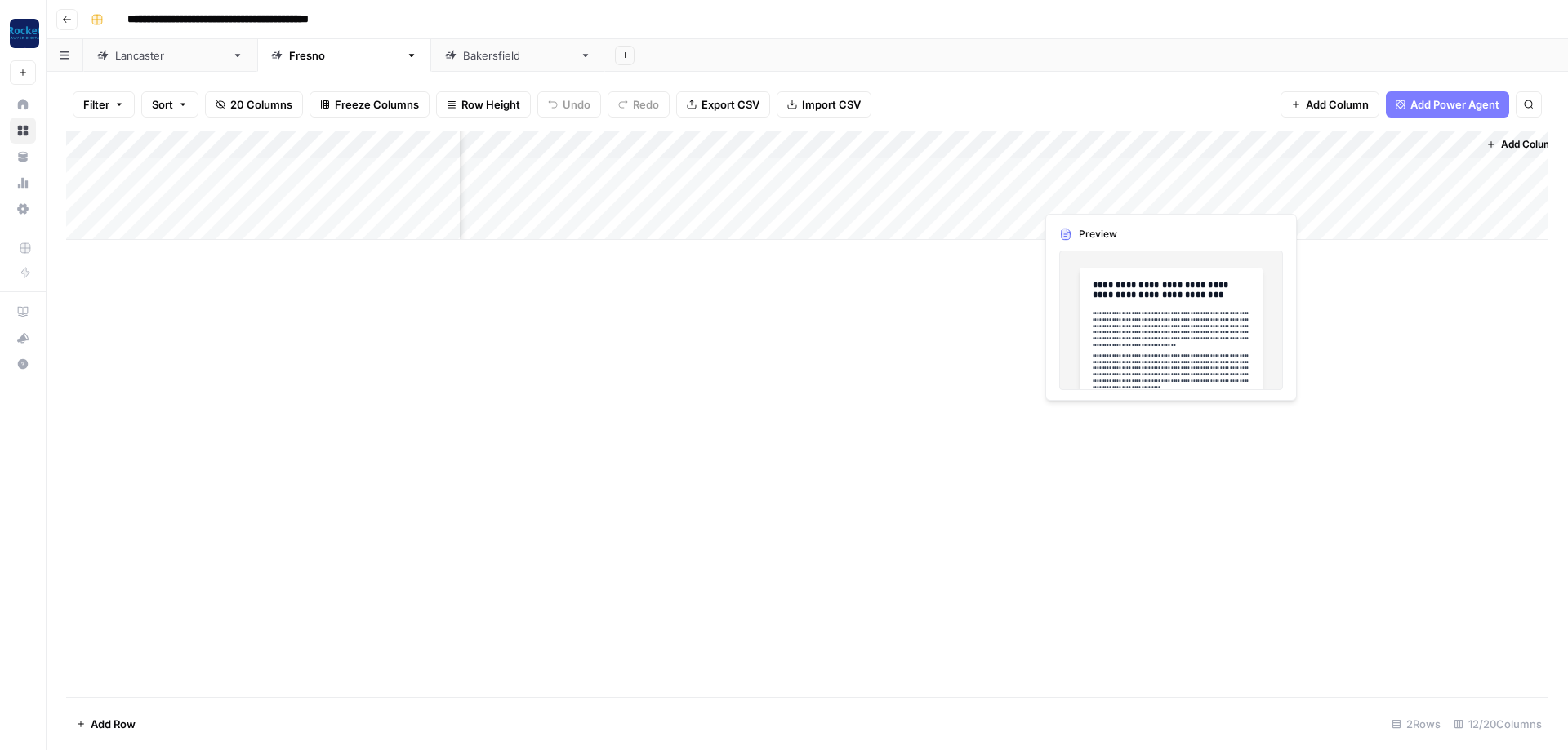
click at [1145, 195] on div "Add Column" at bounding box center [807, 185] width 1482 height 110
click at [1165, 196] on div "Add Column" at bounding box center [807, 185] width 1482 height 110
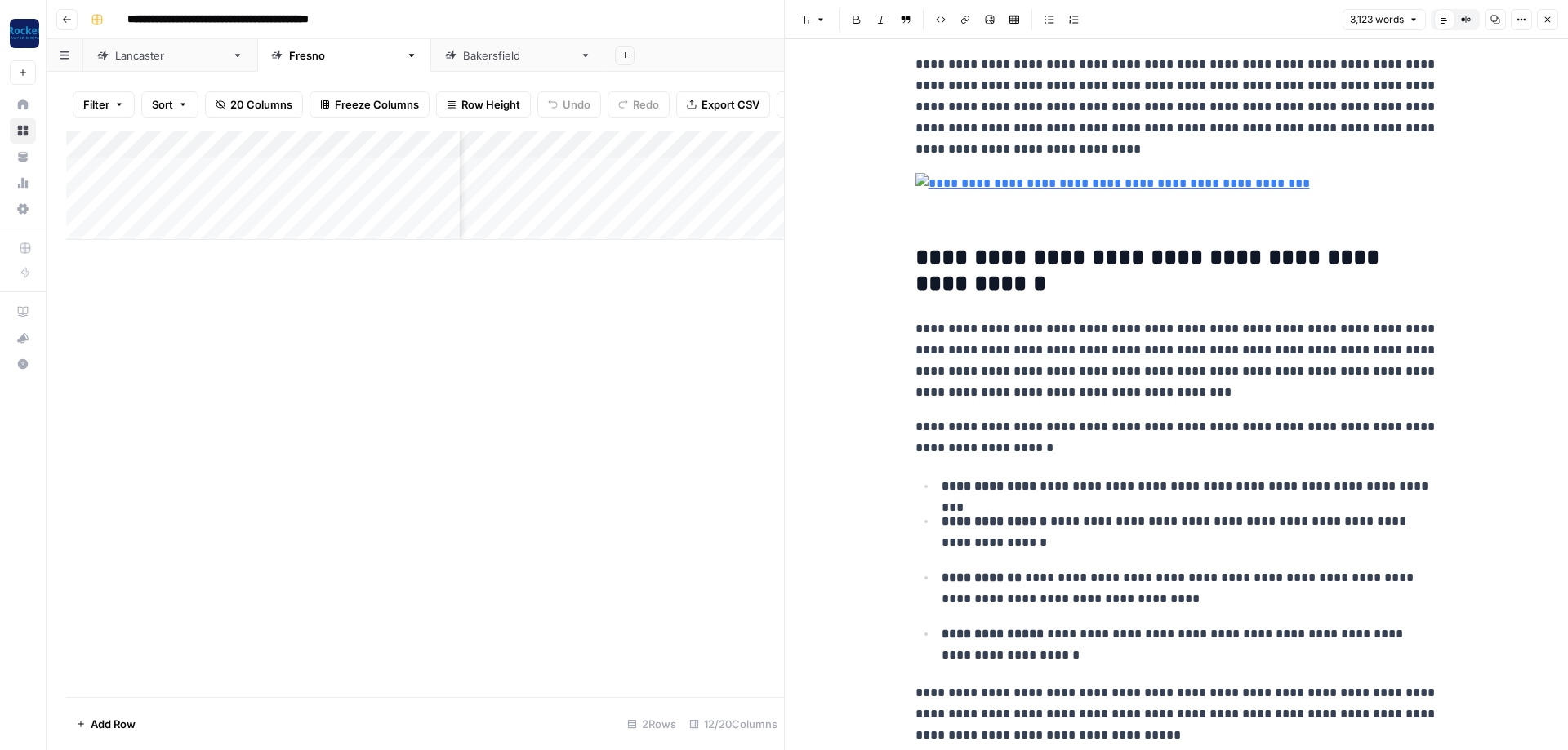
scroll to position [686, 0]
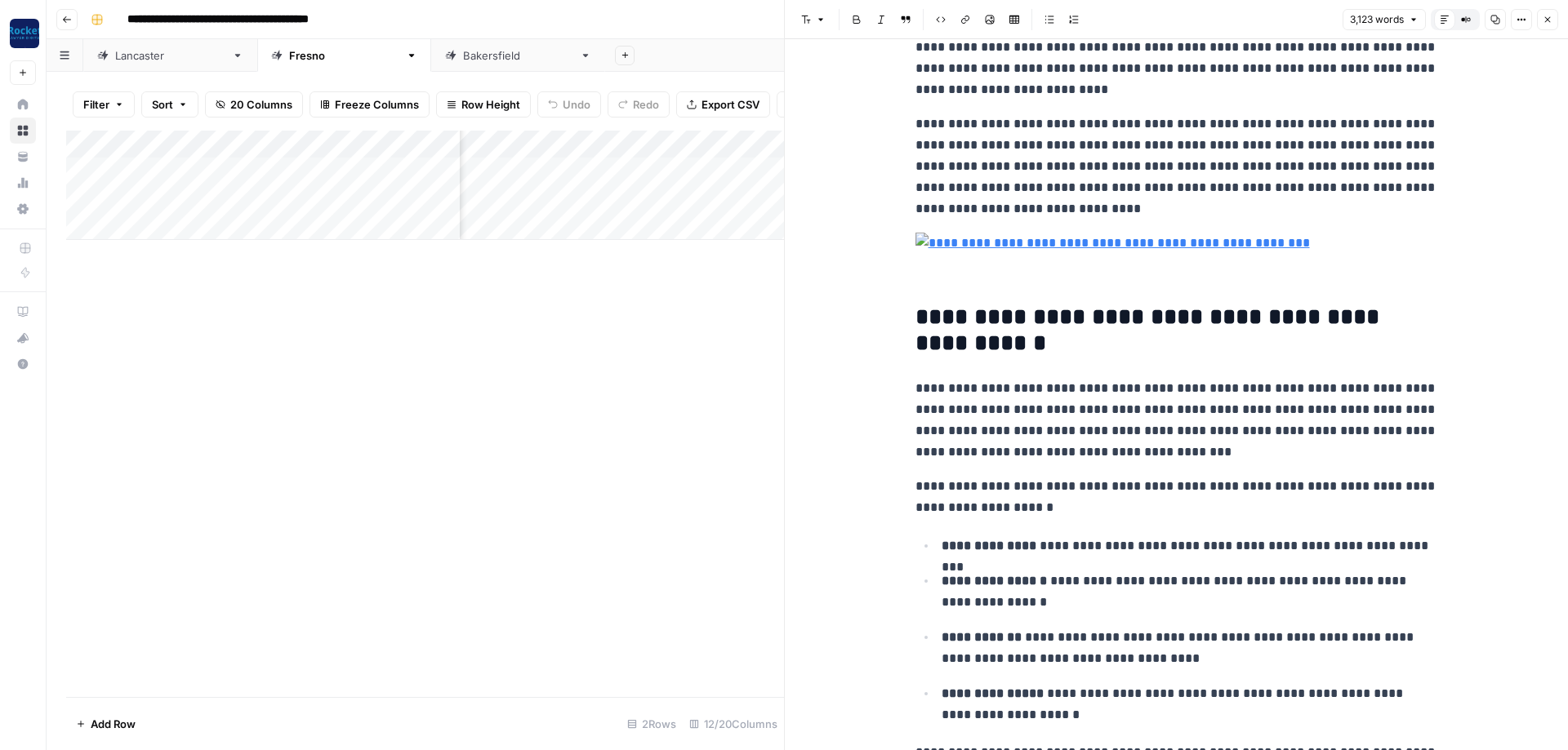
click at [988, 244] on img at bounding box center [1177, 243] width 523 height 21
click at [1050, 244] on img at bounding box center [1177, 243] width 523 height 21
click at [1061, 212] on input "[URL][DOMAIN_NAME]" at bounding box center [1026, 216] width 217 height 16
click at [1060, 213] on input "[URL][DOMAIN_NAME]" at bounding box center [1026, 216] width 217 height 16
click at [1055, 214] on input "[URL][DOMAIN_NAME]" at bounding box center [1026, 216] width 217 height 16
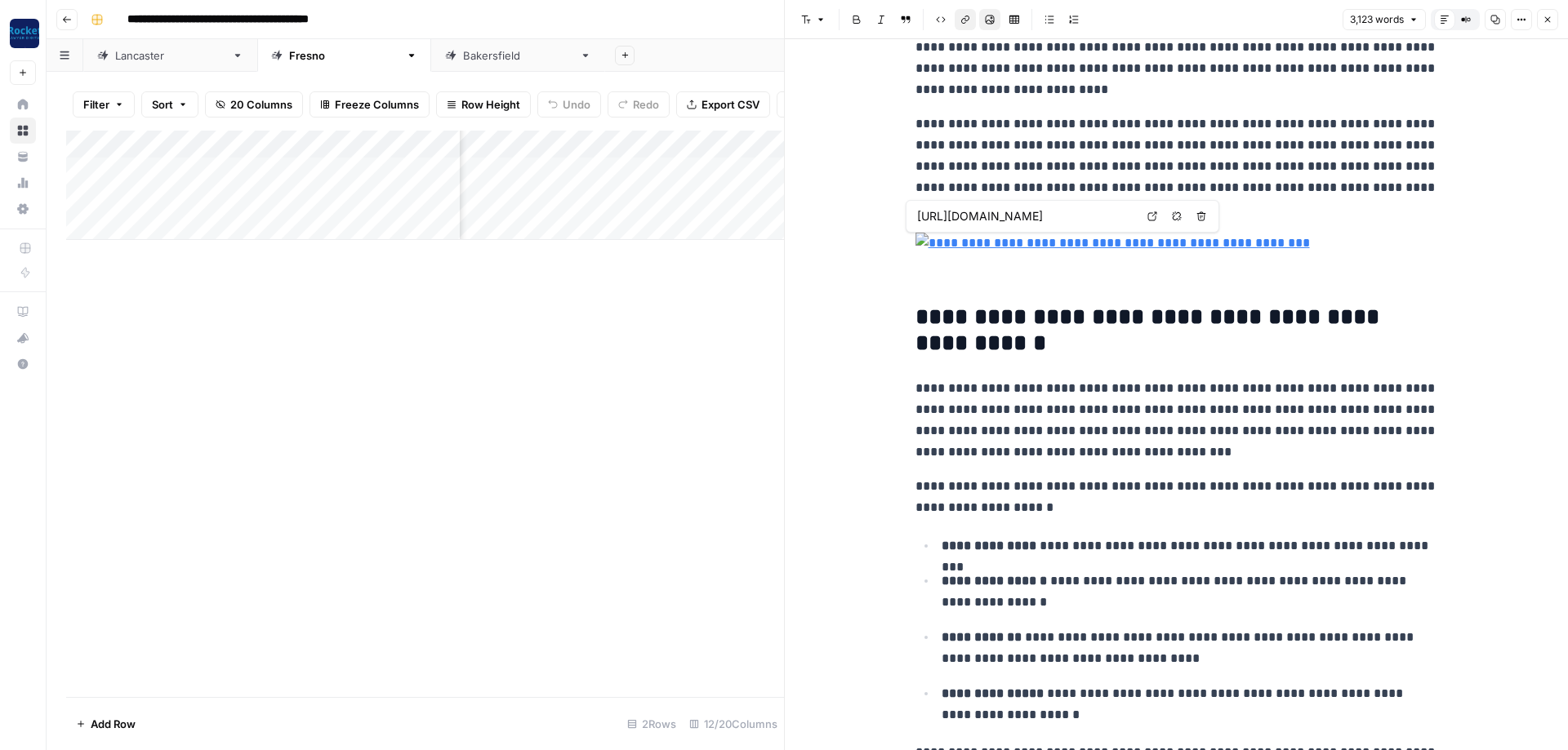
click at [1055, 215] on input "[URL][DOMAIN_NAME]" at bounding box center [1026, 216] width 217 height 16
drag, startPoint x: 1051, startPoint y: 217, endPoint x: 1311, endPoint y: 208, distance: 260.2
click at [1135, 208] on input "[URL][DOMAIN_NAME]" at bounding box center [1026, 216] width 217 height 16
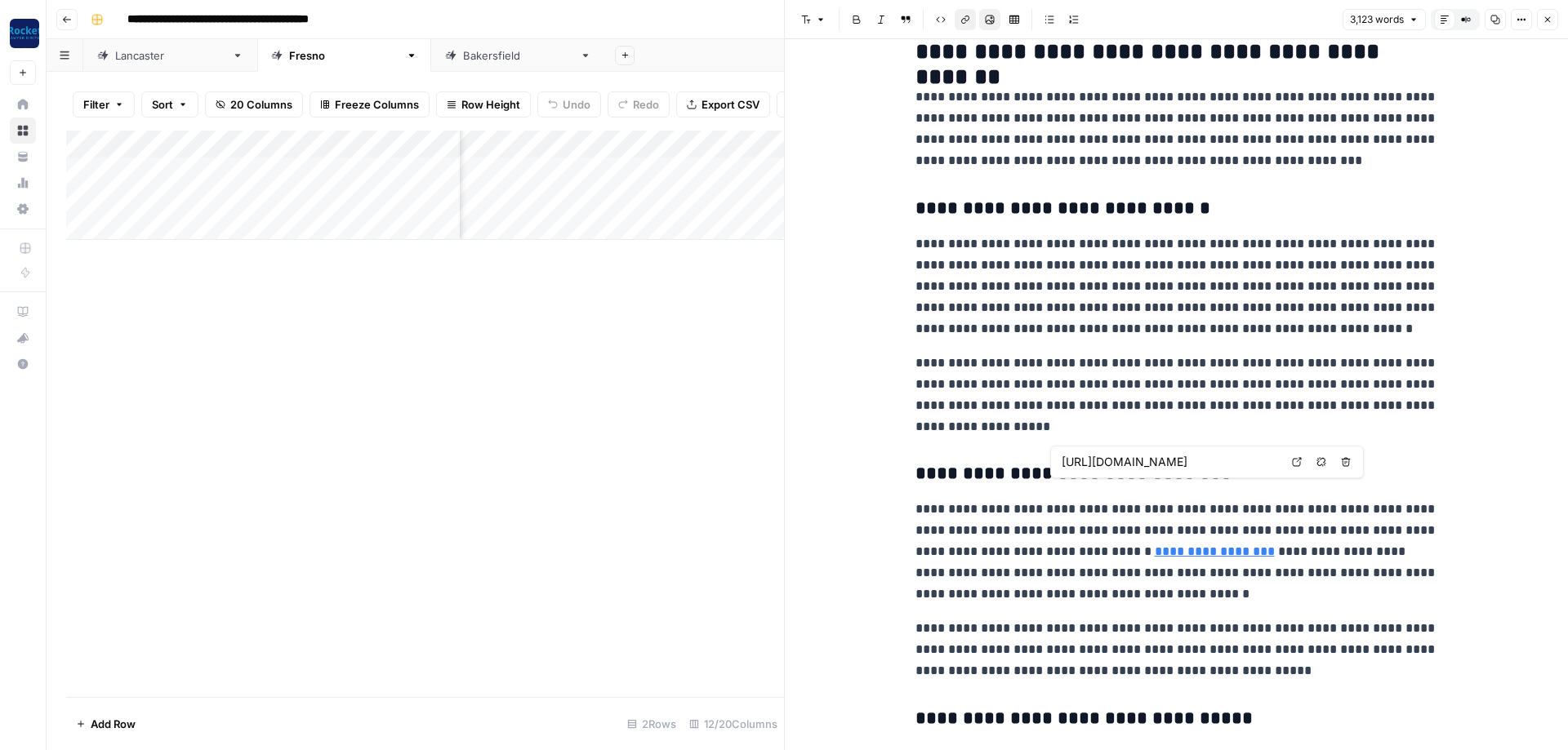
scroll to position [2156, 0]
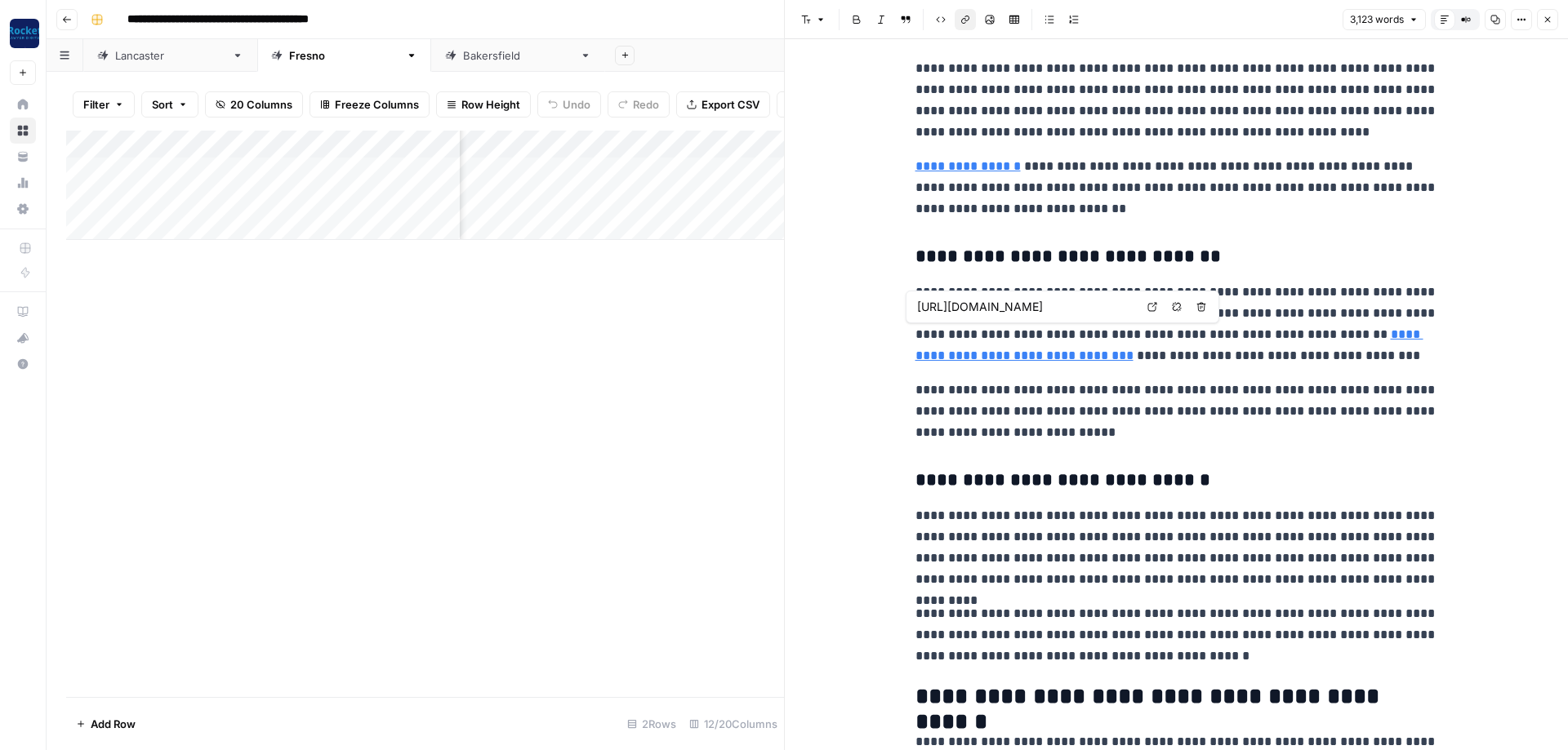
click at [1352, 330] on link "**********" at bounding box center [1169, 345] width 508 height 34
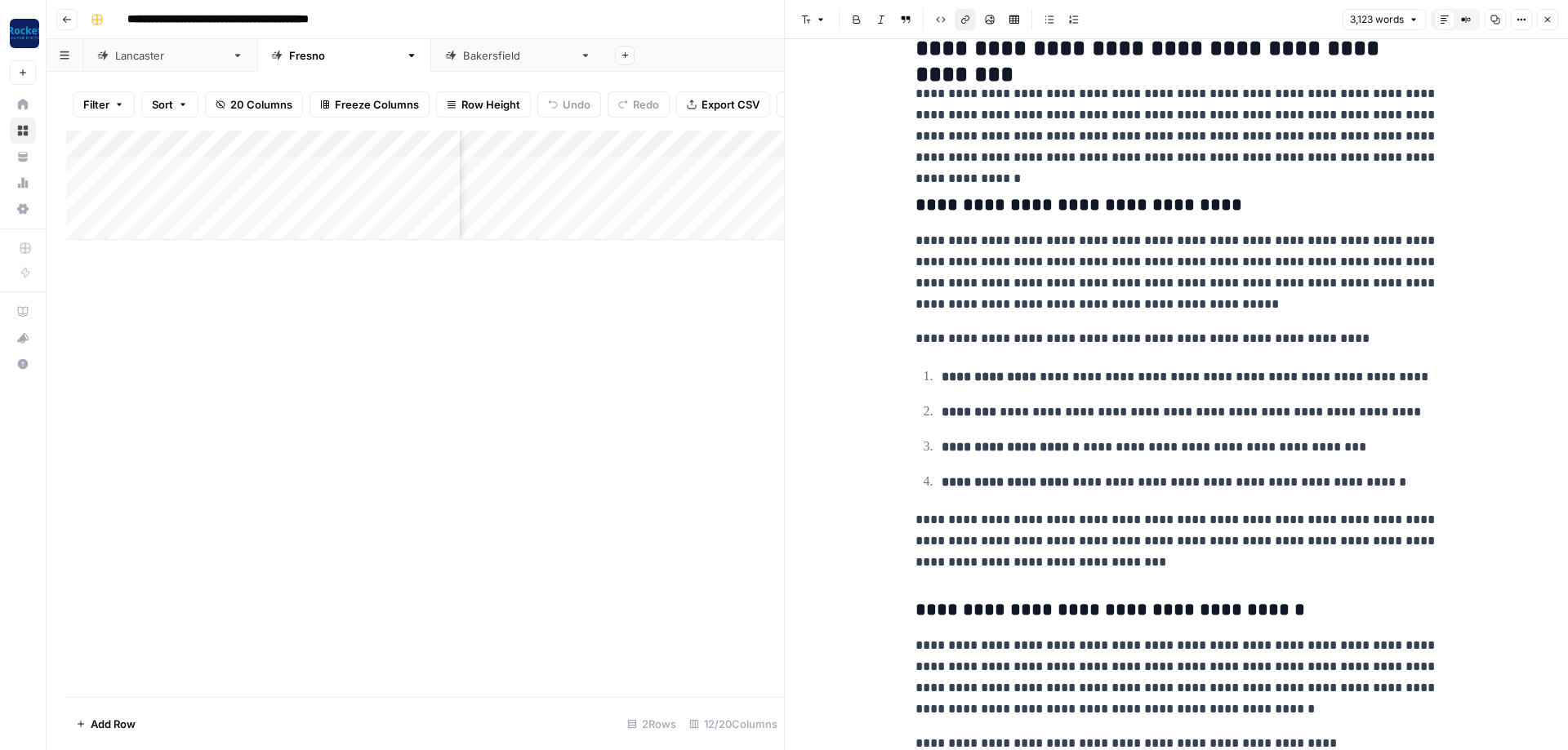
scroll to position [4115, 0]
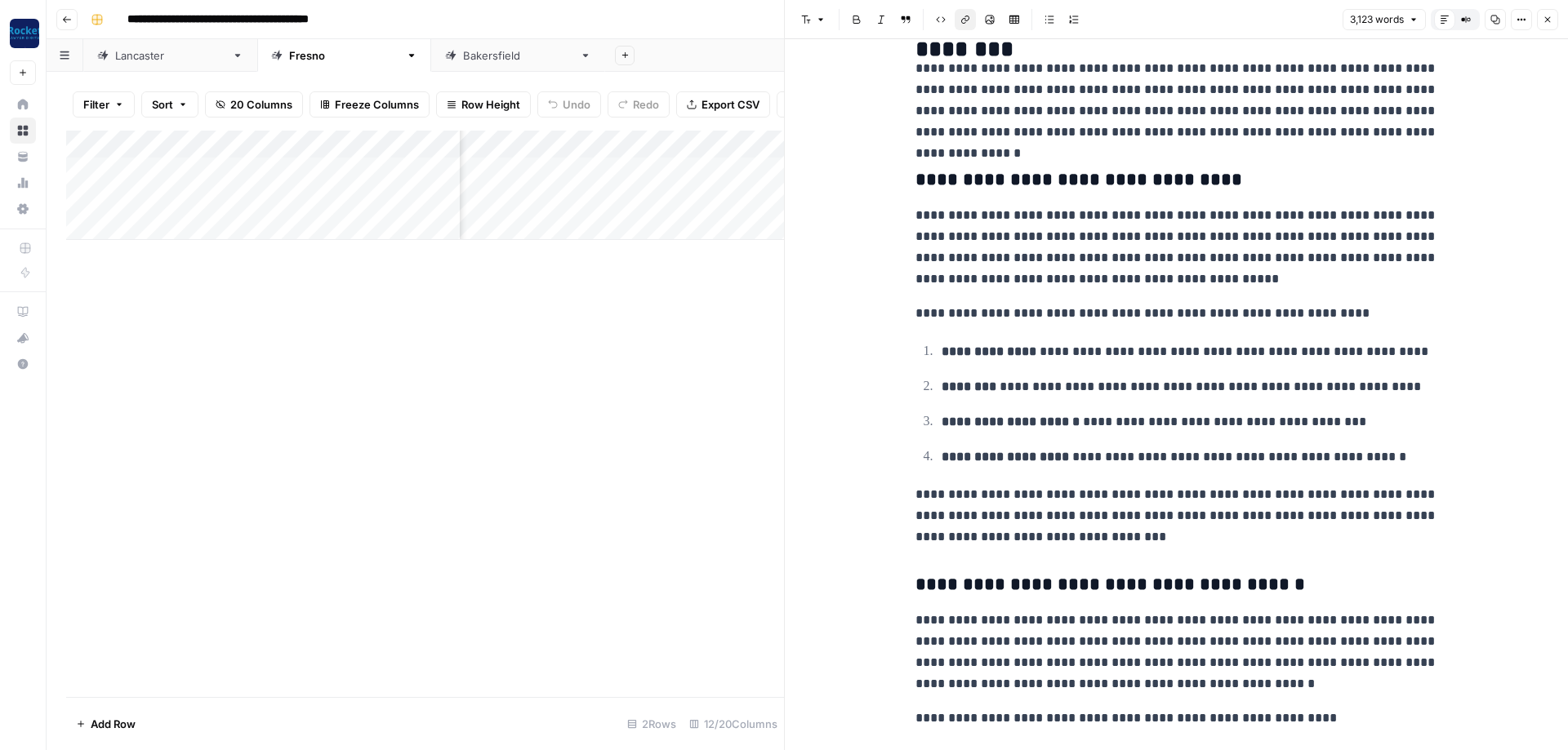
click at [1551, 21] on icon "button" at bounding box center [1548, 19] width 10 height 10
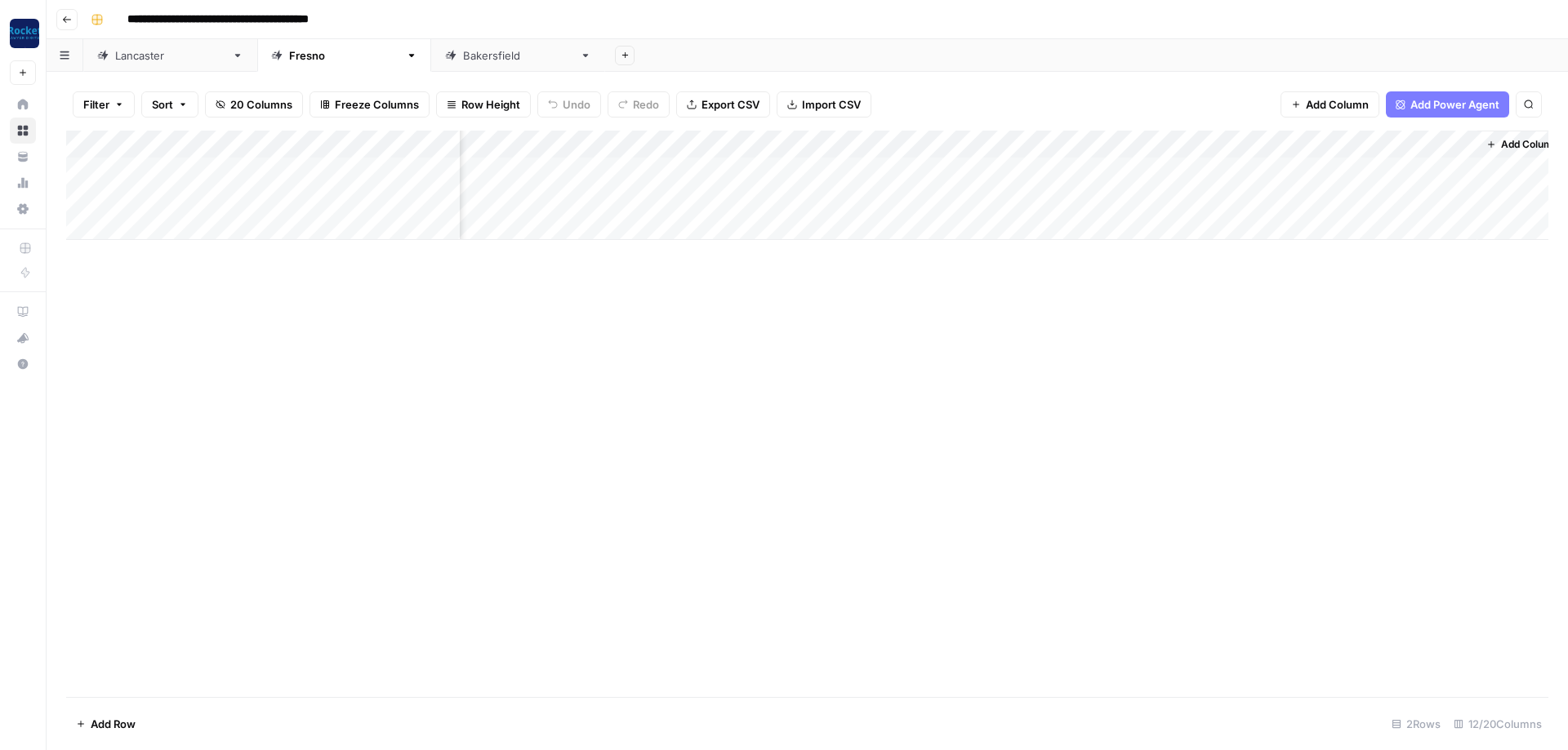
click at [463, 57] on div "[GEOGRAPHIC_DATA]" at bounding box center [518, 55] width 110 height 16
click at [1153, 221] on div "Add Column" at bounding box center [807, 213] width 1482 height 165
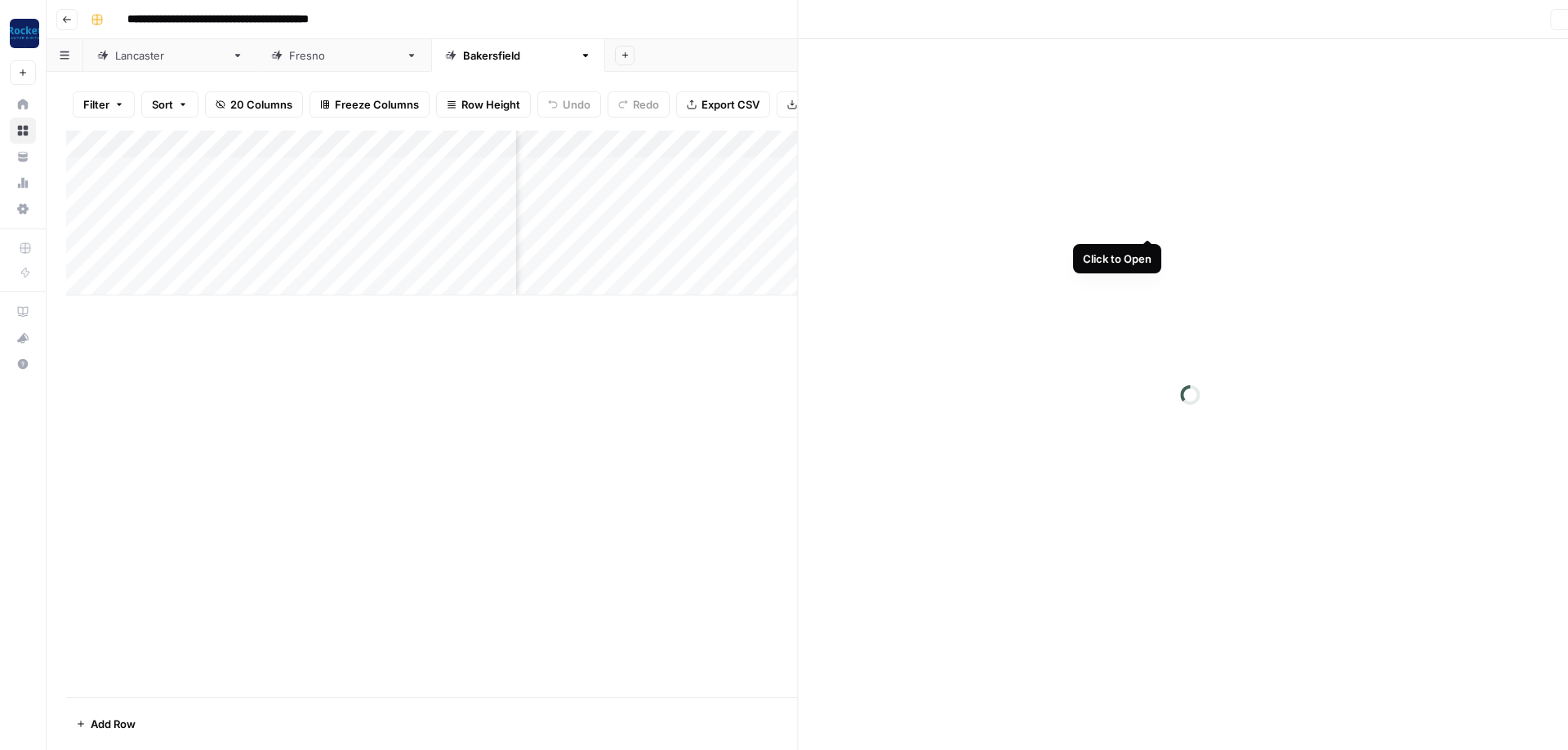
scroll to position [0, 615]
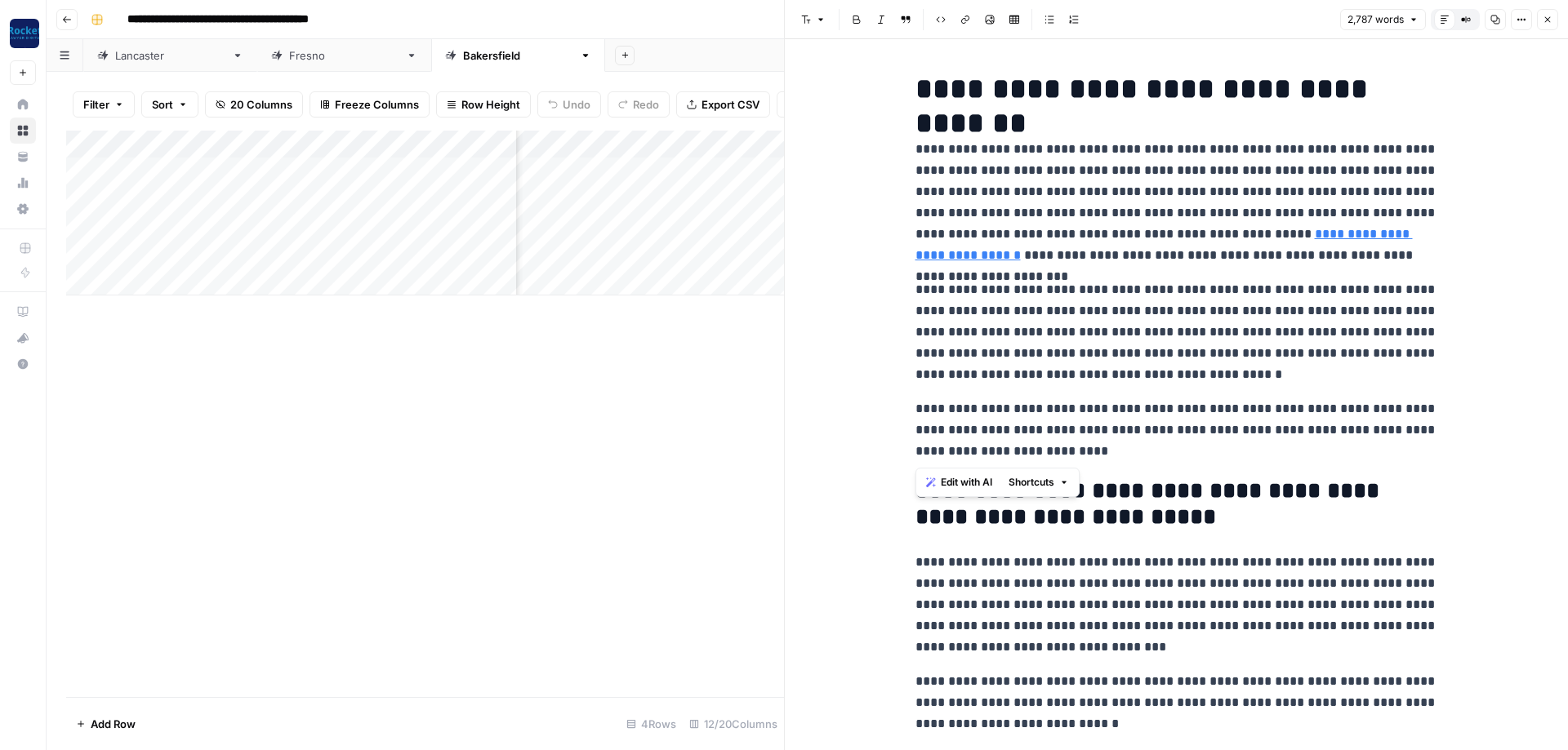
drag, startPoint x: 1090, startPoint y: 449, endPoint x: 916, endPoint y: 409, distance: 178.5
click at [916, 409] on p "**********" at bounding box center [1177, 431] width 523 height 64
click at [1027, 485] on span "Shortcuts" at bounding box center [1031, 482] width 46 height 14
click at [977, 482] on span "Edit with AI" at bounding box center [966, 482] width 51 height 14
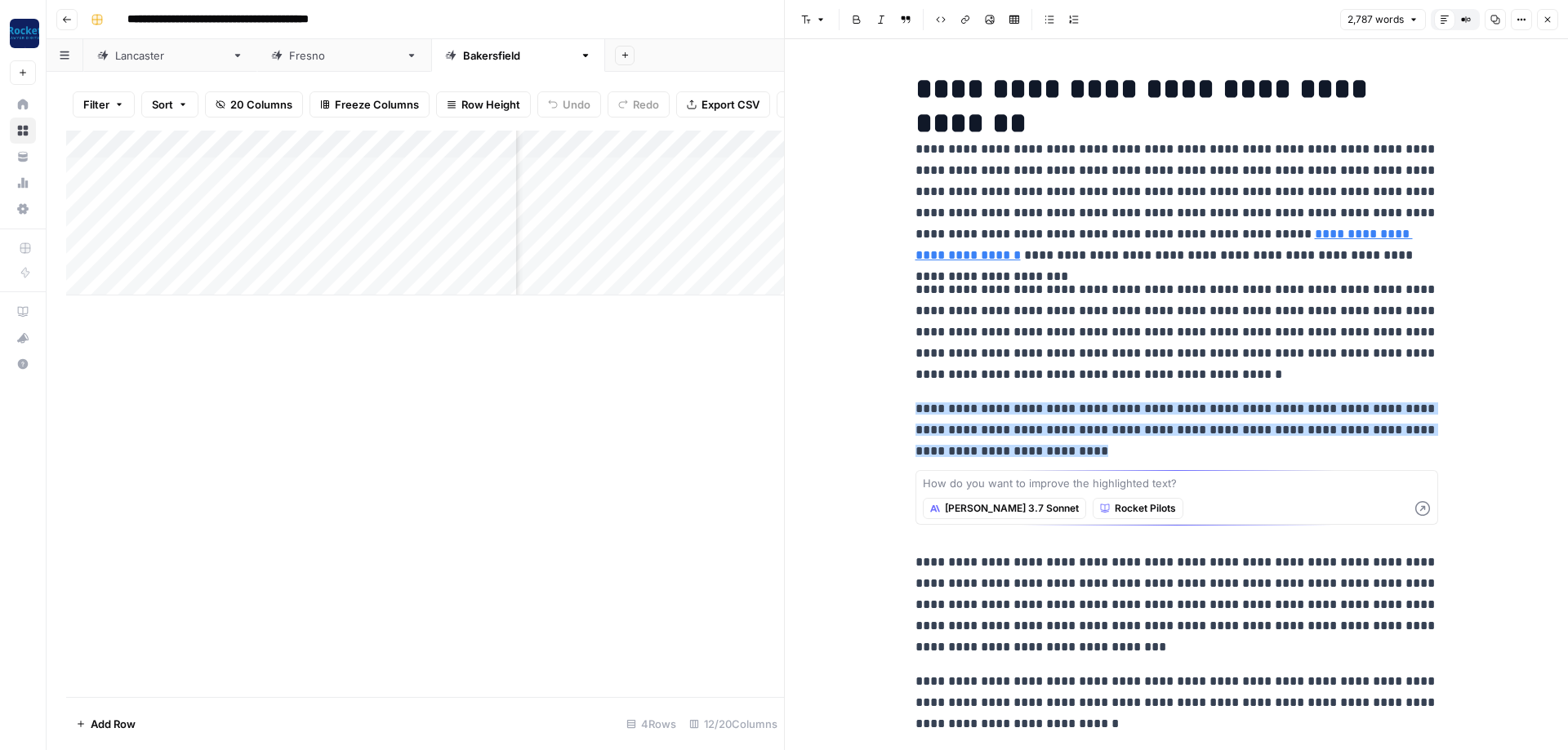
click at [1012, 488] on textarea at bounding box center [1177, 483] width 508 height 16
type textarea "Do not use words like THis Article explains"
click at [1114, 502] on span "Rocket Pilots" at bounding box center [1145, 508] width 62 height 14
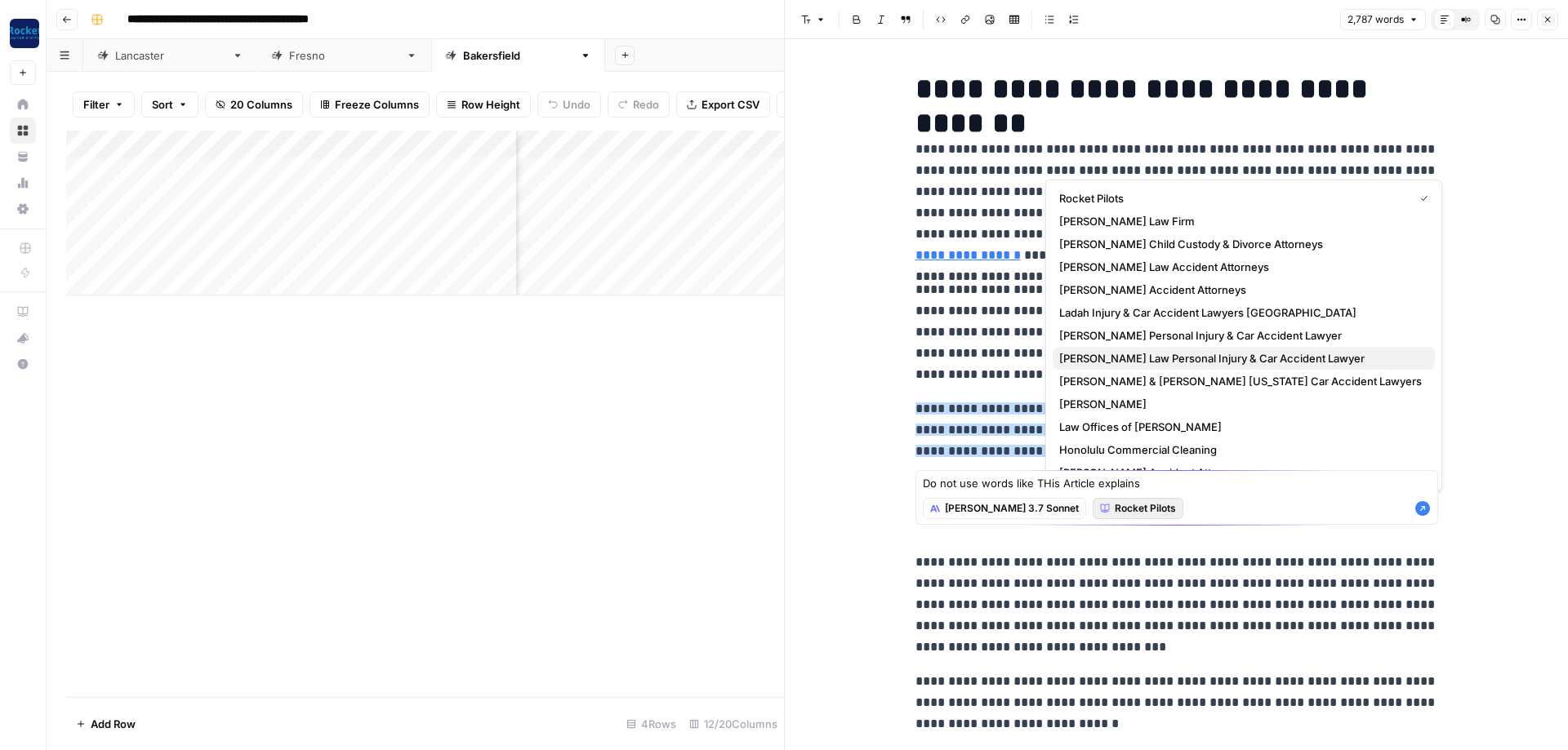
click at [1120, 360] on span "[PERSON_NAME] Law Personal Injury & Car Accident Lawyer" at bounding box center [1241, 358] width 362 height 16
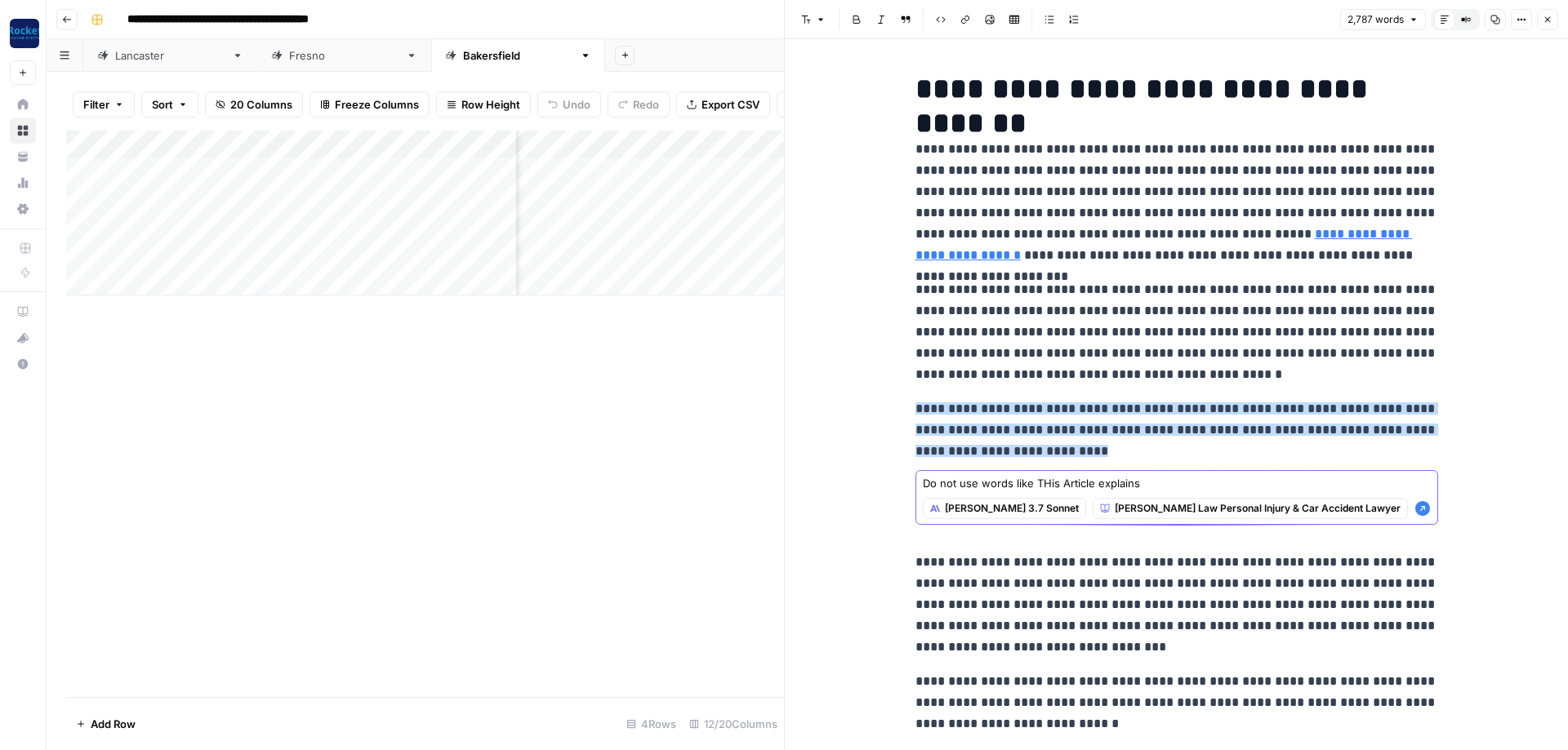
click at [1423, 510] on icon "button" at bounding box center [1422, 508] width 14 height 14
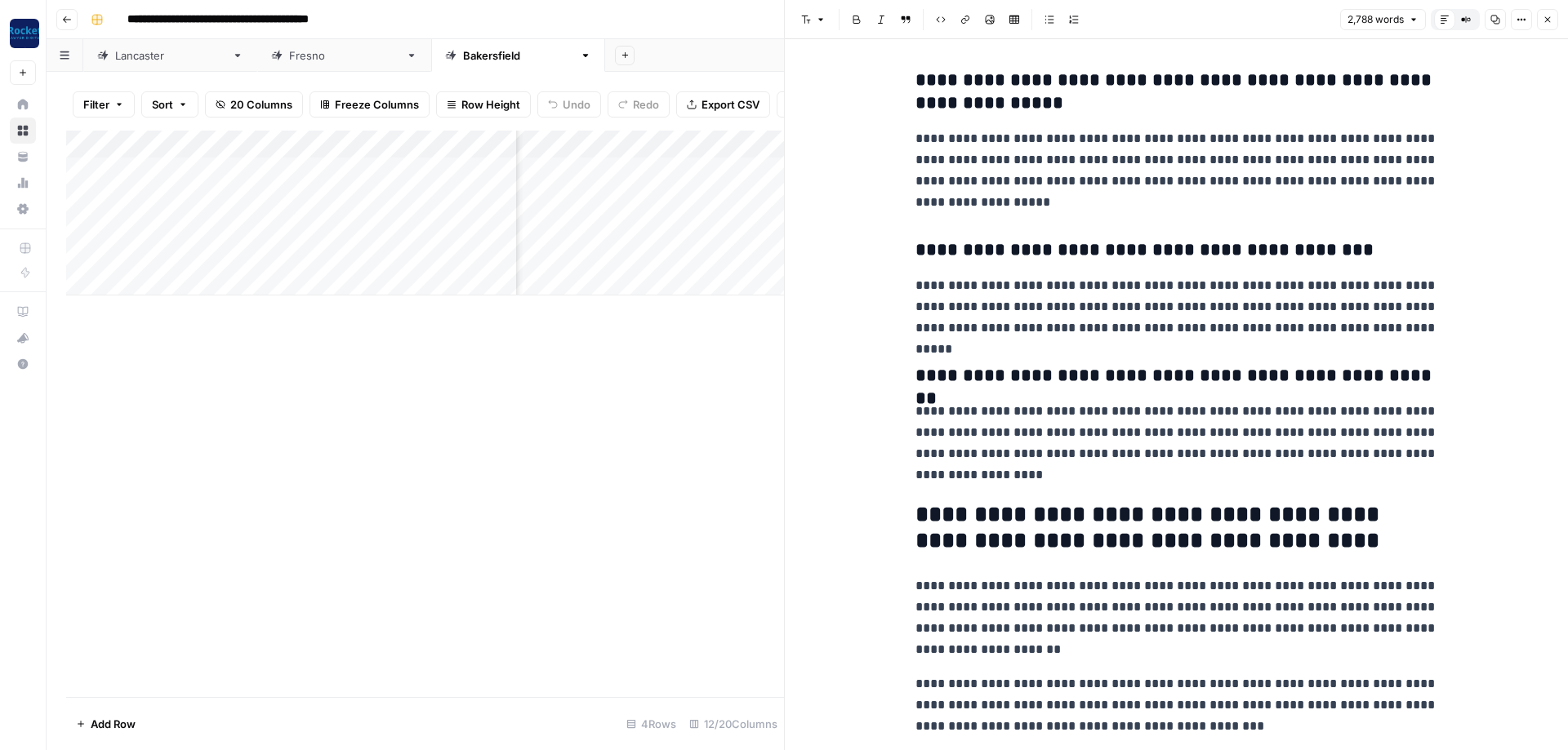
scroll to position [7239, 0]
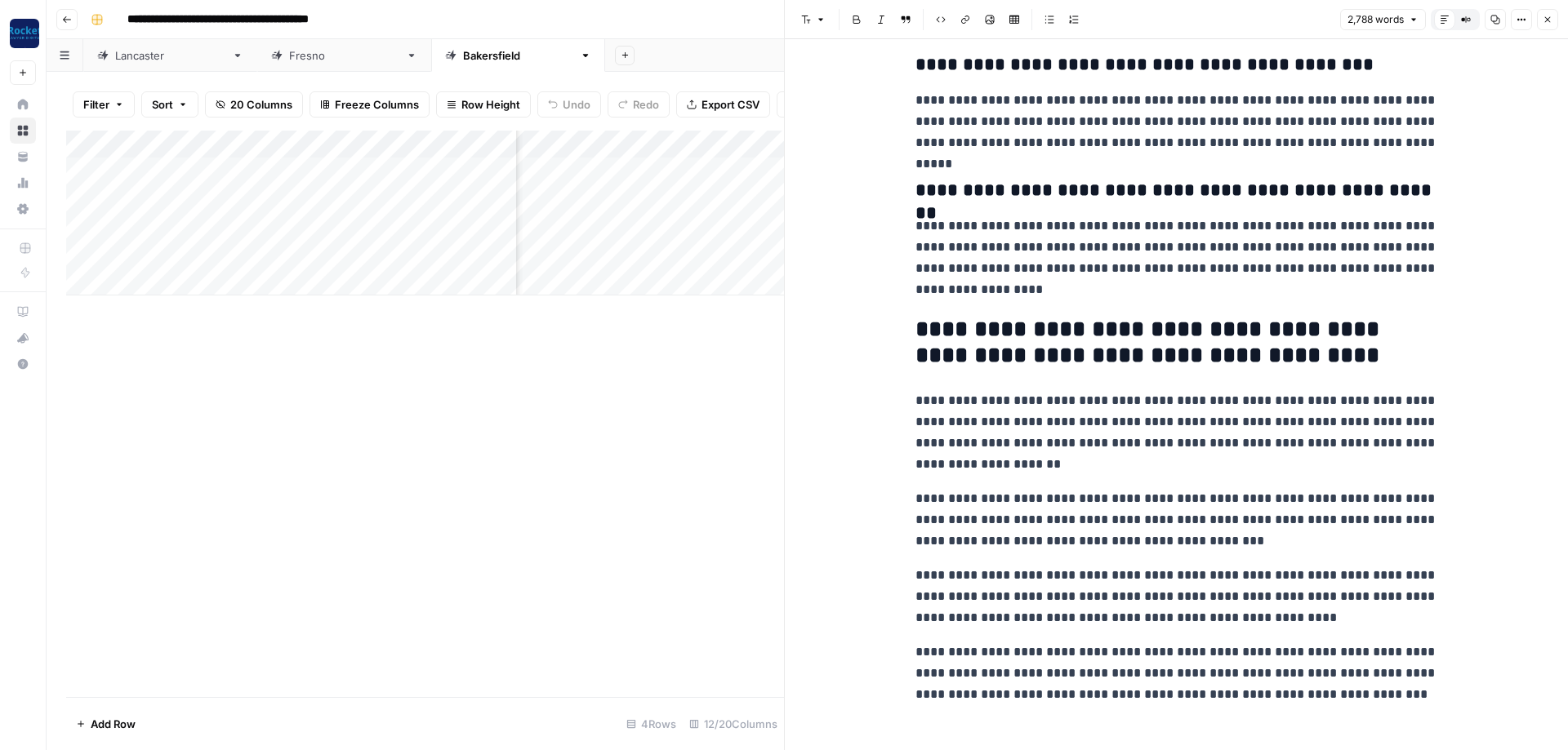
click at [1544, 14] on icon "button" at bounding box center [1548, 19] width 10 height 10
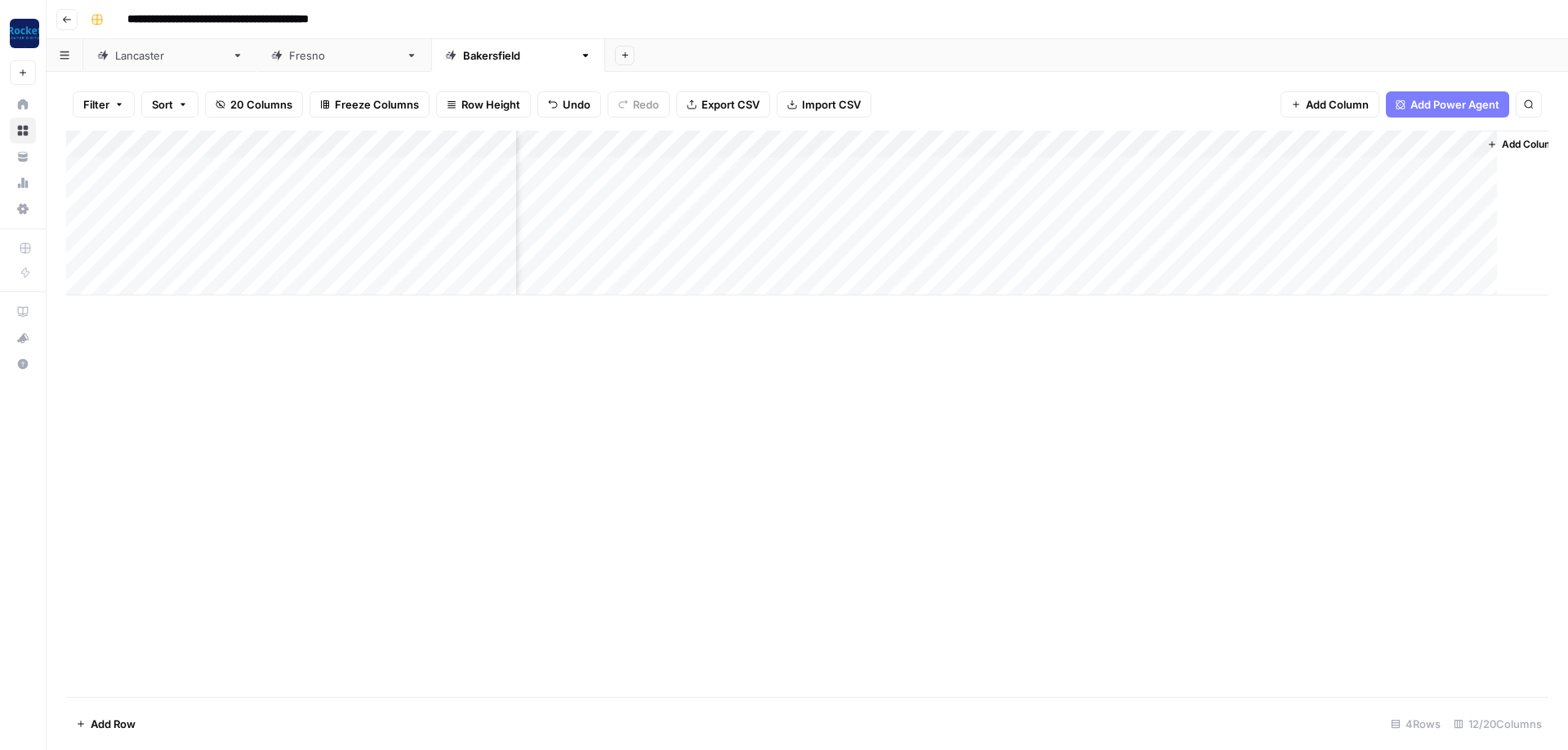
scroll to position [0, 604]
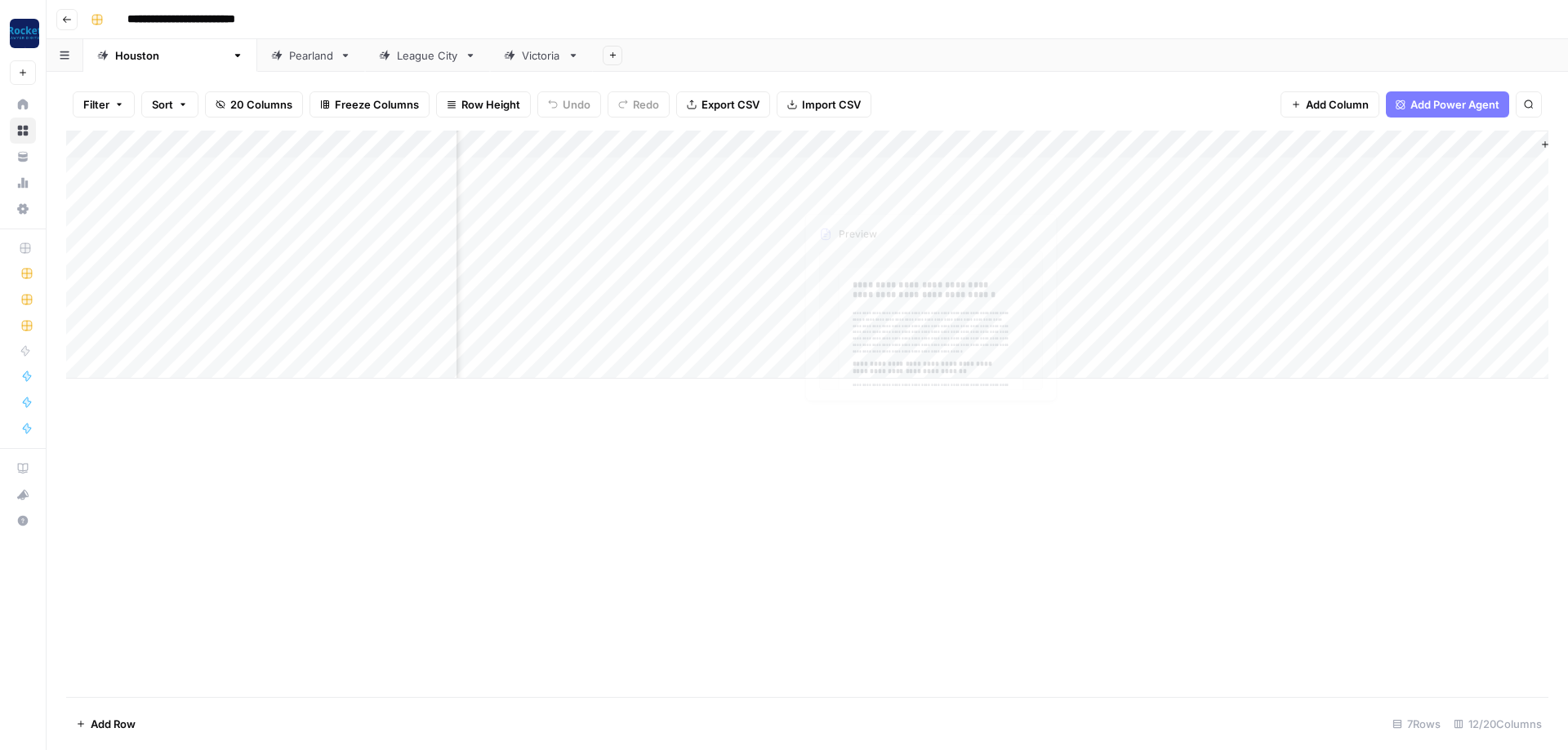
scroll to position [0, 563]
click at [1147, 165] on div "Add Column" at bounding box center [807, 254] width 1482 height 249
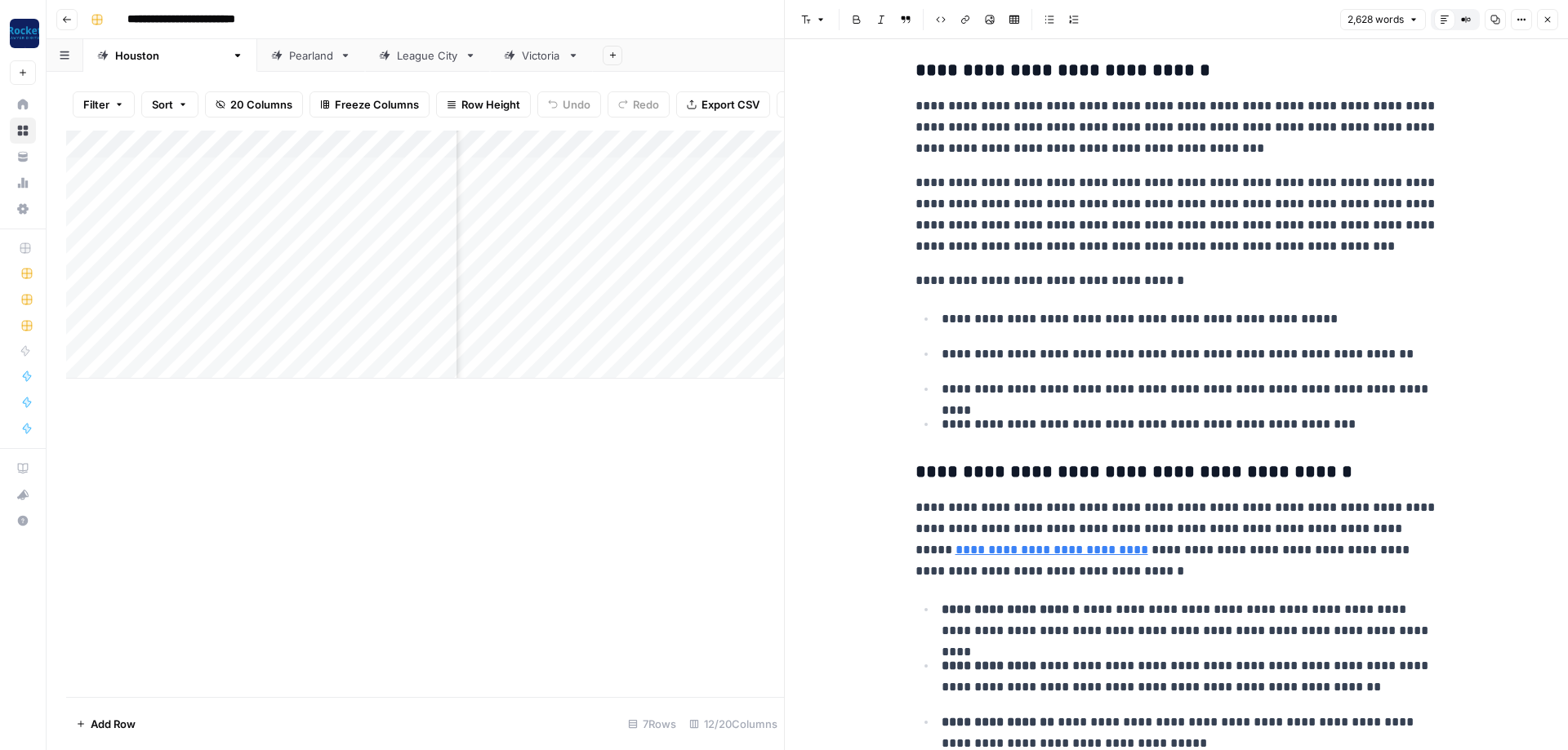
scroll to position [2351, 0]
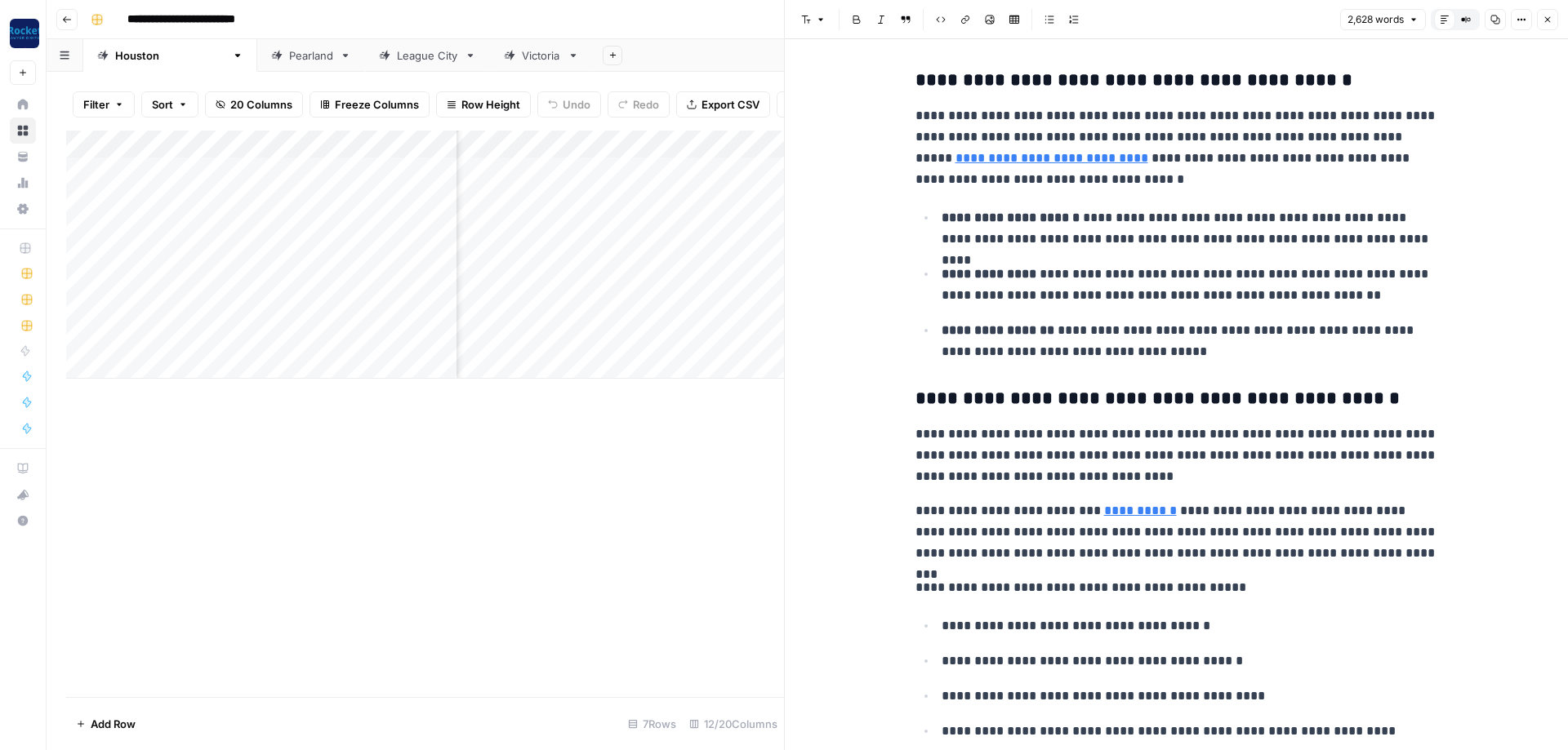
click at [289, 53] on div "Pearland" at bounding box center [311, 55] width 44 height 16
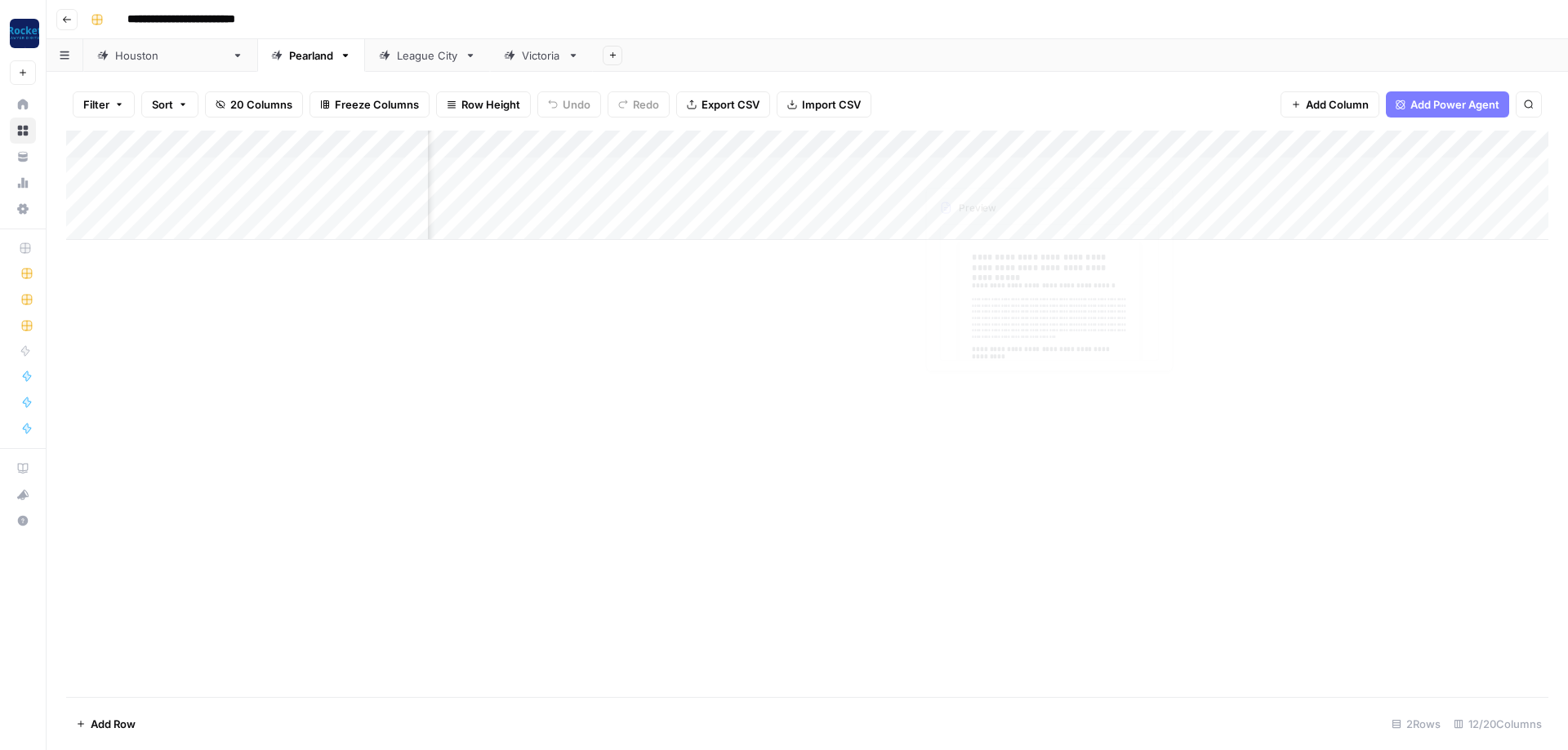
scroll to position [0, 535]
click at [997, 139] on div "Add Column" at bounding box center [807, 185] width 1482 height 110
click at [1021, 174] on span "All Rows" at bounding box center [1060, 178] width 103 height 16
click at [397, 58] on div "League City" at bounding box center [427, 55] width 62 height 16
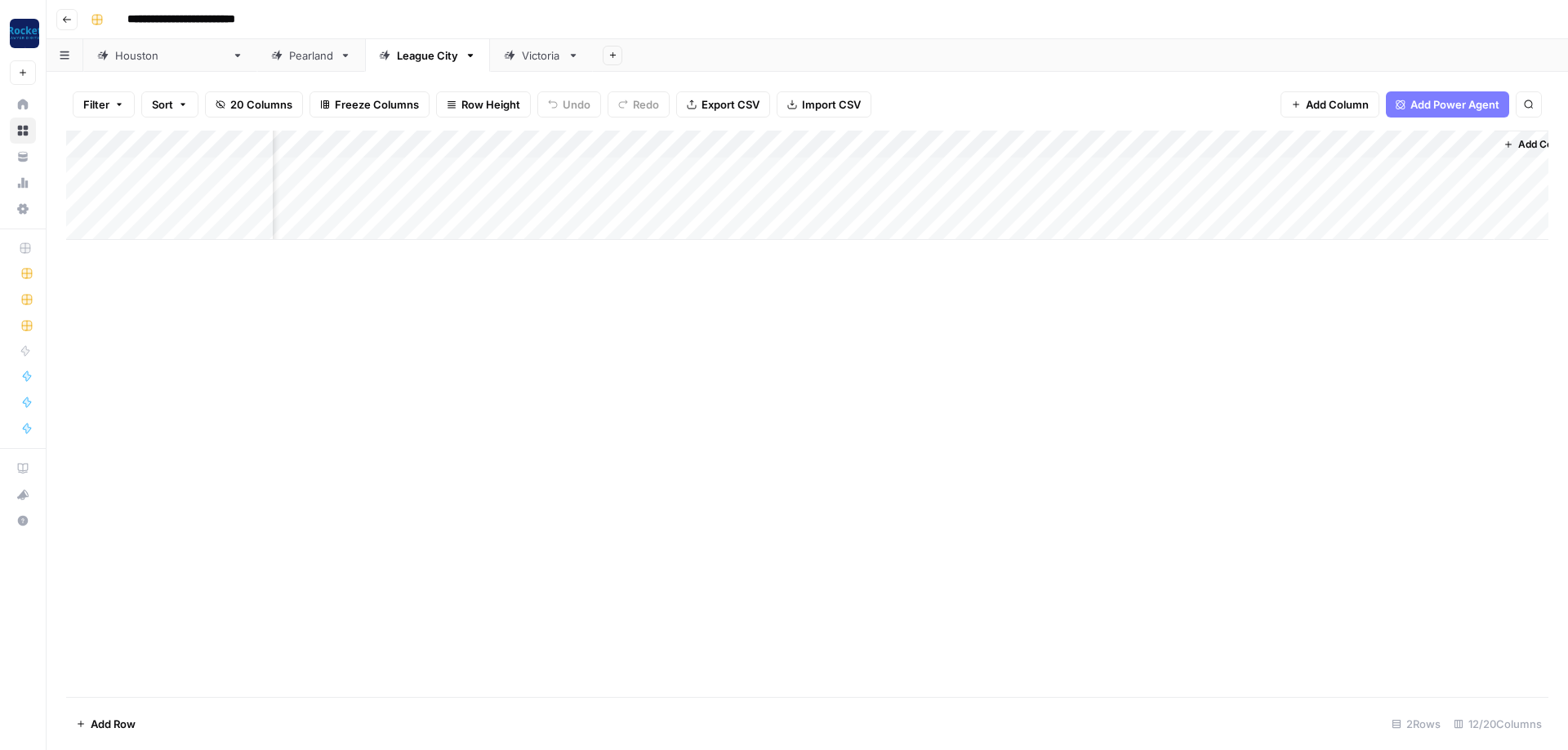
click at [522, 56] on div "Victoria" at bounding box center [541, 55] width 40 height 16
click at [916, 192] on div "Add Column" at bounding box center [807, 199] width 1482 height 137
click at [926, 223] on div "Add Column" at bounding box center [807, 199] width 1482 height 137
click at [1146, 162] on div "Add Column" at bounding box center [807, 199] width 1482 height 137
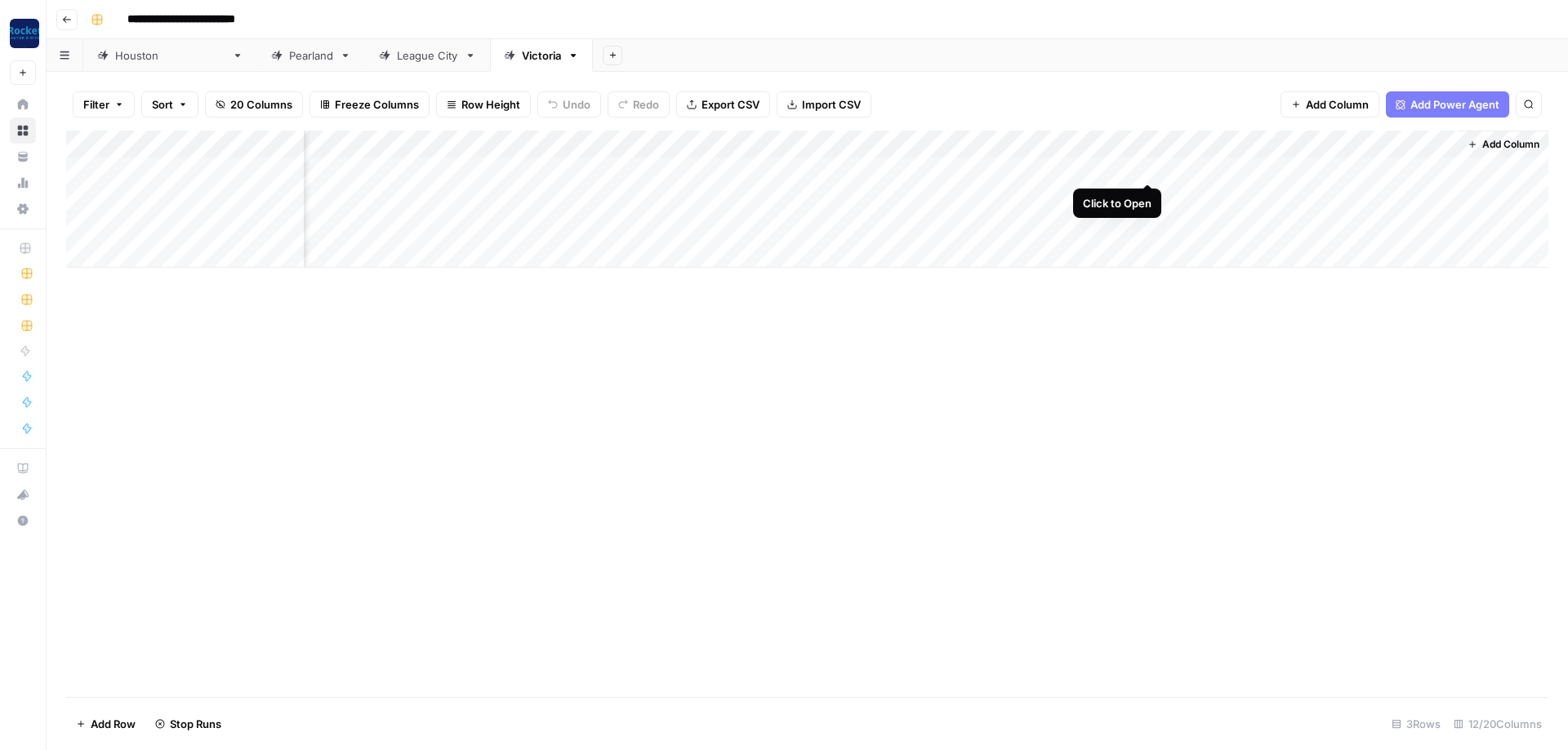
scroll to position [0, 407]
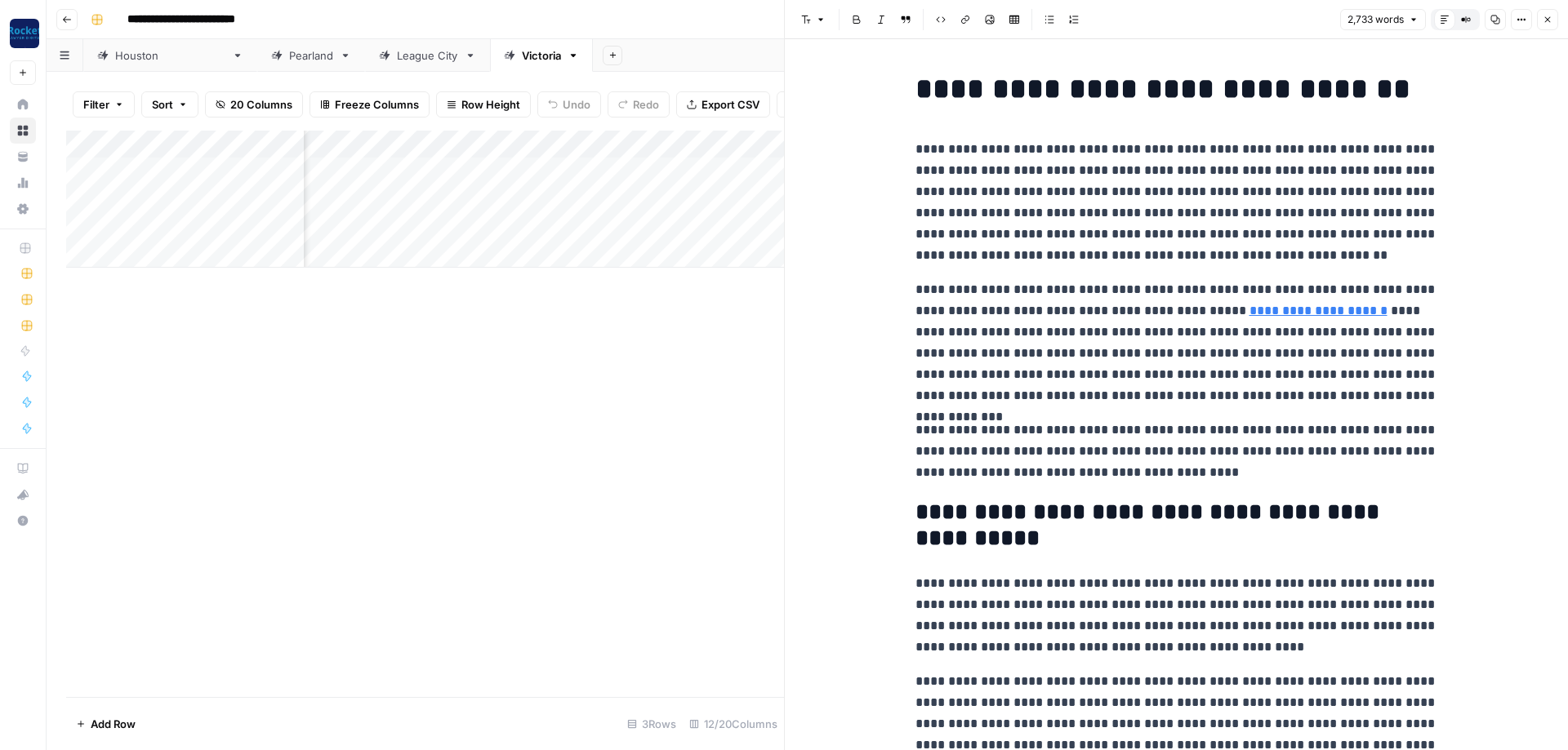
click at [1549, 21] on icon "button" at bounding box center [1548, 19] width 10 height 10
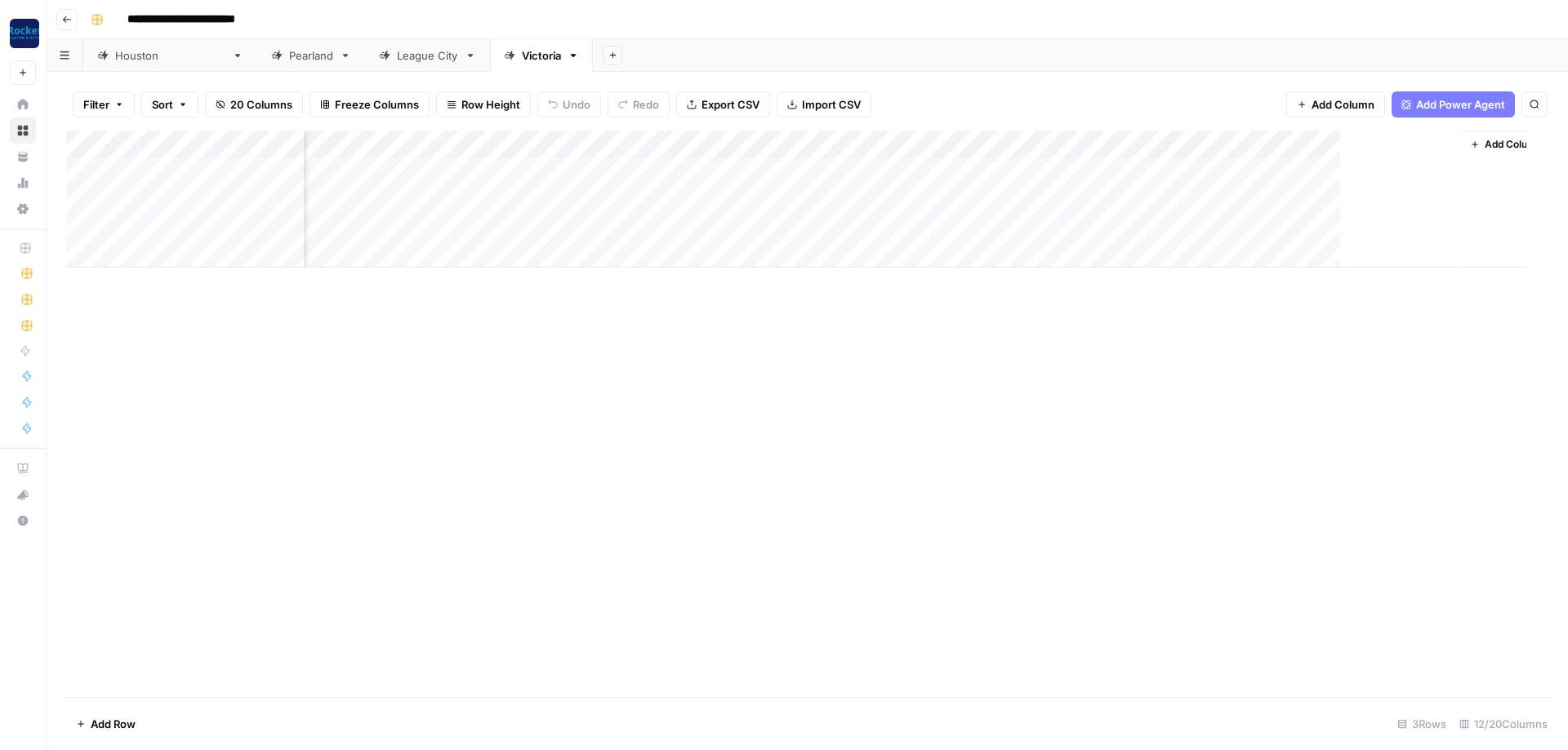
scroll to position [0, 391]
click at [62, 24] on icon "button" at bounding box center [67, 19] width 10 height 10
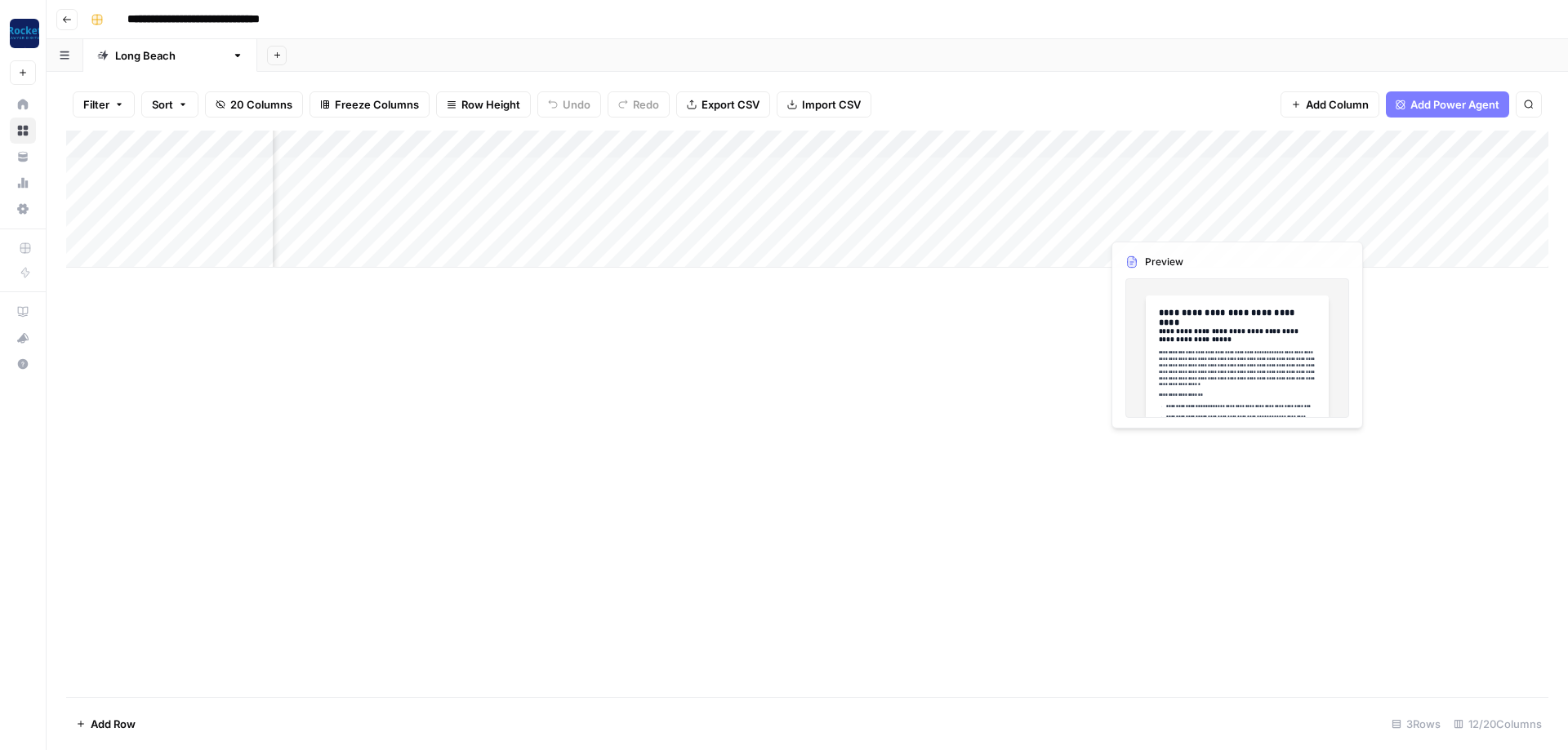
scroll to position [0, 196]
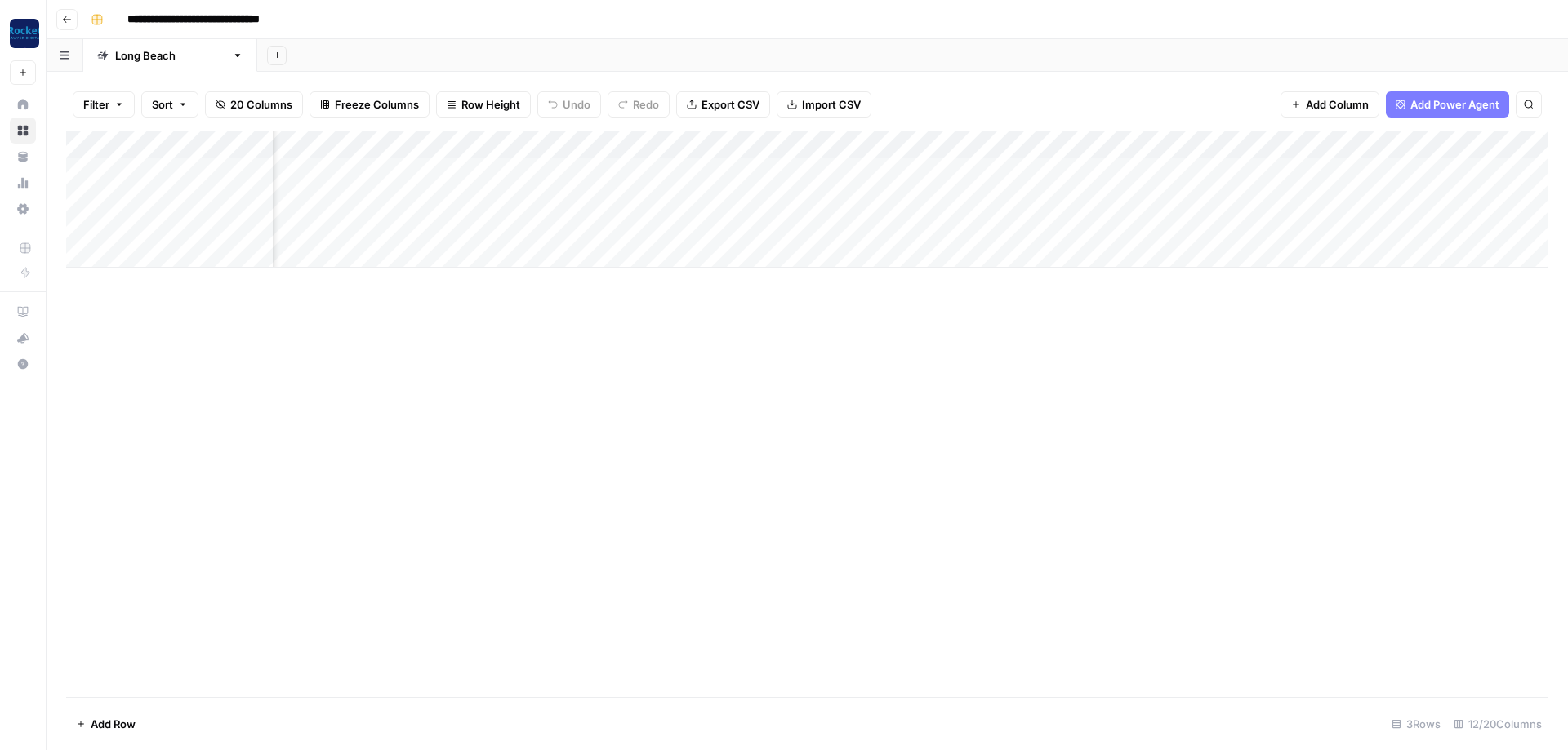
click at [1125, 219] on div "Add Column" at bounding box center [807, 199] width 1482 height 137
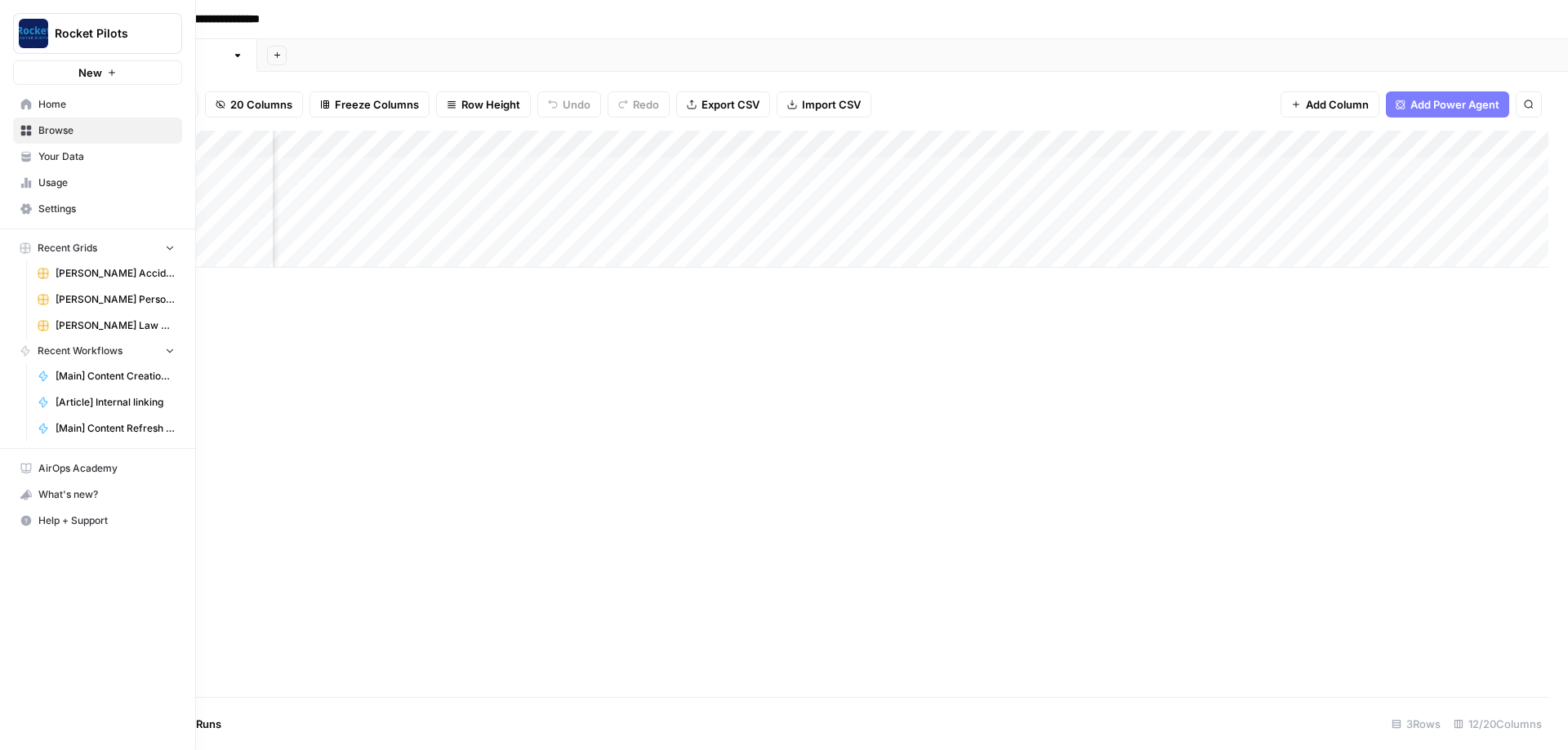
click at [58, 130] on span "Browse" at bounding box center [107, 130] width 137 height 14
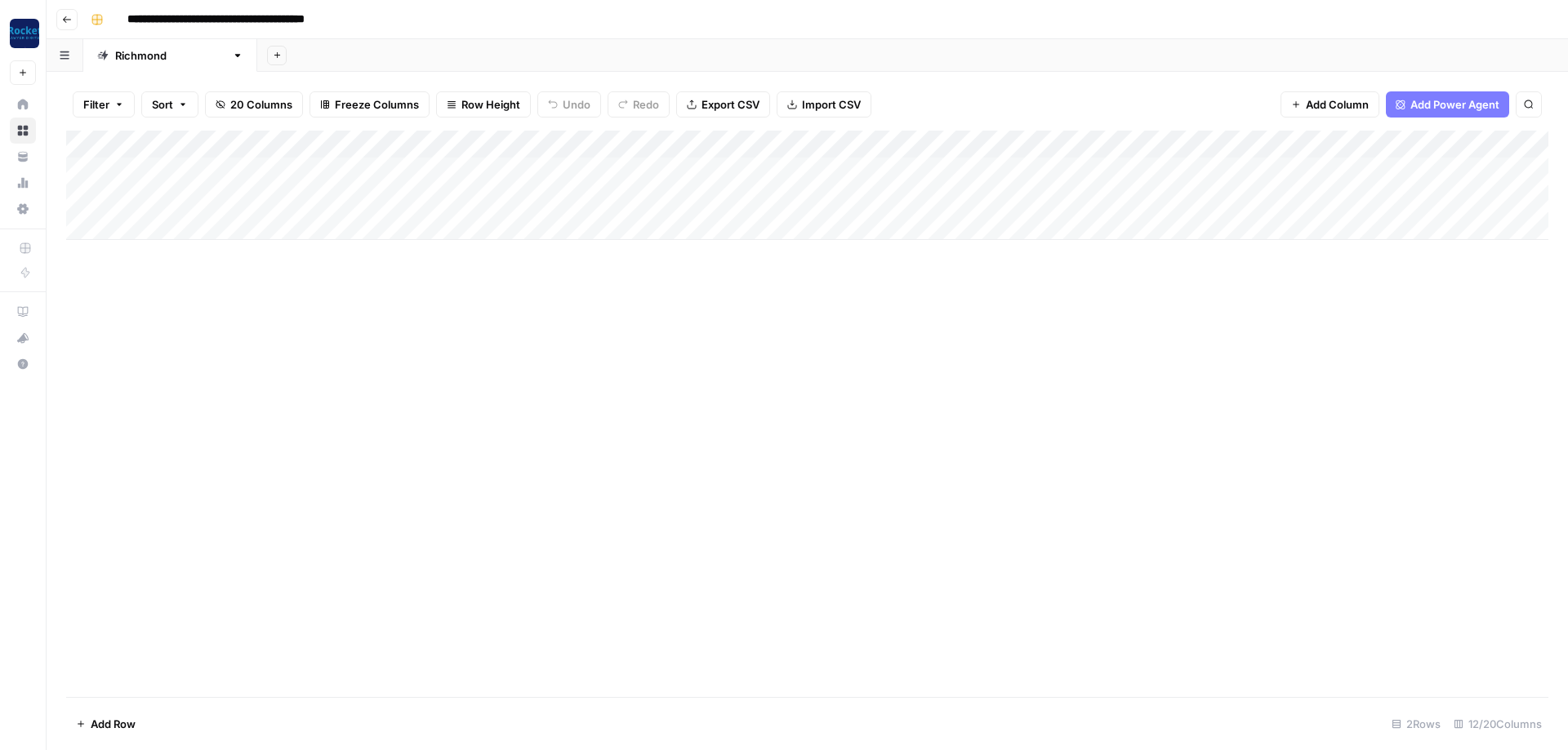
click at [791, 196] on div "Add Column" at bounding box center [807, 185] width 1482 height 110
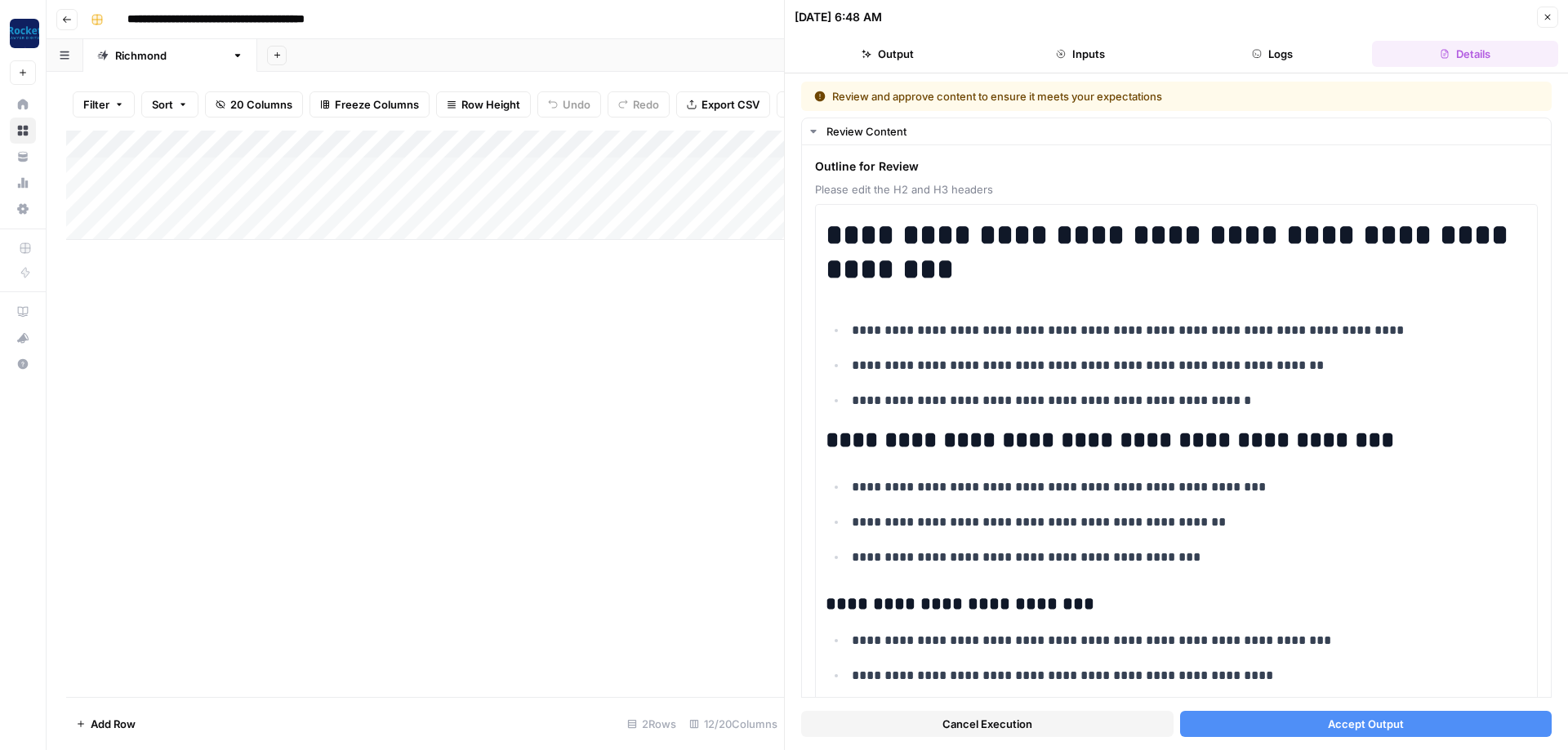
click at [1369, 725] on span "Accept Output" at bounding box center [1366, 724] width 76 height 16
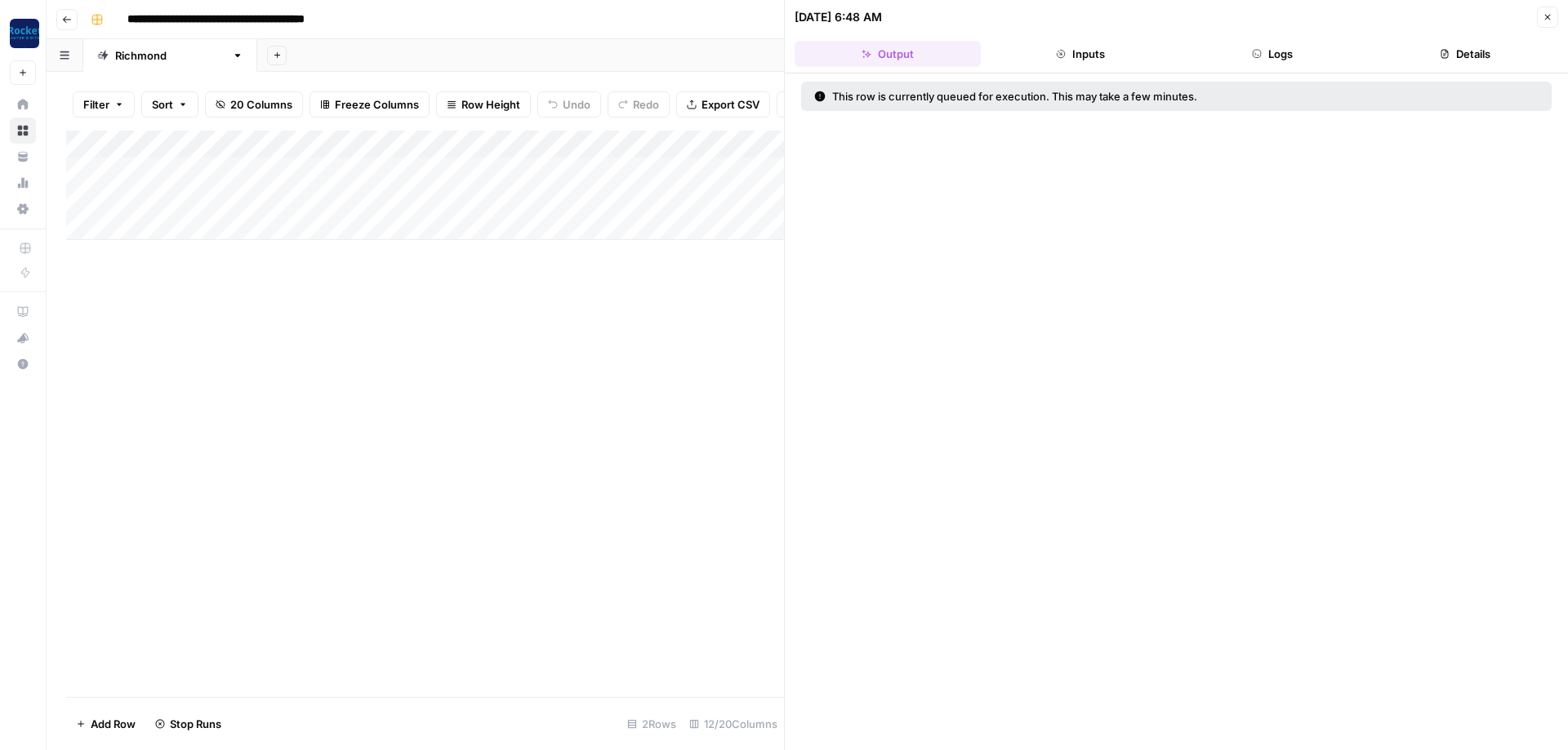
click at [1548, 20] on icon "button" at bounding box center [1548, 18] width 10 height 10
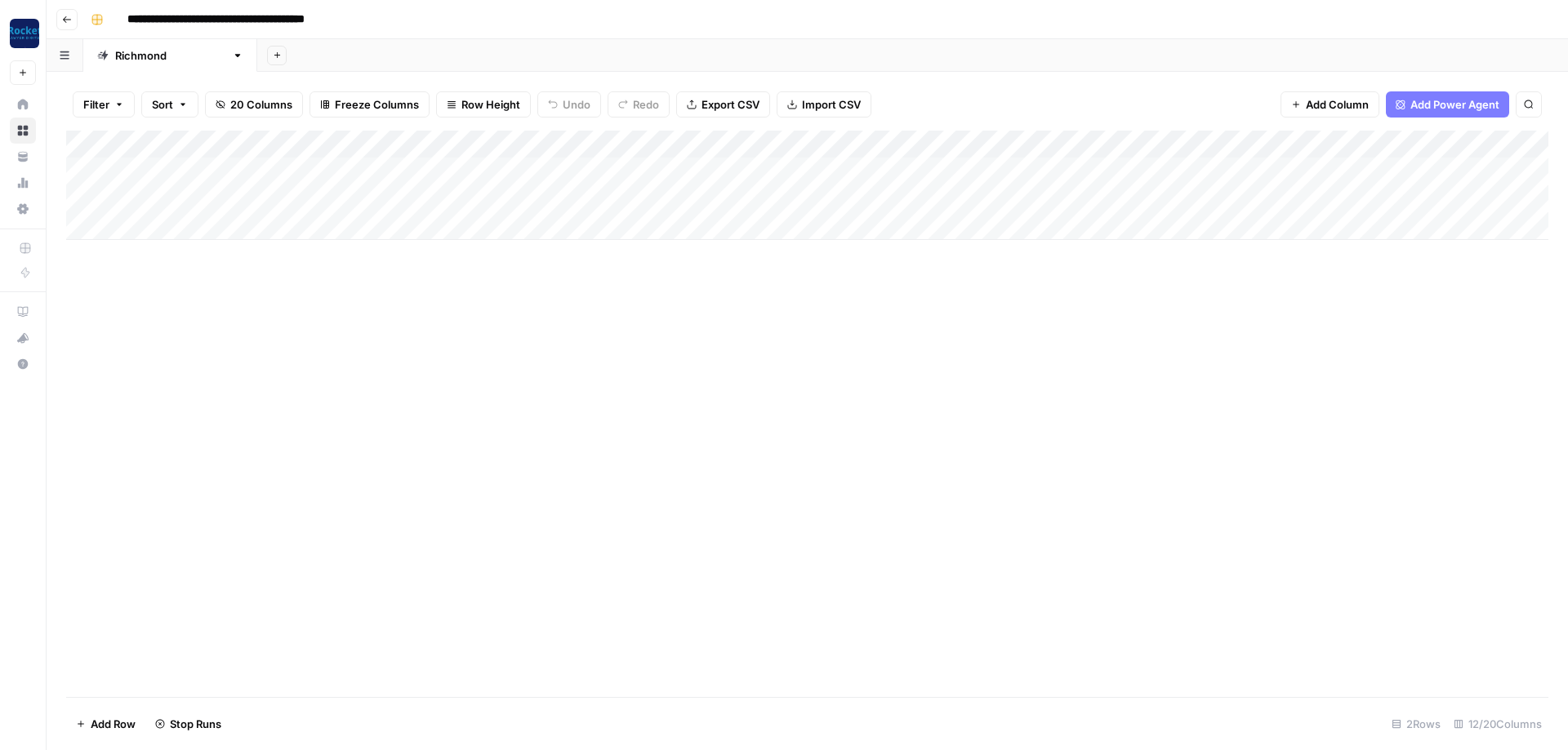
click at [1326, 163] on div "Add Column" at bounding box center [807, 185] width 1482 height 110
click at [1375, 138] on div "Add Column" at bounding box center [807, 185] width 1482 height 110
click at [1426, 174] on span "All Rows" at bounding box center [1440, 178] width 103 height 16
click at [868, 164] on div "Add Column" at bounding box center [807, 185] width 1482 height 110
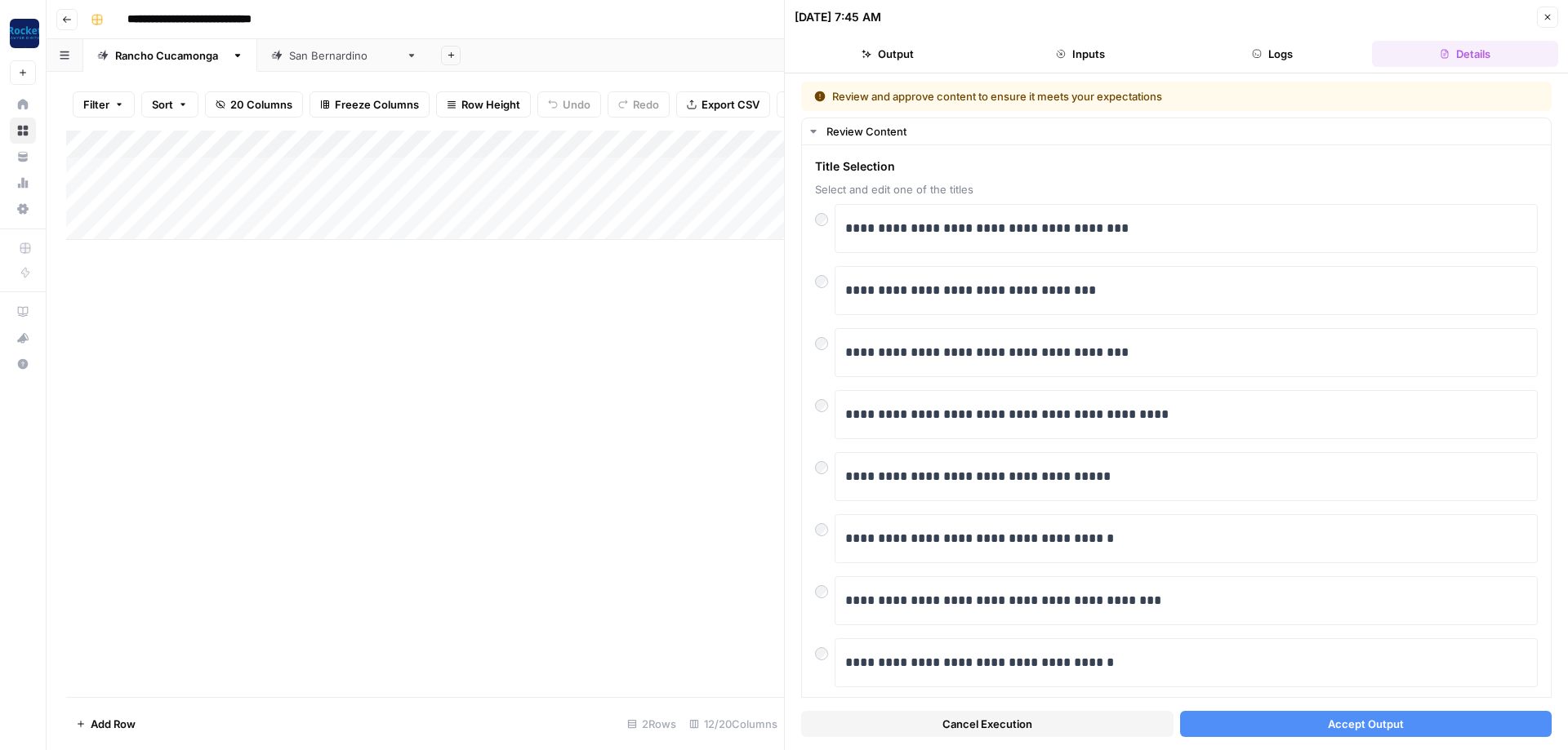
click at [1259, 715] on button "Accept Output" at bounding box center [1367, 724] width 373 height 26
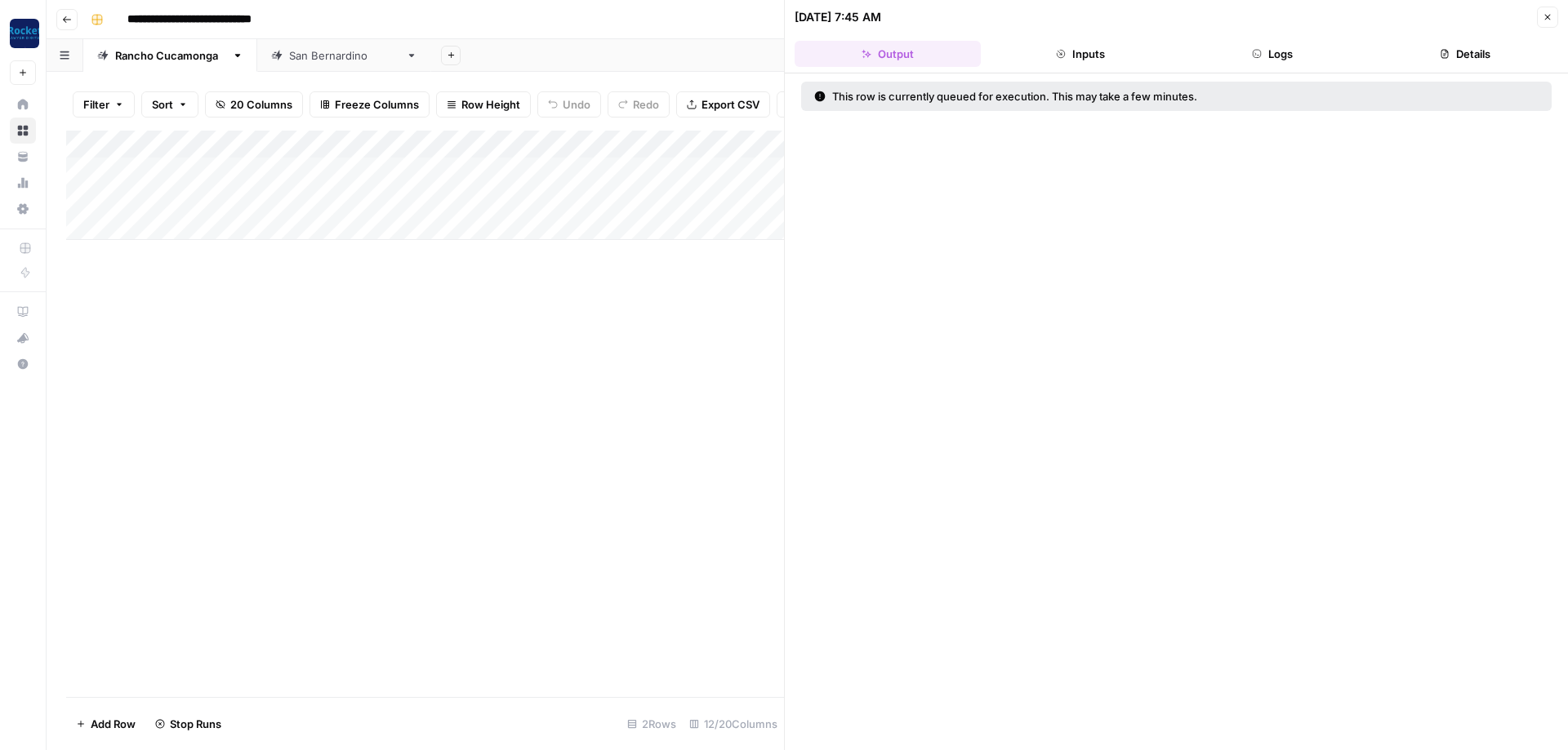
click at [766, 193] on div "Add Column" at bounding box center [425, 185] width 718 height 110
click at [775, 199] on div "Add Column" at bounding box center [425, 185] width 718 height 110
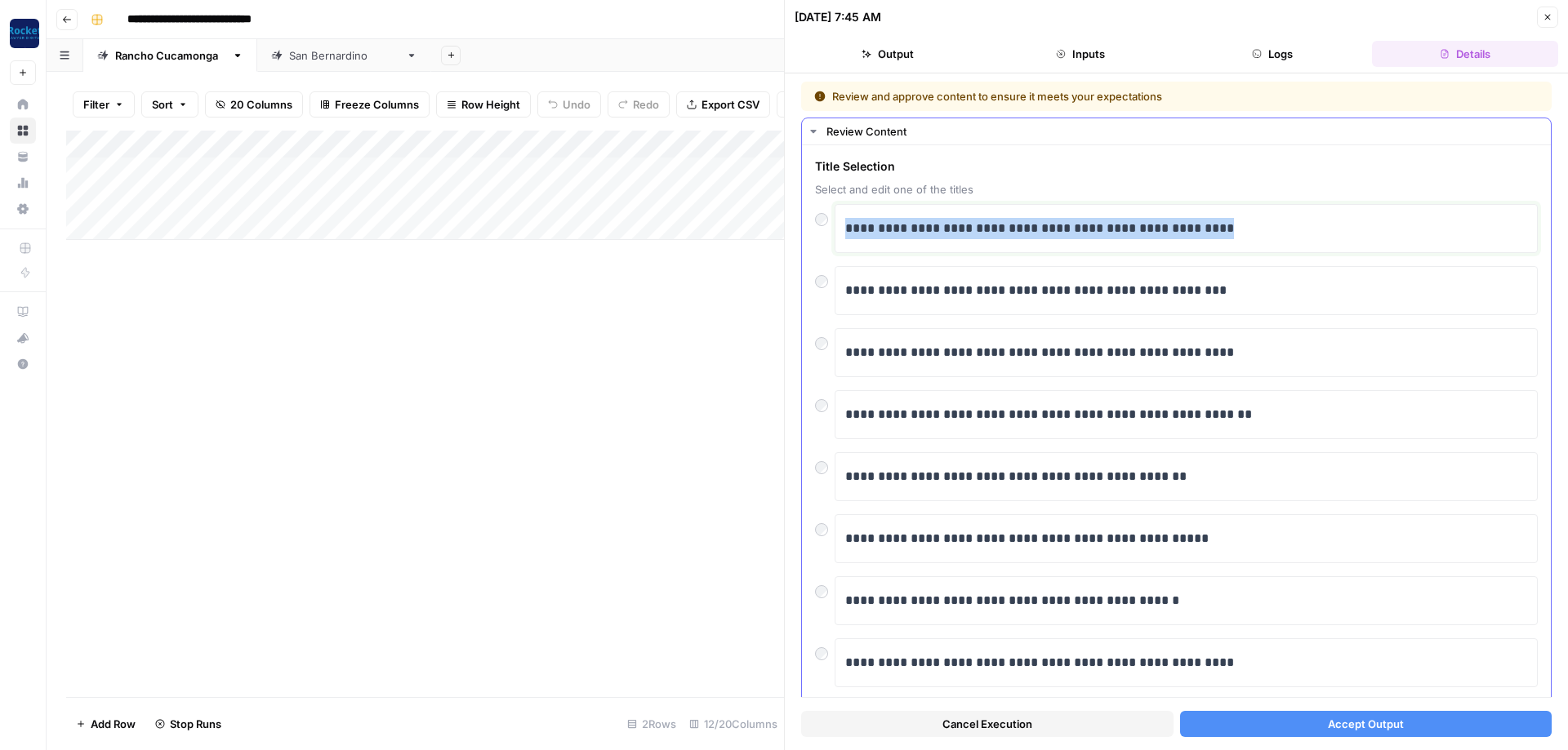
drag, startPoint x: 1270, startPoint y: 224, endPoint x: 846, endPoint y: 226, distance: 424.0
click at [846, 226] on p "**********" at bounding box center [1186, 228] width 682 height 21
copy p "**********"
click at [1446, 728] on button "Accept Output" at bounding box center [1367, 724] width 373 height 26
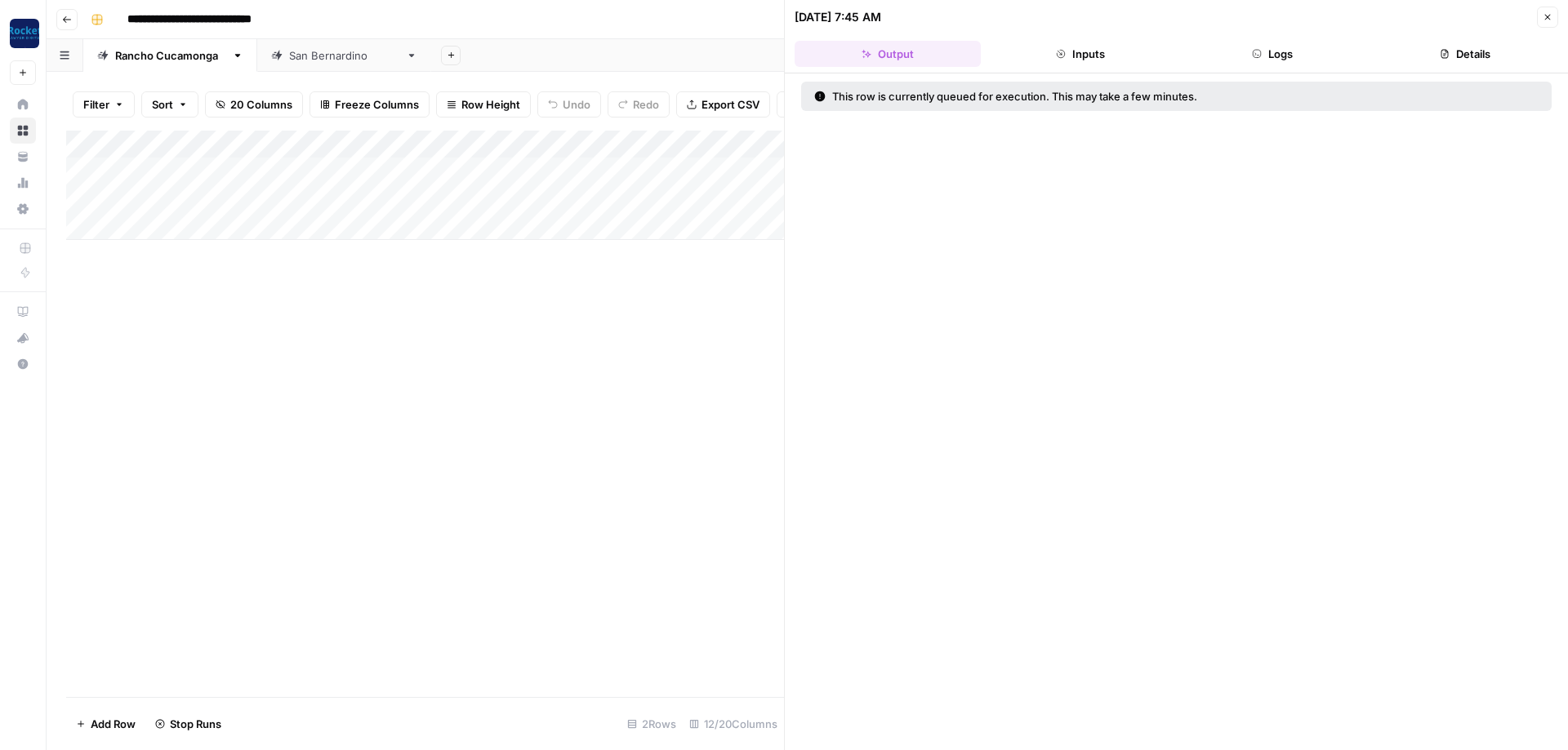
click at [1543, 20] on icon "button" at bounding box center [1548, 18] width 10 height 10
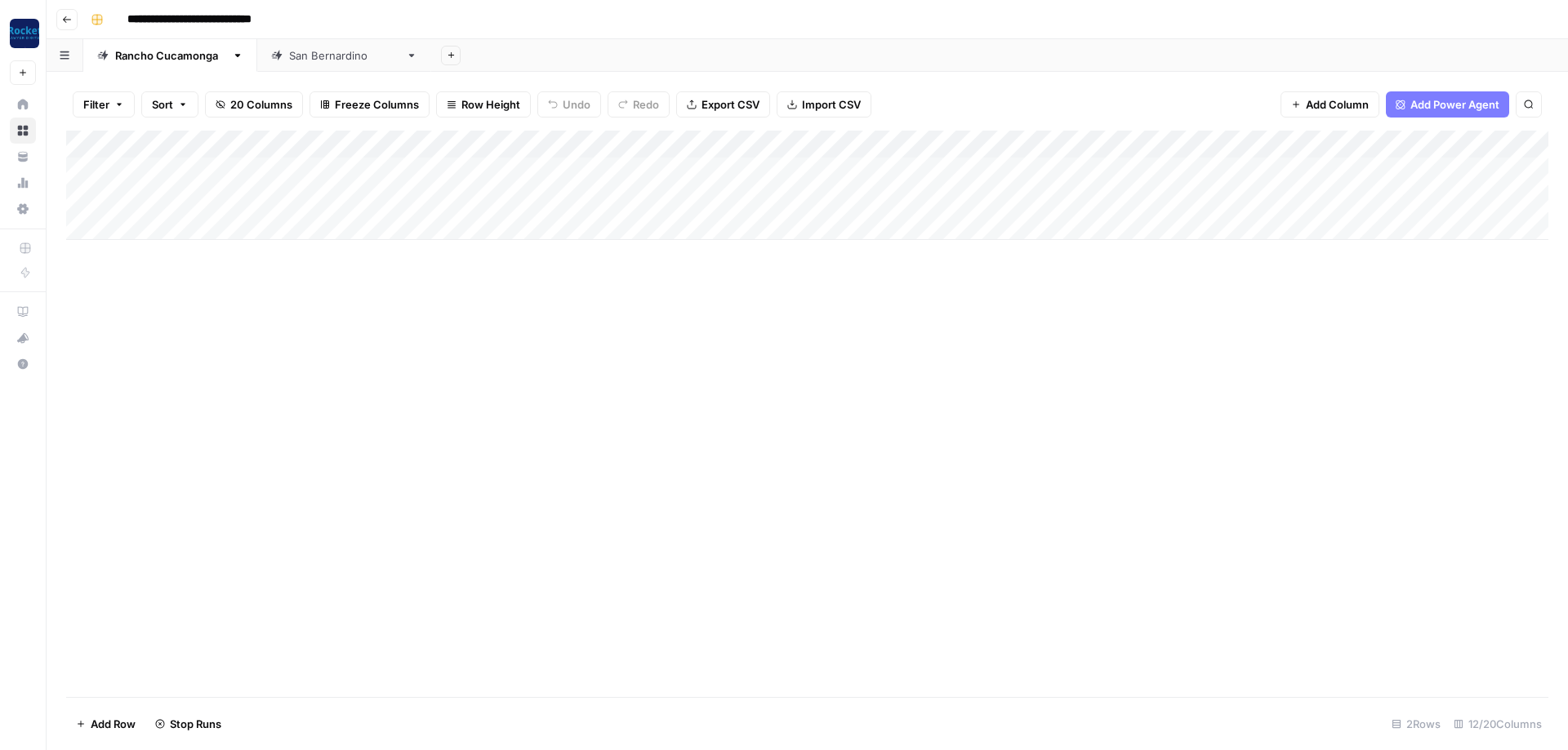
click at [298, 58] on div "San Bernardino" at bounding box center [344, 55] width 110 height 16
type input "**********"
click at [189, 62] on div "Rancho Cucamonga" at bounding box center [170, 55] width 110 height 16
click at [298, 60] on div "San Bernardino" at bounding box center [344, 55] width 110 height 16
click at [178, 167] on div "Add Column" at bounding box center [807, 171] width 1482 height 82
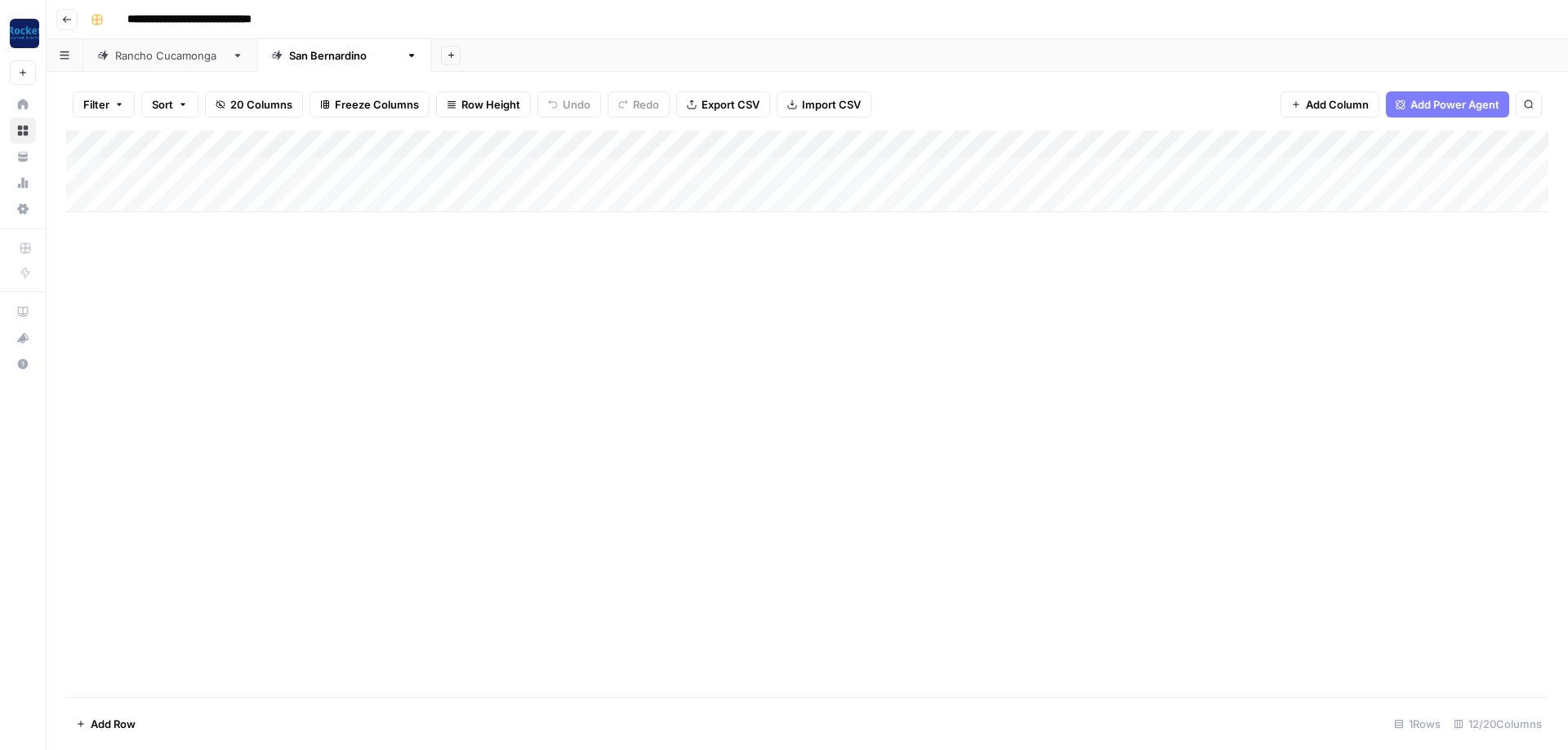
click at [178, 167] on div "Add Column" at bounding box center [807, 171] width 1482 height 82
type textarea "**********"
click at [581, 174] on div "Add Column" at bounding box center [807, 171] width 1482 height 82
click at [582, 260] on button "Practice Area Page" at bounding box center [589, 259] width 109 height 19
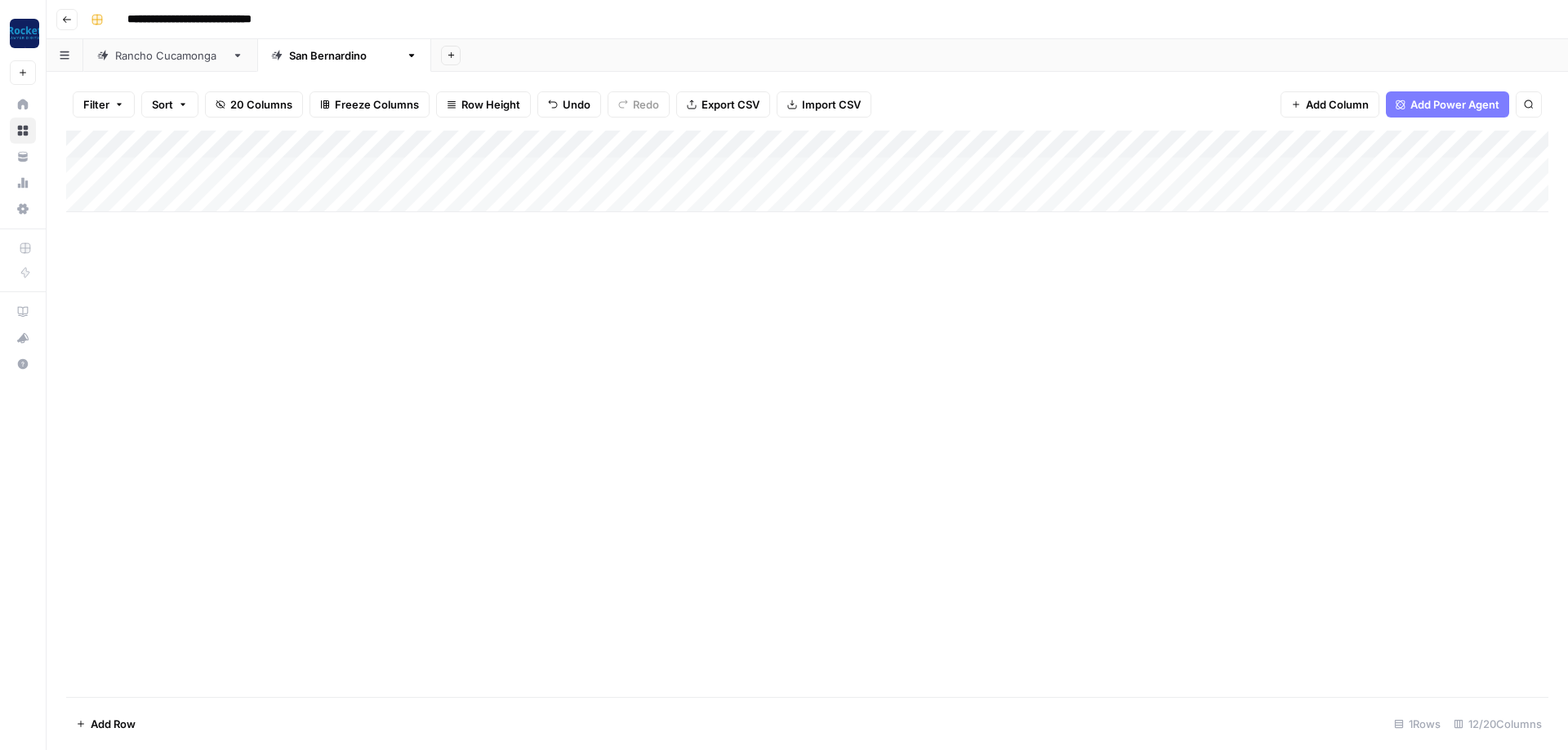
click at [733, 167] on div "Add Column" at bounding box center [807, 171] width 1482 height 82
click at [169, 56] on div "Rancho Cucamonga" at bounding box center [170, 55] width 110 height 16
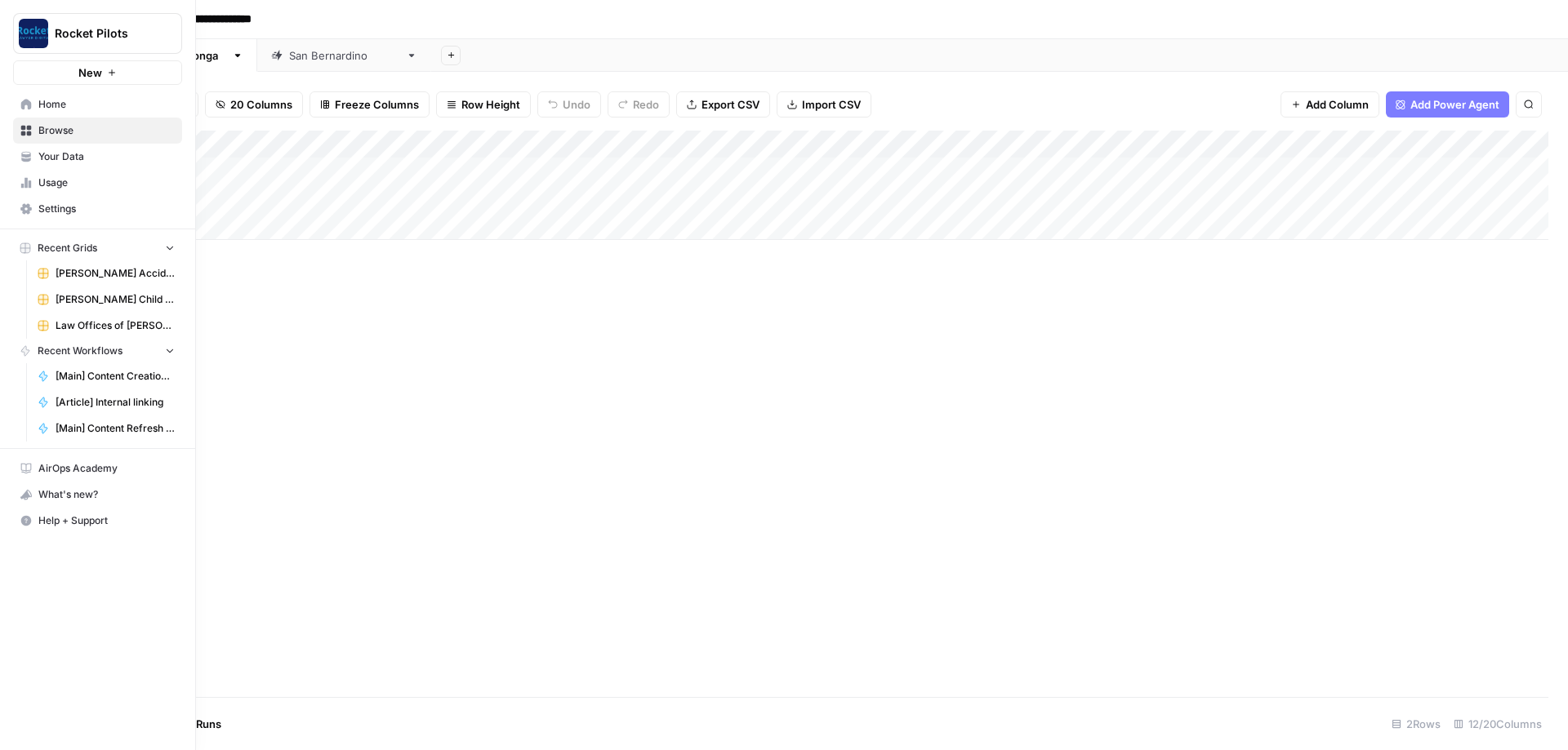
click at [29, 104] on icon at bounding box center [26, 104] width 11 height 11
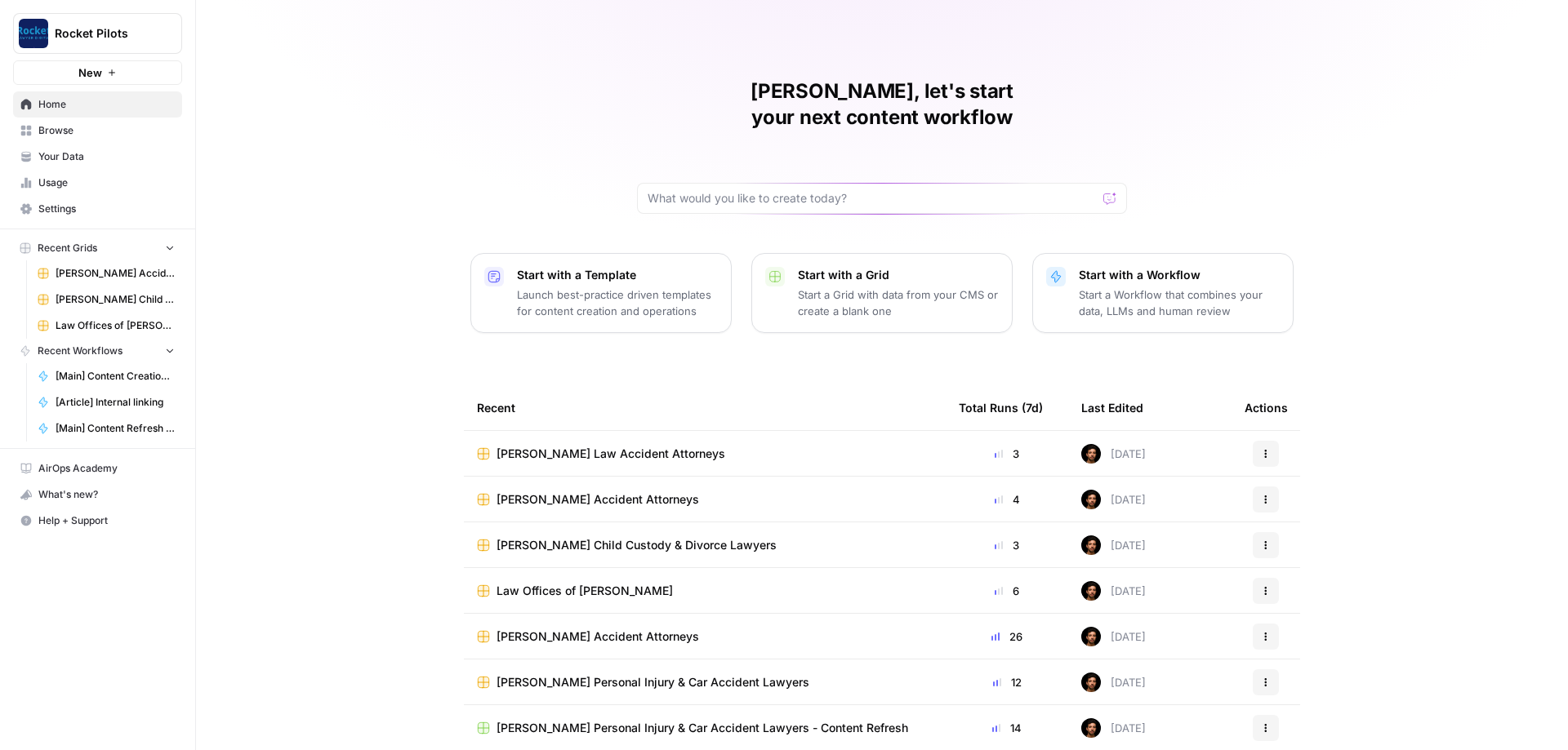
scroll to position [1, 0]
click at [70, 151] on span "Your Data" at bounding box center [107, 156] width 137 height 14
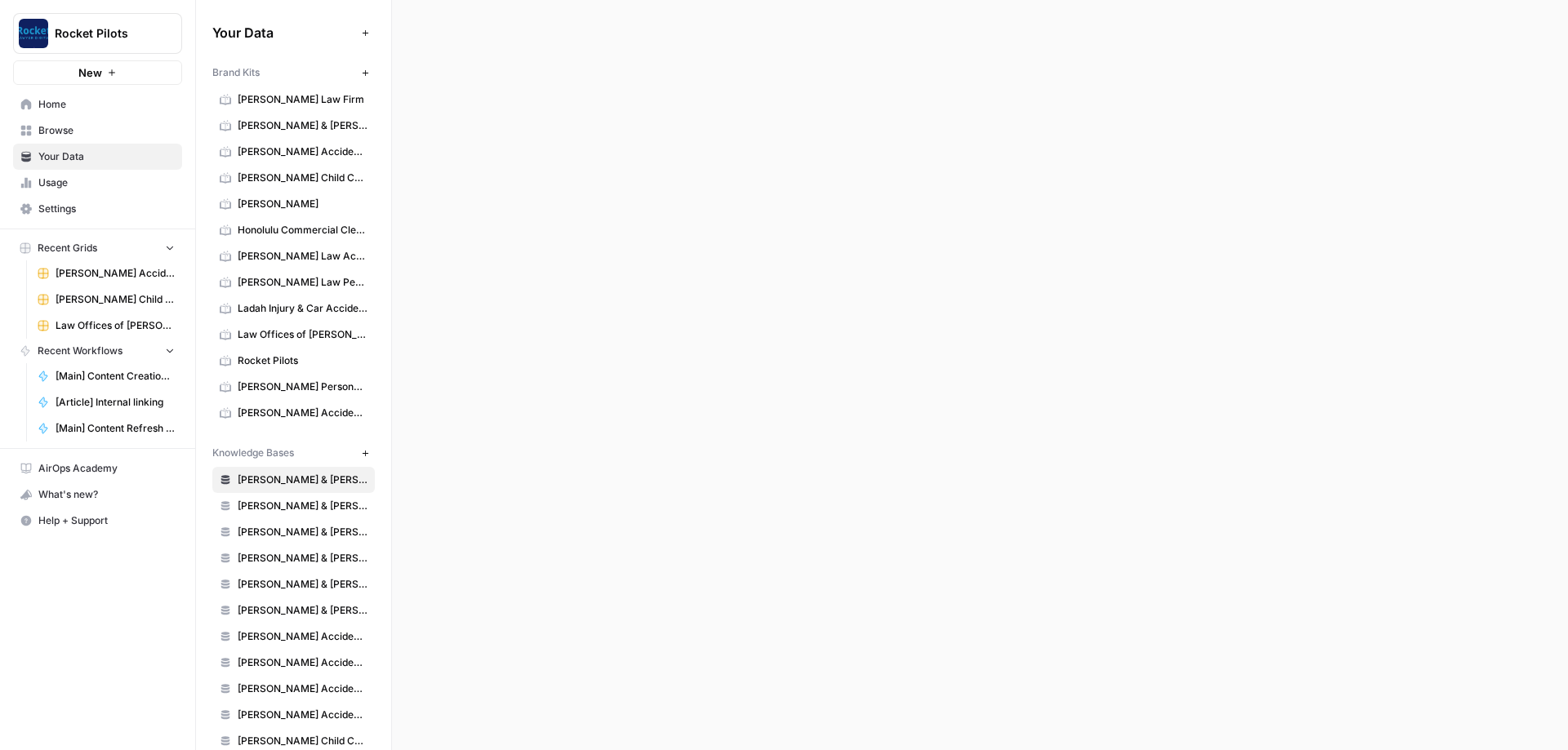
click at [70, 137] on span "Browse" at bounding box center [107, 130] width 137 height 14
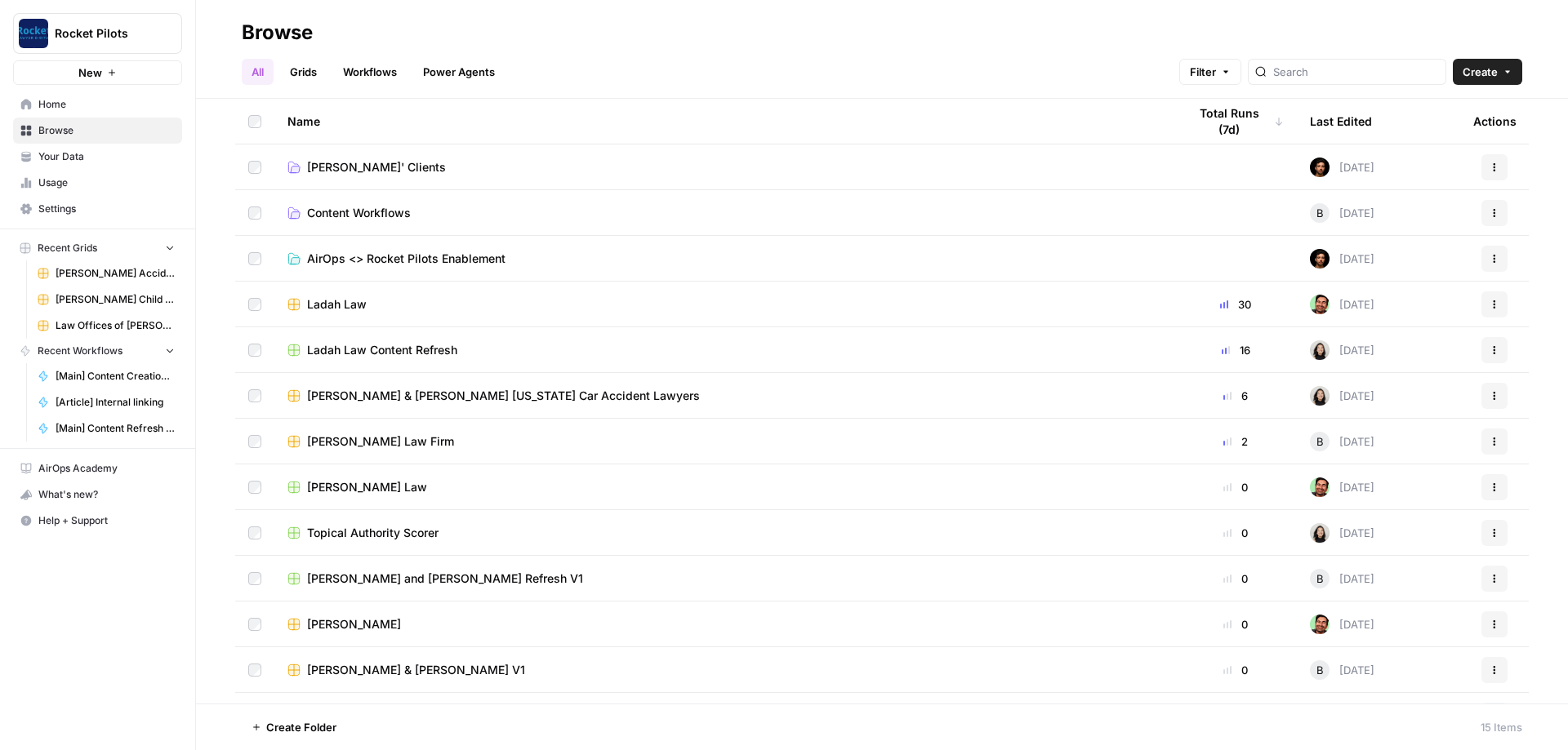
click at [368, 163] on span "[PERSON_NAME]' Clients" at bounding box center [376, 167] width 139 height 16
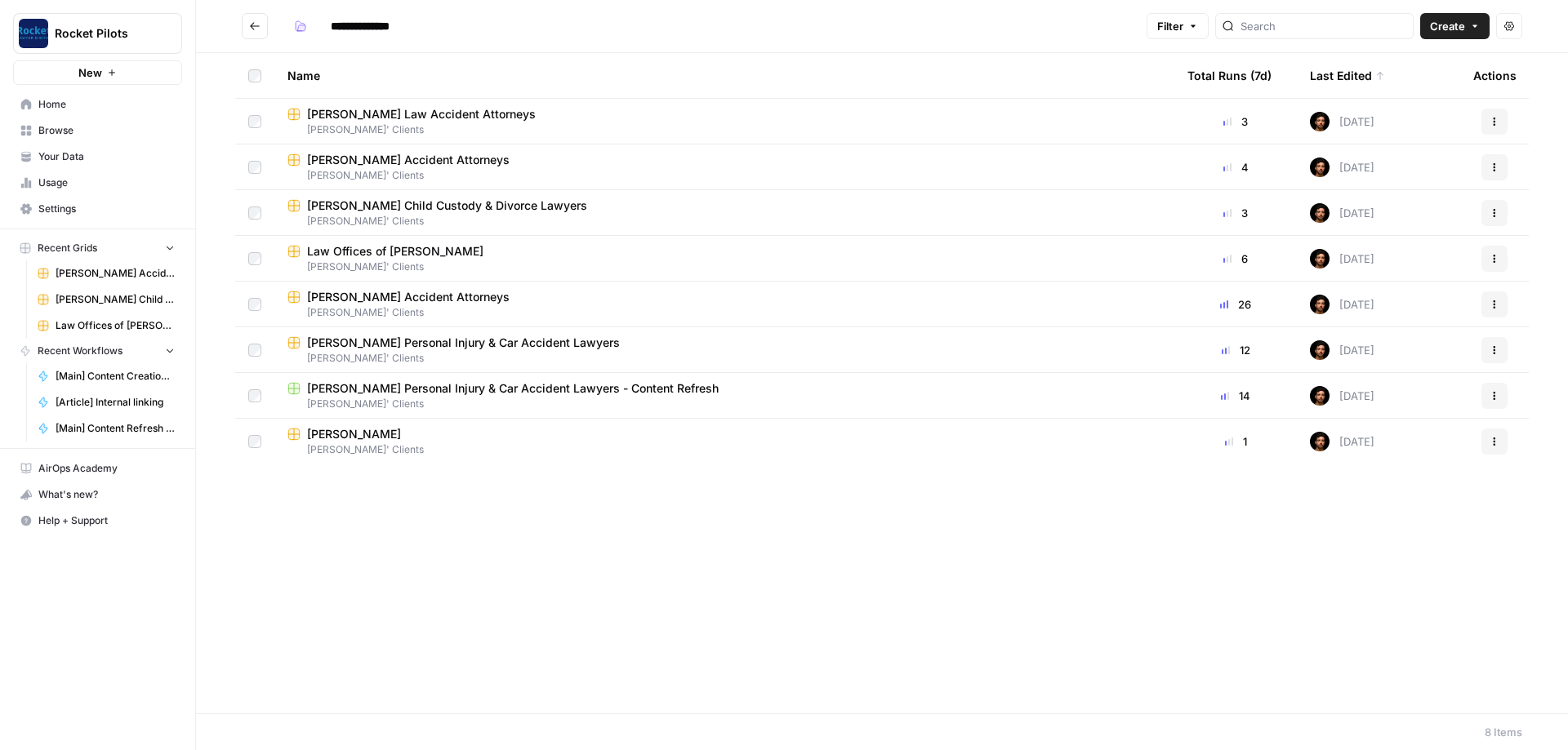
click at [379, 438] on span "[PERSON_NAME]" at bounding box center [353, 434] width 94 height 16
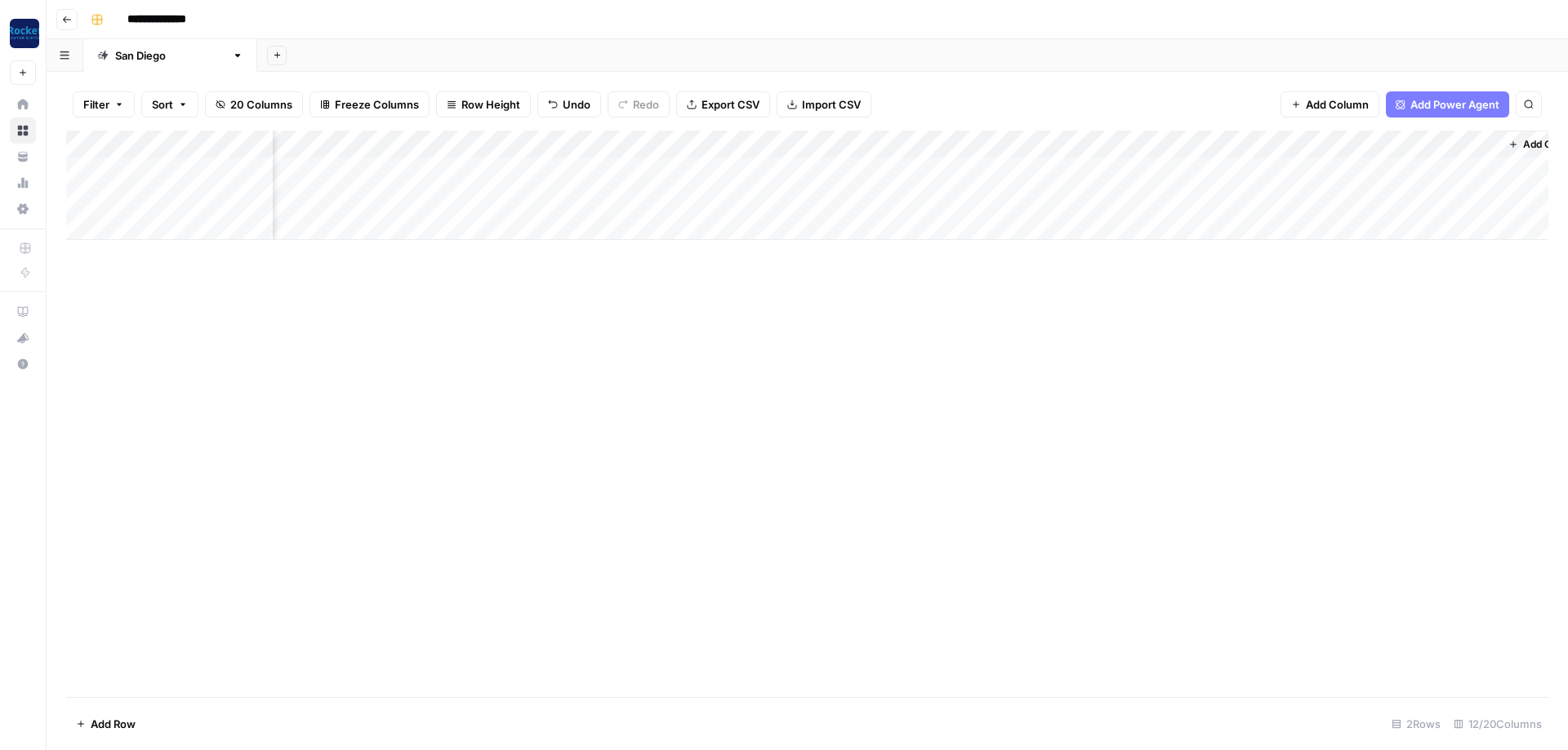
scroll to position [0, 347]
click at [507, 166] on div "Add Column" at bounding box center [807, 185] width 1482 height 110
click at [593, 165] on div "Add Column" at bounding box center [807, 185] width 1482 height 110
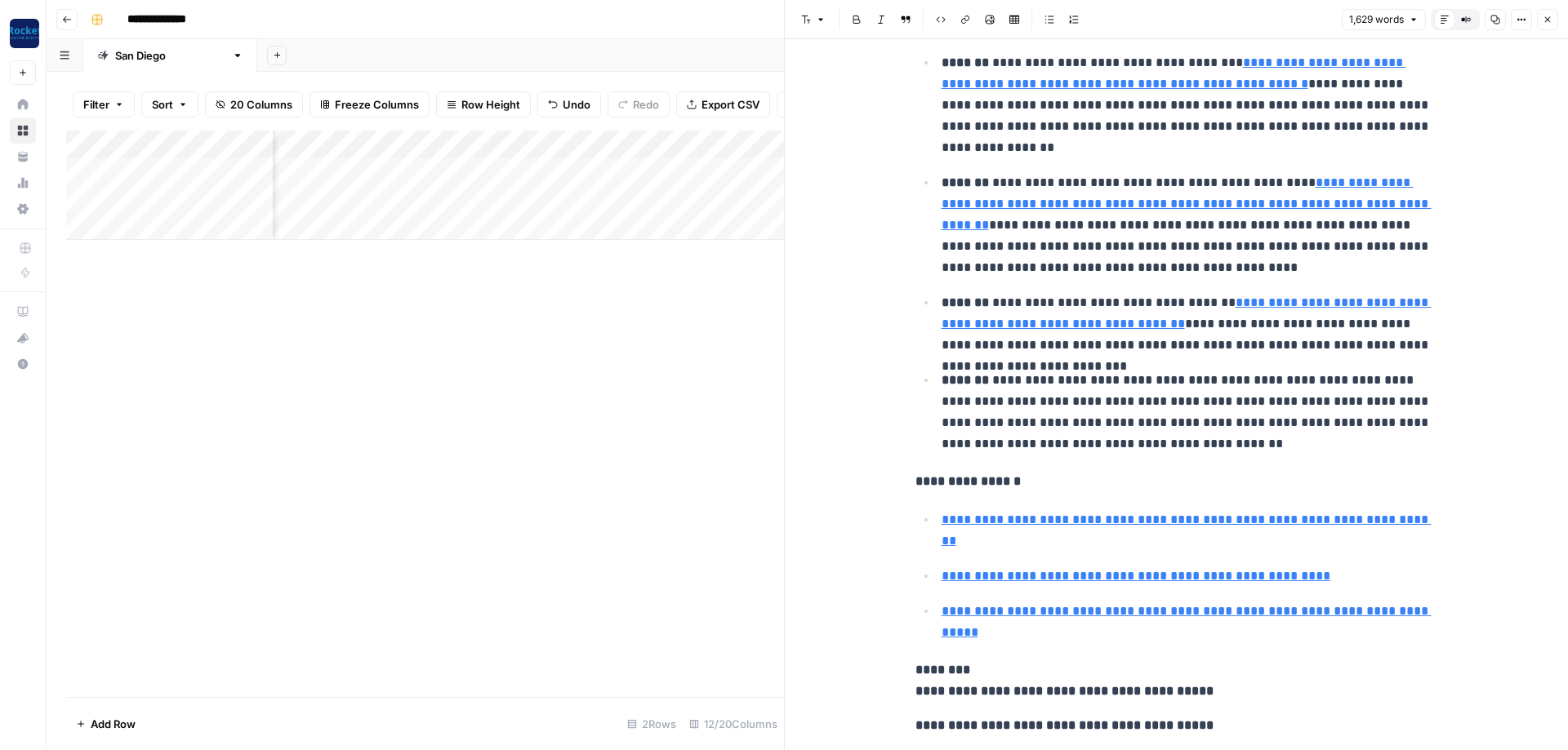
scroll to position [686, 0]
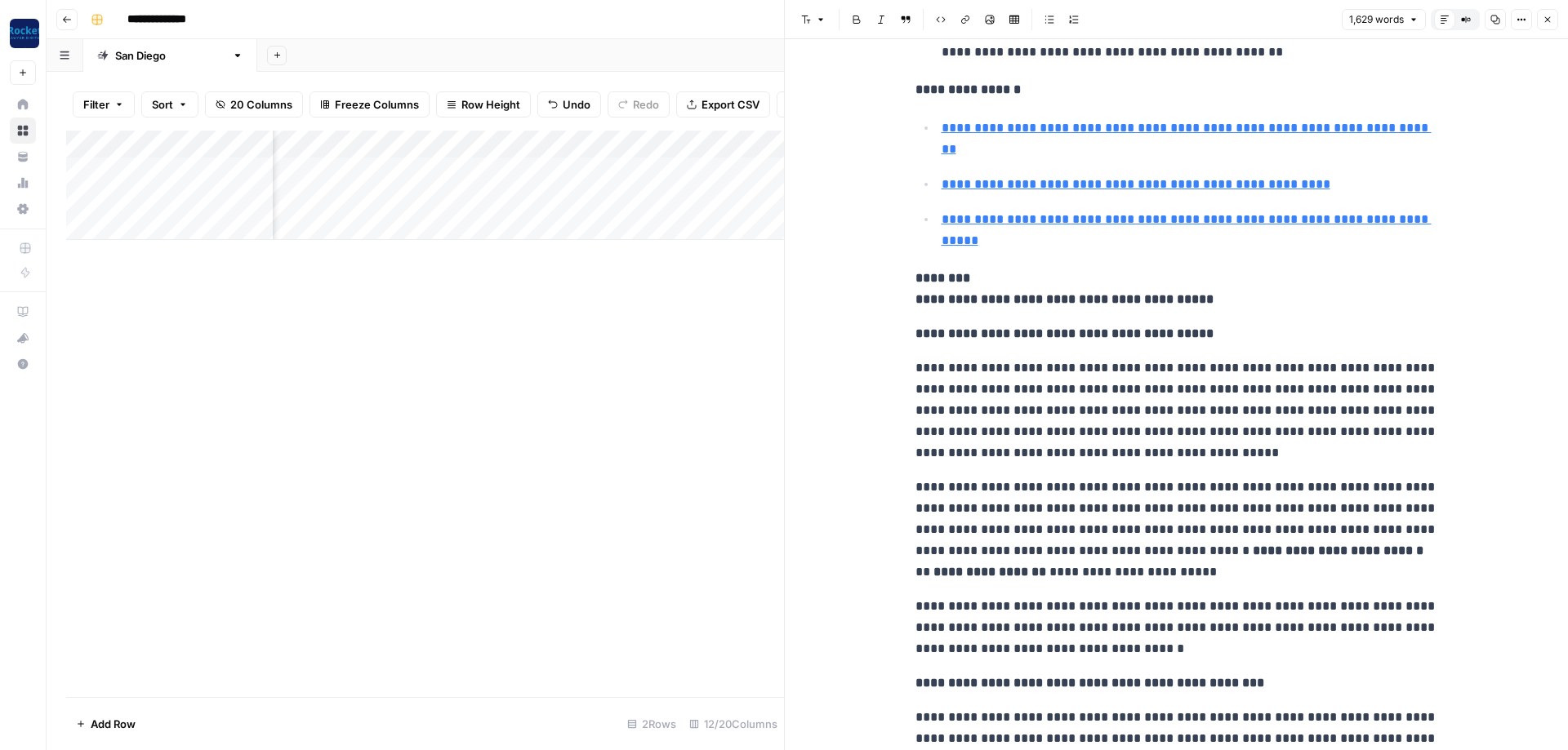
click at [1544, 27] on button "Close" at bounding box center [1547, 19] width 21 height 21
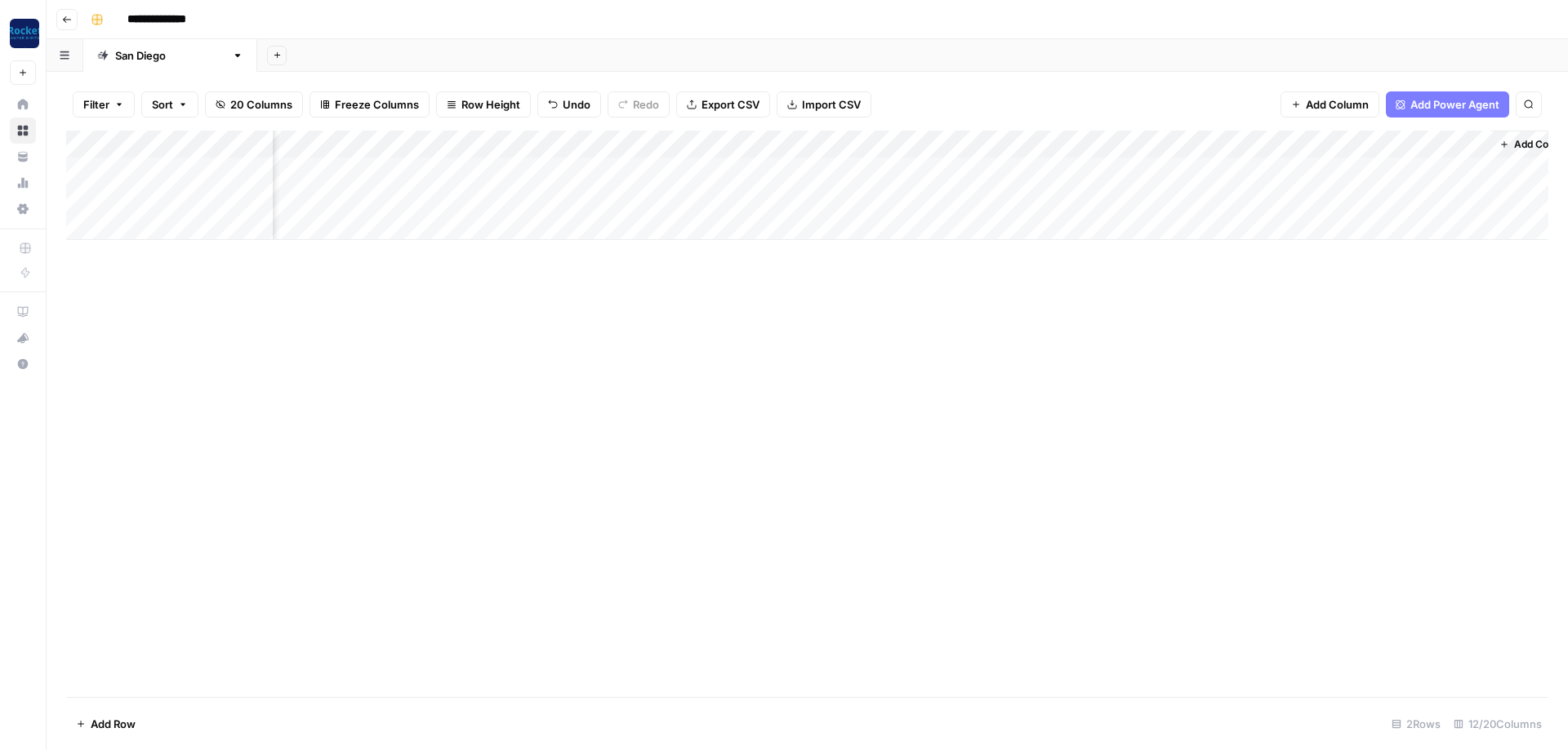
click at [981, 169] on div "Add Column" at bounding box center [807, 185] width 1482 height 110
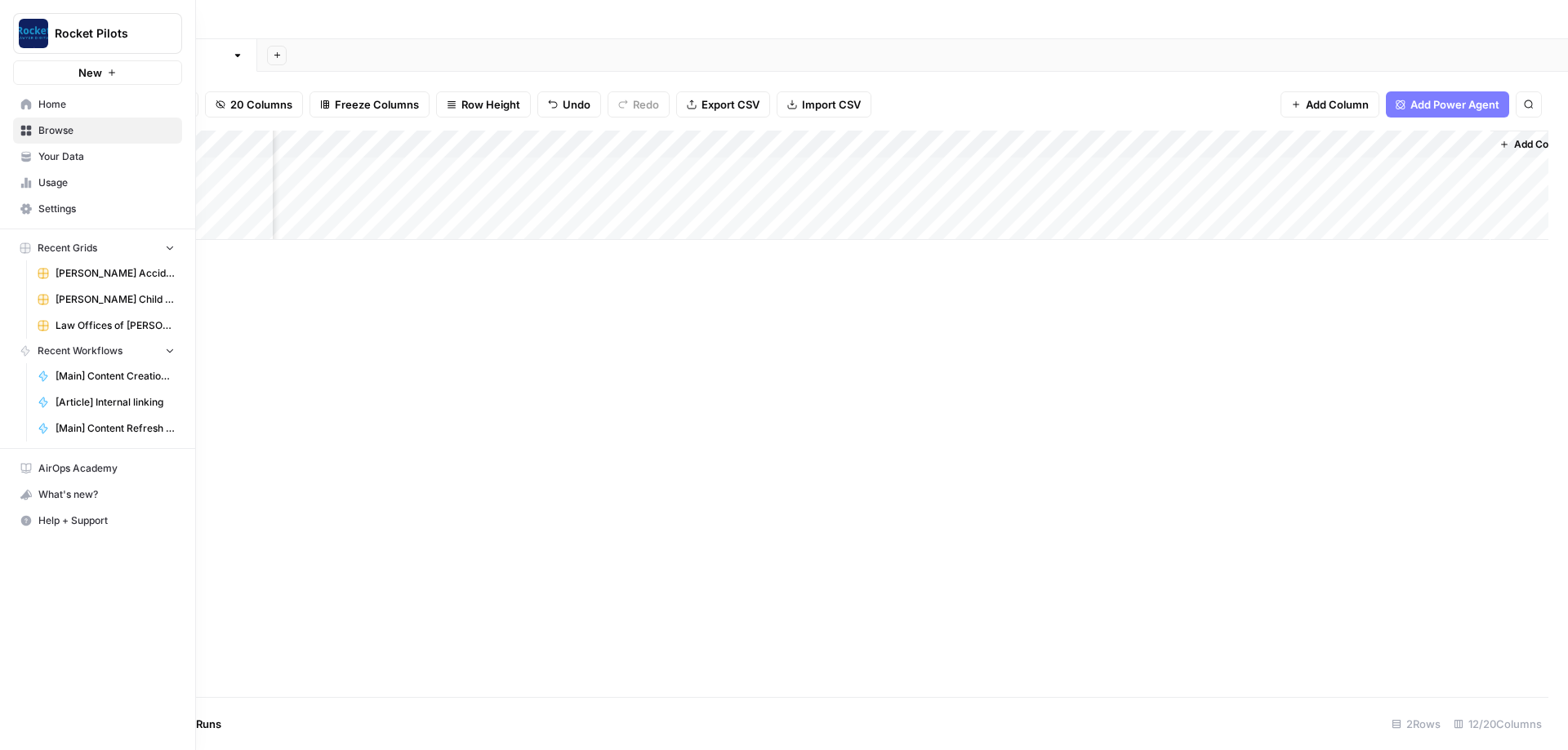
click at [51, 126] on span "Browse" at bounding box center [107, 130] width 137 height 14
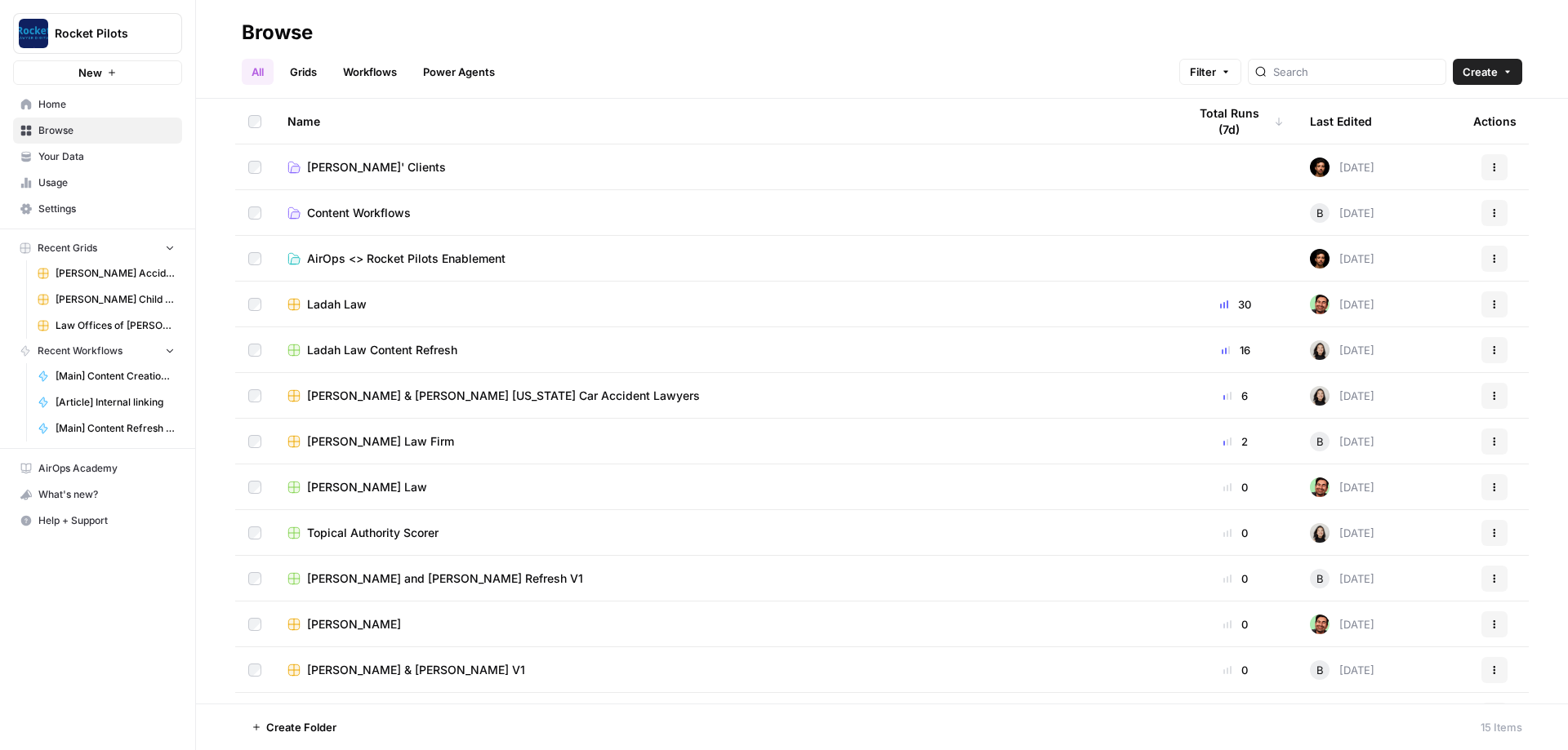
click at [359, 167] on span "[PERSON_NAME]' Clients" at bounding box center [376, 167] width 139 height 16
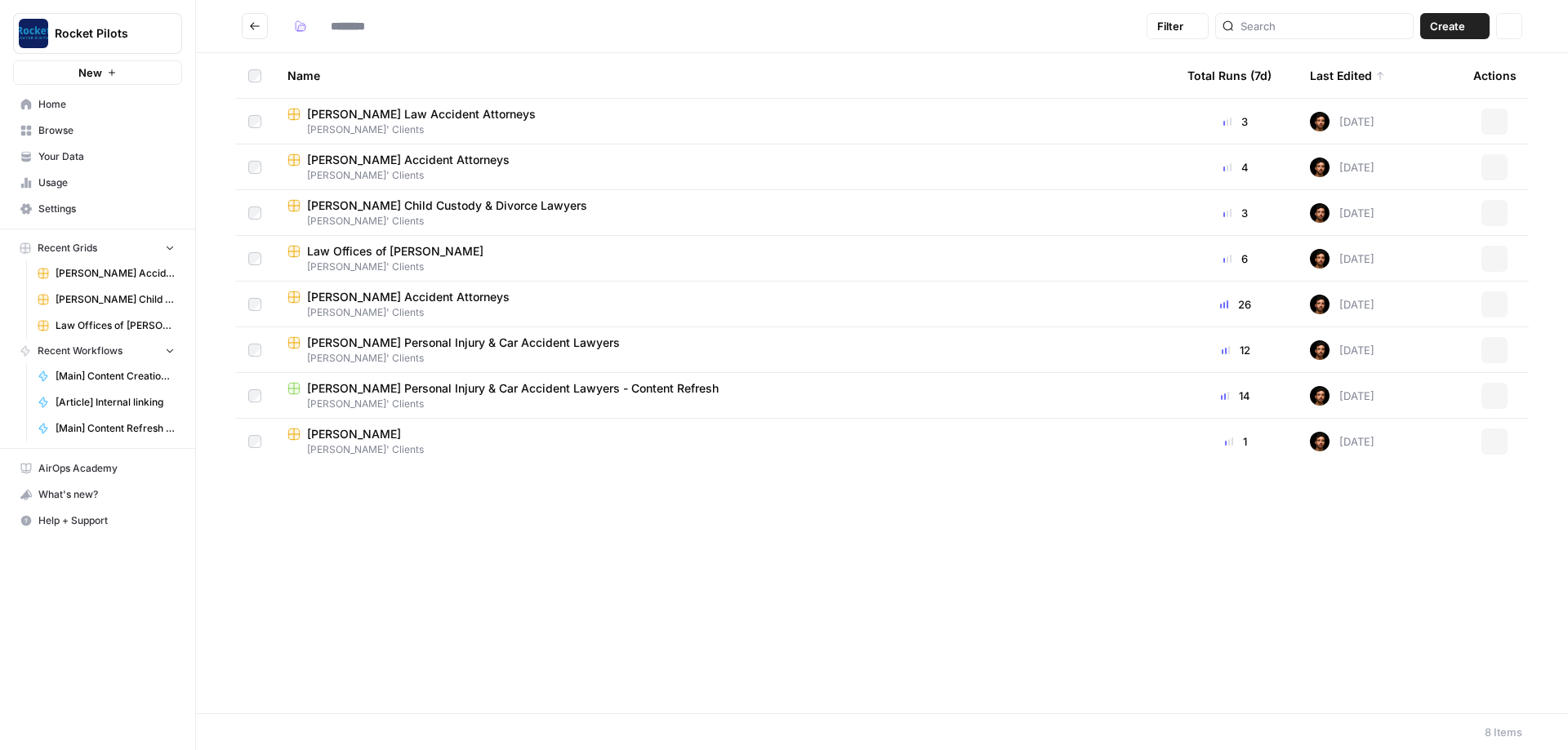
type input "**********"
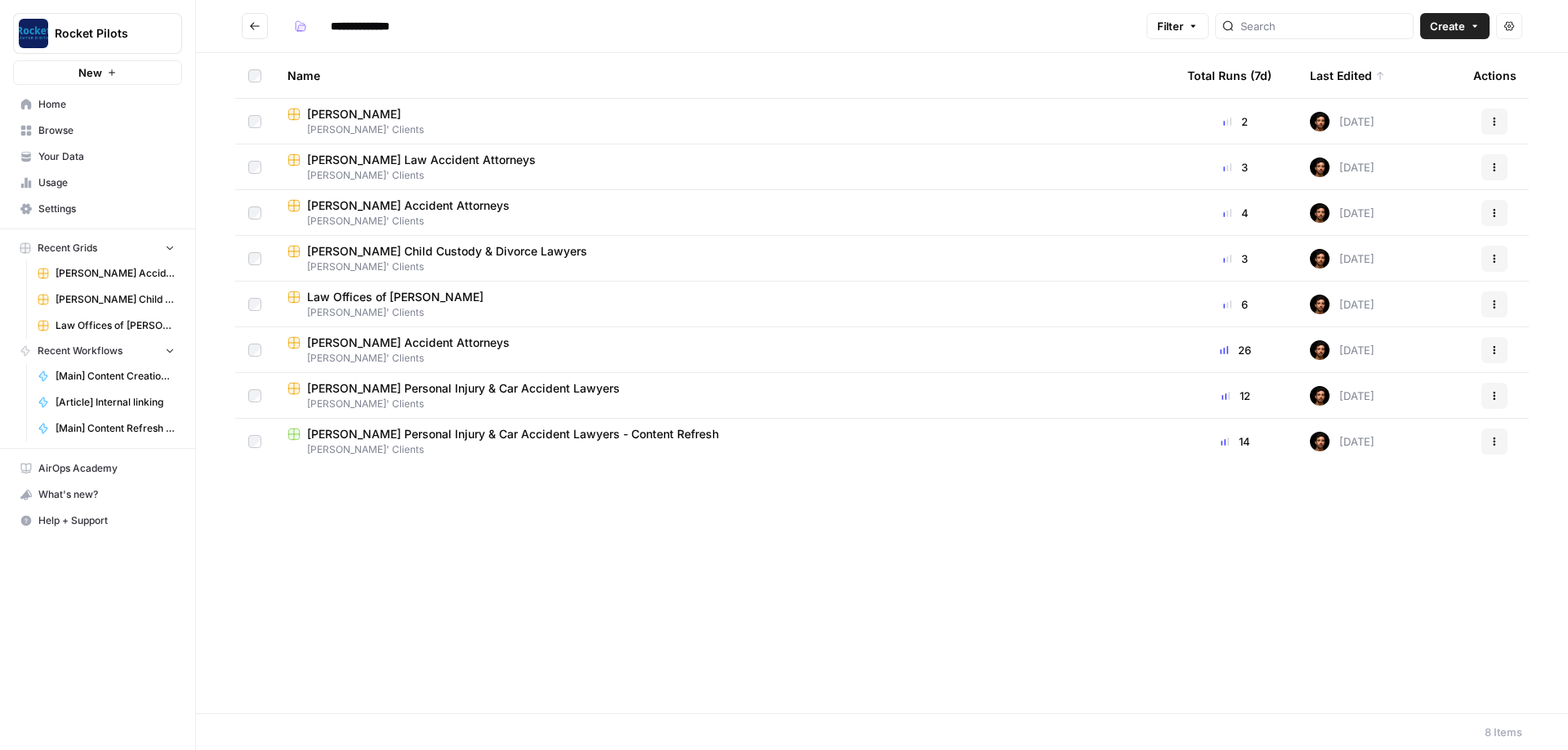
click at [1499, 121] on icon "button" at bounding box center [1495, 122] width 10 height 10
click at [1395, 165] on span "Duplicate" at bounding box center [1421, 159] width 131 height 16
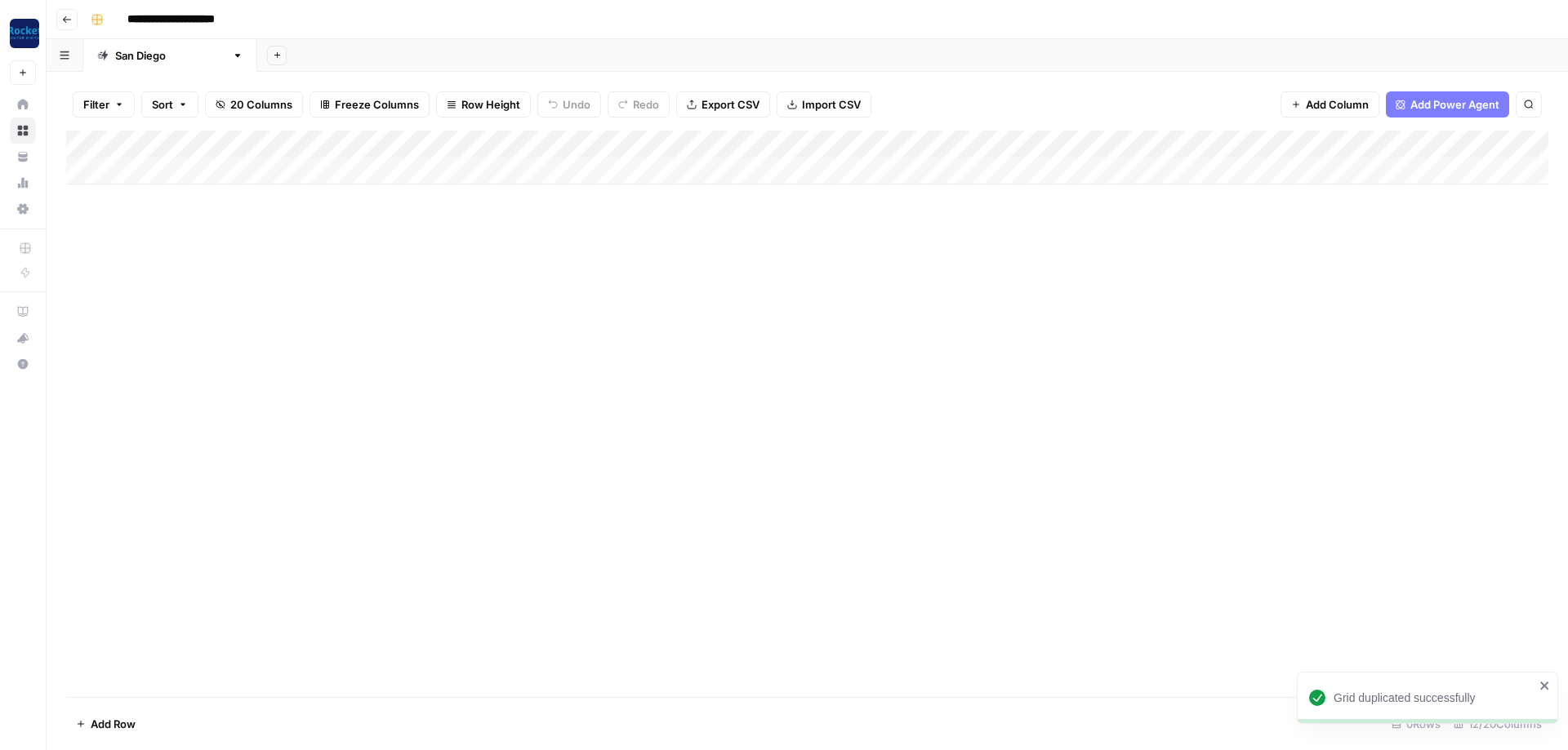
click at [192, 16] on input "**********" at bounding box center [194, 19] width 148 height 26
type input "**********"
click at [151, 58] on div "[GEOGRAPHIC_DATA]" at bounding box center [170, 55] width 110 height 16
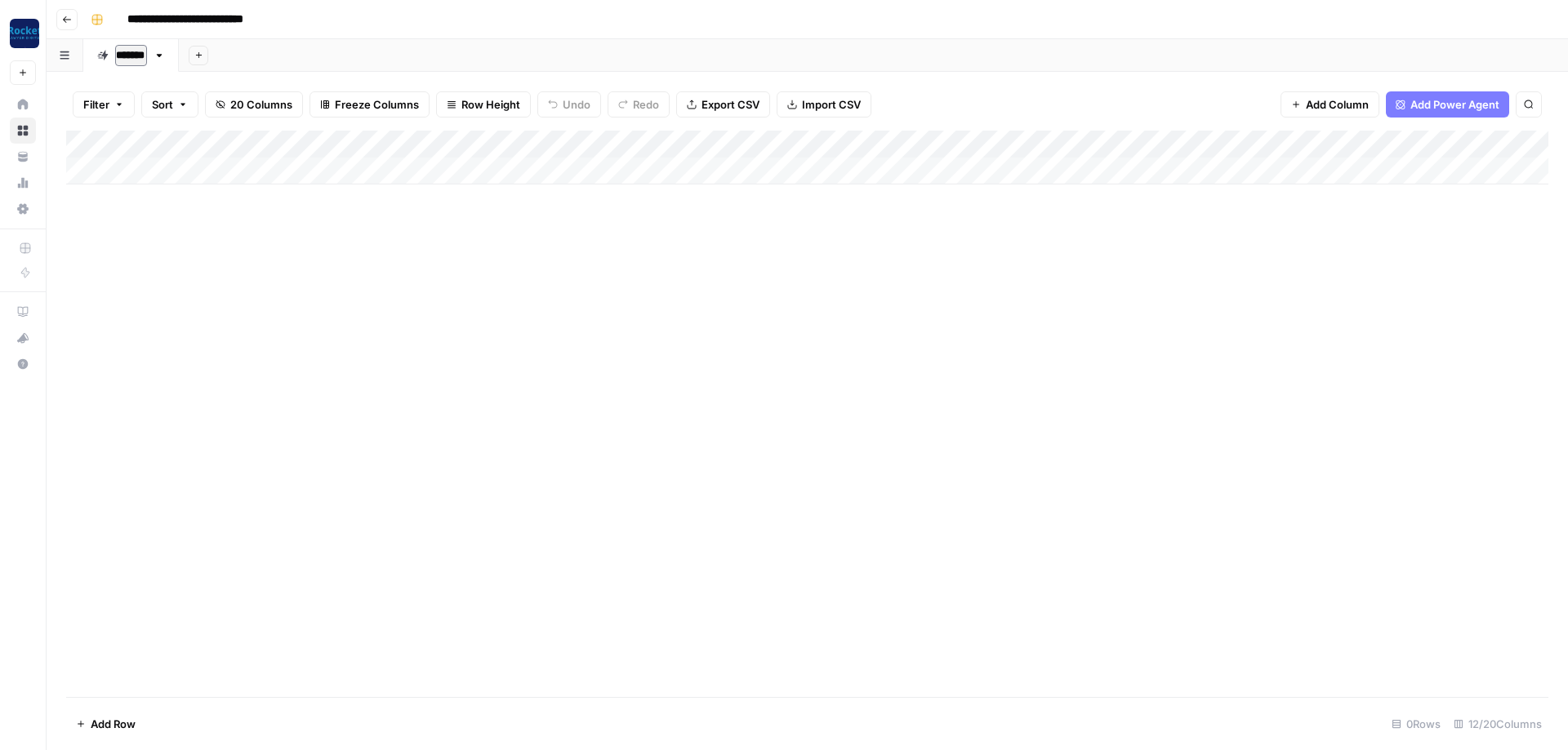
type input "********"
click at [772, 138] on div "Add Column" at bounding box center [807, 158] width 1482 height 54
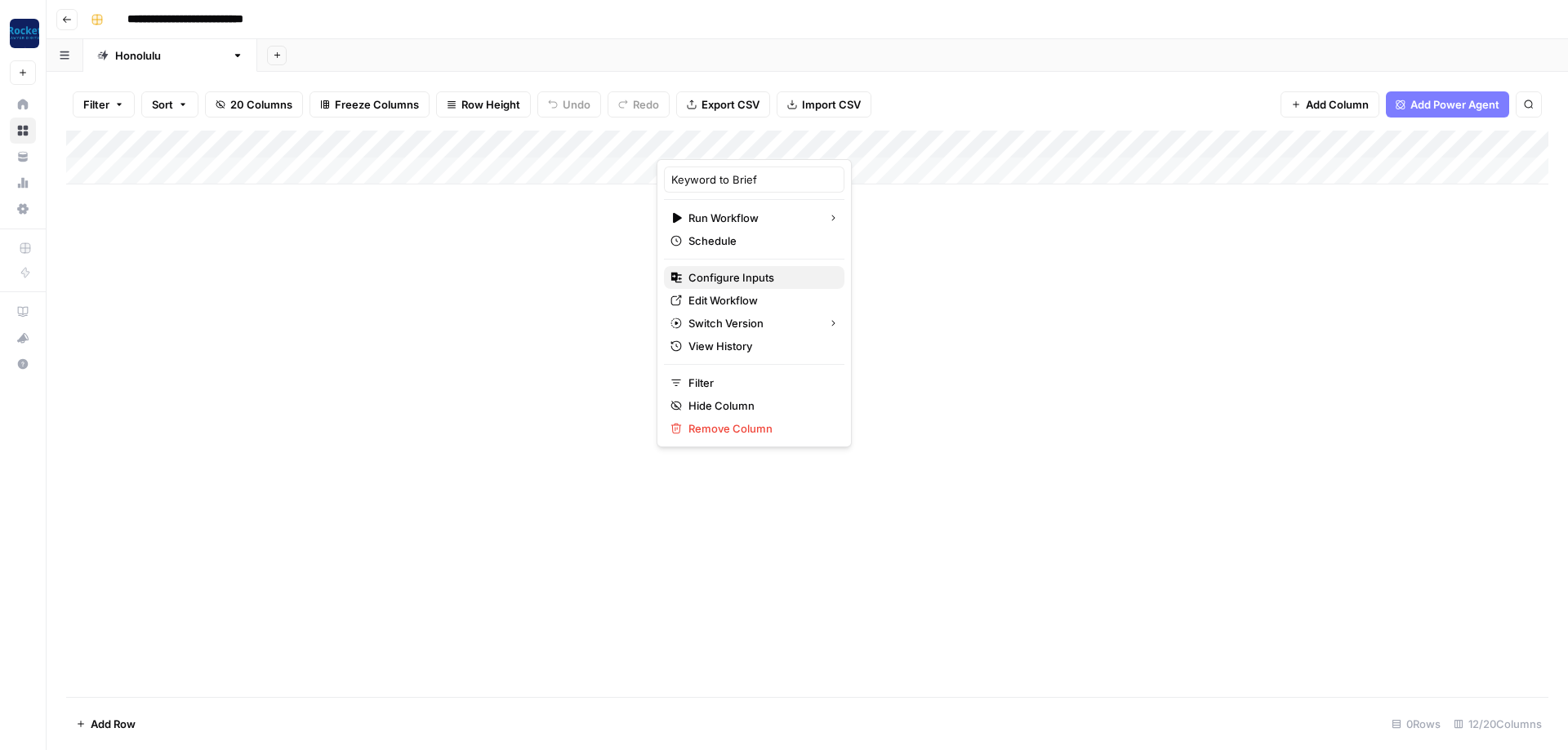
click at [722, 278] on span "Configure Inputs" at bounding box center [760, 277] width 143 height 16
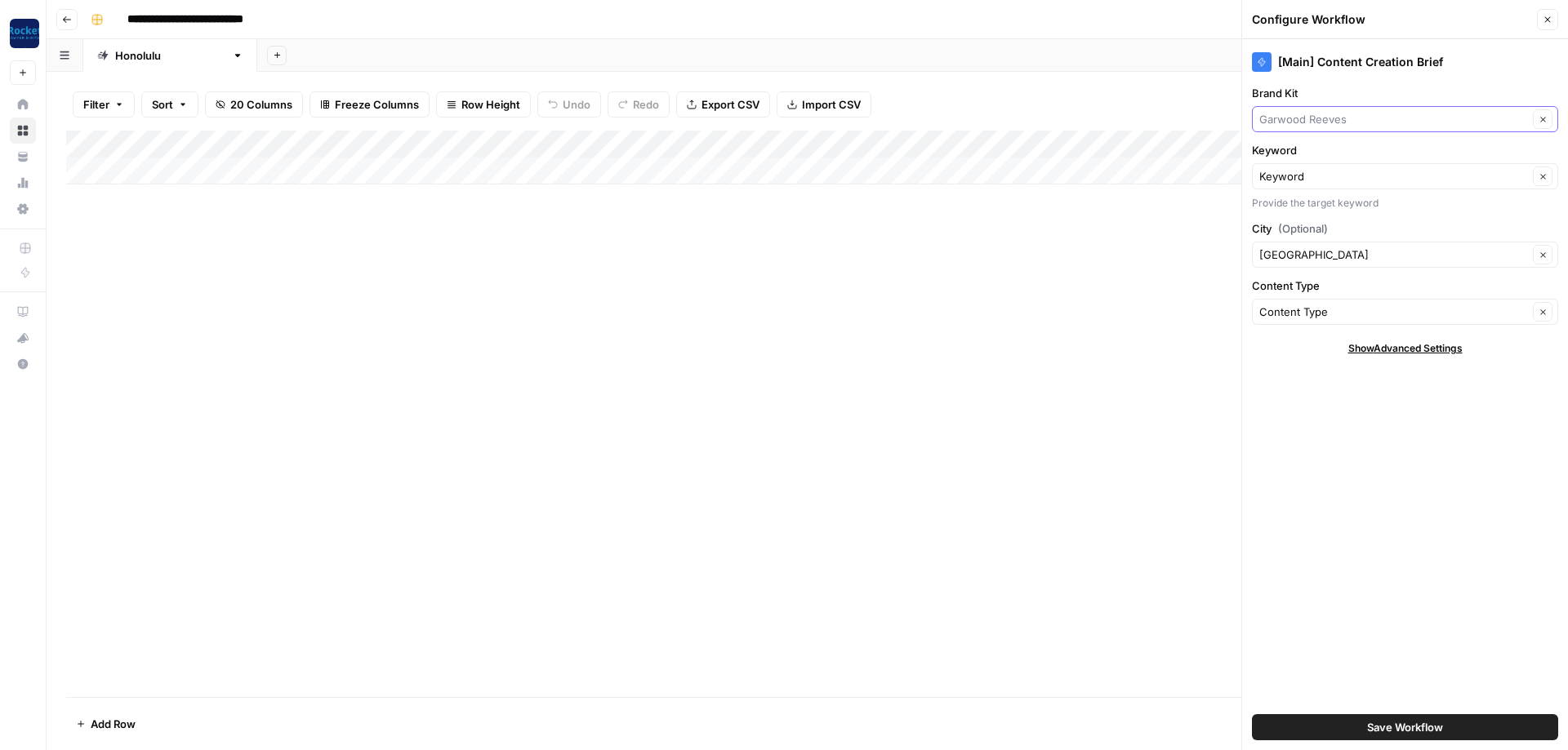
click at [1362, 116] on input "Brand Kit" at bounding box center [1393, 119] width 269 height 16
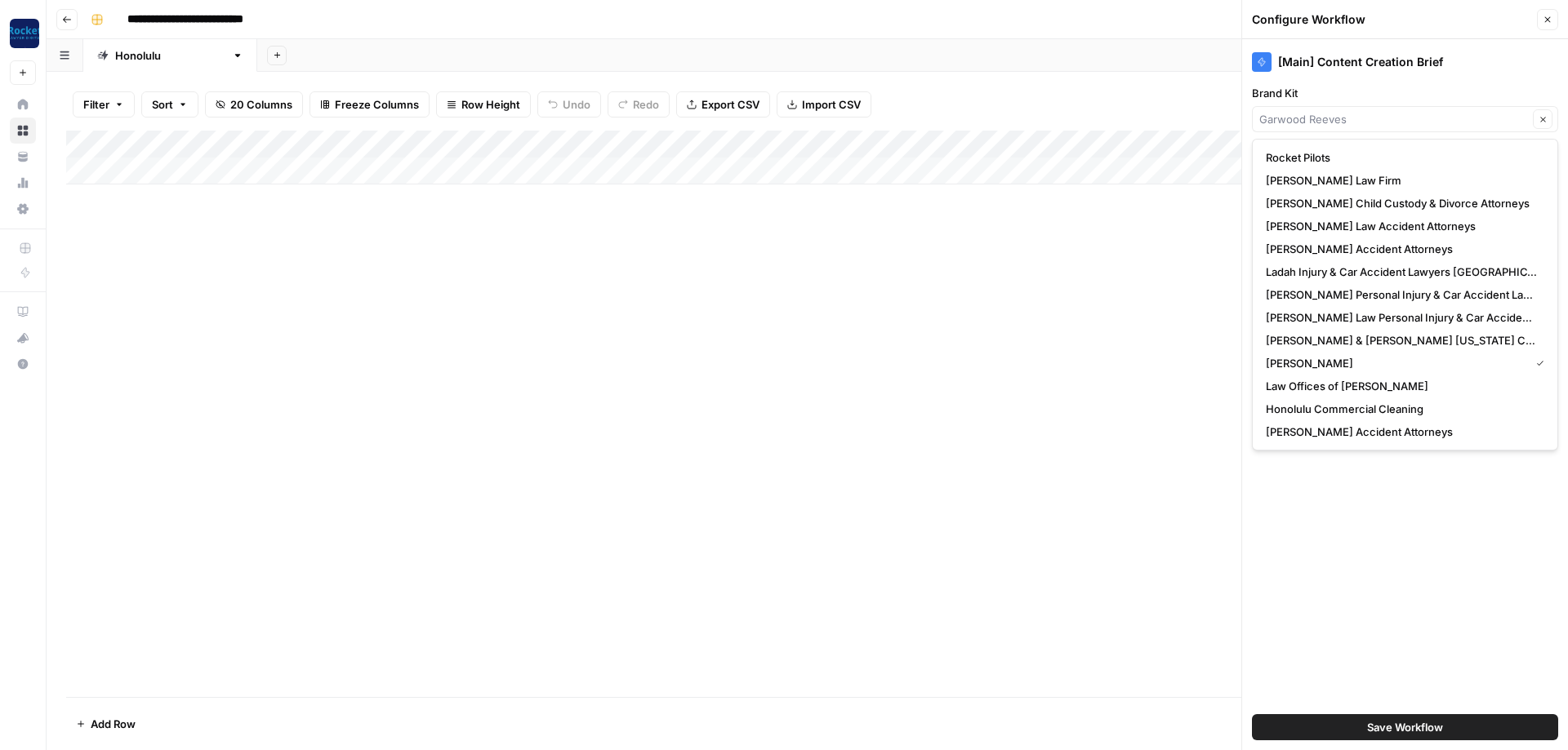
type input "[PERSON_NAME]"
click at [1078, 431] on div "Add Column" at bounding box center [807, 414] width 1482 height 566
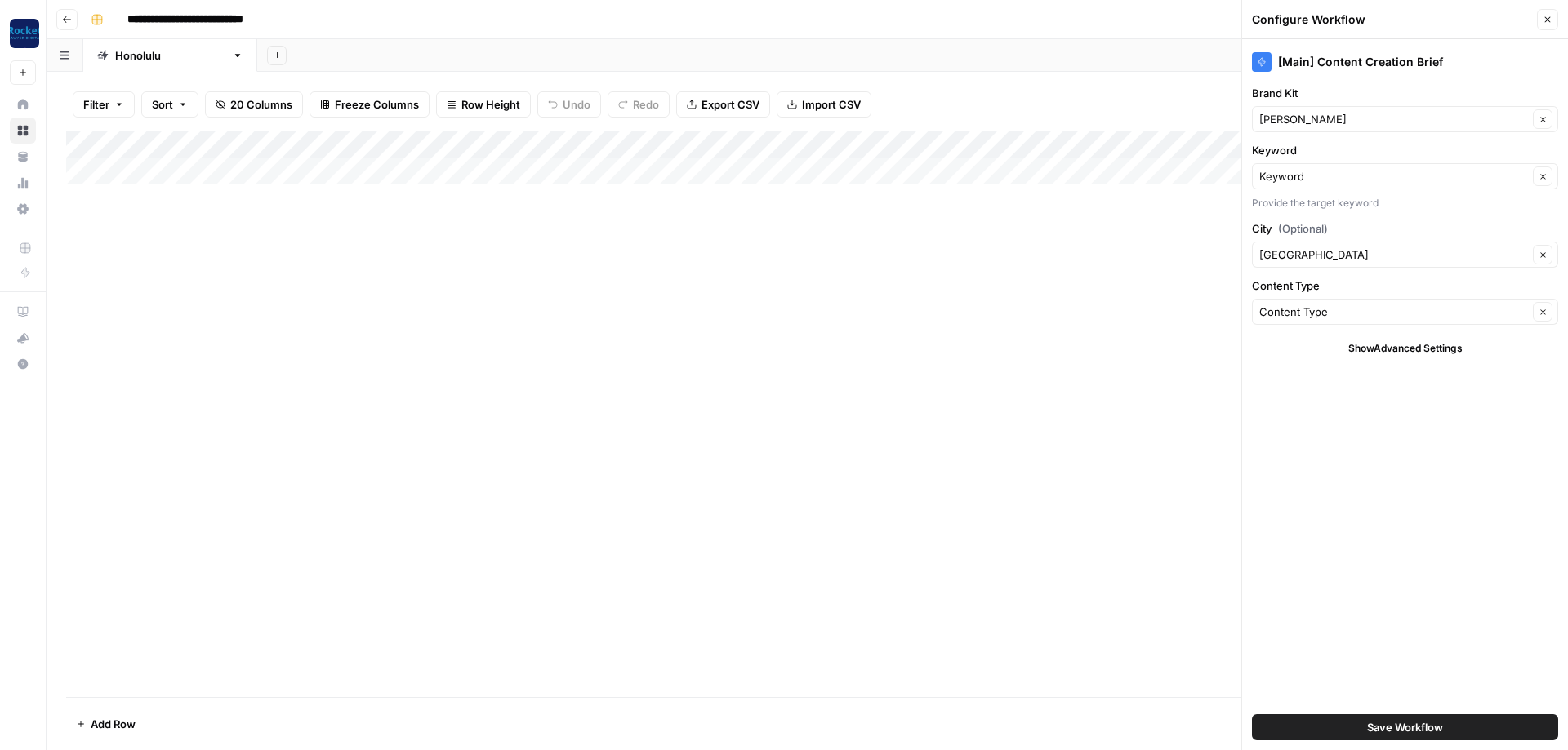
click at [1549, 20] on icon "button" at bounding box center [1548, 19] width 6 height 6
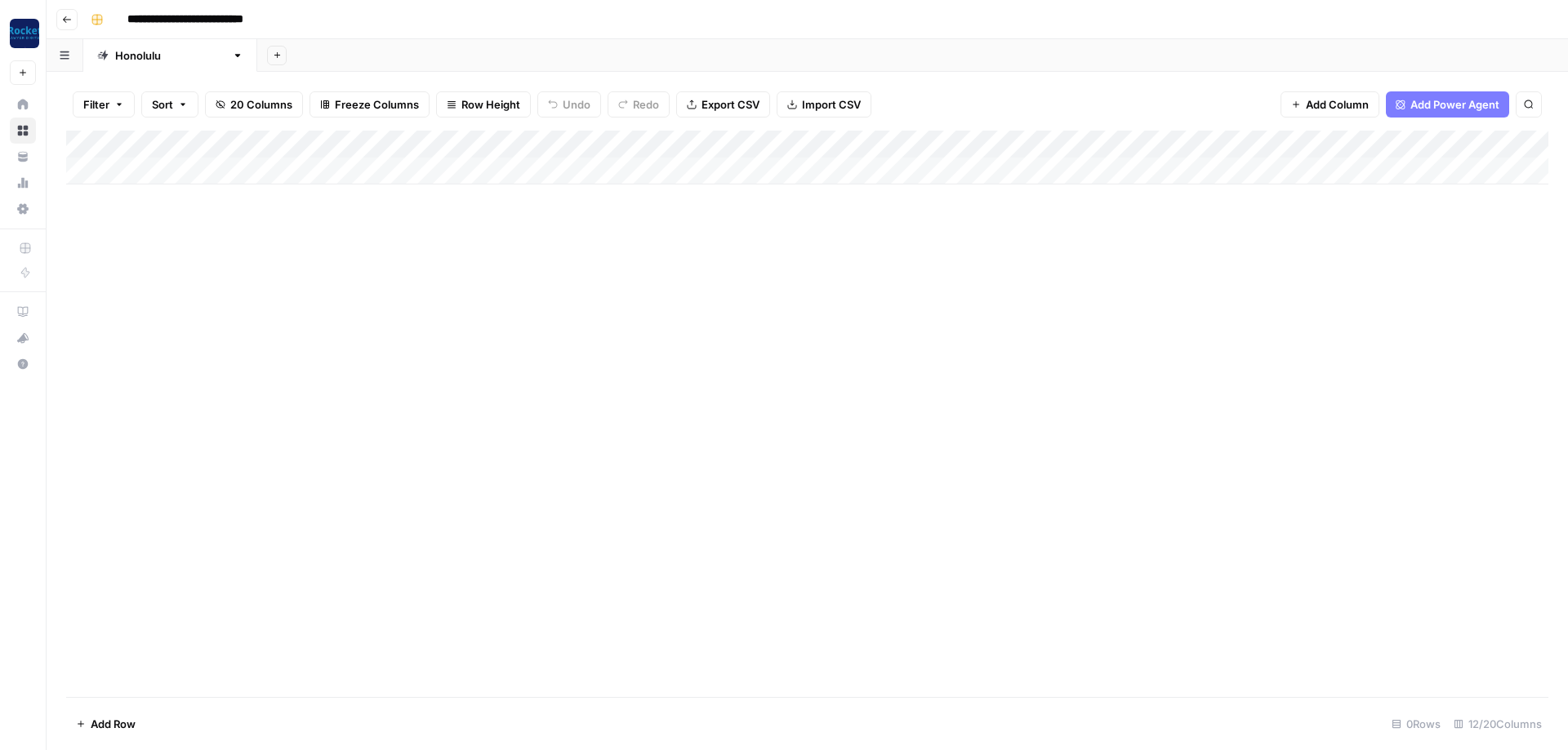
click at [738, 299] on div "Add Column" at bounding box center [807, 414] width 1482 height 566
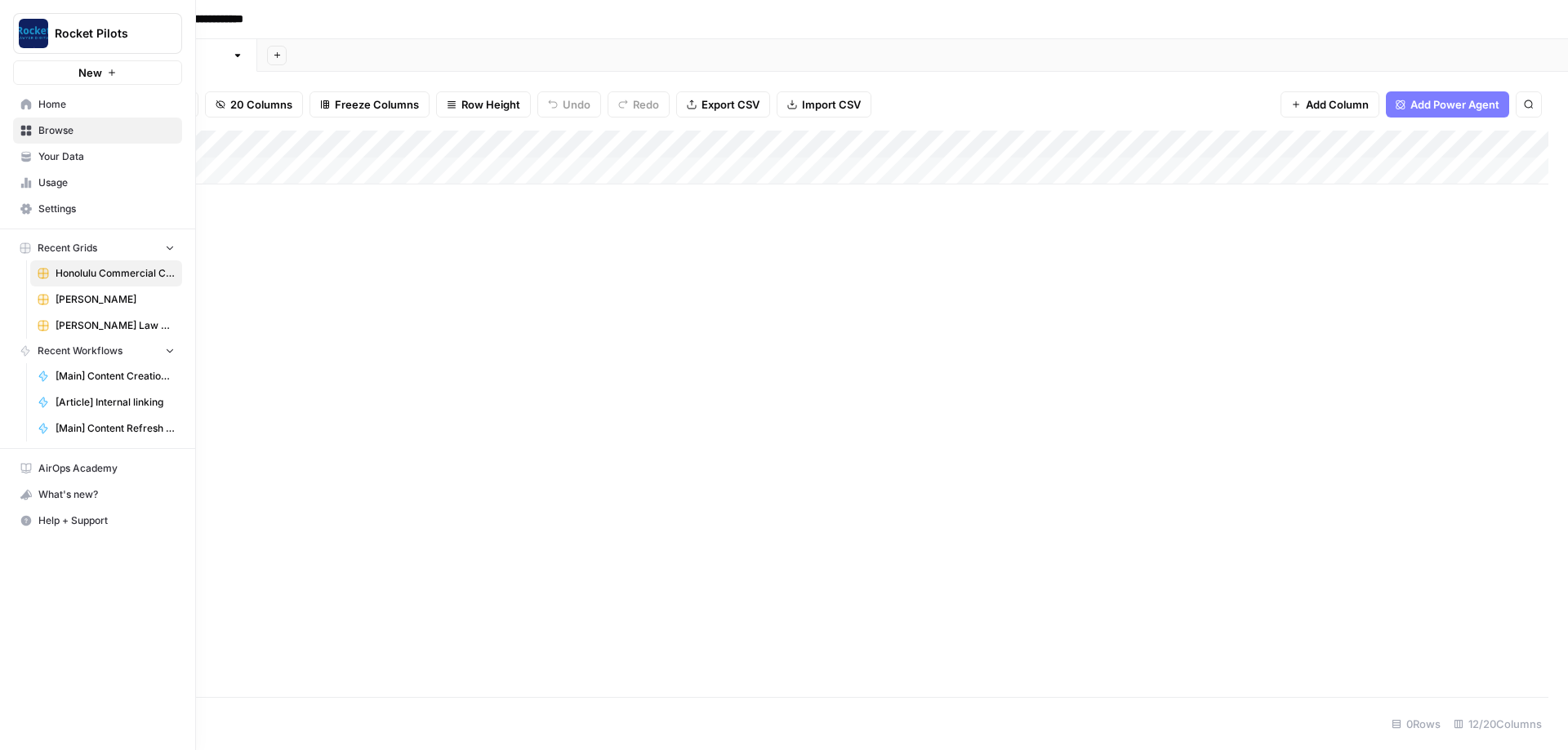
click at [46, 97] on span "Home" at bounding box center [107, 104] width 137 height 14
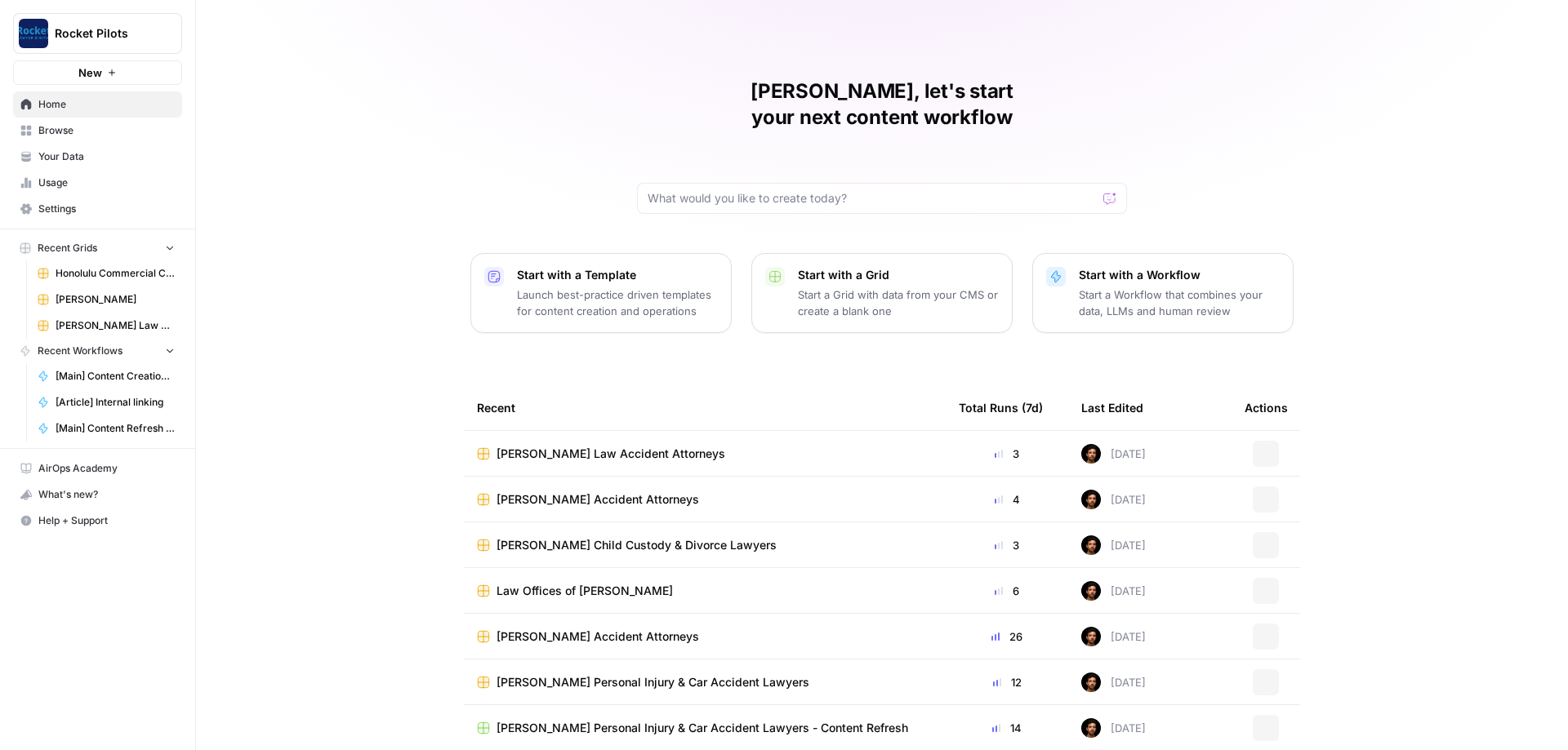
click at [51, 124] on span "Browse" at bounding box center [107, 130] width 137 height 14
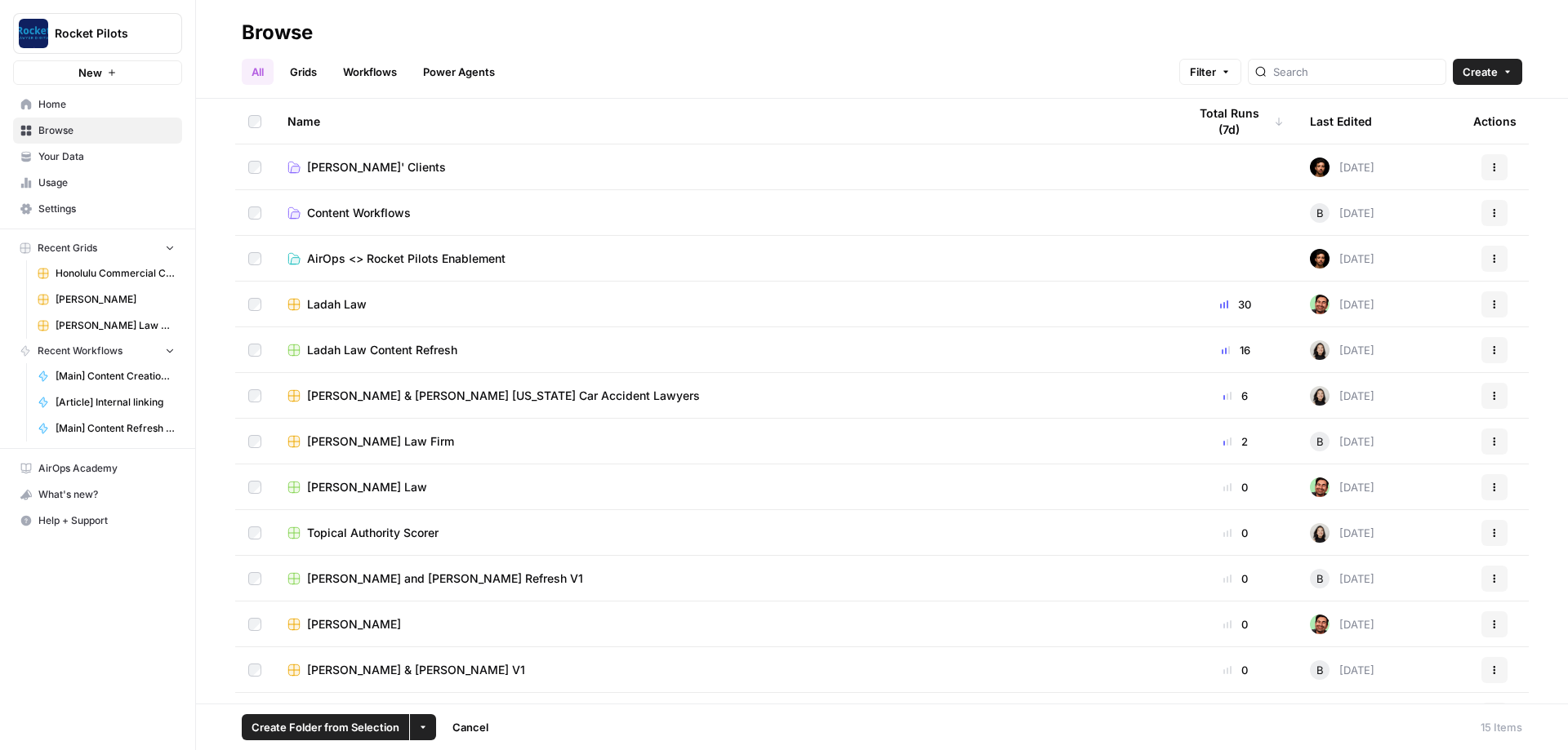
click at [357, 161] on span "[PERSON_NAME]' Clients" at bounding box center [376, 167] width 139 height 16
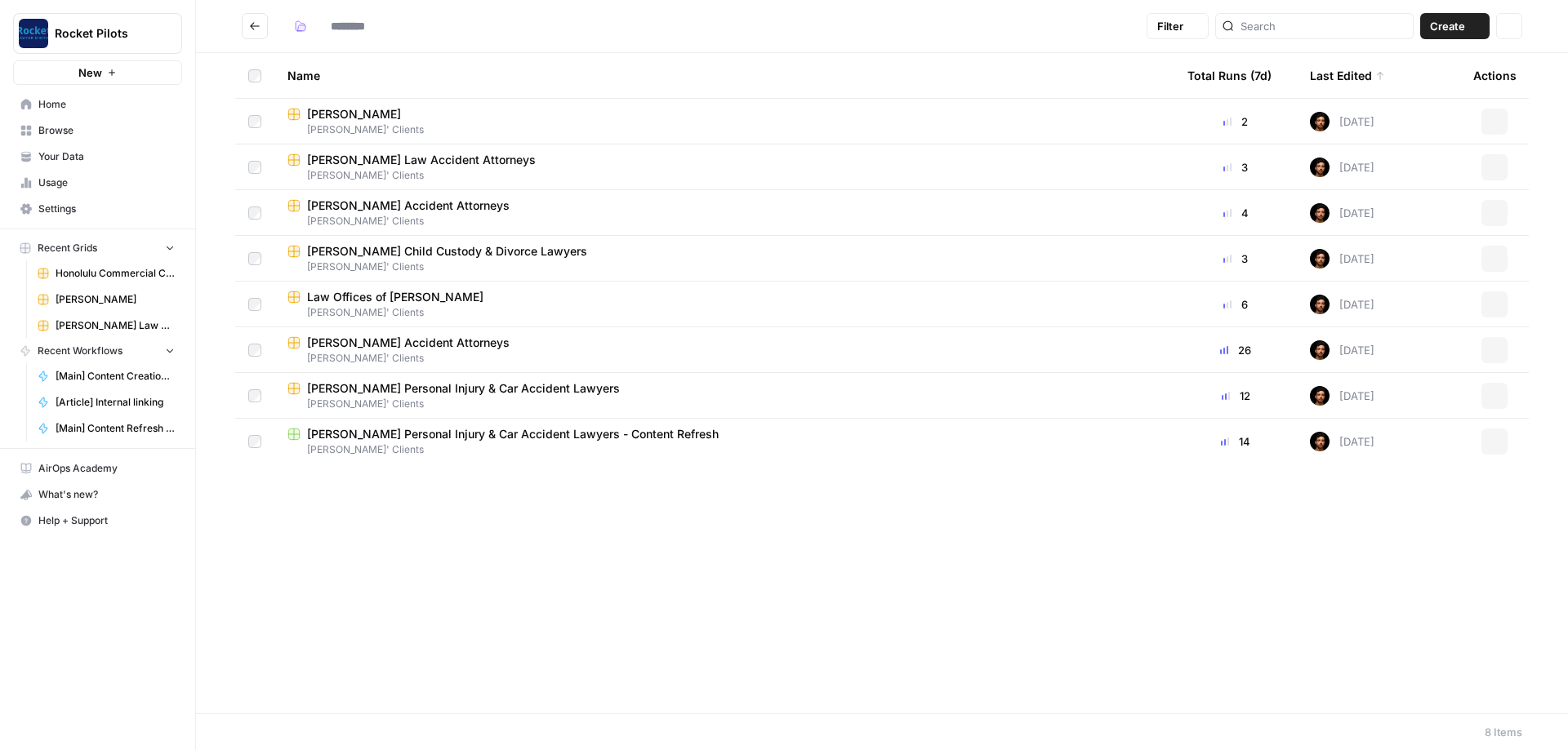
type input "**********"
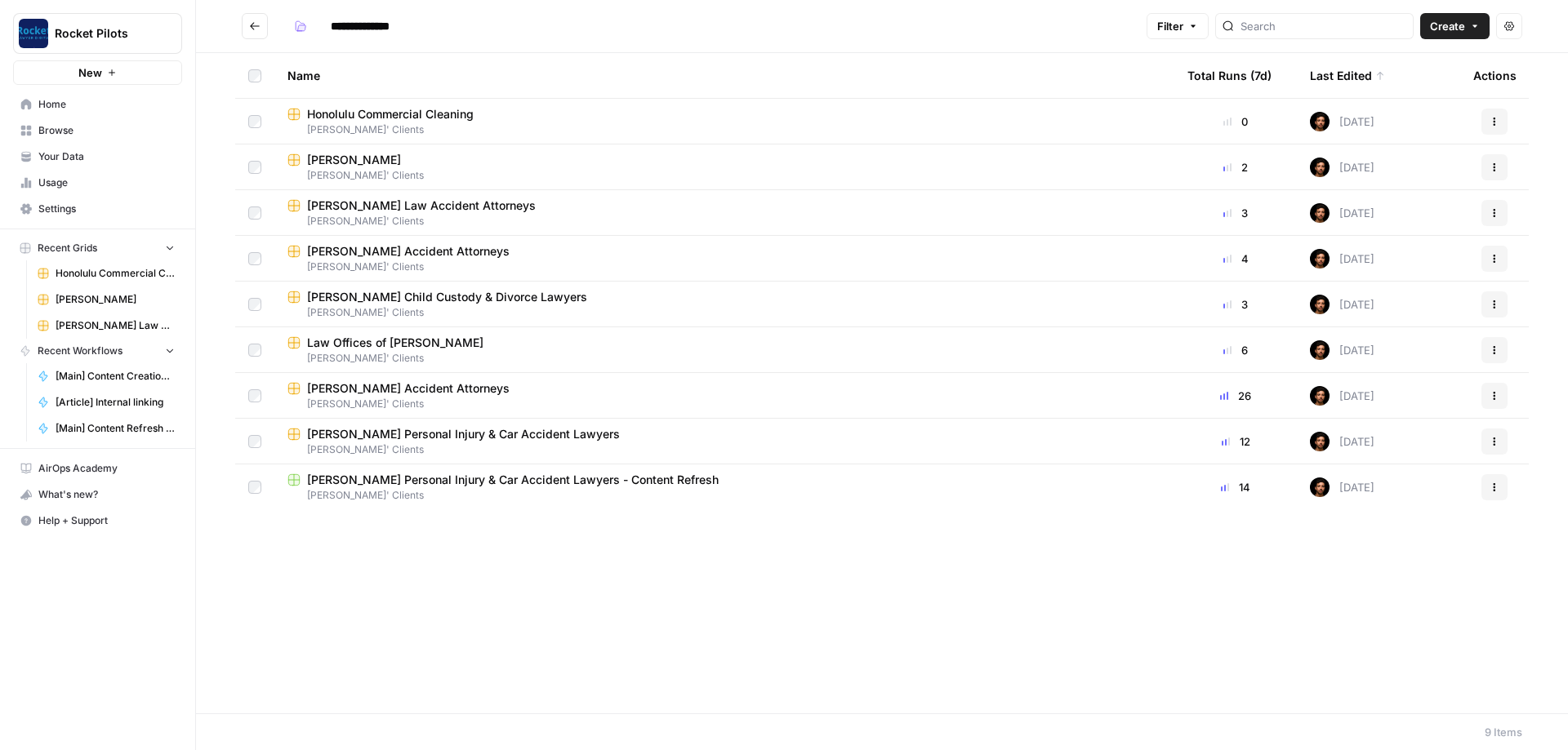
click at [778, 619] on div "Name Total Runs (7d) Last Edited Actions Honolulu Commercial Cleaning Lucas' Cl…" at bounding box center [883, 383] width 1372 height 661
click at [63, 105] on span "Home" at bounding box center [107, 104] width 137 height 14
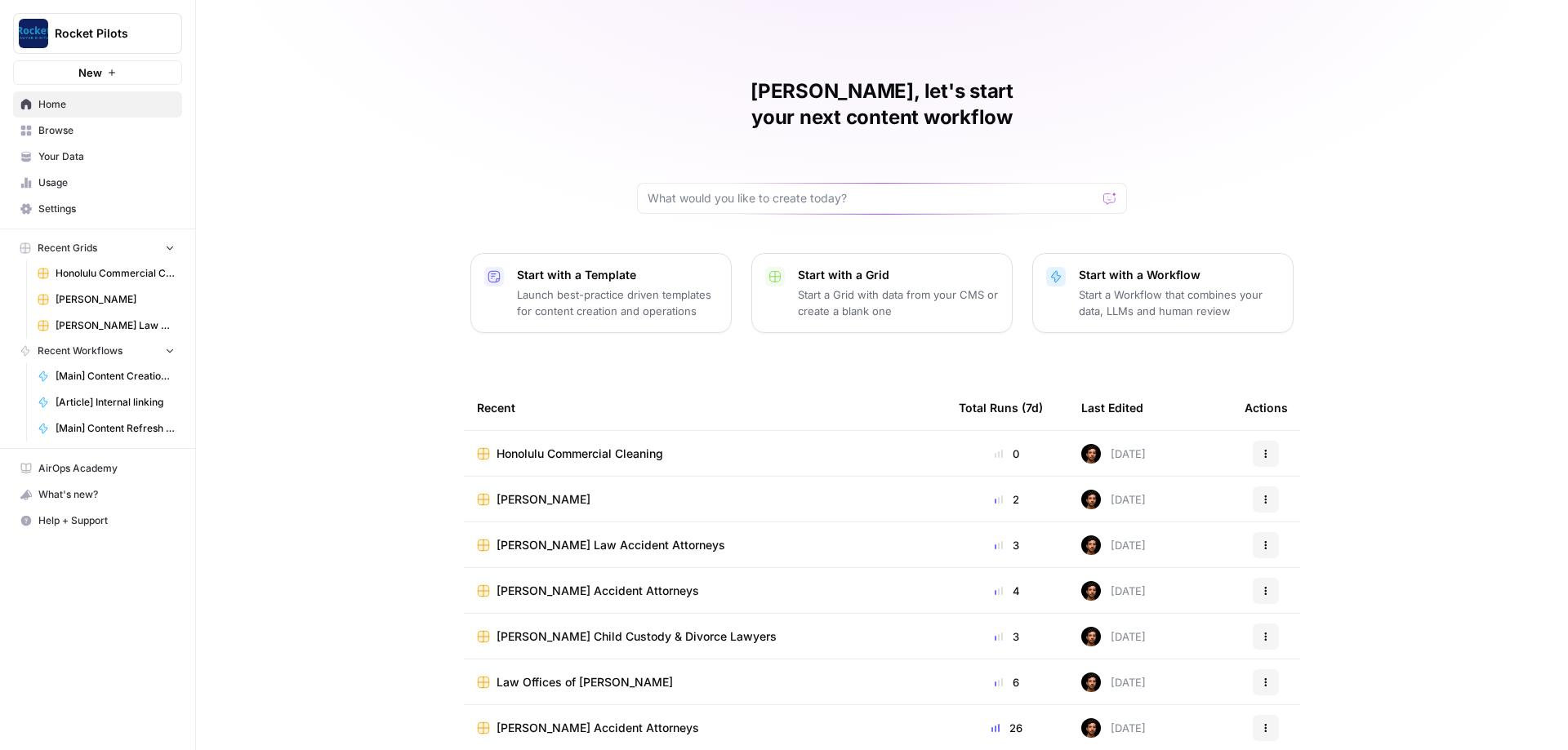
scroll to position [1, 0]
click at [67, 153] on span "Your Data" at bounding box center [107, 156] width 137 height 14
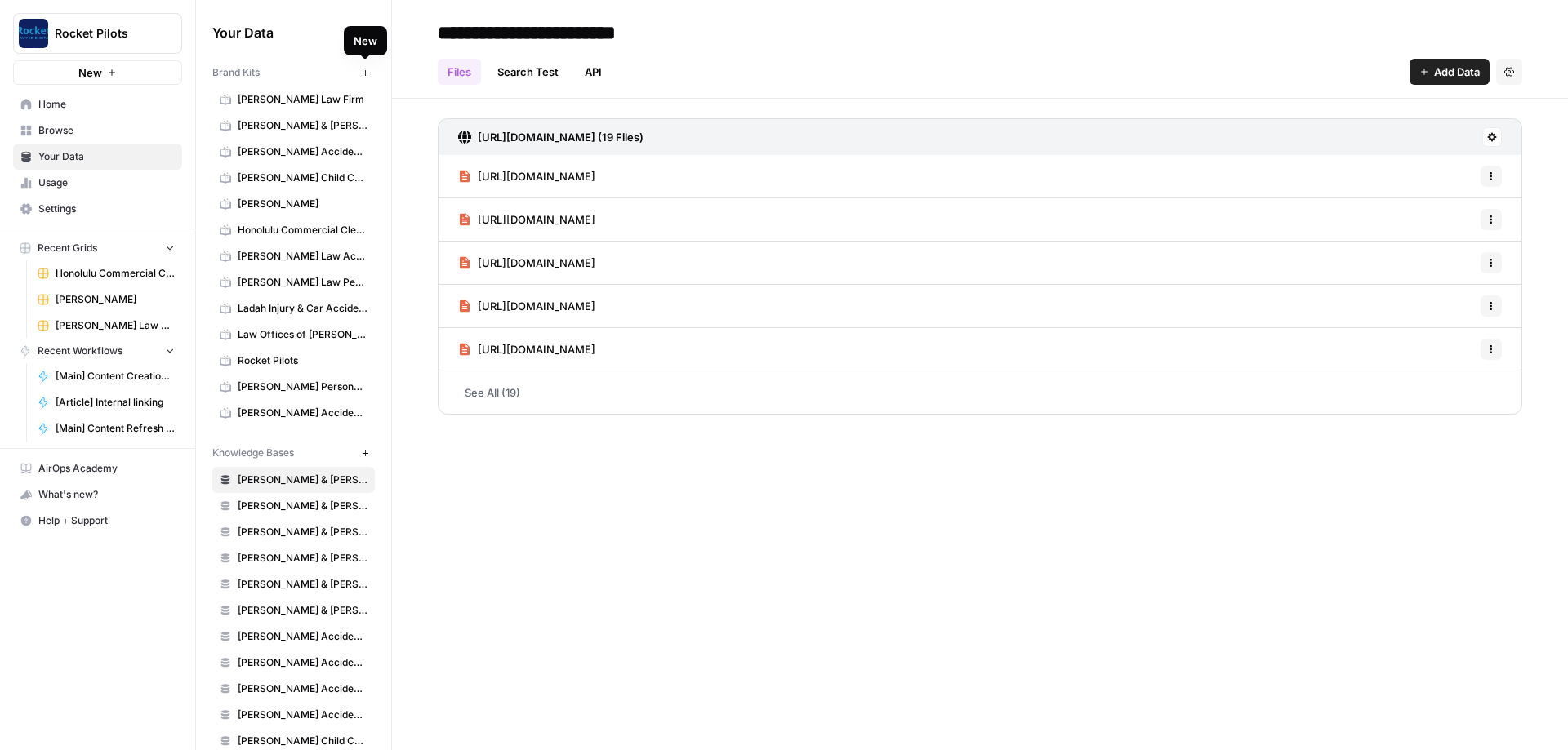
click at [370, 72] on button "New" at bounding box center [364, 72] width 19 height 19
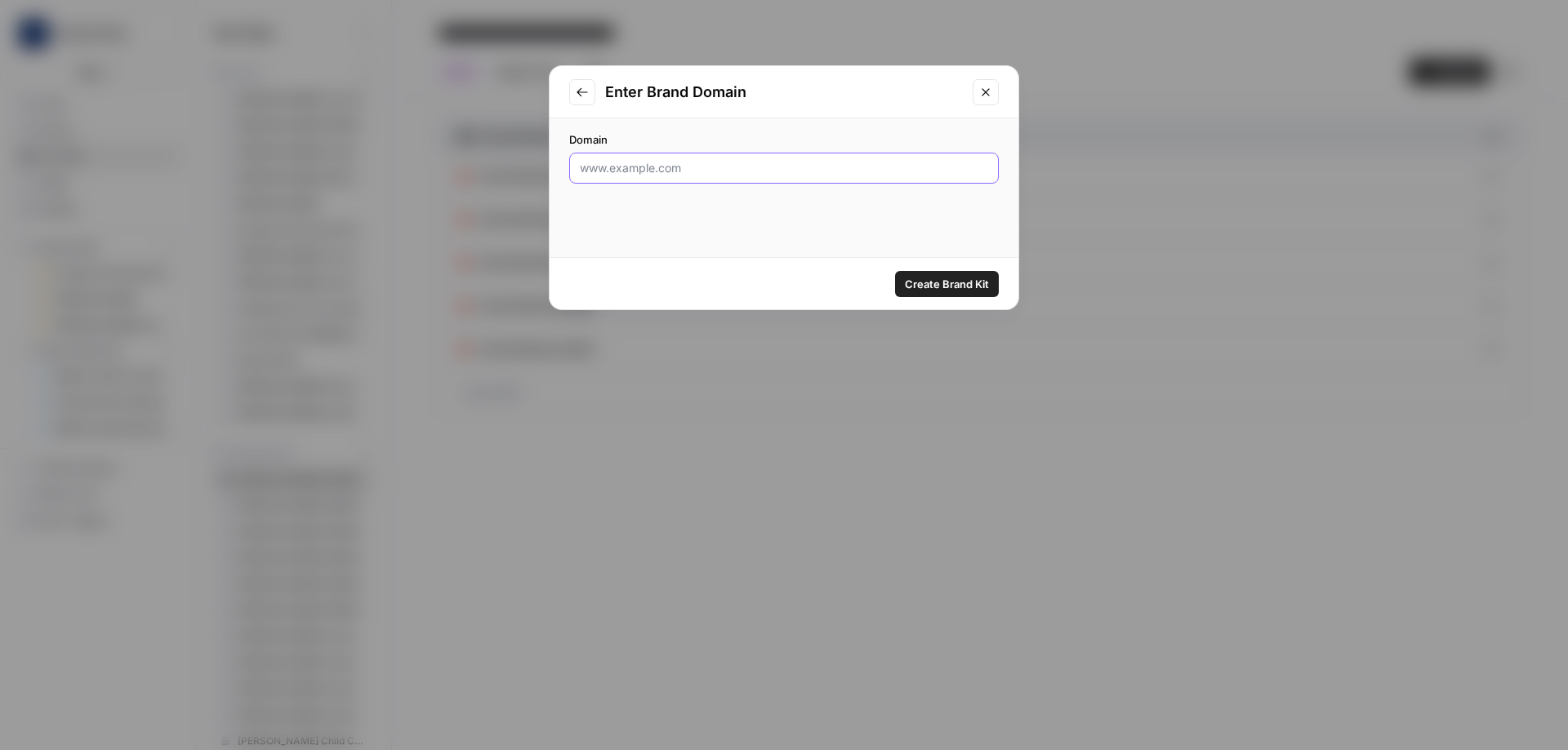
click at [709, 167] on input "Domain" at bounding box center [784, 168] width 408 height 16
paste input "https://www.honolulu3c.com/"
type input "https://www.honolulu3c.com/"
click at [957, 286] on span "Create Brand Kit" at bounding box center [947, 283] width 84 height 16
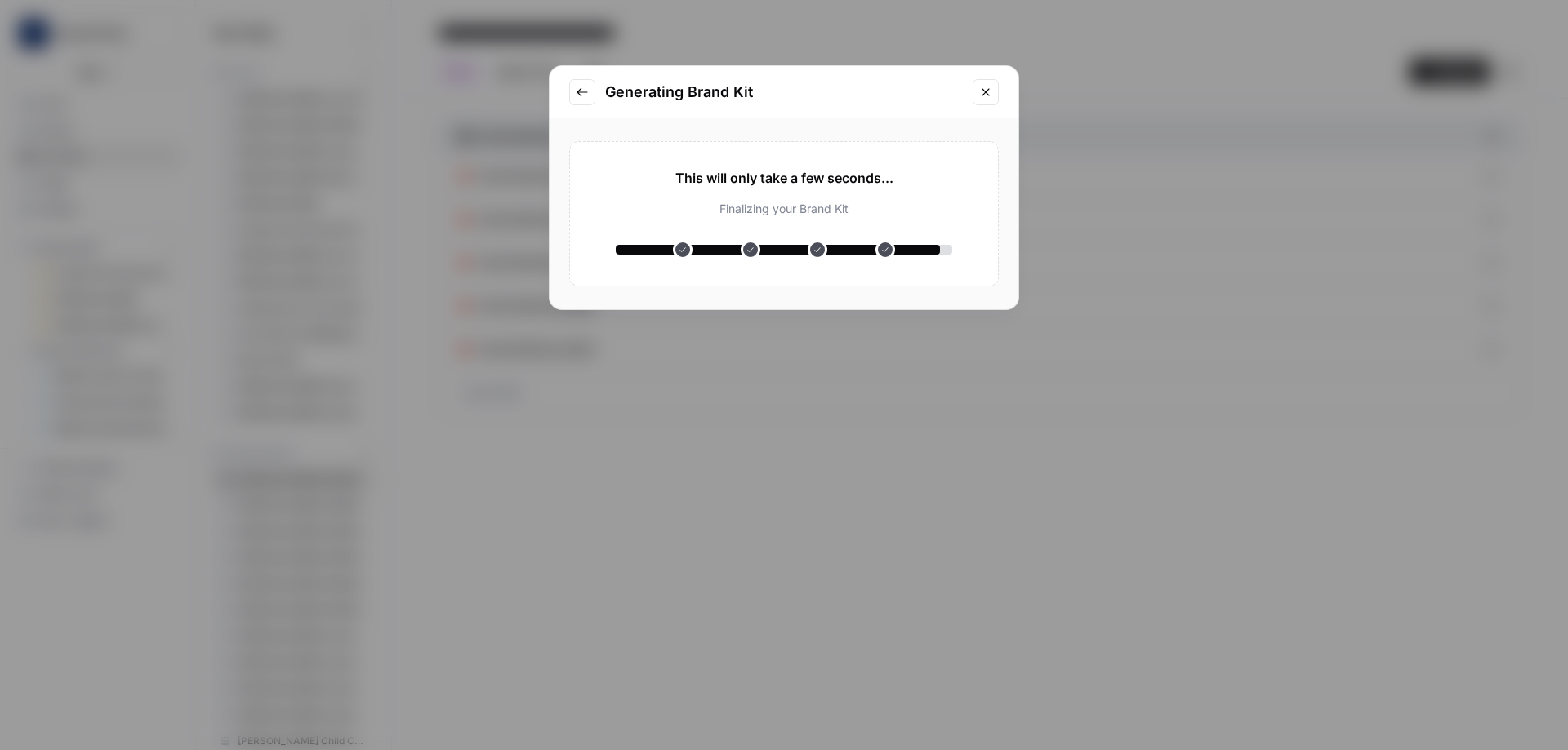
click at [846, 204] on div "Finalizing your Brand Kit" at bounding box center [783, 208] width 336 height 16
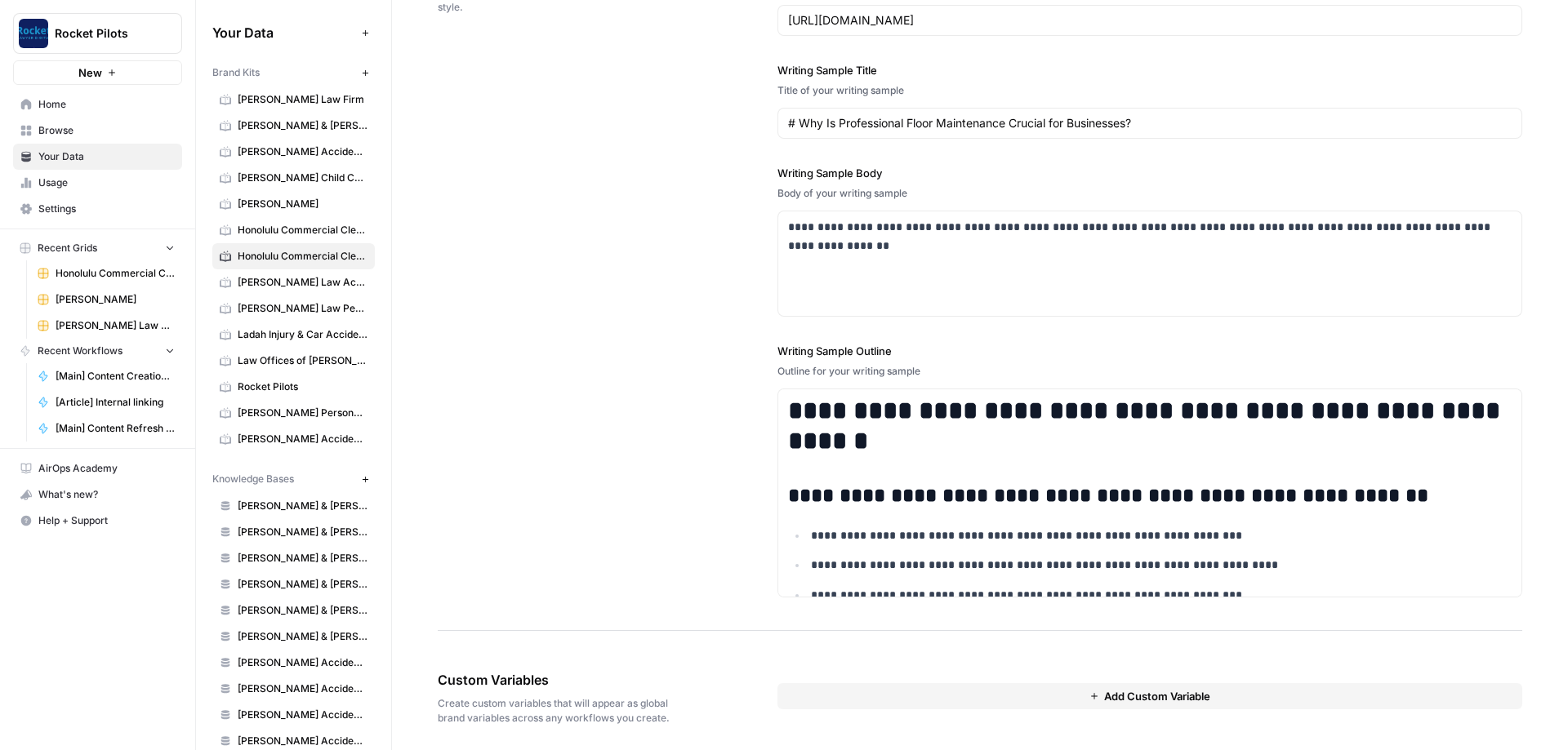
scroll to position [1917, 0]
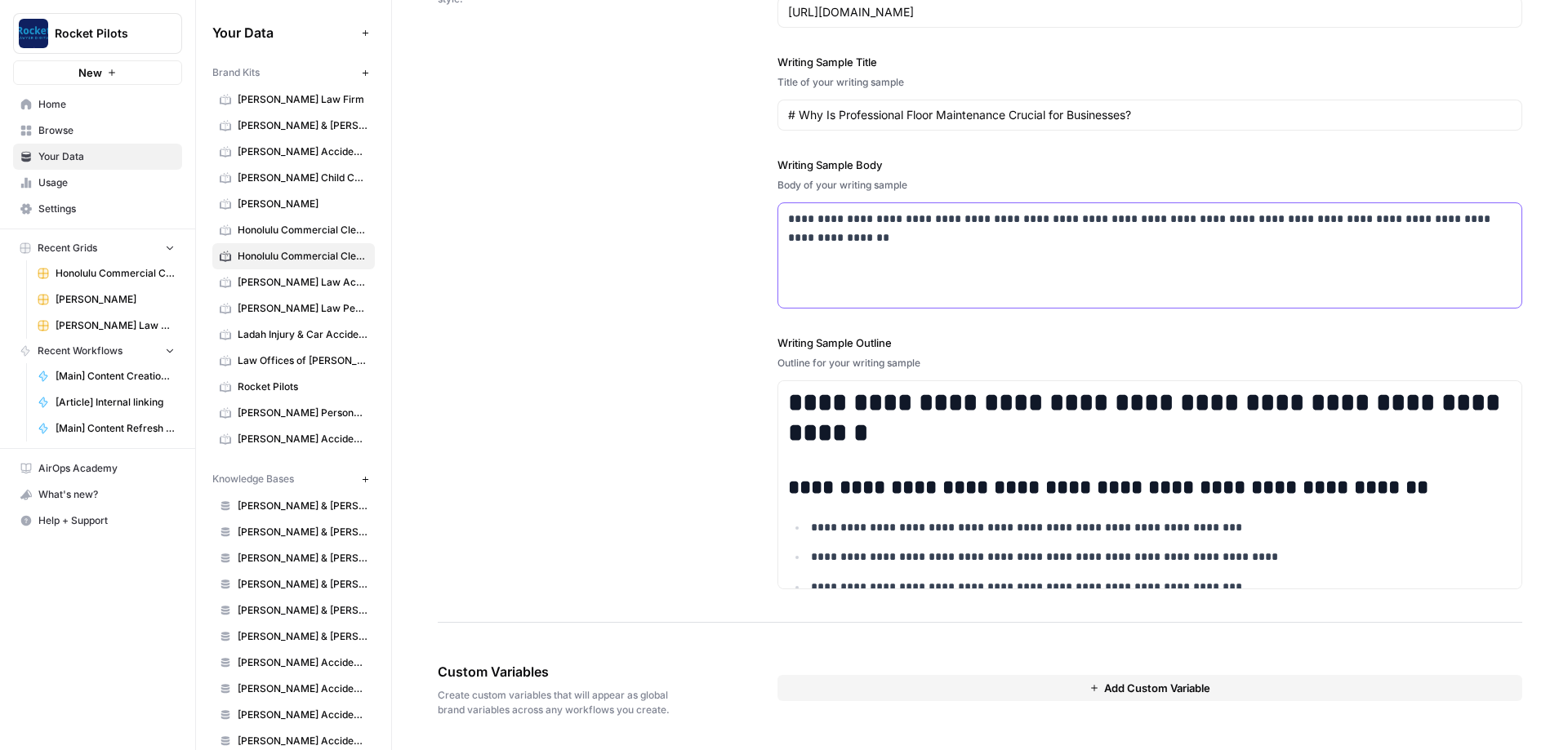
click at [946, 251] on div "**********" at bounding box center [1150, 255] width 744 height 104
click at [955, 224] on p "**********" at bounding box center [1150, 219] width 723 height 19
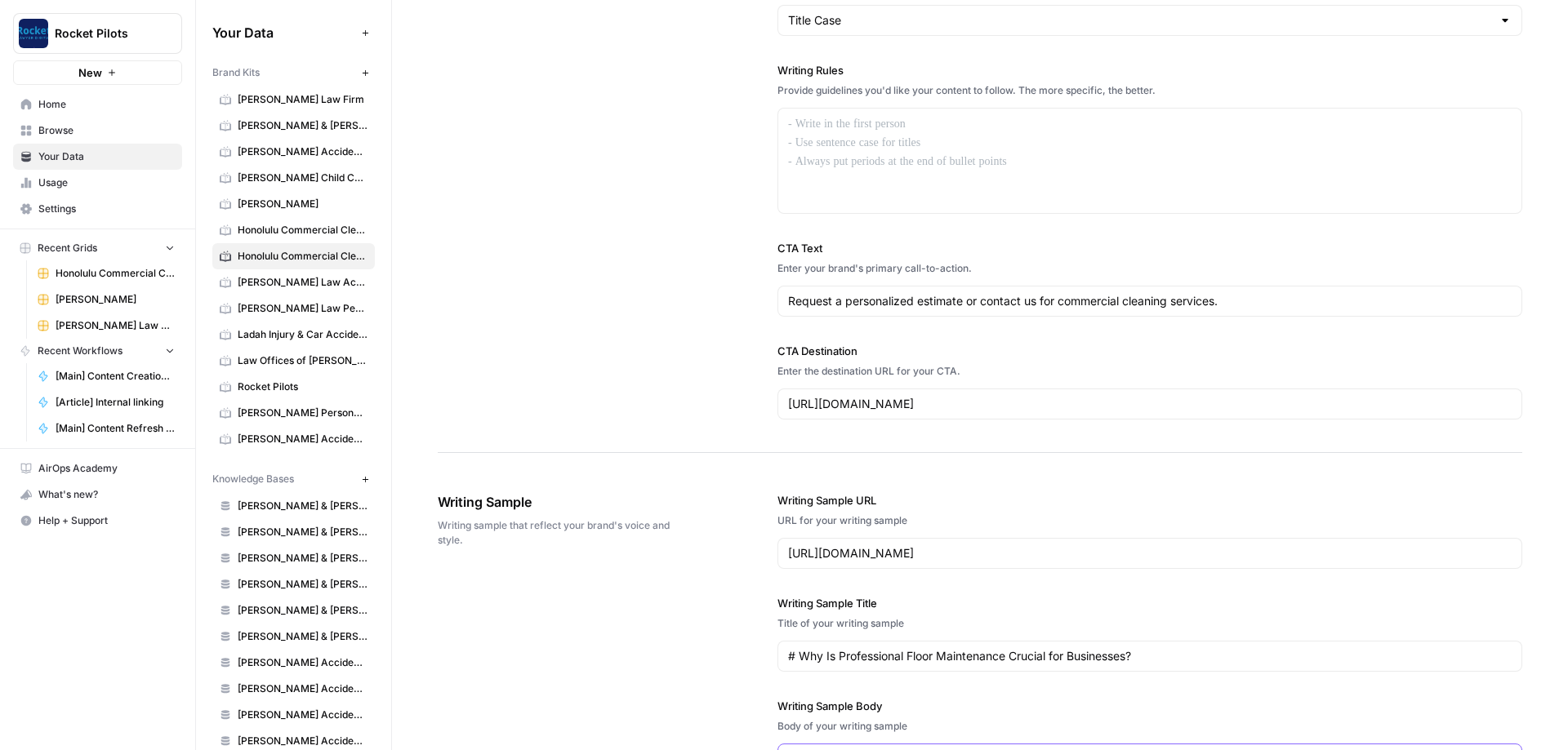
scroll to position [1329, 0]
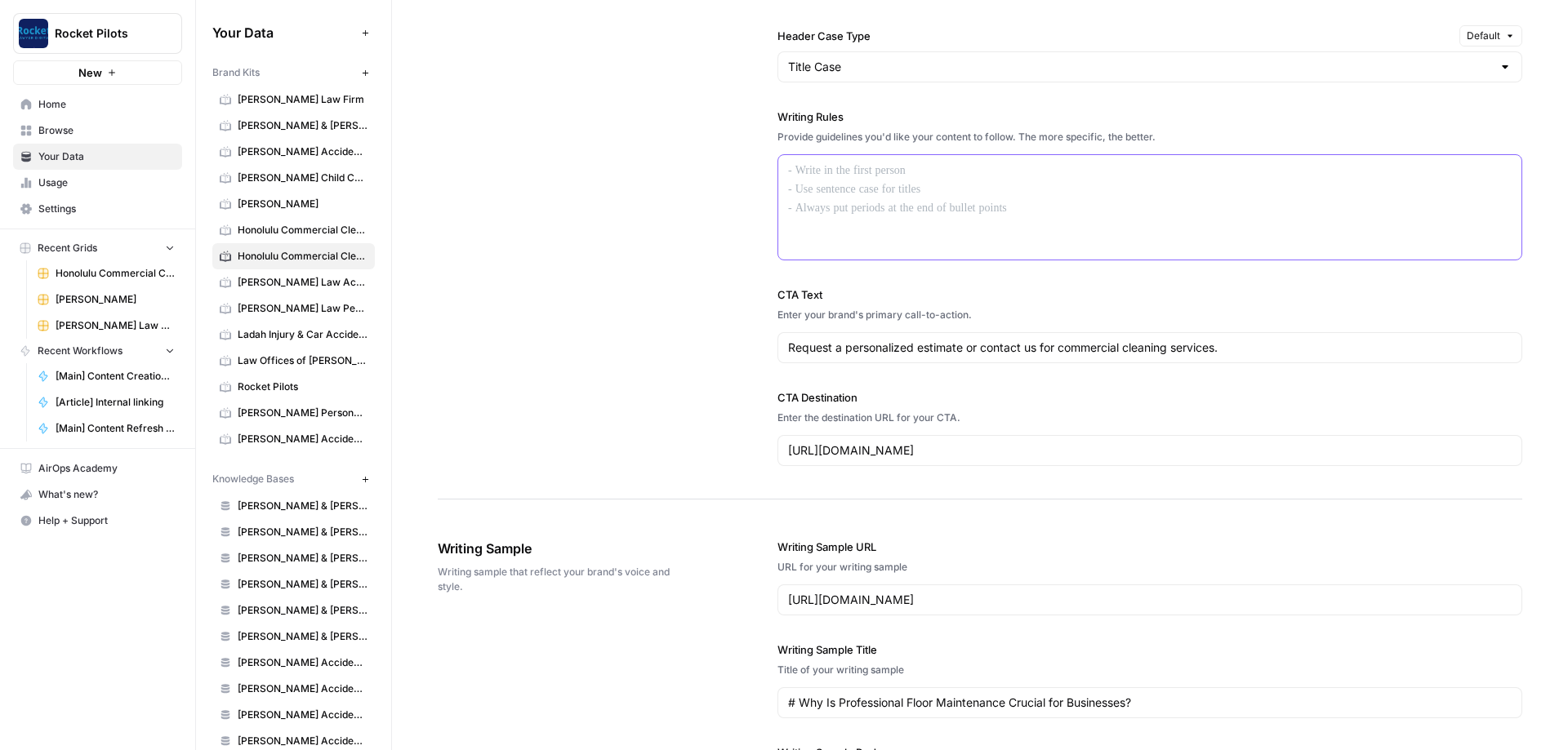
click at [885, 168] on p at bounding box center [1150, 171] width 723 height 19
click at [890, 180] on div "**********" at bounding box center [1150, 207] width 744 height 104
click at [652, 172] on div "**********" at bounding box center [980, 68] width 1085 height 863
click at [614, 147] on div "**********" at bounding box center [980, 68] width 1085 height 863
click at [340, 230] on span "Honolulu Commercial Cleaning" at bounding box center [303, 229] width 130 height 14
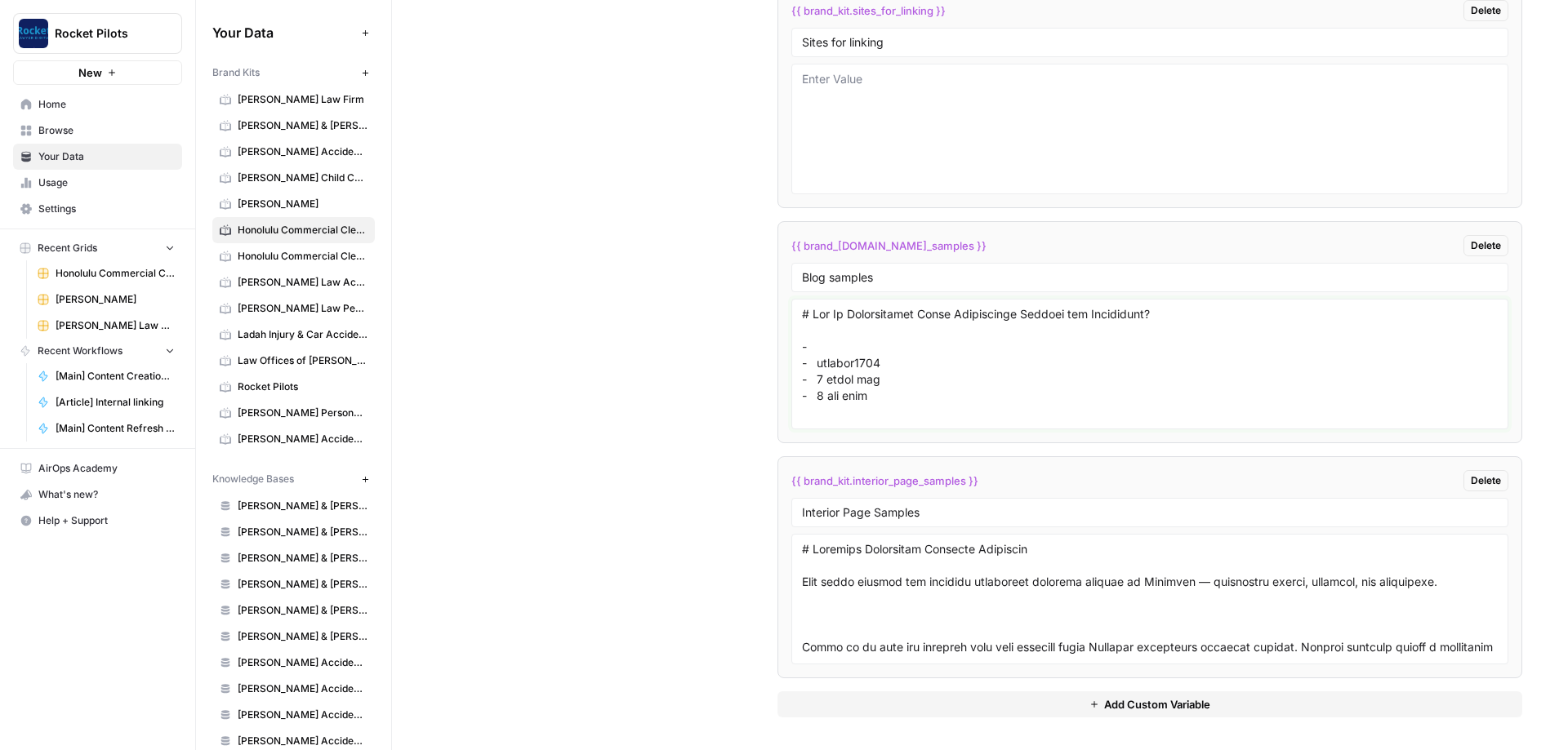
drag, startPoint x: 893, startPoint y: 399, endPoint x: 773, endPoint y: 344, distance: 132.0
click at [802, 344] on textarea at bounding box center [1149, 364] width 695 height 116
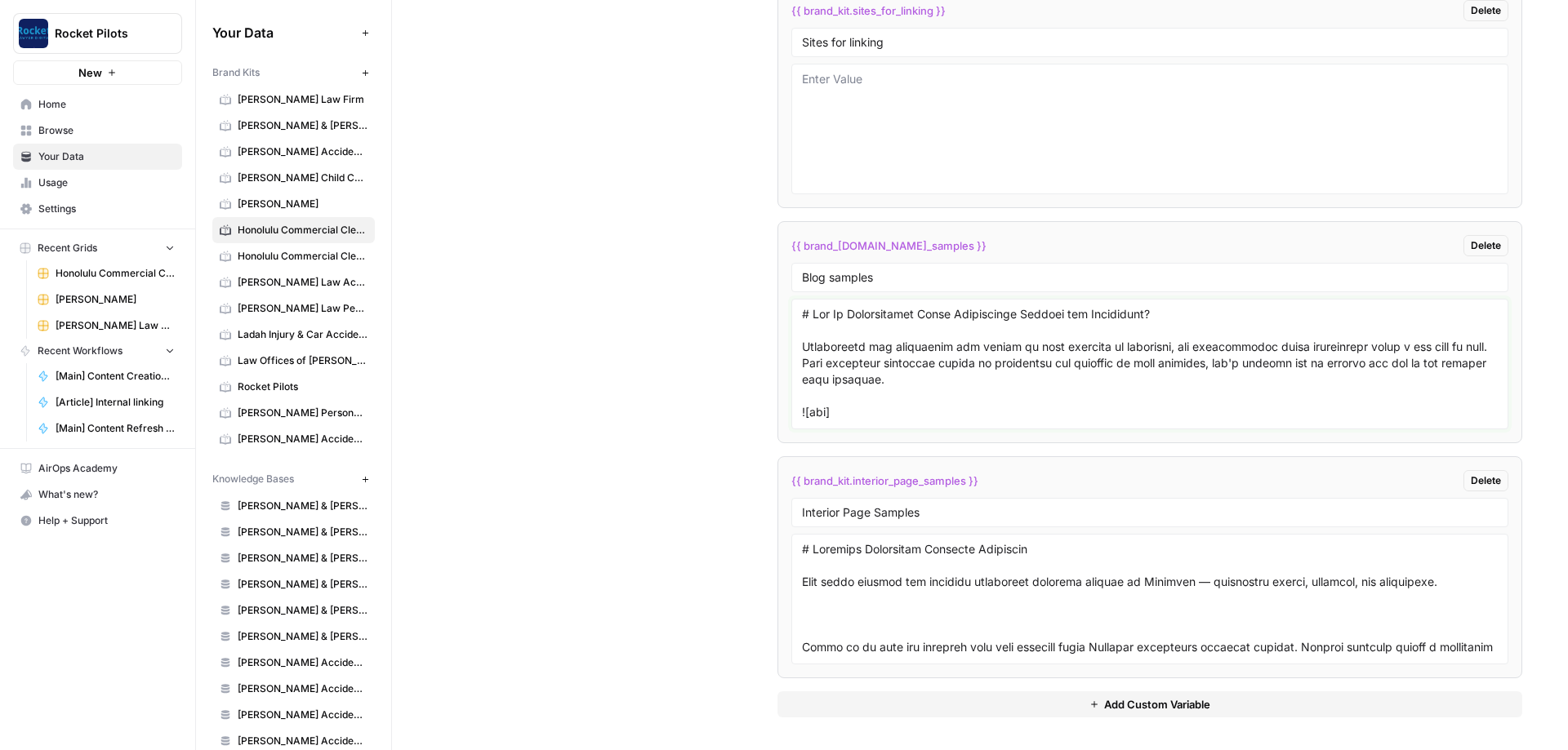
type textarea "# Why Is Professional Floor Maintenance Crucial for Businesses? Maintaining the…"
click at [333, 253] on span "Honolulu Commercial Cleaning" at bounding box center [303, 255] width 130 height 14
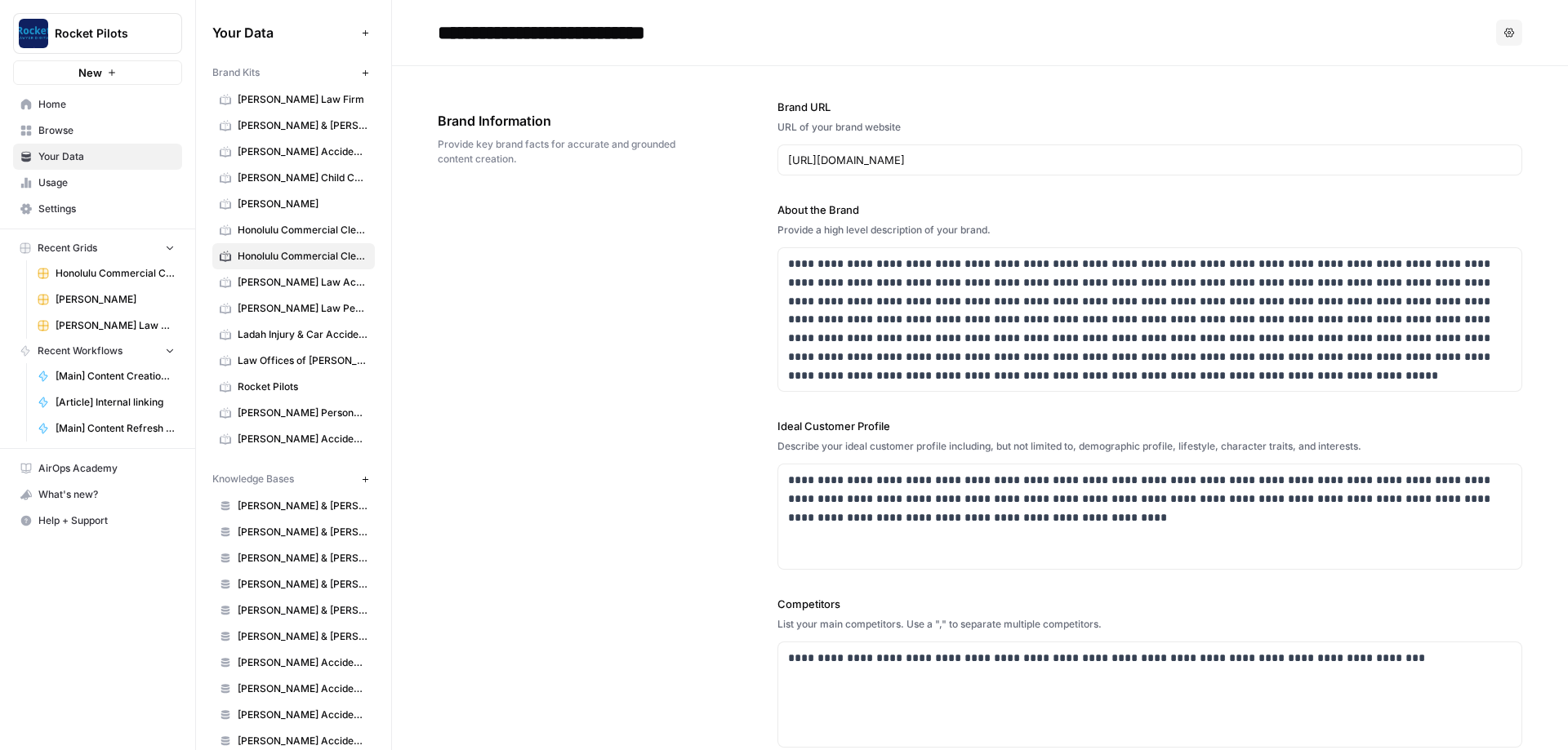
click at [1505, 30] on icon "button" at bounding box center [1510, 33] width 10 height 10
click at [1454, 112] on span "Delete" at bounding box center [1476, 107] width 52 height 16
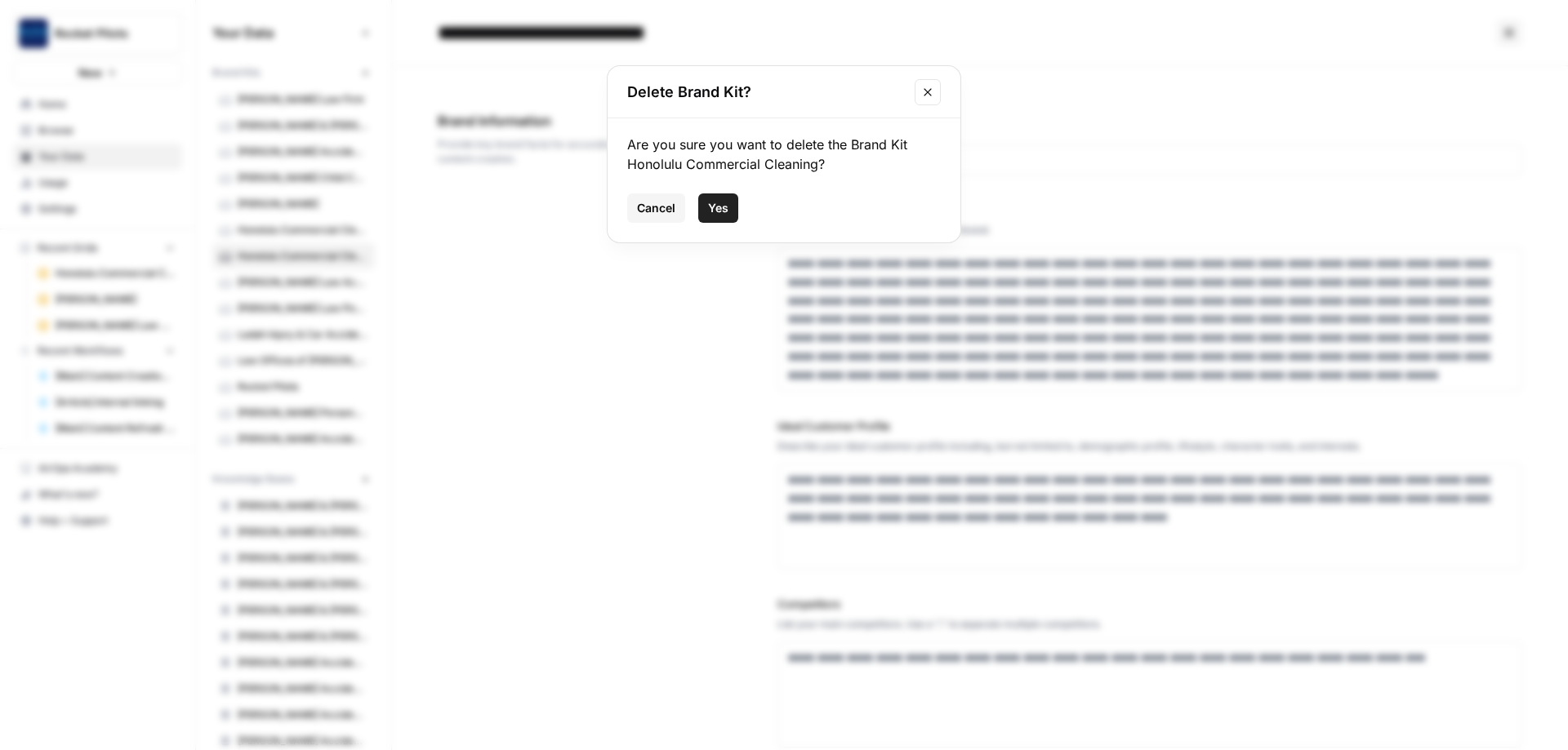
click at [725, 217] on button "Yes" at bounding box center [717, 208] width 40 height 29
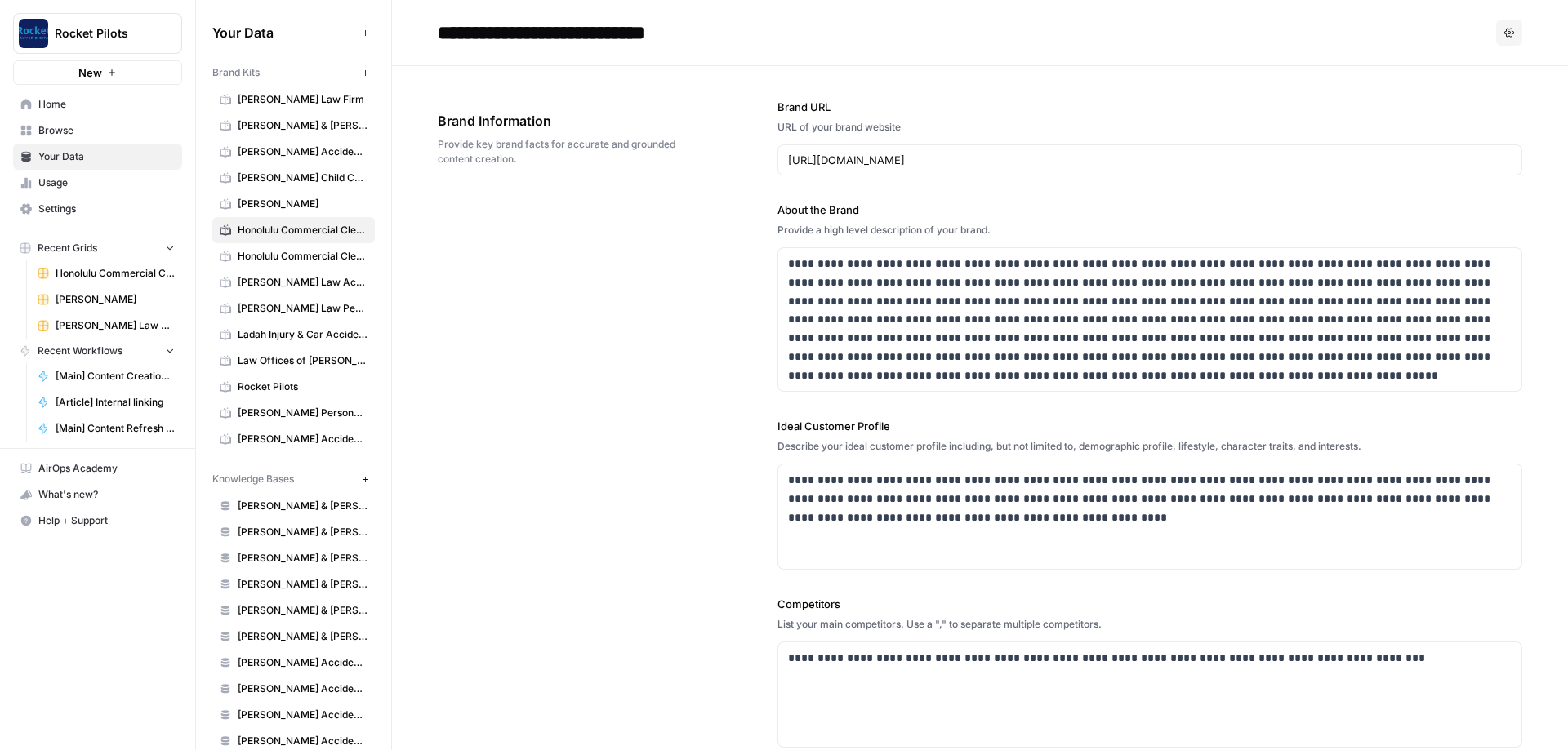
click at [287, 253] on span "Honolulu Commercial Cleaning" at bounding box center [303, 255] width 130 height 14
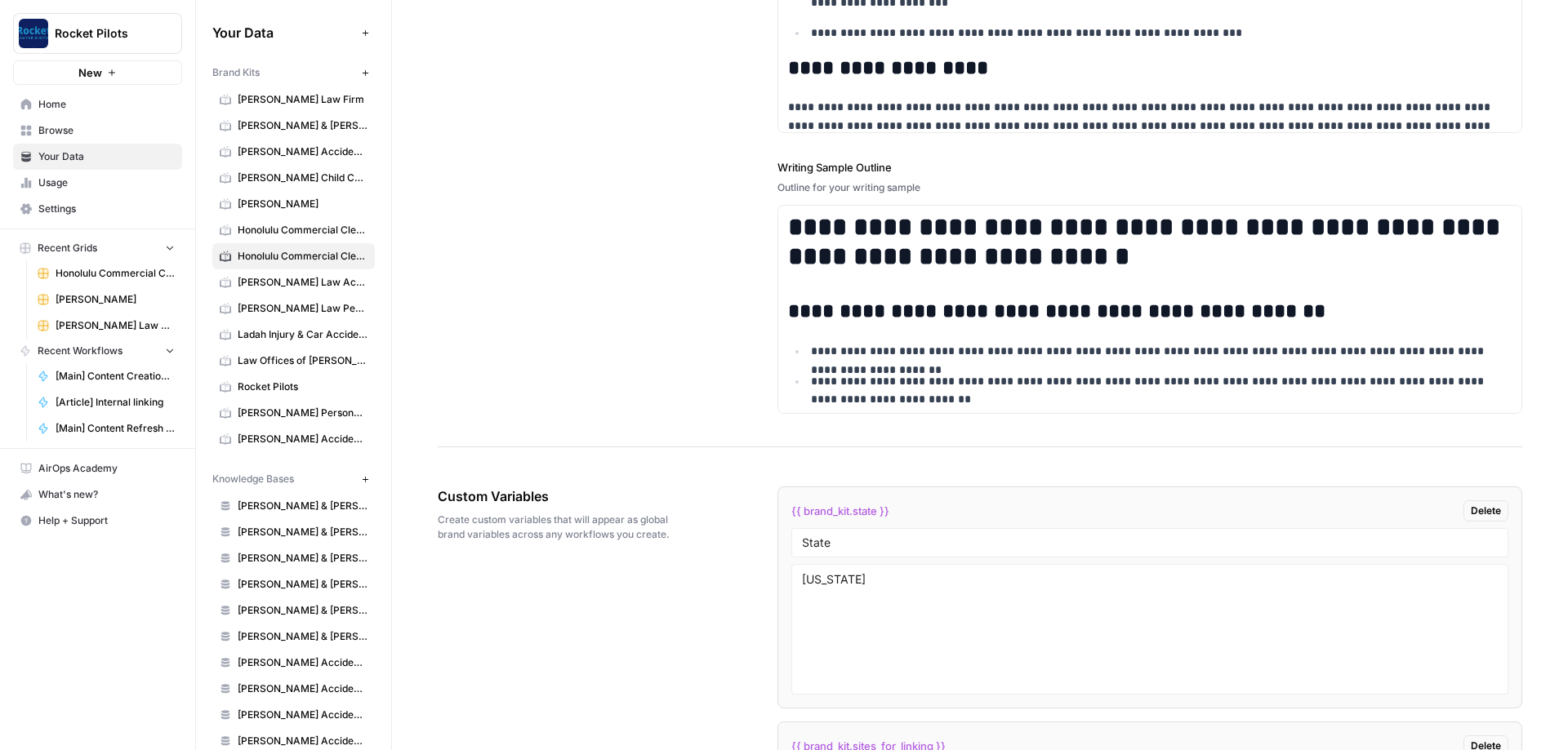
scroll to position [2129, 0]
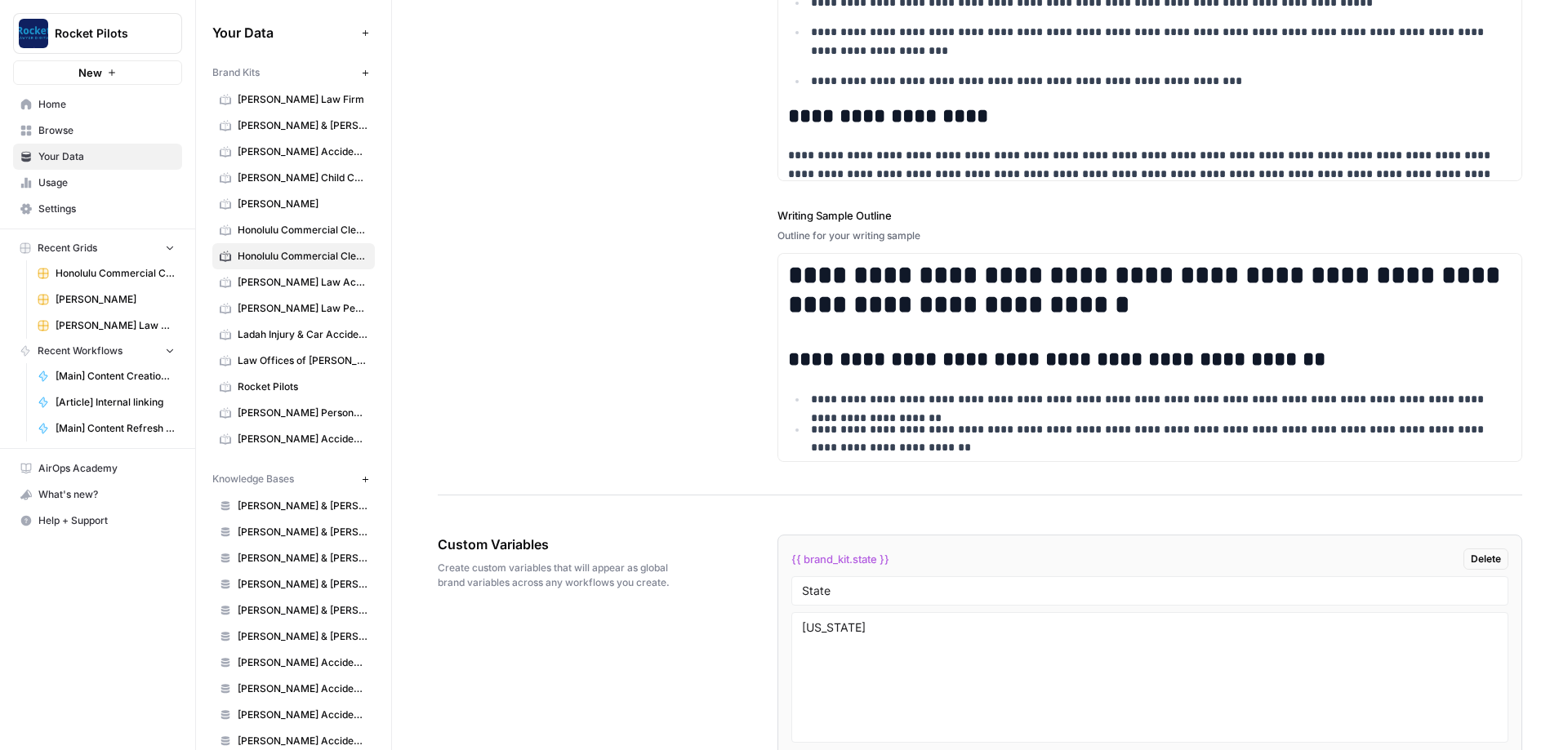
click at [310, 232] on span "Honolulu Commercial Cleaning" at bounding box center [303, 229] width 130 height 14
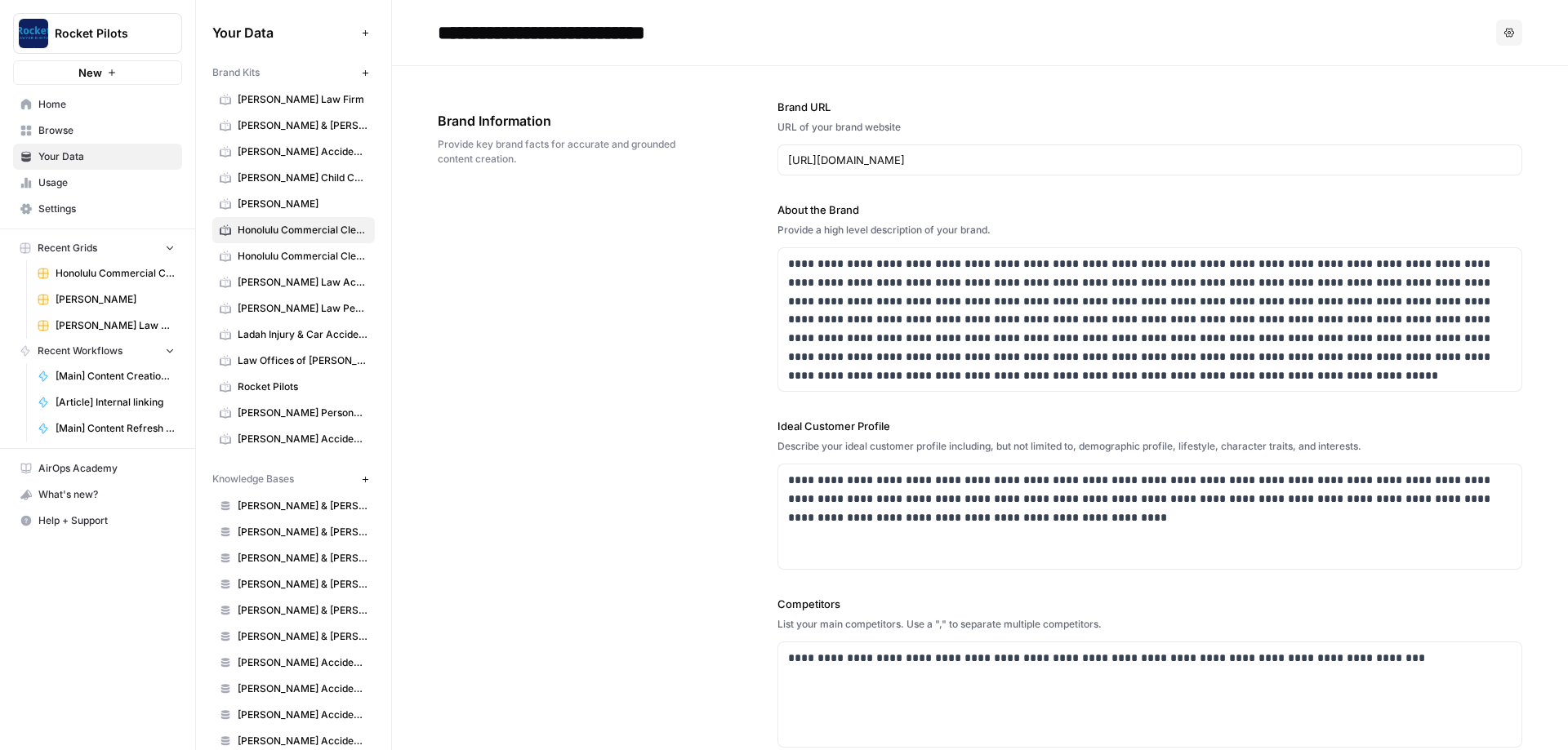
click at [1503, 29] on button "Options" at bounding box center [1509, 32] width 26 height 26
click at [1471, 104] on span "Delete" at bounding box center [1476, 107] width 52 height 16
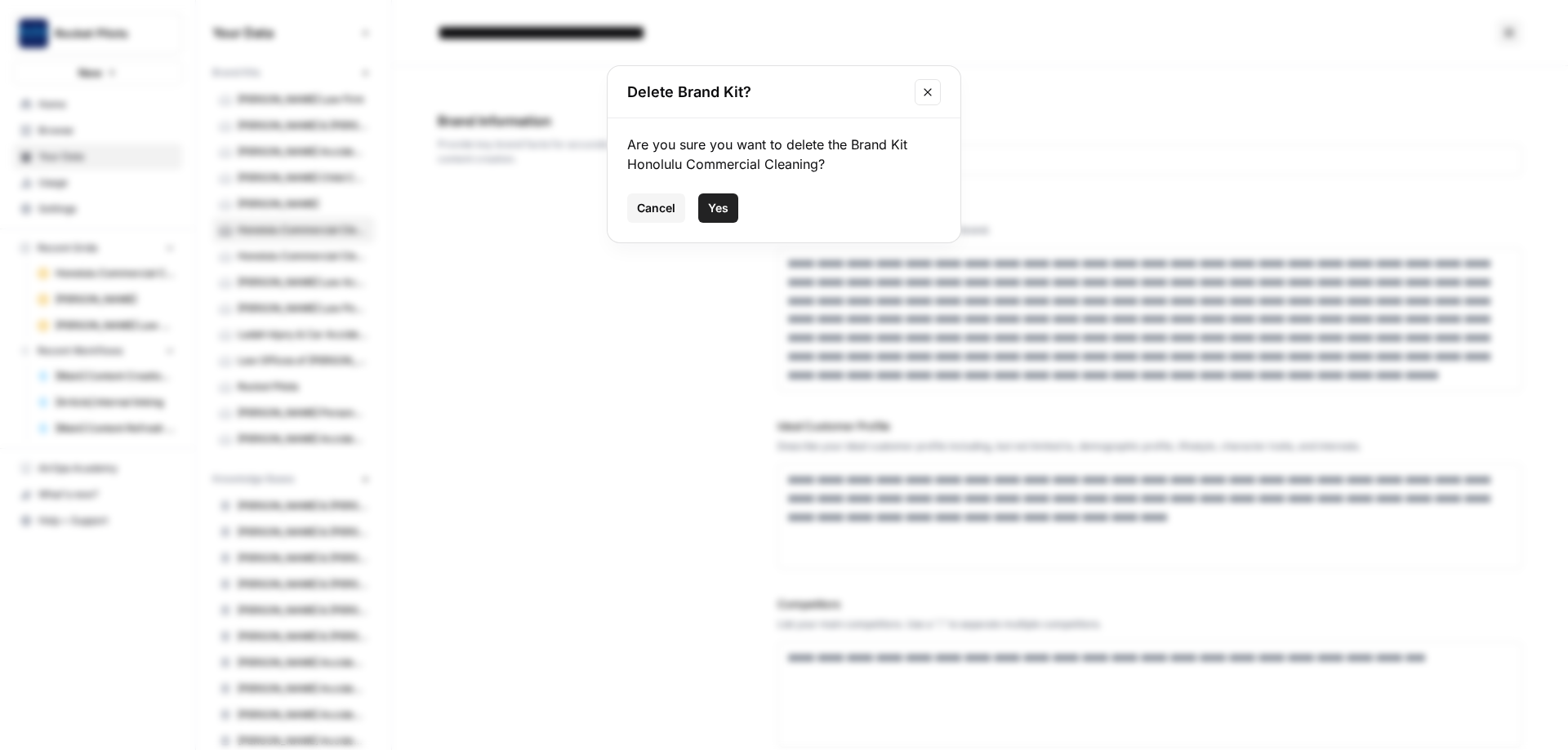
click at [719, 213] on span "Yes" at bounding box center [718, 207] width 20 height 16
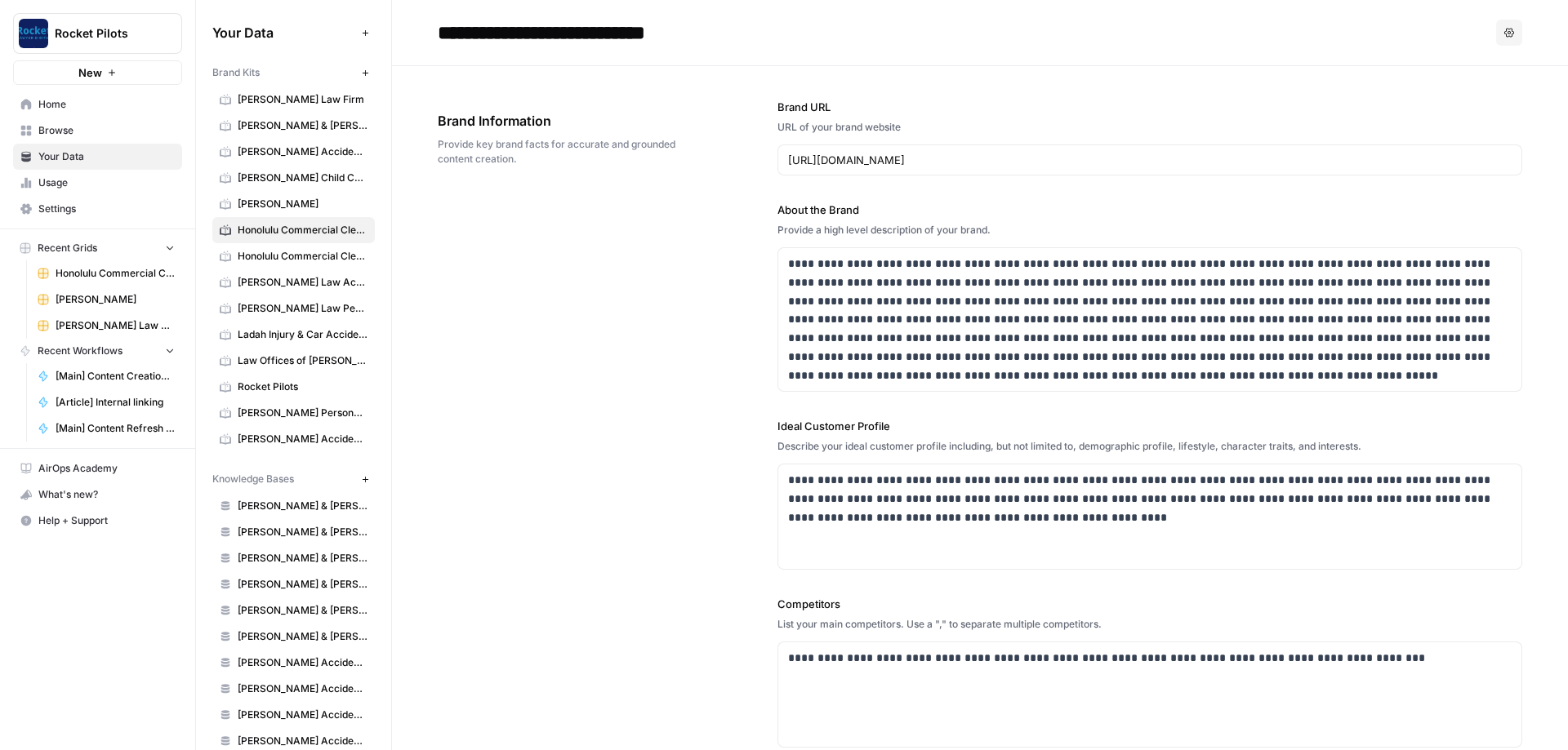
click at [332, 251] on span "Honolulu Commercial Cleaning" at bounding box center [303, 255] width 130 height 14
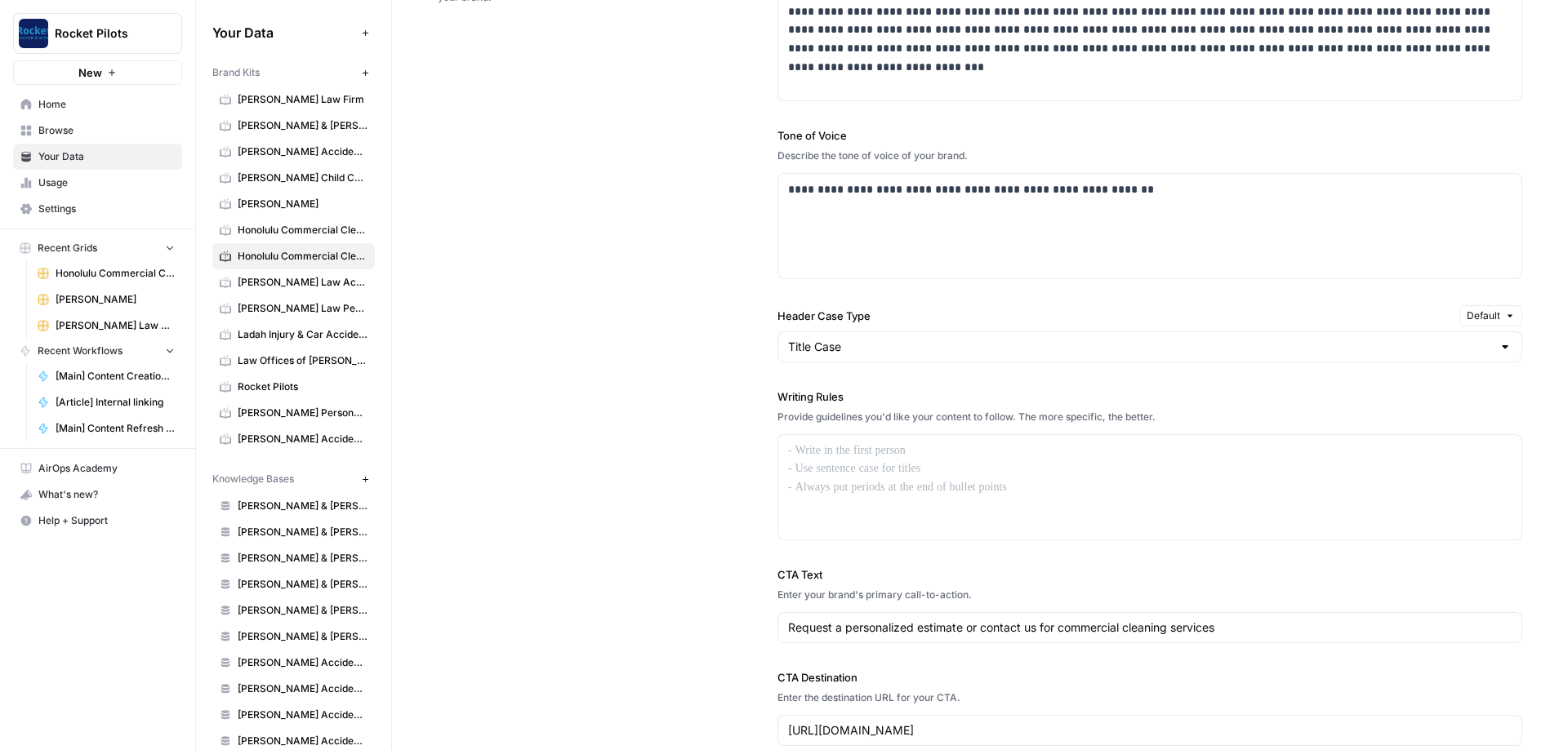
scroll to position [1176, 0]
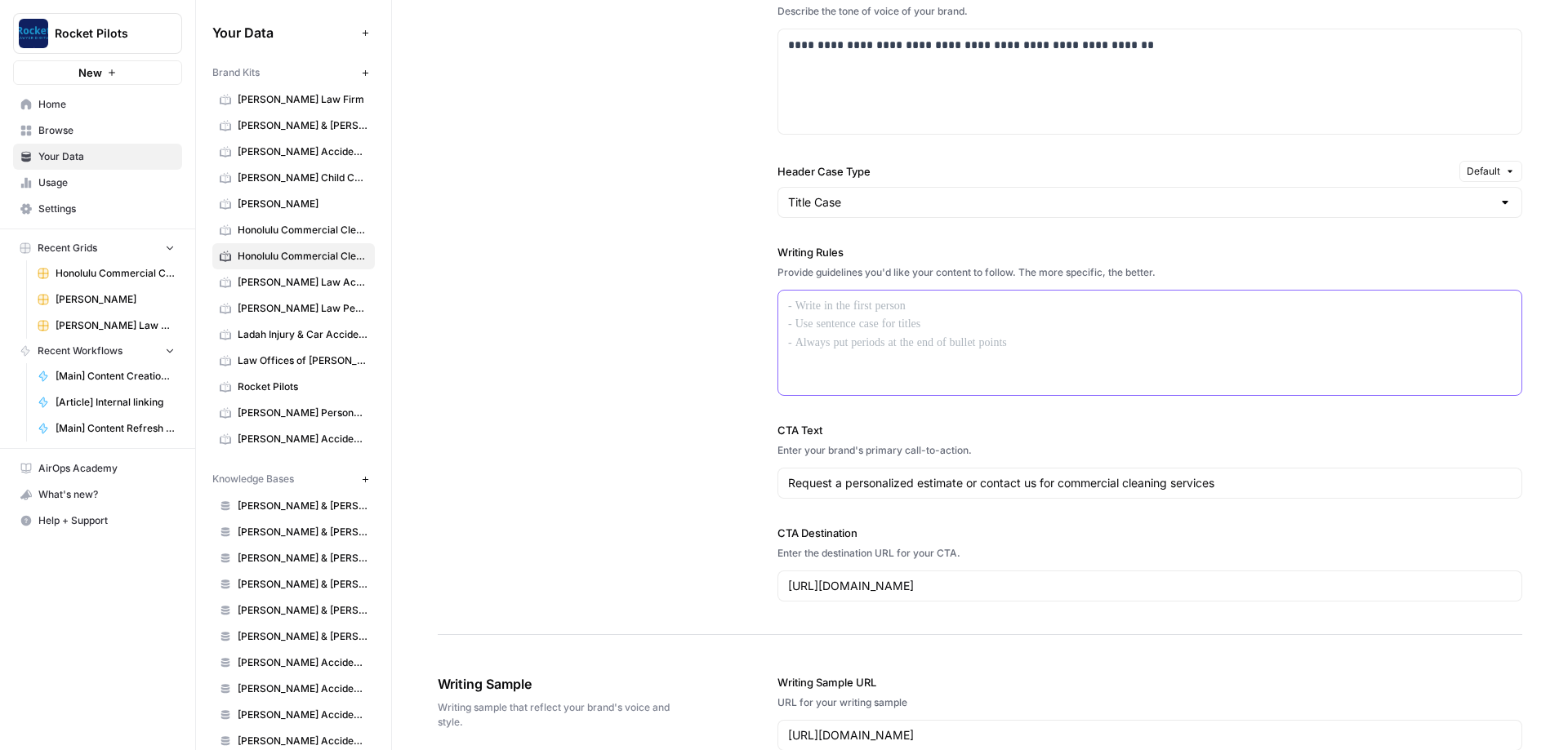
click at [872, 330] on div at bounding box center [1150, 343] width 744 height 104
click at [870, 313] on p at bounding box center [1150, 307] width 723 height 19
paste div
drag, startPoint x: 917, startPoint y: 300, endPoint x: 631, endPoint y: 270, distance: 287.6
click at [778, 291] on div "**********" at bounding box center [1150, 343] width 744 height 104
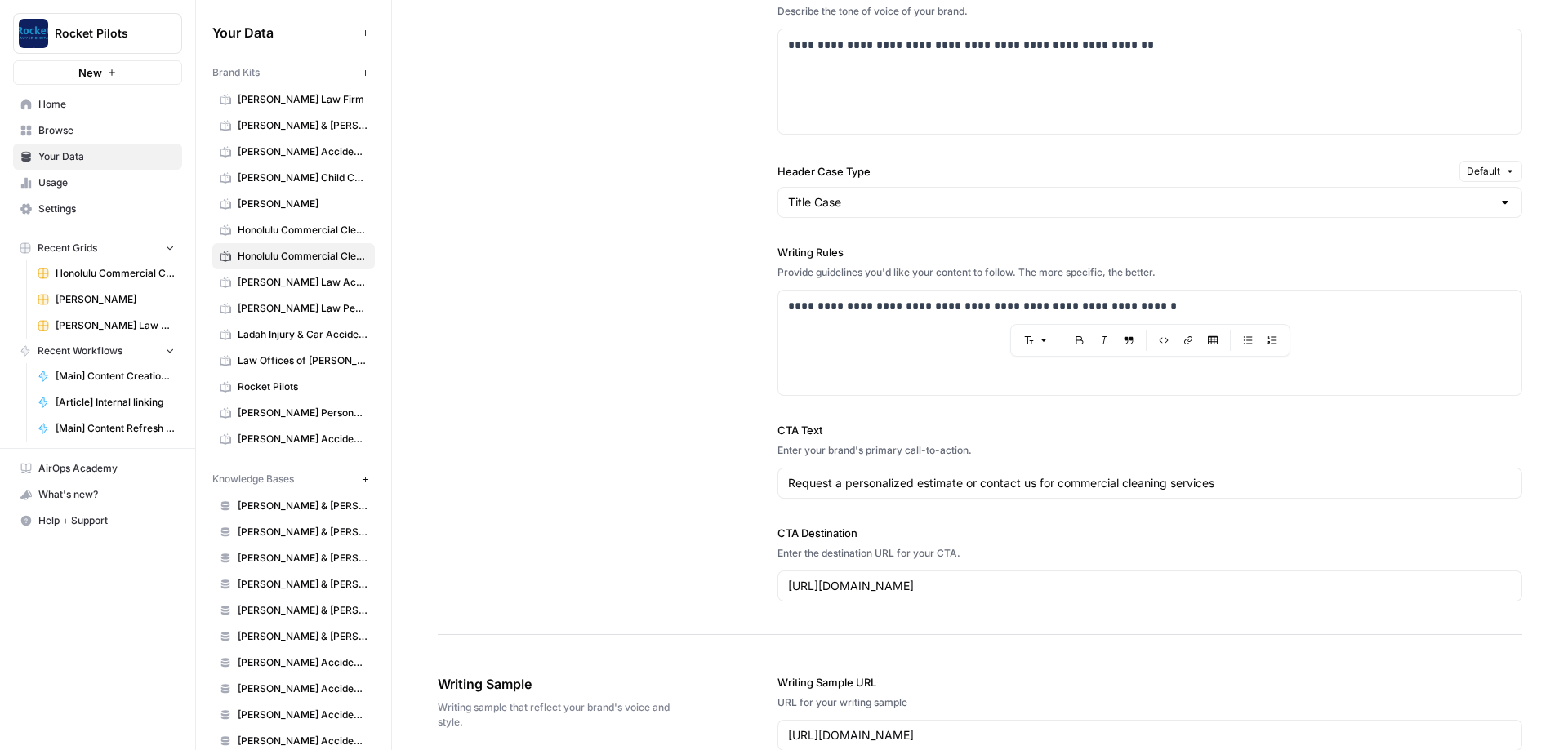
click at [536, 292] on div "**********" at bounding box center [980, 204] width 1085 height 863
click at [293, 147] on span "[PERSON_NAME] Accident Attorneys" at bounding box center [303, 151] width 130 height 14
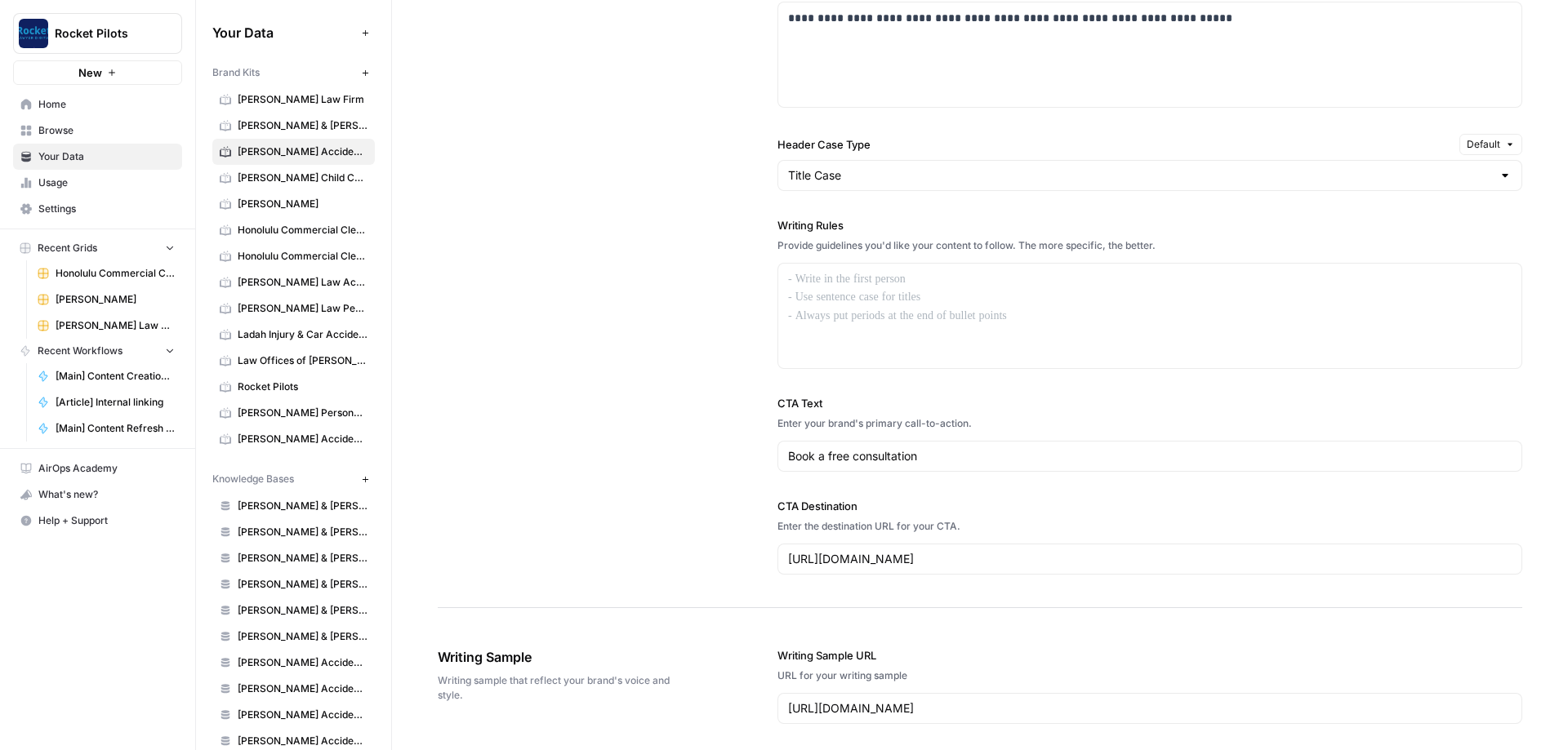
scroll to position [1273, 0]
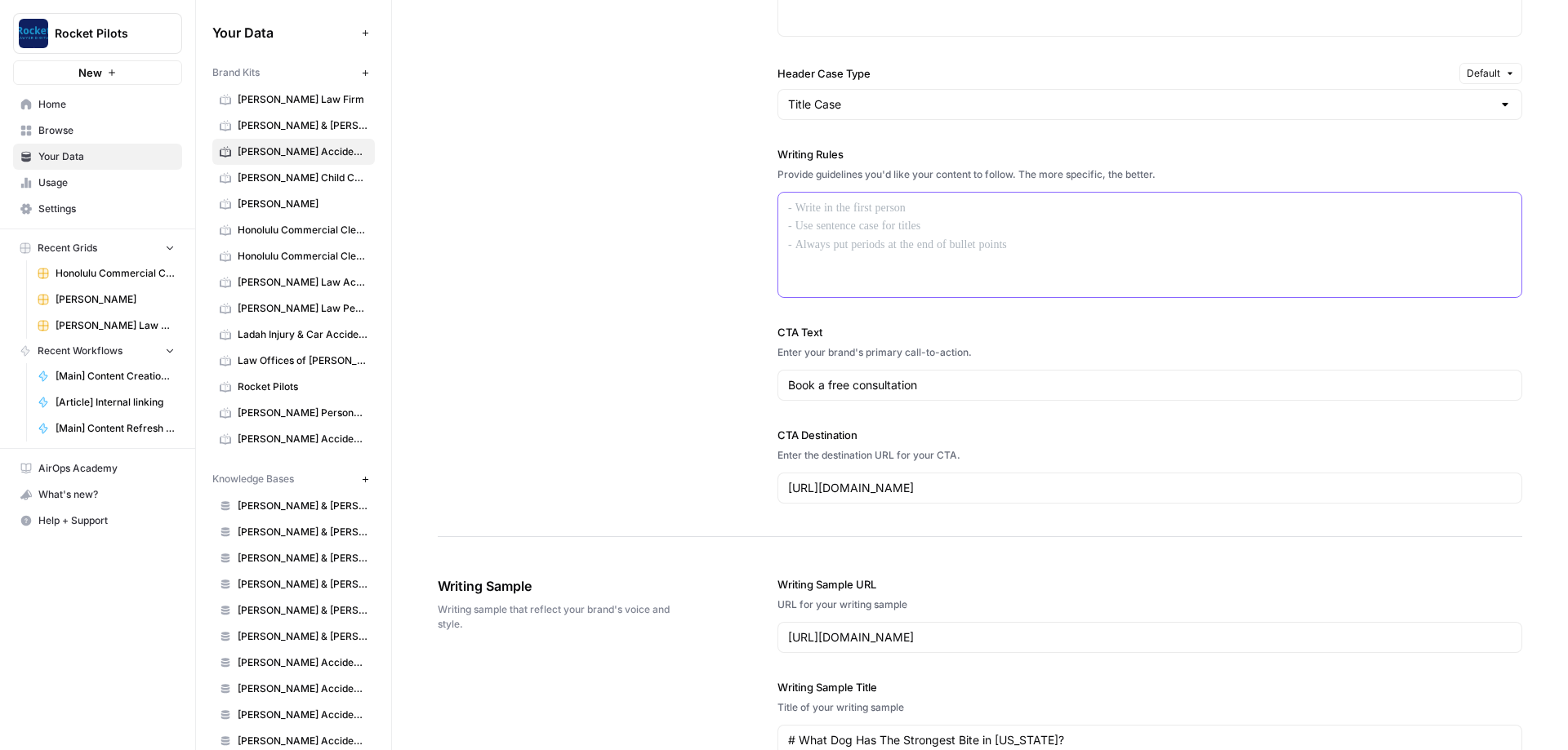
click at [856, 197] on div at bounding box center [1150, 245] width 744 height 104
click at [626, 237] on div "**********" at bounding box center [980, 105] width 1085 height 863
click at [262, 181] on span "[PERSON_NAME] Child Custody & Divorce Attorneys" at bounding box center [303, 177] width 130 height 14
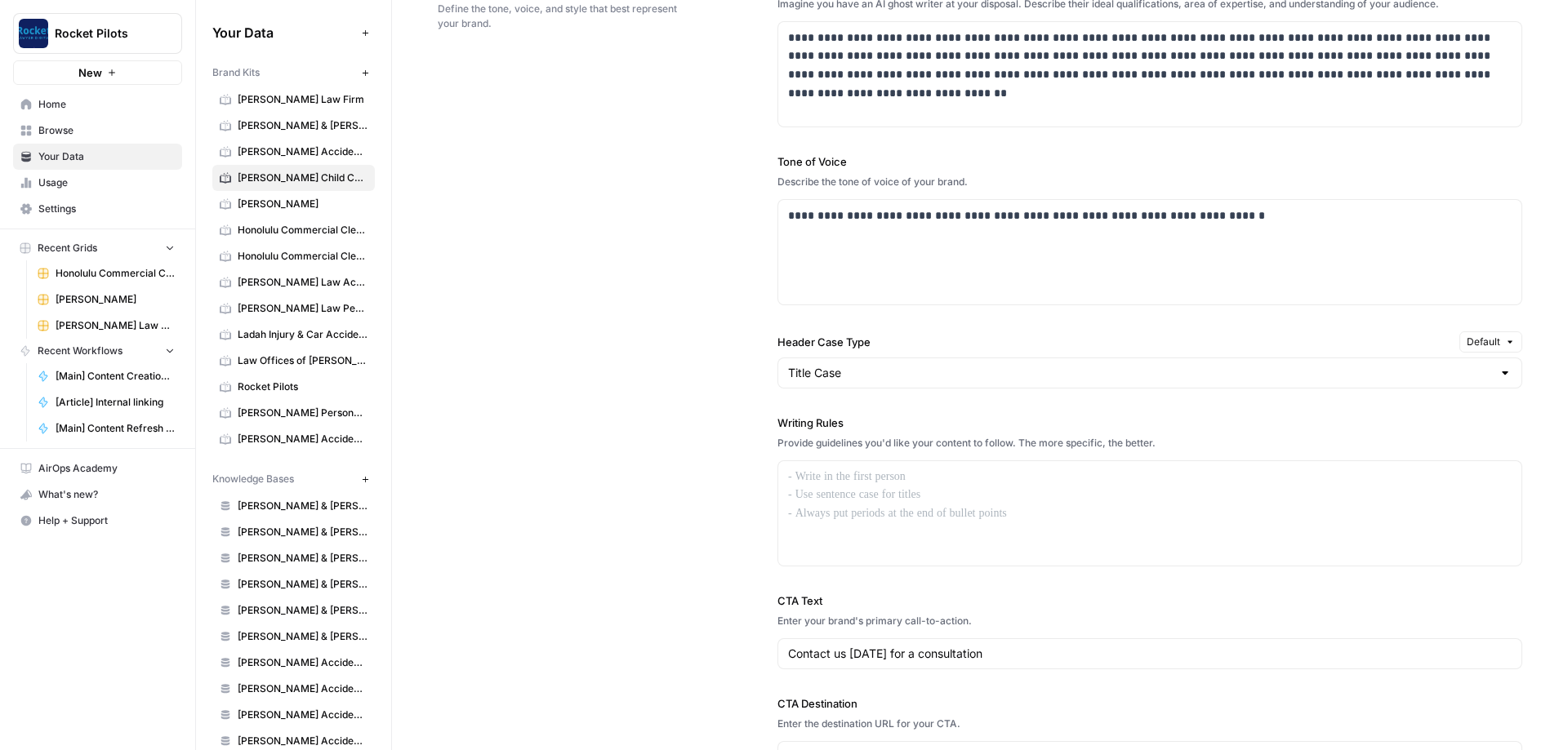
scroll to position [1176, 0]
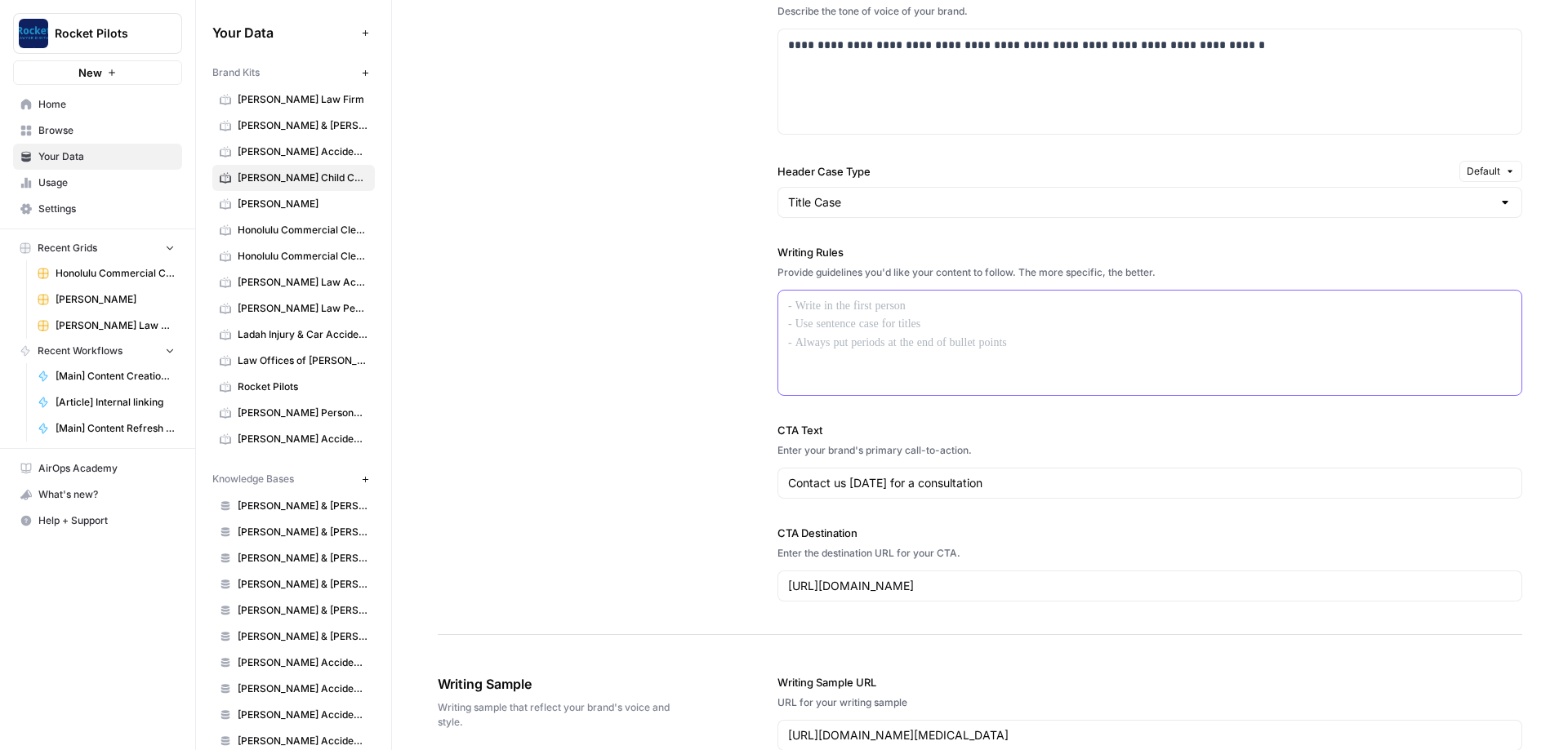
click at [843, 308] on p at bounding box center [1150, 307] width 723 height 19
click at [529, 233] on div "**********" at bounding box center [980, 204] width 1085 height 863
click at [303, 208] on span "[PERSON_NAME]" at bounding box center [303, 203] width 130 height 14
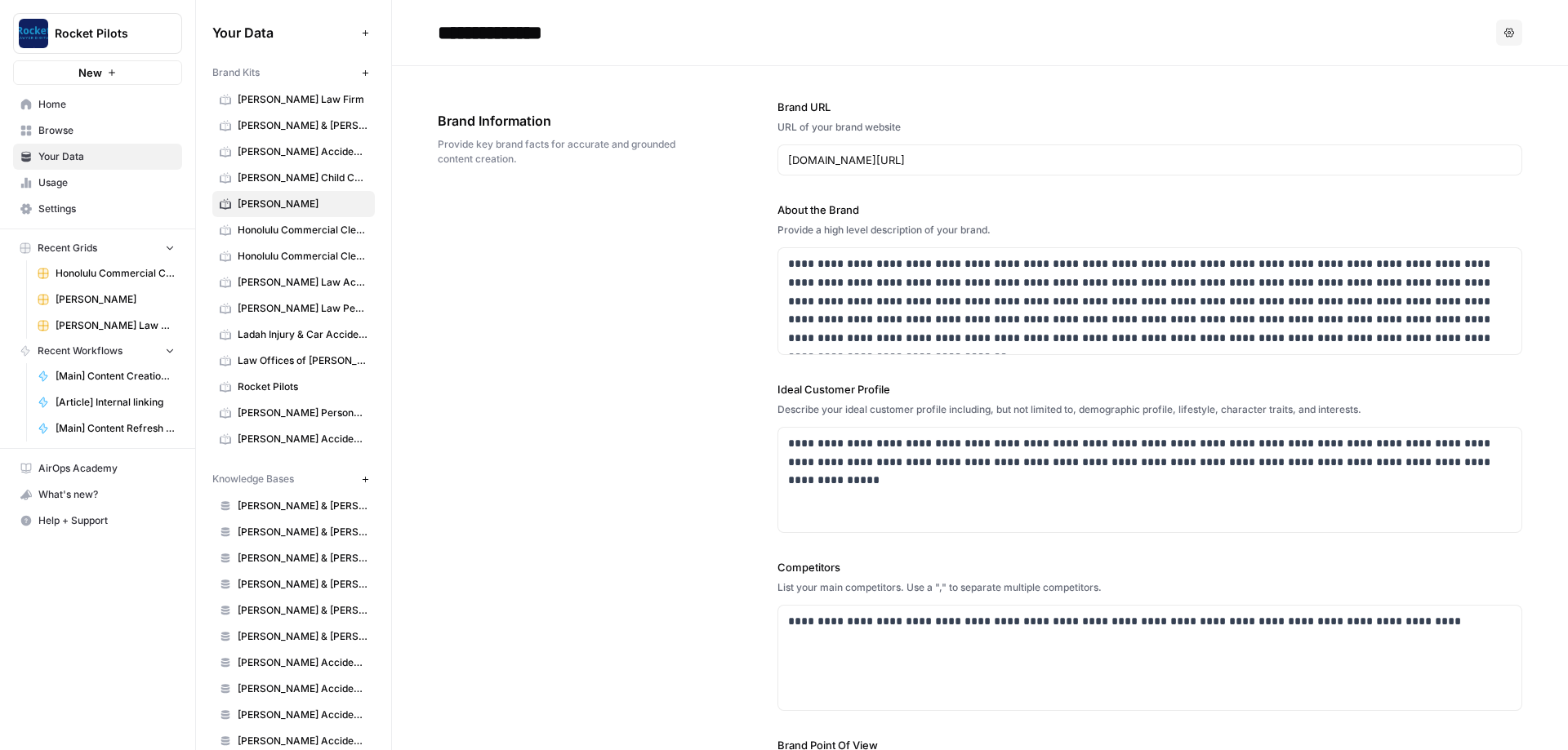
click at [287, 174] on span "[PERSON_NAME] Child Custody & Divorce Attorneys" at bounding box center [303, 177] width 130 height 14
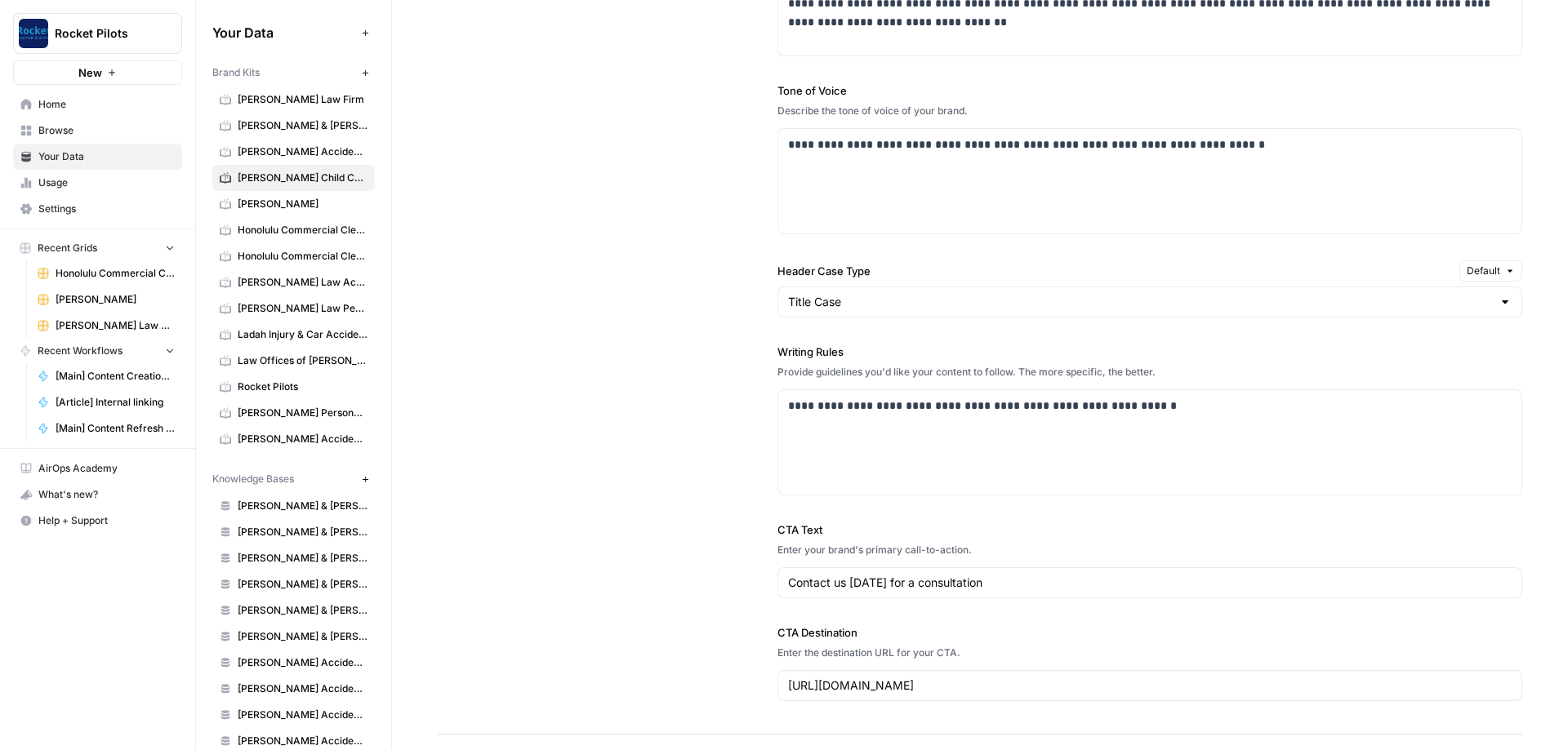
scroll to position [1078, 0]
click at [275, 151] on span "[PERSON_NAME] Accident Attorneys" at bounding box center [303, 151] width 130 height 14
click at [268, 176] on span "[PERSON_NAME] Child Custody & Divorce Attorneys" at bounding box center [303, 177] width 130 height 14
click at [280, 201] on span "[PERSON_NAME]" at bounding box center [303, 203] width 130 height 14
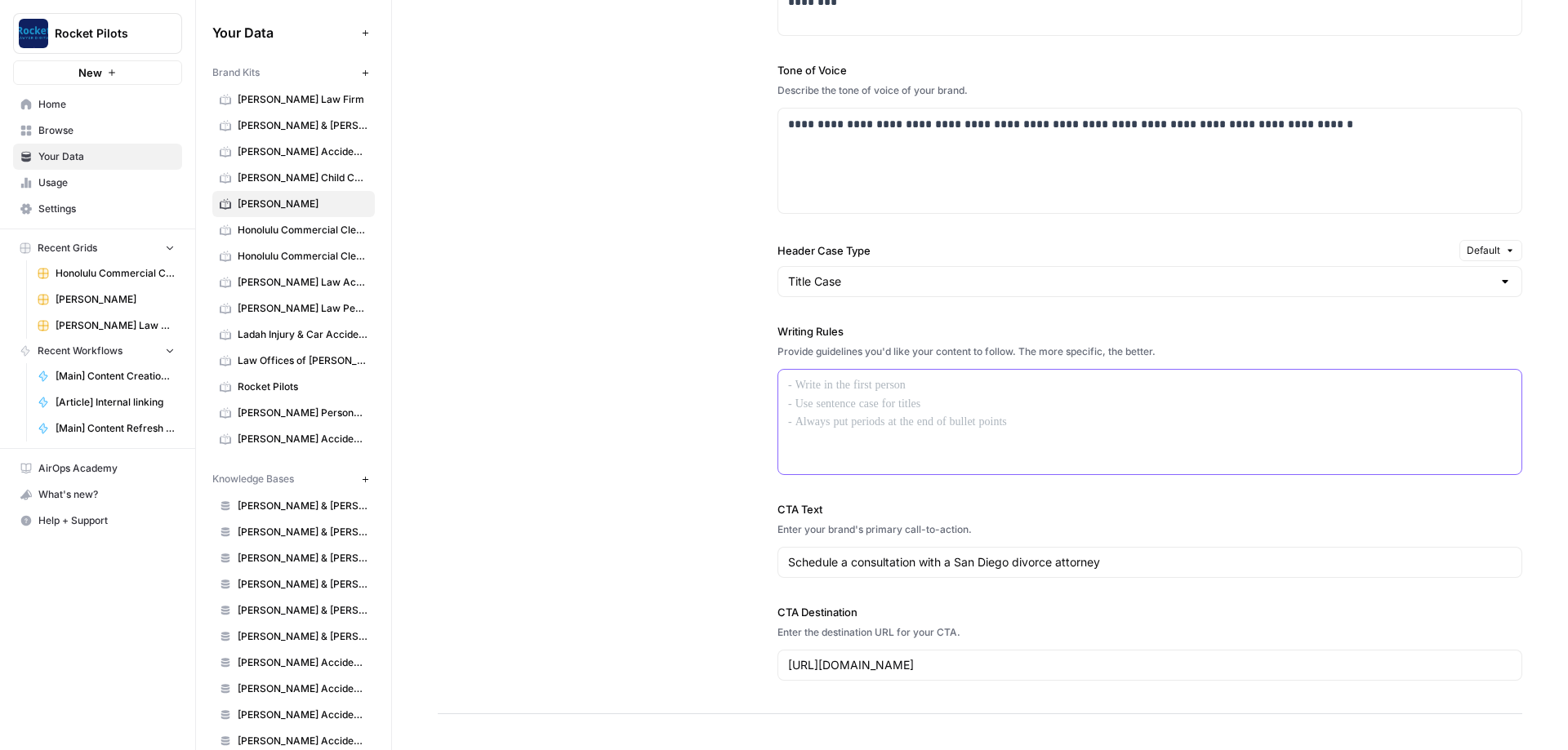
click at [824, 388] on p at bounding box center [1150, 386] width 723 height 19
click at [562, 335] on div "**********" at bounding box center [980, 283] width 1085 height 863
click at [268, 234] on span "Honolulu Commercial Cleaning" at bounding box center [303, 229] width 130 height 14
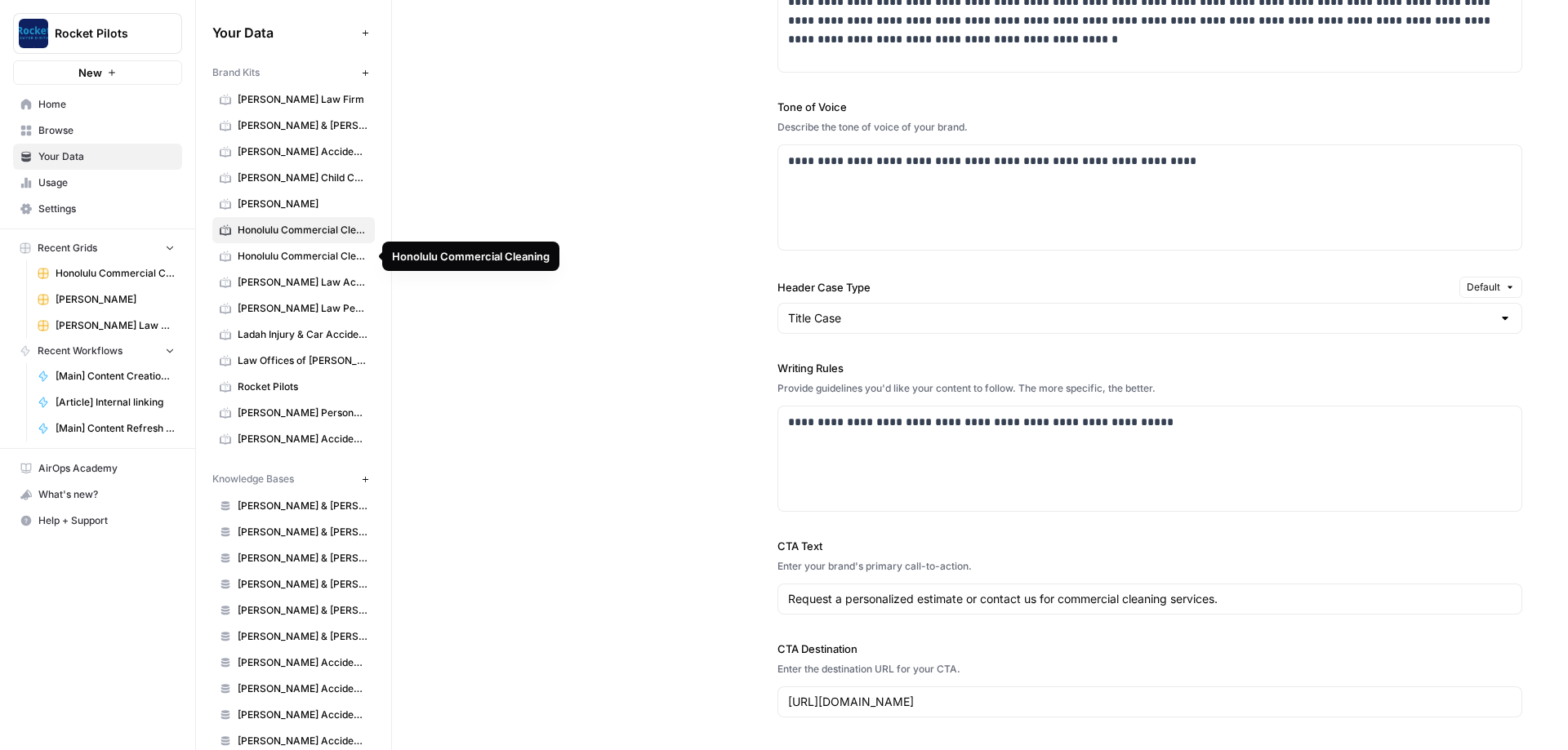
click at [302, 261] on span "Honolulu Commercial Cleaning" at bounding box center [303, 255] width 130 height 14
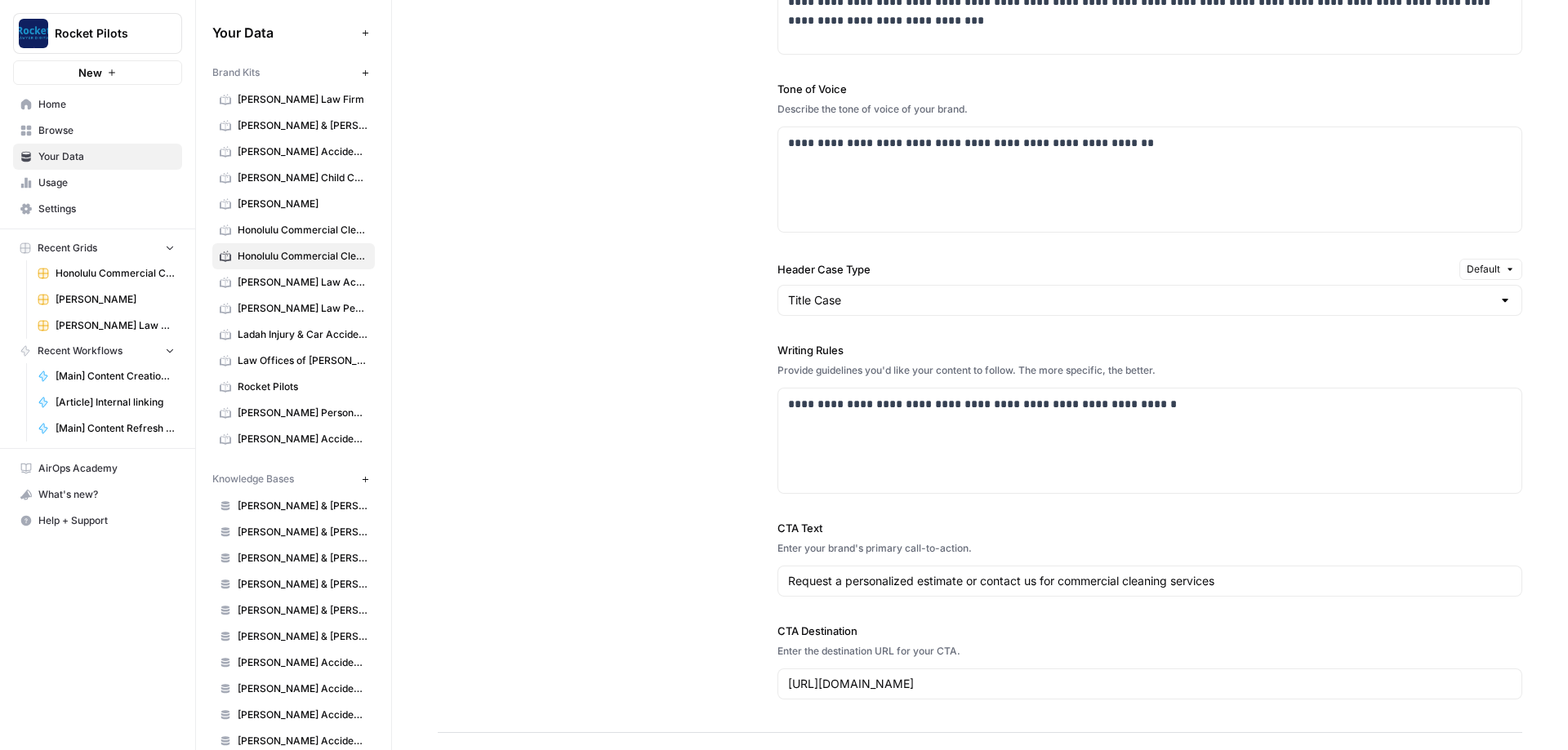
click at [307, 287] on span "[PERSON_NAME] Law Accident Attorneys" at bounding box center [303, 281] width 130 height 14
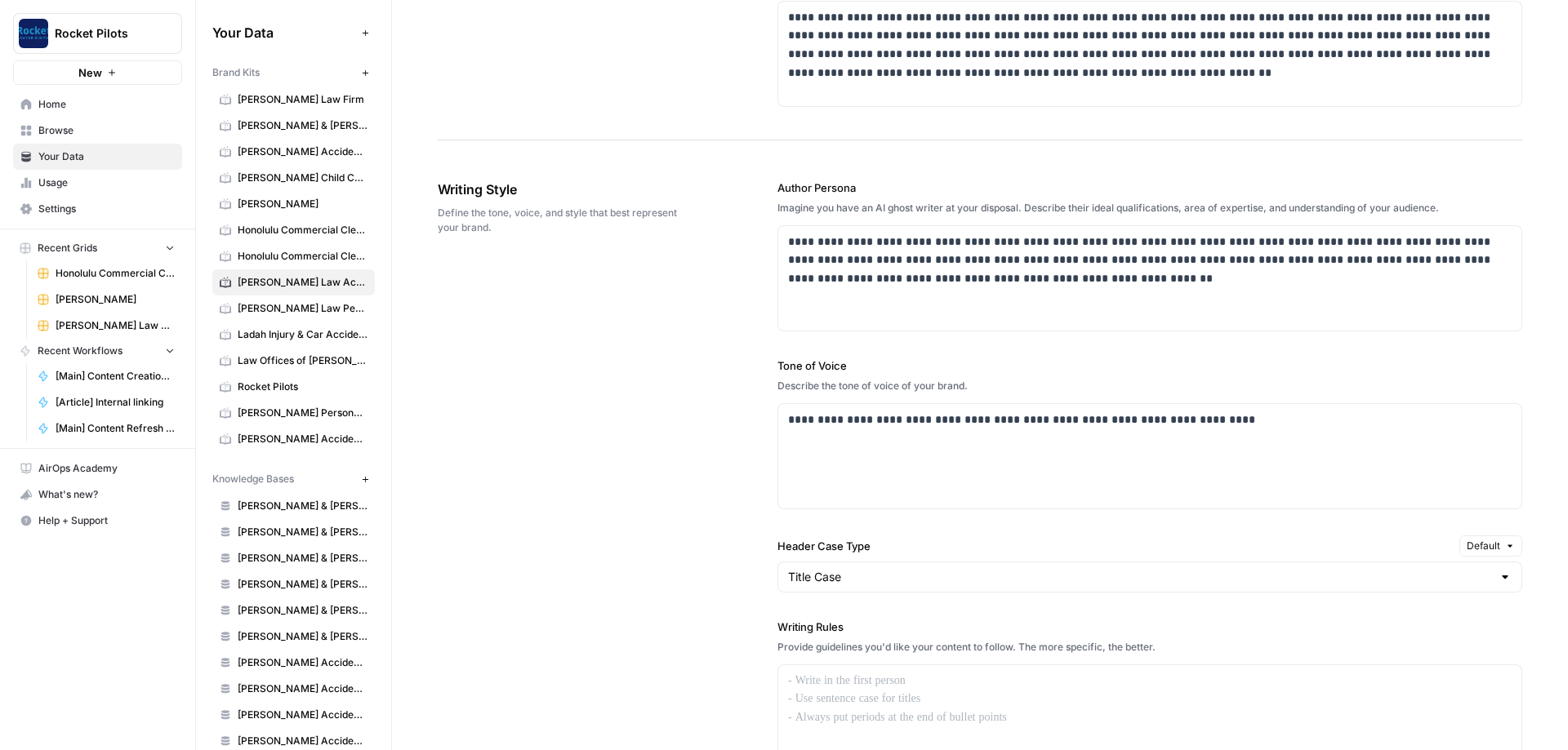
scroll to position [1078, 0]
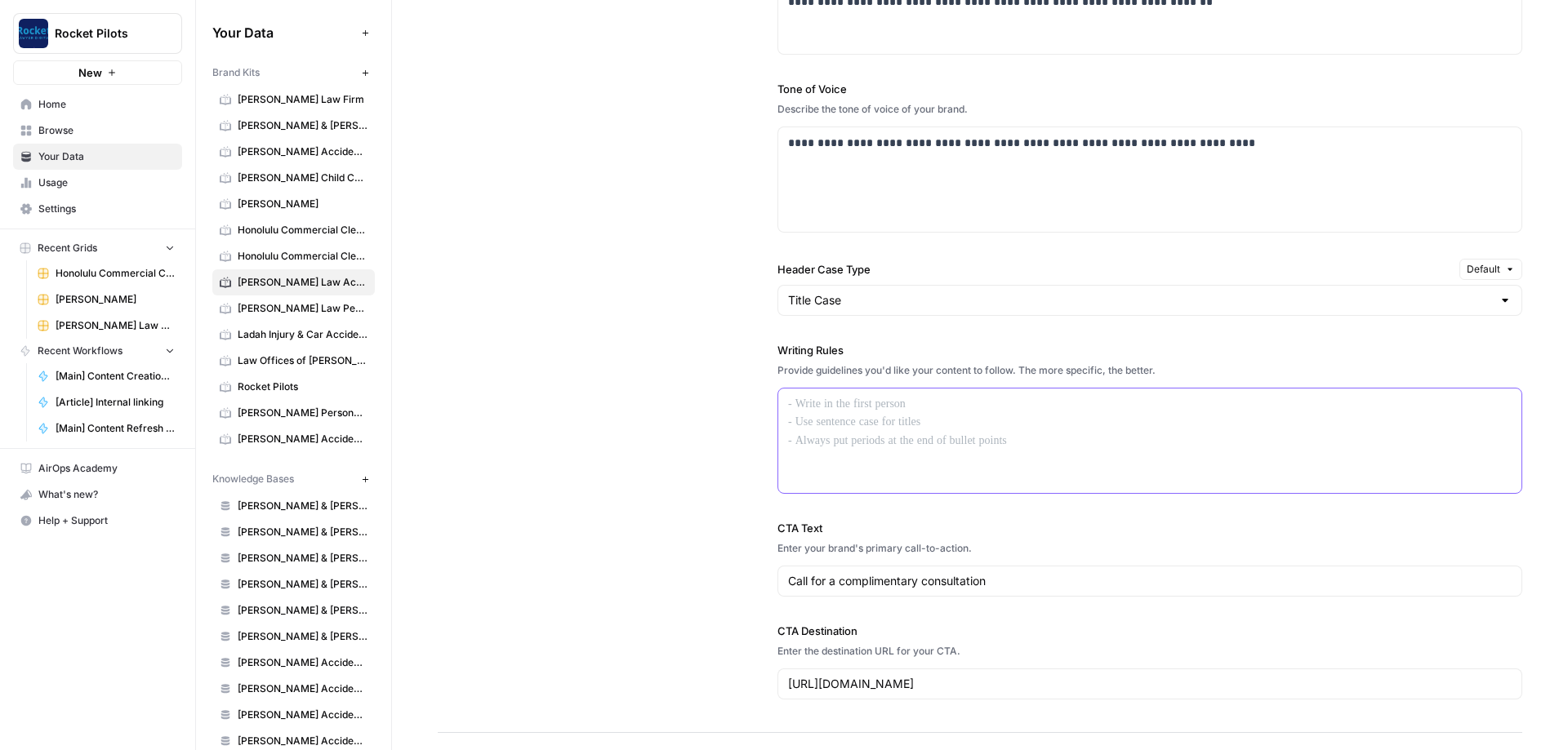
click at [824, 401] on p at bounding box center [1150, 404] width 723 height 19
click at [271, 316] on link "[PERSON_NAME] Law Personal Injury & Car Accident Lawyer" at bounding box center [293, 308] width 163 height 26
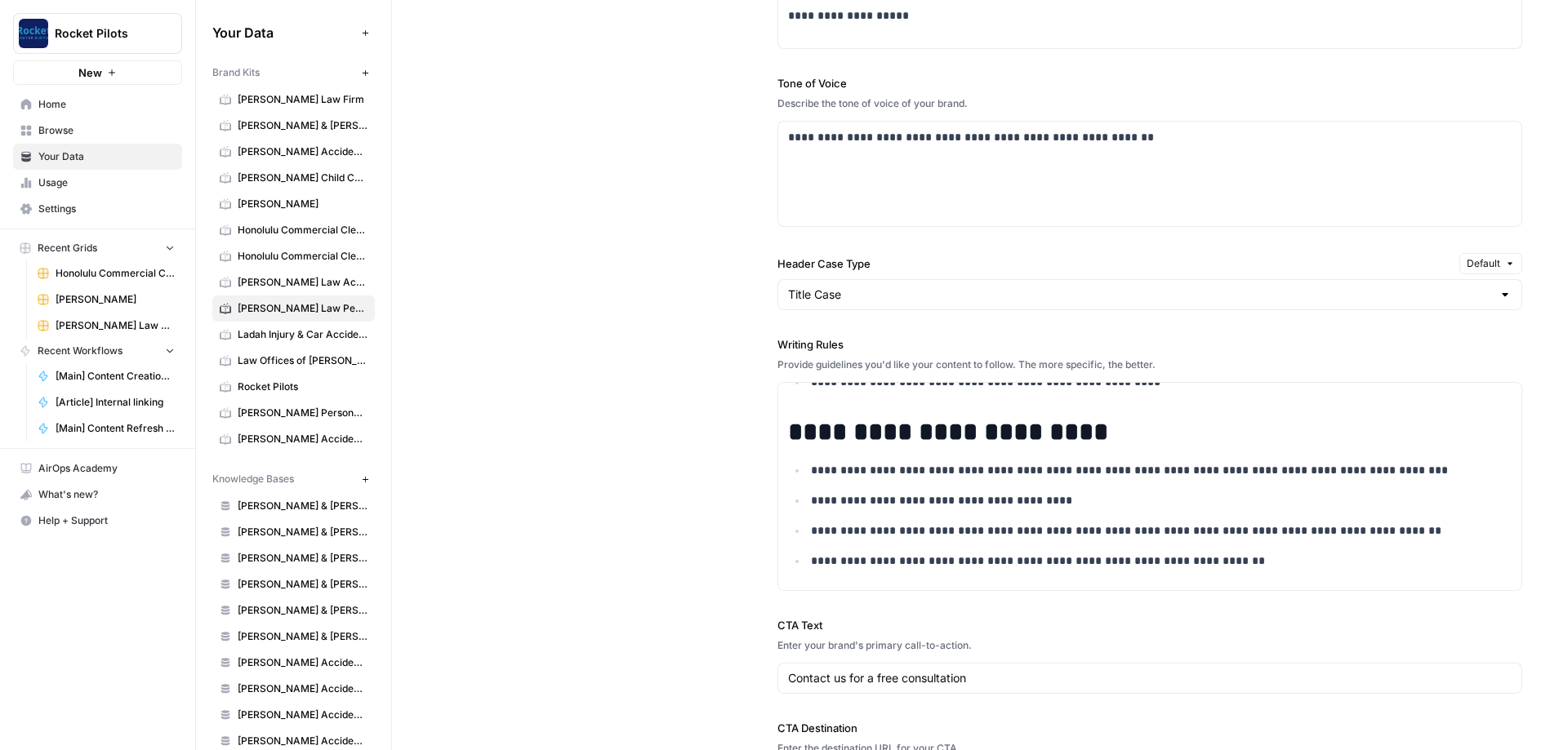
scroll to position [1372, 0]
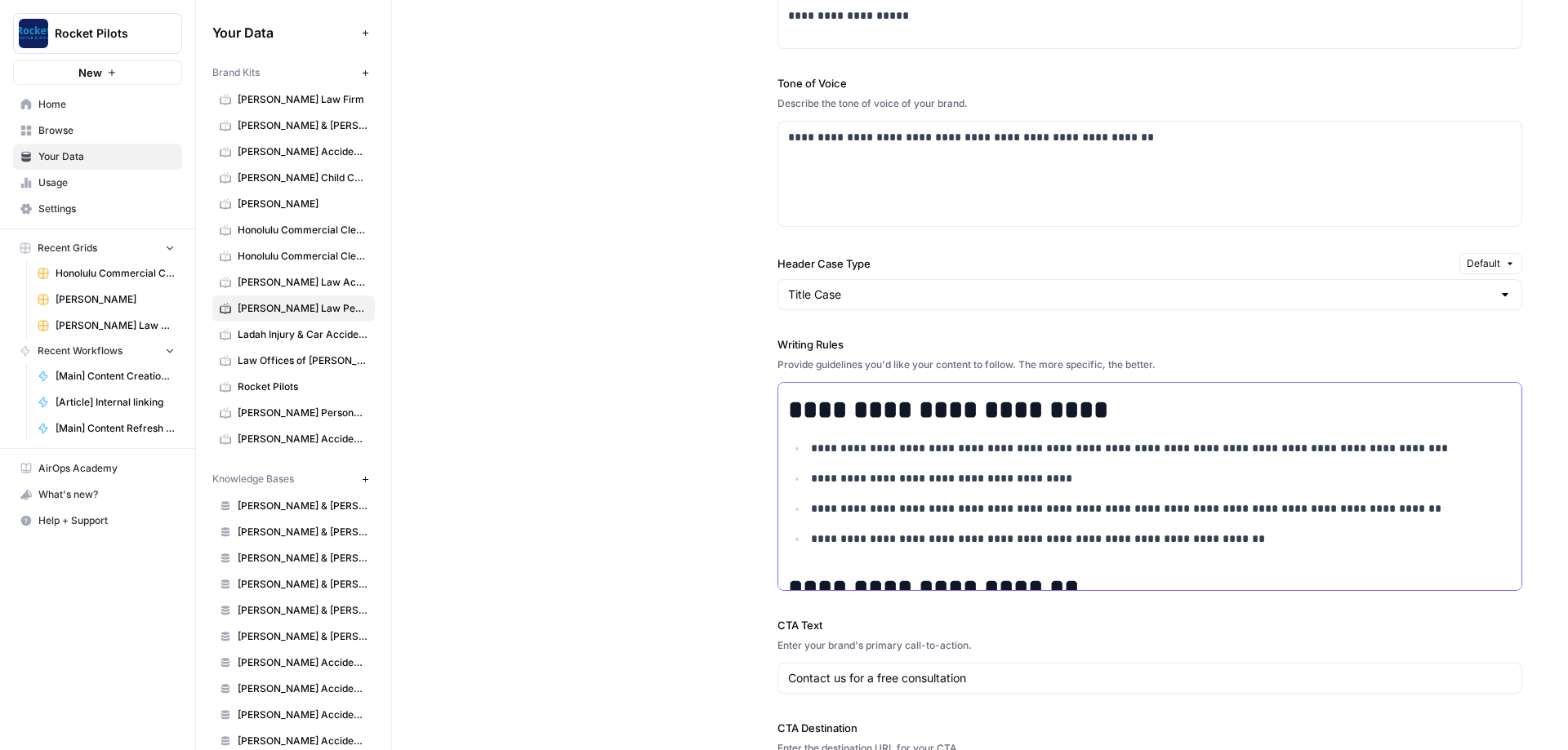
click at [1103, 475] on p "**********" at bounding box center [1161, 479] width 701 height 19
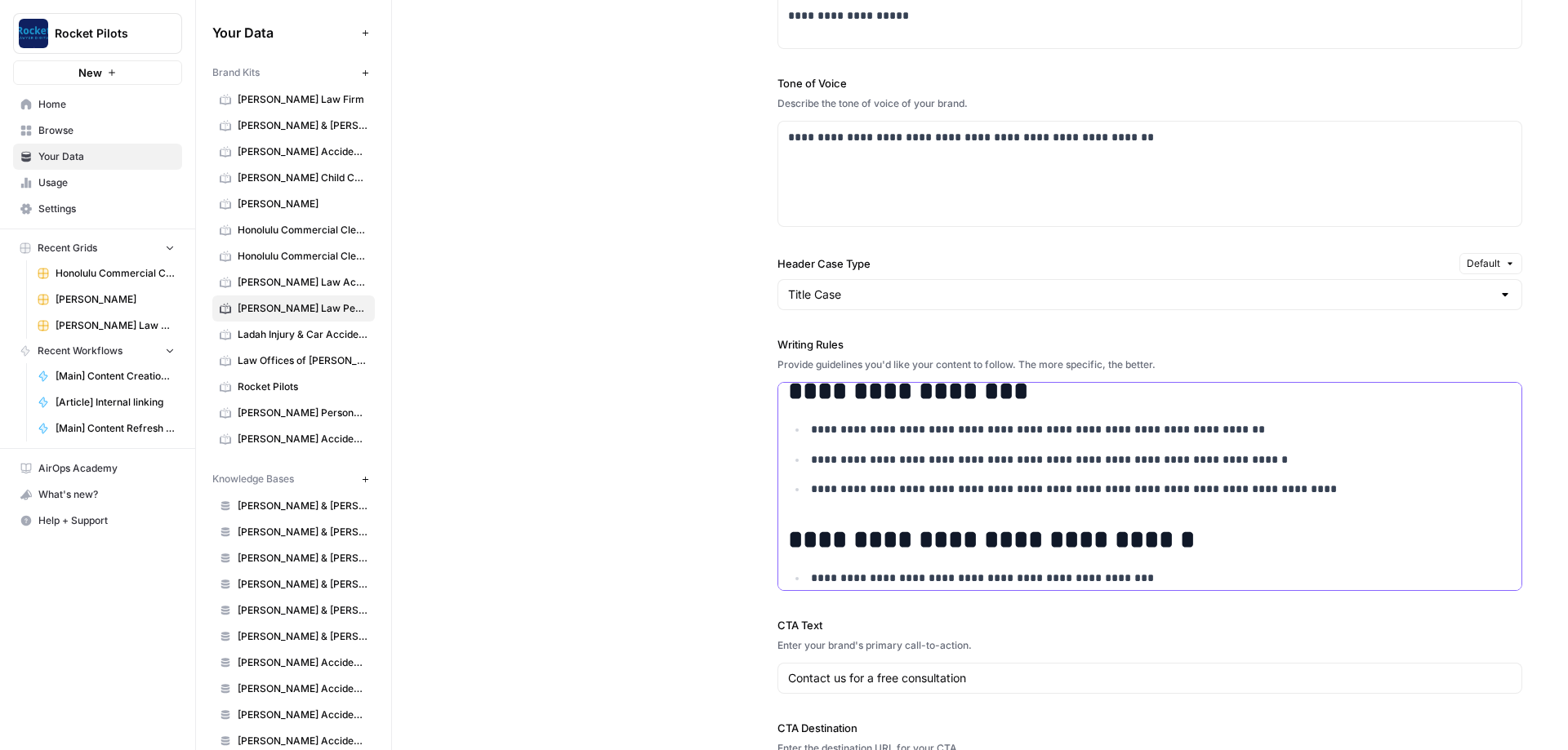
scroll to position [0, 0]
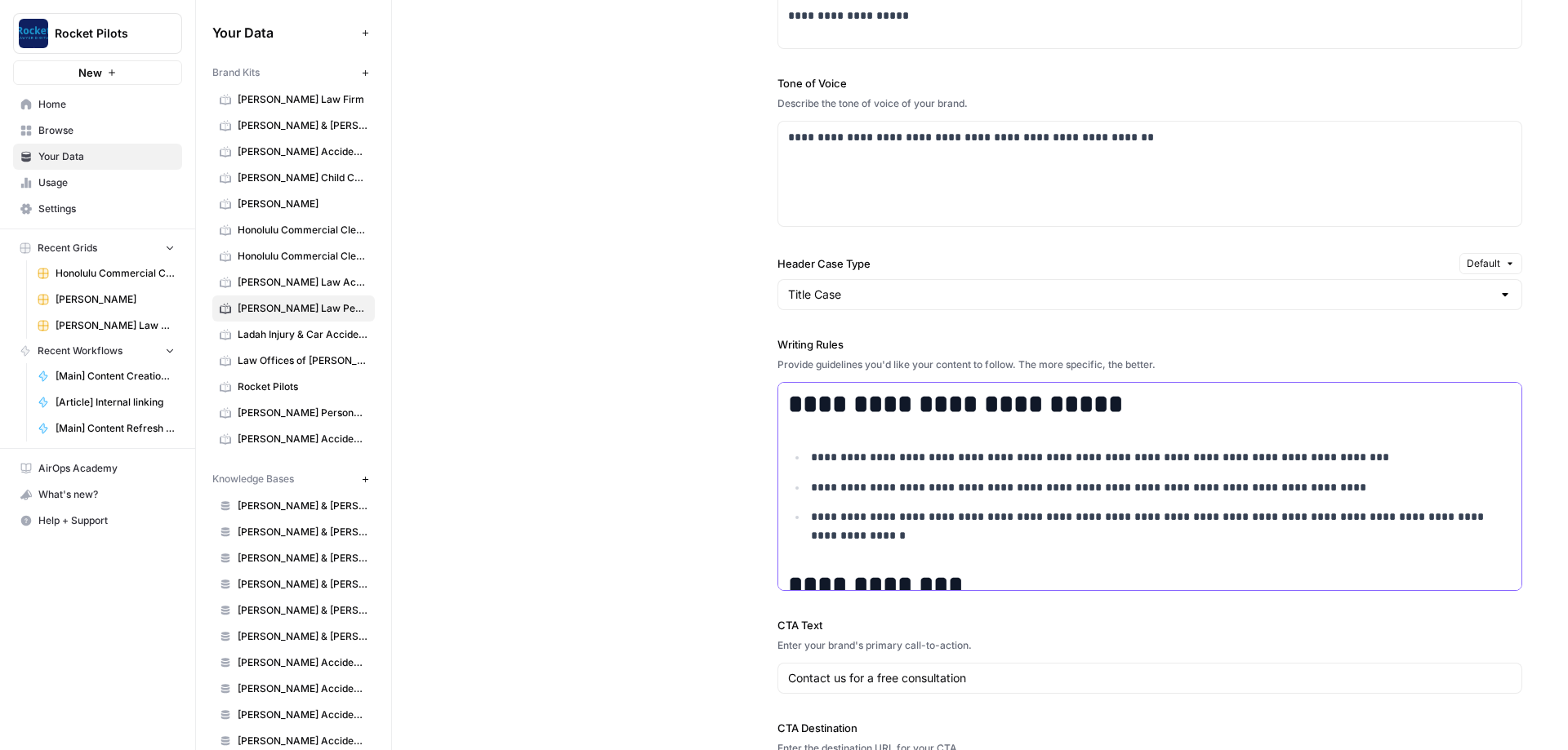
click at [881, 537] on p "**********" at bounding box center [1161, 527] width 701 height 38
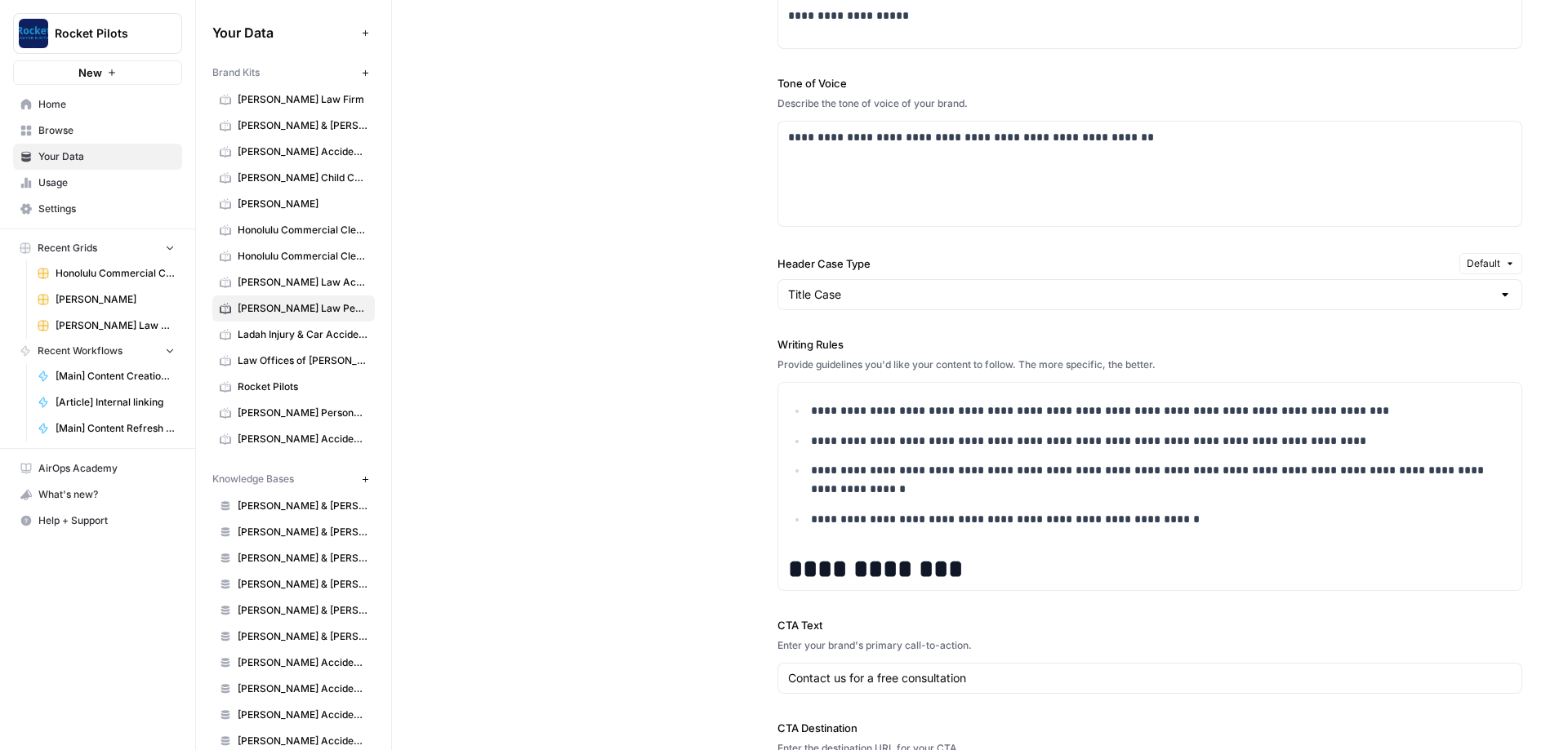
click at [583, 388] on div "**********" at bounding box center [980, 347] width 1085 height 966
click at [280, 340] on span "Ladah Injury & Car Accident Lawyers [GEOGRAPHIC_DATA]" at bounding box center [303, 334] width 130 height 14
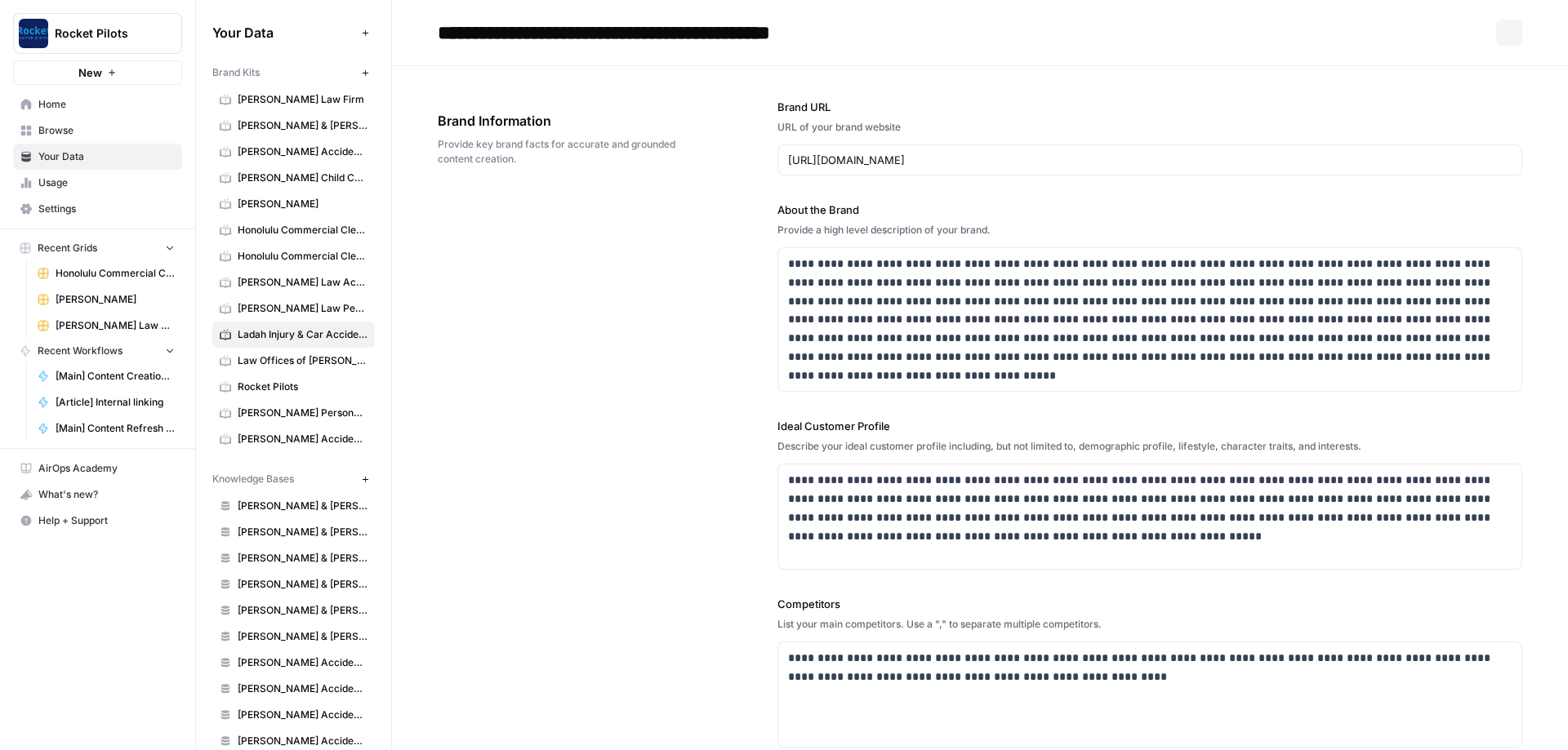
click at [284, 362] on span "Law Offices of [PERSON_NAME]" at bounding box center [303, 360] width 130 height 14
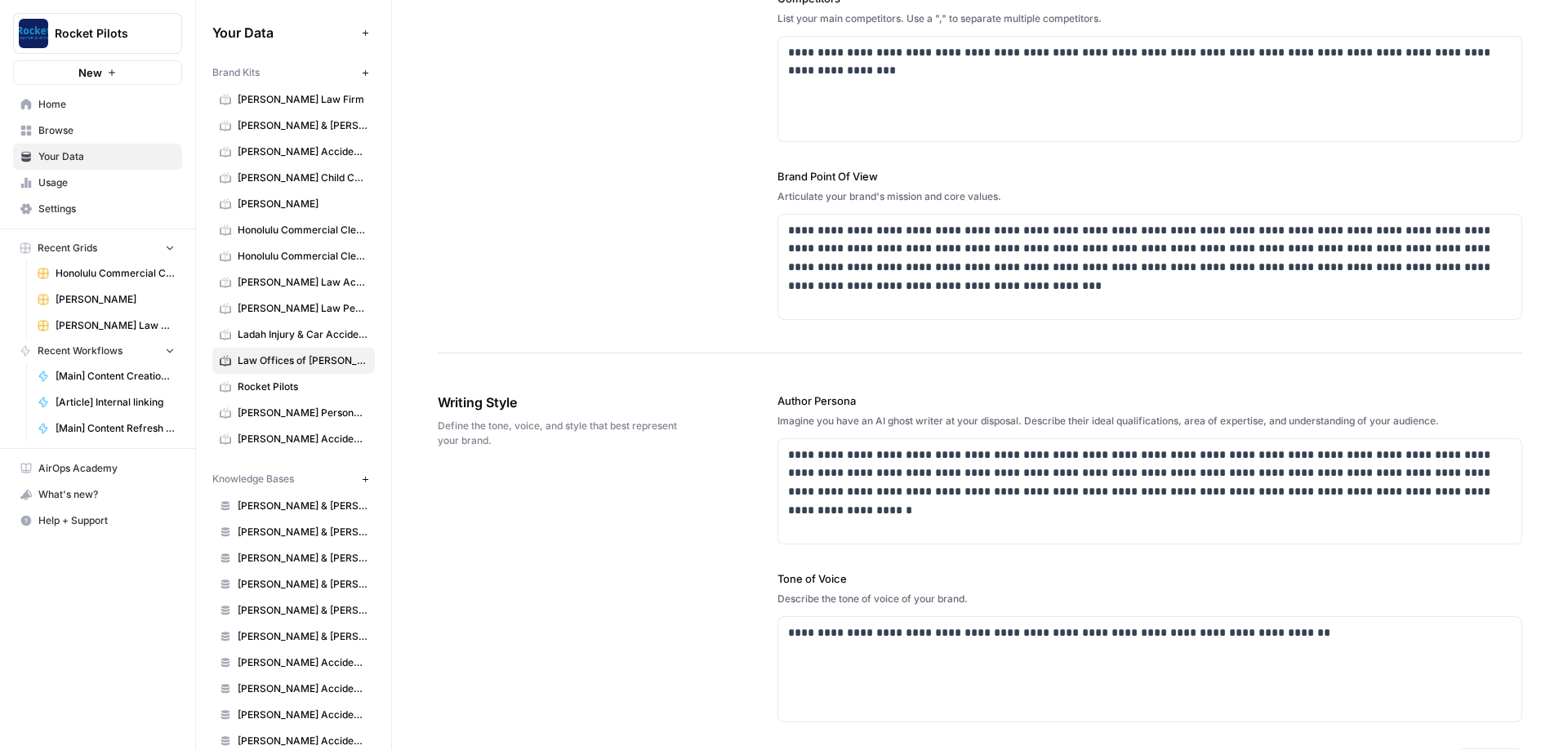
scroll to position [980, 0]
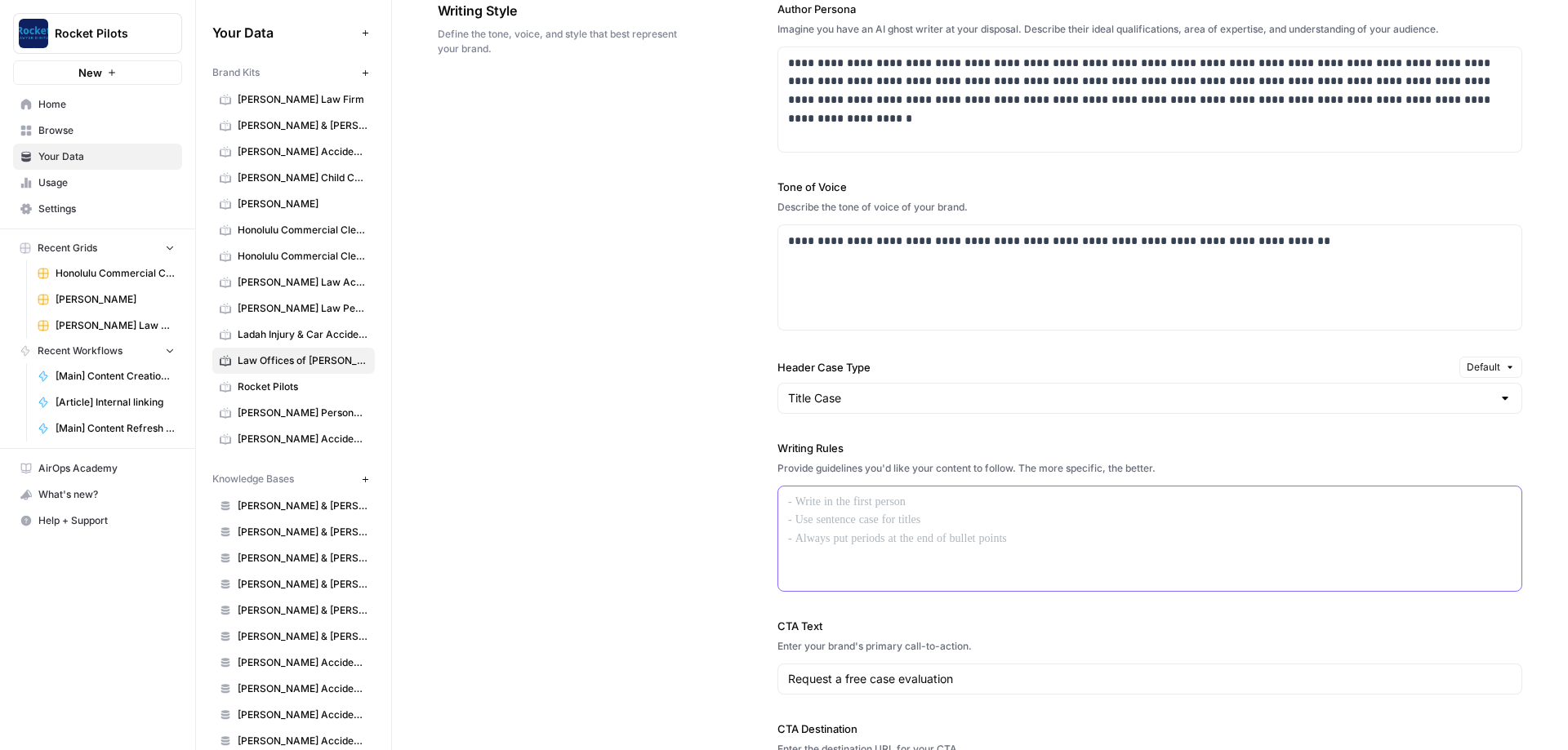
click at [842, 507] on p at bounding box center [1150, 502] width 723 height 19
click at [288, 410] on span "[PERSON_NAME] Personal Injury & Car Accident Lawyer" at bounding box center [303, 412] width 130 height 14
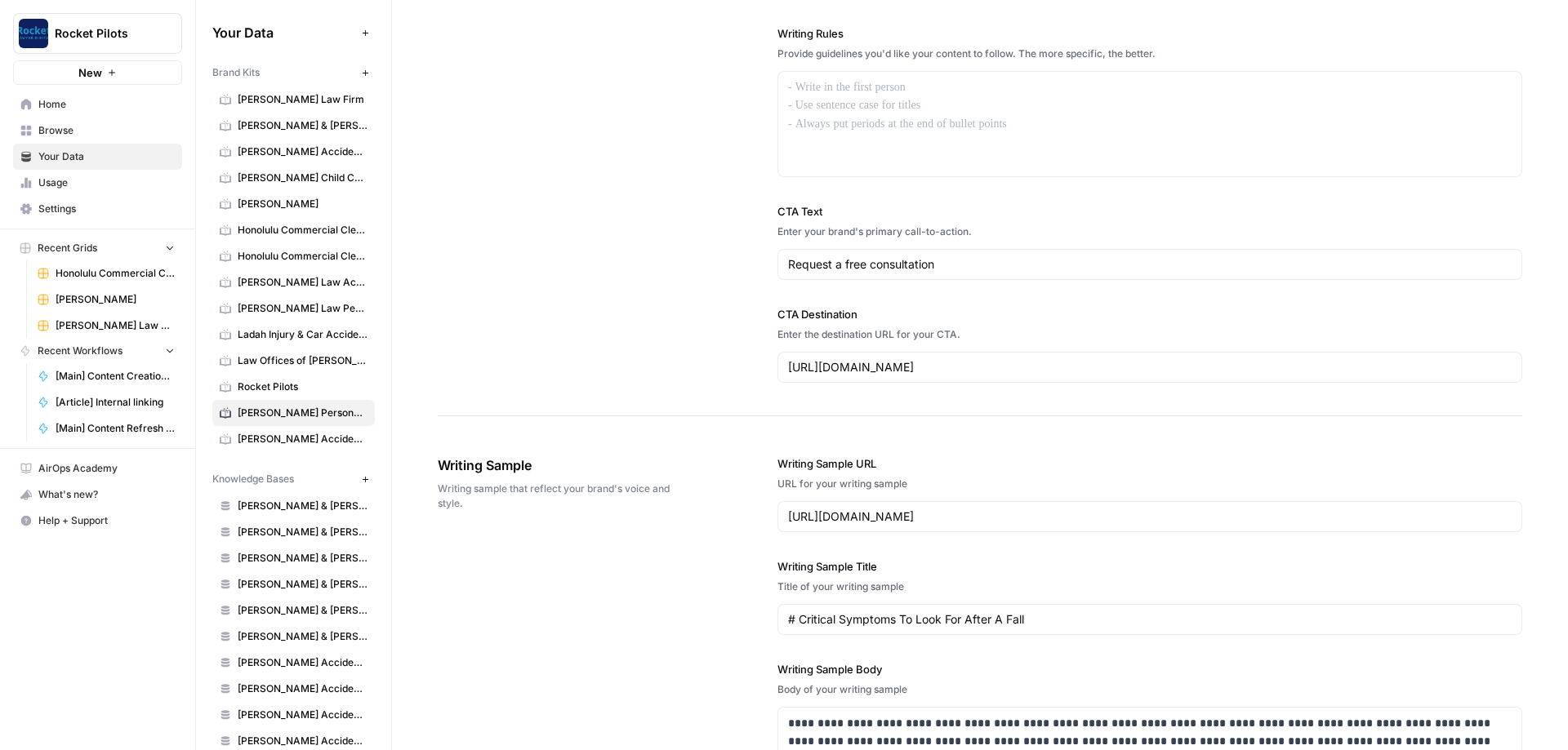
scroll to position [1273, 0]
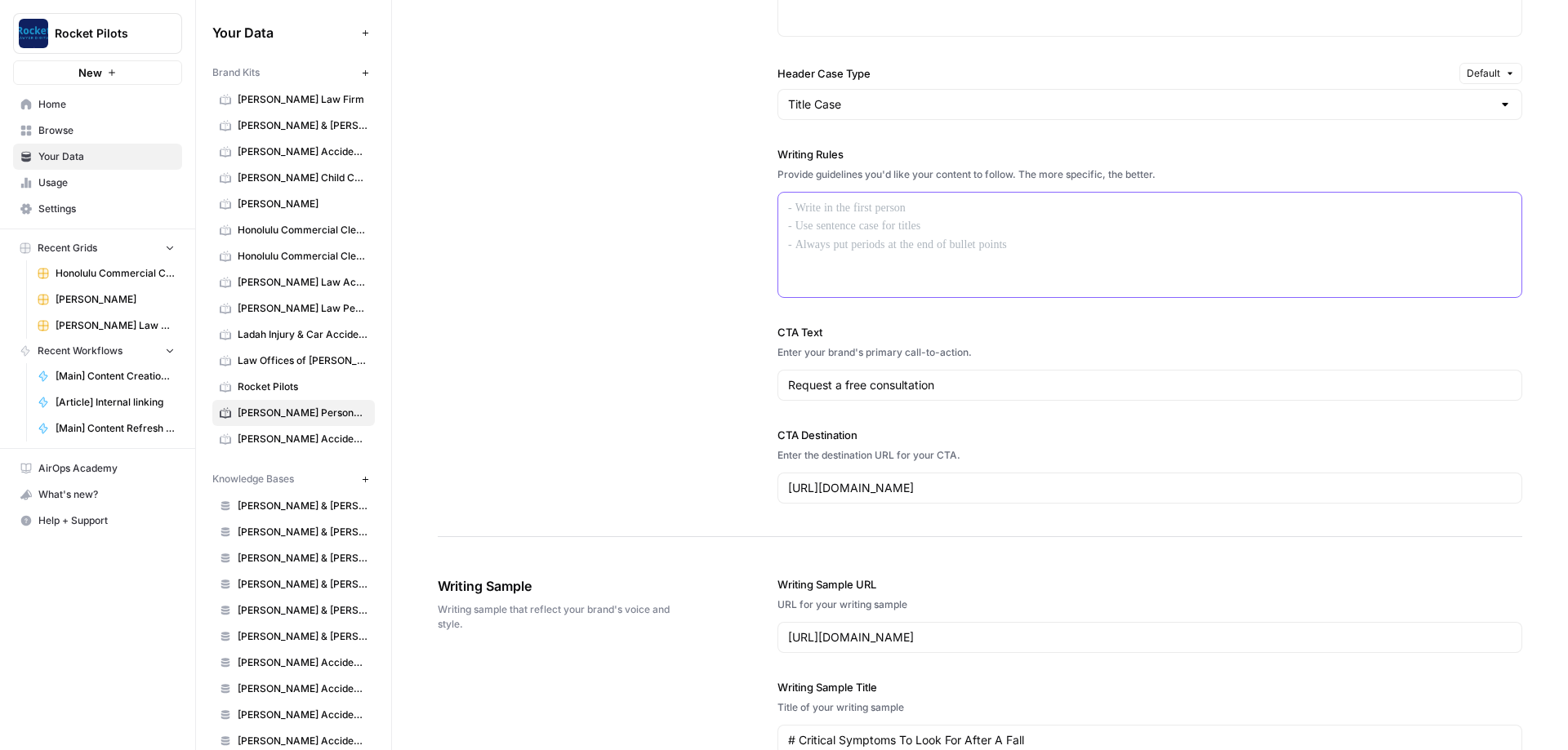
click at [909, 243] on div at bounding box center [1150, 245] width 744 height 104
click at [260, 447] on link "[PERSON_NAME] Accident Attorneys" at bounding box center [293, 439] width 163 height 26
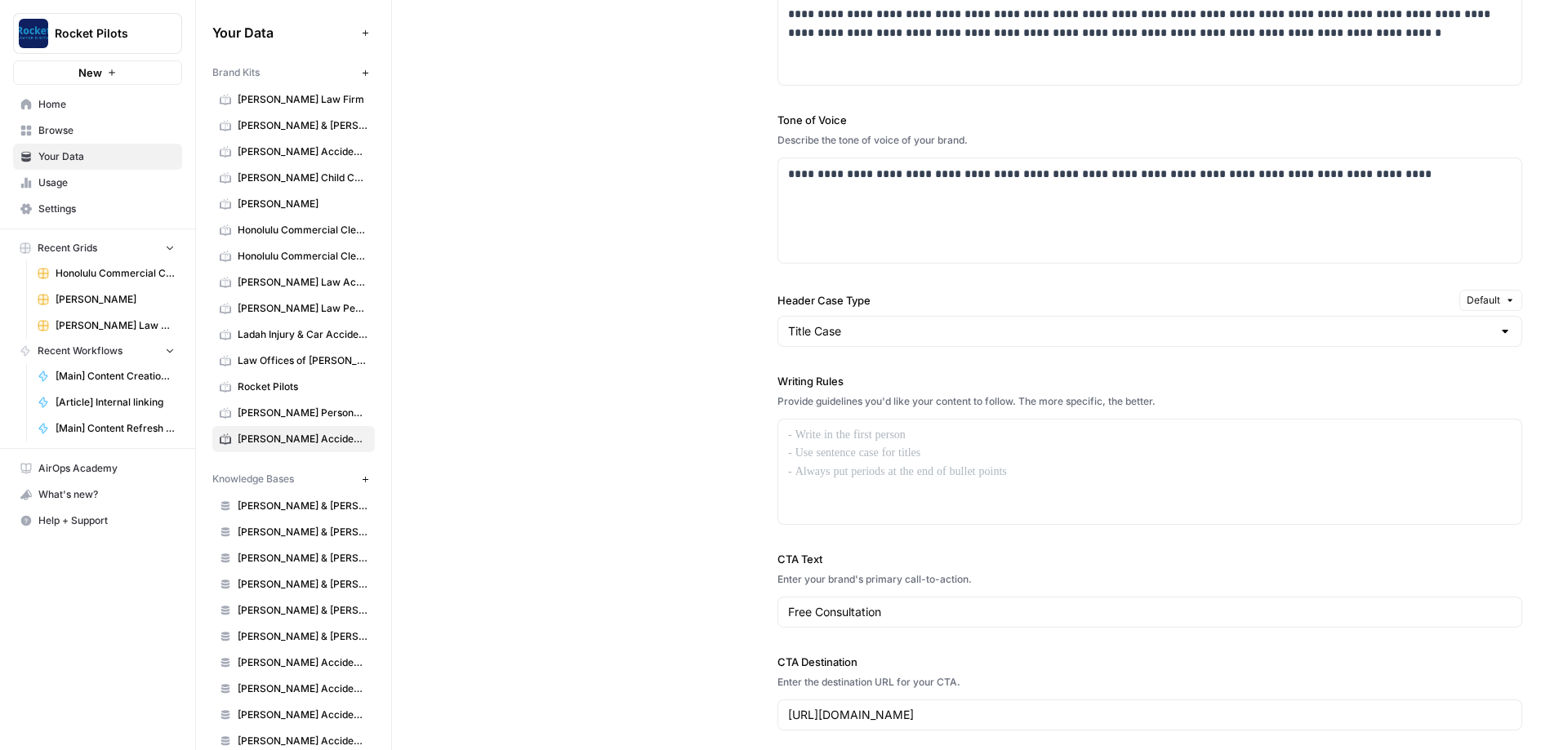
scroll to position [1078, 0]
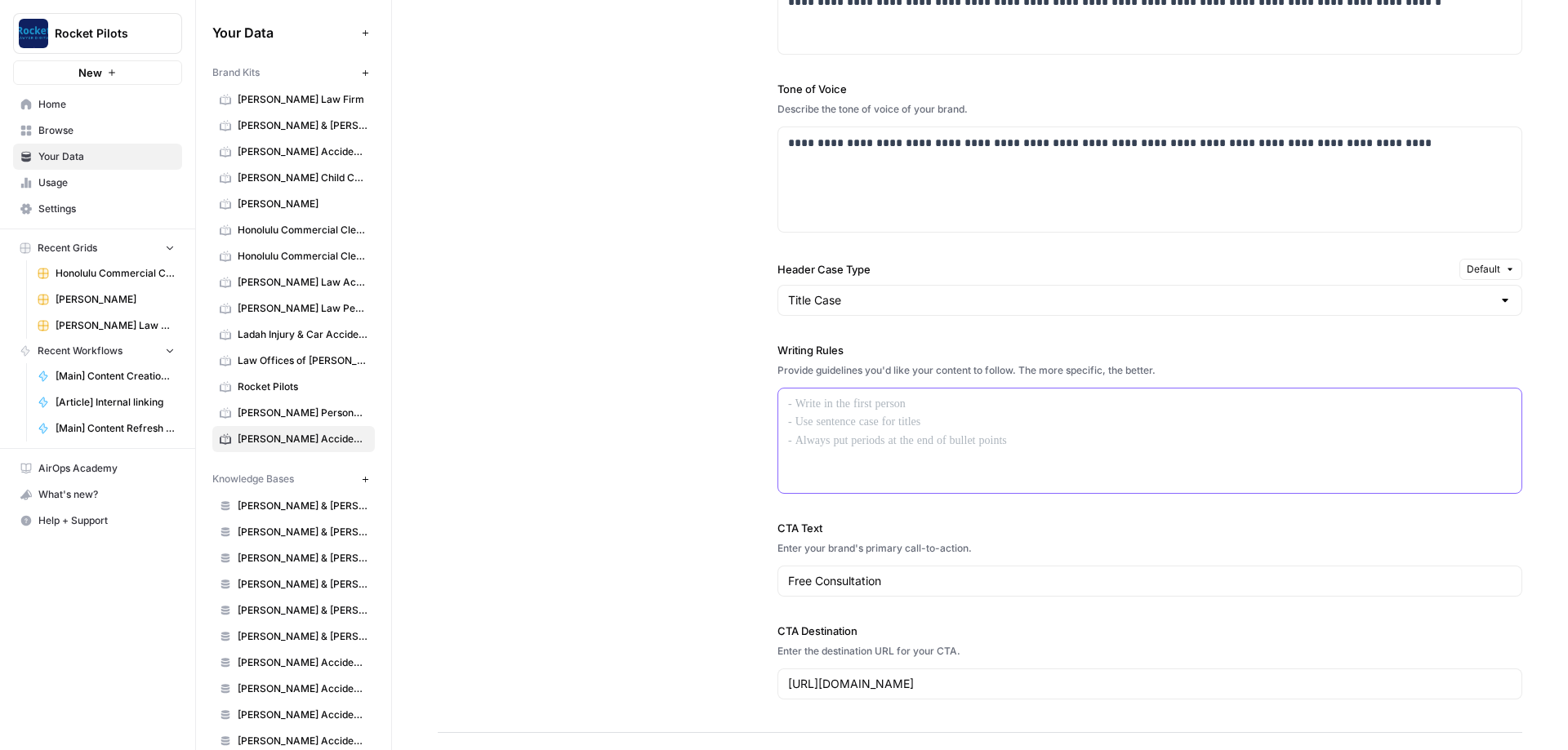
drag, startPoint x: 848, startPoint y: 414, endPoint x: 837, endPoint y: 408, distance: 12.5
click at [849, 414] on div at bounding box center [1150, 441] width 744 height 104
click at [619, 372] on div "**********" at bounding box center [980, 302] width 1085 height 863
click at [594, 278] on div "**********" at bounding box center [980, 302] width 1085 height 863
click at [306, 328] on span "Ladah Injury & Car Accident Lawyers [GEOGRAPHIC_DATA]" at bounding box center [303, 334] width 130 height 14
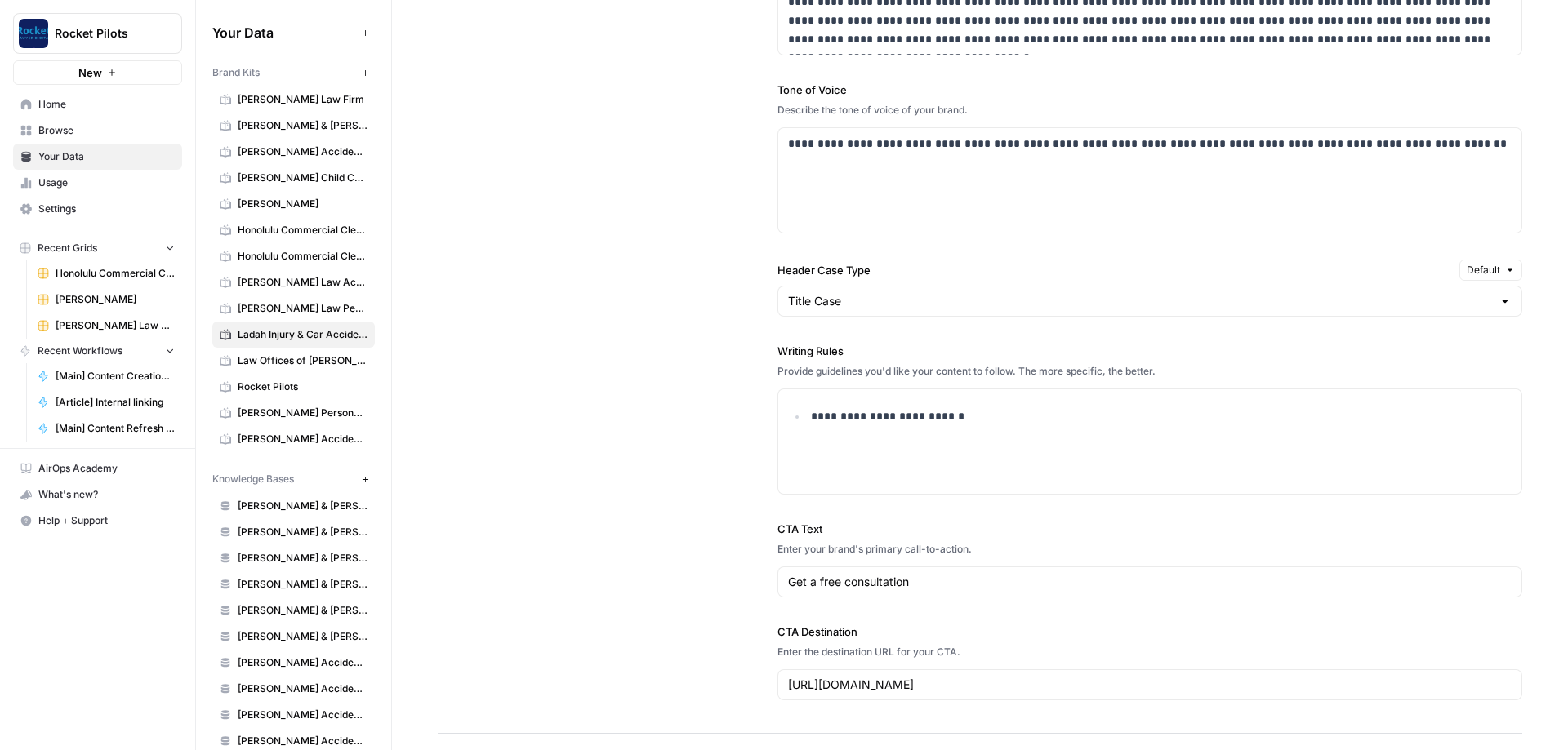
click at [698, 365] on div "**********" at bounding box center [980, 303] width 1085 height 865
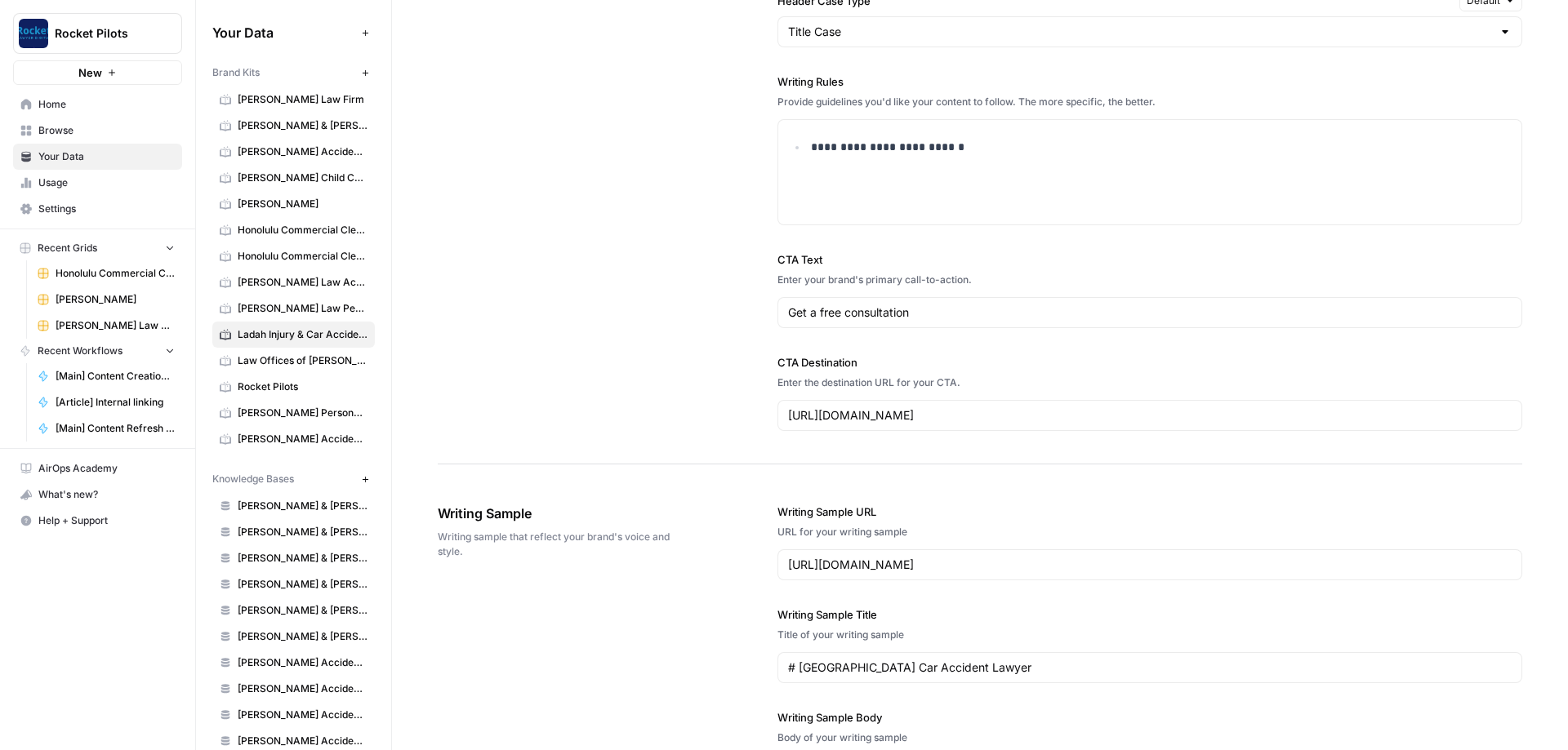
scroll to position [1372, 0]
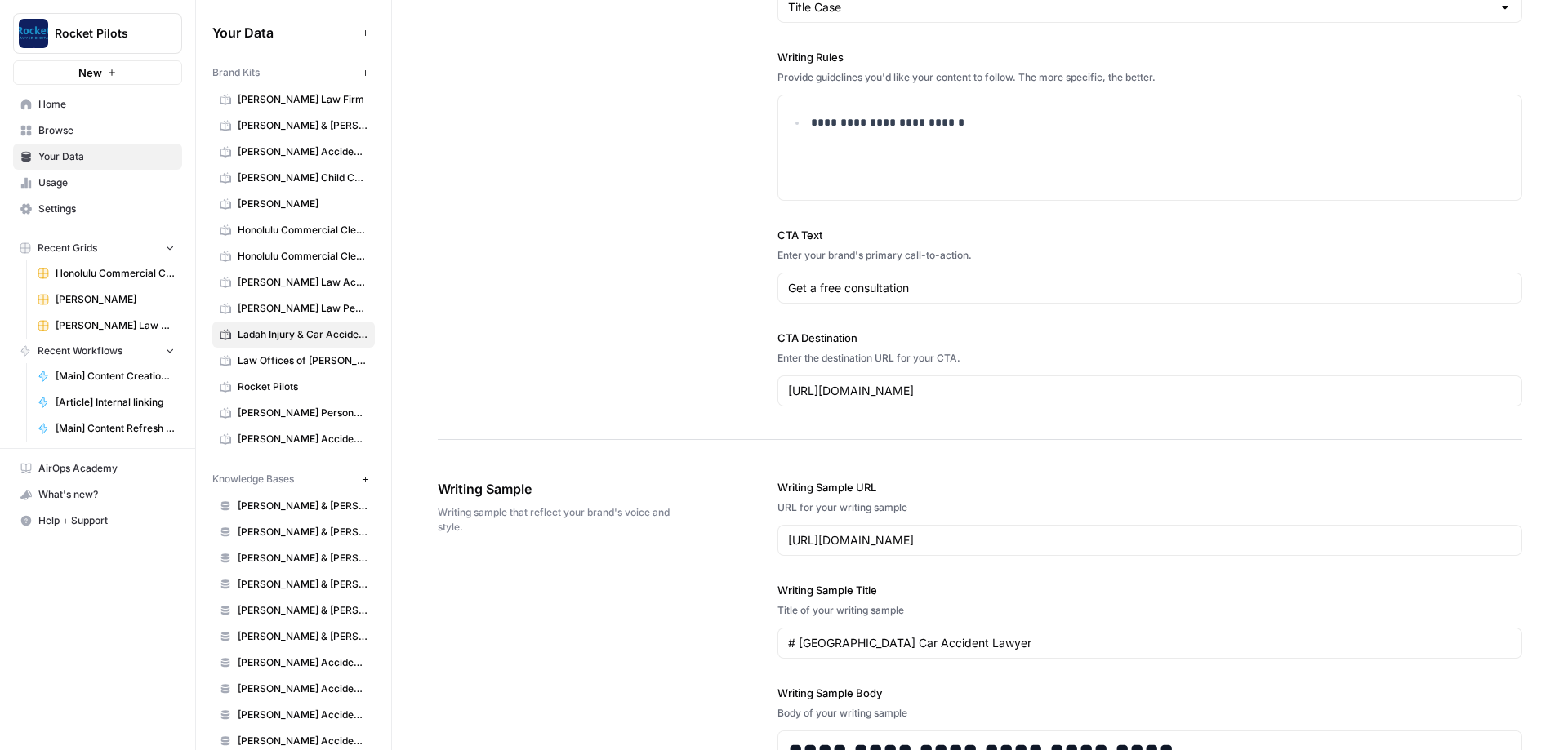
click at [615, 334] on div "**********" at bounding box center [980, 8] width 1085 height 865
click at [36, 105] on link "Home" at bounding box center [98, 104] width 169 height 26
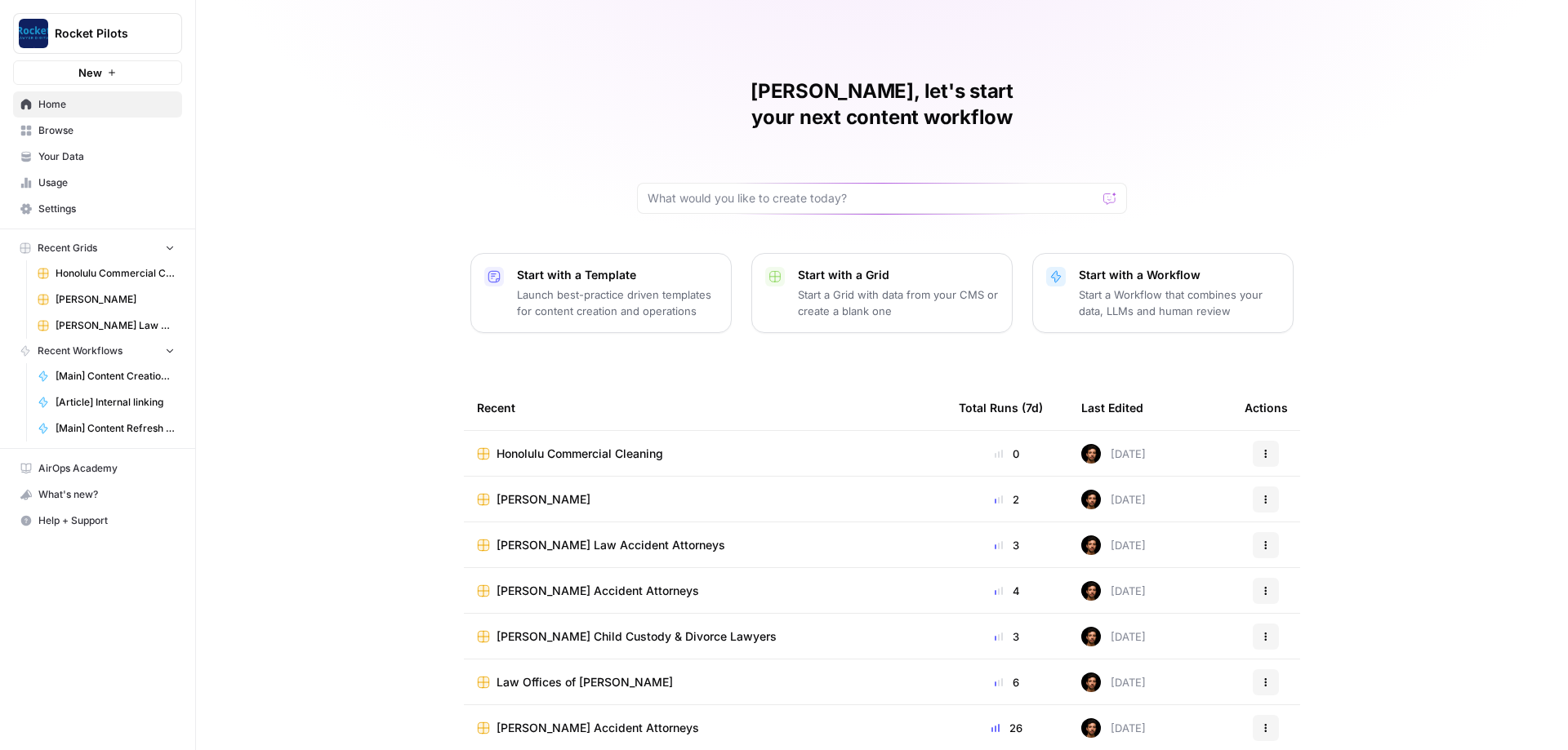
click at [652, 446] on span "Honolulu Commercial Cleaning" at bounding box center [580, 453] width 167 height 16
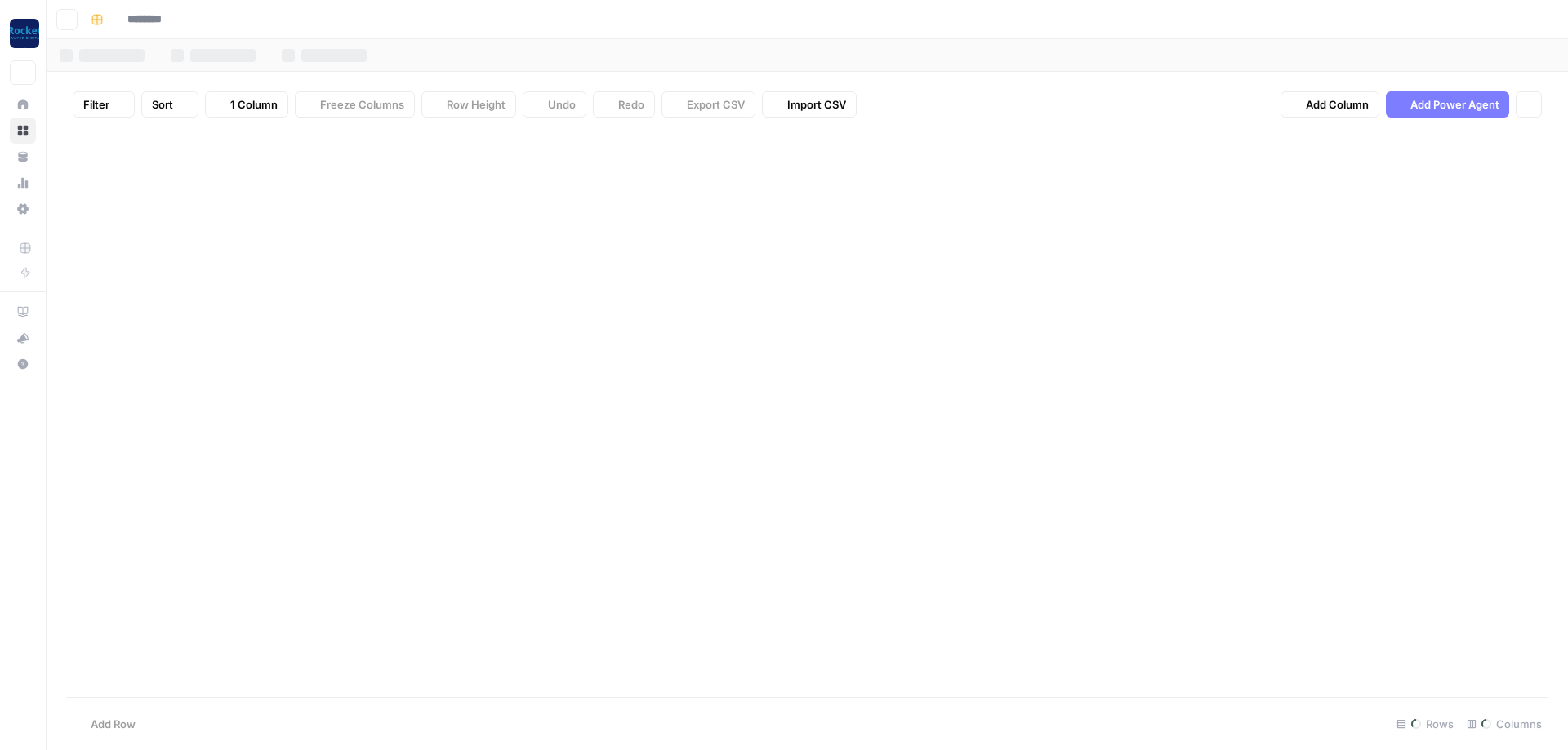
type input "**********"
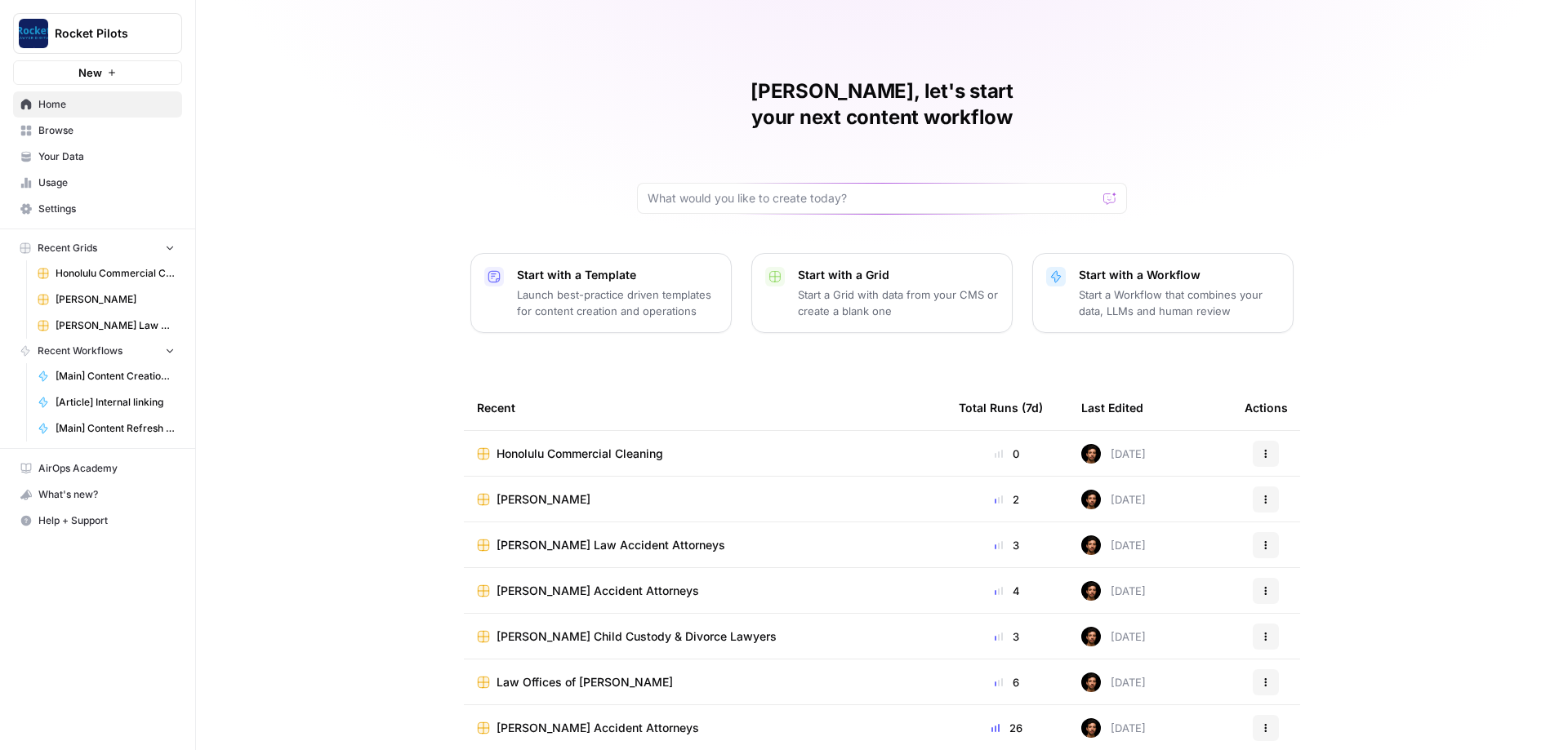
click at [564, 491] on span "[PERSON_NAME]" at bounding box center [543, 499] width 94 height 16
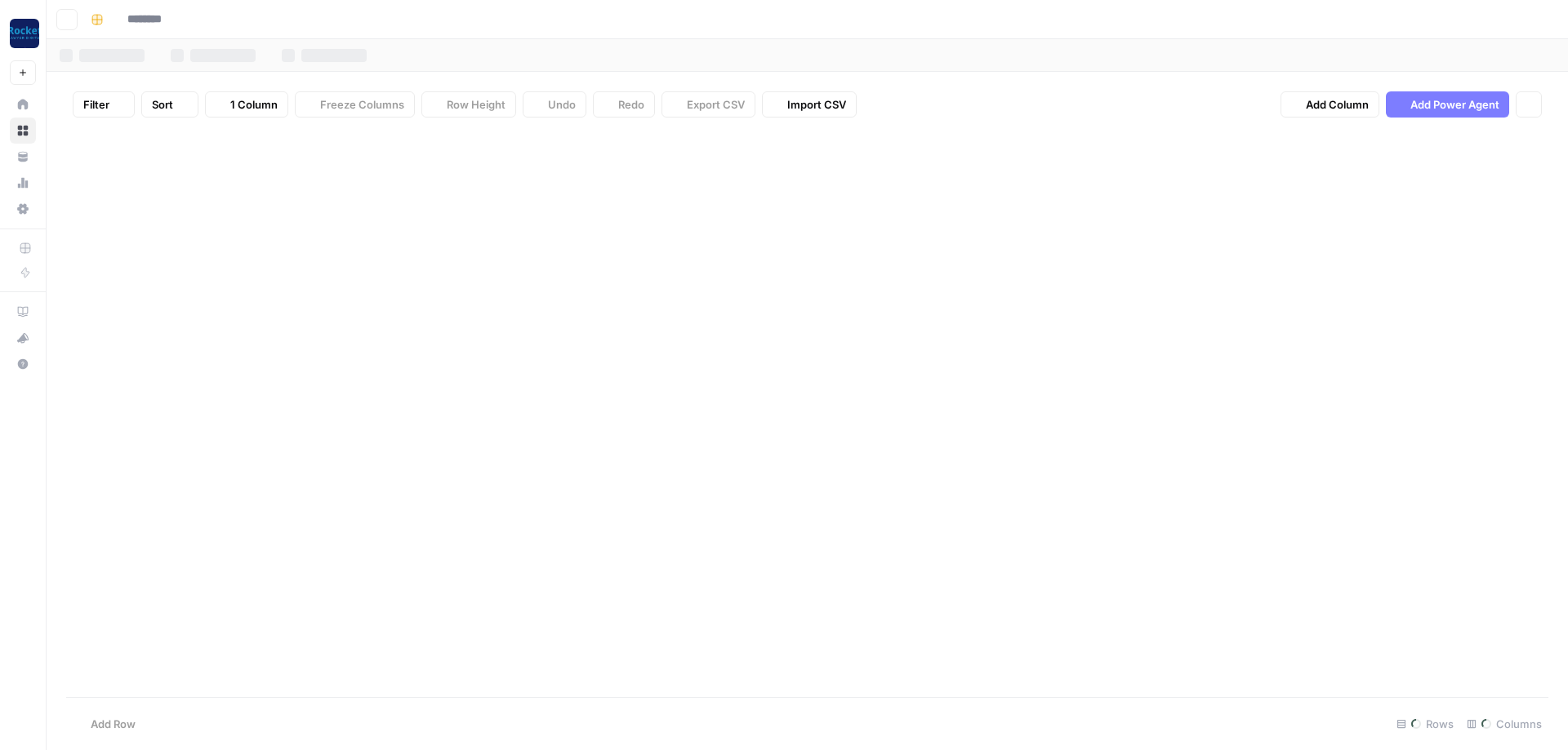
type input "**********"
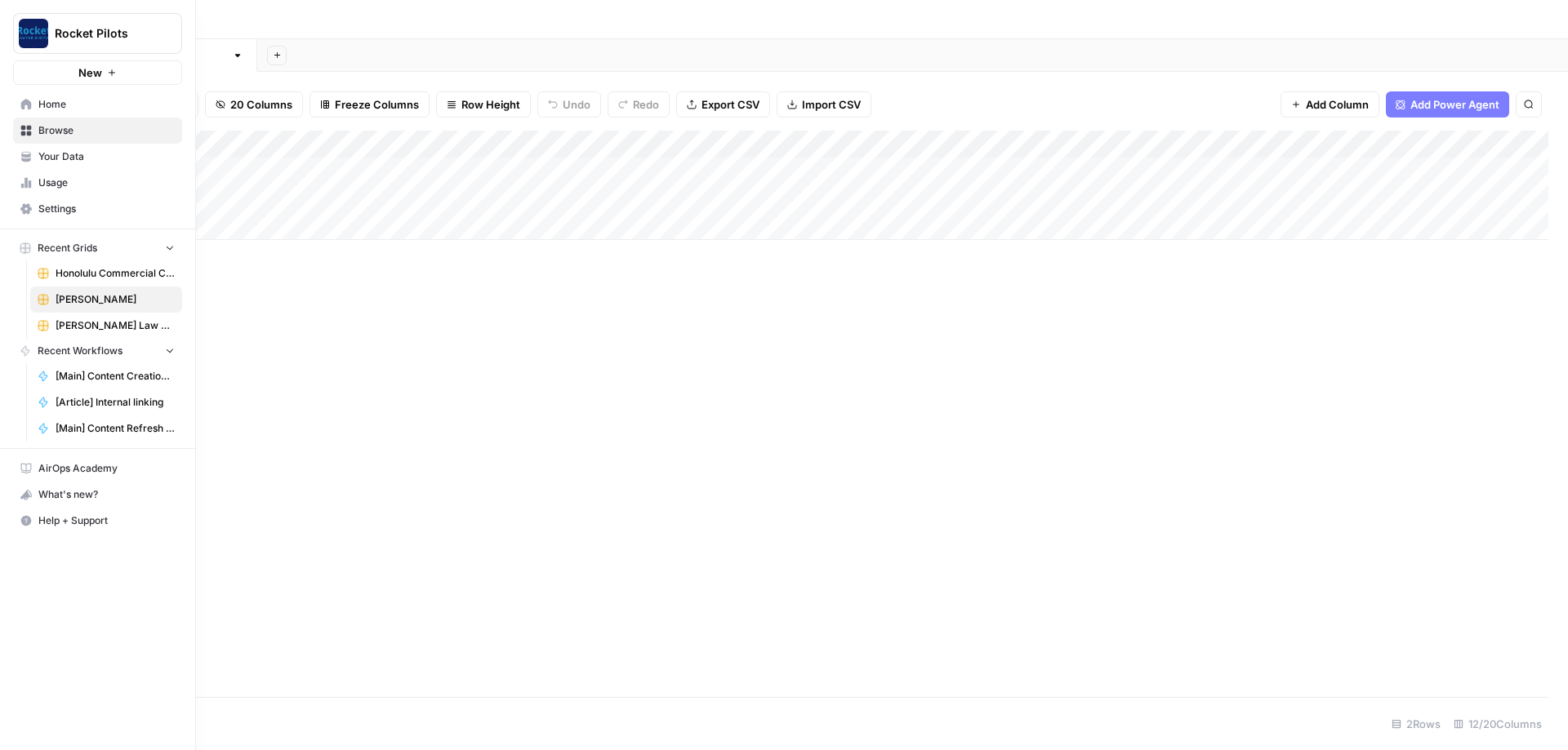
click at [30, 105] on icon at bounding box center [26, 104] width 11 height 11
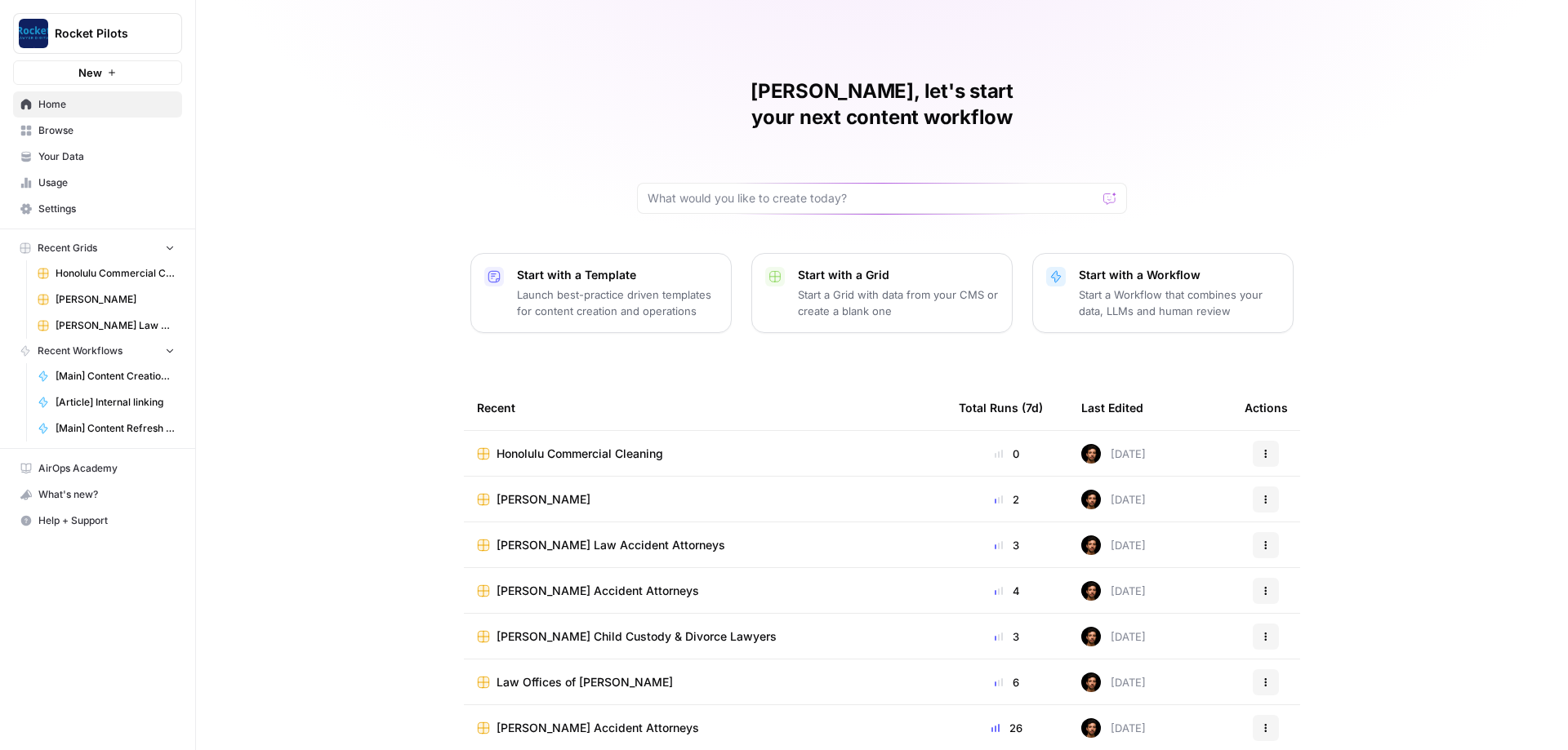
click at [62, 132] on span "Browse" at bounding box center [107, 130] width 137 height 14
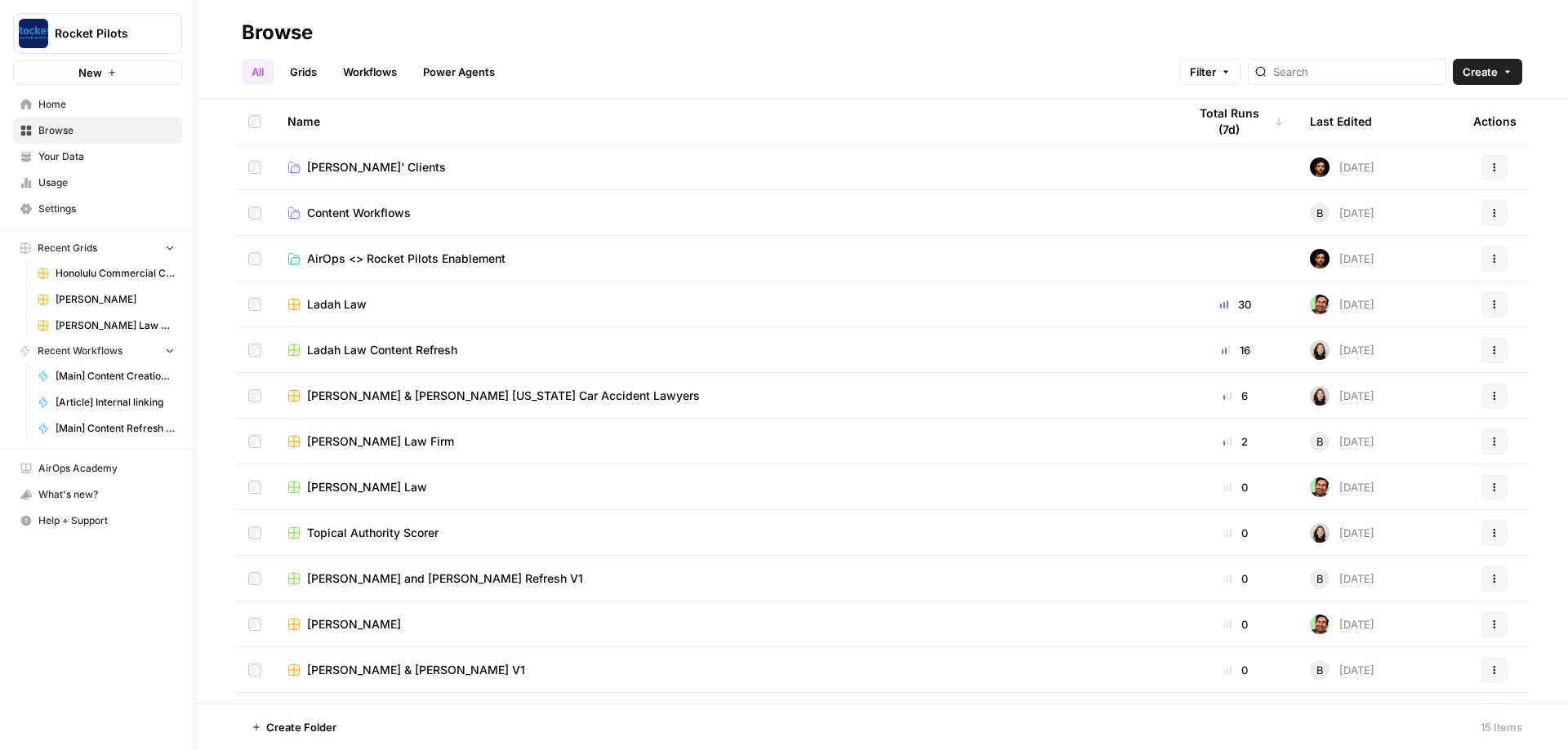
click at [379, 168] on span "[PERSON_NAME]' Clients" at bounding box center [376, 167] width 139 height 16
